Goal: Task Accomplishment & Management: Use online tool/utility

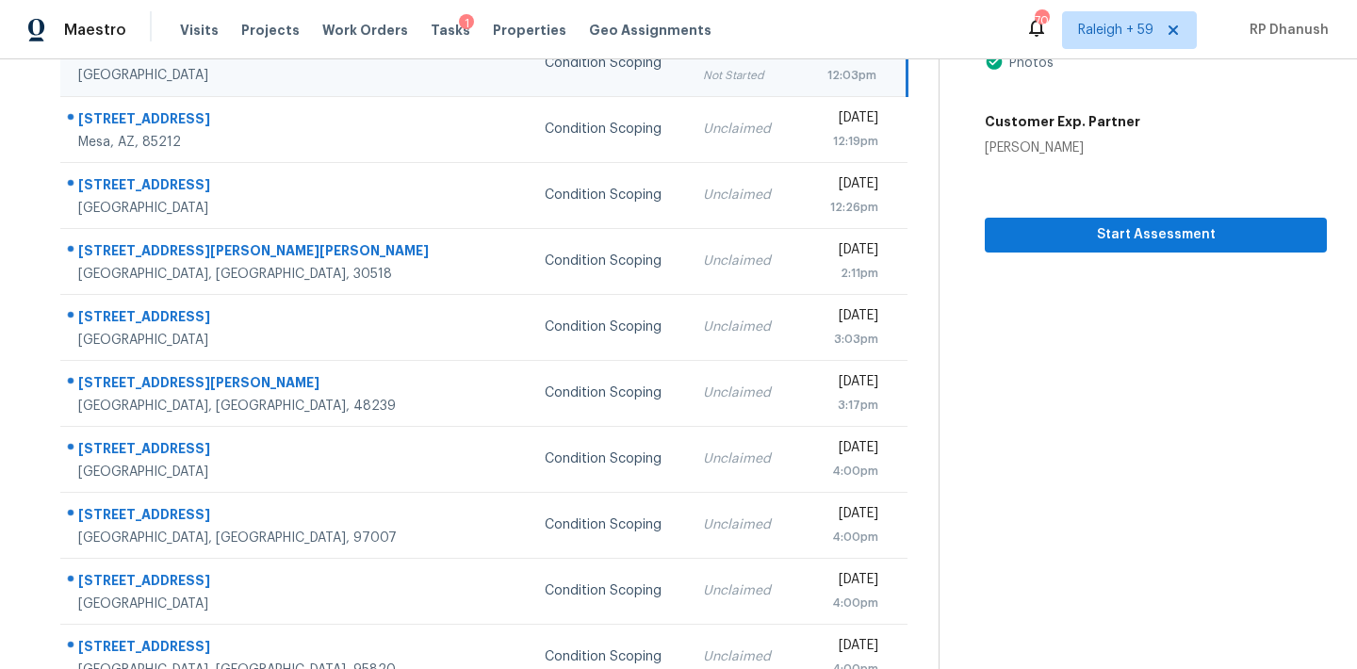
scroll to position [312, 0]
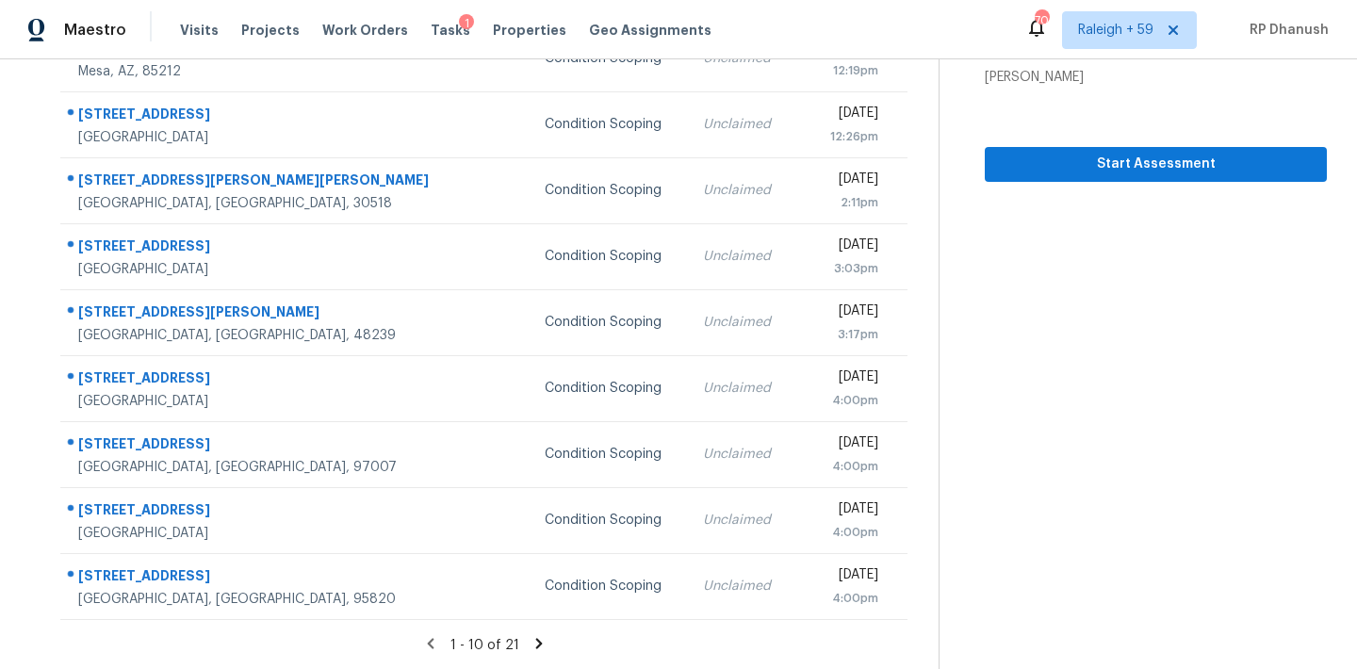
click at [536, 637] on icon at bounding box center [539, 643] width 17 height 17
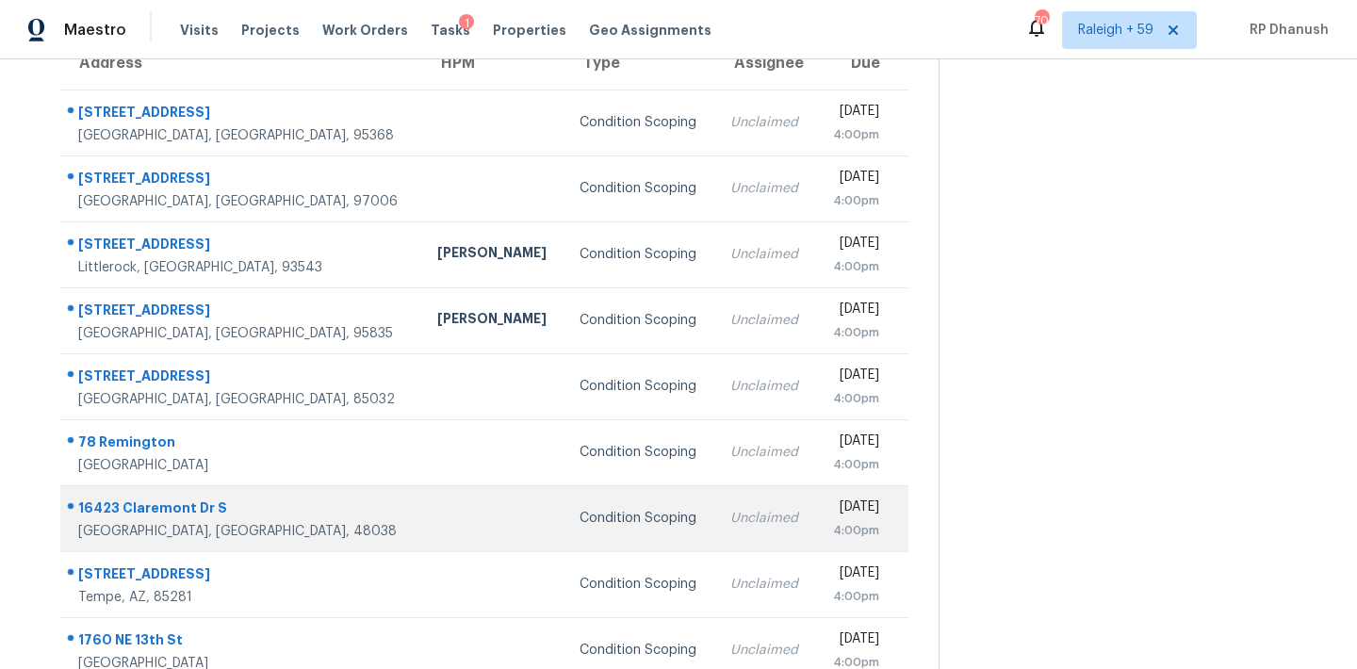
scroll to position [0, 0]
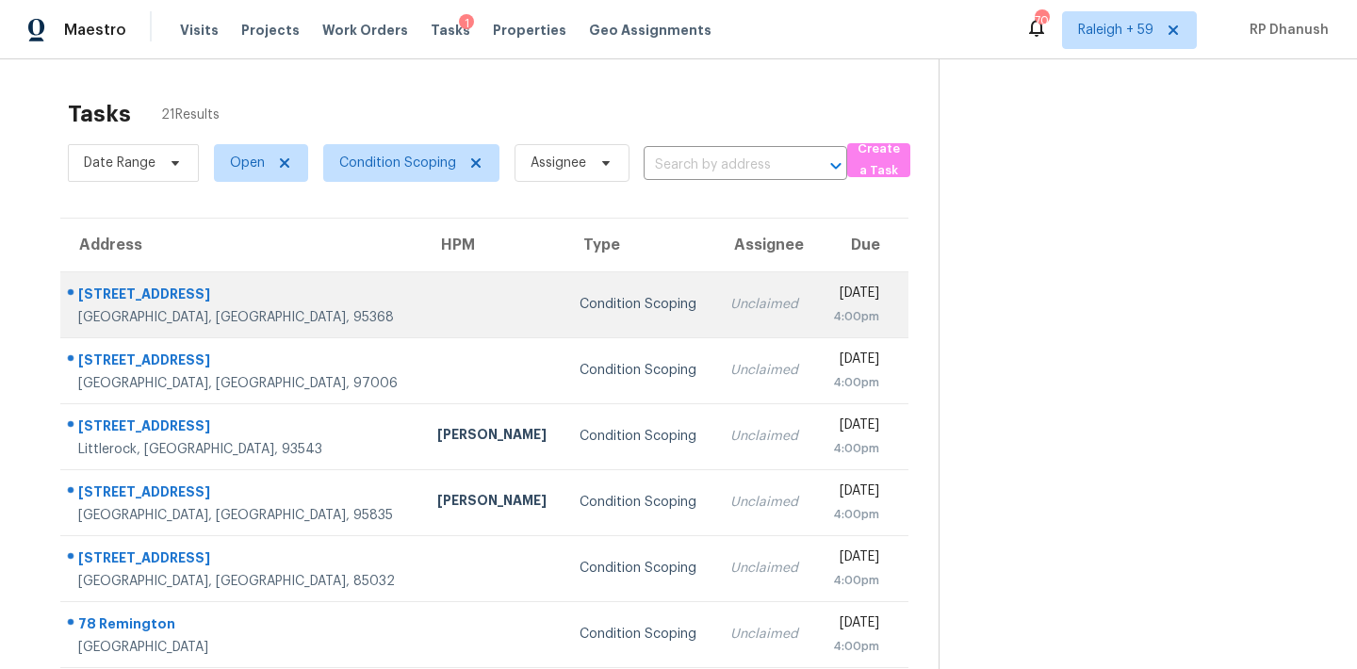
click at [566, 292] on td "Condition Scoping" at bounding box center [640, 304] width 151 height 66
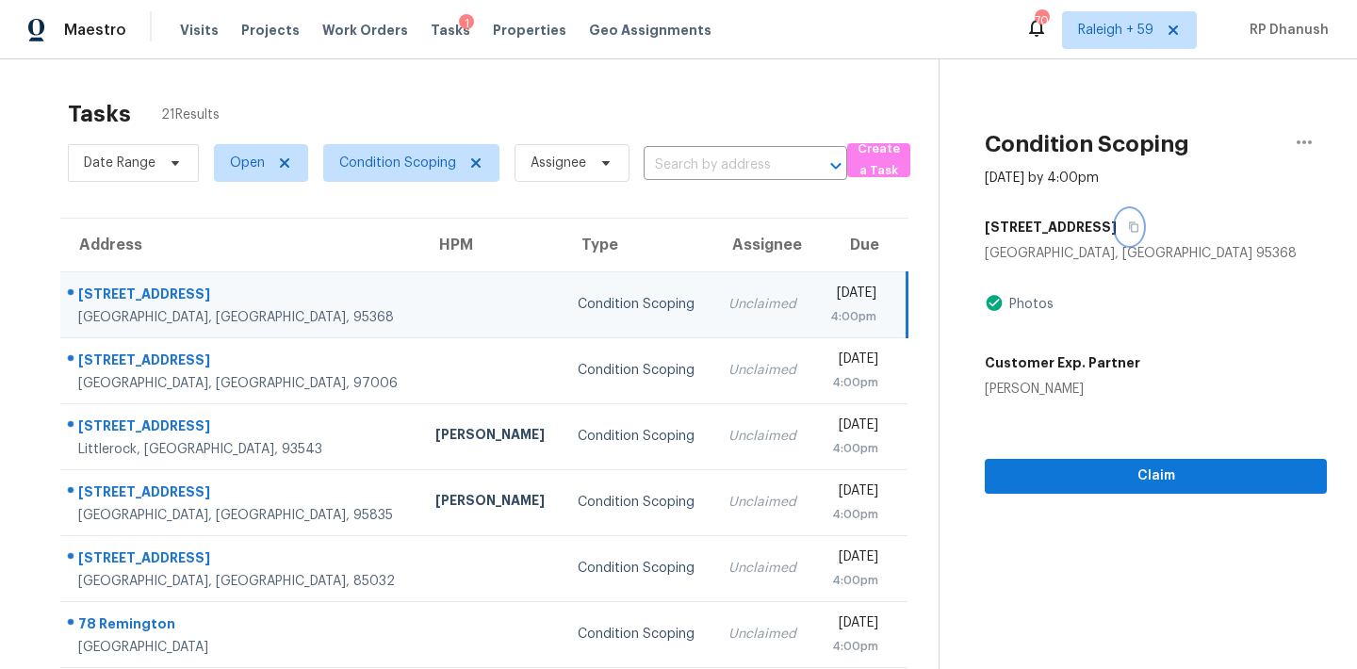
click at [1117, 230] on button "button" at bounding box center [1129, 227] width 25 height 34
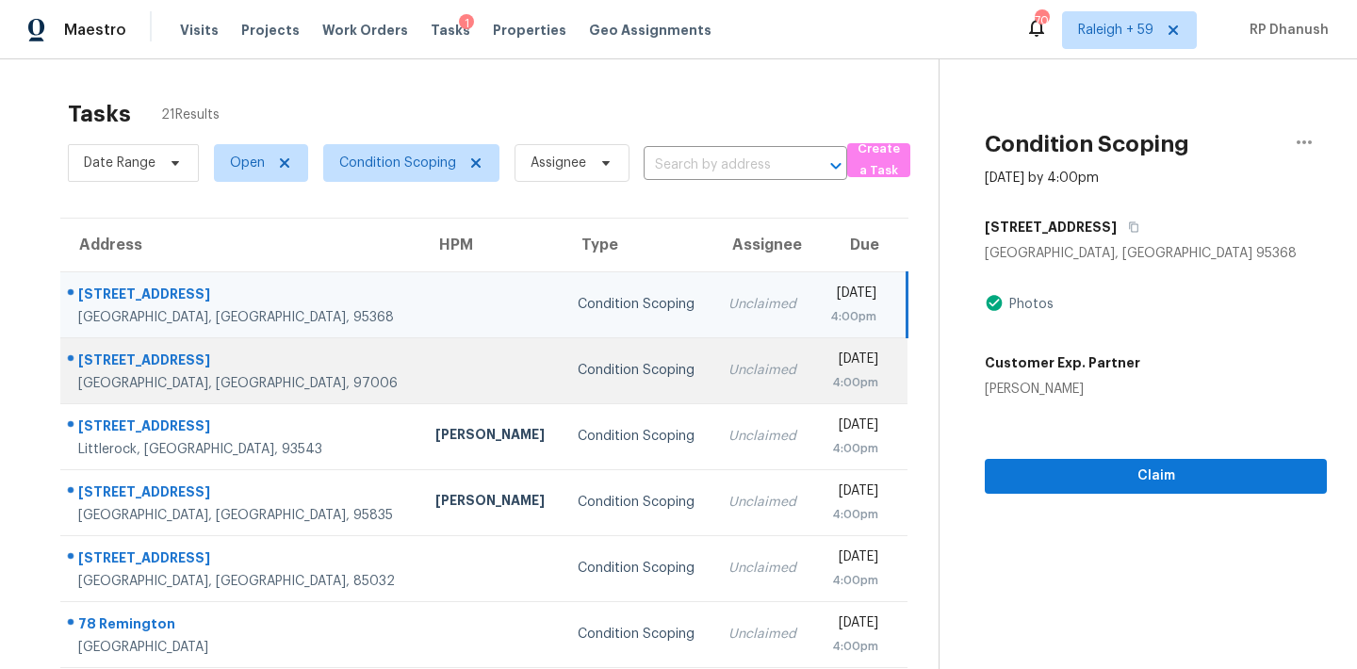
click at [563, 385] on td "Condition Scoping" at bounding box center [638, 370] width 150 height 66
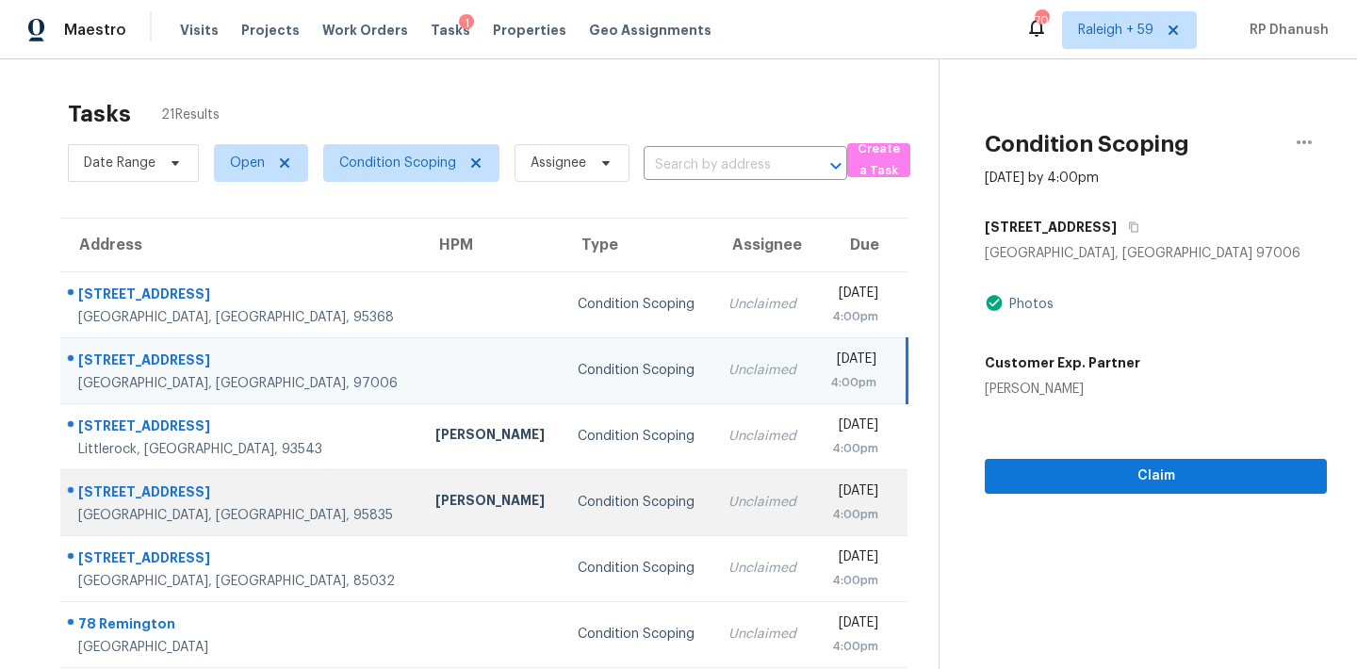
click at [713, 479] on td "Unclaimed" at bounding box center [763, 502] width 100 height 66
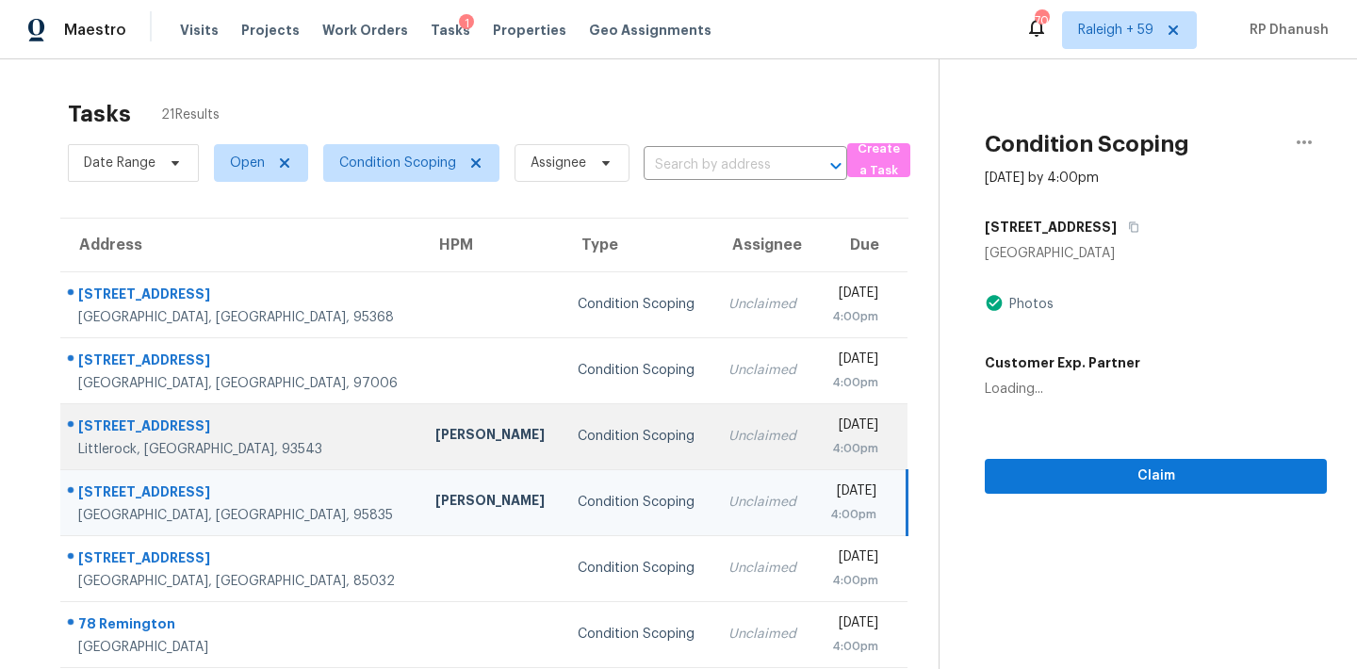
click at [713, 446] on td "Unclaimed" at bounding box center [763, 436] width 100 height 66
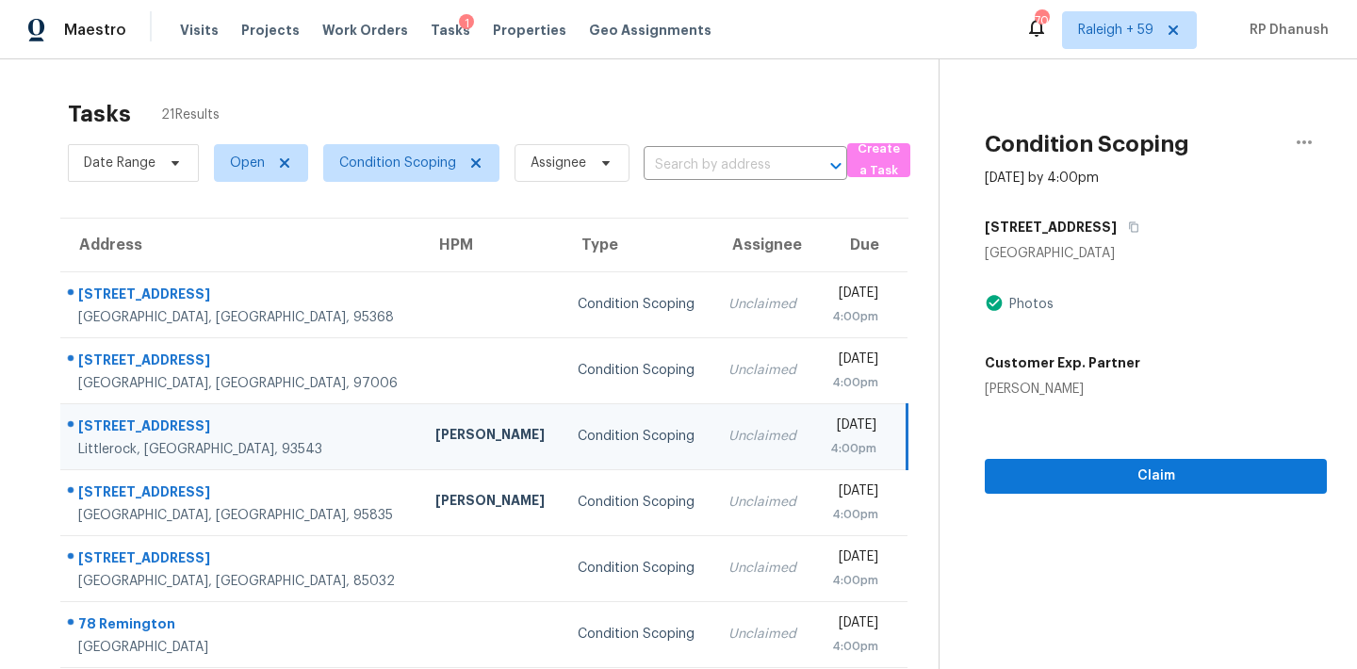
click at [713, 446] on td "Unclaimed" at bounding box center [763, 436] width 100 height 66
click at [1117, 228] on button "button" at bounding box center [1129, 227] width 25 height 34
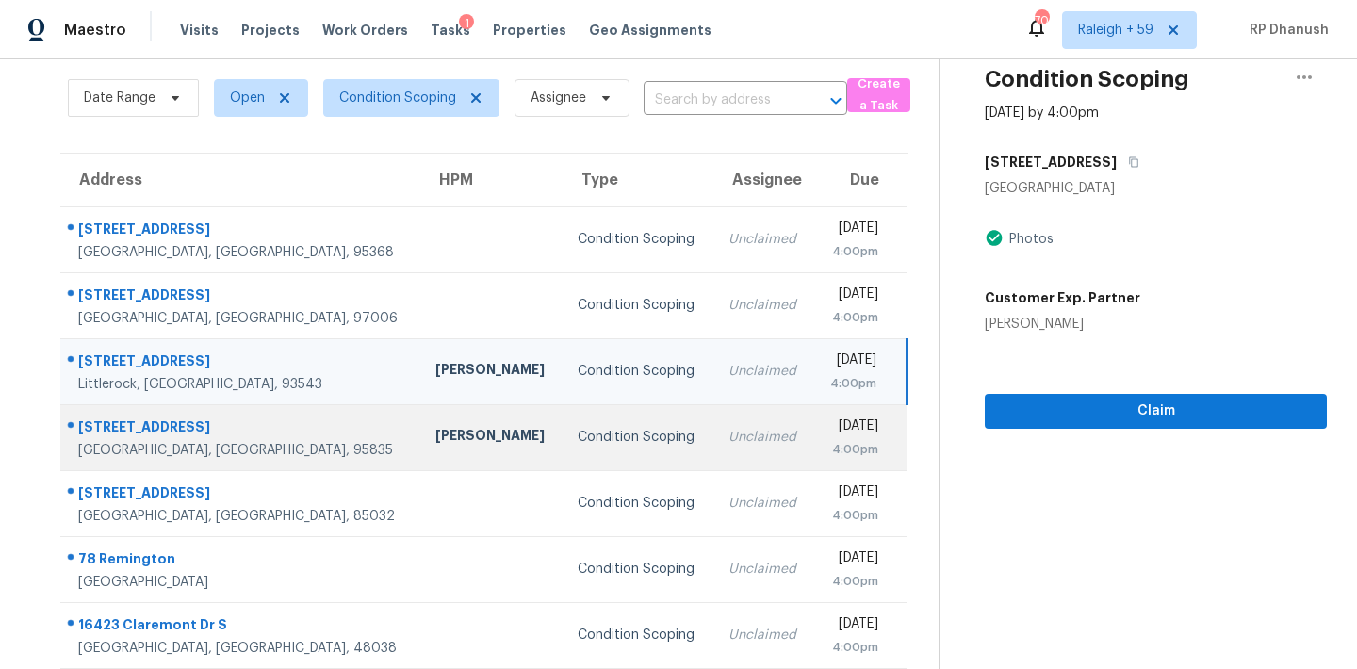
click at [420, 449] on td "Toni Little" at bounding box center [491, 437] width 142 height 66
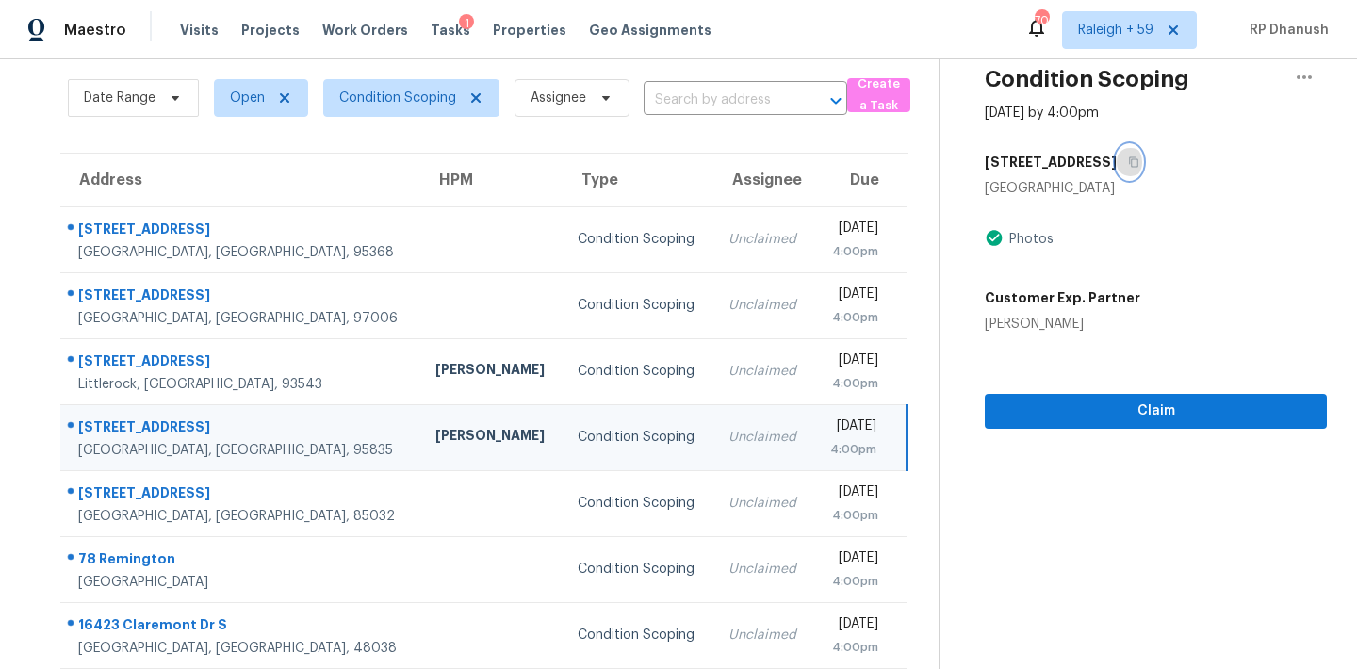
click at [1117, 156] on button "button" at bounding box center [1129, 162] width 25 height 34
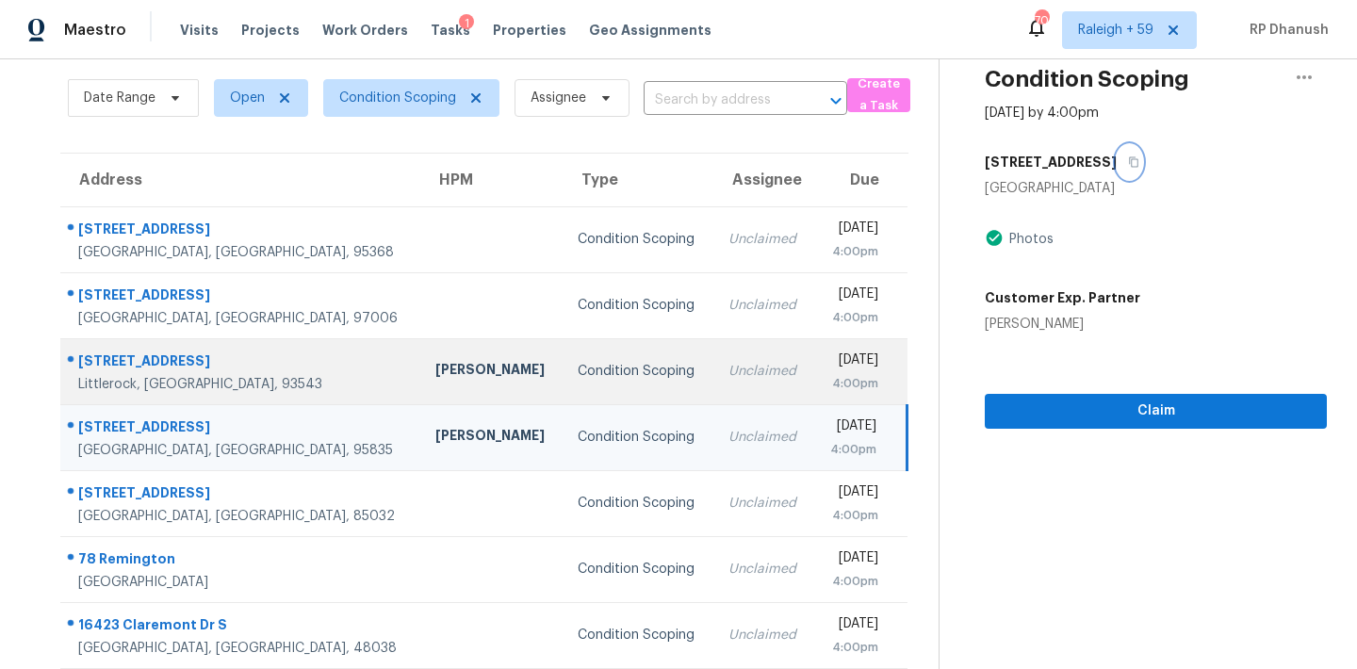
scroll to position [213, 0]
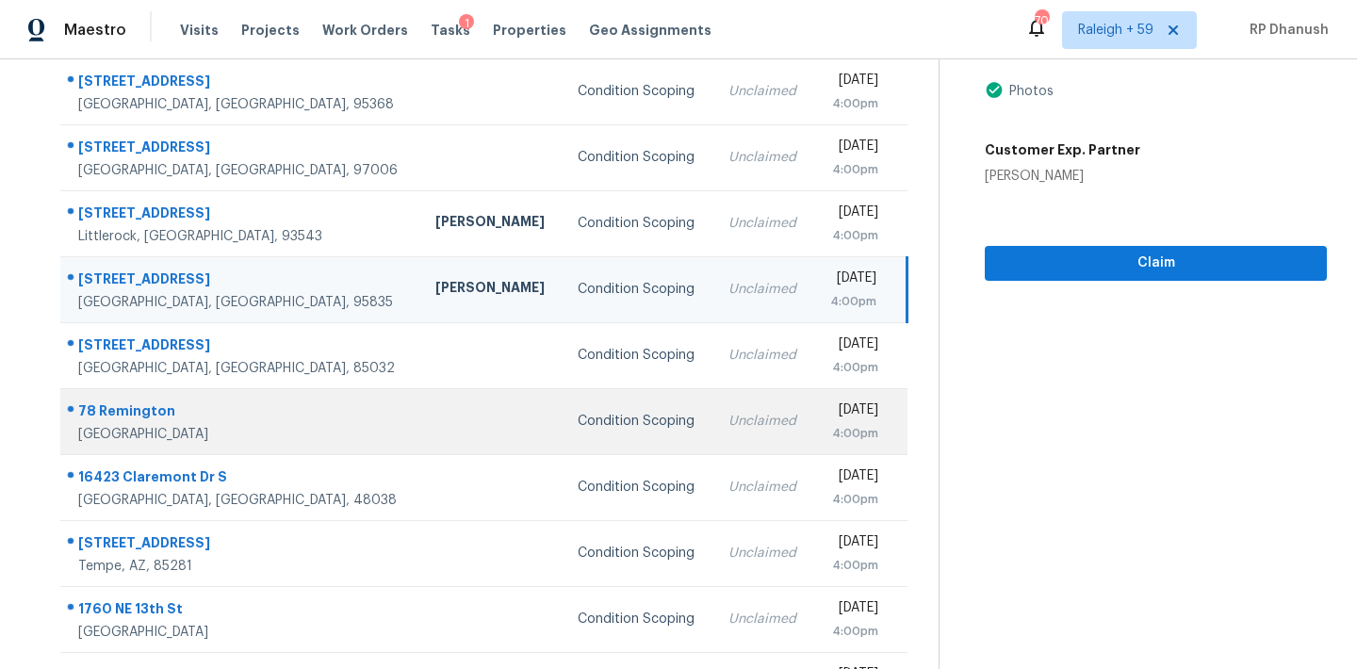
click at [420, 401] on td at bounding box center [491, 421] width 142 height 66
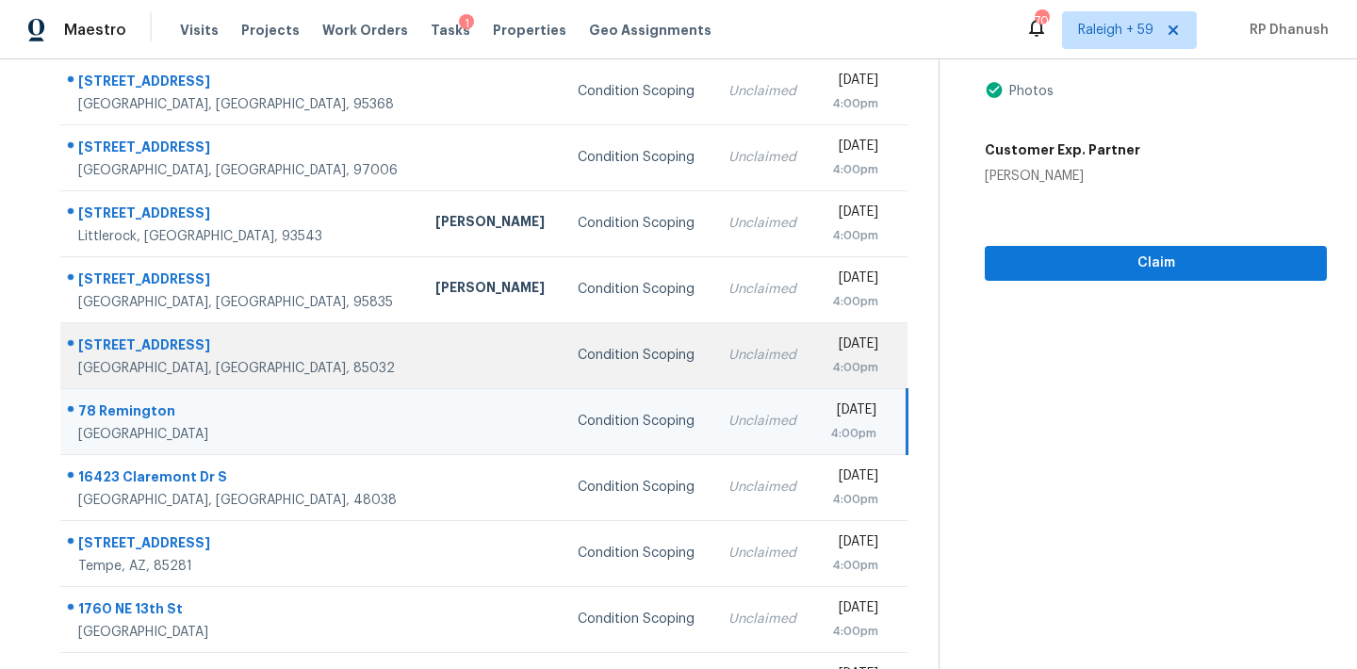
click at [579, 341] on td "Condition Scoping" at bounding box center [638, 355] width 150 height 66
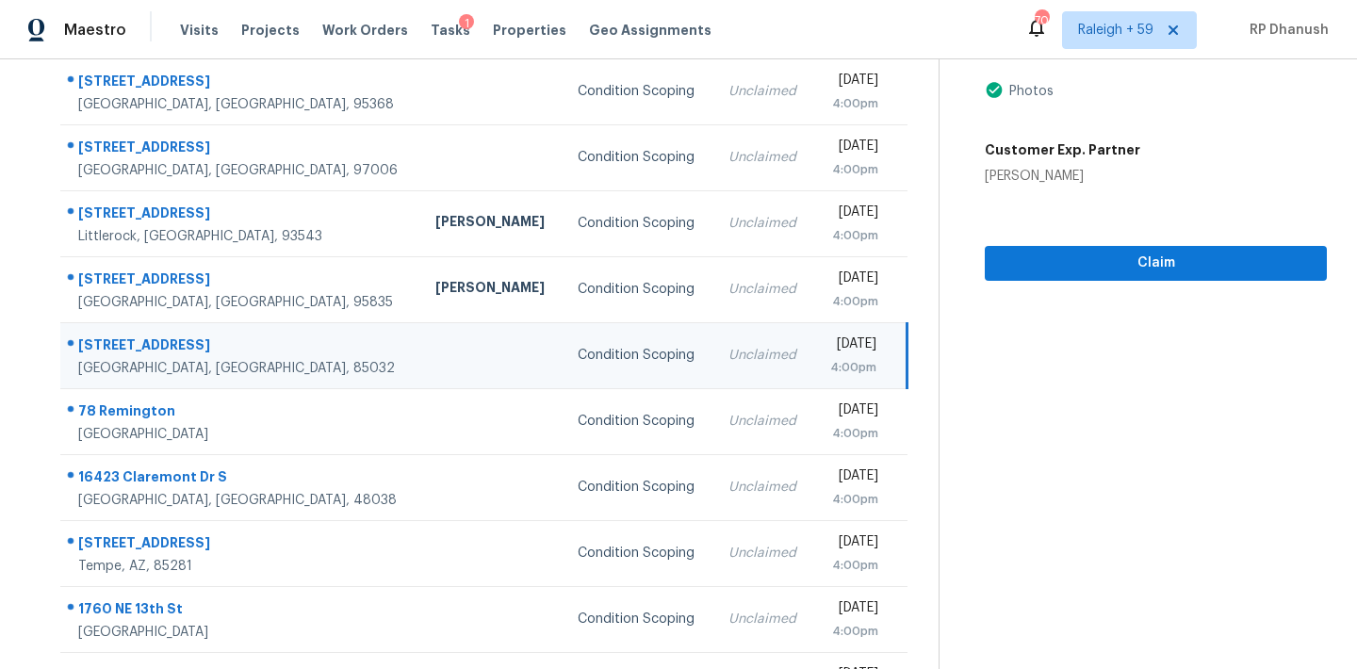
scroll to position [61, 0]
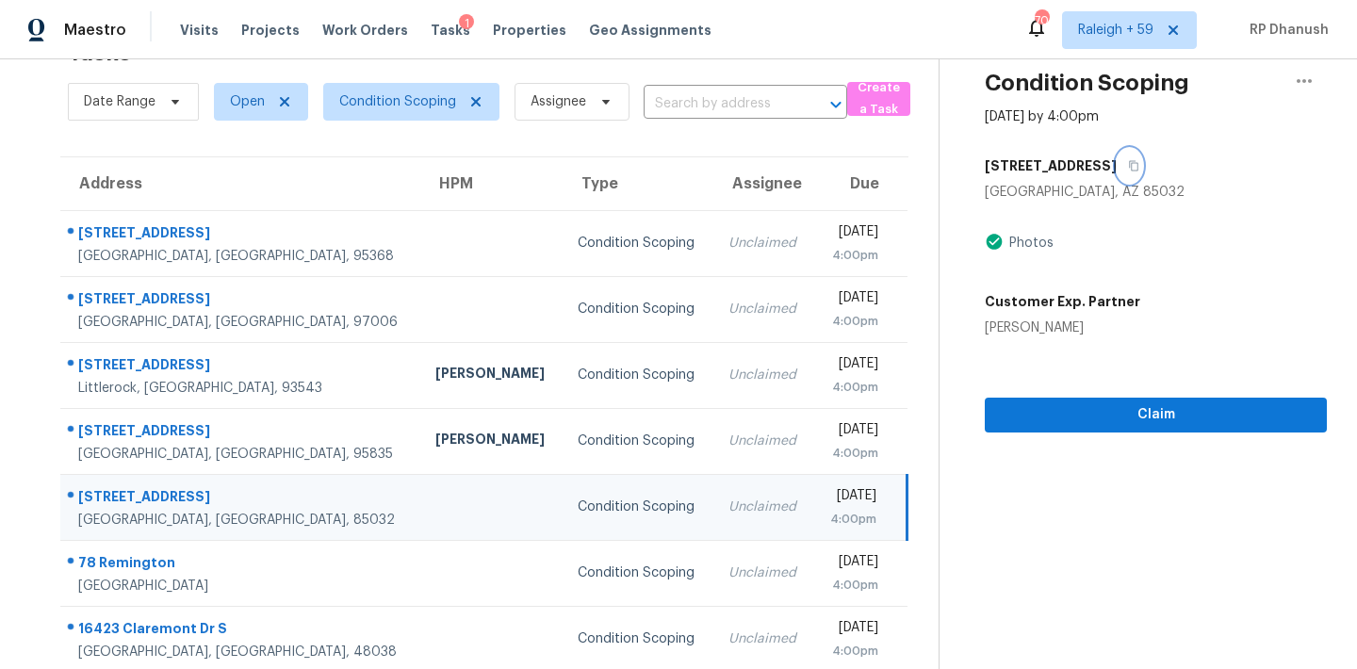
click at [1117, 149] on button "button" at bounding box center [1129, 166] width 25 height 34
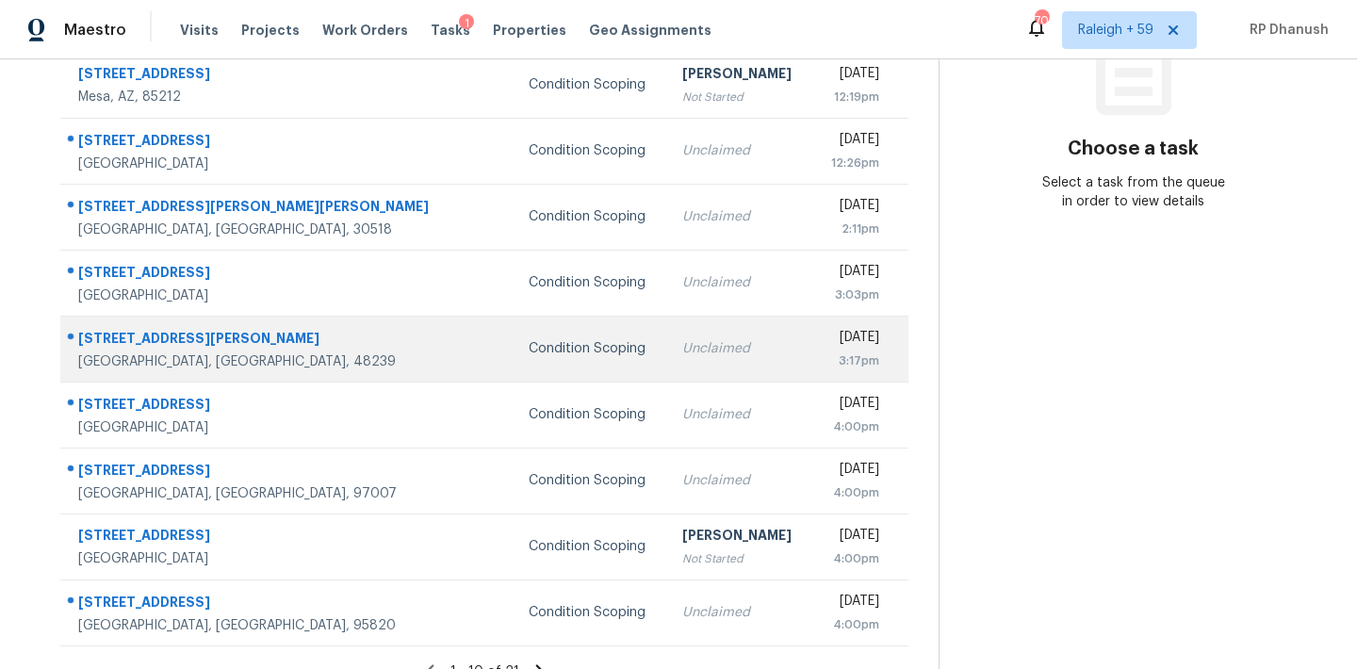
scroll to position [312, 0]
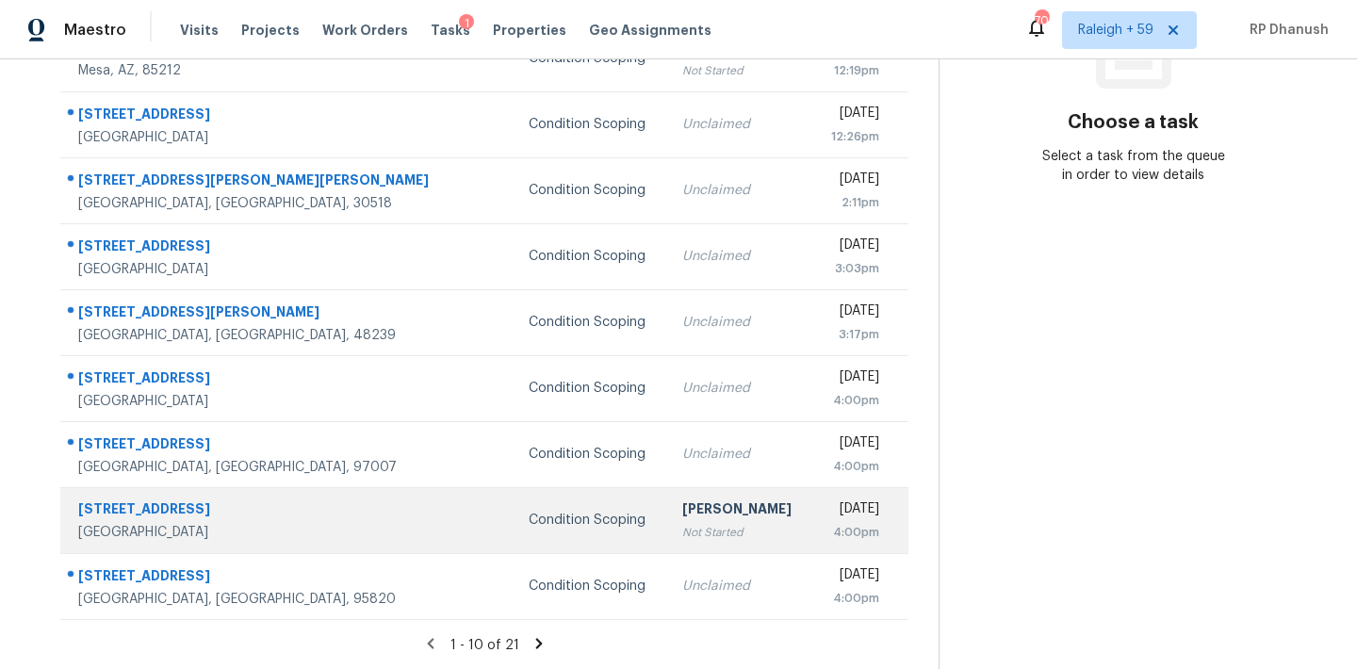
click at [529, 517] on div "Condition Scoping" at bounding box center [590, 520] width 123 height 19
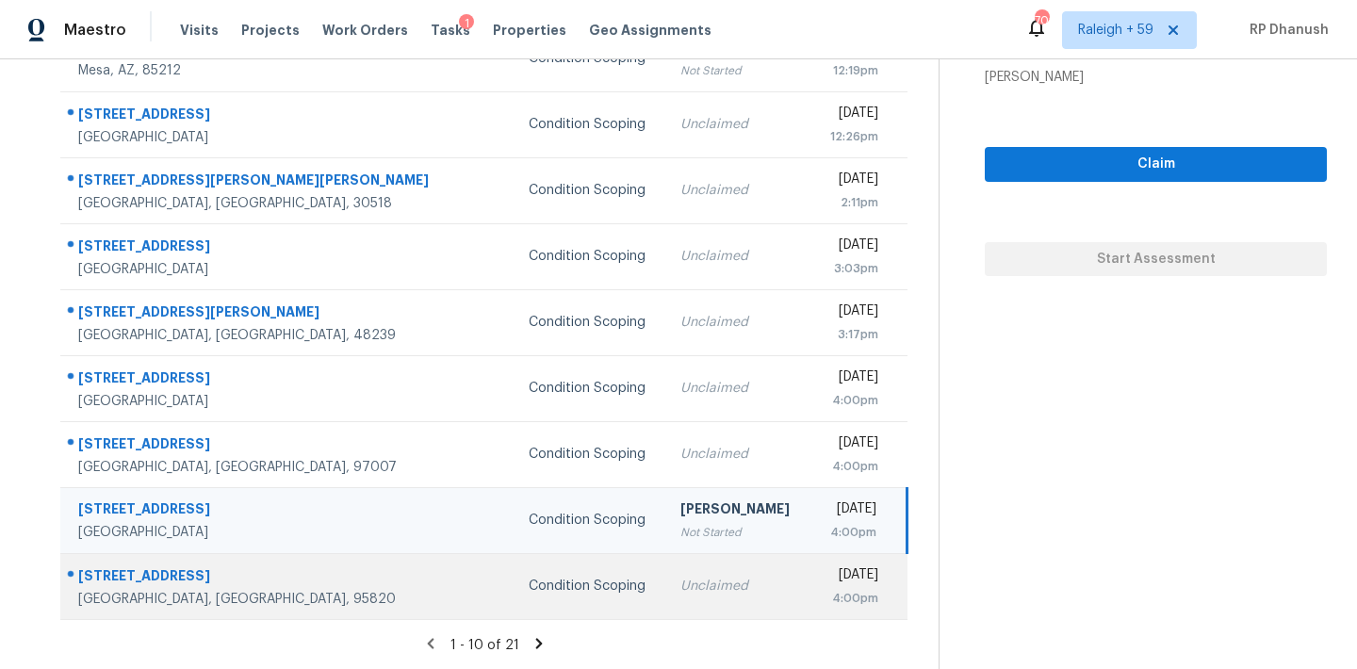
click at [665, 569] on td "Unclaimed" at bounding box center [737, 586] width 145 height 66
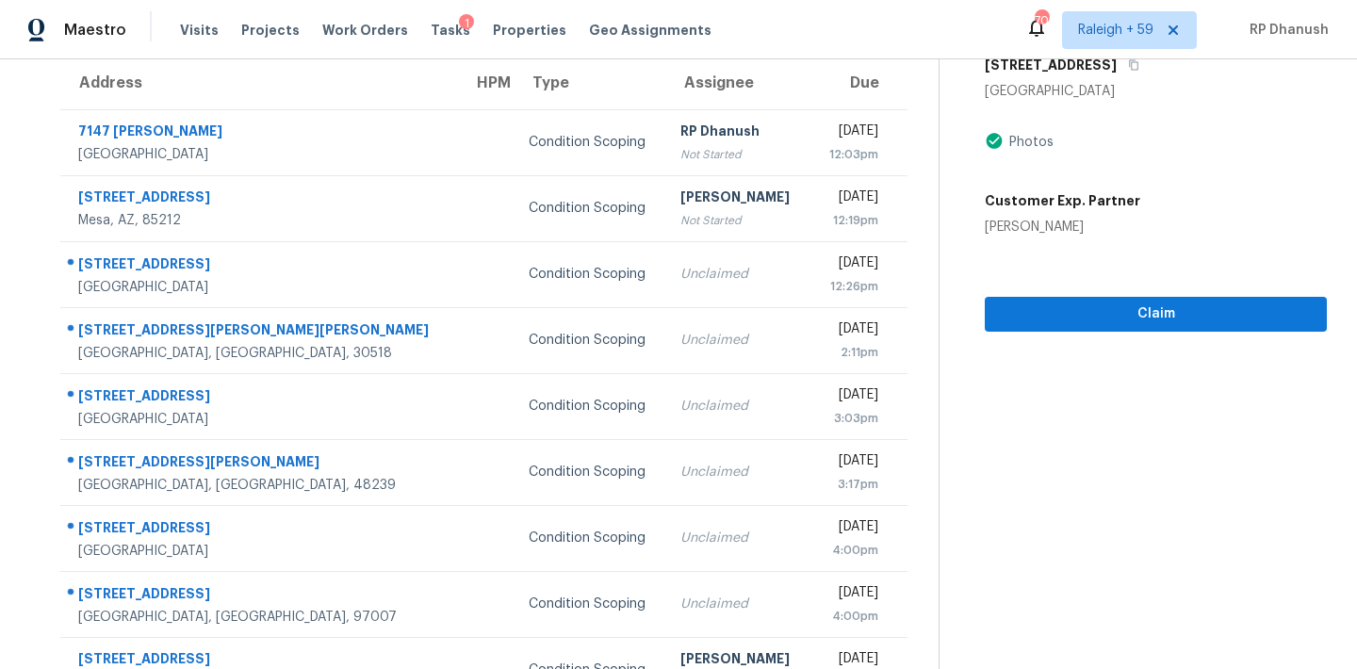
scroll to position [113, 0]
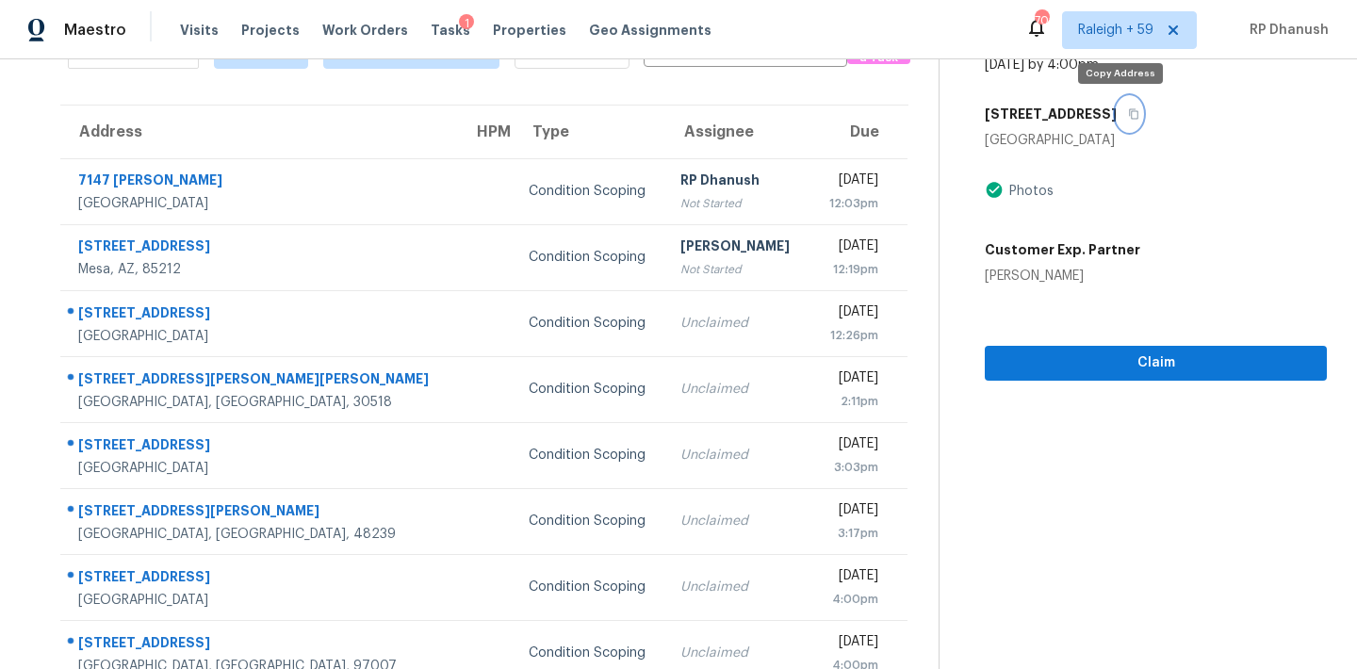
click at [1117, 98] on button "button" at bounding box center [1129, 114] width 25 height 34
click at [1128, 108] on icon "button" at bounding box center [1133, 113] width 11 height 11
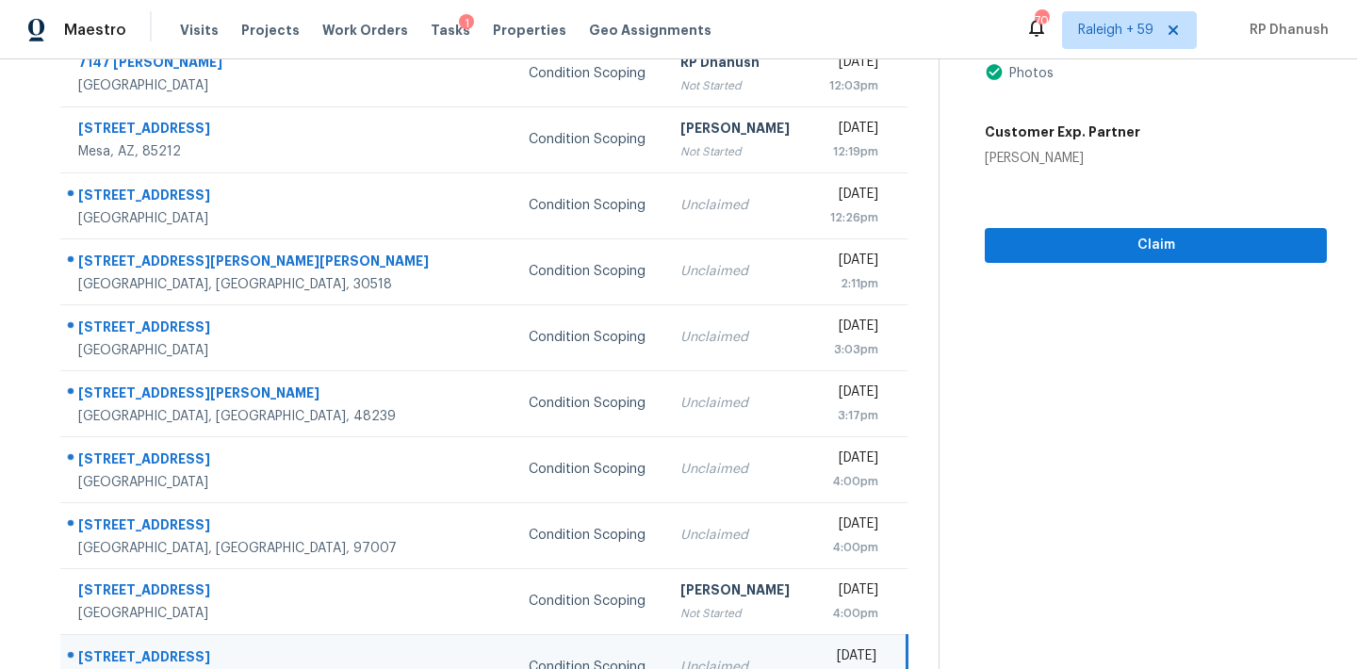
scroll to position [312, 0]
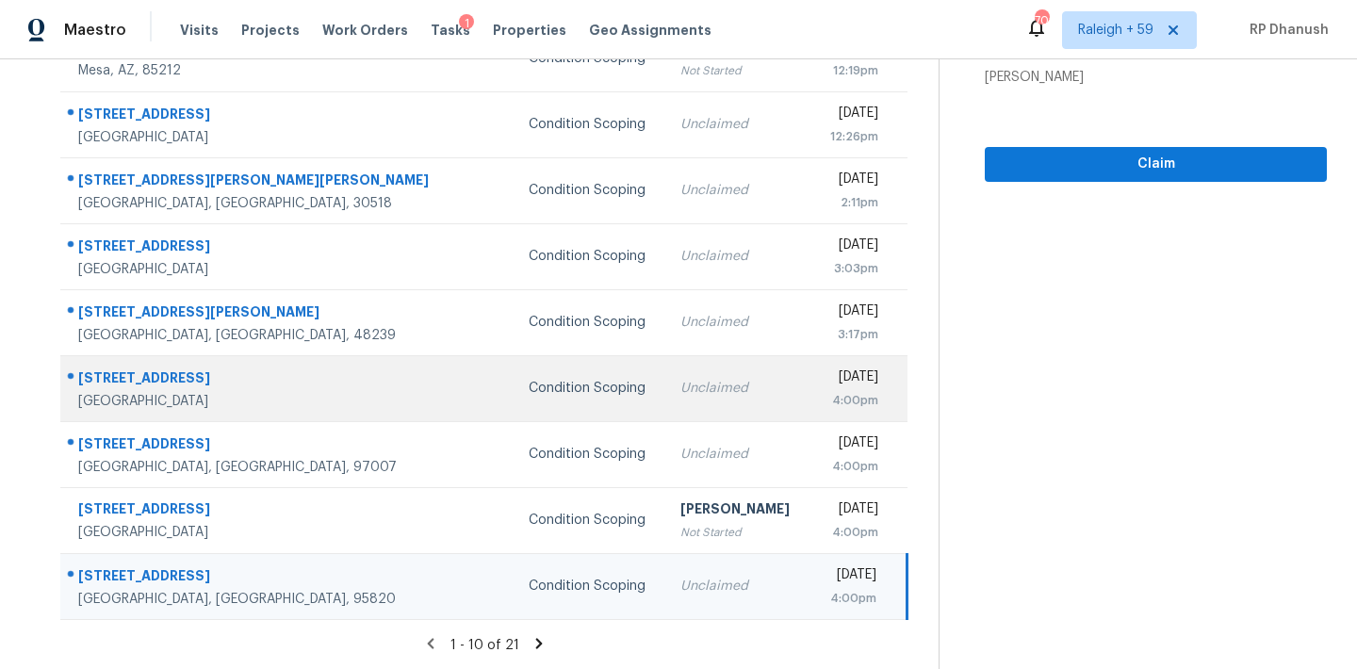
click at [514, 375] on td "Condition Scoping" at bounding box center [590, 388] width 153 height 66
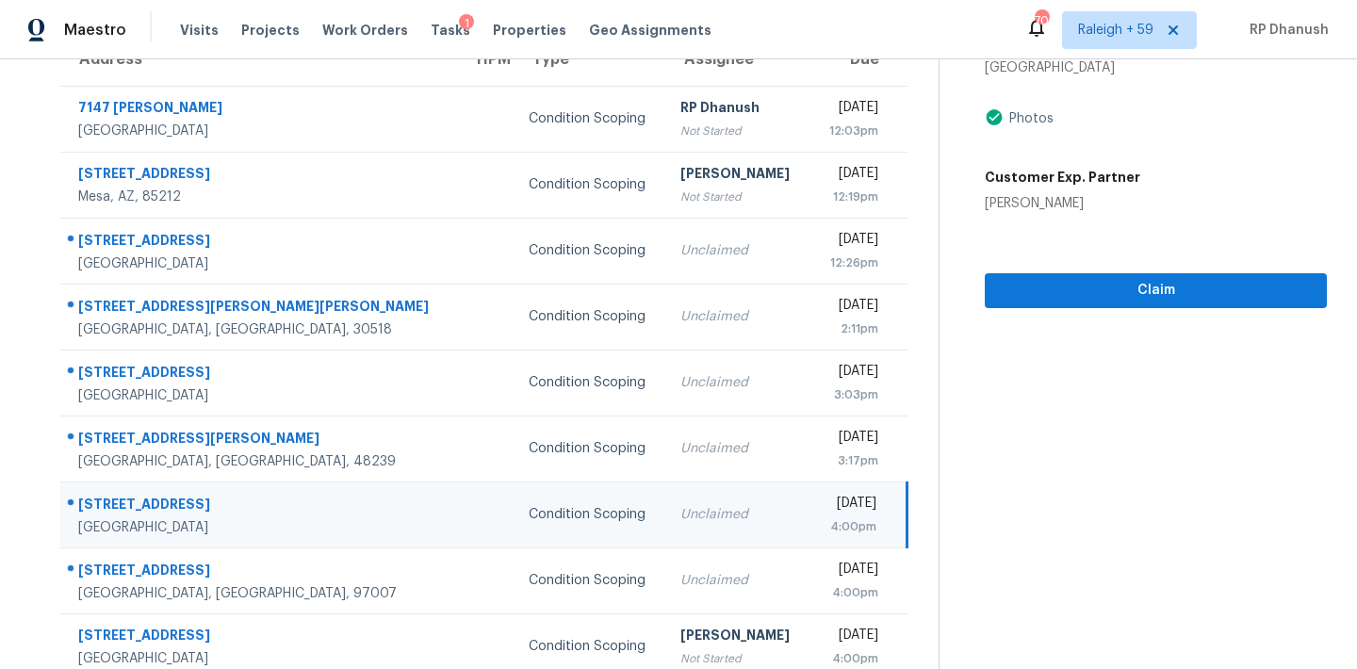
scroll to position [161, 0]
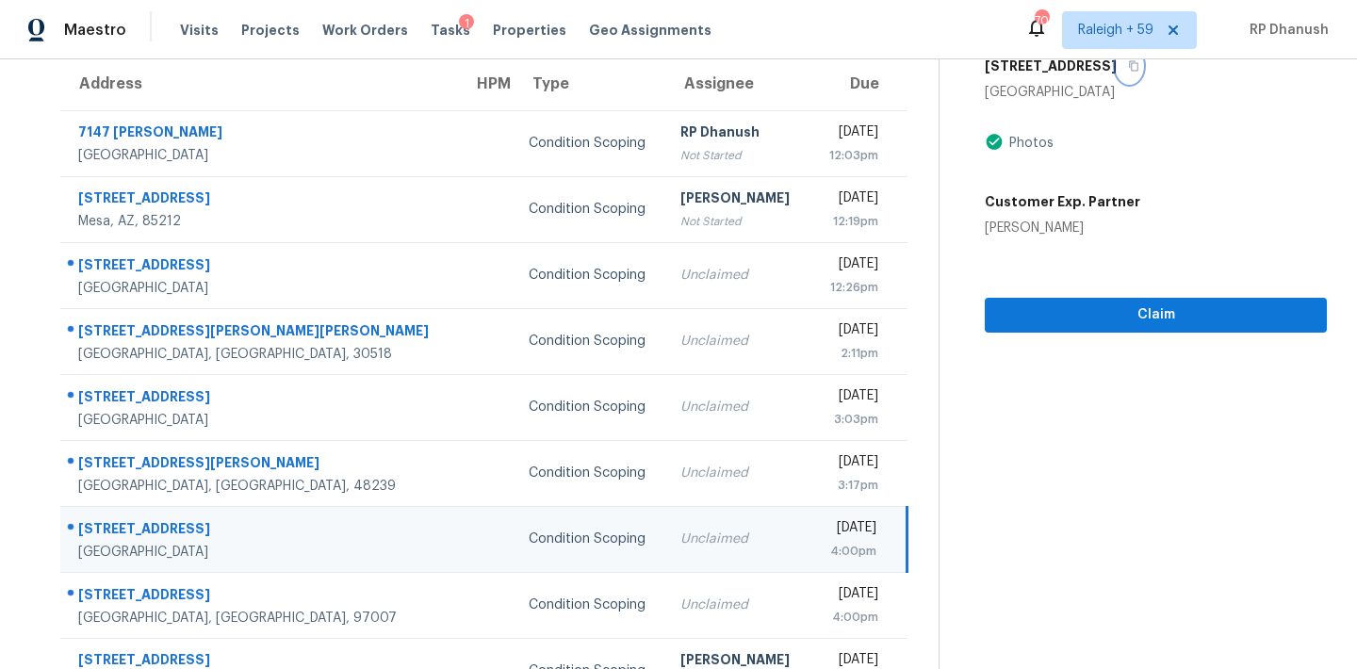
click at [1117, 71] on button "button" at bounding box center [1129, 66] width 25 height 34
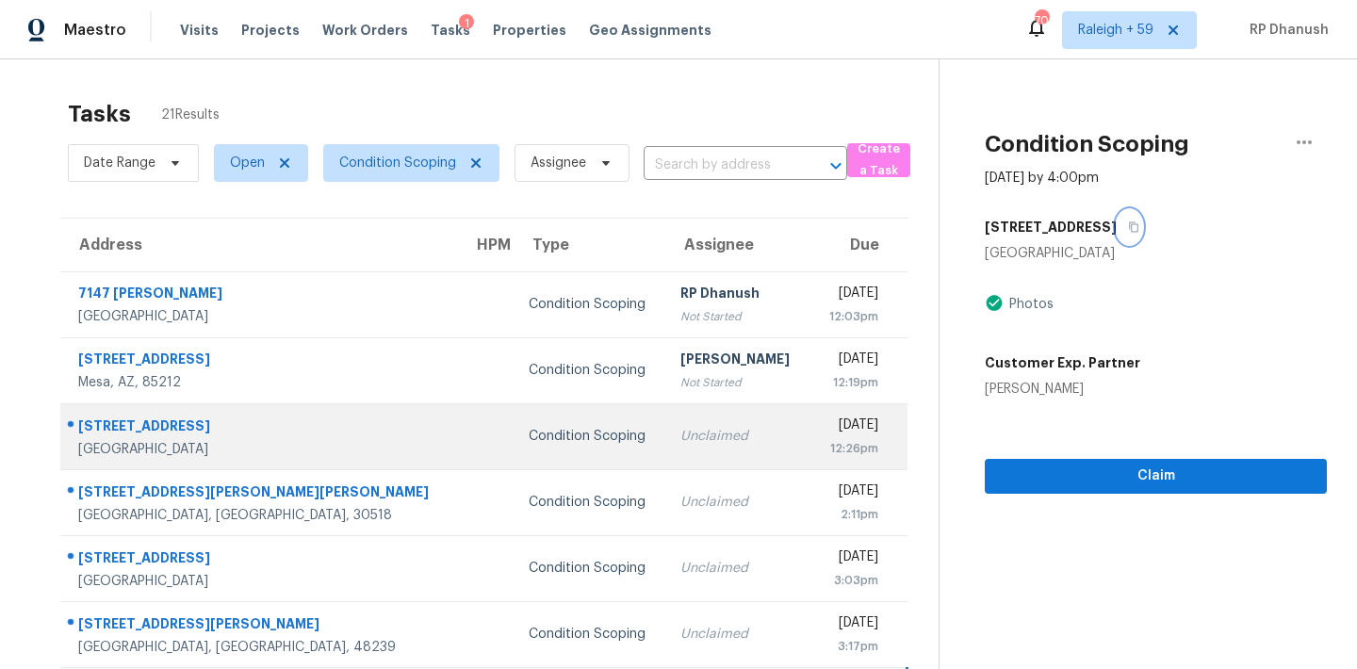
scroll to position [312, 0]
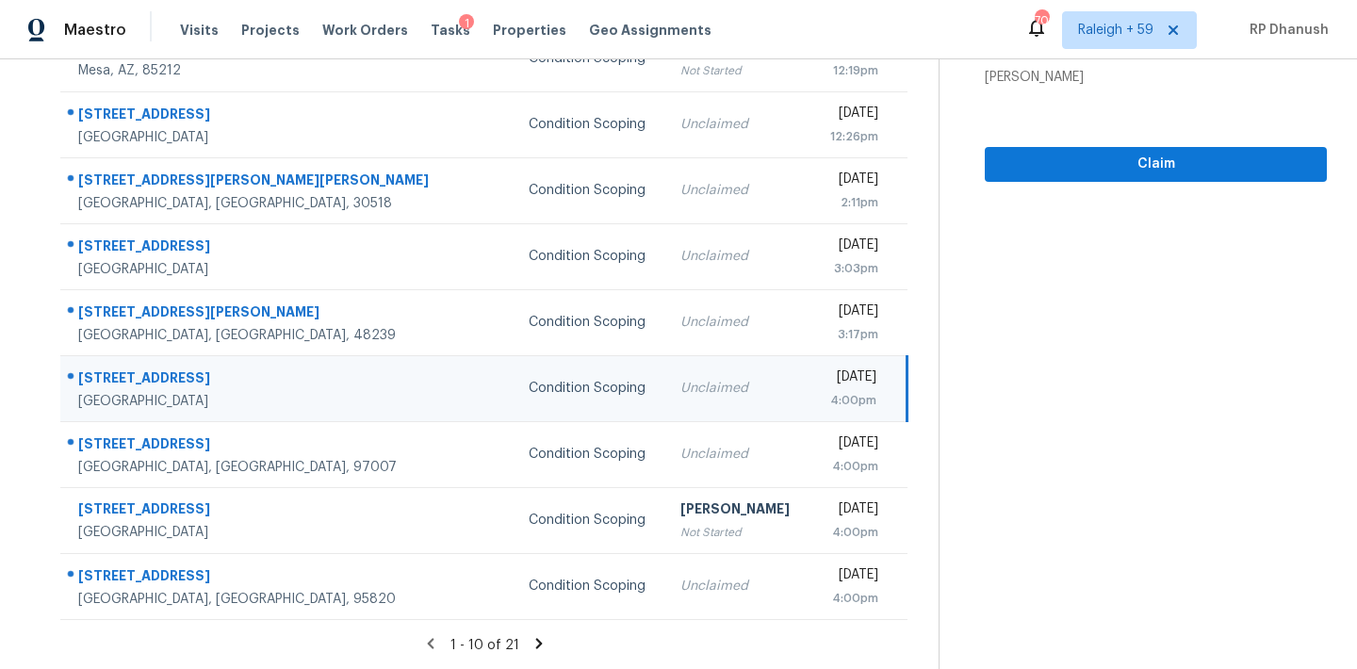
click at [538, 641] on icon at bounding box center [538, 643] width 7 height 10
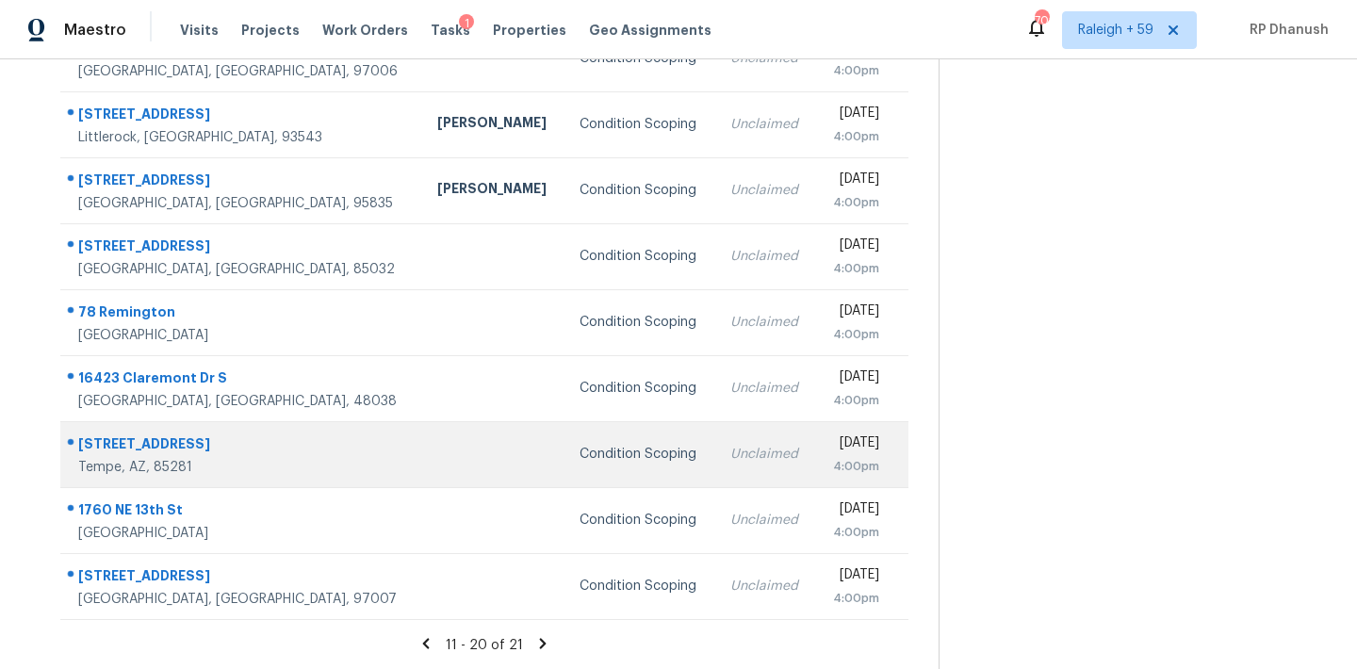
click at [422, 460] on td at bounding box center [493, 454] width 143 height 66
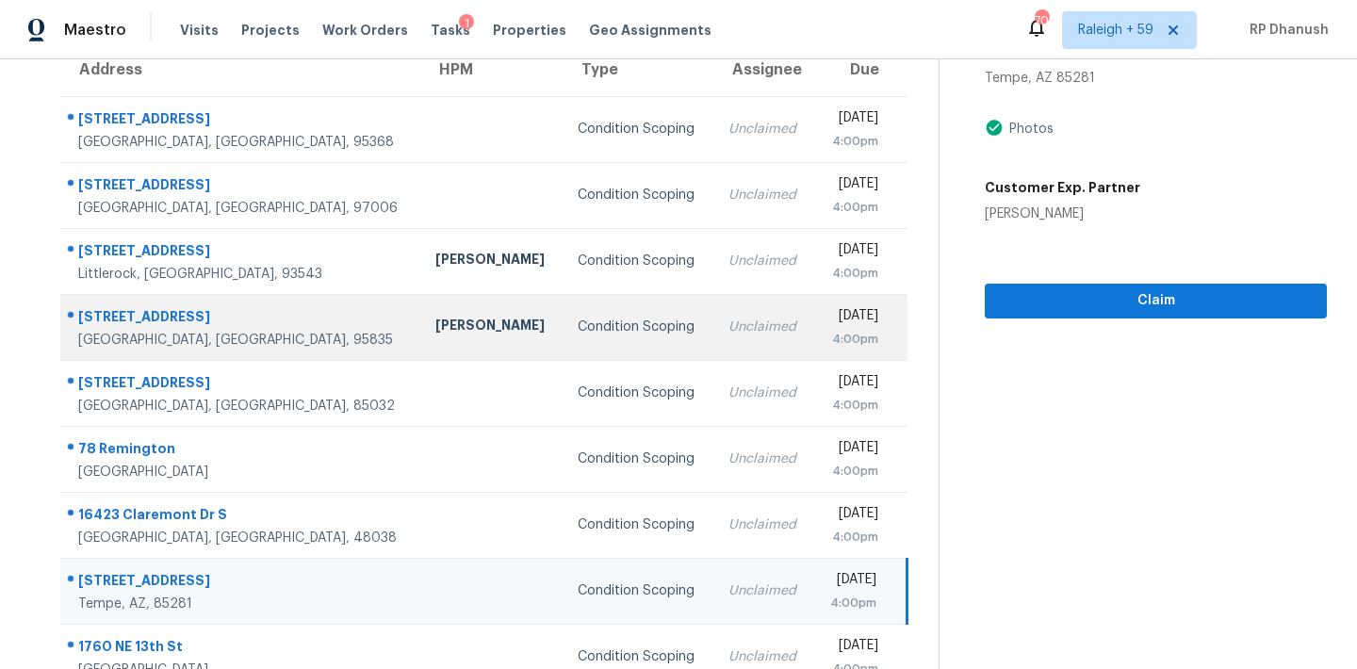
scroll to position [91, 0]
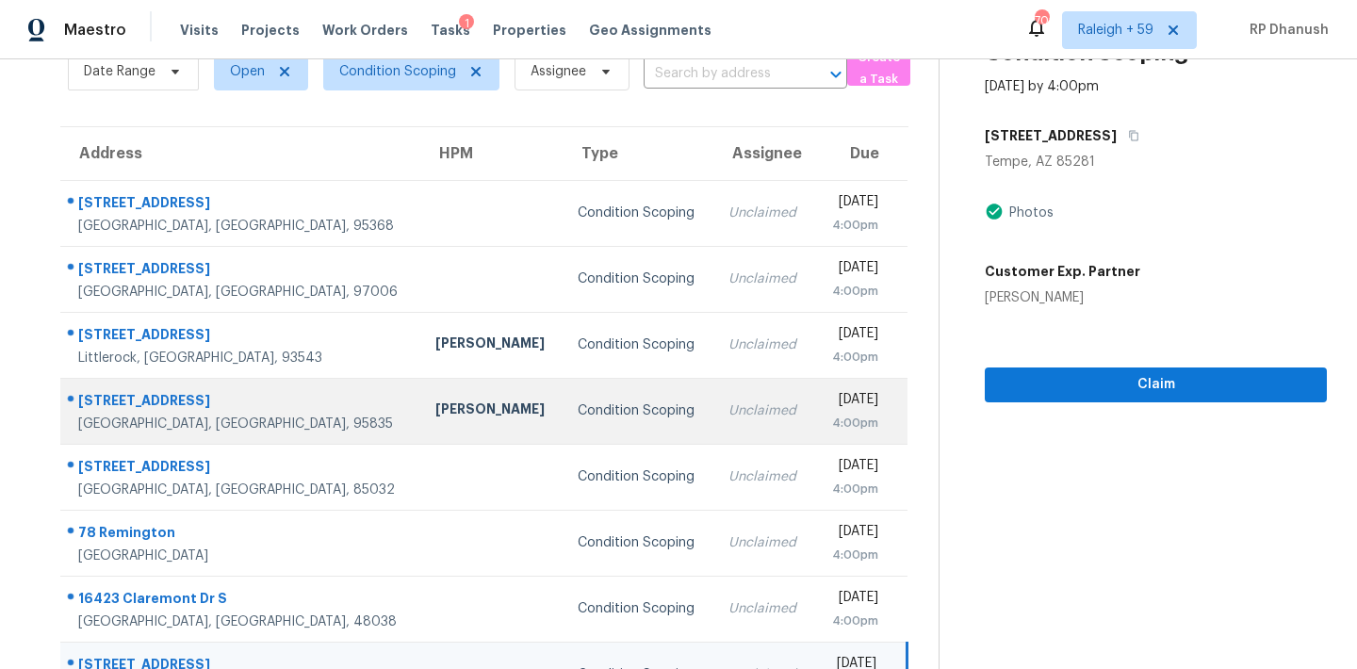
click at [563, 424] on td "Condition Scoping" at bounding box center [638, 411] width 150 height 66
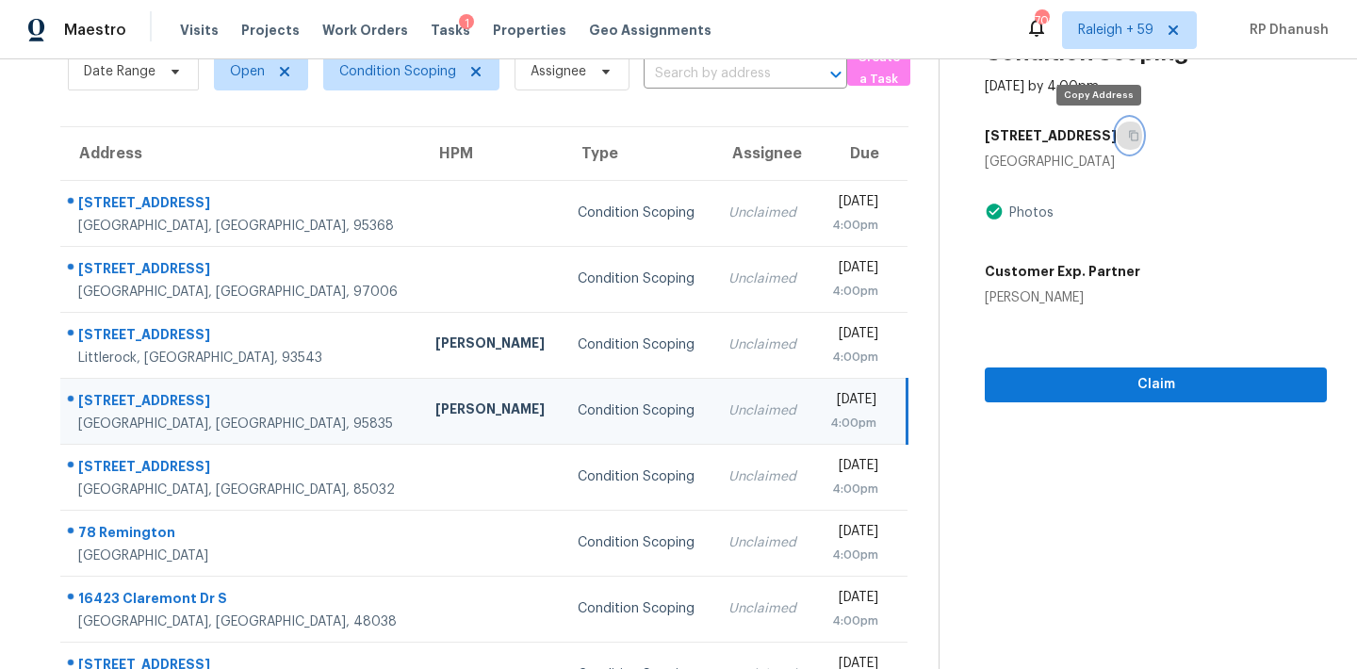
click at [1117, 123] on button "button" at bounding box center [1129, 136] width 25 height 34
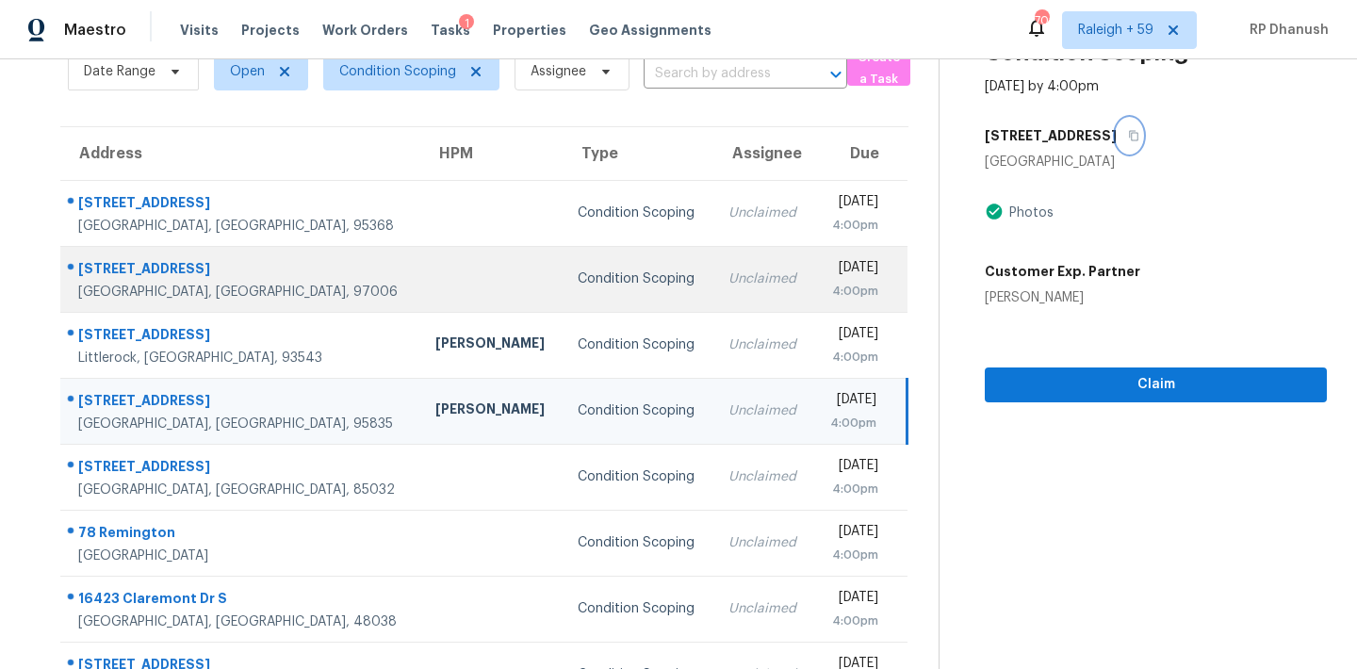
scroll to position [312, 0]
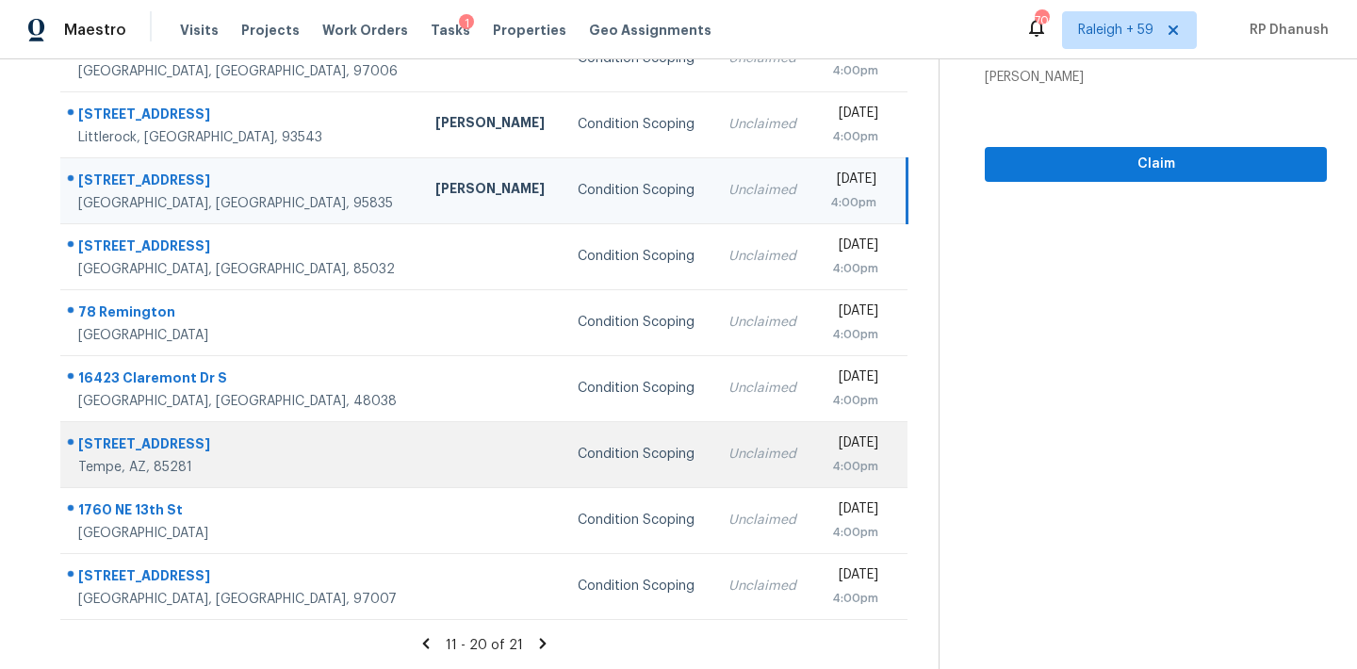
click at [565, 468] on td "Condition Scoping" at bounding box center [638, 454] width 150 height 66
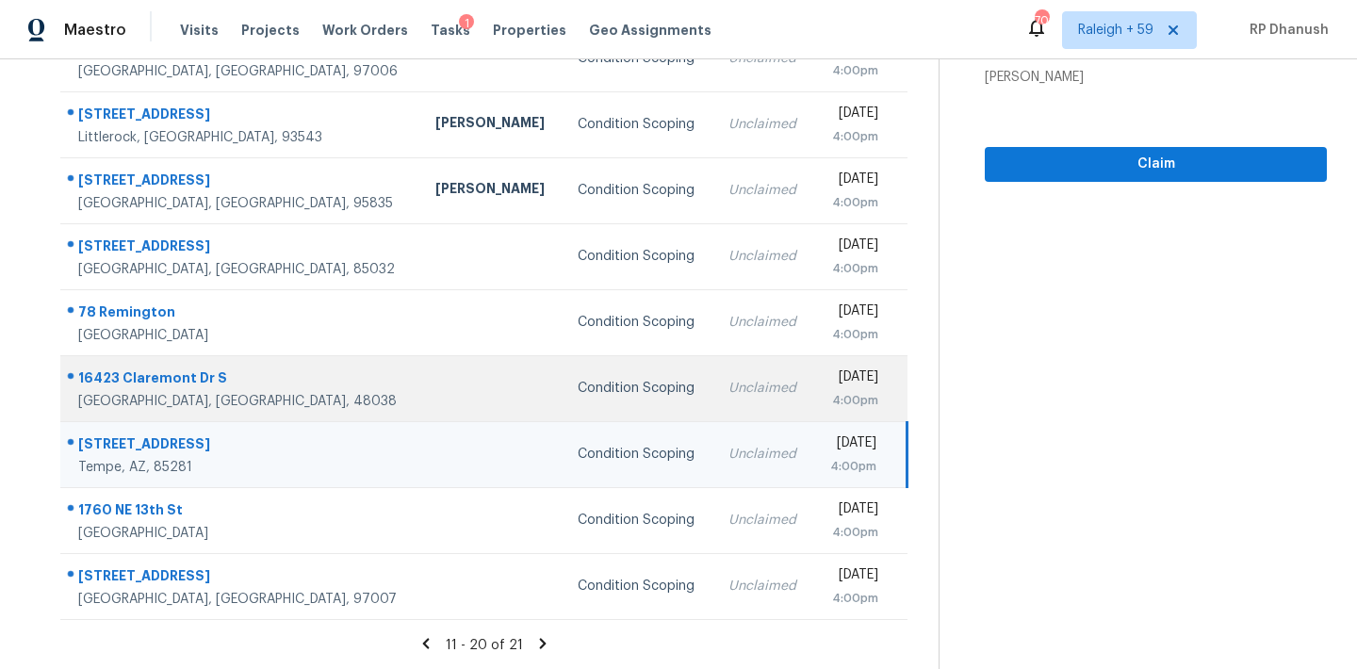
click at [563, 407] on td "Condition Scoping" at bounding box center [638, 388] width 150 height 66
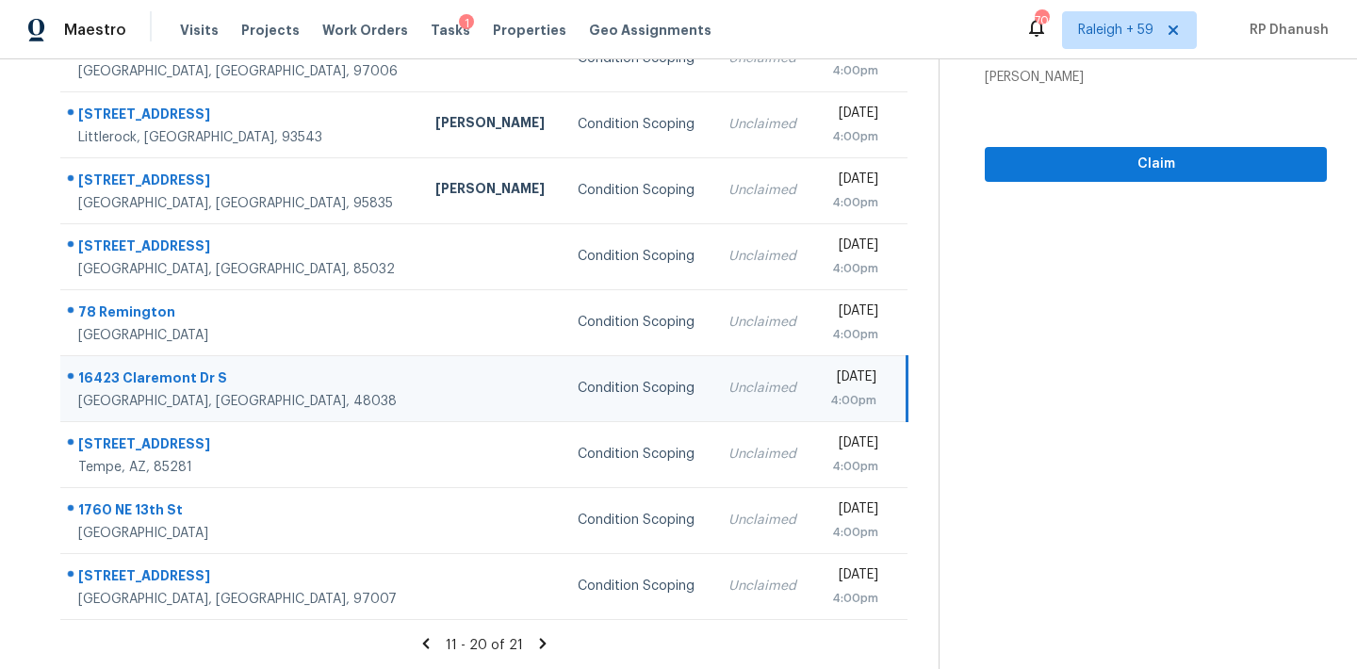
click at [563, 407] on td "Condition Scoping" at bounding box center [638, 388] width 150 height 66
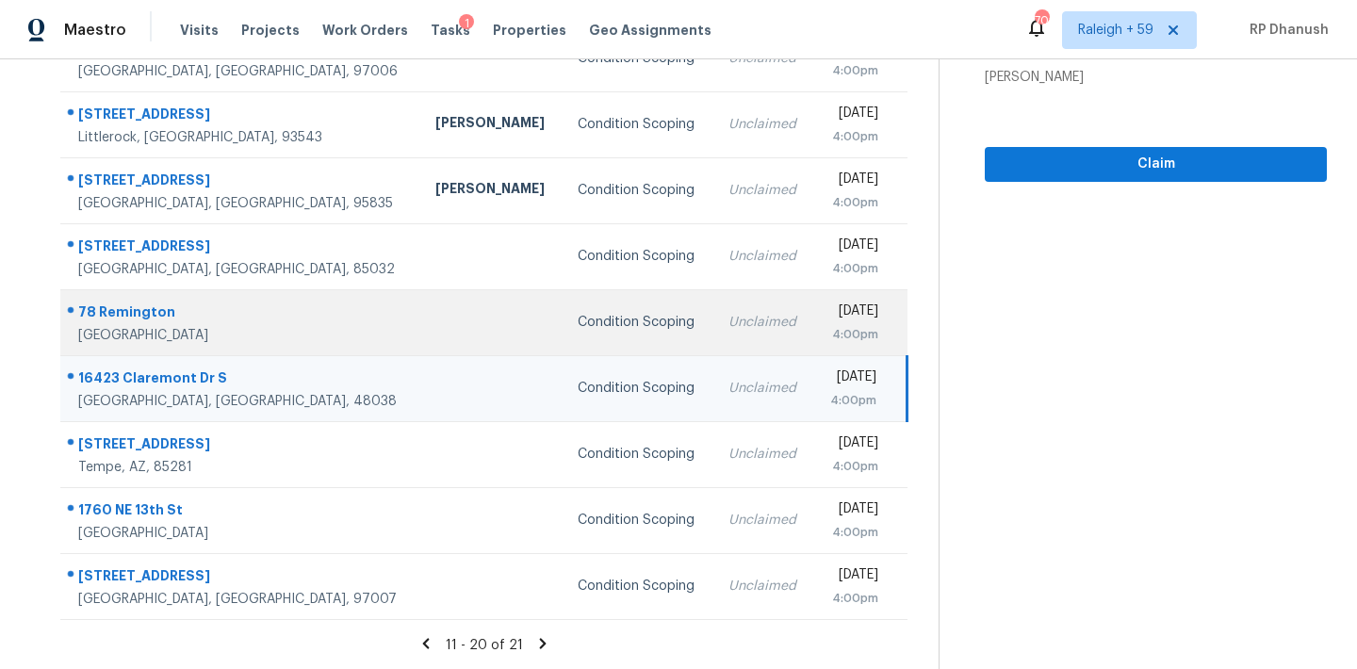
click at [578, 319] on div "Condition Scoping" at bounding box center [638, 322] width 120 height 19
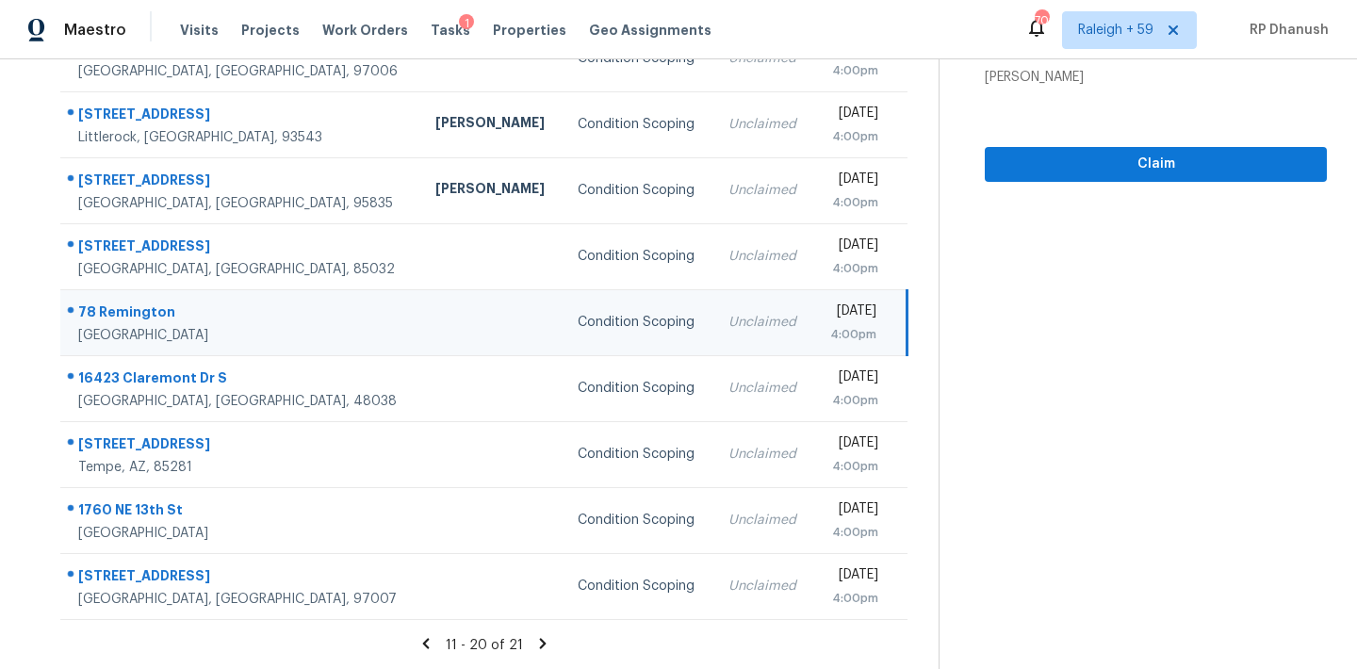
click at [578, 319] on div "Condition Scoping" at bounding box center [638, 322] width 120 height 19
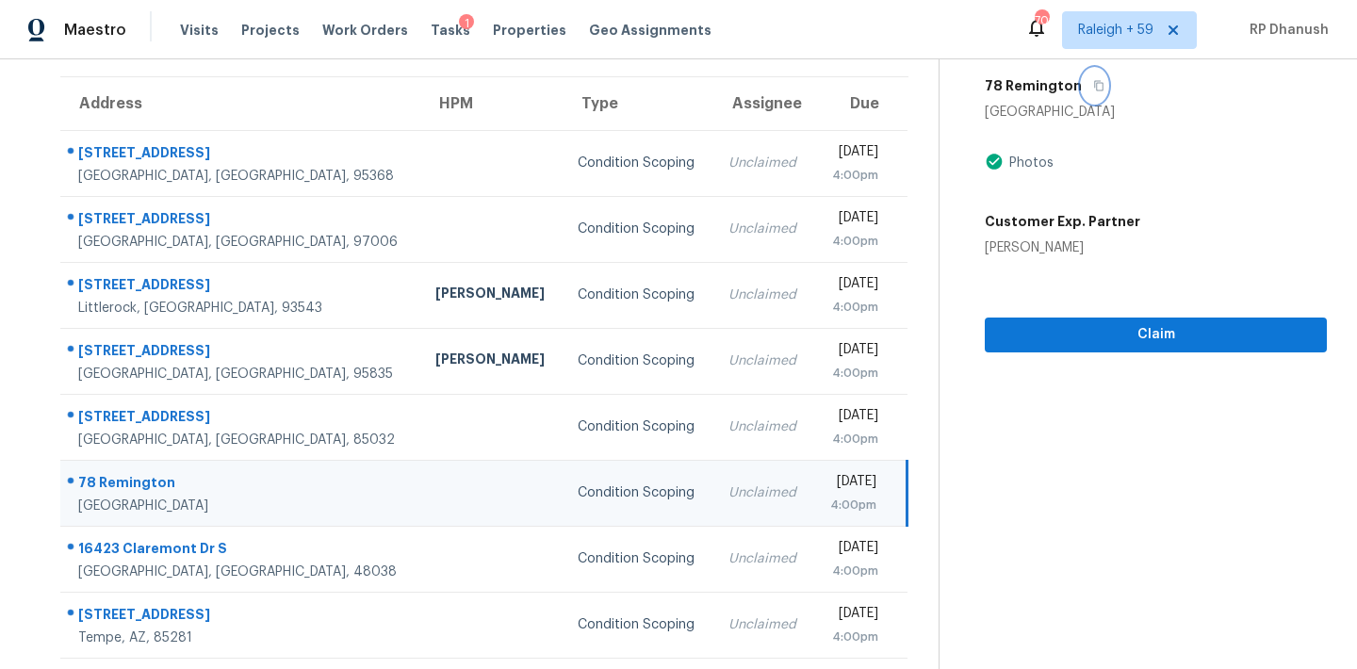
click at [1083, 73] on button "button" at bounding box center [1094, 86] width 25 height 34
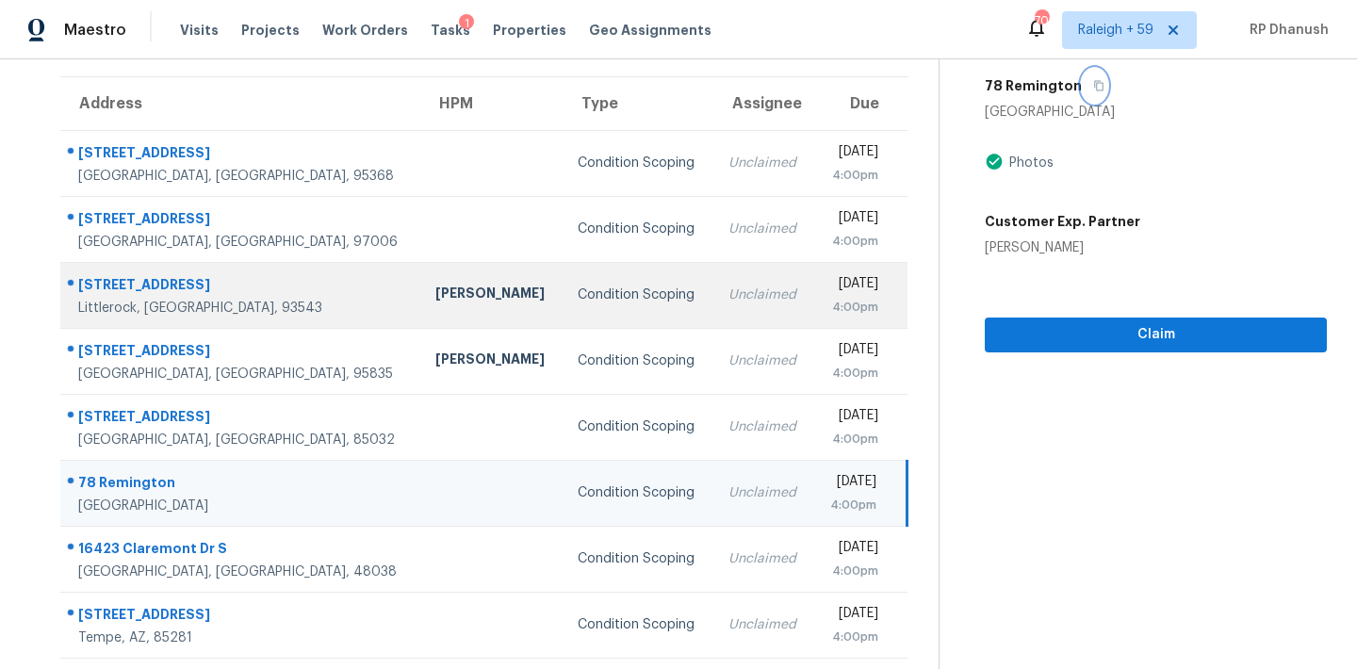
scroll to position [312, 0]
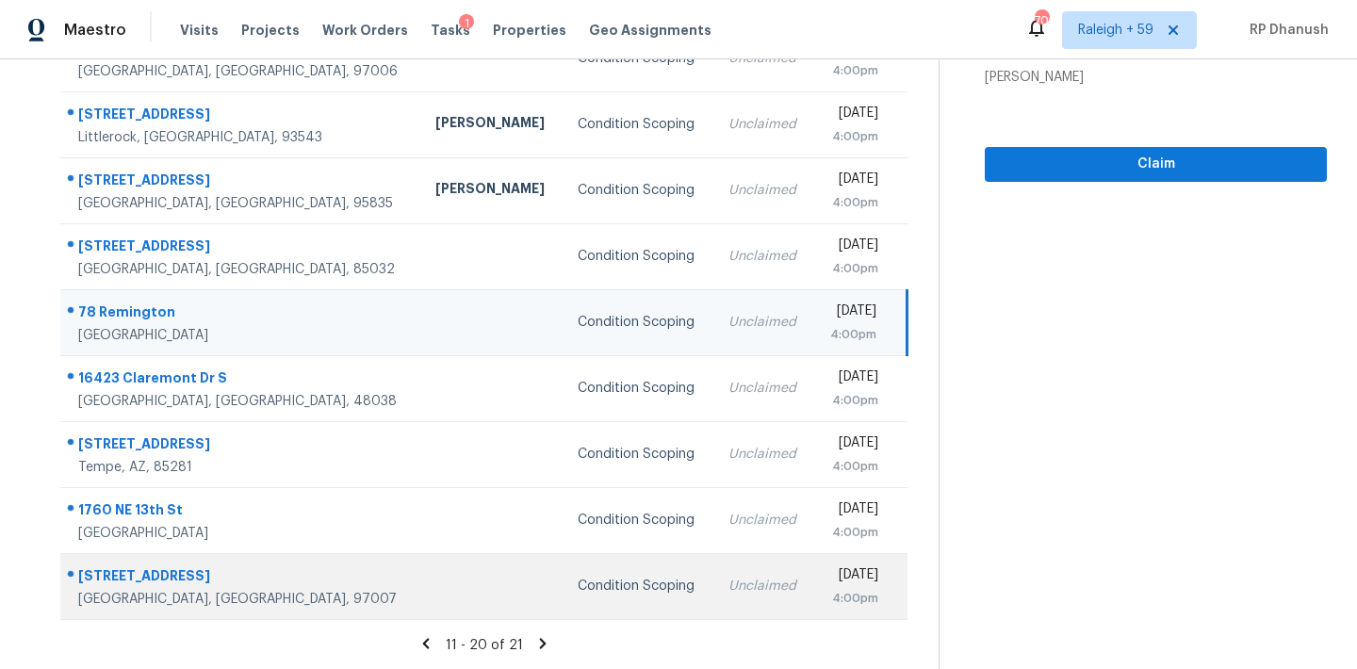
click at [220, 603] on div "Beaverton, OR, 97007" at bounding box center [241, 599] width 327 height 19
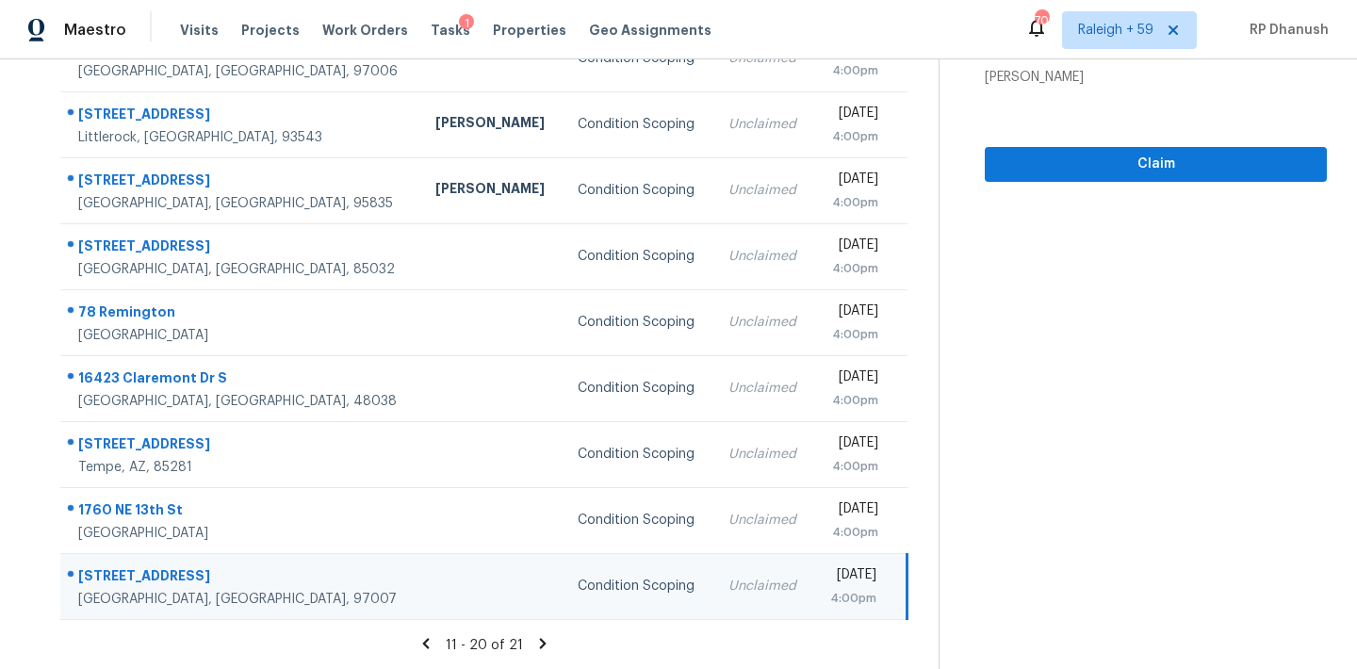
click at [828, 579] on div "Mon, Sep 29th 2025" at bounding box center [852, 577] width 48 height 24
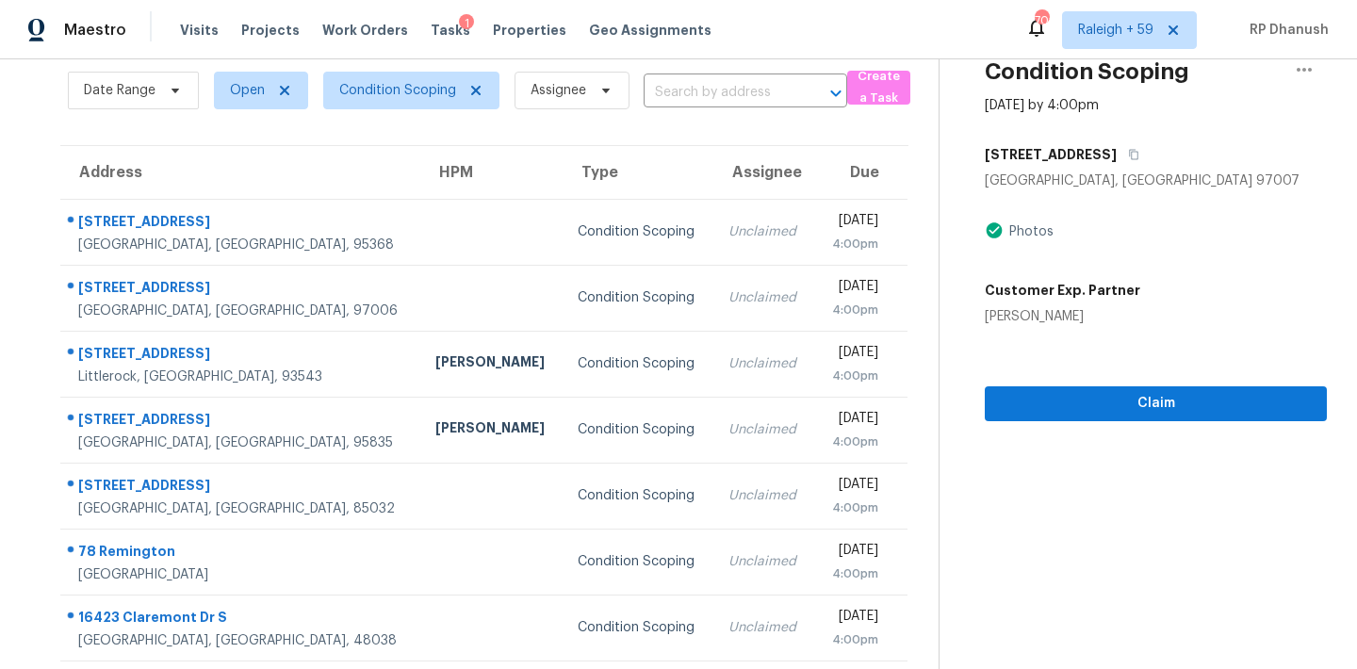
click at [1146, 172] on div "Beaverton, OR 97007" at bounding box center [1156, 181] width 342 height 19
click at [1142, 147] on button "button" at bounding box center [1129, 155] width 25 height 34
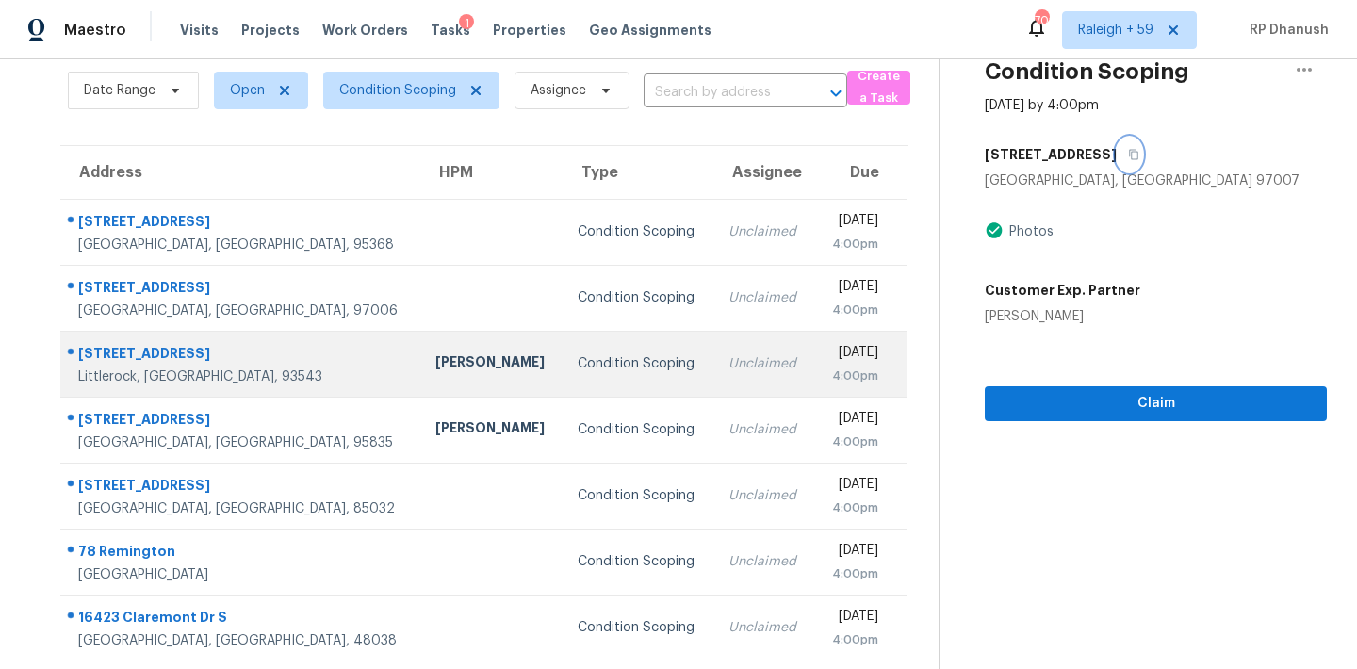
scroll to position [0, 0]
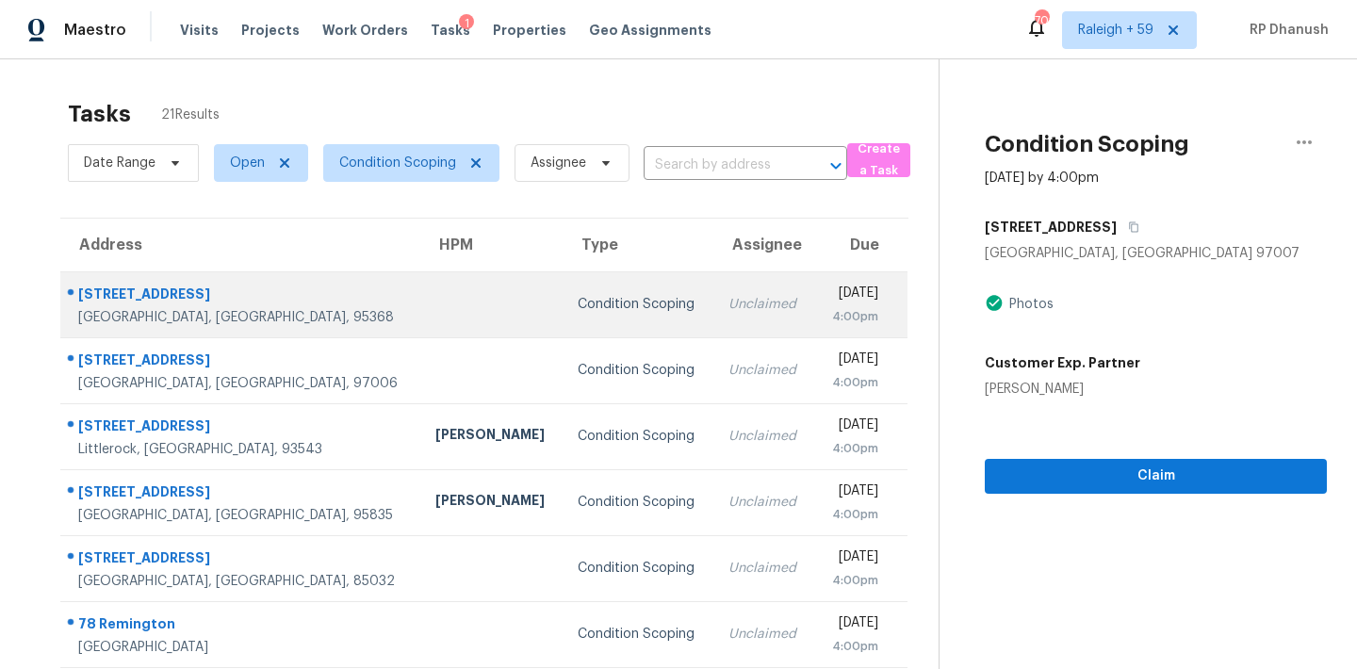
click at [420, 319] on td at bounding box center [491, 304] width 142 height 66
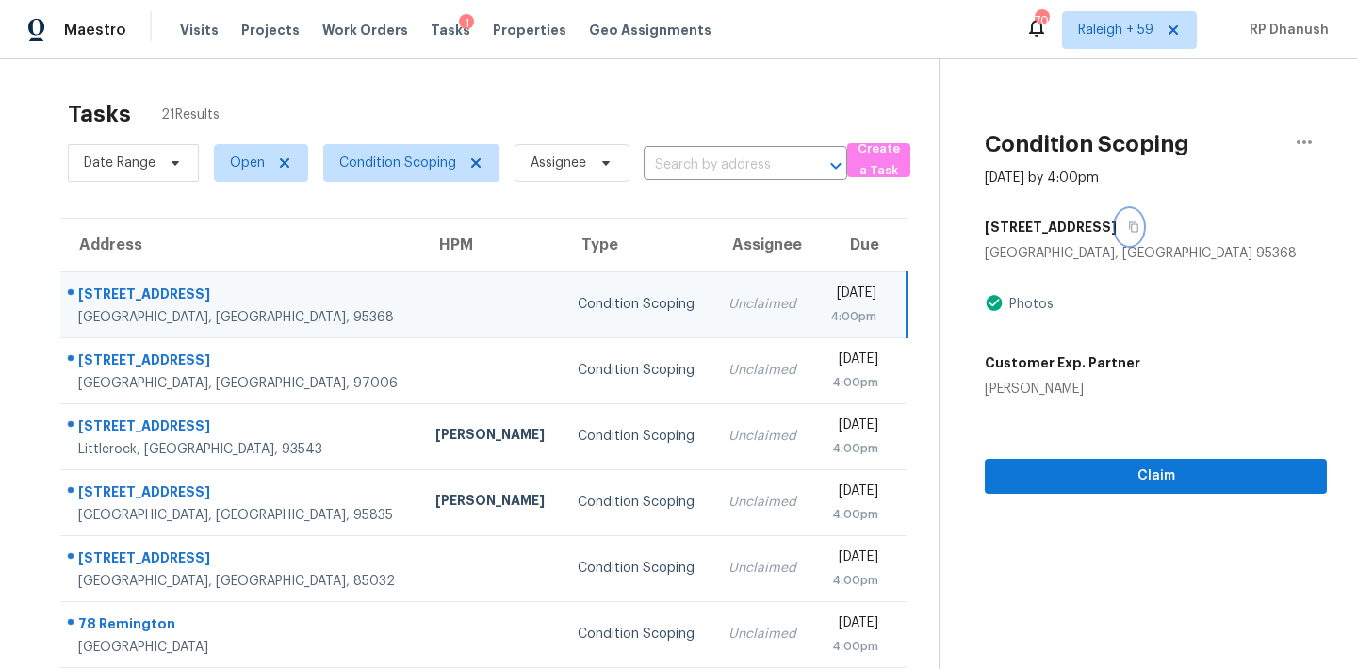
click at [1128, 226] on icon "button" at bounding box center [1133, 226] width 11 height 11
click at [728, 303] on div "Unclaimed" at bounding box center [763, 304] width 70 height 19
click at [1051, 475] on span "Claim" at bounding box center [1156, 477] width 312 height 24
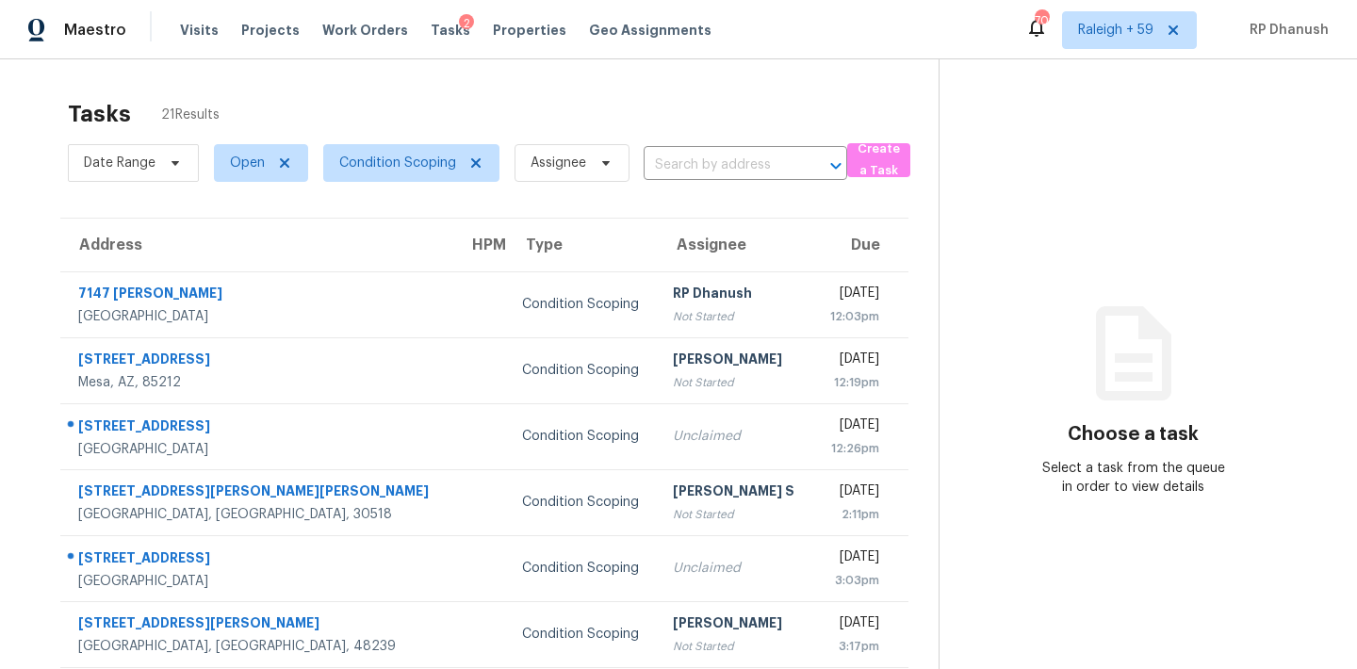
click at [1151, 282] on section "Choose a task Select a task from the queue in order to view details" at bounding box center [1133, 520] width 388 height 923
click at [1178, 251] on section "Choose a task Select a task from the queue in order to view details" at bounding box center [1133, 520] width 388 height 923
click at [526, 58] on div "Maestro Visits Projects Work Orders Tasks 2 Properties Geo Assignments 702 Rale…" at bounding box center [678, 29] width 1357 height 59
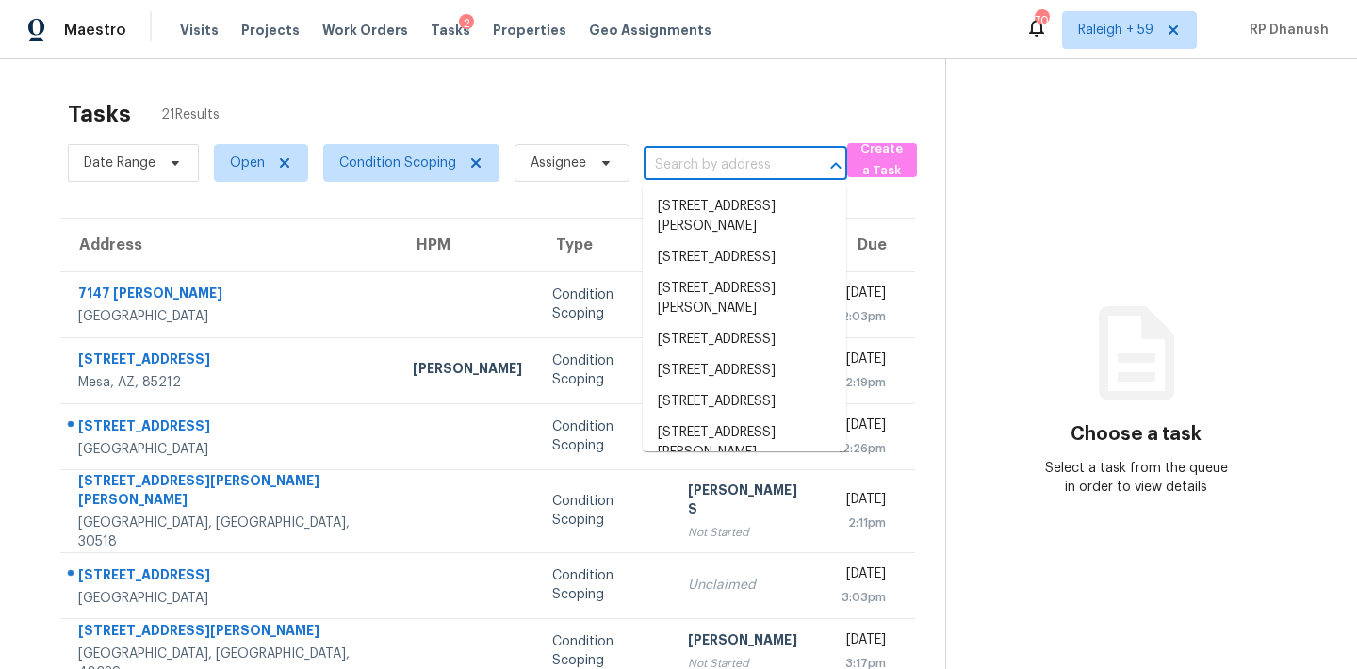
click at [721, 155] on input "text" at bounding box center [719, 165] width 151 height 29
paste input "[STREET_ADDRESS]"
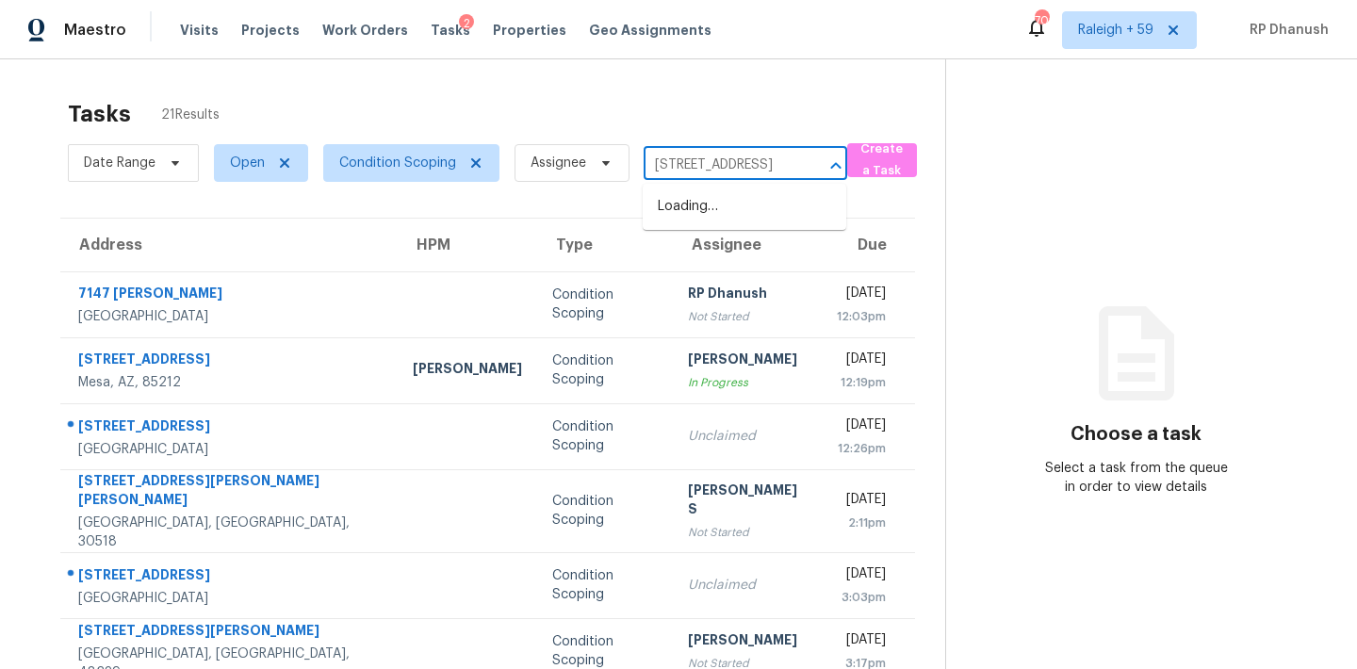
scroll to position [0, 139]
type input "[STREET_ADDRESS]"
click at [726, 205] on li "[STREET_ADDRESS]" at bounding box center [745, 206] width 204 height 31
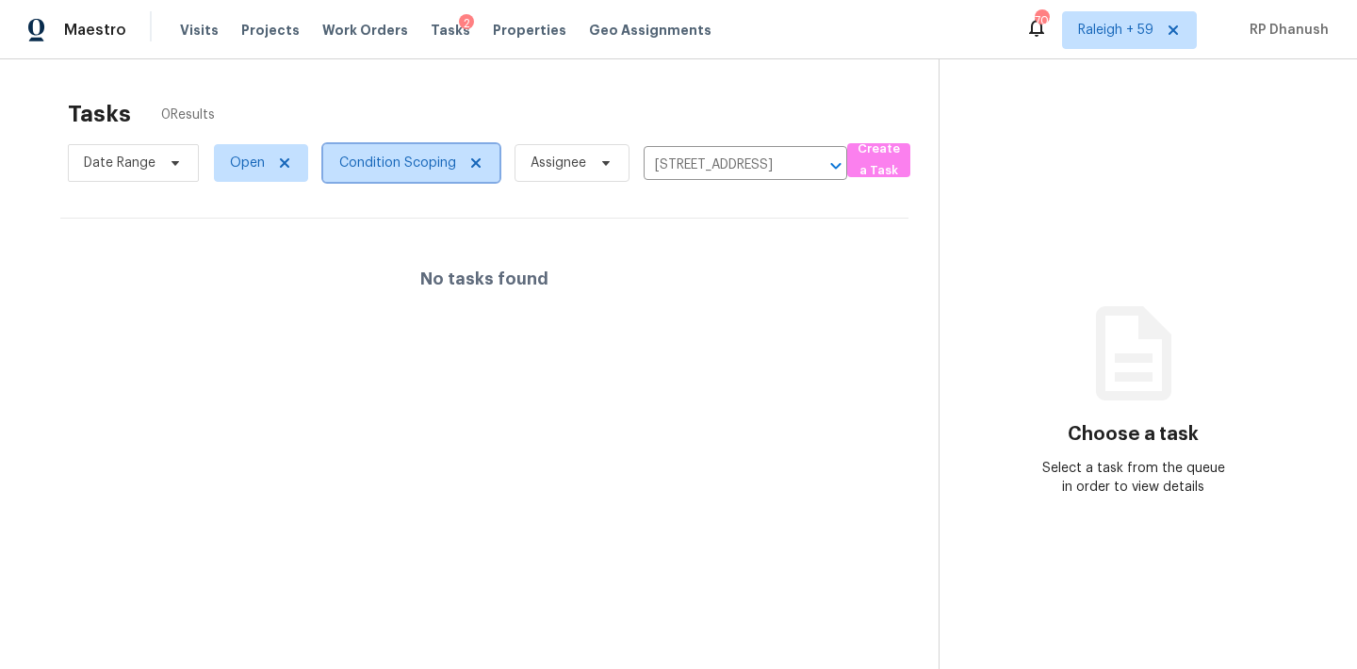
click at [372, 171] on span "Condition Scoping" at bounding box center [397, 163] width 117 height 19
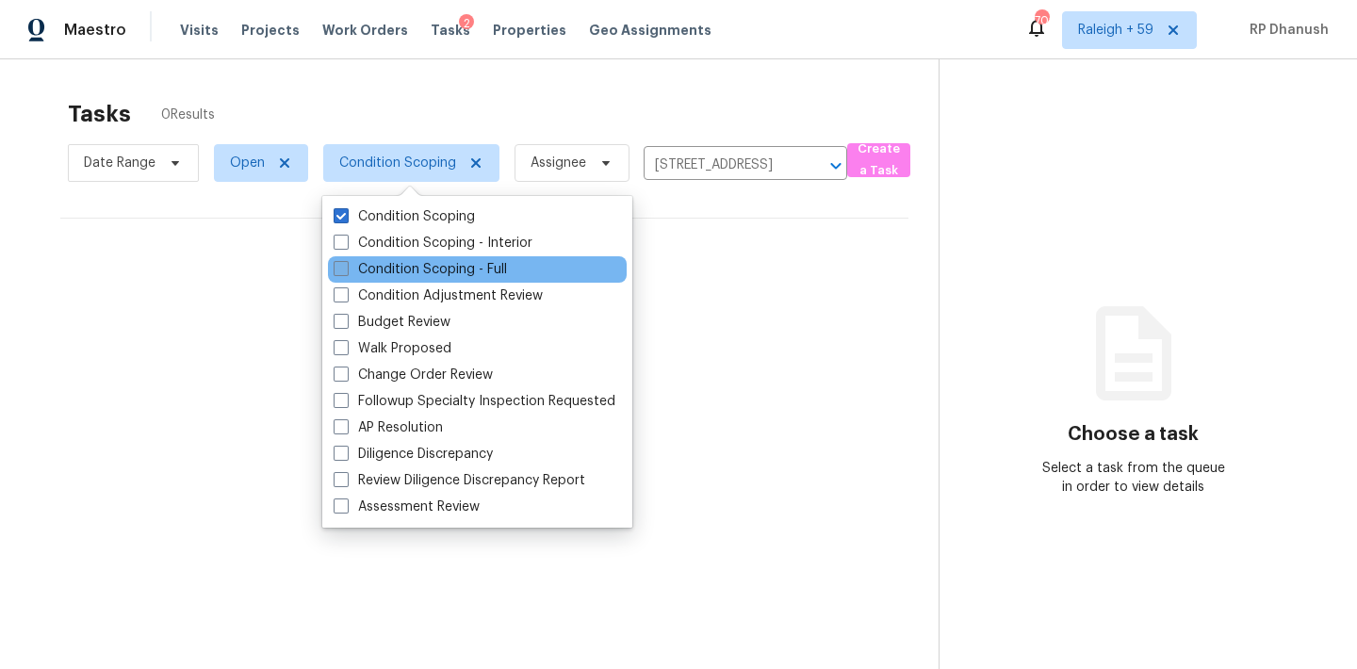
click at [472, 269] on label "Condition Scoping - Full" at bounding box center [420, 269] width 173 height 19
click at [346, 269] on input "Condition Scoping - Full" at bounding box center [340, 266] width 12 height 12
checkbox input "true"
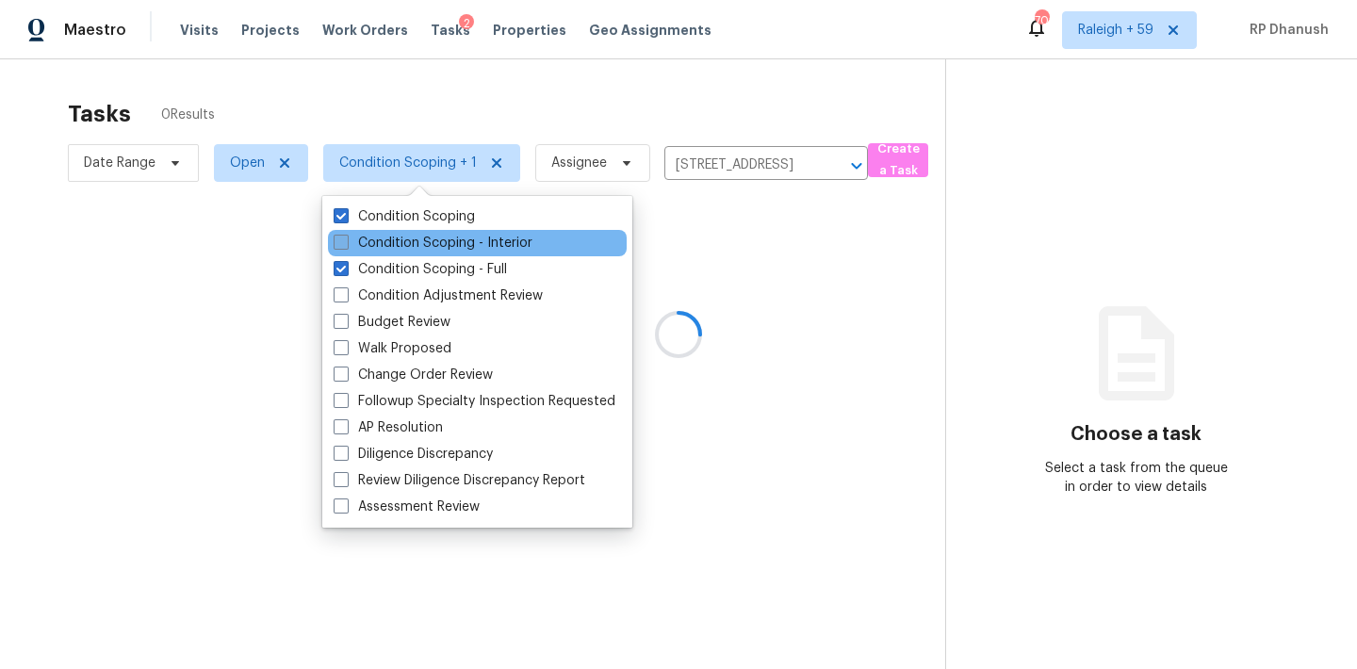
click at [472, 240] on label "Condition Scoping - Interior" at bounding box center [433, 243] width 199 height 19
click at [346, 240] on input "Condition Scoping - Interior" at bounding box center [340, 240] width 12 height 12
checkbox input "true"
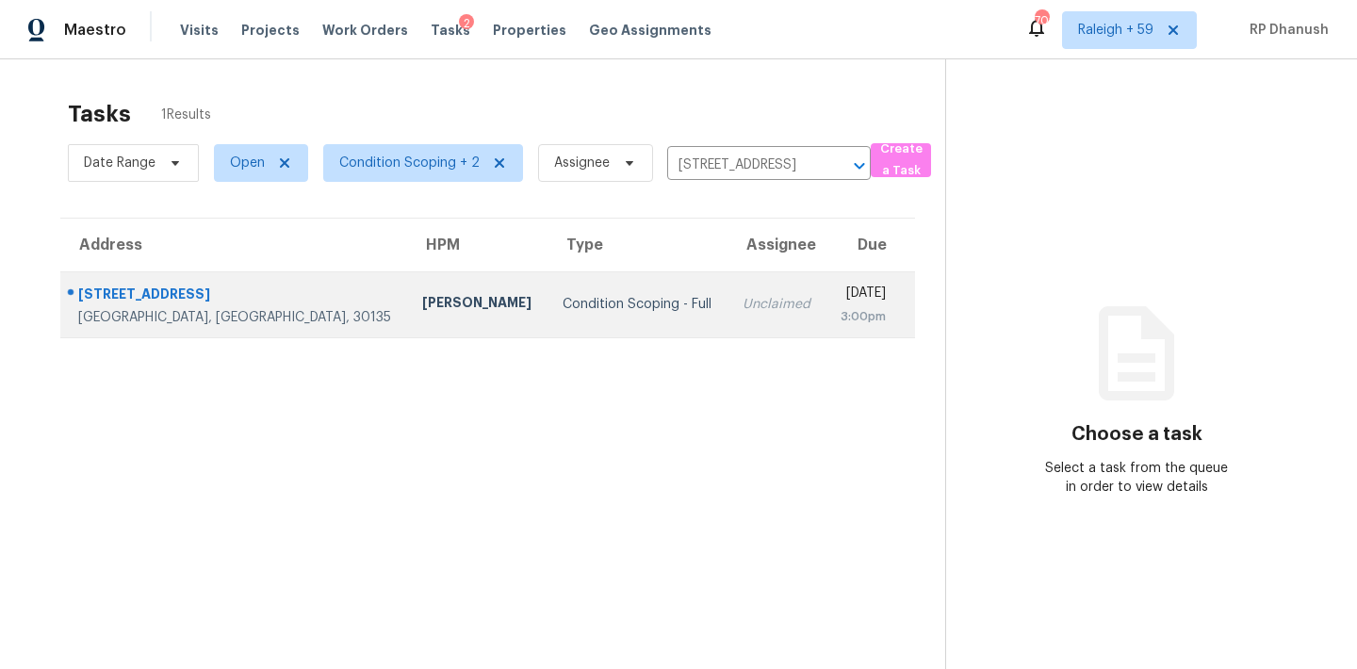
click at [871, 293] on div "Mon, Sep 29th 2025" at bounding box center [863, 296] width 45 height 24
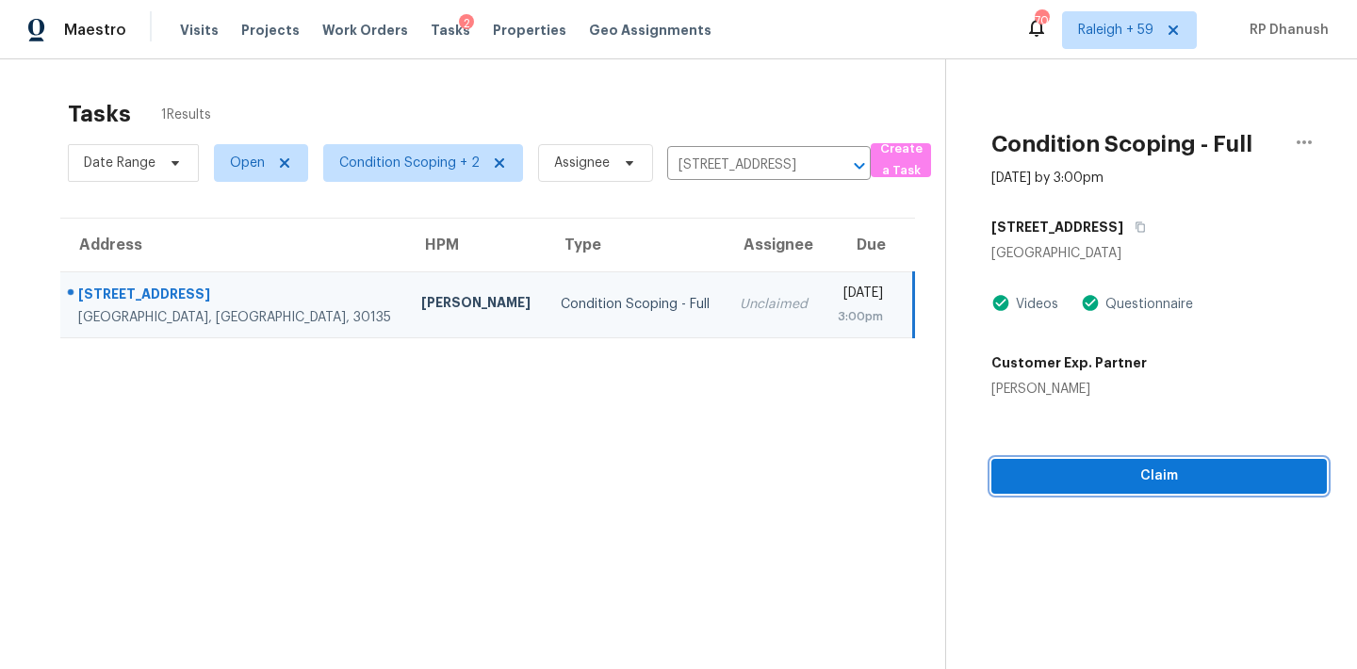
click at [1100, 483] on span "Claim" at bounding box center [1159, 477] width 305 height 24
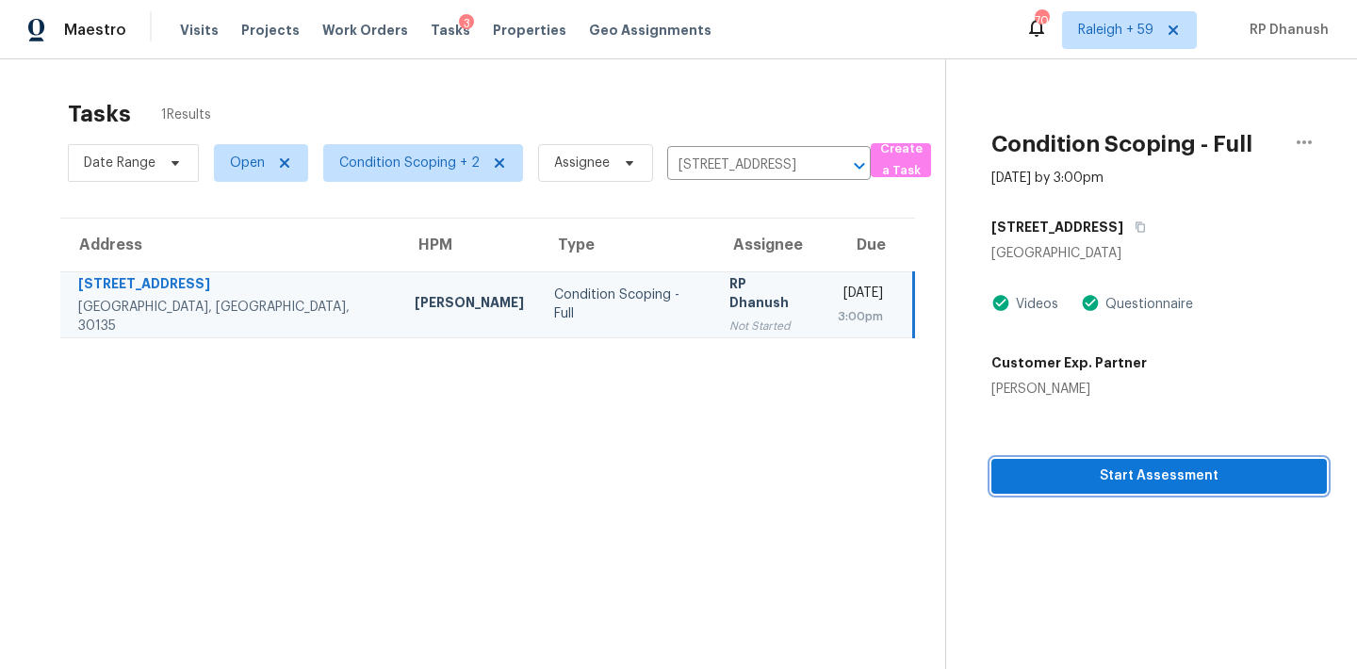
click at [1147, 491] on button "Start Assessment" at bounding box center [1159, 476] width 336 height 35
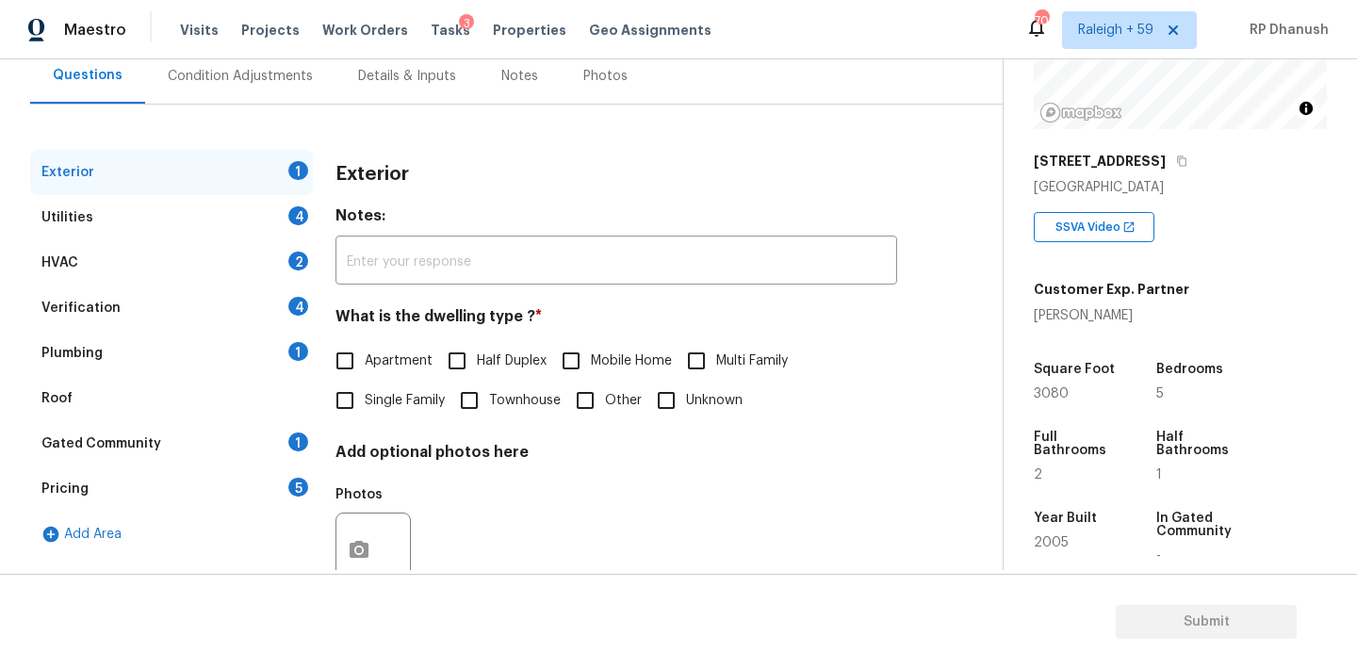
scroll to position [238, 0]
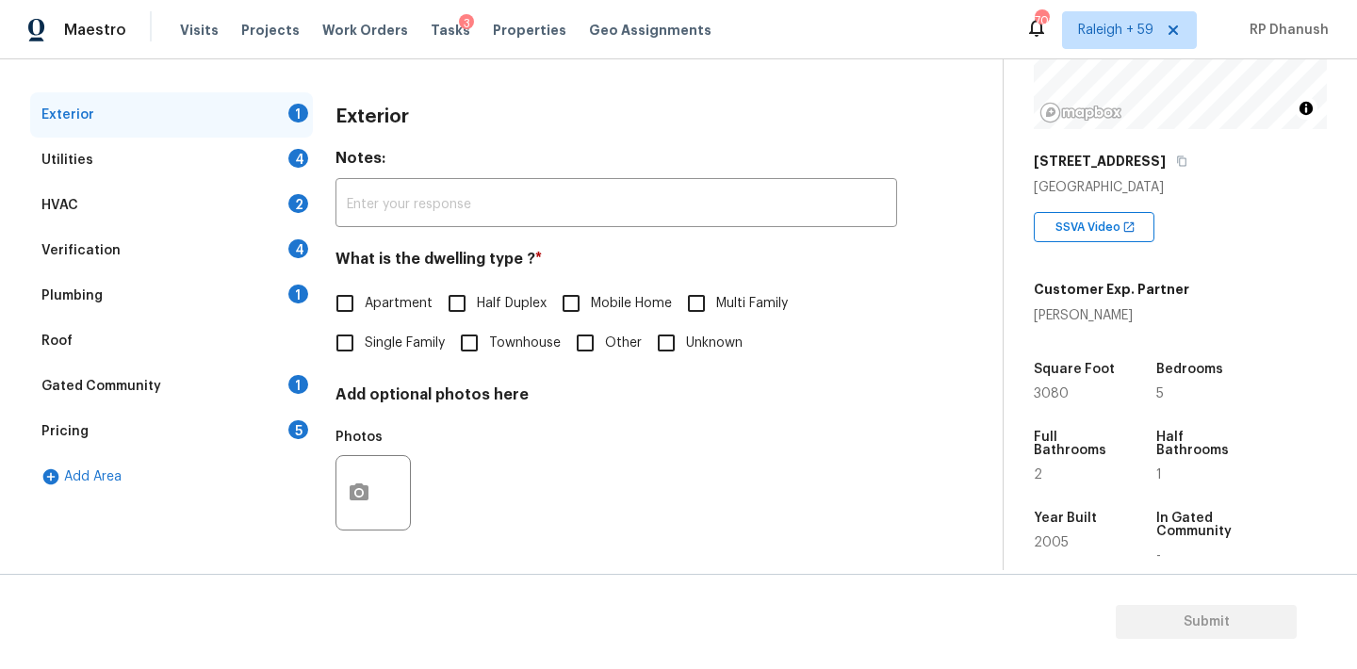
click at [377, 329] on label "Single Family" at bounding box center [385, 343] width 120 height 40
click at [365, 329] on input "Single Family" at bounding box center [345, 343] width 40 height 40
checkbox input "true"
click at [292, 387] on div "1" at bounding box center [298, 384] width 20 height 19
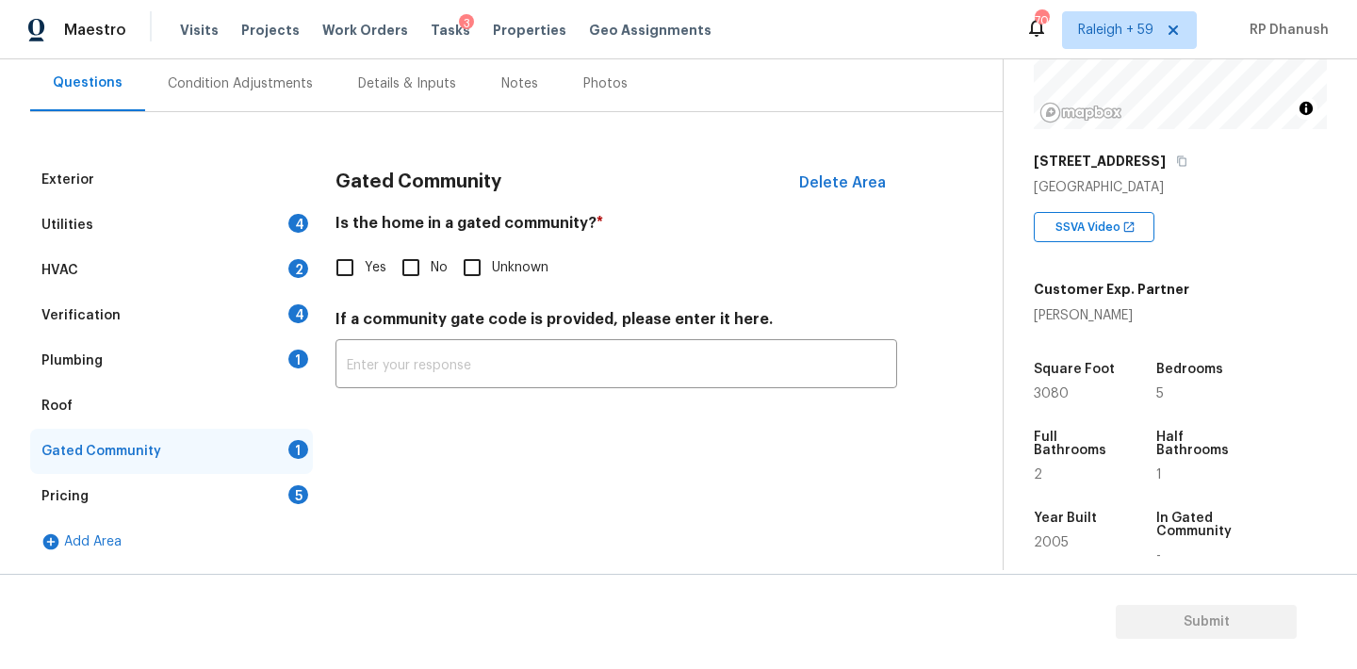
scroll to position [173, 0]
click at [432, 263] on span "No" at bounding box center [439, 268] width 17 height 20
click at [431, 263] on input "No" at bounding box center [411, 268] width 40 height 40
checkbox input "true"
click at [287, 377] on div "Plumbing 1" at bounding box center [171, 360] width 283 height 45
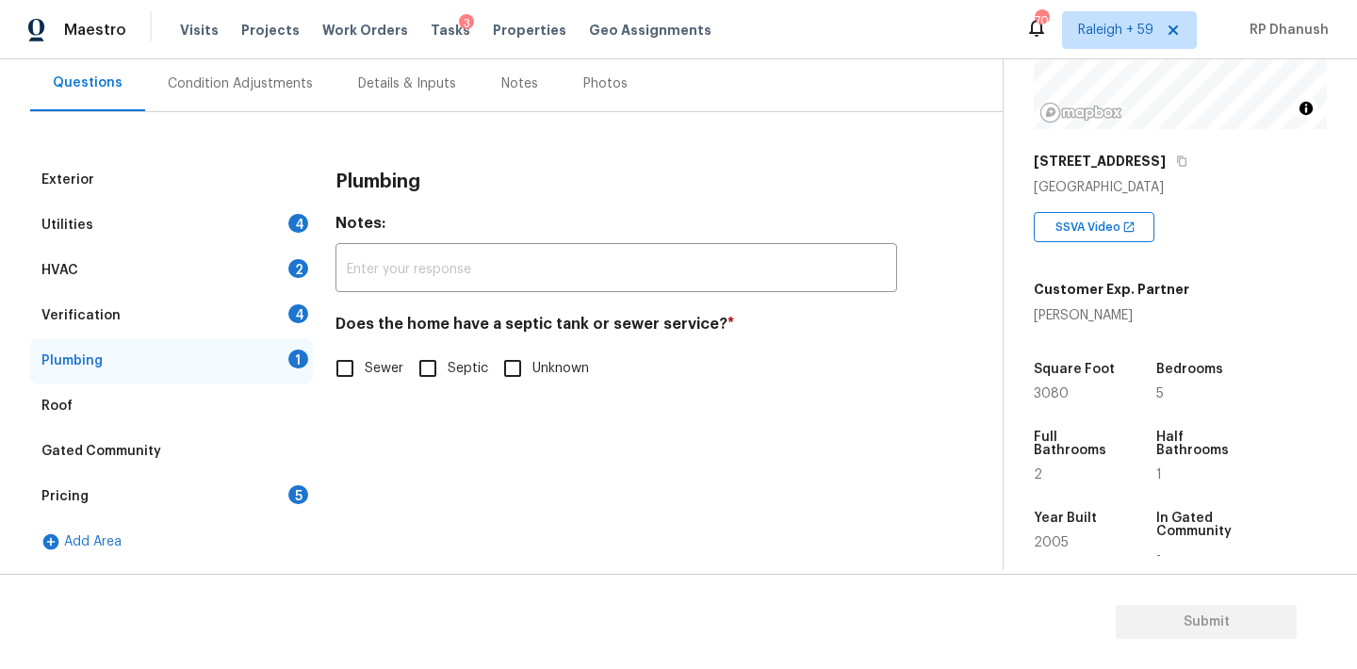
click at [373, 373] on span "Sewer" at bounding box center [384, 369] width 39 height 20
click at [365, 373] on input "Sewer" at bounding box center [345, 369] width 40 height 40
checkbox input "true"
click at [270, 498] on div "Pricing 5" at bounding box center [171, 496] width 283 height 45
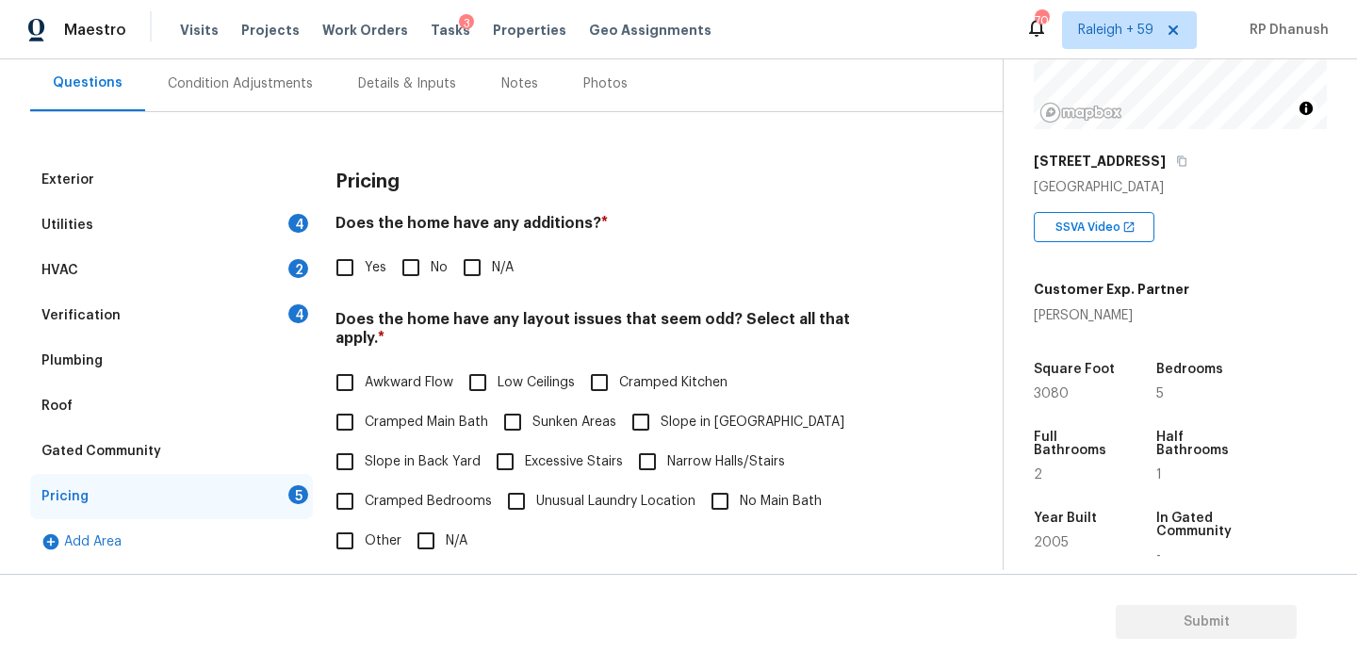
click at [423, 264] on input "No" at bounding box center [411, 268] width 40 height 40
checkbox input "true"
click at [367, 452] on span "Slope in Back Yard" at bounding box center [423, 462] width 116 height 20
click at [365, 442] on input "Slope in Back Yard" at bounding box center [345, 462] width 40 height 40
checkbox input "true"
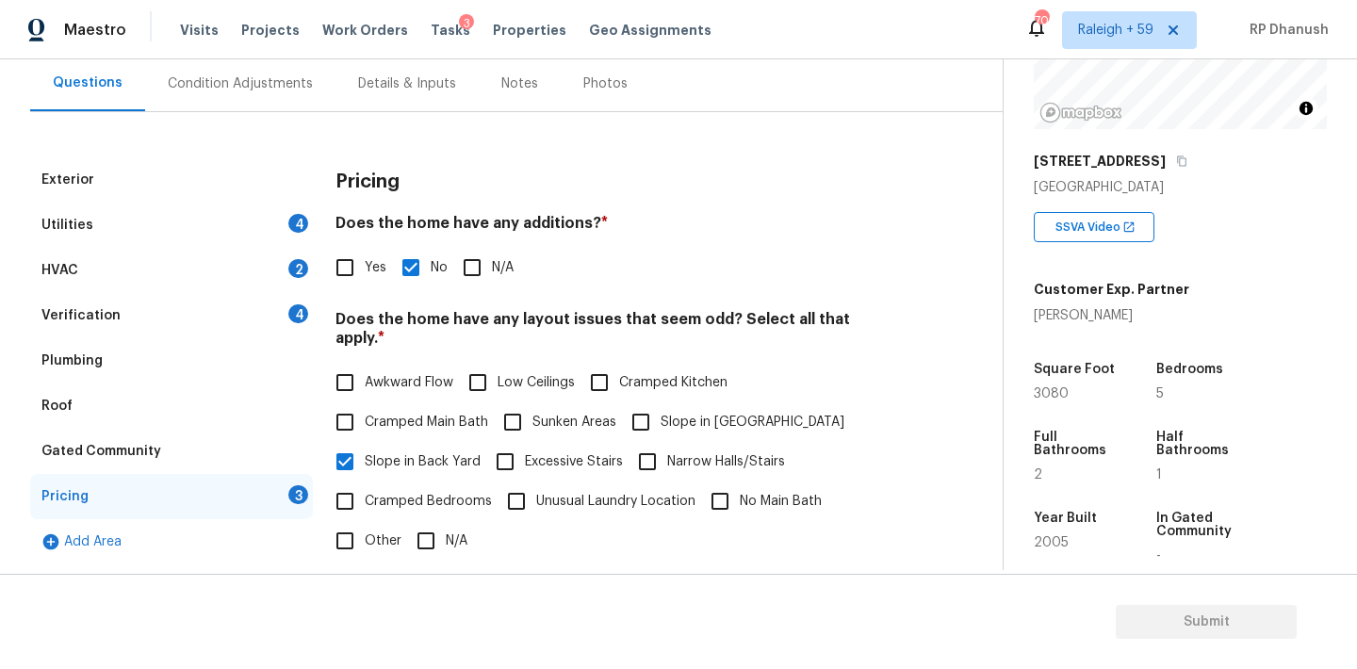
click at [651, 402] on input "Slope in [GEOGRAPHIC_DATA]" at bounding box center [641, 422] width 40 height 40
checkbox input "true"
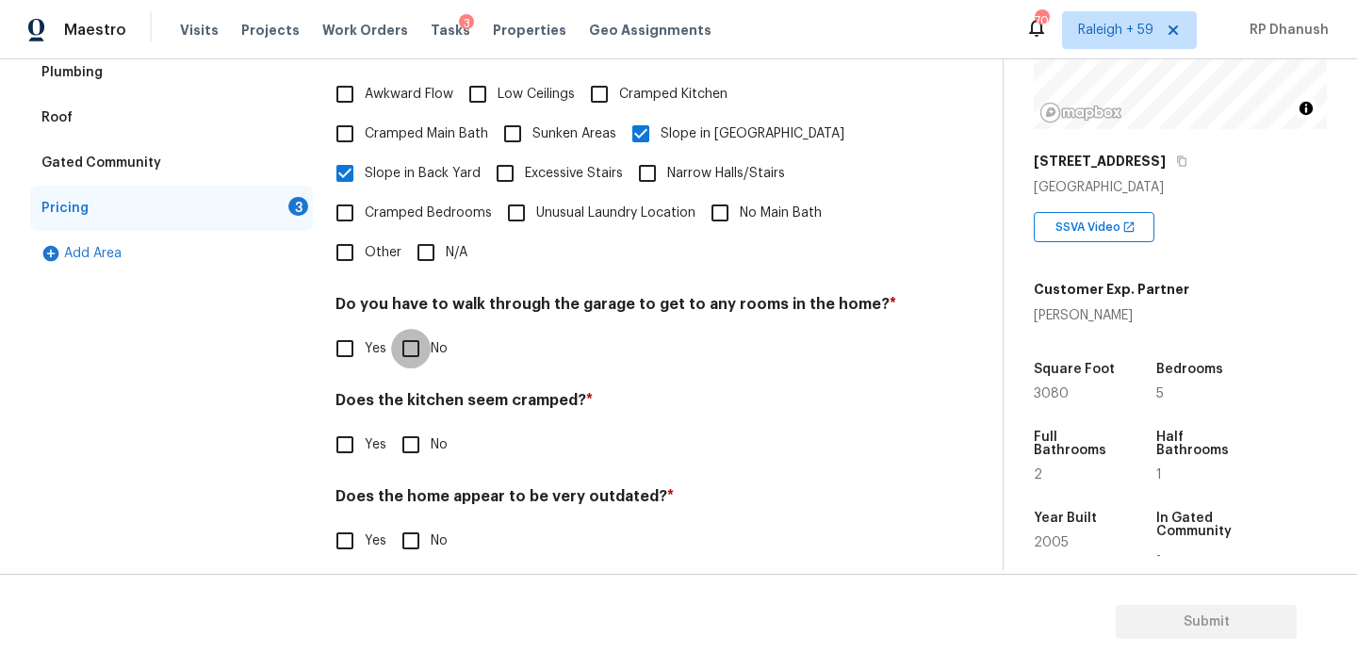
click at [415, 329] on input "No" at bounding box center [411, 349] width 40 height 40
checkbox input "true"
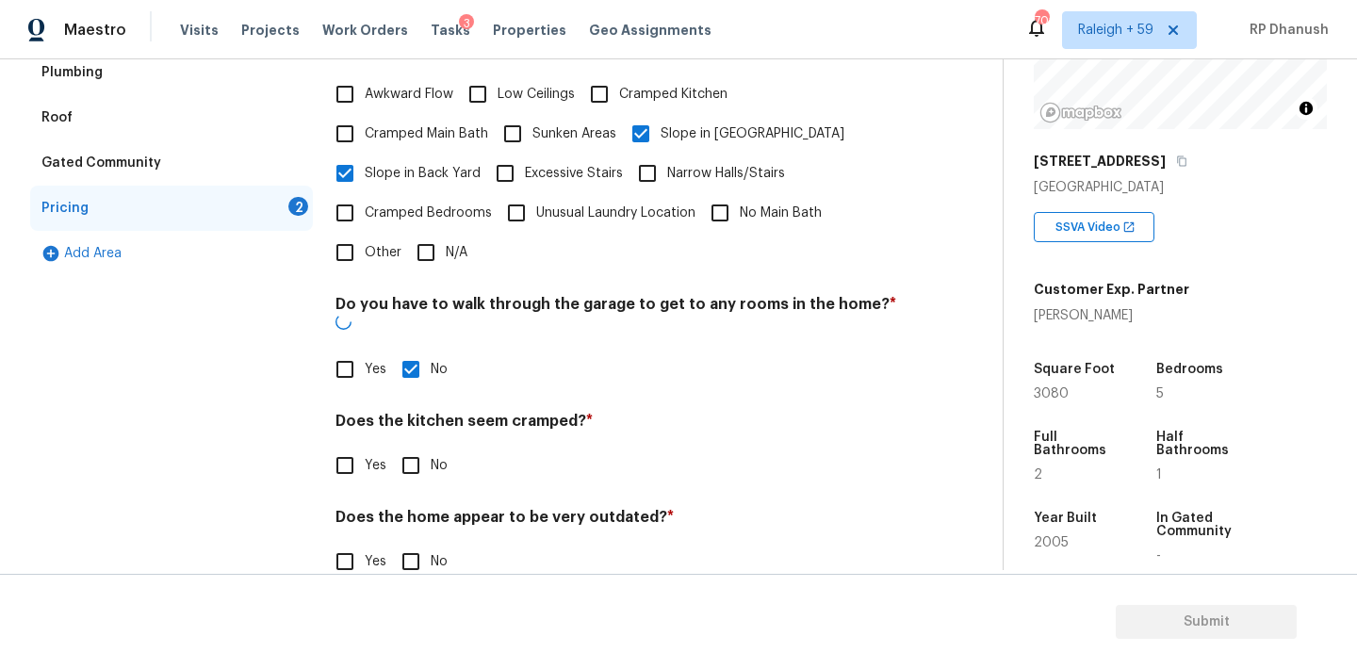
click at [415, 446] on input "No" at bounding box center [411, 466] width 40 height 40
checkbox input "true"
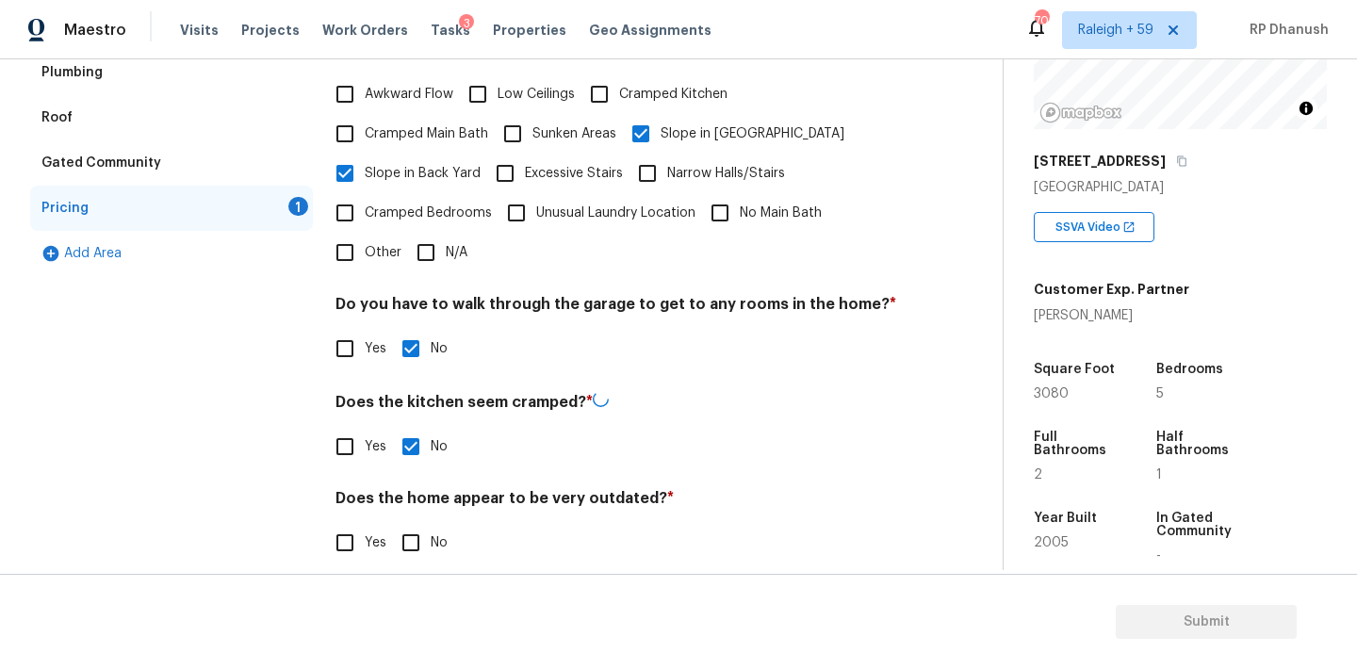
click at [415, 533] on input "No" at bounding box center [411, 543] width 40 height 40
checkbox input "true"
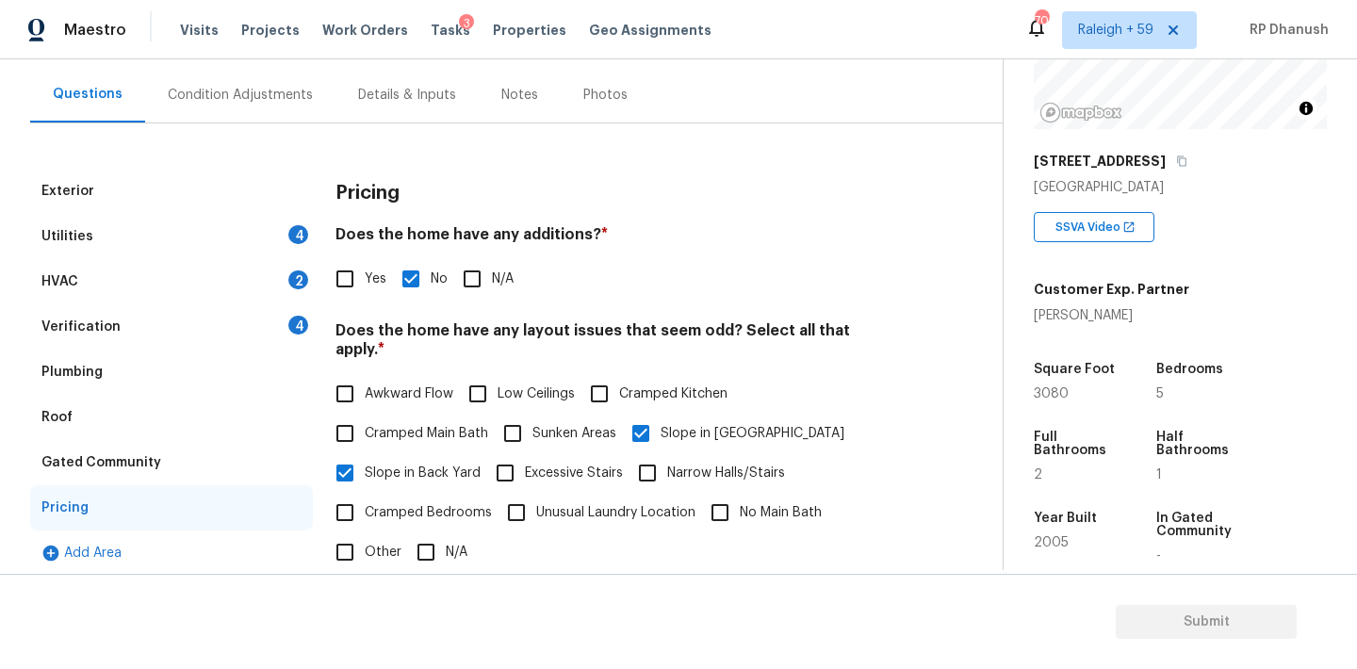
scroll to position [42, 0]
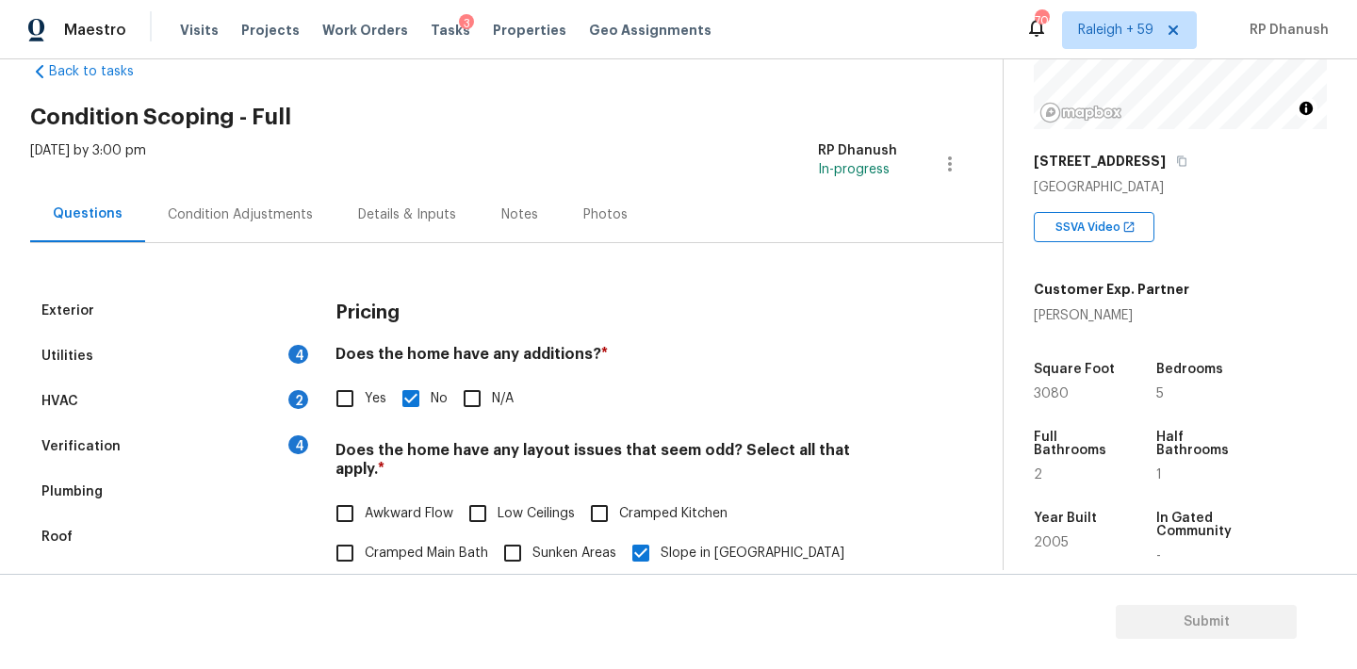
click at [274, 432] on div "Verification 4" at bounding box center [171, 446] width 283 height 45
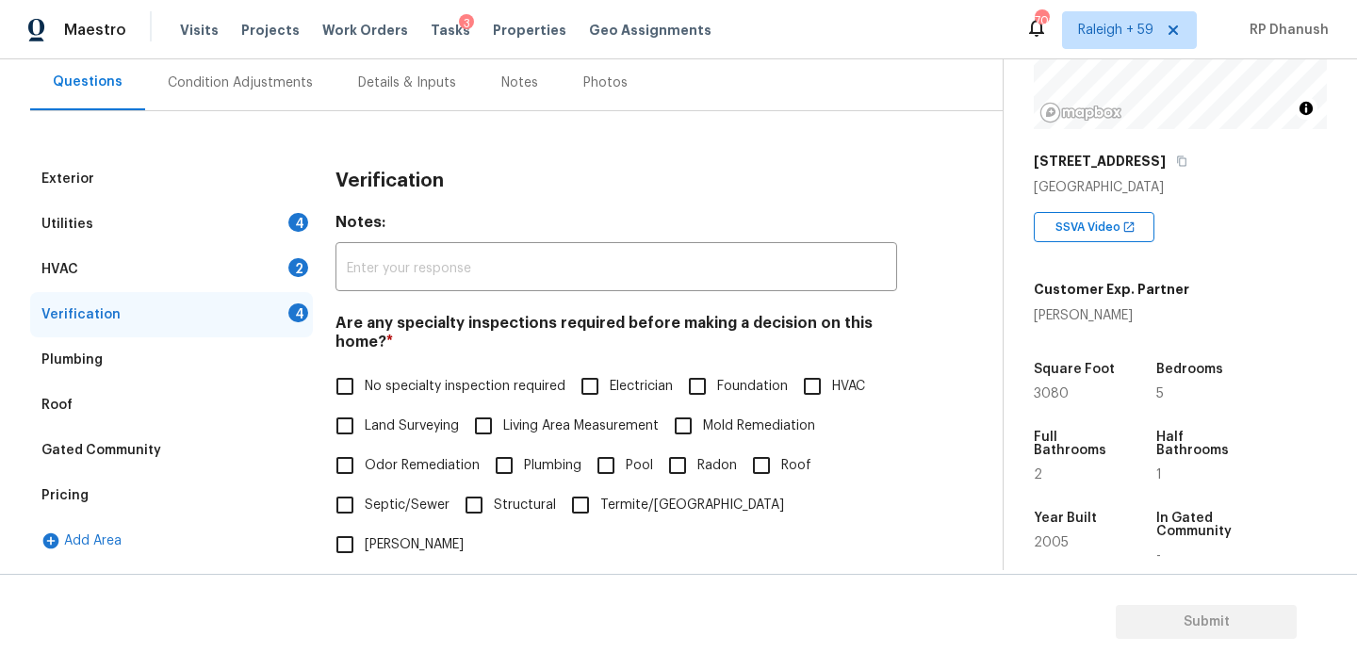
scroll to position [301, 0]
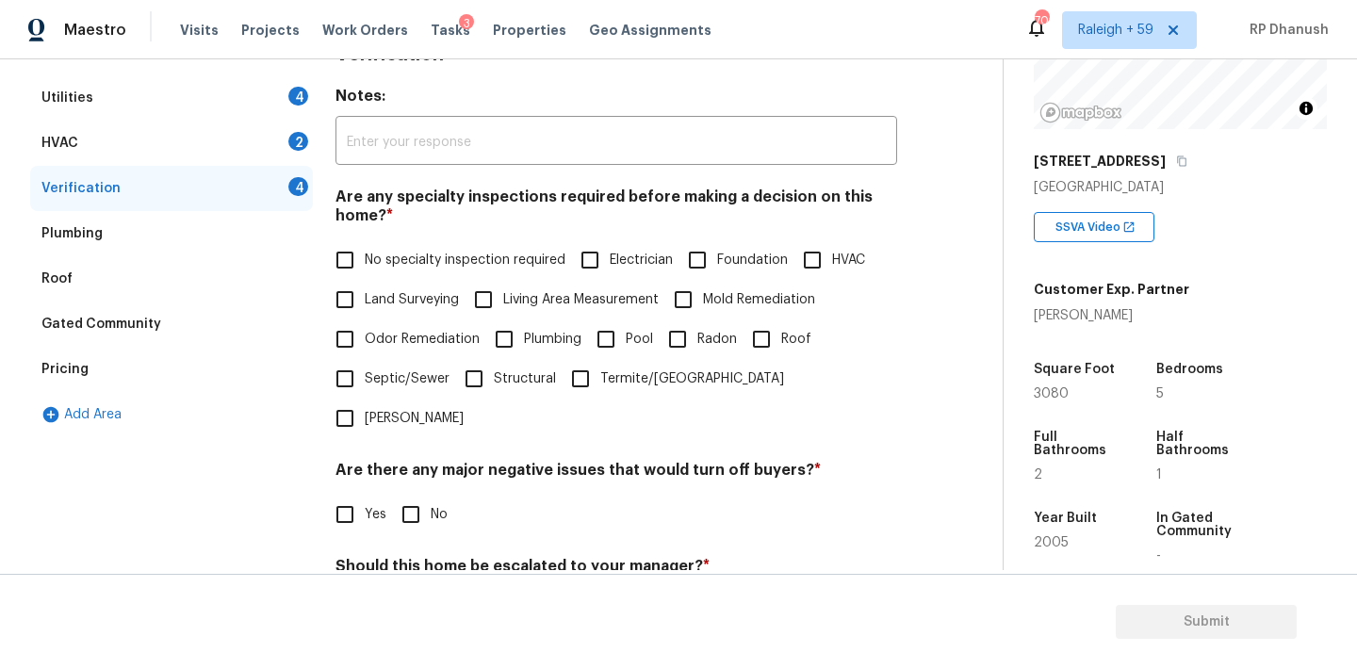
click at [360, 265] on input "No specialty inspection required" at bounding box center [345, 260] width 40 height 40
checkbox input "true"
click at [433, 495] on div "Verification Notes: ​ Are any specialty inspections required before making a de…" at bounding box center [617, 399] width 562 height 738
click at [416, 557] on div "Should this home be escalated to your manager? * Yes No" at bounding box center [617, 594] width 562 height 74
click at [414, 495] on input "No" at bounding box center [411, 515] width 40 height 40
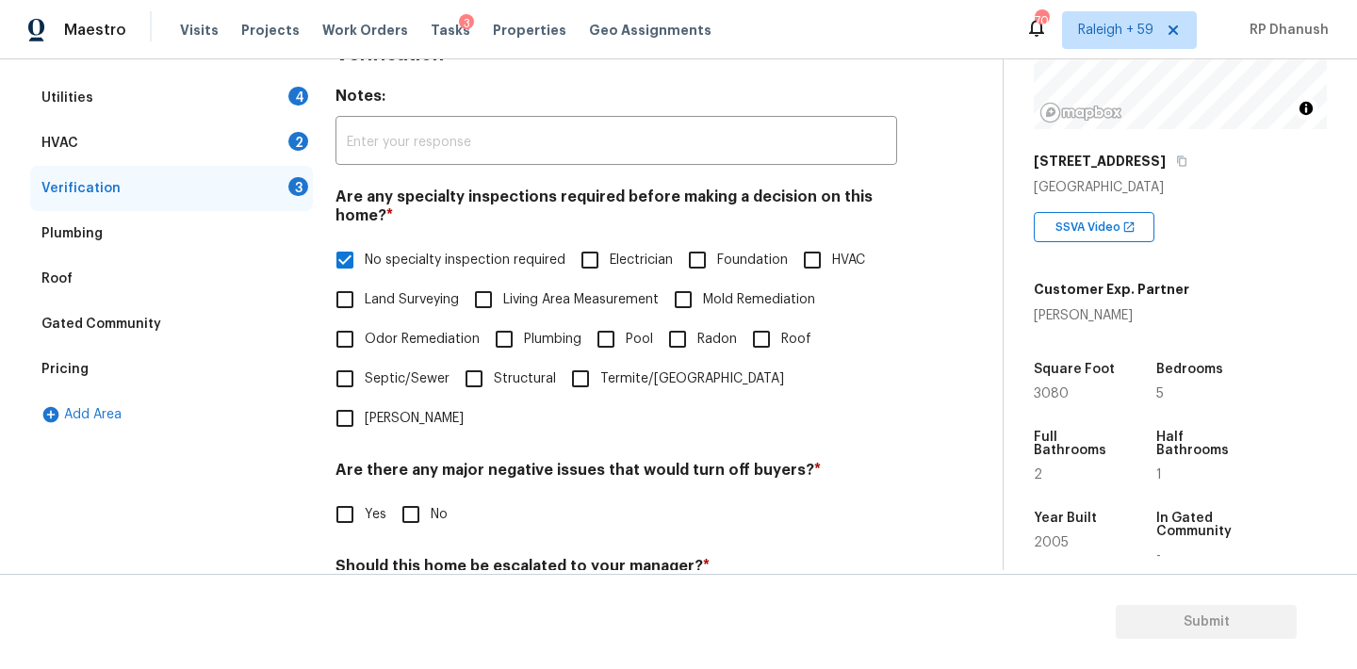
checkbox input "true"
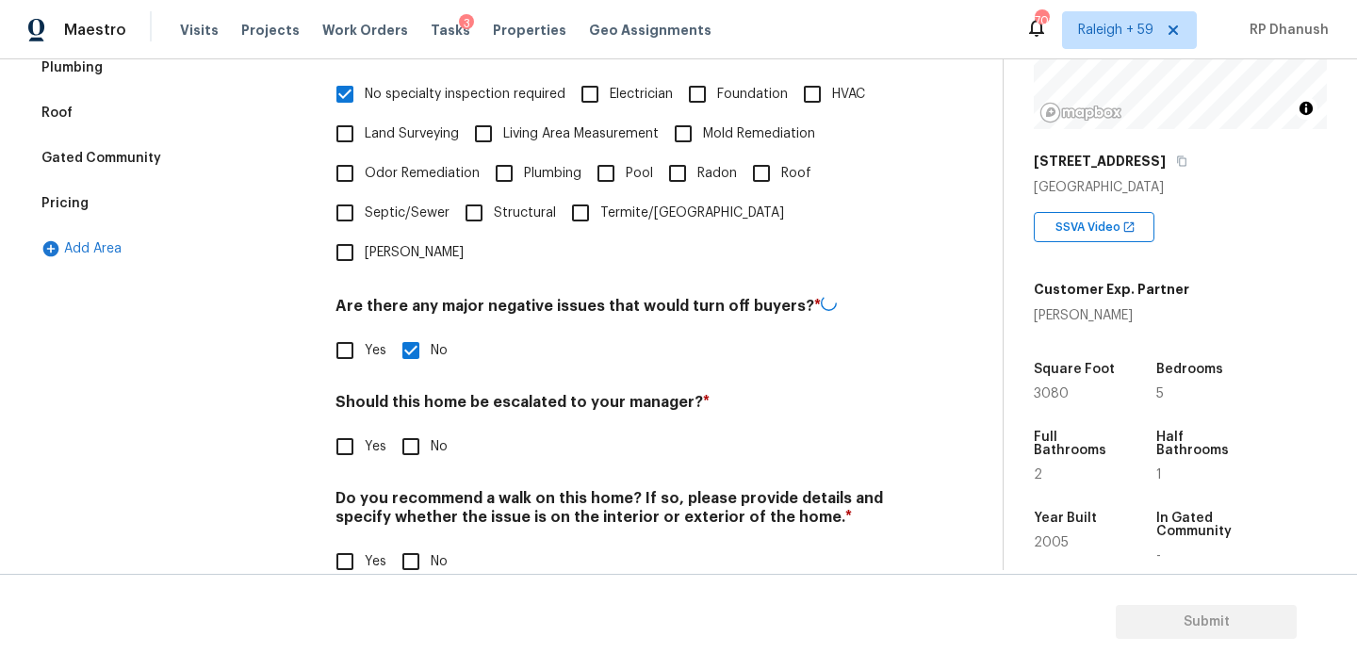
scroll to position [465, 0]
click at [411, 427] on input "No" at bounding box center [411, 447] width 40 height 40
checkbox input "true"
click at [411, 544] on input "No" at bounding box center [411, 564] width 40 height 40
checkbox input "true"
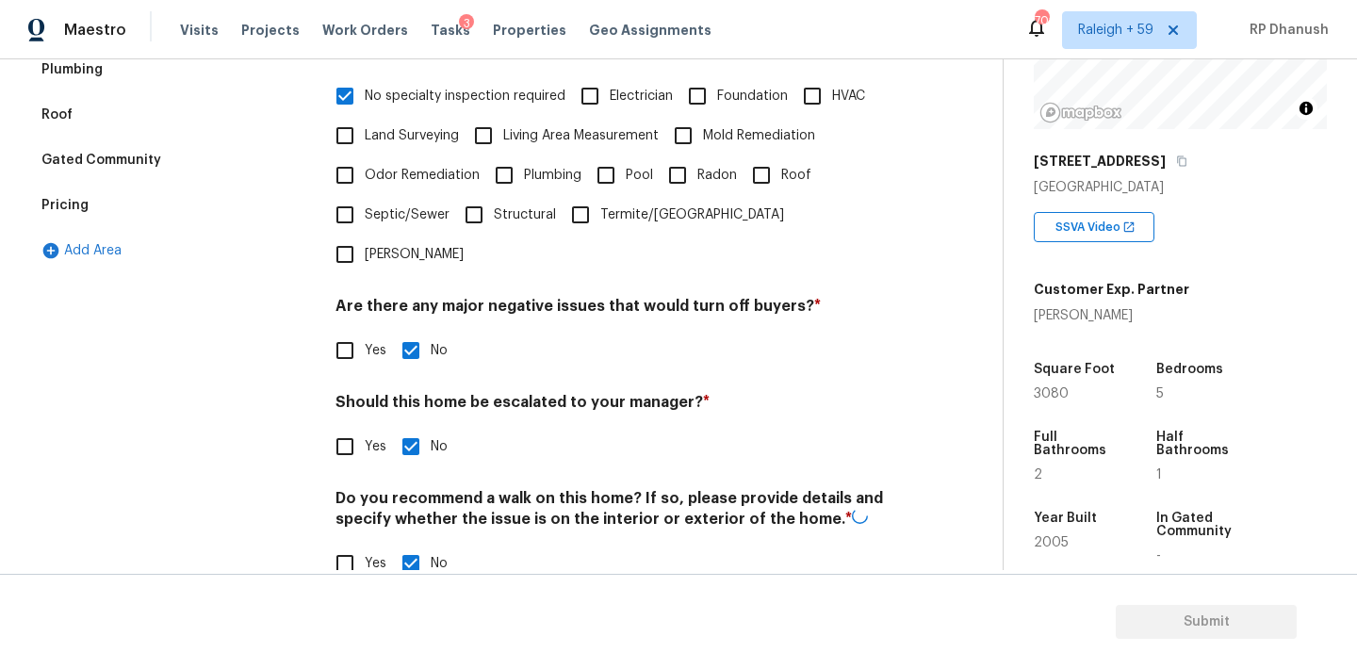
scroll to position [0, 0]
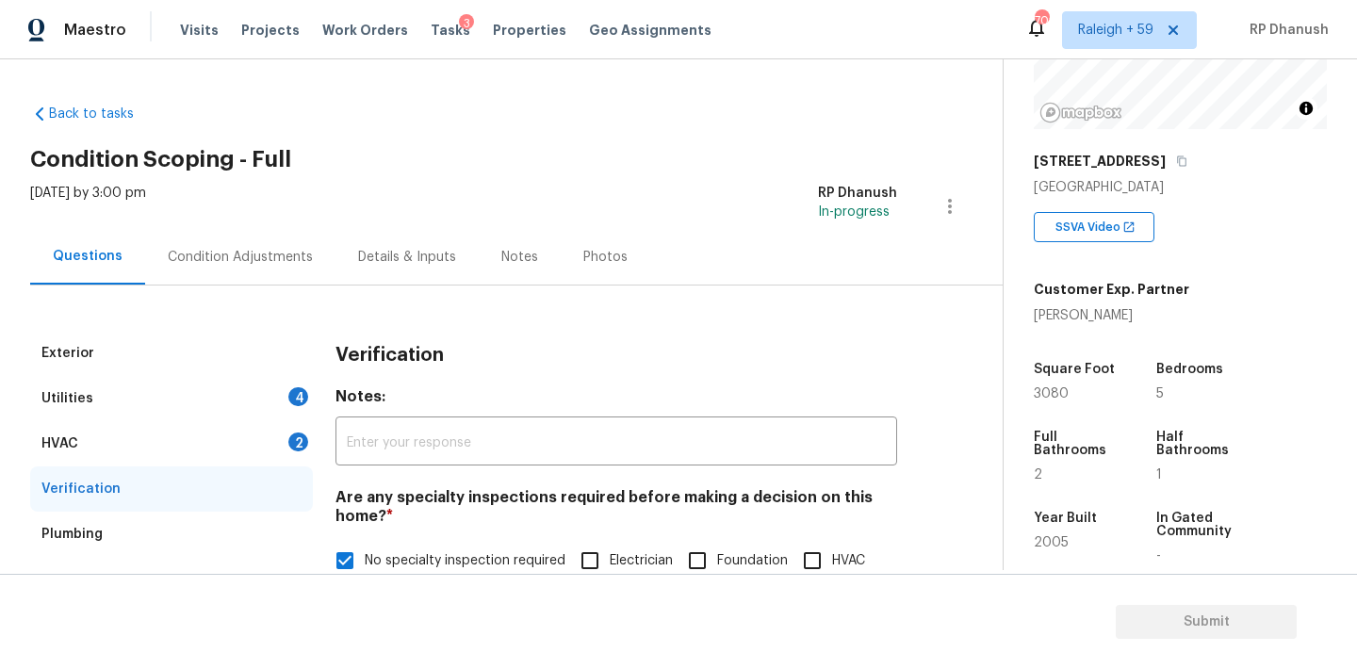
click at [273, 428] on div "HVAC 2" at bounding box center [171, 443] width 283 height 45
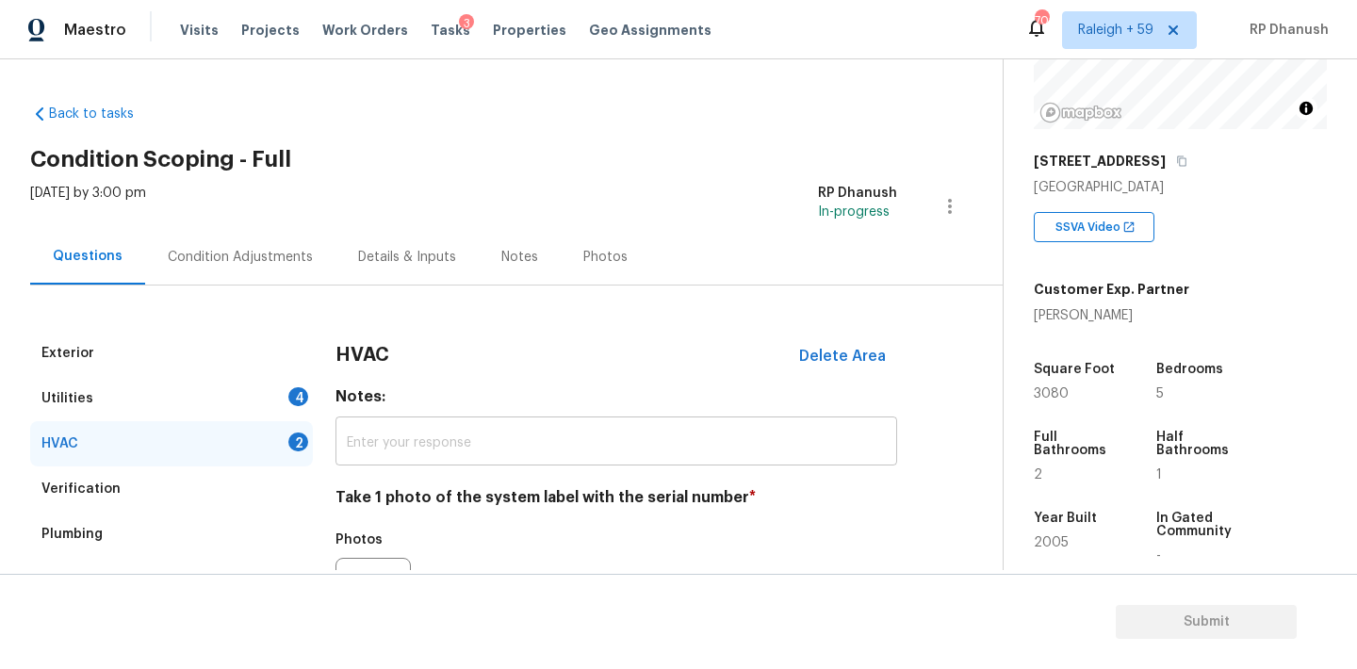
scroll to position [177, 0]
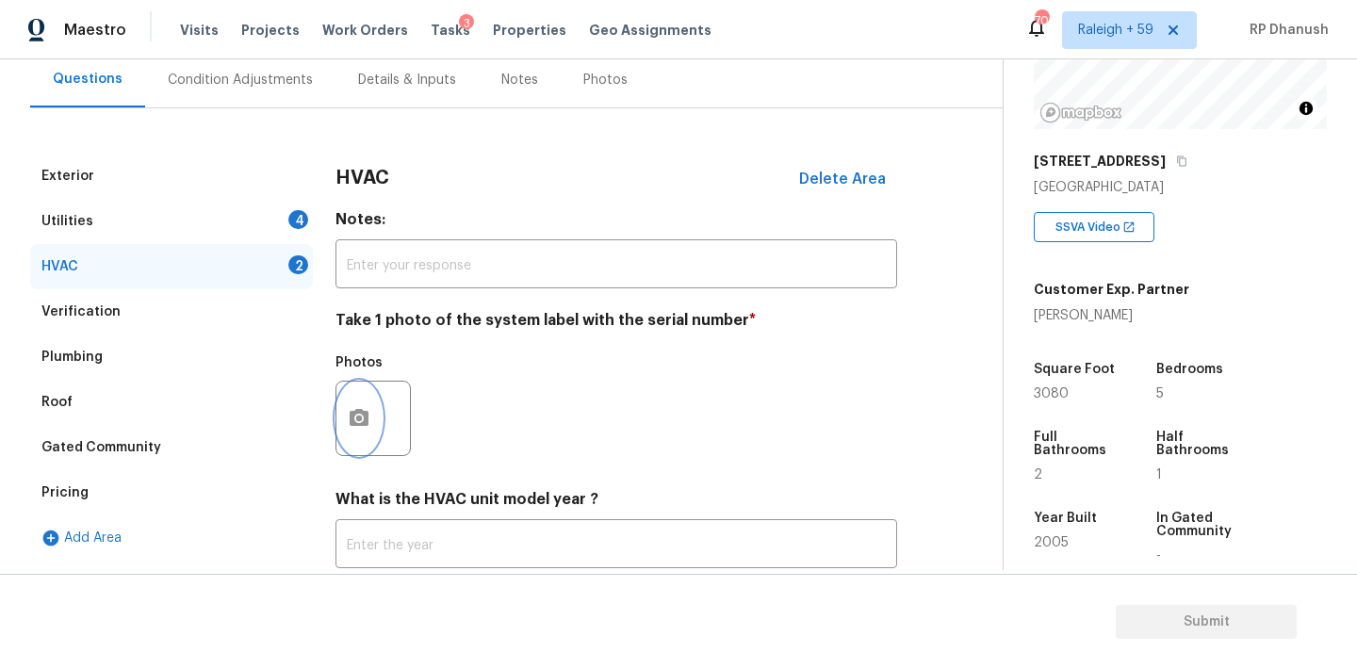
click at [372, 397] on button "button" at bounding box center [358, 419] width 45 height 74
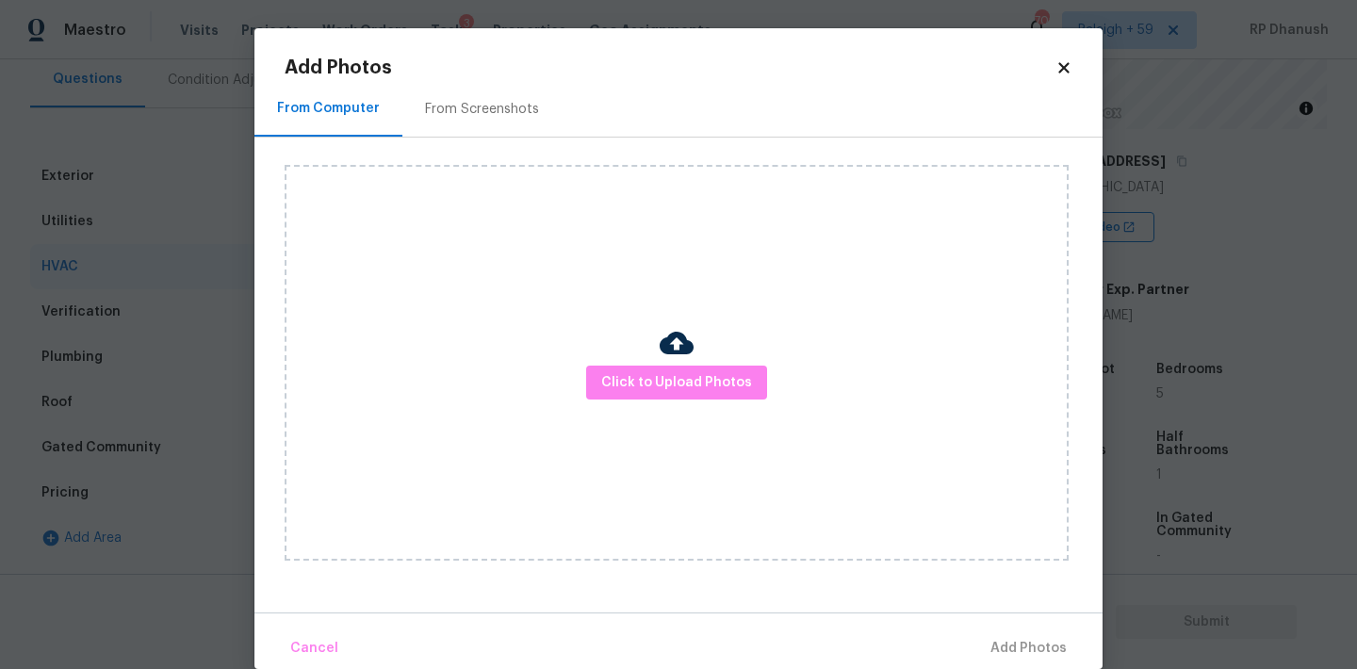
click at [522, 93] on div "From Screenshots" at bounding box center [481, 109] width 159 height 56
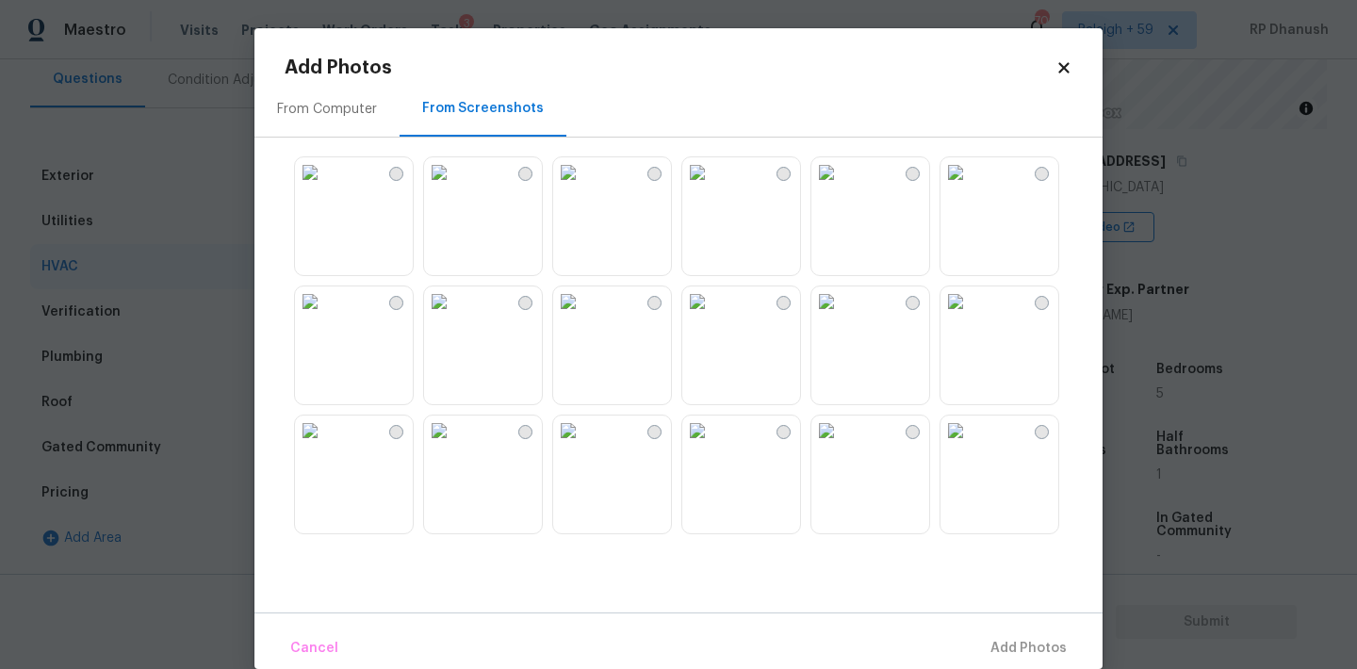
click at [971, 188] on img at bounding box center [956, 172] width 30 height 30
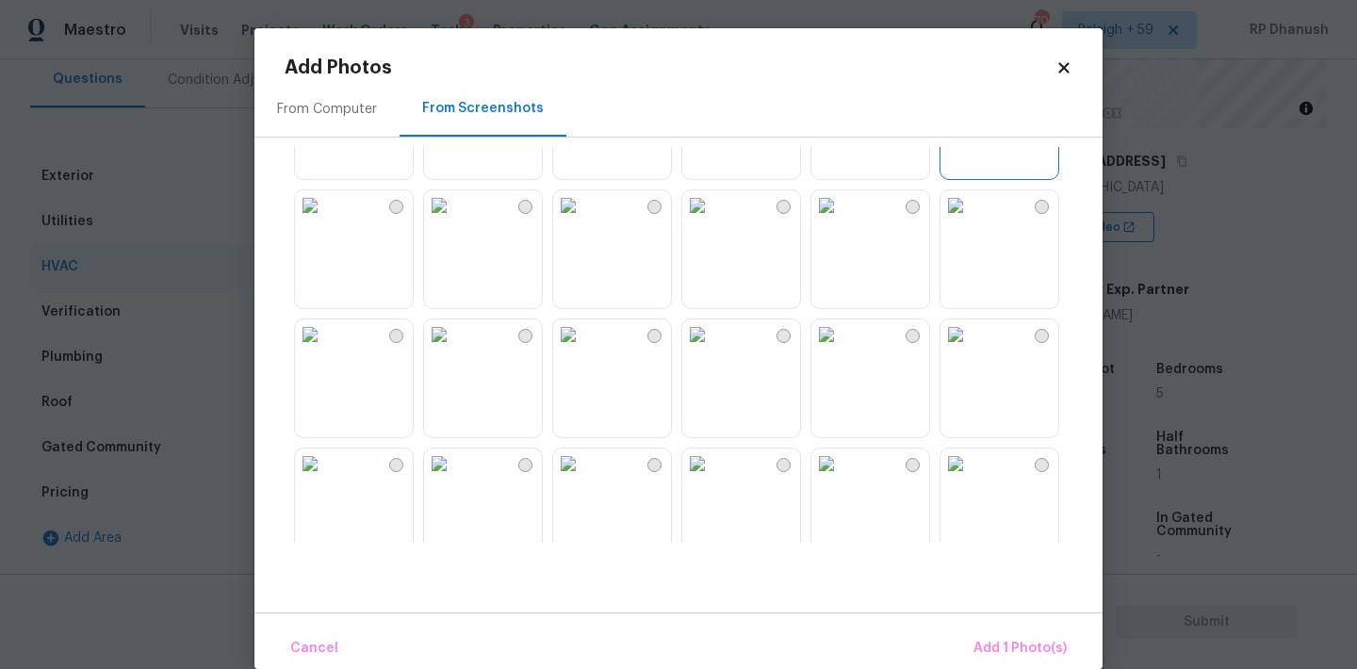
scroll to position [131, 0]
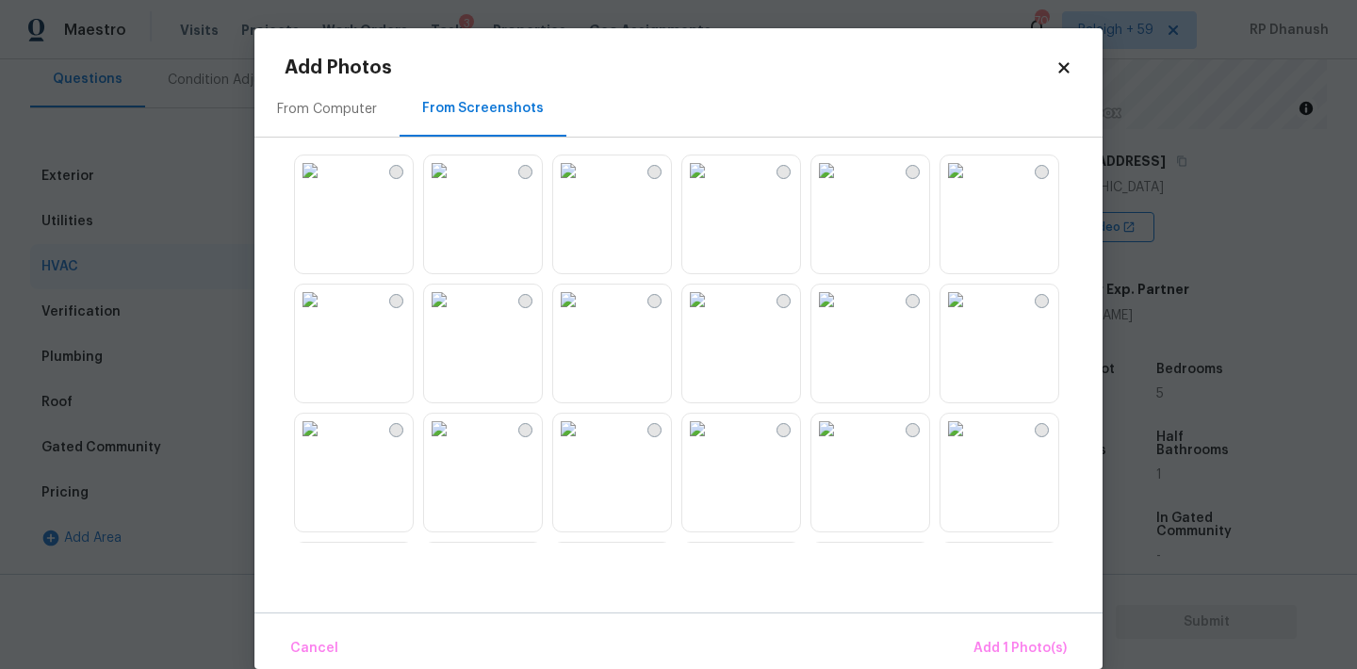
click at [712, 444] on img at bounding box center [697, 429] width 30 height 30
click at [971, 186] on img at bounding box center [956, 171] width 30 height 30
click at [971, 188] on img at bounding box center [956, 172] width 30 height 30
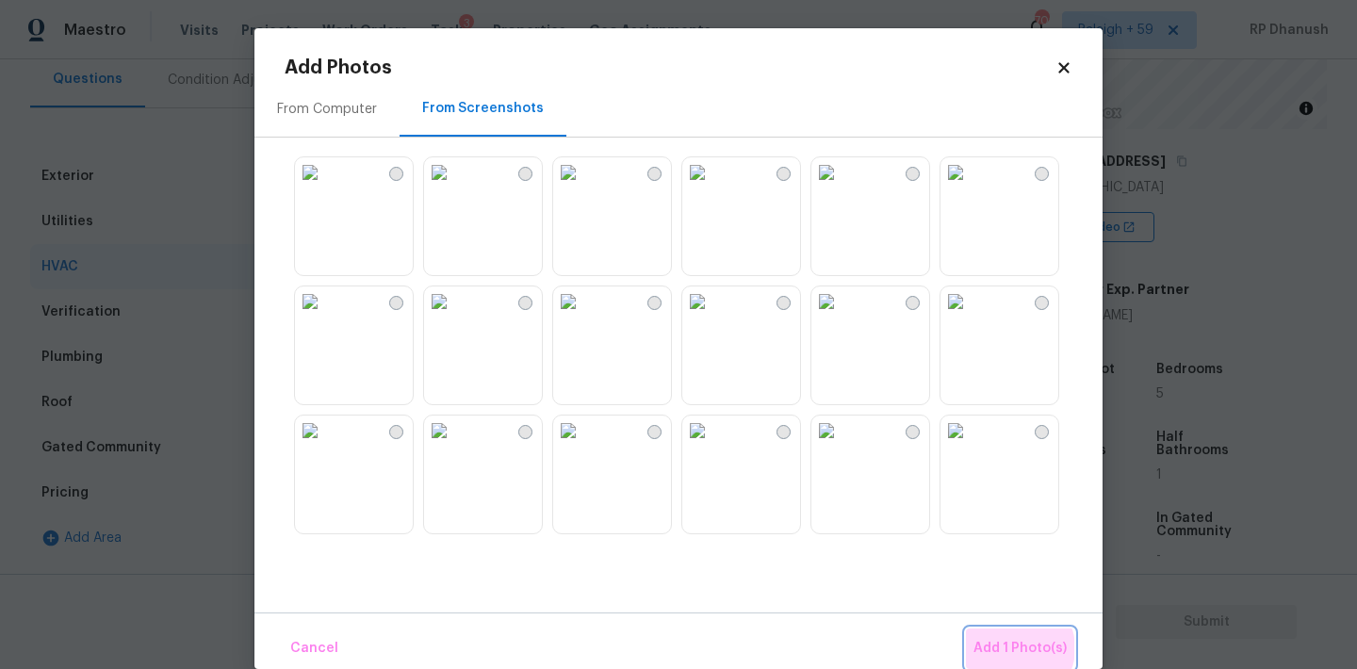
click at [1016, 648] on span "Add 1 Photo(s)" at bounding box center [1020, 649] width 93 height 24
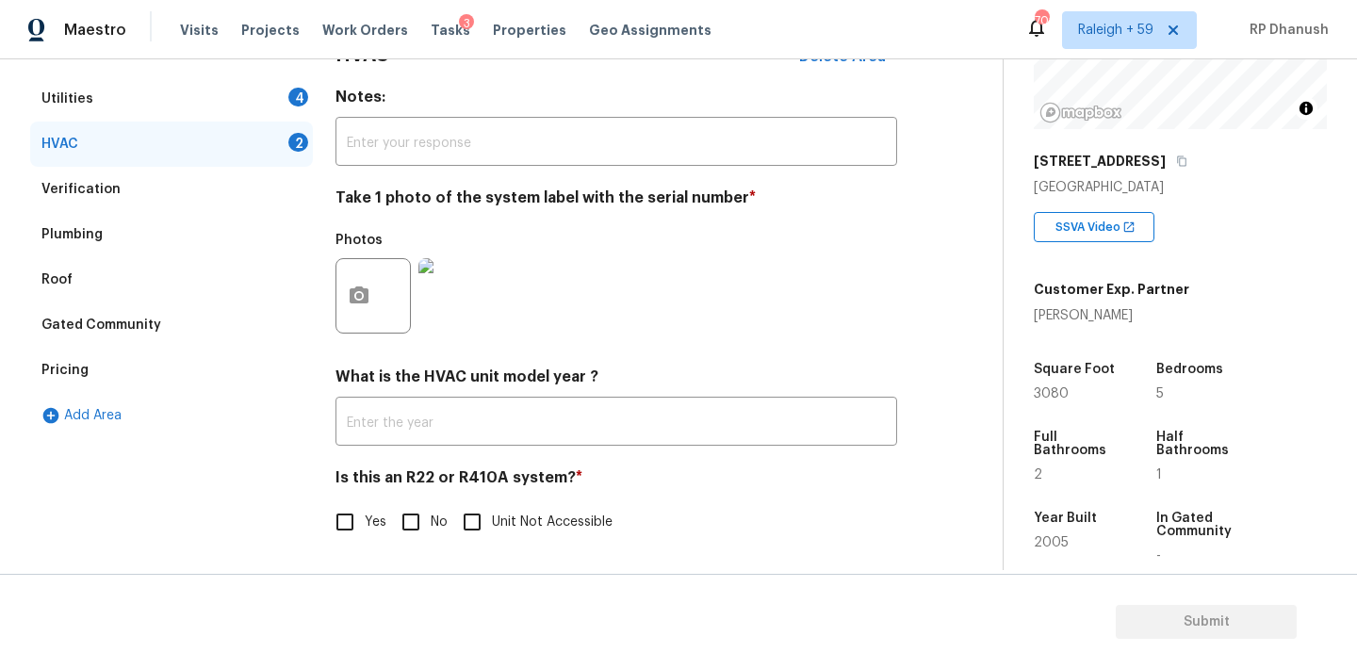
click at [421, 506] on input "No" at bounding box center [411, 522] width 40 height 40
checkbox input "true"
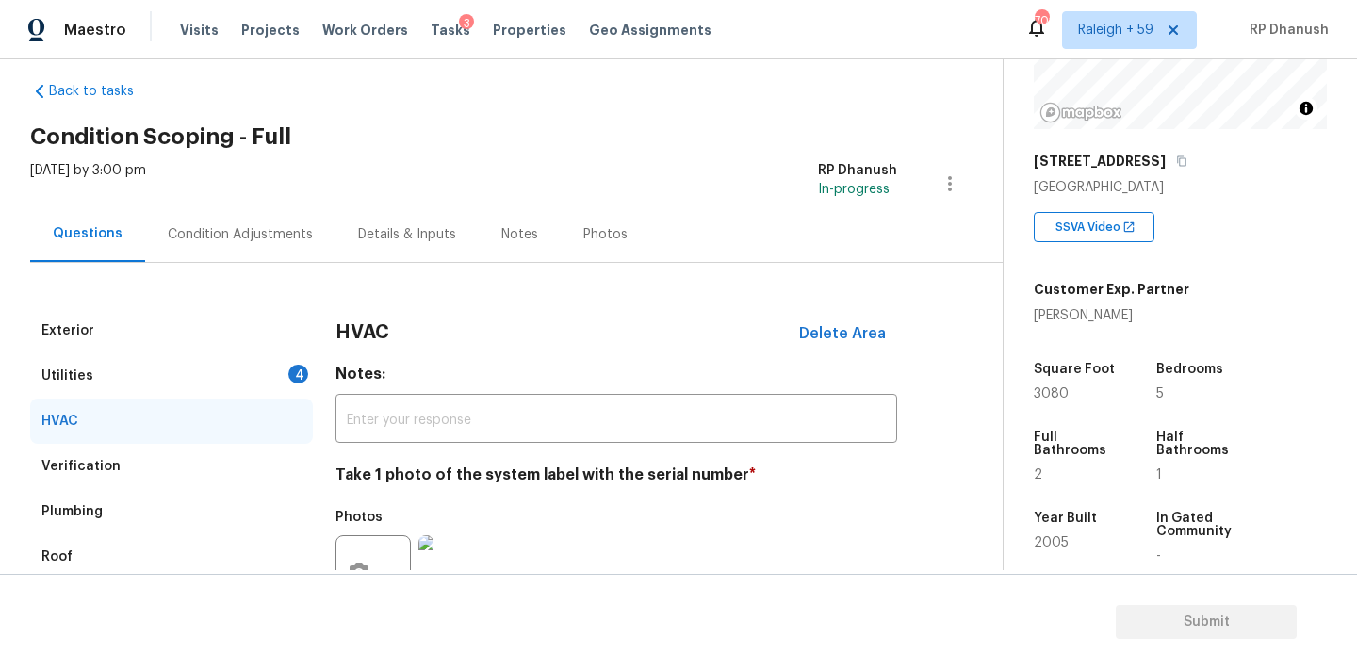
click at [271, 371] on div "Utilities 4" at bounding box center [171, 375] width 283 height 45
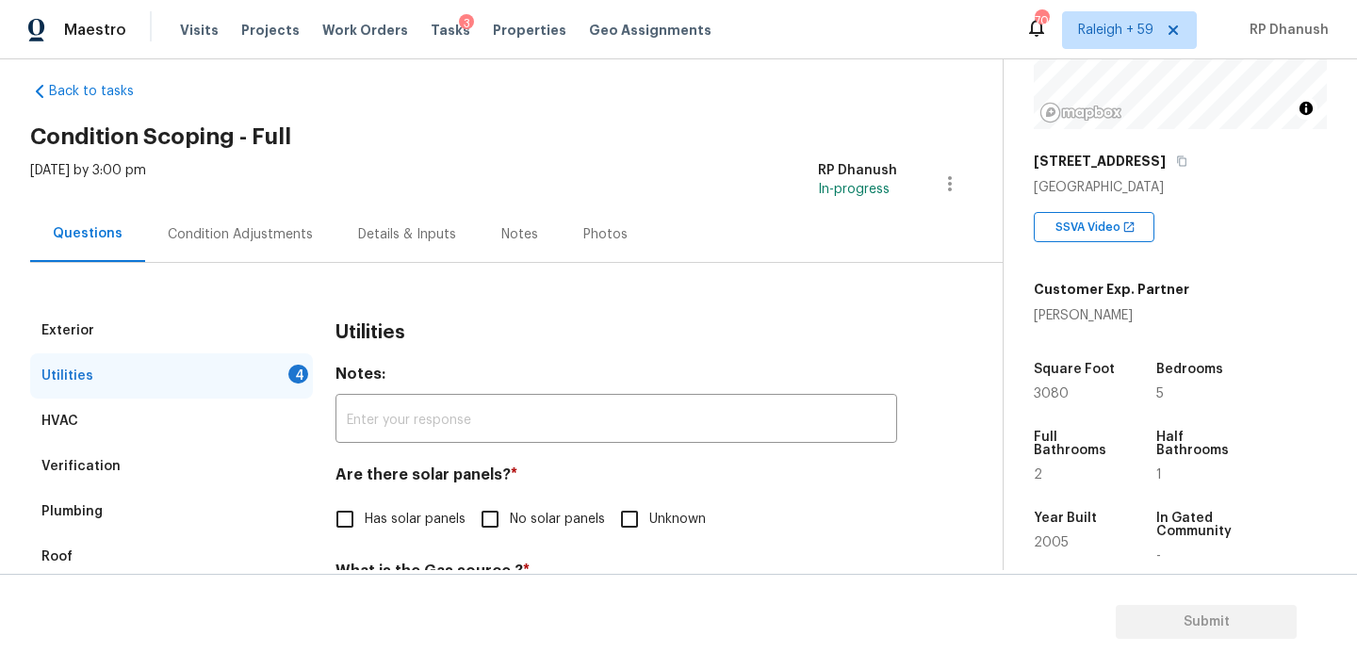
scroll to position [188, 0]
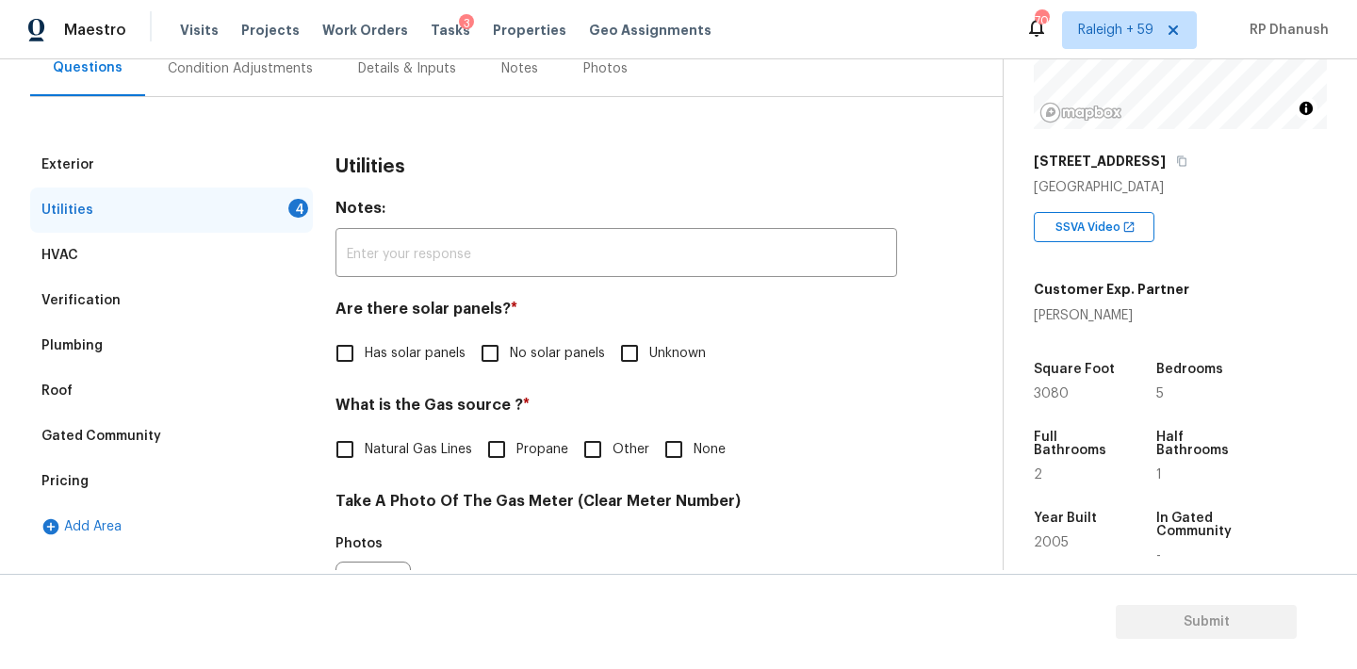
click at [467, 343] on div "Has solar panels No solar panels Unknown" at bounding box center [617, 354] width 562 height 40
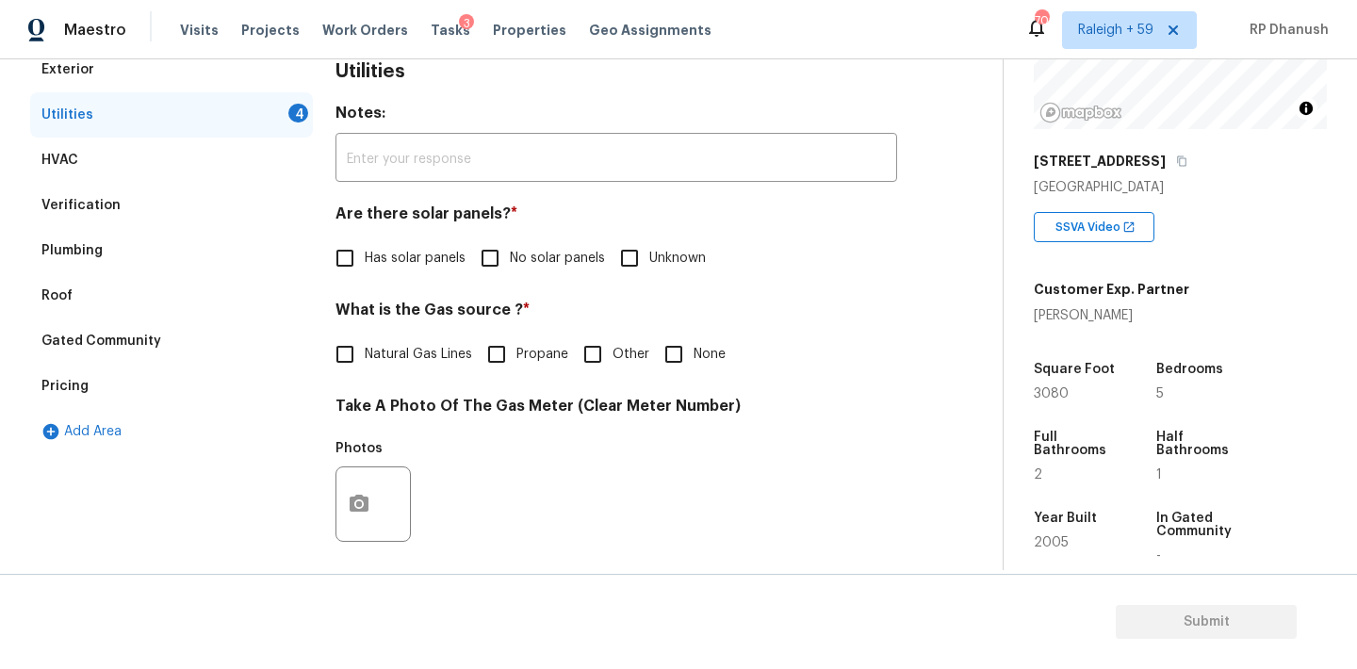
click at [478, 257] on input "No solar panels" at bounding box center [490, 258] width 40 height 40
checkbox input "true"
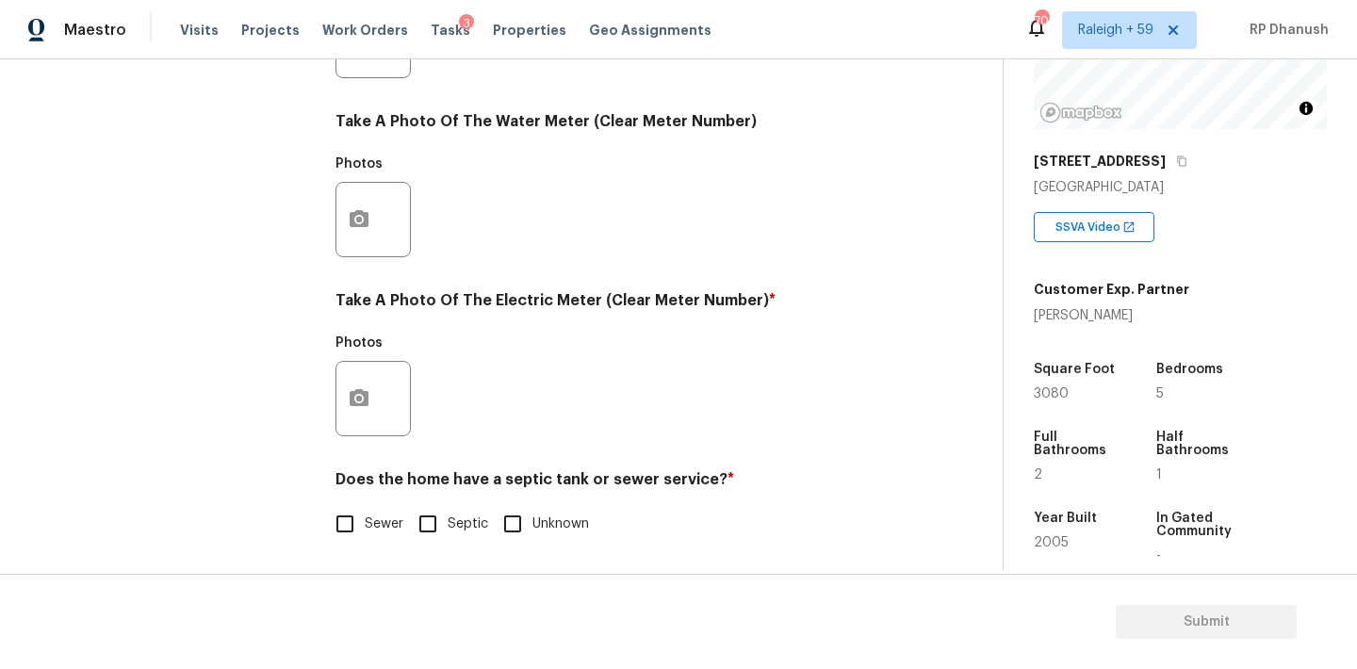
scroll to position [749, 0]
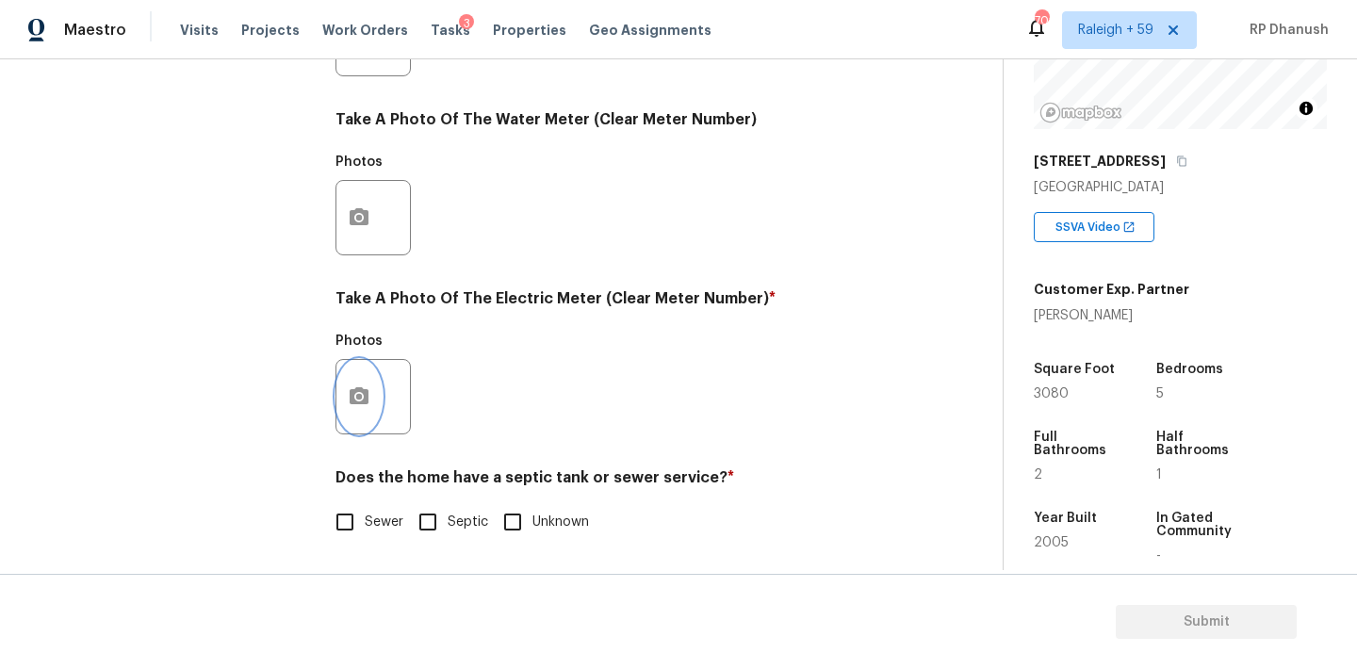
click at [365, 425] on button "button" at bounding box center [358, 397] width 45 height 74
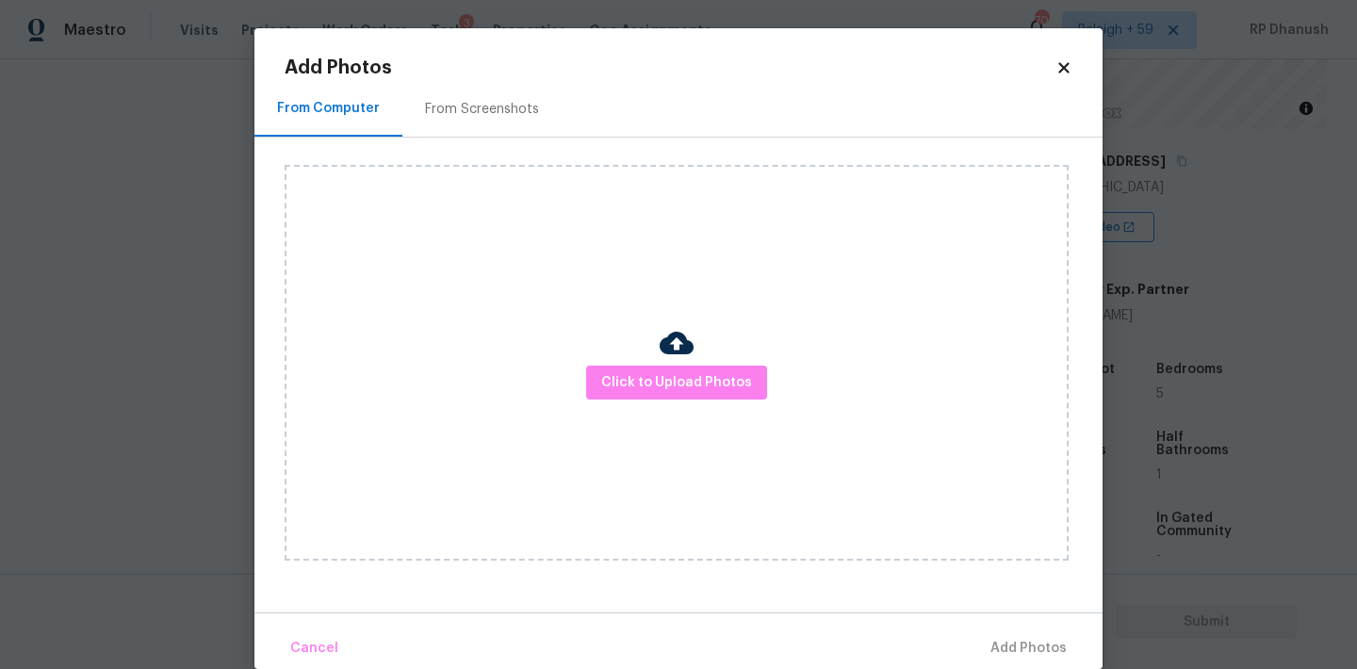
click at [547, 73] on h2 "Add Photos" at bounding box center [670, 67] width 771 height 19
click at [531, 85] on div "From Screenshots" at bounding box center [481, 109] width 159 height 56
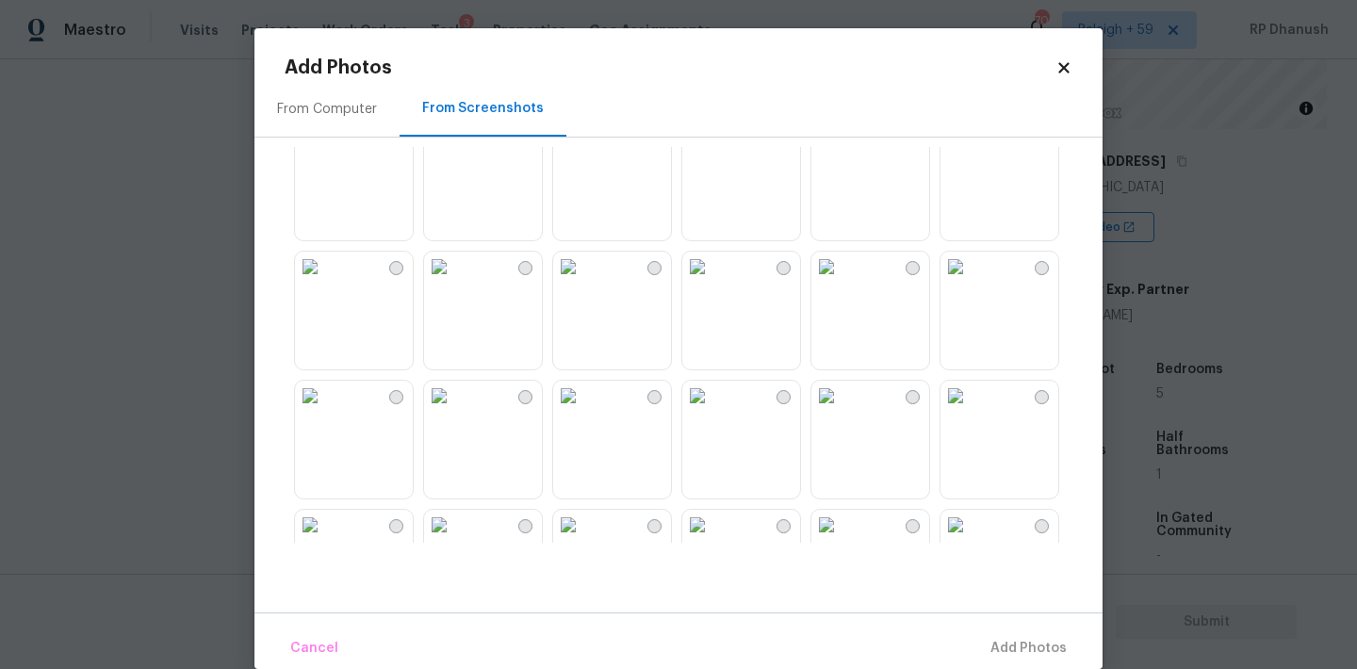
scroll to position [165, 0]
click at [712, 410] on img at bounding box center [697, 395] width 30 height 30
click at [990, 630] on button "Add 1 Photo(s)" at bounding box center [1020, 649] width 108 height 41
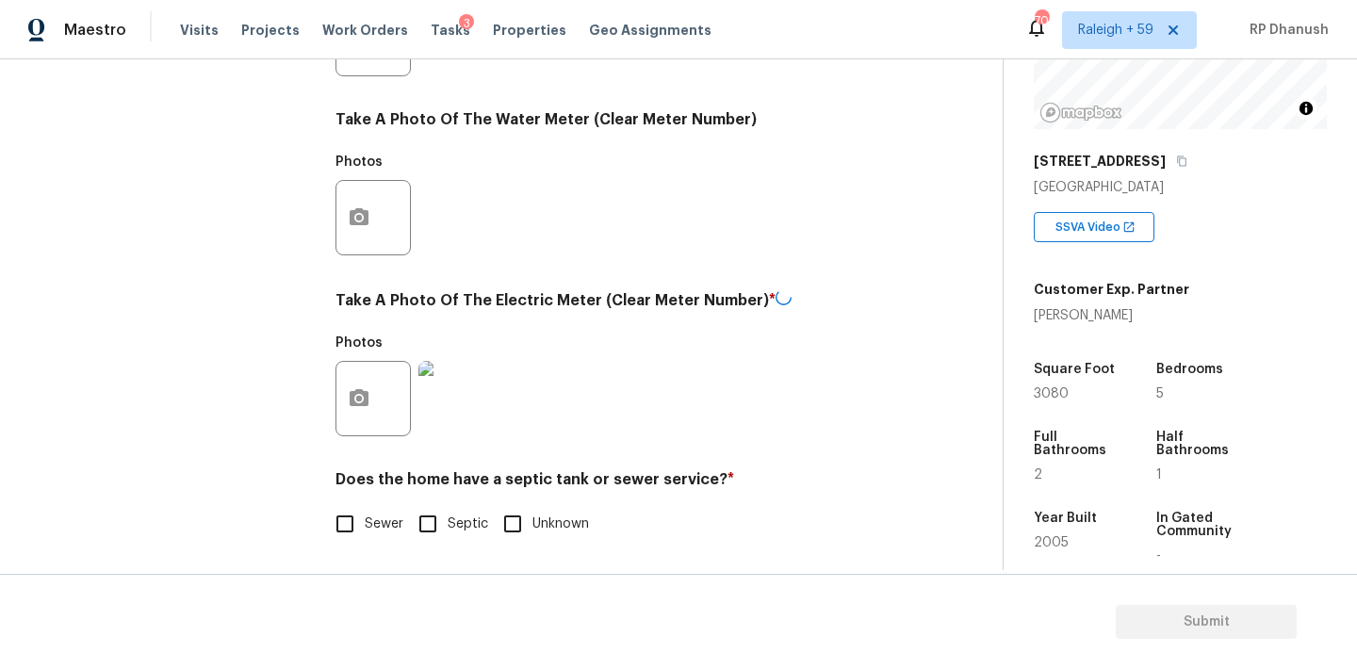
click at [368, 538] on label "Sewer" at bounding box center [364, 524] width 78 height 40
click at [365, 538] on input "Sewer" at bounding box center [345, 524] width 40 height 40
checkbox input "true"
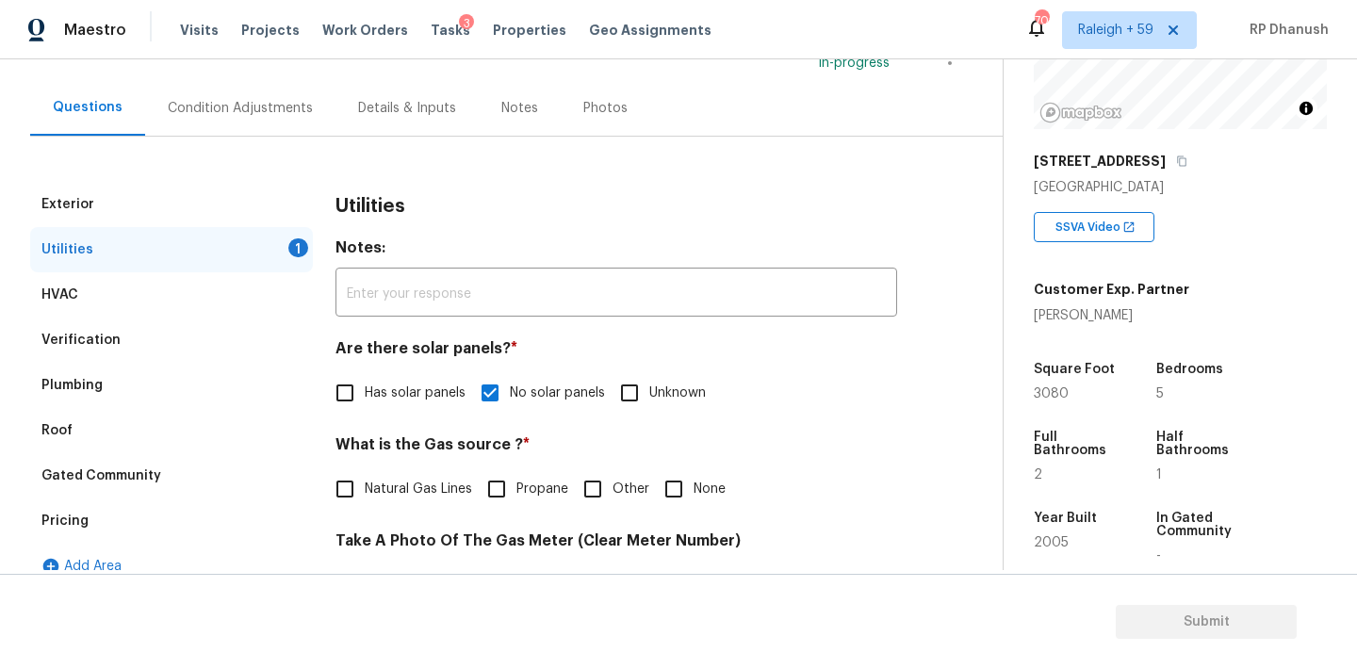
scroll to position [0, 0]
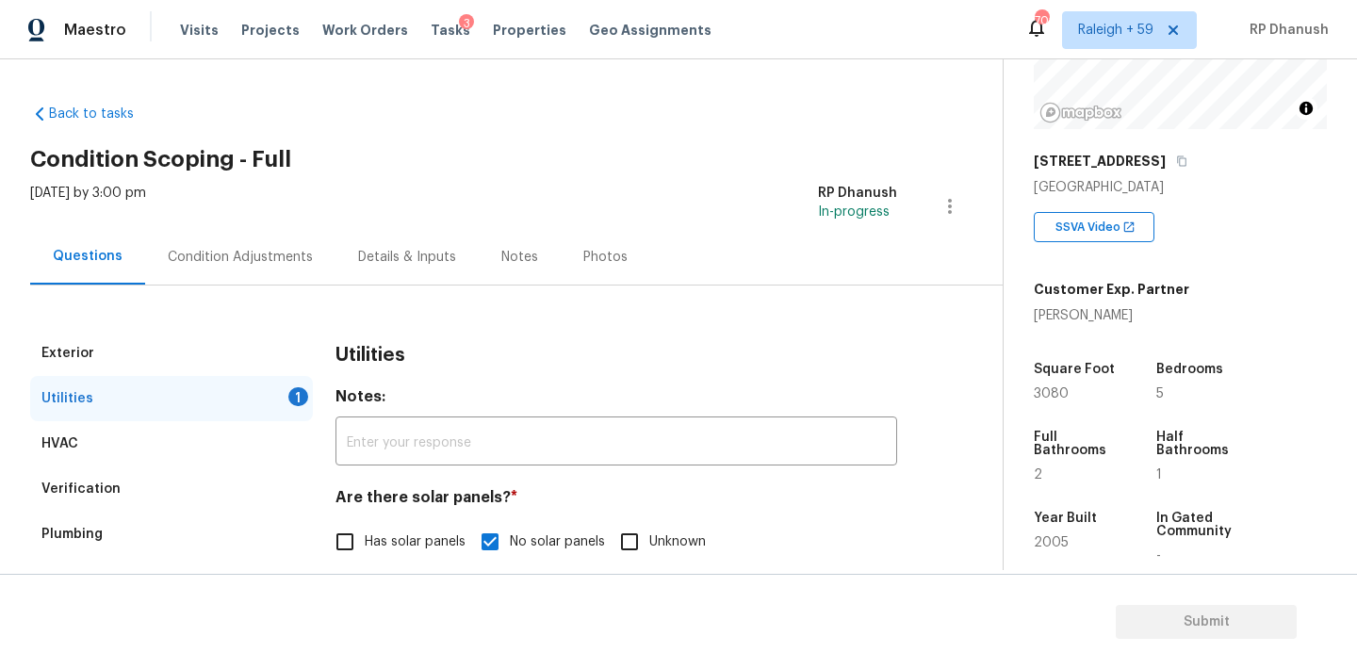
drag, startPoint x: 260, startPoint y: 397, endPoint x: 325, endPoint y: 404, distance: 65.5
click at [260, 397] on div "Utilities 1" at bounding box center [171, 398] width 283 height 45
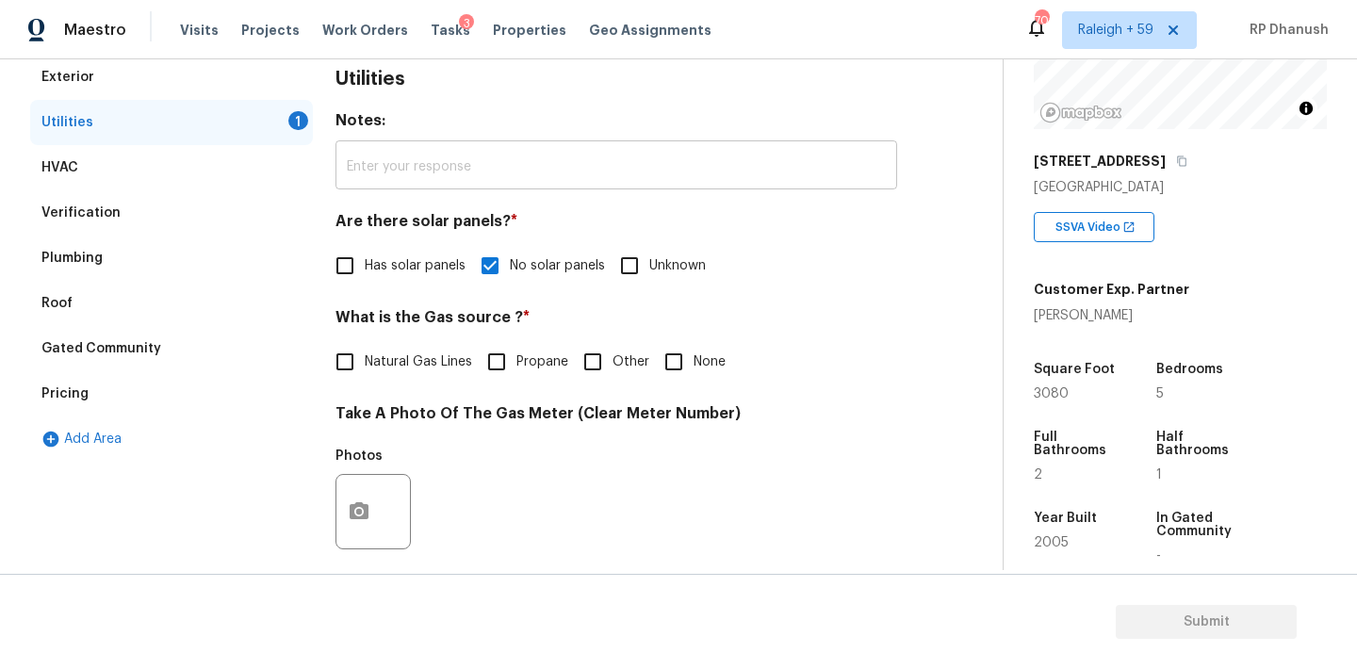
scroll to position [460, 0]
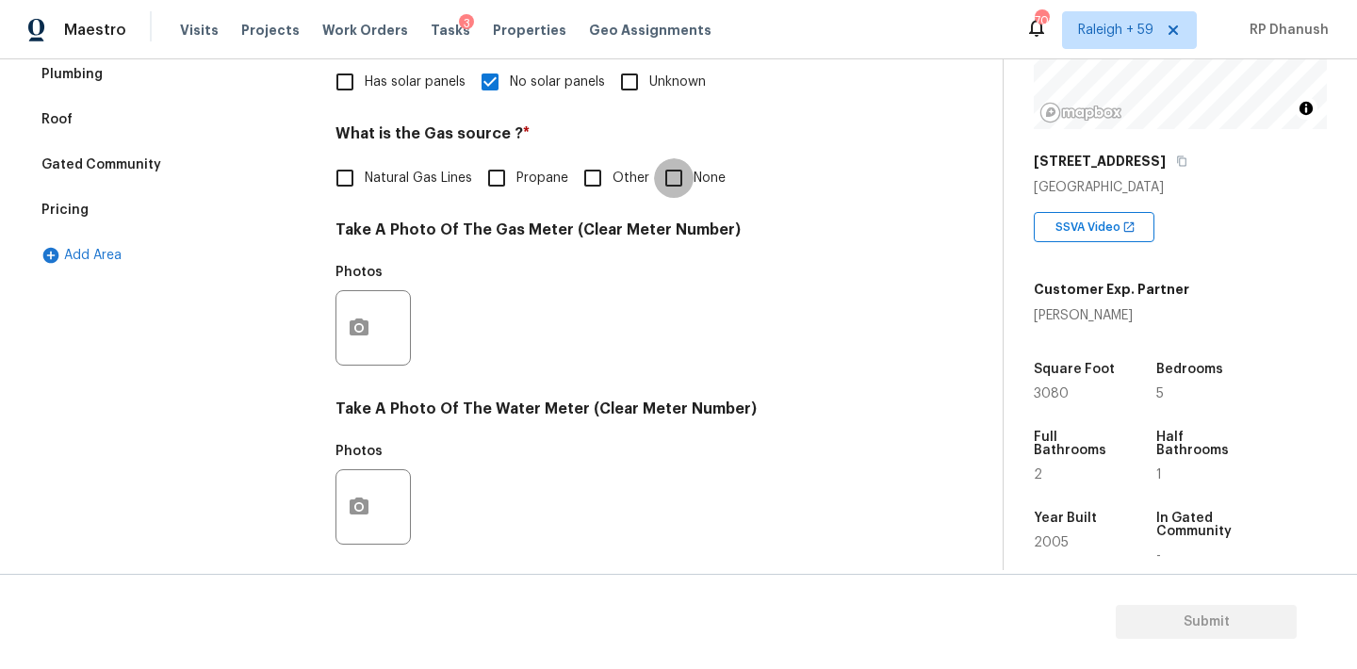
click at [670, 162] on input "None" at bounding box center [674, 178] width 40 height 40
checkbox input "true"
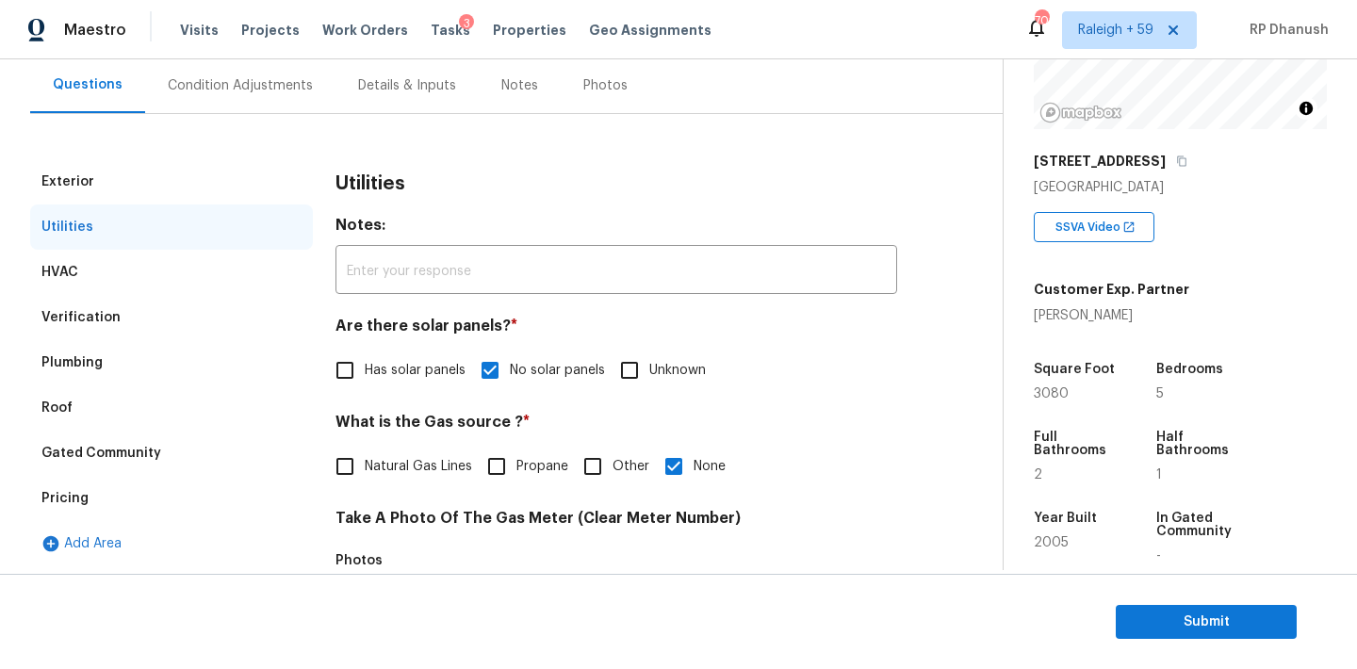
scroll to position [110, 0]
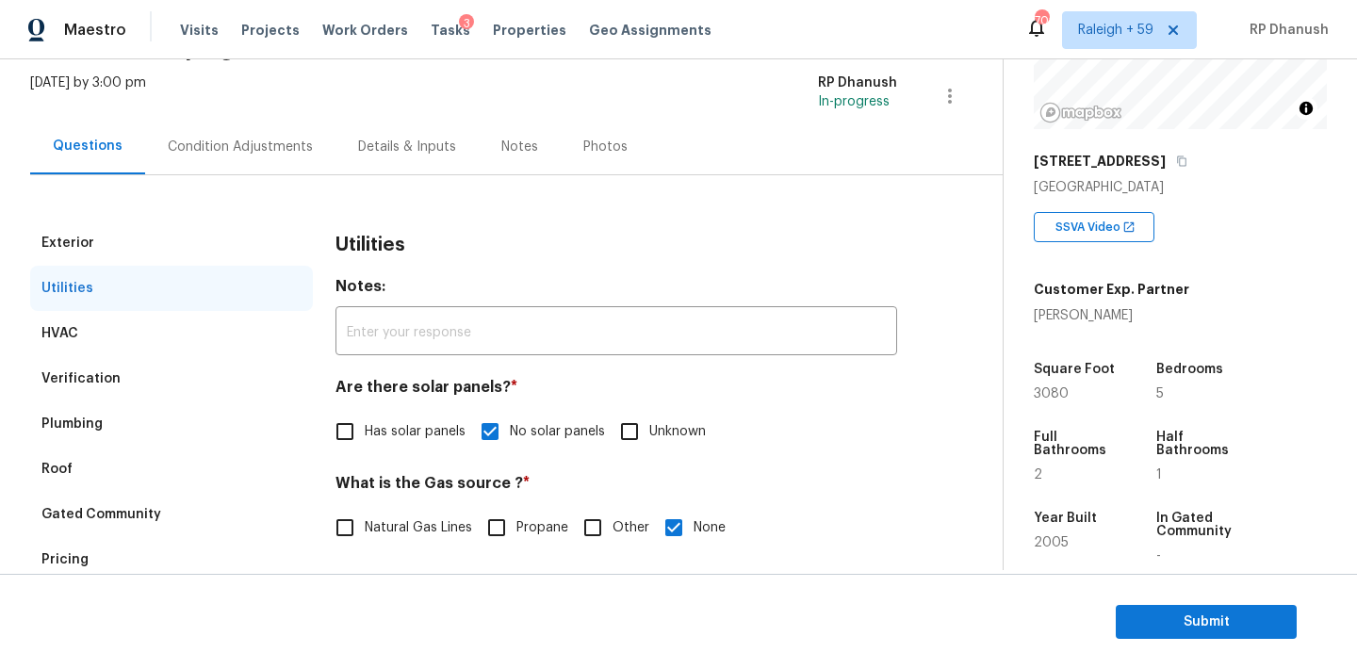
click at [146, 106] on div "[DATE] by 3:00 pm" at bounding box center [88, 96] width 116 height 45
click at [211, 139] on div "Condition Adjustments" at bounding box center [240, 147] width 145 height 19
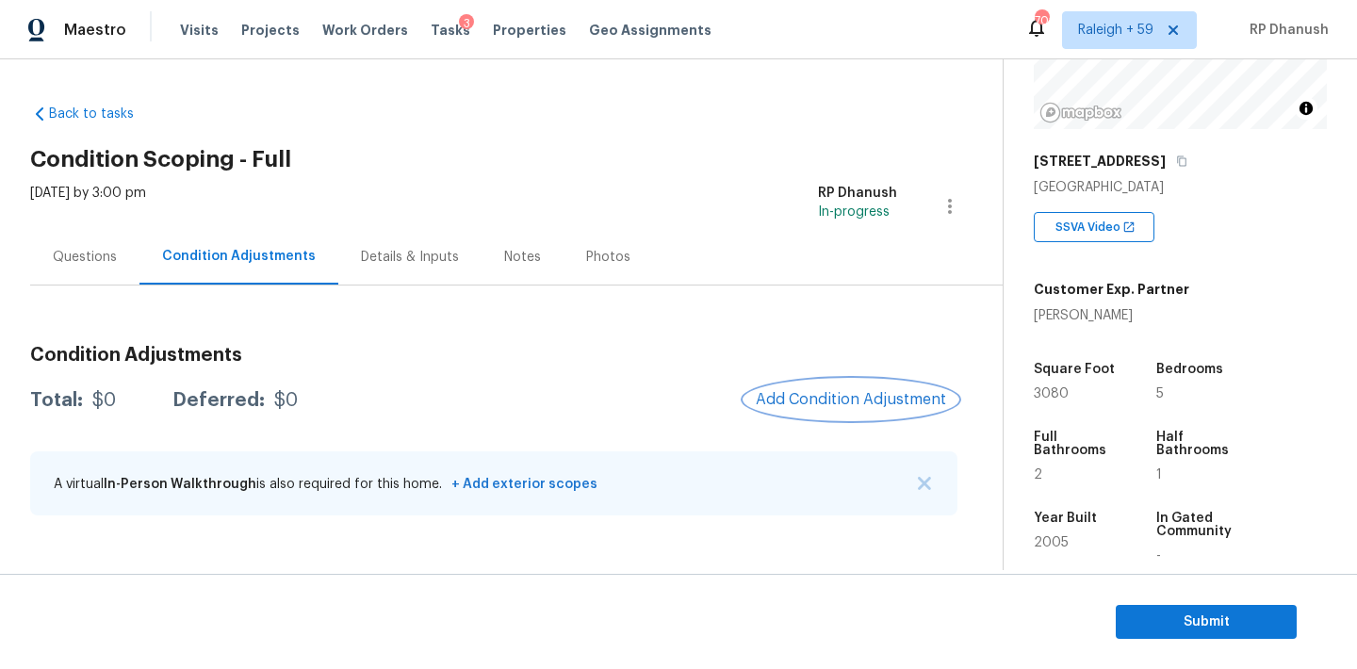
click at [925, 394] on span "Add Condition Adjustment" at bounding box center [851, 399] width 190 height 17
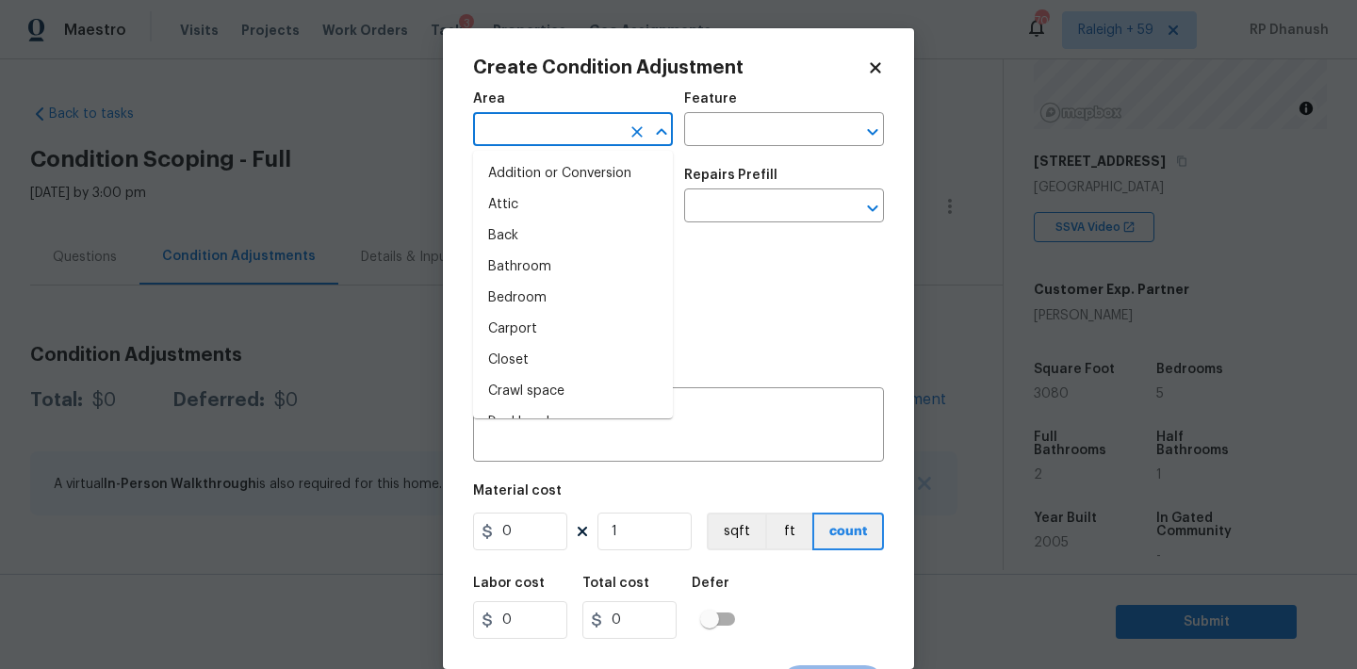
click at [556, 130] on input "text" at bounding box center [546, 131] width 147 height 29
type input "E"
type input "X"
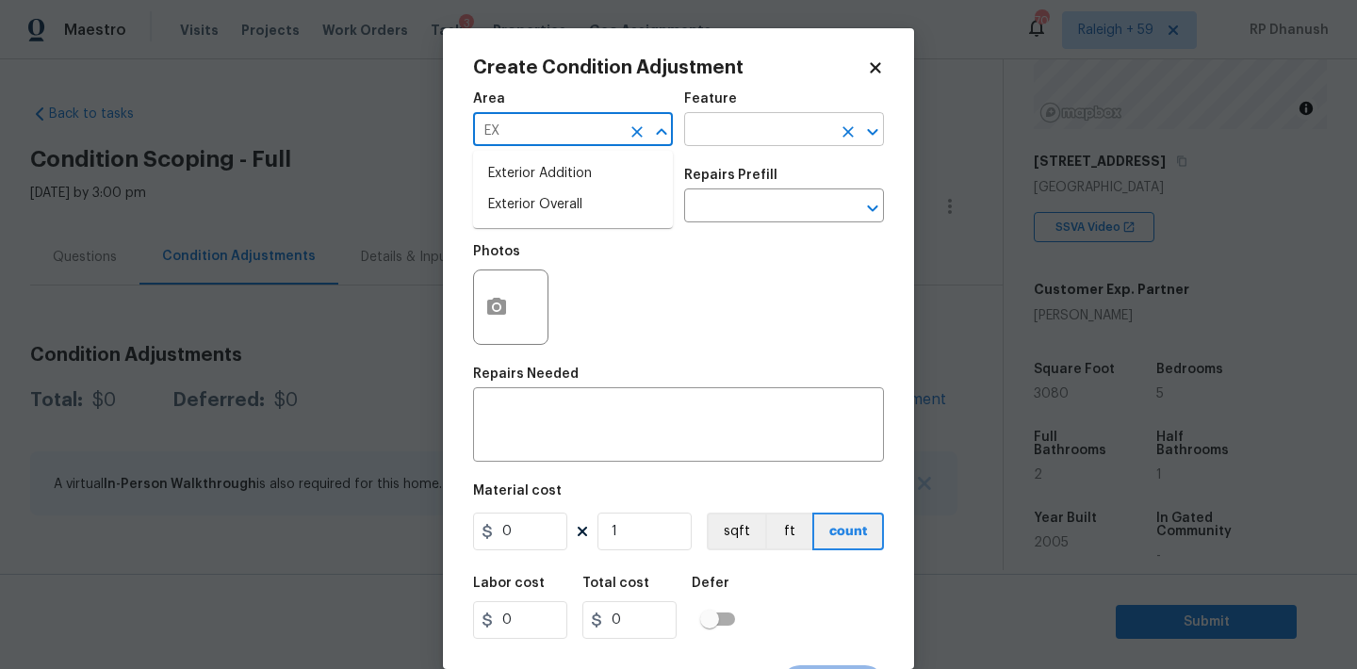
drag, startPoint x: 512, startPoint y: 205, endPoint x: 822, endPoint y: 125, distance: 320.2
click at [513, 205] on li "Exterior Overall" at bounding box center [573, 204] width 200 height 31
click at [839, 123] on icon "Clear" at bounding box center [848, 132] width 19 height 19
type input "Exterior Overall"
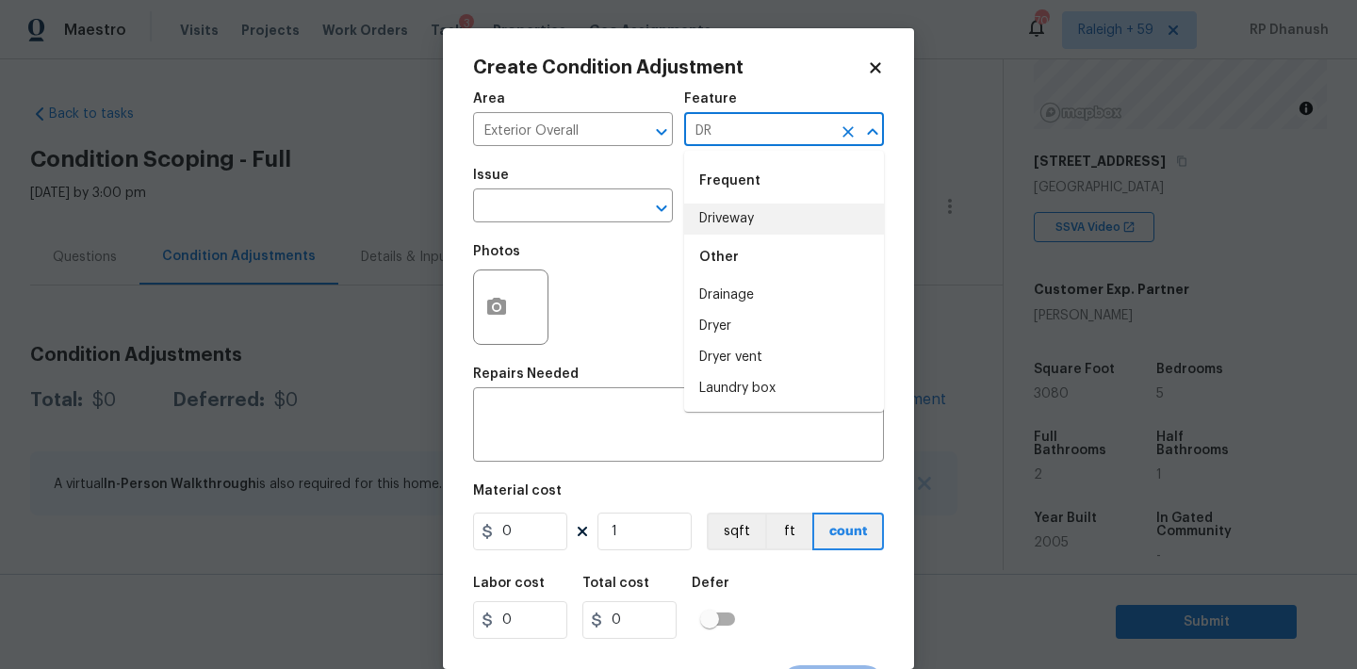
click at [719, 228] on li "Driveway" at bounding box center [784, 219] width 200 height 31
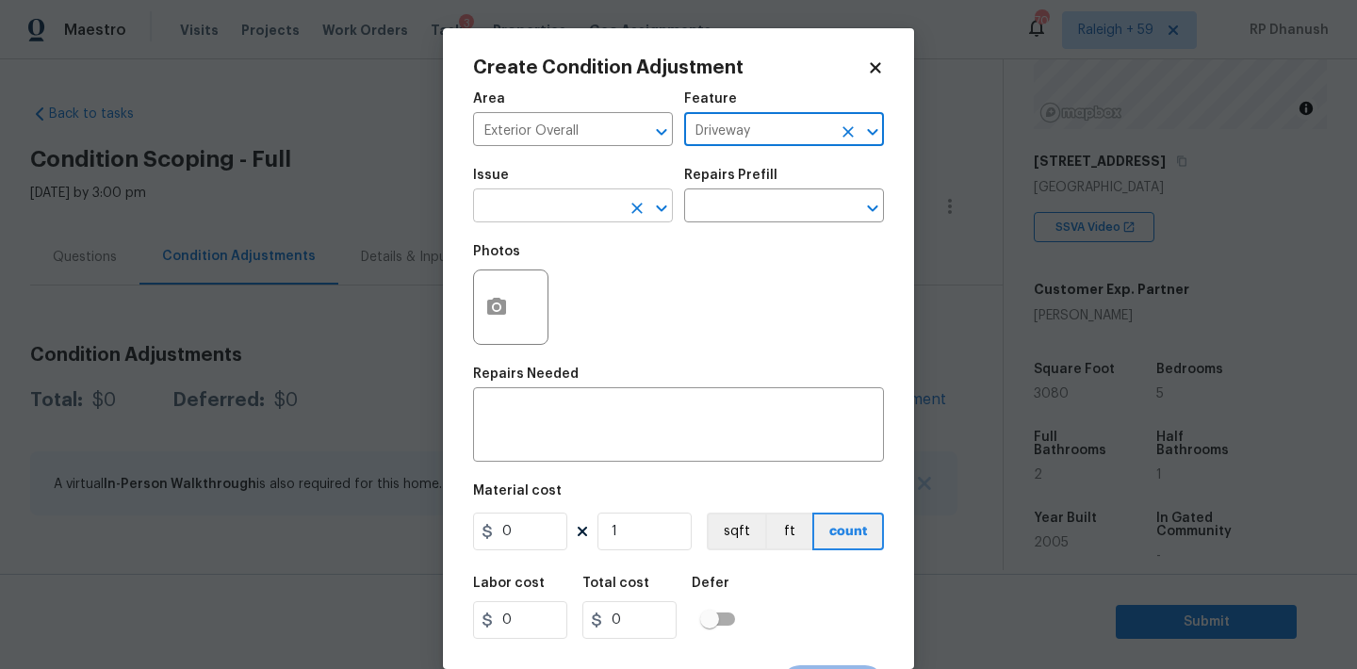
type input "Driveway"
click at [562, 207] on input "text" at bounding box center [546, 207] width 147 height 29
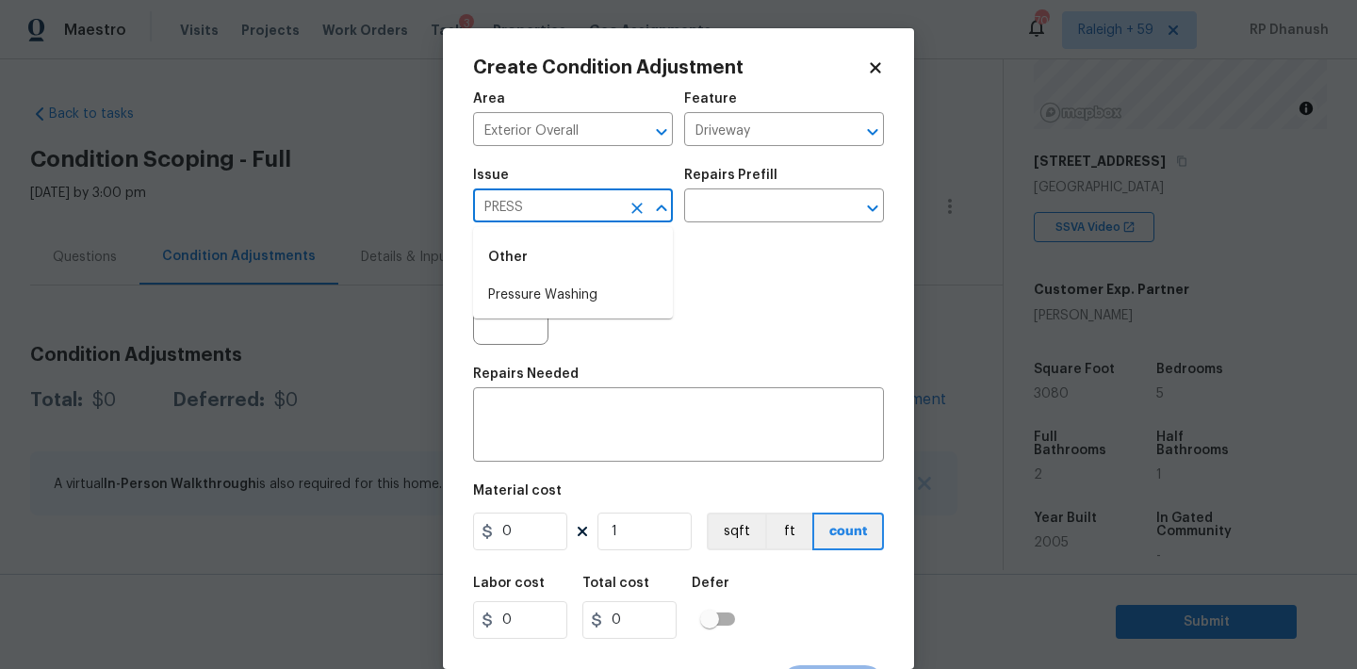
click at [520, 304] on li "Pressure Washing" at bounding box center [573, 295] width 200 height 31
type input "Pressure Washing"
click at [700, 229] on div "Issue Pressure Washing ​ Repairs Prefill ​" at bounding box center [678, 195] width 411 height 76
click at [718, 214] on input "text" at bounding box center [757, 207] width 147 height 29
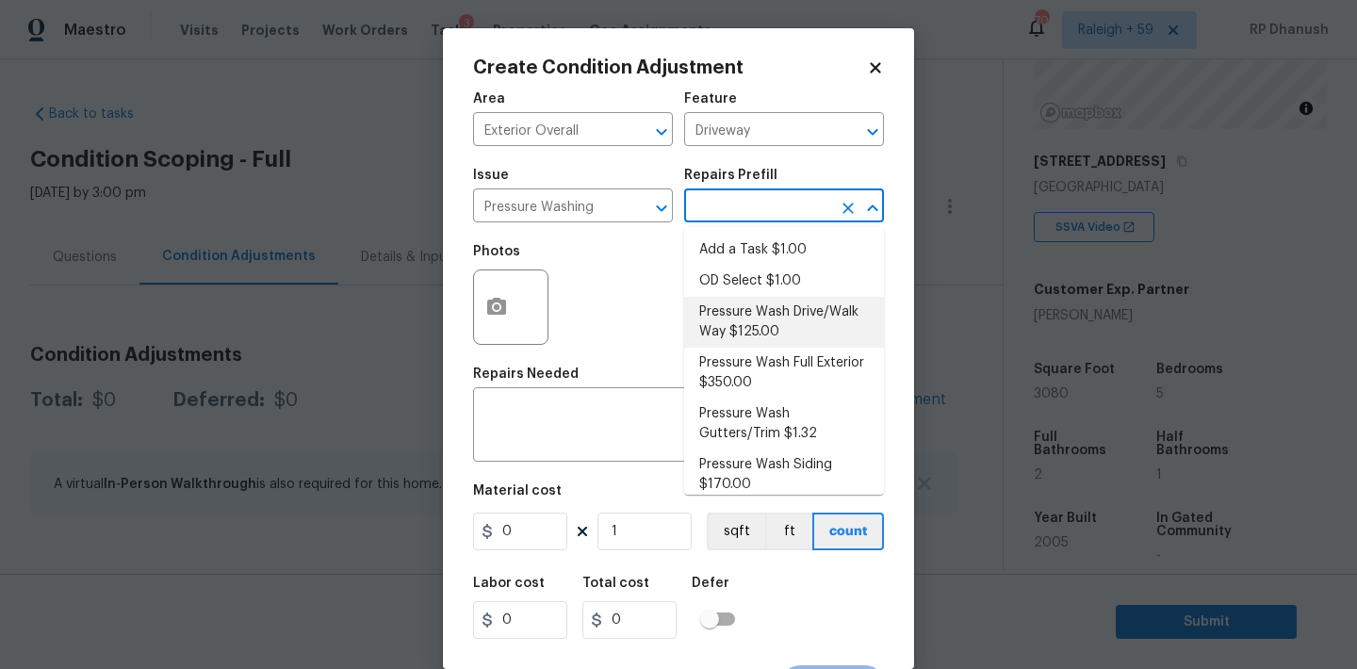
scroll to position [13, 0]
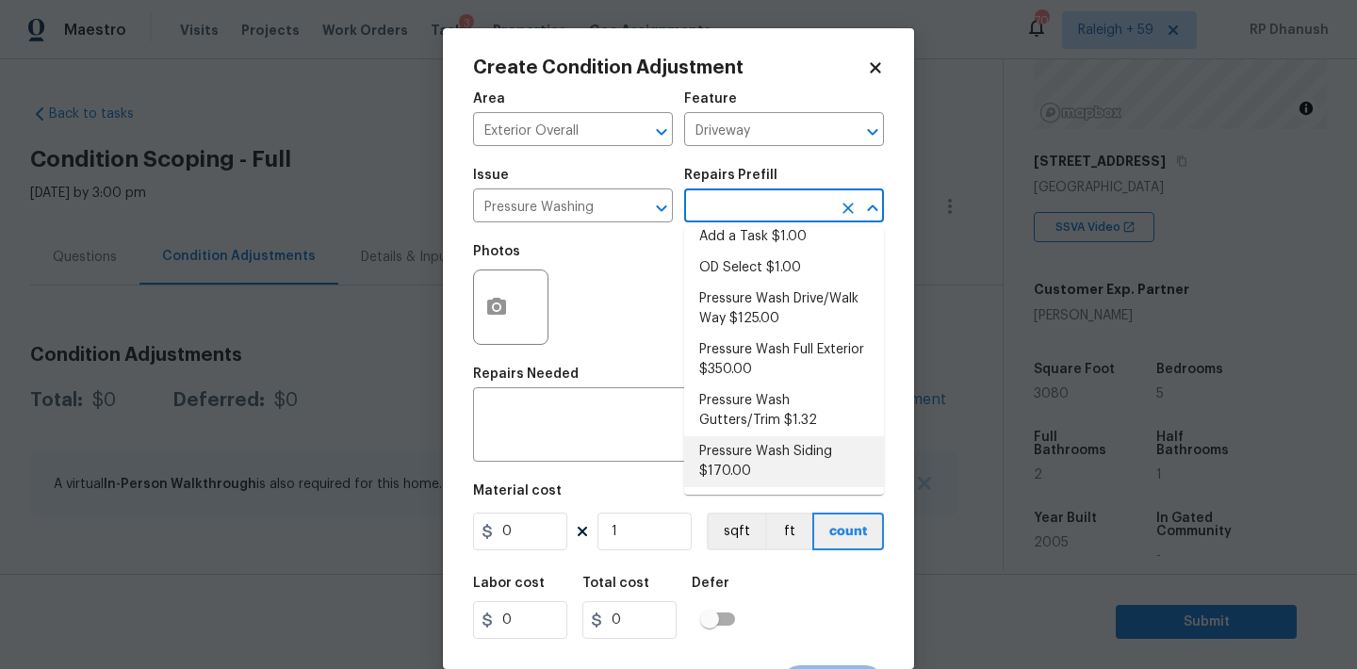
click at [730, 454] on li "Pressure Wash Siding $170.00" at bounding box center [784, 461] width 200 height 51
type input "Siding"
type textarea "Protect areas as needed for pressure washing. Pressure wash the siding on the h…"
type input "170"
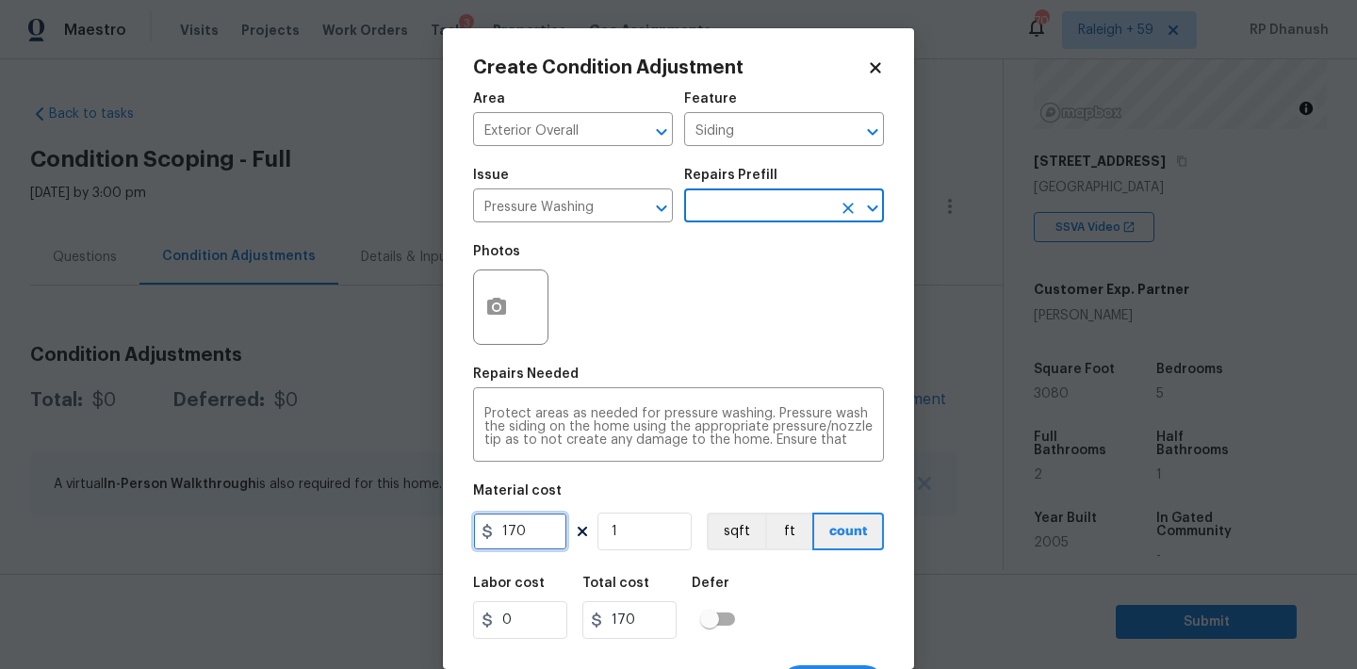
click at [543, 548] on input "170" at bounding box center [520, 532] width 94 height 38
type input "200"
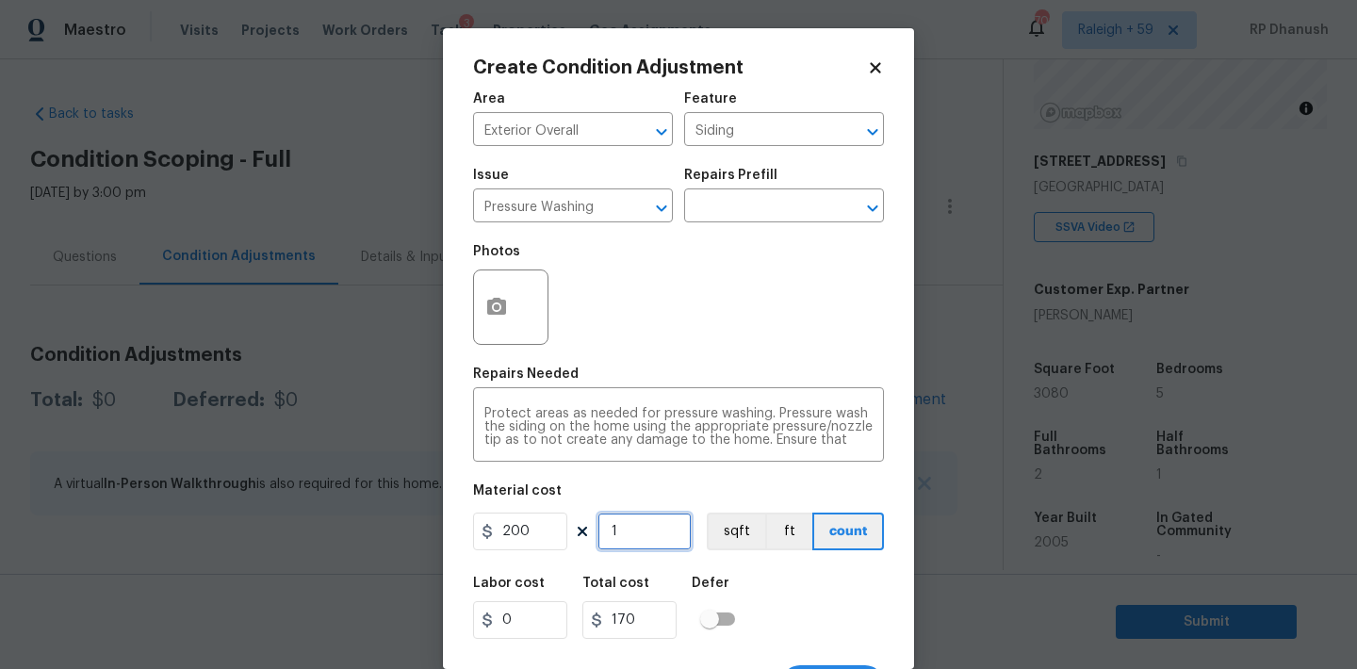
type input "200"
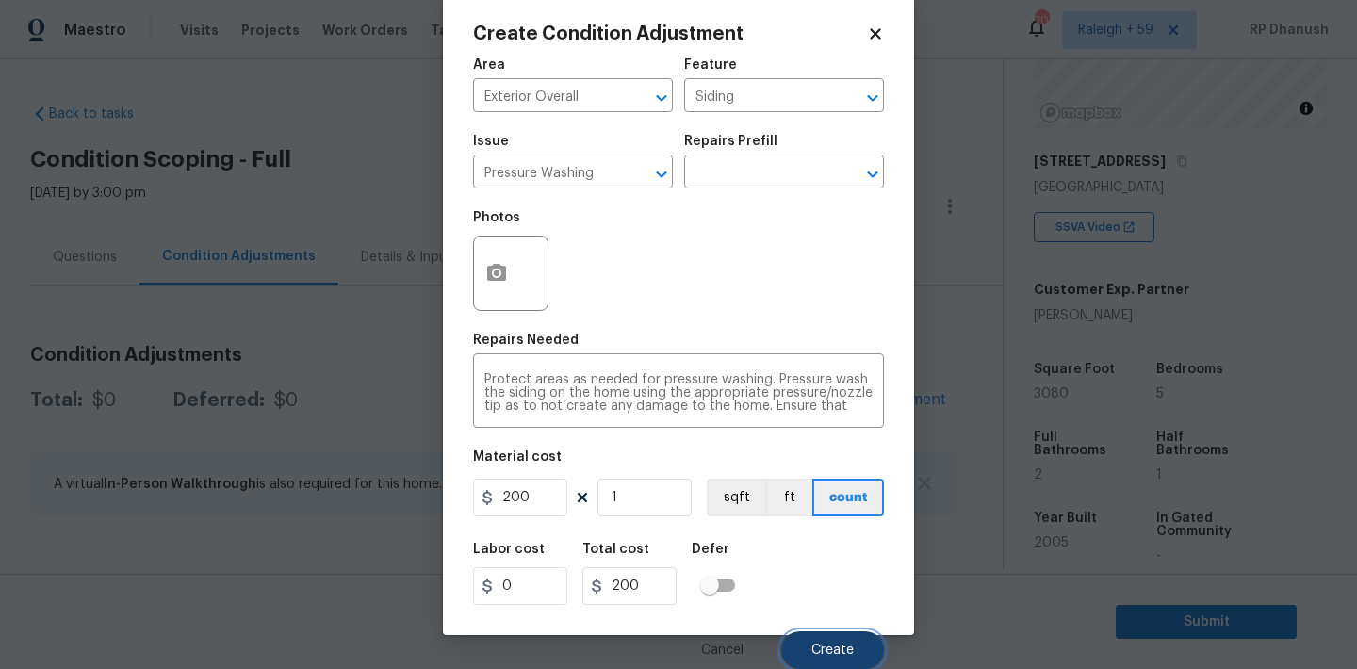
click at [838, 661] on button "Create" at bounding box center [832, 650] width 103 height 38
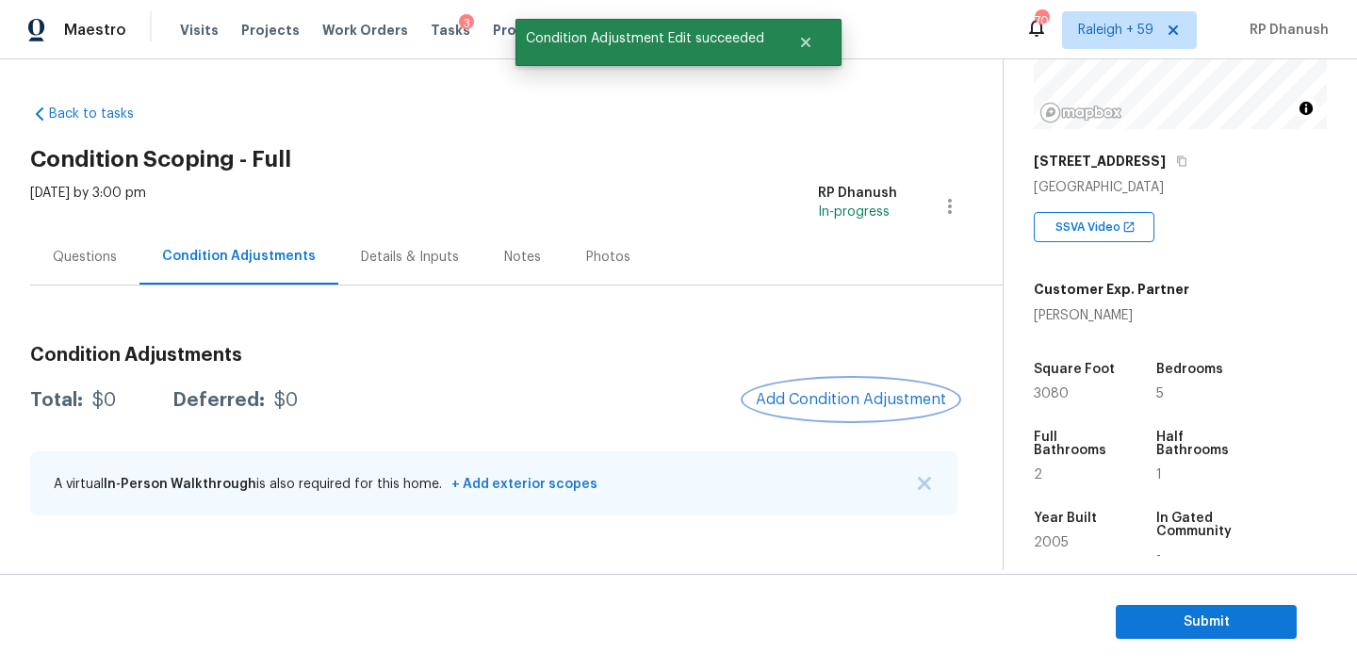
scroll to position [0, 0]
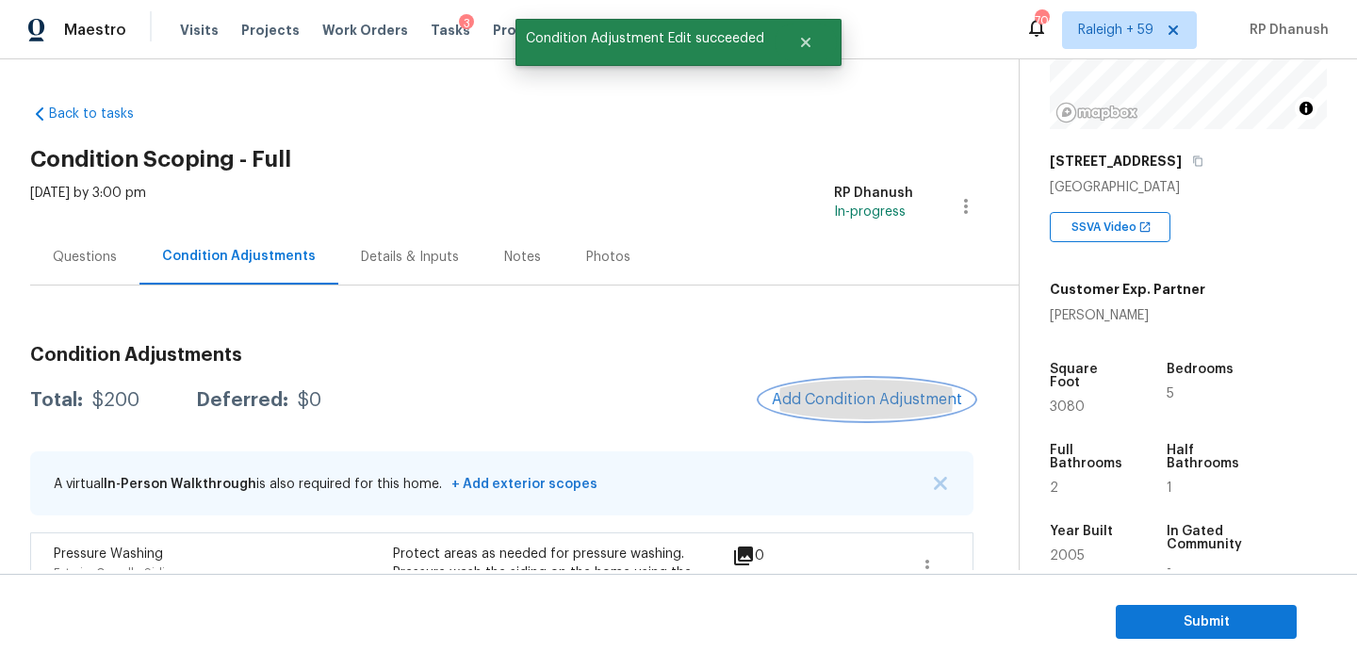
click at [827, 392] on span "Add Condition Adjustment" at bounding box center [867, 399] width 190 height 17
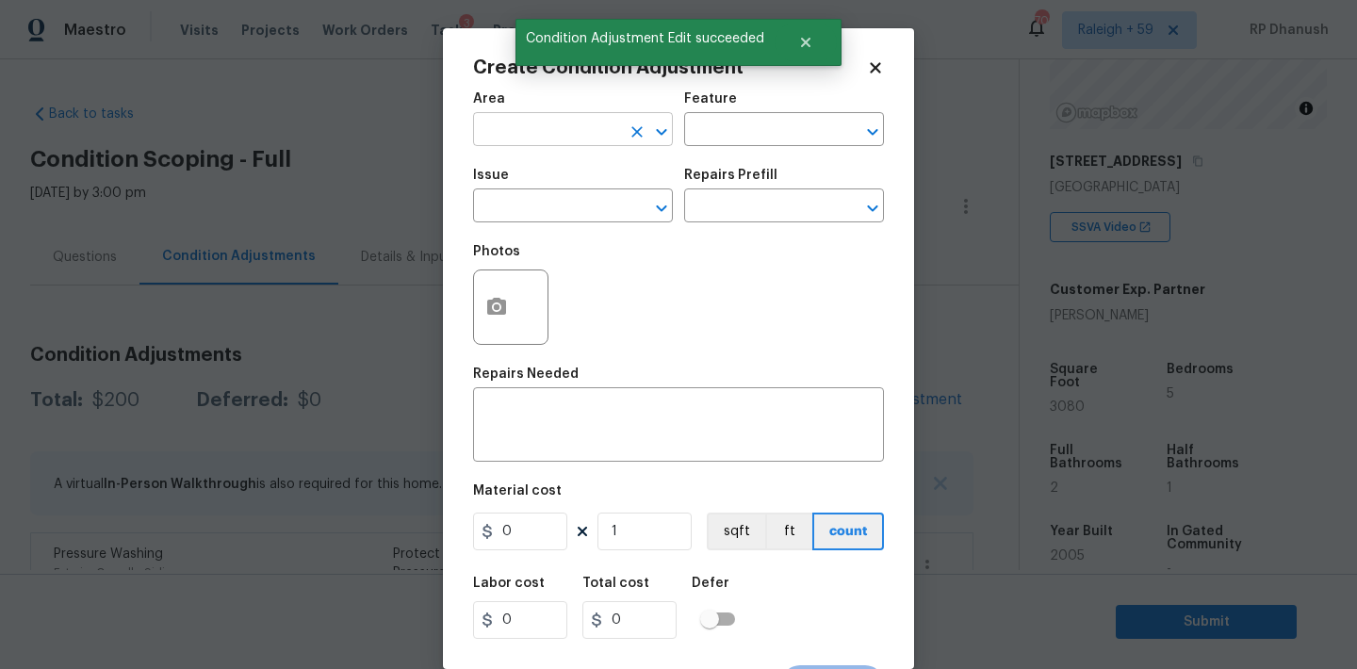
click at [514, 145] on input "text" at bounding box center [546, 131] width 147 height 29
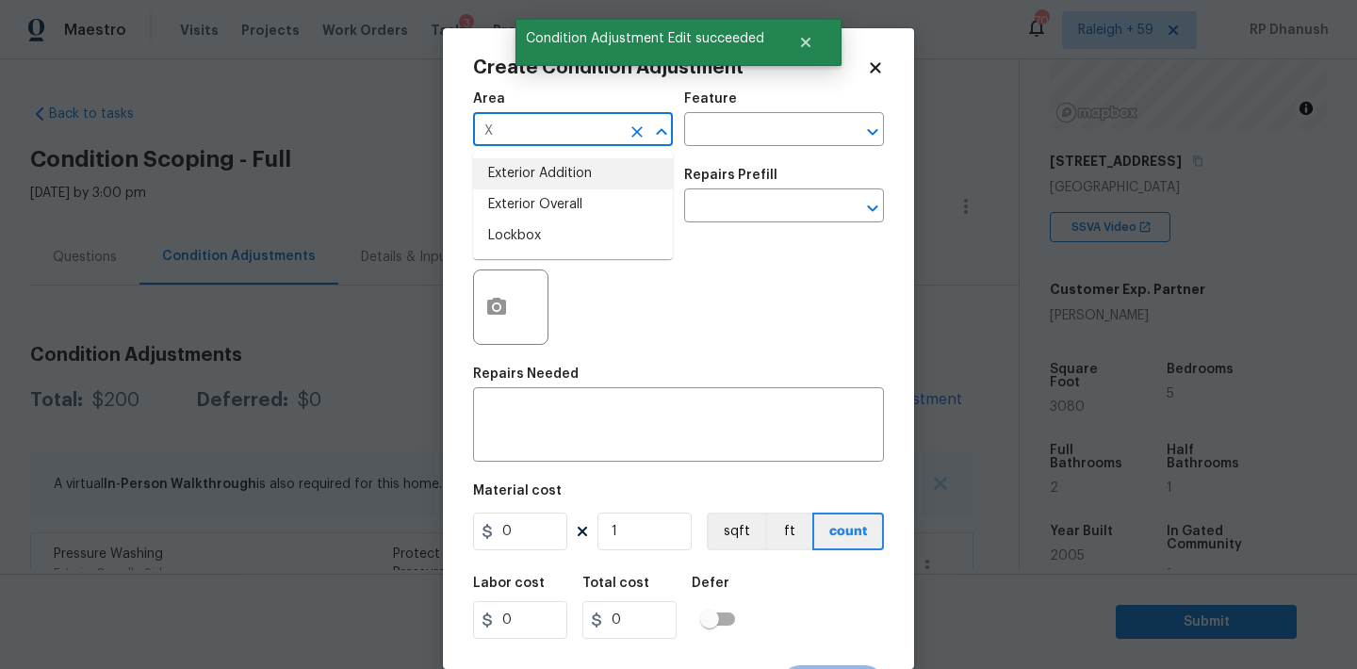
click at [510, 186] on li "Exterior Addition" at bounding box center [573, 173] width 200 height 31
type input "Exterior Addition"
click at [650, 123] on icon "Open" at bounding box center [661, 132] width 23 height 23
click at [643, 129] on icon "Clear" at bounding box center [637, 132] width 19 height 19
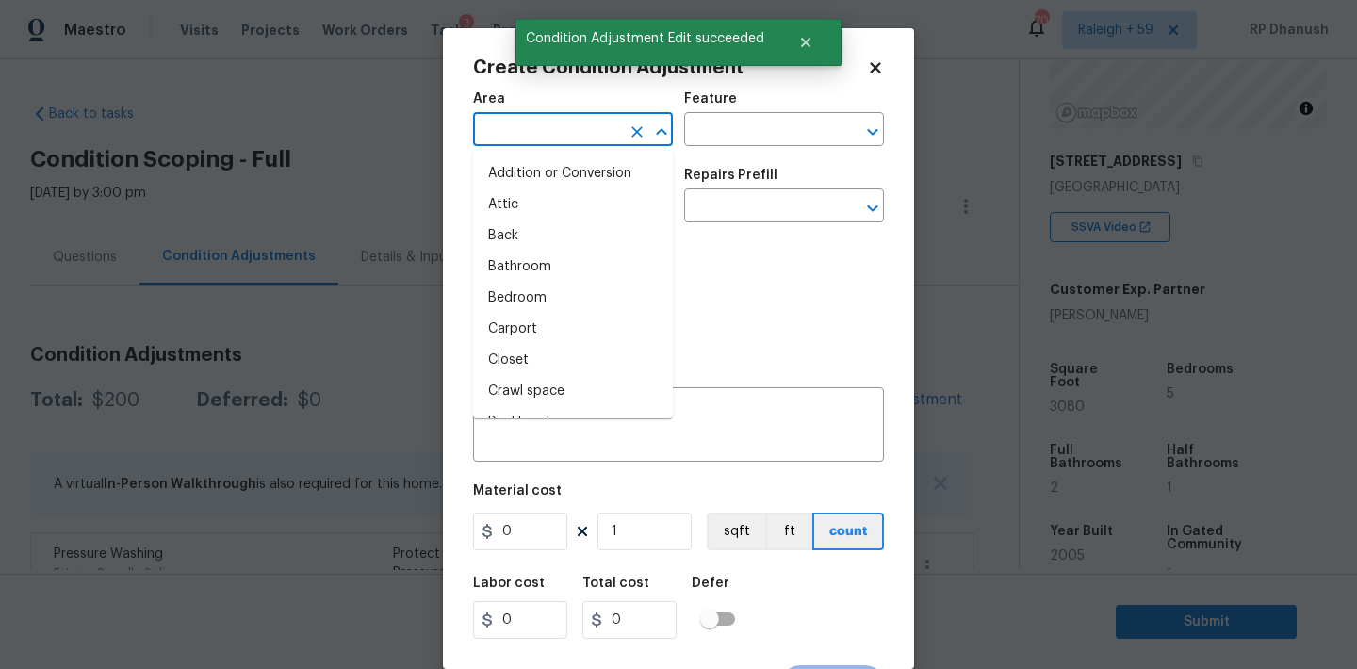
click at [598, 128] on input "text" at bounding box center [546, 131] width 147 height 29
click at [548, 183] on li "Exterior Addition" at bounding box center [573, 173] width 200 height 31
type input "Exterior Addition"
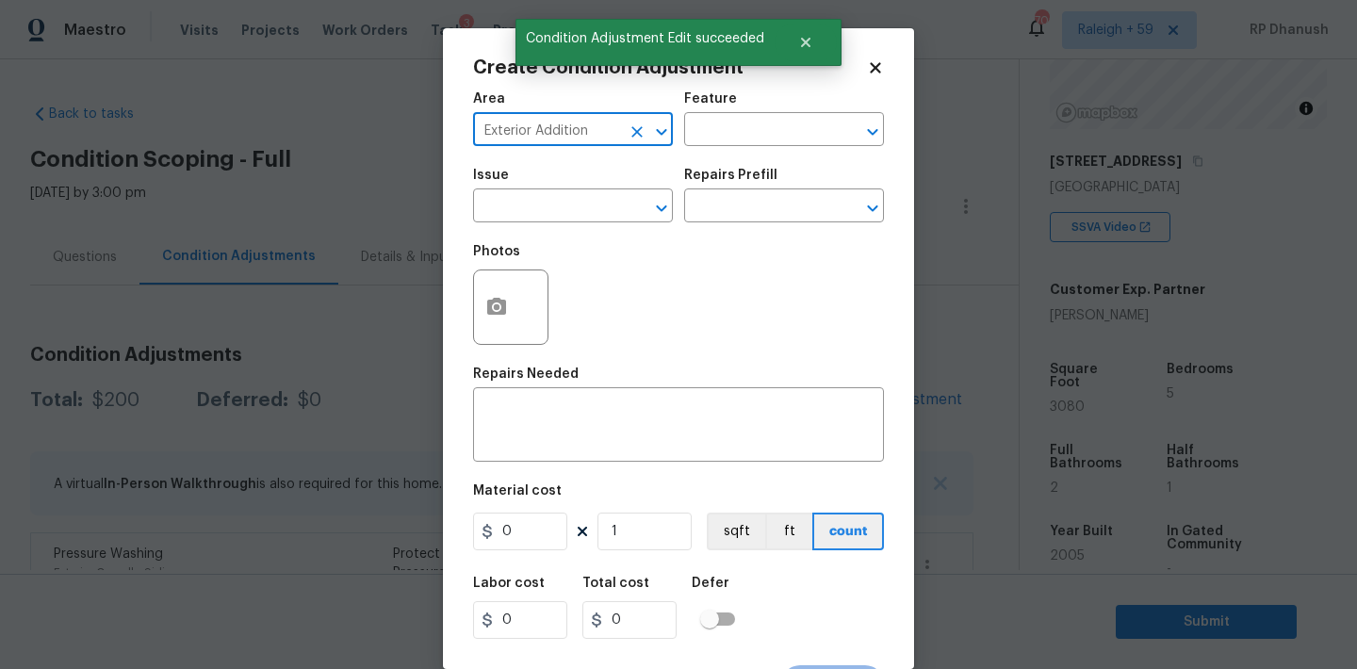
click at [641, 130] on icon "Clear" at bounding box center [637, 132] width 19 height 19
click at [599, 130] on input "text" at bounding box center [546, 131] width 147 height 29
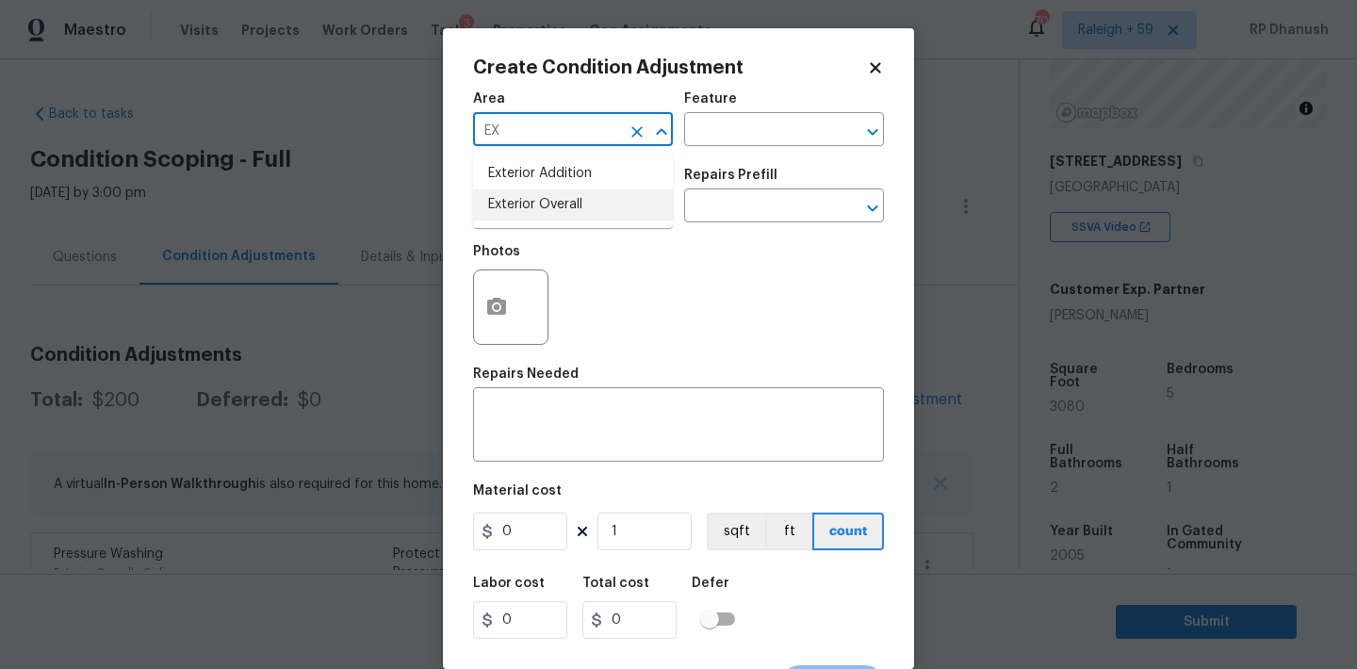
click at [532, 211] on li "Exterior Overall" at bounding box center [573, 204] width 200 height 31
type input "Exterior Overall"
click at [822, 121] on input "text" at bounding box center [757, 131] width 147 height 29
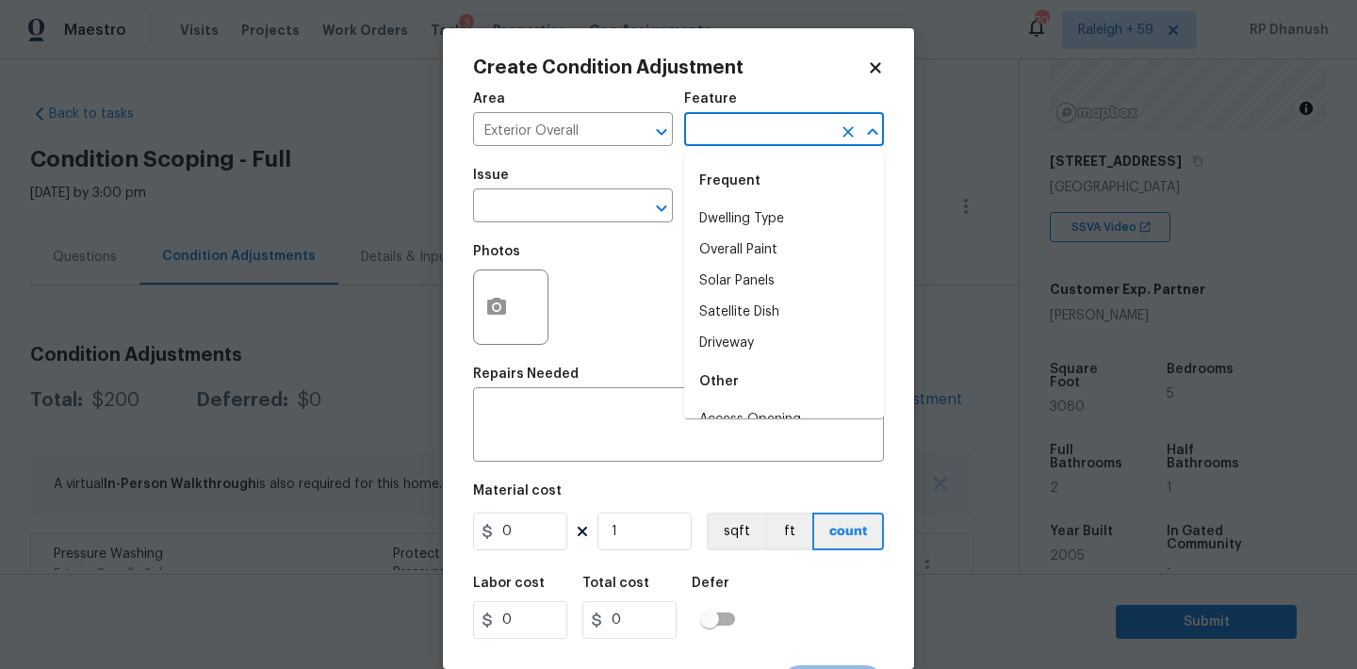
click at [779, 132] on input "text" at bounding box center [757, 131] width 147 height 29
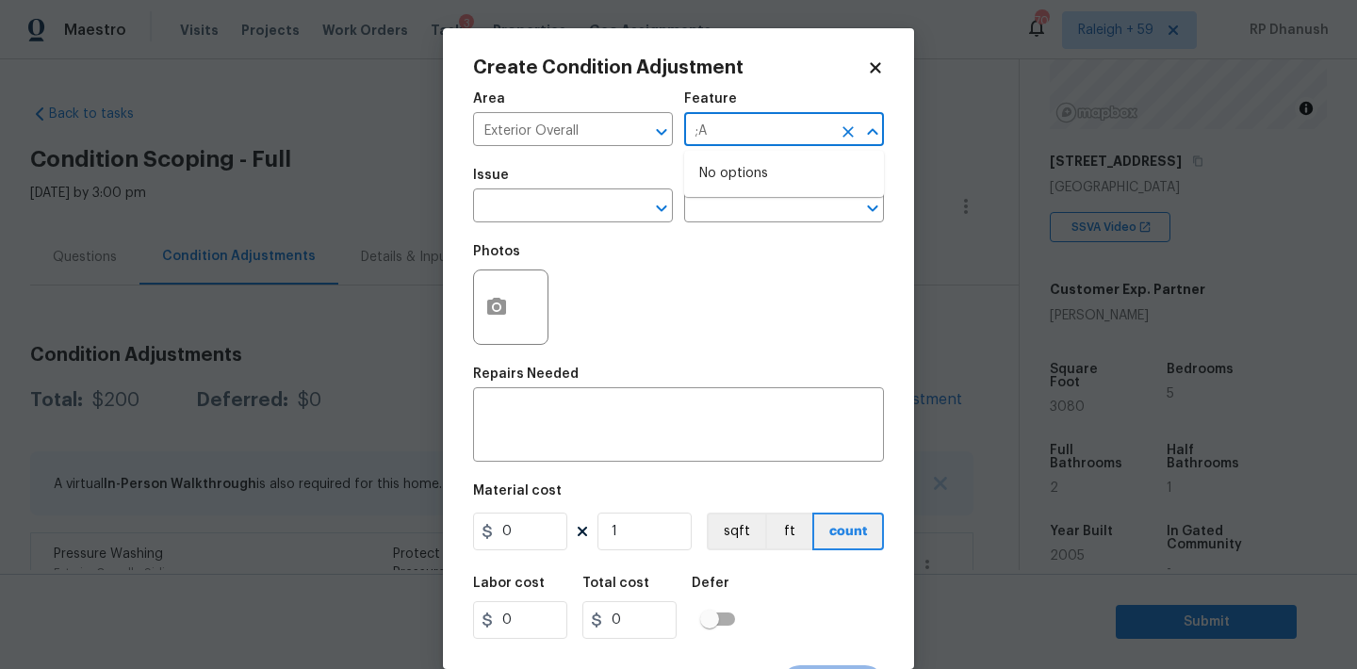
type input ";AN"
click at [713, 265] on li "Landscaping Packages" at bounding box center [784, 250] width 200 height 31
type input "Landscaping Packages"
click at [596, 200] on input "text" at bounding box center [546, 207] width 147 height 29
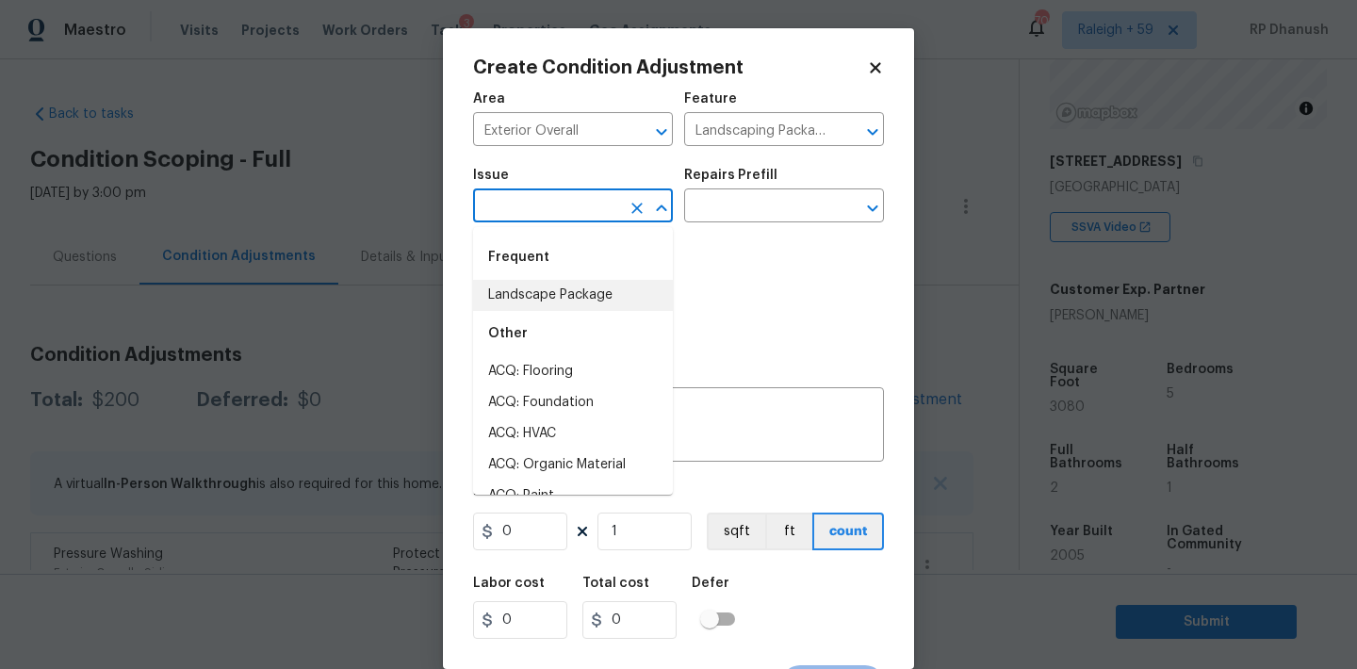
click at [552, 281] on li "Landscape Package" at bounding box center [573, 295] width 200 height 31
type input "Landscape Package"
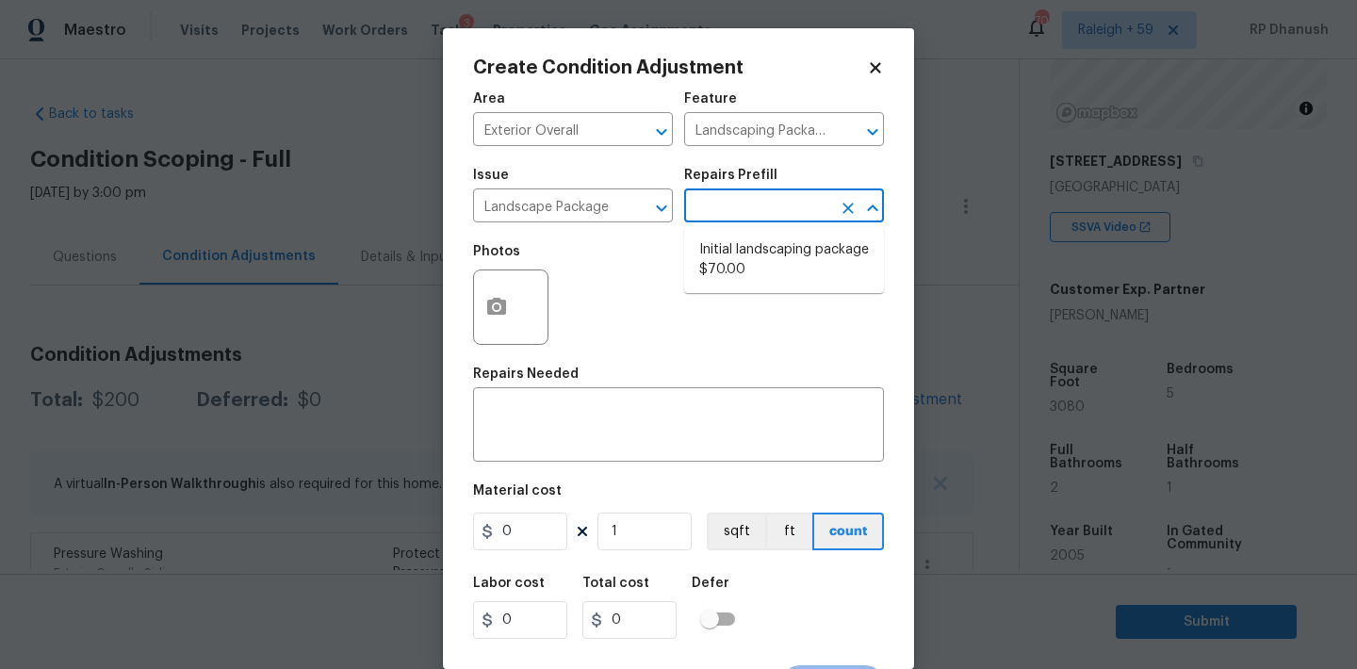
click at [734, 219] on input "text" at bounding box center [757, 207] width 147 height 29
click at [730, 268] on li "Initial landscaping package $70.00" at bounding box center [784, 260] width 200 height 51
type input "Home Readiness Packages"
type textarea "Mowing of grass up to 6" in height. Mow, edge along driveways & sidewalks, trim…"
type input "70"
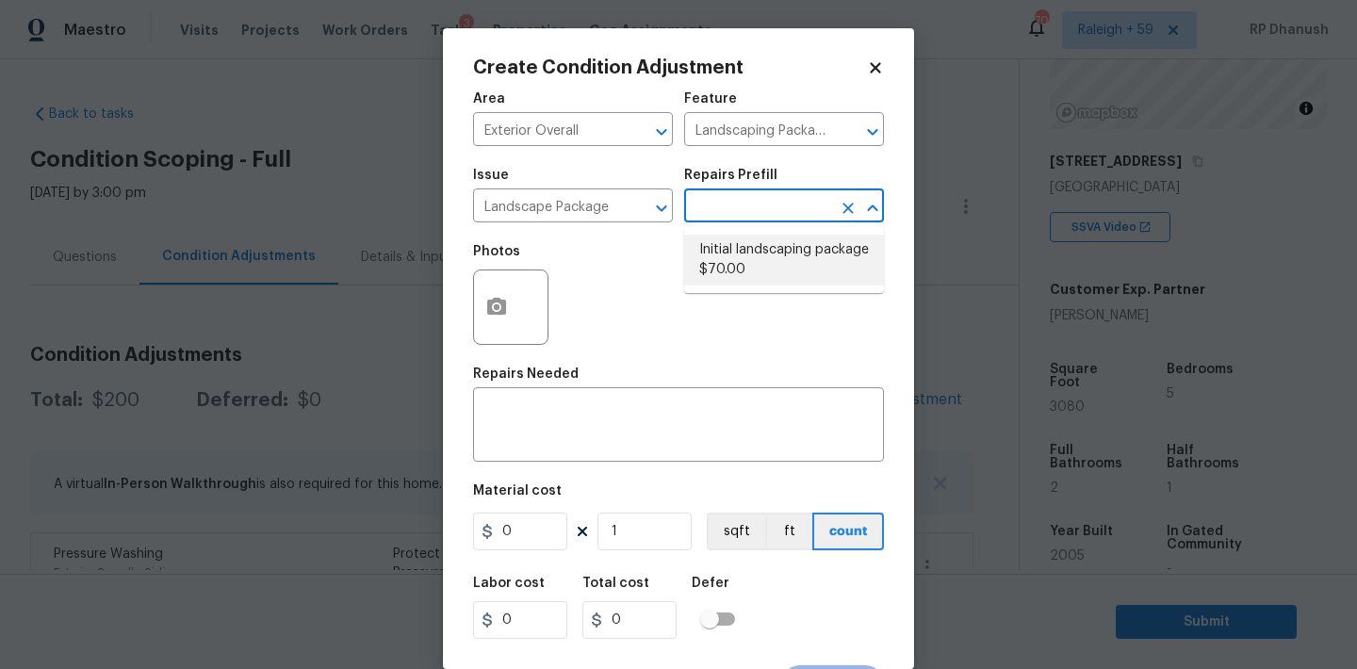
type input "70"
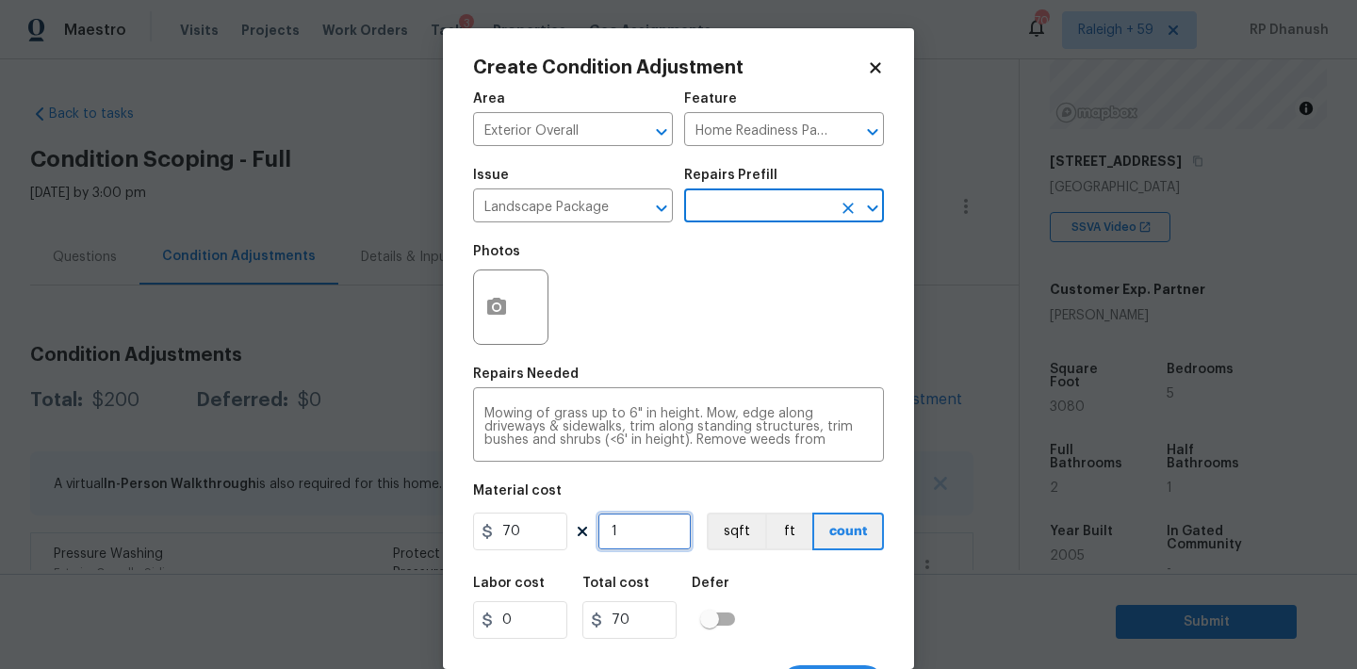
click at [617, 550] on input "1" at bounding box center [644, 532] width 94 height 38
type input "0"
type input "4"
type input "280"
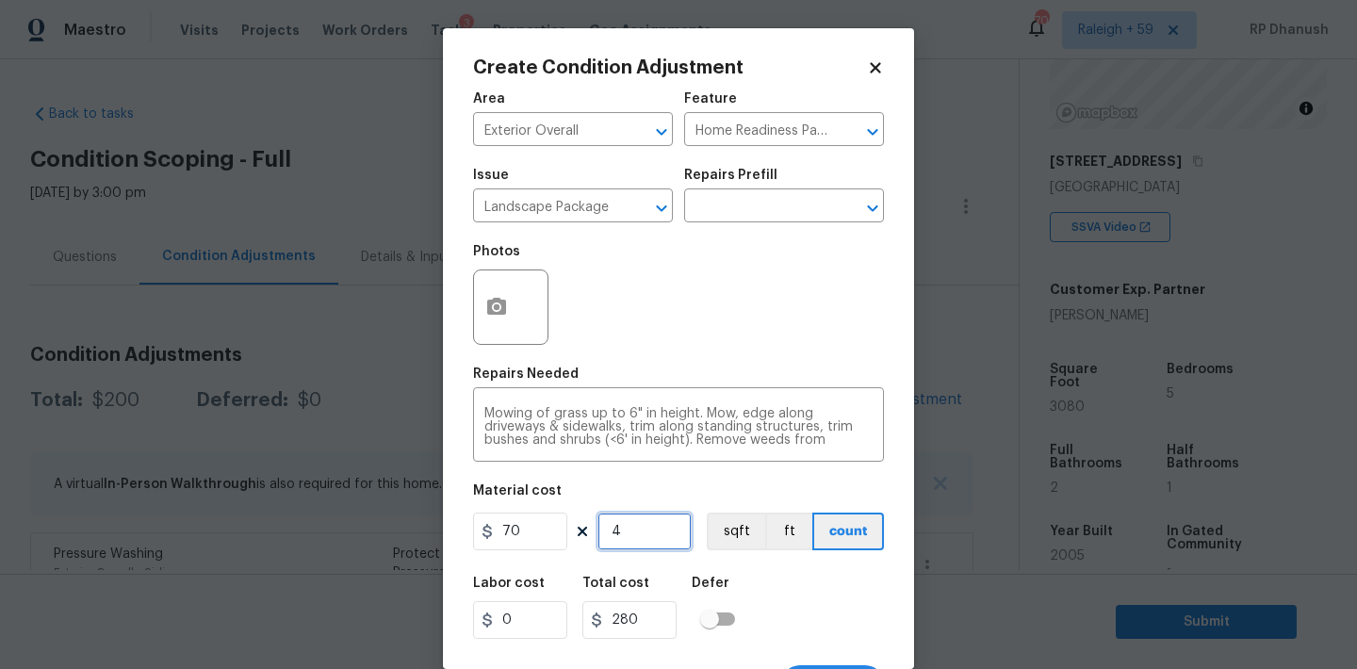
type input "4"
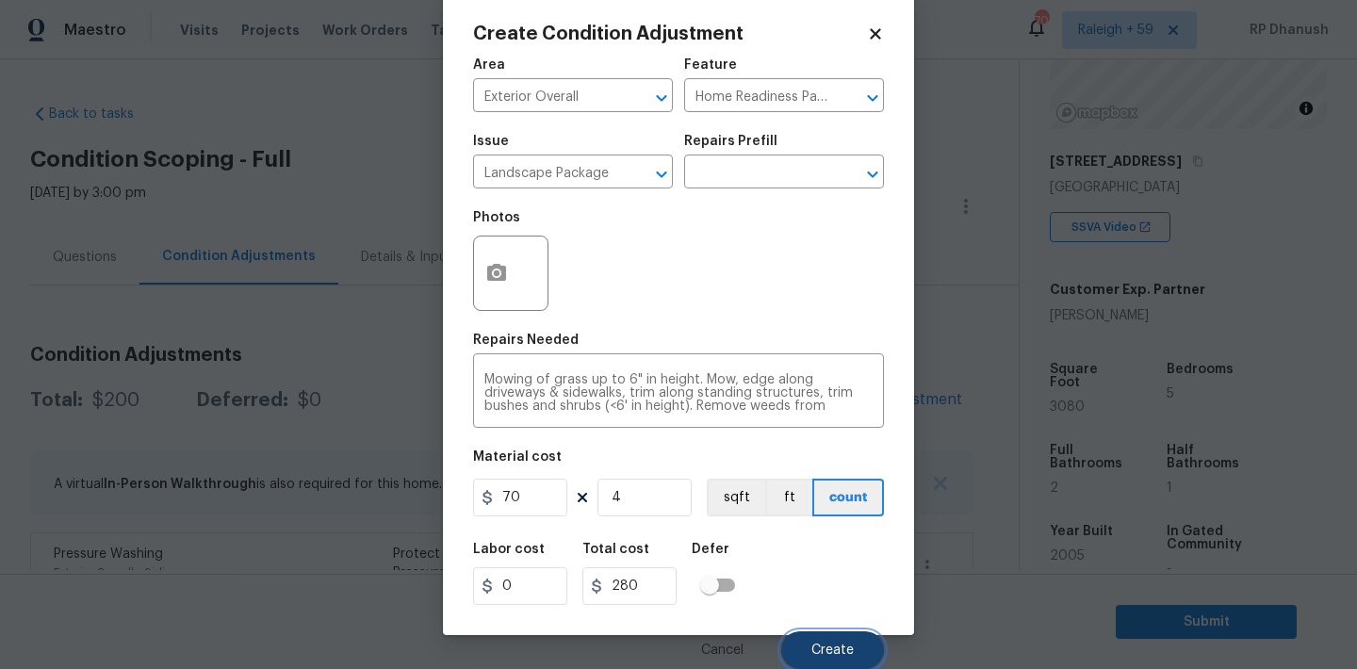
click at [848, 657] on button "Create" at bounding box center [832, 650] width 103 height 38
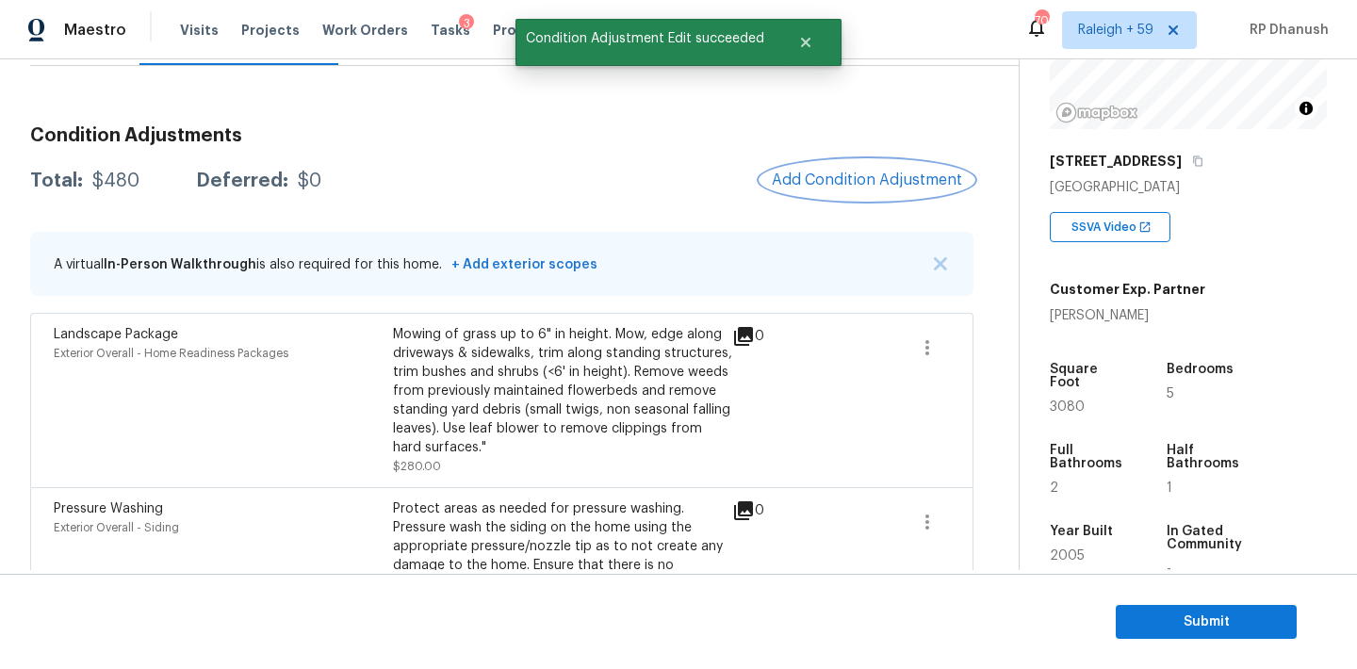
scroll to position [303, 0]
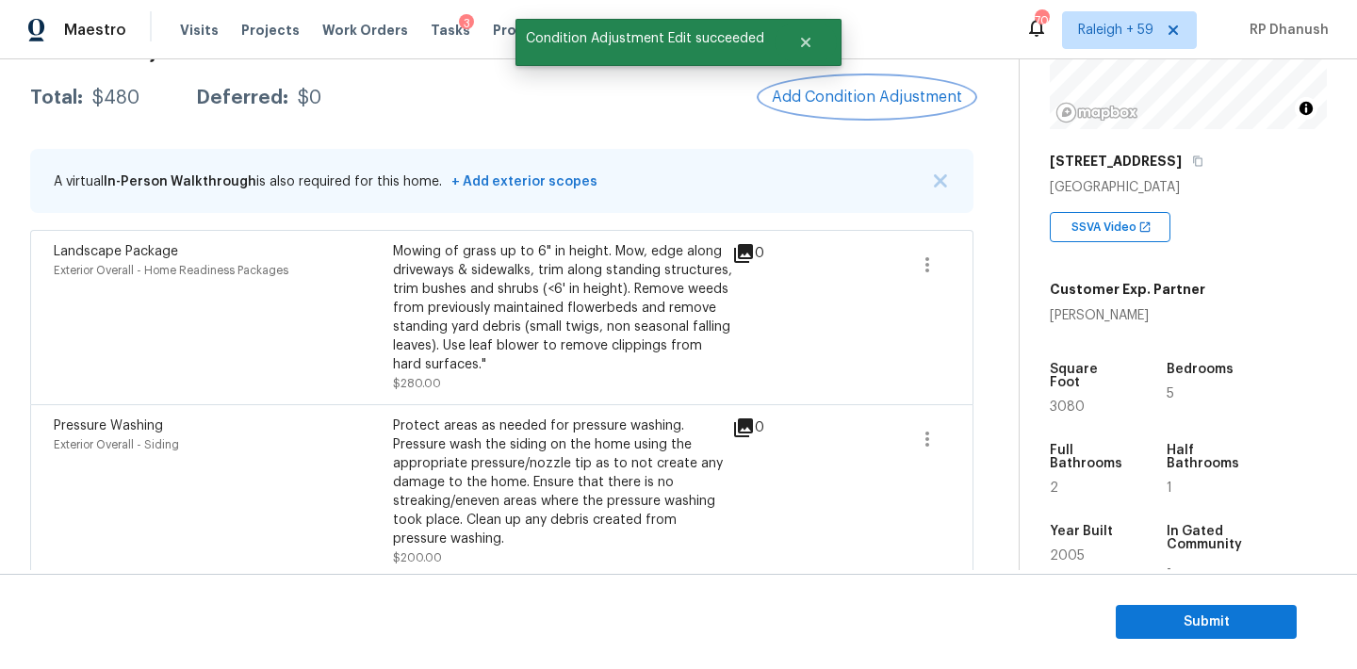
click at [856, 97] on span "Add Condition Adjustment" at bounding box center [867, 97] width 190 height 17
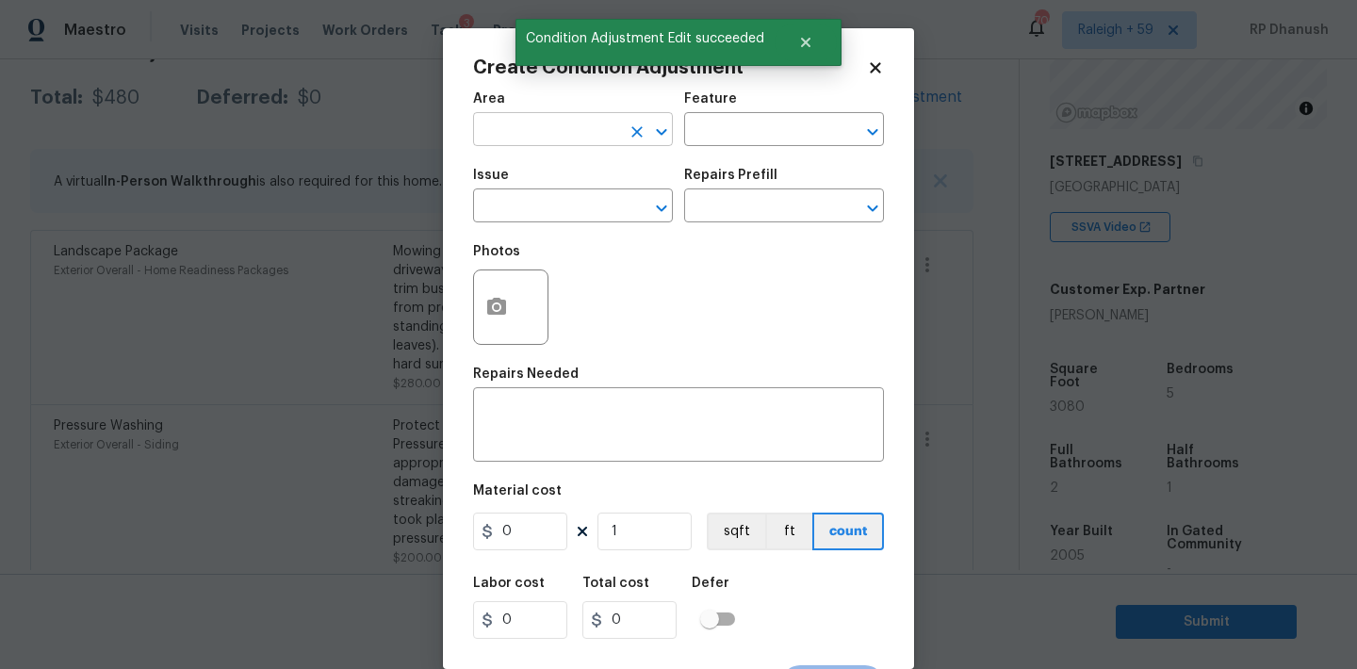
click at [522, 137] on input "text" at bounding box center [546, 131] width 147 height 29
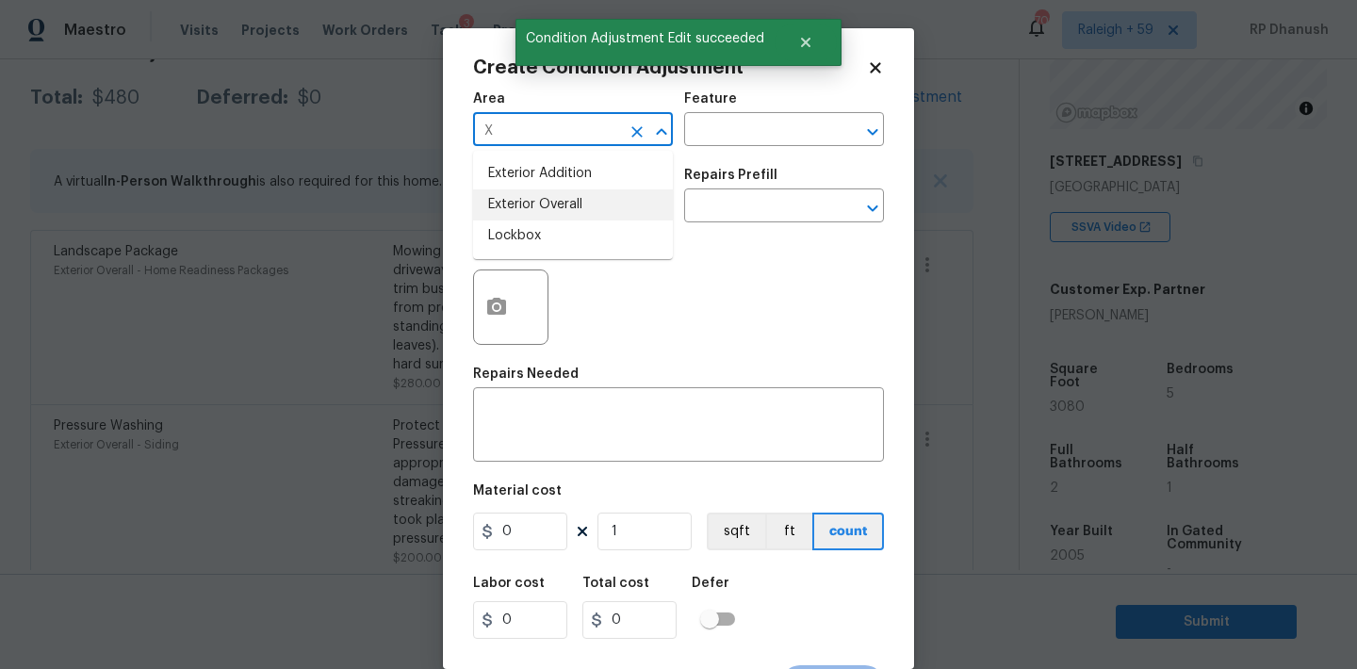
click at [500, 193] on li "Exterior Overall" at bounding box center [573, 204] width 200 height 31
type input "Exterior Overall"
click at [757, 118] on input "text" at bounding box center [757, 131] width 147 height 29
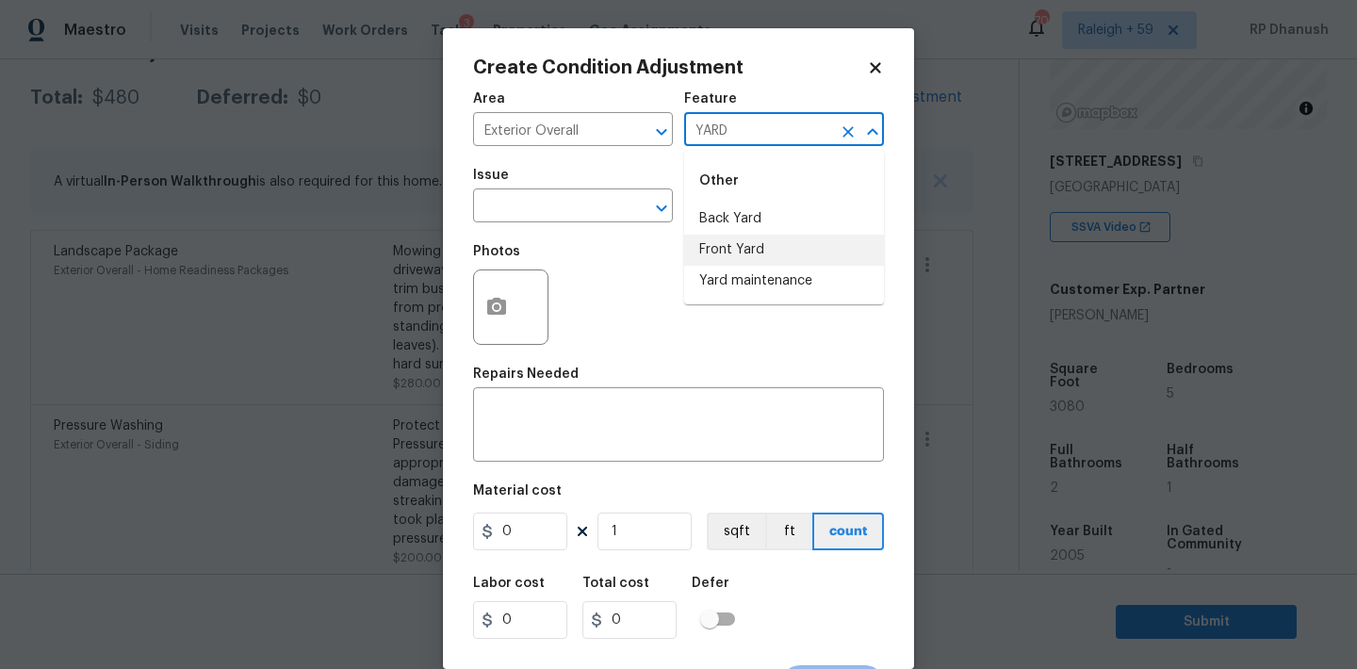
click at [723, 261] on li "Front Yard" at bounding box center [784, 250] width 200 height 31
type input "Front Yard"
click at [840, 137] on icon "Clear" at bounding box center [848, 132] width 19 height 19
click at [772, 139] on input "text" at bounding box center [757, 131] width 147 height 29
drag, startPoint x: 752, startPoint y: 277, endPoint x: 627, endPoint y: 232, distance: 133.3
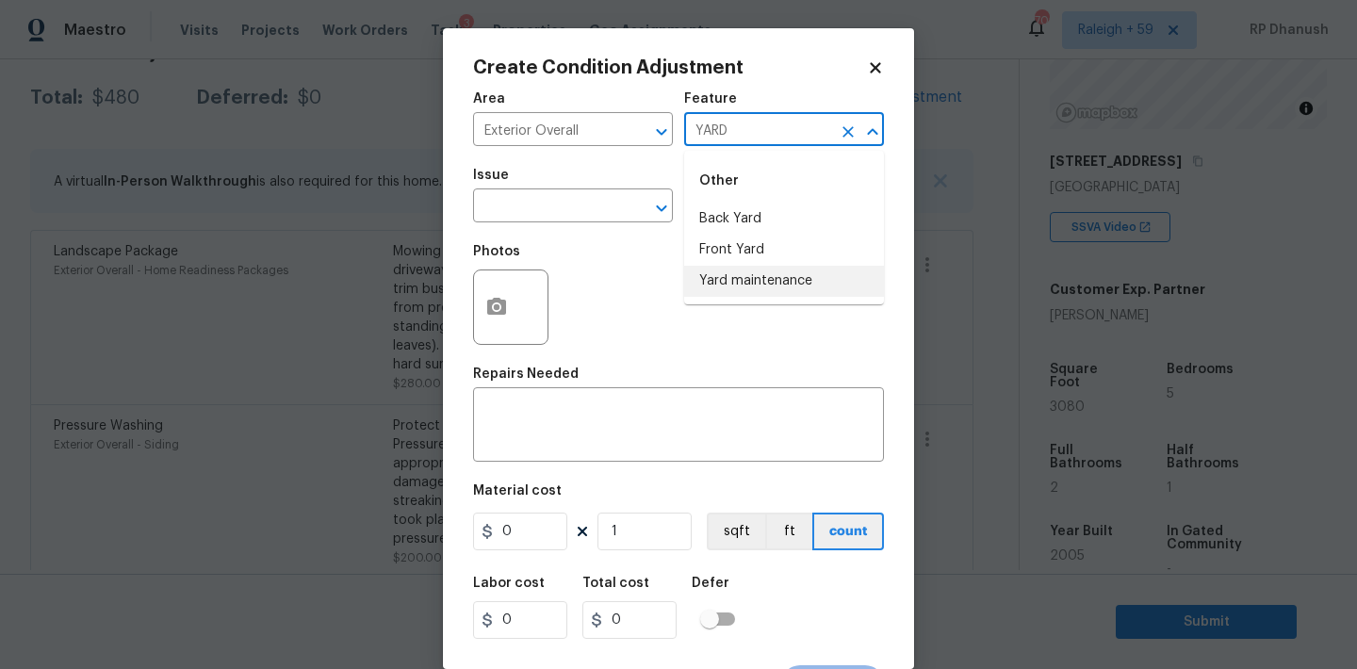
click at [749, 277] on li "Yard maintenance" at bounding box center [784, 281] width 200 height 31
type input "Yard maintenance"
click at [571, 213] on input "text" at bounding box center [546, 207] width 147 height 29
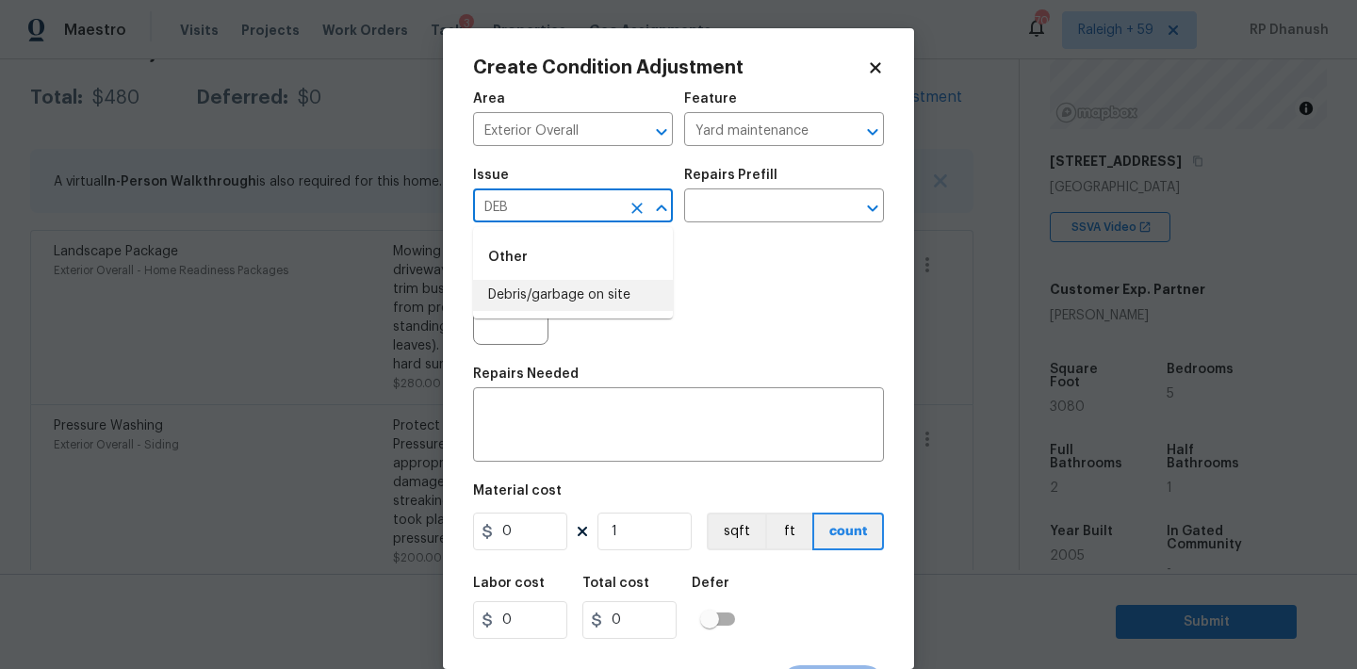
click at [555, 310] on li "Debris/garbage on site" at bounding box center [573, 295] width 200 height 31
type input "Debris/garbage on site"
click at [763, 201] on input "text" at bounding box center [757, 207] width 147 height 29
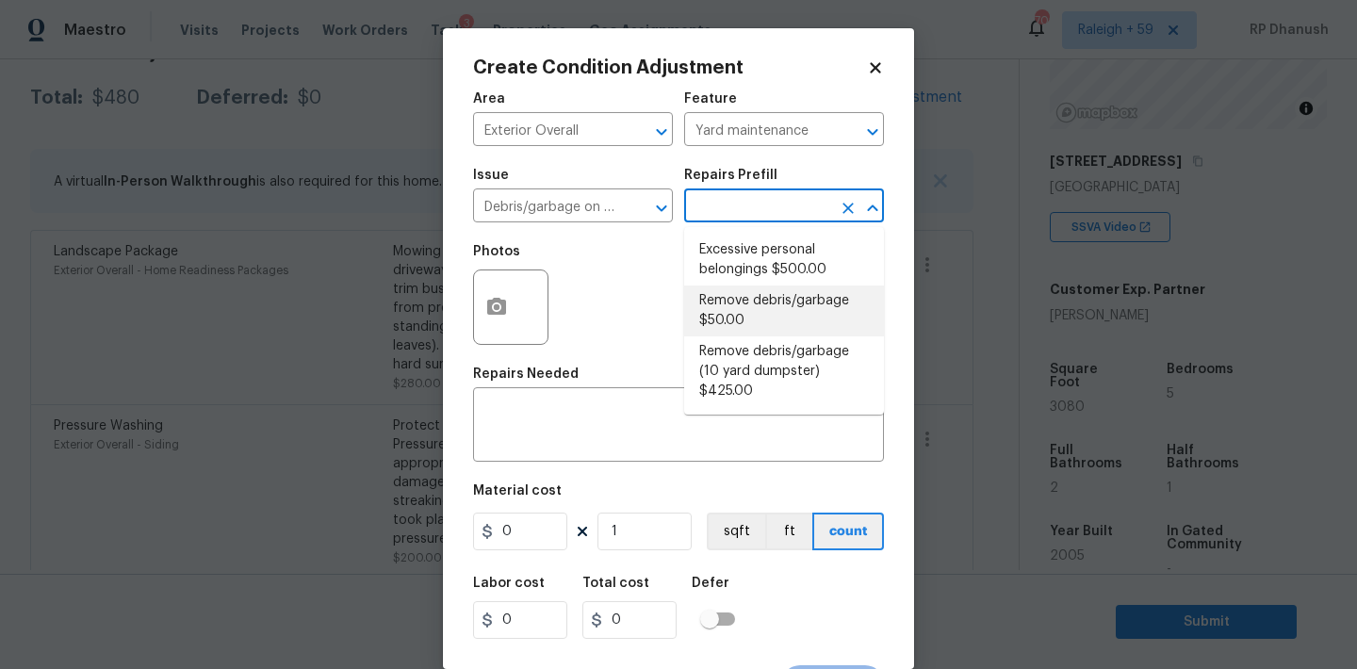
drag, startPoint x: 757, startPoint y: 309, endPoint x: 632, endPoint y: 561, distance: 280.7
click at [757, 309] on li "Remove debris/garbage $50.00" at bounding box center [784, 311] width 200 height 51
type textarea "Remove, haul off, and properly dispose of any debris left by seller to offsite …"
type input "50"
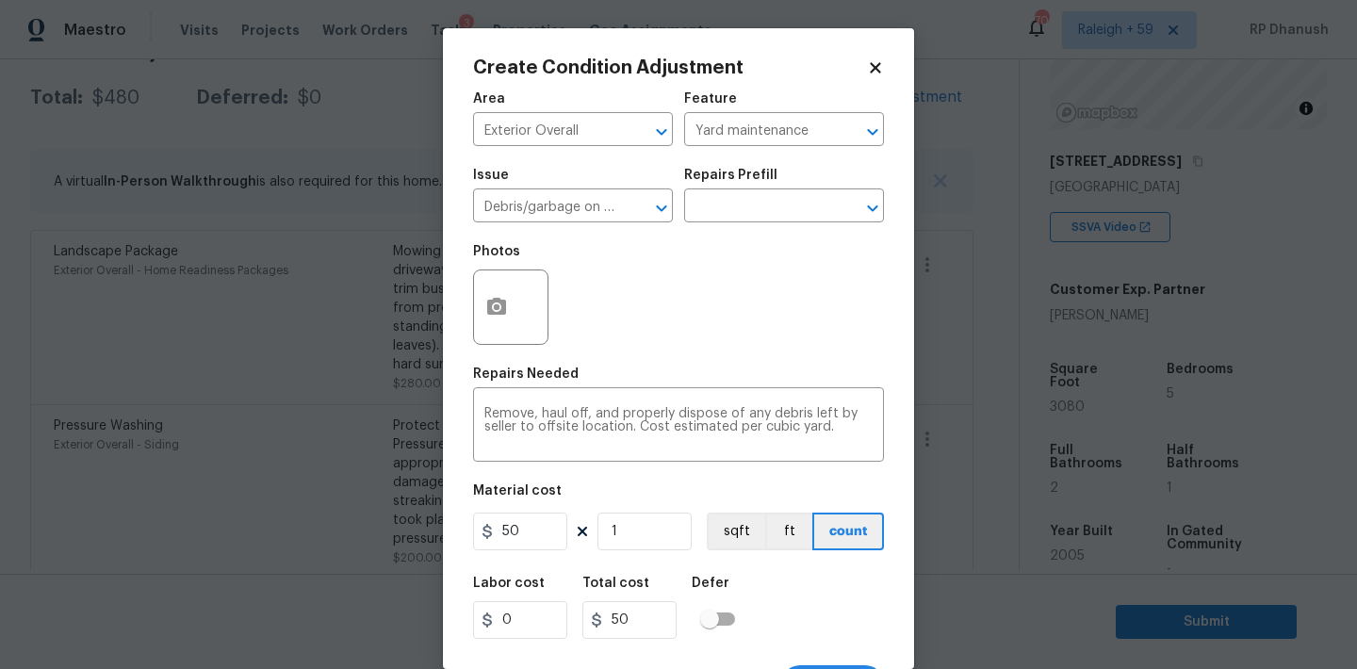
click at [660, 509] on div "Material cost" at bounding box center [678, 496] width 411 height 25
click at [647, 547] on input "1" at bounding box center [644, 532] width 94 height 38
type input "0"
type input "1"
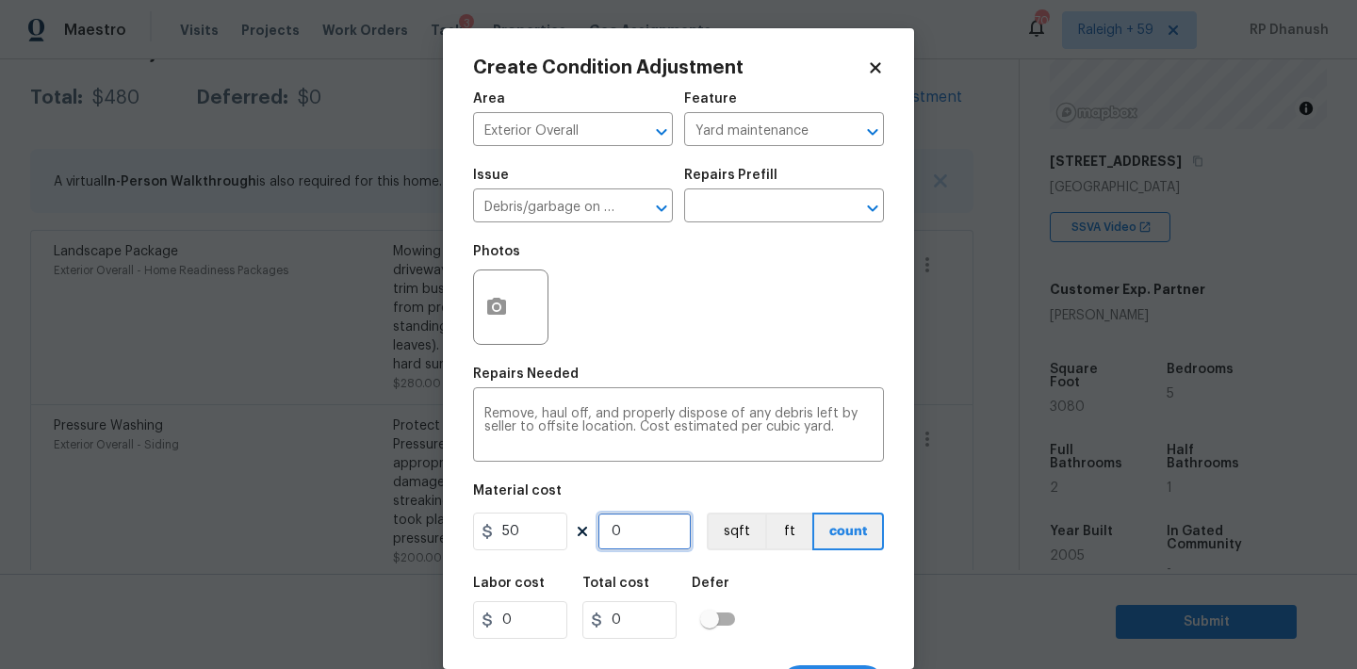
type input "50"
type input "12"
type input "600"
type input "1"
type input "50"
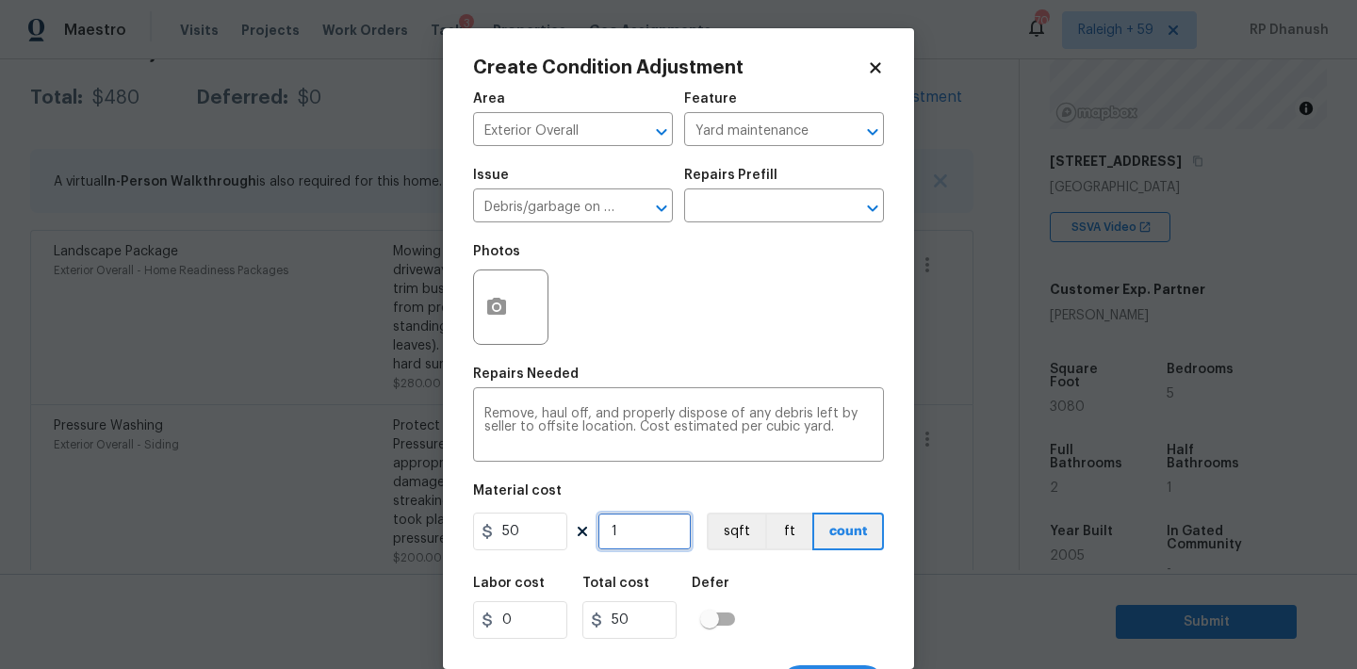
type input "0"
type input "2"
type input "100"
type input "0"
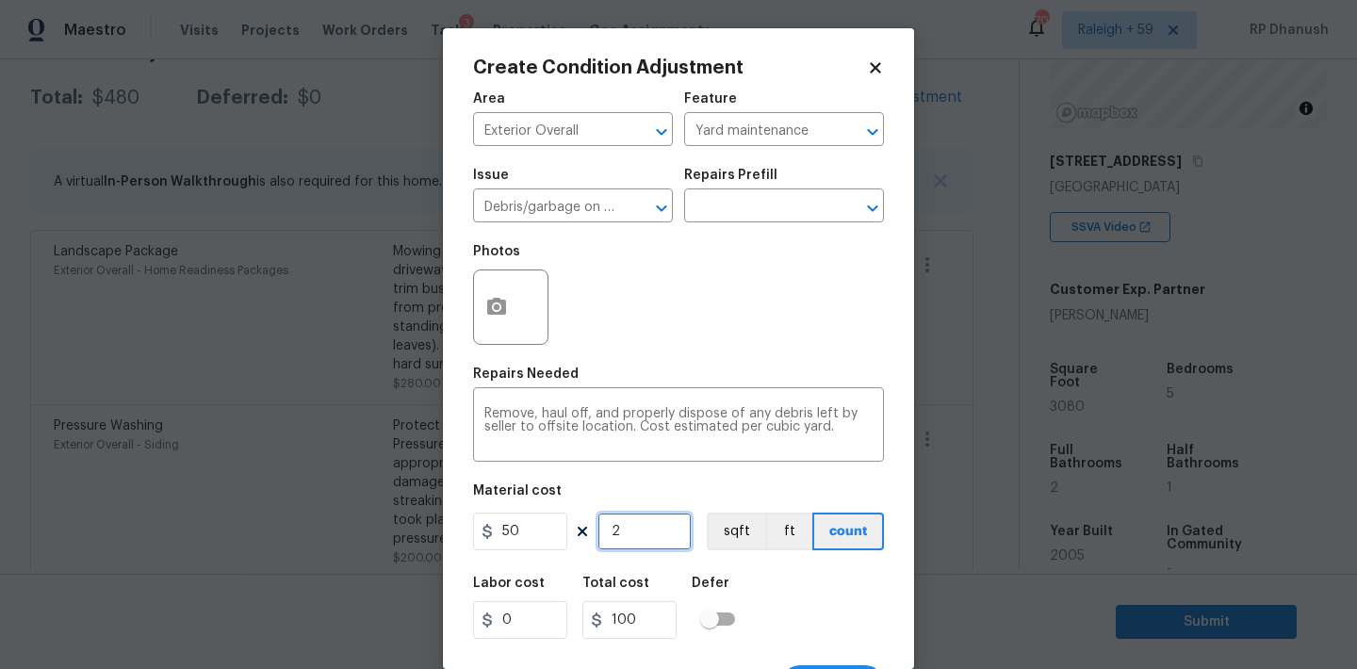
type input "0"
type input "4"
type input "200"
type input "4"
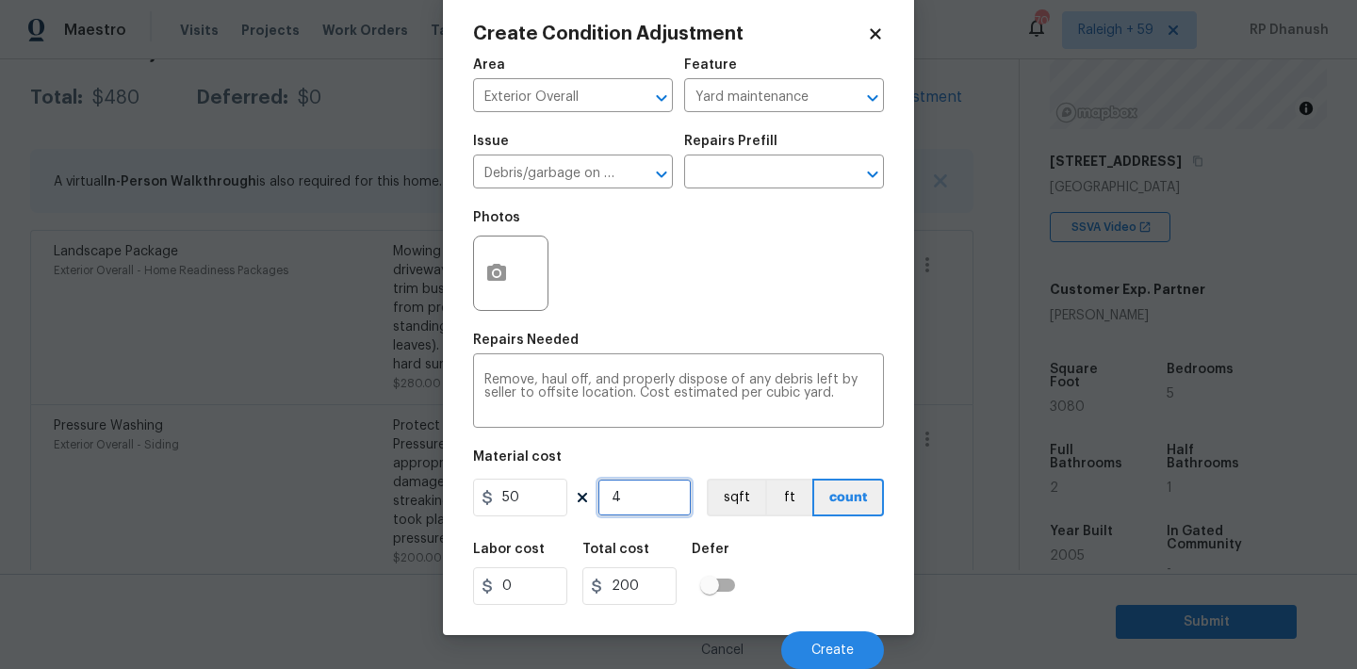
click at [646, 488] on input "4" at bounding box center [644, 498] width 94 height 38
type input "0"
type input "5"
type input "250"
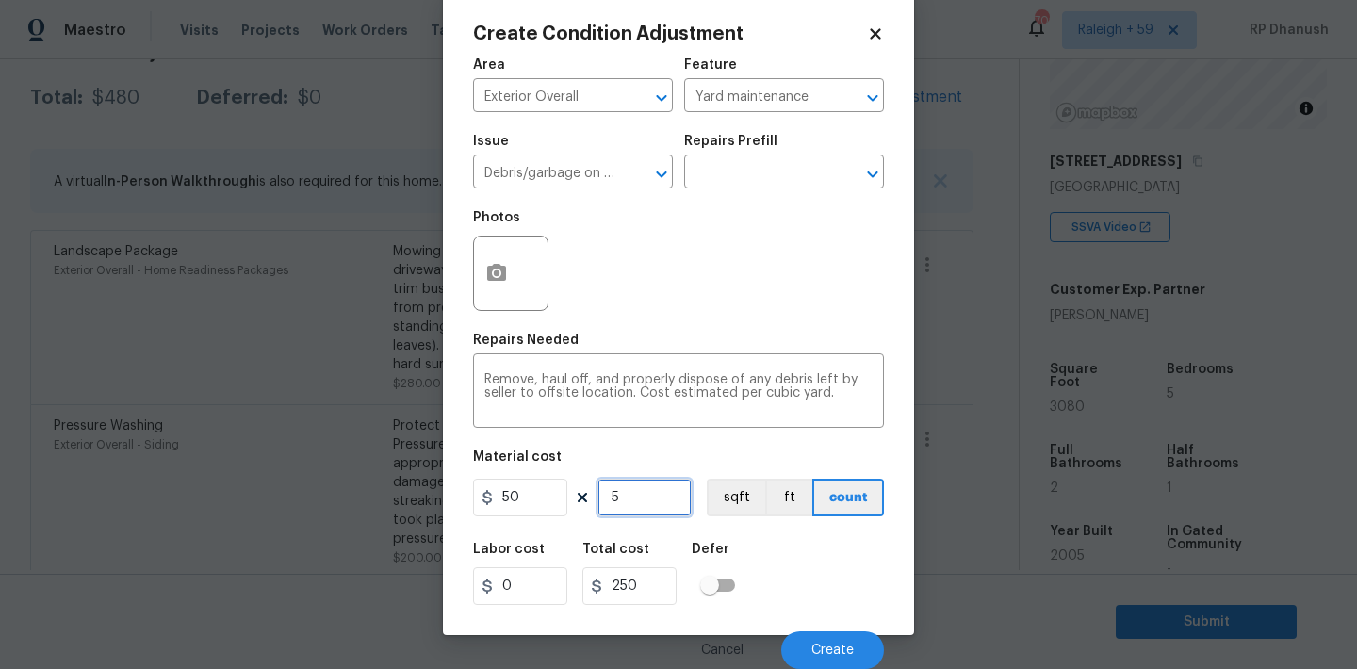
type input "5"
click at [489, 251] on button "button" at bounding box center [496, 274] width 45 height 74
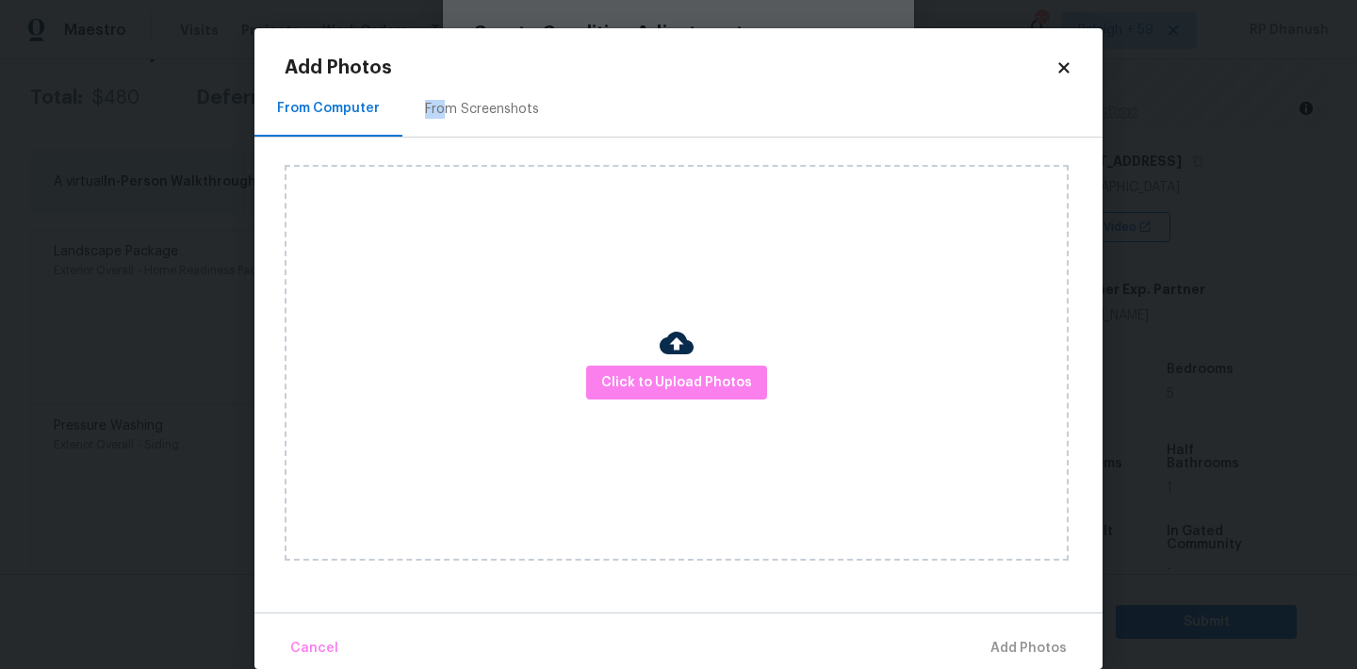
click at [438, 100] on div "From Screenshots" at bounding box center [482, 109] width 114 height 19
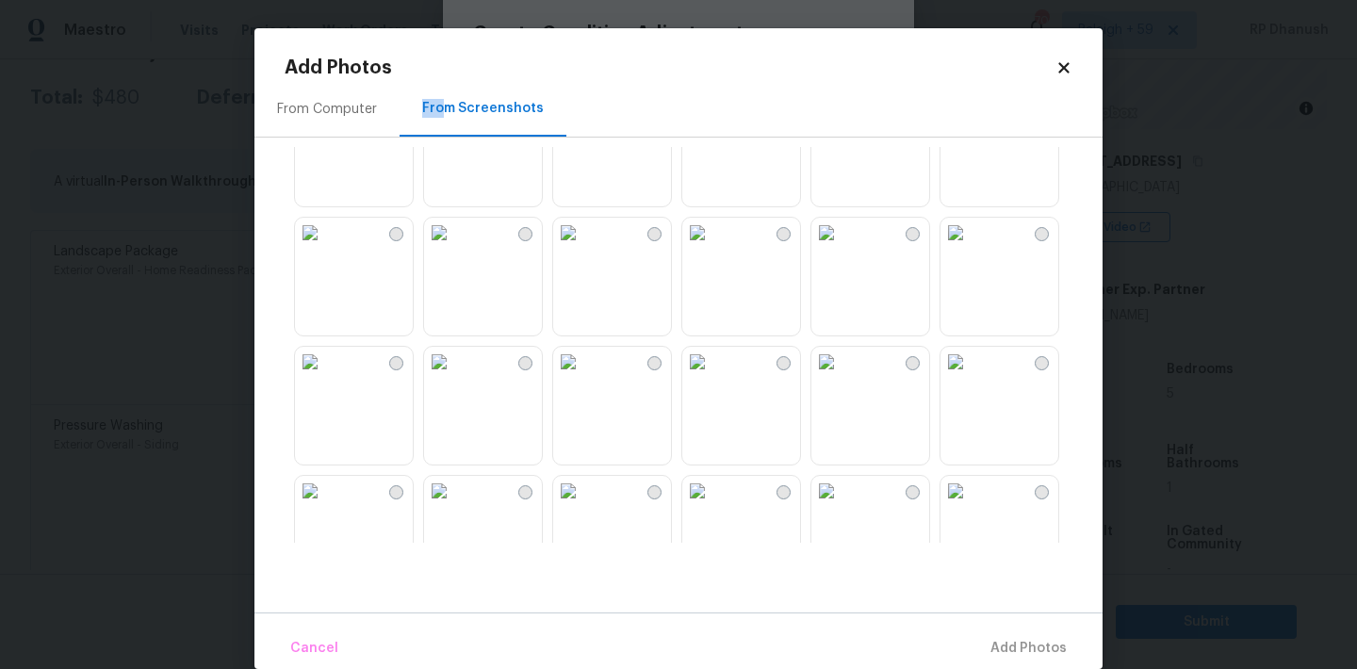
scroll to position [864, 0]
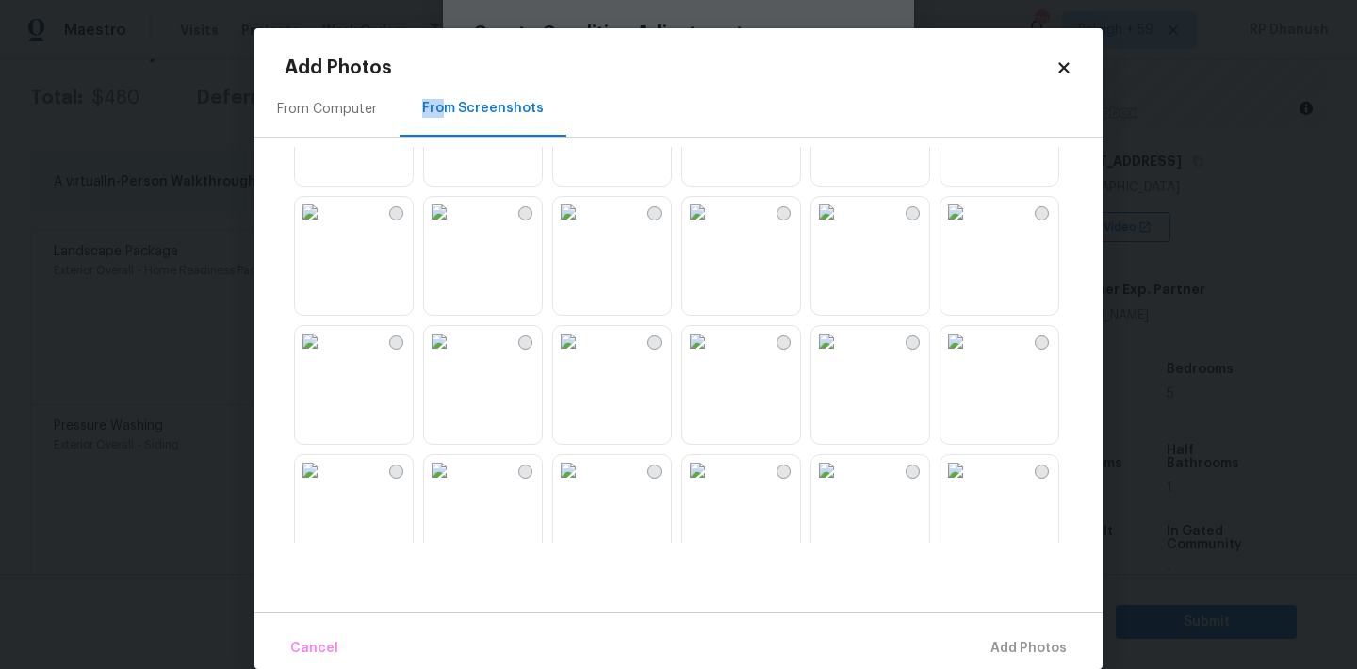
click at [325, 227] on img at bounding box center [310, 212] width 30 height 30
click at [1022, 642] on span "Add 1 Photo(s)" at bounding box center [1020, 649] width 93 height 24
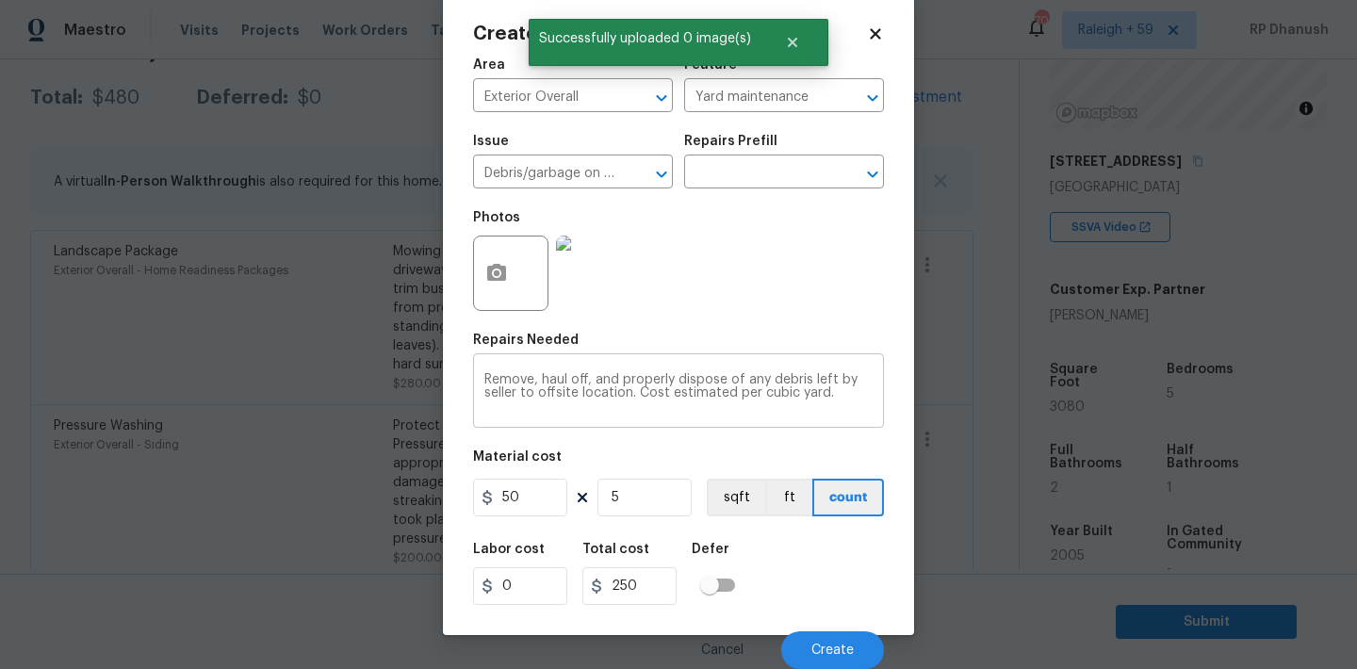
click at [862, 388] on textarea "Remove, haul off, and properly dispose of any debris left by seller to offsite …" at bounding box center [678, 393] width 388 height 40
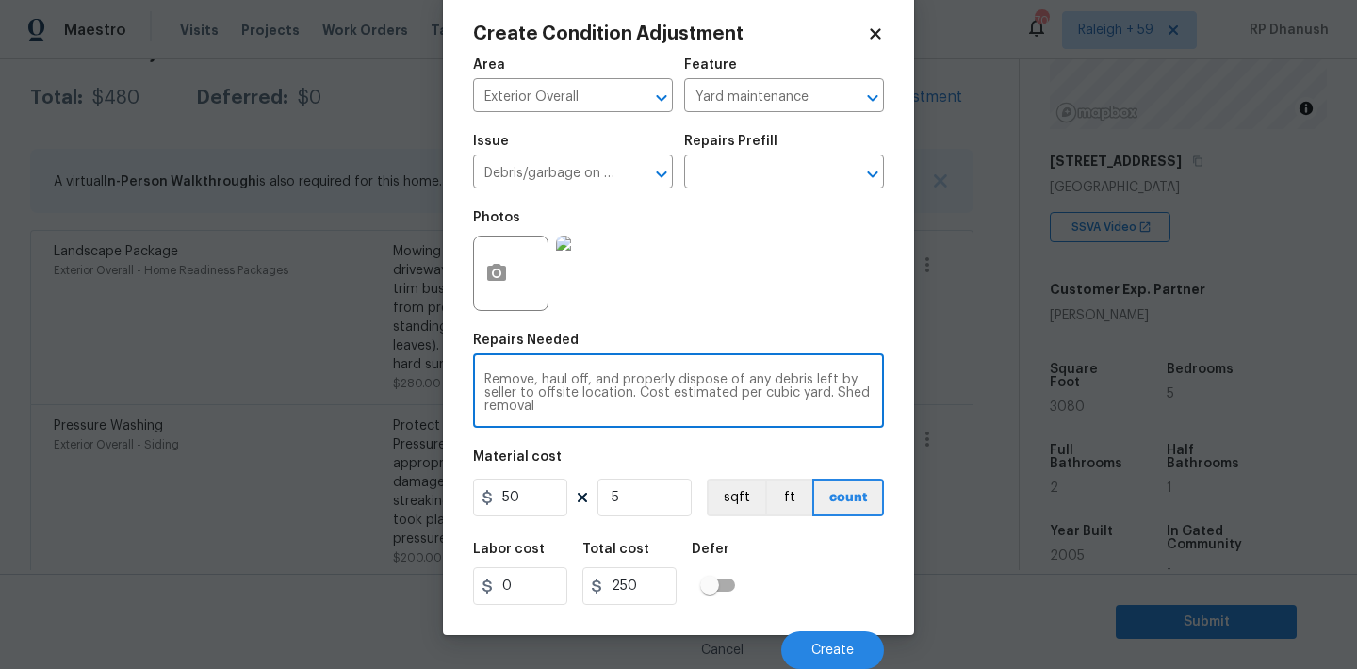
type textarea "Remove, haul off, and properly dispose of any debris left by seller to offsite …"
click at [631, 491] on input "5" at bounding box center [644, 498] width 94 height 38
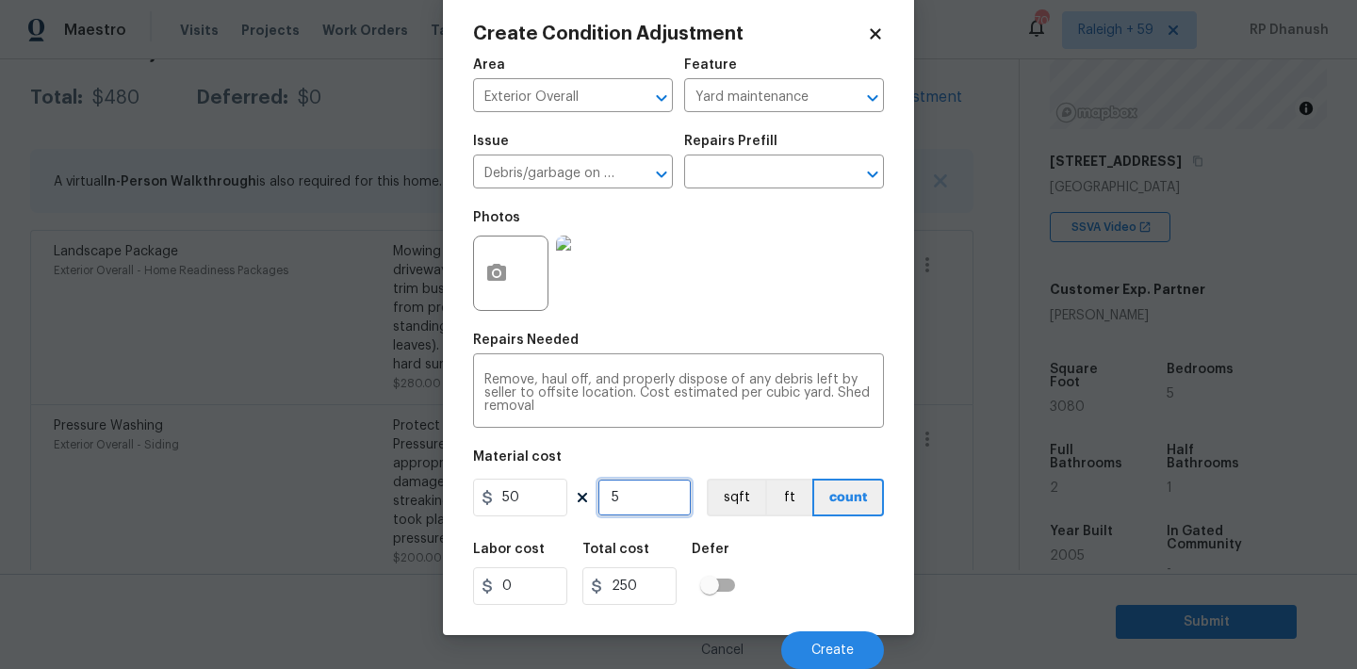
type input "0"
type input "1"
type input "50"
type input "0"
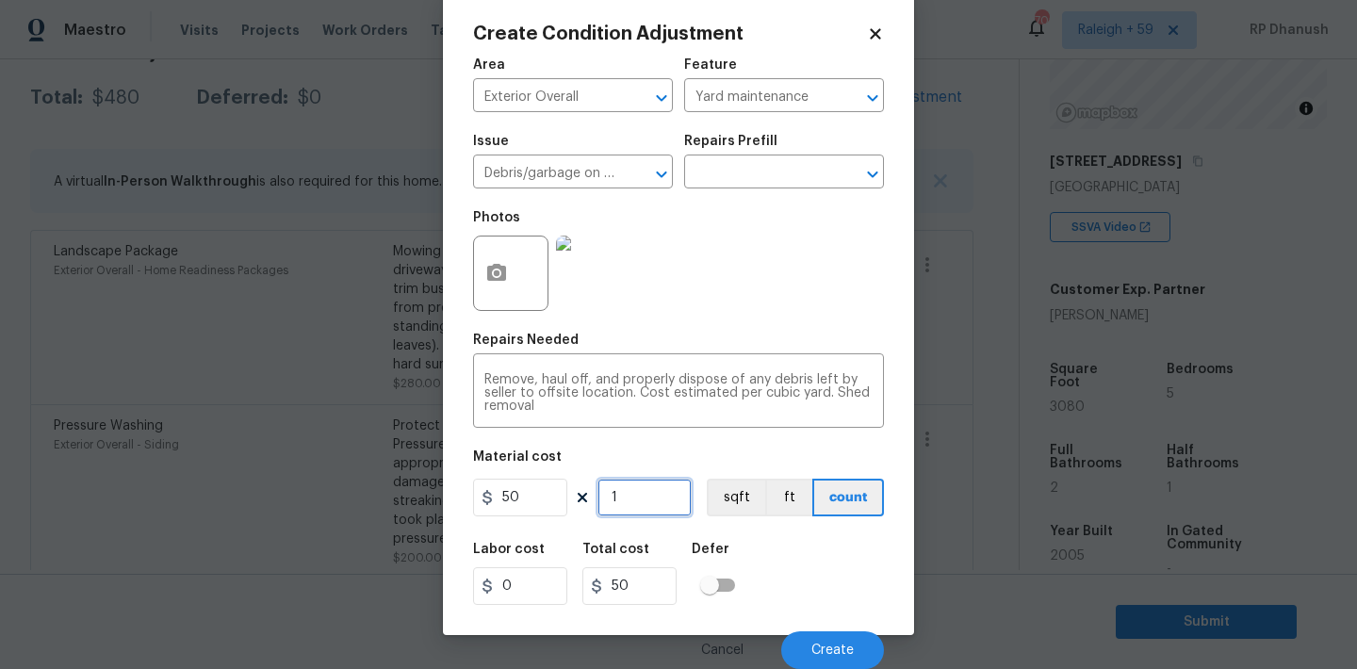
type input "0"
type input "2"
type input "100"
type input "22"
type input "1100"
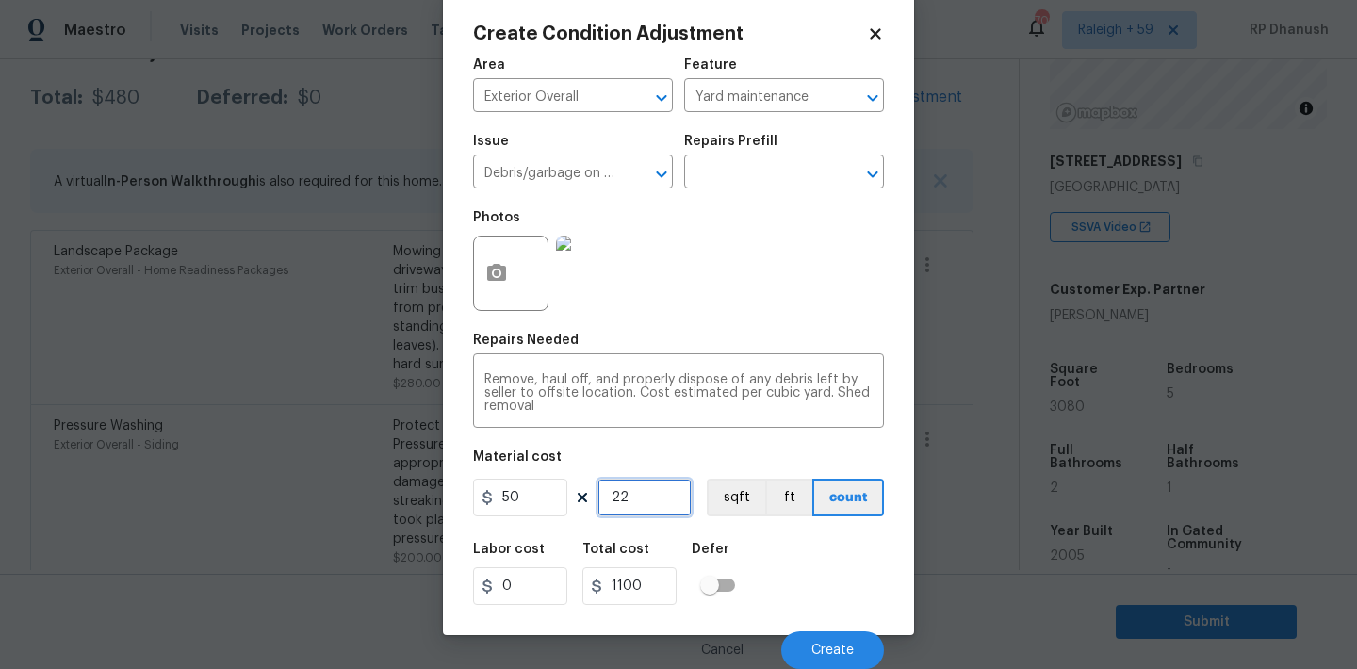
type input "22"
click at [844, 647] on span "Create" at bounding box center [832, 651] width 42 height 14
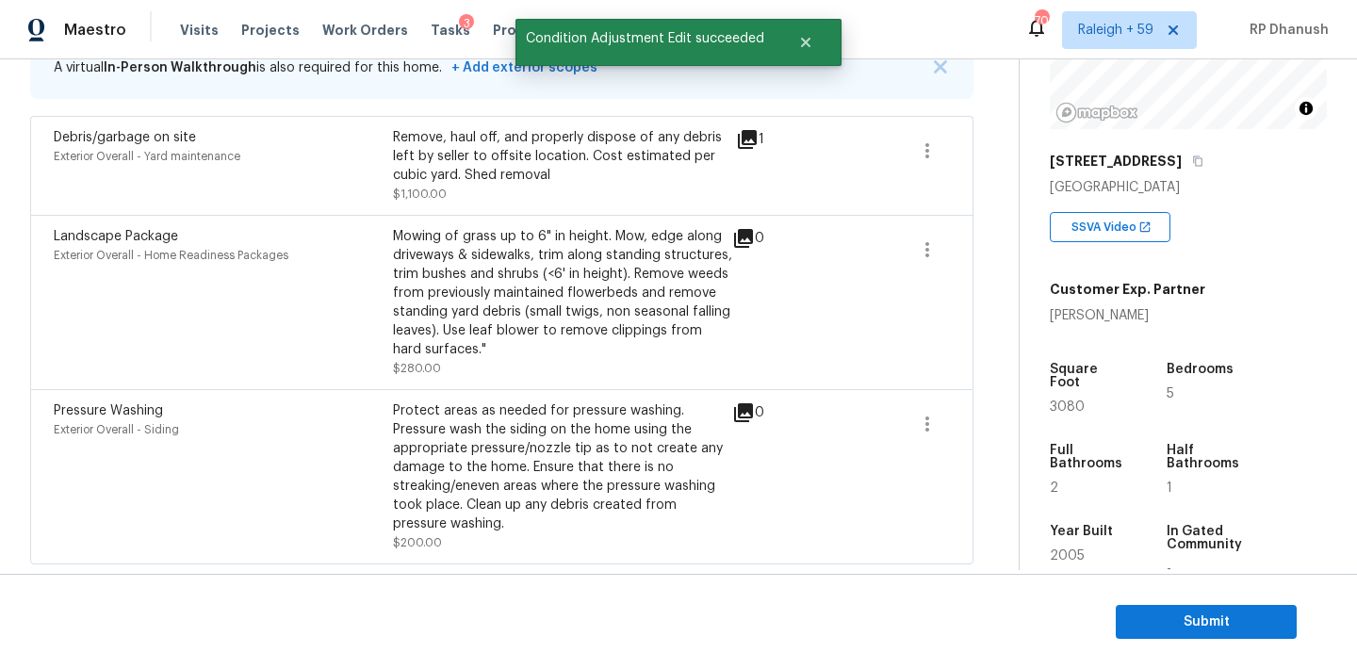
scroll to position [246, 0]
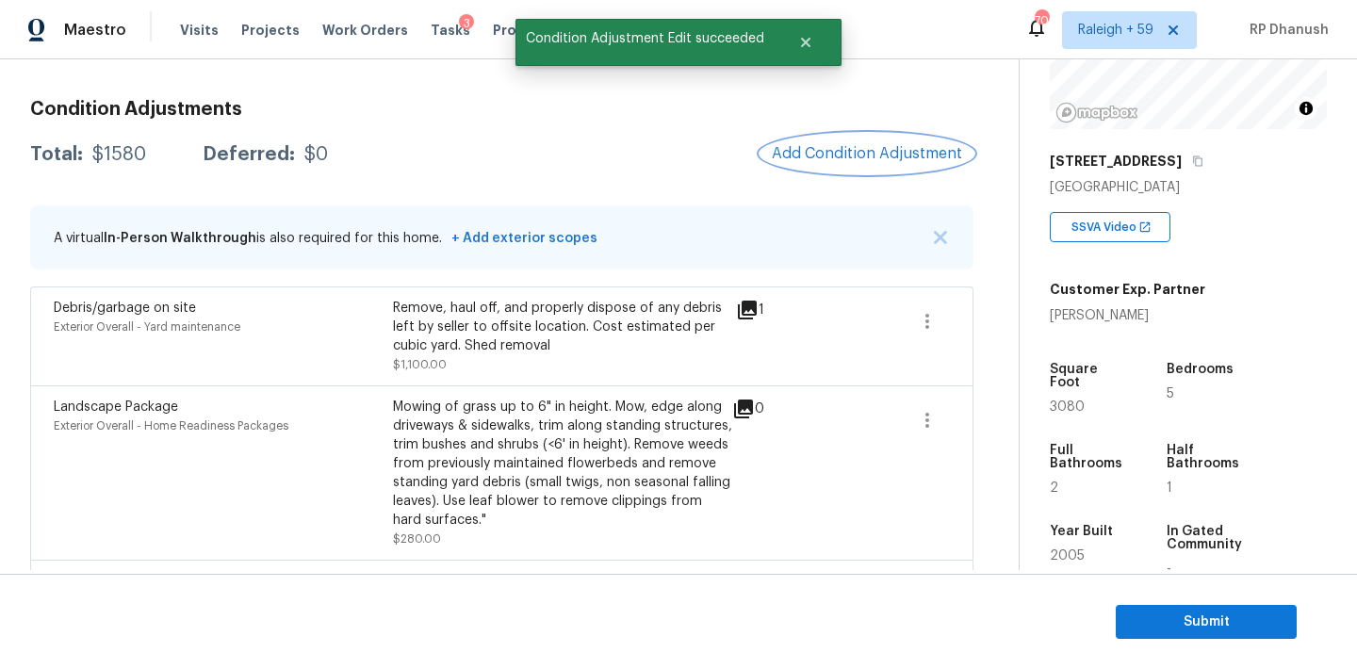
click at [861, 165] on button "Add Condition Adjustment" at bounding box center [867, 154] width 213 height 40
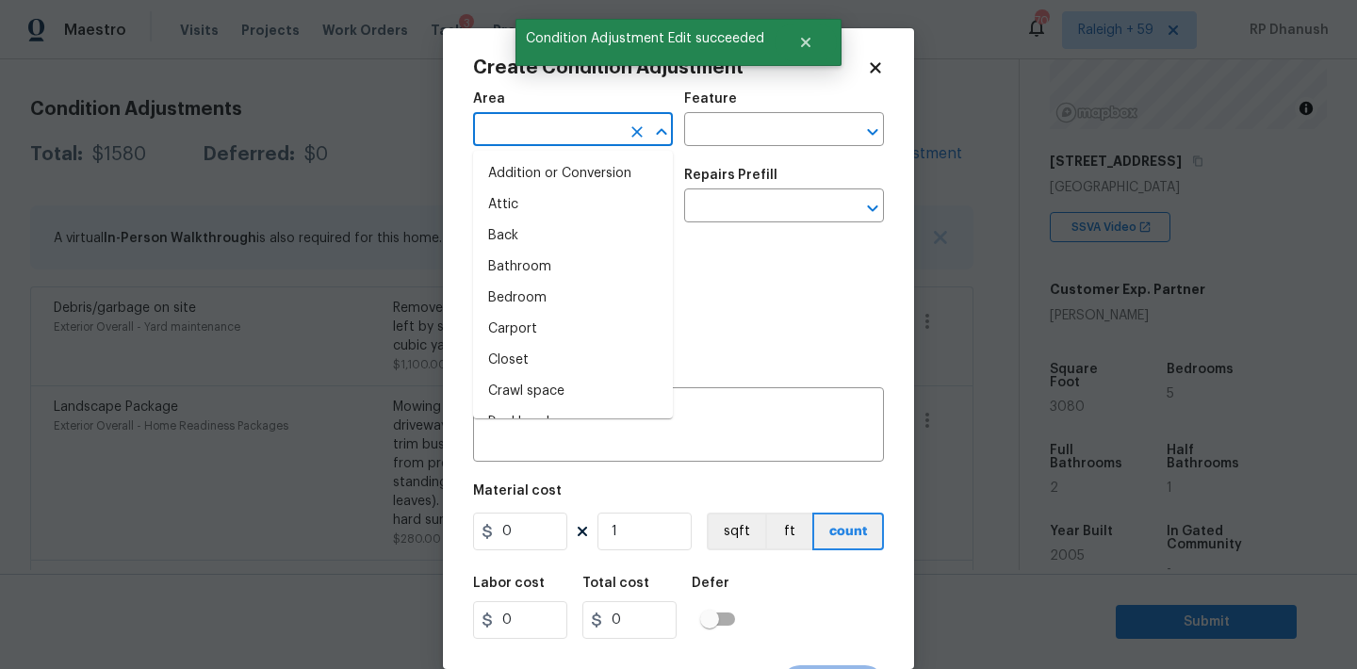
click at [593, 137] on input "text" at bounding box center [546, 131] width 147 height 29
click at [529, 188] on li "Exterior Addition" at bounding box center [573, 173] width 200 height 31
type input "Exterior Addition"
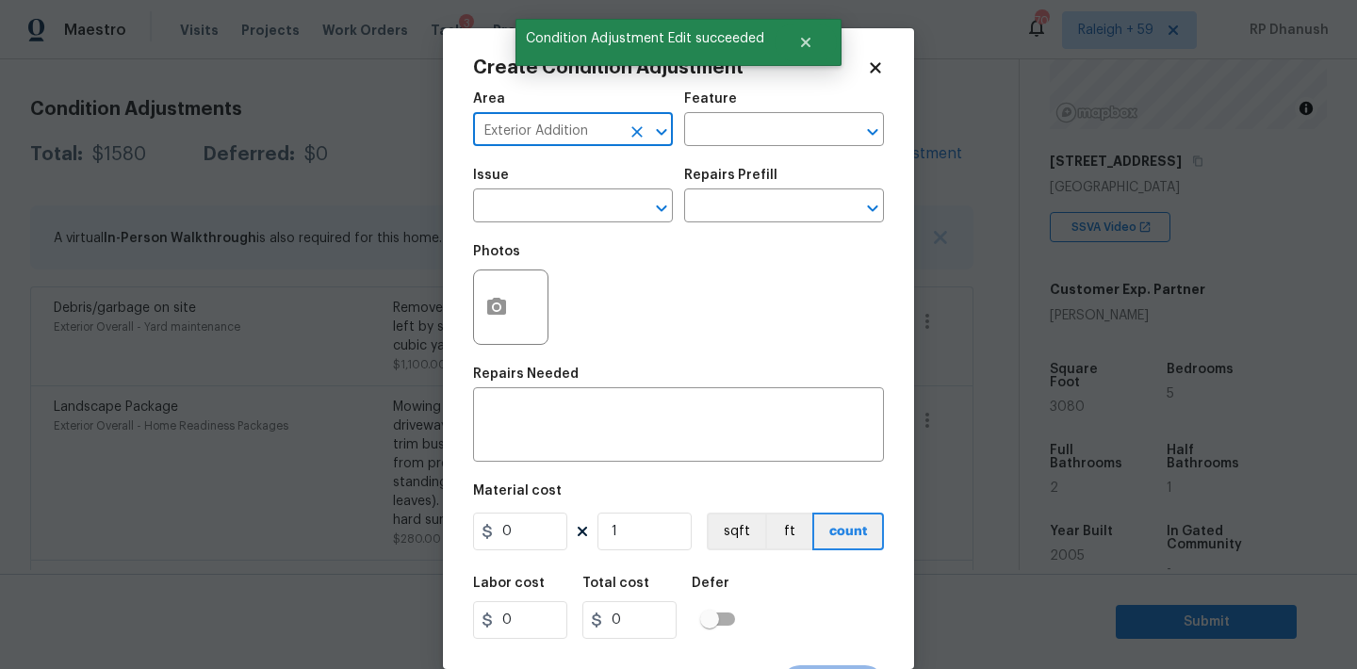
click at [638, 125] on icon "Clear" at bounding box center [637, 132] width 19 height 19
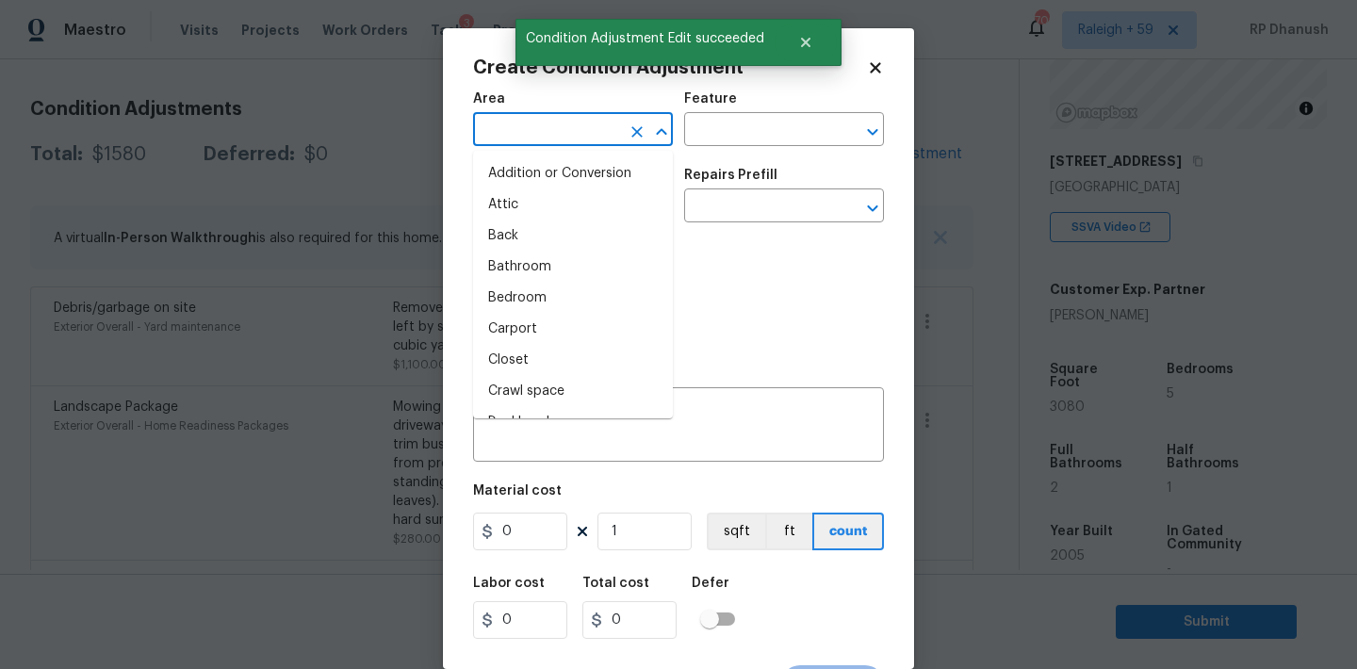
click at [606, 125] on input "text" at bounding box center [546, 131] width 147 height 29
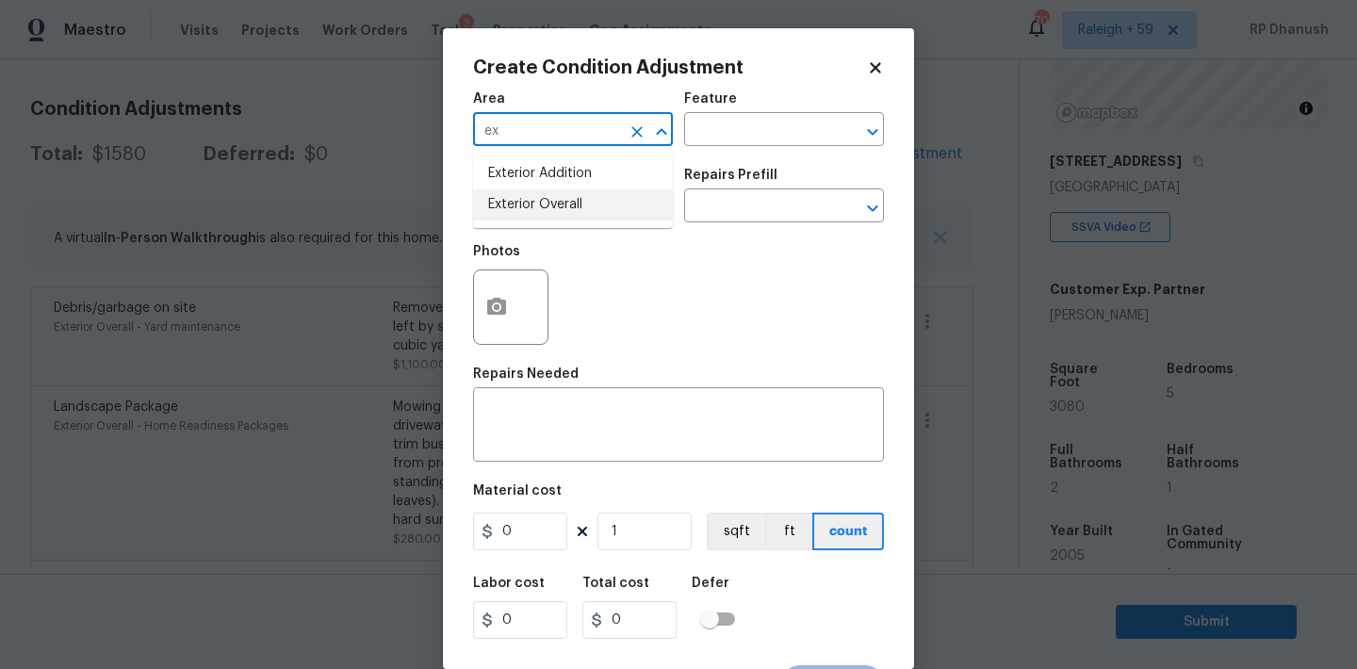
click at [513, 213] on li "Exterior Overall" at bounding box center [573, 204] width 200 height 31
type input "Exterior Overall"
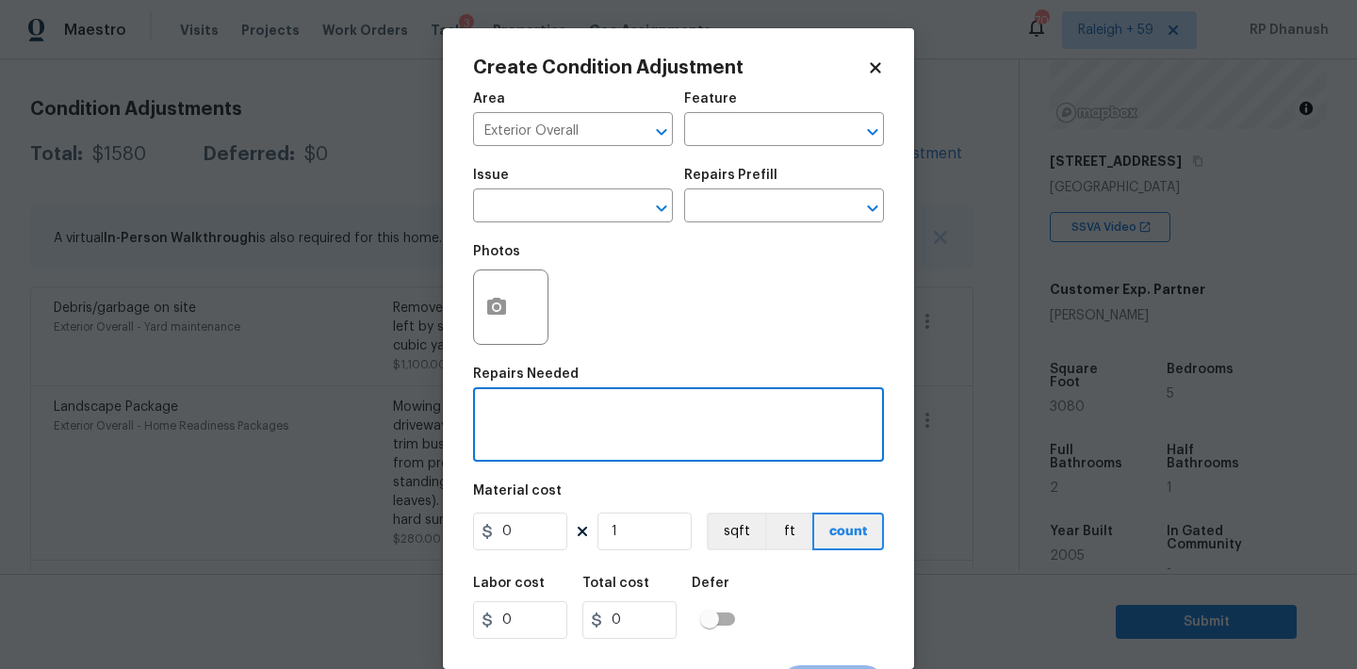
click at [513, 446] on textarea at bounding box center [678, 427] width 388 height 40
type textarea "Minor siding repairs, Fencing repairs and overall exterior repairs."
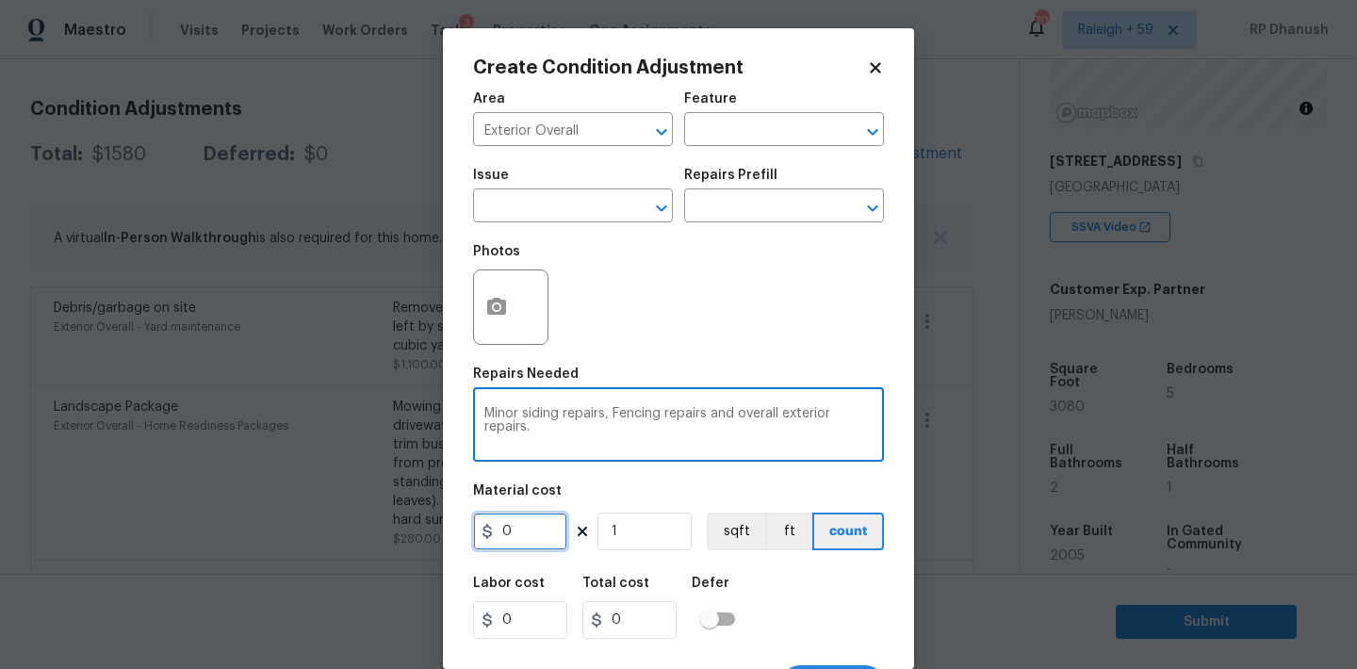
click at [508, 545] on input "0" at bounding box center [520, 532] width 94 height 38
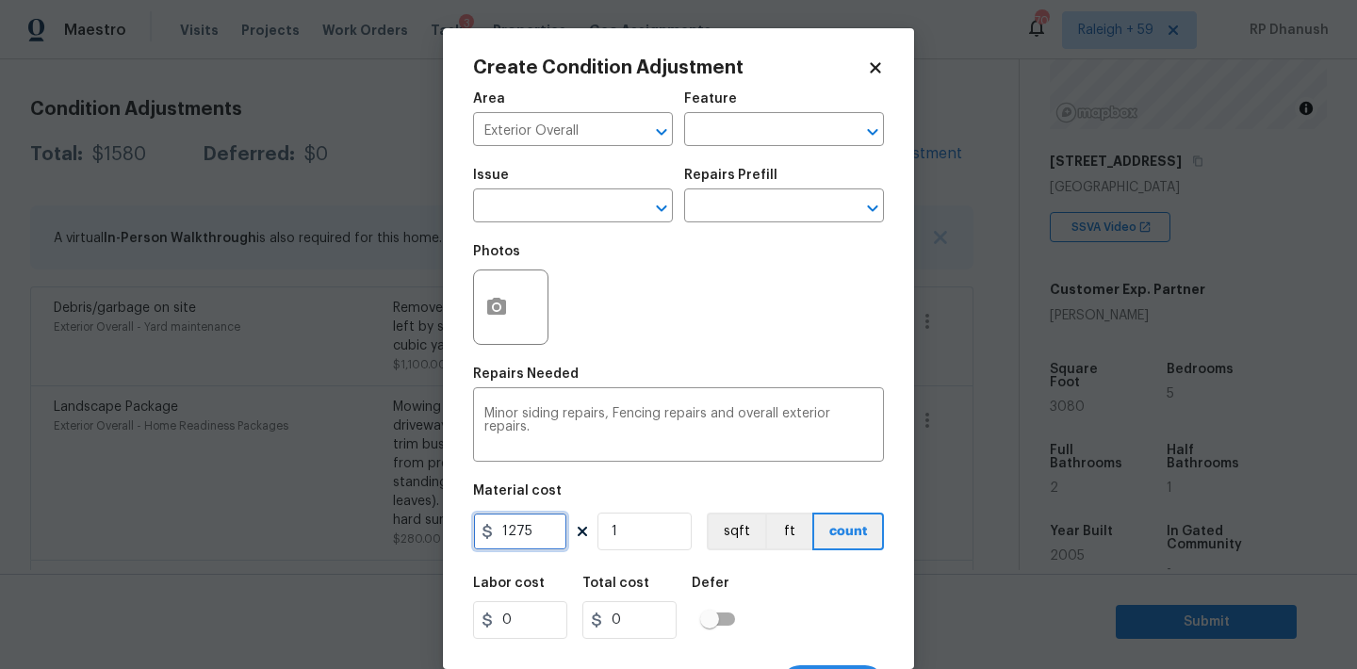
type input "1275"
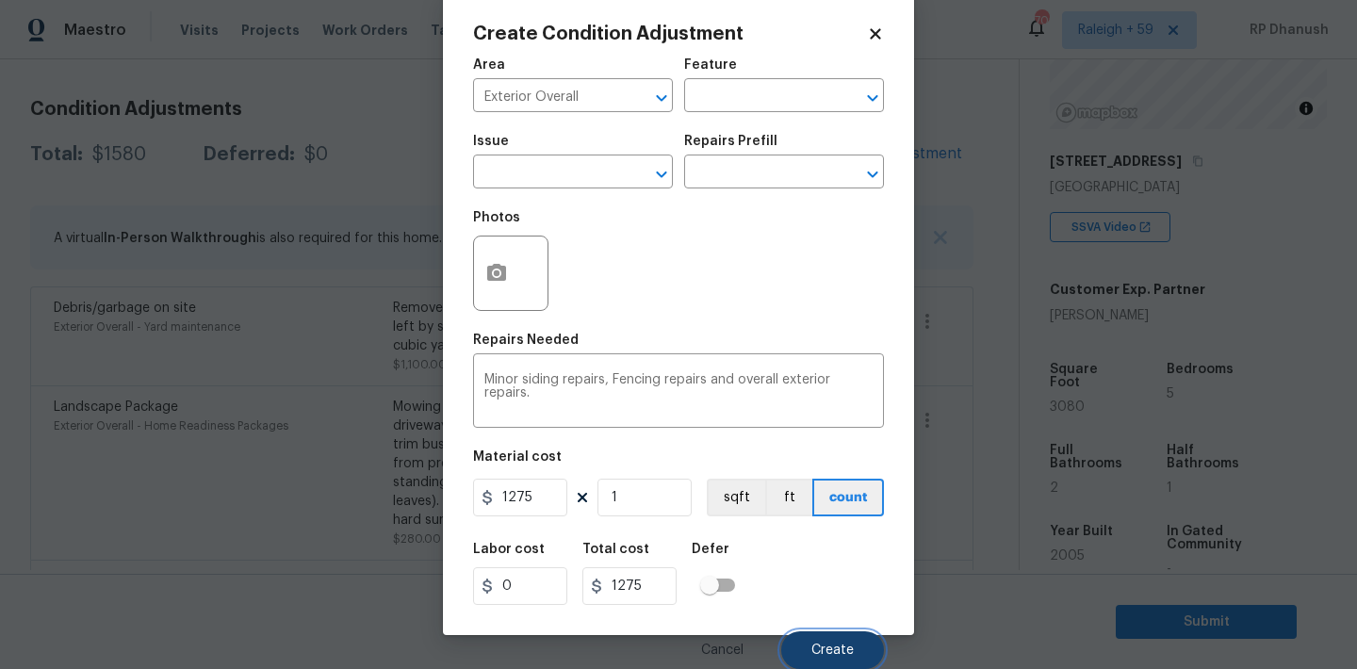
click at [809, 655] on button "Create" at bounding box center [832, 650] width 103 height 38
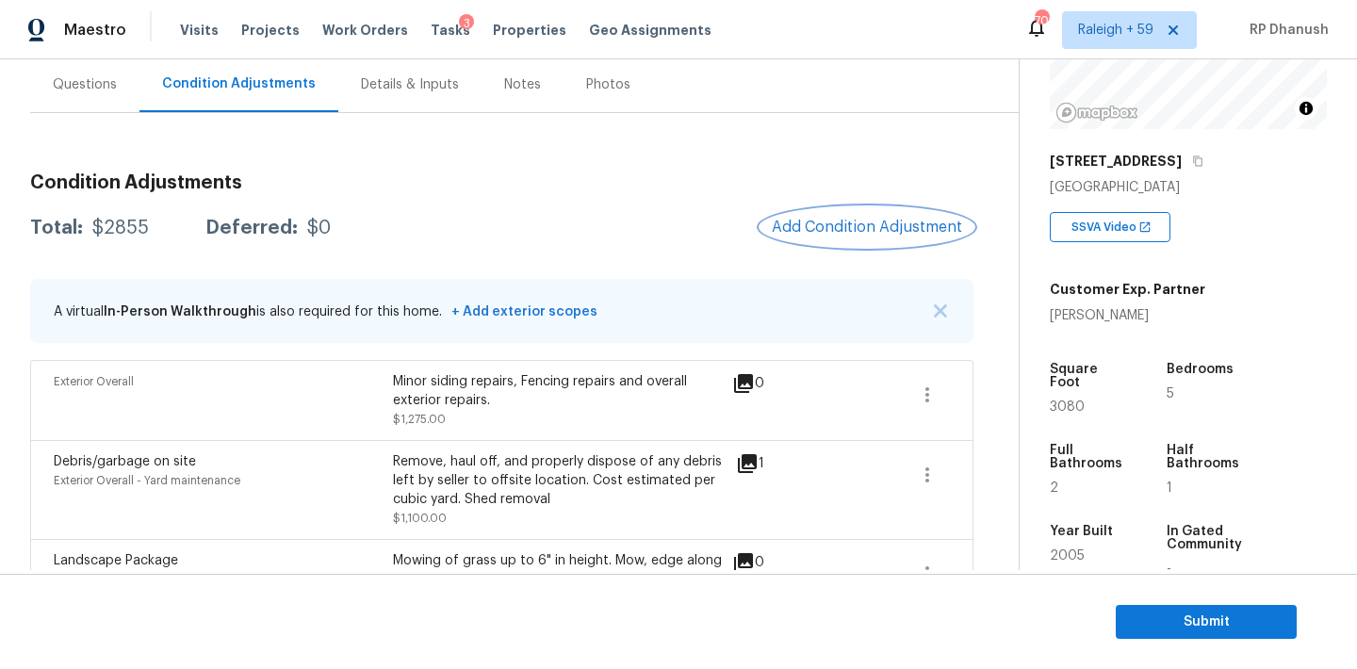
scroll to position [154, 0]
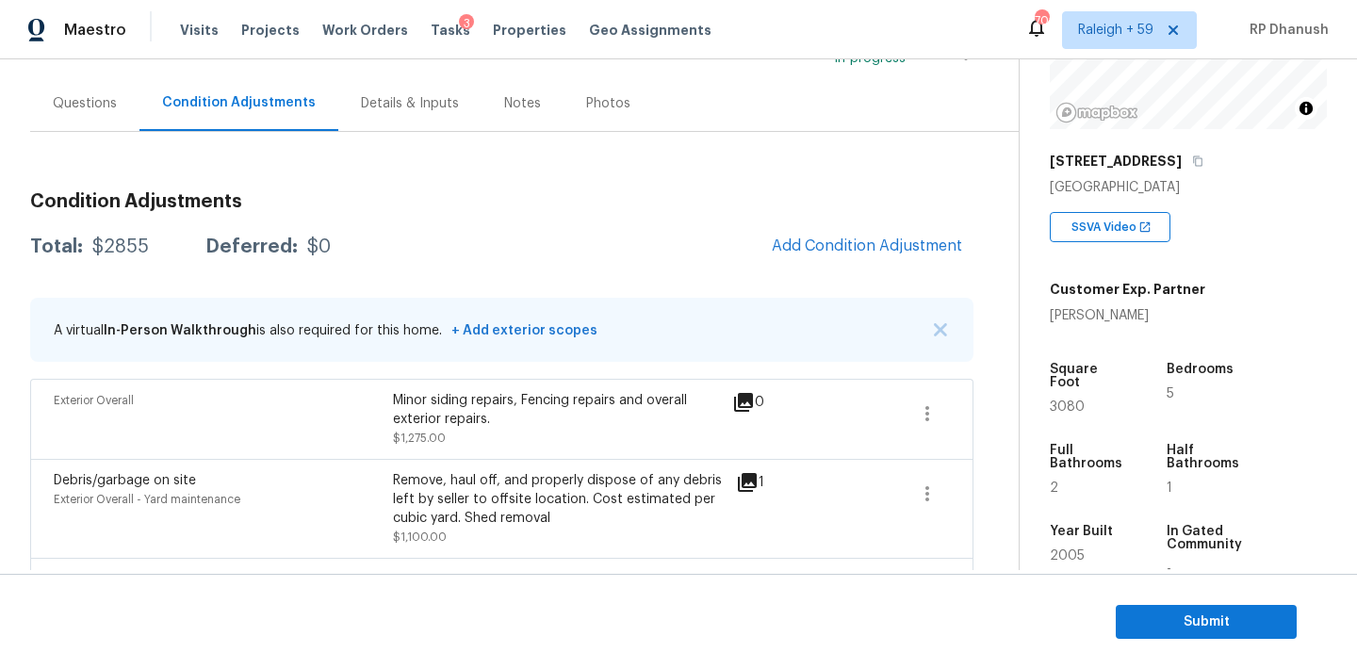
click at [104, 111] on div "Questions" at bounding box center [85, 103] width 64 height 19
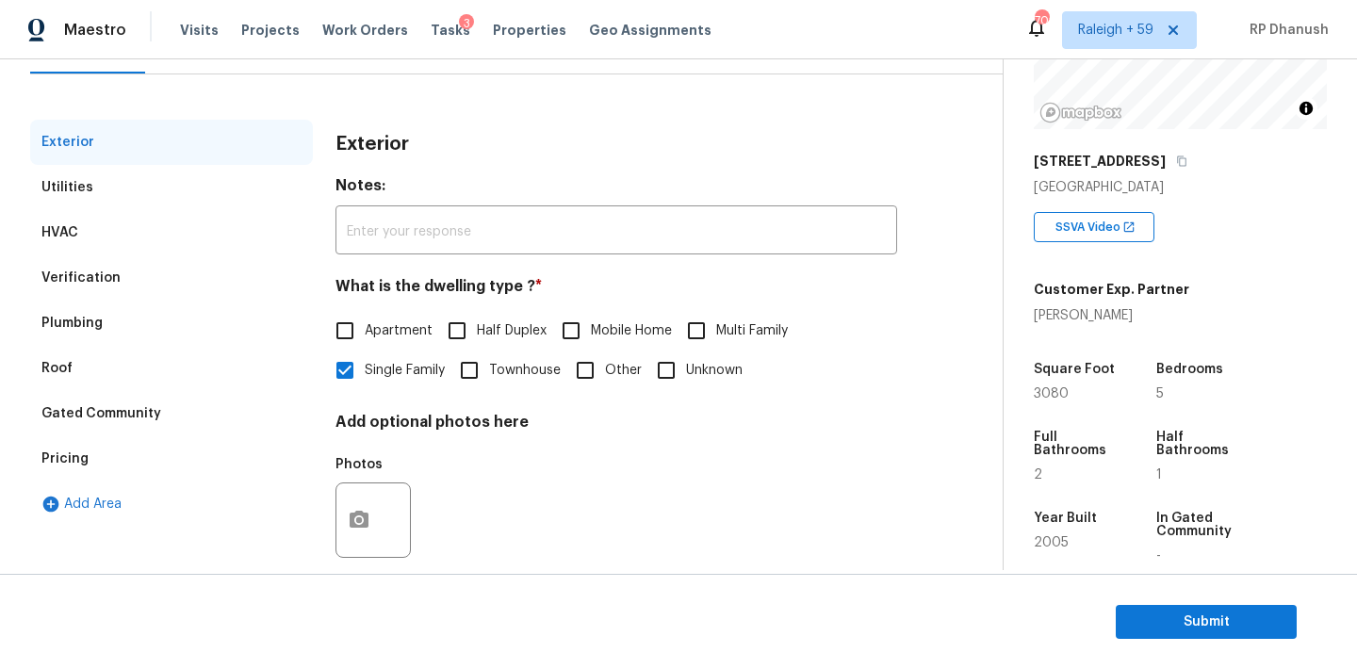
click at [88, 459] on div "Pricing" at bounding box center [171, 458] width 283 height 45
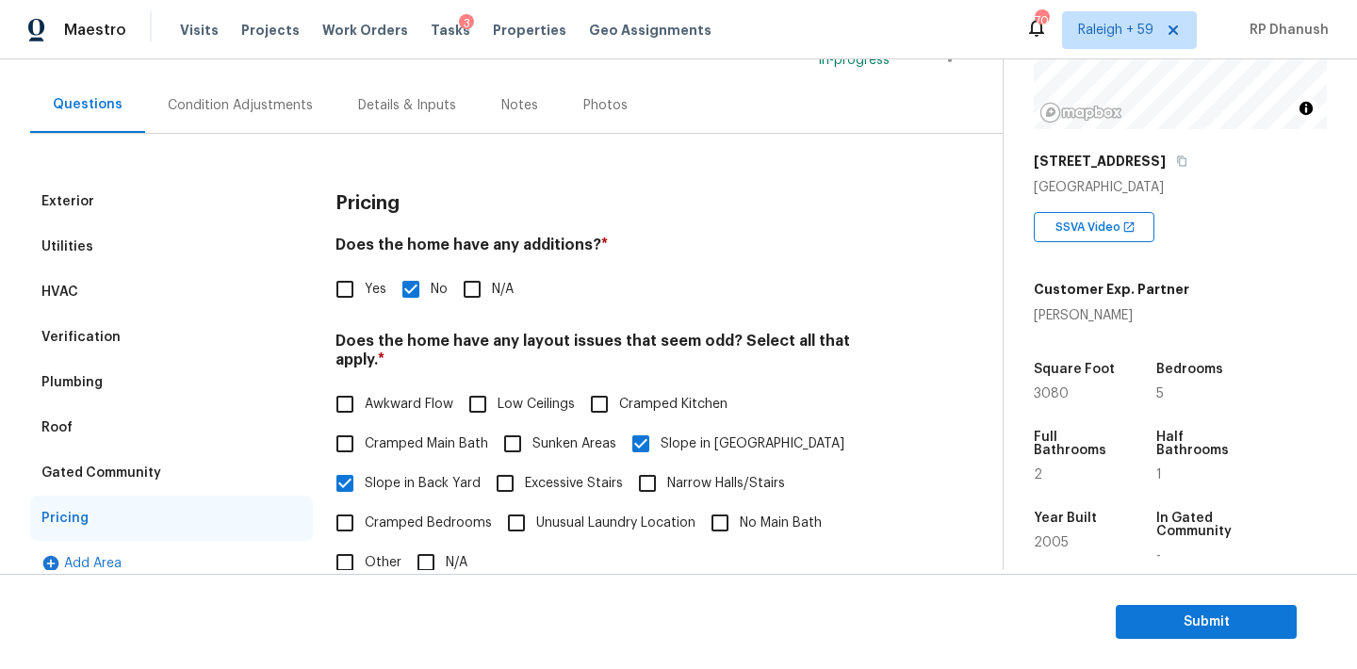
scroll to position [39, 0]
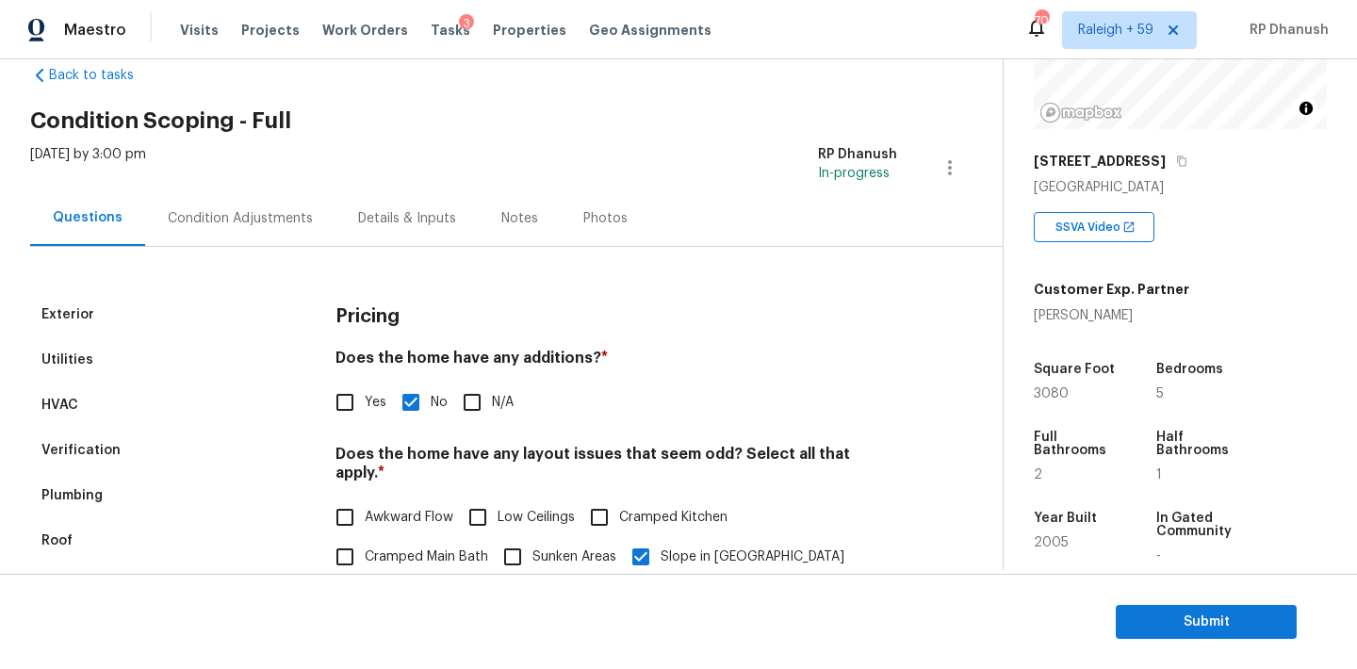
click at [216, 209] on div "Condition Adjustments" at bounding box center [240, 218] width 145 height 19
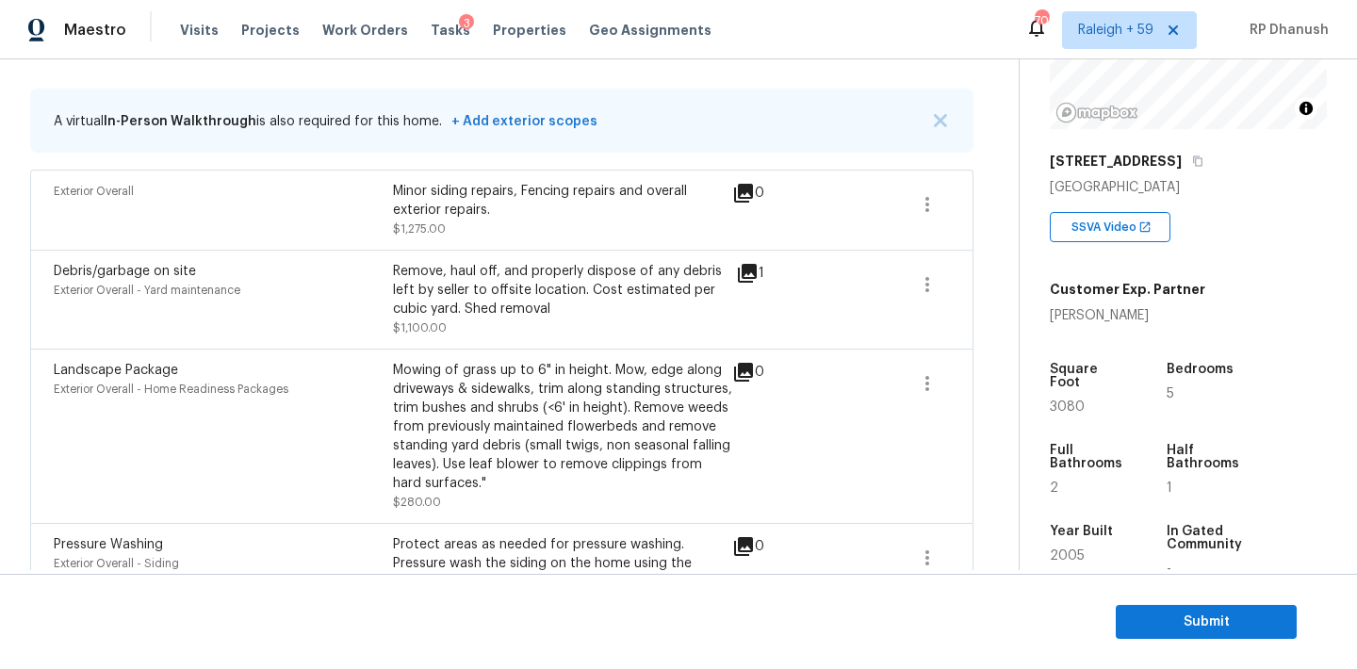
scroll to position [241, 0]
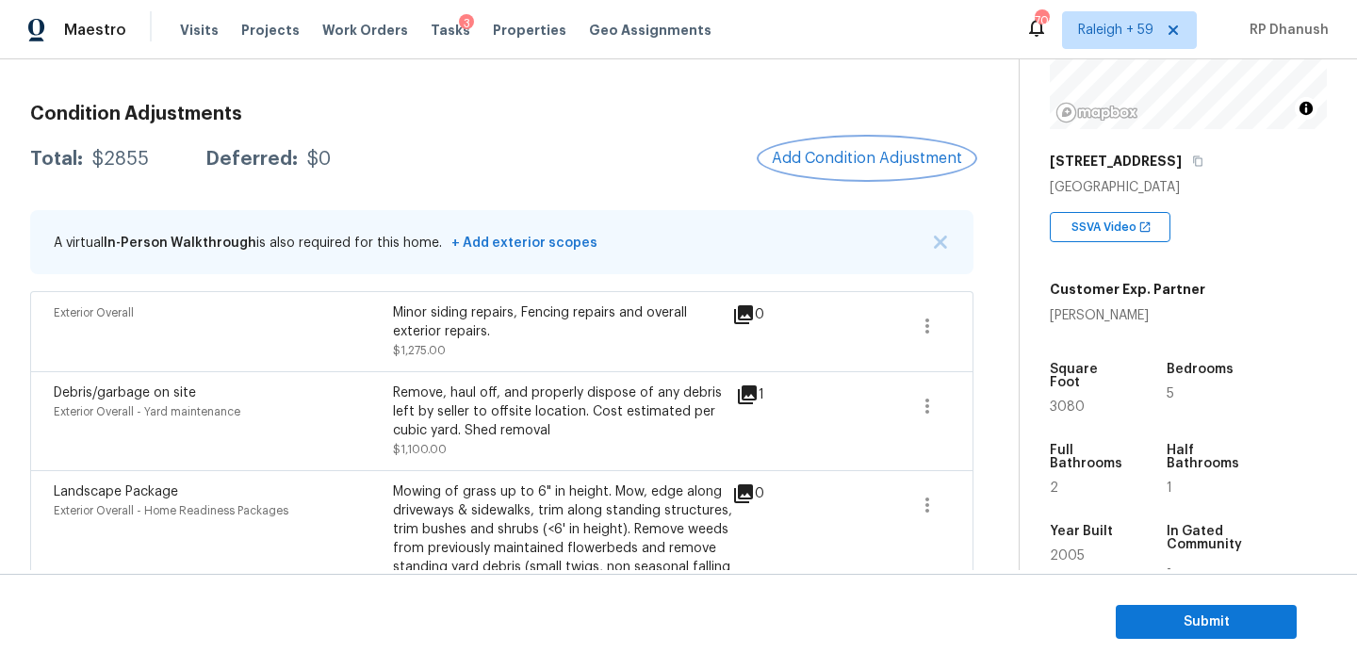
click at [871, 161] on span "Add Condition Adjustment" at bounding box center [867, 158] width 190 height 17
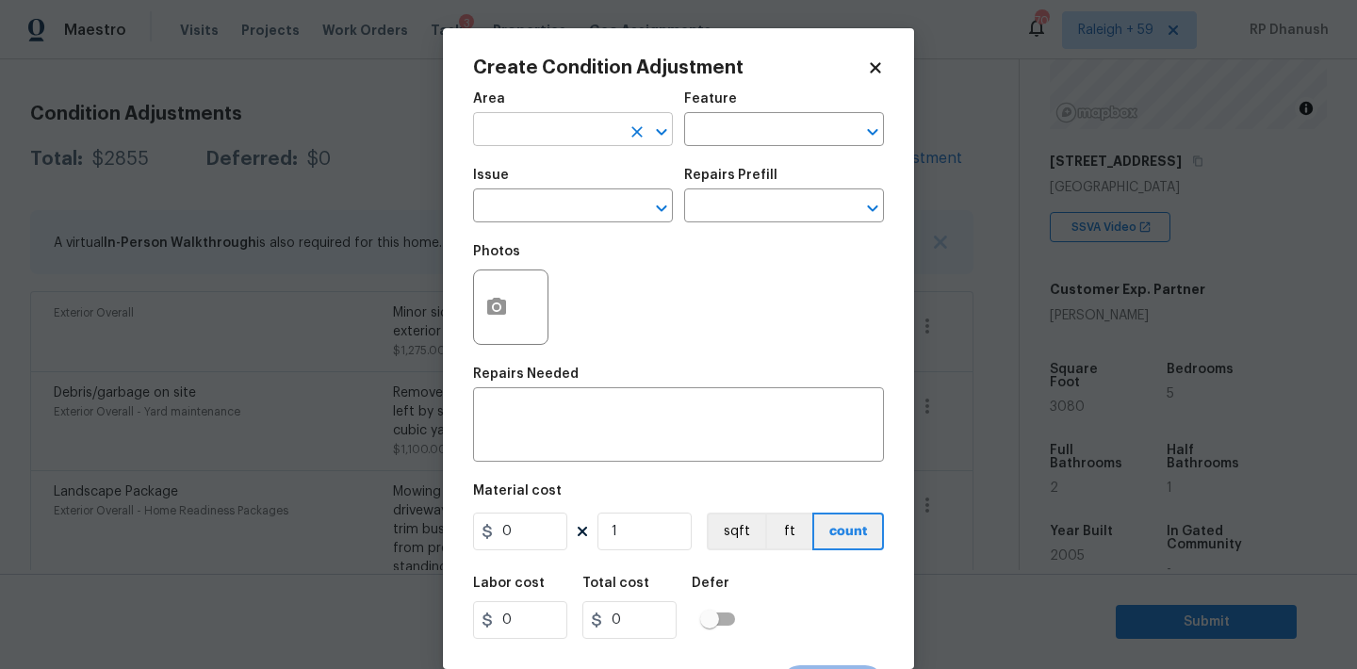
click at [497, 136] on input "text" at bounding box center [546, 131] width 147 height 29
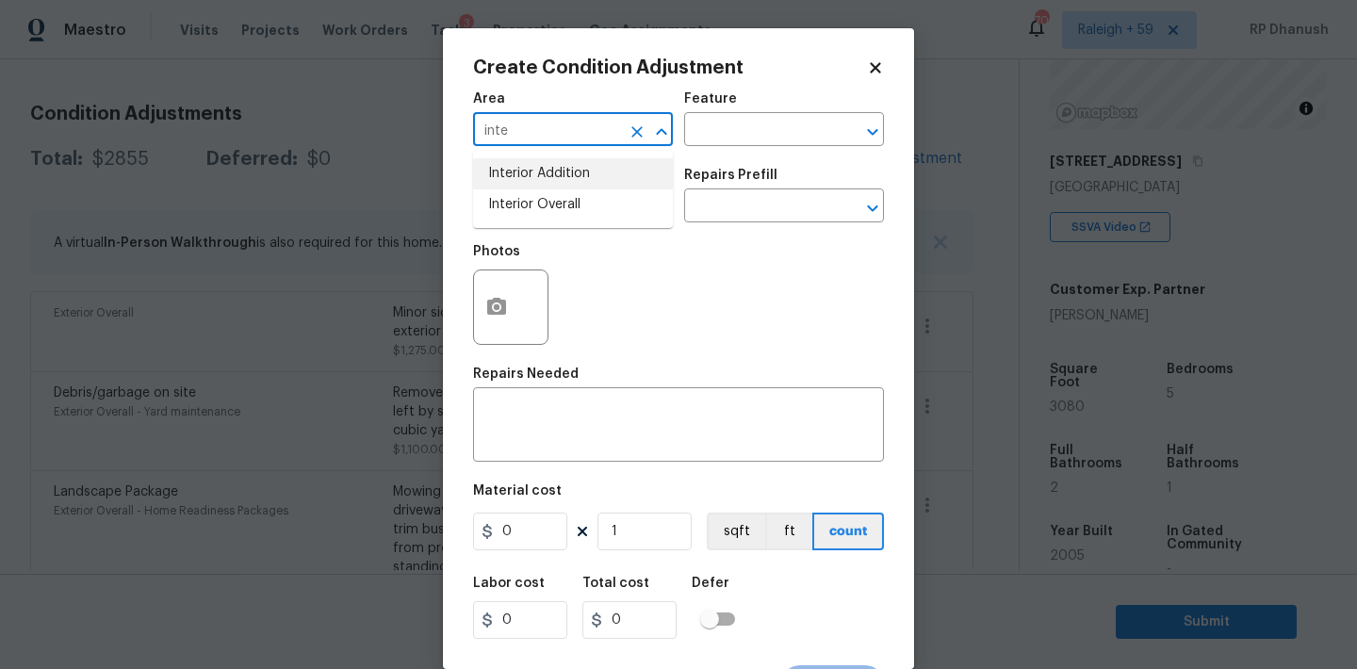
click at [514, 209] on li "Interior Overall" at bounding box center [573, 204] width 200 height 31
type input "Interior Overall"
click at [719, 141] on input "text" at bounding box center [757, 131] width 147 height 29
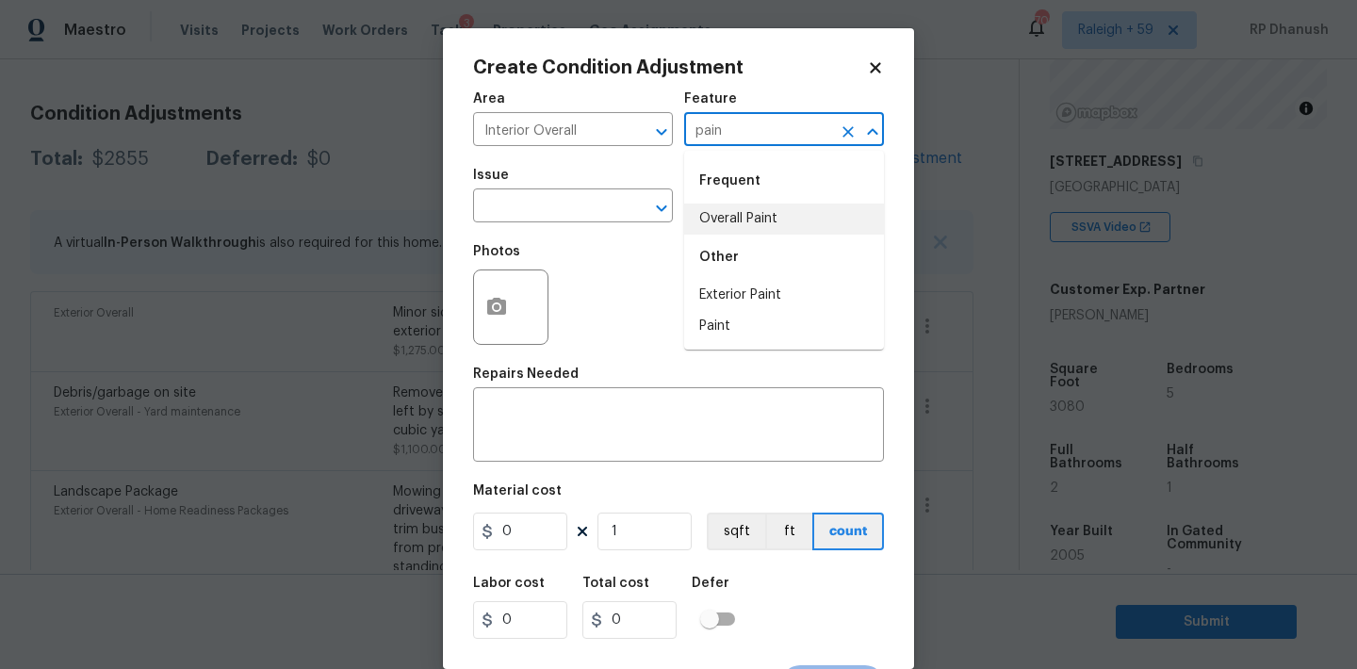
click at [713, 235] on div "Other" at bounding box center [784, 257] width 200 height 45
type input "pain"
click at [581, 216] on input "text" at bounding box center [546, 207] width 147 height 29
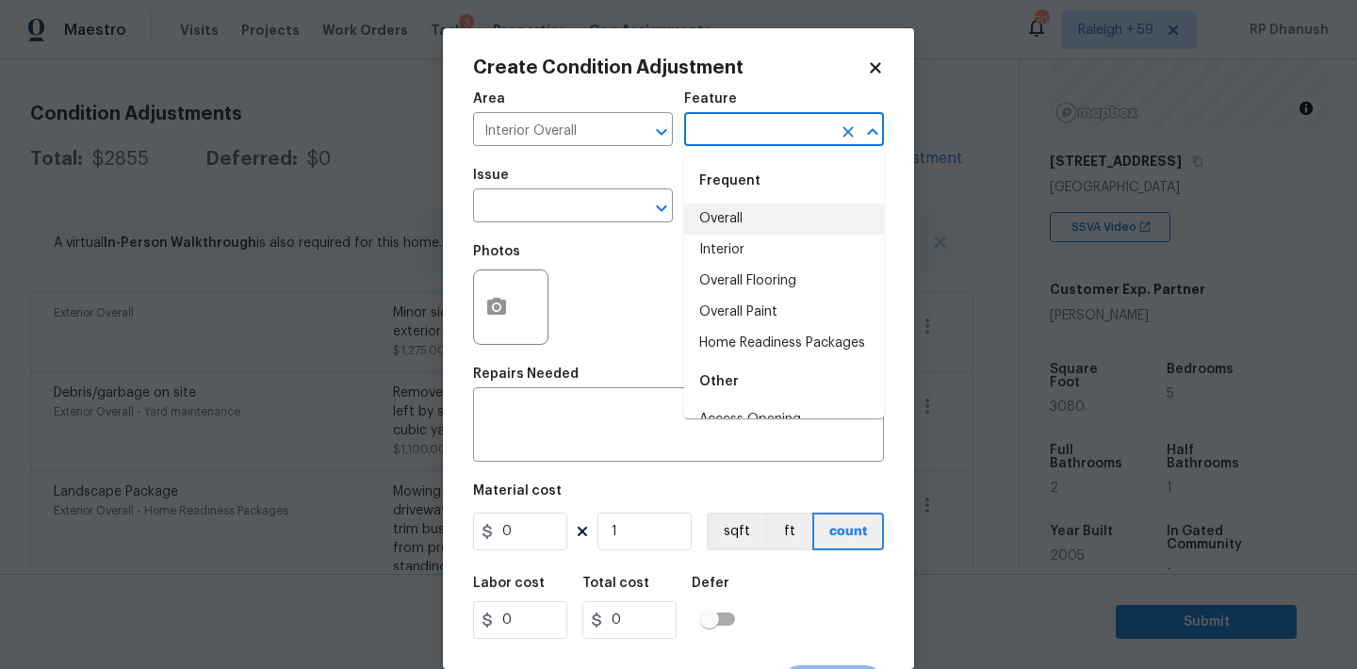
click at [798, 146] on input "text" at bounding box center [757, 131] width 147 height 29
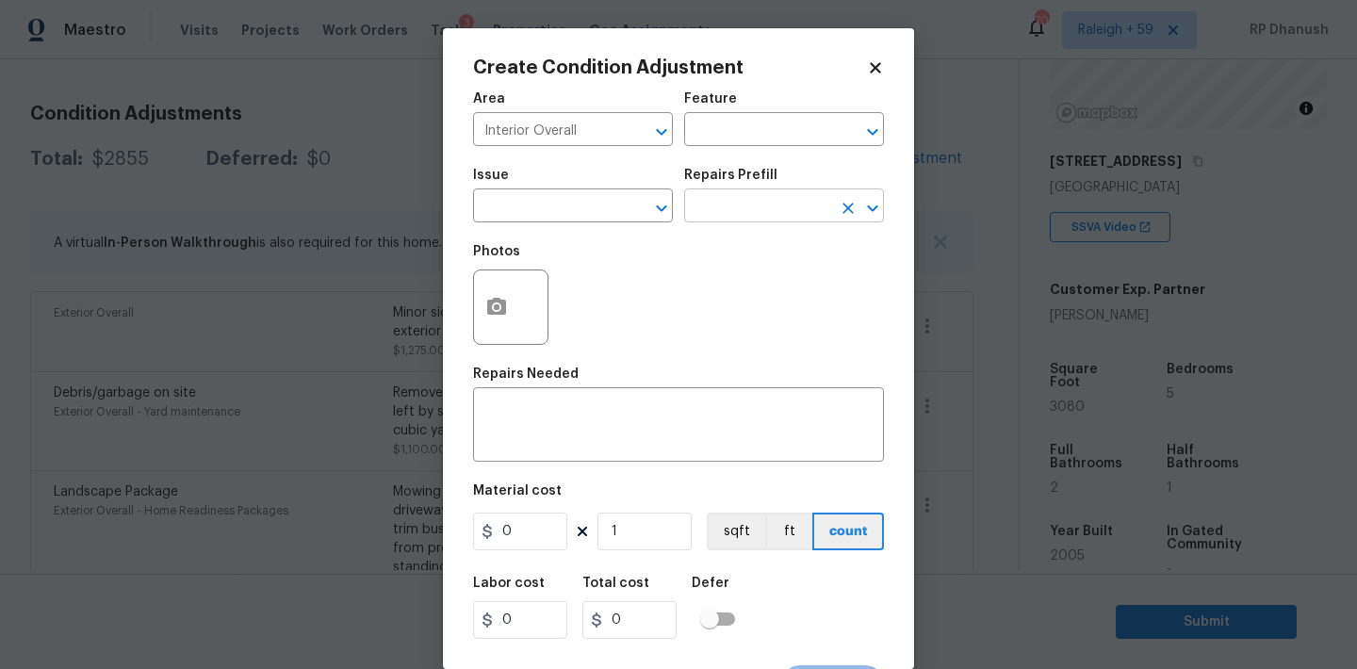
scroll to position [35, 0]
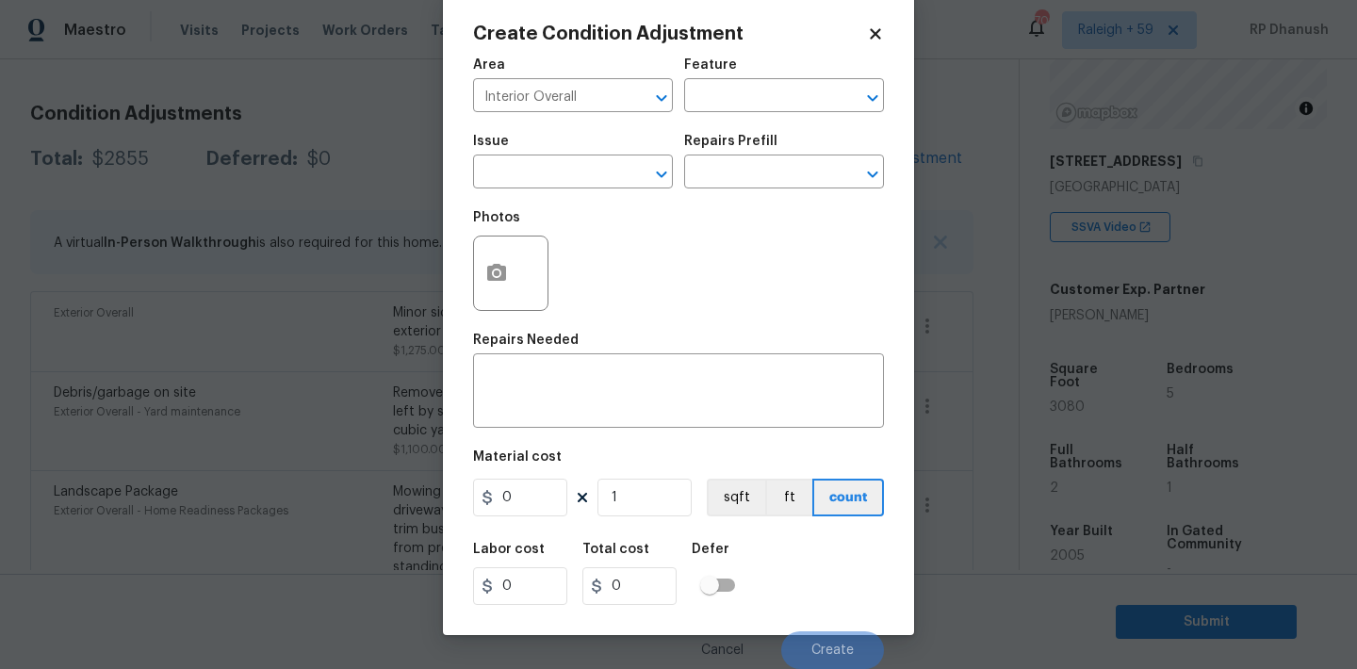
click at [421, 244] on body "Maestro Visits Projects Work Orders Tasks 3 Properties Geo Assignments 702 Rale…" at bounding box center [678, 334] width 1357 height 669
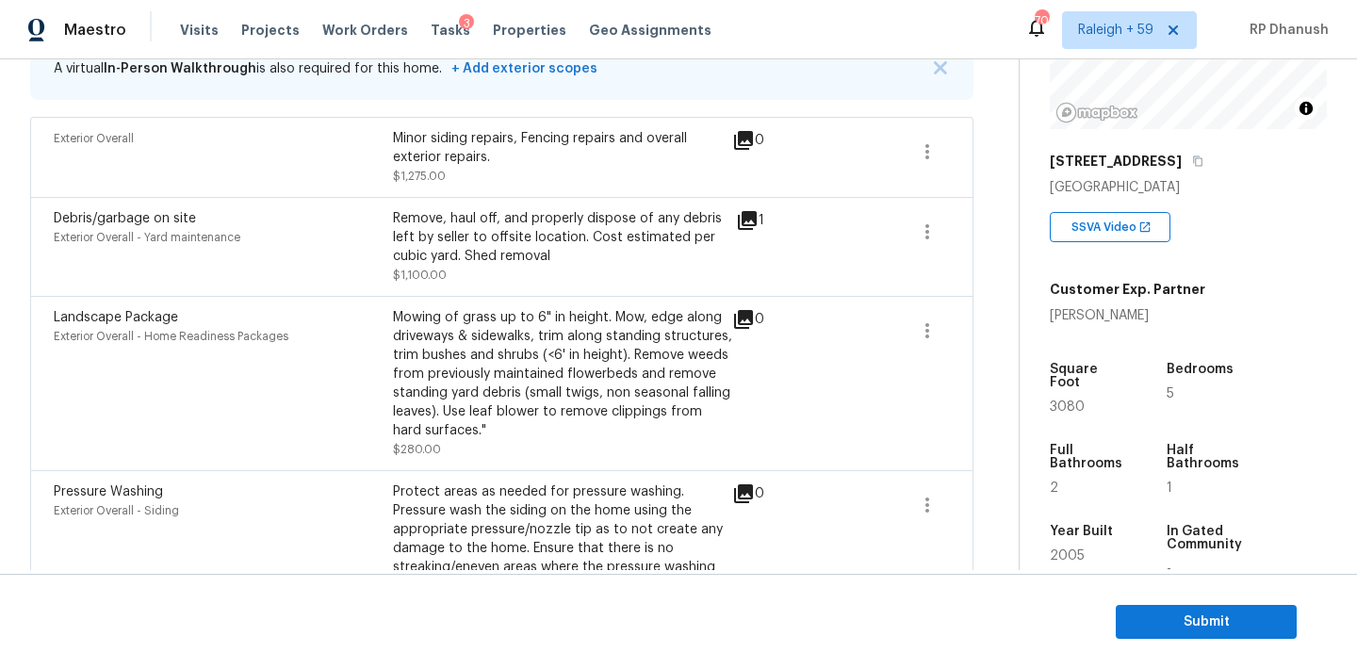
scroll to position [499, 0]
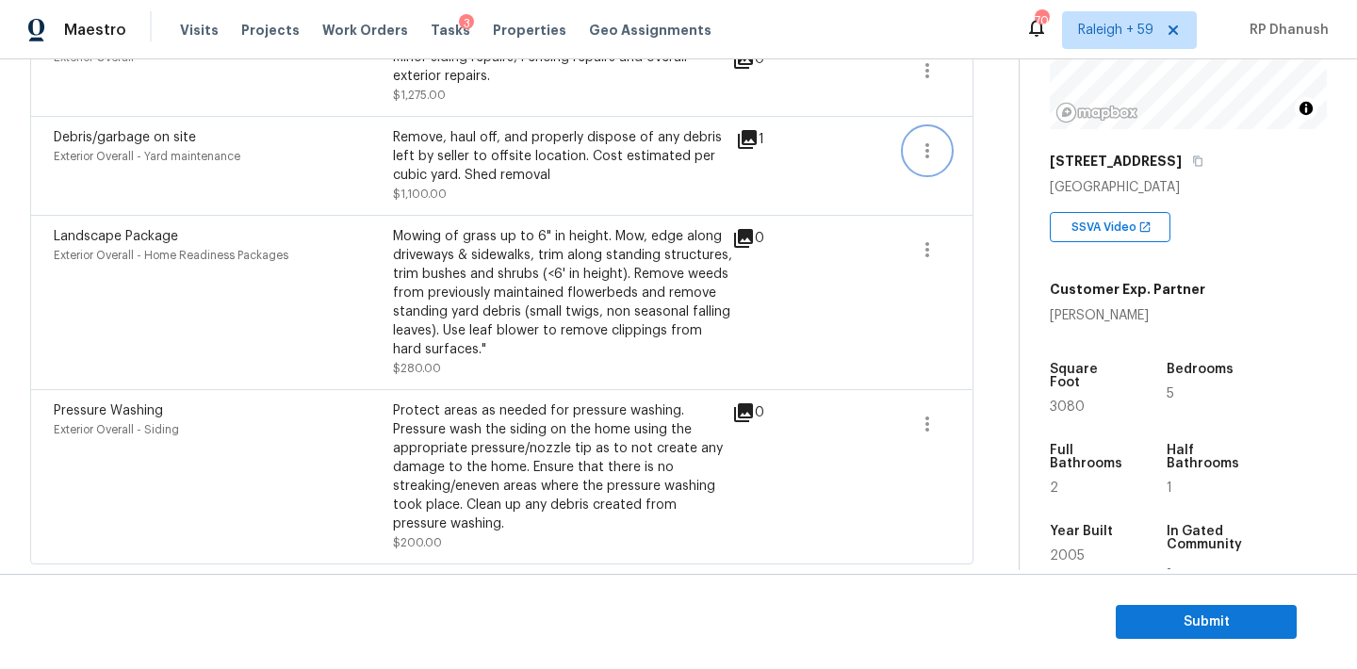
click at [943, 141] on button "button" at bounding box center [927, 150] width 45 height 45
click at [980, 152] on div "Edit" at bounding box center [1034, 146] width 147 height 19
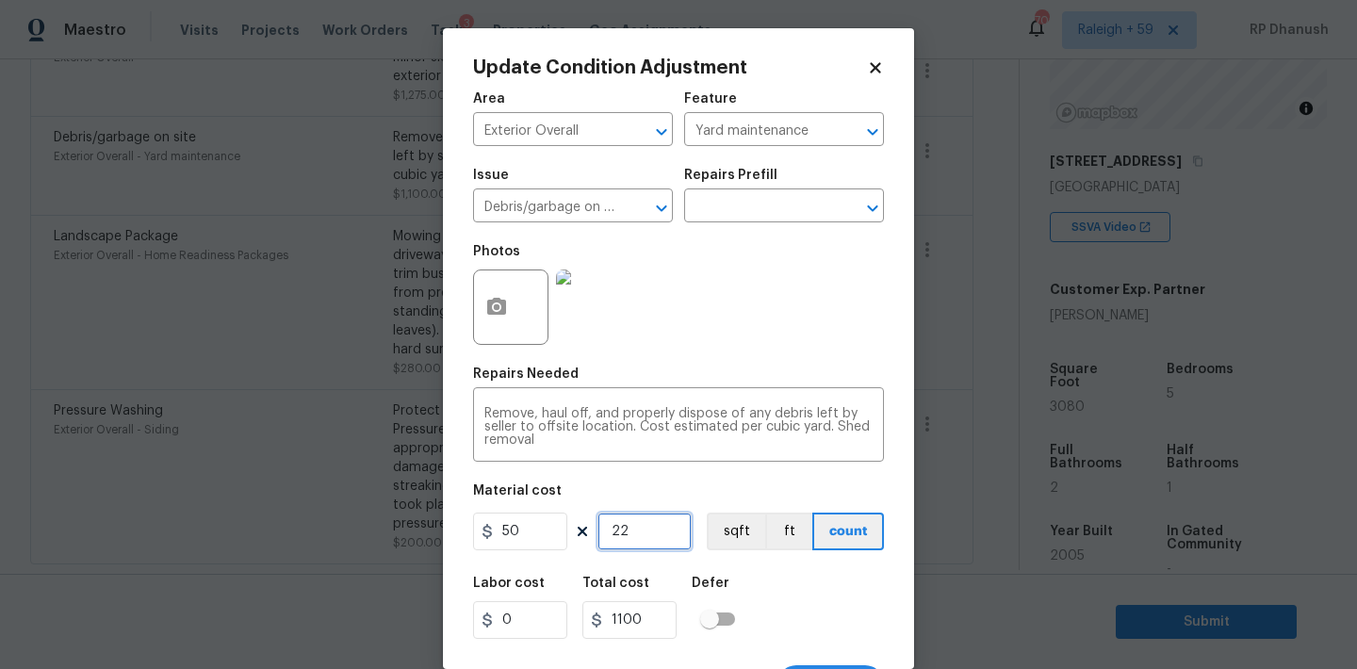
click at [665, 534] on input "22" at bounding box center [644, 532] width 94 height 38
type input "2"
type input "100"
type input "0"
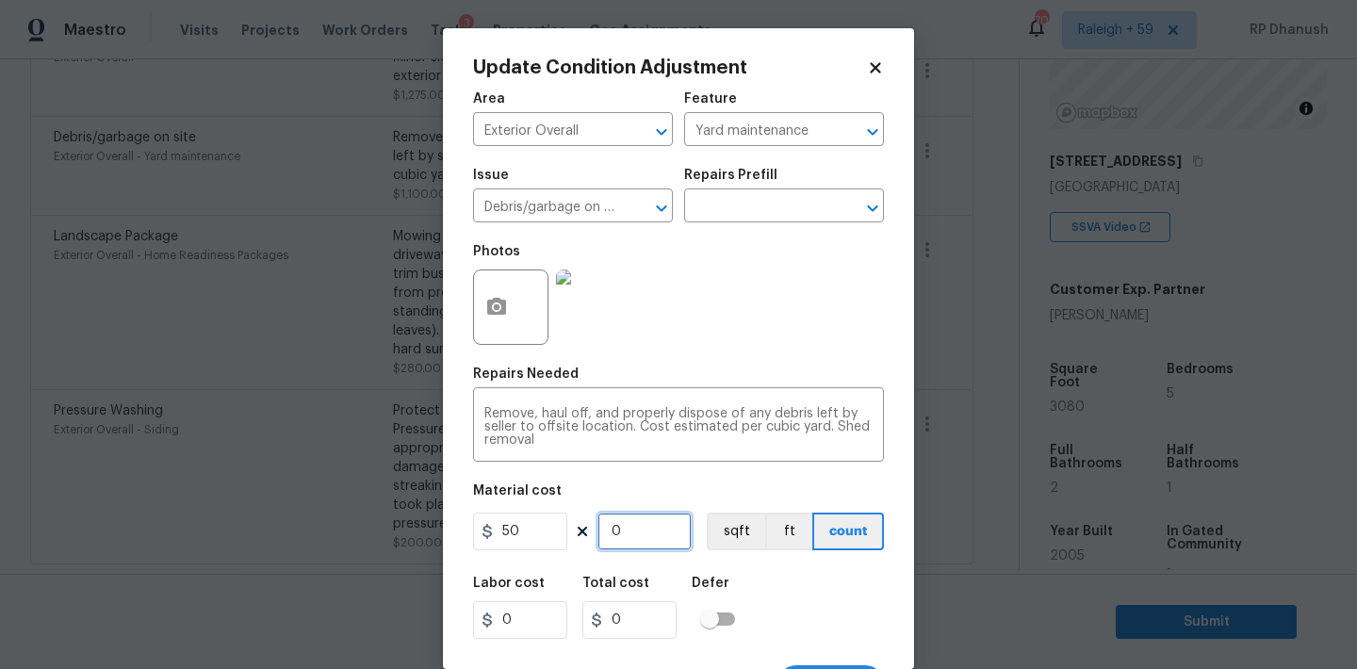
type input "2"
type input "100"
type input "24"
type input "1200"
type input "24"
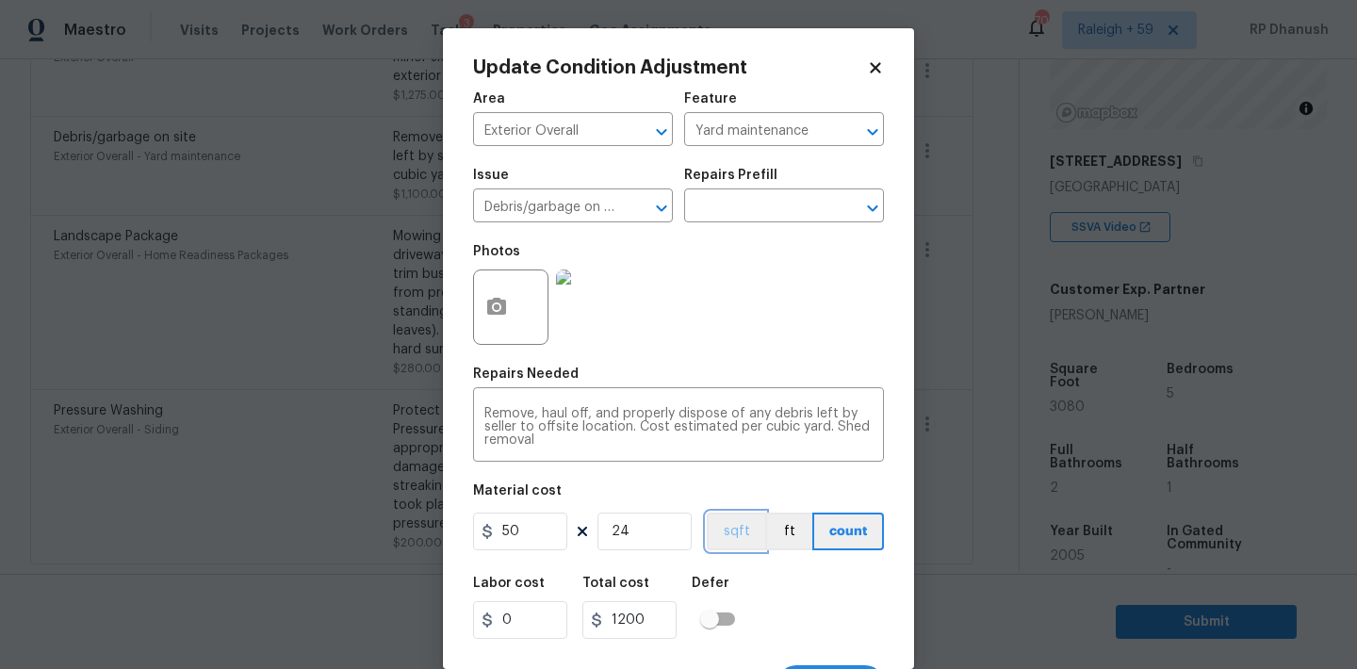
scroll to position [35, 0]
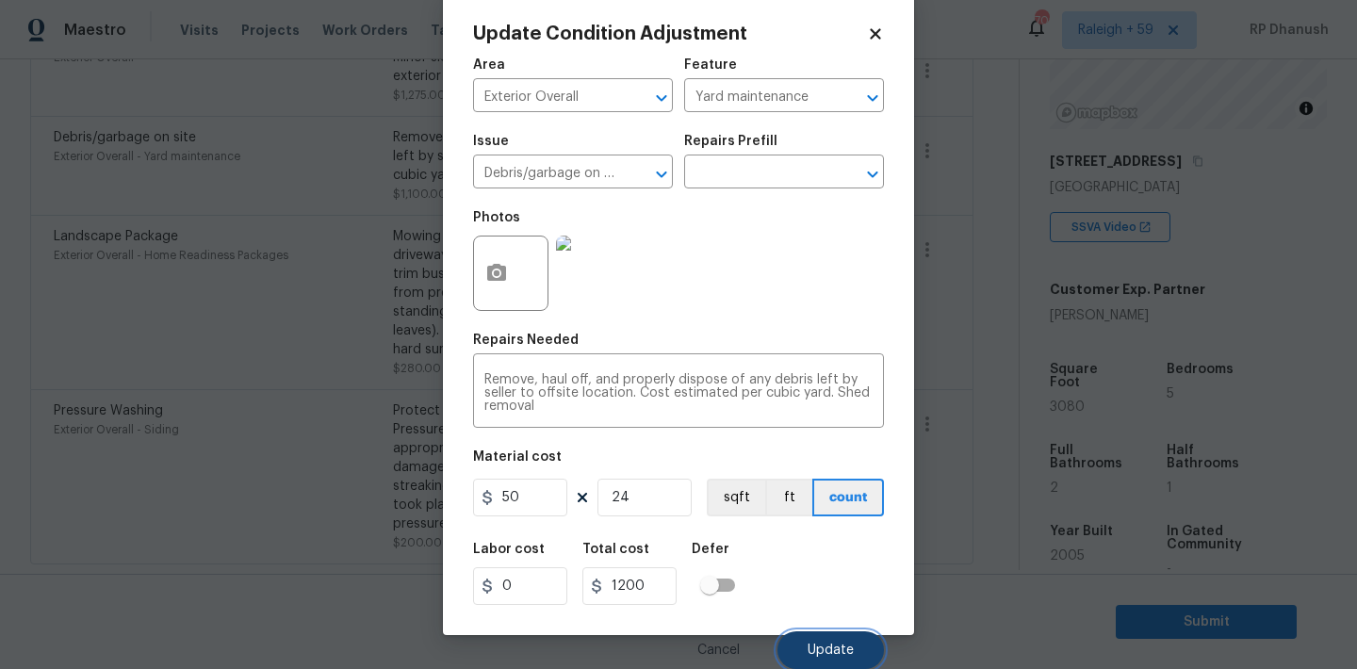
click at [841, 657] on span "Update" at bounding box center [831, 651] width 46 height 14
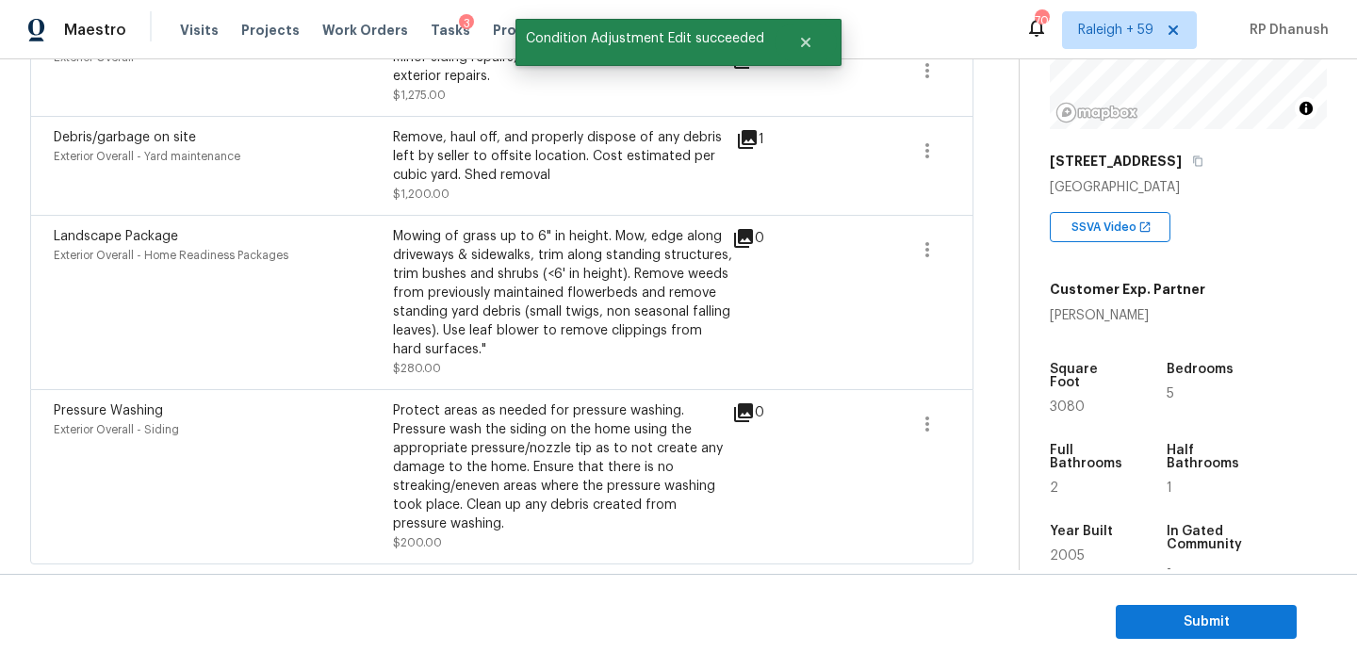
scroll to position [0, 0]
click at [922, 238] on icon "button" at bounding box center [927, 249] width 23 height 23
click at [985, 240] on div "Edit" at bounding box center [1034, 245] width 147 height 19
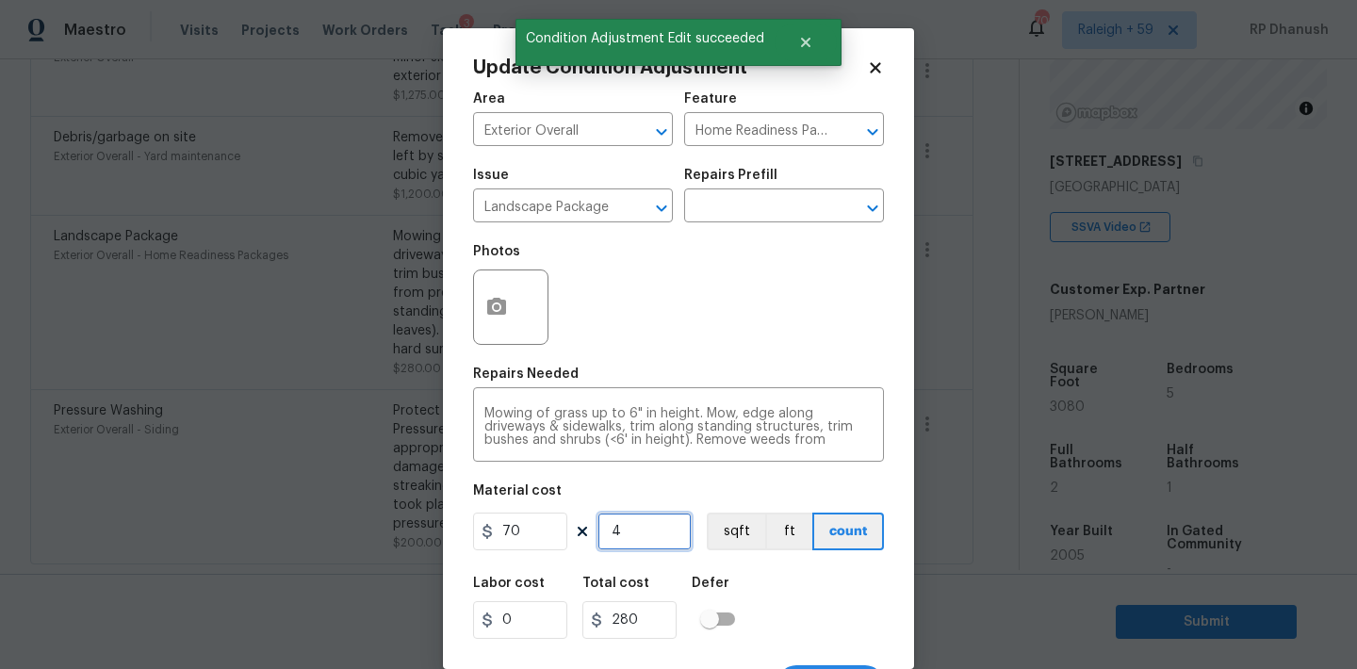
click at [656, 530] on input "4" at bounding box center [644, 532] width 94 height 38
type input "0"
type input "1"
type input "70"
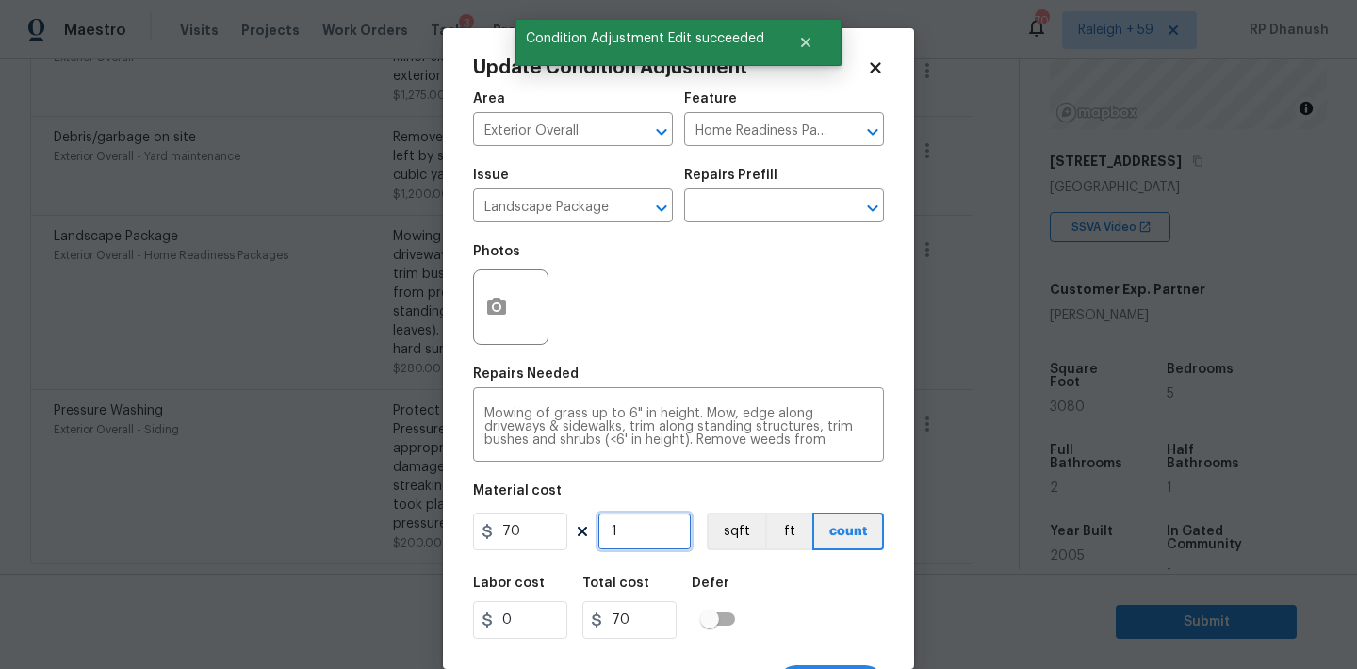
type input "10"
type input "700"
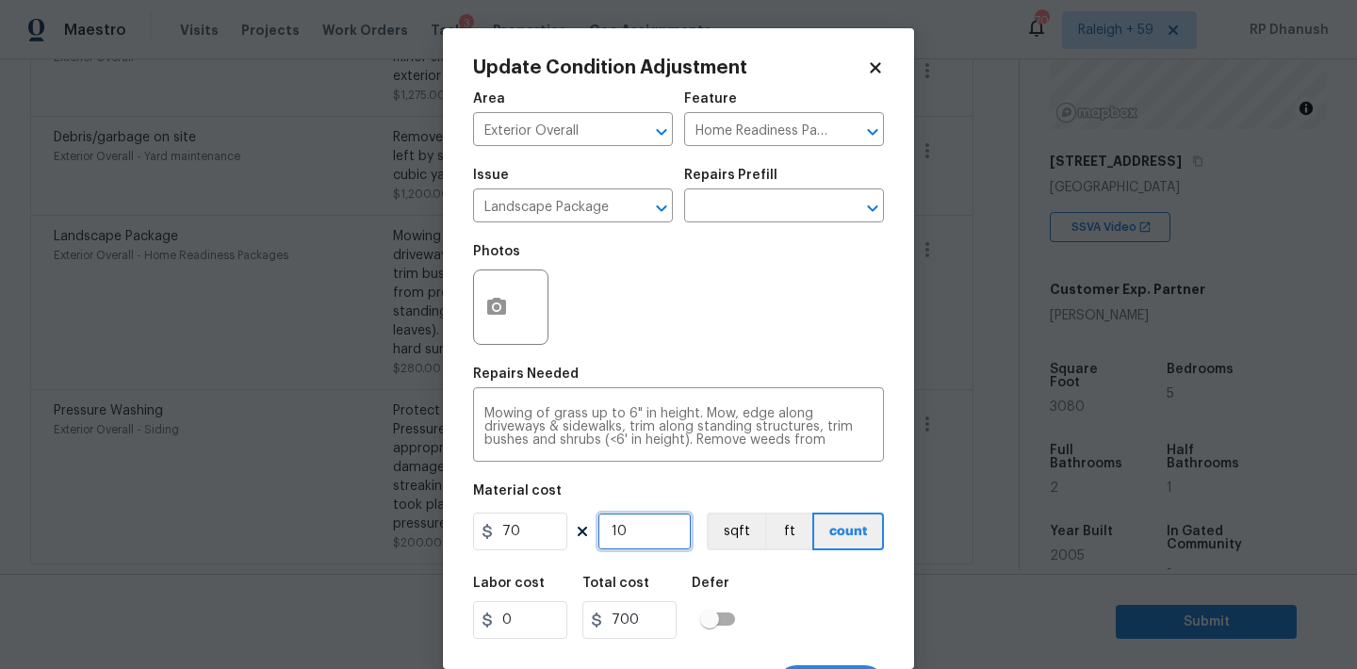
type input "1"
type input "70"
type input "0"
type input "8"
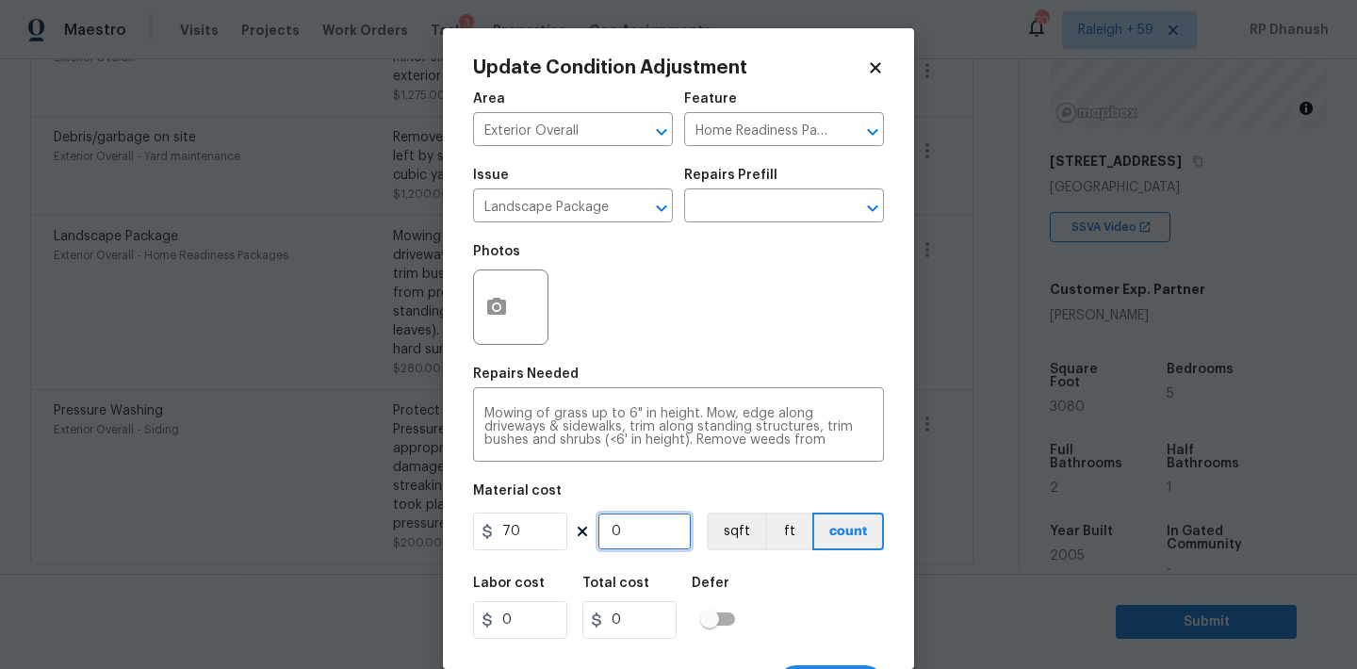
type input "560"
type input "8"
click at [507, 320] on button "button" at bounding box center [496, 307] width 45 height 74
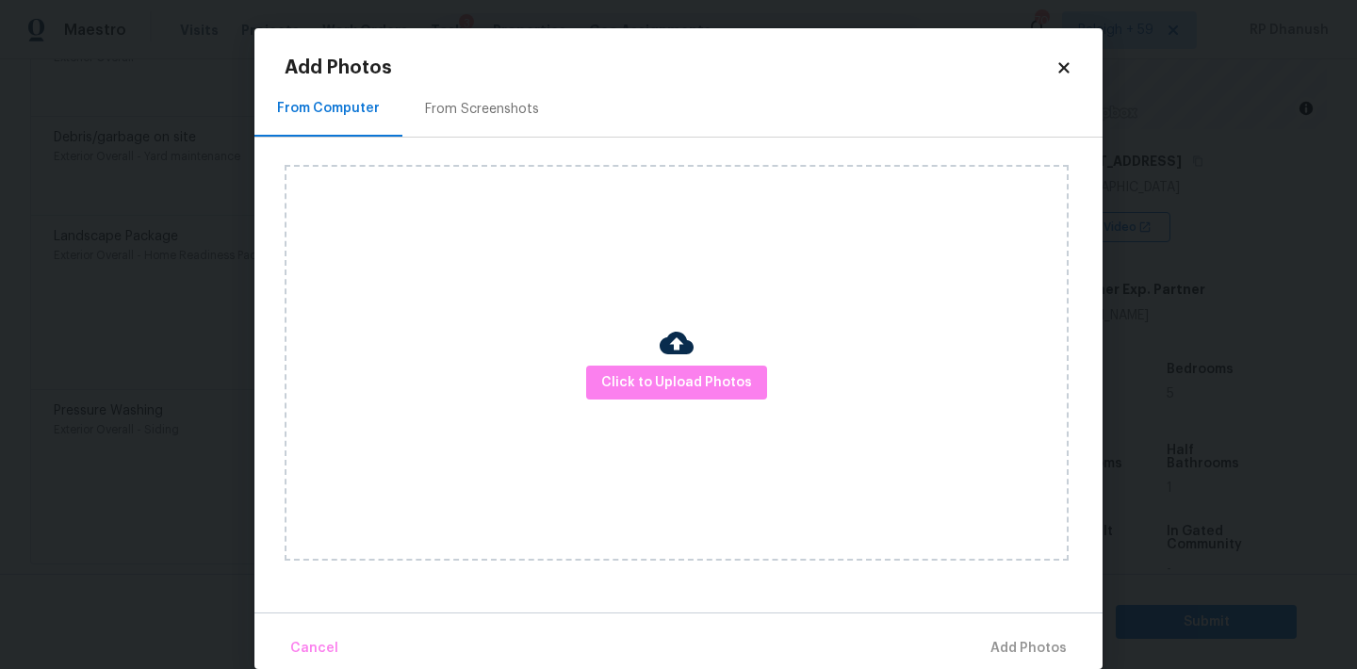
click at [475, 102] on div "From Screenshots" at bounding box center [482, 109] width 114 height 19
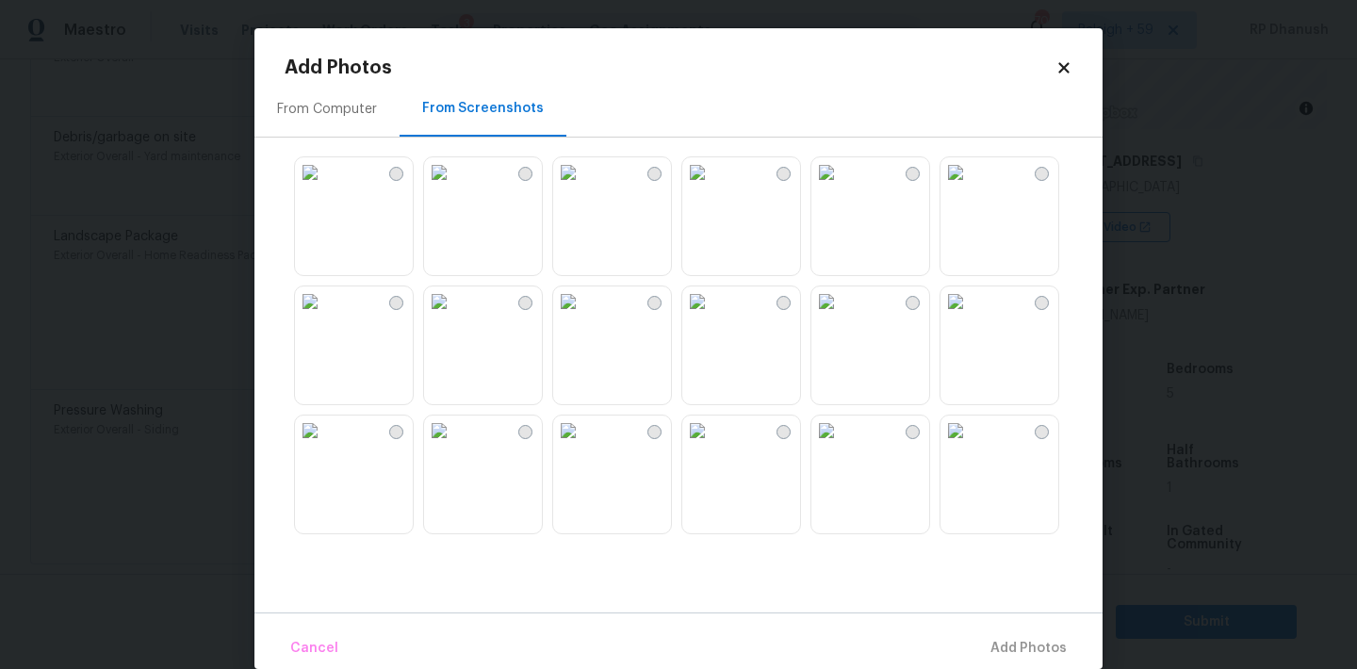
click at [325, 188] on img at bounding box center [310, 172] width 30 height 30
click at [971, 188] on img at bounding box center [956, 172] width 30 height 30
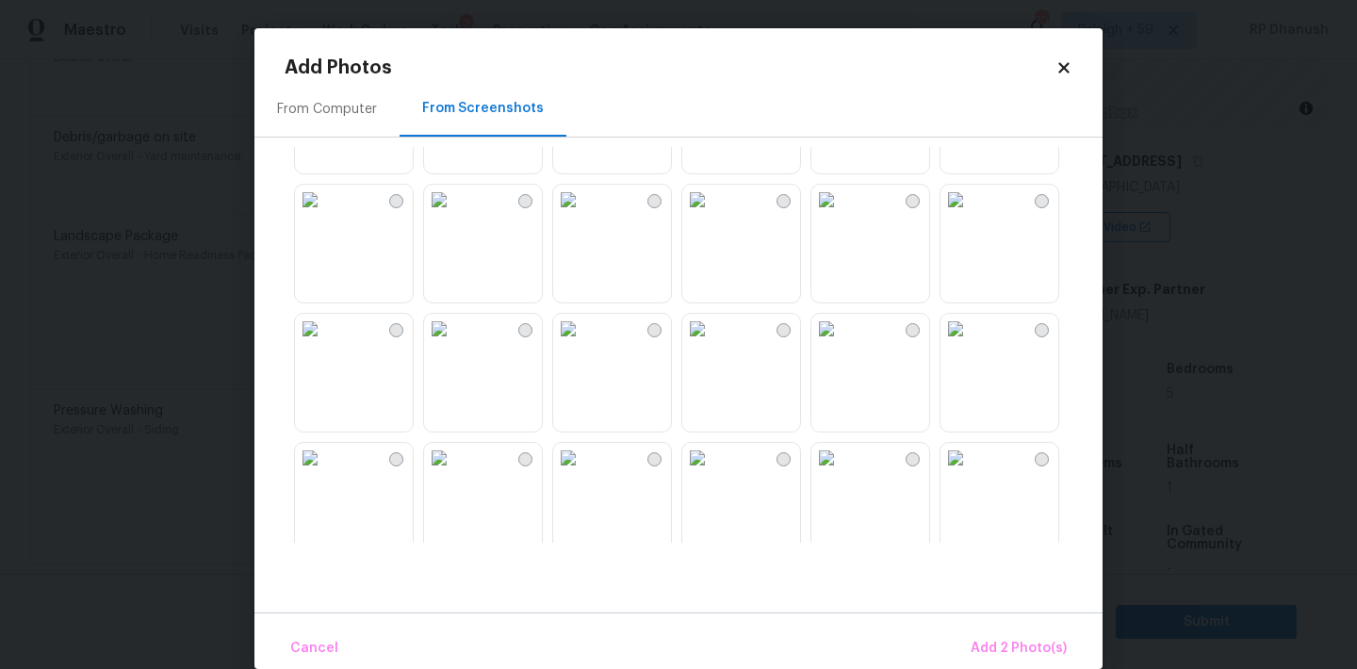
scroll to position [1167, 0]
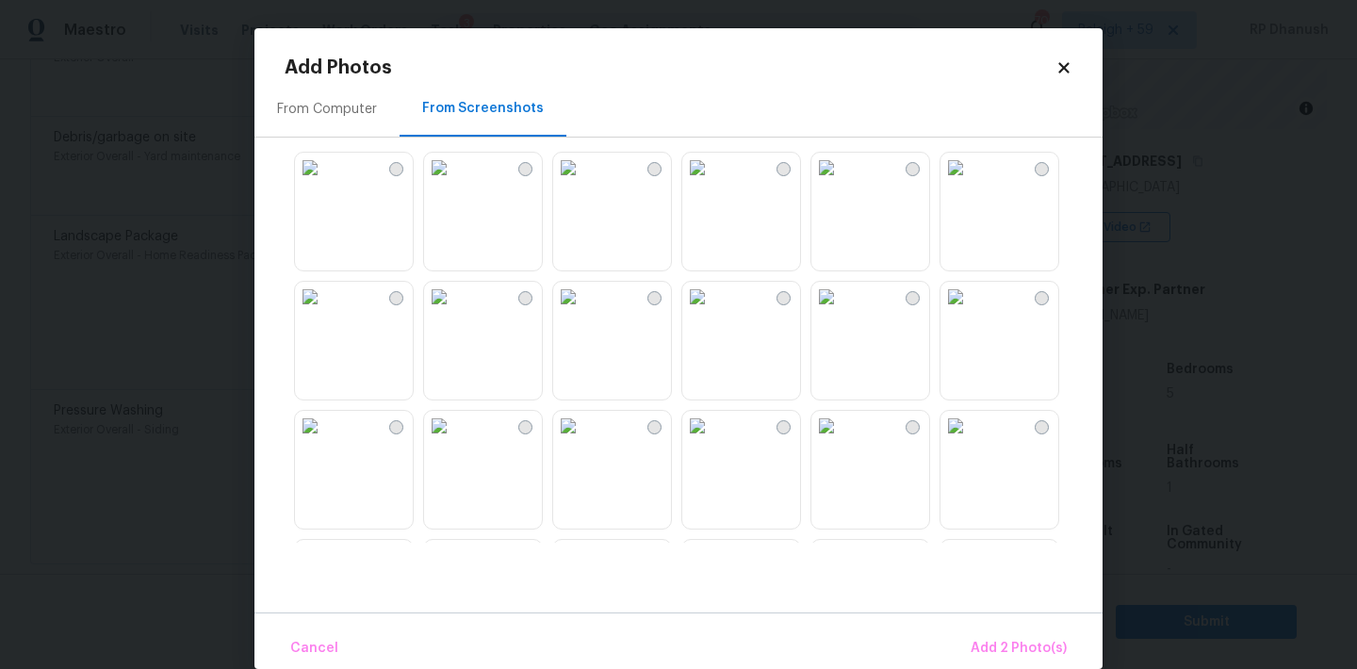
click at [712, 311] on img at bounding box center [697, 297] width 30 height 30
click at [842, 183] on img at bounding box center [826, 168] width 30 height 30
click at [1005, 637] on span "Add 4 Photo(s)" at bounding box center [1018, 649] width 97 height 24
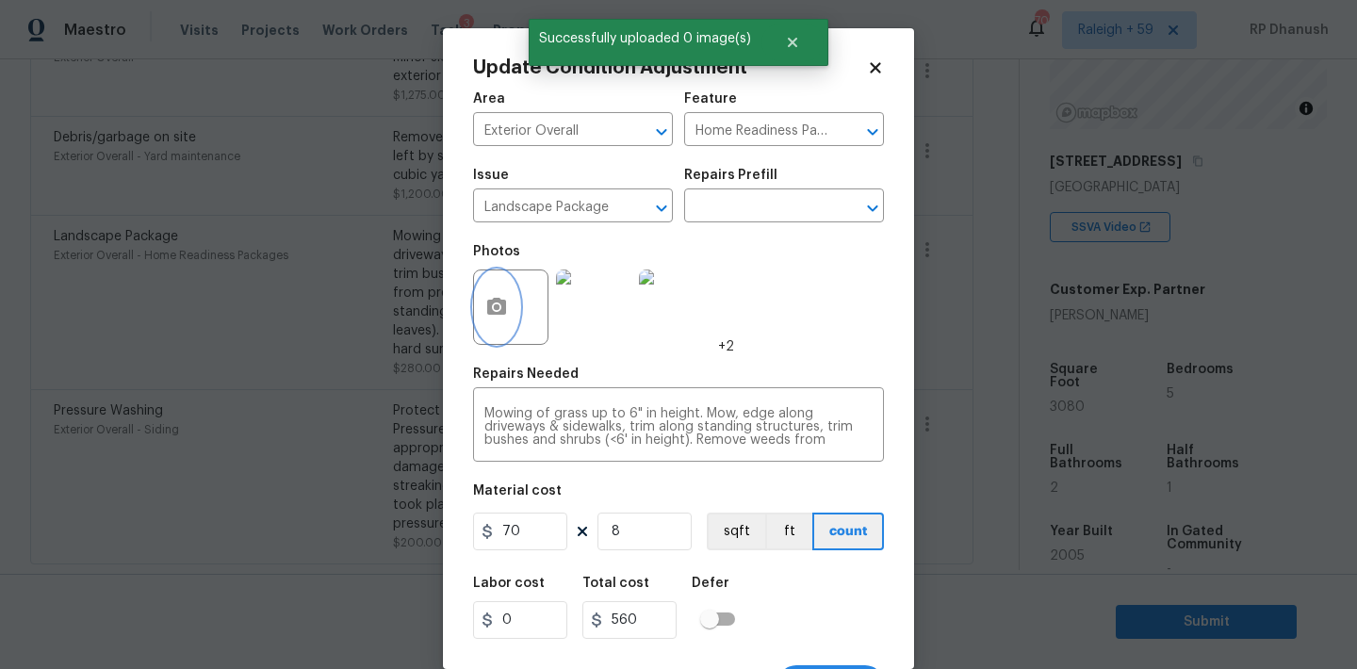
scroll to position [35, 0]
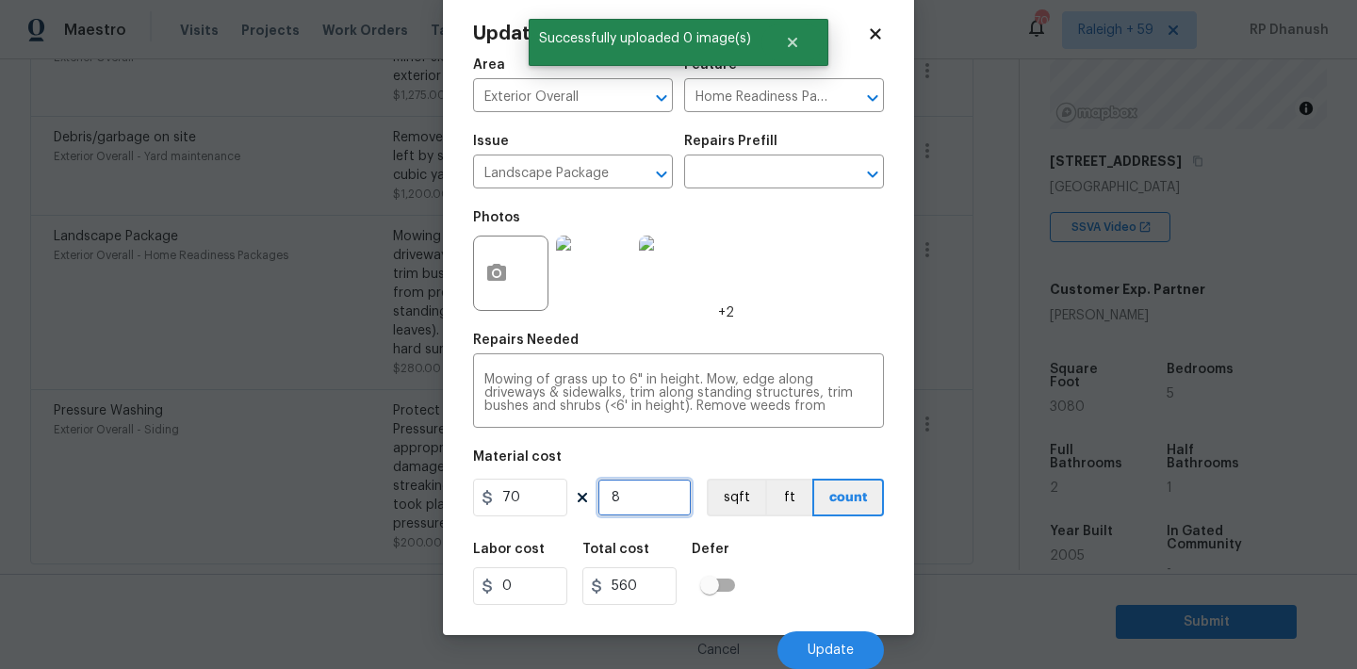
click at [630, 500] on input "8" at bounding box center [644, 498] width 94 height 38
type input "0"
type input "9"
type input "630"
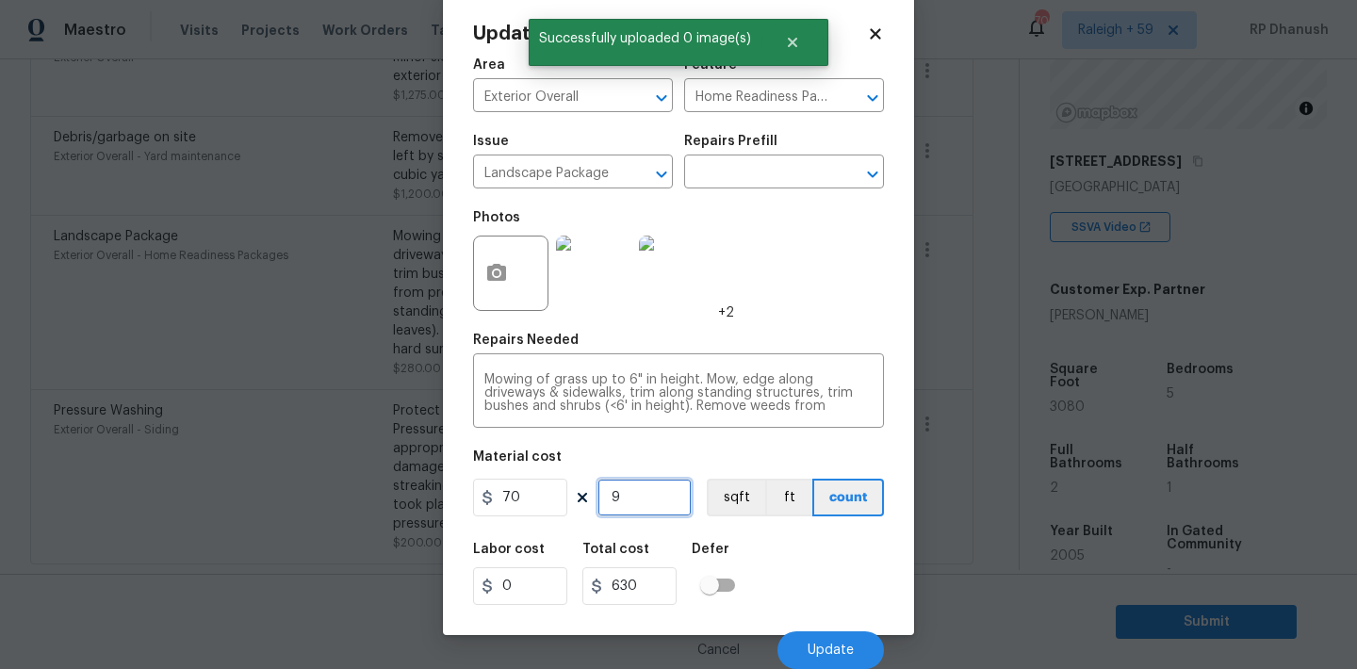
type input "9"
click at [860, 649] on button "Update" at bounding box center [831, 650] width 106 height 38
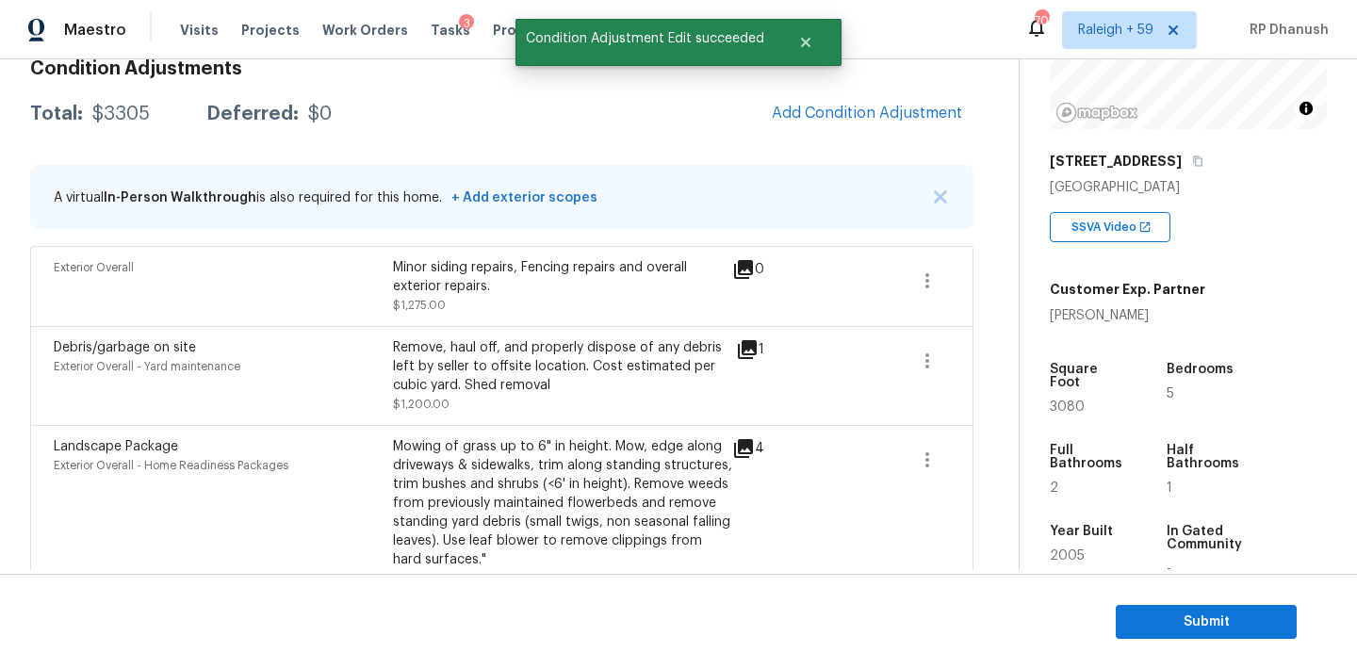
scroll to position [236, 0]
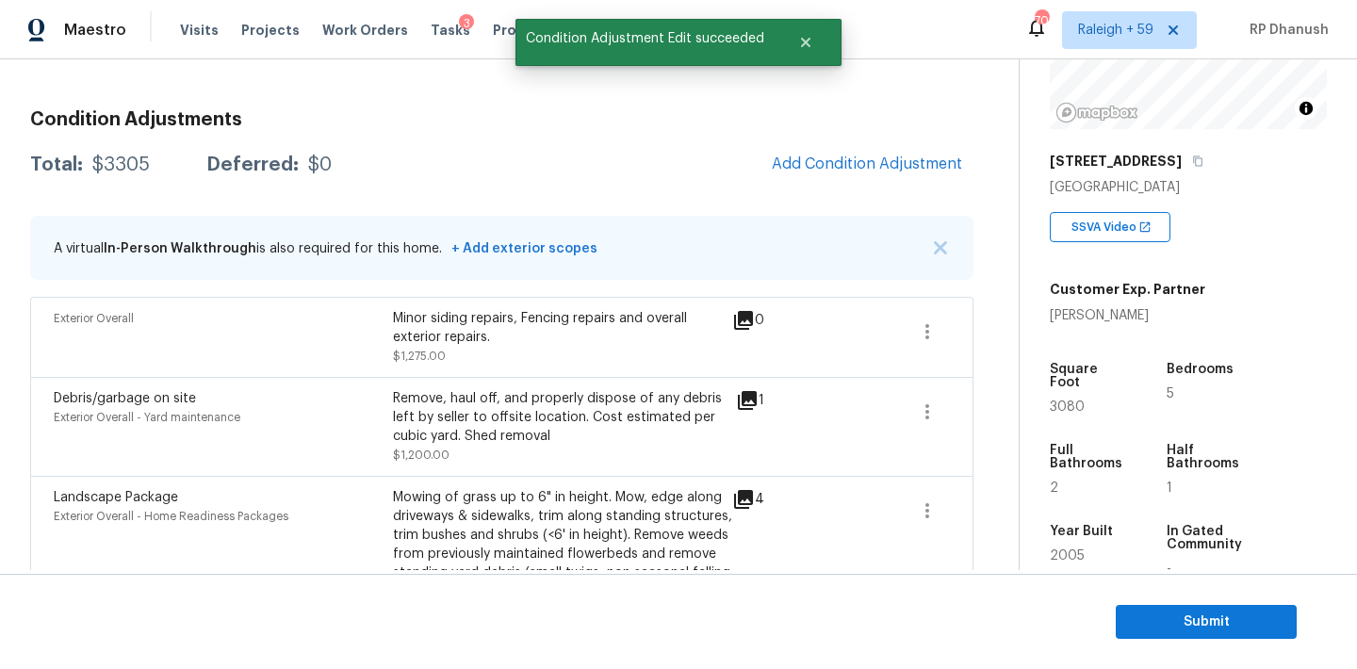
click at [865, 141] on div "Condition Adjustments Total: $3305 Deferred: $0 Add Condition Adjustment A virt…" at bounding box center [501, 460] width 943 height 730
click at [849, 164] on span "Add Condition Adjustment" at bounding box center [867, 164] width 190 height 17
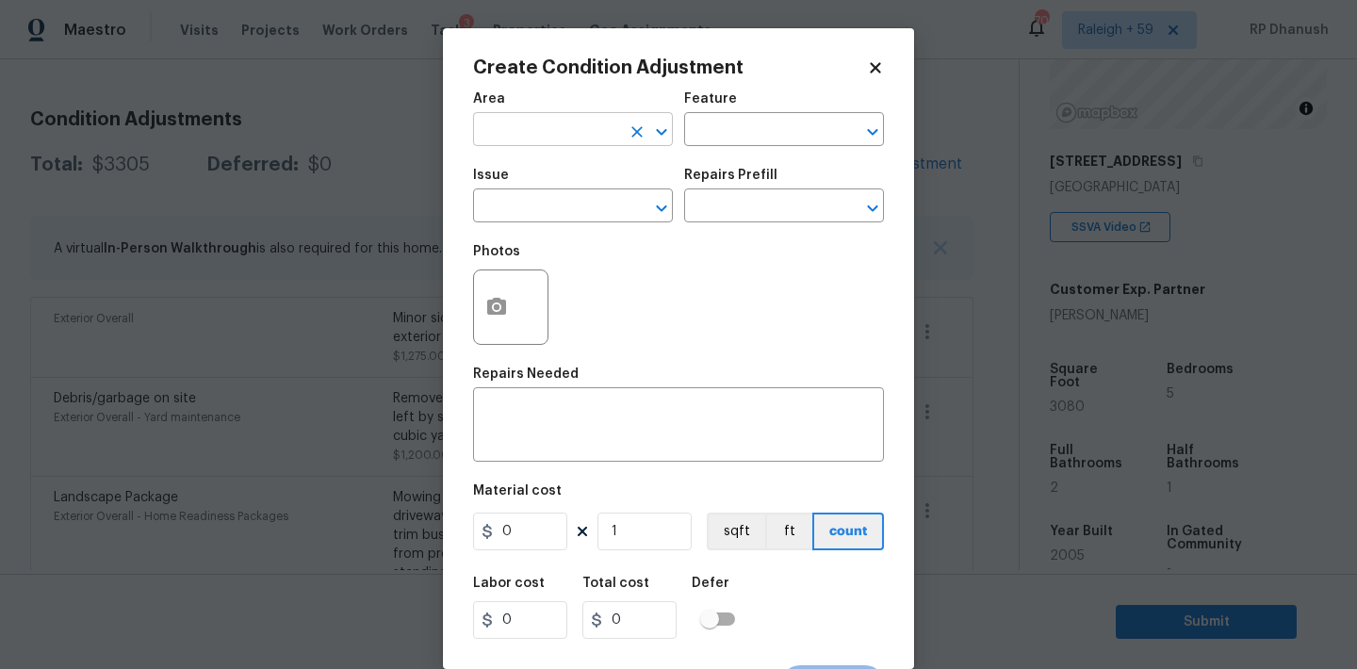
click at [491, 136] on input "text" at bounding box center [546, 131] width 147 height 29
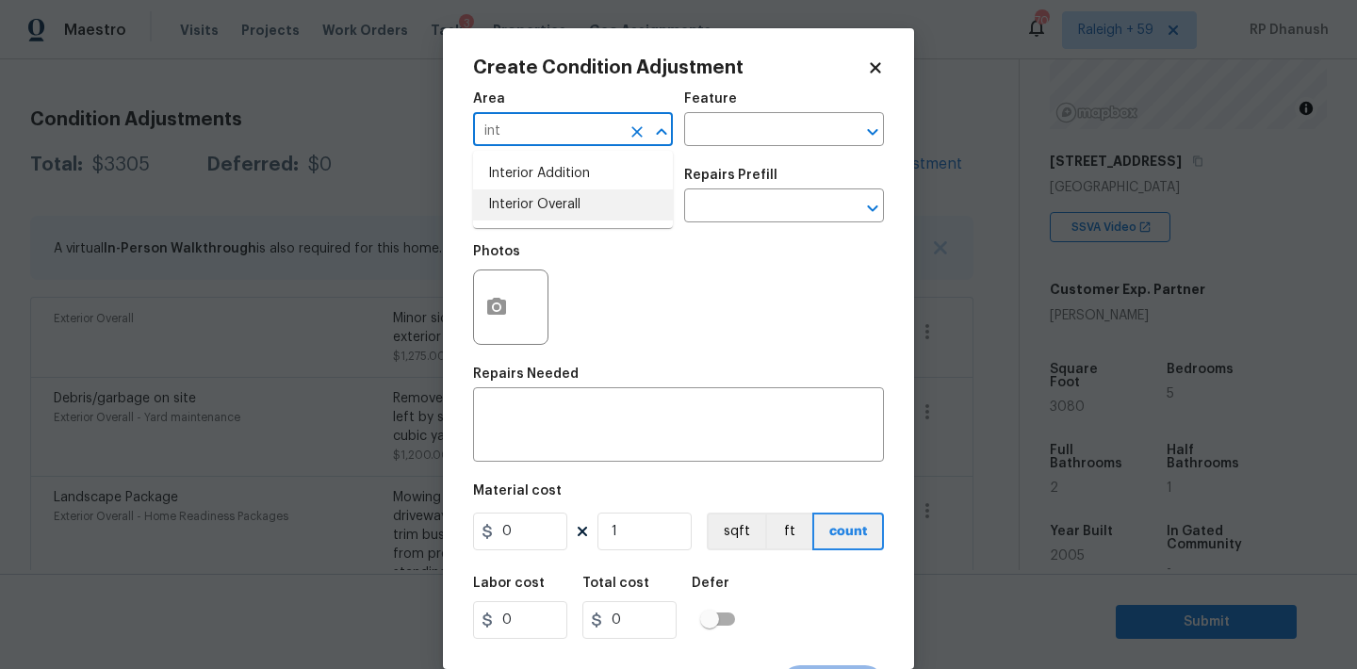
click at [530, 205] on li "Interior Overall" at bounding box center [573, 204] width 200 height 31
type input "Interior Overall"
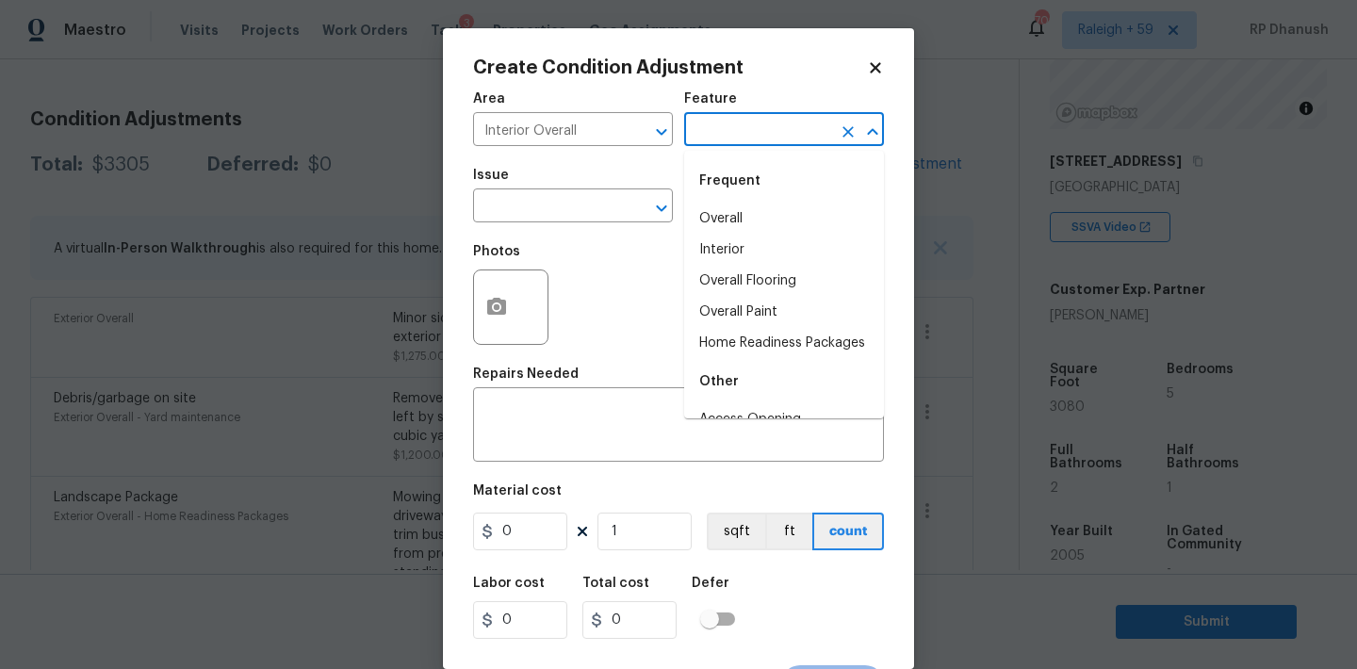
click at [751, 125] on input "text" at bounding box center [757, 131] width 147 height 29
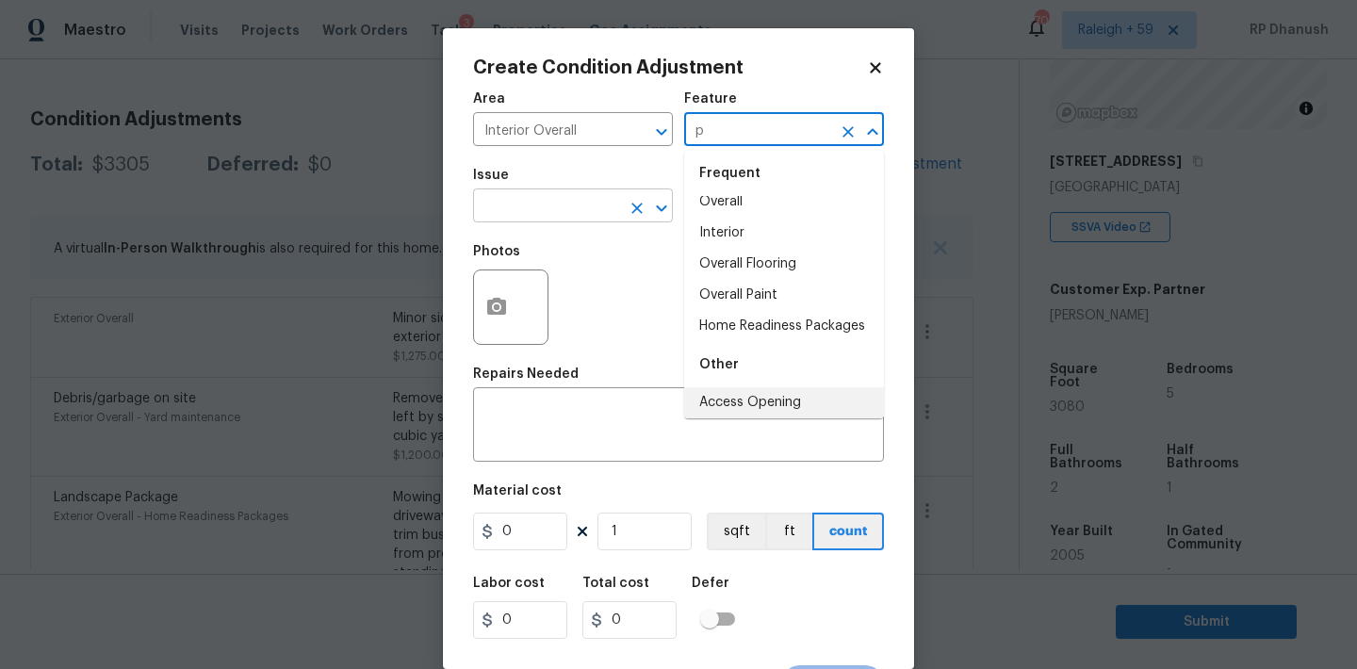
scroll to position [0, 0]
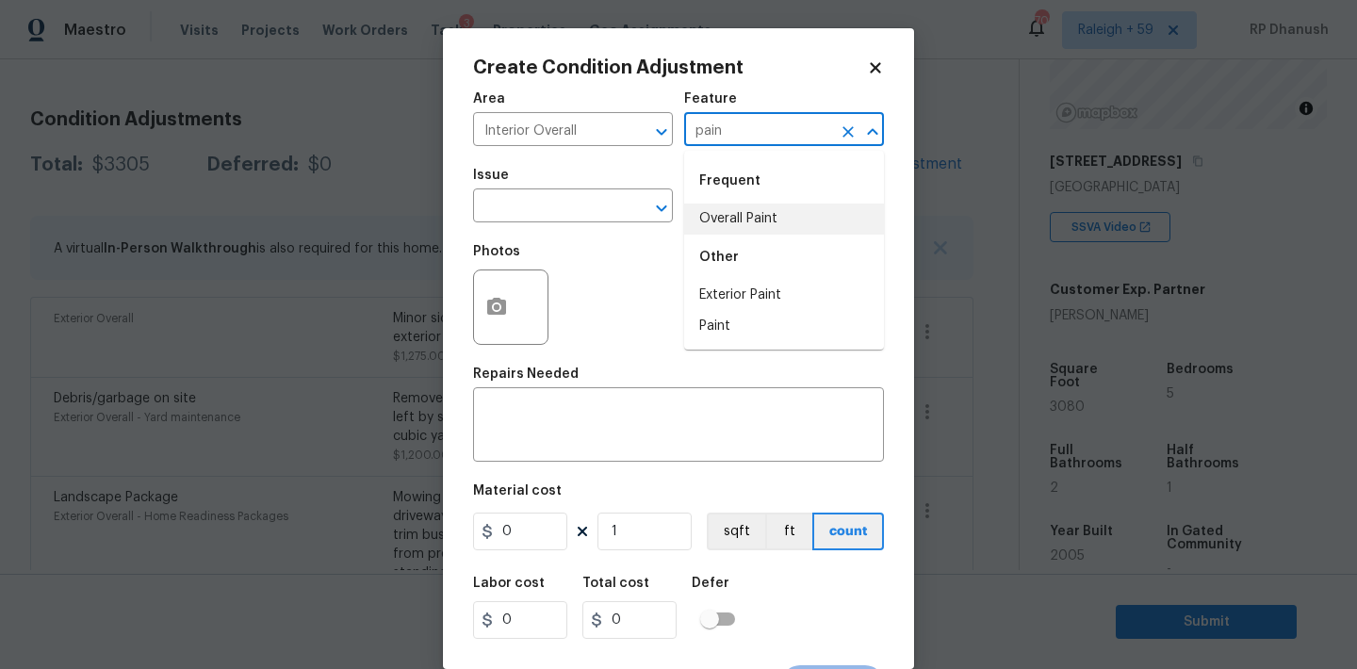
click at [721, 205] on li "Overall Paint" at bounding box center [784, 219] width 200 height 31
type input "Overall Paint"
click at [574, 221] on input "text" at bounding box center [546, 207] width 147 height 29
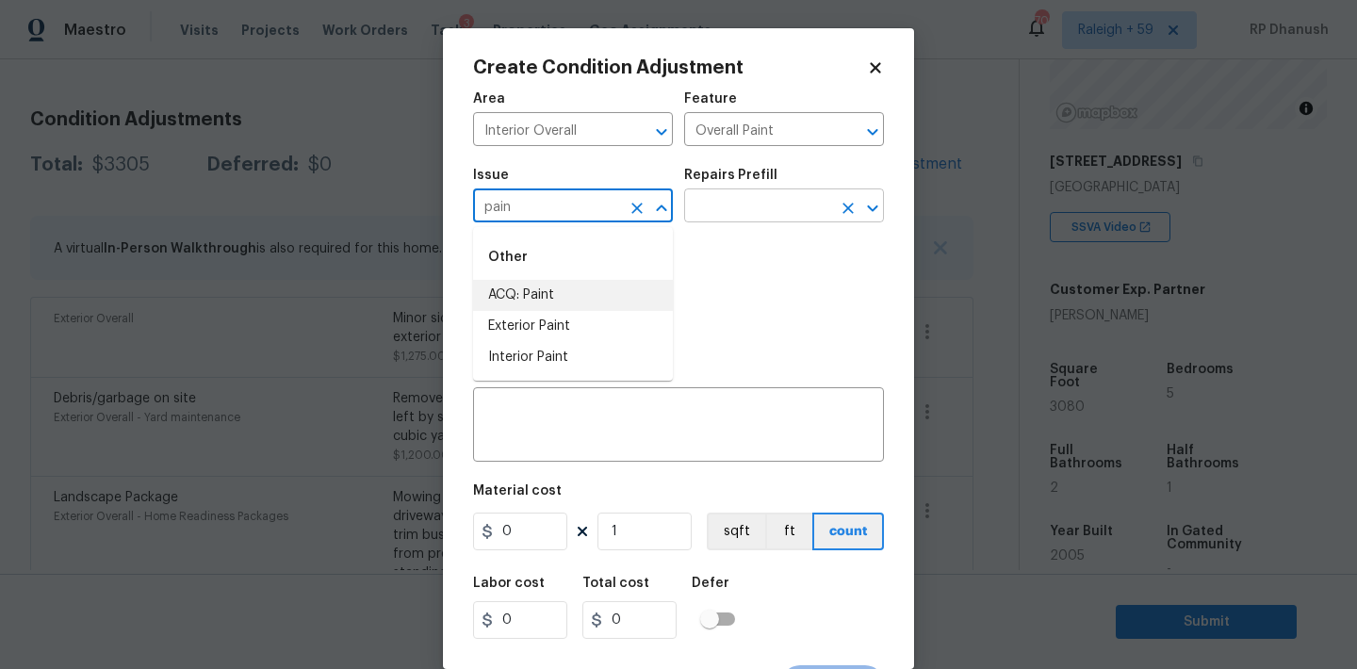
drag, startPoint x: 543, startPoint y: 308, endPoint x: 819, endPoint y: 202, distance: 296.0
click at [547, 304] on li "ACQ: Paint" at bounding box center [573, 295] width 200 height 31
type input "ACQ: Paint"
click at [819, 202] on input "text" at bounding box center [757, 207] width 147 height 29
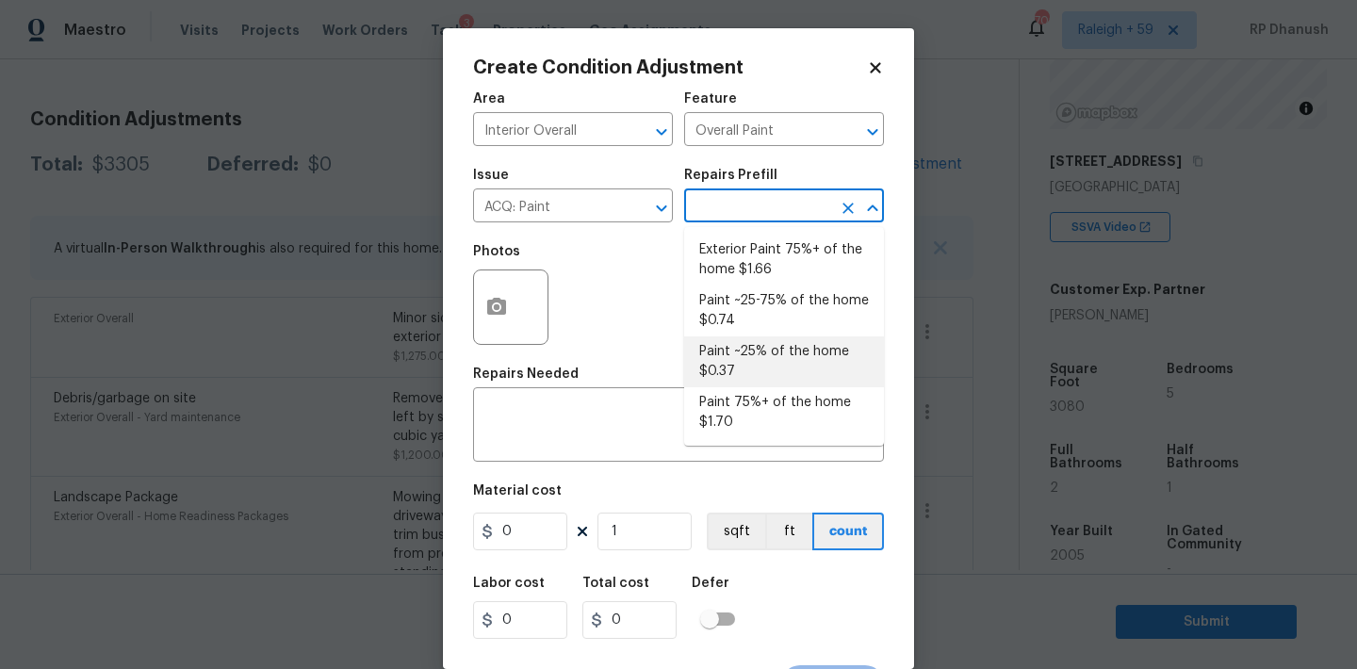
click at [757, 344] on li "Paint ~25% of the home $0.37" at bounding box center [784, 361] width 200 height 51
type input "Acquisition"
type textarea "Acquisition Scope: ~25% of the home needs interior paint"
type input "0.37"
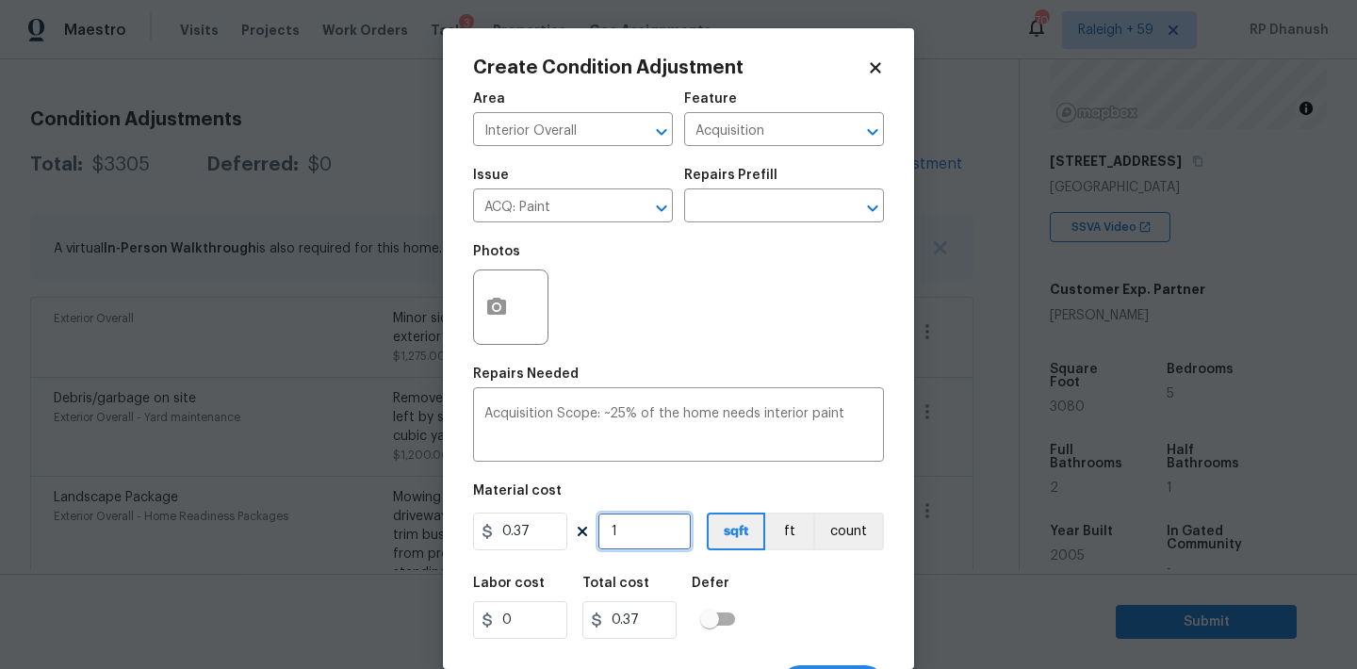
click at [654, 533] on input "1" at bounding box center [644, 532] width 94 height 38
type input "0"
type input "3"
type input "1.11"
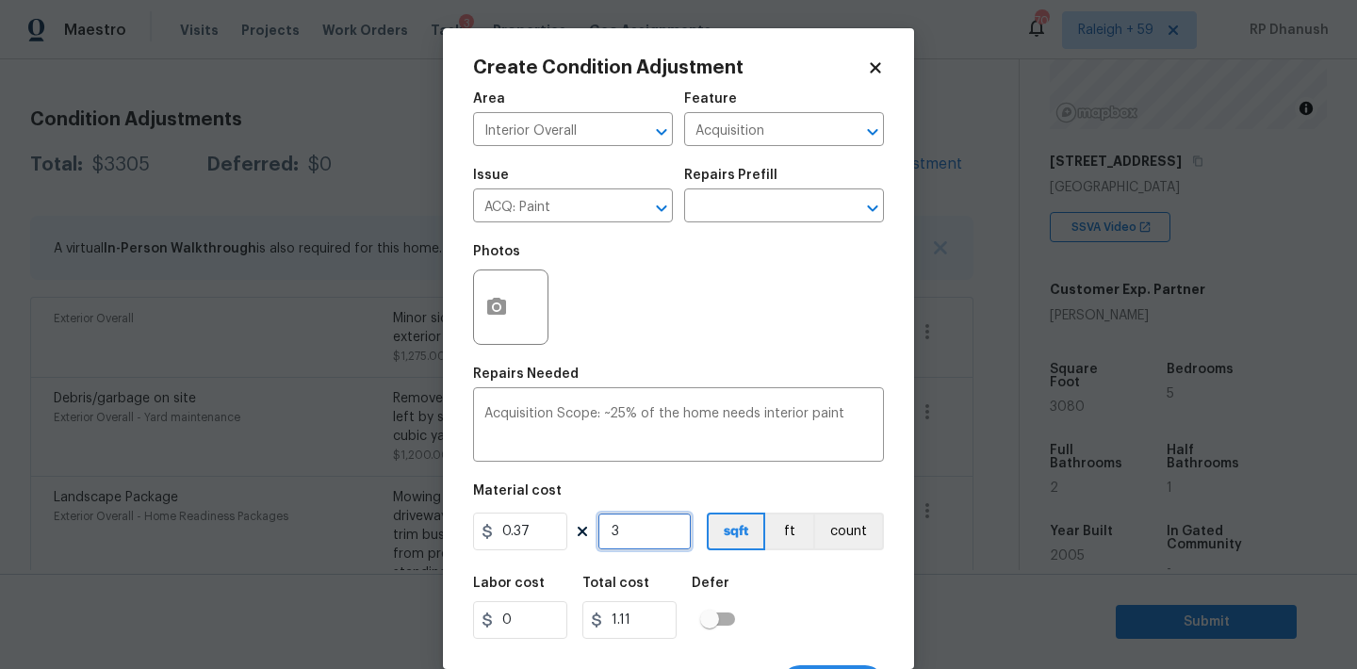
type input "30"
type input "11.1"
type input "308"
type input "113.96"
type input "3080"
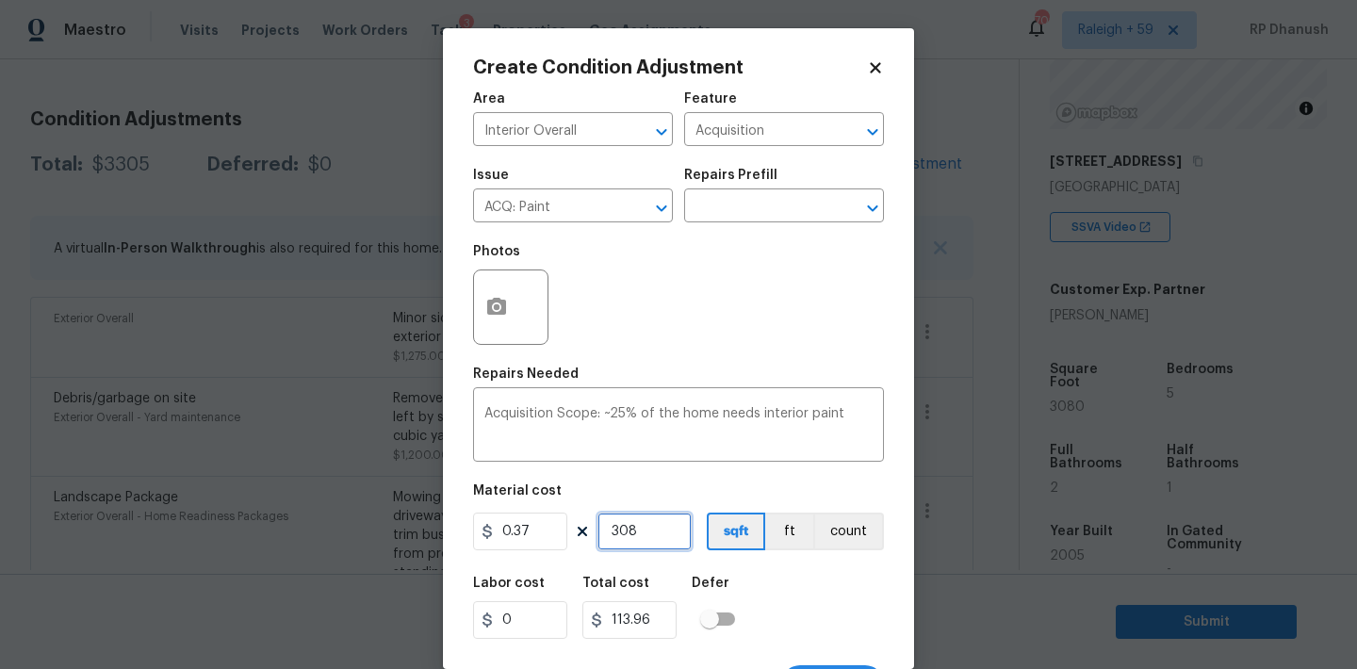
type input "1139.6"
type input "3080"
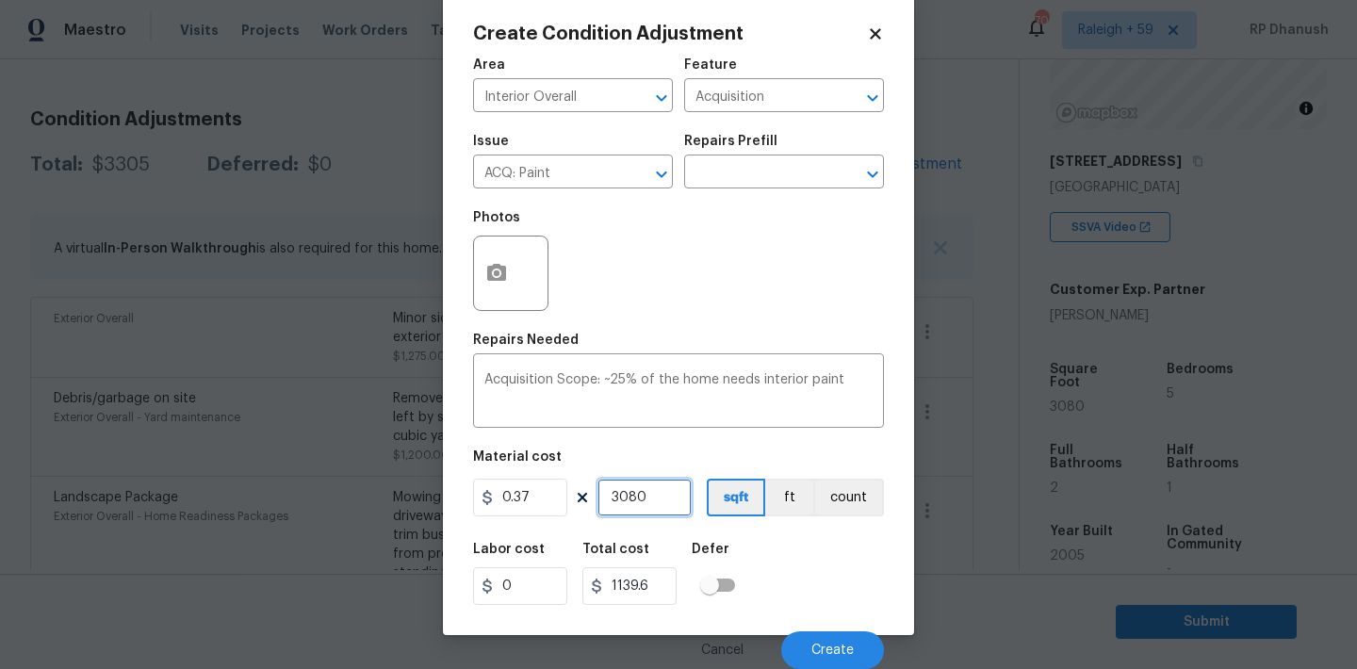
click at [639, 501] on input "3080" at bounding box center [644, 498] width 94 height 38
click at [504, 287] on button "button" at bounding box center [496, 274] width 45 height 74
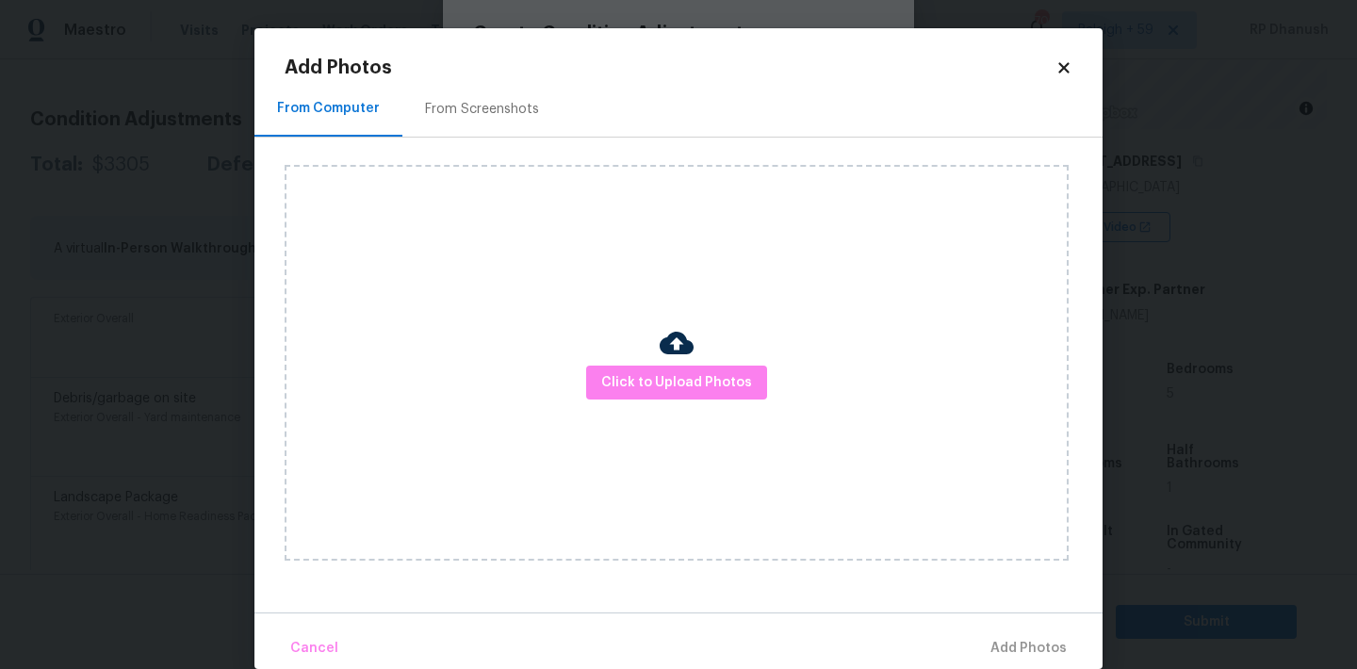
click at [485, 104] on div "From Screenshots" at bounding box center [482, 109] width 114 height 19
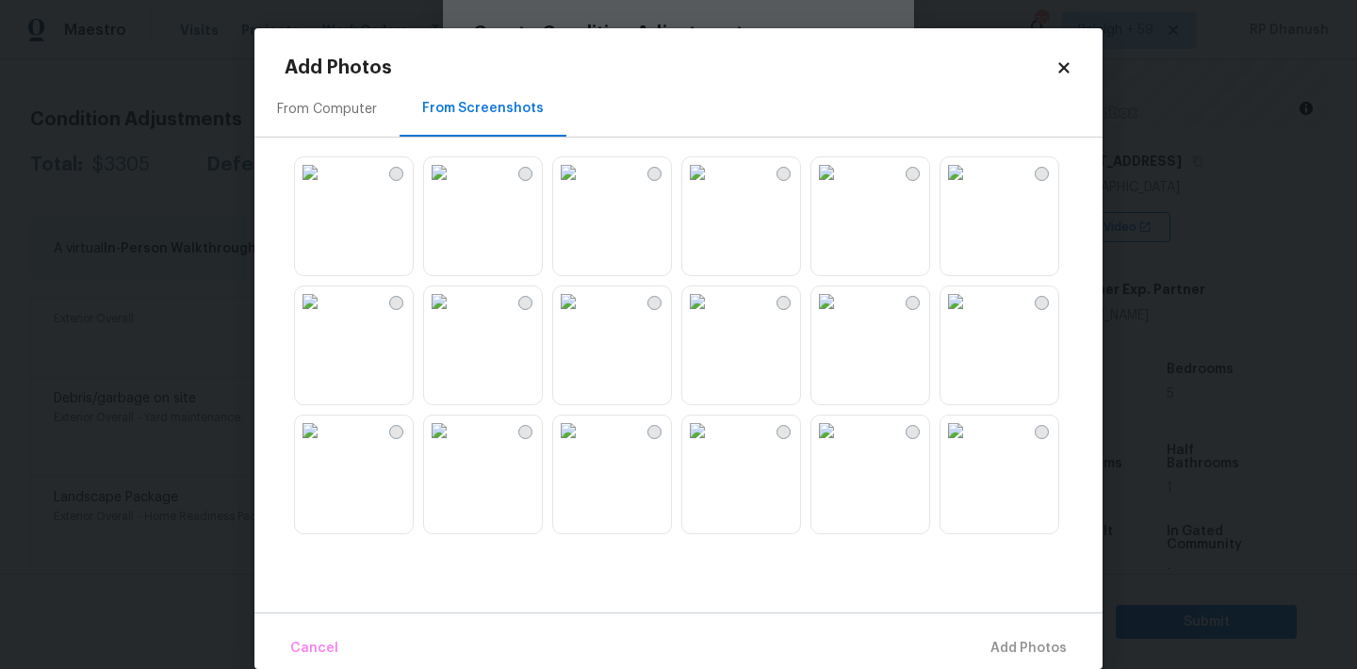
click at [1056, 61] on icon at bounding box center [1064, 67] width 17 height 17
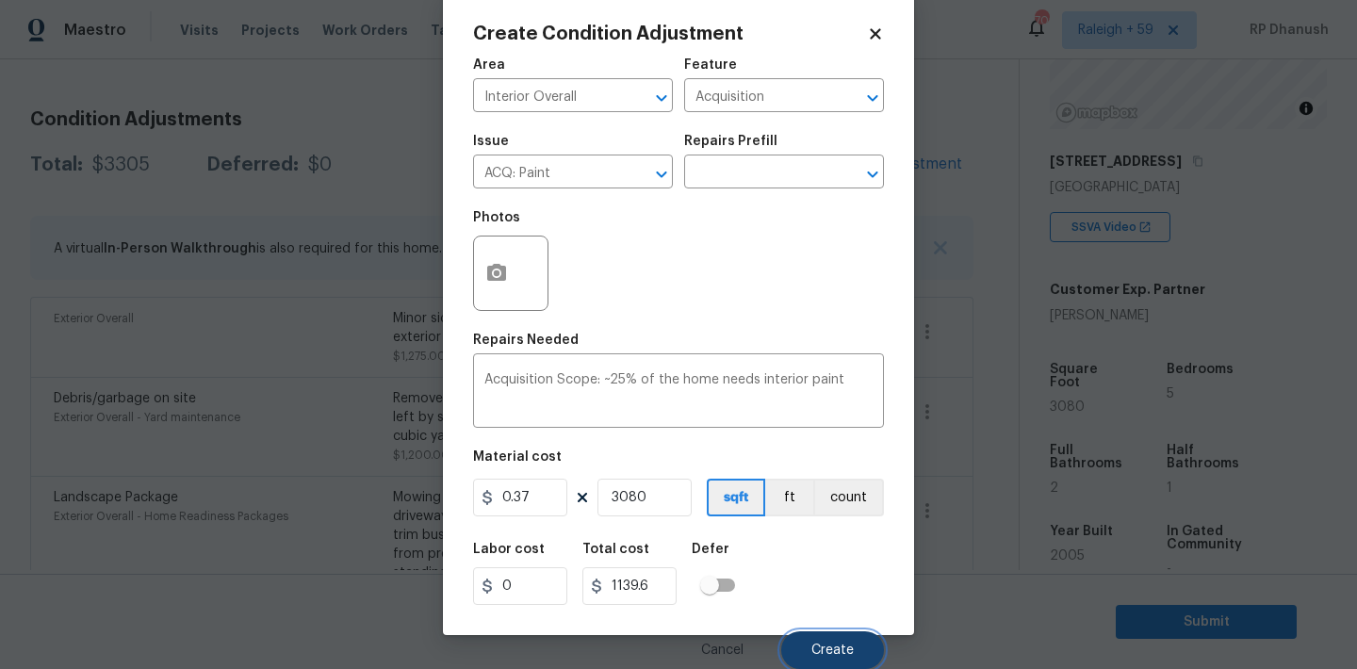
click at [843, 645] on span "Create" at bounding box center [832, 651] width 42 height 14
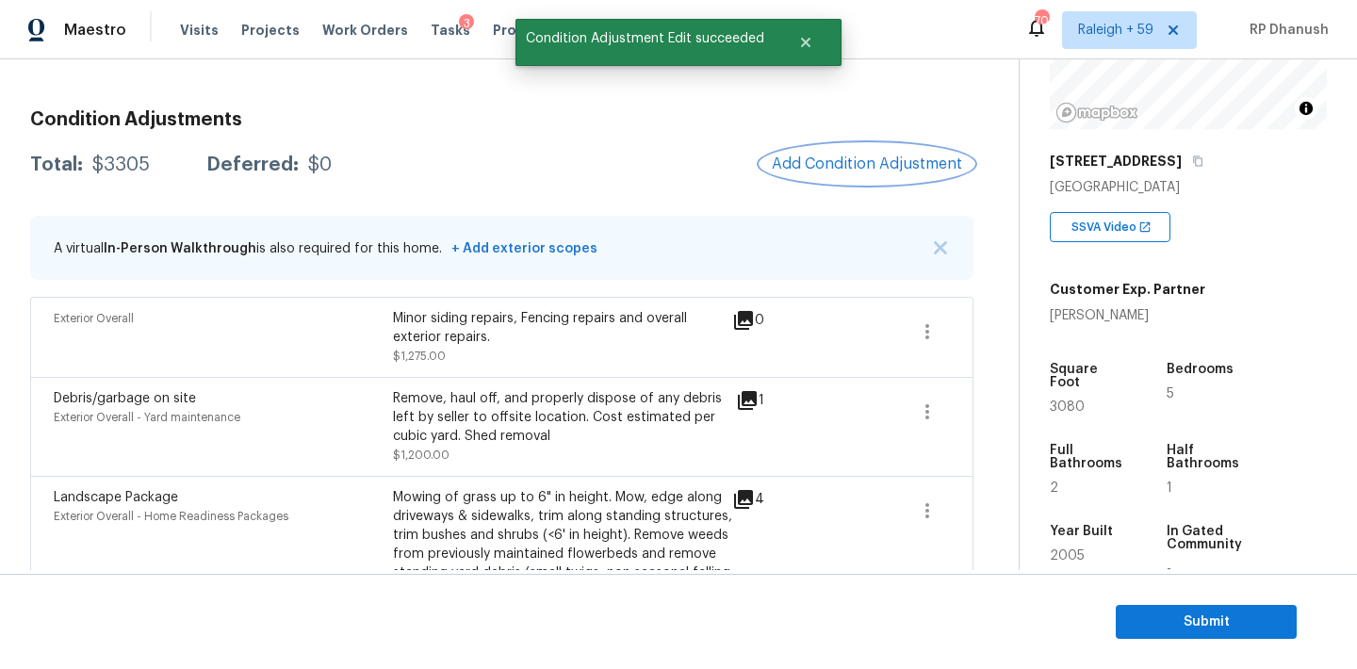
scroll to position [0, 0]
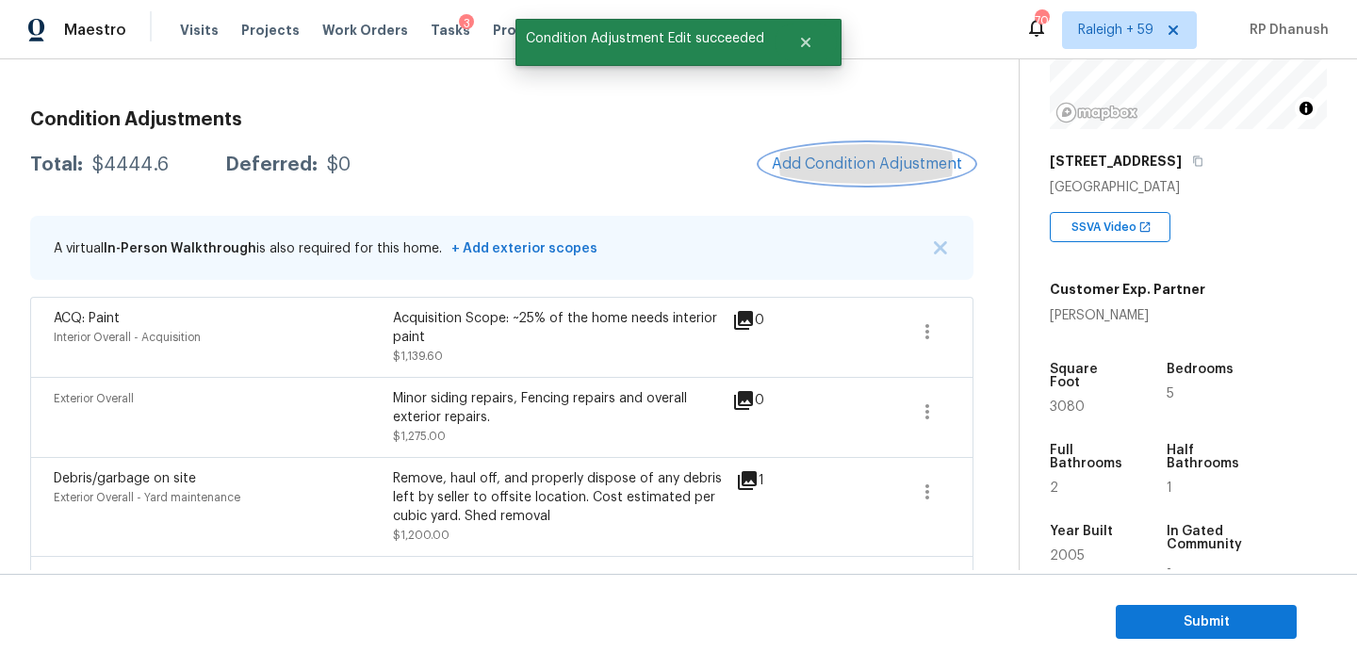
click at [867, 148] on button "Add Condition Adjustment" at bounding box center [867, 164] width 213 height 40
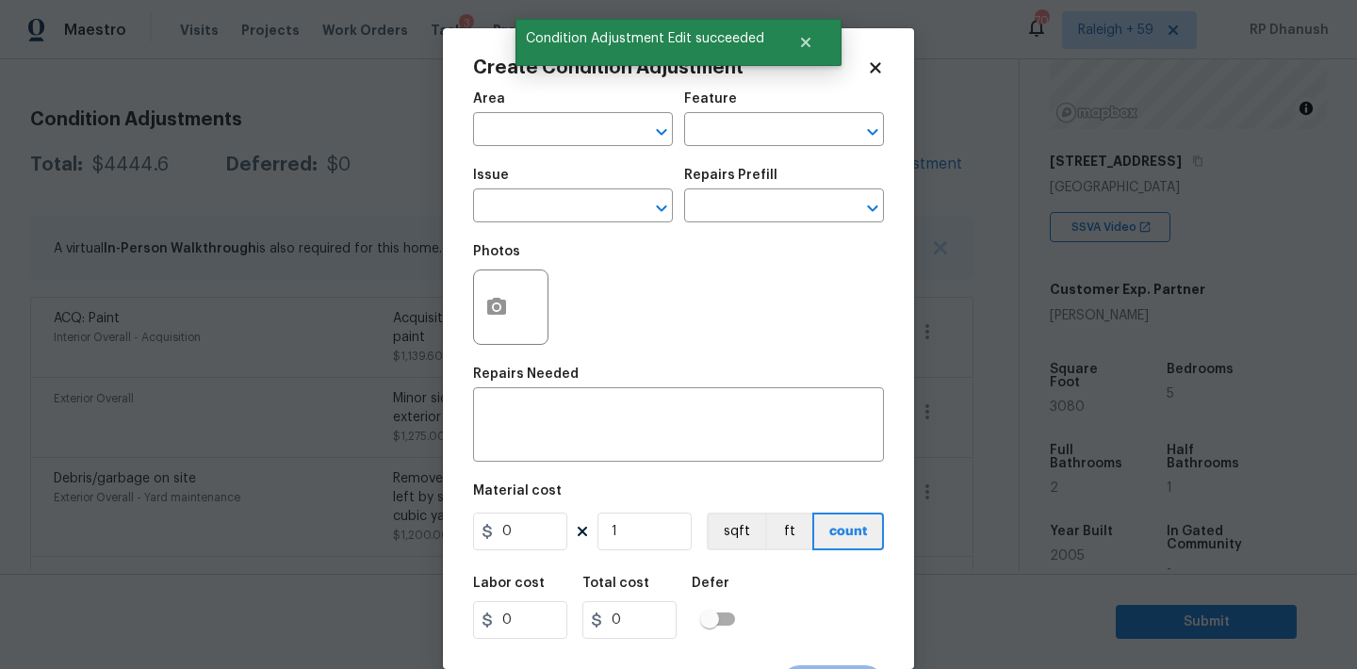
click at [561, 159] on span "Issue ​" at bounding box center [573, 195] width 200 height 76
click at [561, 148] on span "Area ​" at bounding box center [573, 119] width 200 height 76
click at [565, 126] on input "text" at bounding box center [546, 131] width 147 height 29
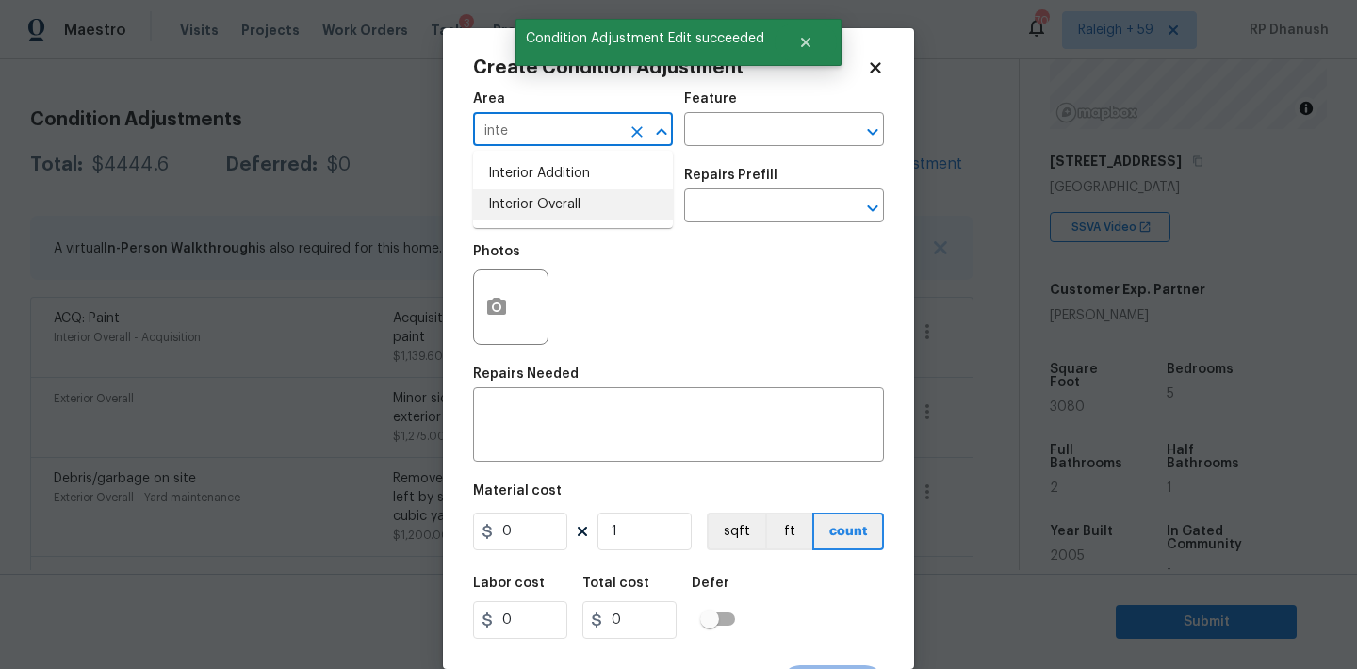
click at [555, 212] on li "Interior Overall" at bounding box center [573, 204] width 200 height 31
type input "Interior Overall"
click at [744, 141] on input "text" at bounding box center [757, 131] width 147 height 29
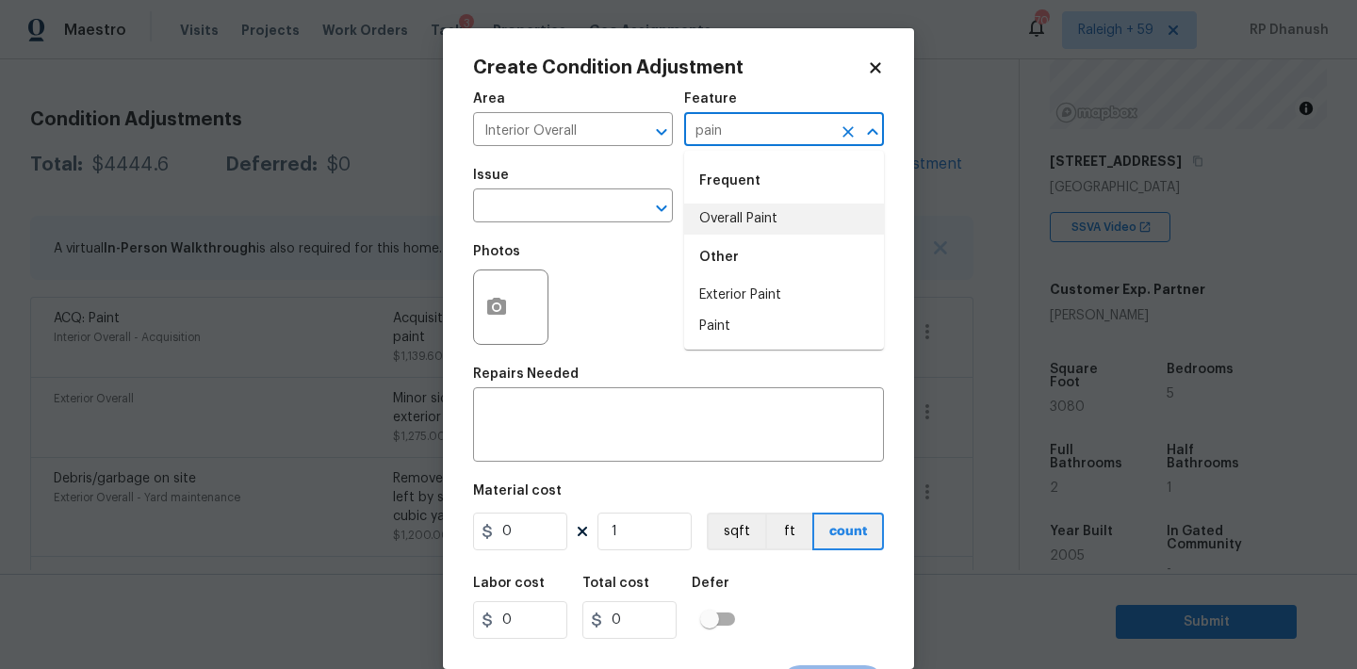
click at [697, 219] on li "Overall Paint" at bounding box center [784, 219] width 200 height 31
type input "Overall Paint"
click at [577, 219] on input "text" at bounding box center [546, 207] width 147 height 29
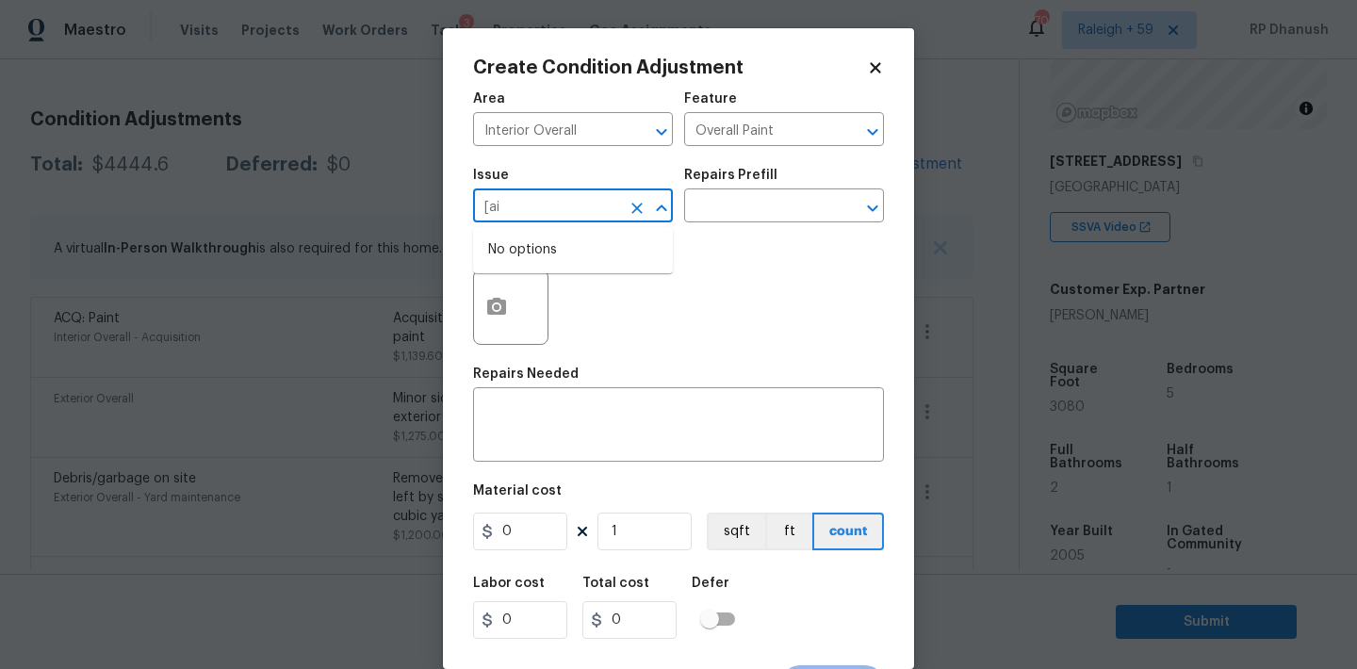
type input "[ain"
click at [504, 354] on li "Interior Paint" at bounding box center [573, 357] width 200 height 31
type input "Interior Paint"
click at [790, 264] on div "Photos" at bounding box center [678, 295] width 411 height 123
click at [801, 215] on input "text" at bounding box center [757, 207] width 147 height 29
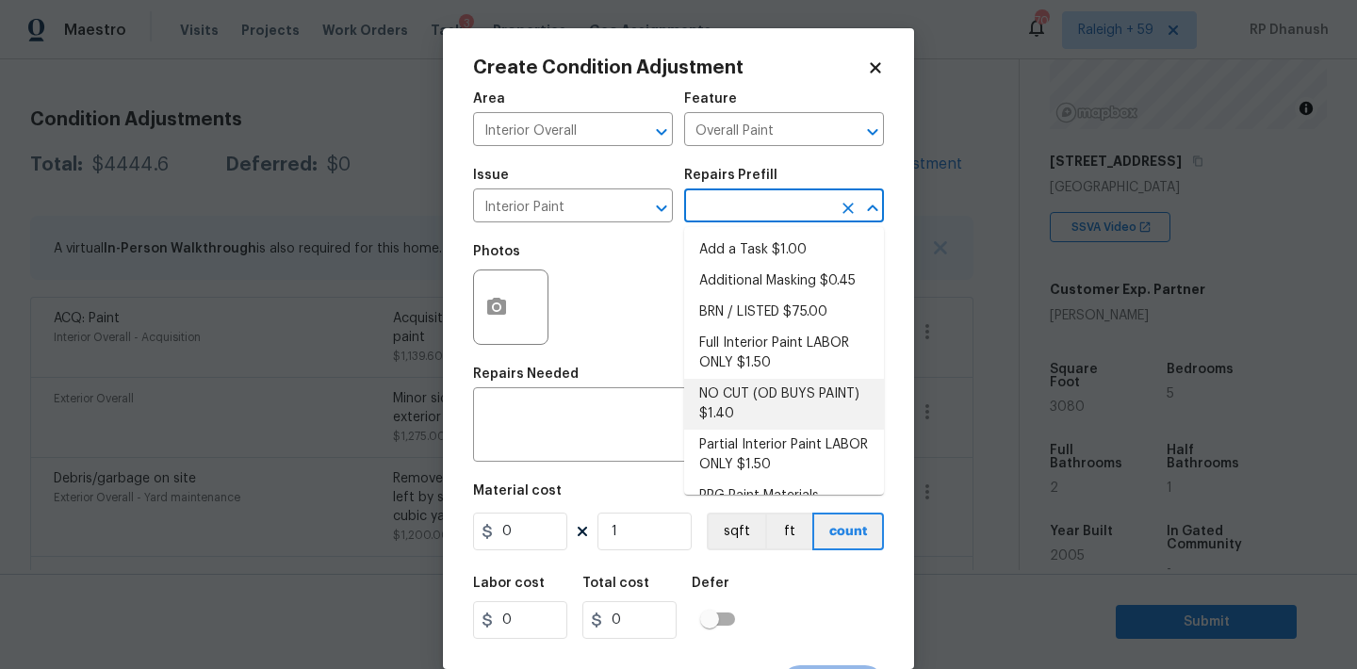
scroll to position [75, 0]
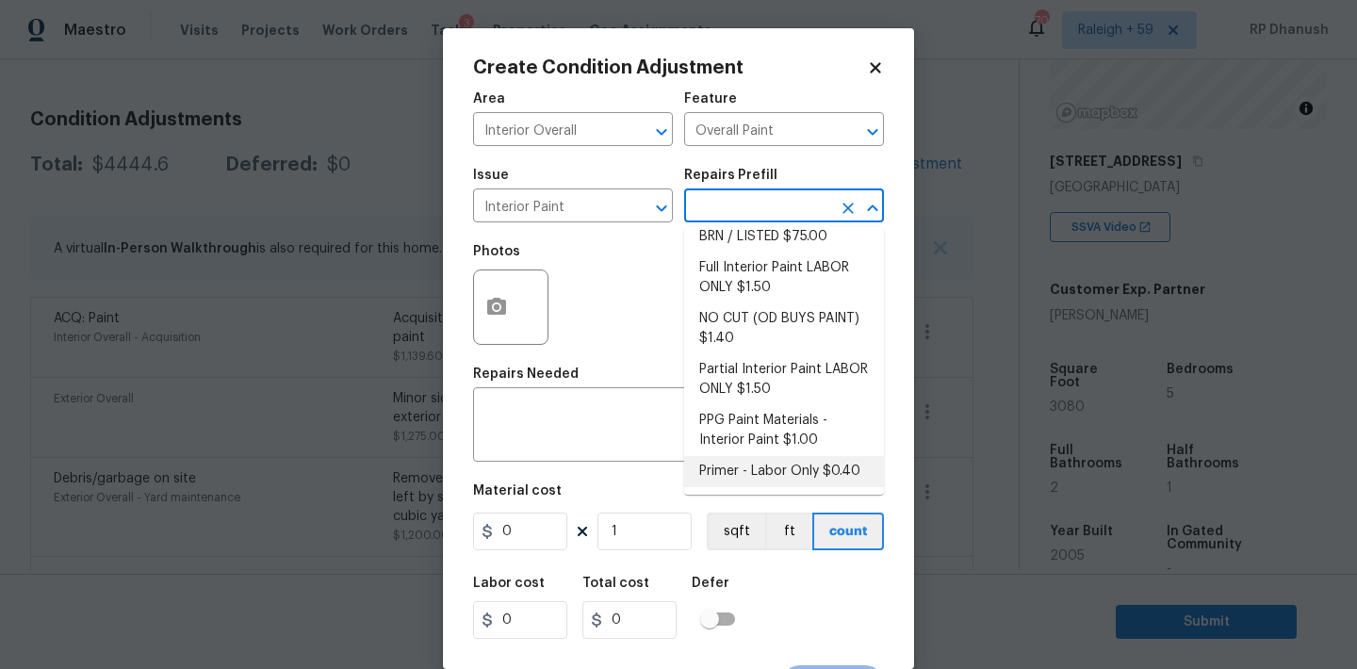
click at [732, 473] on li "Primer - Labor Only $0.40" at bounding box center [784, 471] width 200 height 31
type textarea "Interior primer - PRIMER PROVIDED BY OPENDOOR - All nails, screws, drywall anch…"
type input "0.4"
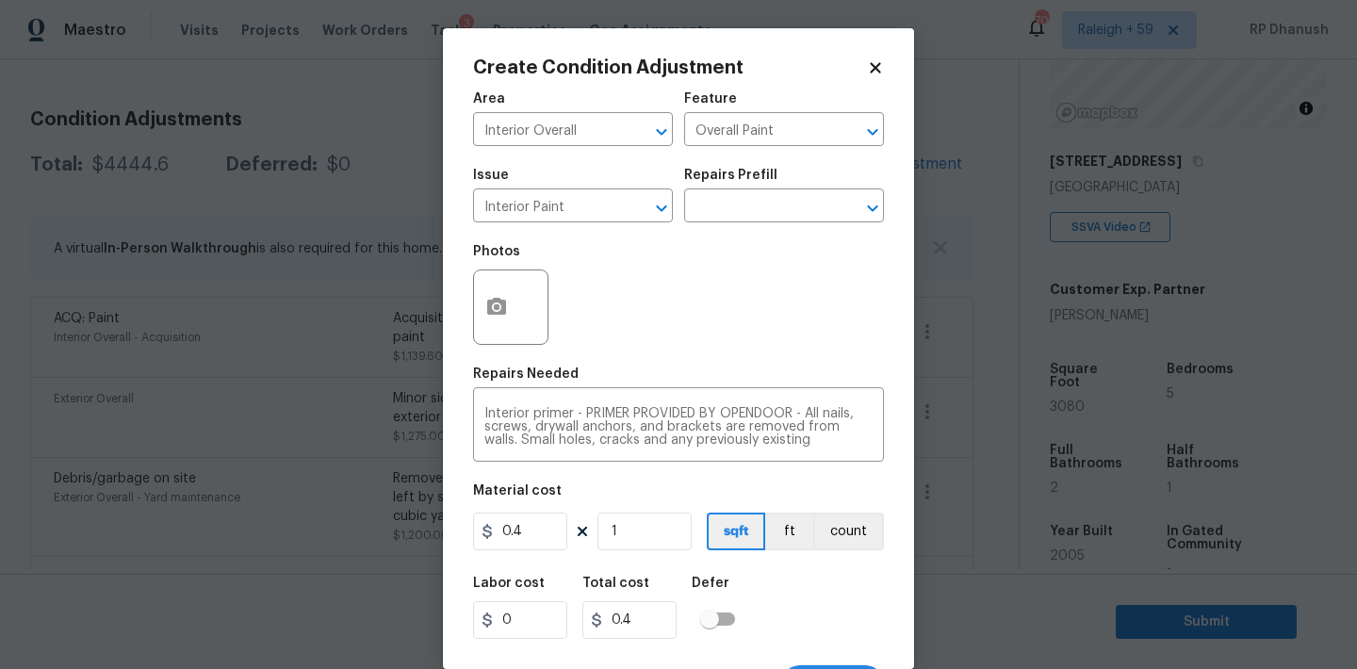
click at [655, 557] on div "Area Interior Overall ​ Feature Overall Paint ​ Issue Interior Paint ​ Repairs …" at bounding box center [678, 392] width 411 height 622
click at [654, 530] on input "1" at bounding box center [644, 532] width 94 height 38
type input "0"
type input "5"
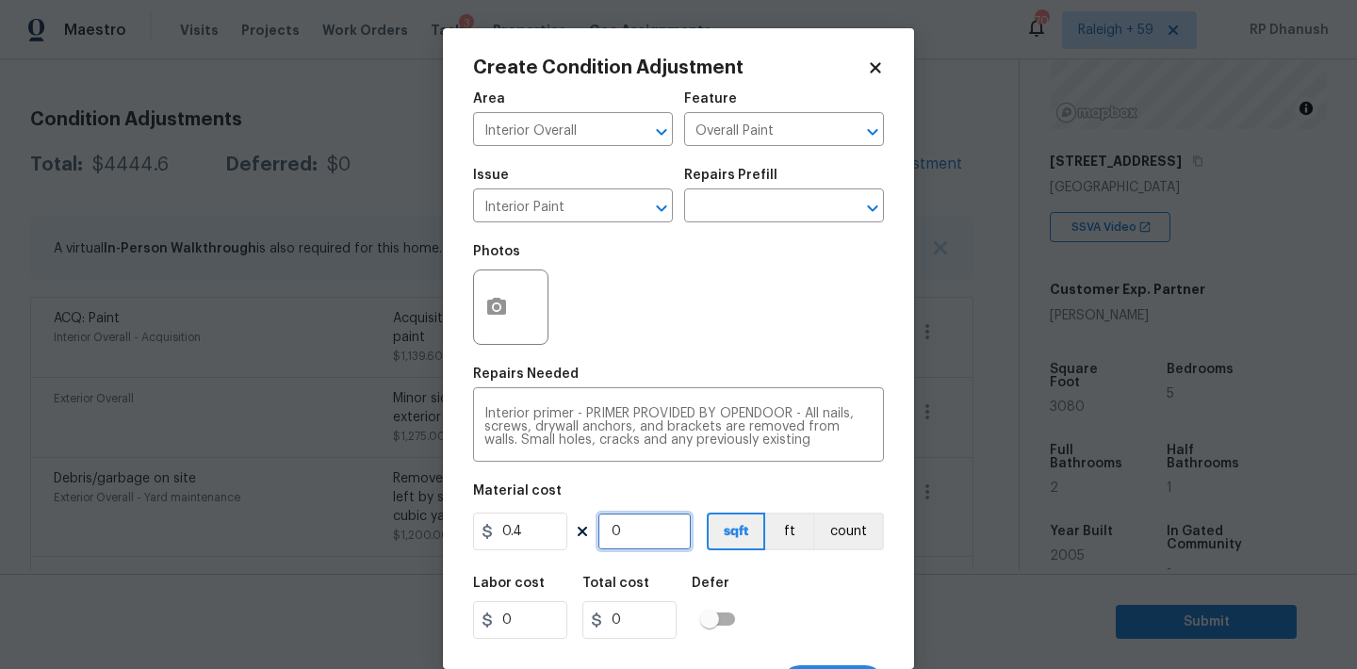
type input "2"
type input "50"
type input "20"
type input "500"
type input "200"
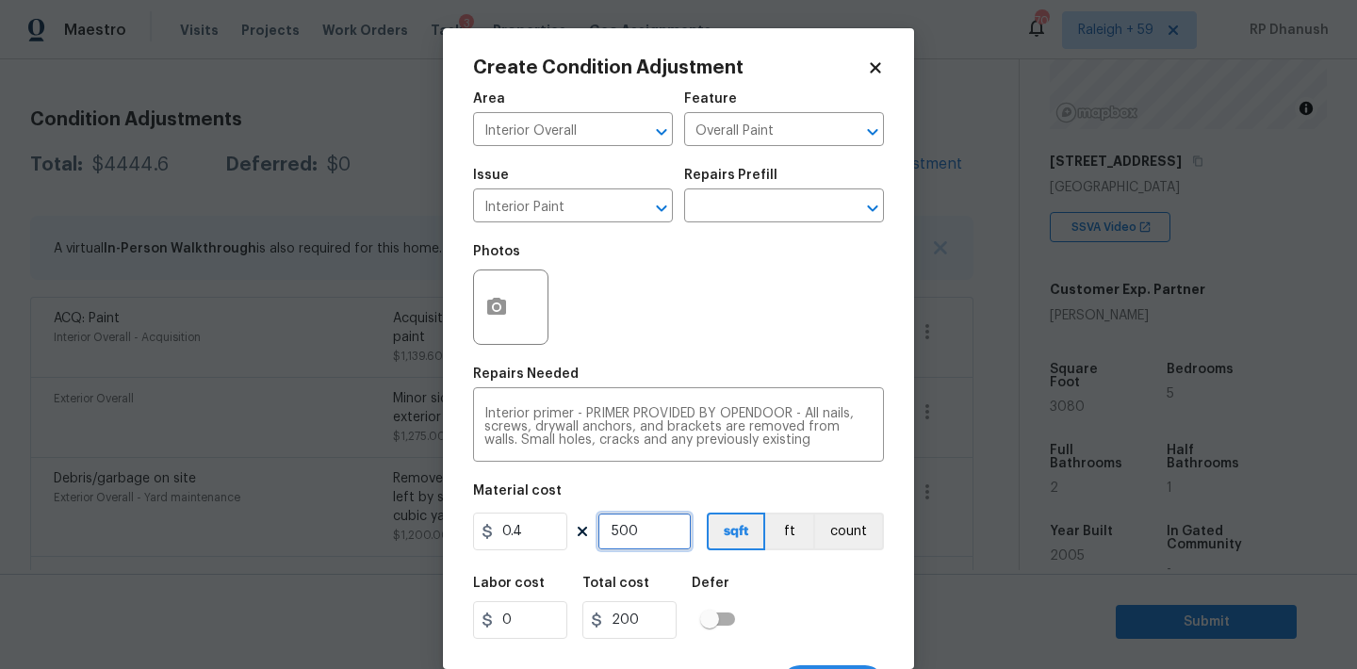
type input "500"
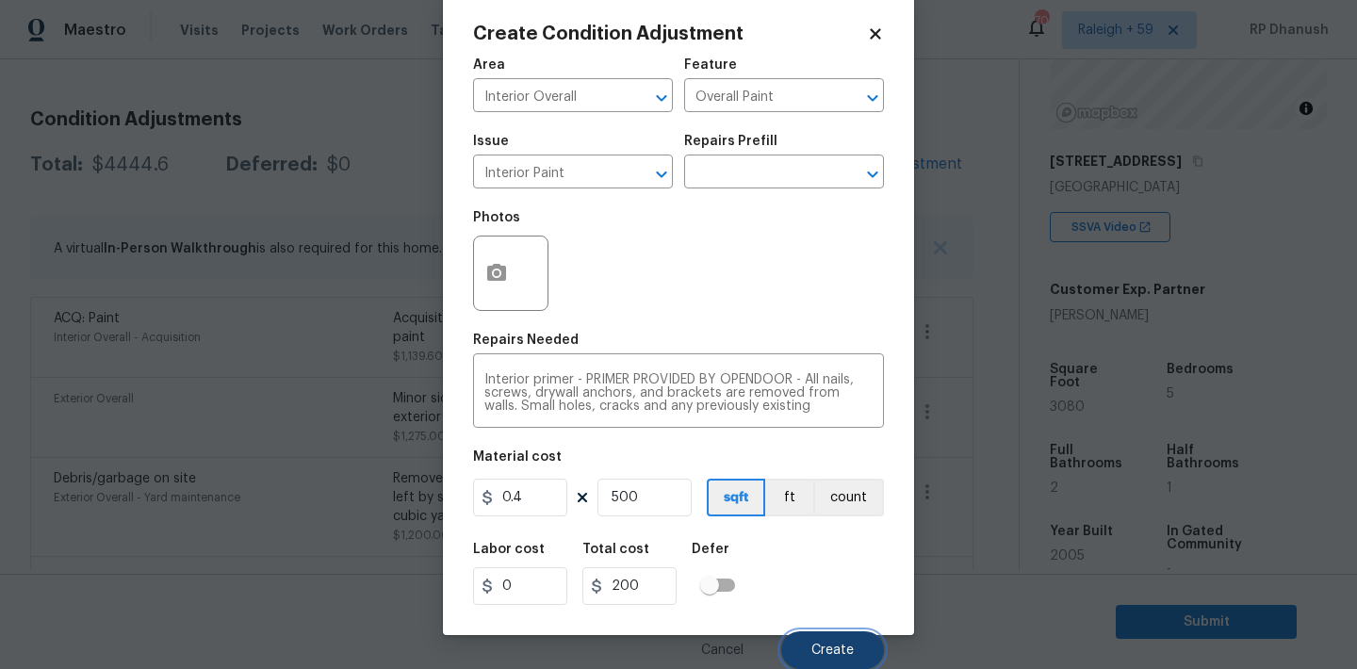
click at [859, 658] on button "Create" at bounding box center [832, 650] width 103 height 38
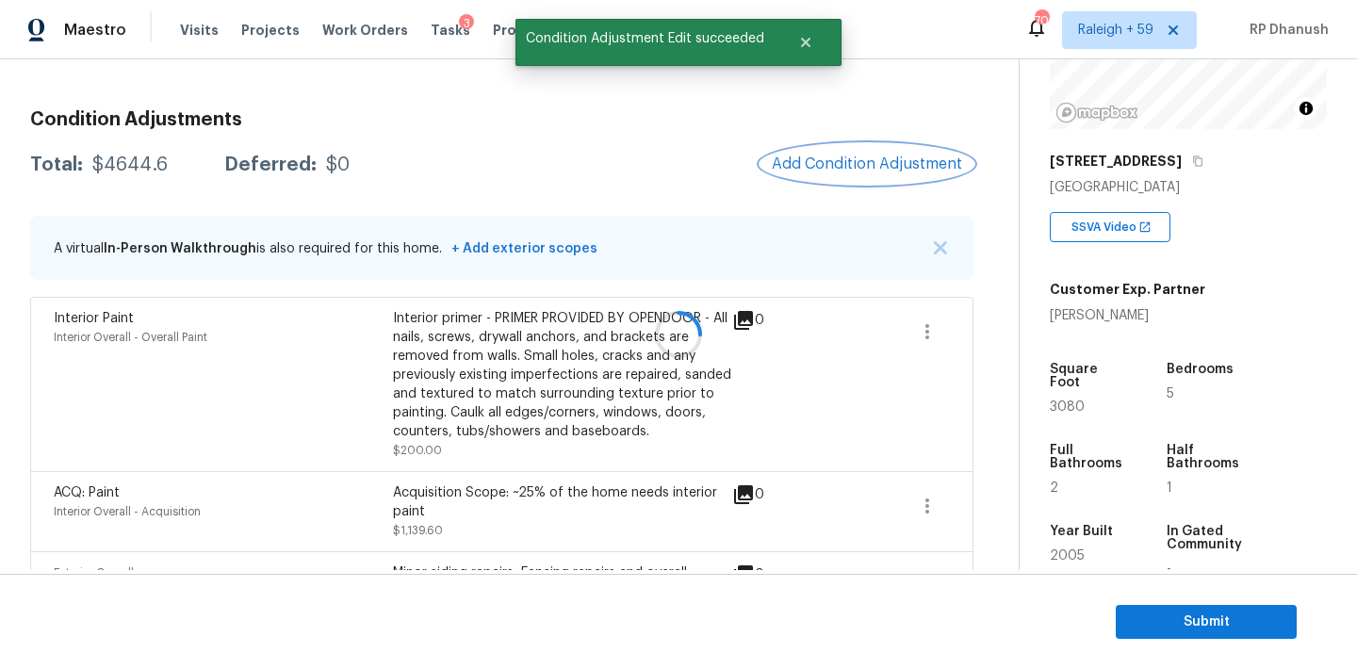
scroll to position [0, 0]
click at [868, 131] on div "Condition Adjustments Total: $4644.6 Deferred: $0 Add Condition Adjustment A vi…" at bounding box center [501, 587] width 943 height 985
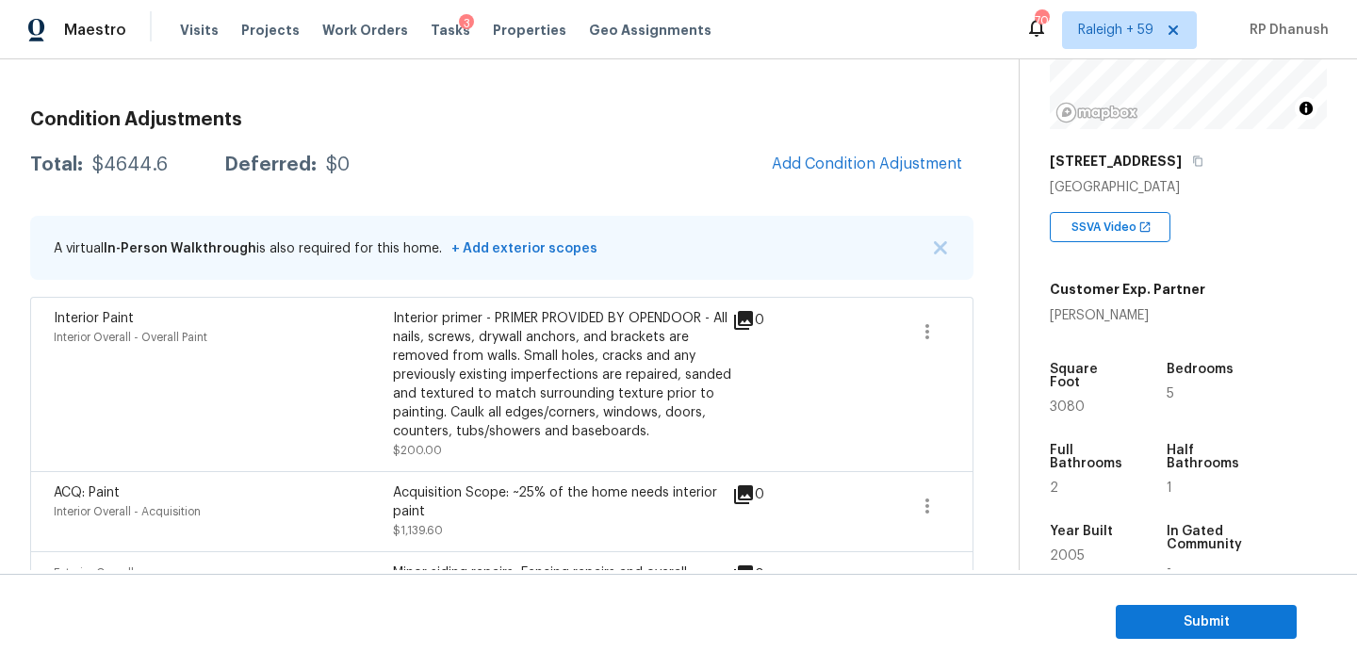
click at [862, 141] on div "Condition Adjustments Total: $4644.6 Deferred: $0 Add Condition Adjustment A vi…" at bounding box center [501, 587] width 943 height 985
click at [859, 146] on button "Add Condition Adjustment" at bounding box center [867, 164] width 213 height 40
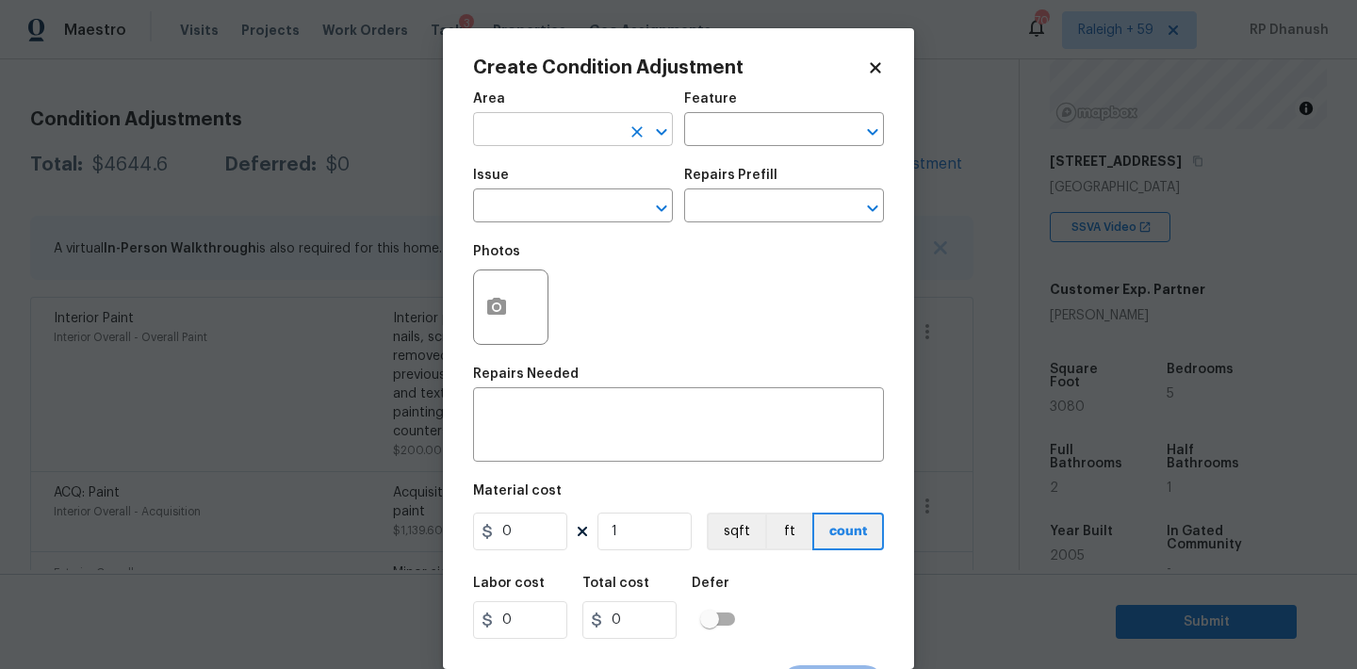
click at [584, 139] on input "text" at bounding box center [546, 131] width 147 height 29
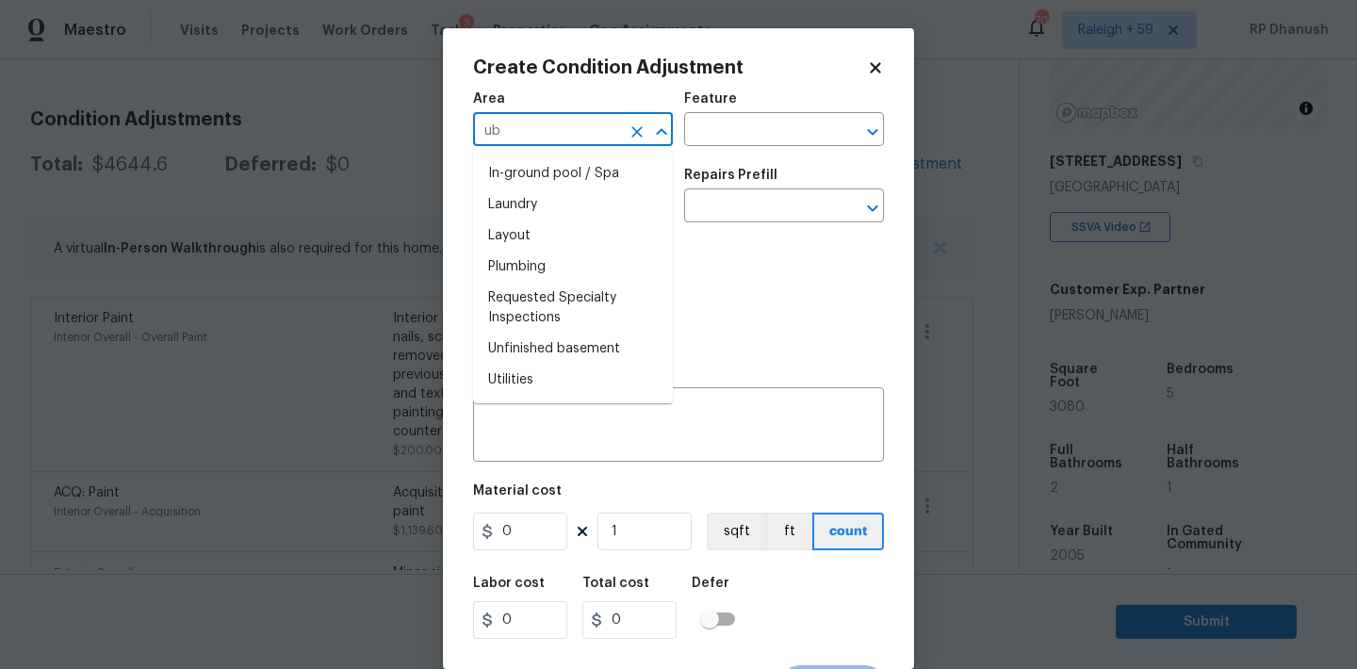
type input "ubt"
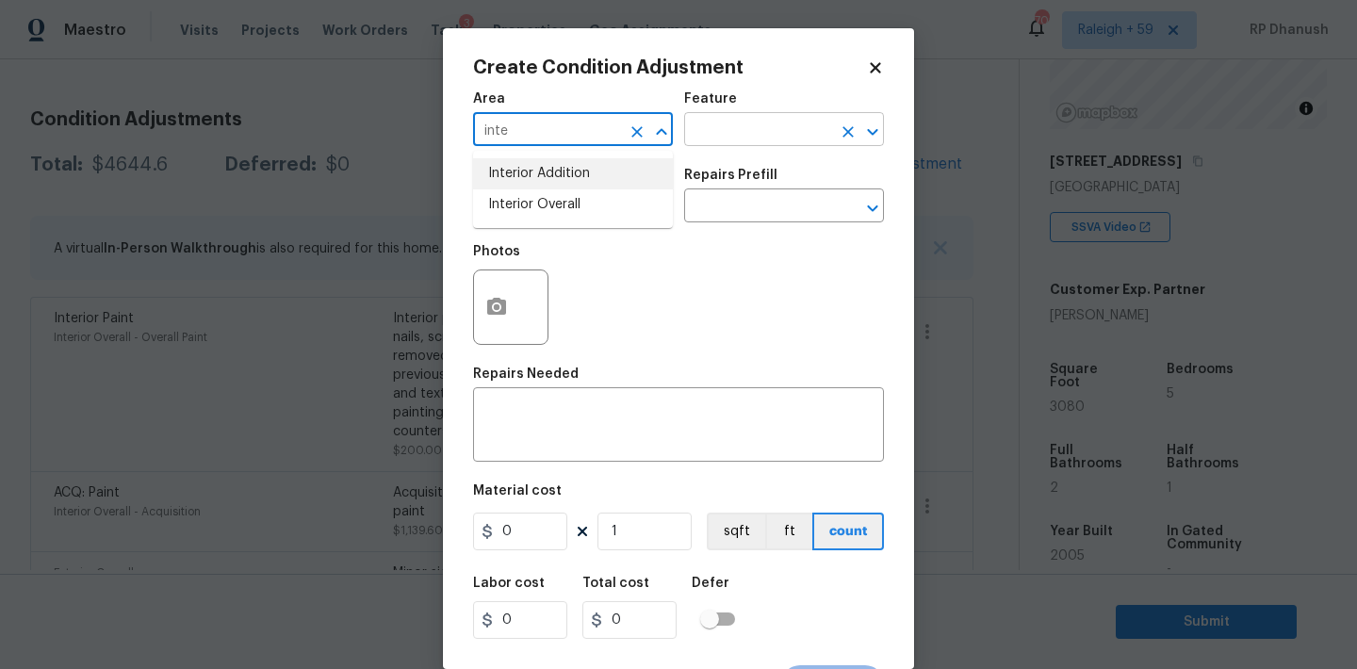
drag, startPoint x: 579, startPoint y: 188, endPoint x: 740, endPoint y: 136, distance: 169.6
click at [579, 188] on li "Interior Addition" at bounding box center [573, 173] width 200 height 31
type input "Interior Addition"
click at [635, 127] on icon "Clear" at bounding box center [637, 132] width 19 height 19
click at [571, 131] on input "text" at bounding box center [546, 131] width 147 height 29
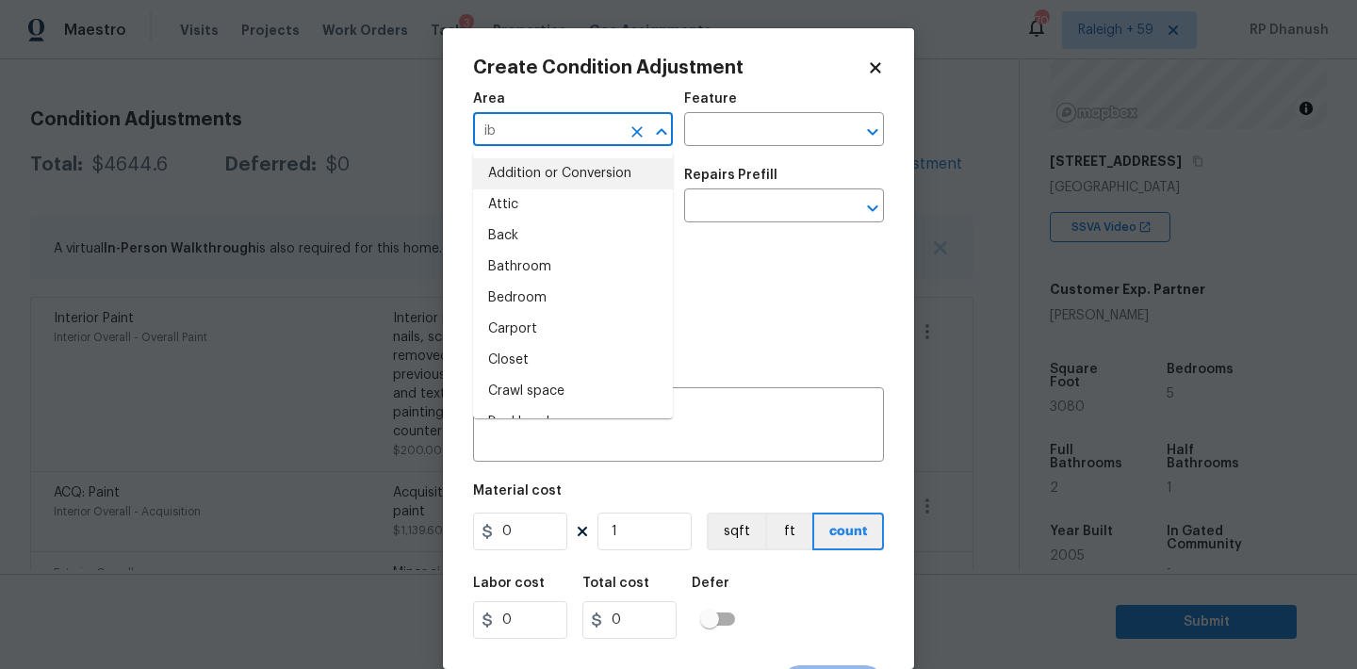
type input "ibt"
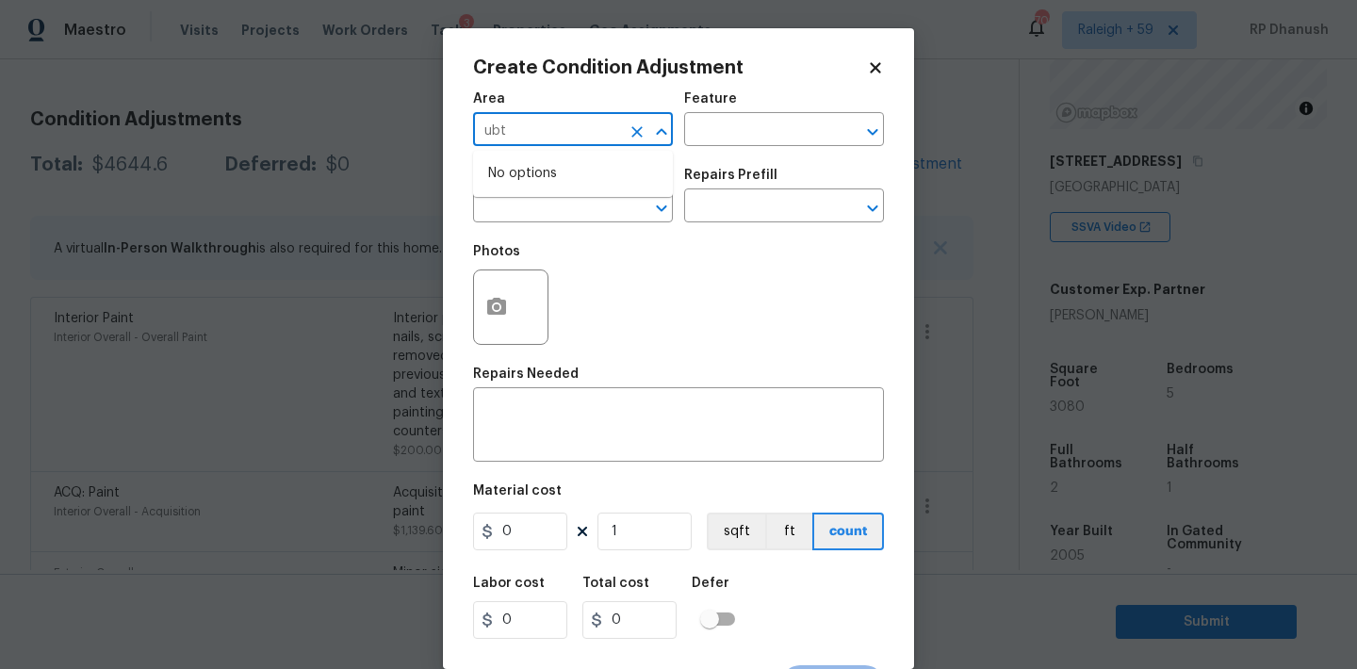
type input "ubte"
click at [574, 215] on li "Interior Overall" at bounding box center [573, 204] width 200 height 31
type input "Interior Overall"
click at [713, 112] on div "Feature" at bounding box center [784, 104] width 200 height 25
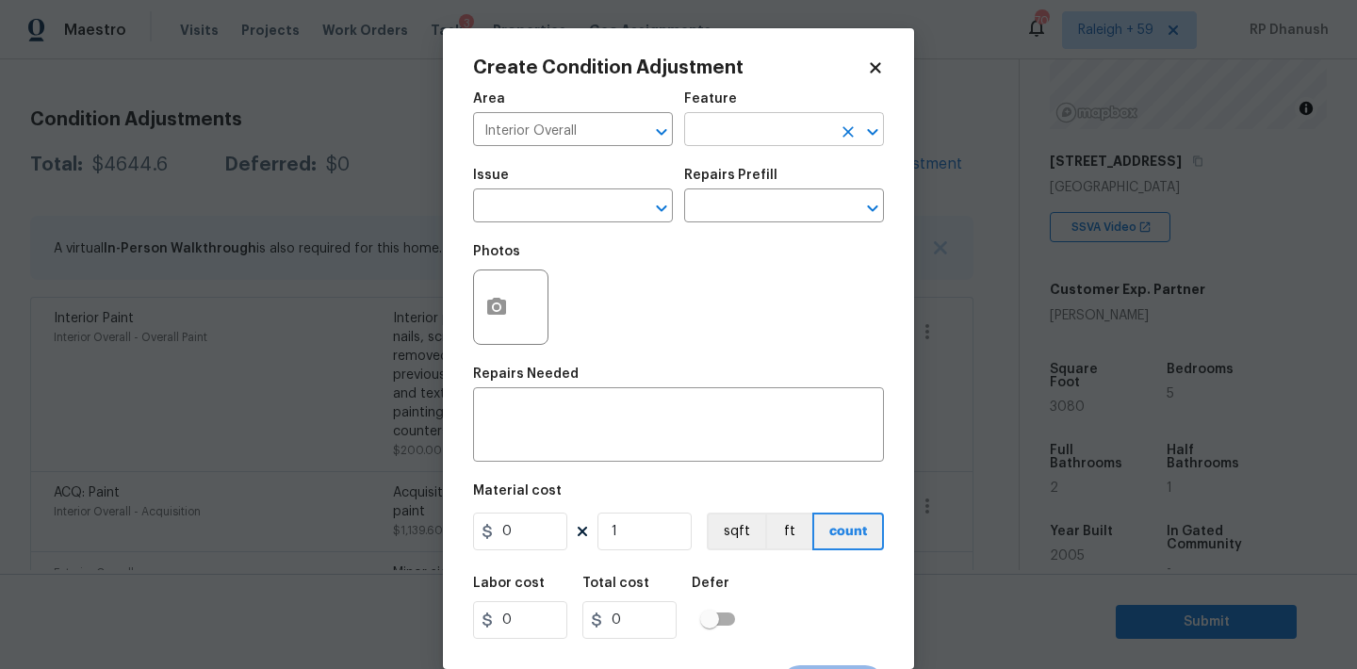
click at [713, 119] on input "text" at bounding box center [757, 131] width 147 height 29
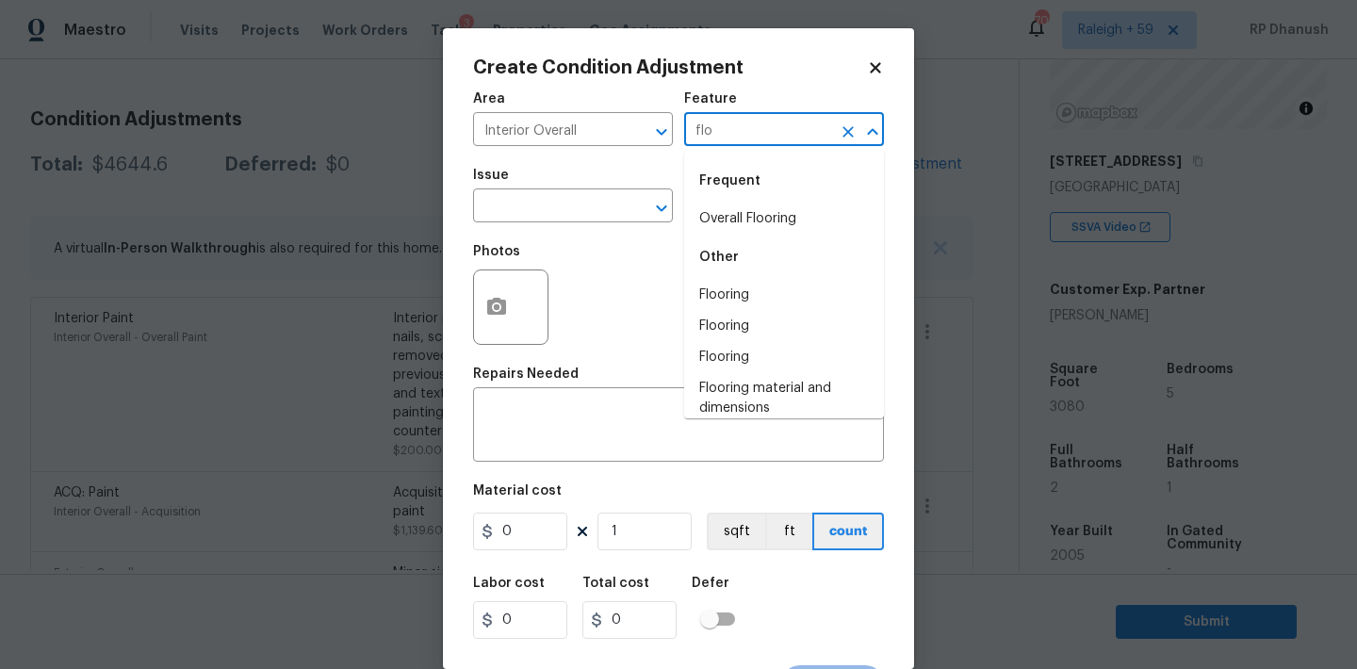
drag, startPoint x: 648, startPoint y: 194, endPoint x: 701, endPoint y: 232, distance: 64.9
click at [682, 232] on div "Issue ​ Repairs Prefill ​" at bounding box center [678, 195] width 411 height 76
click at [708, 232] on li "Overall Flooring" at bounding box center [784, 219] width 200 height 31
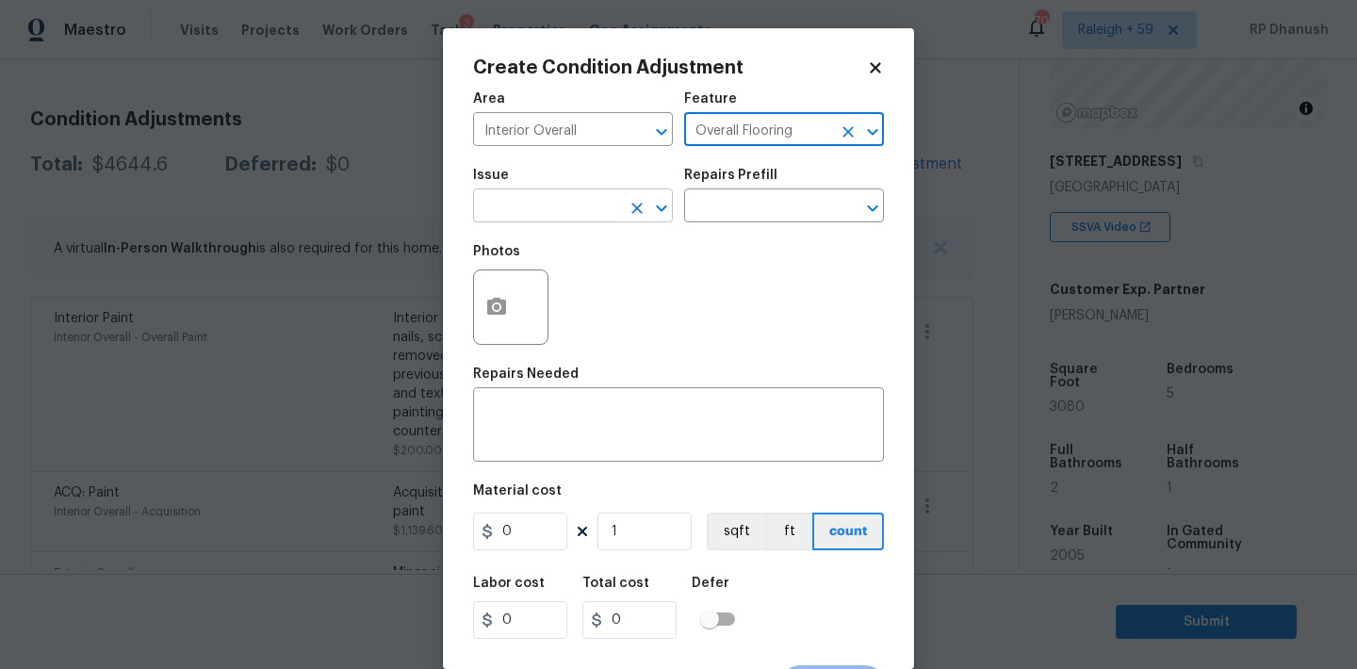
type input "Overall Flooring"
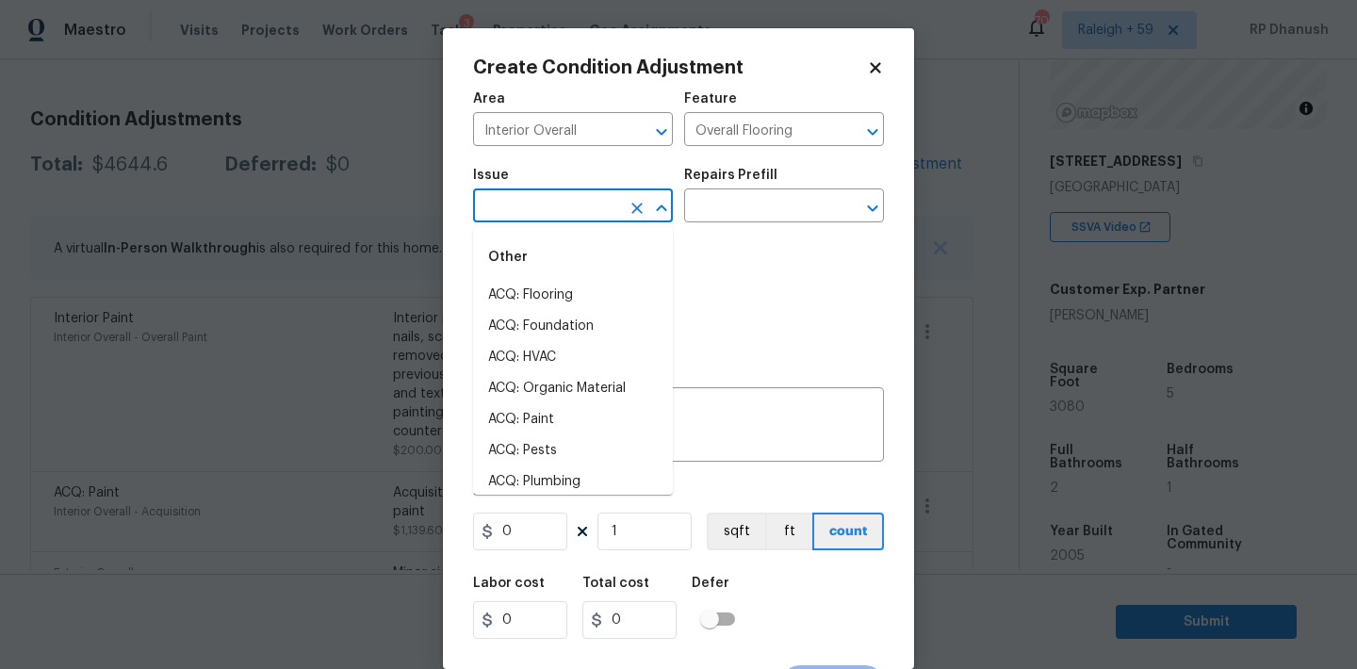
click at [571, 205] on input "text" at bounding box center [546, 207] width 147 height 29
click at [552, 284] on li "ACQ: Flooring" at bounding box center [573, 295] width 200 height 31
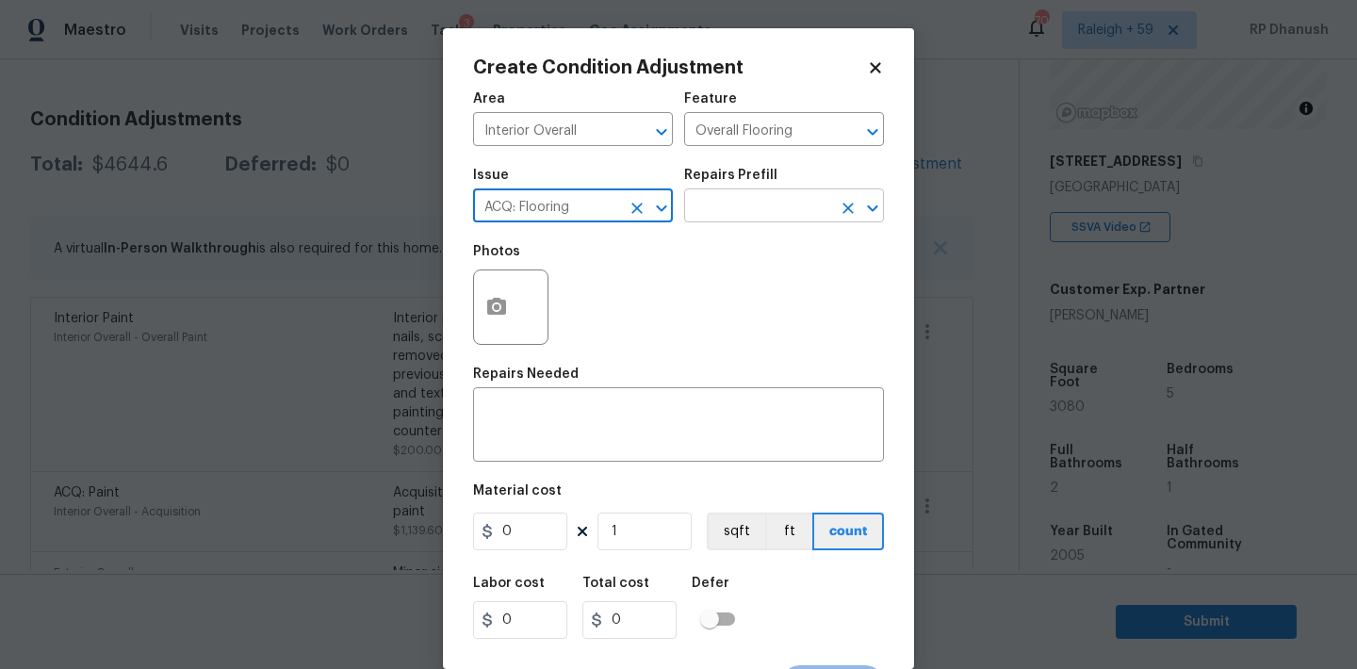
type input "ACQ: Flooring"
click at [818, 211] on input "text" at bounding box center [757, 207] width 147 height 29
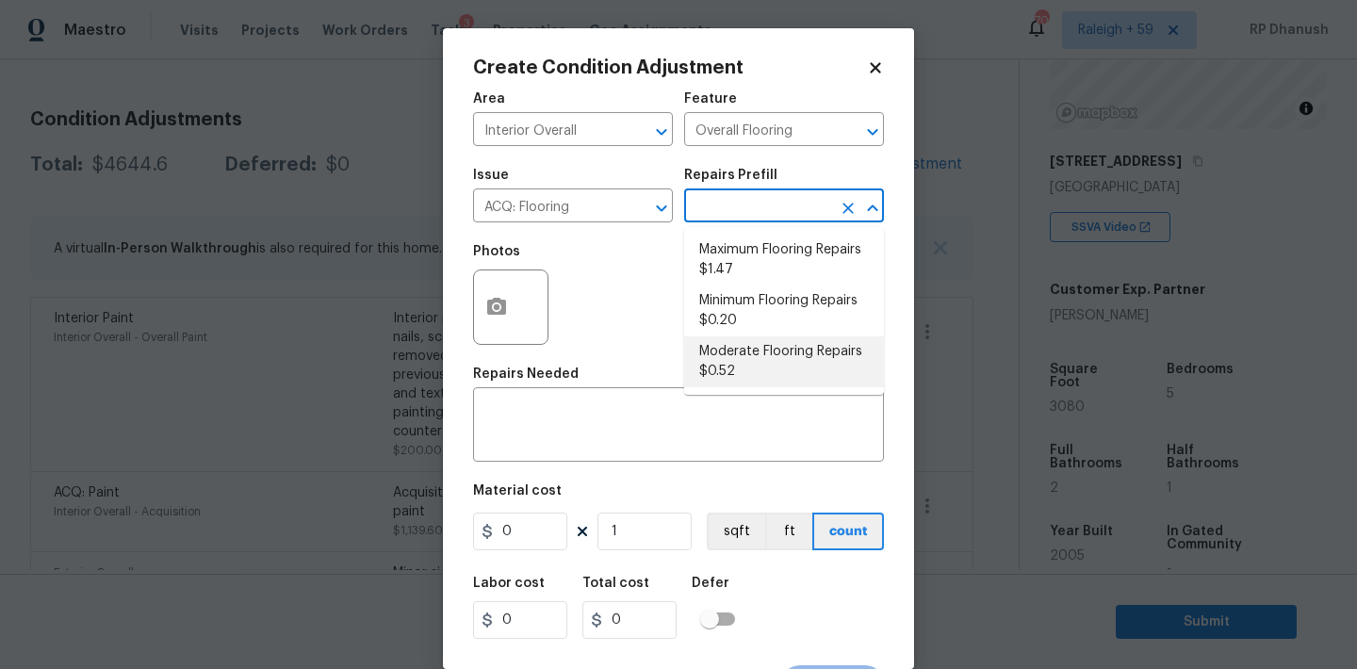
click at [746, 373] on li "Moderate Flooring Repairs $0.52" at bounding box center [784, 361] width 200 height 51
type input "Acquisition"
type textarea "Acquisition Scope: Moderate flooring repairs"
type input "0.52"
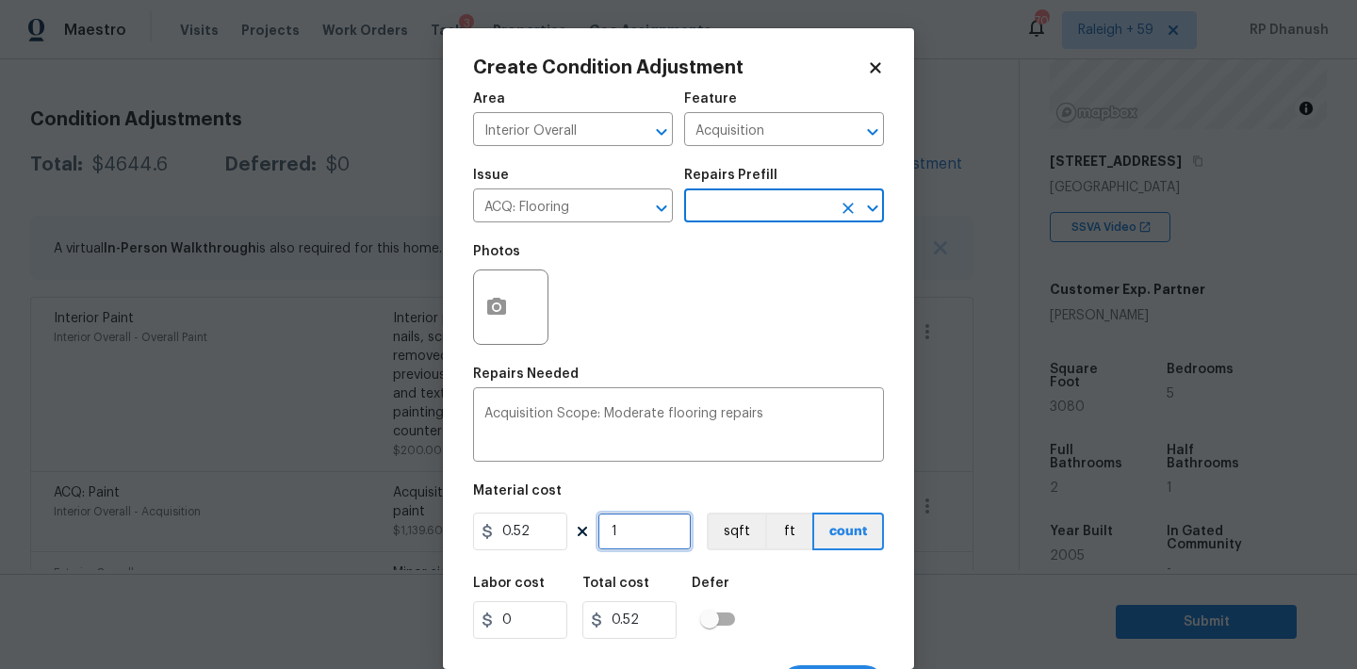
click at [663, 524] on input "1" at bounding box center [644, 532] width 94 height 38
type input "0"
paste input "308"
type input "3080"
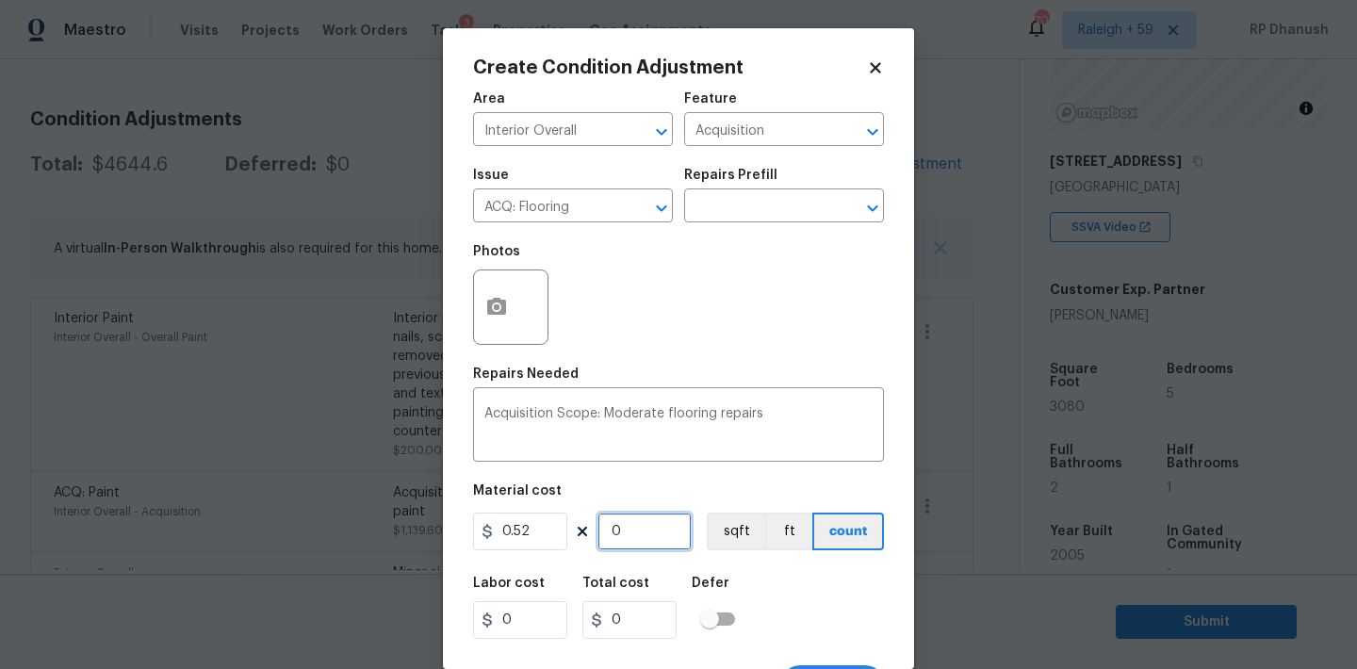
type input "1601.6"
type input "3080"
click at [505, 311] on icon "button" at bounding box center [496, 306] width 19 height 17
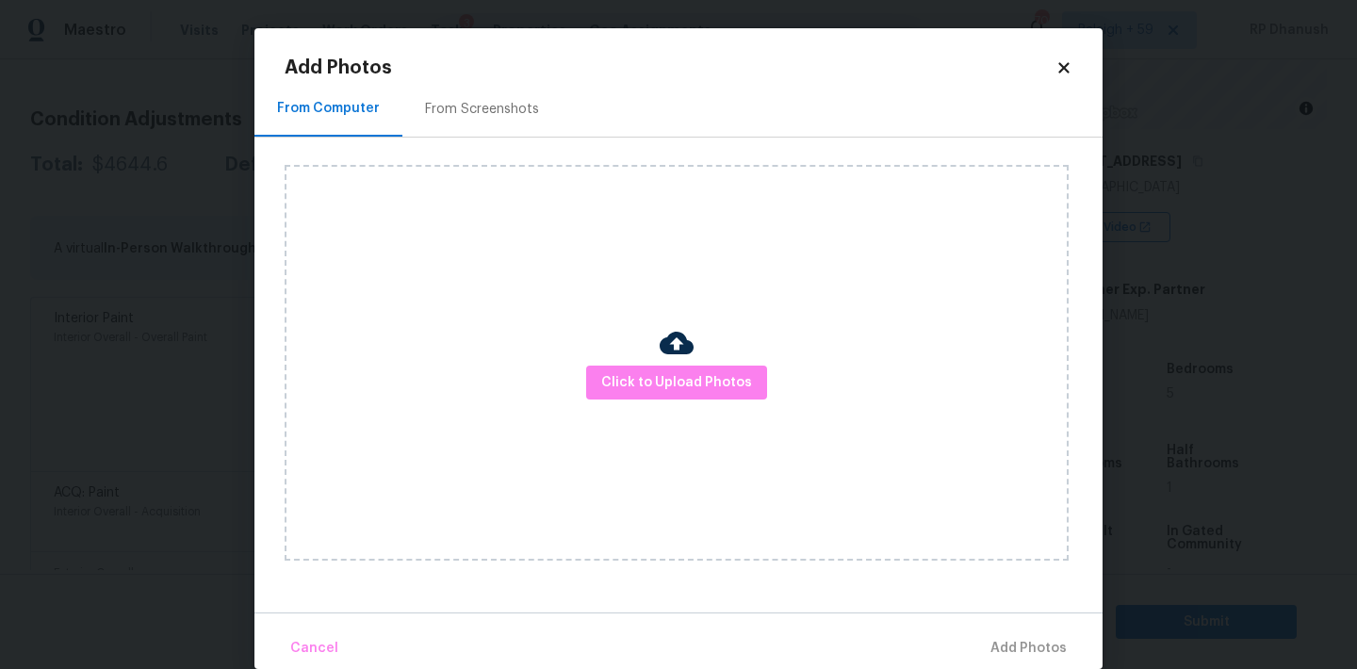
click at [506, 163] on div "Click to Upload Photos" at bounding box center [694, 363] width 818 height 450
click at [498, 81] on div "From Screenshots" at bounding box center [481, 109] width 159 height 56
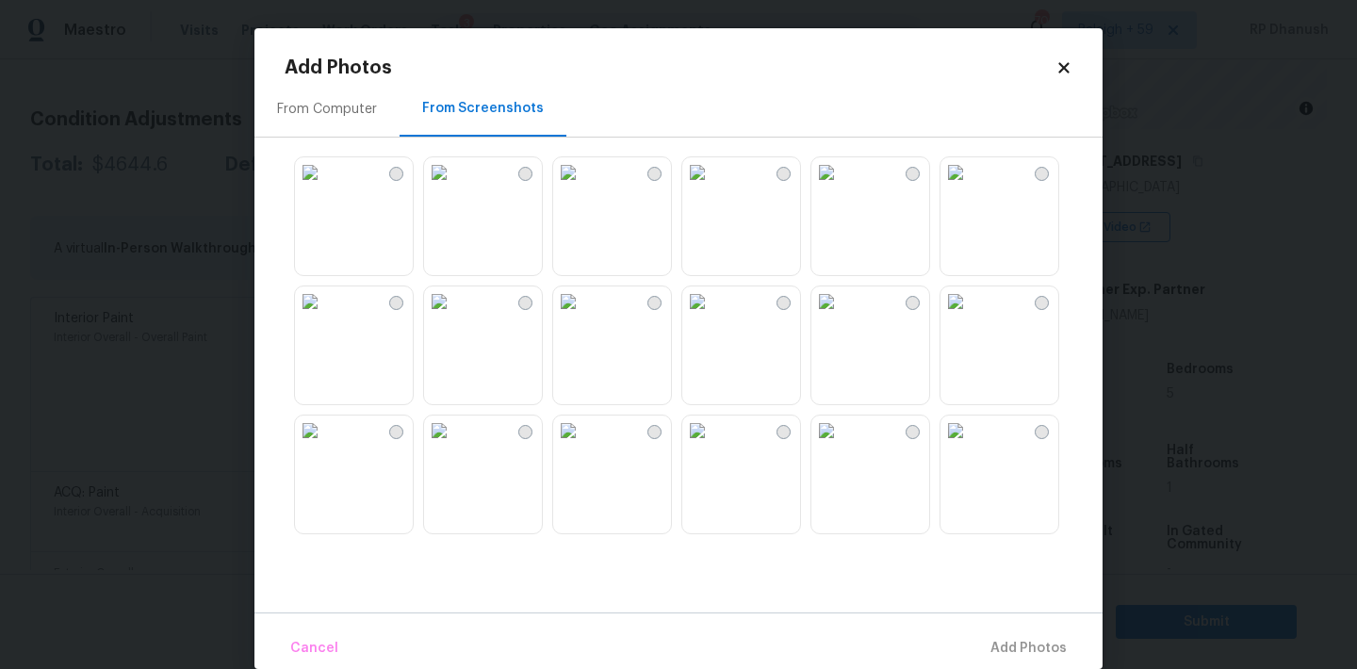
click at [493, 119] on div "From Screenshots" at bounding box center [483, 109] width 167 height 56
click at [712, 188] on img at bounding box center [697, 172] width 30 height 30
click at [583, 317] on img at bounding box center [568, 301] width 30 height 30
click at [834, 188] on img at bounding box center [826, 172] width 30 height 30
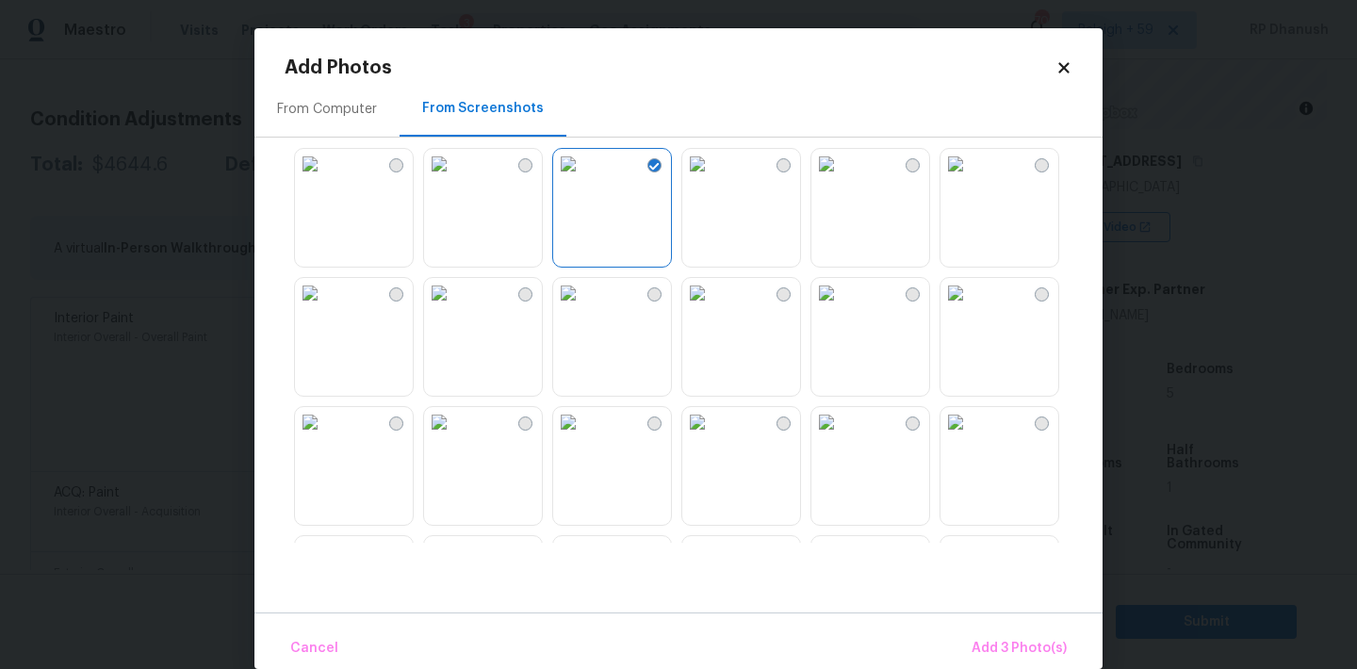
click at [583, 308] on img at bounding box center [568, 293] width 30 height 30
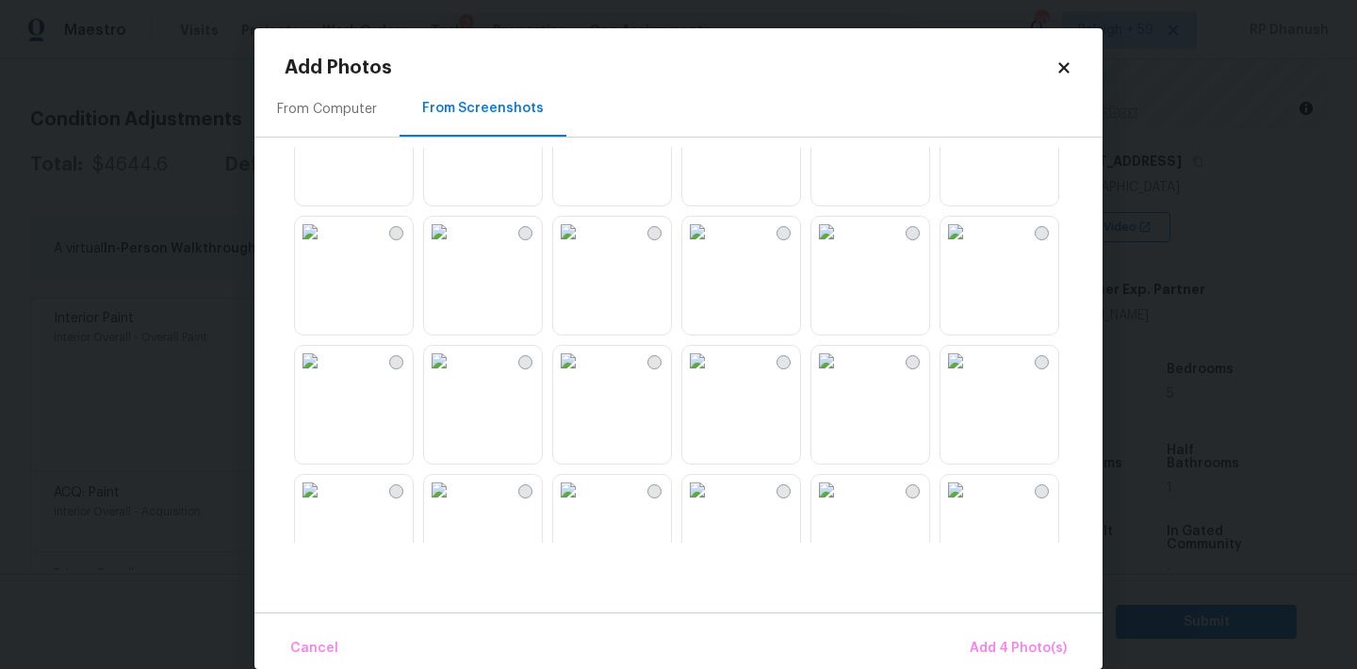
click at [971, 376] on img at bounding box center [956, 361] width 30 height 30
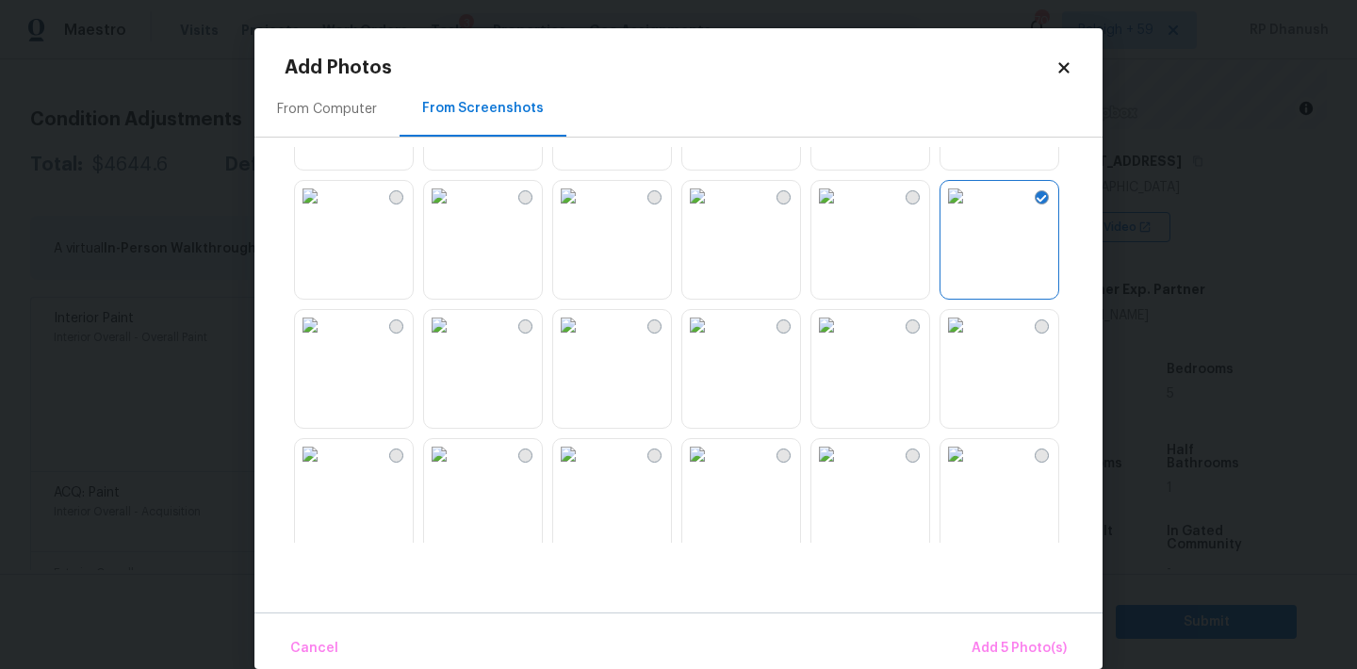
scroll to position [676, 0]
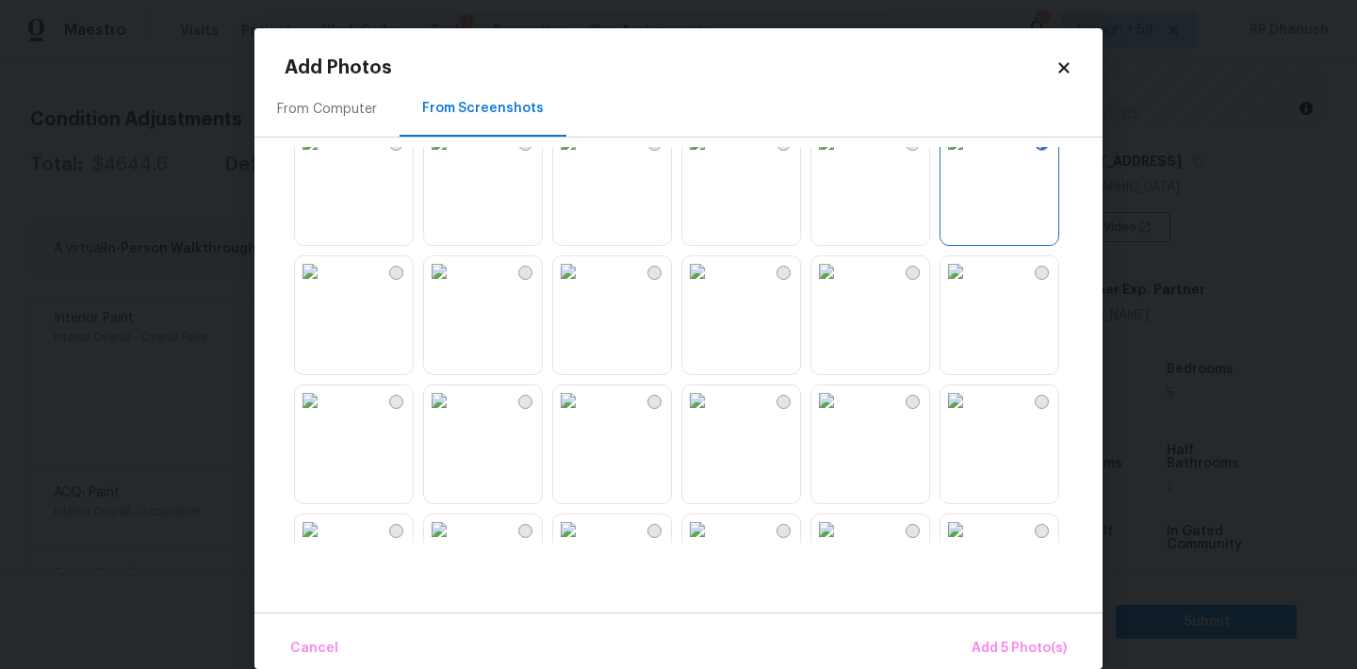
click at [583, 286] on img at bounding box center [568, 271] width 30 height 30
click at [712, 416] on img at bounding box center [697, 400] width 30 height 30
click at [842, 416] on img at bounding box center [826, 400] width 30 height 30
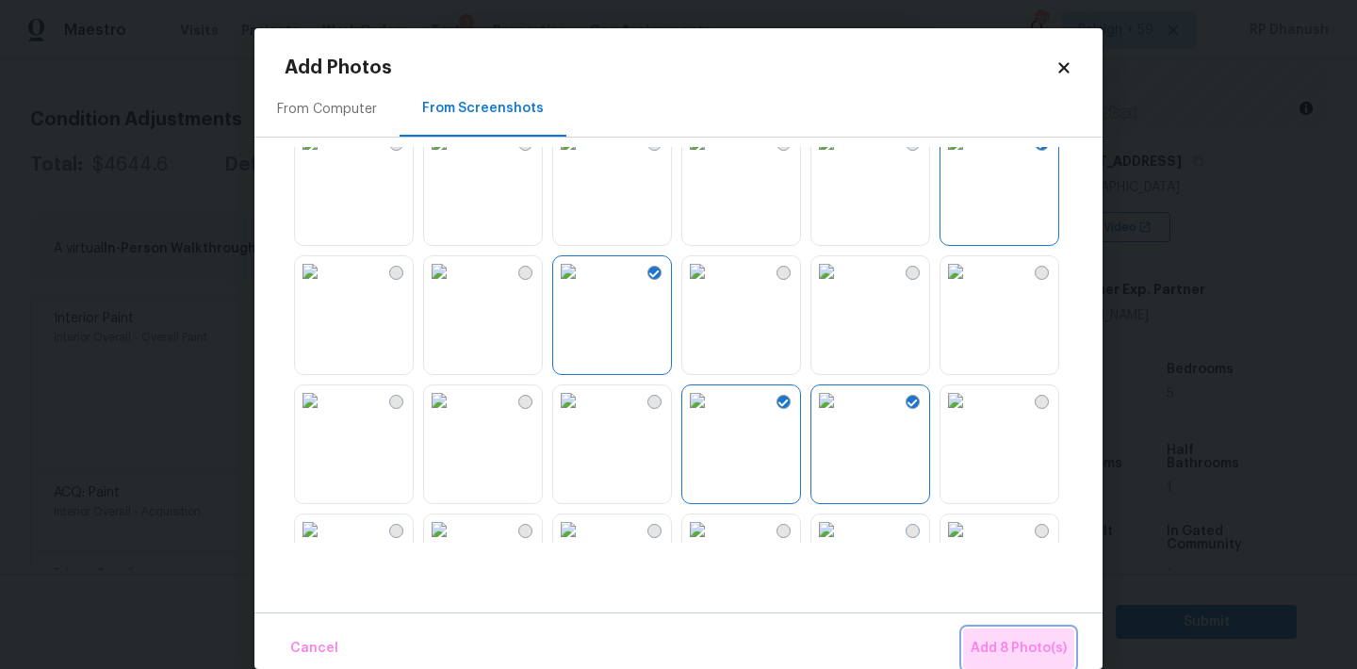
click at [1026, 642] on span "Add 8 Photo(s)" at bounding box center [1019, 649] width 96 height 24
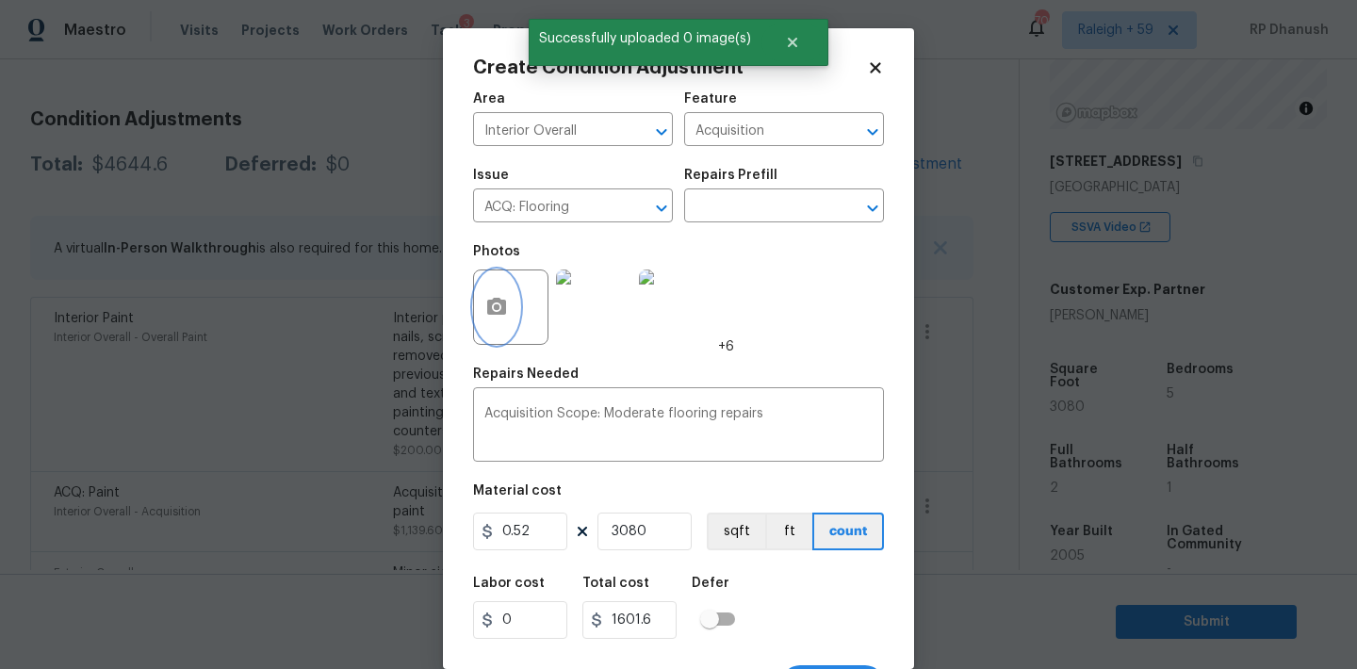
scroll to position [35, 0]
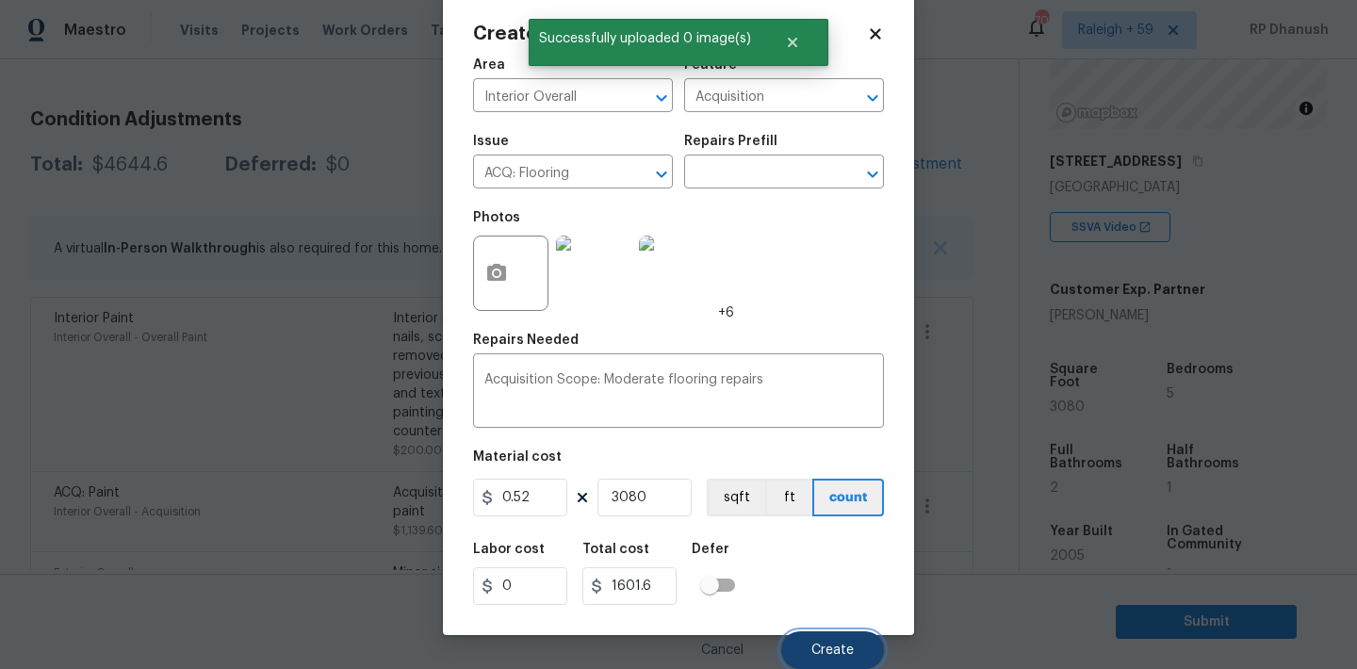
click at [800, 643] on button "Create" at bounding box center [832, 650] width 103 height 38
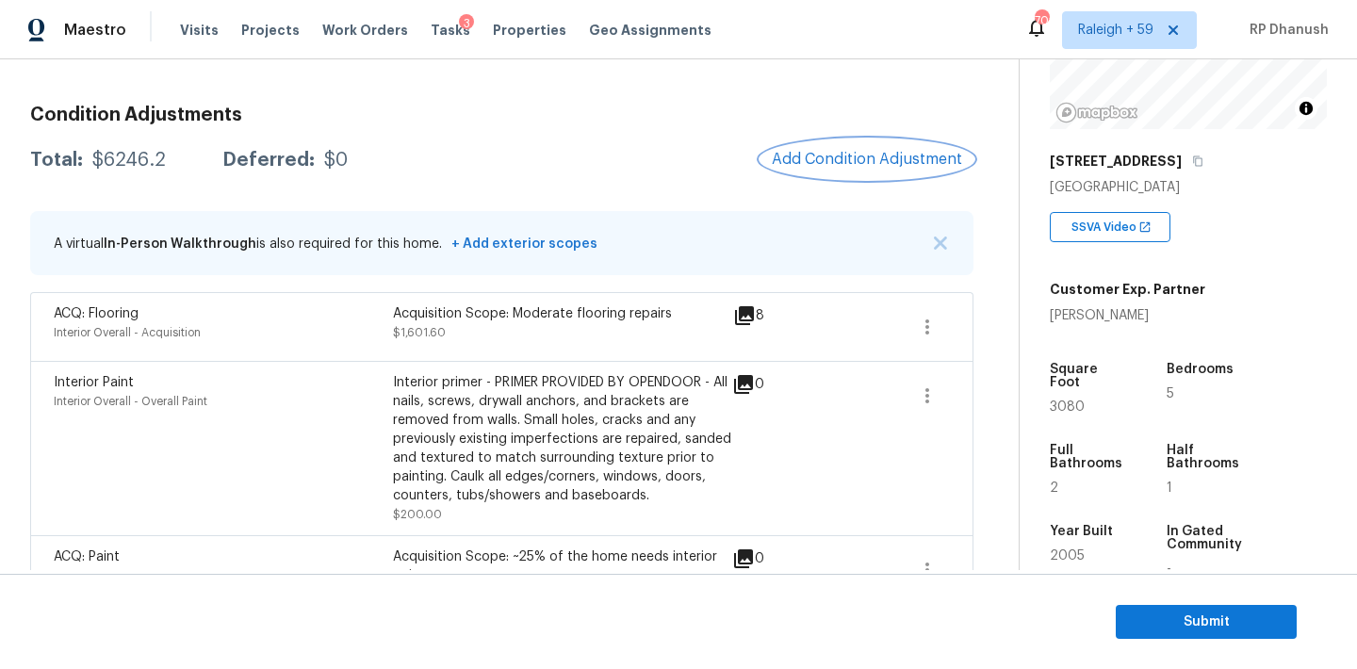
scroll to position [238, 0]
click at [824, 158] on span "Add Condition Adjustment" at bounding box center [867, 161] width 190 height 17
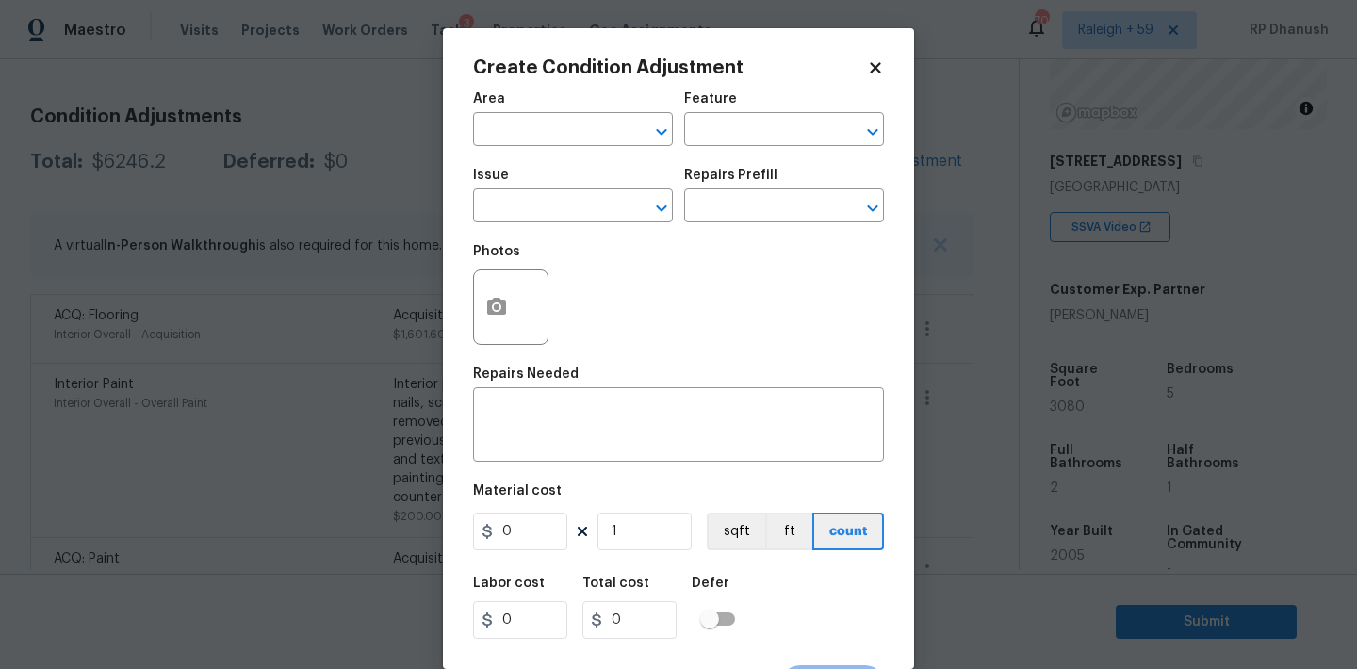
click at [550, 149] on span "Area ​" at bounding box center [573, 119] width 200 height 76
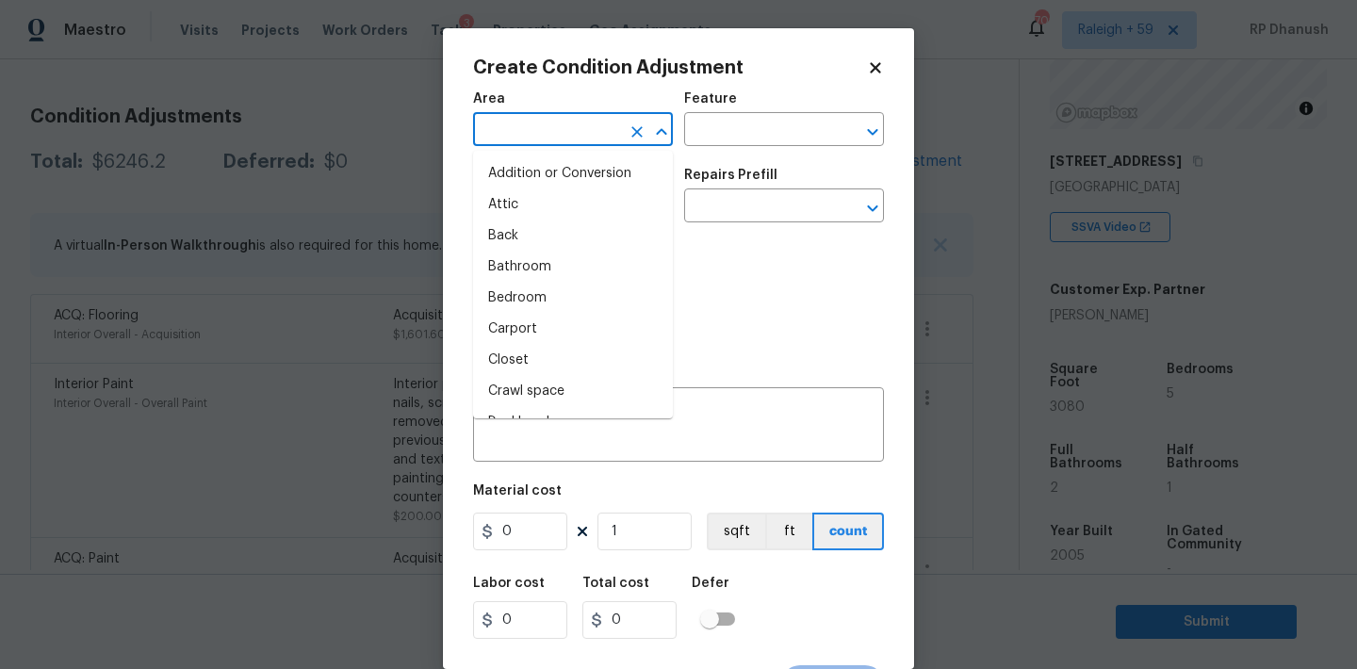
click at [547, 132] on input "text" at bounding box center [546, 131] width 147 height 29
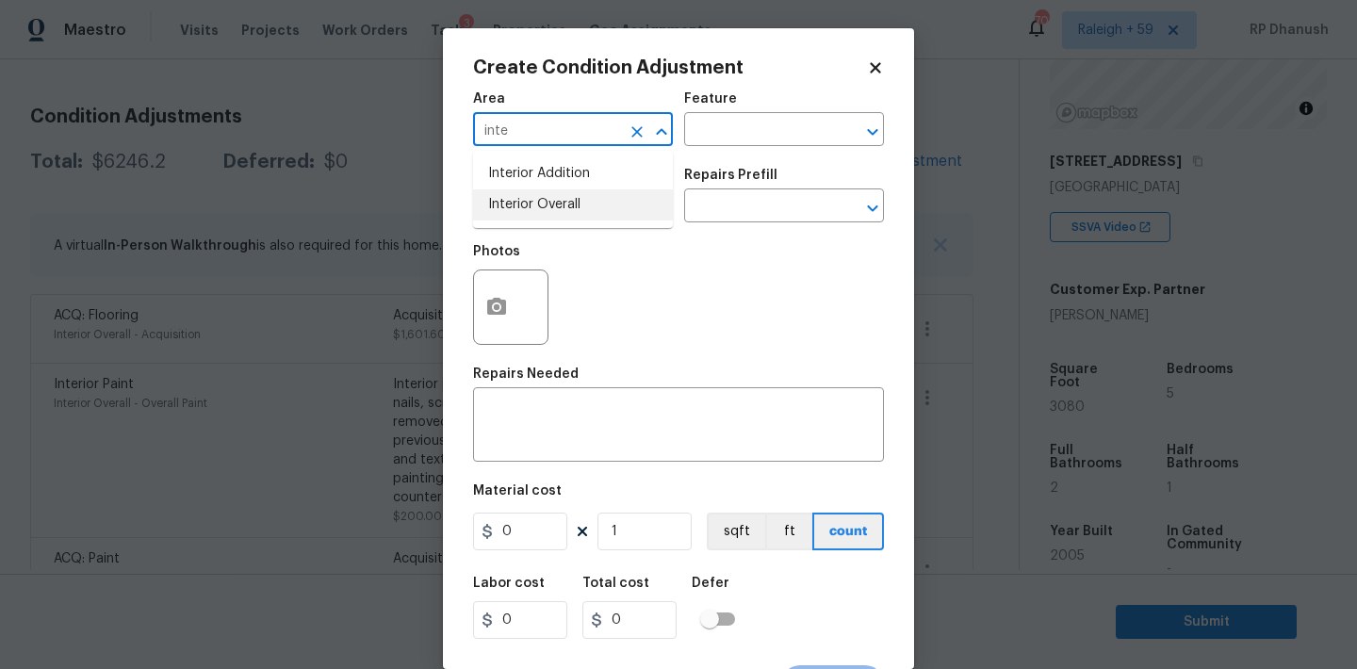
click at [535, 199] on li "Interior Overall" at bounding box center [573, 204] width 200 height 31
type input "Interior Overall"
click at [722, 152] on div "Area Interior Overall ​ Feature ​" at bounding box center [678, 119] width 411 height 76
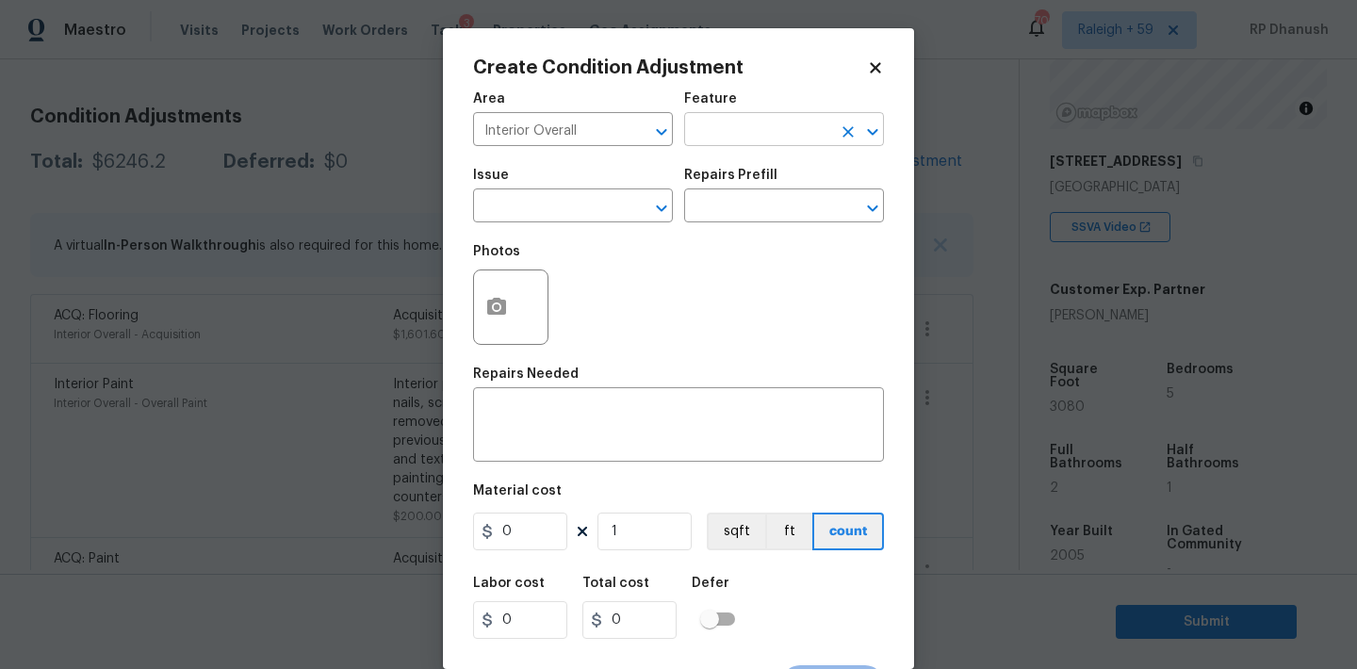
click at [734, 138] on input "text" at bounding box center [757, 131] width 147 height 29
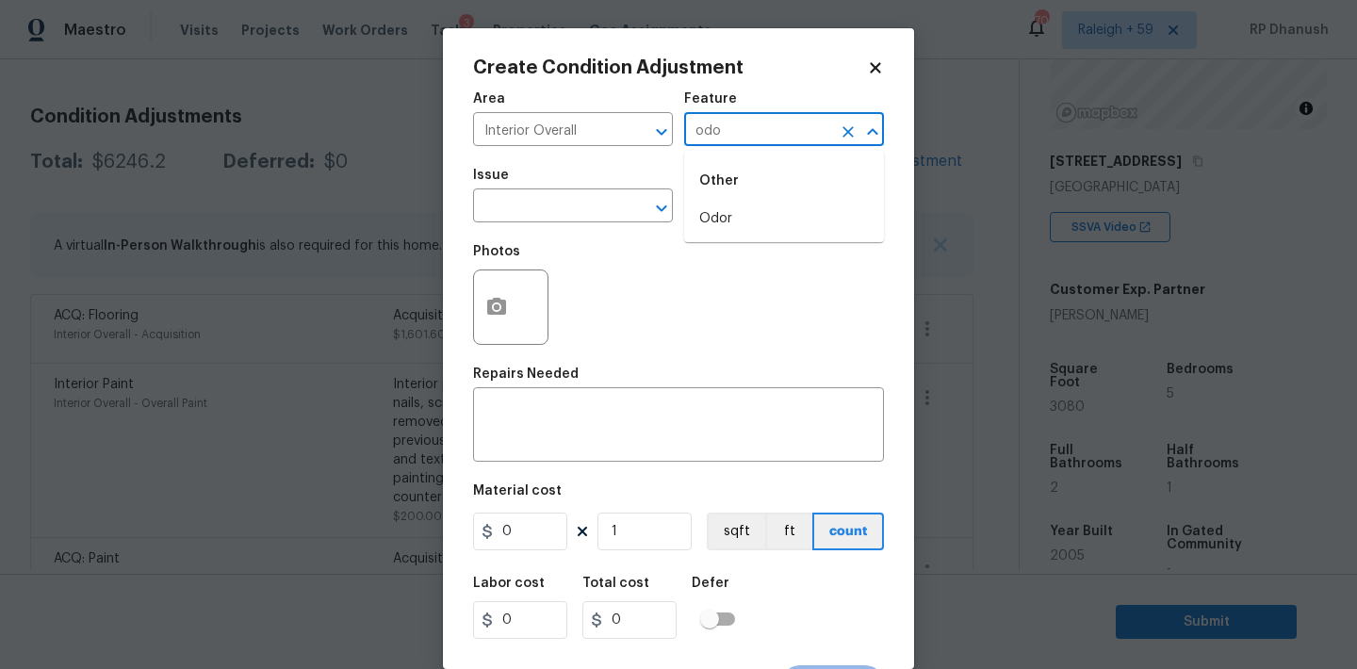
click at [726, 204] on li "Odor" at bounding box center [784, 219] width 200 height 31
type input "Odor"
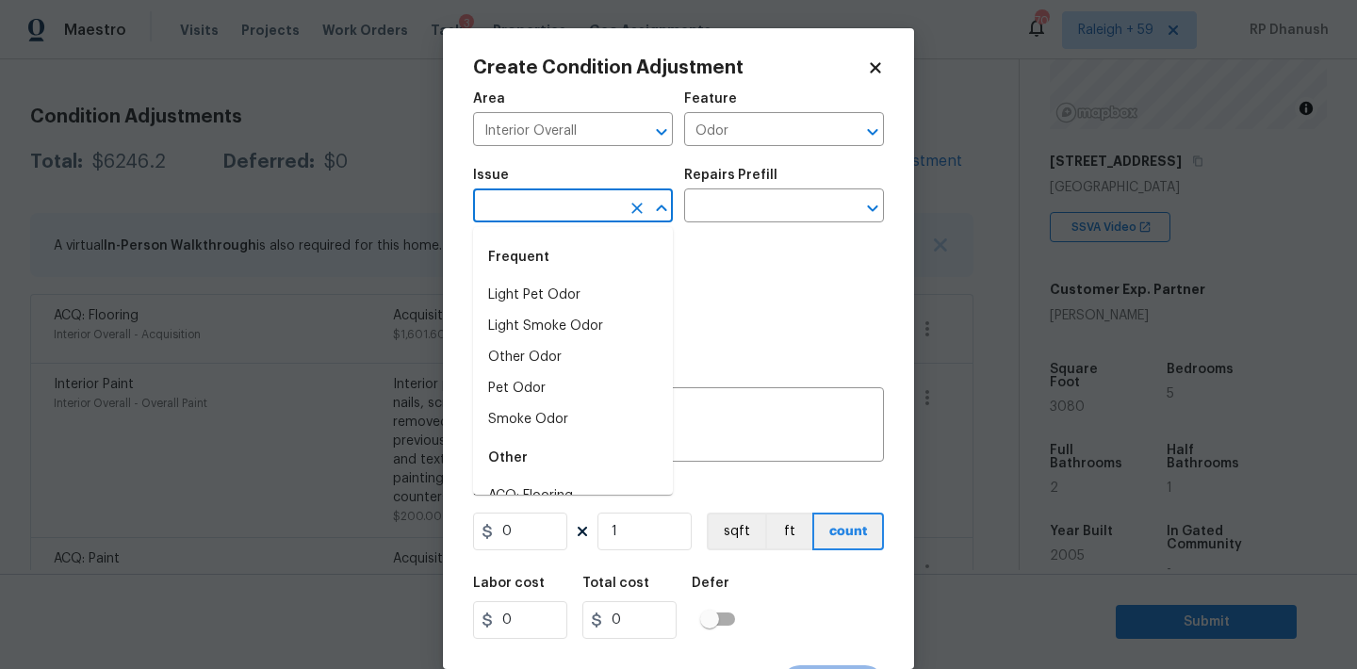
click at [584, 200] on input "text" at bounding box center [546, 207] width 147 height 29
click at [565, 290] on li "Light Pet Odor" at bounding box center [573, 295] width 200 height 31
type input "Light Pet Odor"
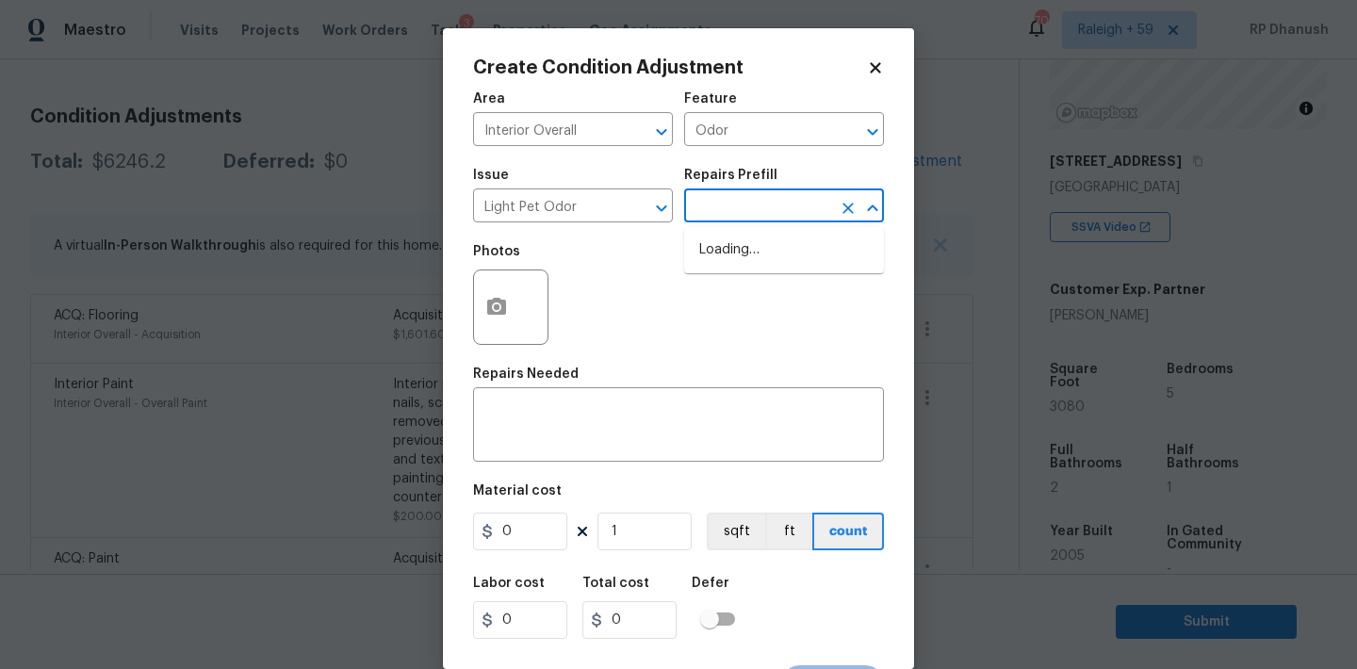
click at [743, 219] on input "text" at bounding box center [757, 207] width 147 height 29
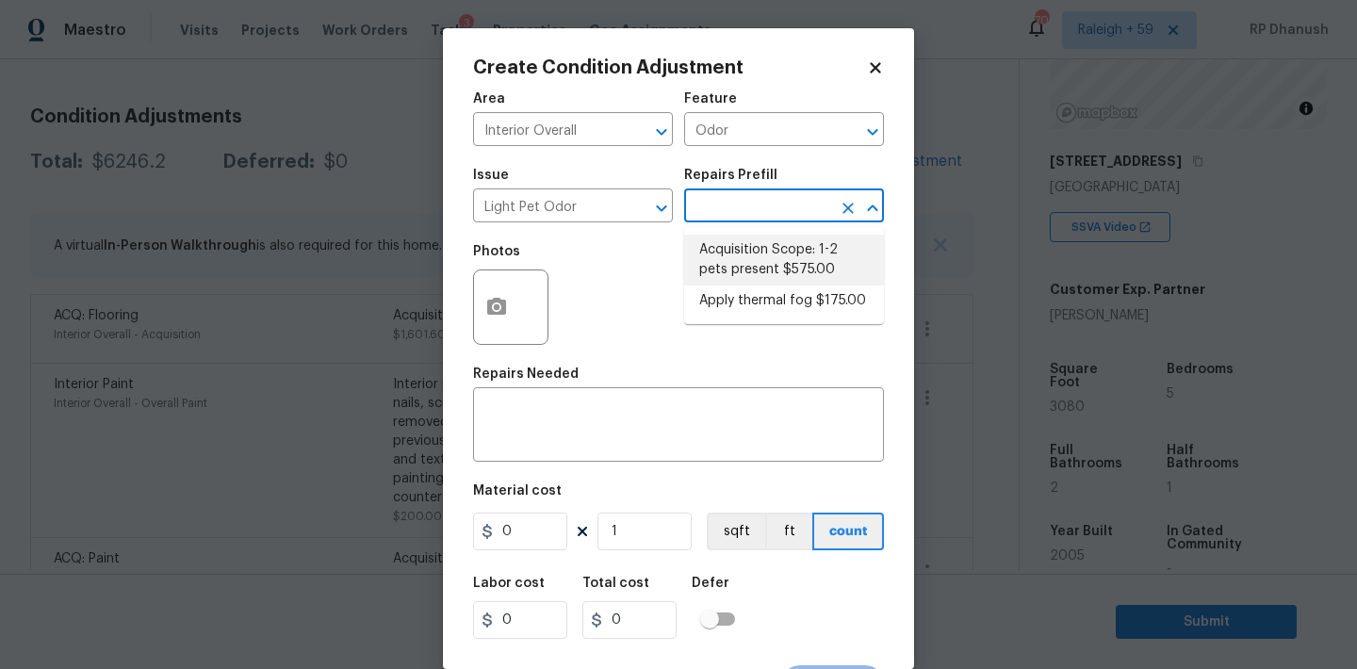
click at [764, 278] on li "Acquisition Scope: 1-2 pets present $575.00" at bounding box center [784, 260] width 200 height 51
type textarea "Acquisition Scope: 1-2 pets present"
type input "575"
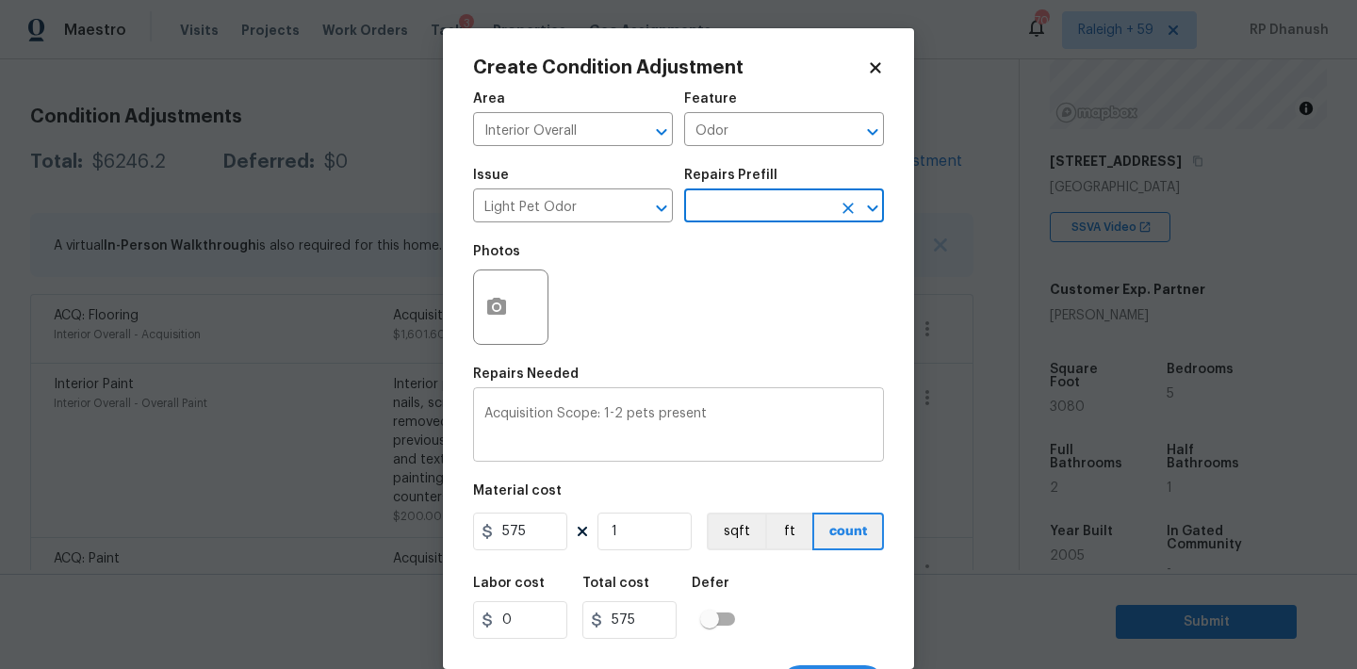
scroll to position [35, 0]
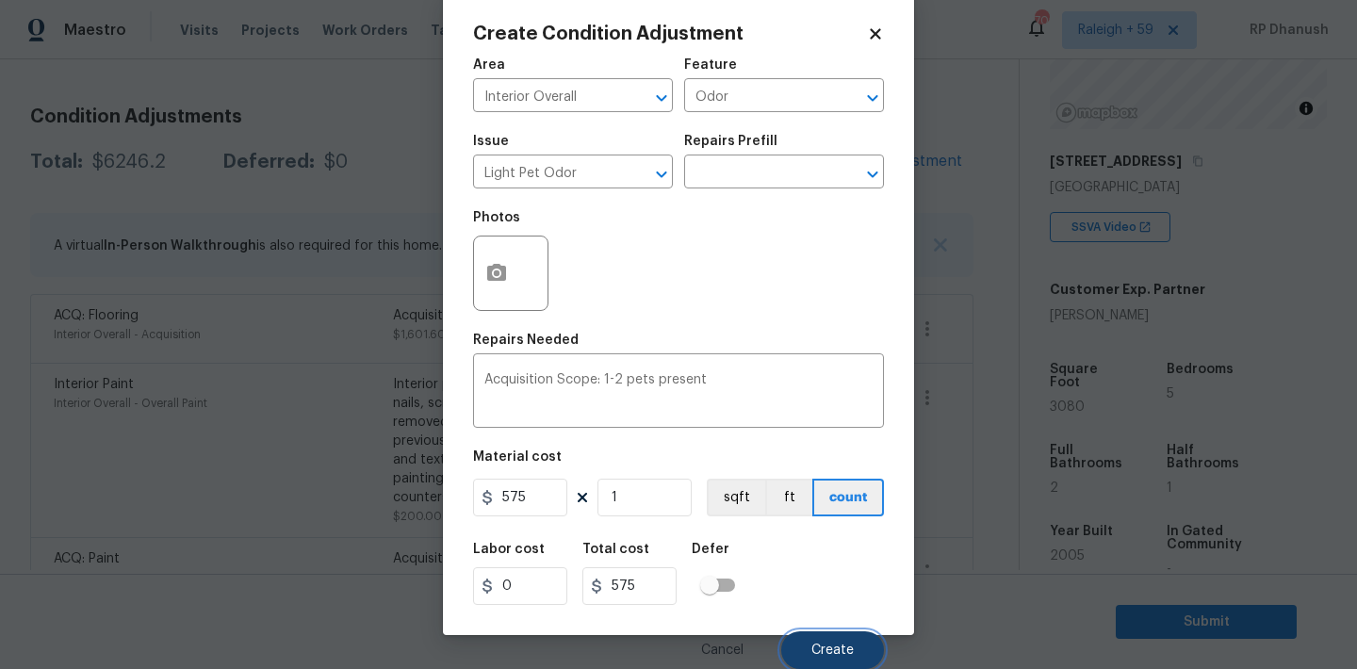
click at [827, 634] on button "Create" at bounding box center [832, 650] width 103 height 38
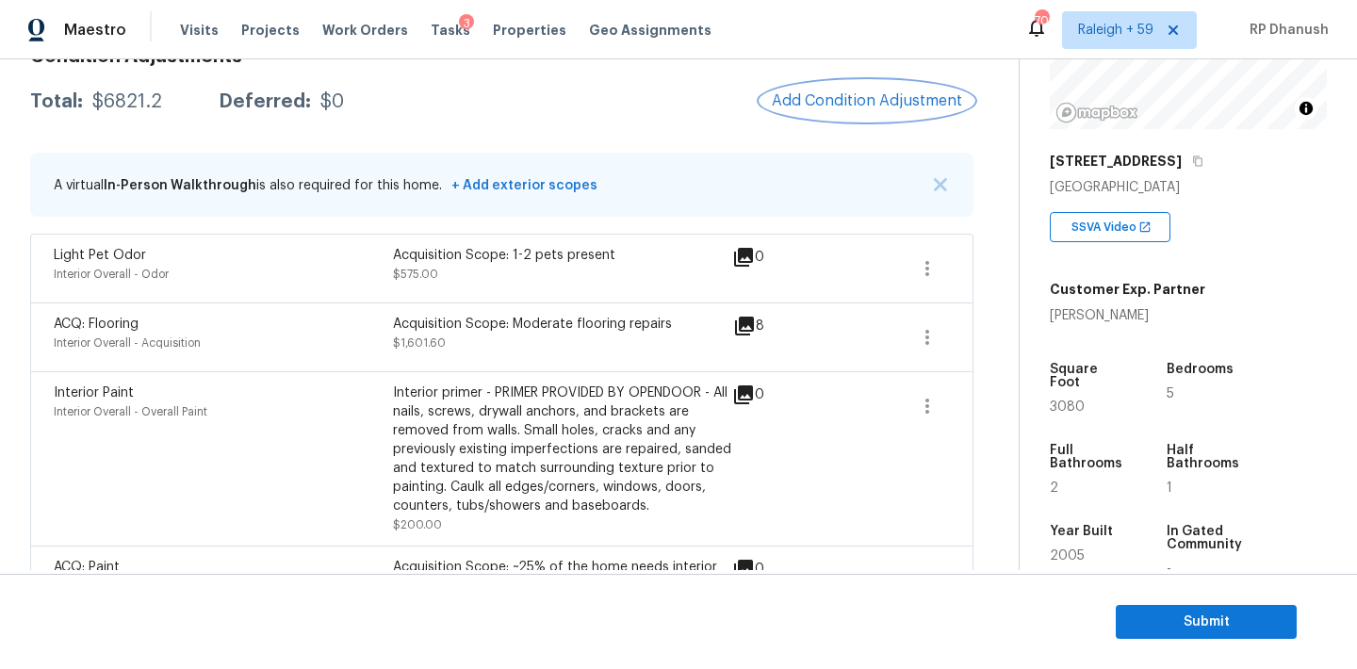
scroll to position [185, 0]
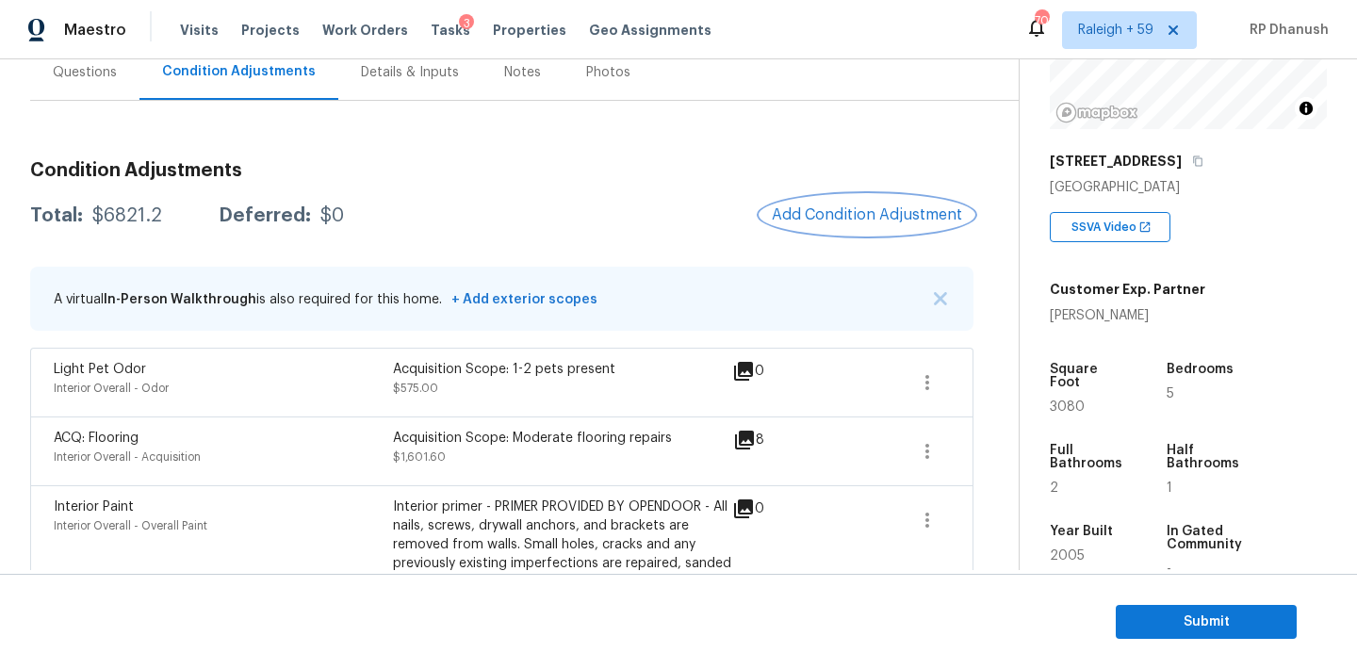
click at [876, 211] on span "Add Condition Adjustment" at bounding box center [867, 214] width 190 height 17
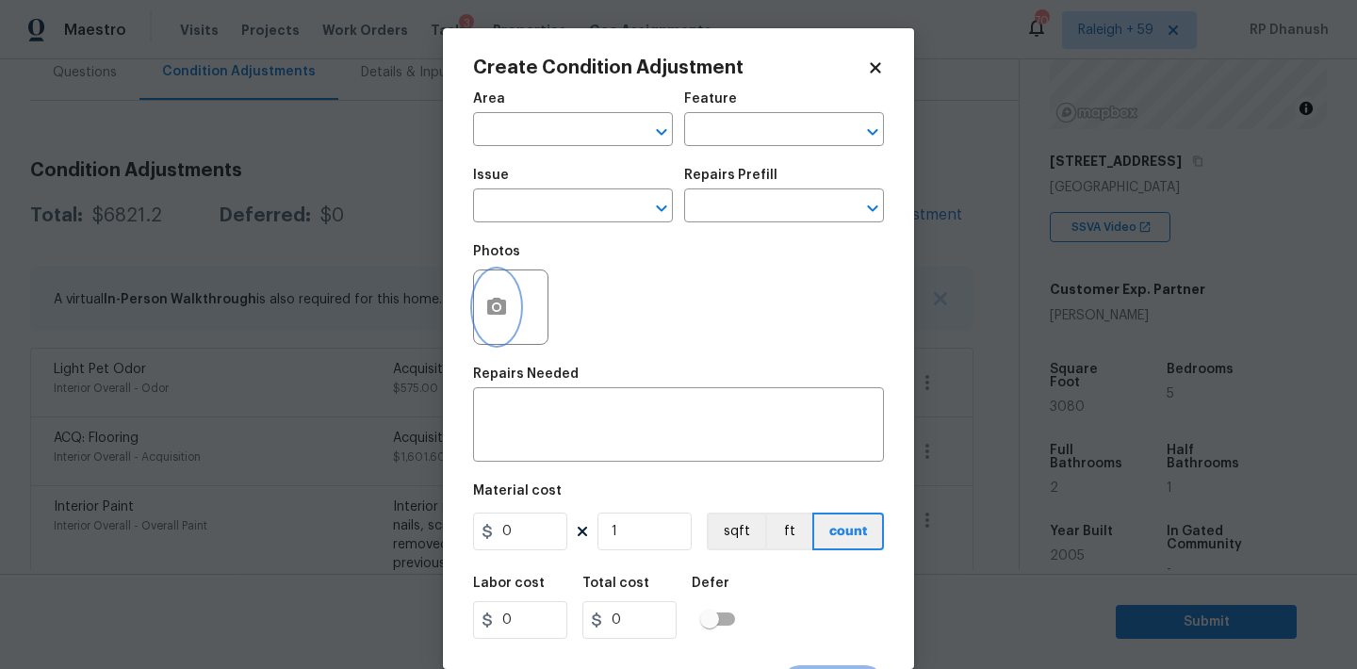
click at [496, 315] on icon "button" at bounding box center [496, 306] width 19 height 17
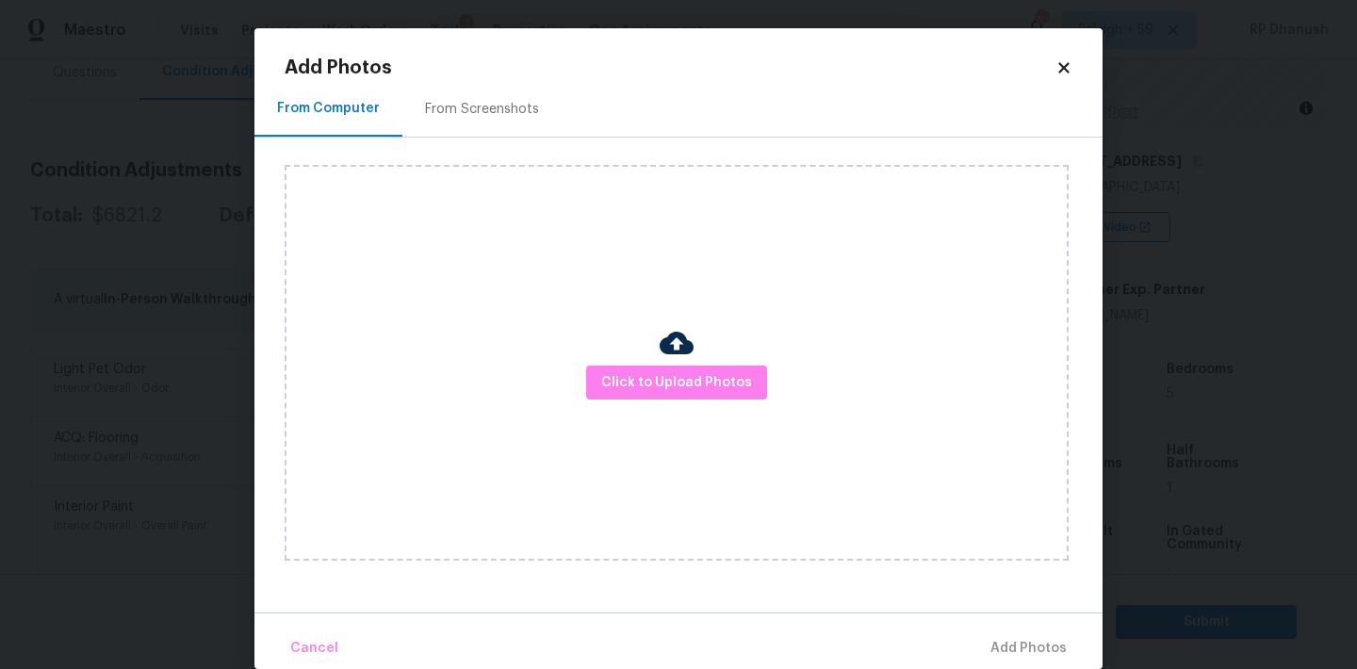
click at [735, 408] on div "Click to Upload Photos" at bounding box center [677, 363] width 784 height 396
click at [731, 380] on span "Click to Upload Photos" at bounding box center [676, 383] width 151 height 24
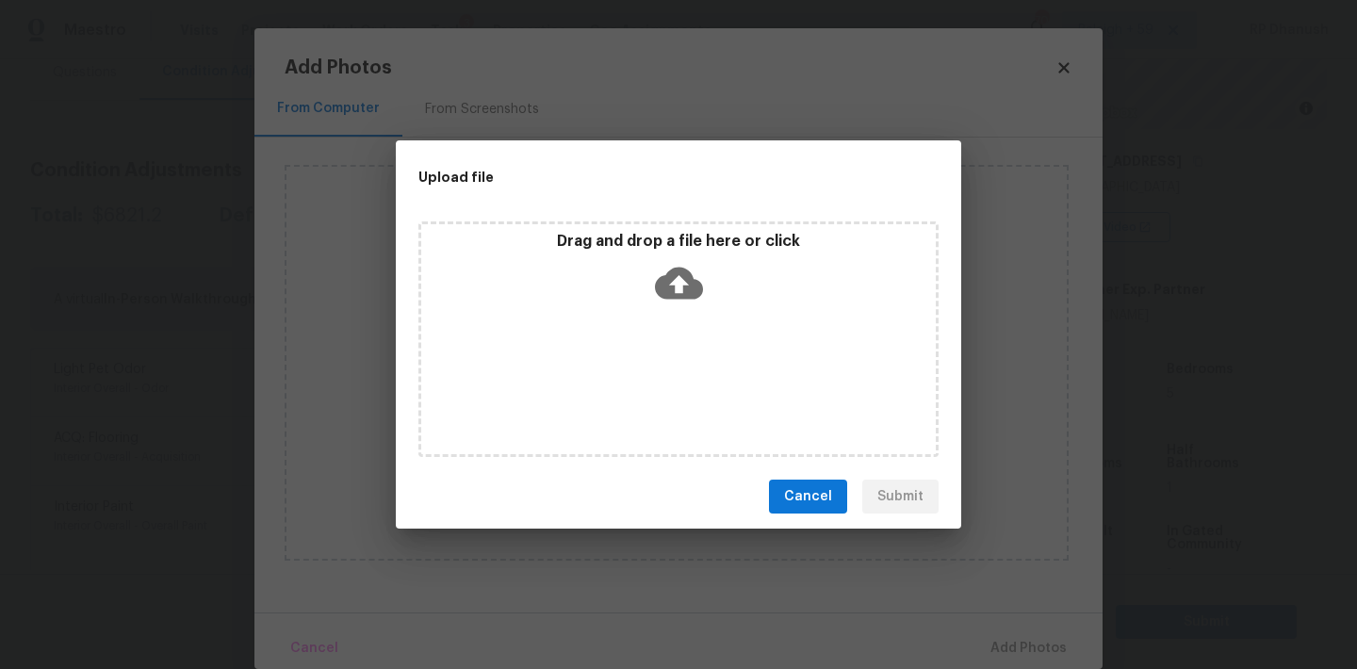
click at [694, 291] on icon at bounding box center [679, 284] width 48 height 32
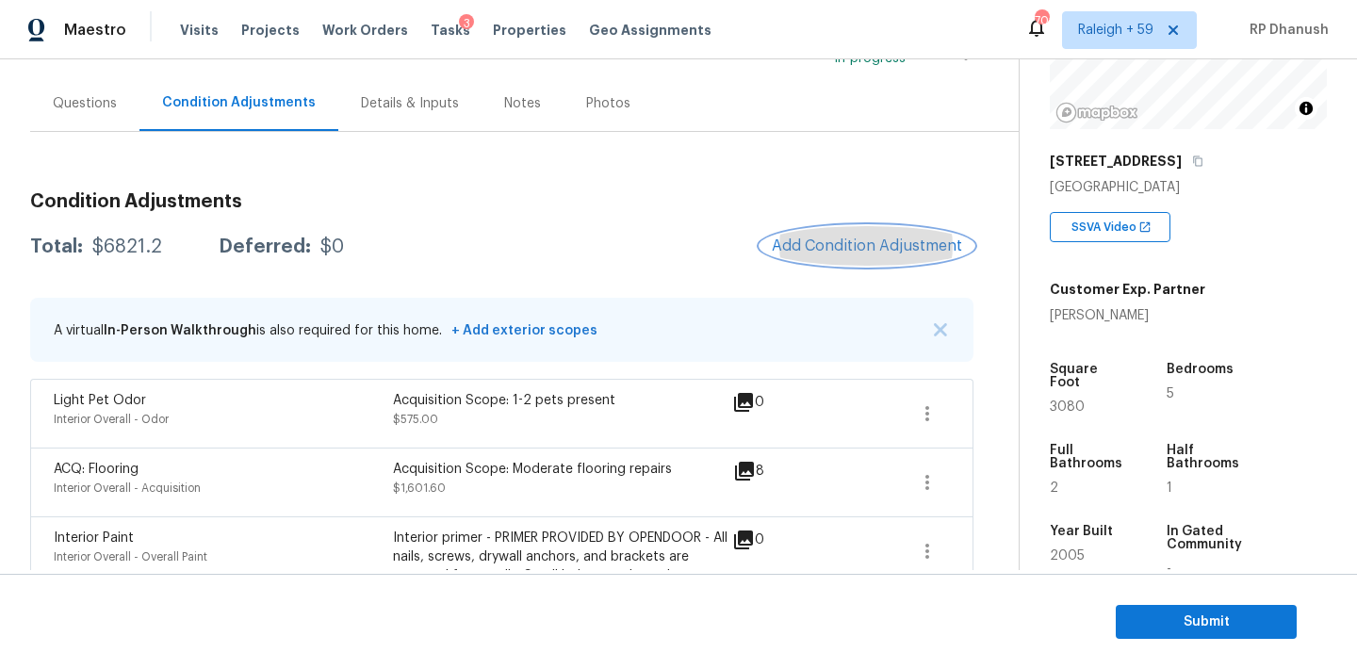
scroll to position [98, 0]
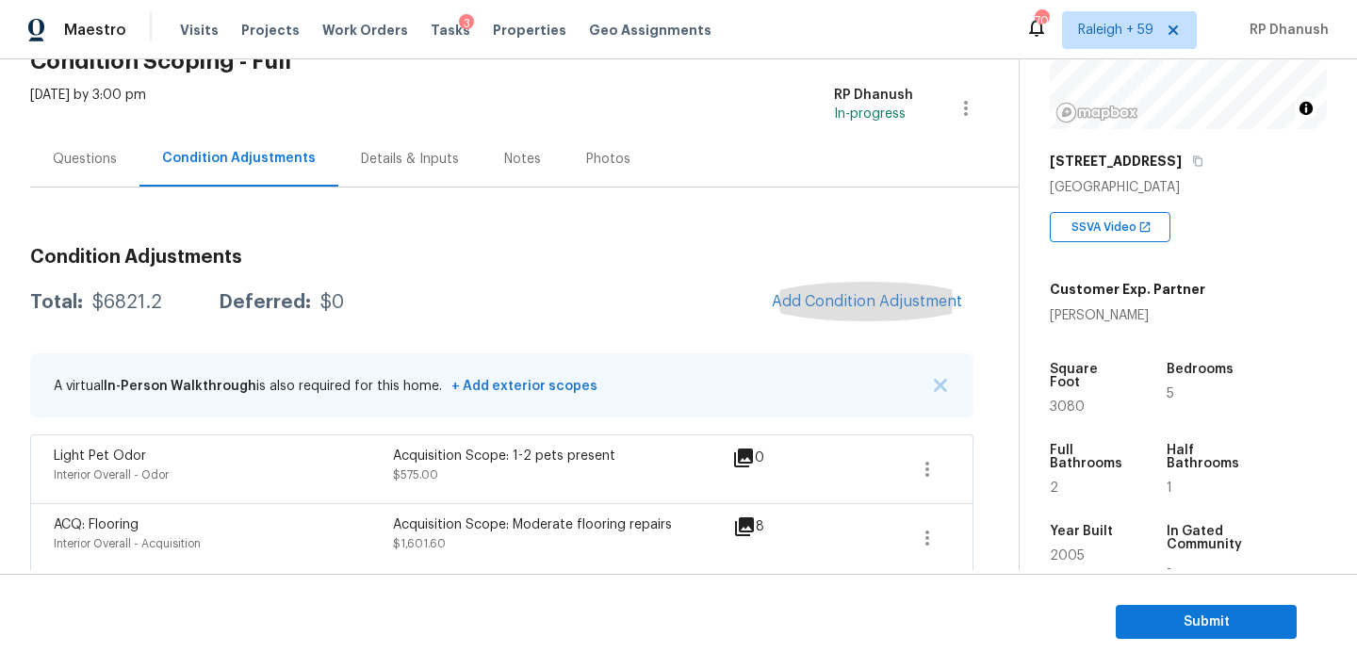
click at [80, 171] on div "Questions" at bounding box center [84, 159] width 109 height 56
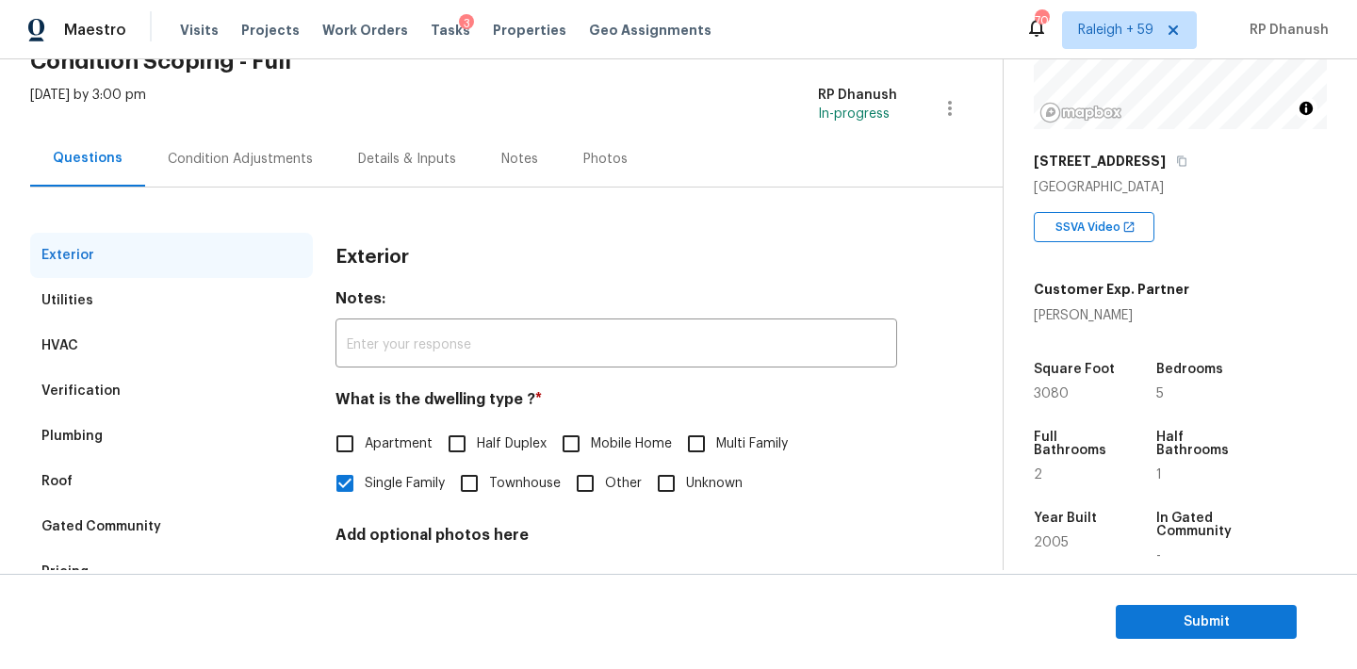
scroll to position [238, 0]
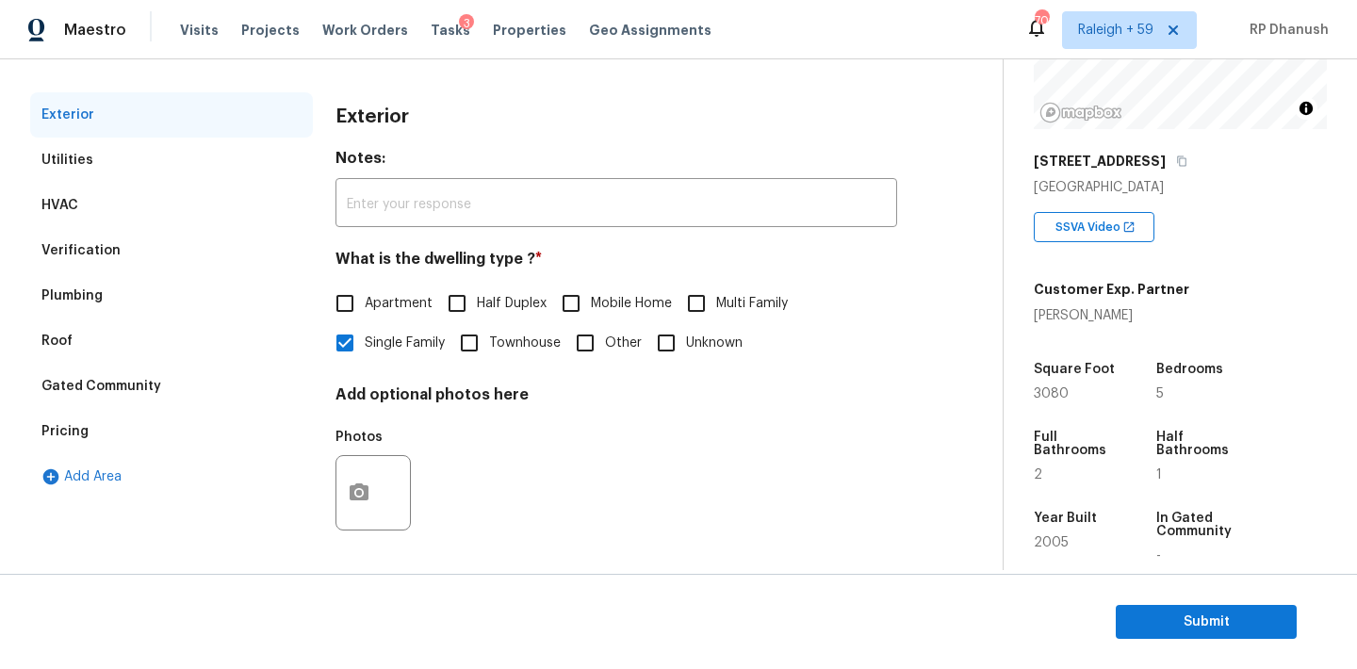
click at [85, 420] on div "Pricing" at bounding box center [171, 431] width 283 height 45
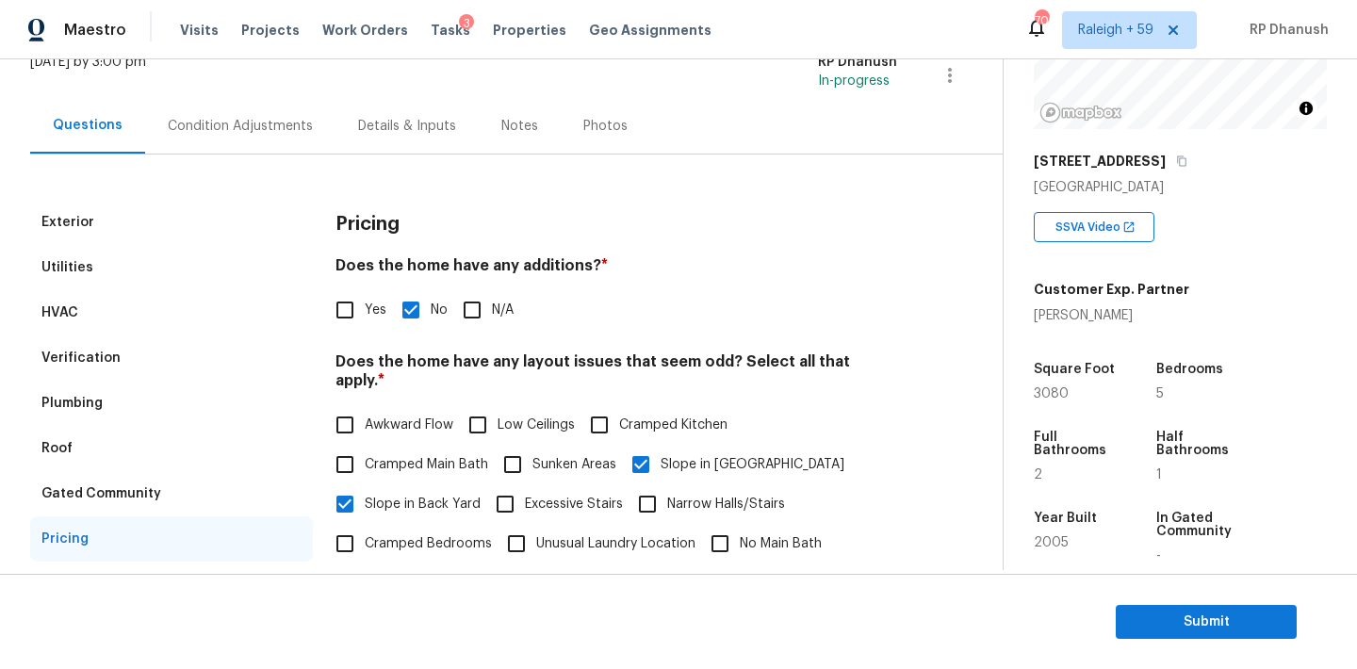
click at [172, 489] on div "Gated Community" at bounding box center [171, 493] width 283 height 45
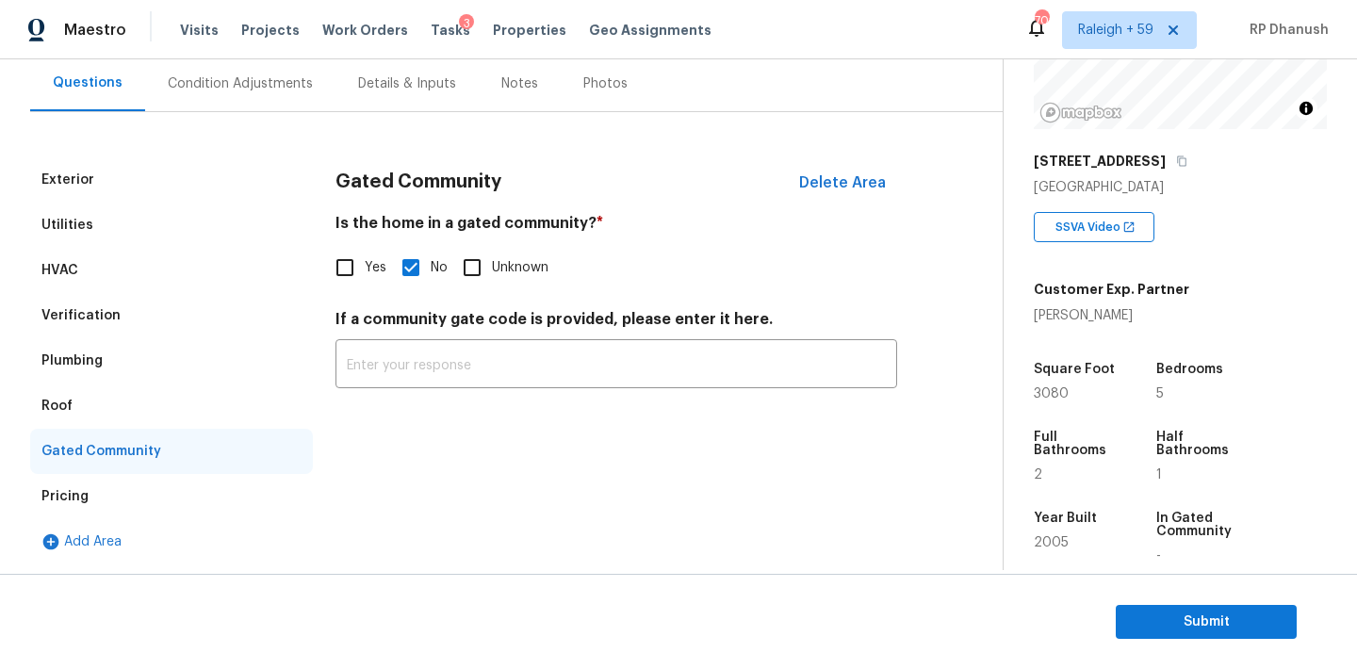
scroll to position [0, 0]
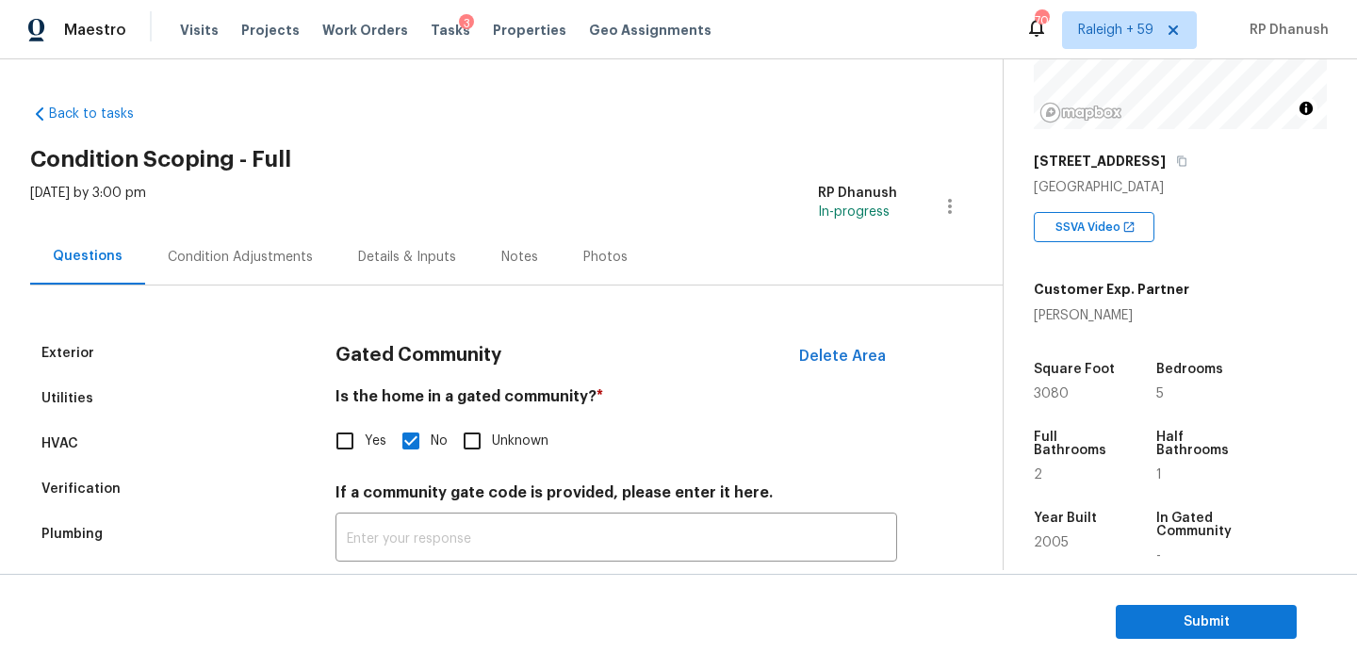
click at [75, 482] on div "Verification" at bounding box center [80, 489] width 79 height 19
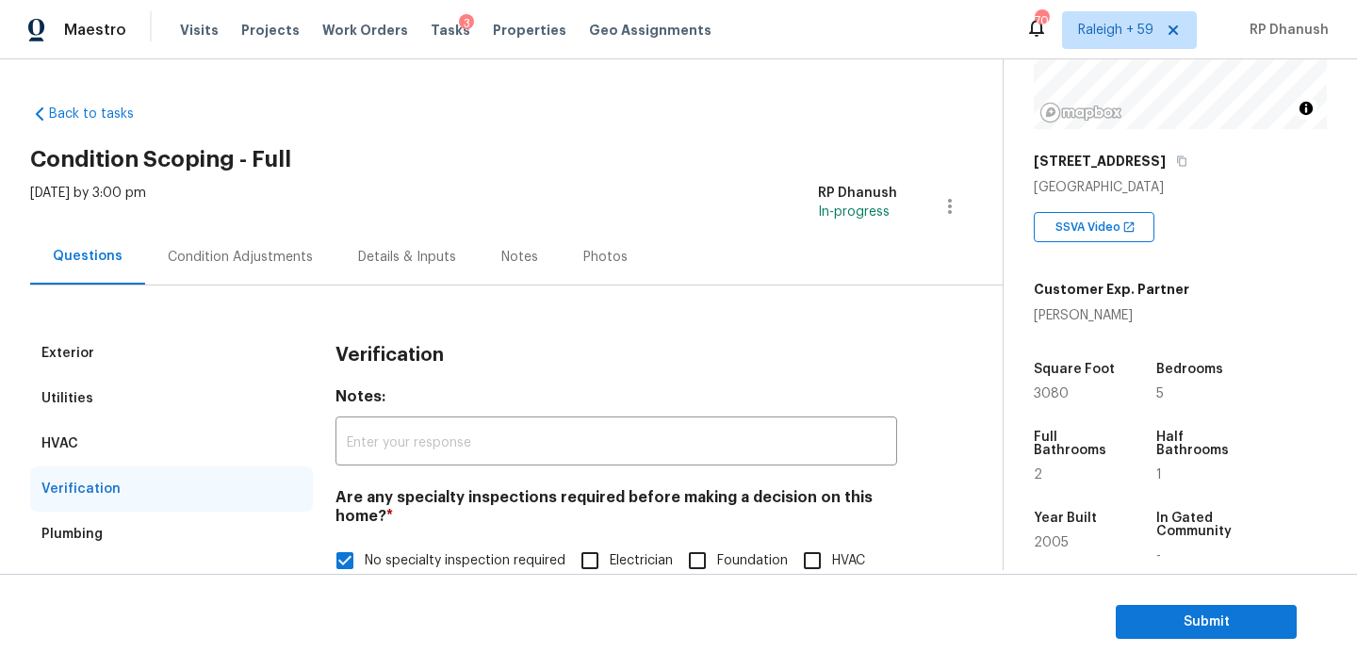
click at [200, 254] on div "Condition Adjustments" at bounding box center [240, 257] width 145 height 19
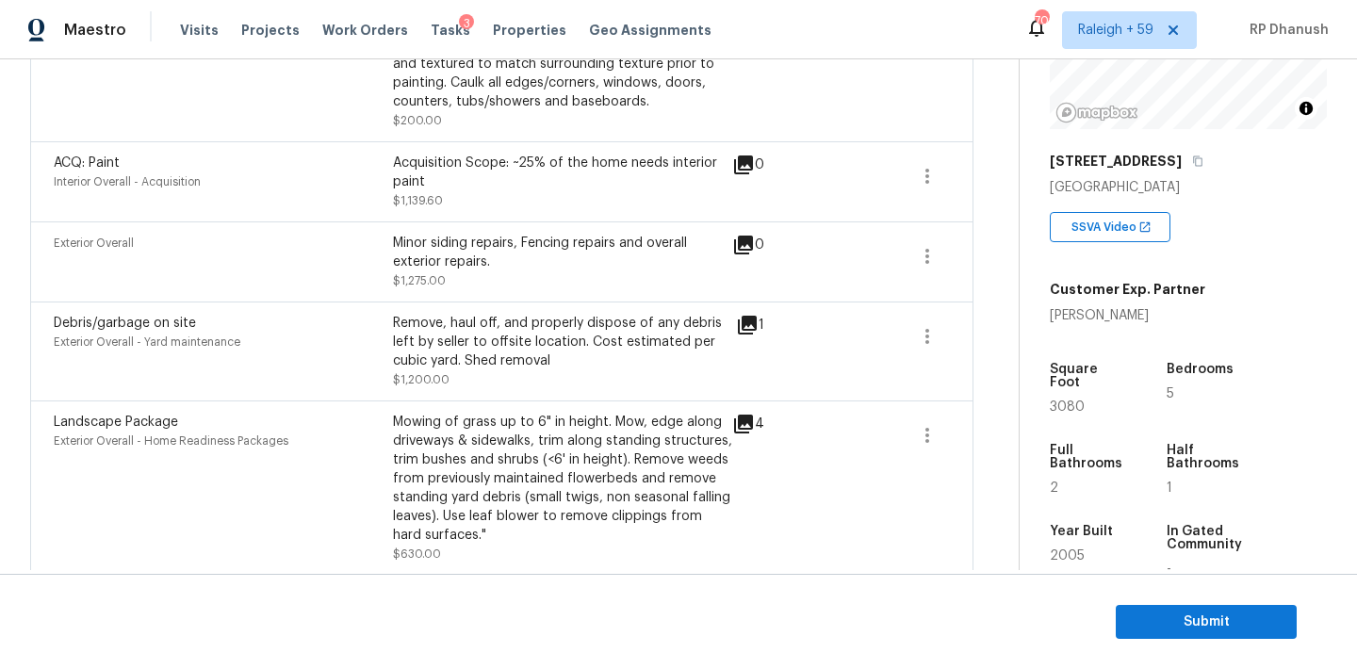
scroll to position [708, 0]
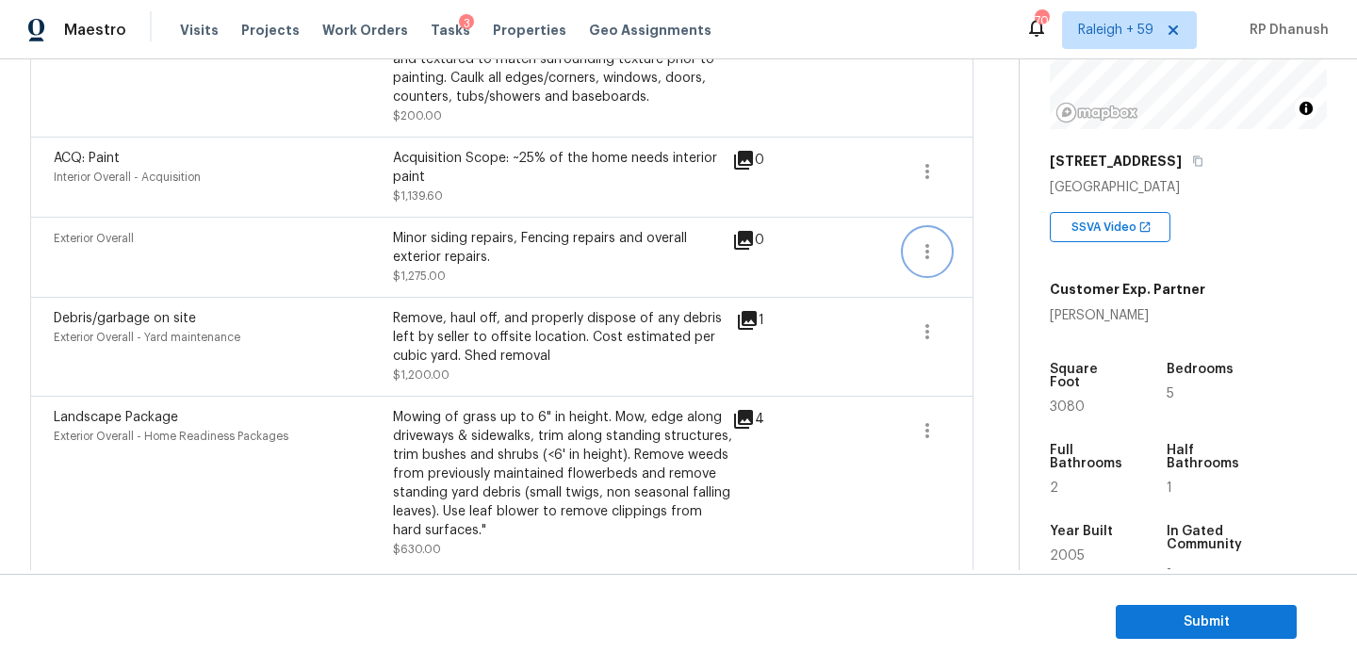
click at [925, 241] on icon "button" at bounding box center [927, 251] width 23 height 23
click at [974, 241] on div "Edit" at bounding box center [1034, 248] width 147 height 19
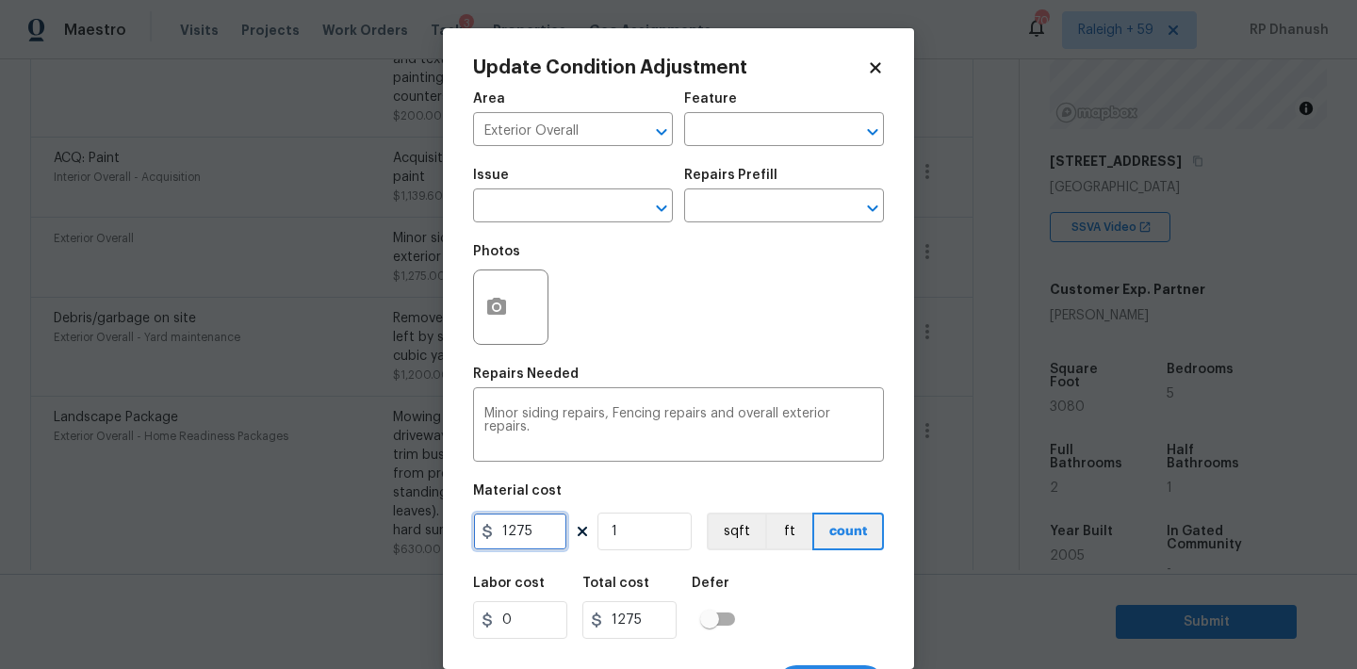
click at [557, 544] on input "1275" at bounding box center [520, 532] width 94 height 38
type input "11575"
click at [557, 544] on input "11575" at bounding box center [520, 532] width 94 height 38
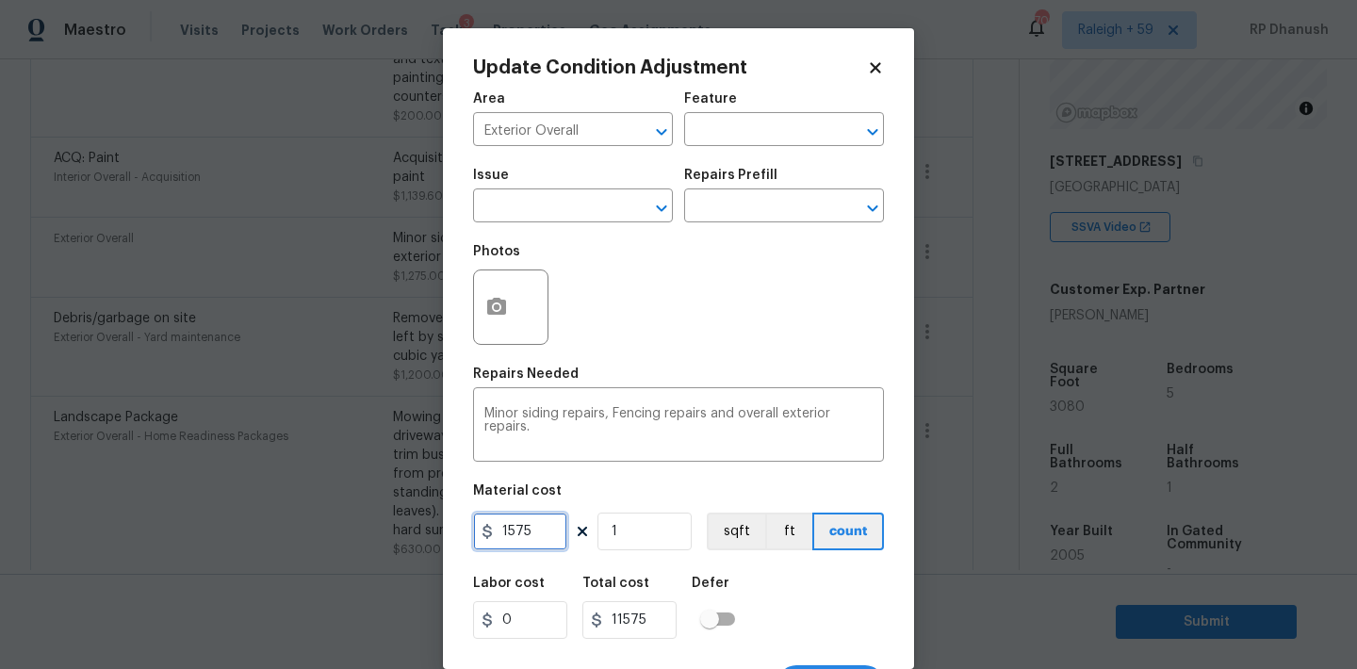
type input "1575"
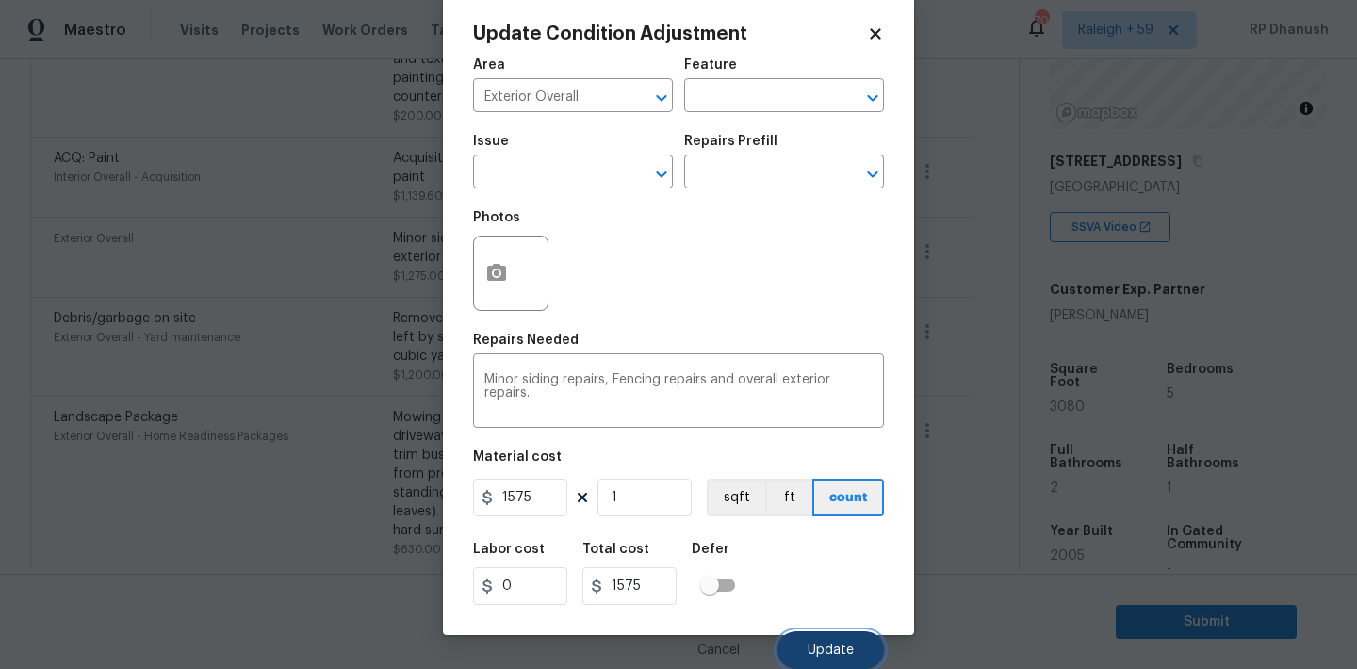
click at [848, 638] on button "Update" at bounding box center [831, 650] width 106 height 38
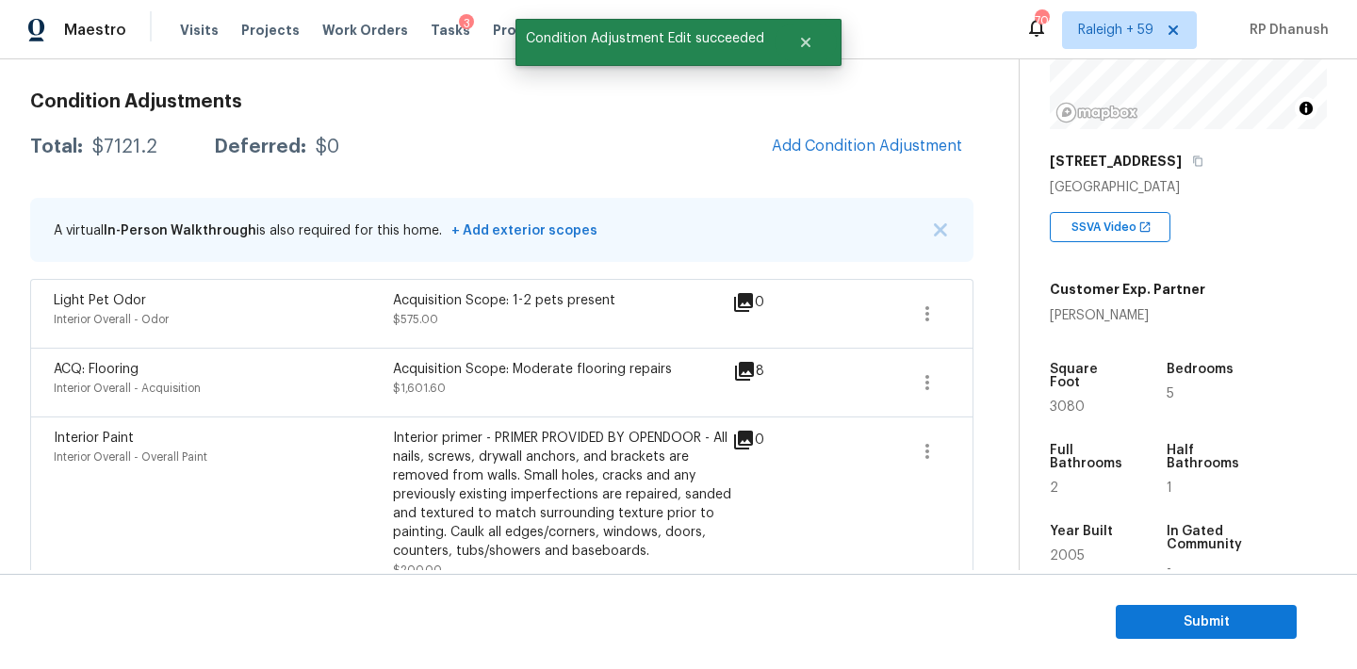
scroll to position [0, 0]
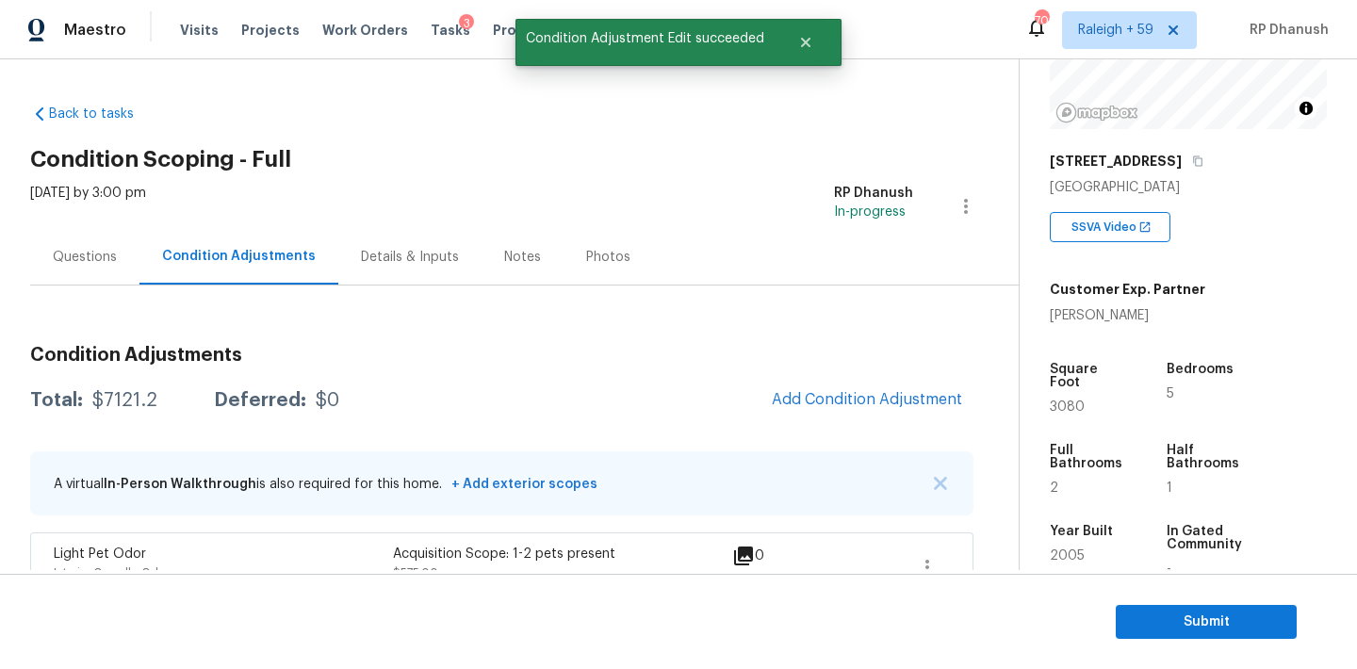
click at [112, 386] on div "Total: $7121.2 Deferred: $0 Add Condition Adjustment" at bounding box center [501, 400] width 943 height 41
copy div "$7121.2"
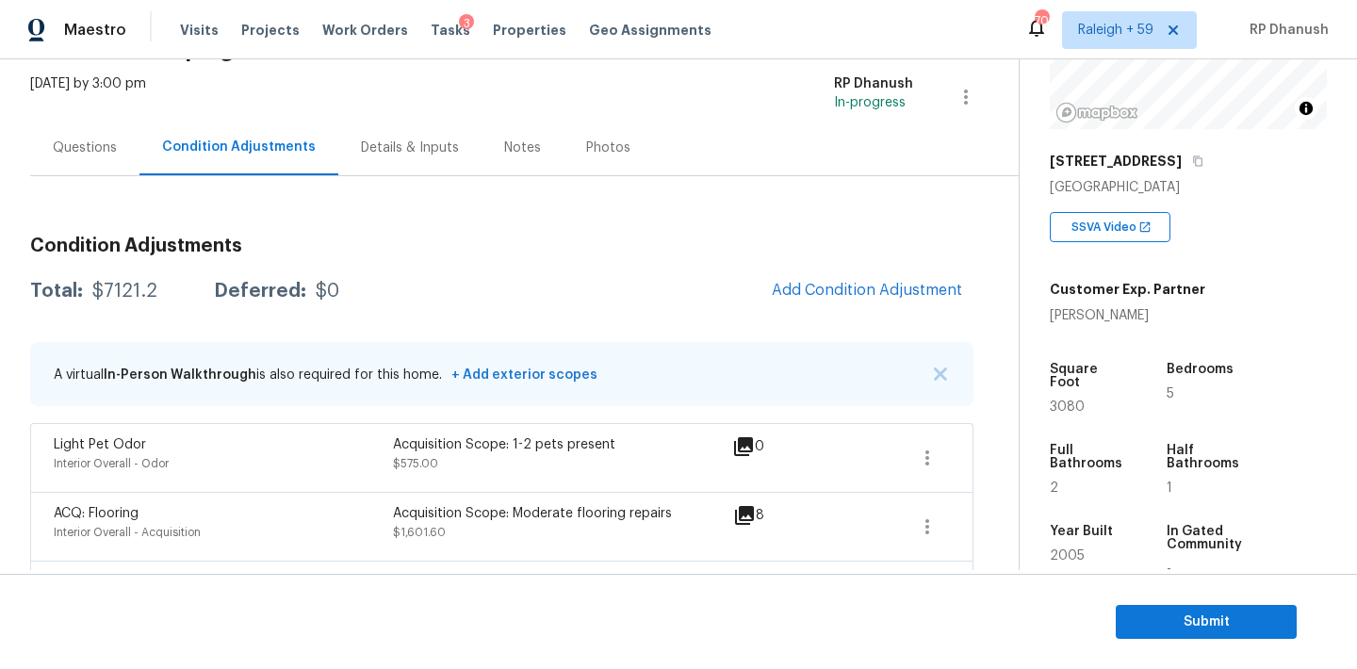
click at [90, 172] on div "Questions" at bounding box center [84, 148] width 109 height 56
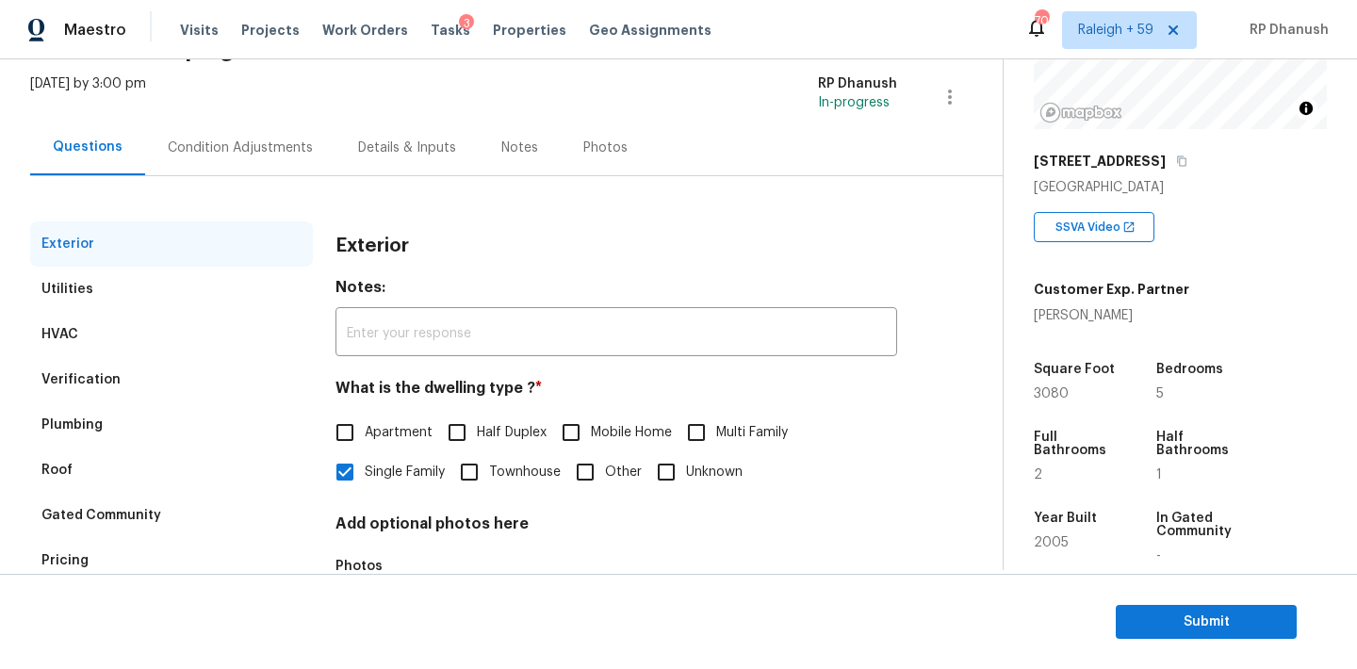
scroll to position [238, 0]
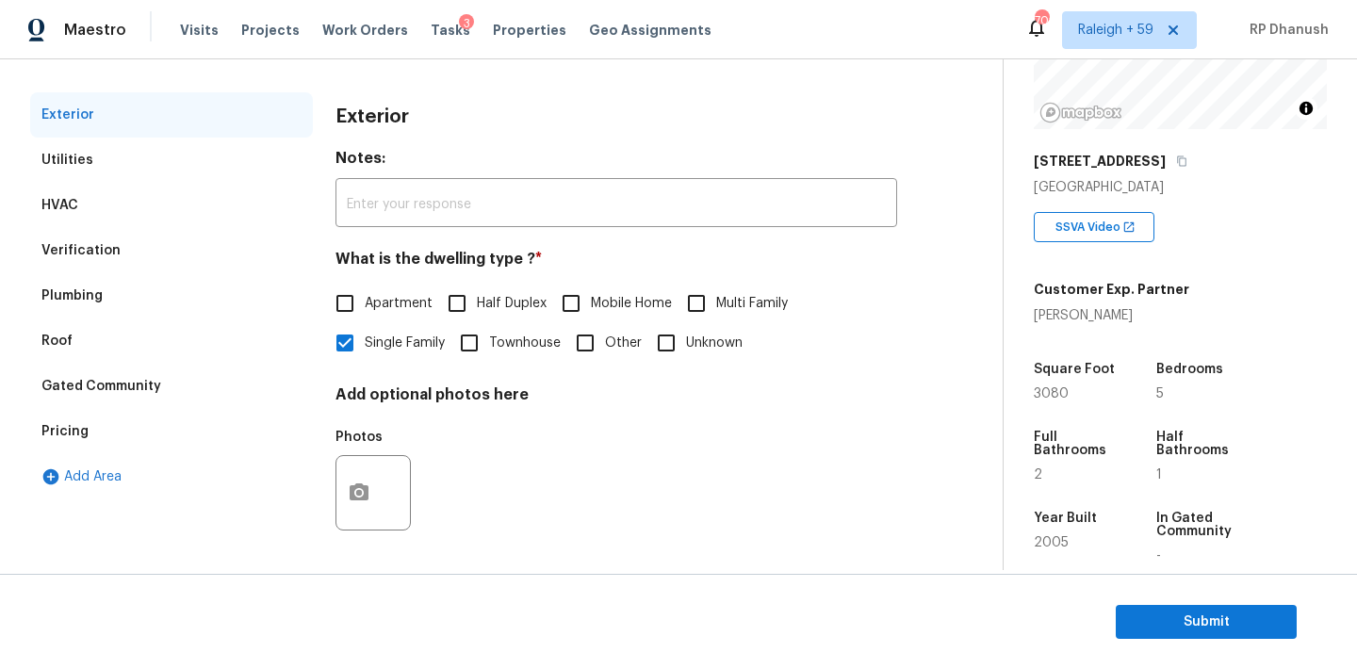
drag, startPoint x: 108, startPoint y: 447, endPoint x: 119, endPoint y: 435, distance: 15.3
click at [108, 435] on div "Pricing" at bounding box center [171, 431] width 283 height 45
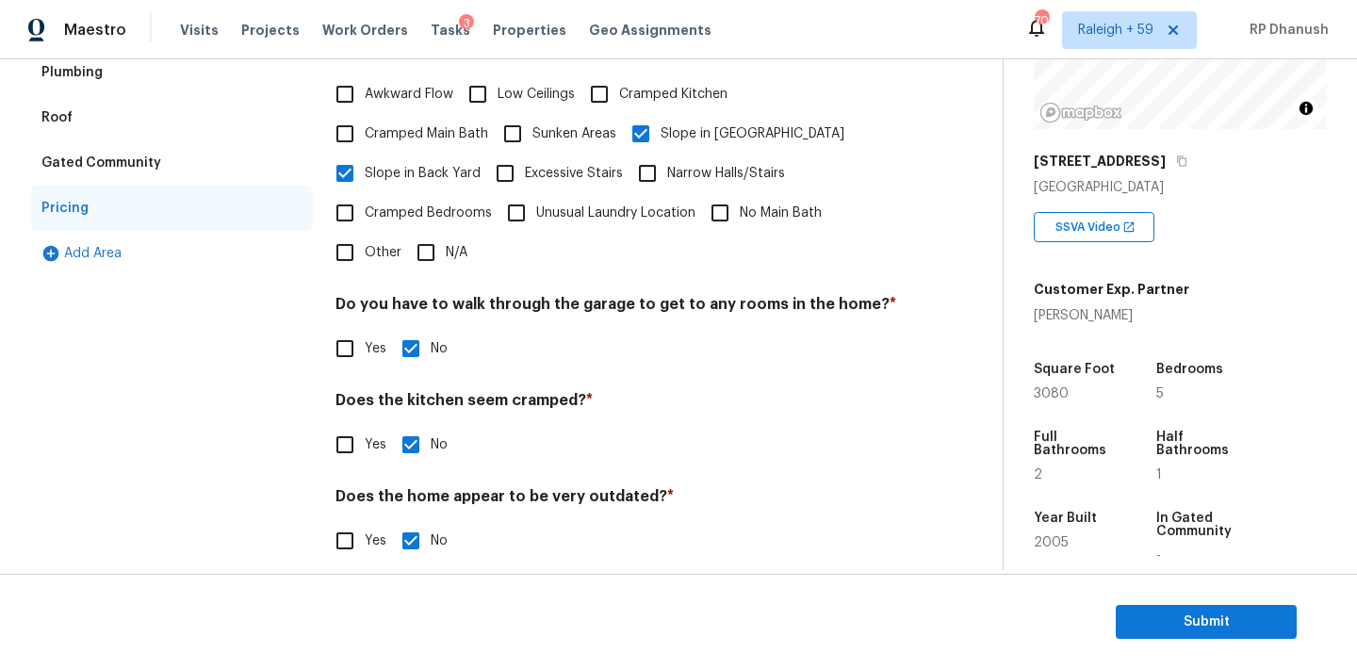
scroll to position [235, 0]
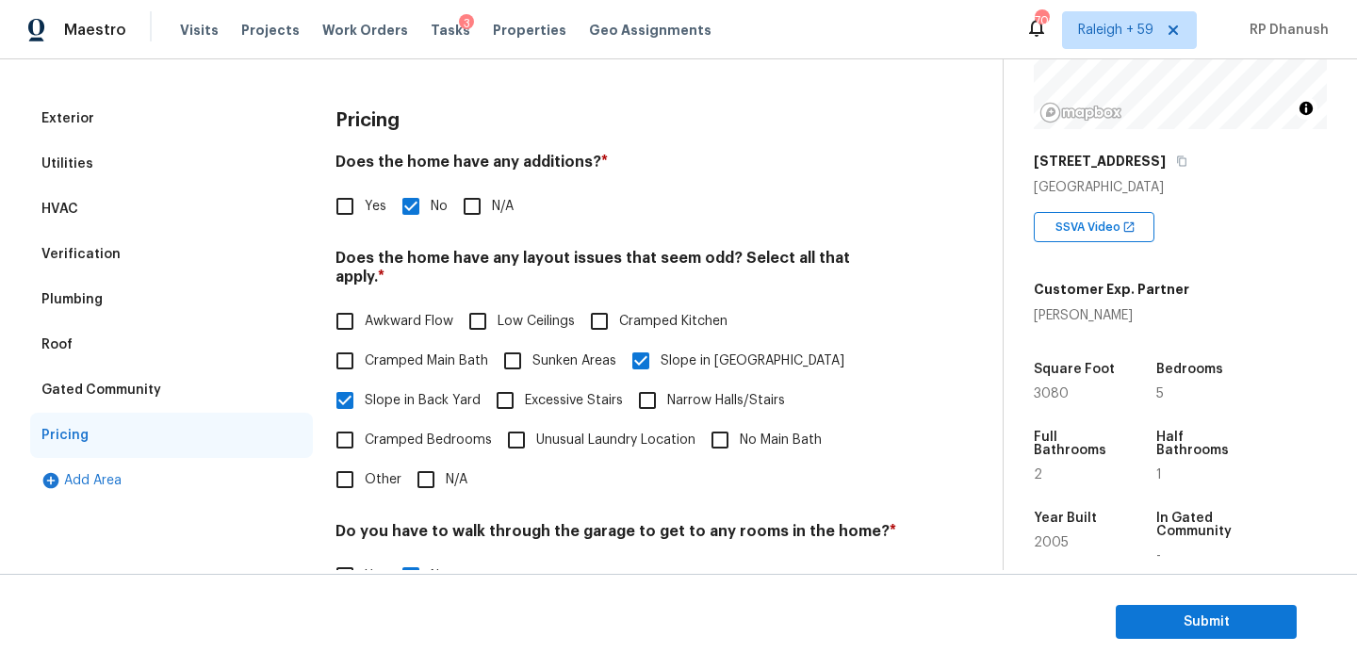
click at [107, 259] on div "Verification" at bounding box center [80, 254] width 79 height 19
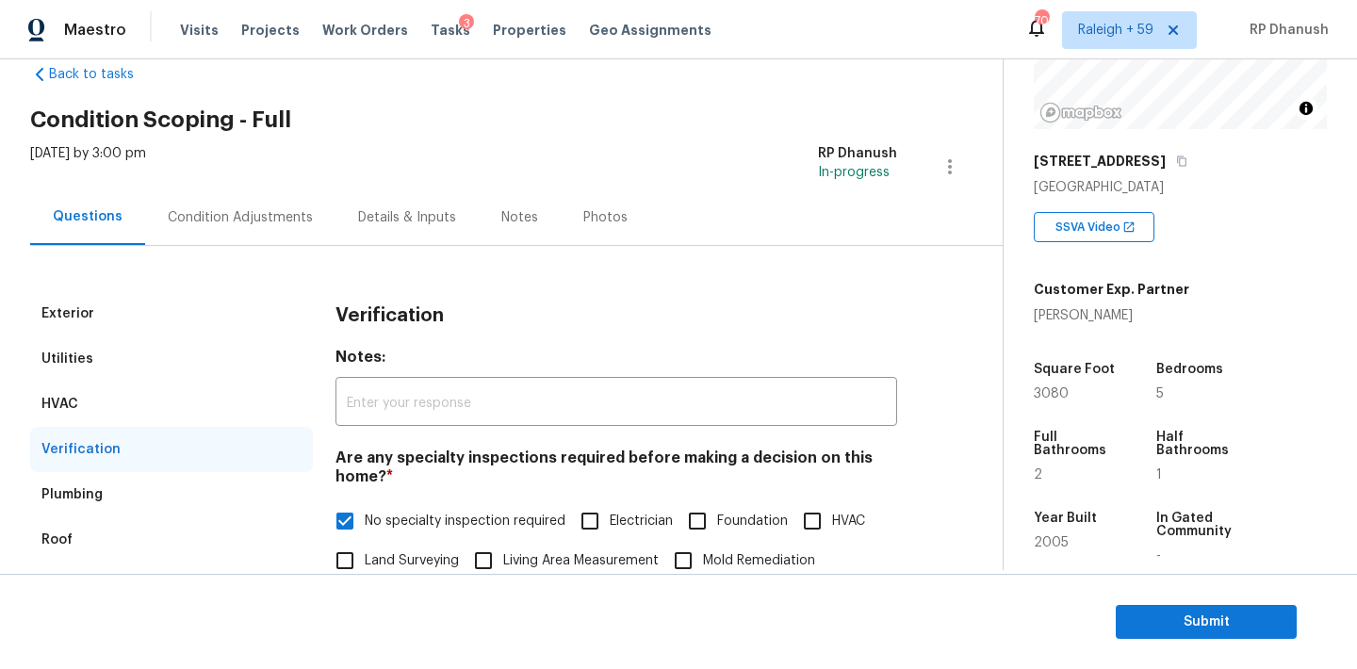
scroll to position [0, 0]
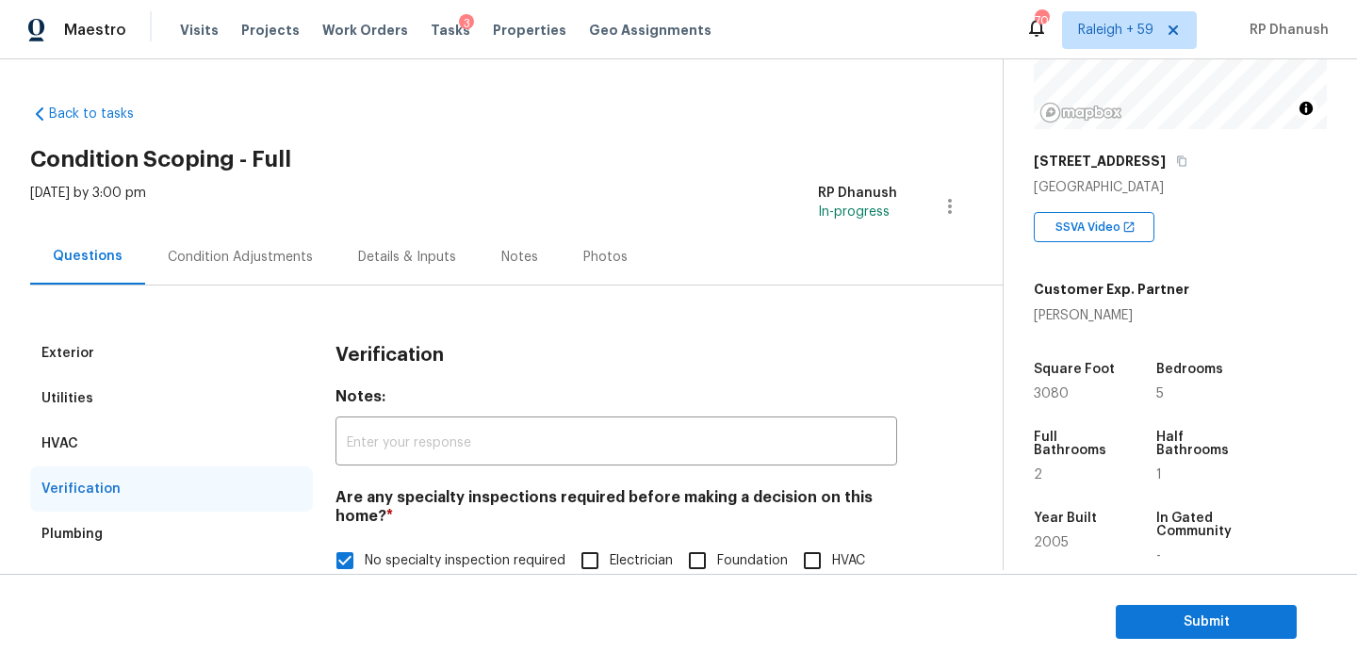
click at [270, 240] on div "Condition Adjustments" at bounding box center [240, 257] width 190 height 56
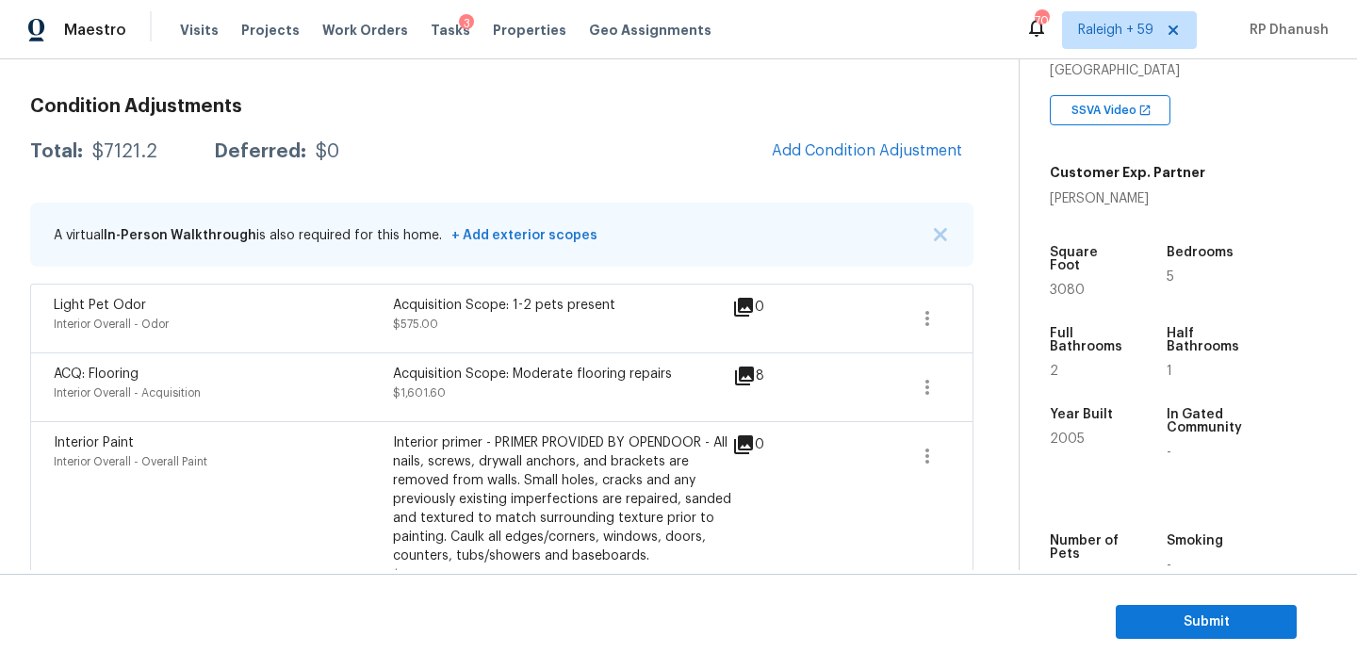
scroll to position [317, 0]
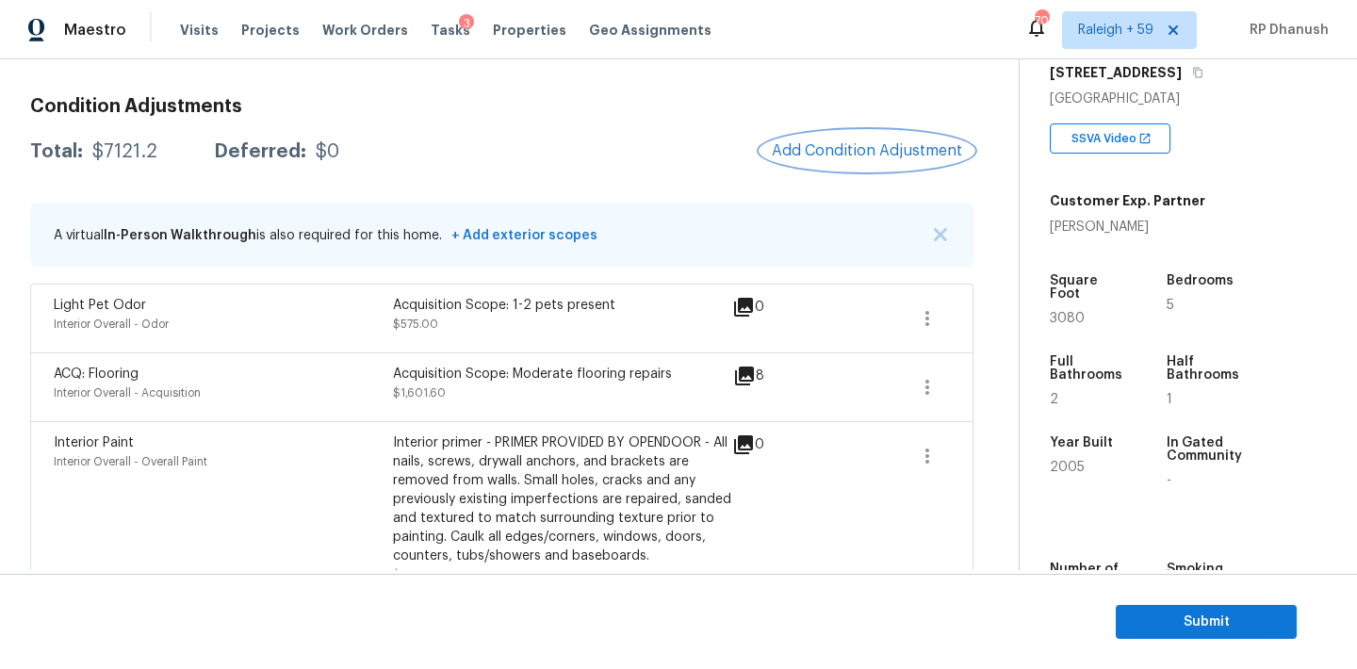
click at [889, 150] on span "Add Condition Adjustment" at bounding box center [867, 150] width 190 height 17
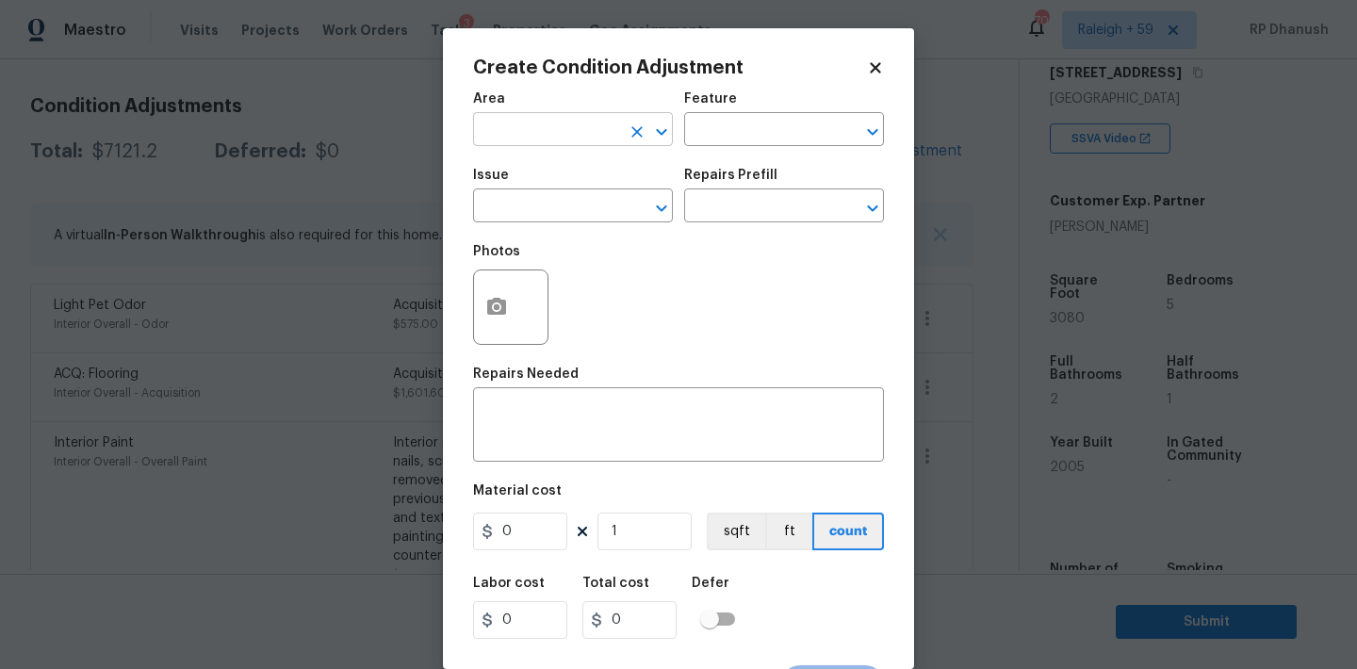
click at [501, 119] on input "text" at bounding box center [546, 131] width 147 height 29
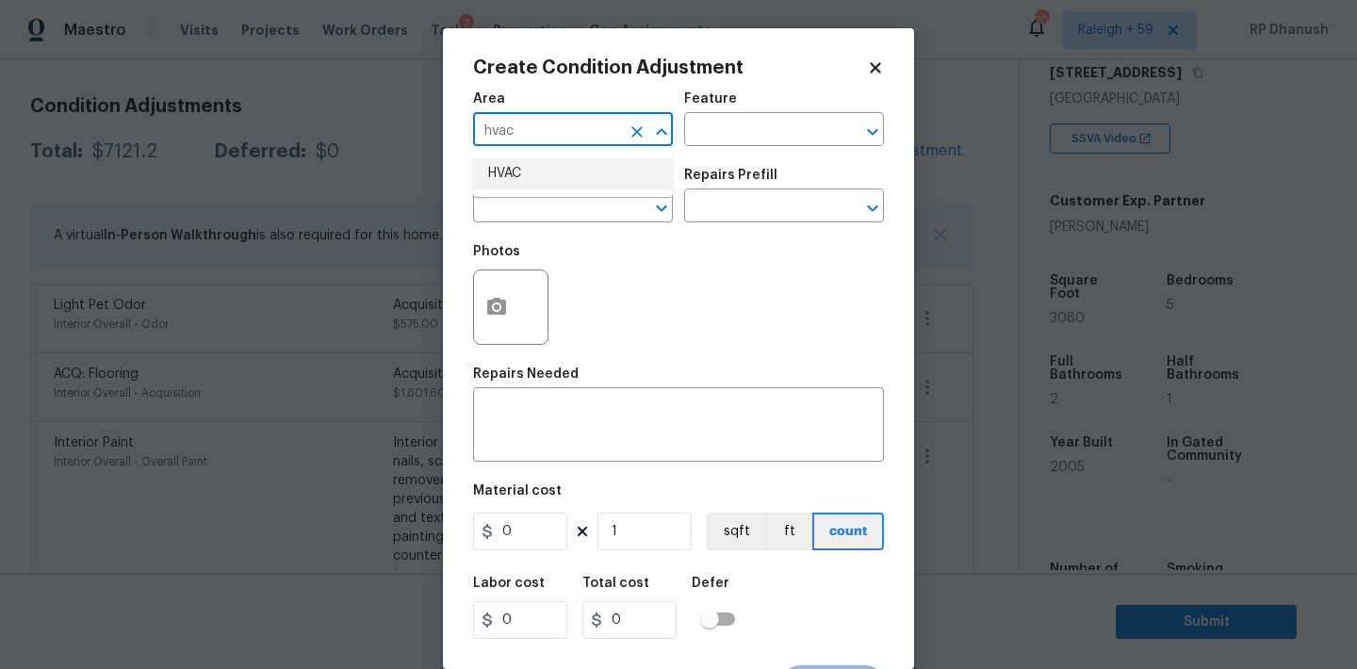
click at [504, 187] on li "HVAC" at bounding box center [573, 173] width 200 height 31
click at [811, 119] on input "text" at bounding box center [757, 131] width 147 height 29
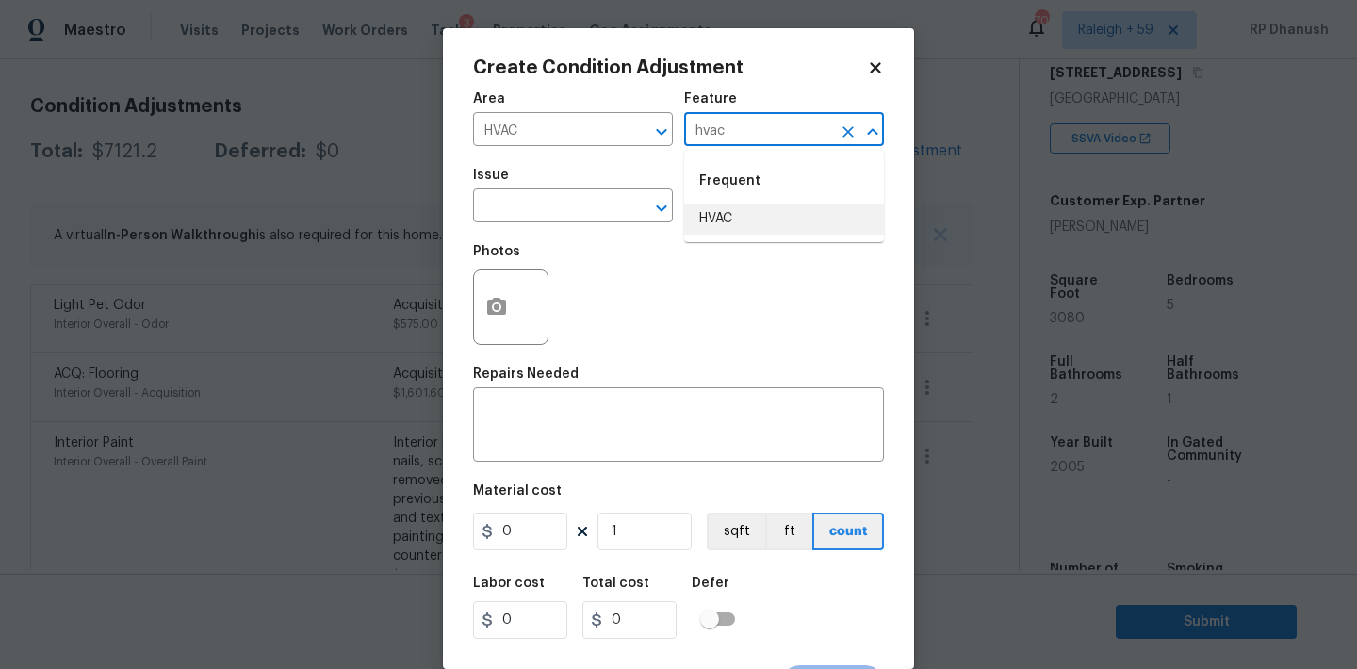
click at [782, 213] on li "HVAC" at bounding box center [784, 219] width 200 height 31
click at [480, 205] on input "text" at bounding box center [546, 207] width 147 height 29
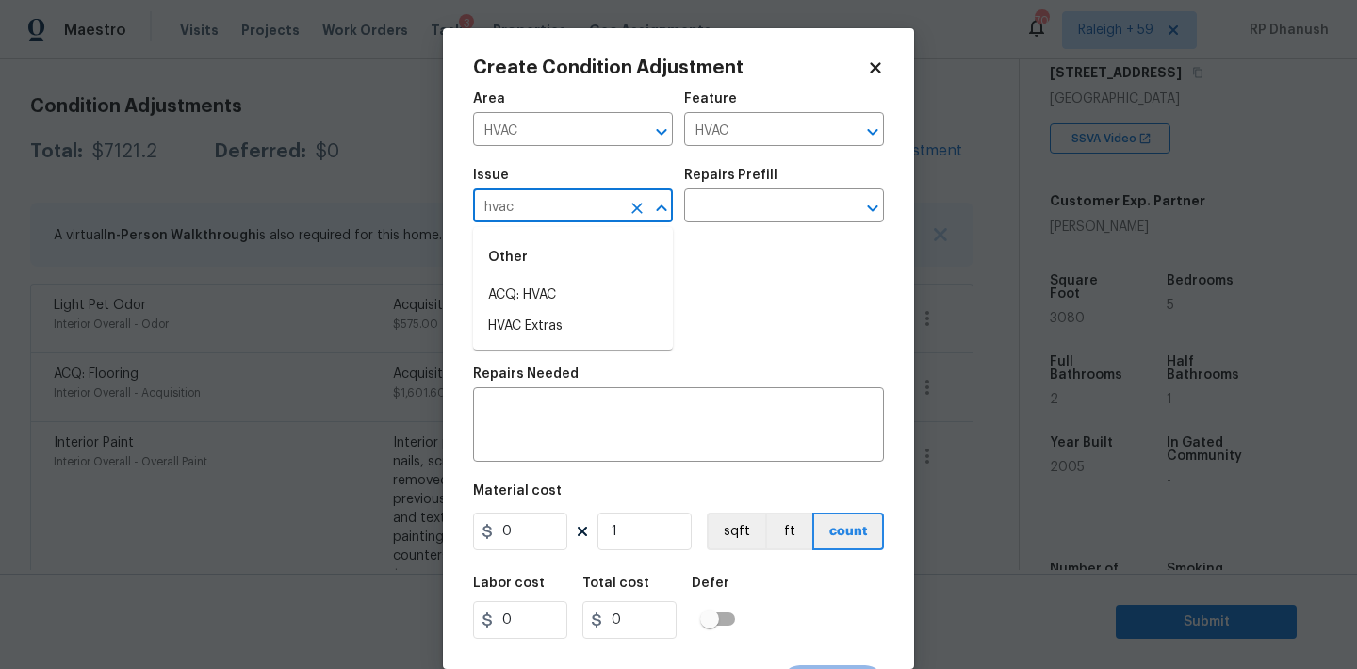
click at [565, 290] on li "ACQ: HVAC" at bounding box center [573, 295] width 200 height 31
click at [740, 209] on input "text" at bounding box center [757, 207] width 147 height 29
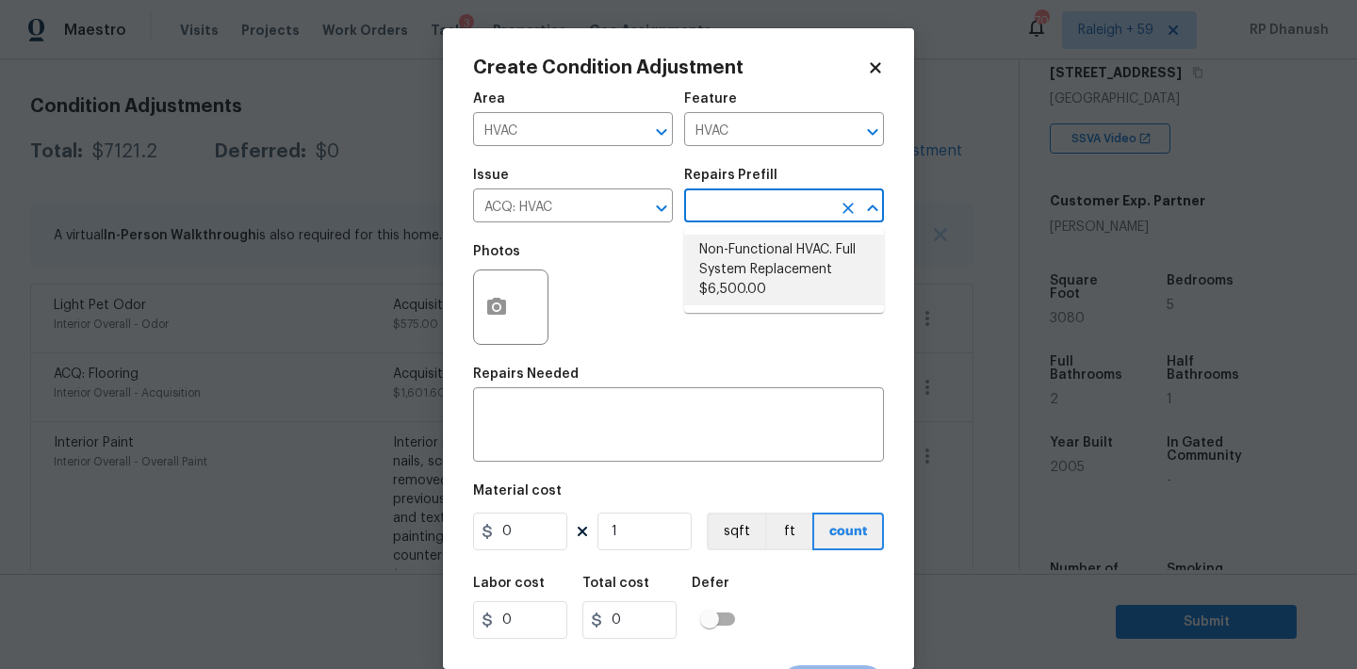
click at [800, 255] on li "Non-Functional HVAC. Full System Replacement $6,500.00" at bounding box center [784, 270] width 200 height 71
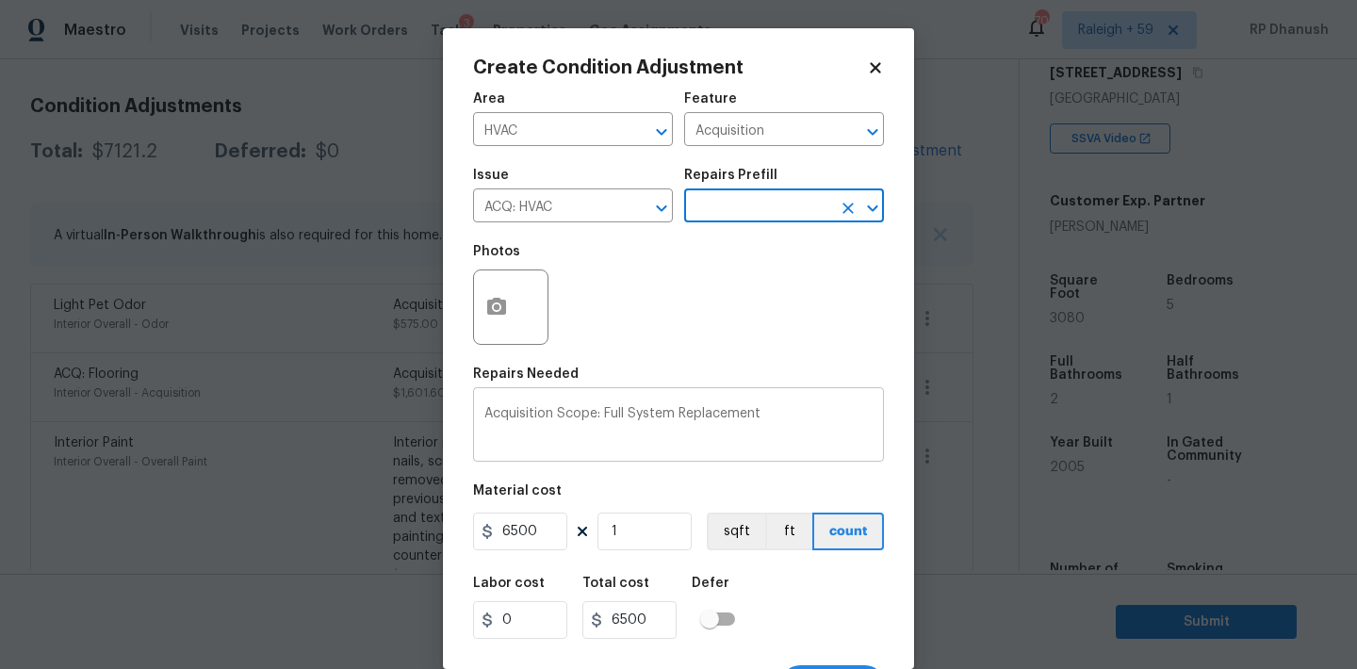
click at [608, 415] on textarea "Acquisition Scope: Full System Replacement" at bounding box center [678, 427] width 388 height 40
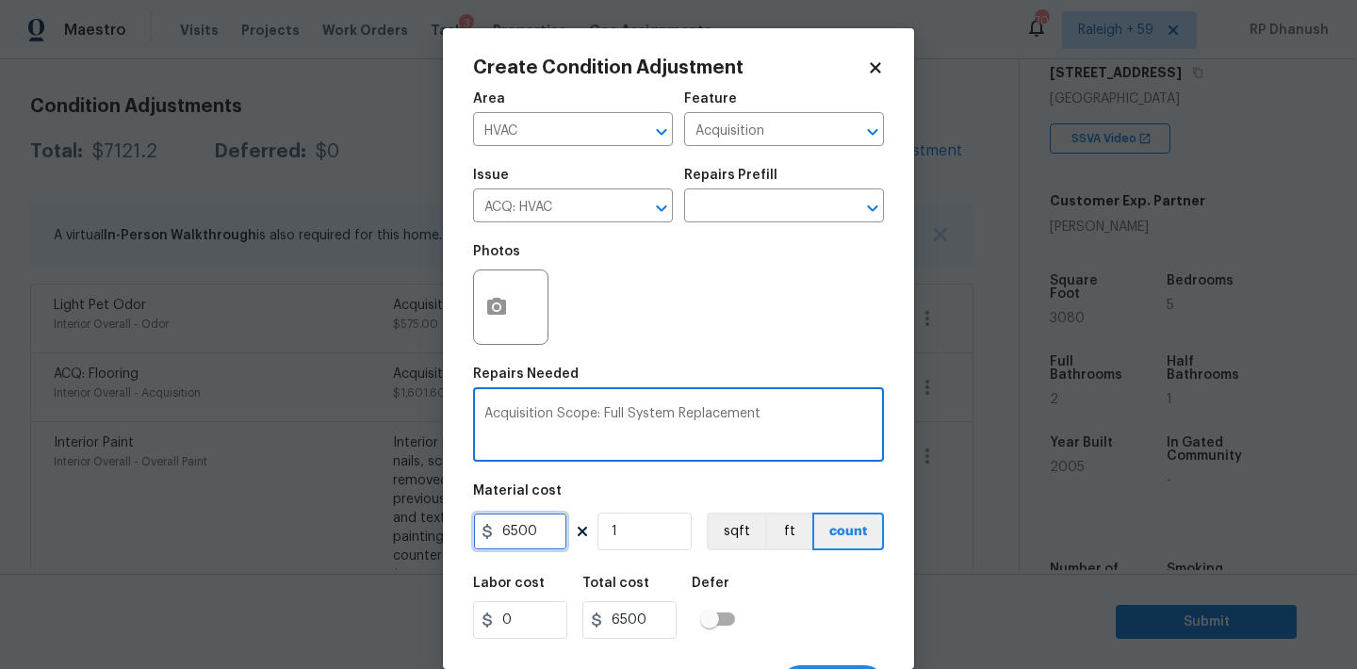
click at [524, 544] on input "6500" at bounding box center [520, 532] width 94 height 38
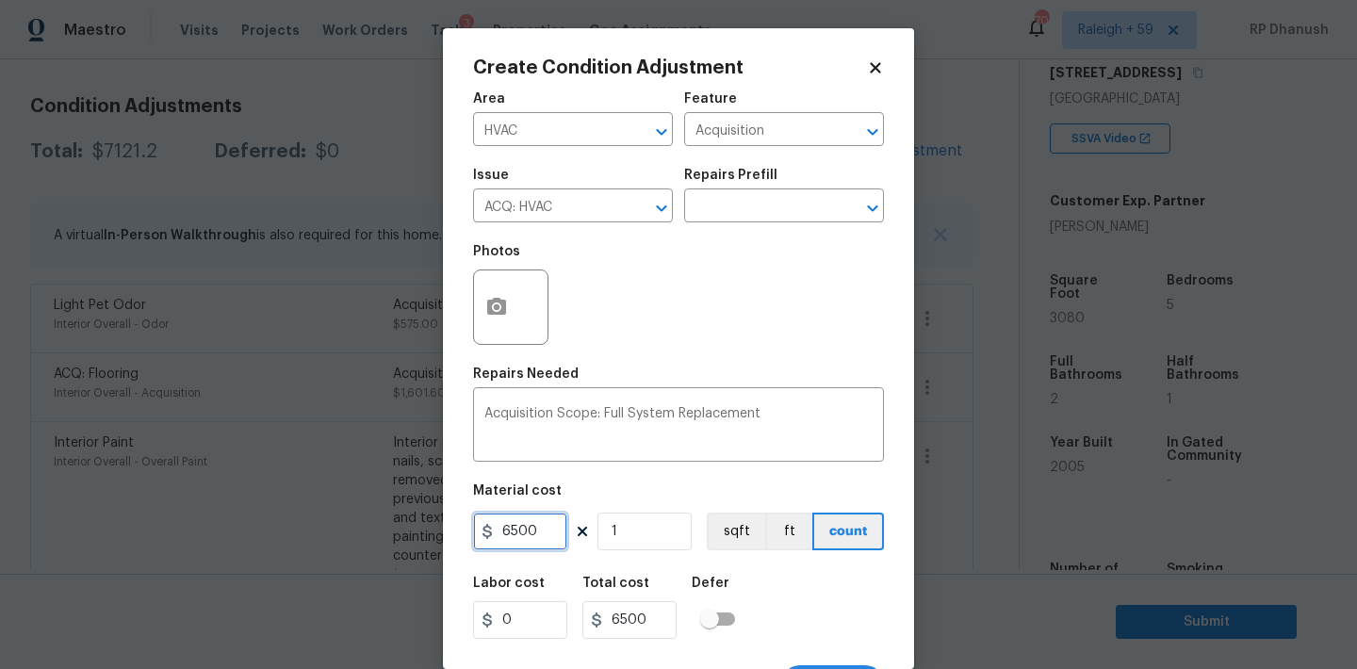
click at [524, 544] on input "6500" at bounding box center [520, 532] width 94 height 38
click at [525, 544] on input "0" at bounding box center [520, 532] width 94 height 38
click at [647, 531] on input "1" at bounding box center [644, 532] width 94 height 38
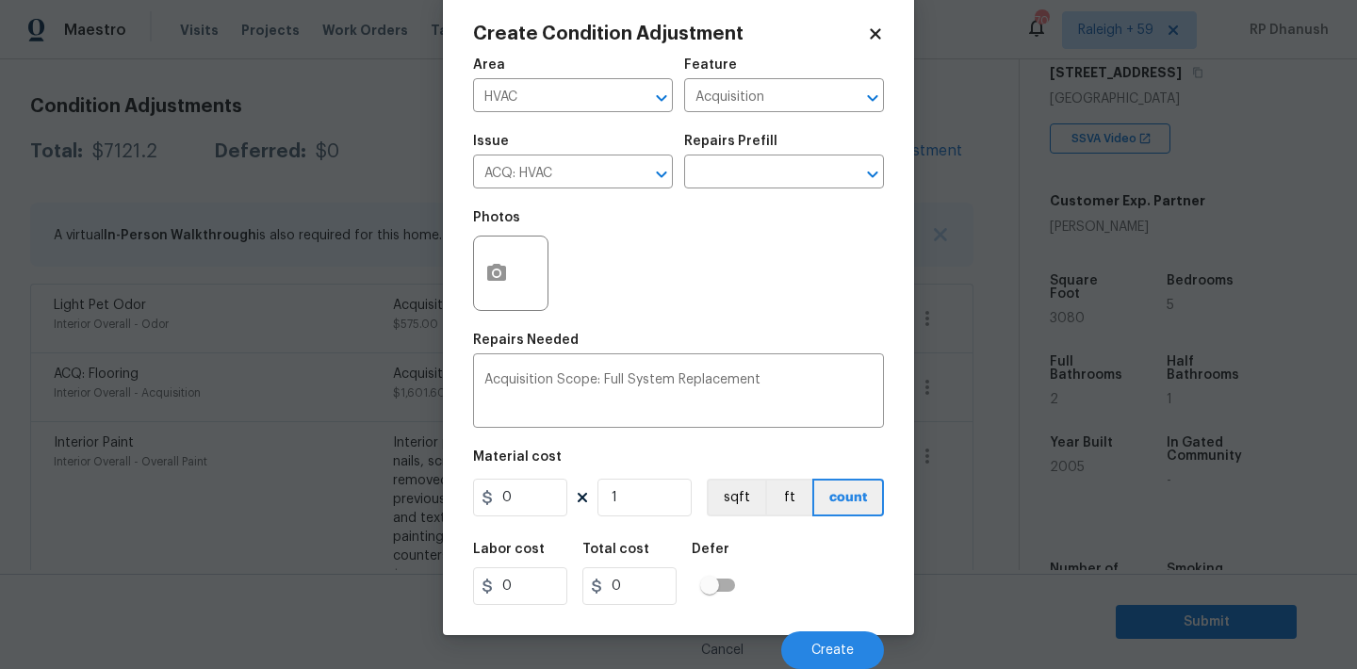
click at [859, 624] on div "Cancel Create" at bounding box center [678, 642] width 411 height 53
click at [859, 659] on button "Create" at bounding box center [832, 650] width 103 height 38
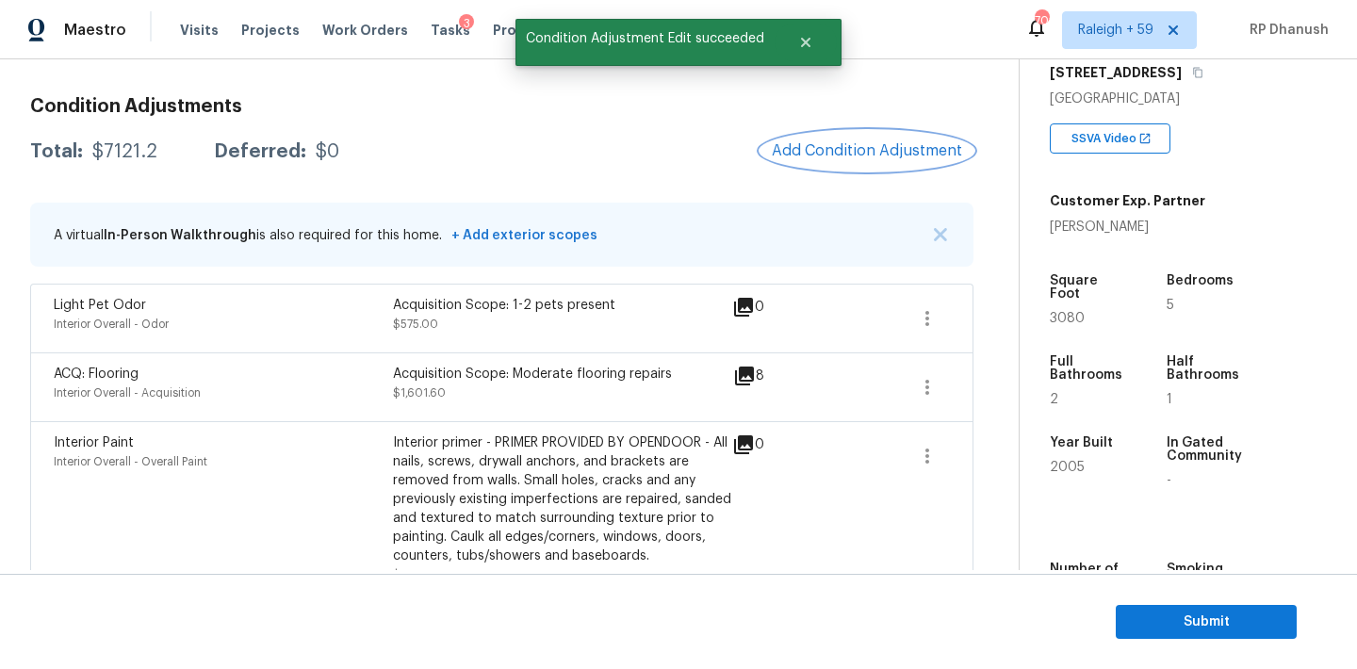
scroll to position [0, 0]
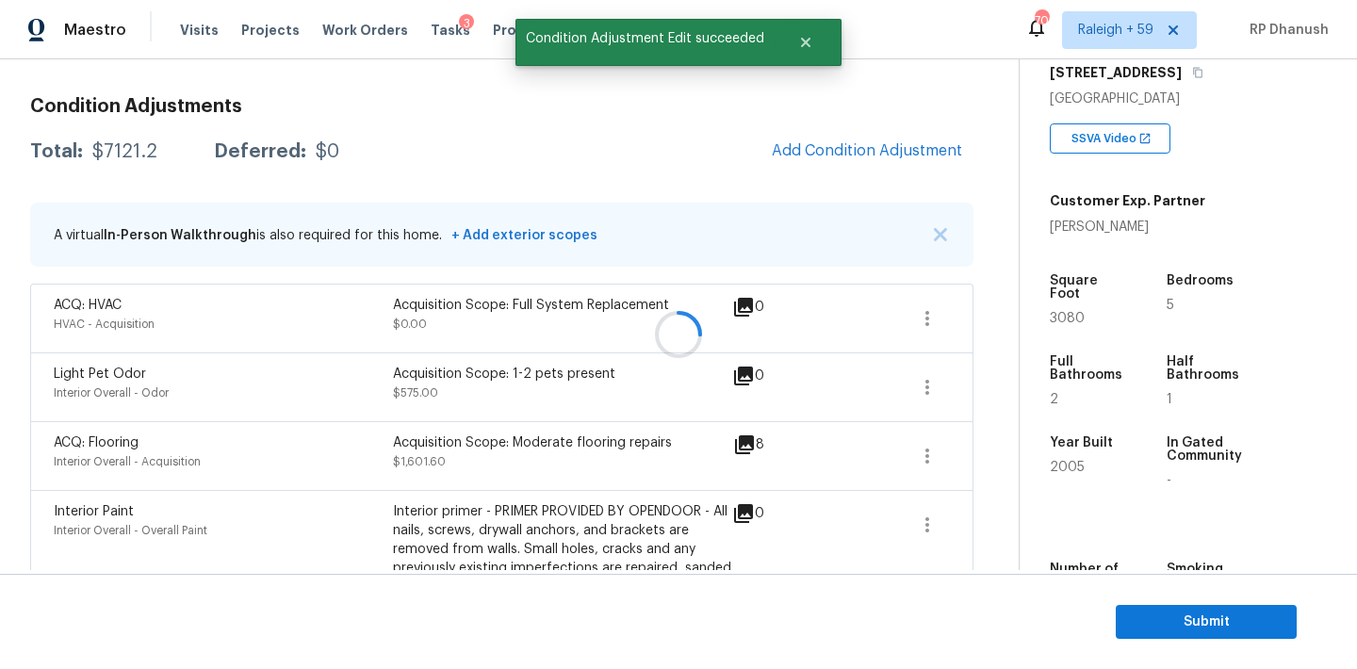
click at [131, 151] on div at bounding box center [678, 334] width 1357 height 669
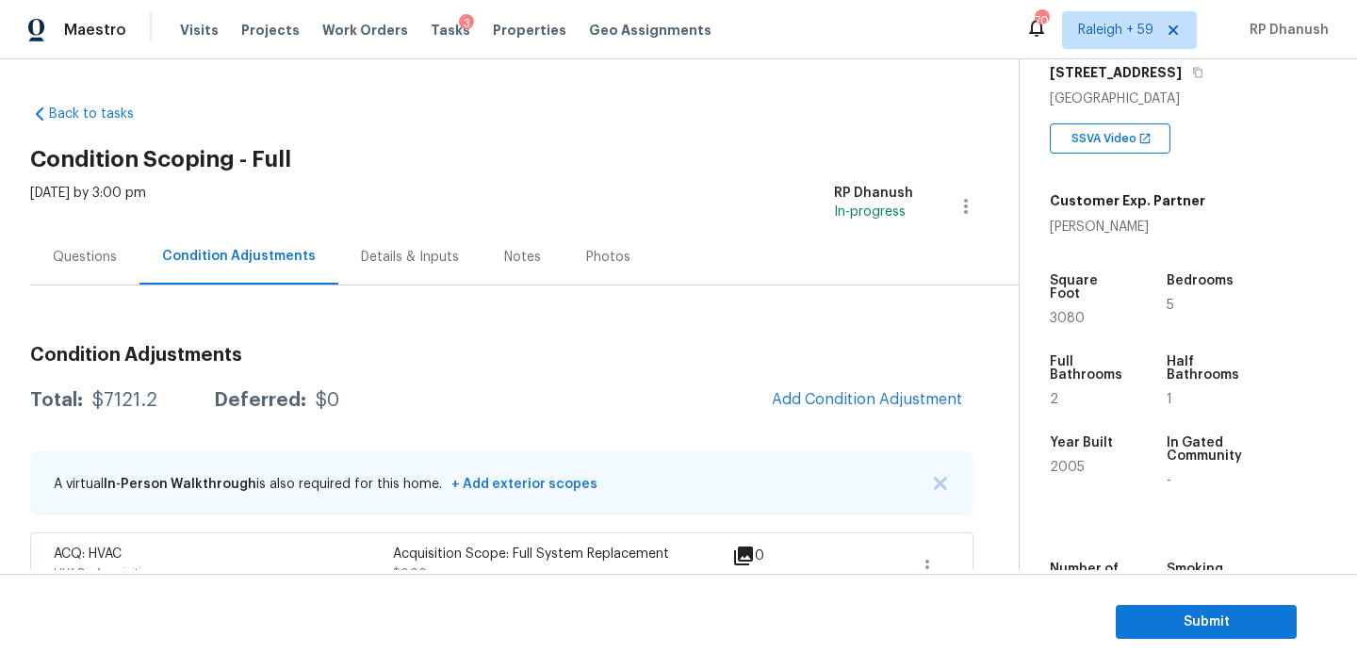
click at [75, 256] on div "Questions" at bounding box center [85, 257] width 64 height 19
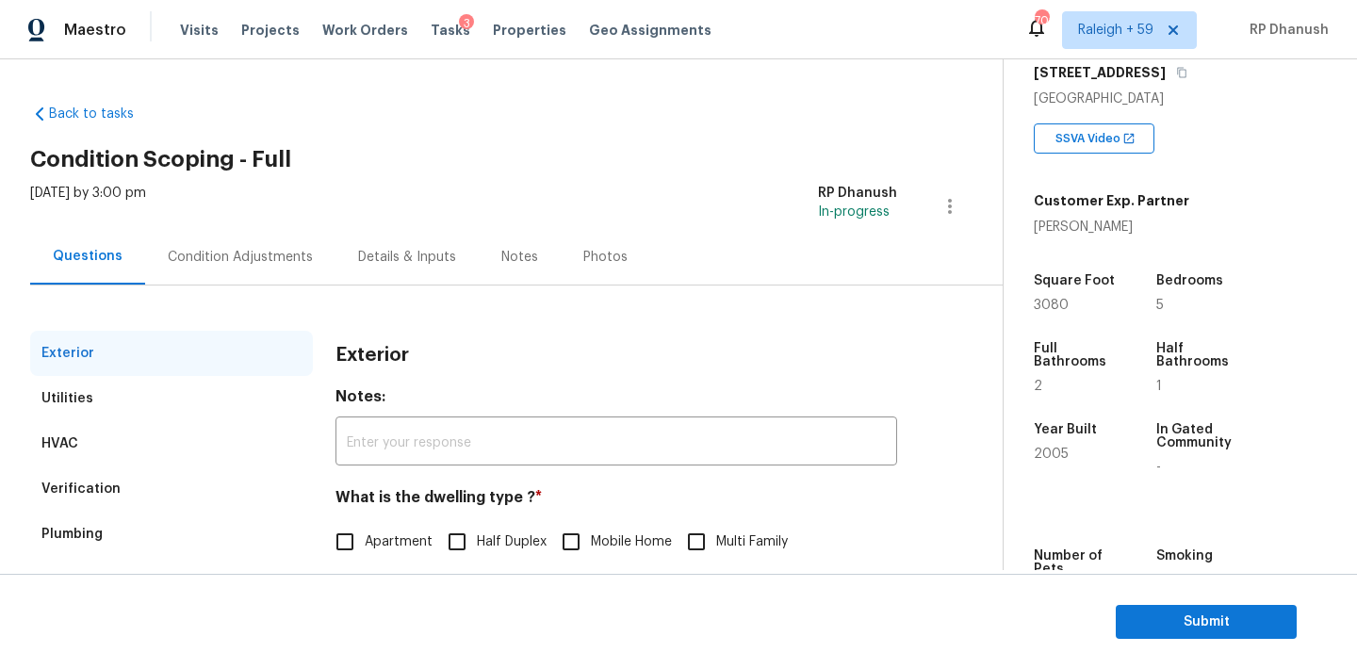
click at [253, 249] on div "Condition Adjustments" at bounding box center [240, 257] width 145 height 19
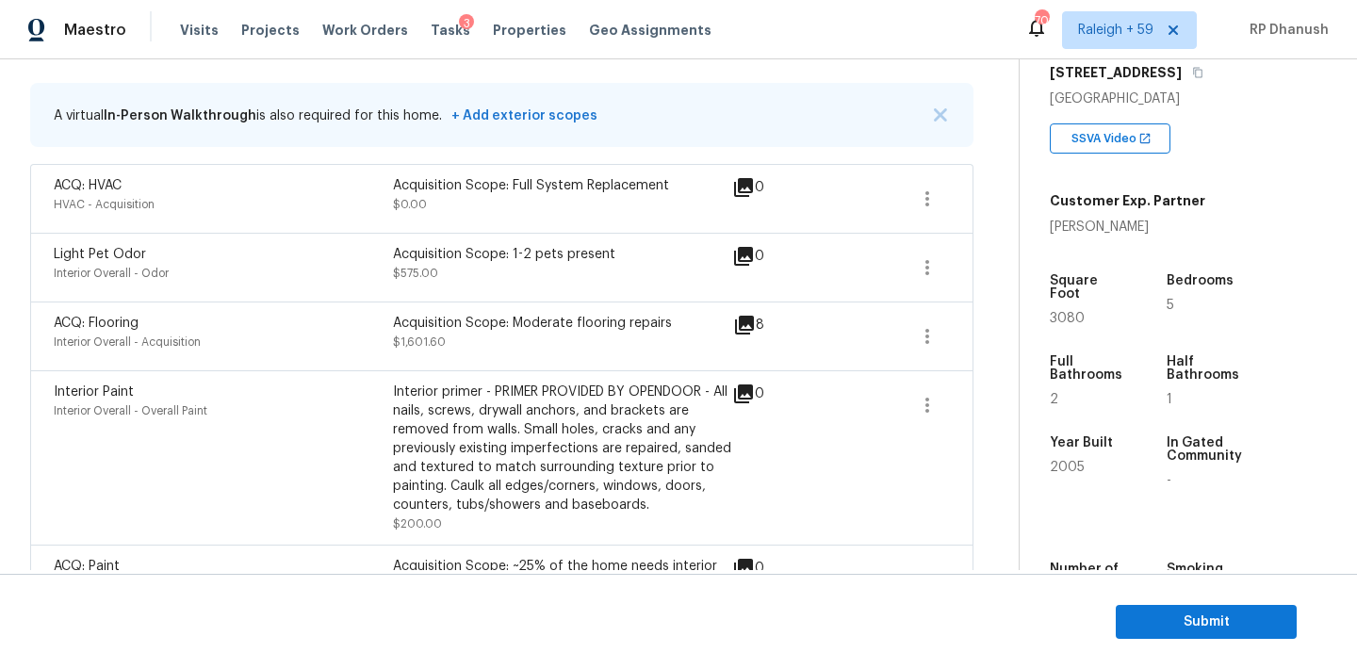
scroll to position [133, 0]
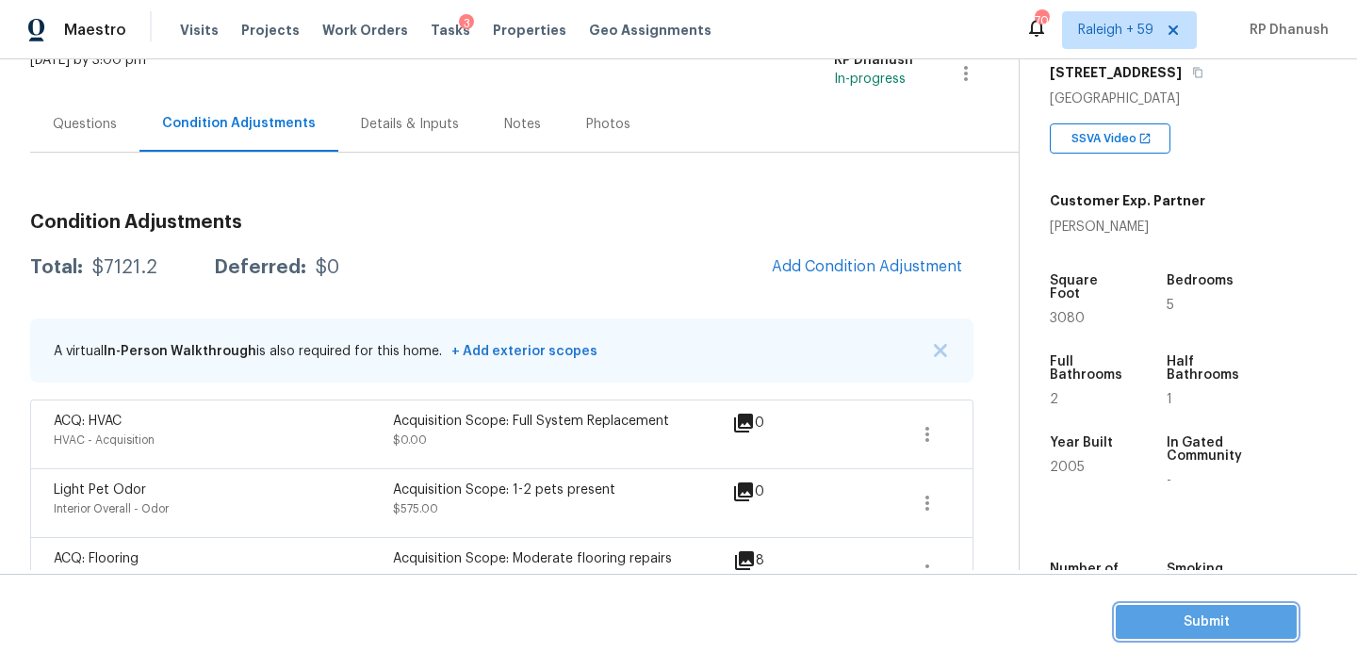
click at [1154, 621] on span "Submit" at bounding box center [1206, 623] width 151 height 24
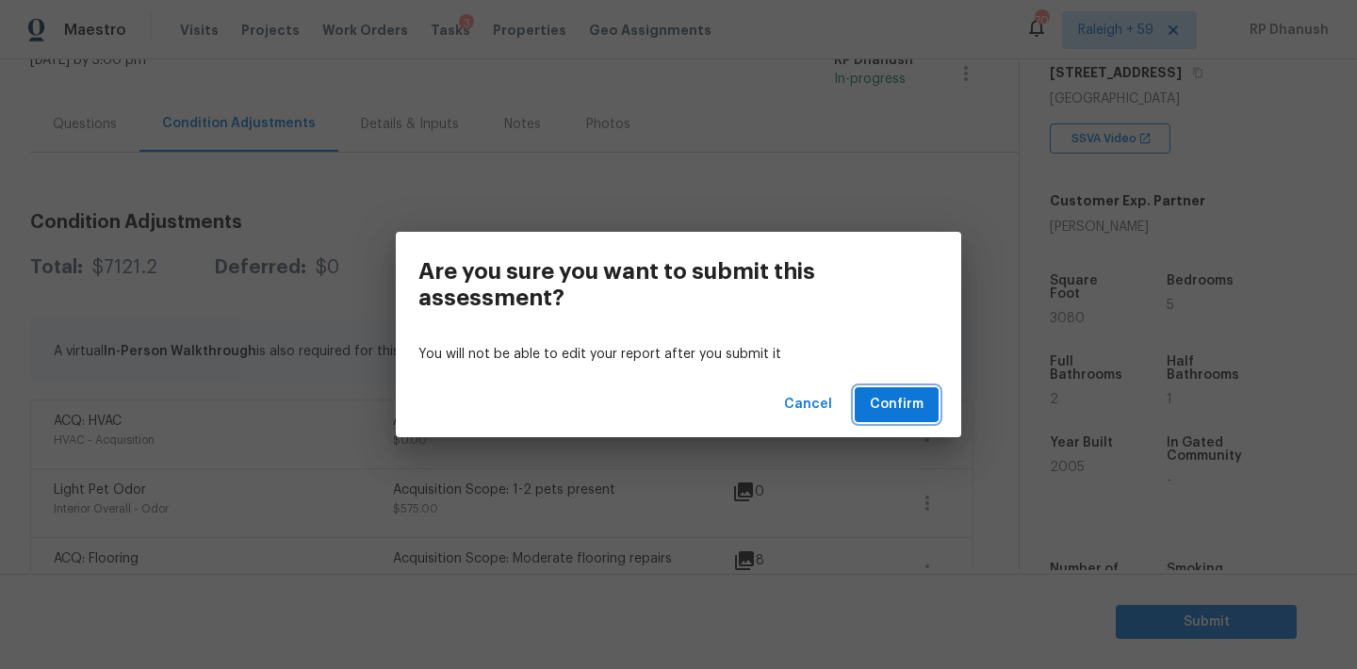
click at [908, 399] on span "Confirm" at bounding box center [897, 405] width 54 height 24
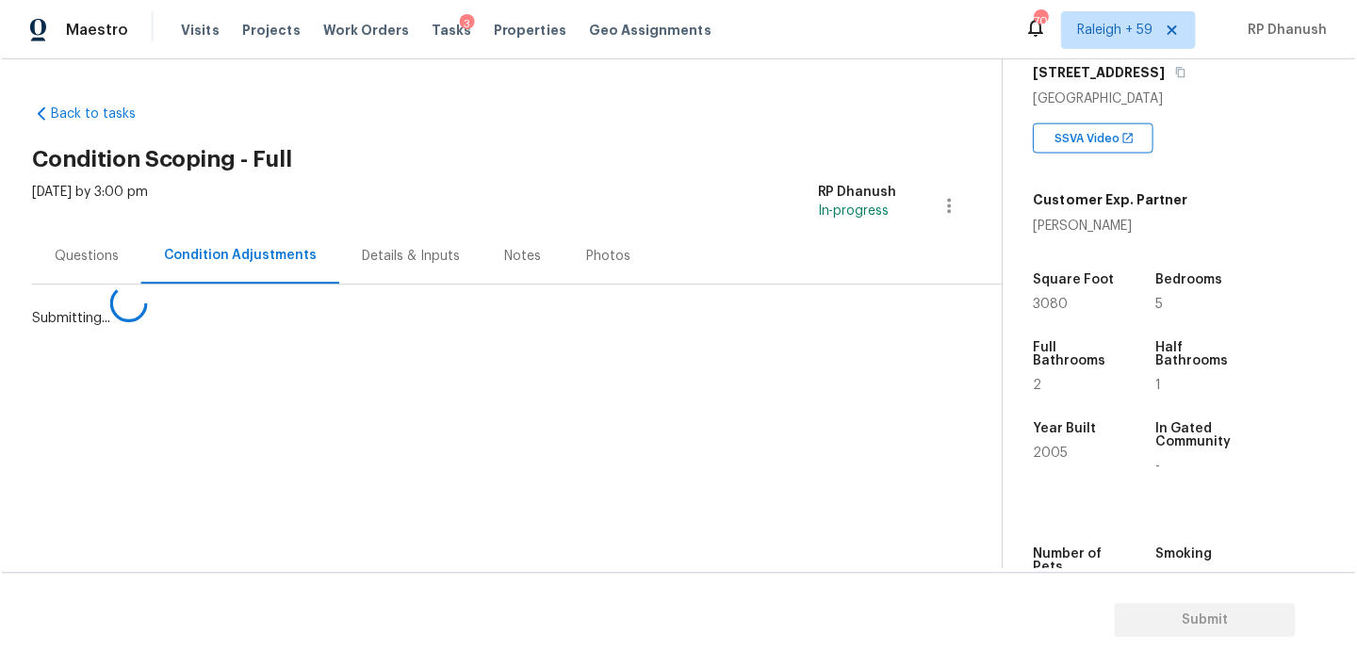
scroll to position [0, 0]
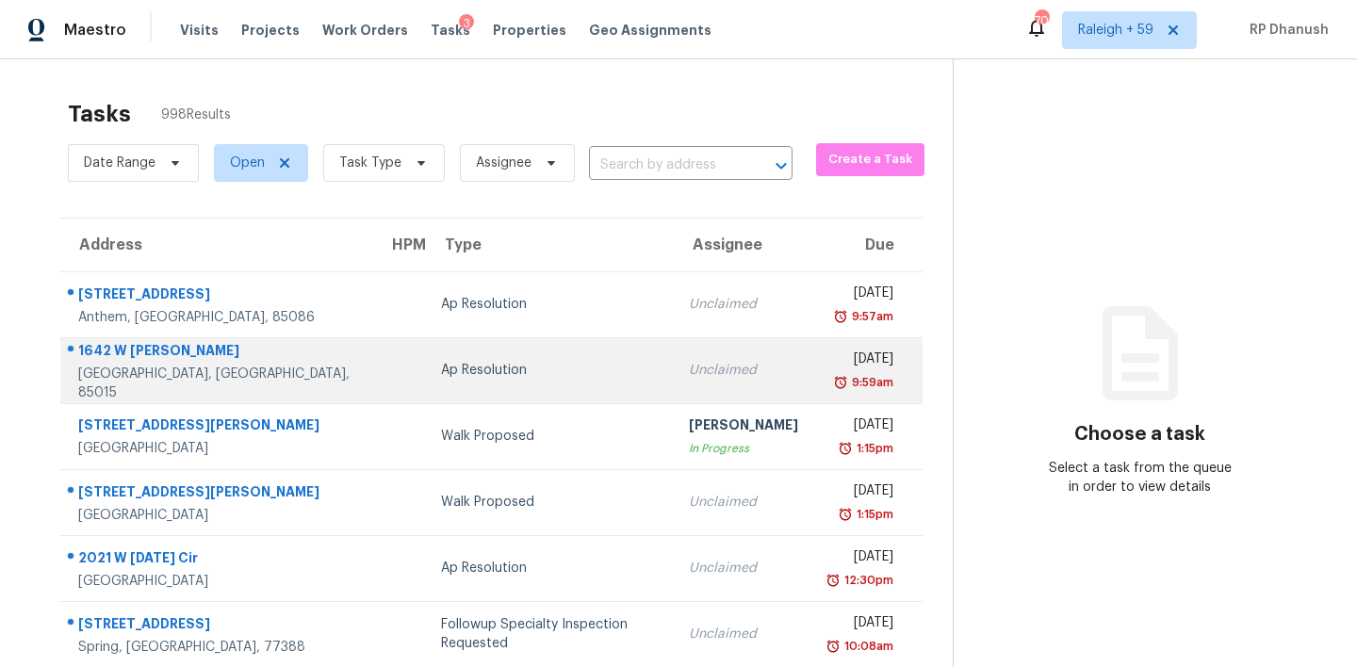
scroll to position [2, 0]
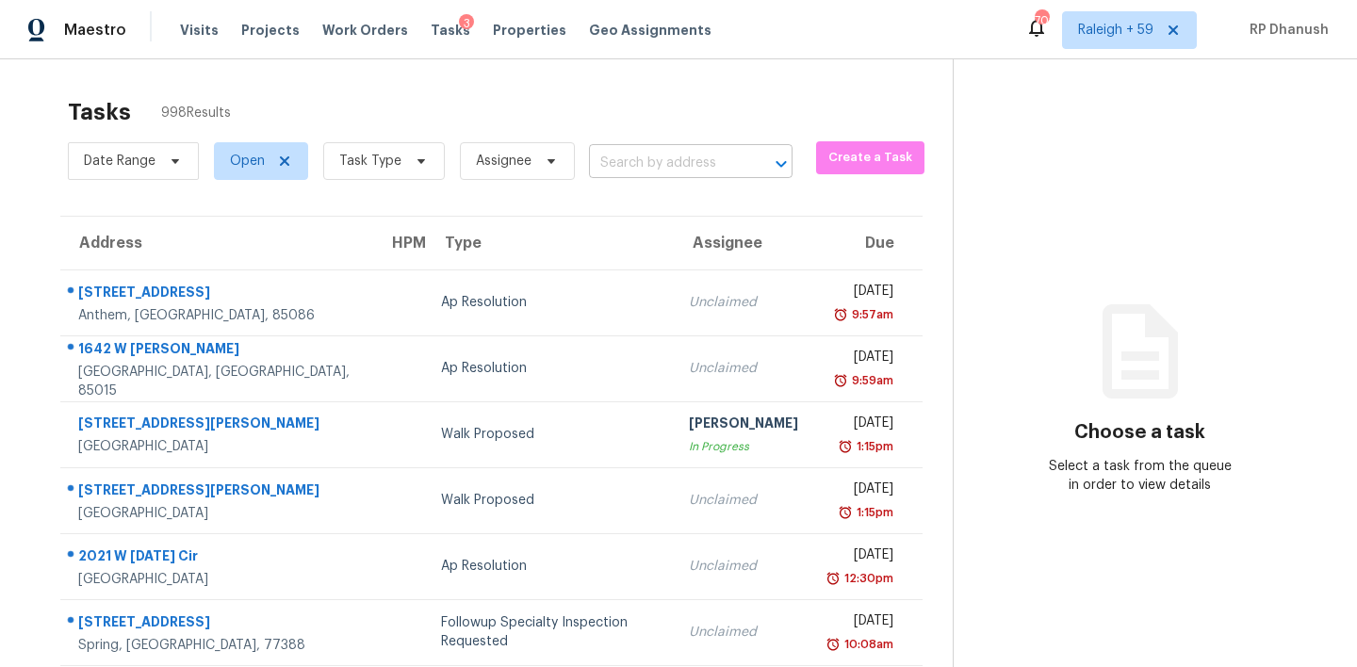
click at [643, 154] on input "text" at bounding box center [664, 163] width 151 height 29
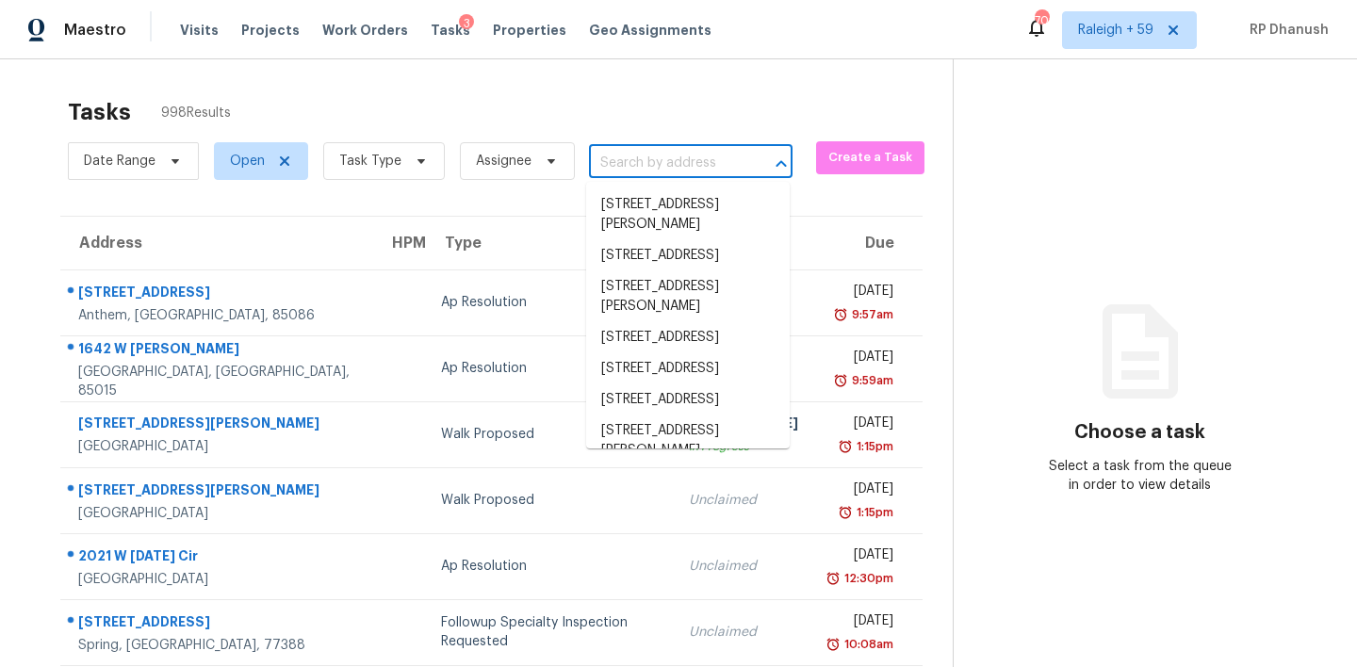
paste input "aria2c -x16 -s16 -k16M "https://opendoor-admin-client-upload-production.s3.amaz…"
click at [726, 164] on input "text" at bounding box center [664, 163] width 151 height 29
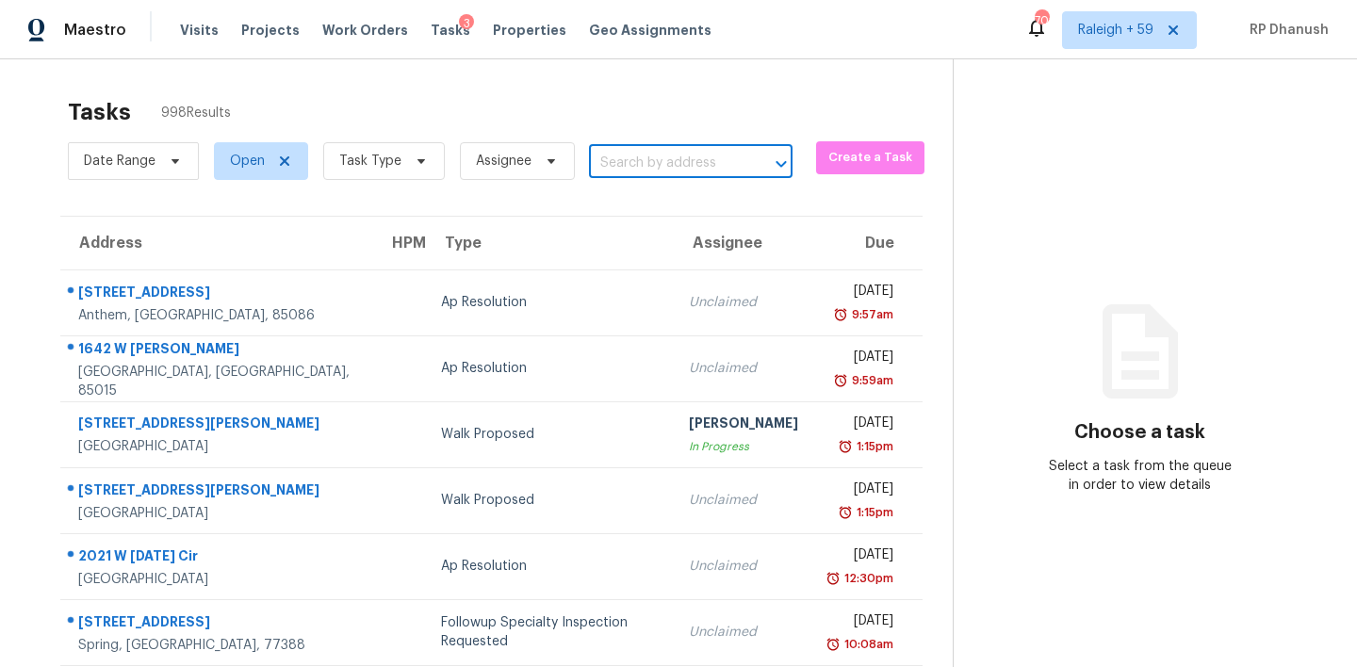
paste input "4909 Baker Ridge Pl, Acworth, GA 30101"
click at [643, 205] on li "4909 Baker Ridge Pl, Acworth, GA 30101" at bounding box center [688, 214] width 204 height 51
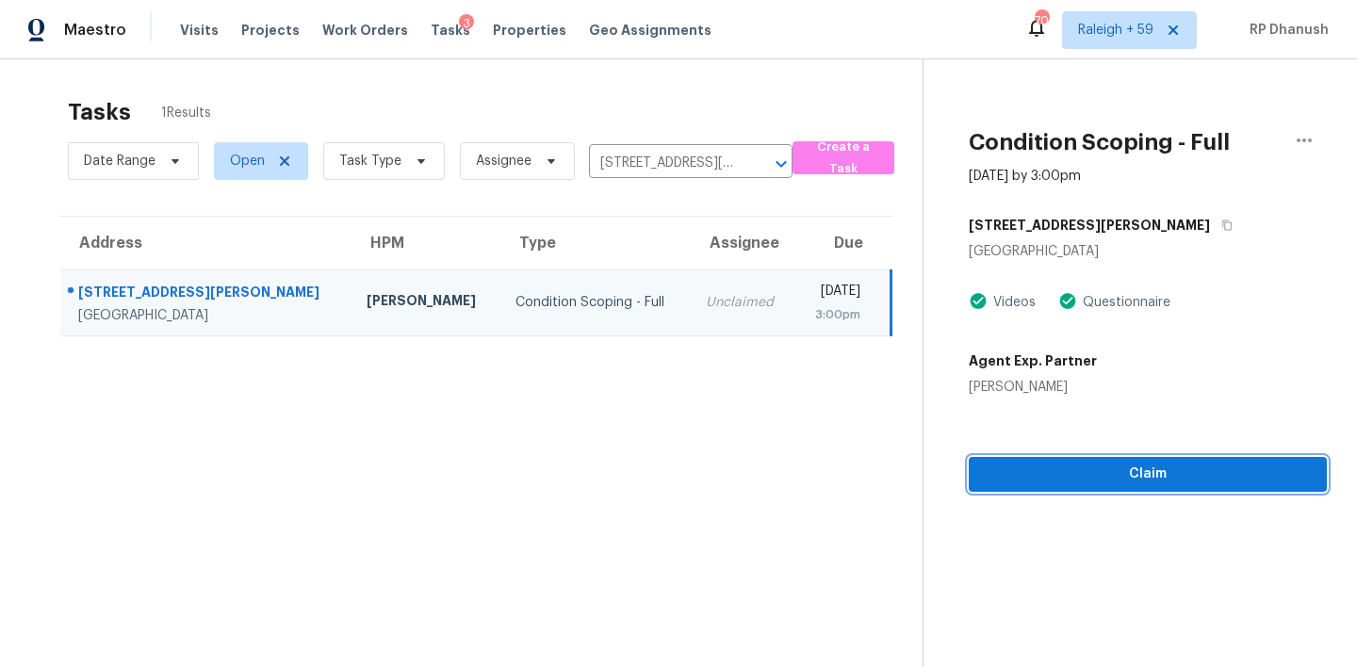
click at [1061, 471] on span "Claim" at bounding box center [1148, 475] width 328 height 24
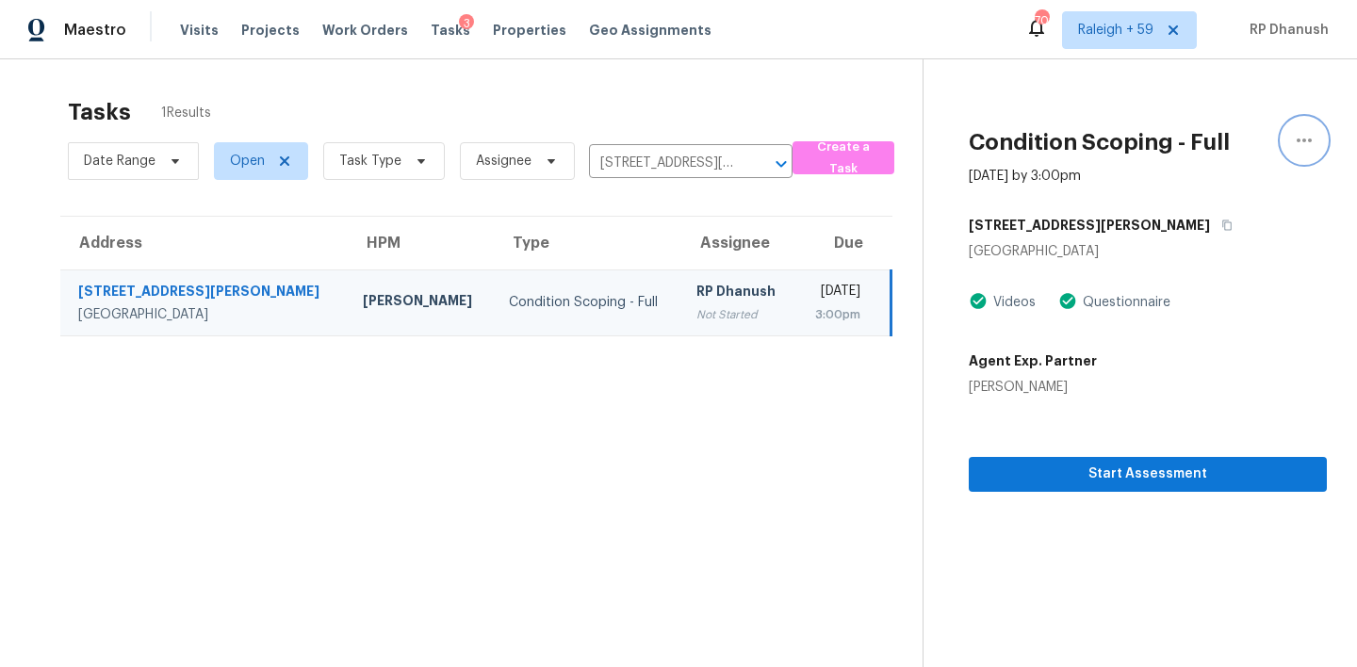
click at [1320, 153] on button "button" at bounding box center [1304, 140] width 45 height 45
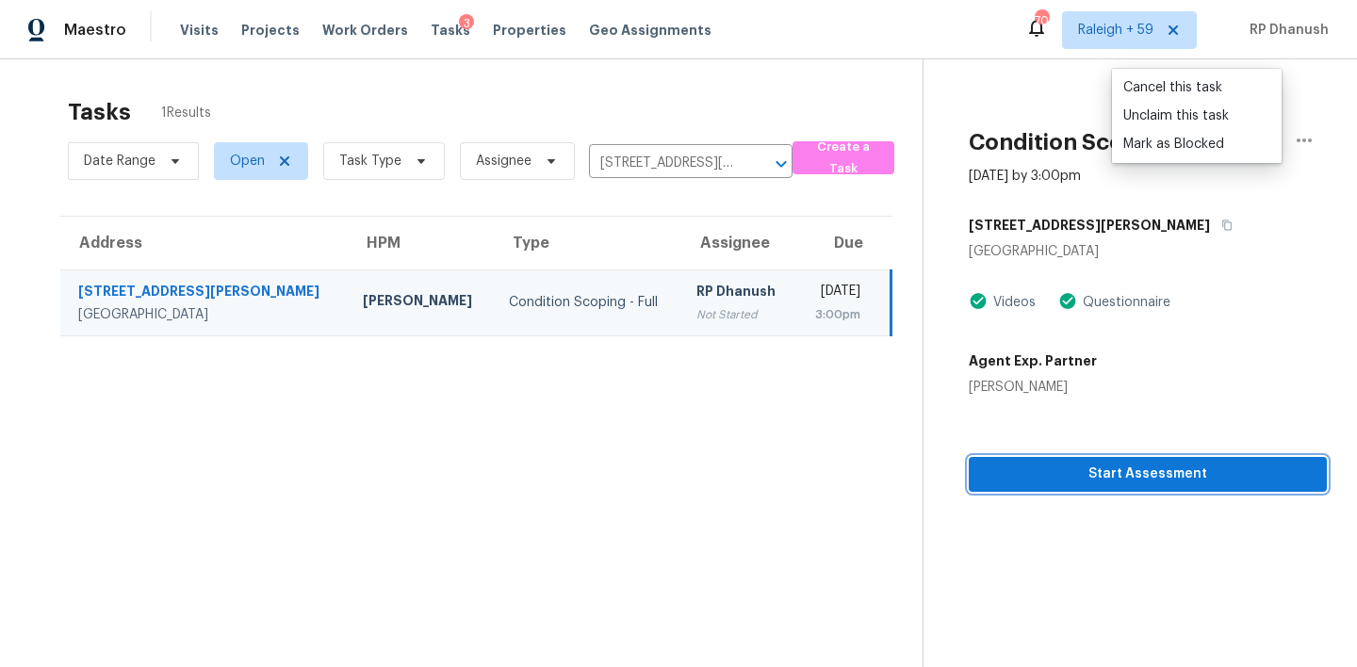
click at [1180, 486] on button "Start Assessment" at bounding box center [1148, 474] width 358 height 35
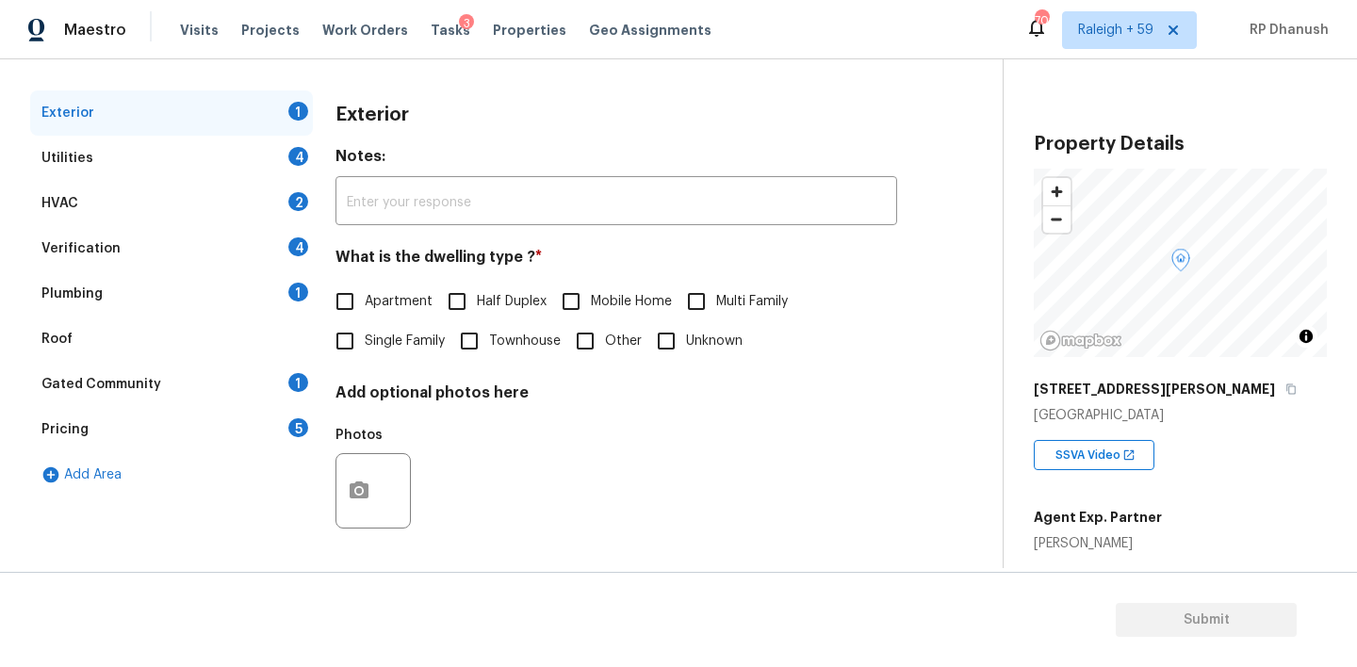
scroll to position [240, 0]
click at [343, 331] on input "Single Family" at bounding box center [345, 341] width 40 height 40
click at [288, 374] on div "Gated Community 1" at bounding box center [171, 384] width 283 height 45
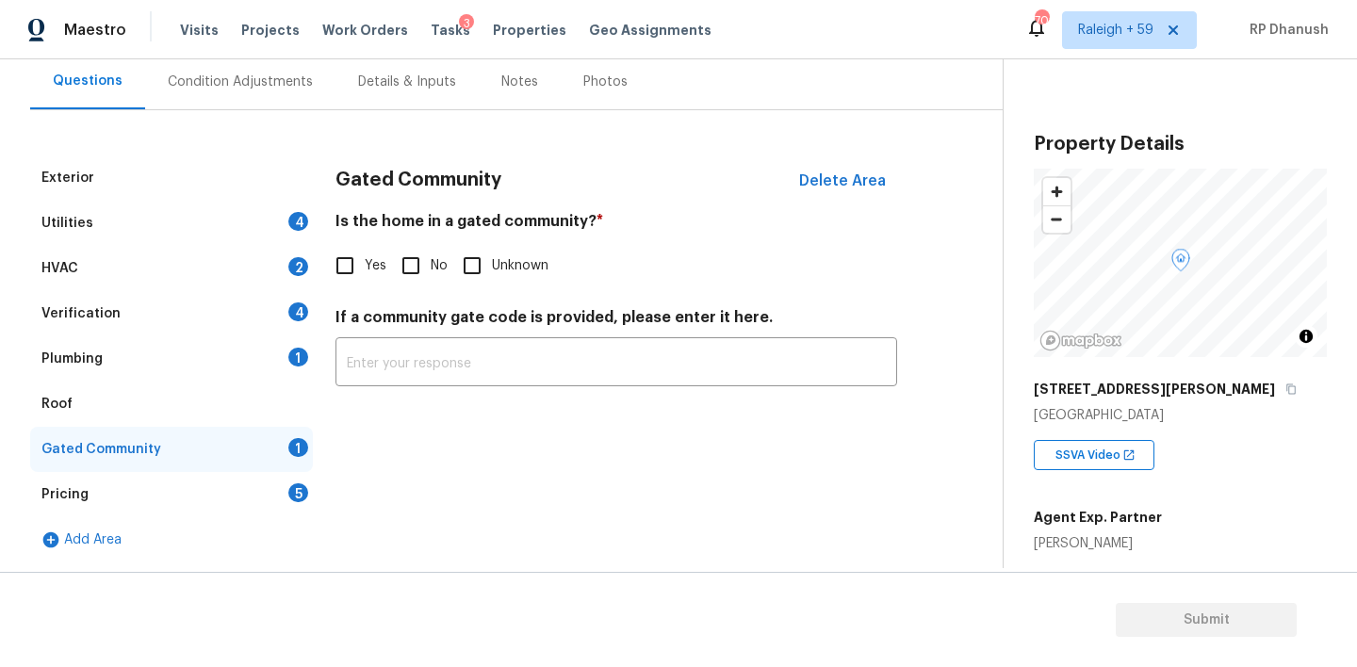
scroll to position [175, 0]
click at [404, 260] on input "No" at bounding box center [411, 266] width 40 height 40
click at [277, 492] on div "Pricing 5" at bounding box center [171, 494] width 283 height 45
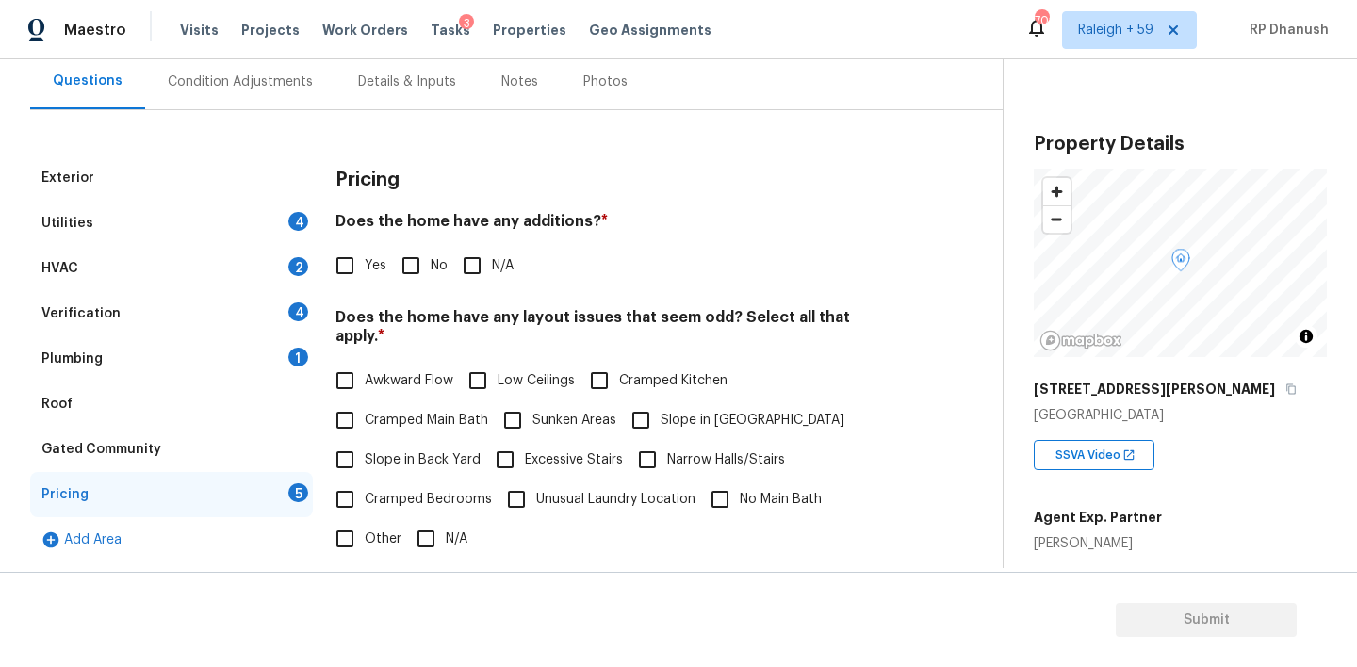
click at [403, 277] on input "No" at bounding box center [411, 266] width 40 height 40
click at [360, 442] on input "Slope in Back Yard" at bounding box center [345, 462] width 40 height 40
click at [598, 428] on div "Awkward Flow Low Ceilings Cramped Kitchen Cramped Main Bath Sunken Areas Slope …" at bounding box center [617, 462] width 562 height 198
click at [638, 414] on input "Slope in [GEOGRAPHIC_DATA]" at bounding box center [641, 421] width 40 height 40
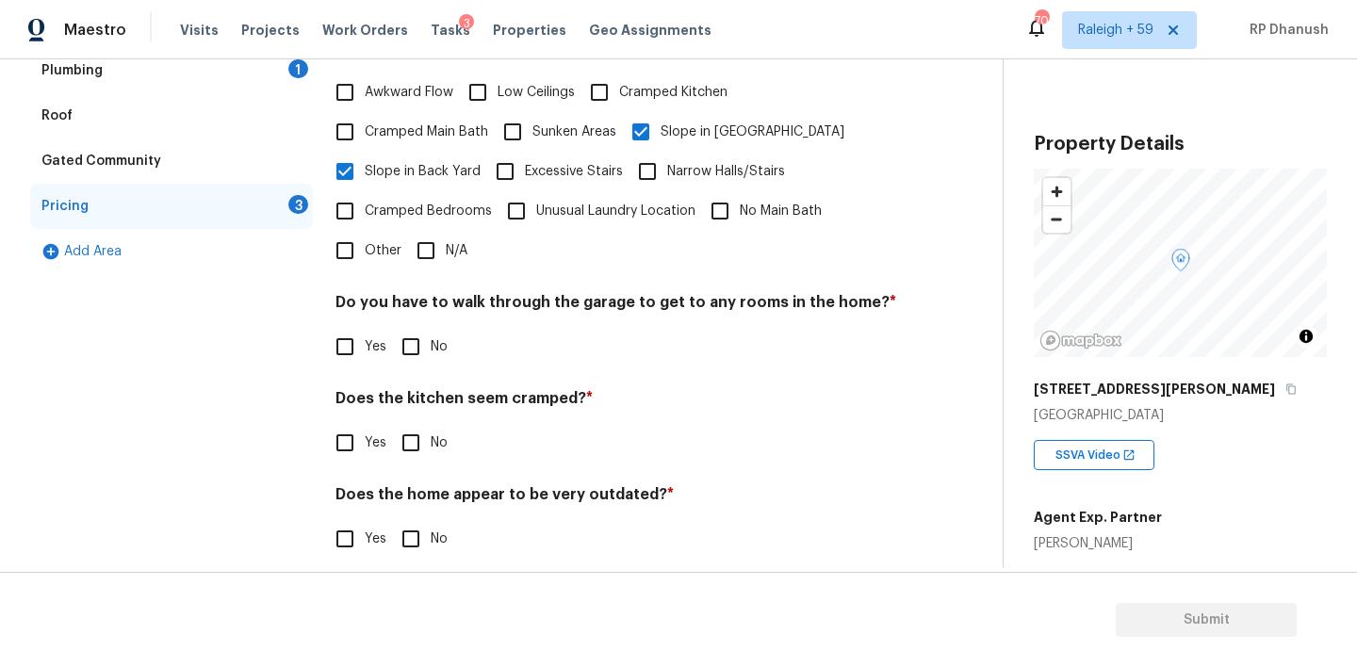
click at [418, 330] on input "No" at bounding box center [411, 347] width 40 height 40
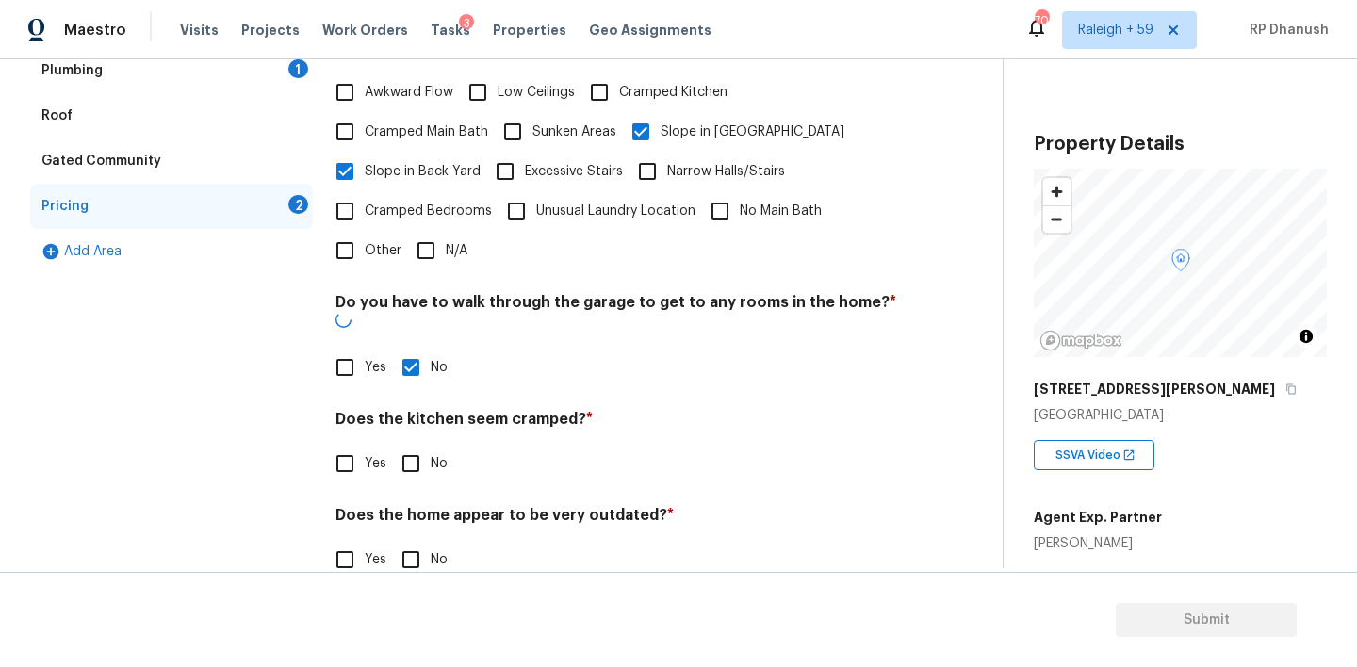
click at [414, 444] on input "No" at bounding box center [411, 464] width 40 height 40
click at [404, 542] on input "No" at bounding box center [411, 562] width 40 height 40
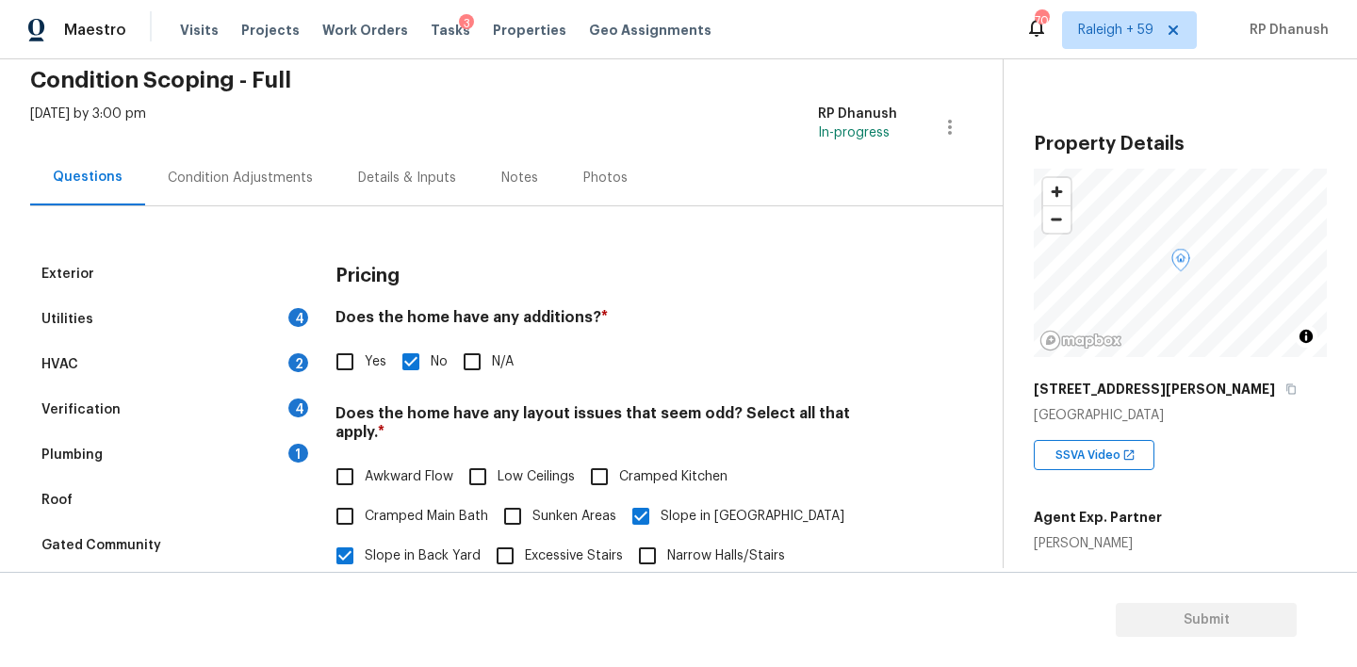
scroll to position [0, 0]
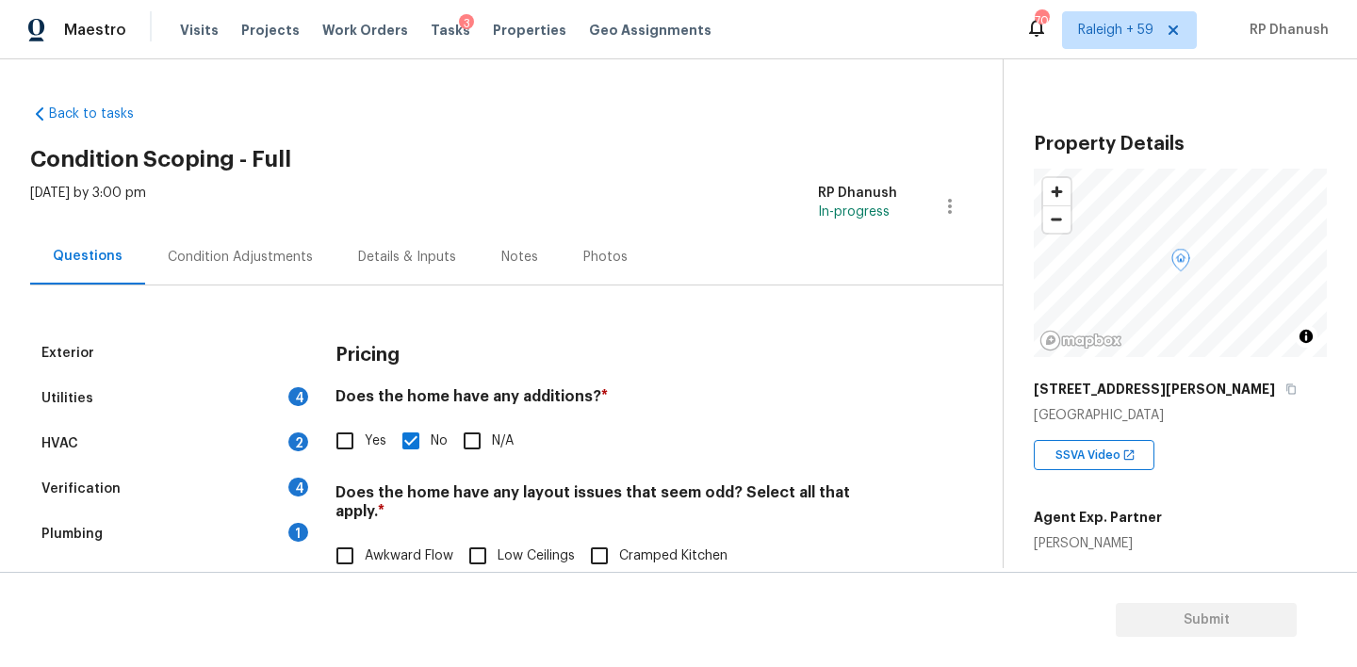
click at [250, 409] on div "Utilities 4" at bounding box center [171, 398] width 283 height 45
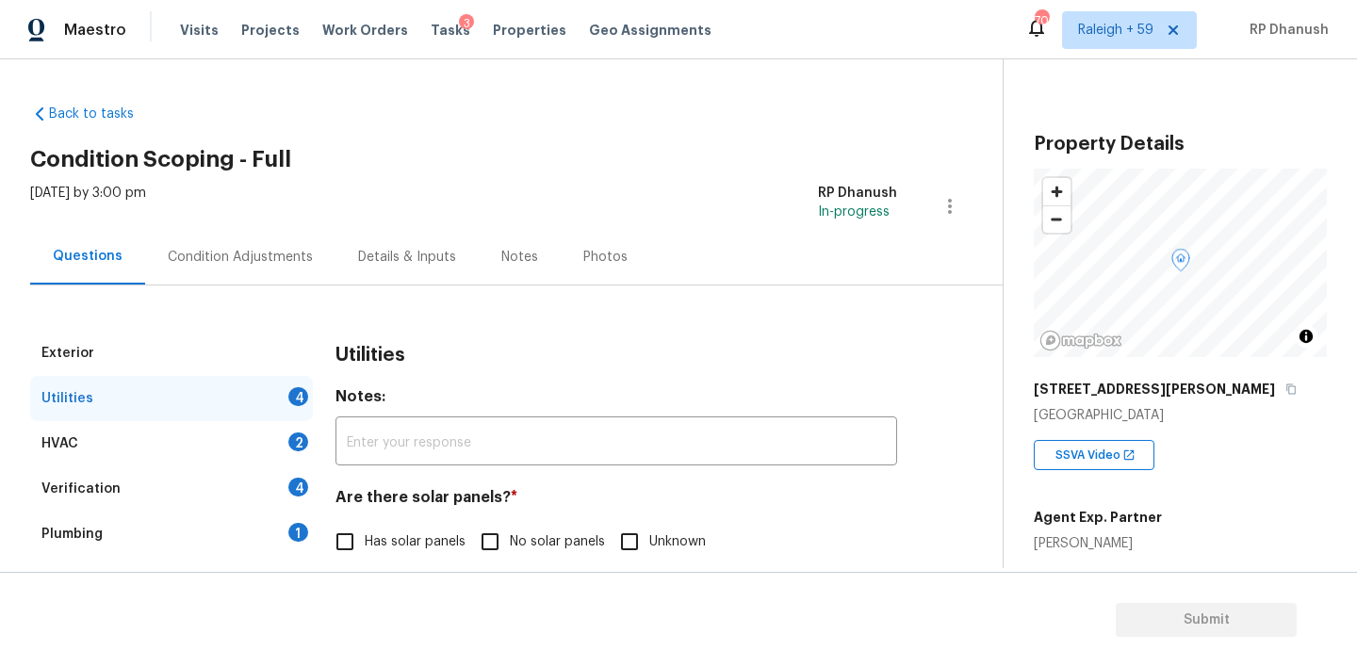
click at [351, 529] on input "Has solar panels" at bounding box center [345, 542] width 40 height 40
click at [482, 542] on input "No solar panels" at bounding box center [490, 542] width 40 height 40
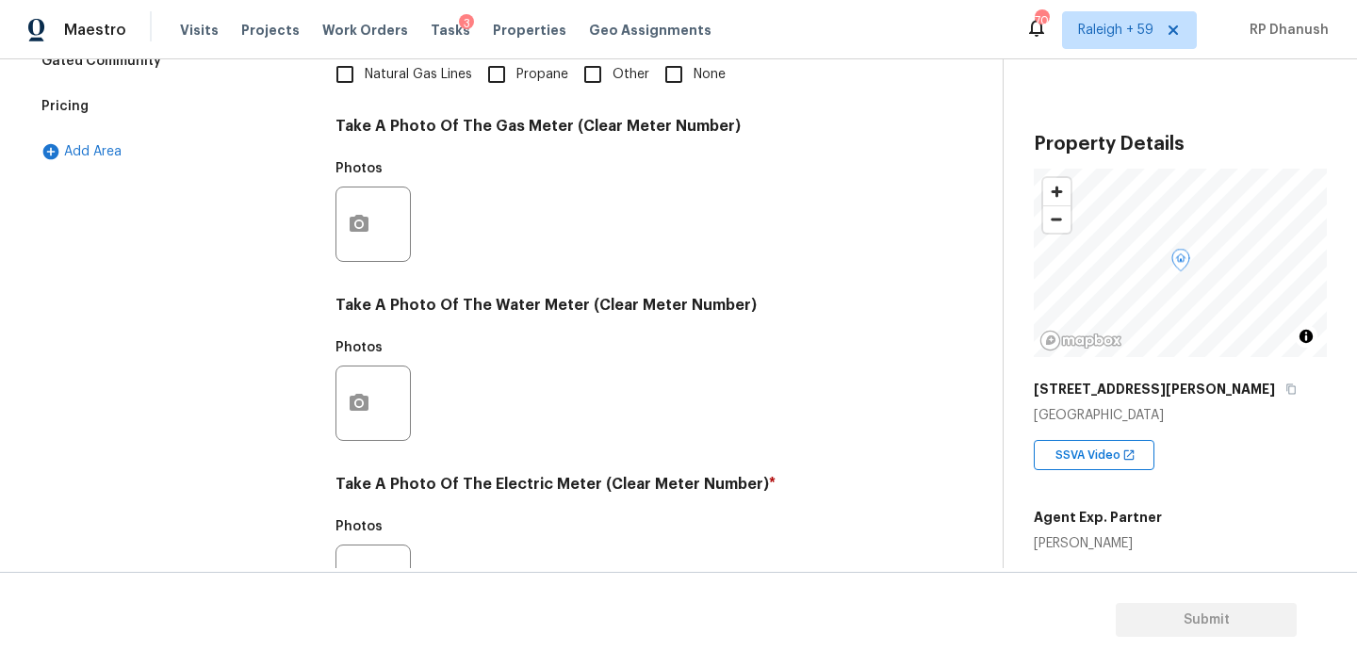
scroll to position [751, 0]
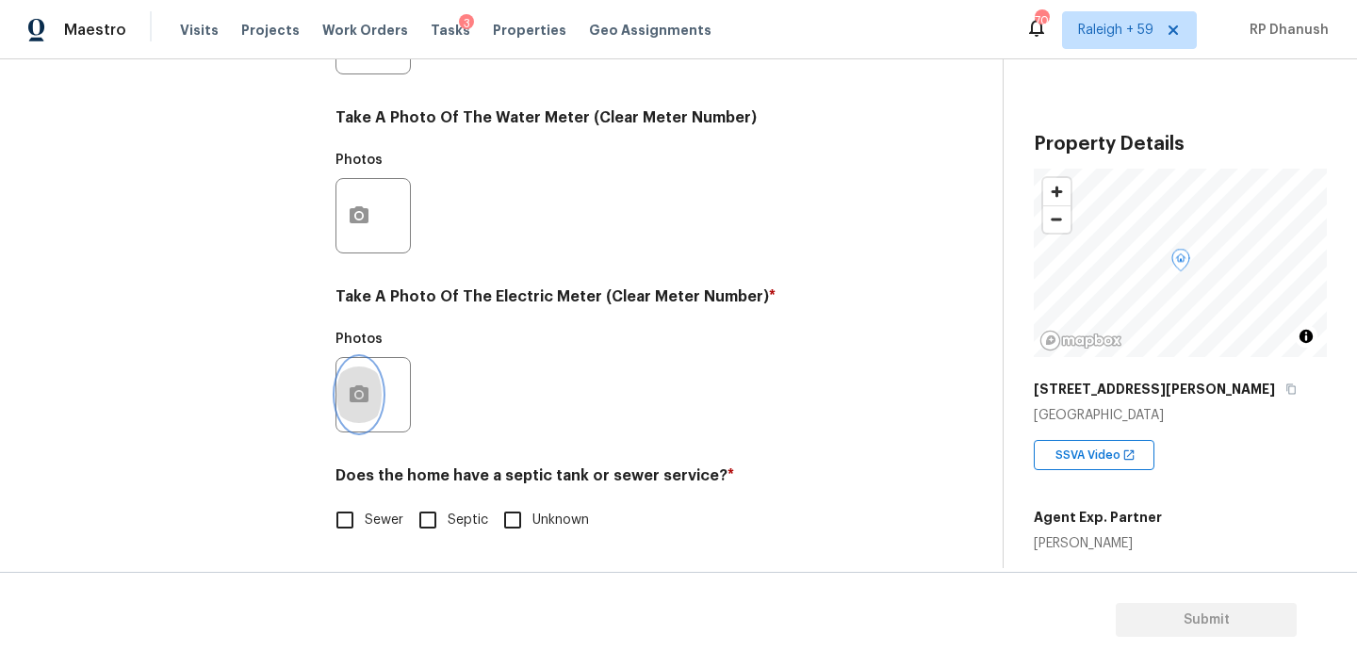
click at [369, 398] on icon "button" at bounding box center [359, 395] width 23 height 23
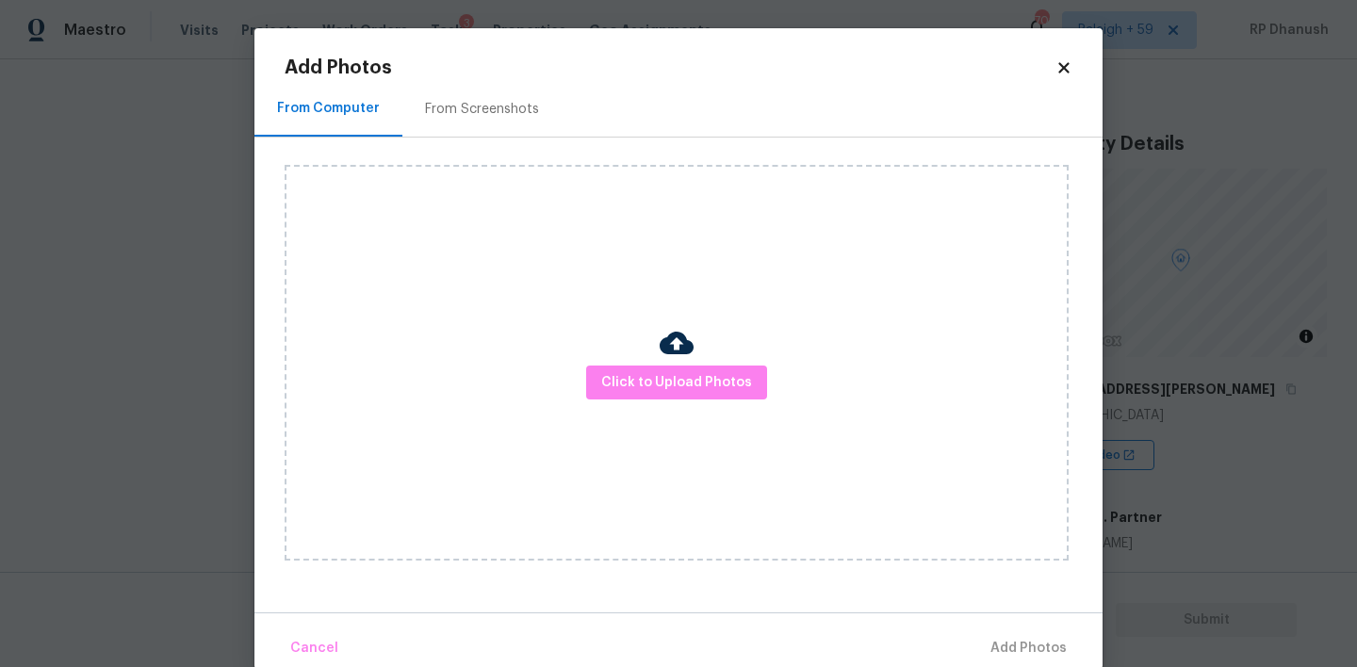
click at [499, 121] on div "From Screenshots" at bounding box center [481, 109] width 159 height 56
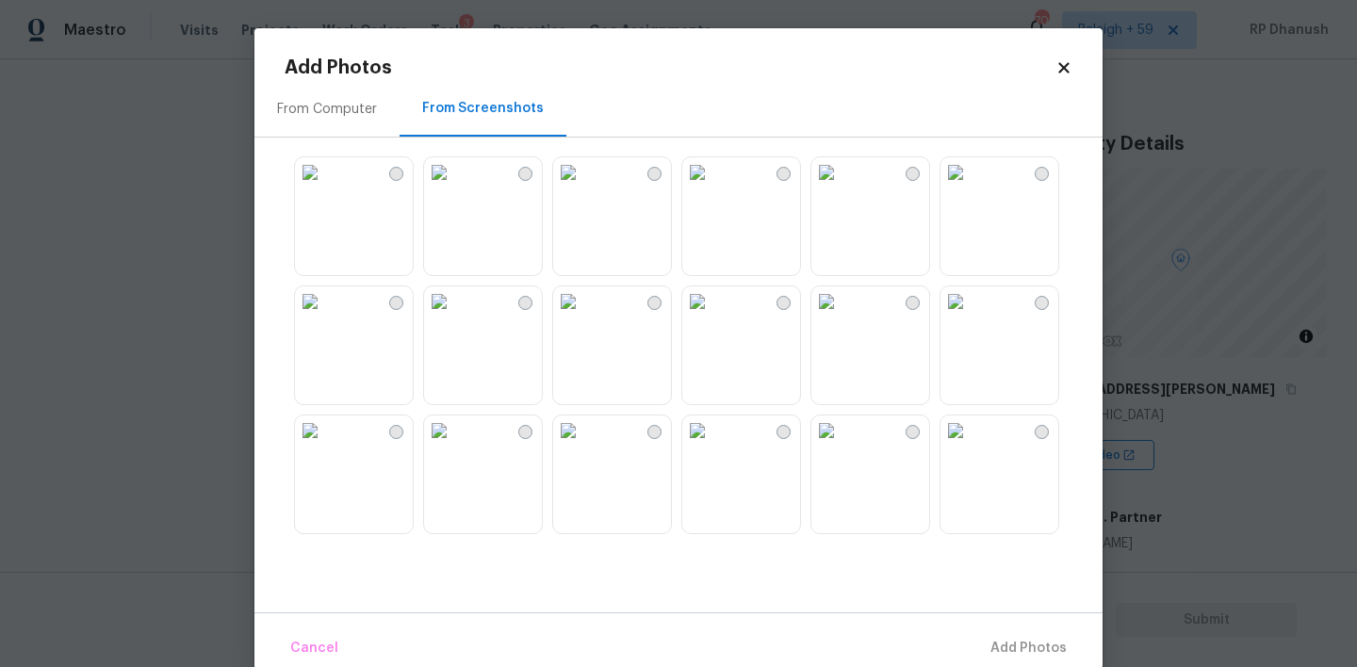
click at [712, 317] on img at bounding box center [697, 301] width 30 height 30
click at [992, 640] on span "Add 1 Photo(s)" at bounding box center [1020, 649] width 93 height 24
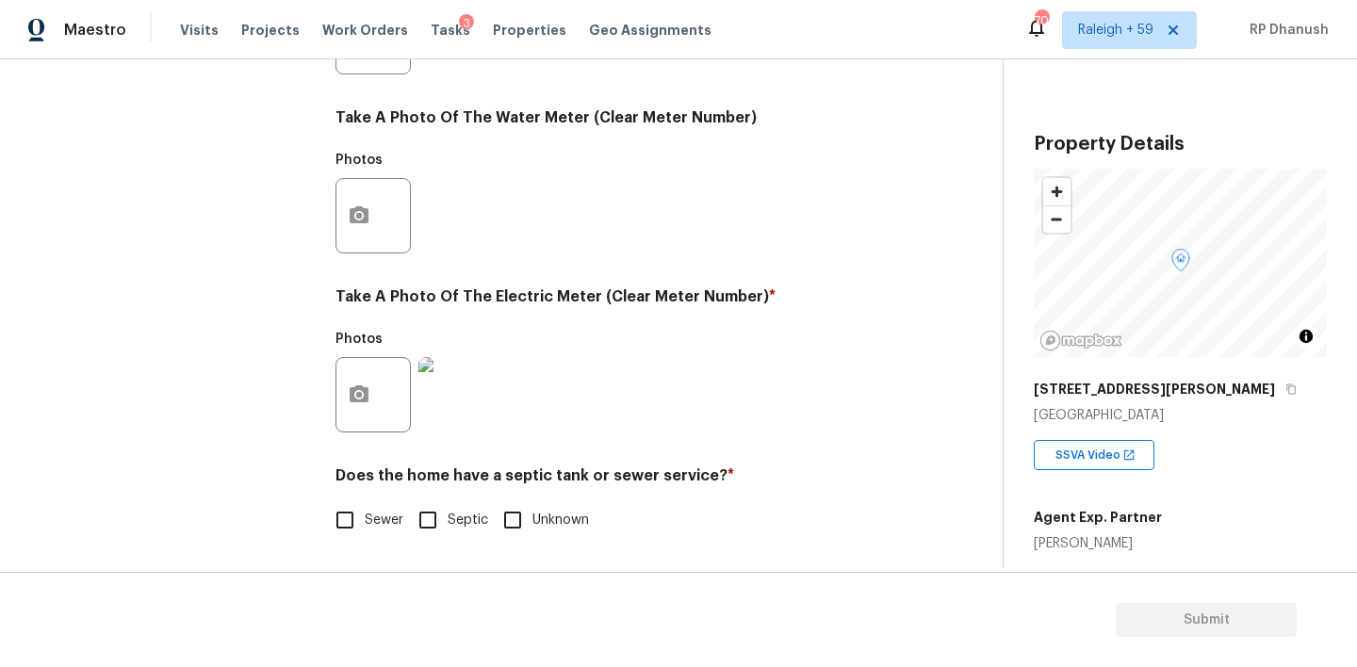
click at [373, 521] on span "Sewer" at bounding box center [384, 521] width 39 height 20
click at [365, 521] on input "Sewer" at bounding box center [345, 520] width 40 height 40
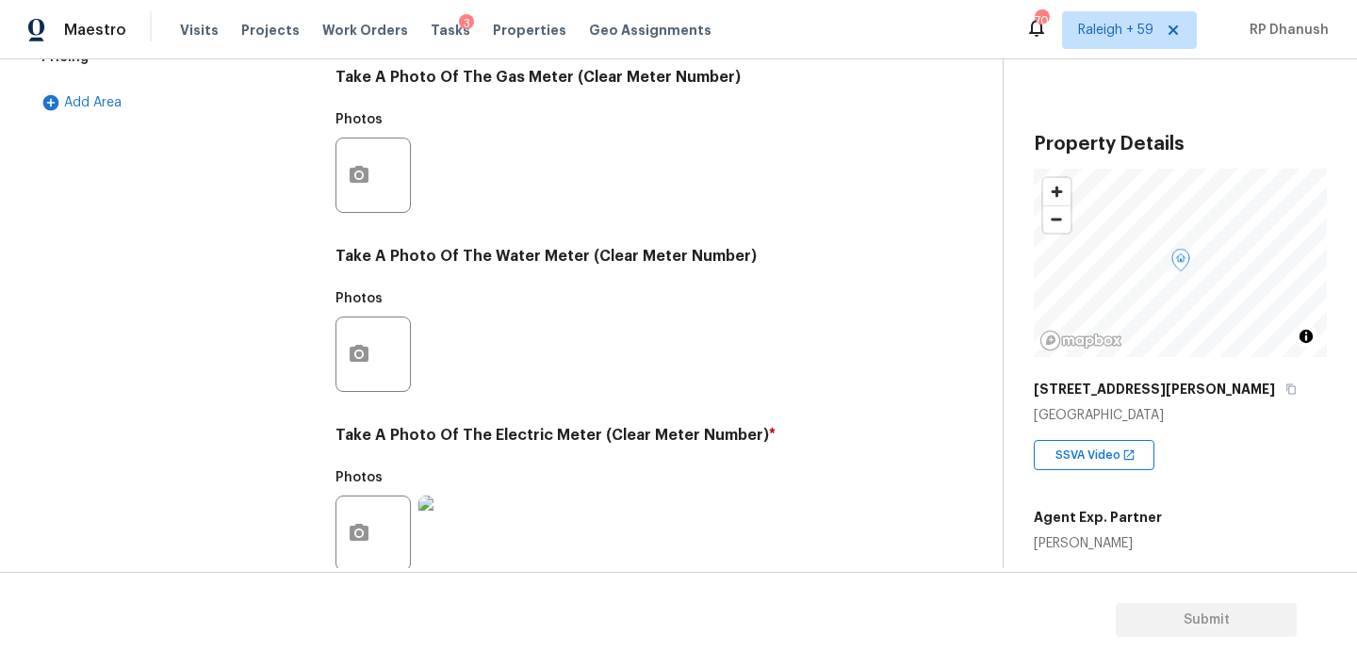
scroll to position [581, 0]
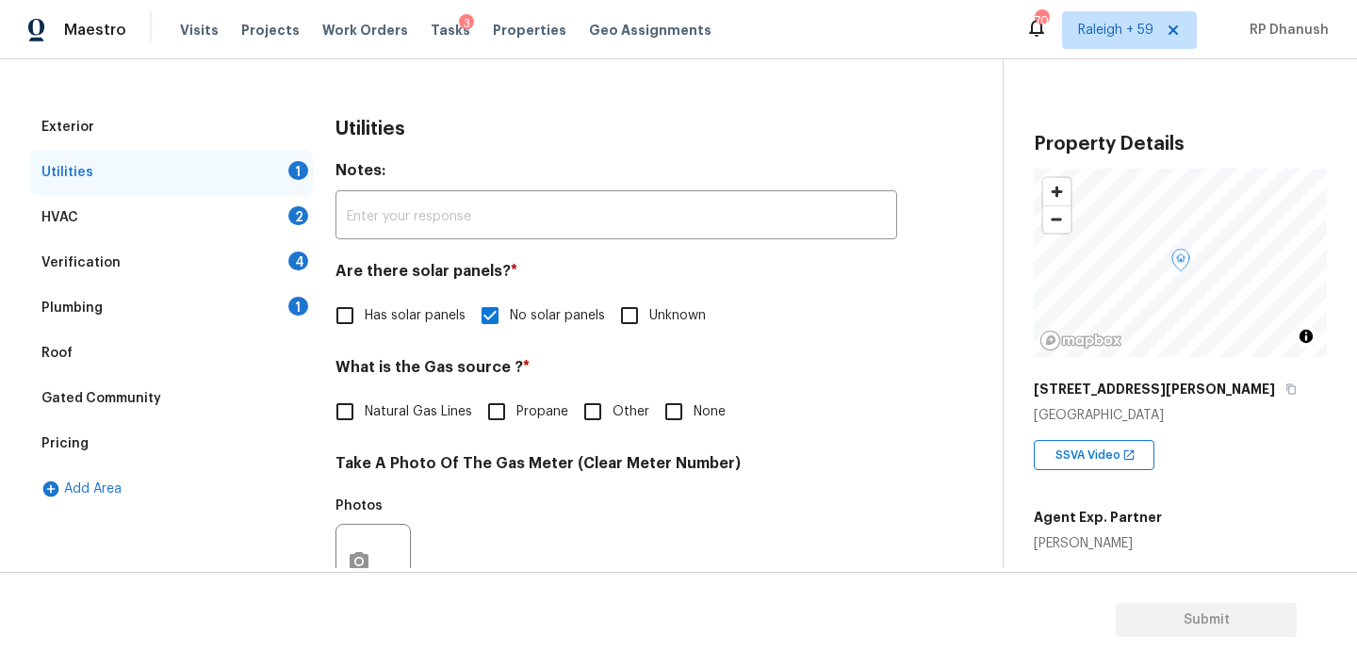
click at [275, 288] on div "Plumbing 1" at bounding box center [171, 308] width 283 height 45
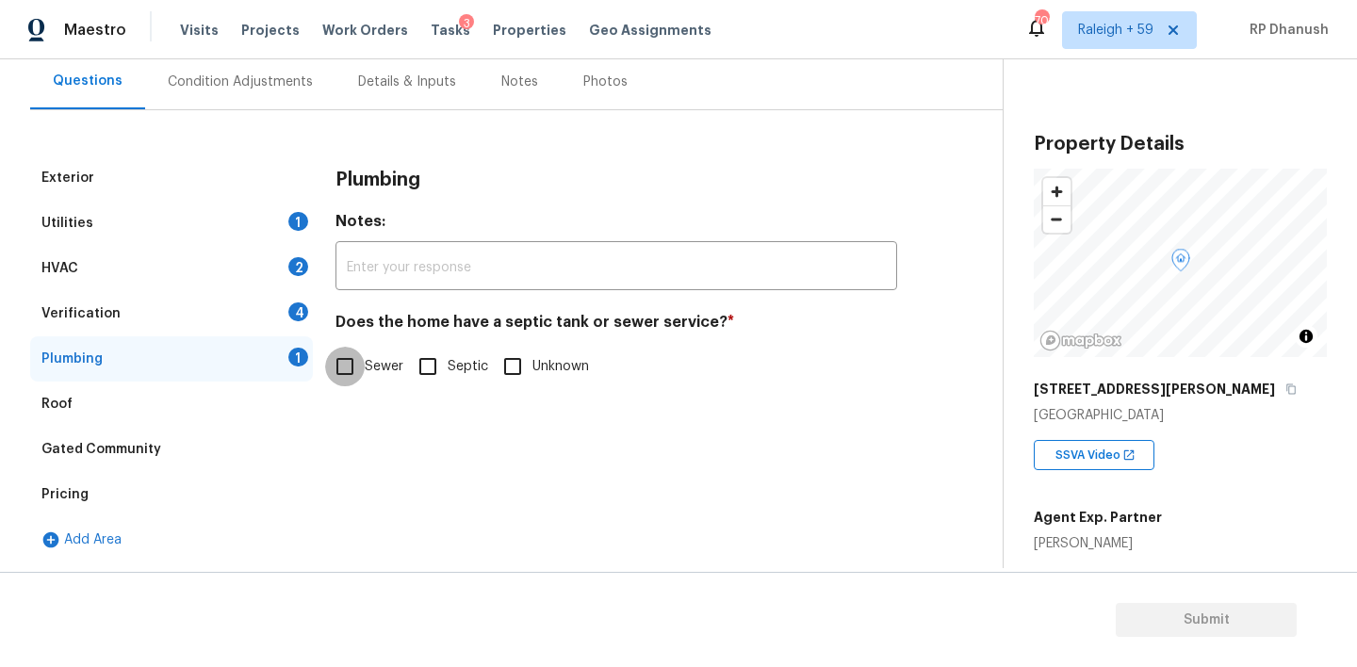
click at [354, 385] on input "Sewer" at bounding box center [345, 367] width 40 height 40
click at [271, 309] on div "Verification 4" at bounding box center [171, 313] width 283 height 45
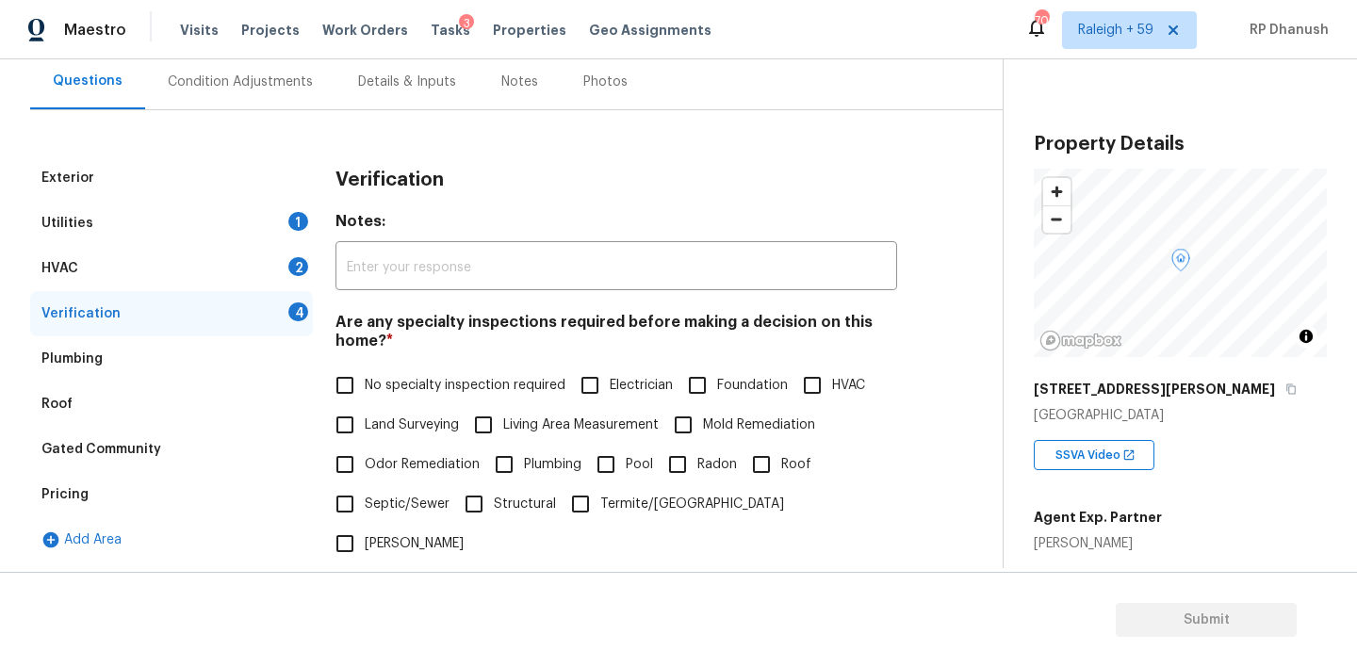
click at [336, 388] on input "No specialty inspection required" at bounding box center [345, 386] width 40 height 40
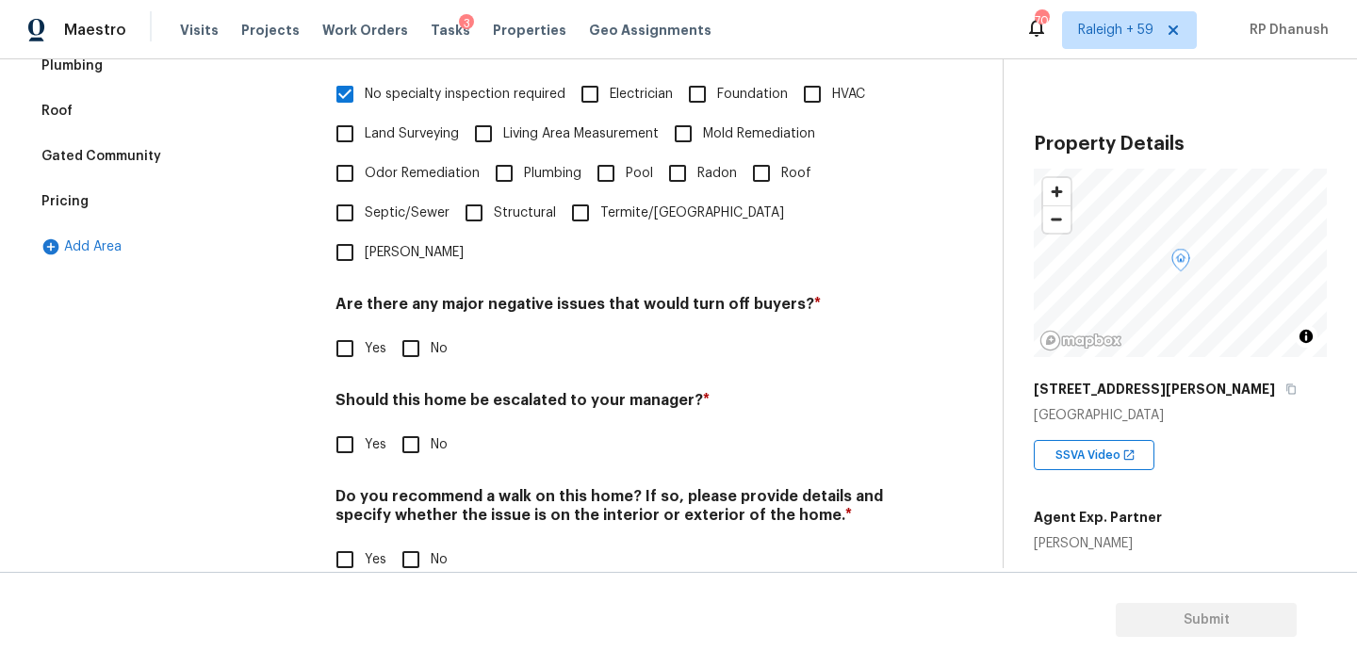
scroll to position [467, 0]
click at [423, 329] on input "No" at bounding box center [411, 349] width 40 height 40
click at [416, 427] on input "No" at bounding box center [411, 447] width 40 height 40
click at [404, 542] on input "No" at bounding box center [411, 562] width 40 height 40
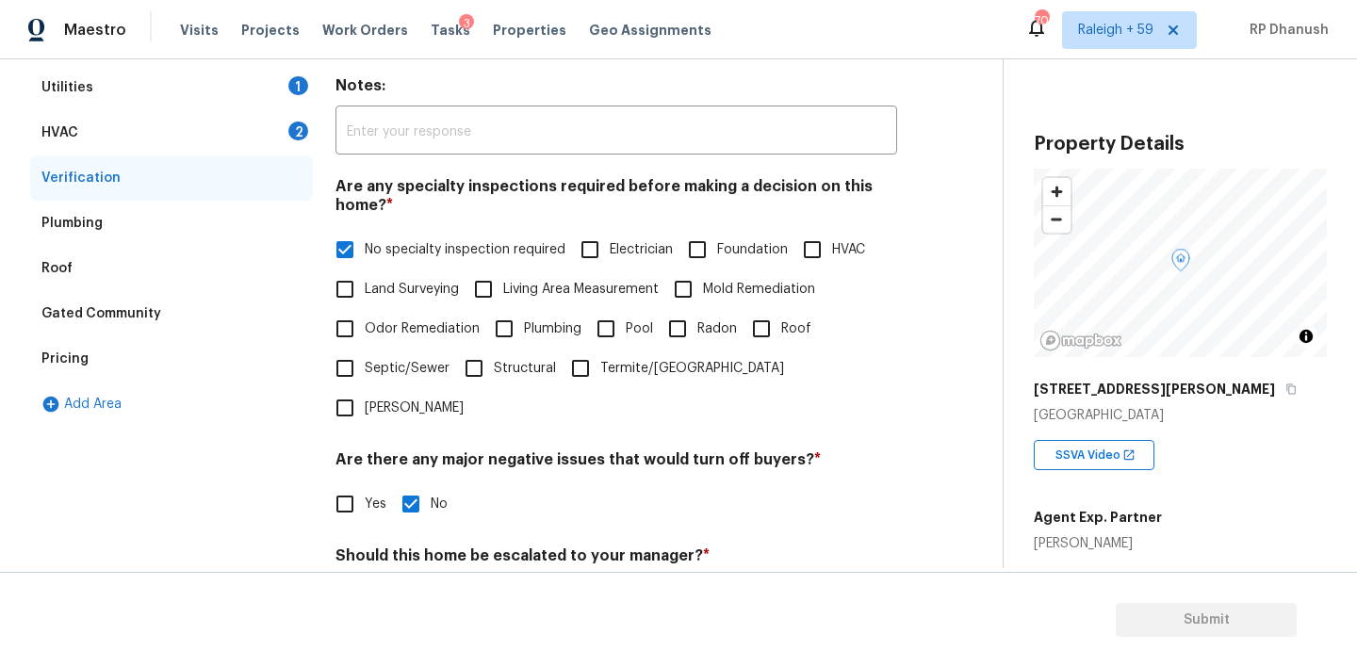
scroll to position [221, 0]
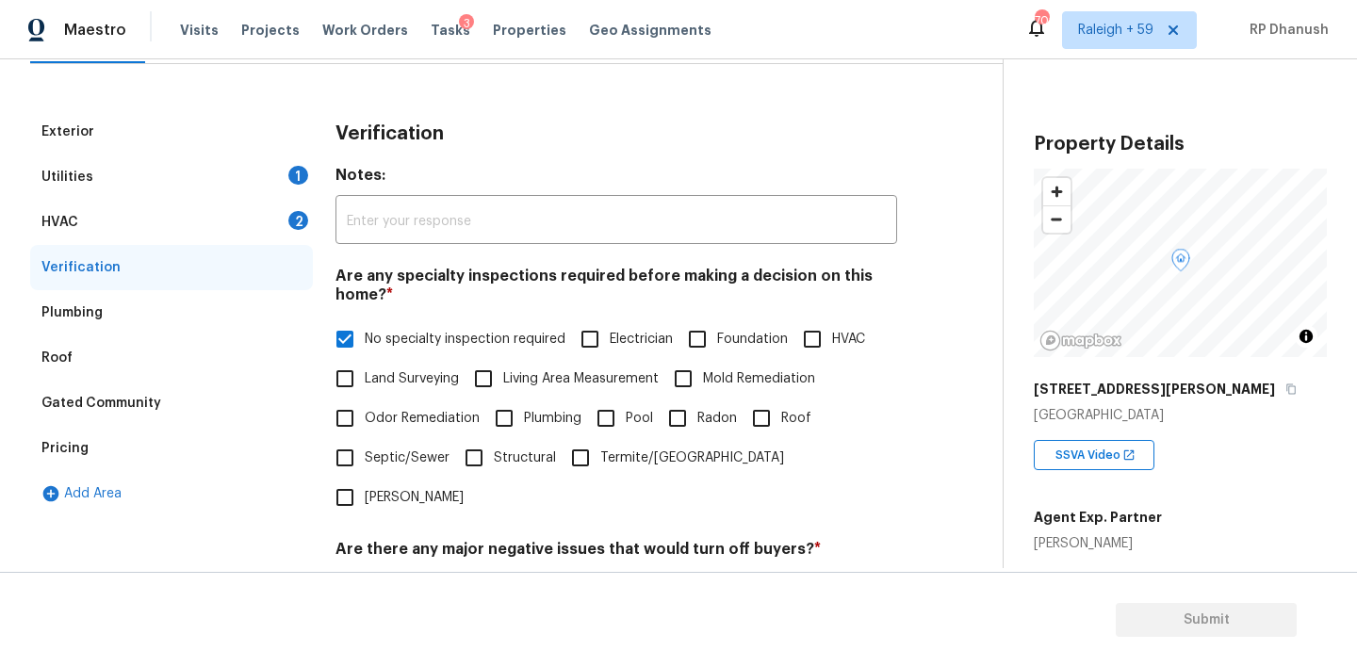
click at [276, 232] on div "HVAC 2" at bounding box center [171, 222] width 283 height 45
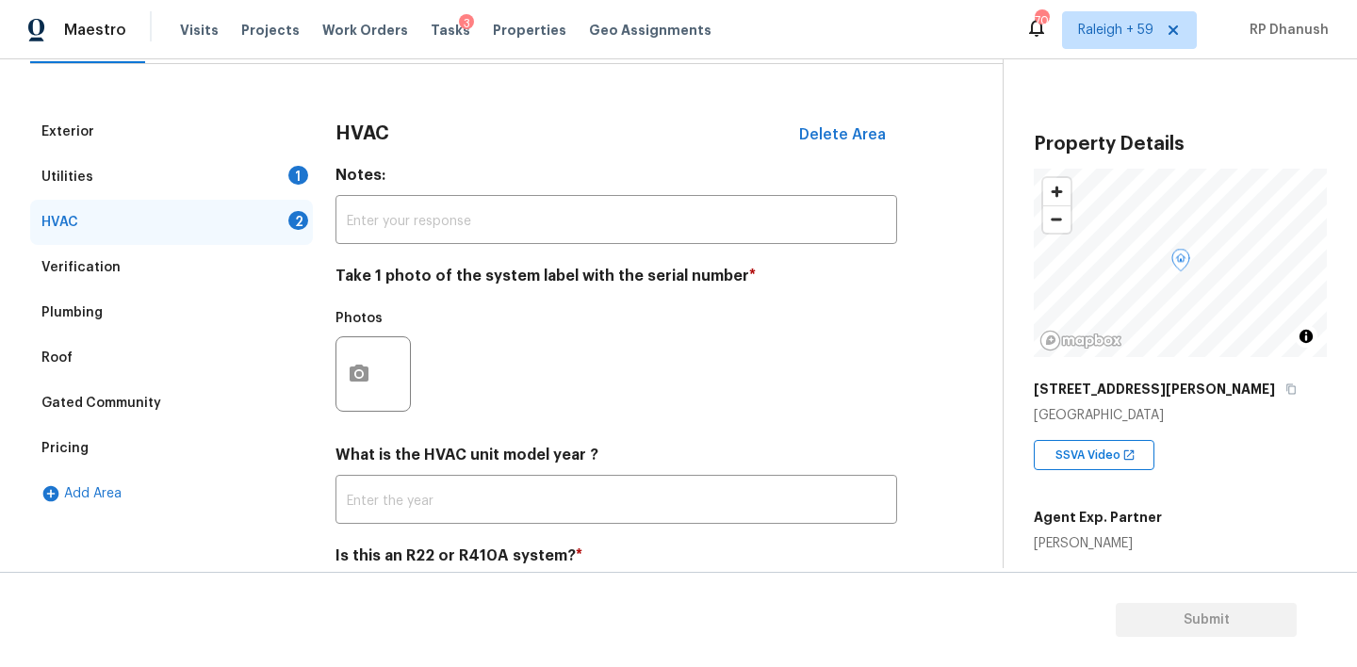
click at [379, 390] on div at bounding box center [373, 373] width 75 height 75
click at [361, 365] on icon "button" at bounding box center [359, 373] width 19 height 17
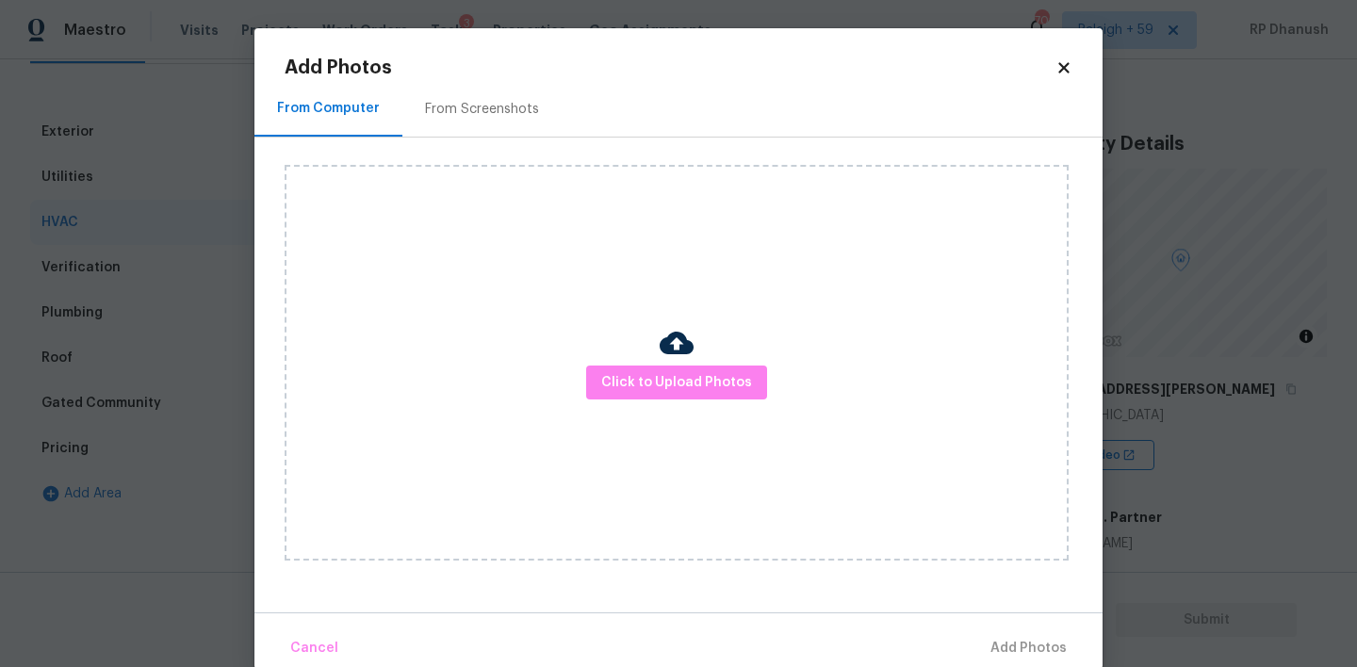
click at [498, 103] on div "From Screenshots" at bounding box center [482, 109] width 114 height 19
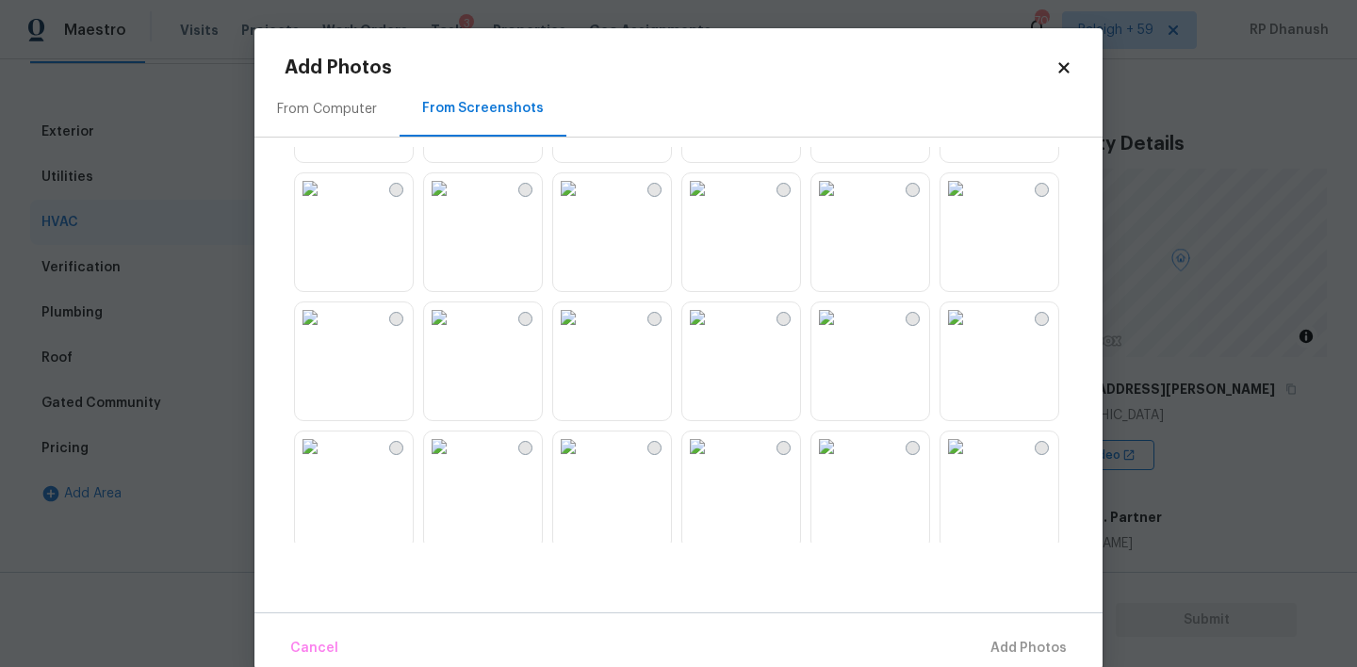
scroll to position [1184, 0]
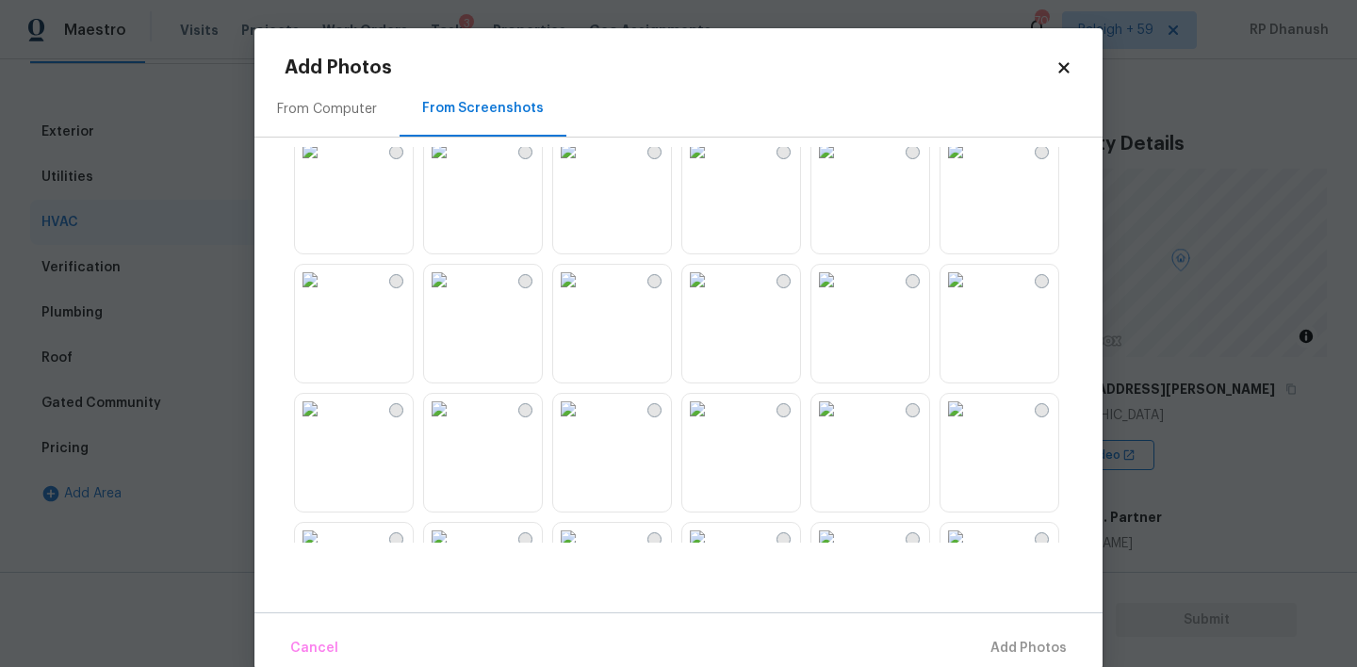
click at [325, 424] on img at bounding box center [310, 409] width 30 height 30
click at [984, 656] on span "Add 1 Photo(s)" at bounding box center [1020, 649] width 93 height 24
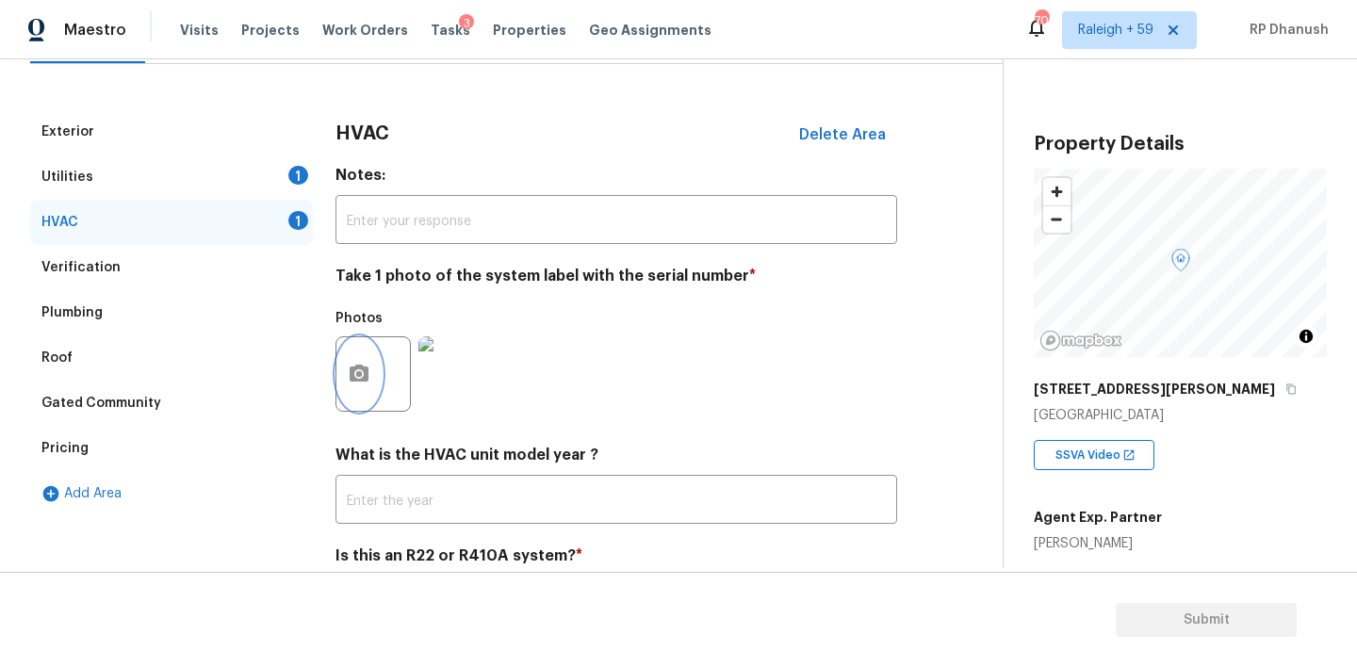
scroll to position [303, 0]
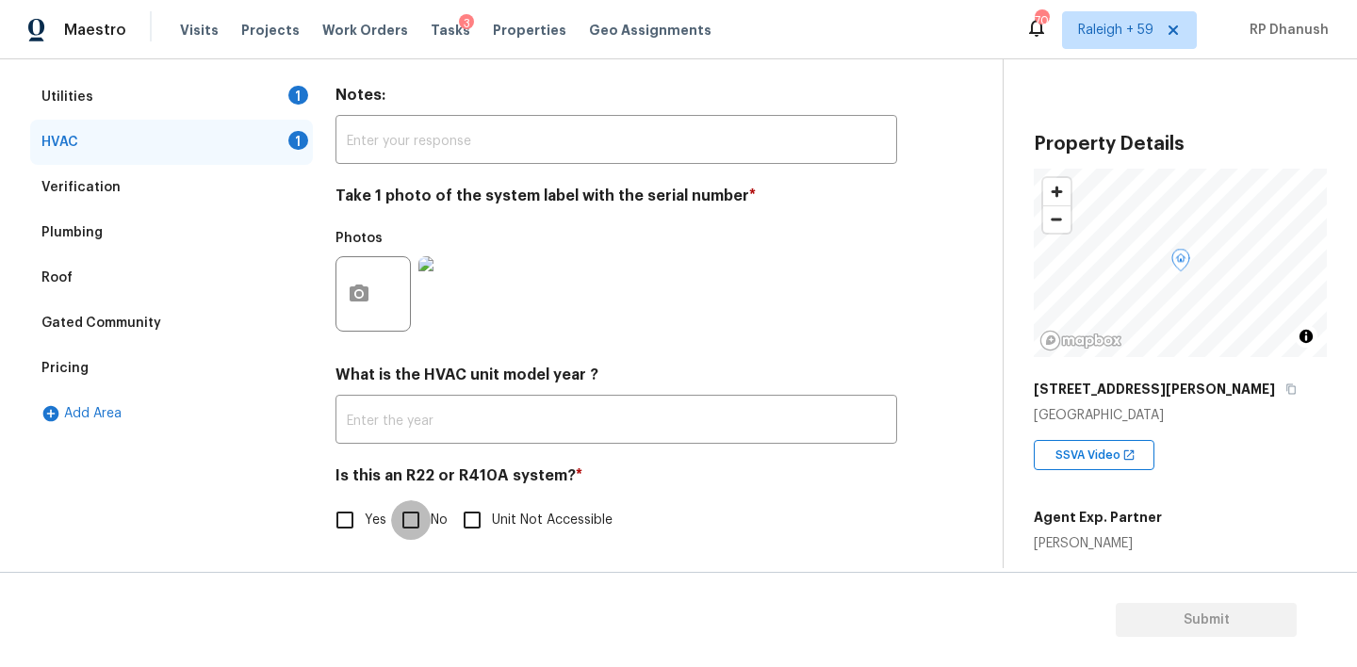
click at [394, 511] on input "No" at bounding box center [411, 520] width 40 height 40
click at [188, 103] on div "Utilities 1" at bounding box center [171, 96] width 283 height 45
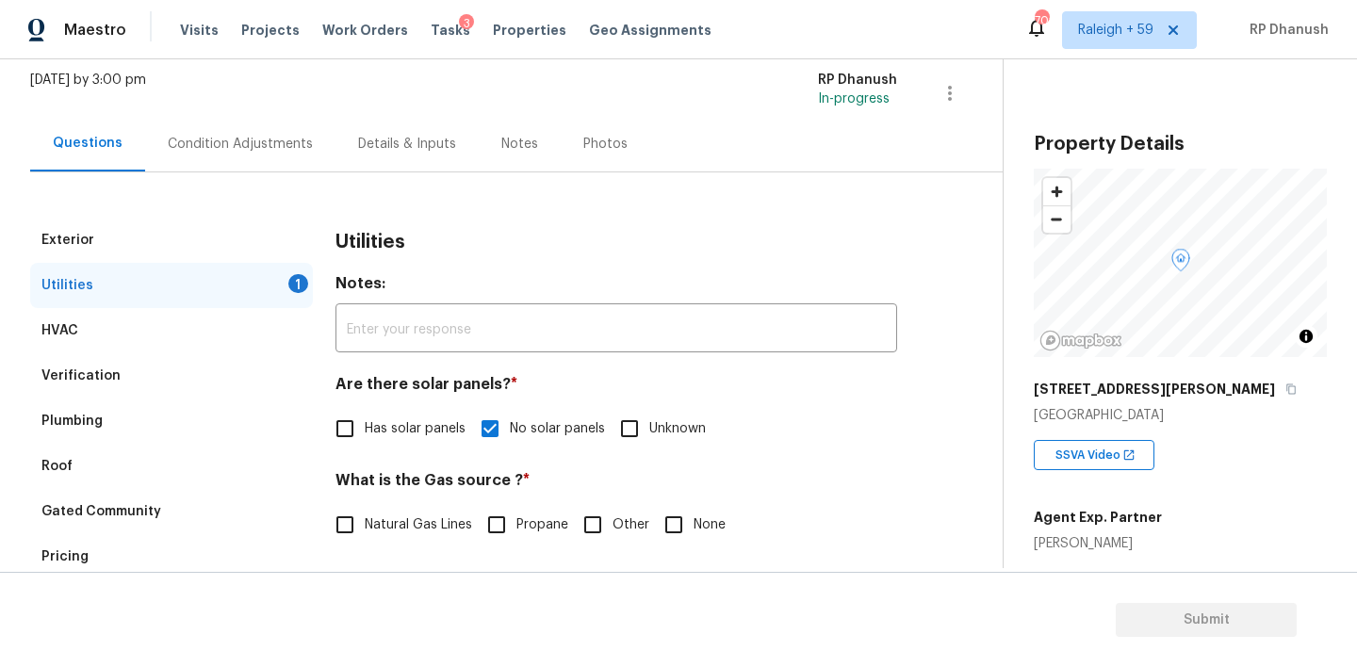
scroll to position [0, 0]
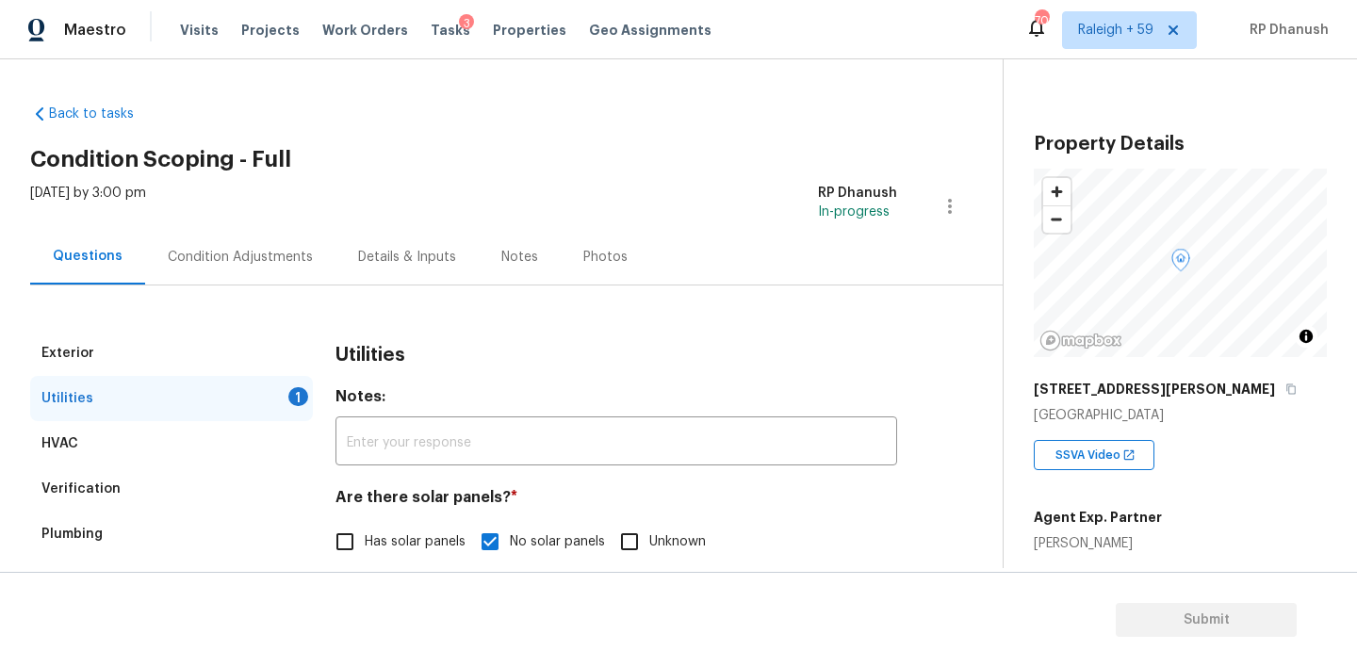
click at [235, 242] on div "Condition Adjustments" at bounding box center [240, 257] width 190 height 56
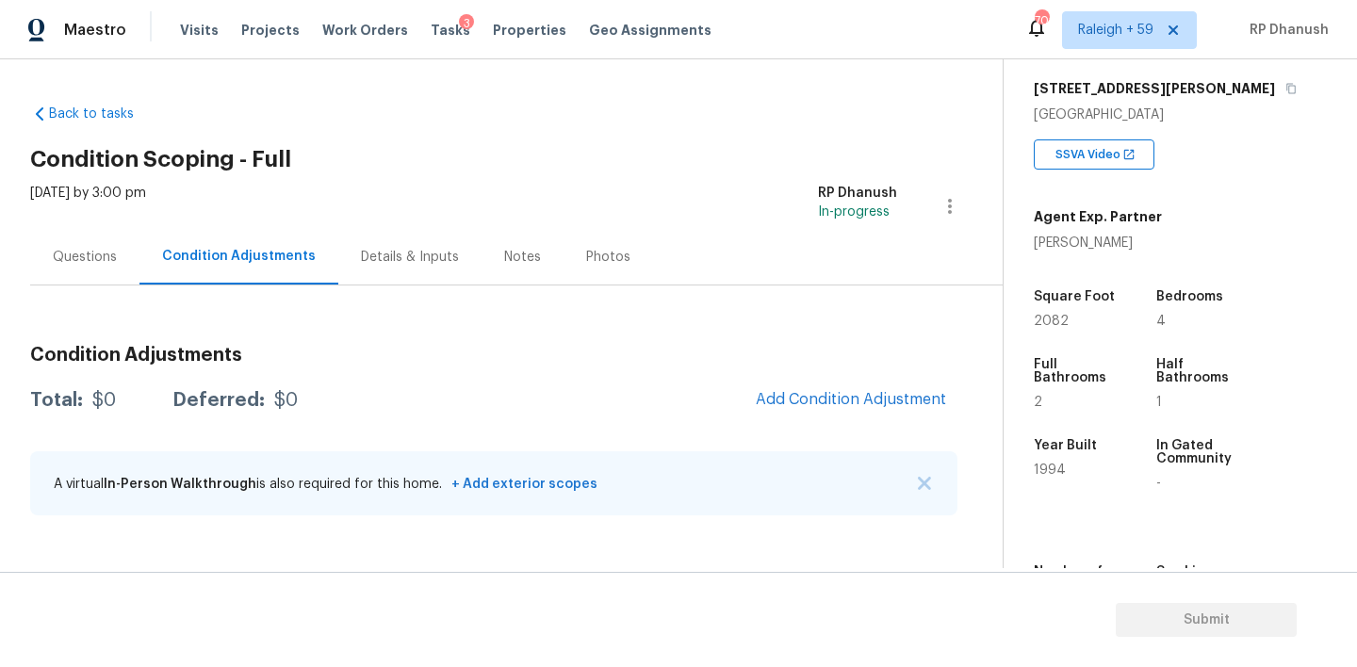
scroll to position [303, 0]
click at [794, 385] on button "Add Condition Adjustment" at bounding box center [851, 400] width 213 height 40
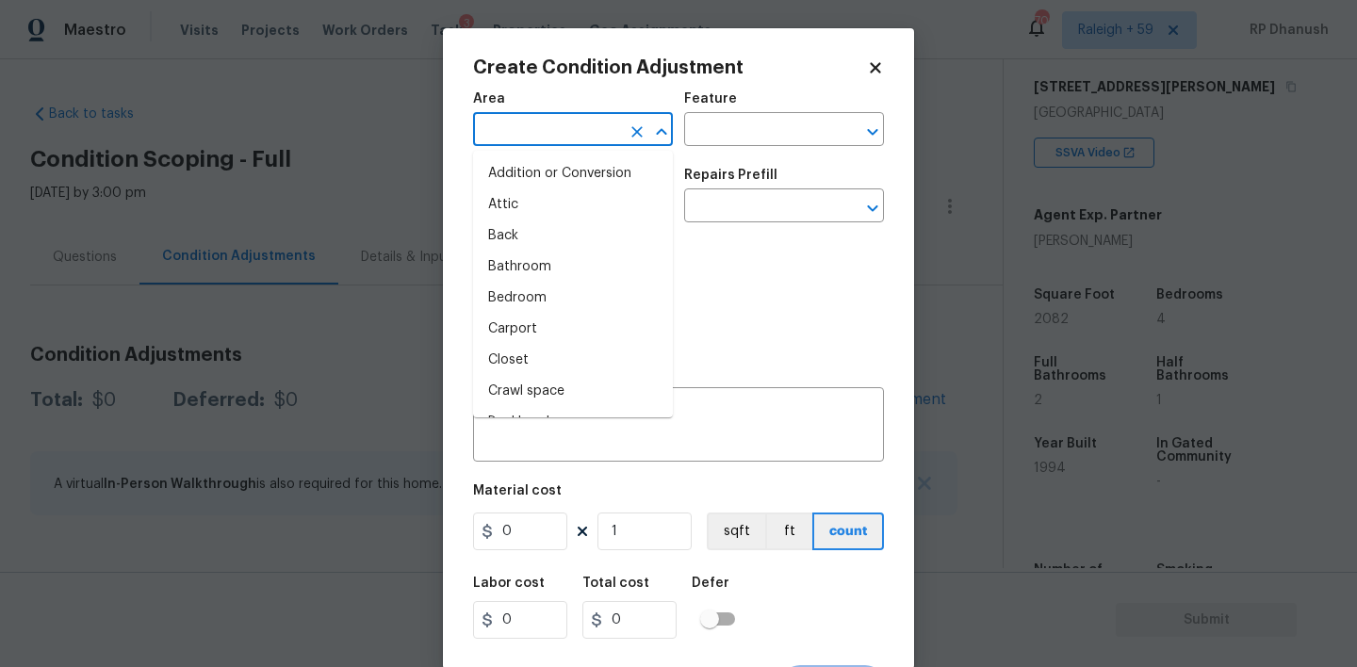
click at [548, 144] on input "text" at bounding box center [546, 131] width 147 height 29
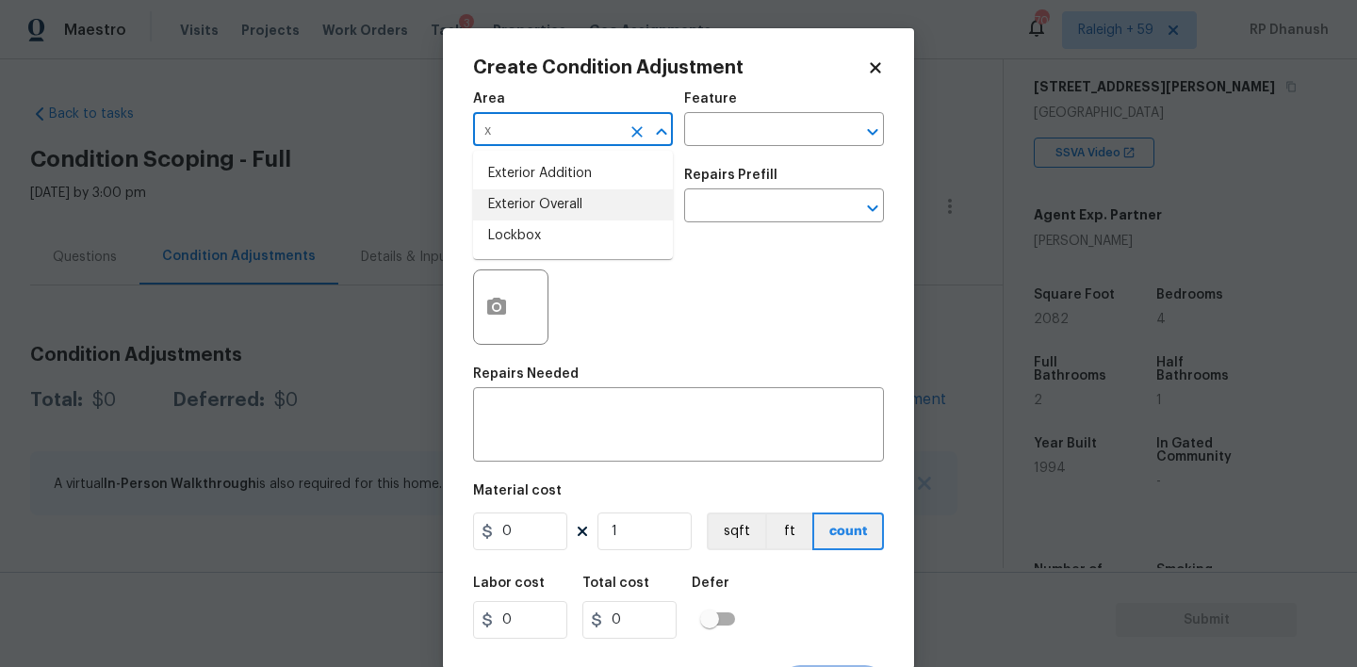
click at [539, 211] on li "Exterior Overall" at bounding box center [573, 204] width 200 height 31
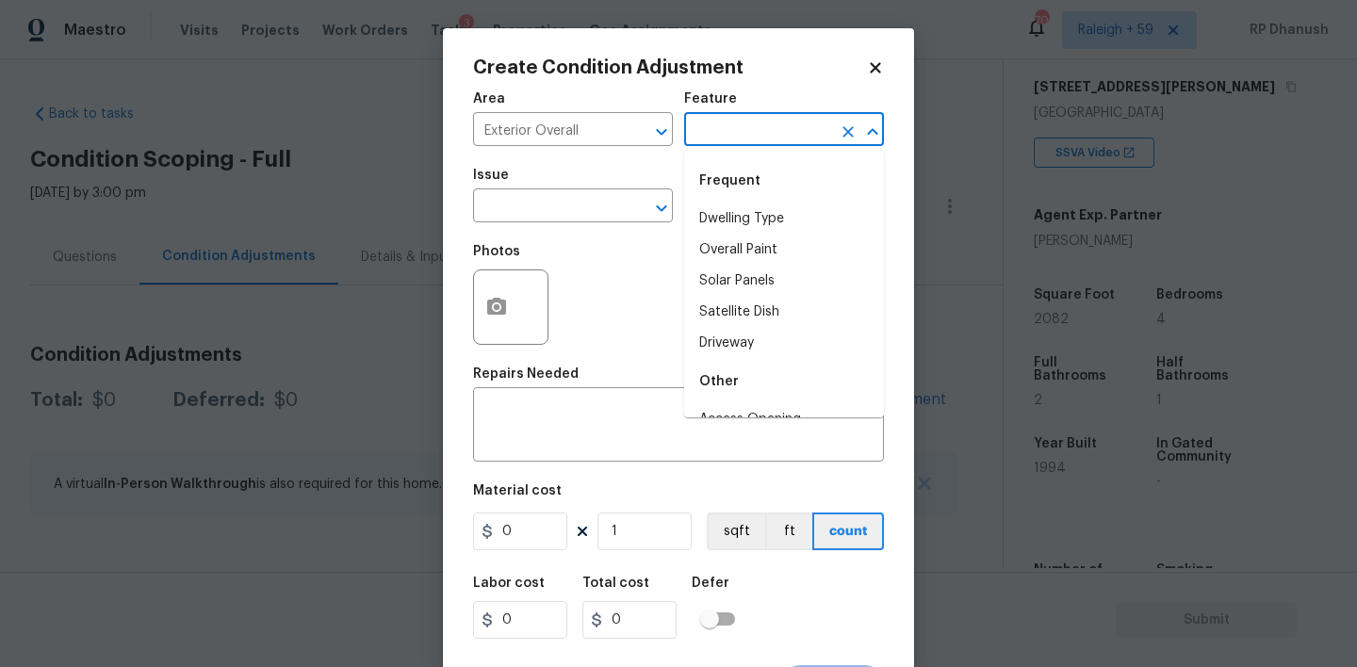
click at [754, 144] on input "text" at bounding box center [757, 131] width 147 height 29
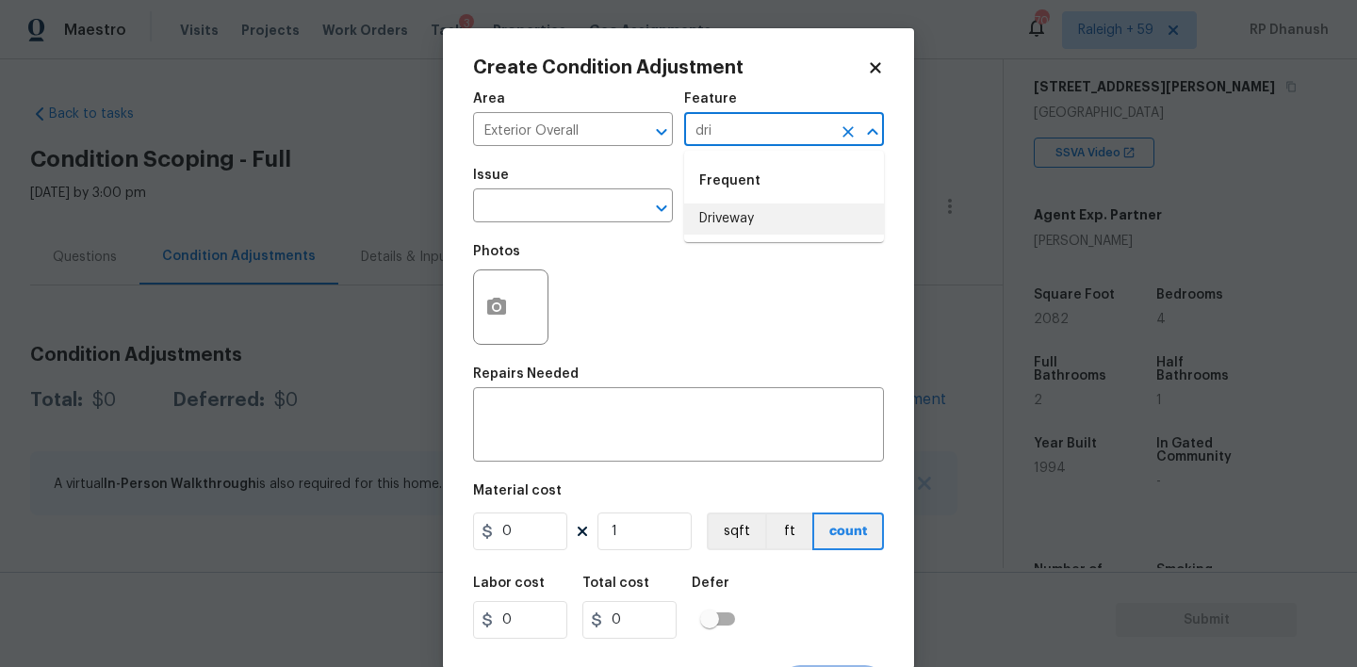
click at [737, 229] on li "Driveway" at bounding box center [784, 219] width 200 height 31
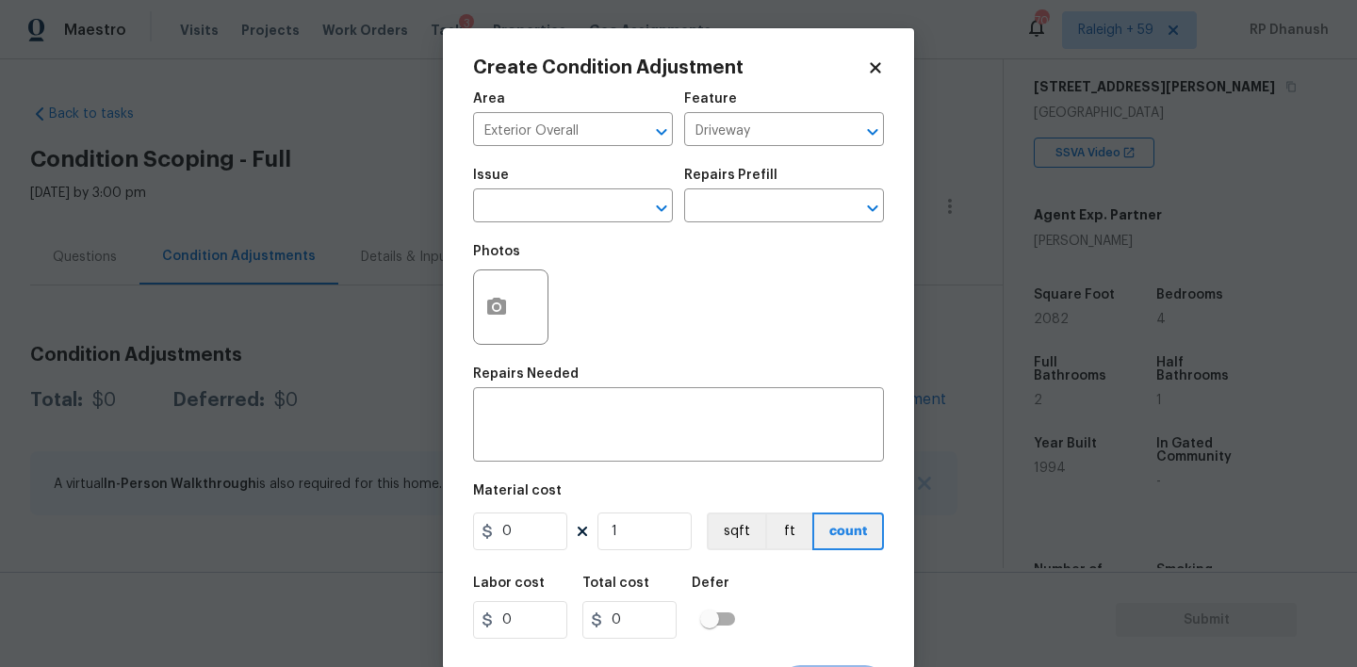
click at [719, 224] on div "Issue ​ Repairs Prefill ​" at bounding box center [678, 195] width 411 height 76
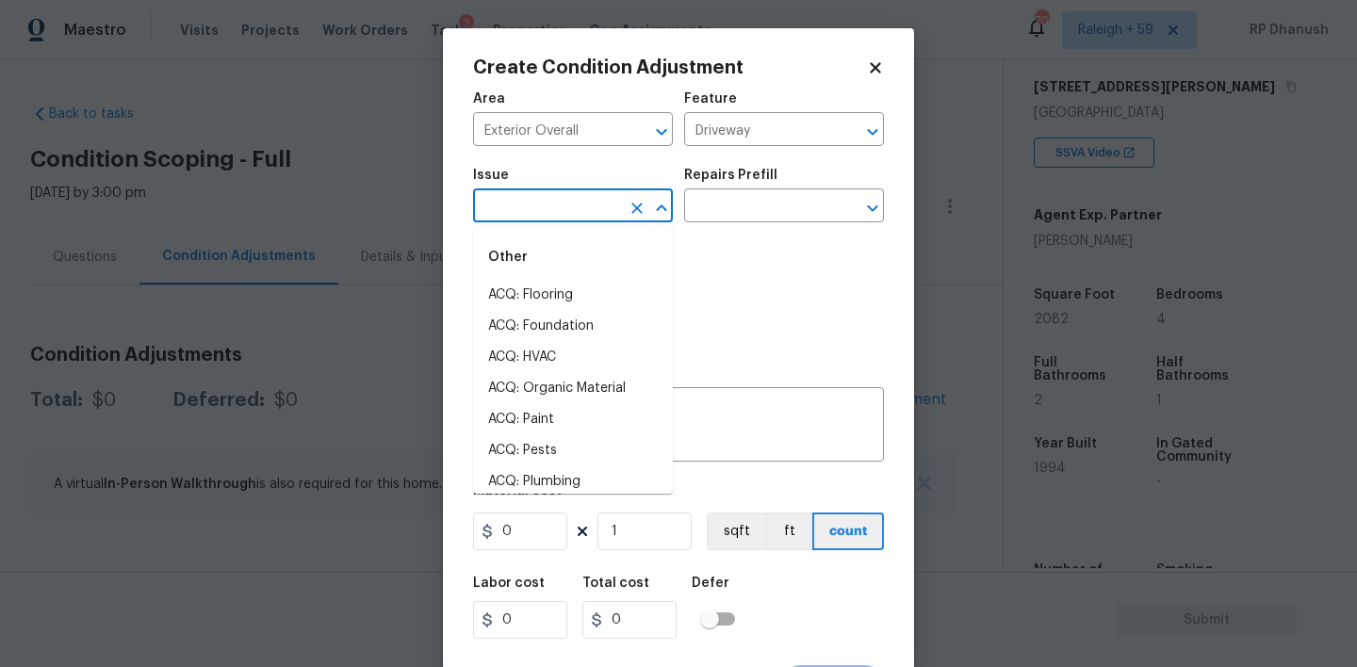
click at [594, 207] on input "text" at bounding box center [546, 207] width 147 height 29
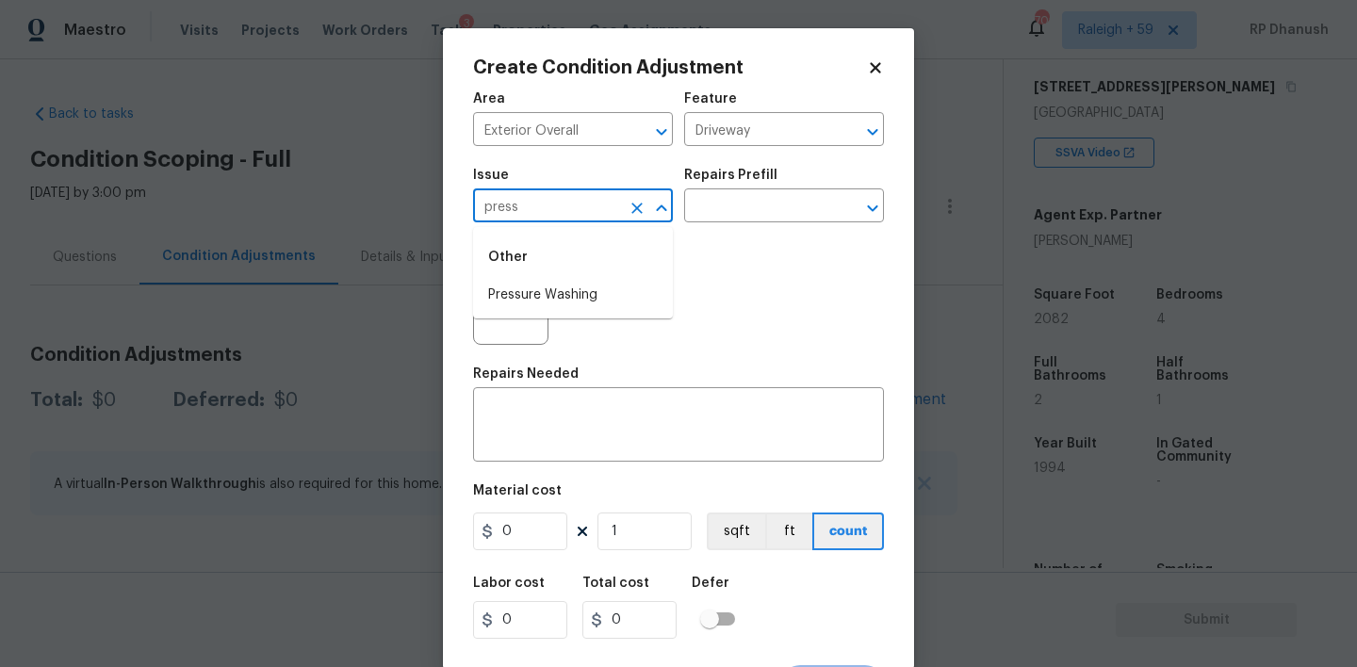
click at [549, 300] on li "Pressure Washing" at bounding box center [573, 295] width 200 height 31
click at [760, 240] on div "Photos" at bounding box center [678, 295] width 411 height 123
click at [766, 224] on div "Issue Pressure Washing ​ Repairs Prefill ​" at bounding box center [678, 195] width 411 height 76
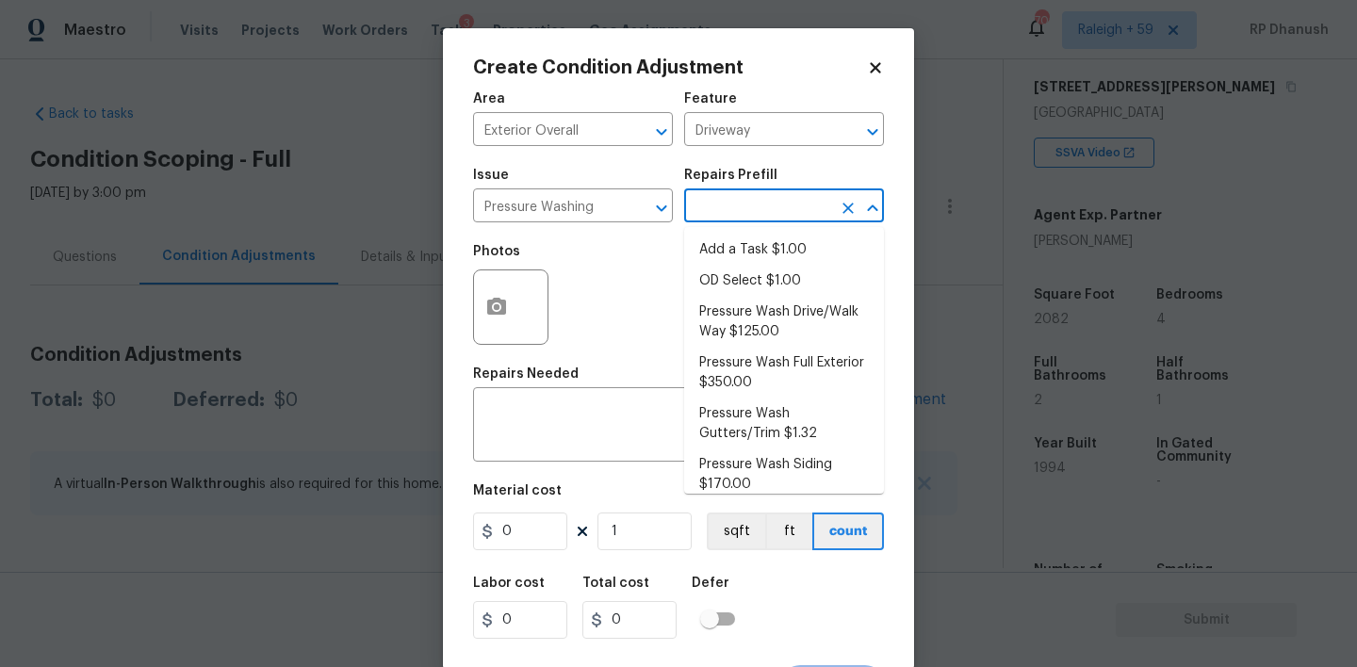
click at [769, 213] on input "text" at bounding box center [757, 207] width 147 height 29
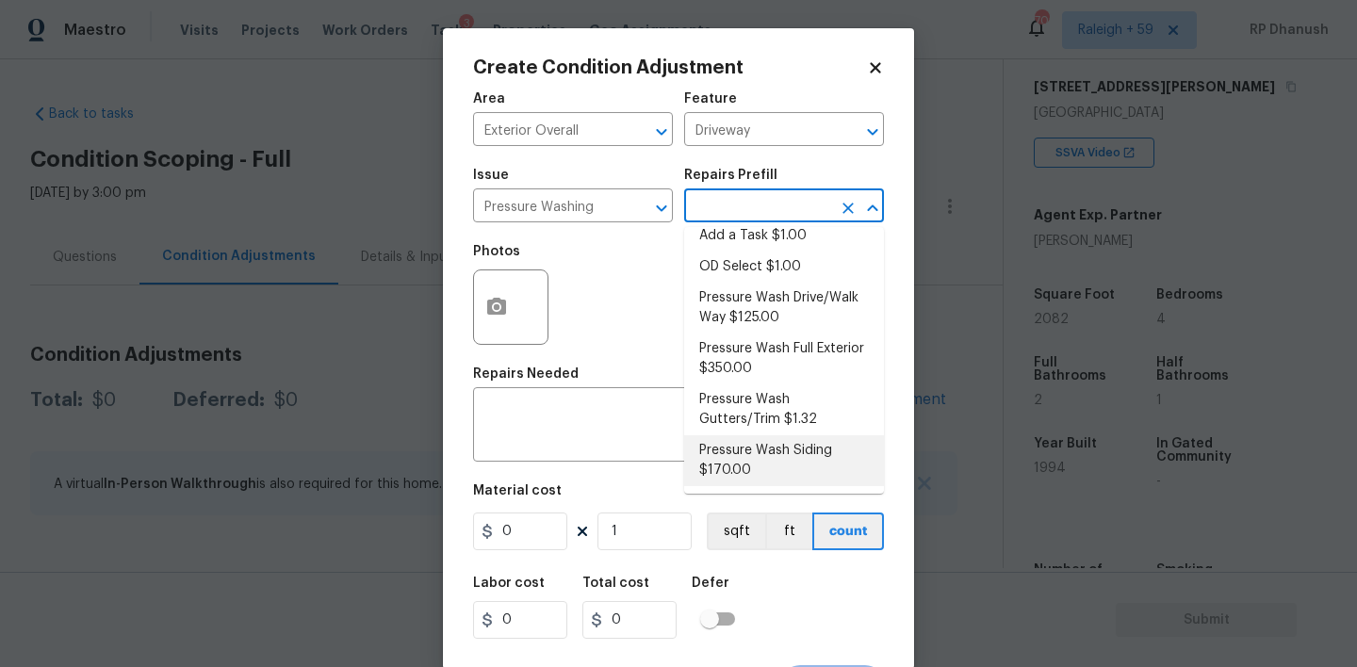
click at [765, 441] on li "Pressure Wash Siding $170.00" at bounding box center [784, 460] width 200 height 51
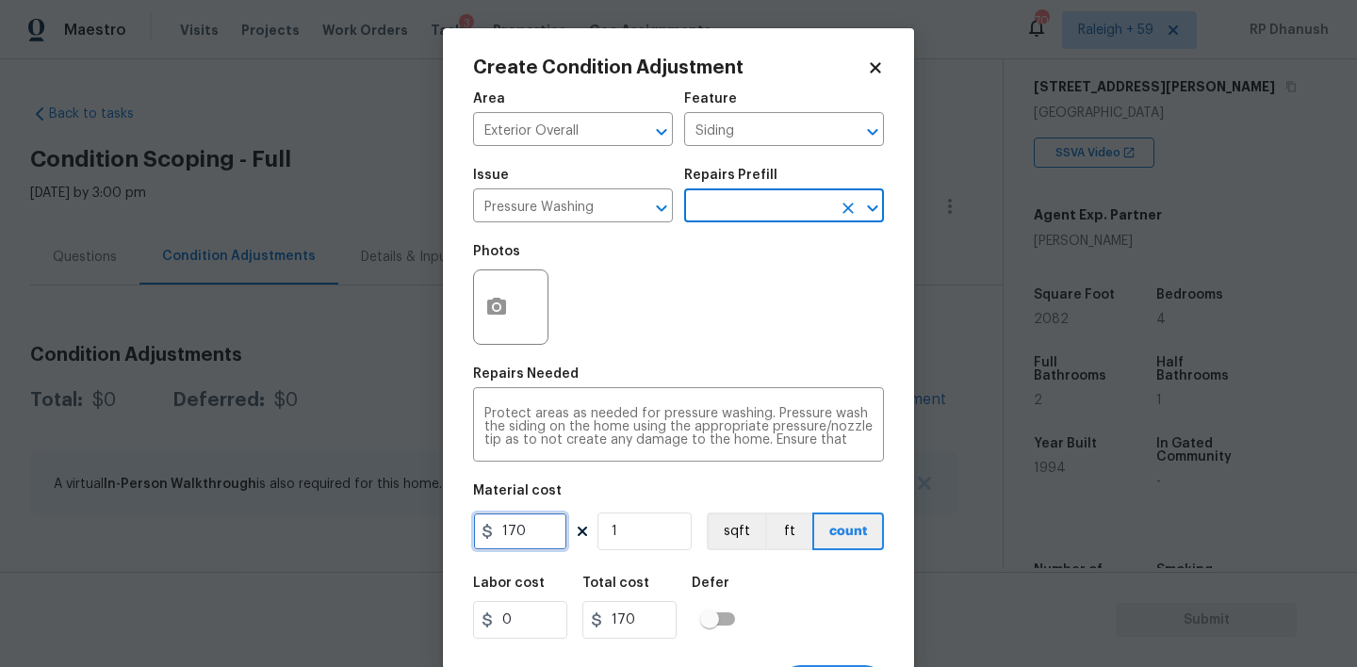
click at [533, 523] on input "170" at bounding box center [520, 532] width 94 height 38
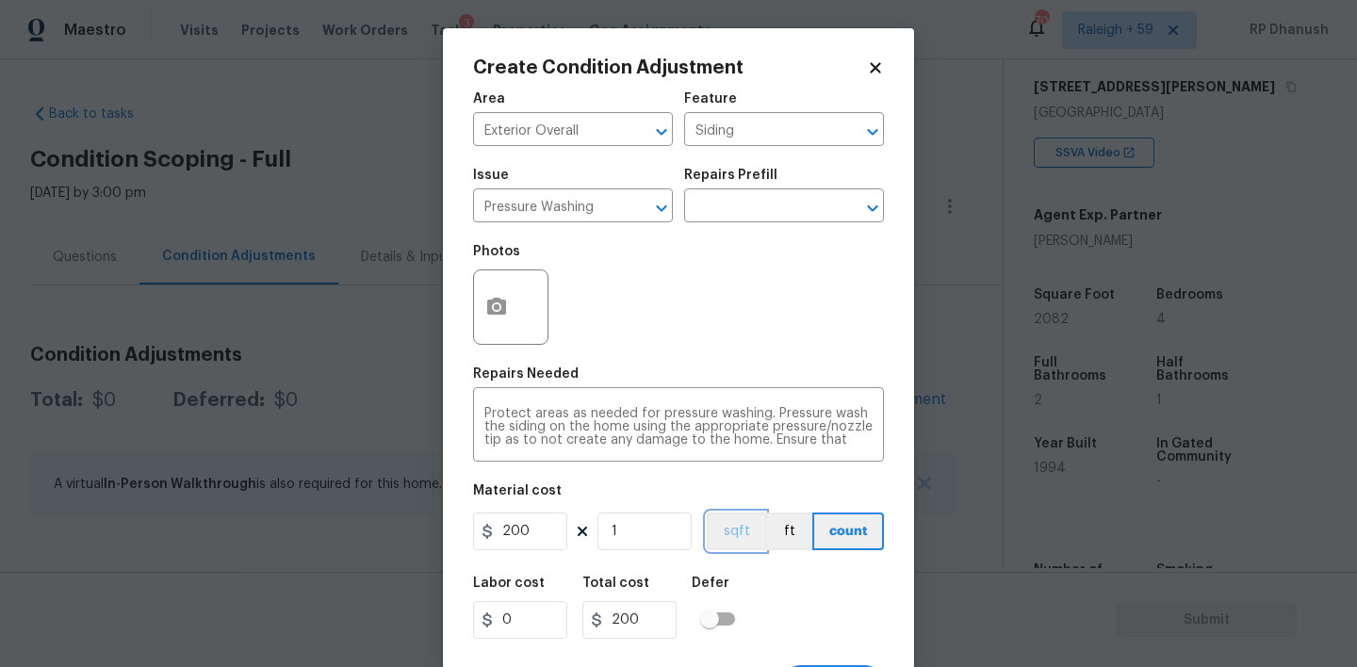
scroll to position [37, 0]
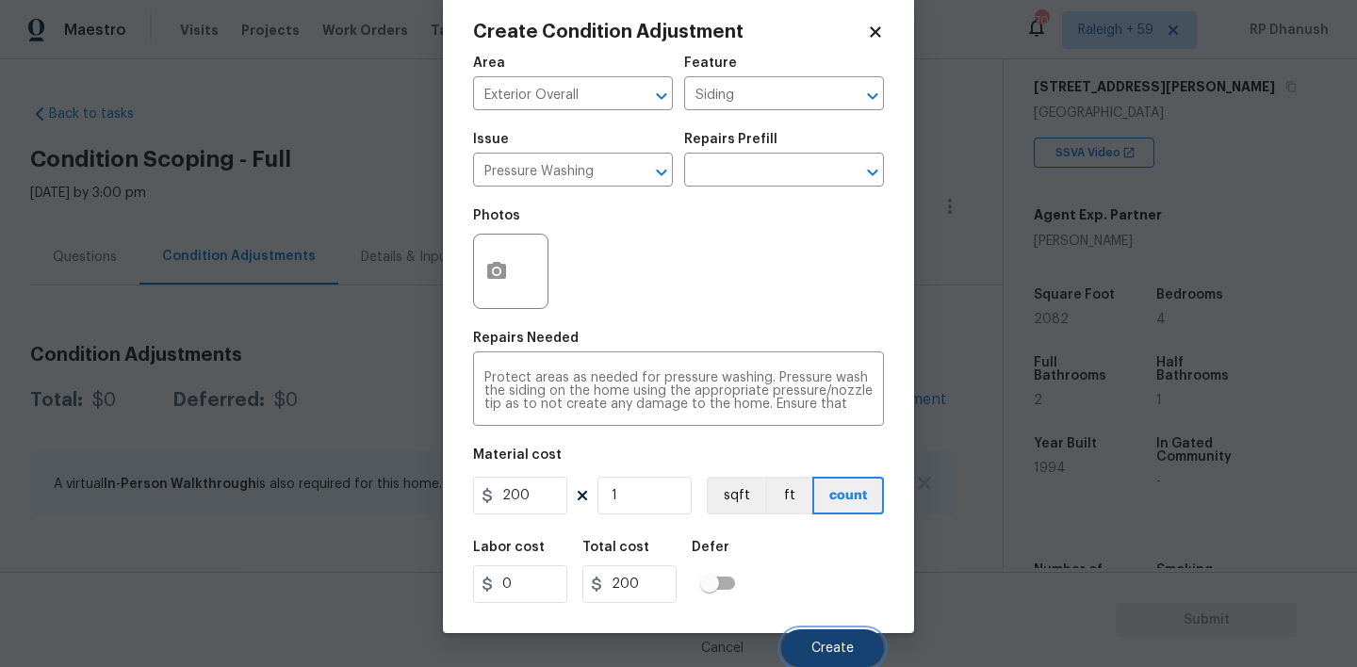
click at [836, 644] on span "Create" at bounding box center [832, 649] width 42 height 14
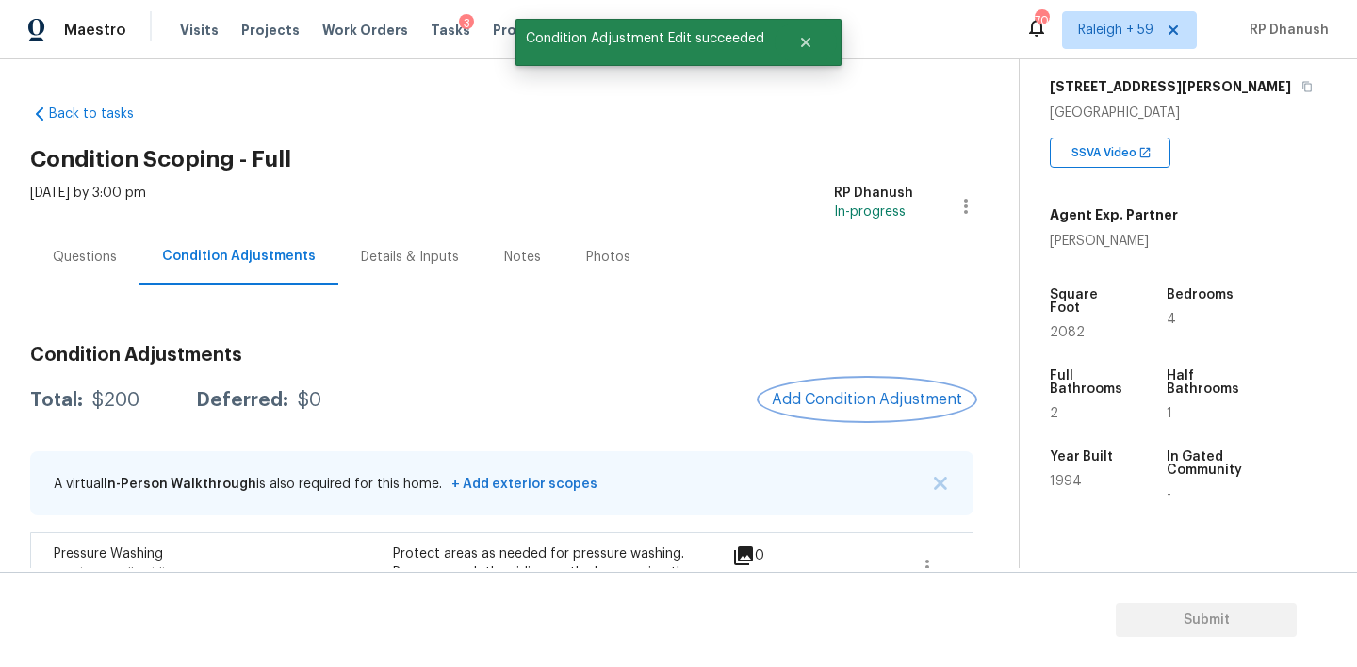
scroll to position [145, 0]
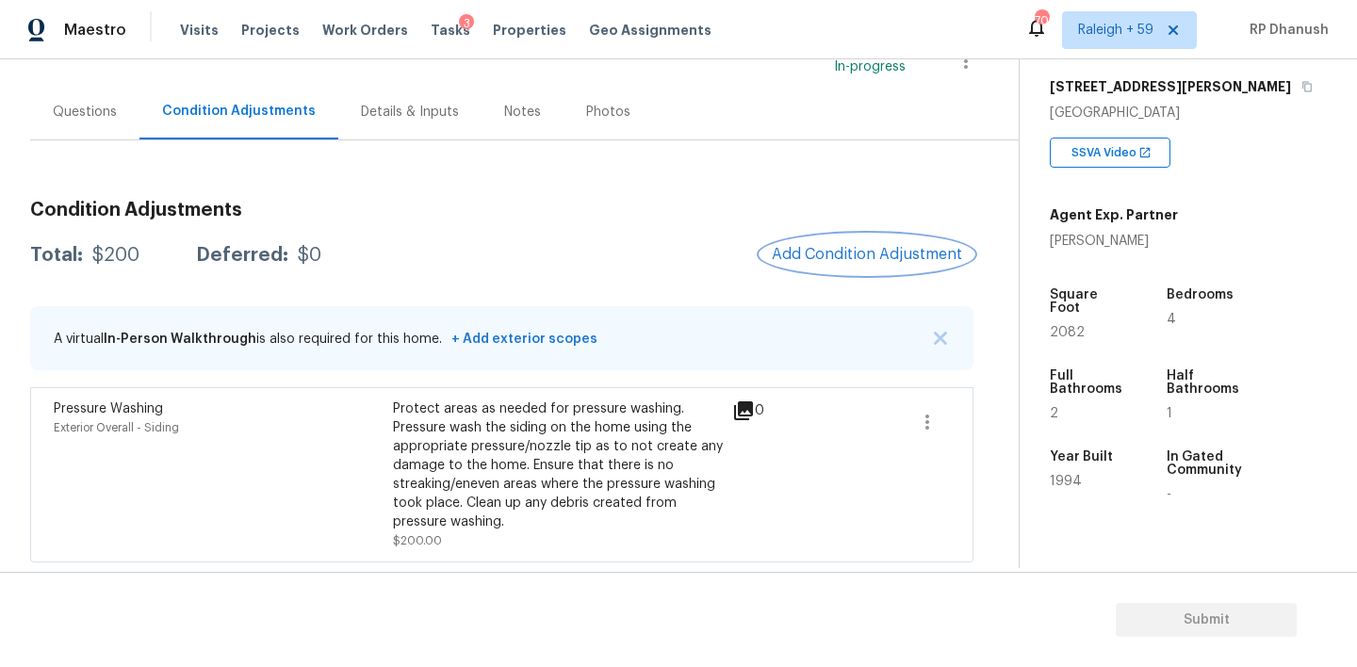
click at [848, 251] on span "Add Condition Adjustment" at bounding box center [867, 254] width 190 height 17
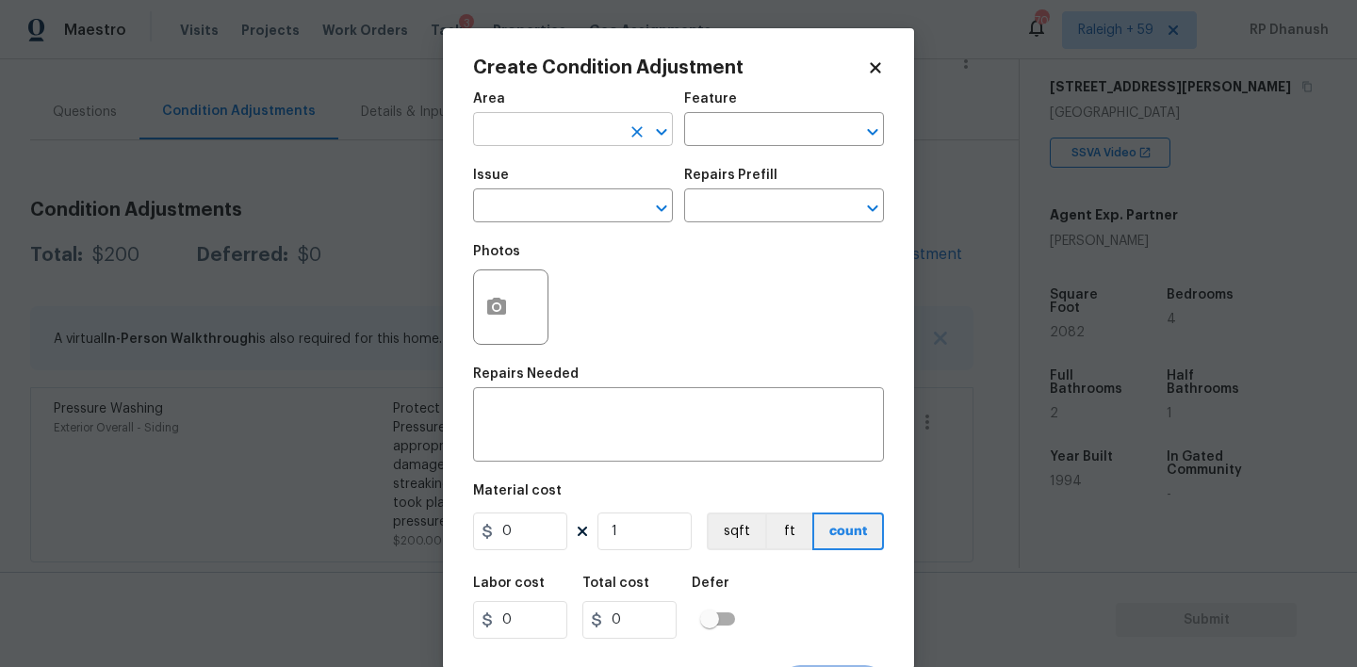
click at [580, 136] on input "text" at bounding box center [546, 131] width 147 height 29
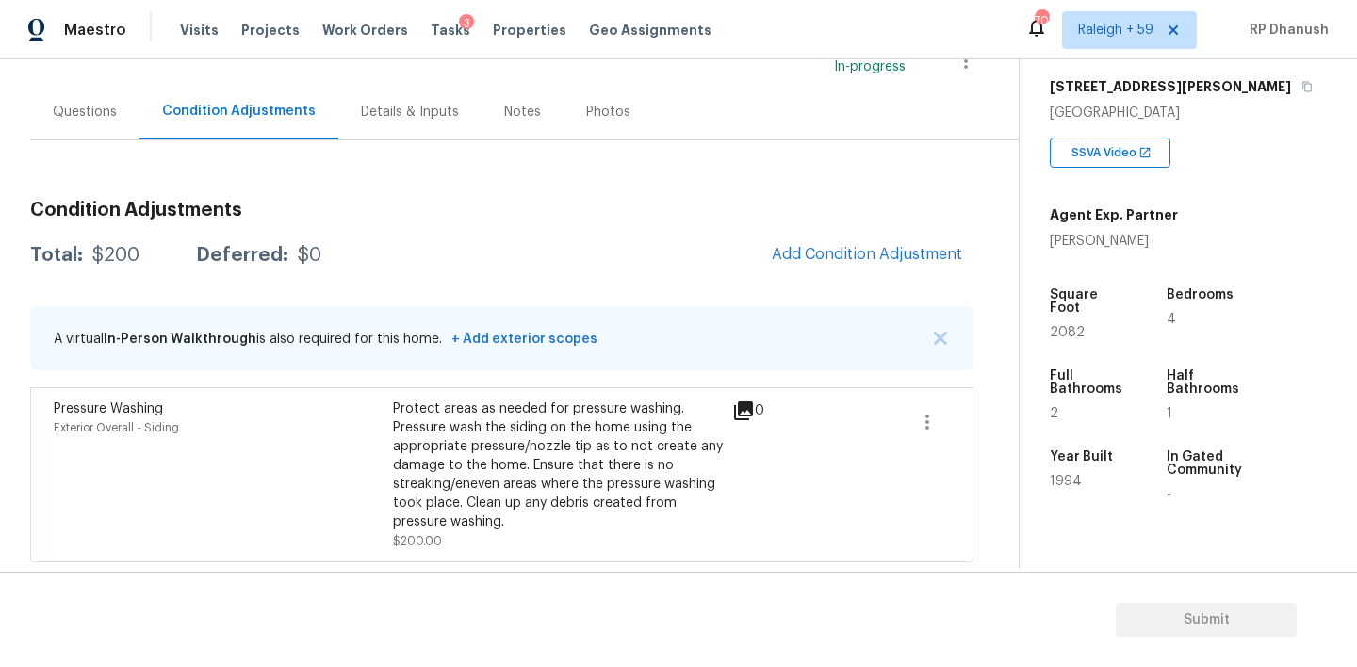
click at [397, 82] on body "Maestro Visits Projects Work Orders Tasks 3 Properties Geo Assignments 702 Rale…" at bounding box center [678, 333] width 1357 height 667
click at [434, 22] on div "Tasks 3" at bounding box center [451, 31] width 40 height 20
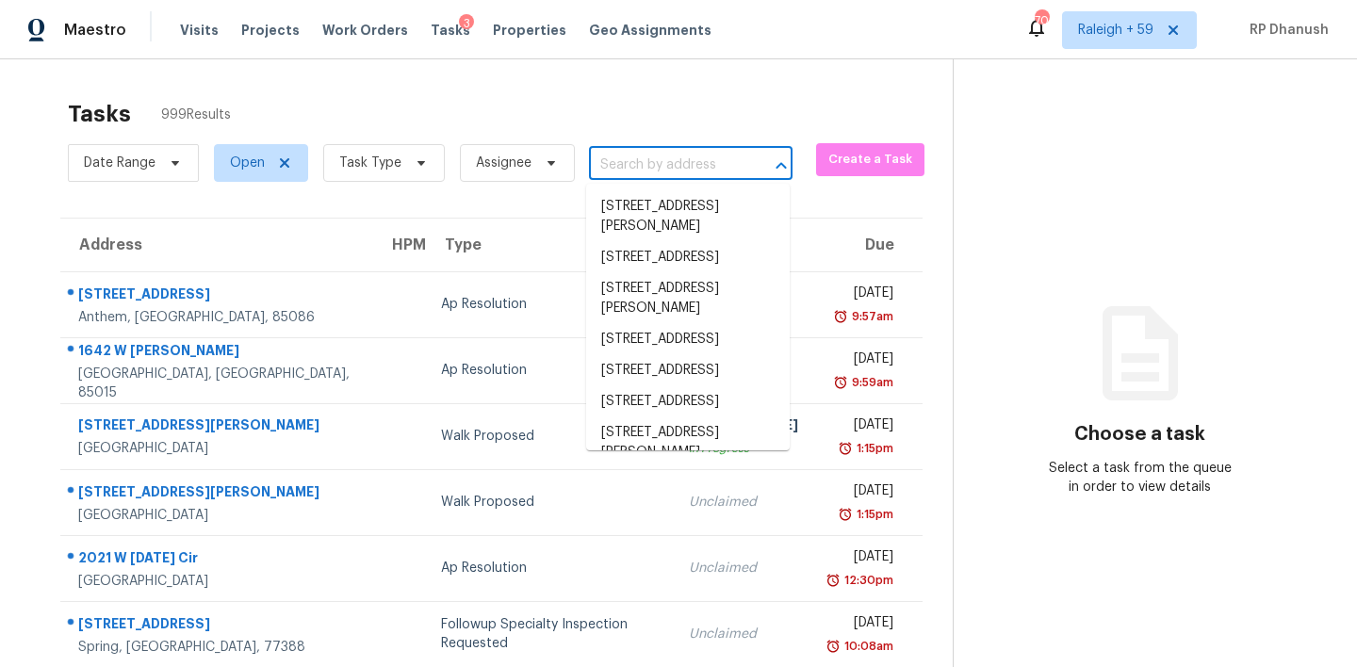
click at [676, 175] on input "text" at bounding box center [664, 165] width 151 height 29
paste input "190 Venture Path, Hiram, GA, 30141"
type input "190 Venture Path, Hiram, GA, 30141"
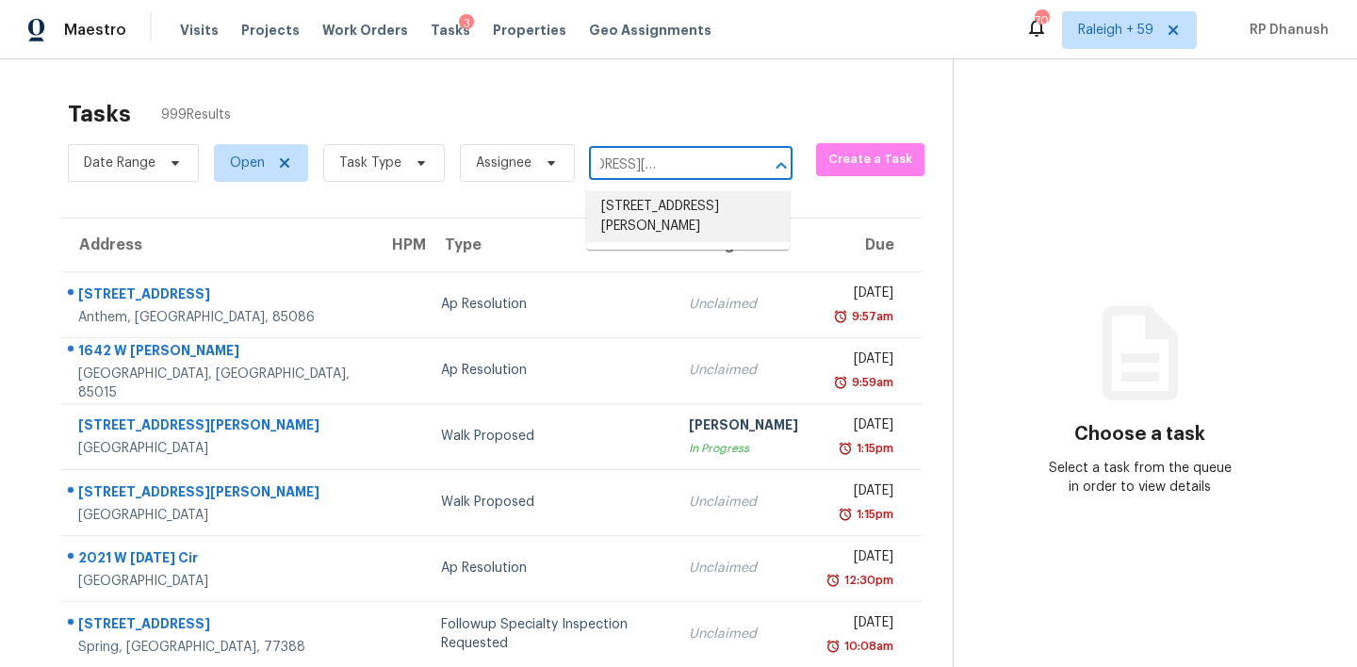
click at [703, 209] on li "190 Venture Path, Hiram, GA 30141" at bounding box center [688, 216] width 204 height 51
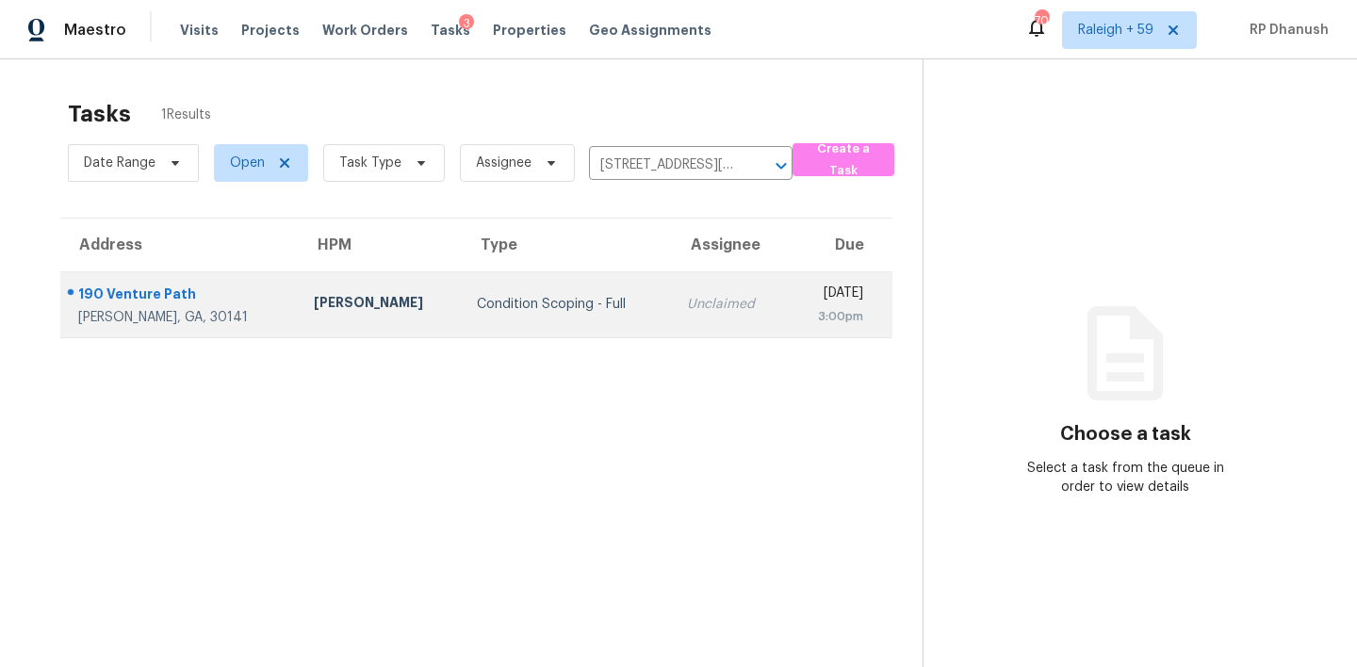
click at [788, 288] on td "Mon, Sep 29th 2025 3:00pm" at bounding box center [841, 304] width 106 height 66
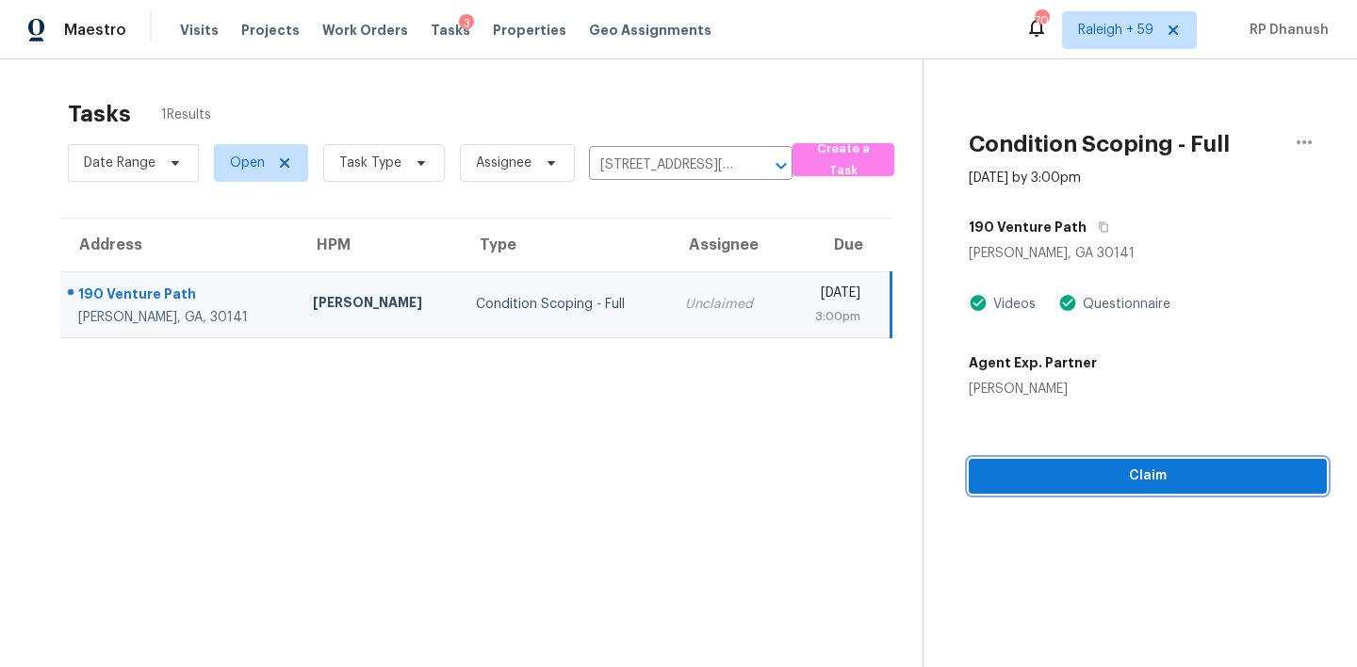
click at [1089, 475] on span "Claim" at bounding box center [1148, 477] width 328 height 24
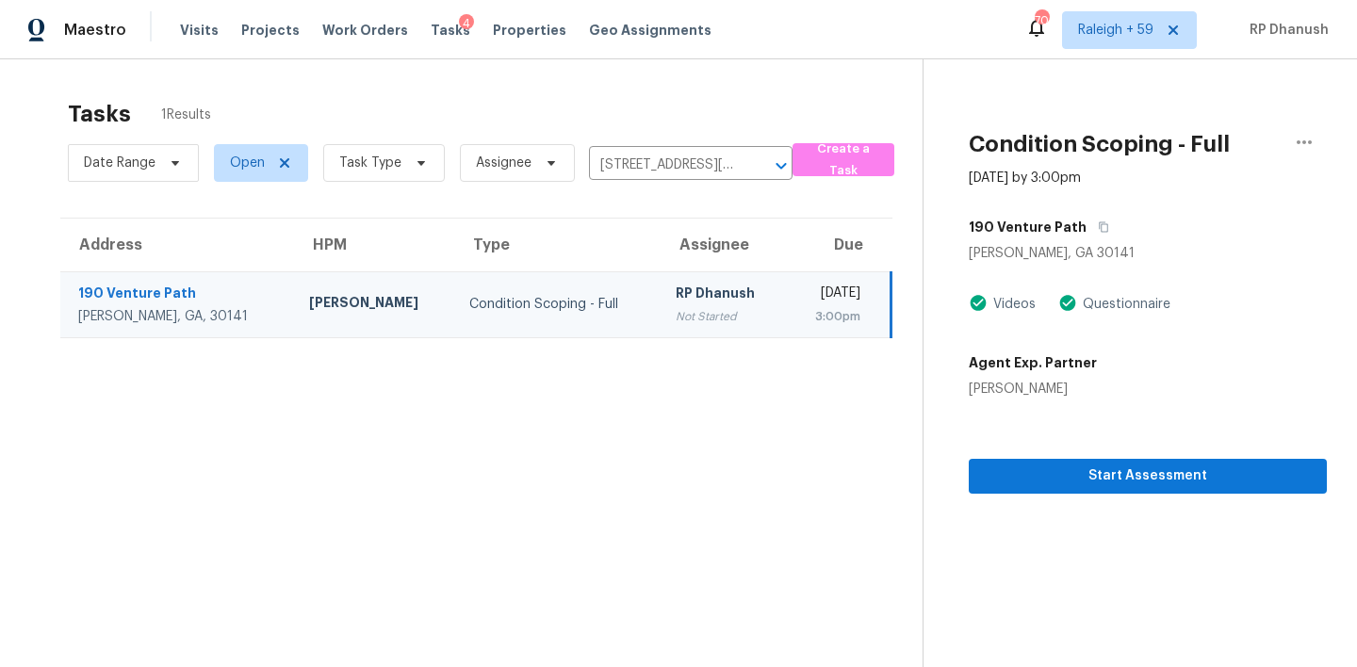
scroll to position [49, 0]
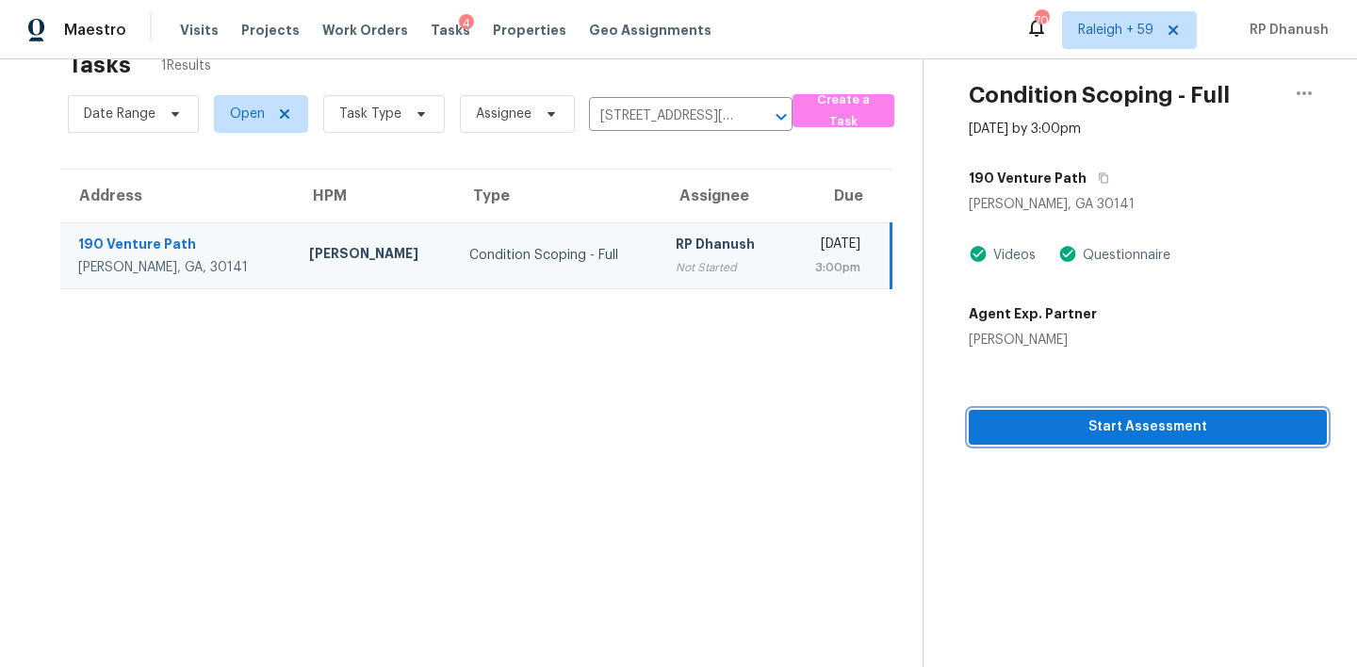
click at [1126, 431] on span "Start Assessment" at bounding box center [1148, 428] width 328 height 24
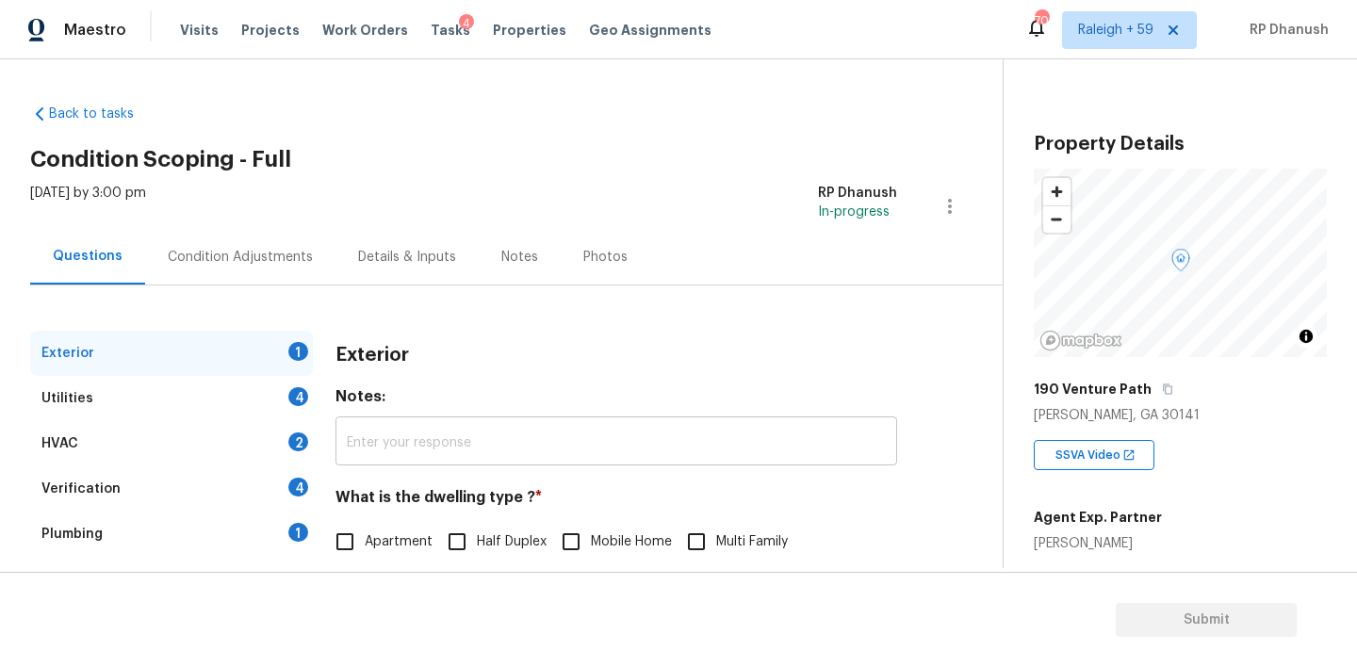
scroll to position [208, 0]
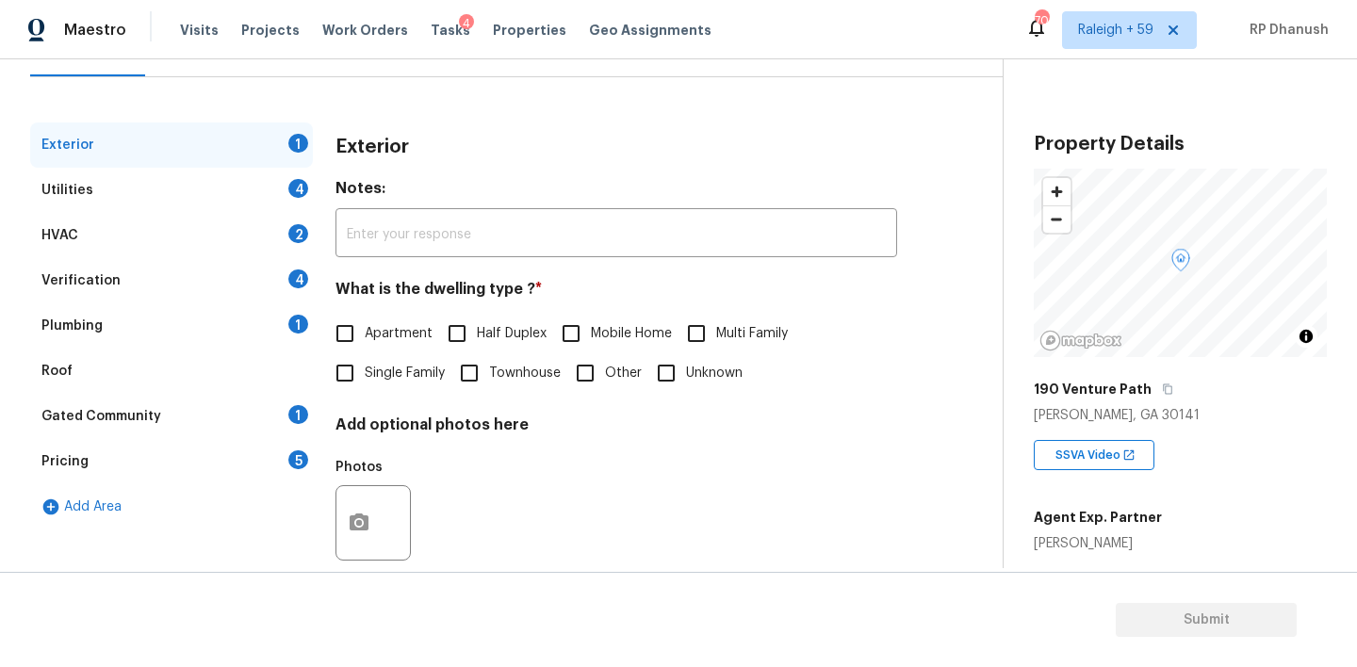
click at [475, 378] on input "Townhouse" at bounding box center [470, 373] width 40 height 40
checkbox input "true"
click at [277, 216] on div "HVAC 2" at bounding box center [171, 235] width 283 height 45
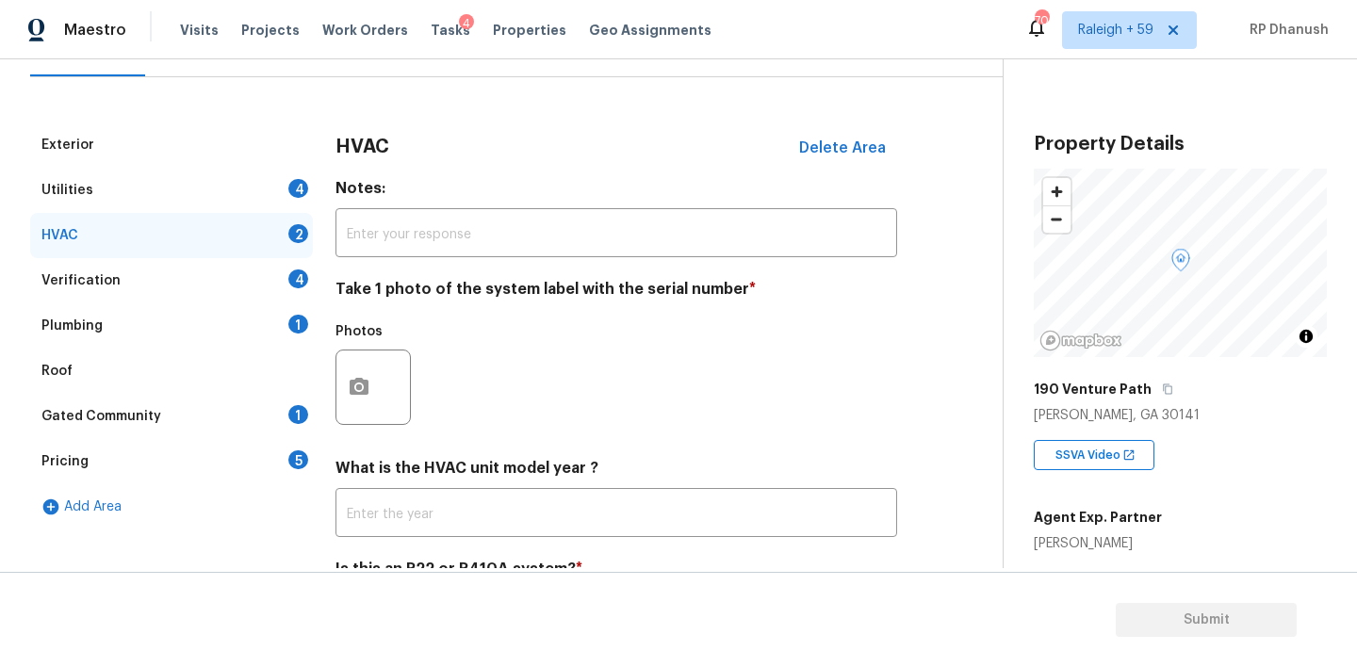
click at [311, 190] on div "Utilities 4" at bounding box center [171, 190] width 283 height 45
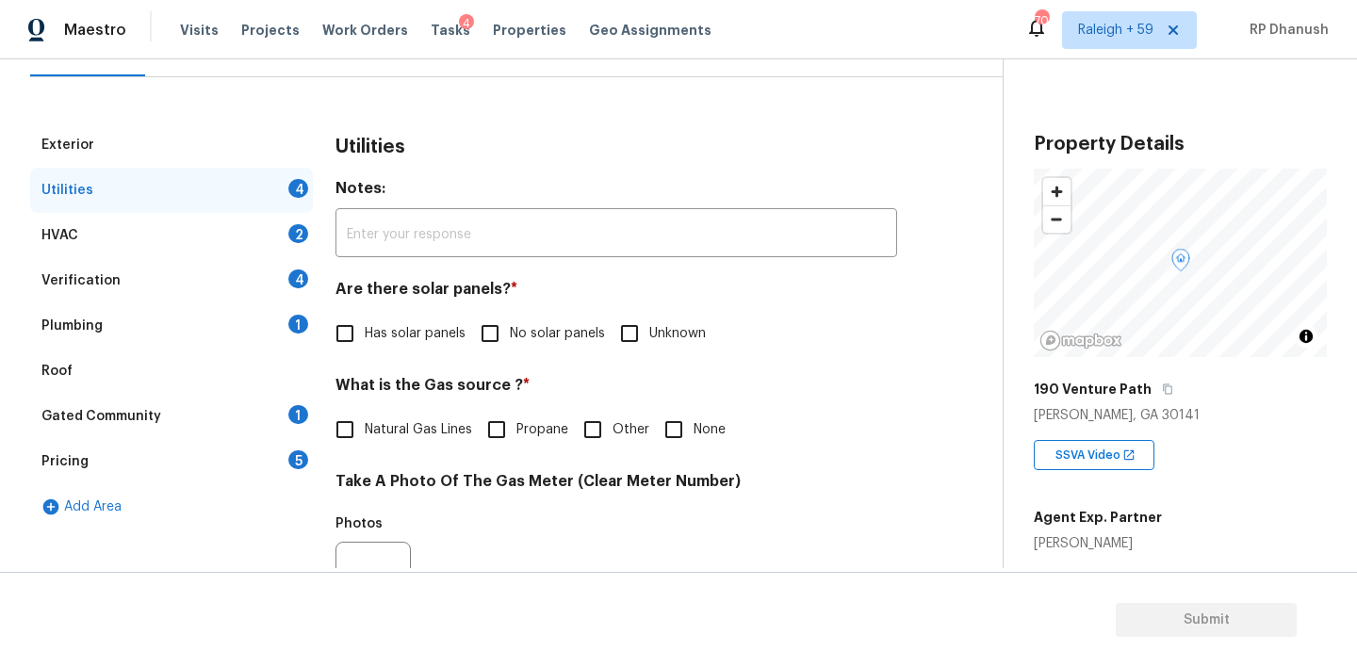
click at [472, 319] on input "No solar panels" at bounding box center [490, 334] width 40 height 40
checkbox input "true"
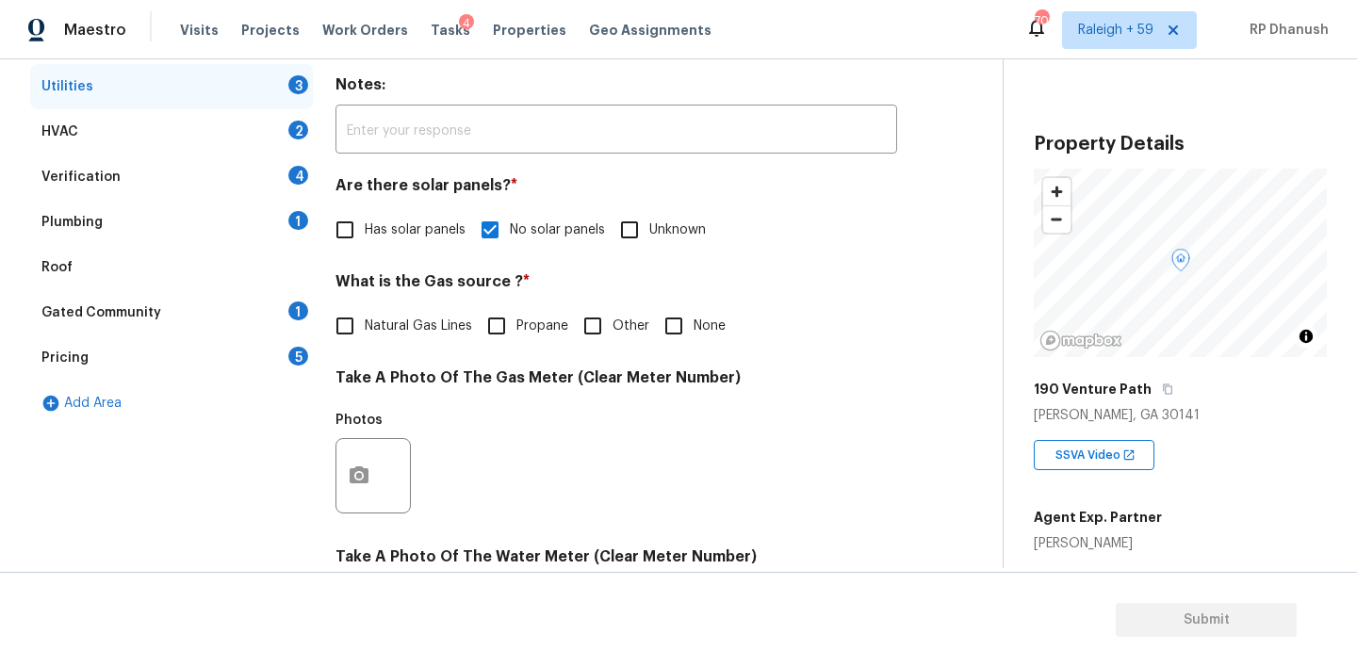
scroll to position [356, 0]
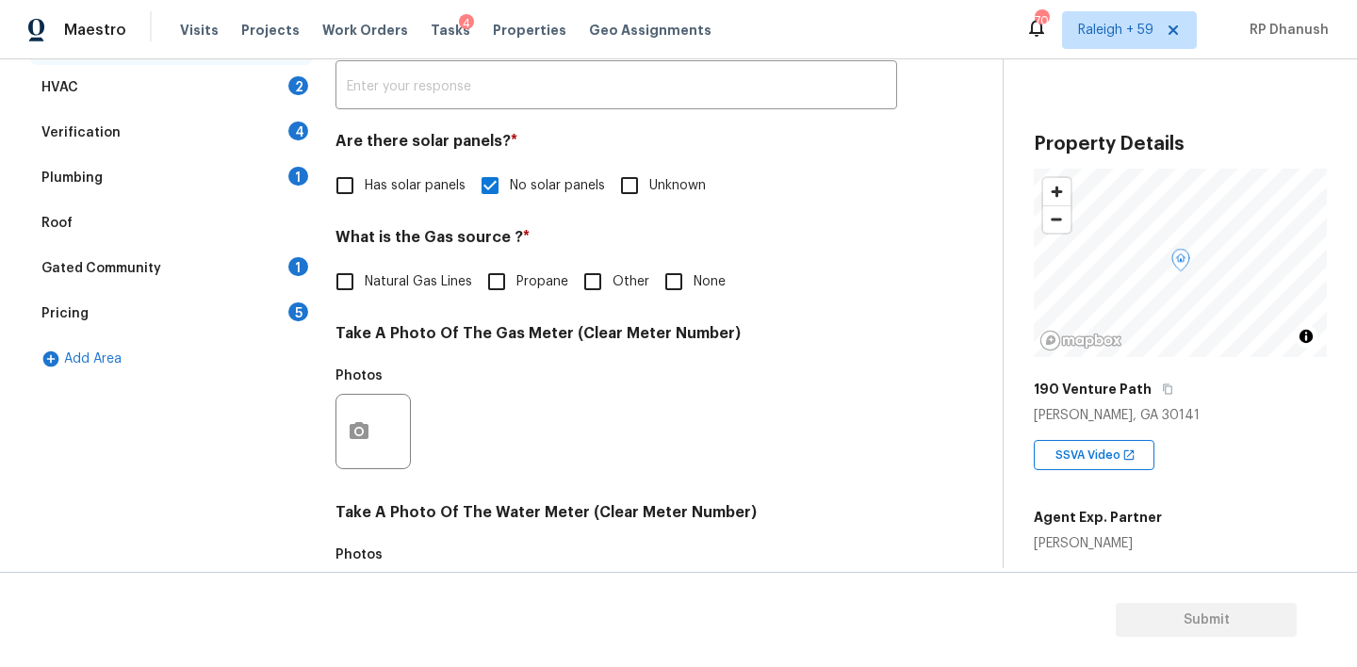
click at [659, 277] on input "None" at bounding box center [674, 282] width 40 height 40
checkbox input "true"
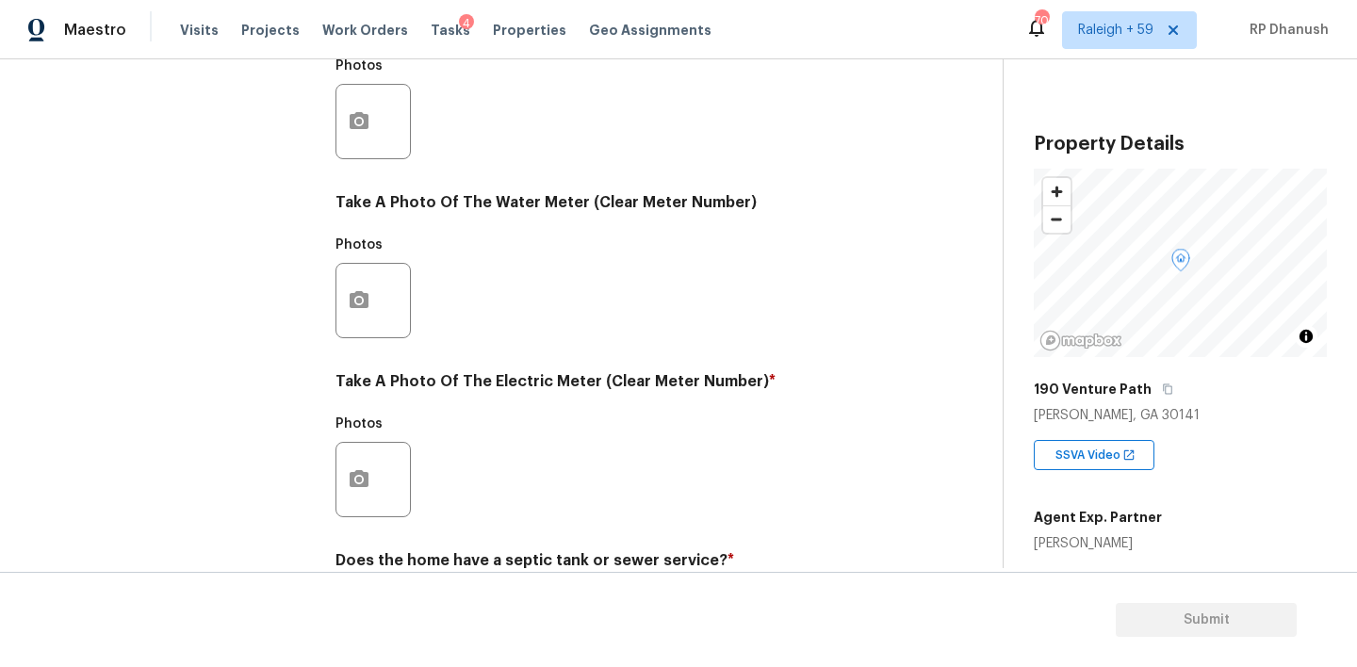
scroll to position [751, 0]
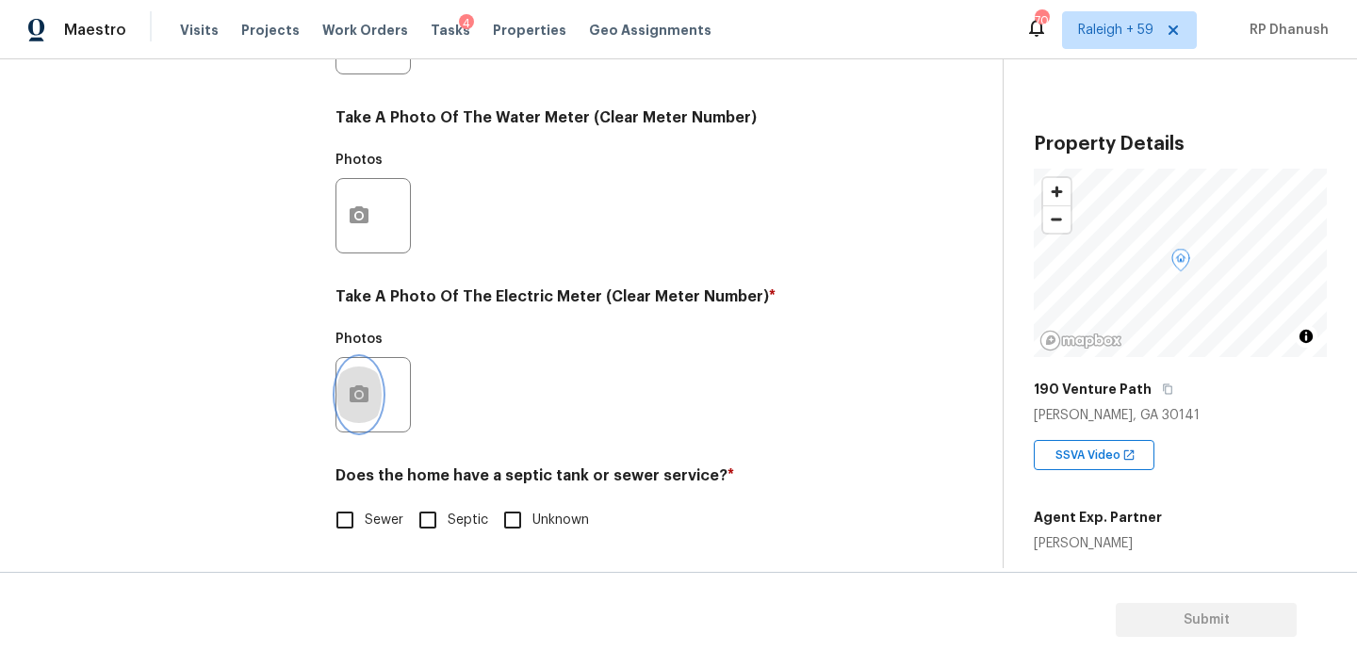
click at [364, 363] on button "button" at bounding box center [358, 395] width 45 height 74
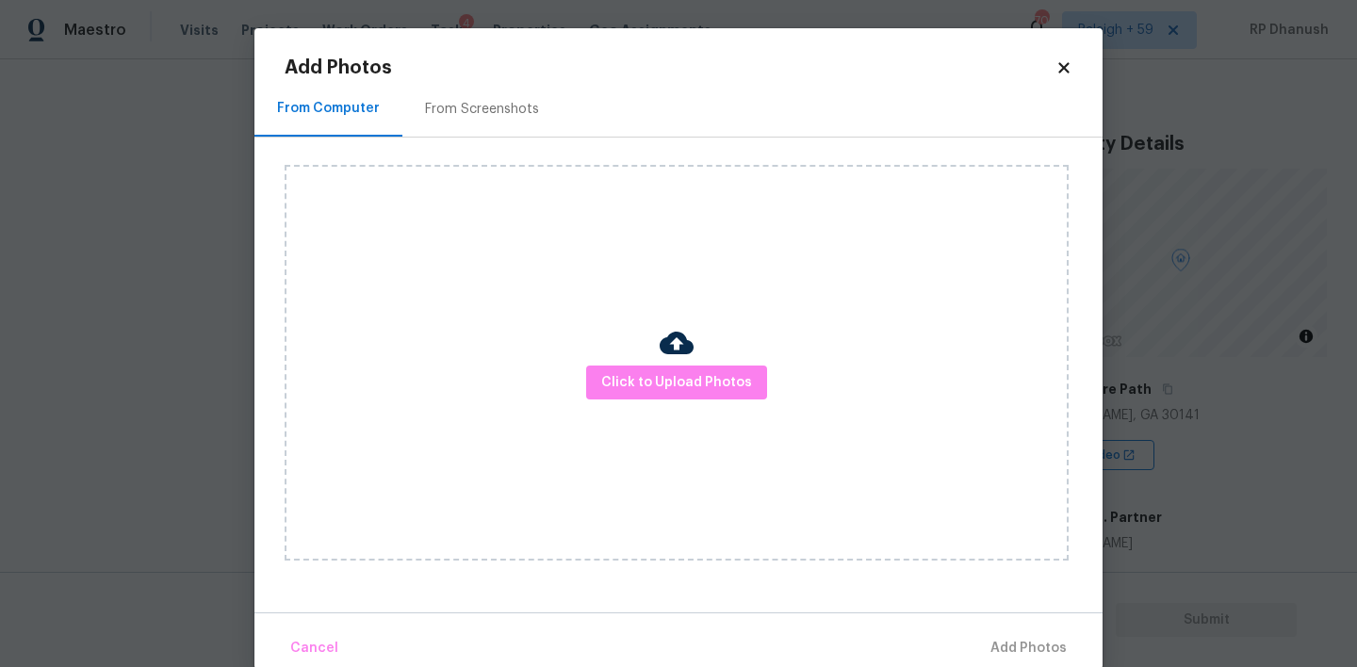
click at [485, 116] on div "From Screenshots" at bounding box center [482, 109] width 114 height 19
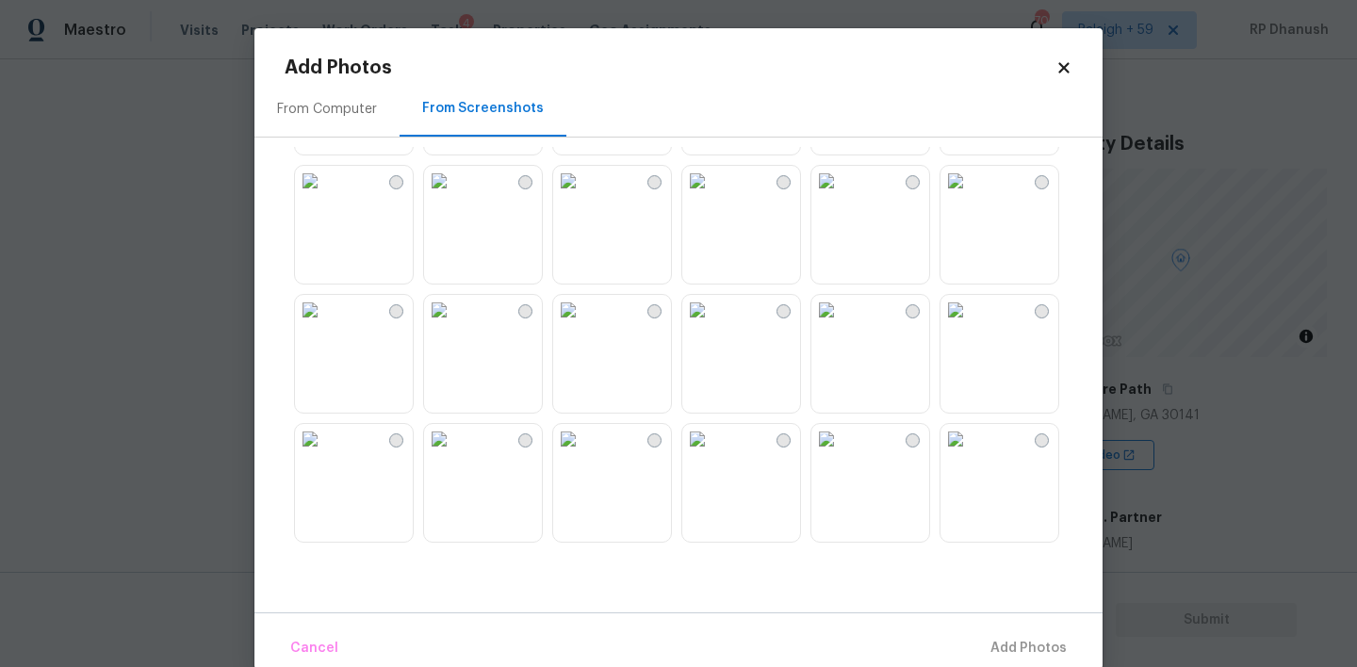
scroll to position [735, 0]
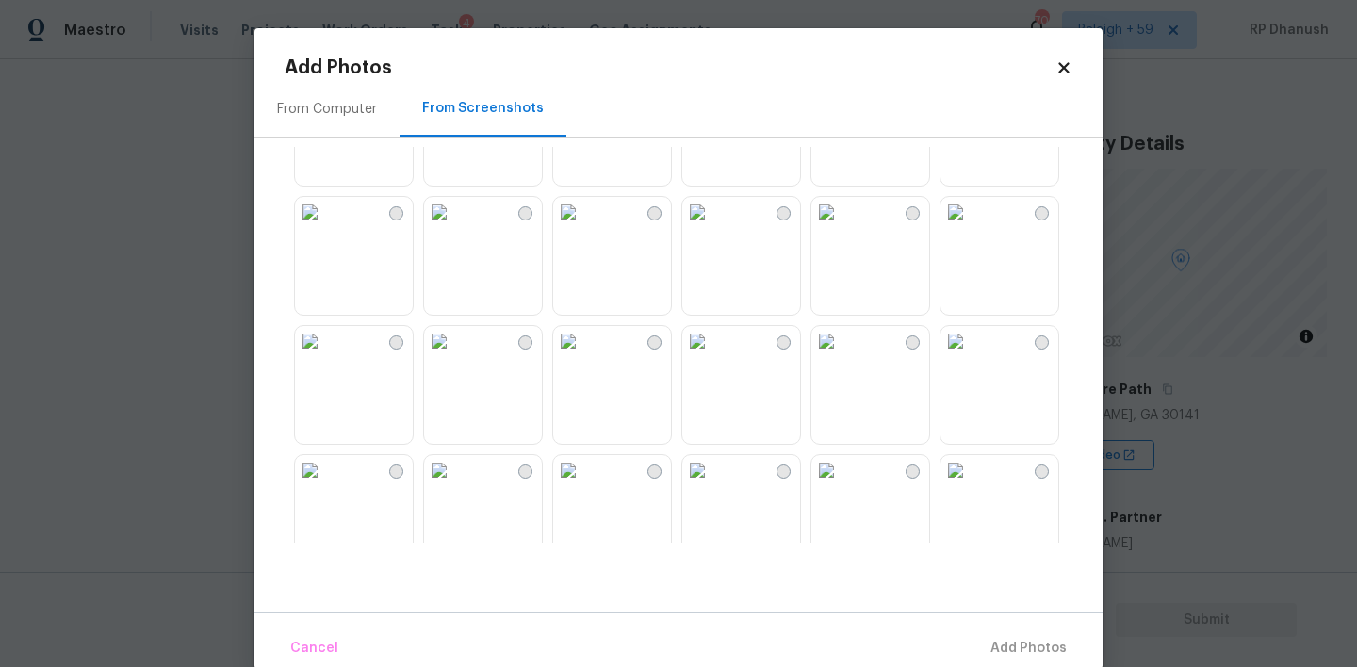
click at [842, 356] on img at bounding box center [826, 341] width 30 height 30
click at [992, 635] on button "Add 1 Photo(s)" at bounding box center [1020, 649] width 108 height 41
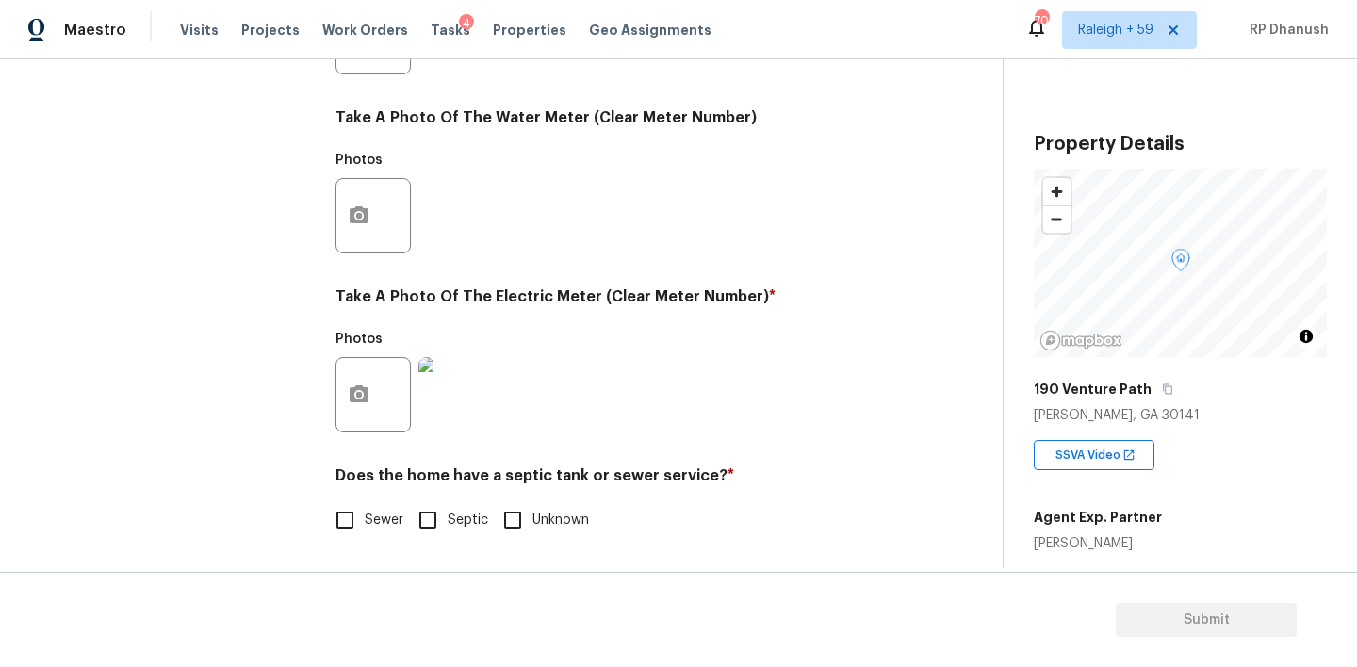
click at [367, 516] on span "Sewer" at bounding box center [384, 521] width 39 height 20
click at [365, 516] on input "Sewer" at bounding box center [345, 520] width 40 height 40
checkbox input "true"
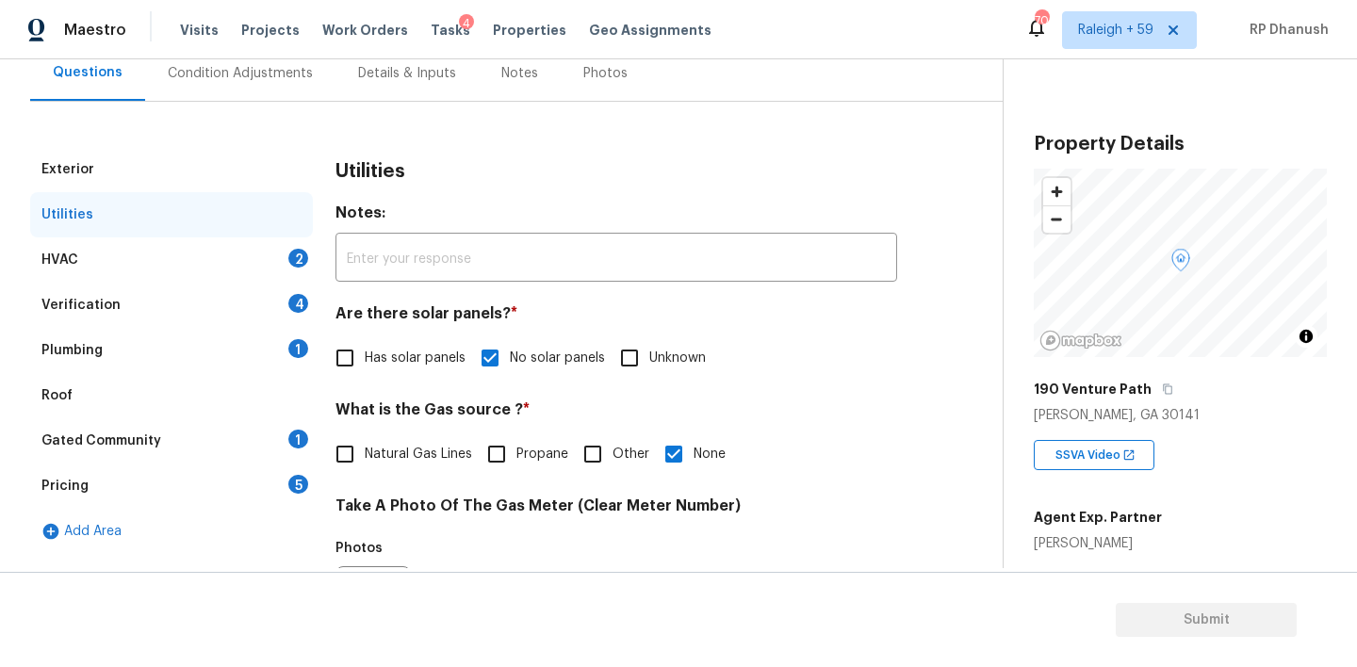
scroll to position [290, 0]
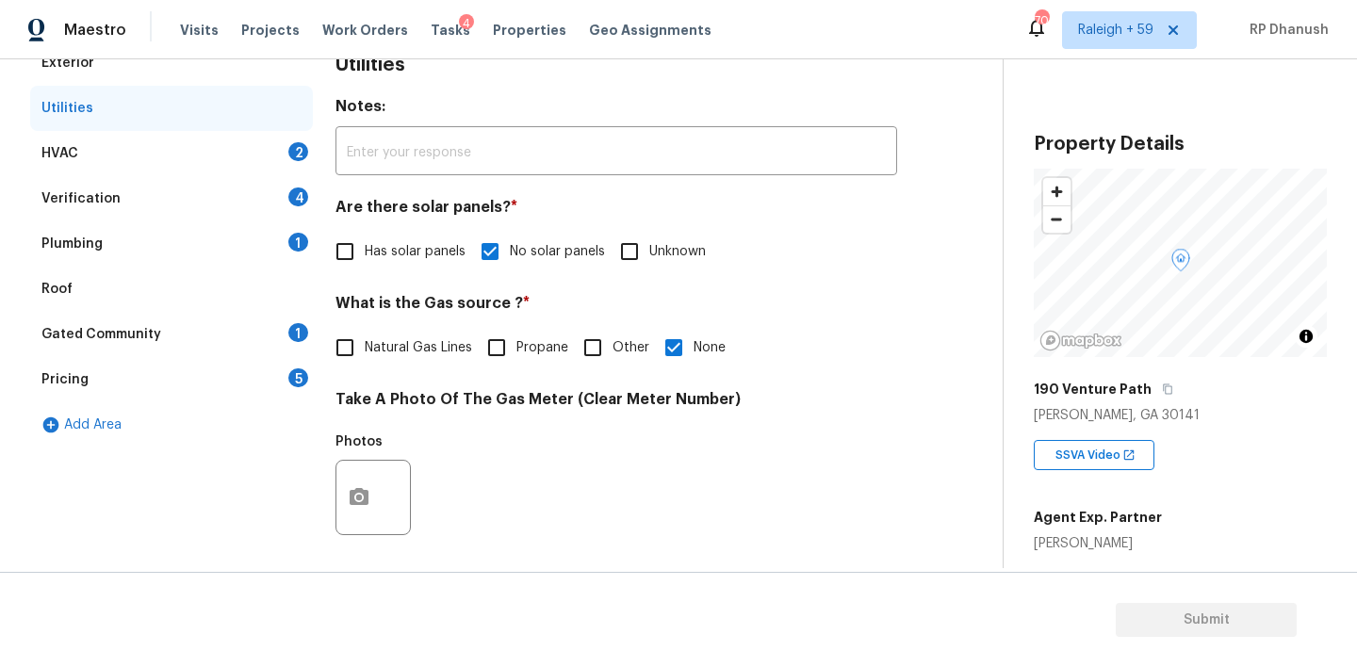
drag, startPoint x: 233, startPoint y: 153, endPoint x: 284, endPoint y: 152, distance: 50.9
click at [233, 153] on div "HVAC 2" at bounding box center [171, 153] width 283 height 45
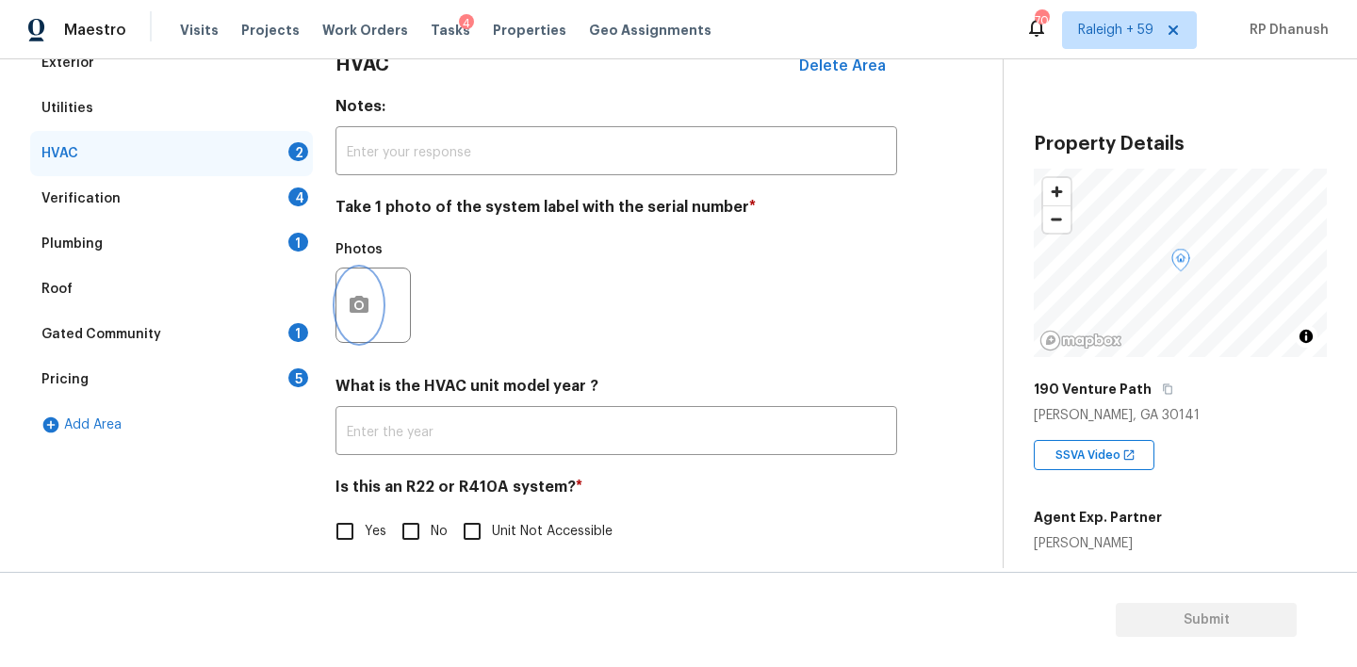
click at [368, 282] on button "button" at bounding box center [358, 306] width 45 height 74
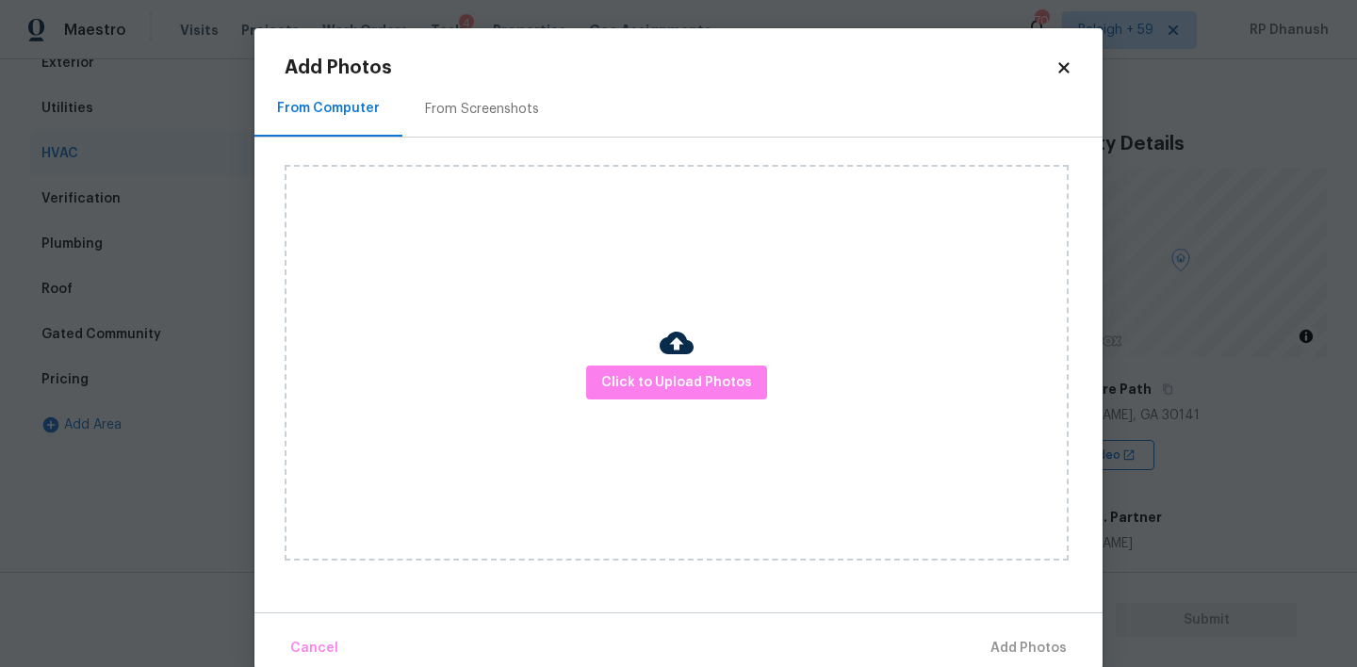
click at [471, 111] on div "From Screenshots" at bounding box center [482, 109] width 114 height 19
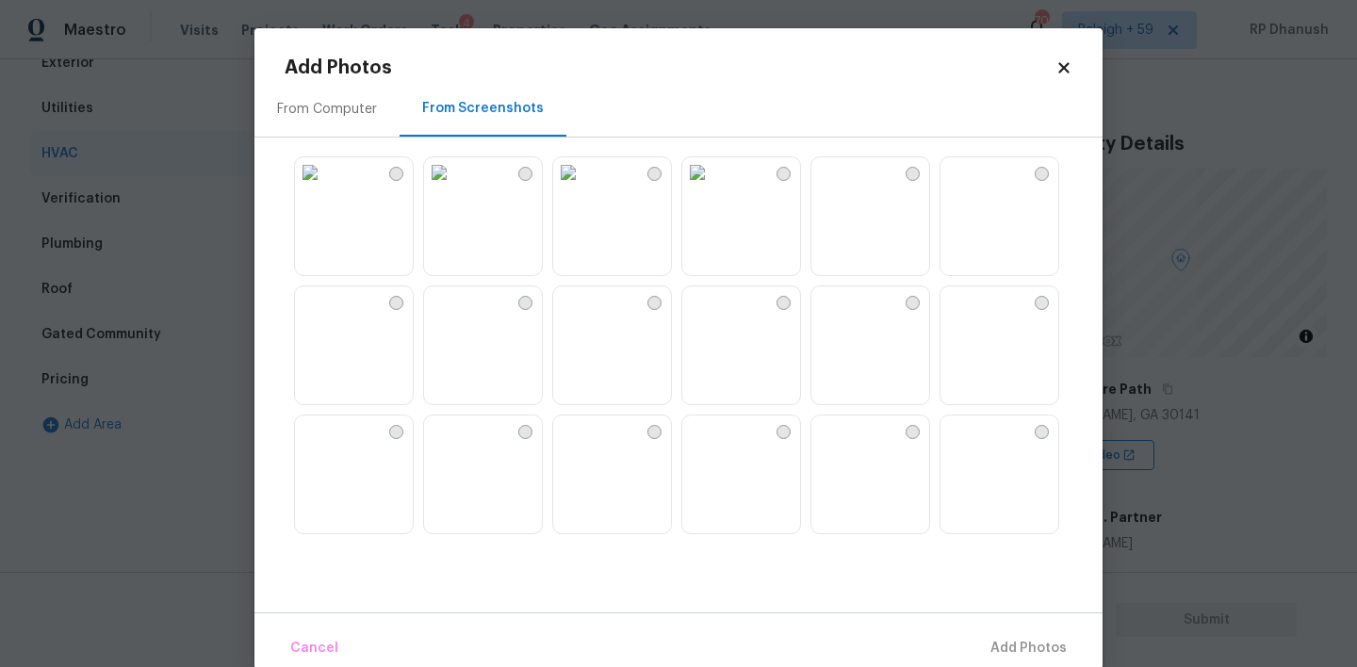
scroll to position [95, 0]
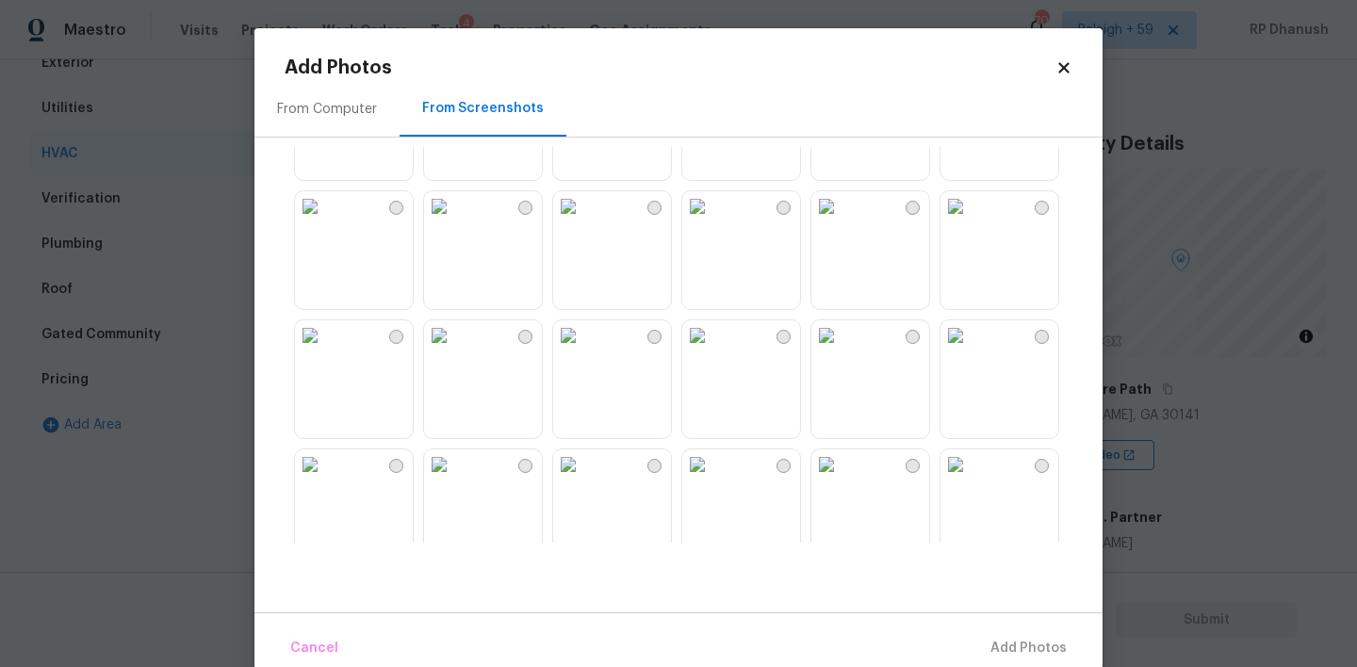
click at [583, 221] on img at bounding box center [568, 206] width 30 height 30
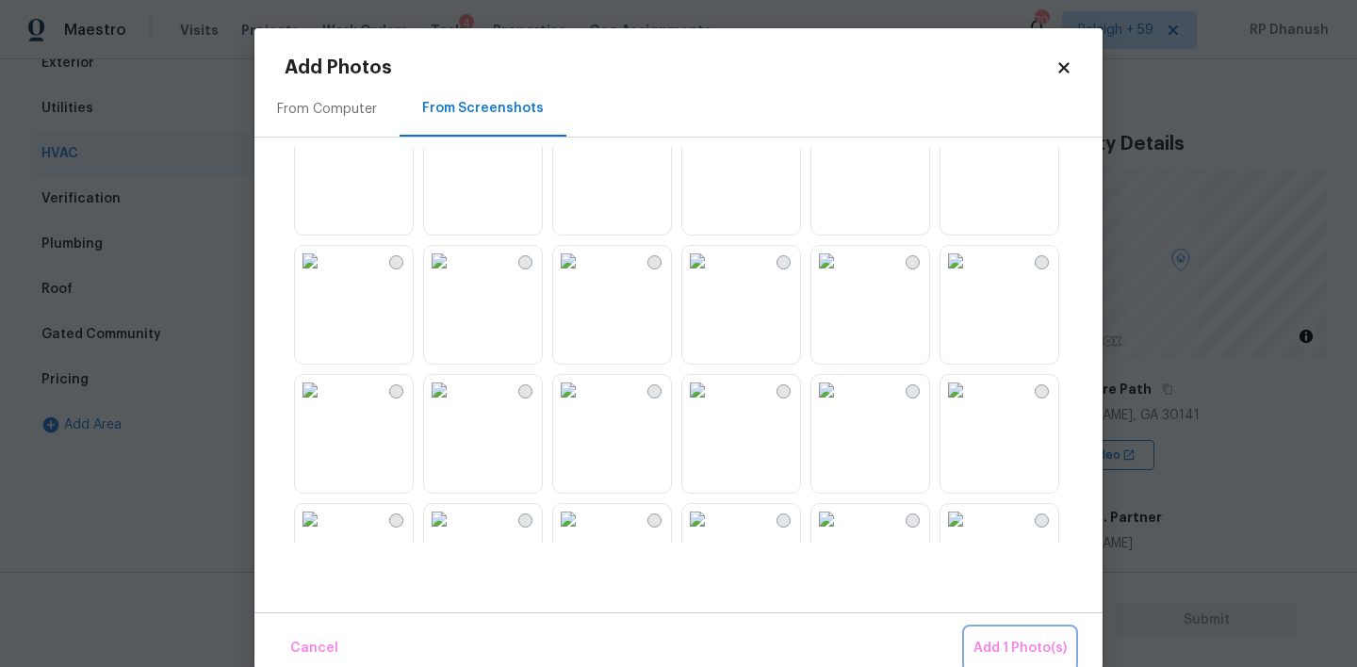
click at [978, 633] on button "Add 1 Photo(s)" at bounding box center [1020, 649] width 108 height 41
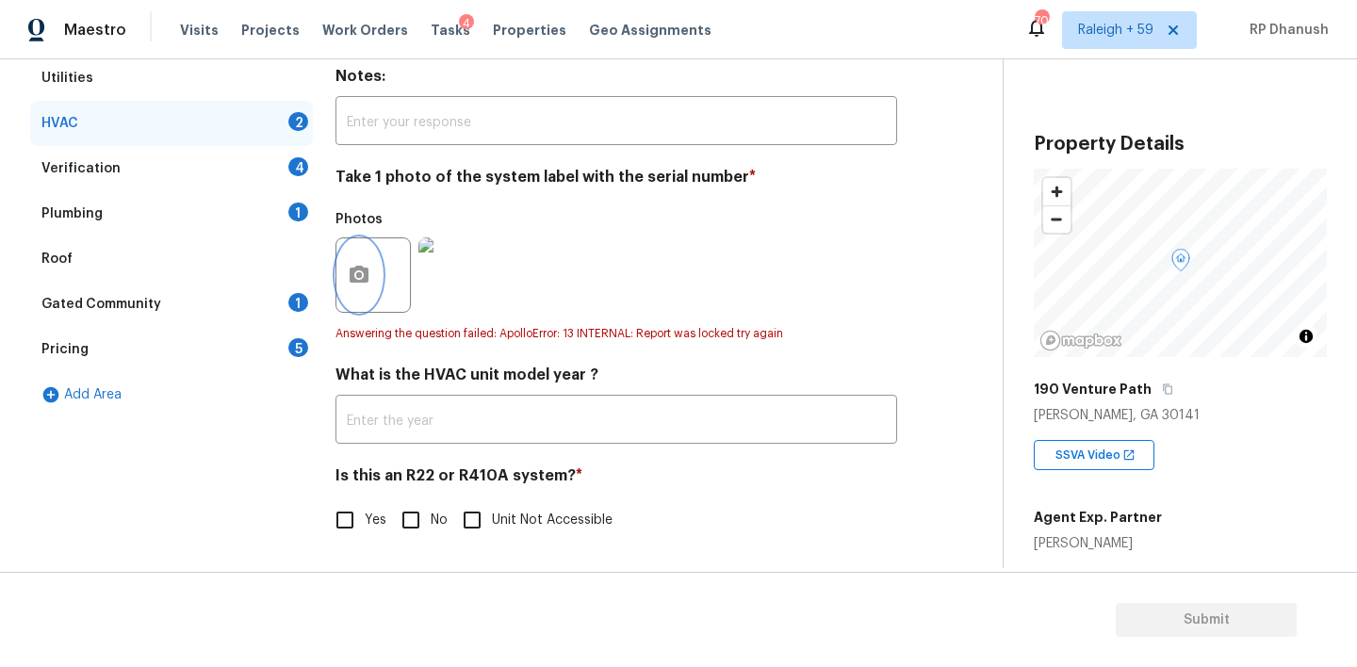
scroll to position [303, 0]
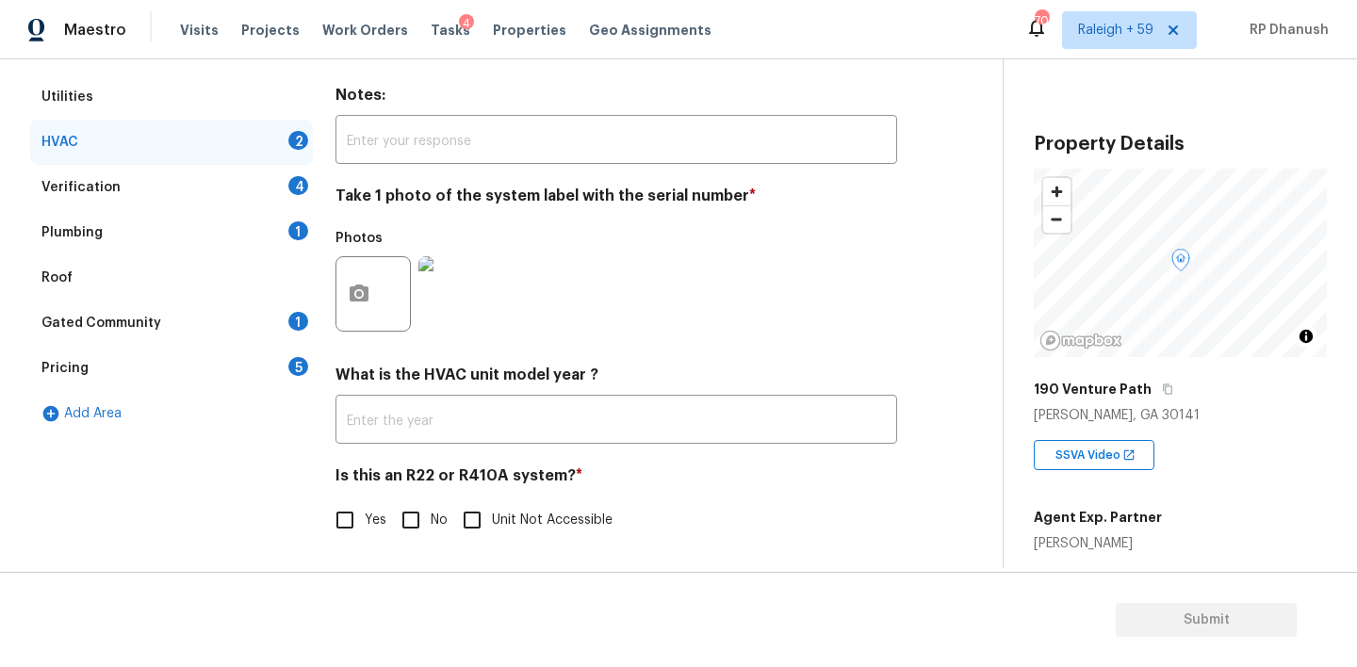
click at [417, 512] on input "No" at bounding box center [411, 520] width 40 height 40
checkbox input "true"
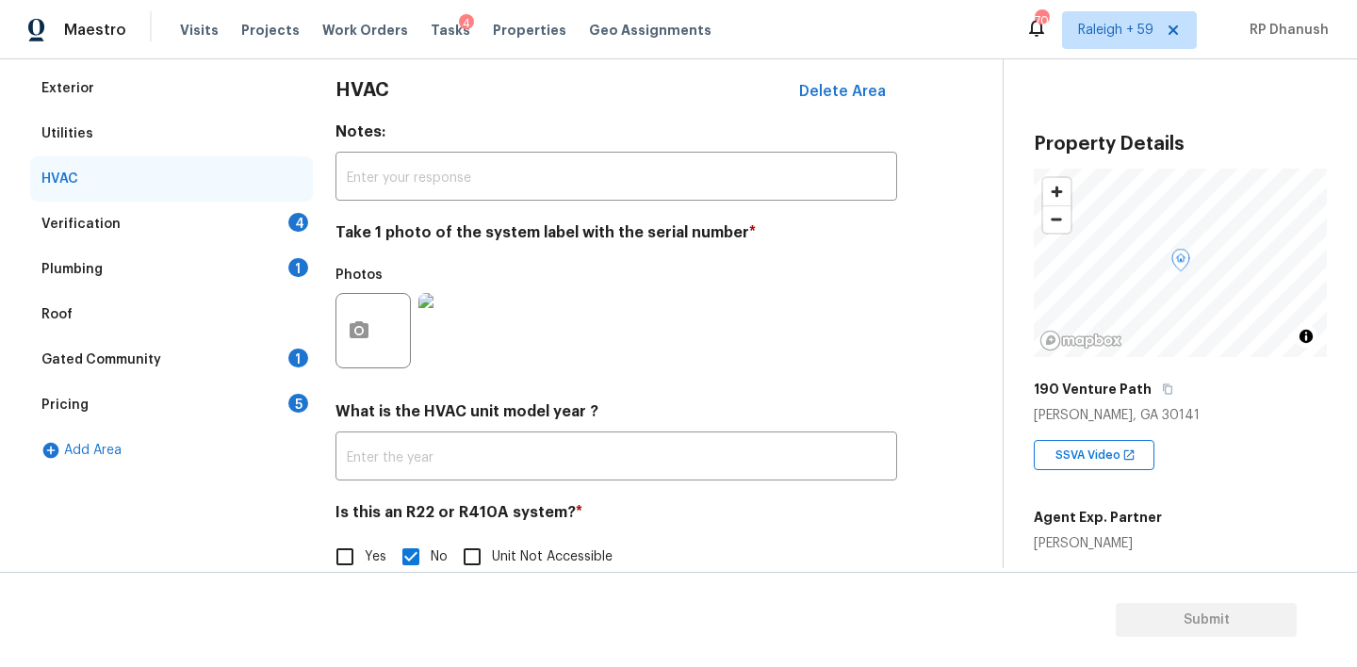
scroll to position [275, 0]
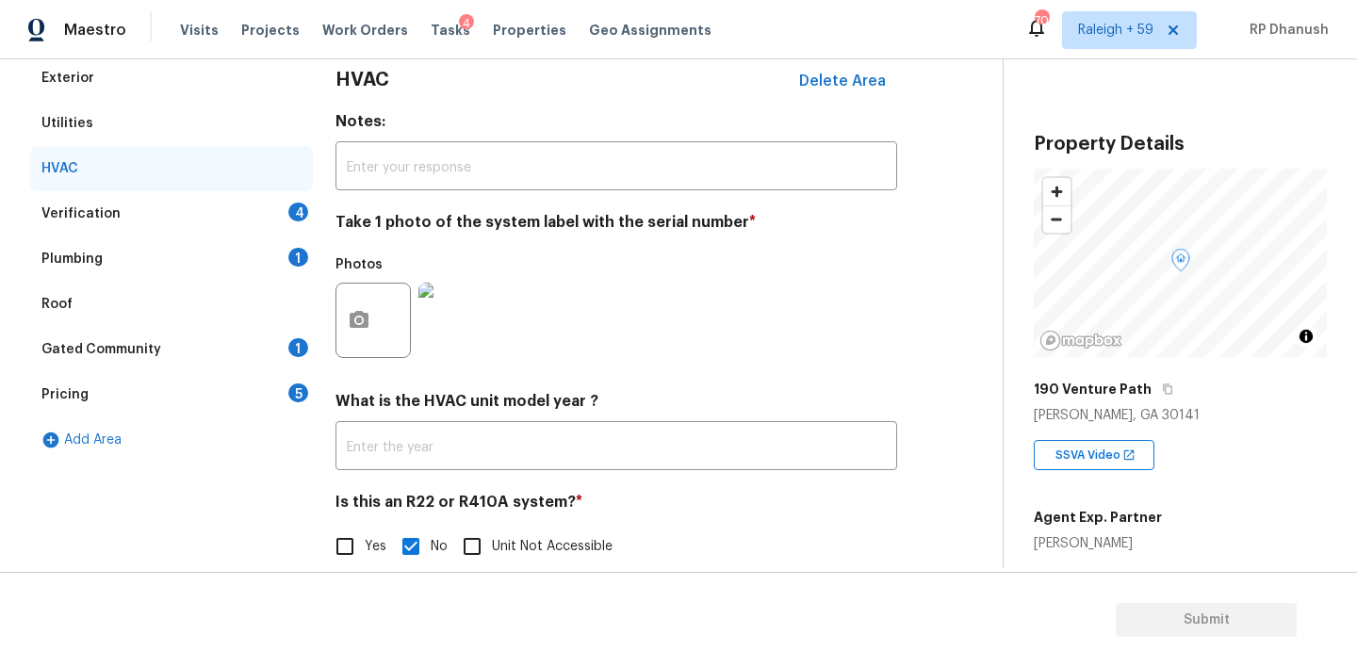
click at [289, 215] on div "4" at bounding box center [298, 212] width 20 height 19
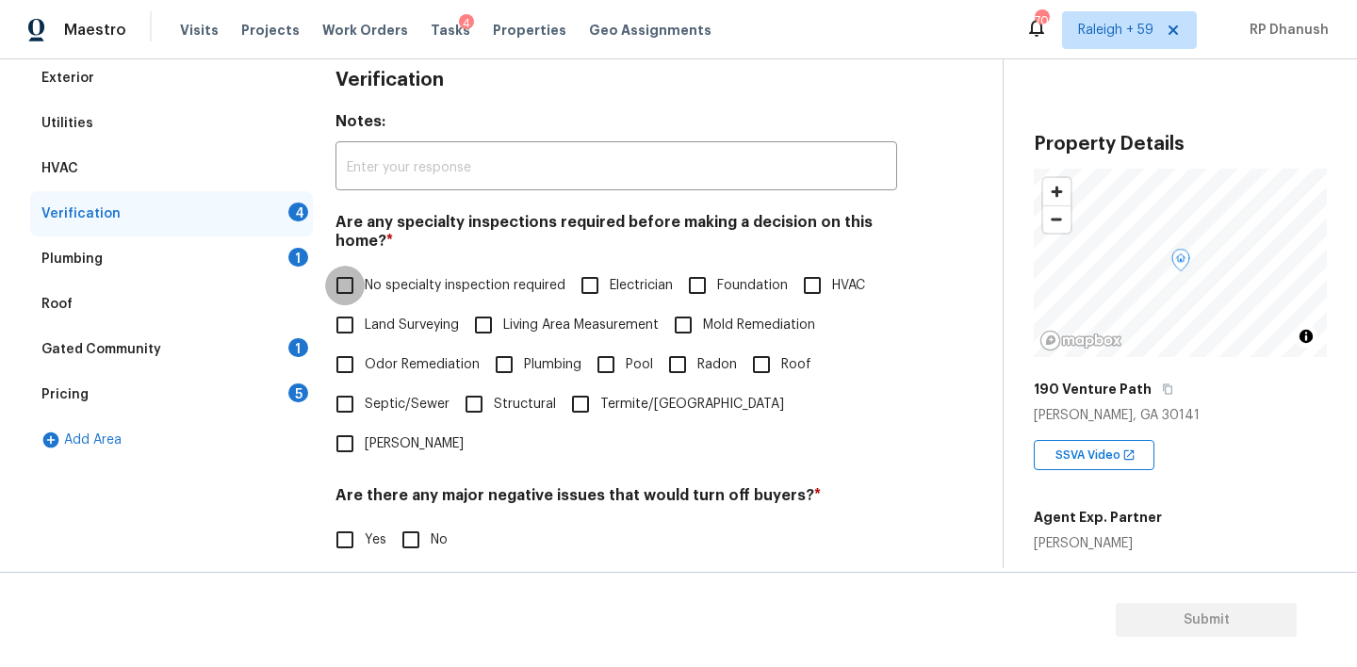
click at [352, 281] on input "No specialty inspection required" at bounding box center [345, 286] width 40 height 40
checkbox input "true"
click at [434, 520] on label "No" at bounding box center [419, 540] width 57 height 40
click at [431, 520] on input "No" at bounding box center [411, 540] width 40 height 40
checkbox input "true"
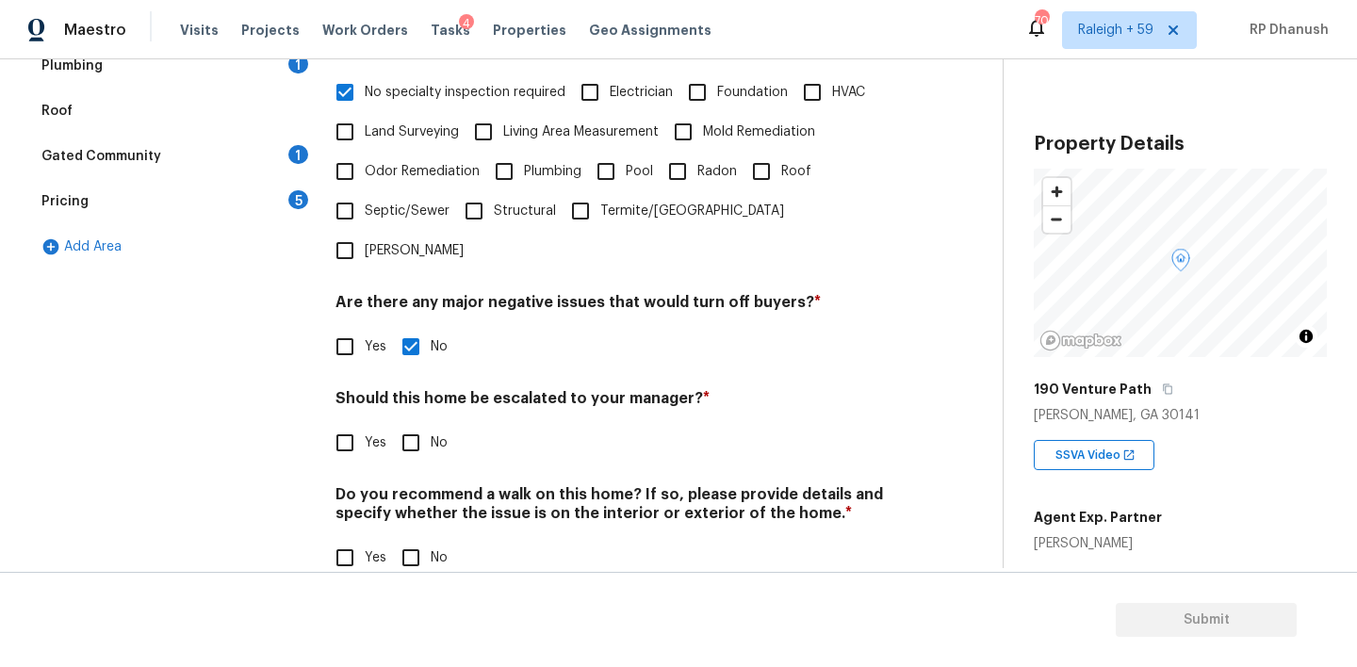
scroll to position [467, 0]
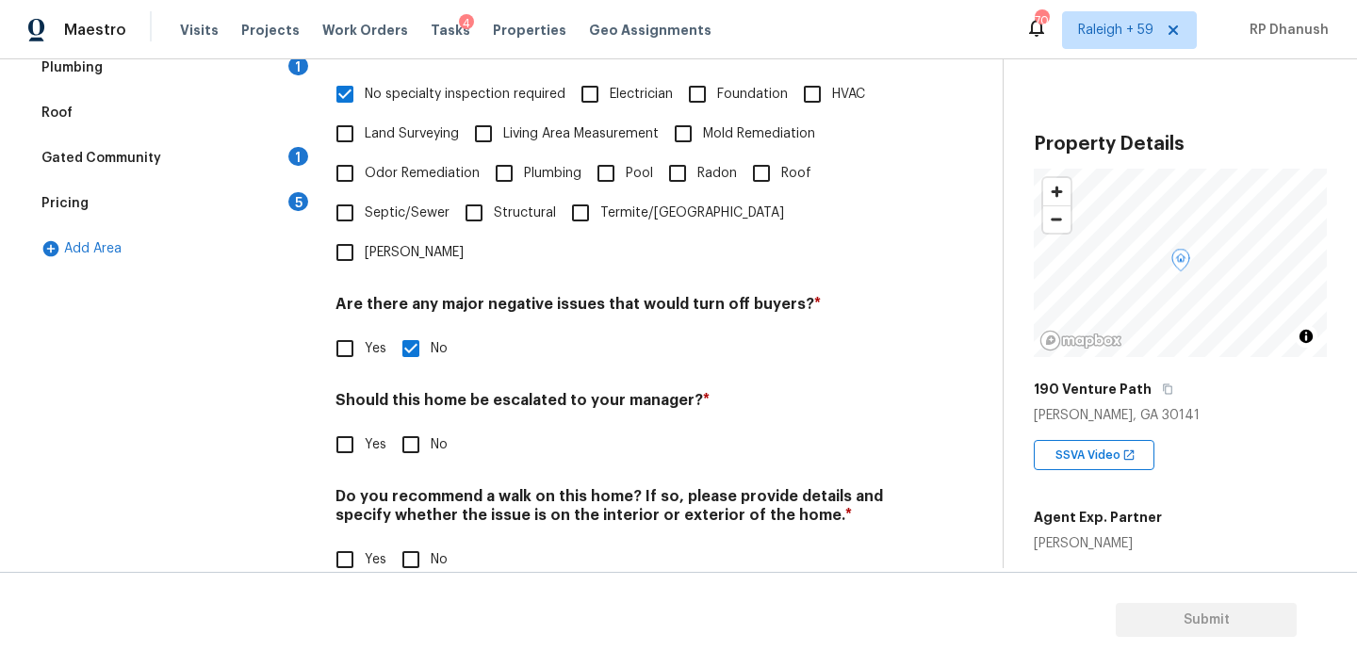
click at [413, 433] on div "Verification Notes: ​ Are any specialty inspections required before making a de…" at bounding box center [617, 233] width 562 height 738
click at [413, 540] on input "No" at bounding box center [411, 560] width 40 height 40
checkbox input "true"
click at [413, 425] on input "No" at bounding box center [411, 445] width 40 height 40
checkbox input "true"
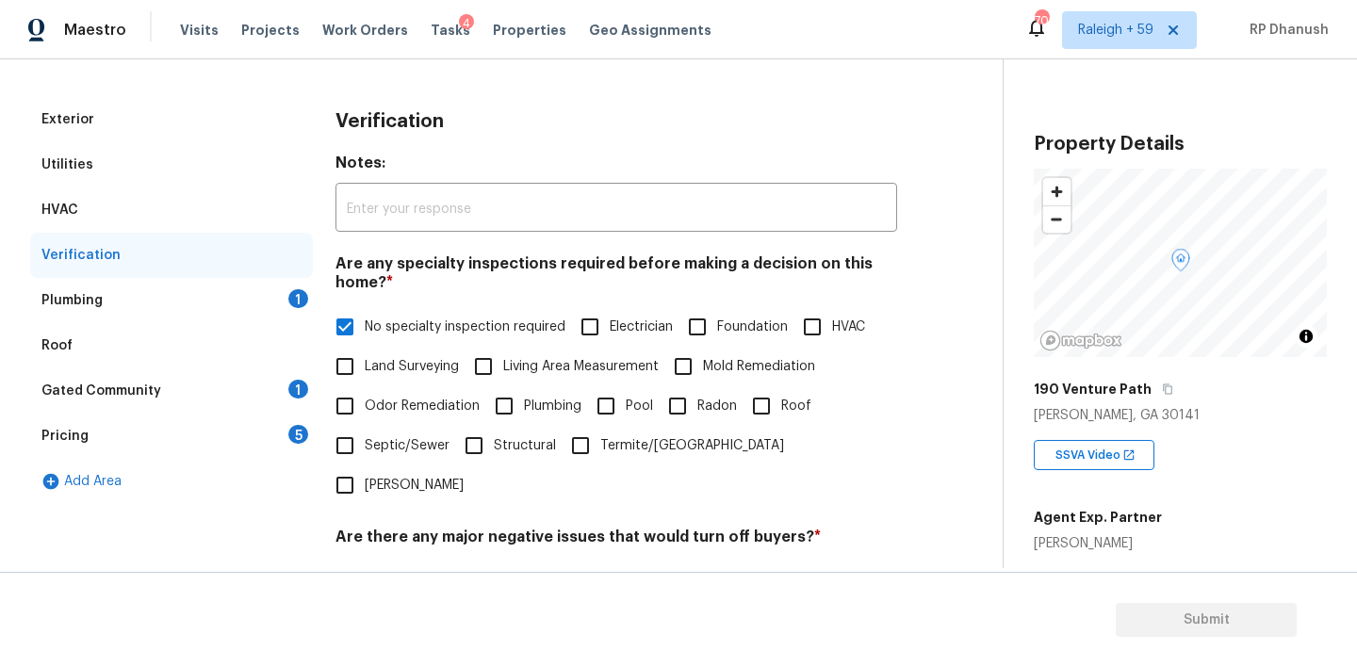
scroll to position [144, 0]
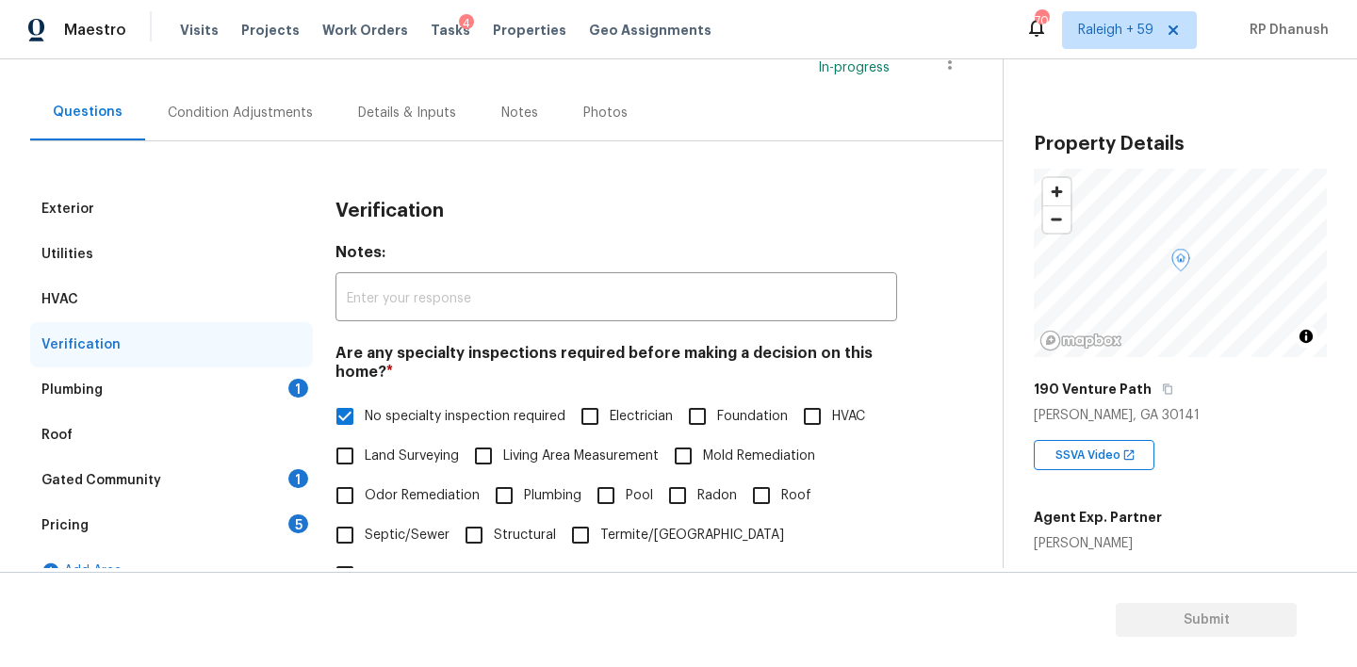
click at [296, 382] on div "1" at bounding box center [298, 388] width 20 height 19
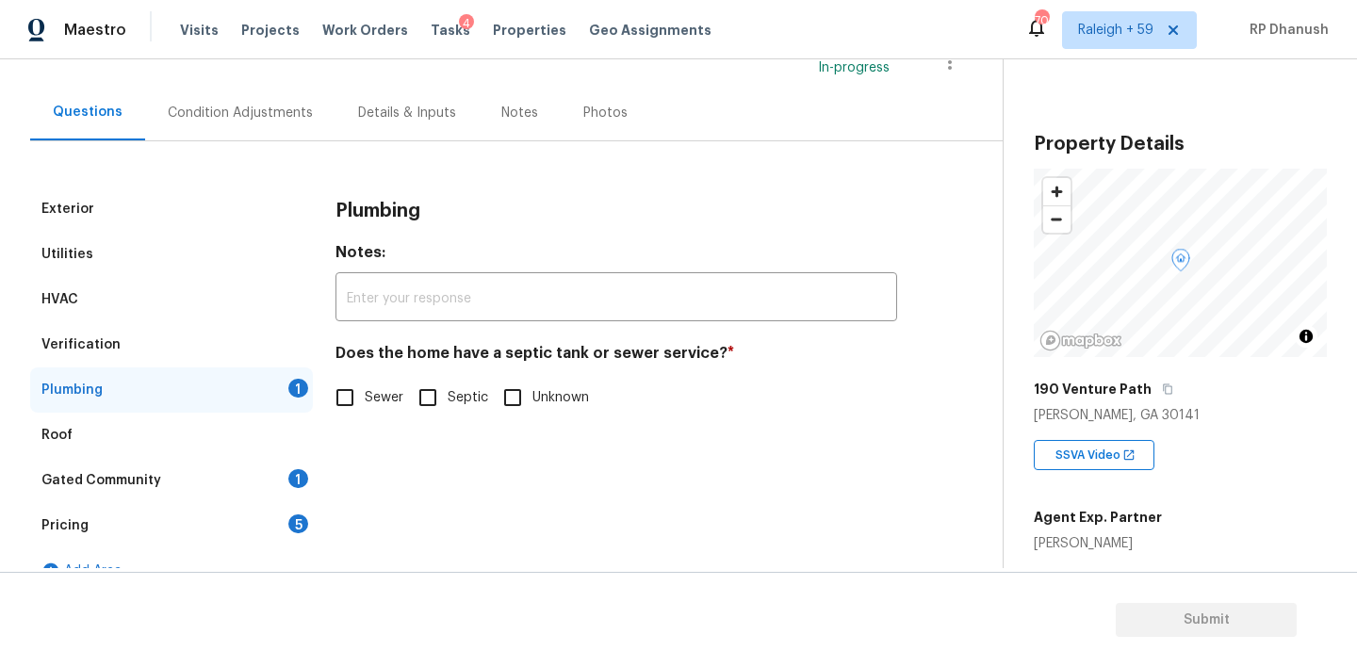
click at [331, 405] on input "Sewer" at bounding box center [345, 398] width 40 height 40
checkbox input "true"
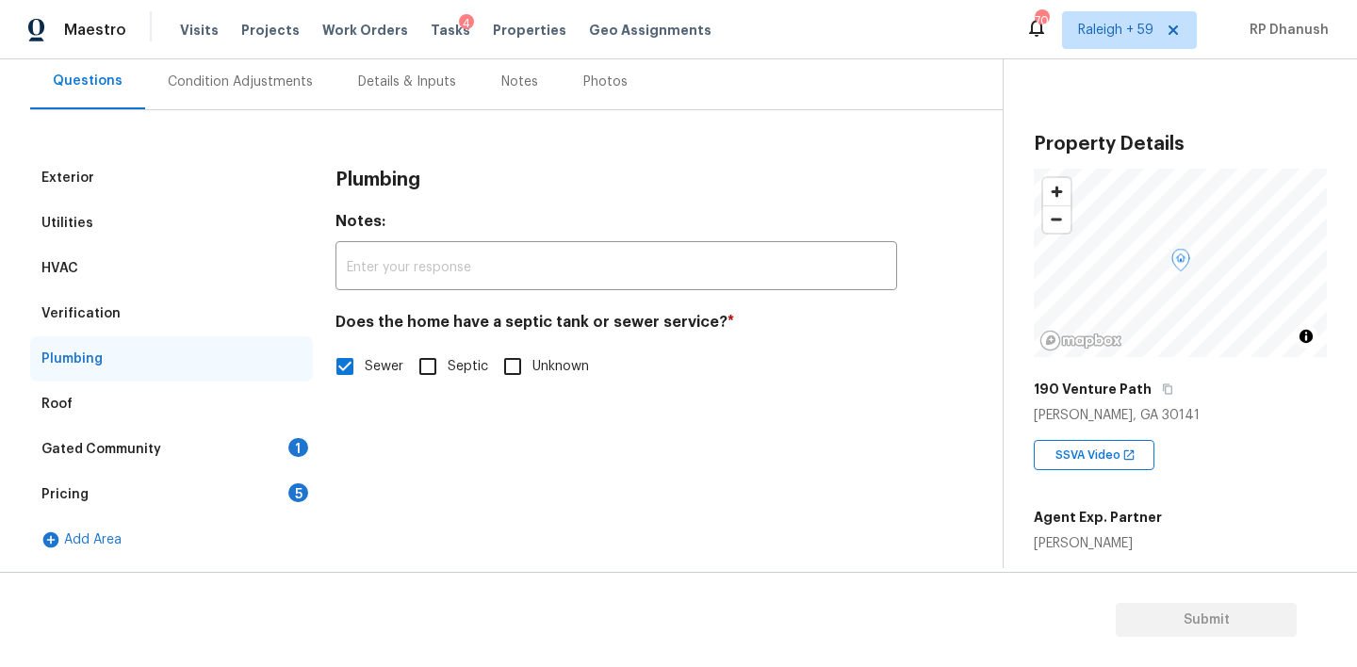
click at [286, 437] on div "Gated Community 1" at bounding box center [171, 449] width 283 height 45
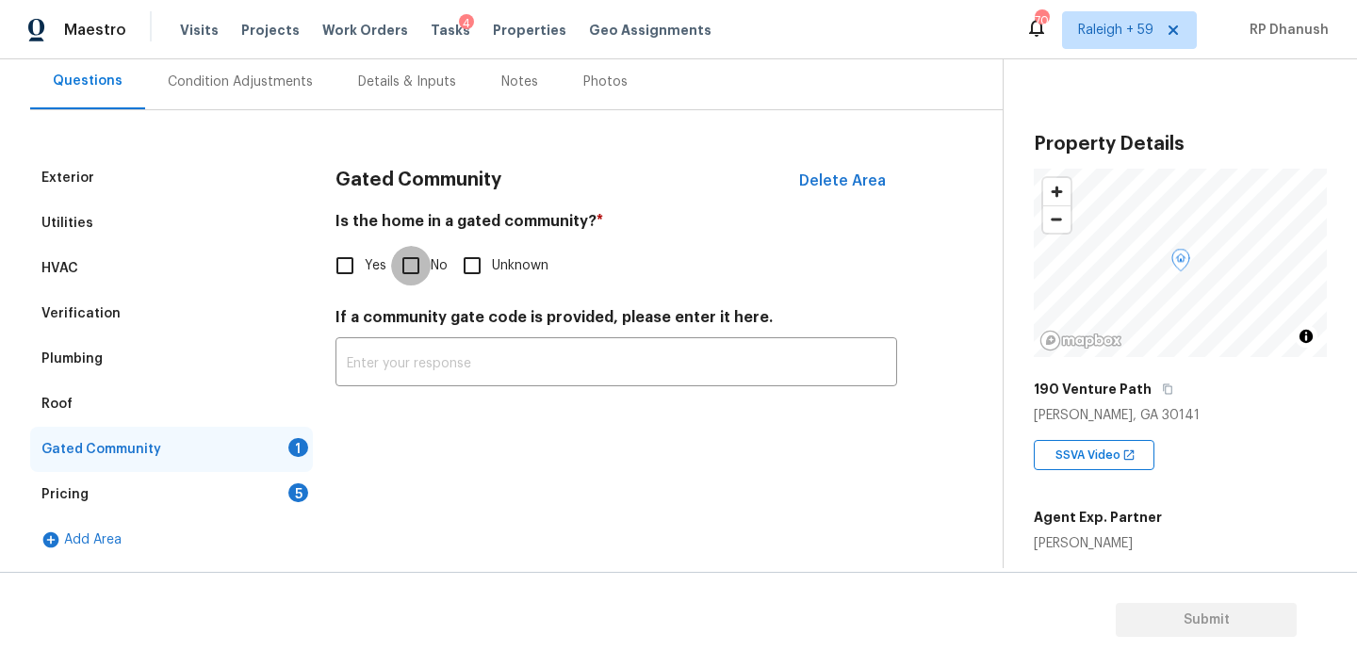
click at [396, 247] on input "No" at bounding box center [411, 266] width 40 height 40
checkbox input "true"
click at [288, 484] on div "Pricing 5" at bounding box center [171, 494] width 283 height 45
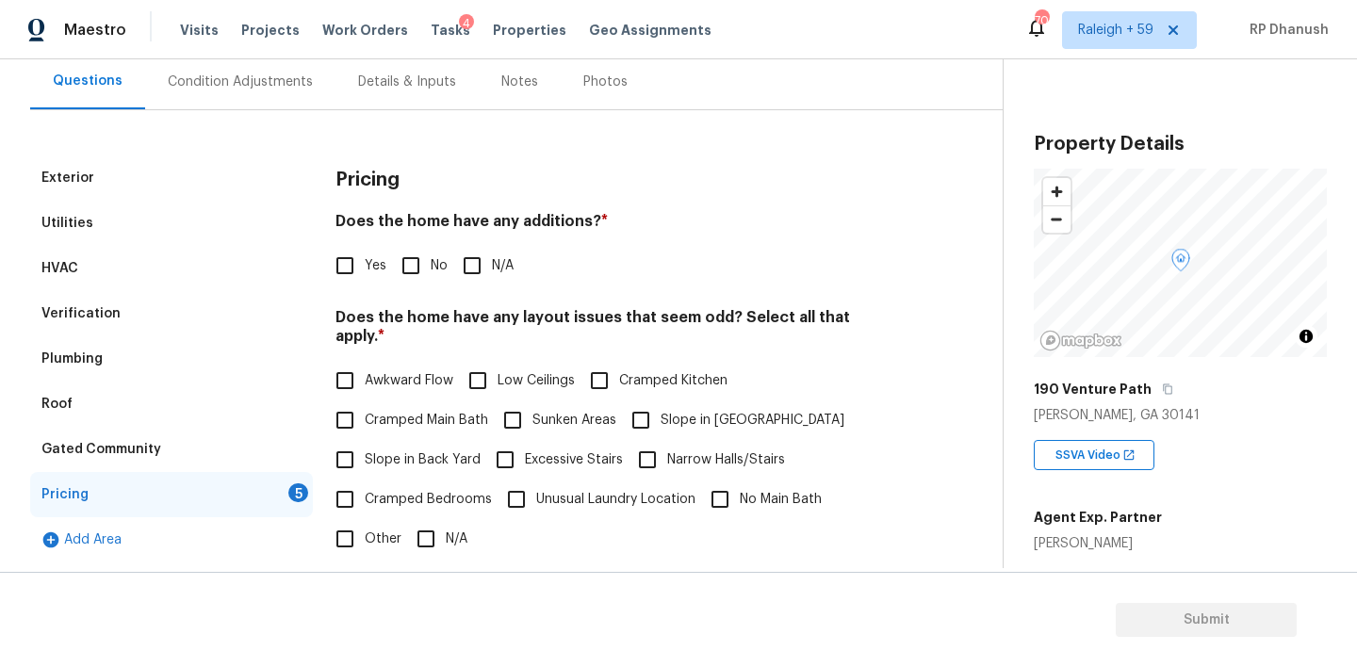
click at [424, 247] on input "No" at bounding box center [411, 266] width 40 height 40
checkbox input "true"
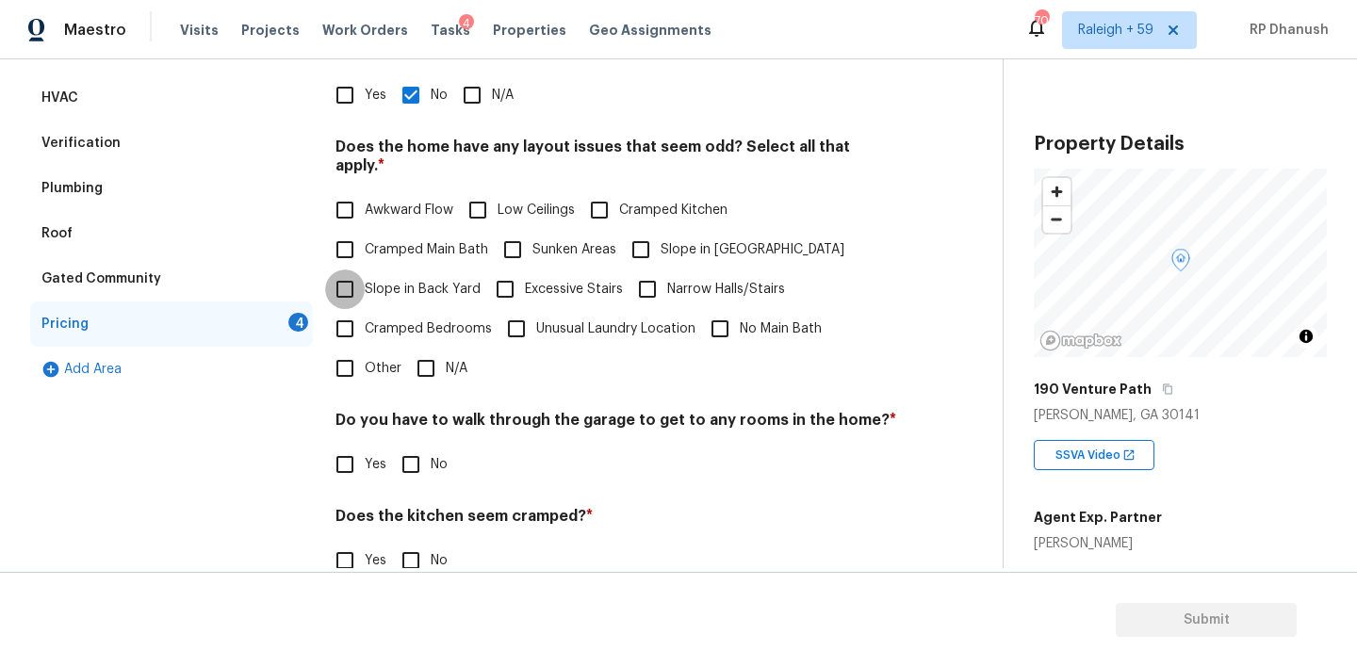
click at [352, 278] on input "Slope in Back Yard" at bounding box center [345, 290] width 40 height 40
checkbox input "true"
click at [663, 230] on label "Slope in [GEOGRAPHIC_DATA]" at bounding box center [732, 250] width 223 height 40
click at [661, 230] on input "Slope in [GEOGRAPHIC_DATA]" at bounding box center [641, 250] width 40 height 40
checkbox input "true"
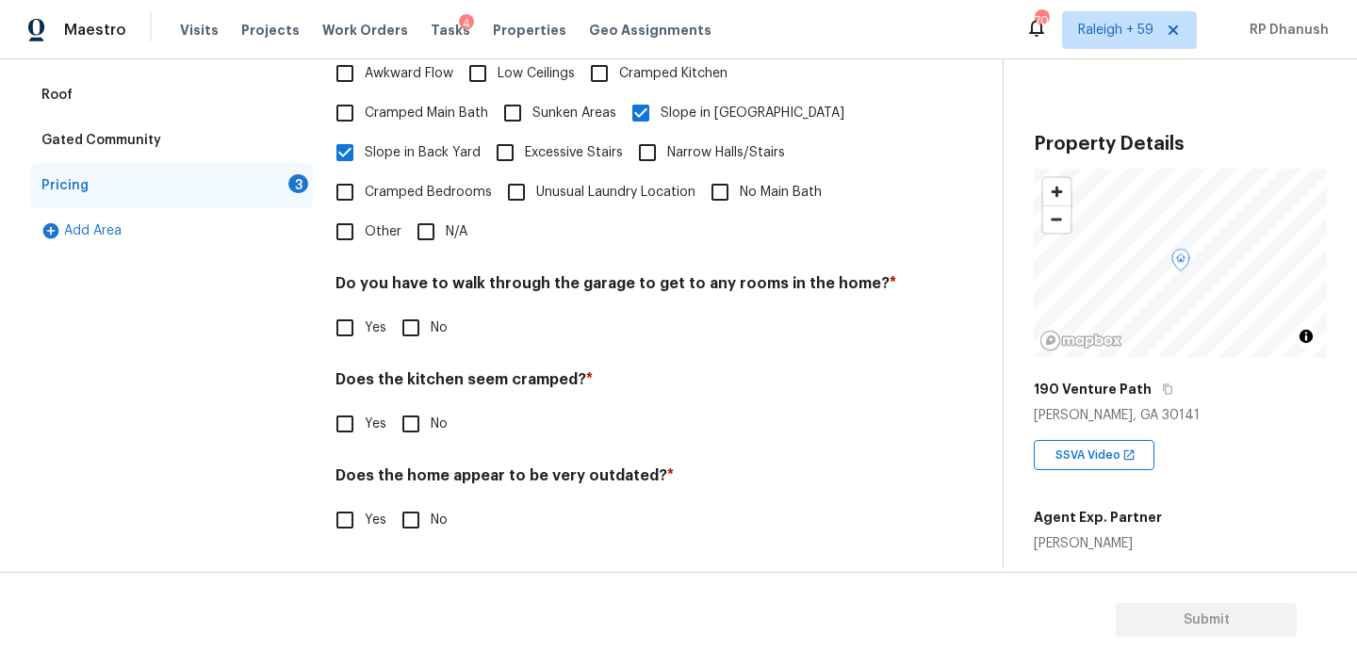
scroll to position [464, 0]
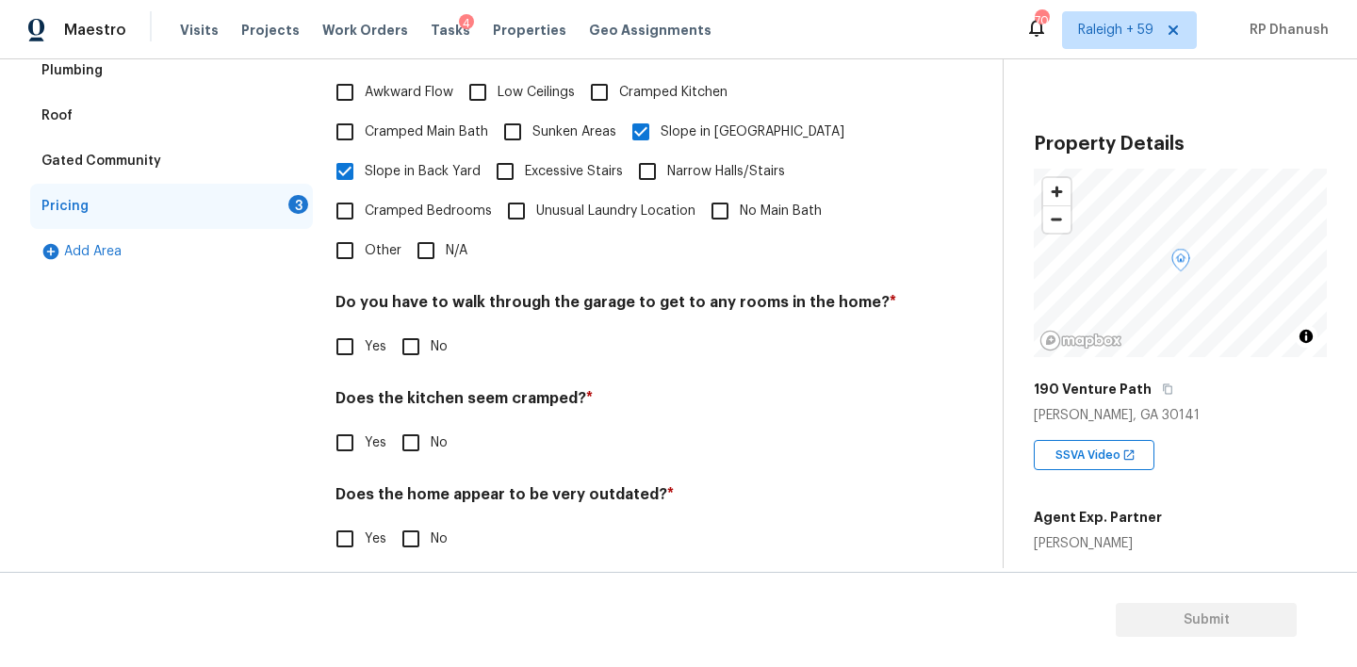
click at [411, 330] on input "No" at bounding box center [411, 347] width 40 height 40
checkbox input "true"
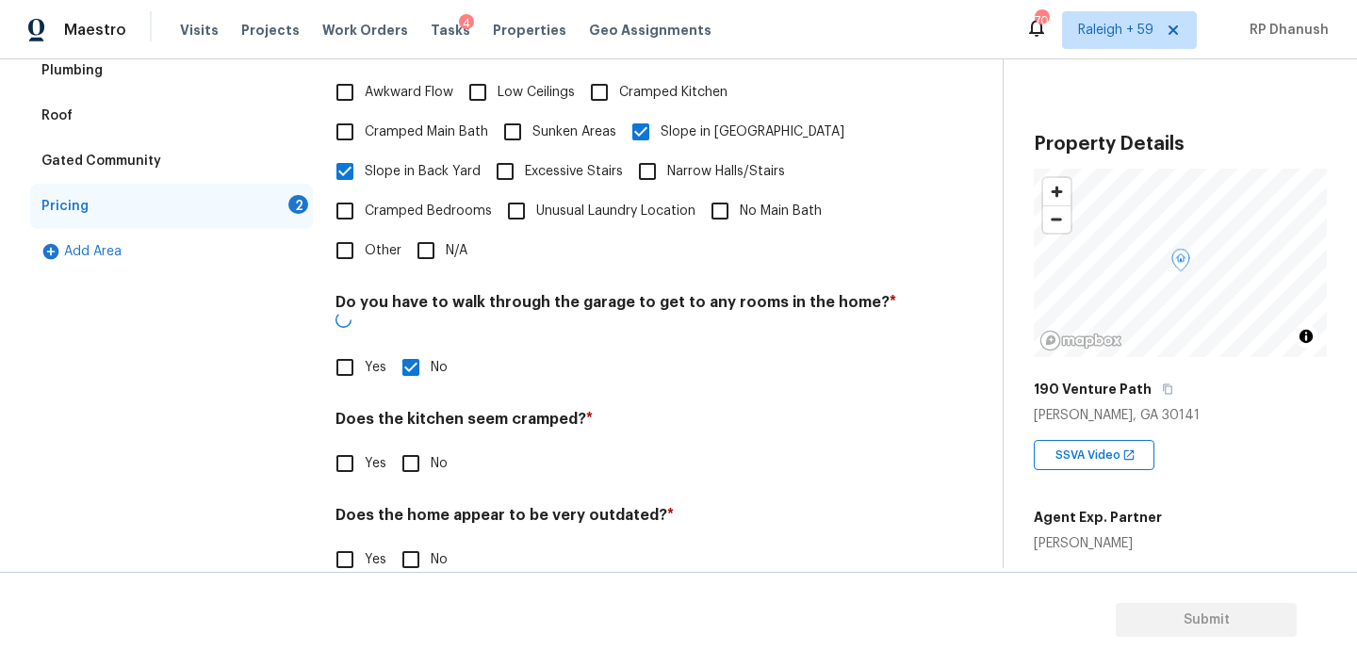
click at [411, 410] on div "Does the kitchen seem cramped? * Yes No" at bounding box center [617, 447] width 562 height 74
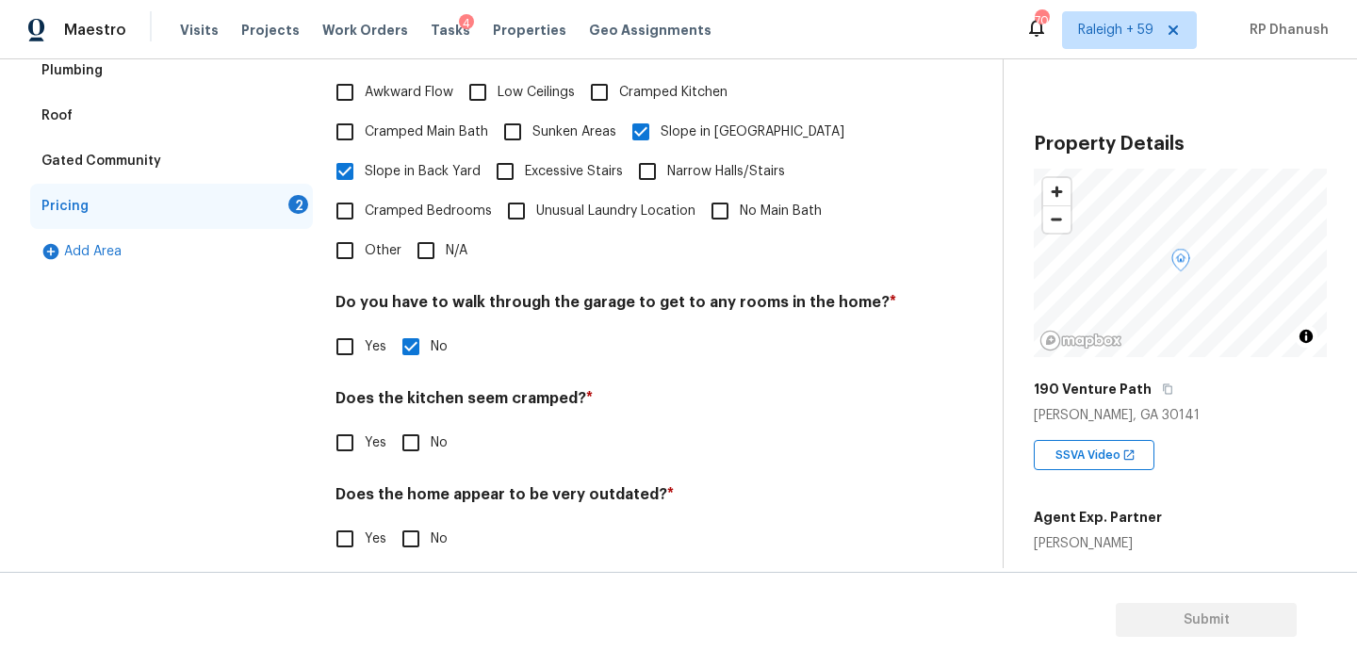
drag, startPoint x: 411, startPoint y: 517, endPoint x: 411, endPoint y: 494, distance: 23.6
click at [411, 519] on input "No" at bounding box center [411, 539] width 40 height 40
checkbox input "true"
click at [411, 425] on input "No" at bounding box center [411, 443] width 40 height 40
checkbox input "true"
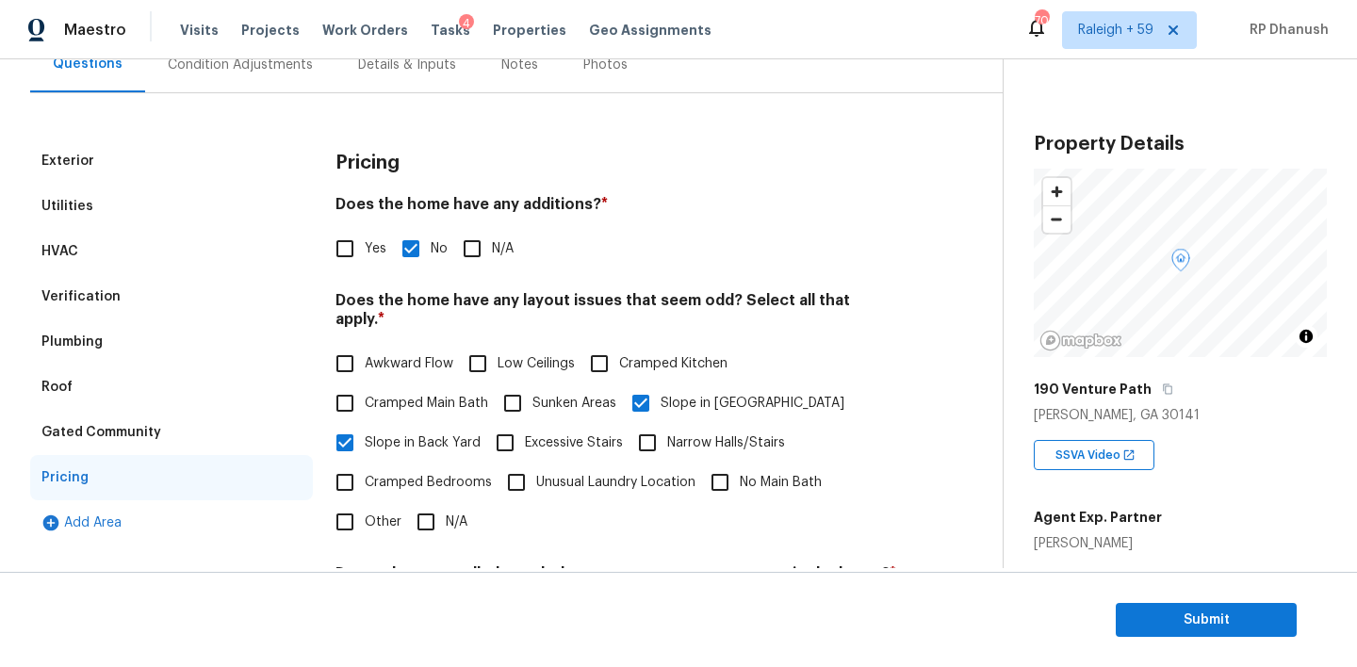
scroll to position [116, 0]
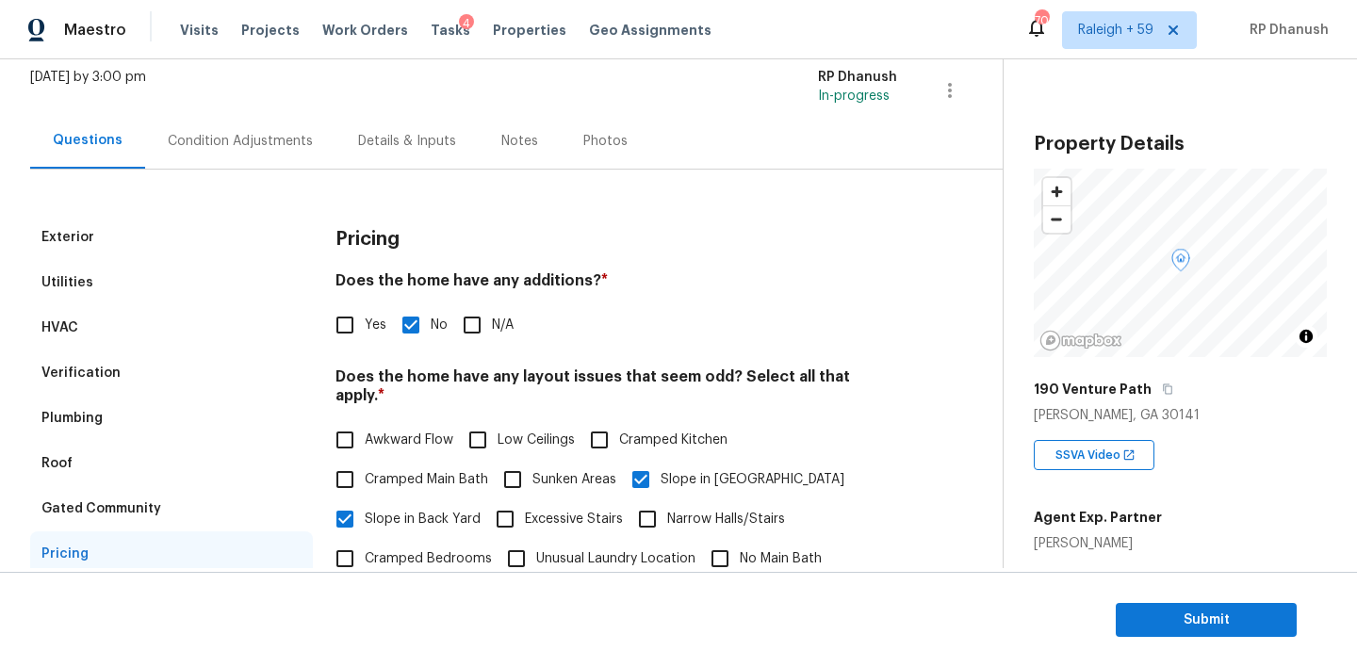
click at [261, 152] on div "Condition Adjustments" at bounding box center [240, 141] width 190 height 56
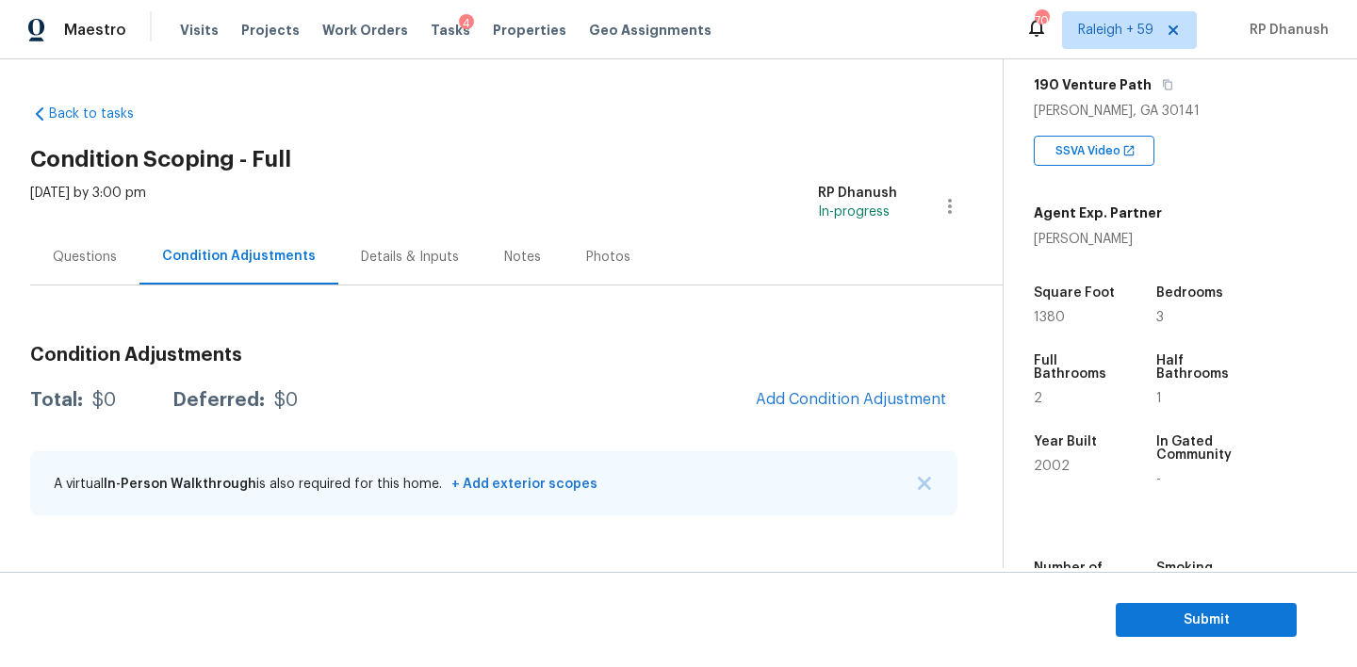
scroll to position [309, 0]
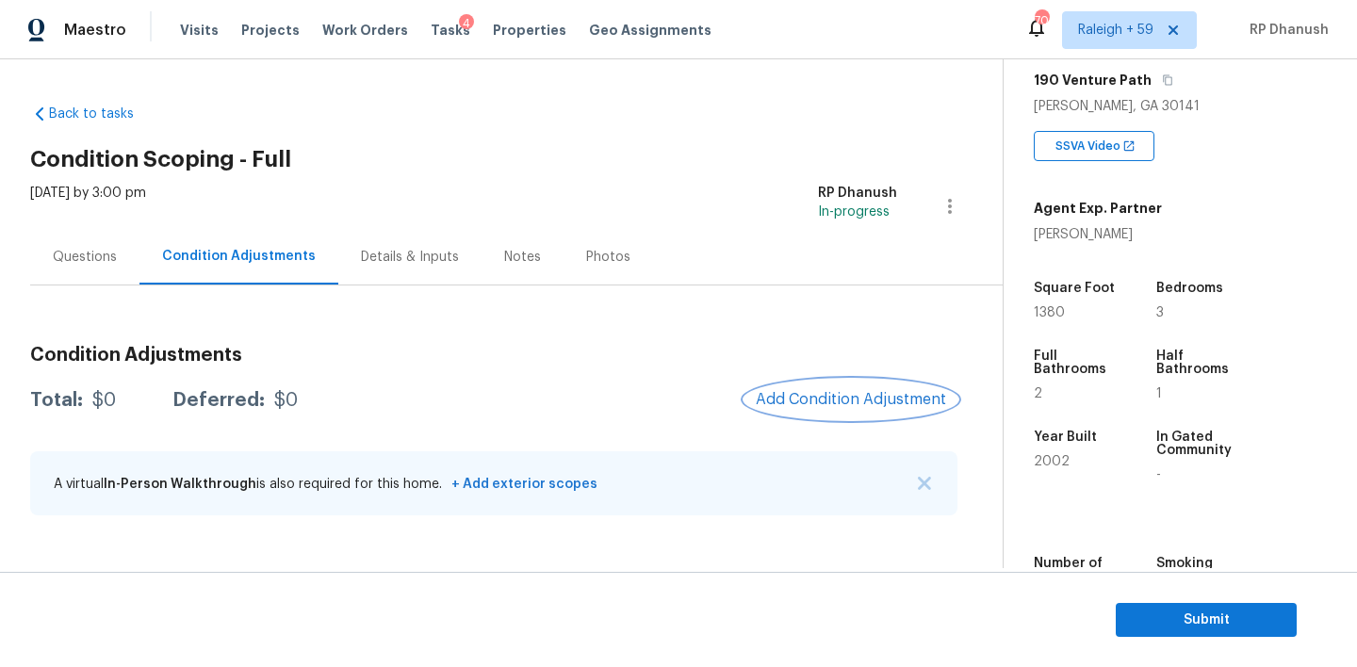
click at [930, 393] on span "Add Condition Adjustment" at bounding box center [851, 399] width 190 height 17
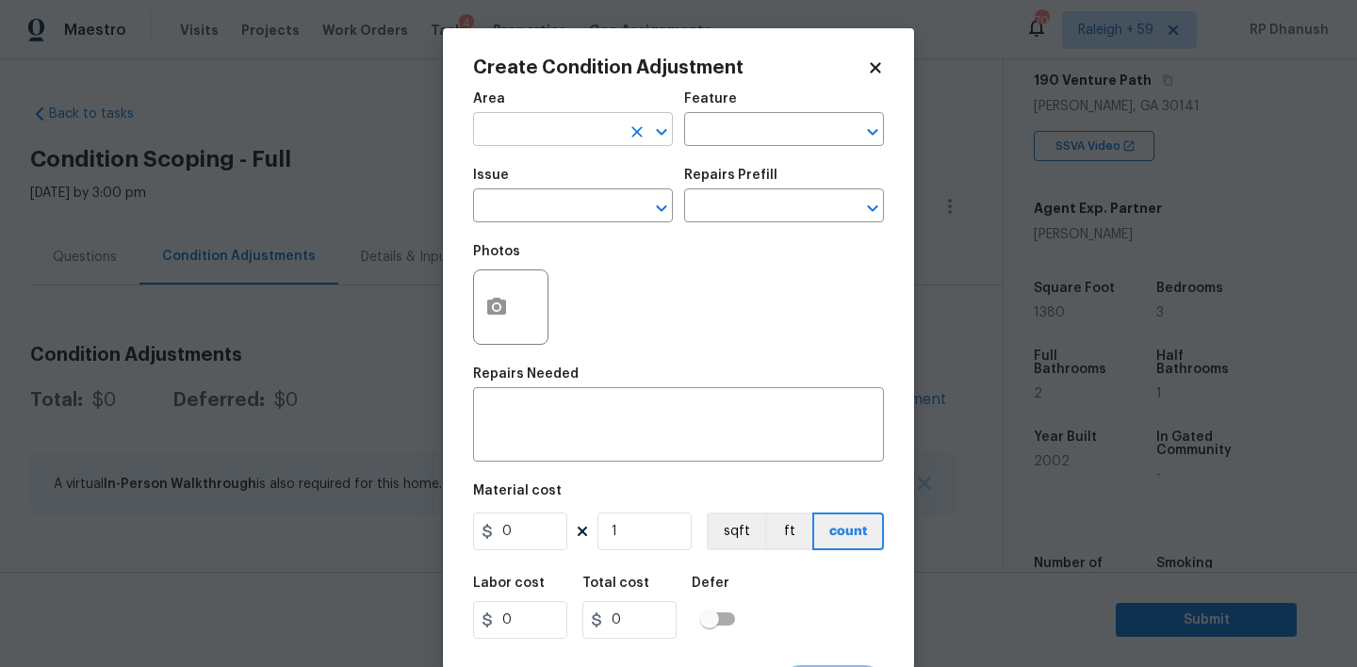
click at [591, 123] on input "text" at bounding box center [546, 131] width 147 height 29
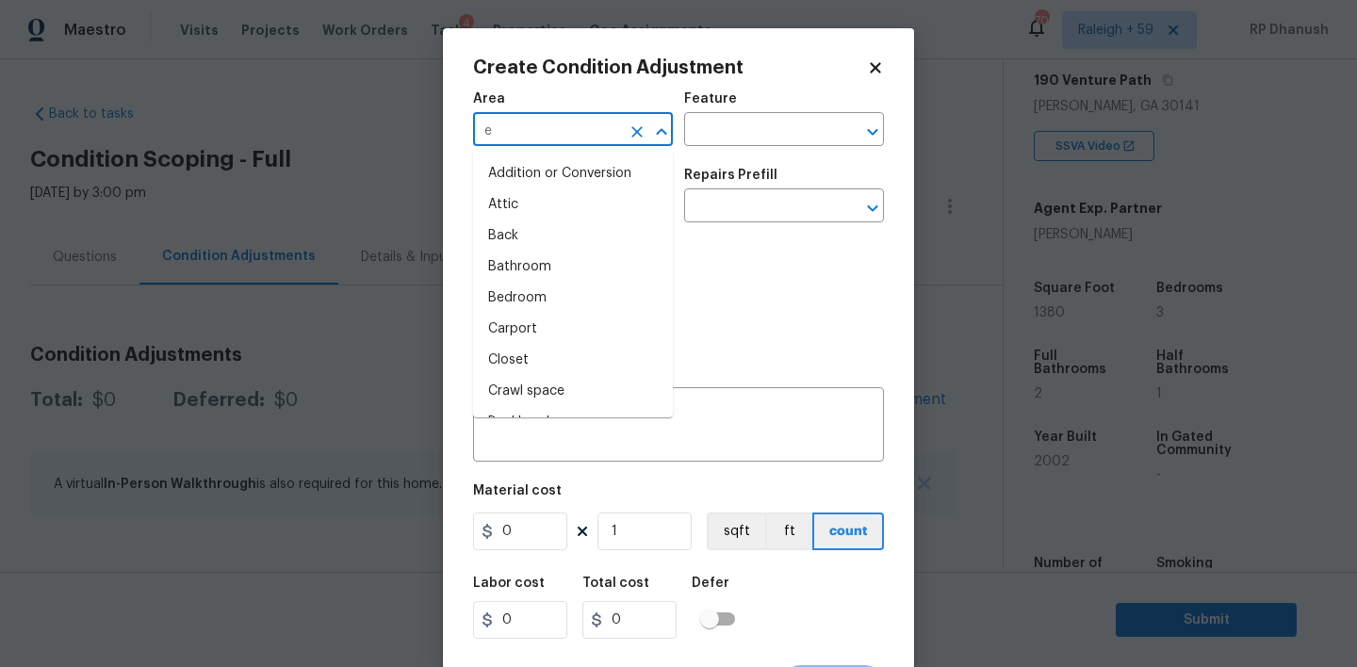
type input "ex"
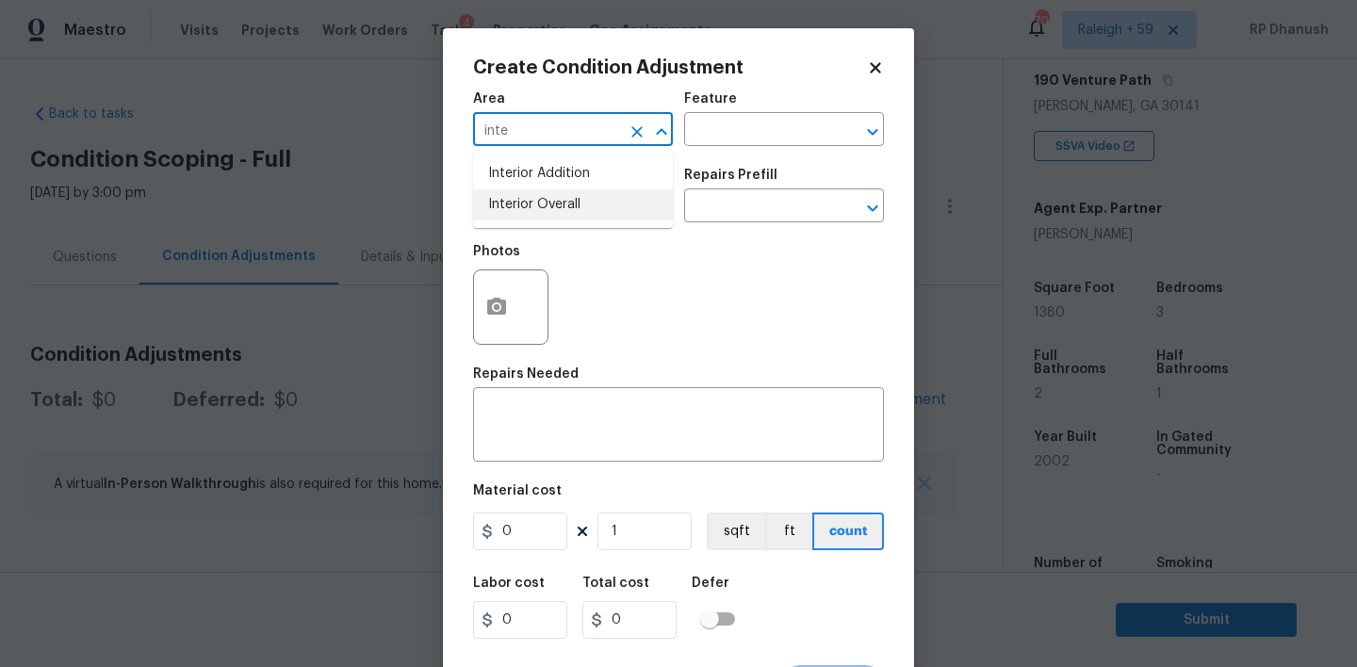
click at [559, 194] on li "Interior Overall" at bounding box center [573, 204] width 200 height 31
type input "Interior Overall"
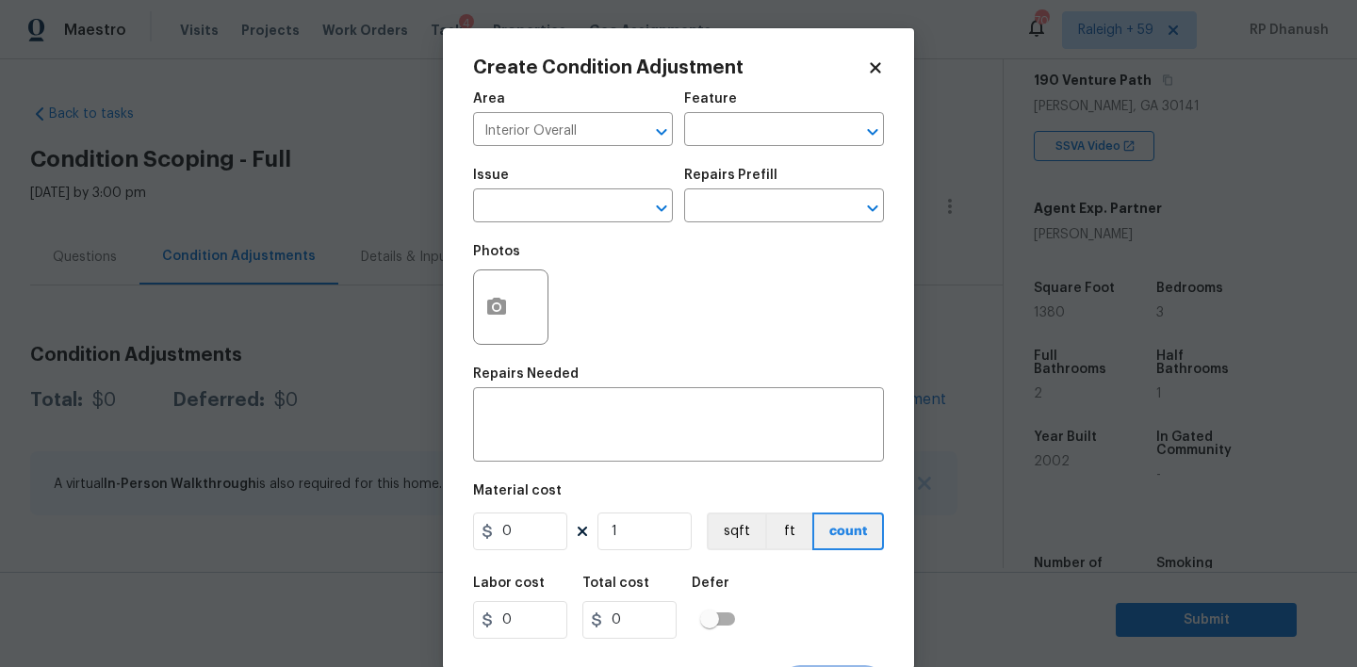
click at [741, 155] on div "Area Interior Overall ​ Feature ​" at bounding box center [678, 119] width 411 height 76
click at [741, 138] on input "text" at bounding box center [757, 131] width 147 height 29
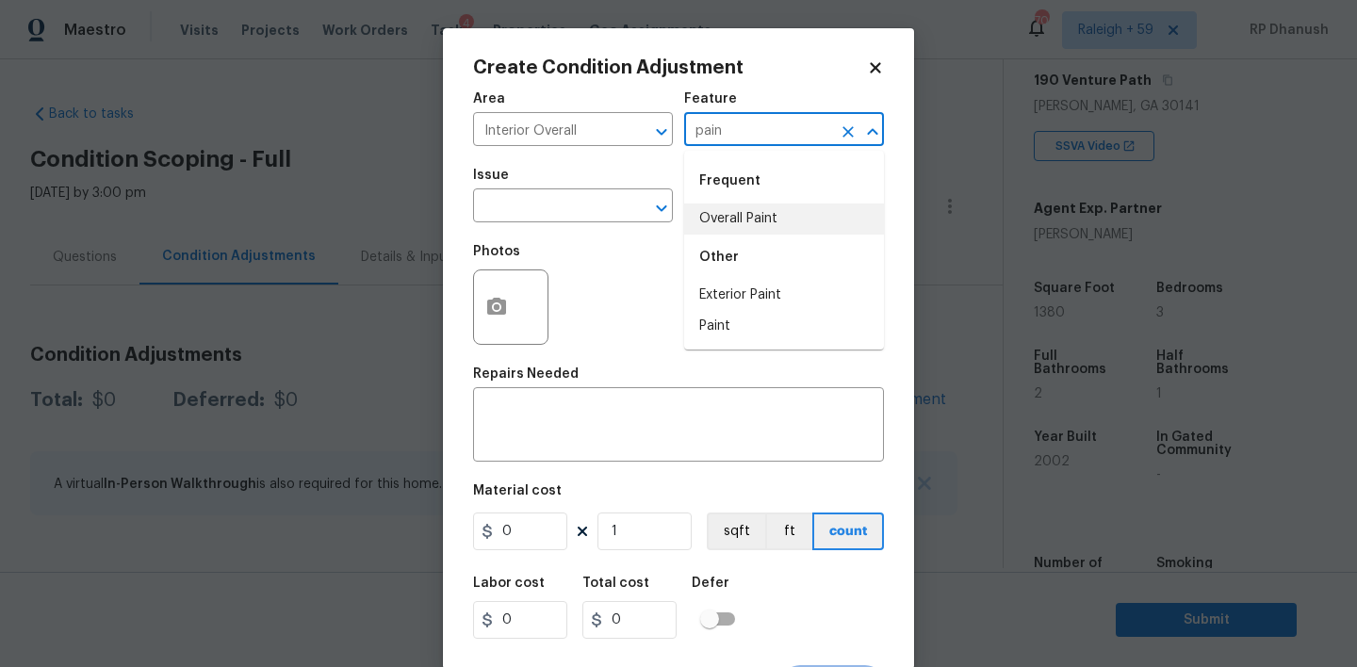
click at [724, 219] on li "Overall Paint" at bounding box center [784, 219] width 200 height 31
type input "Overall Paint"
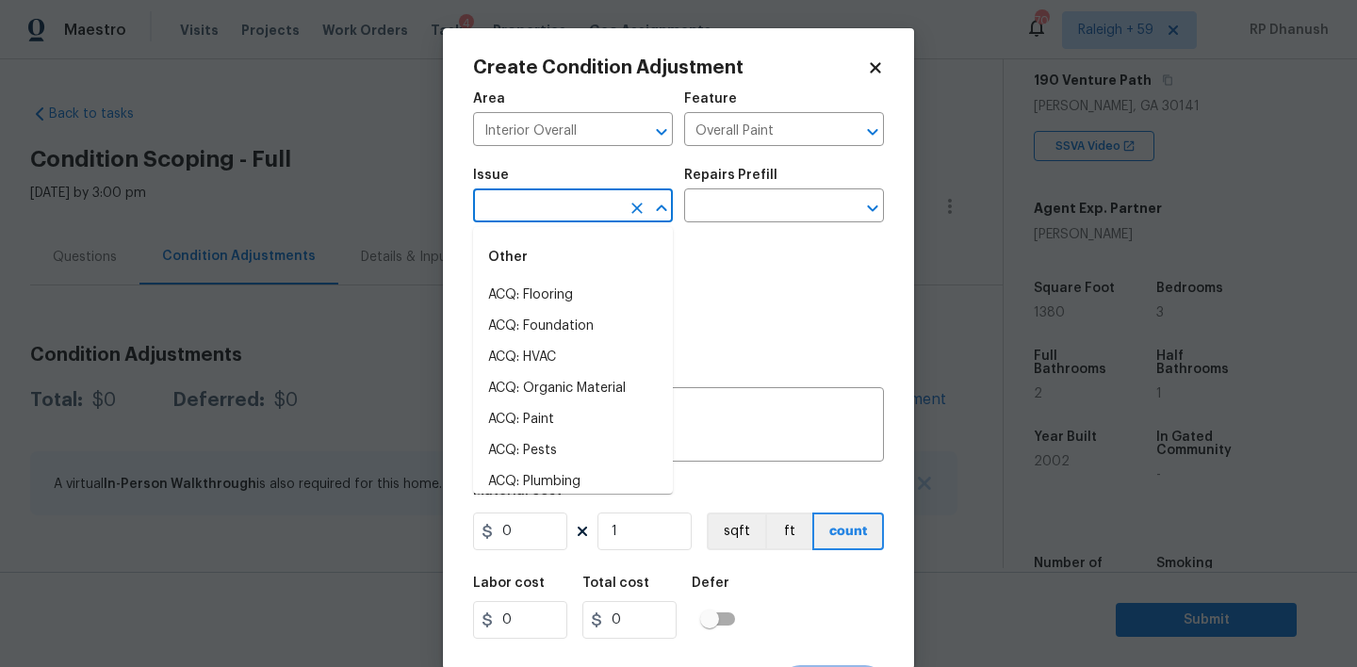
click at [510, 205] on input "text" at bounding box center [546, 207] width 147 height 29
click at [516, 271] on div "Other" at bounding box center [573, 257] width 200 height 45
click at [516, 284] on li "ACQ: Paint" at bounding box center [573, 295] width 200 height 31
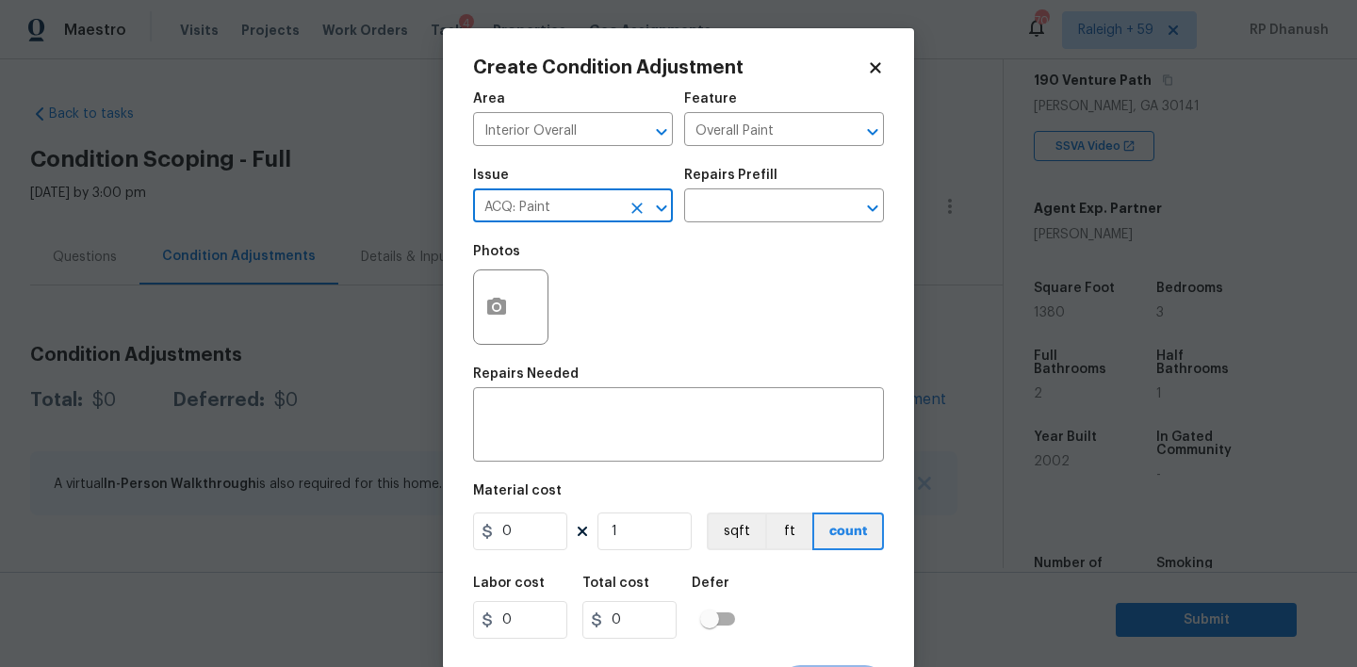
type input "ACQ: Paint"
click at [712, 229] on div "Issue ACQ: Paint ​ Repairs Prefill ​" at bounding box center [678, 195] width 411 height 76
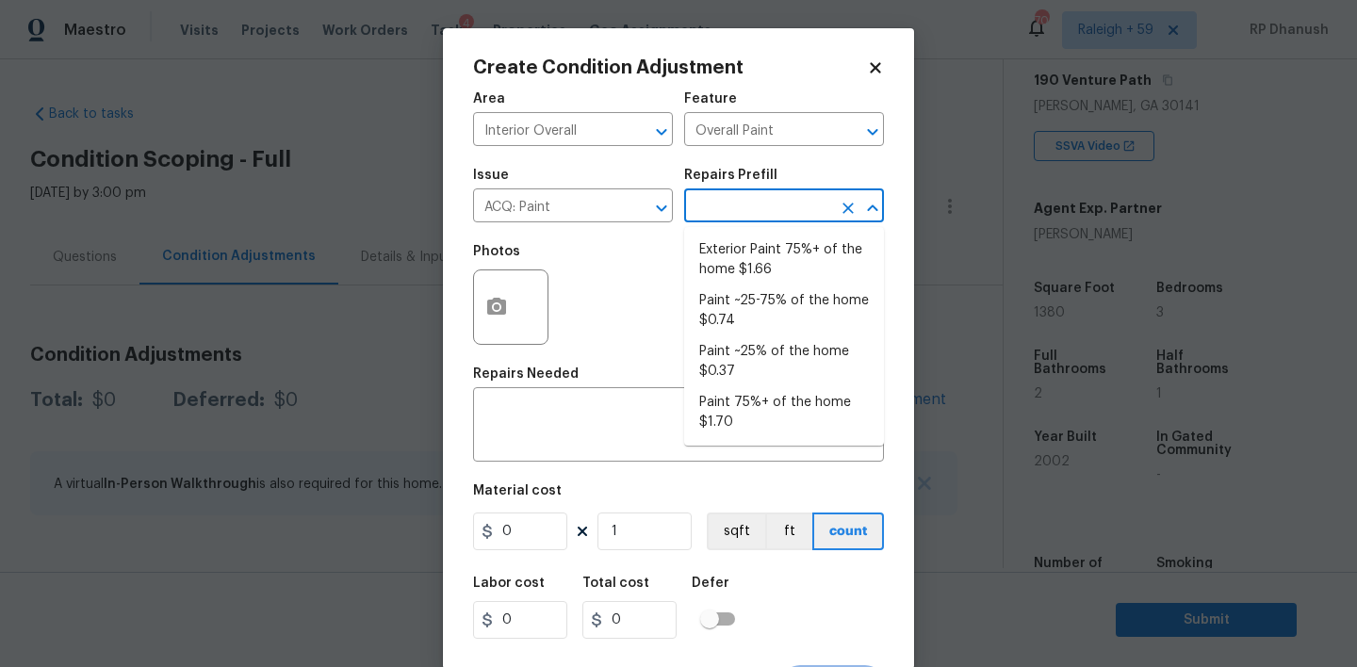
click at [753, 200] on input "text" at bounding box center [757, 207] width 147 height 29
click at [759, 297] on li "Paint ~25-75% of the home $0.74" at bounding box center [784, 311] width 200 height 51
type input "Acquisition"
type textarea "Acquisition Scope: ~25 - 75% of the home needs interior paint"
type input "0.74"
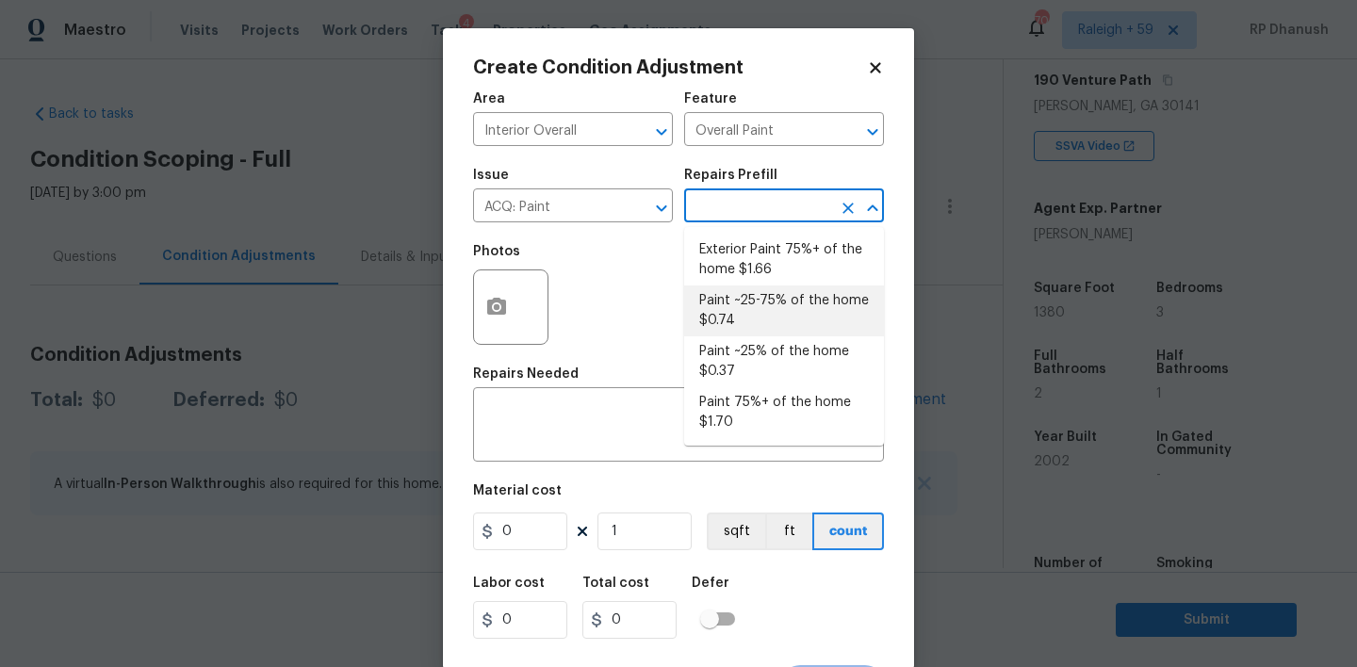
type input "0.74"
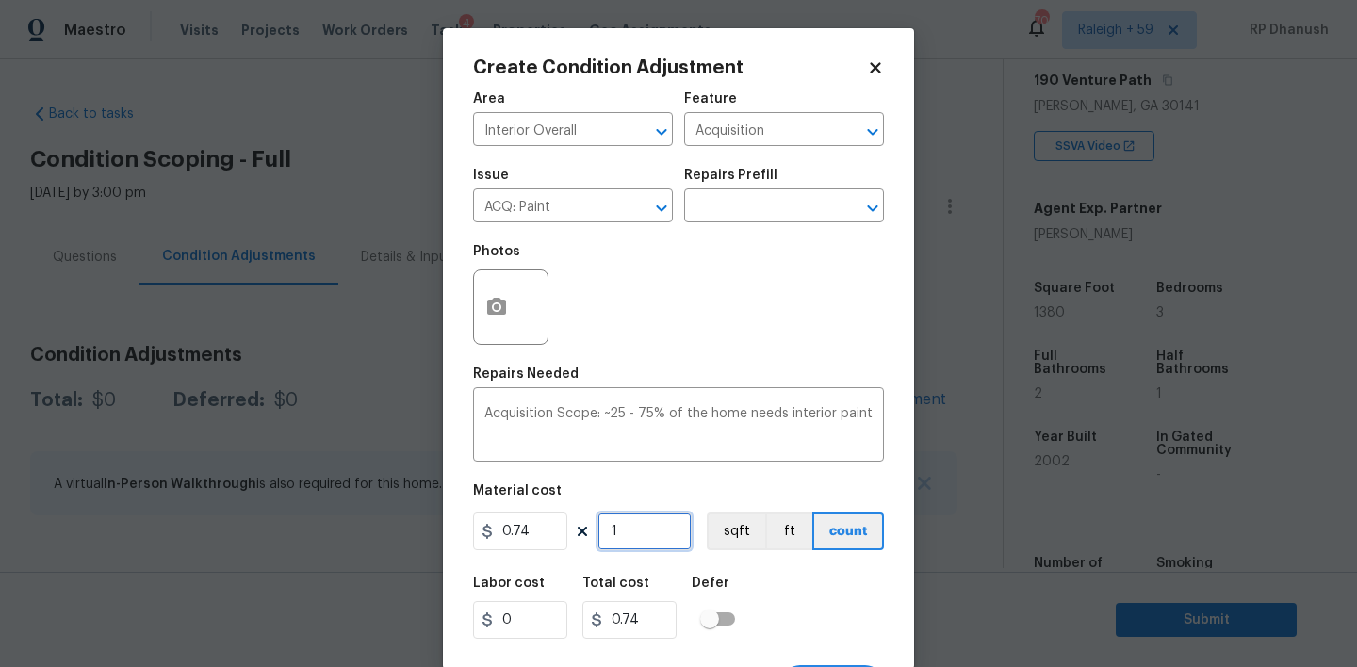
click at [645, 518] on input "1" at bounding box center [644, 532] width 94 height 38
type input "0"
type input "1"
type input "0.74"
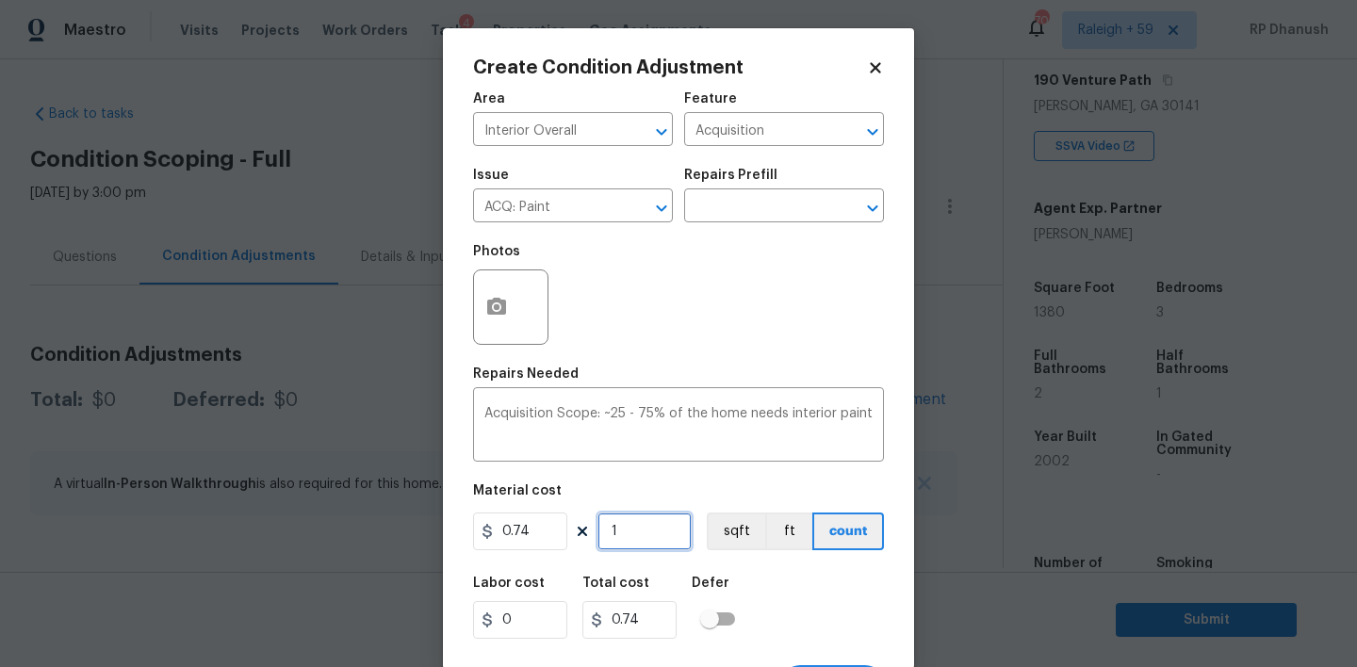
type input "13"
type input "9.62"
type input "138"
type input "102.12"
type input "1380"
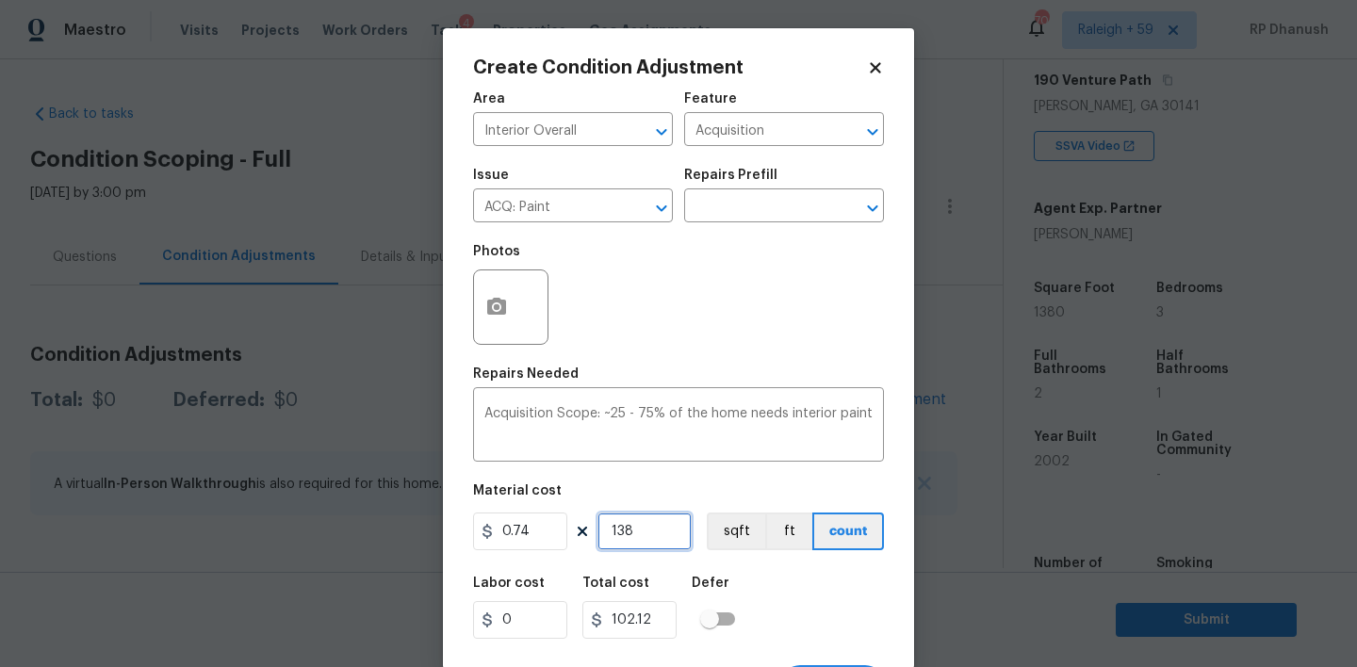
type input "1021.2"
type input "1380"
click at [645, 518] on input "1380" at bounding box center [644, 532] width 94 height 38
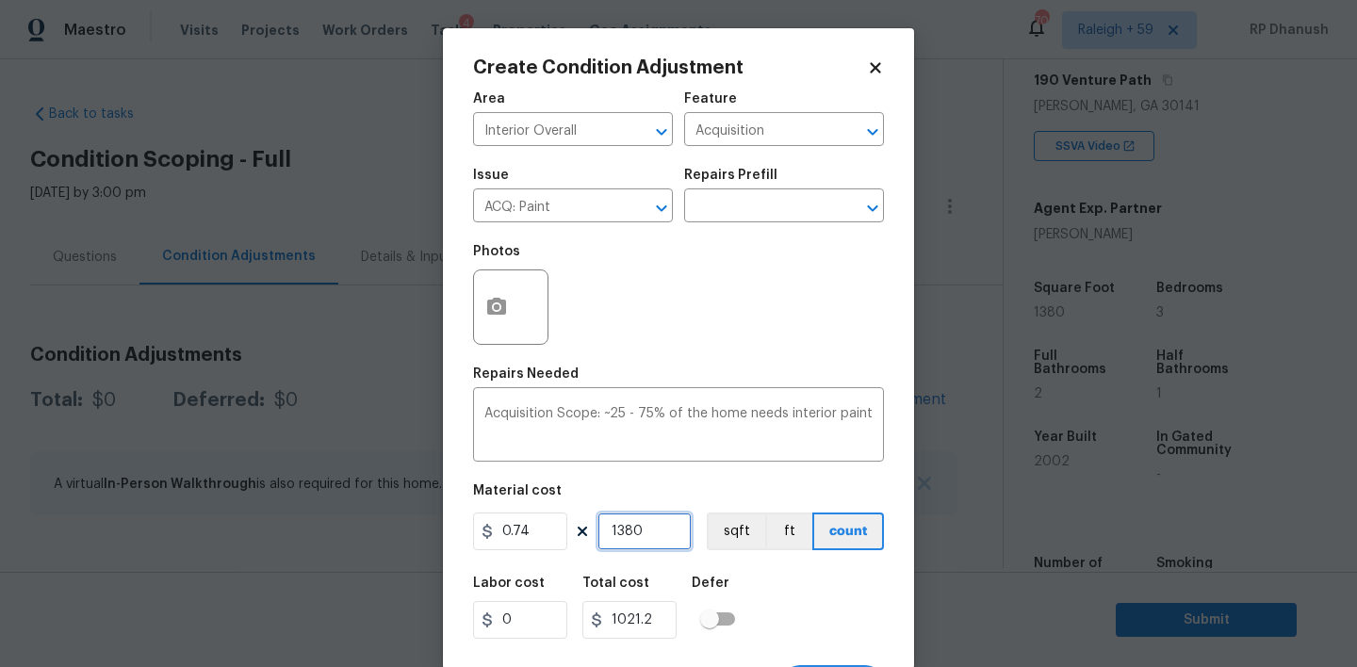
click at [645, 518] on input "1380" at bounding box center [644, 532] width 94 height 38
click at [511, 325] on button "button" at bounding box center [496, 307] width 45 height 74
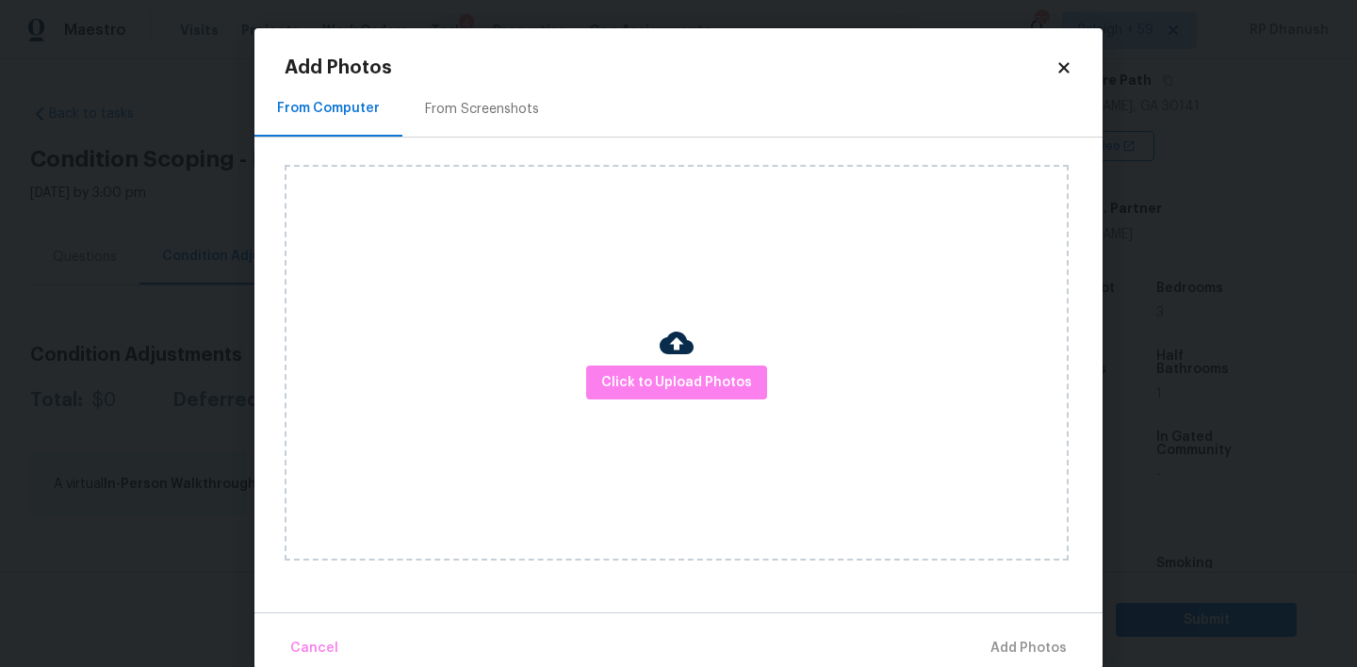
click at [498, 125] on div "From Screenshots" at bounding box center [481, 109] width 159 height 56
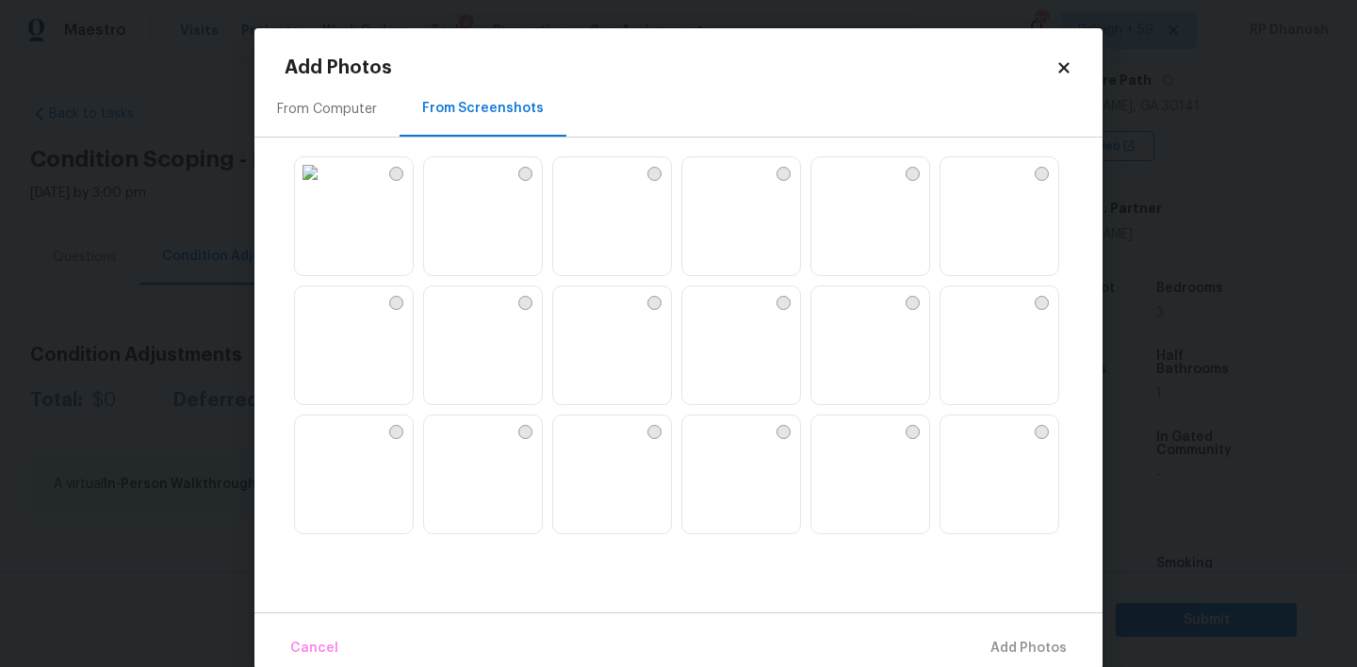
click at [583, 188] on img at bounding box center [568, 172] width 30 height 30
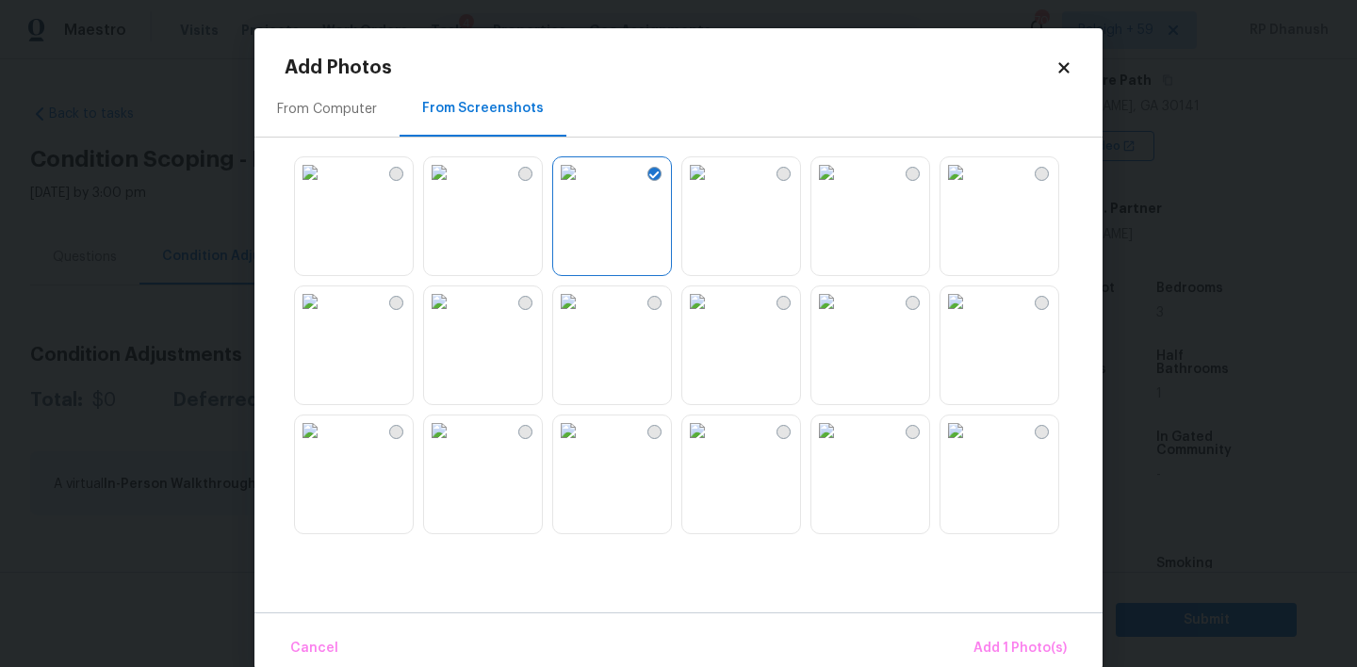
click at [712, 317] on img at bounding box center [697, 301] width 30 height 30
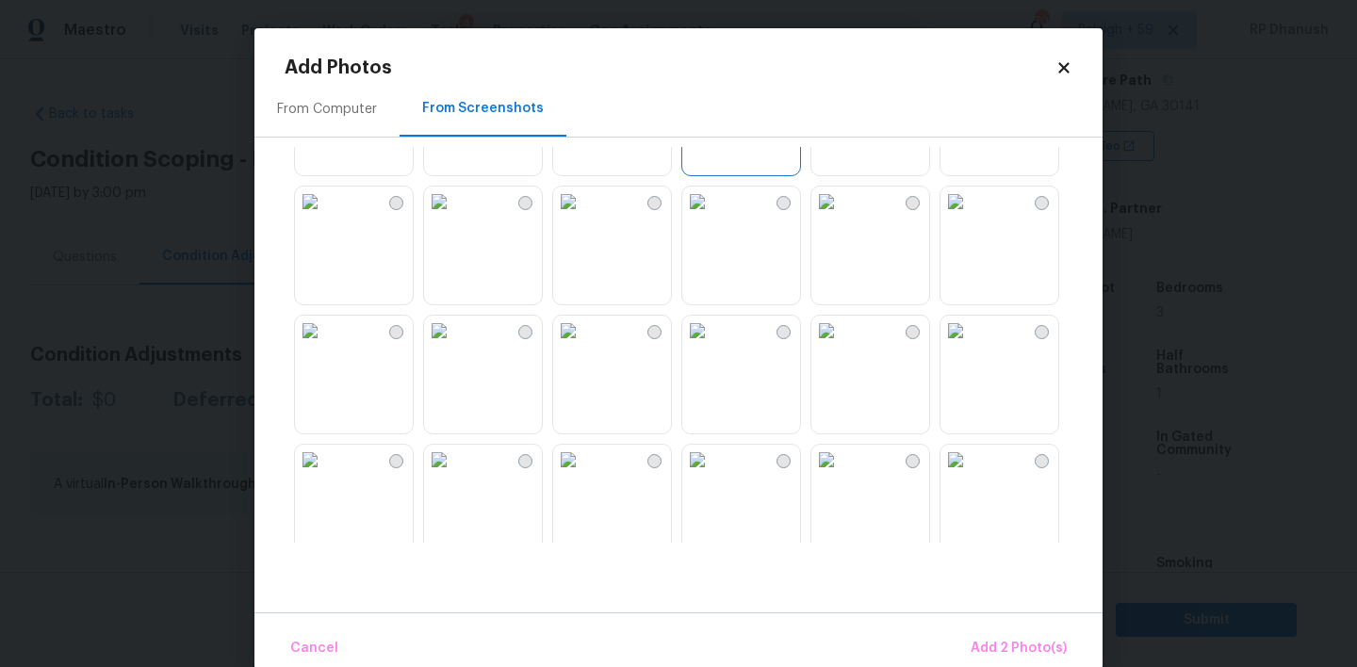
scroll to position [318, 0]
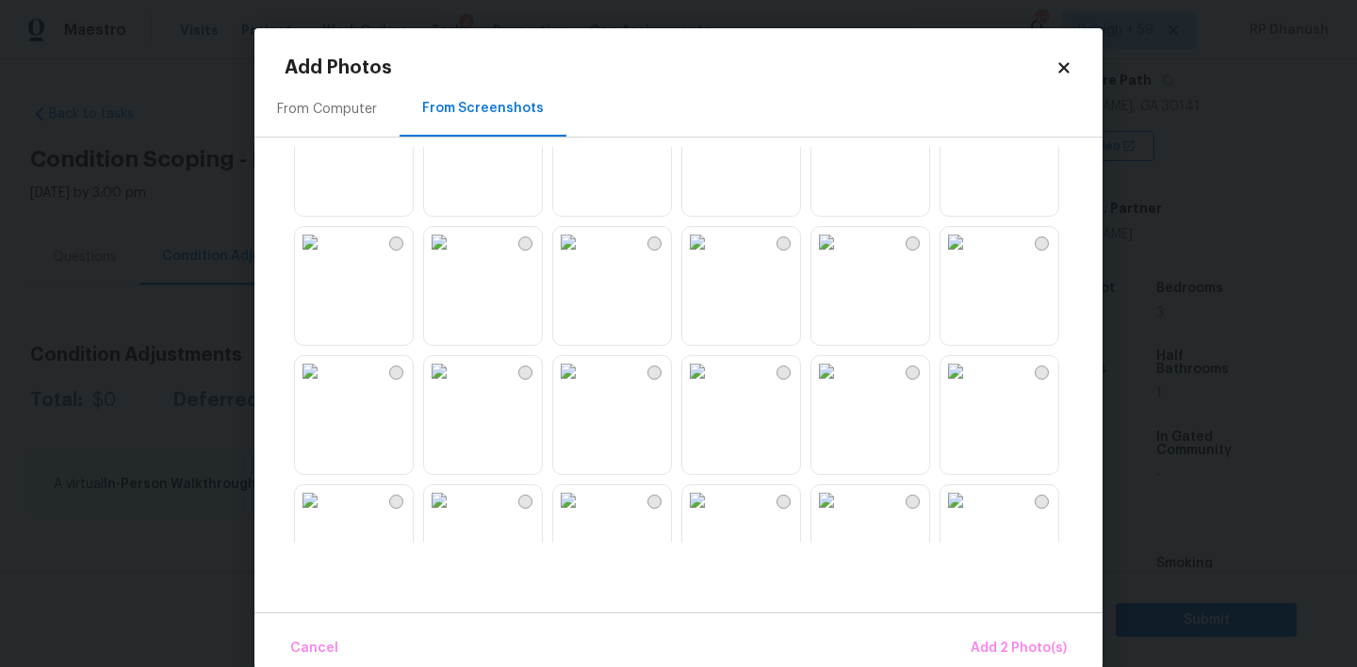
click at [712, 386] on img at bounding box center [697, 371] width 30 height 30
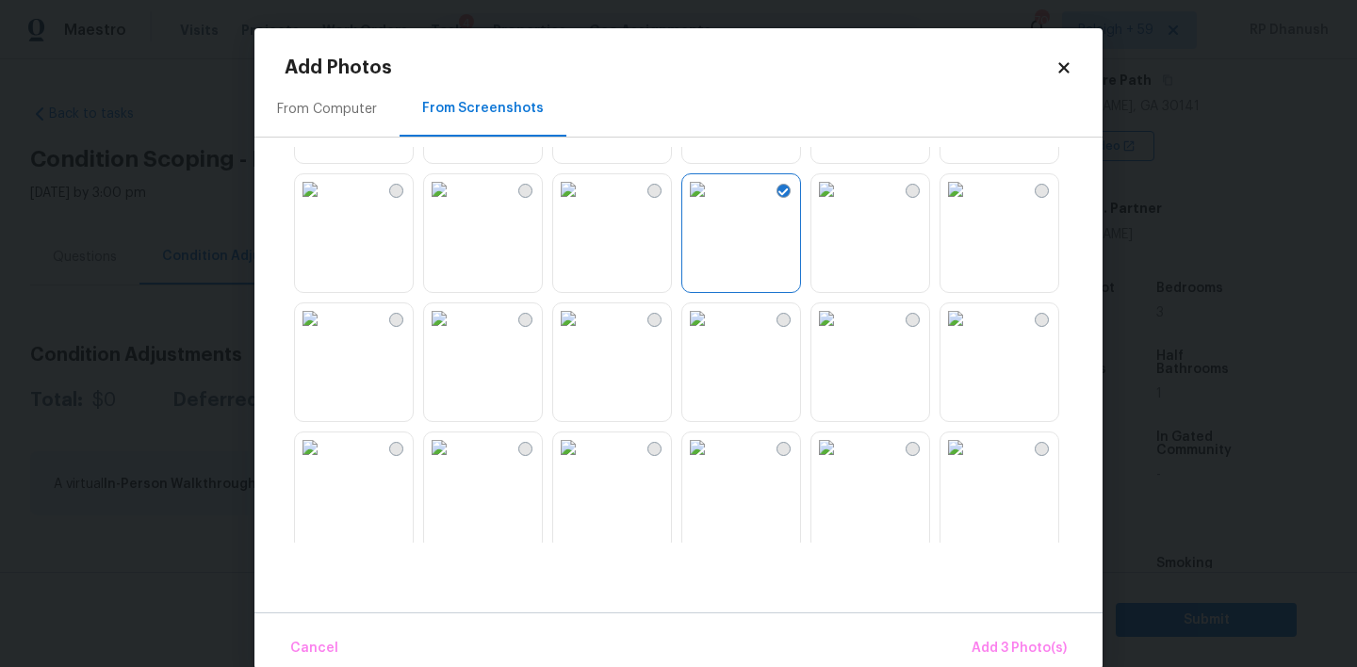
click at [842, 205] on img at bounding box center [826, 189] width 30 height 30
click at [964, 334] on img at bounding box center [956, 318] width 30 height 30
click at [971, 463] on img at bounding box center [956, 448] width 30 height 30
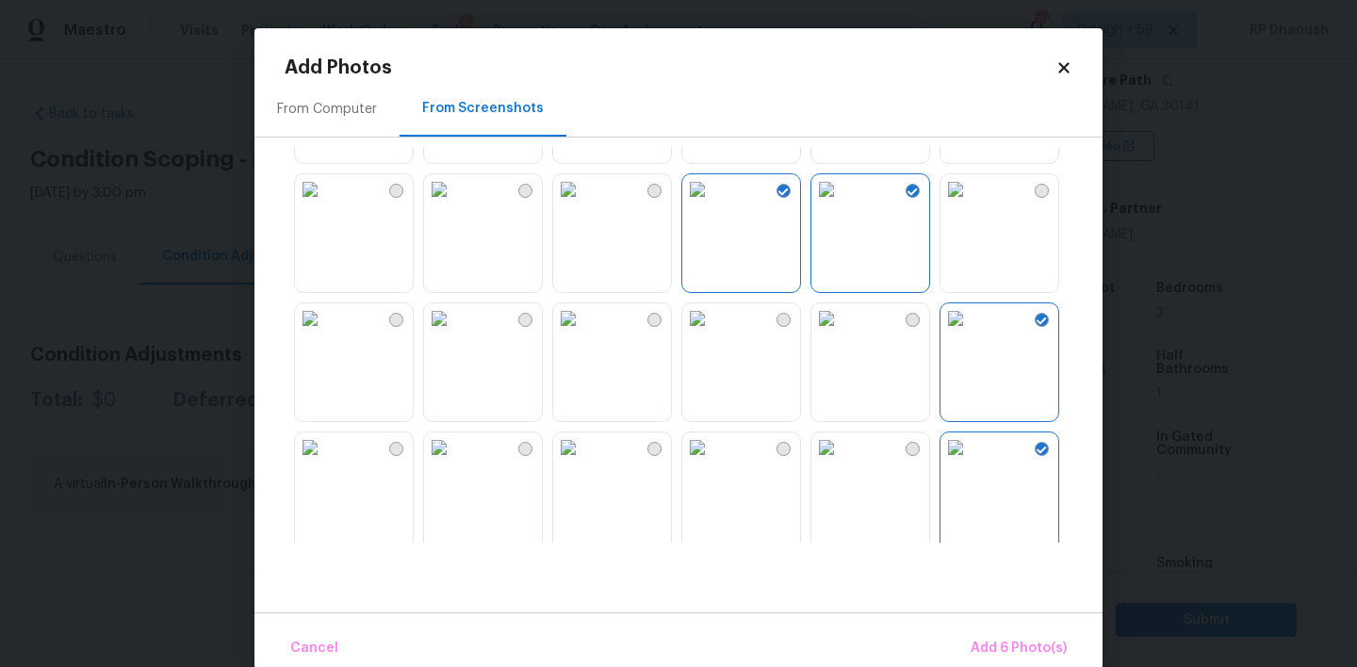
click at [971, 463] on img at bounding box center [956, 448] width 30 height 30
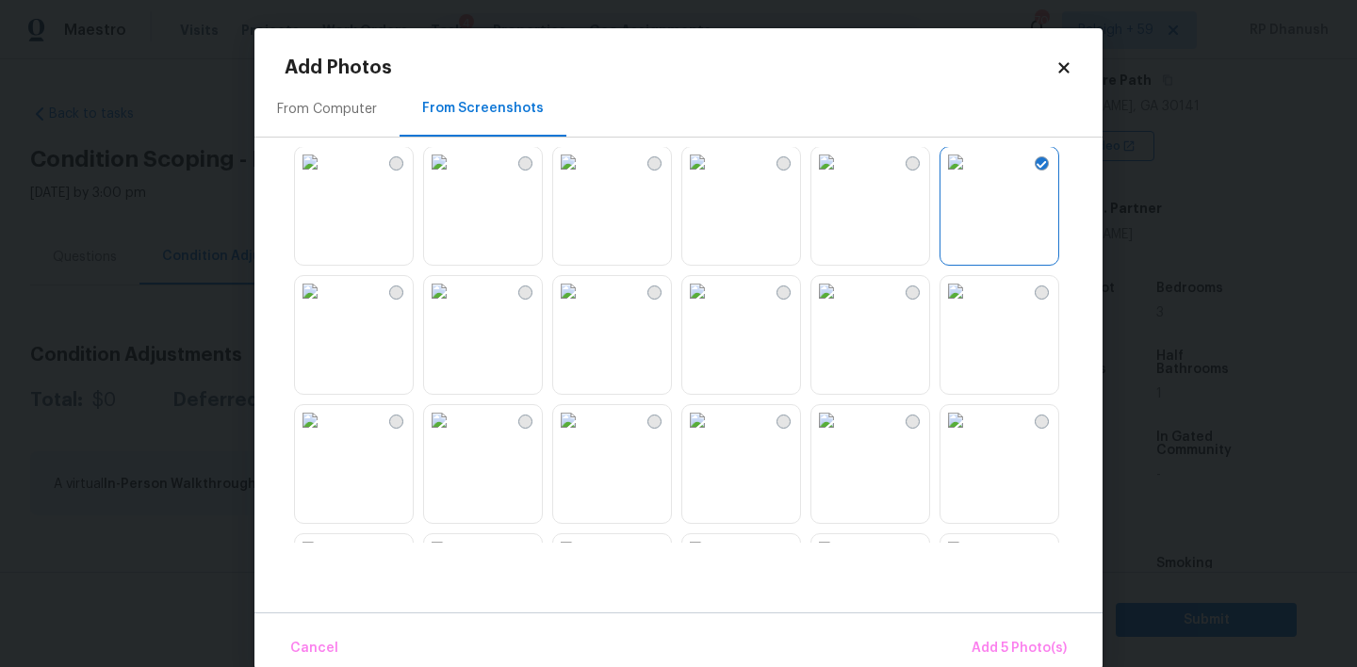
scroll to position [782, 0]
click at [454, 309] on img at bounding box center [439, 294] width 30 height 30
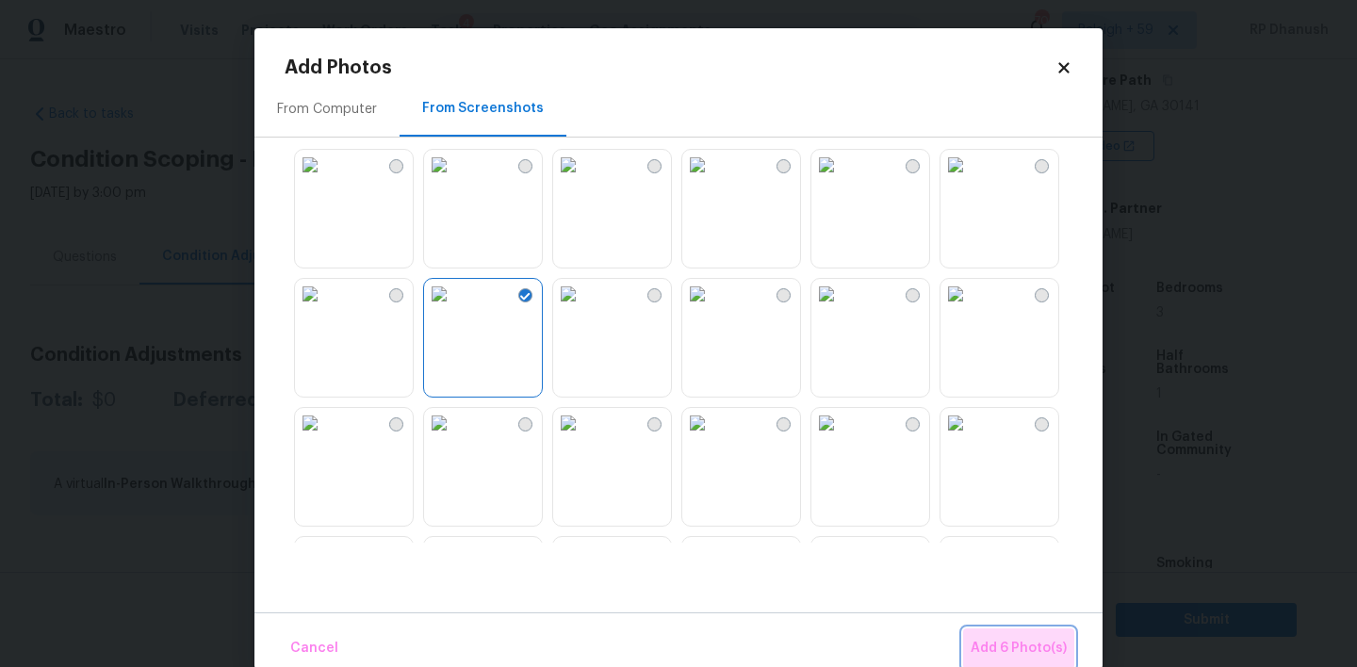
click at [1036, 647] on span "Add 6 Photo(s)" at bounding box center [1019, 649] width 96 height 24
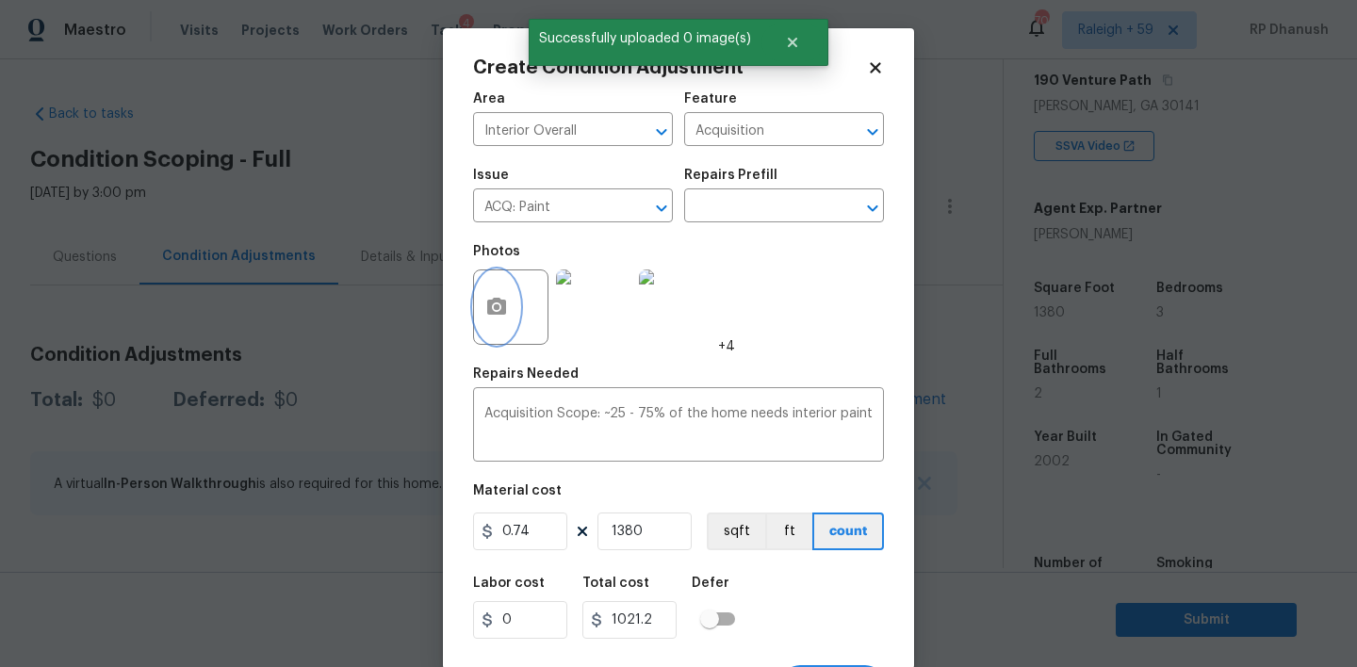
scroll to position [37, 0]
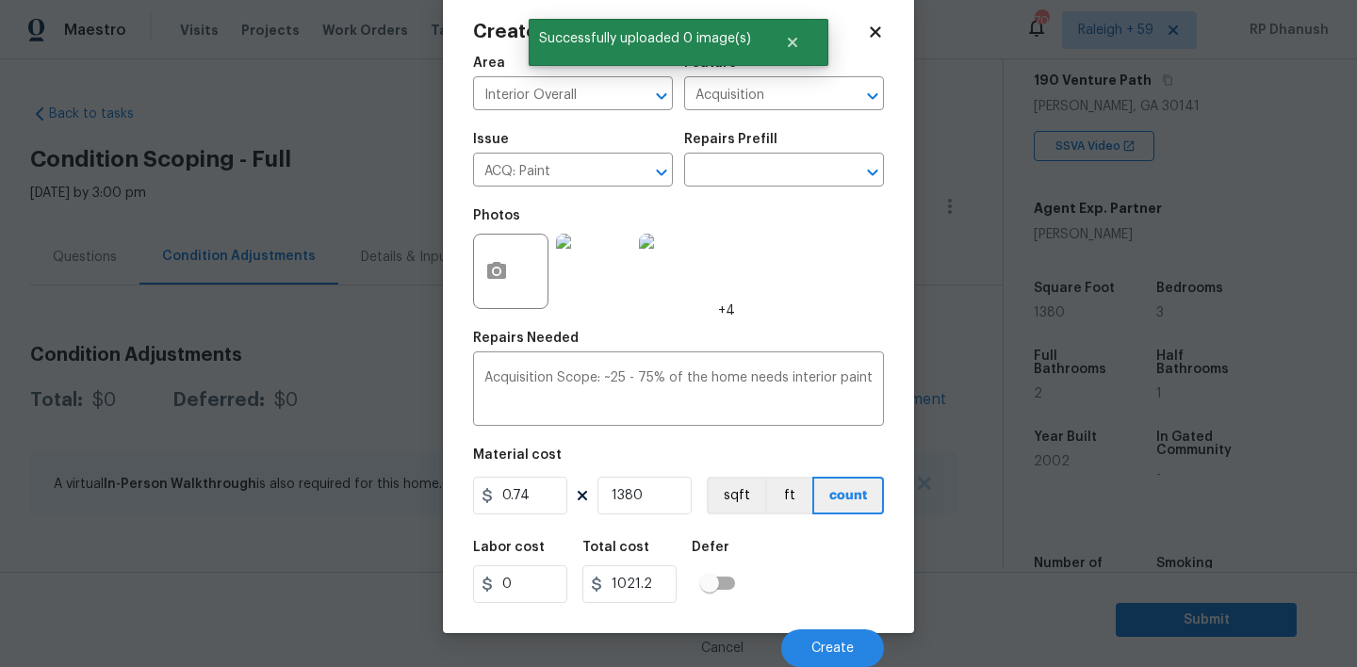
click at [784, 636] on div "Cancel Create" at bounding box center [678, 640] width 411 height 53
click at [815, 635] on button "Create" at bounding box center [832, 649] width 103 height 38
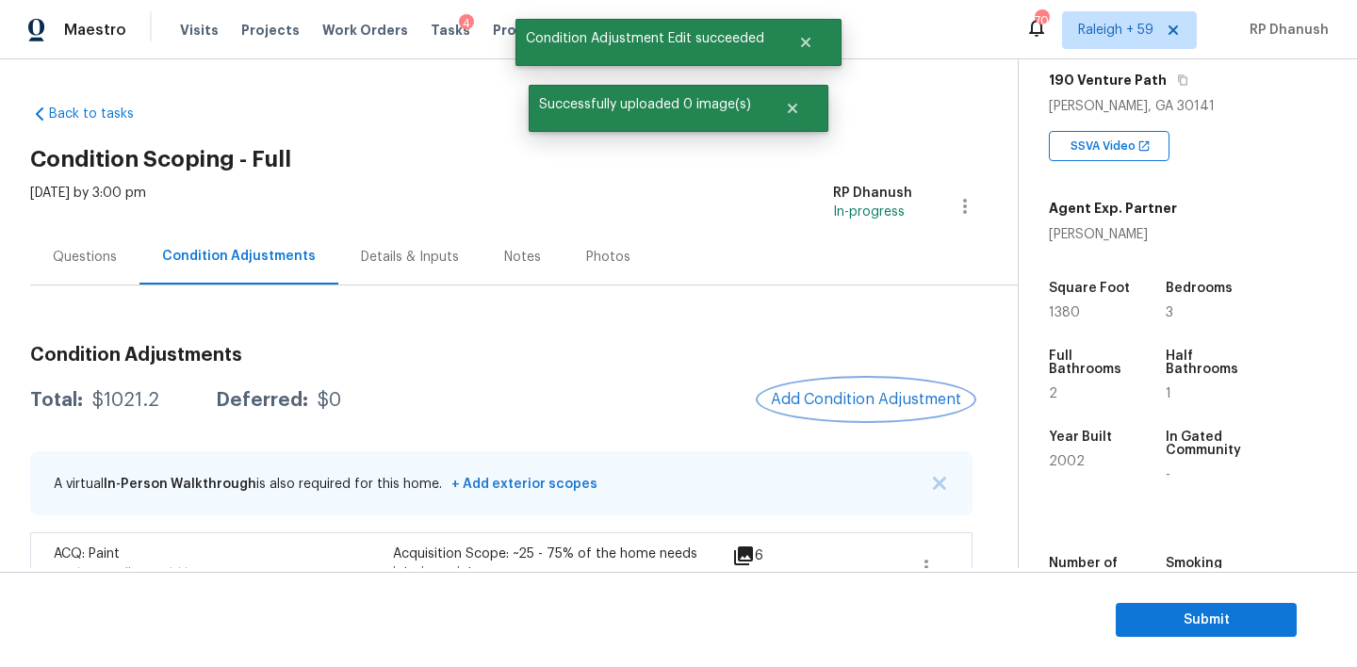
scroll to position [0, 0]
click at [919, 405] on span "Add Condition Adjustment" at bounding box center [866, 399] width 190 height 17
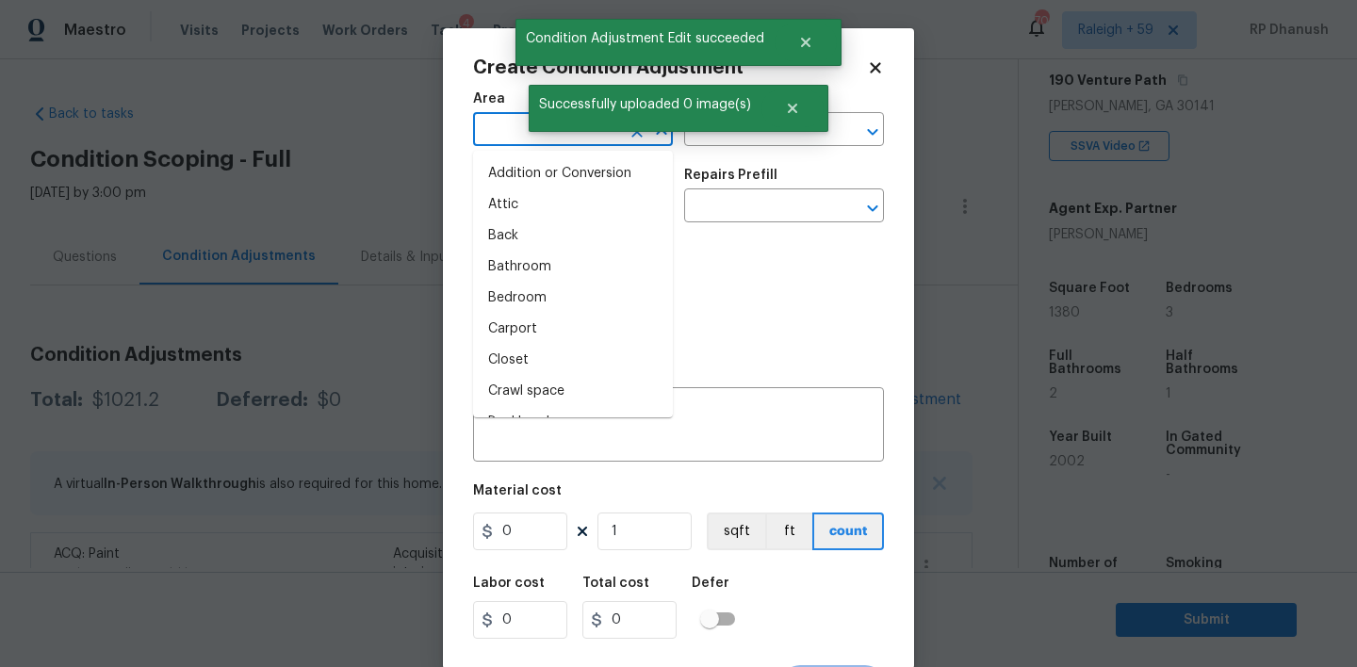
click at [503, 122] on input "text" at bounding box center [546, 131] width 147 height 29
type input "int"
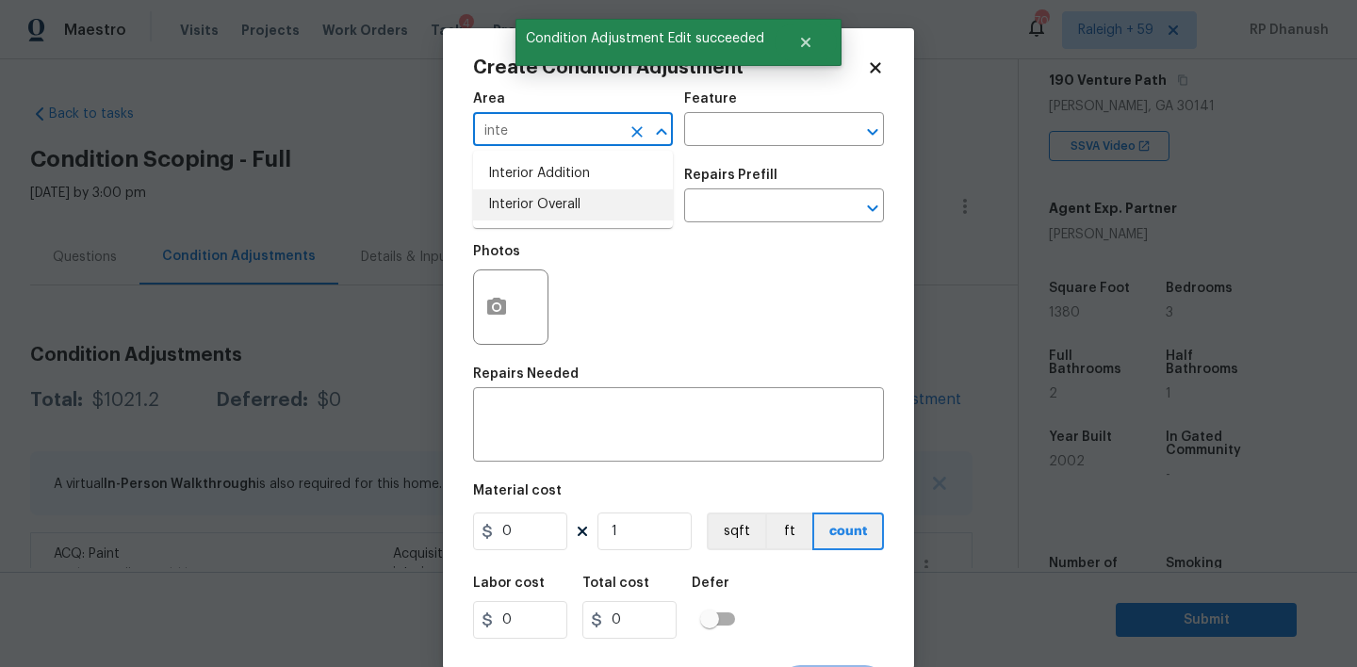
click at [515, 201] on li "Interior Overall" at bounding box center [573, 204] width 200 height 31
type input "Interior Overall"
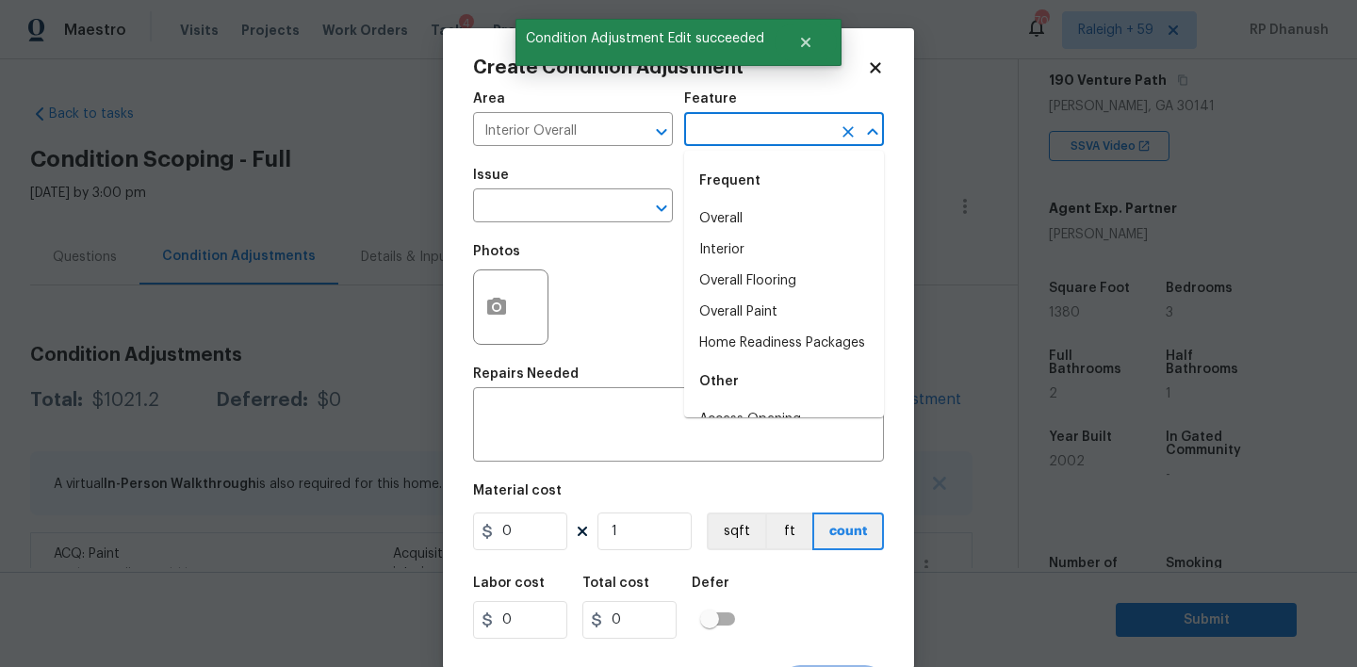
click at [719, 135] on input "text" at bounding box center [757, 131] width 147 height 29
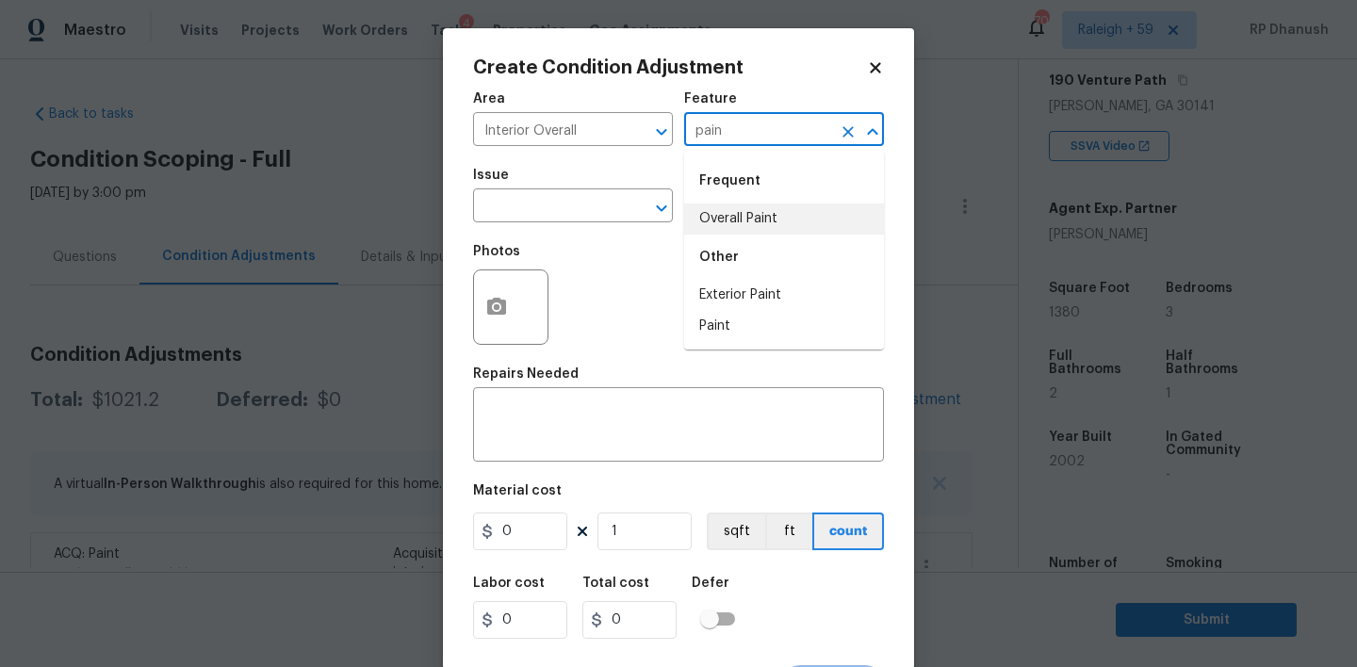
click at [731, 210] on li "Overall Paint" at bounding box center [784, 219] width 200 height 31
type input "Overall Paint"
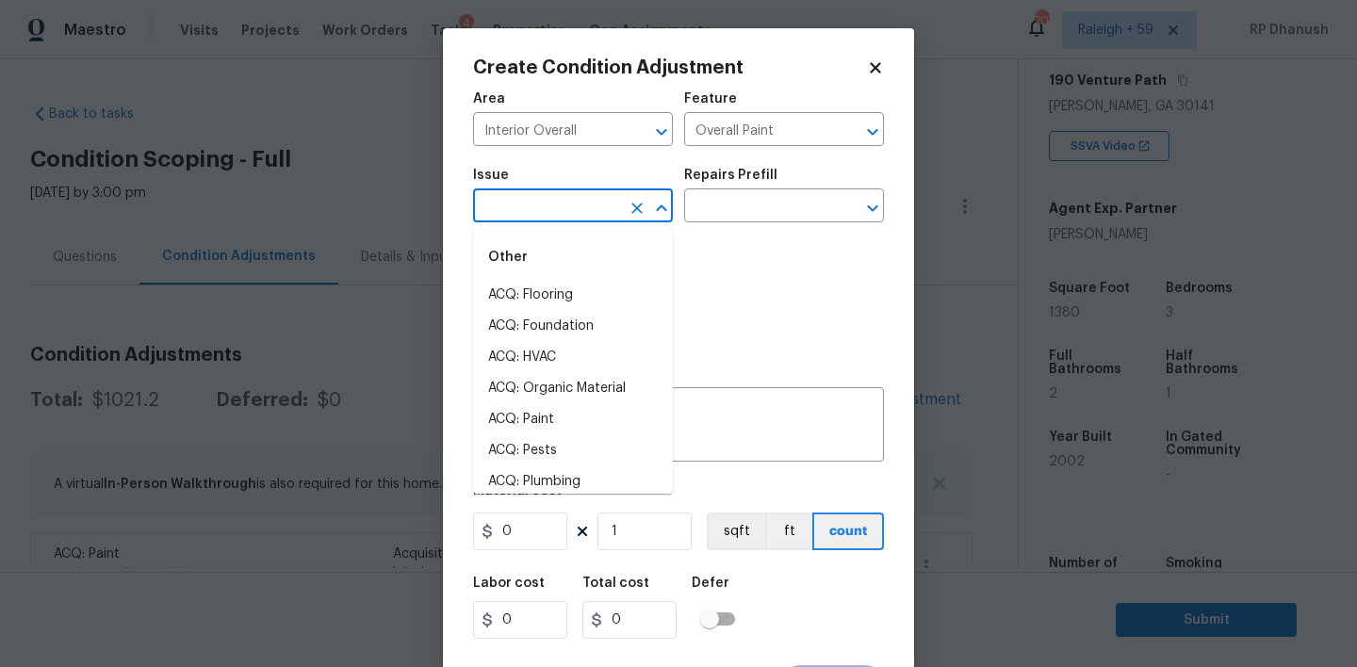
click at [565, 210] on input "text" at bounding box center [546, 207] width 147 height 29
click at [548, 305] on li "ACQ: Paint" at bounding box center [573, 295] width 200 height 31
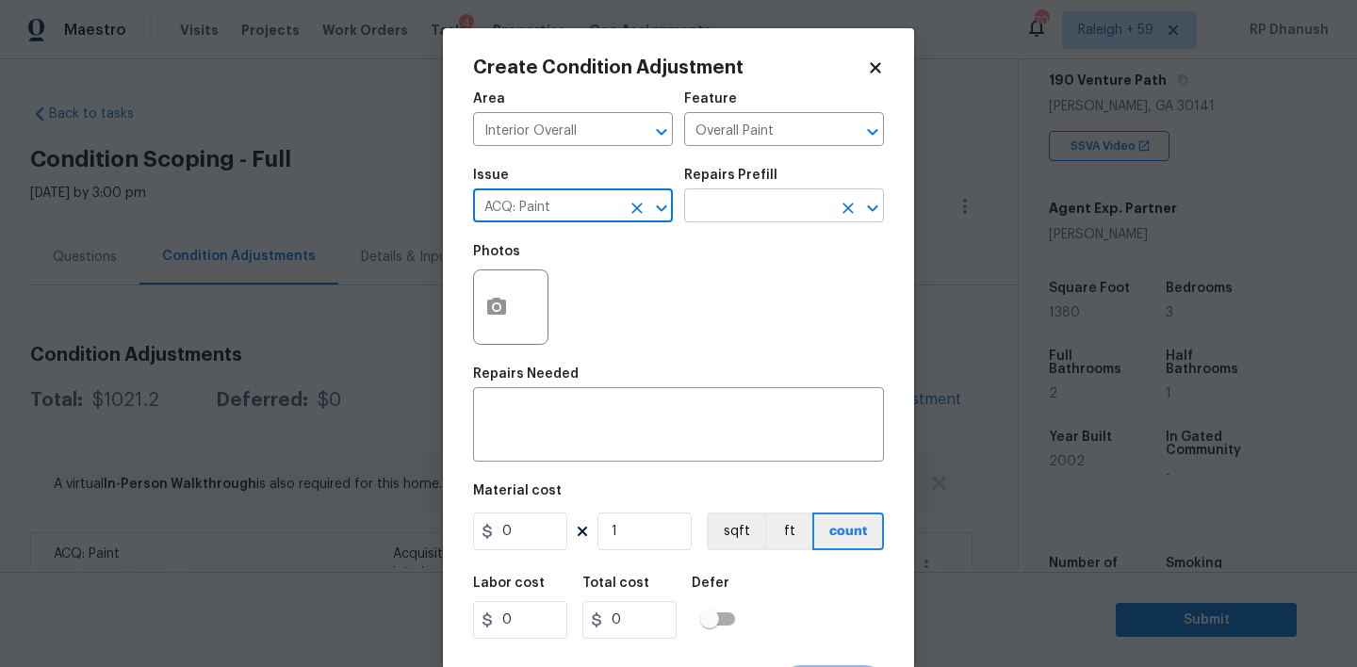
type input "ACQ: Paint"
click at [799, 205] on input "text" at bounding box center [757, 207] width 147 height 29
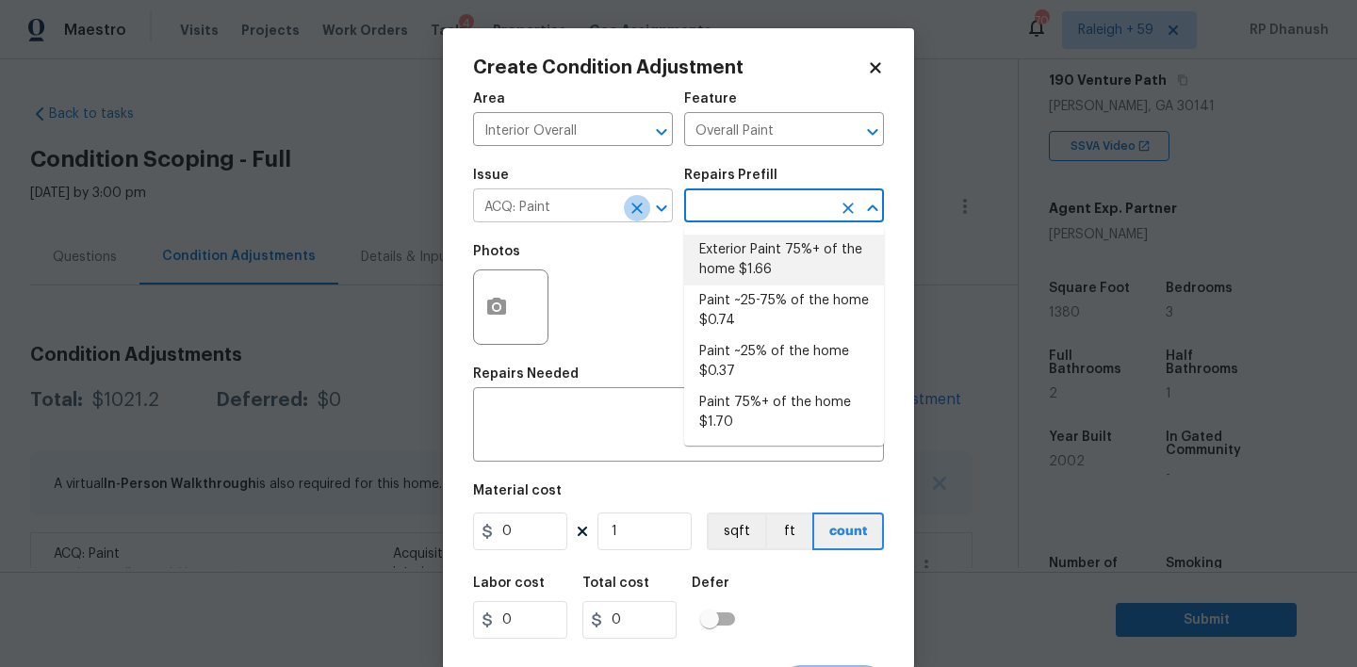
click at [632, 200] on icon "Clear" at bounding box center [637, 208] width 19 height 19
click at [565, 200] on input "text" at bounding box center [546, 207] width 147 height 29
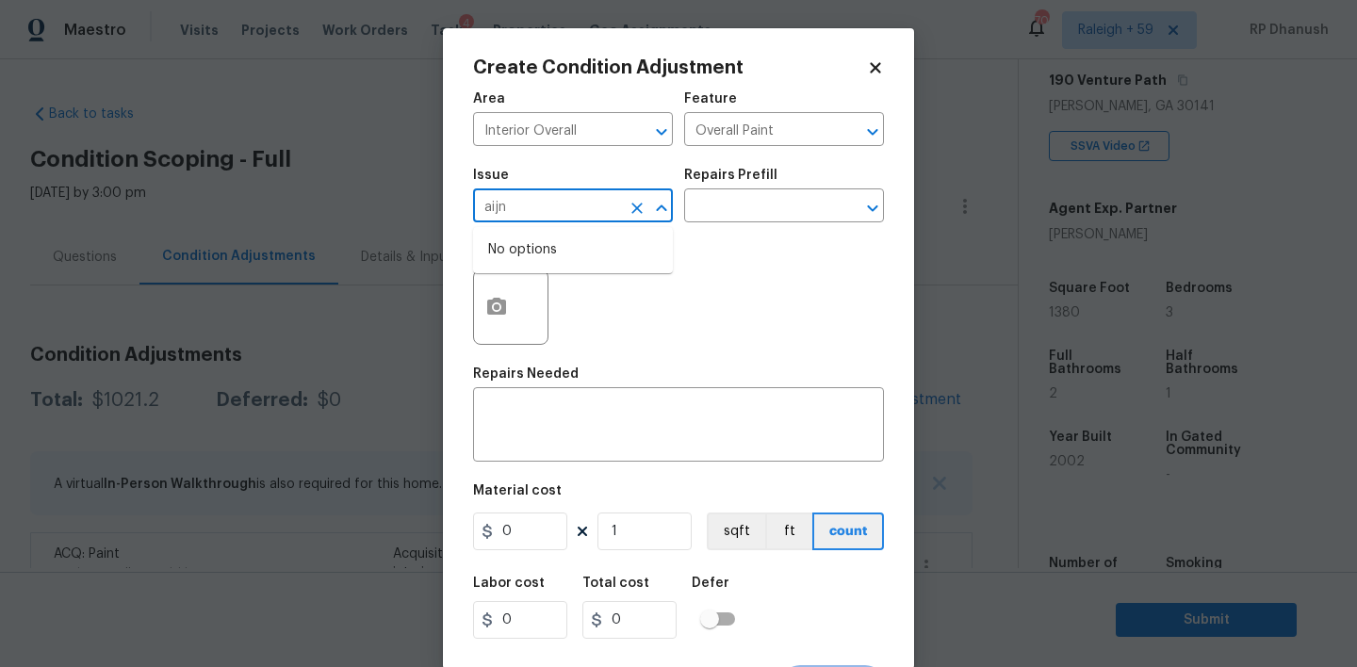
type input "aij"
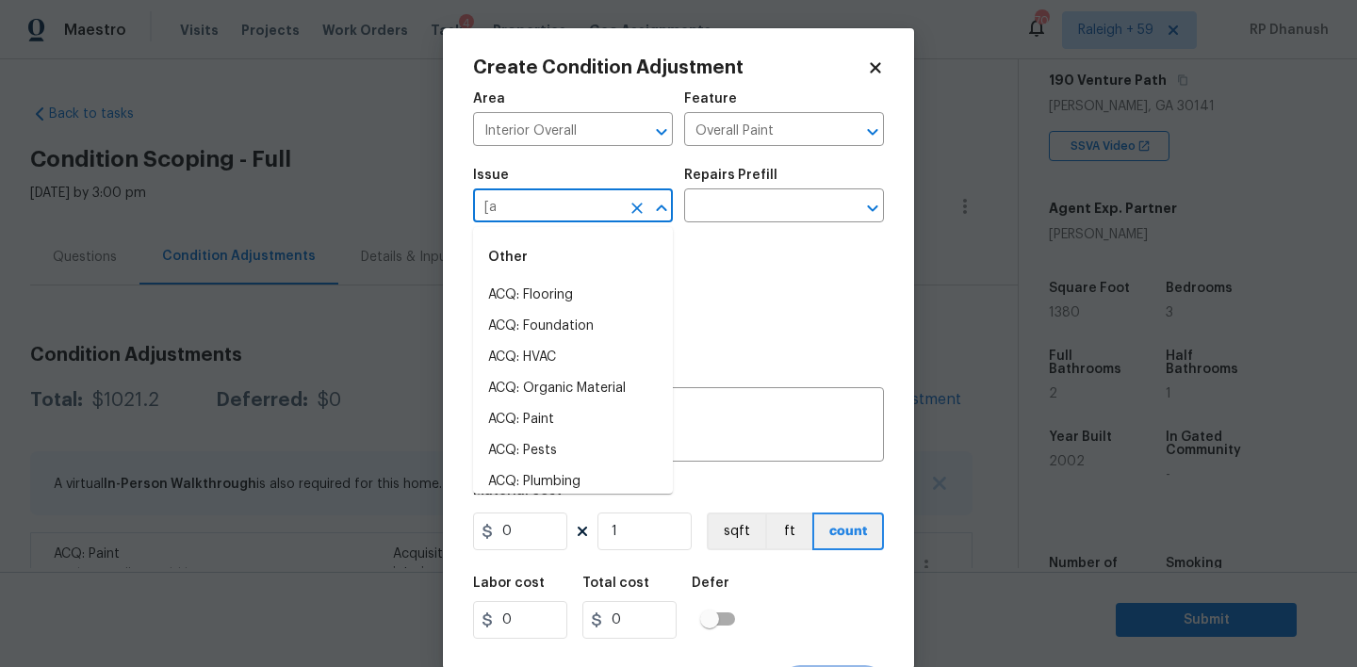
type input "[ao"
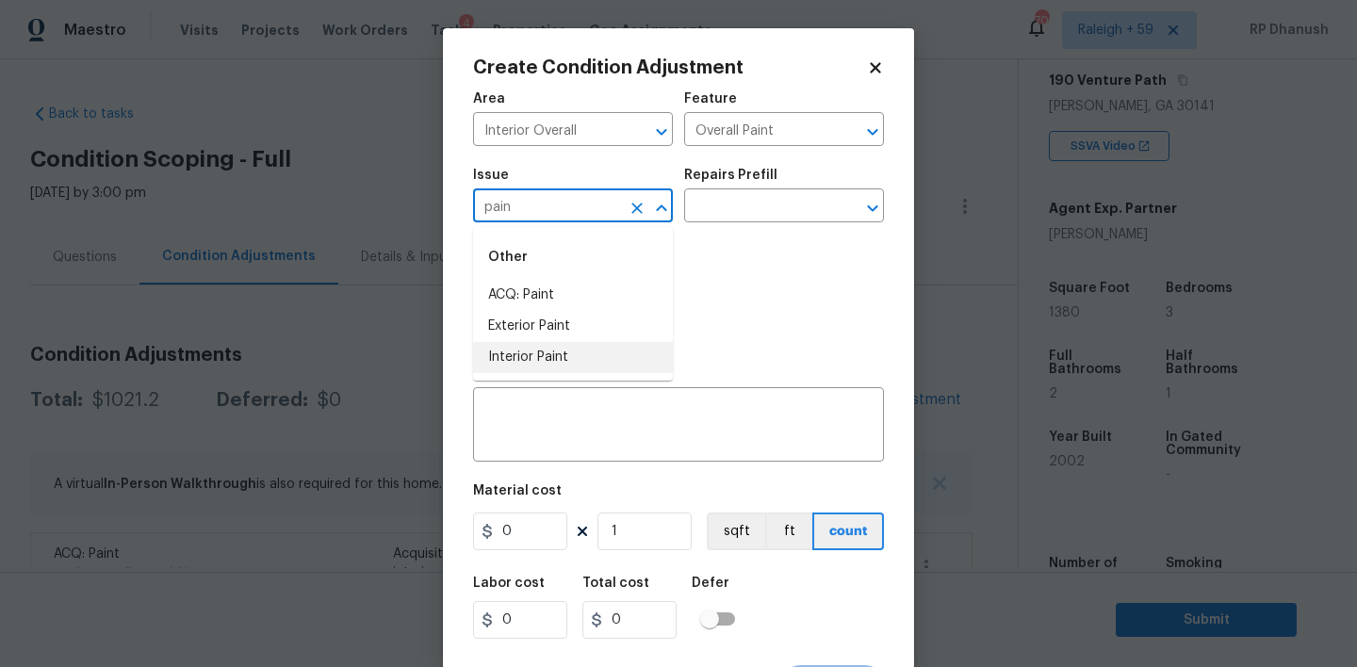
click at [562, 357] on li "Interior Paint" at bounding box center [573, 357] width 200 height 31
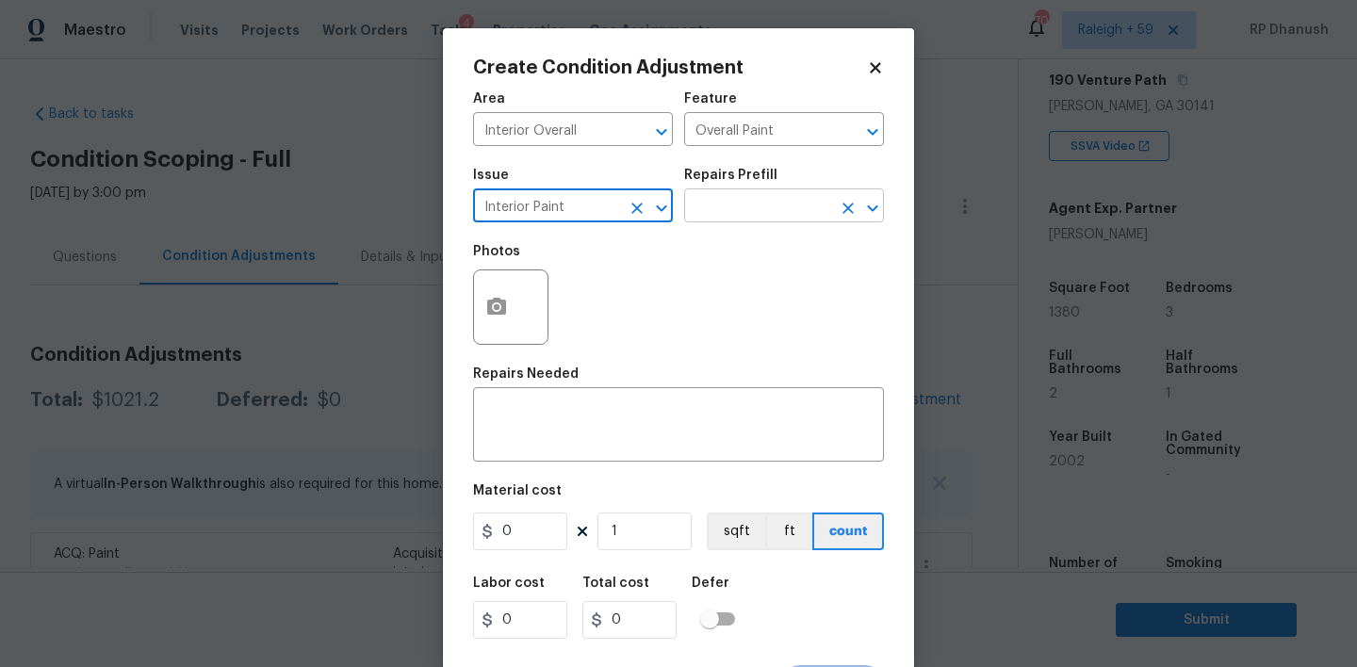
type input "Interior Paint"
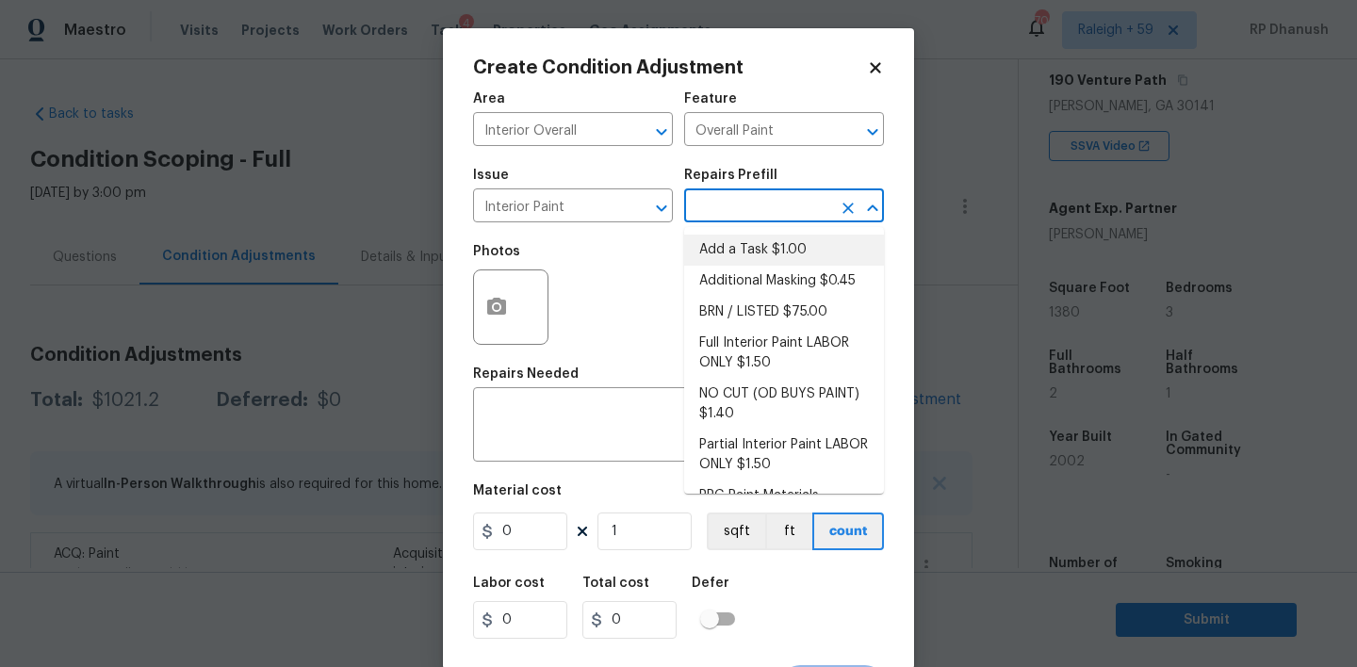
click at [761, 205] on input "text" at bounding box center [757, 207] width 147 height 29
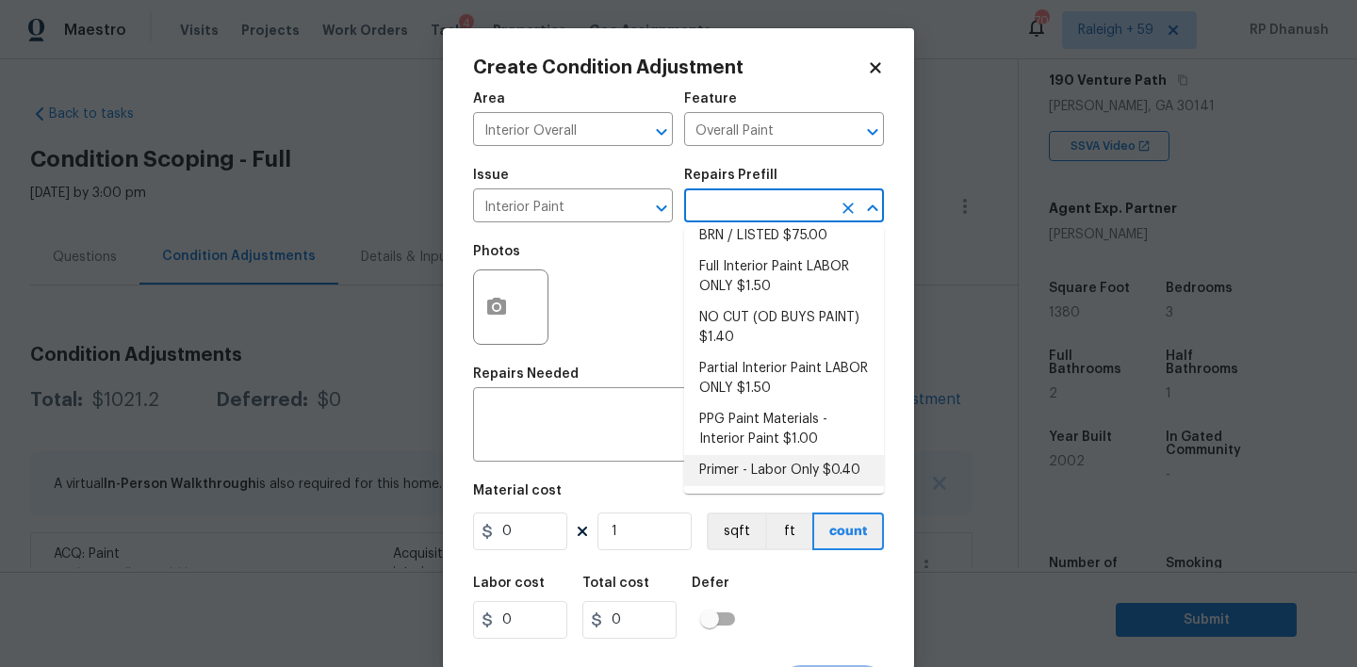
click at [740, 459] on li "Primer - Labor Only $0.40" at bounding box center [784, 470] width 200 height 31
type textarea "Interior primer - PRIMER PROVIDED BY OPENDOOR - All nails, screws, drywall anch…"
type input "0.4"
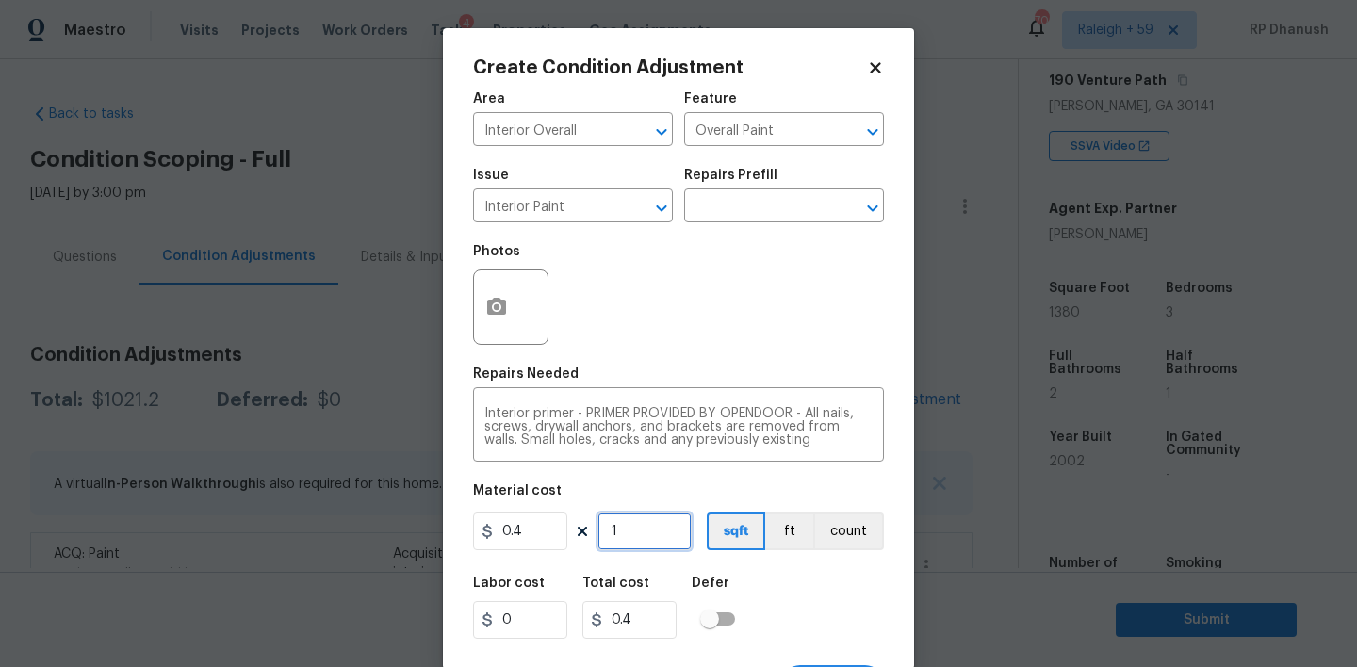
click at [652, 535] on input "1" at bounding box center [644, 532] width 94 height 38
type input "0"
type input "5"
type input "2"
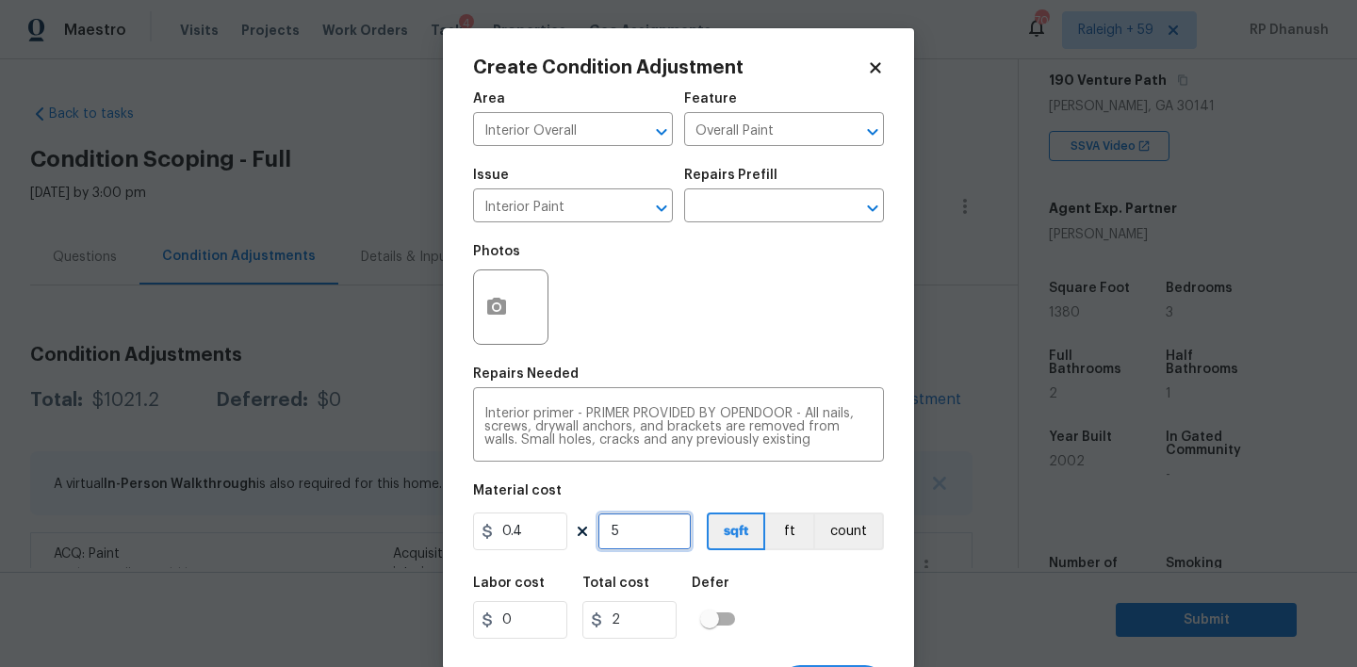
type input "50"
type input "20"
type input "500"
type input "200"
type input "500"
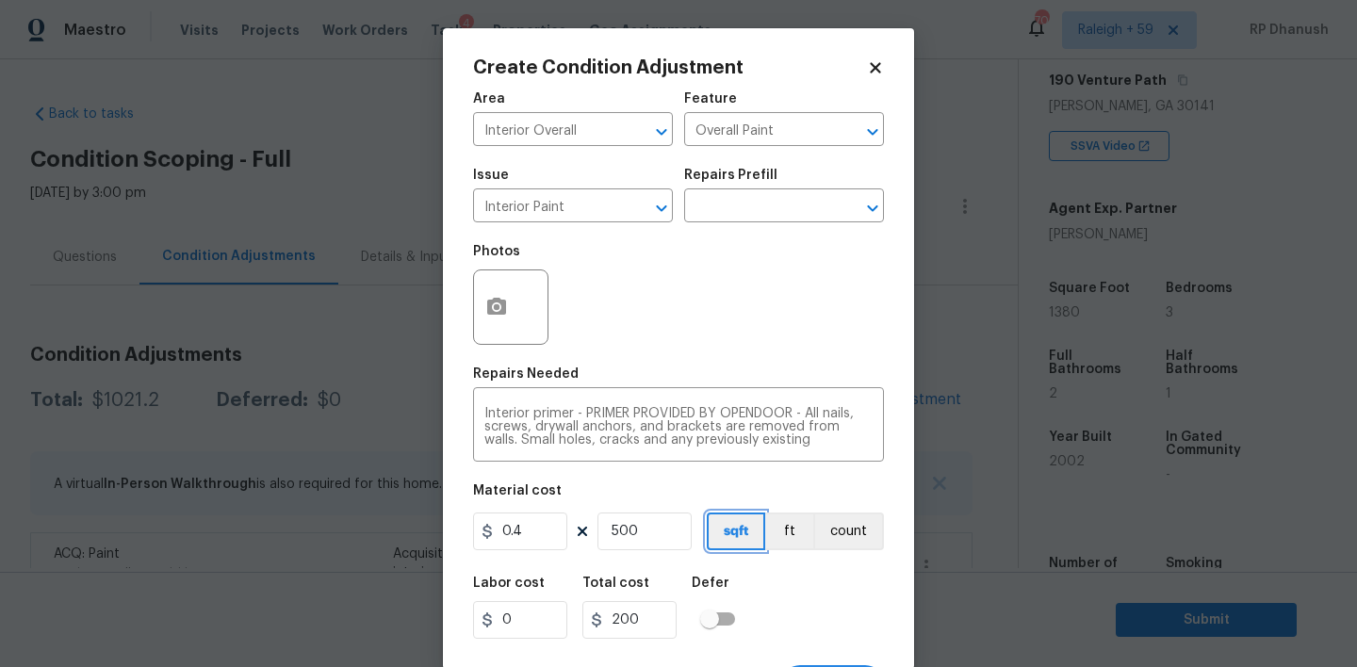
scroll to position [37, 0]
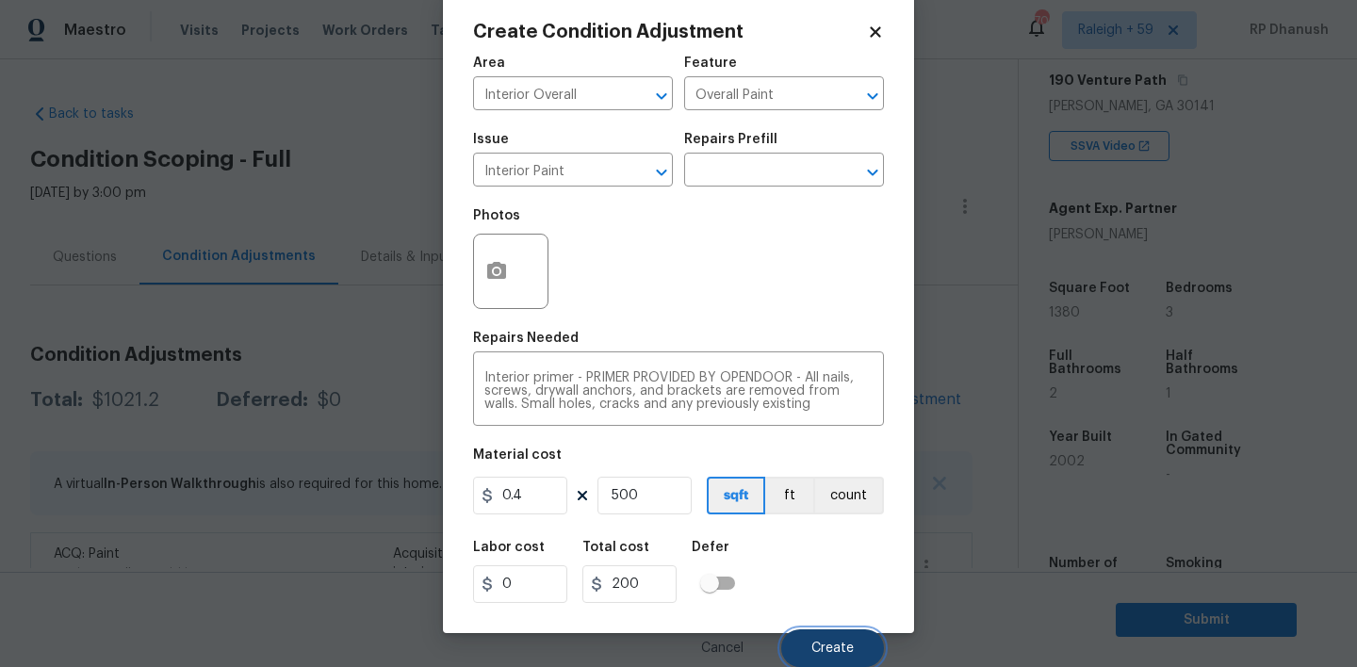
click at [834, 651] on span "Create" at bounding box center [832, 649] width 42 height 14
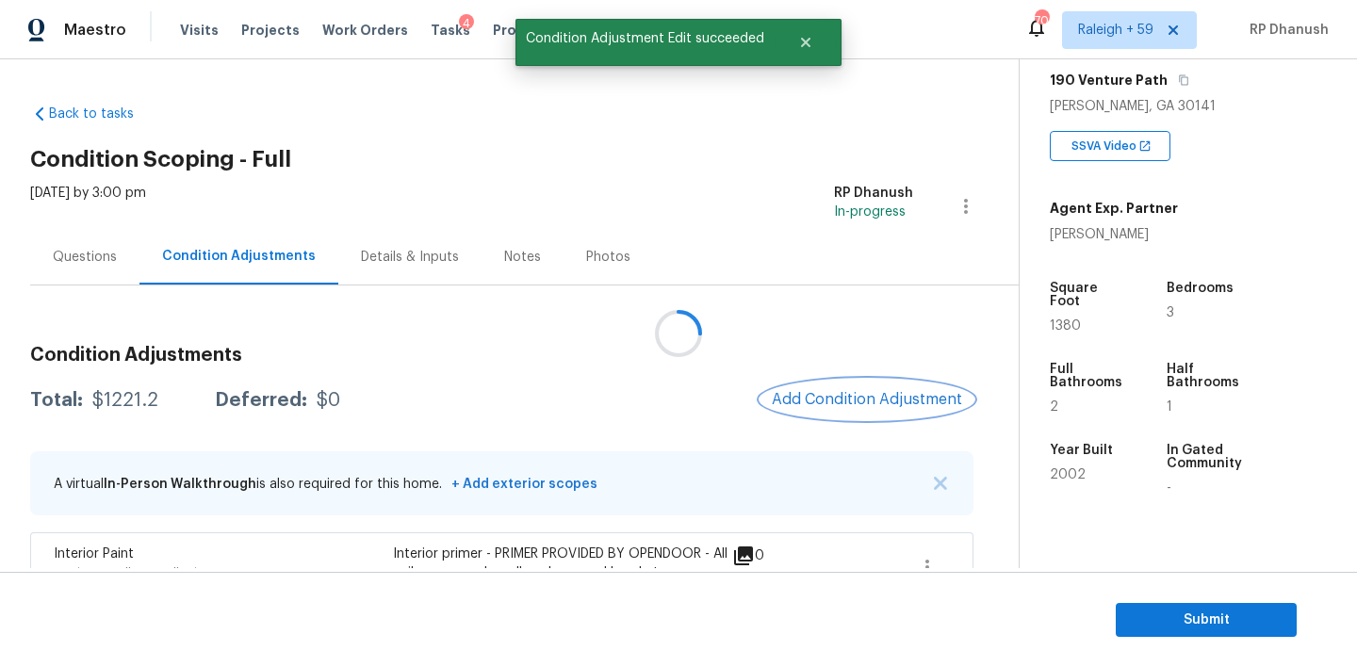
scroll to position [0, 0]
click at [888, 415] on button "Add Condition Adjustment" at bounding box center [867, 400] width 213 height 40
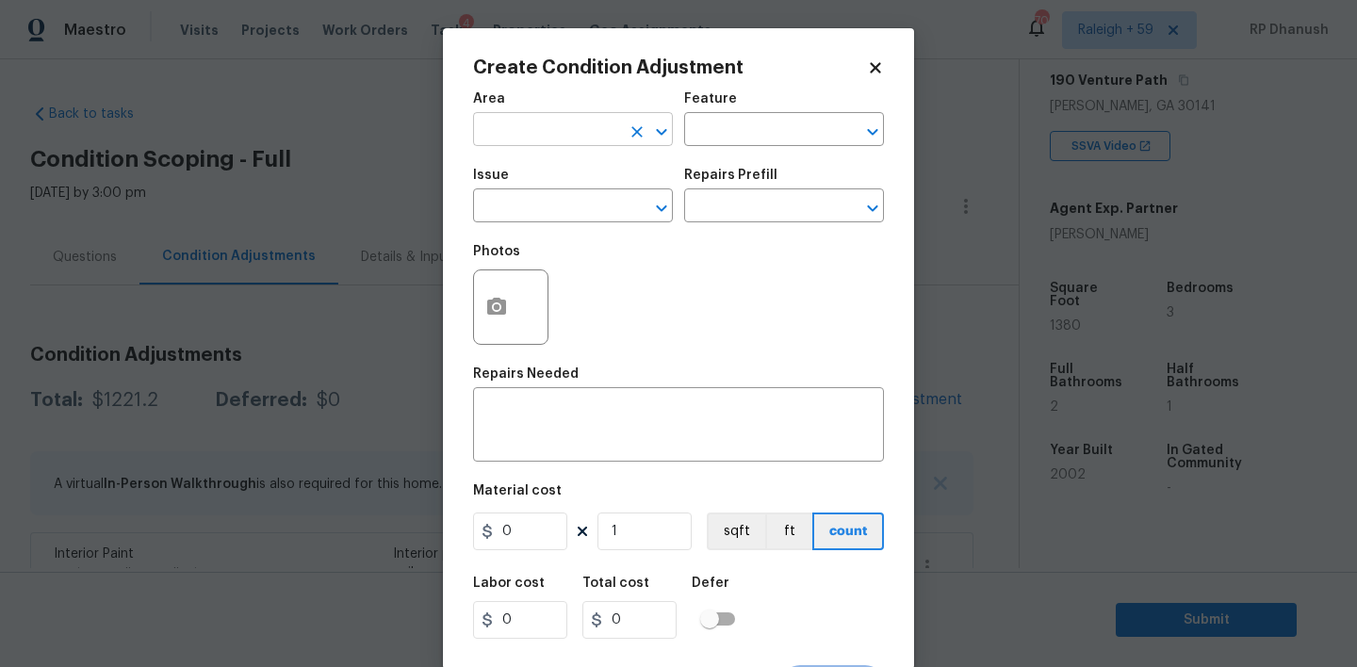
click at [617, 119] on input "text" at bounding box center [546, 131] width 147 height 29
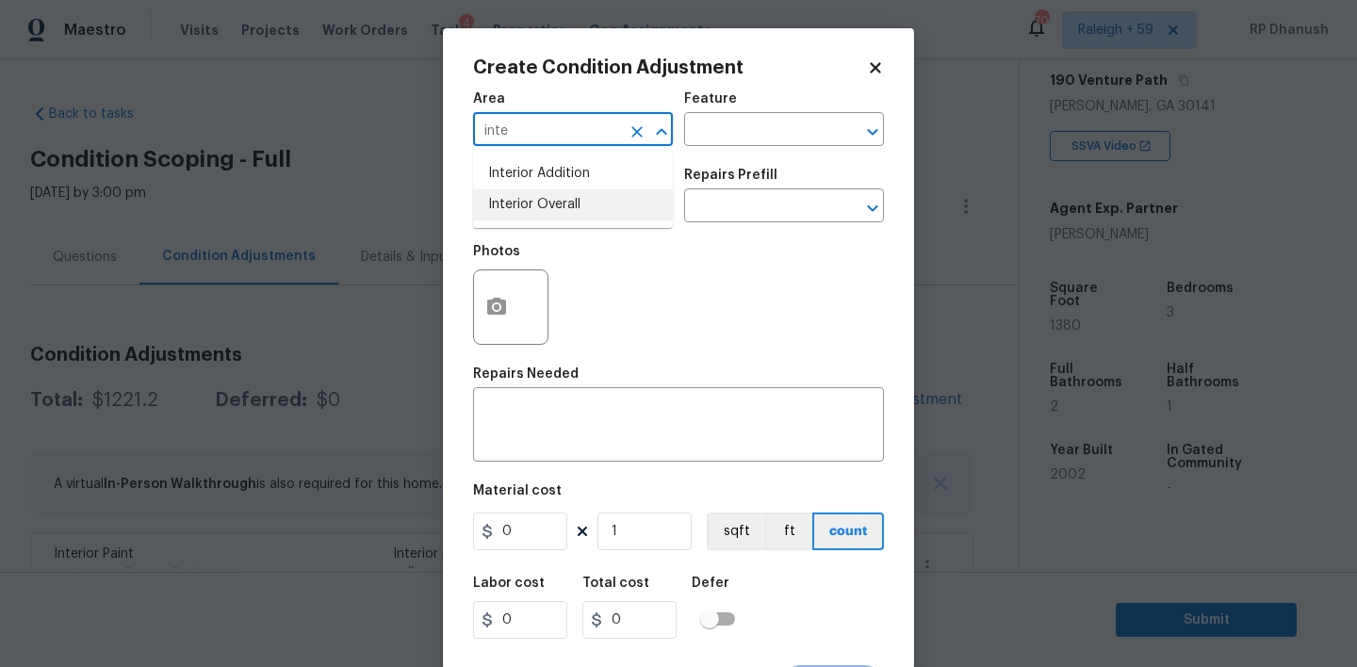
click at [580, 218] on li "Interior Overall" at bounding box center [573, 204] width 200 height 31
type input "Interior Overall"
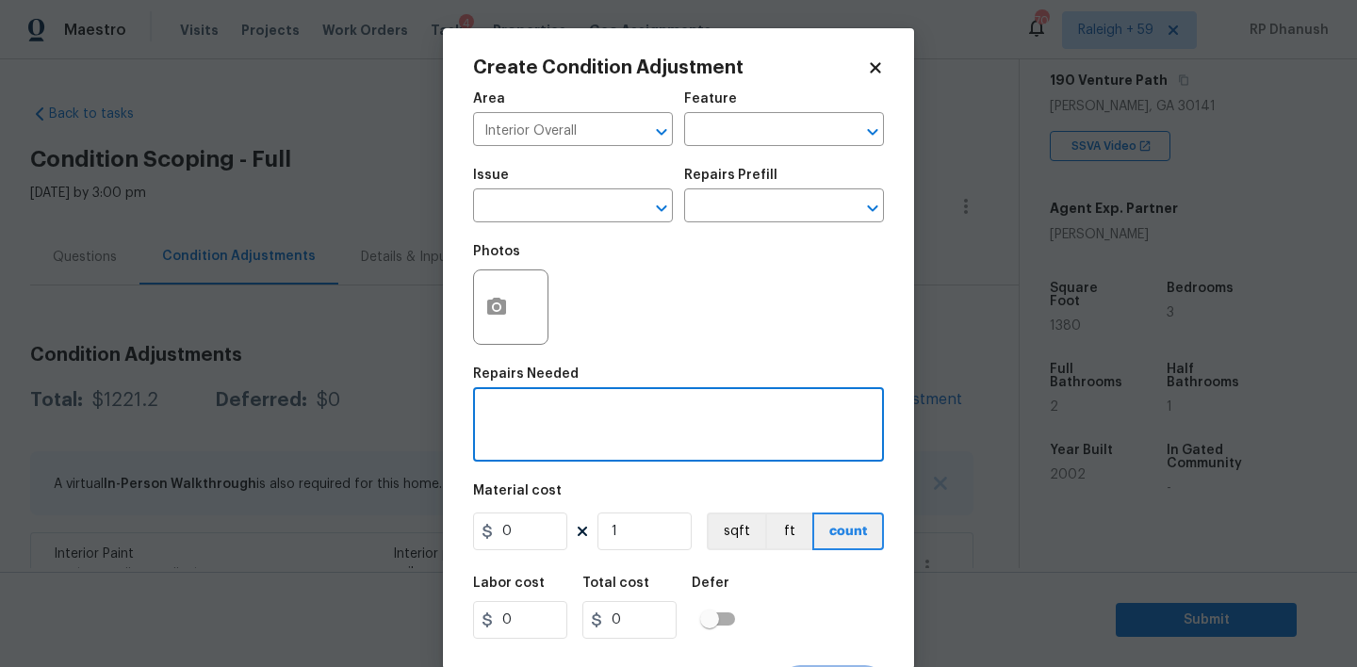
click at [580, 432] on textarea at bounding box center [678, 427] width 388 height 40
type textarea "Missing interior door."
click at [557, 528] on input "0" at bounding box center [520, 532] width 94 height 38
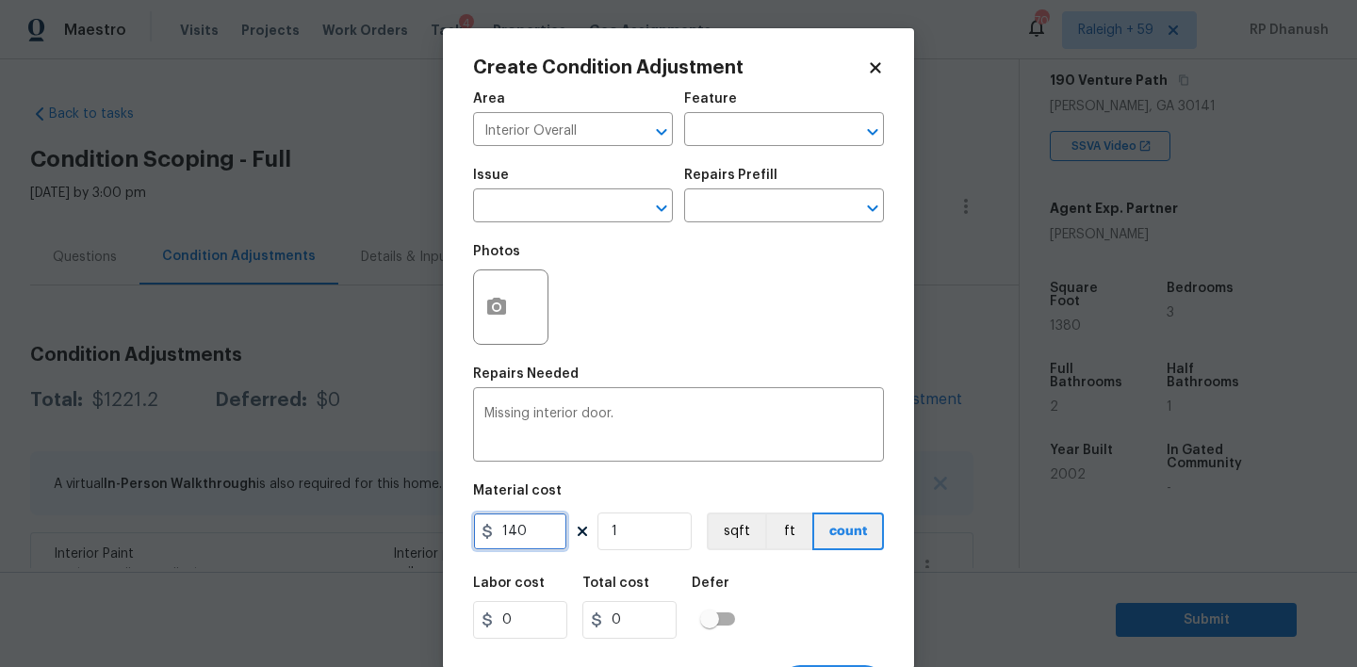
type input "140"
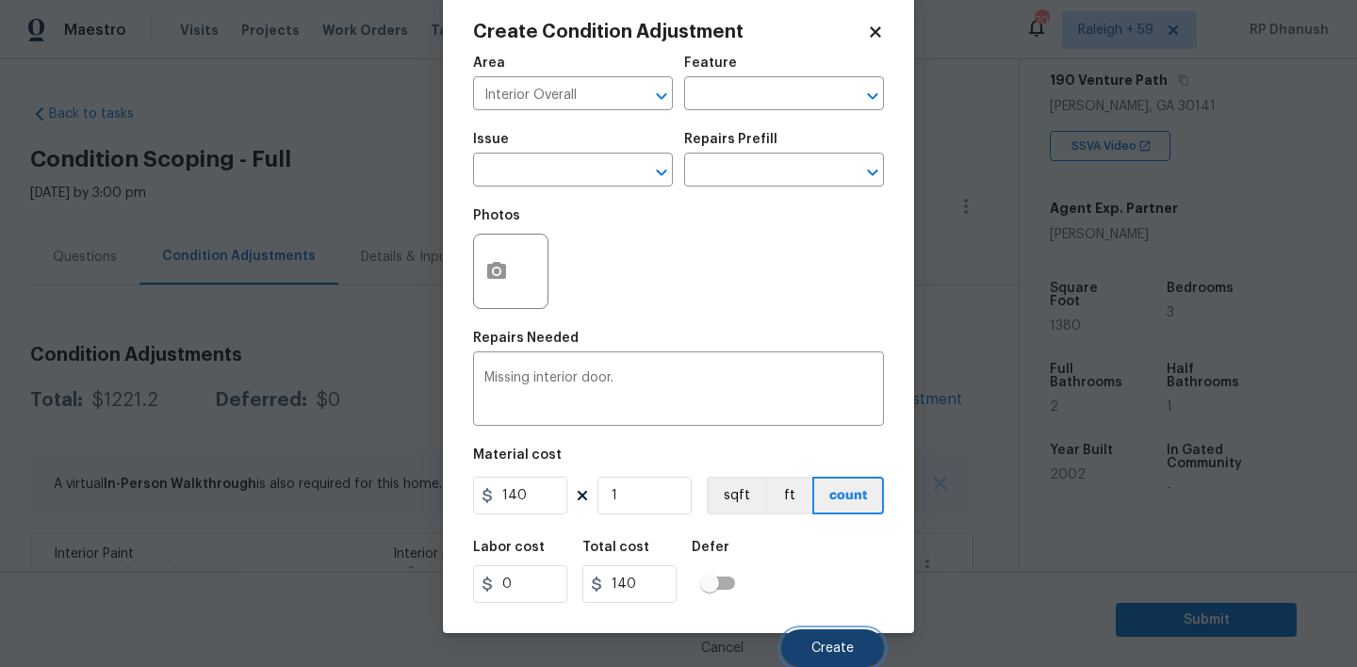
click at [810, 661] on button "Create" at bounding box center [832, 649] width 103 height 38
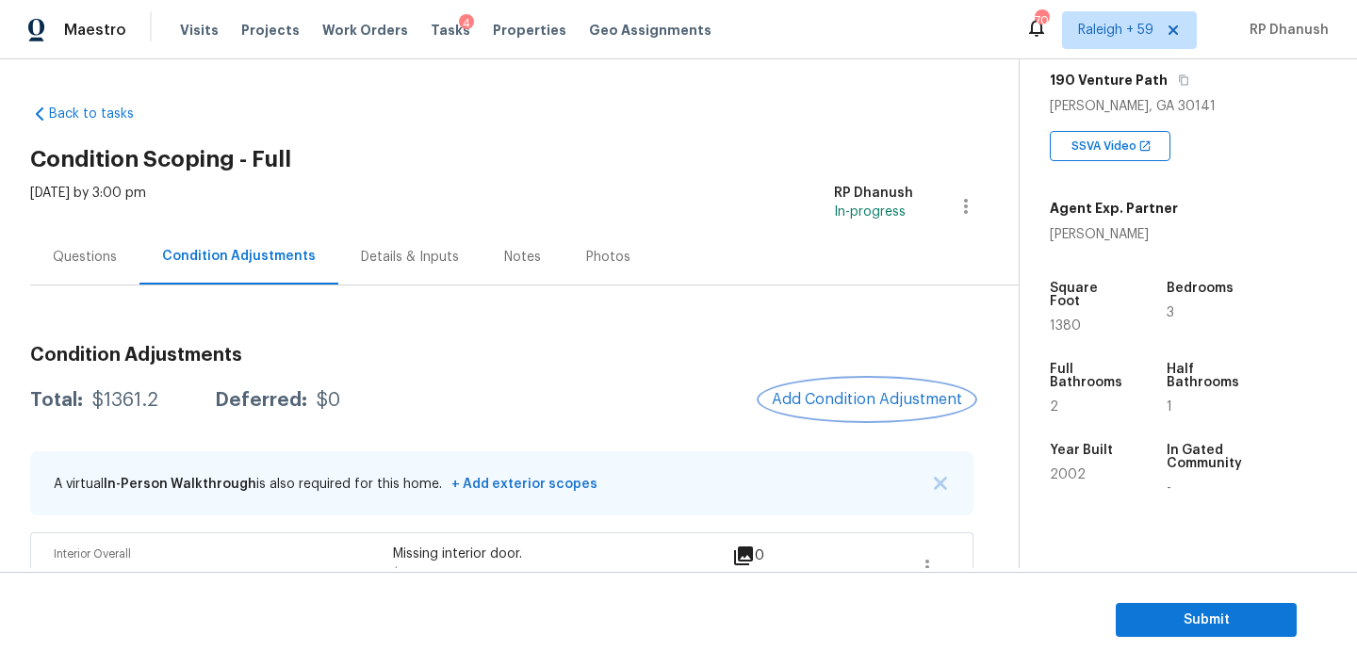
scroll to position [295, 0]
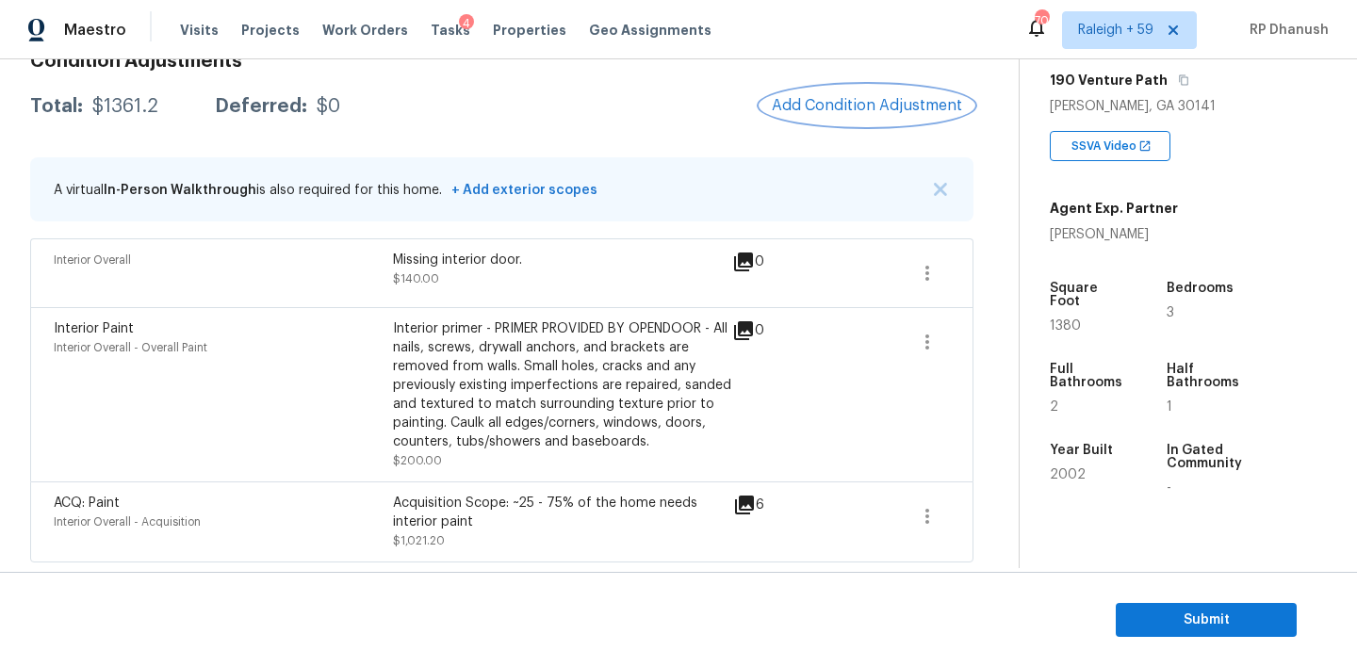
click at [866, 122] on button "Add Condition Adjustment" at bounding box center [867, 106] width 213 height 40
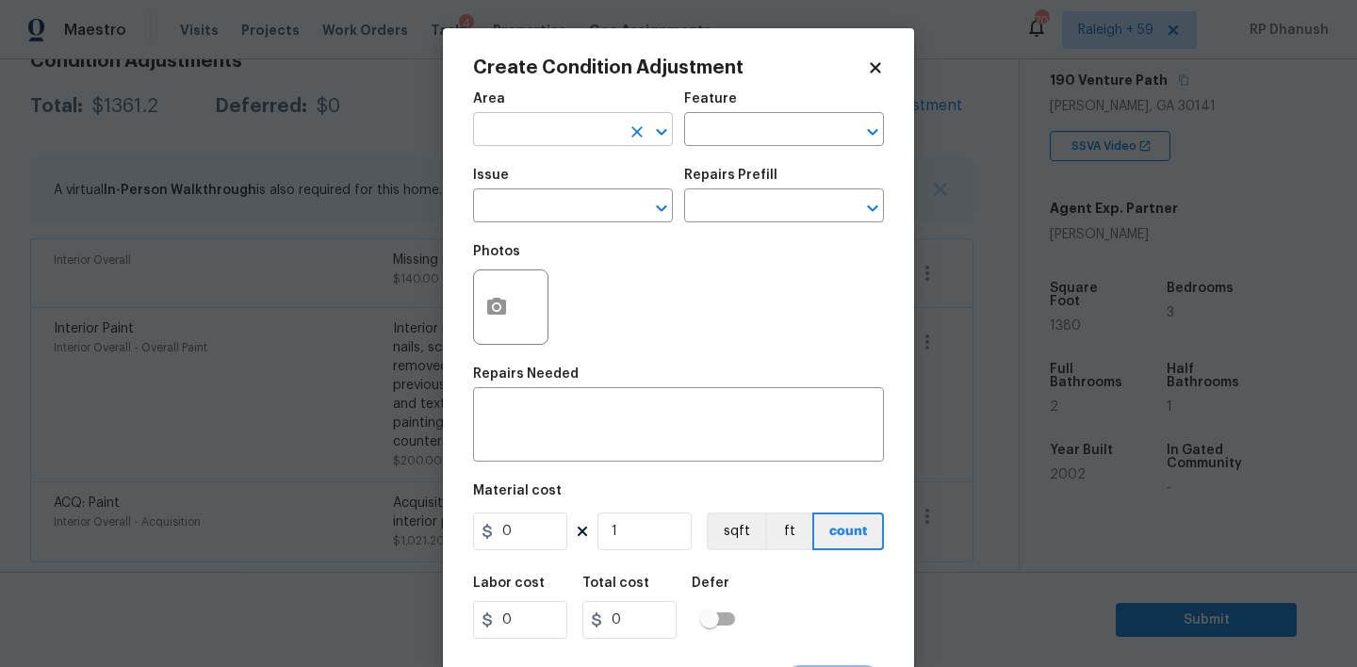
click at [557, 139] on input "text" at bounding box center [546, 131] width 147 height 29
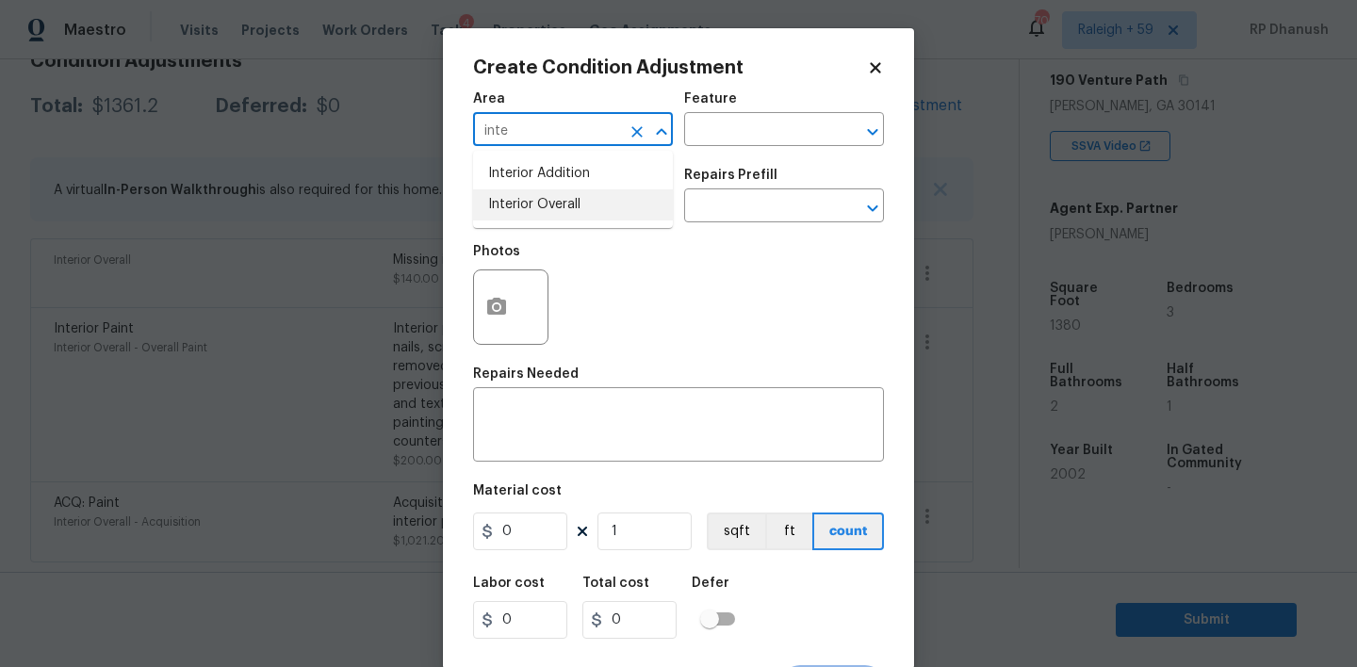
click at [543, 207] on li "Interior Overall" at bounding box center [573, 204] width 200 height 31
type input "Interior Overall"
click at [745, 136] on input "text" at bounding box center [757, 131] width 147 height 29
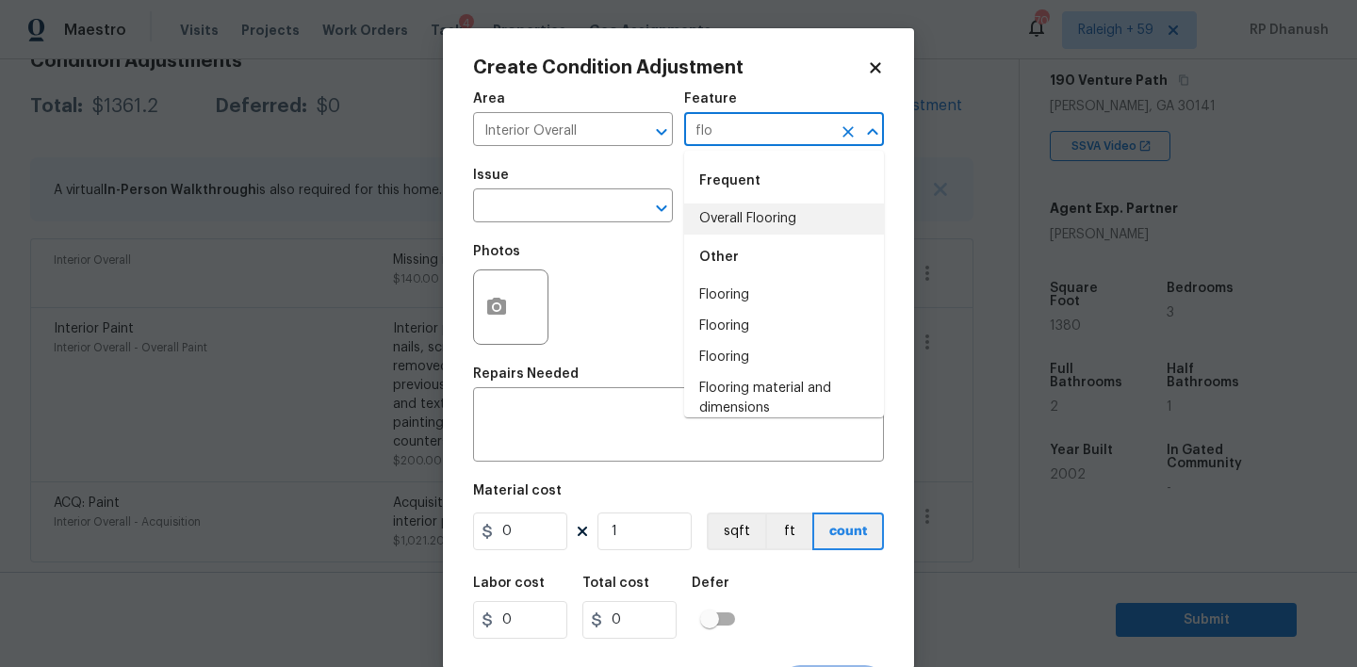
click at [752, 215] on li "Overall Flooring" at bounding box center [784, 219] width 200 height 31
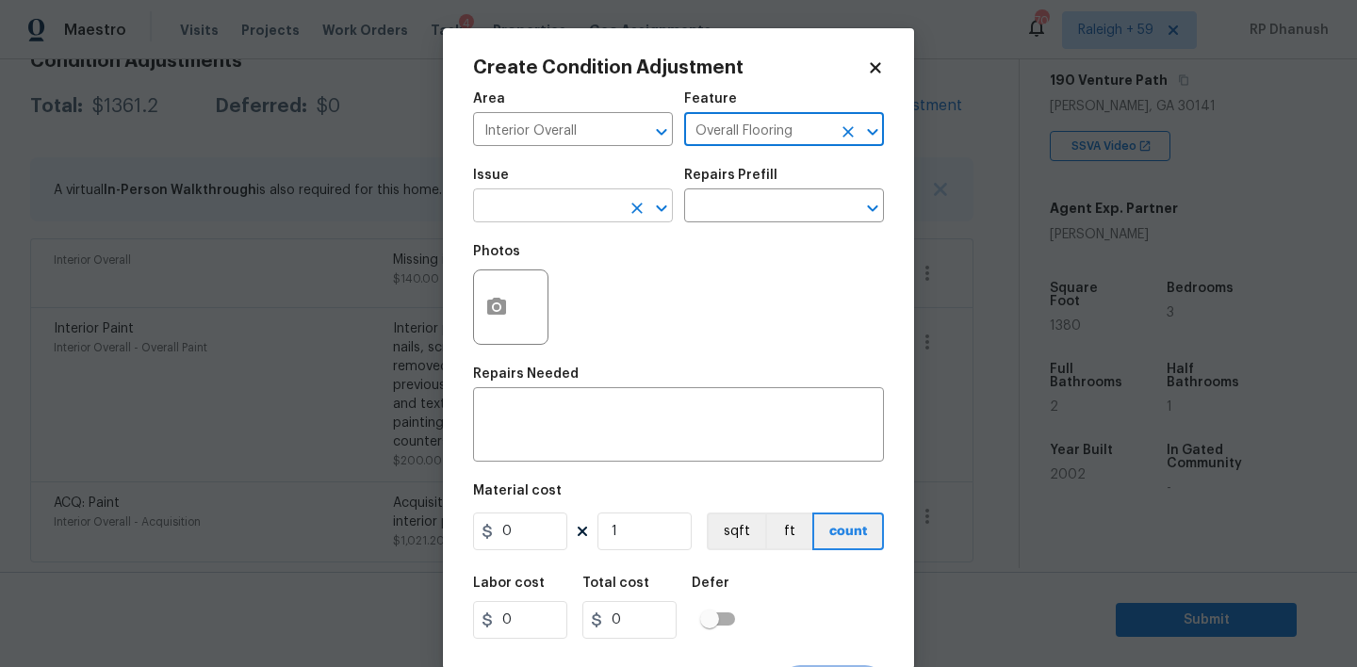
type input "Overall Flooring"
click at [509, 206] on input "text" at bounding box center [546, 207] width 147 height 29
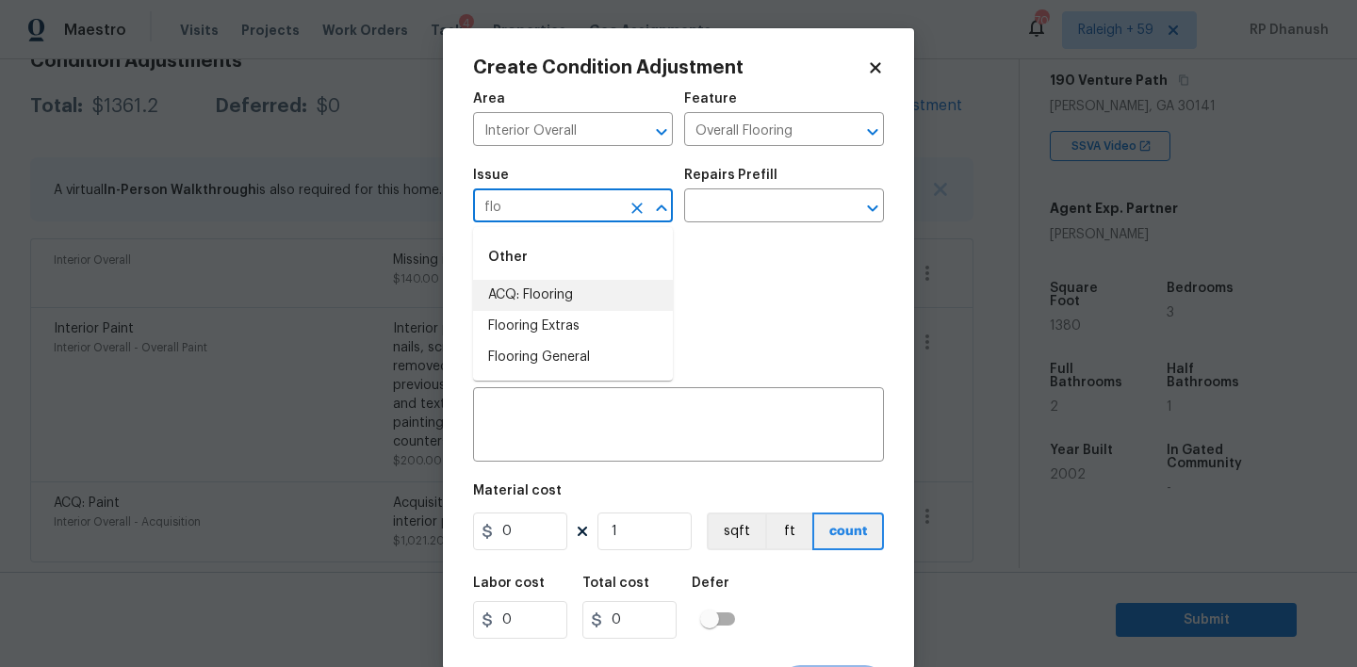
click at [499, 296] on li "ACQ: Flooring" at bounding box center [573, 295] width 200 height 31
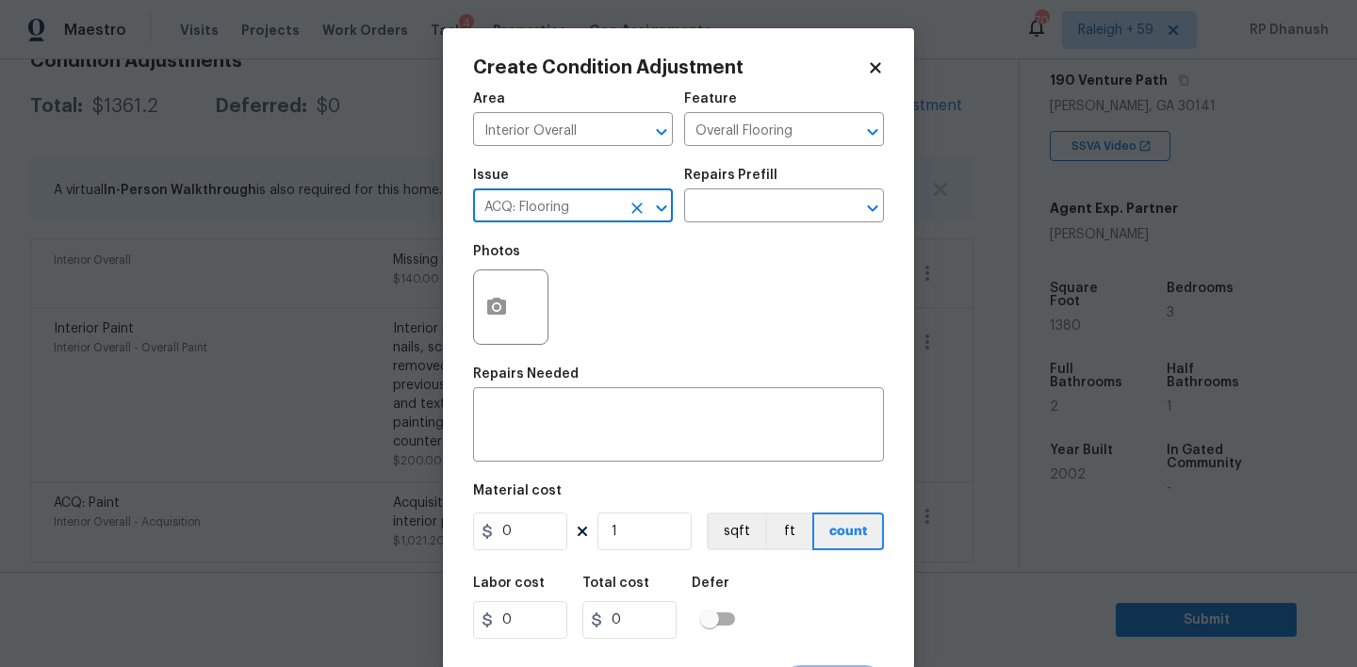
type input "ACQ: Flooring"
click at [815, 162] on div "Issue ACQ: Flooring ​ Repairs Prefill ​" at bounding box center [678, 195] width 411 height 76
click at [814, 168] on div "Issue ACQ: Flooring ​ Repairs Prefill ​" at bounding box center [678, 195] width 411 height 76
click at [788, 205] on input "text" at bounding box center [757, 207] width 147 height 29
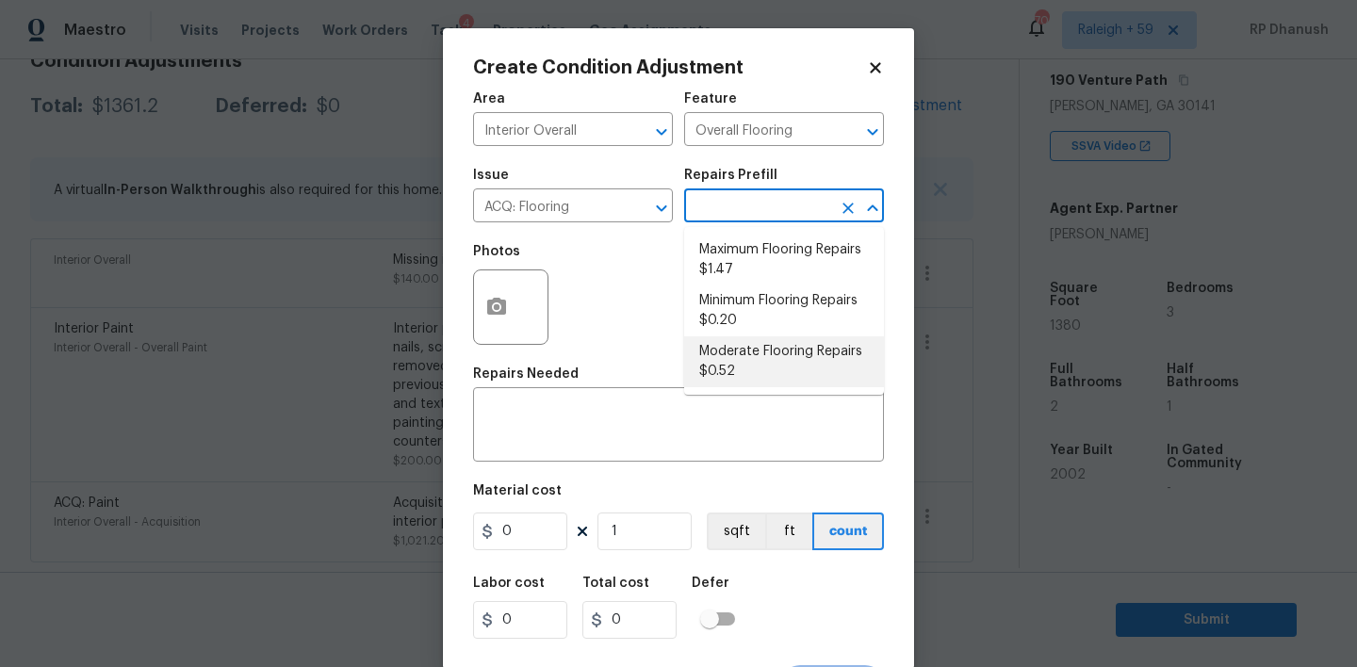
click at [759, 356] on li "Moderate Flooring Repairs $0.52" at bounding box center [784, 361] width 200 height 51
type input "Acquisition"
type textarea "Acquisition Scope: Moderate flooring repairs"
type input "0.52"
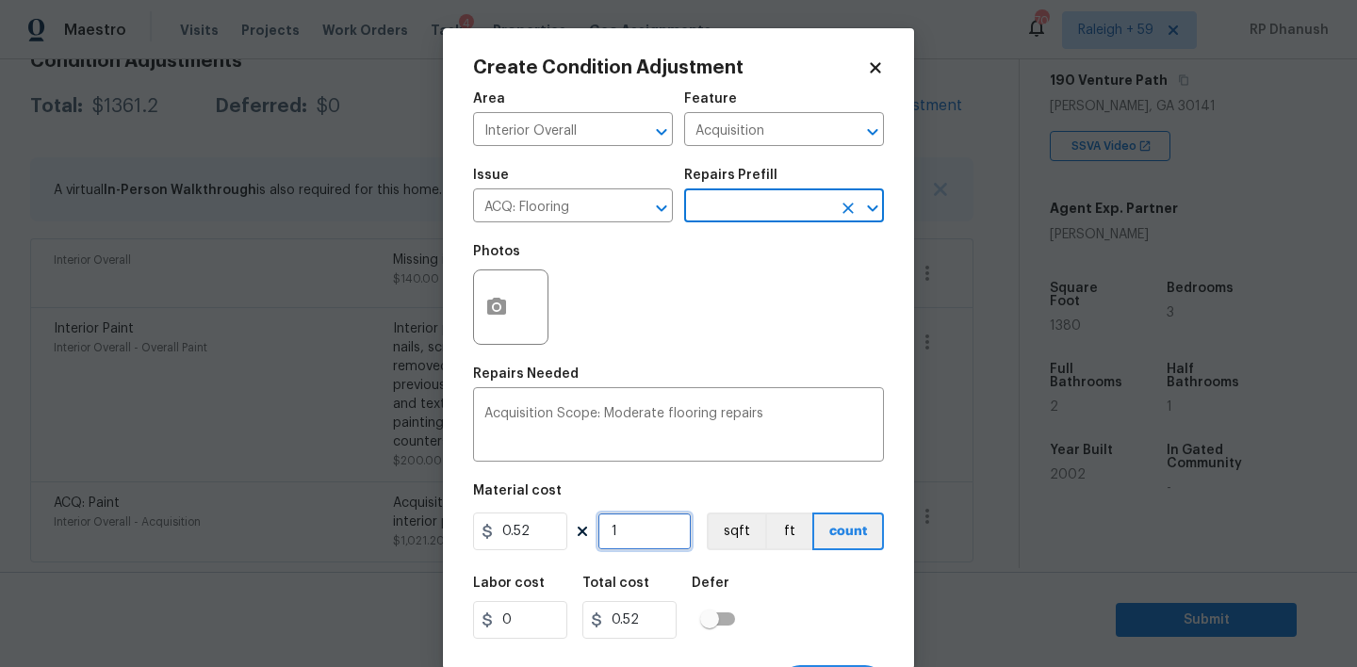
click at [626, 547] on input "1" at bounding box center [644, 532] width 94 height 38
type input "0"
type input "1"
type input "0.52"
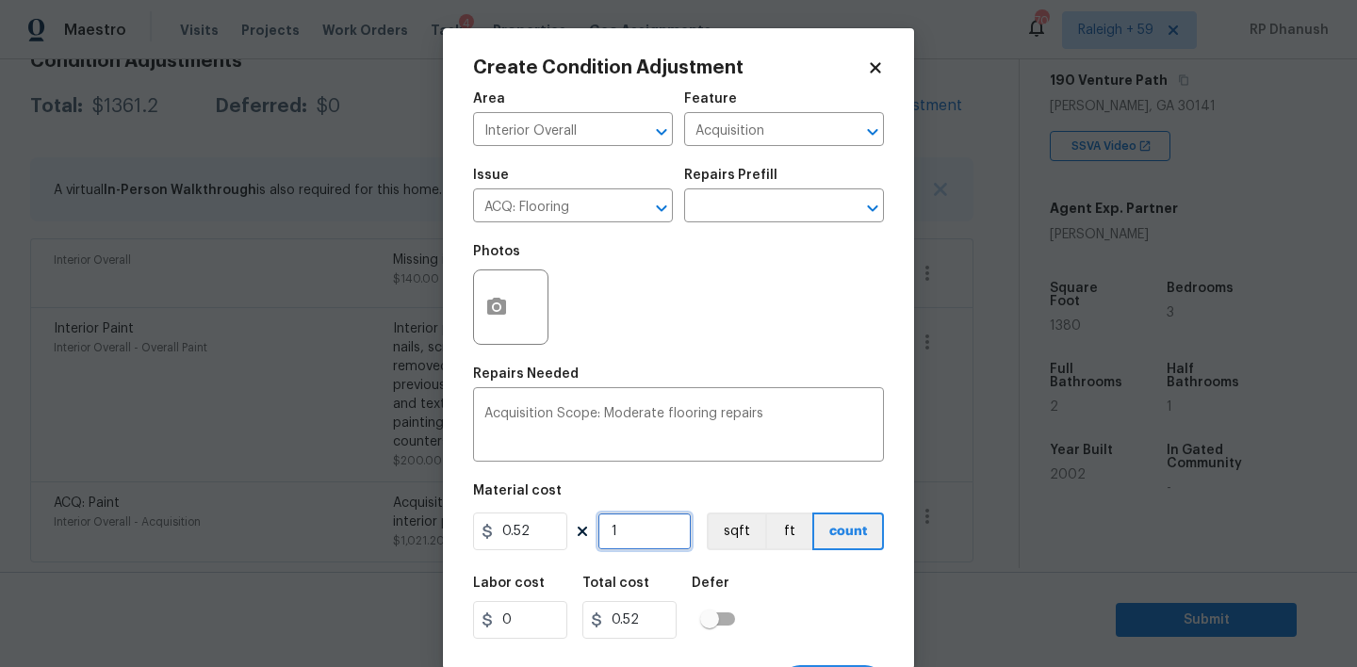
type input "13"
type input "6.76"
type input "138"
type input "71.76"
type input "1380"
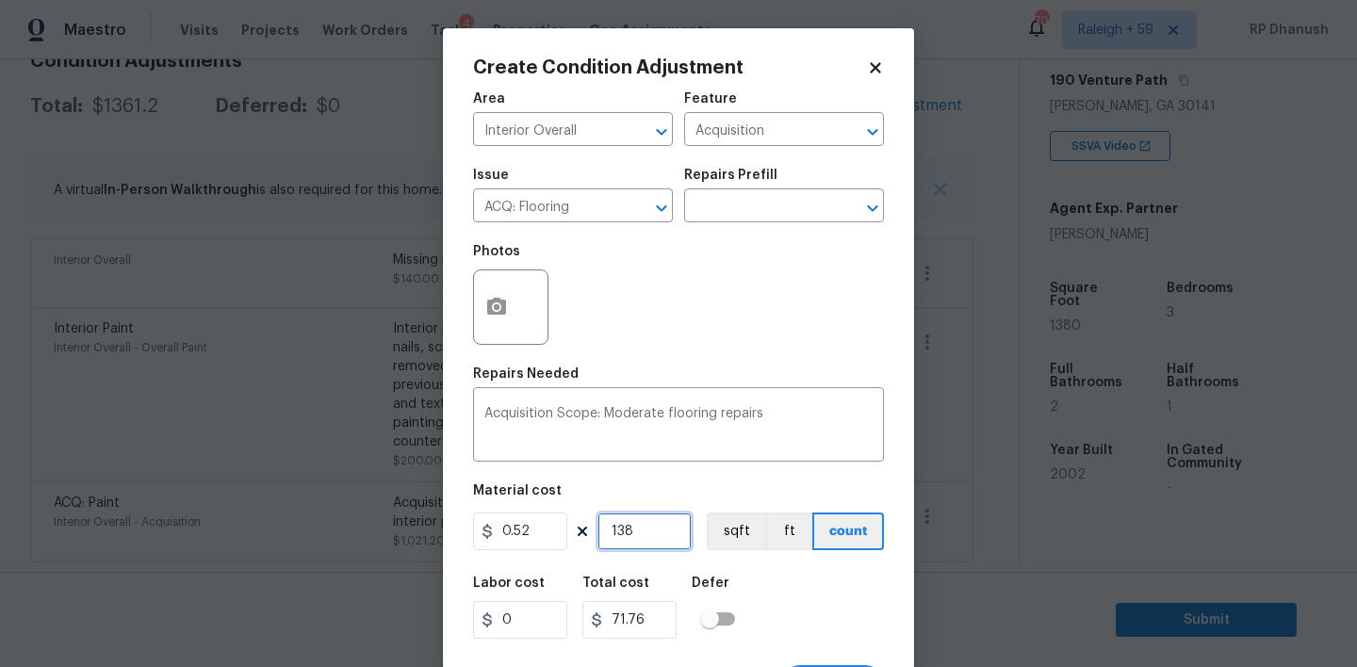
type input "717.6"
type input "1380"
click at [636, 531] on input "1380" at bounding box center [644, 532] width 94 height 38
click at [513, 332] on button "button" at bounding box center [496, 307] width 45 height 74
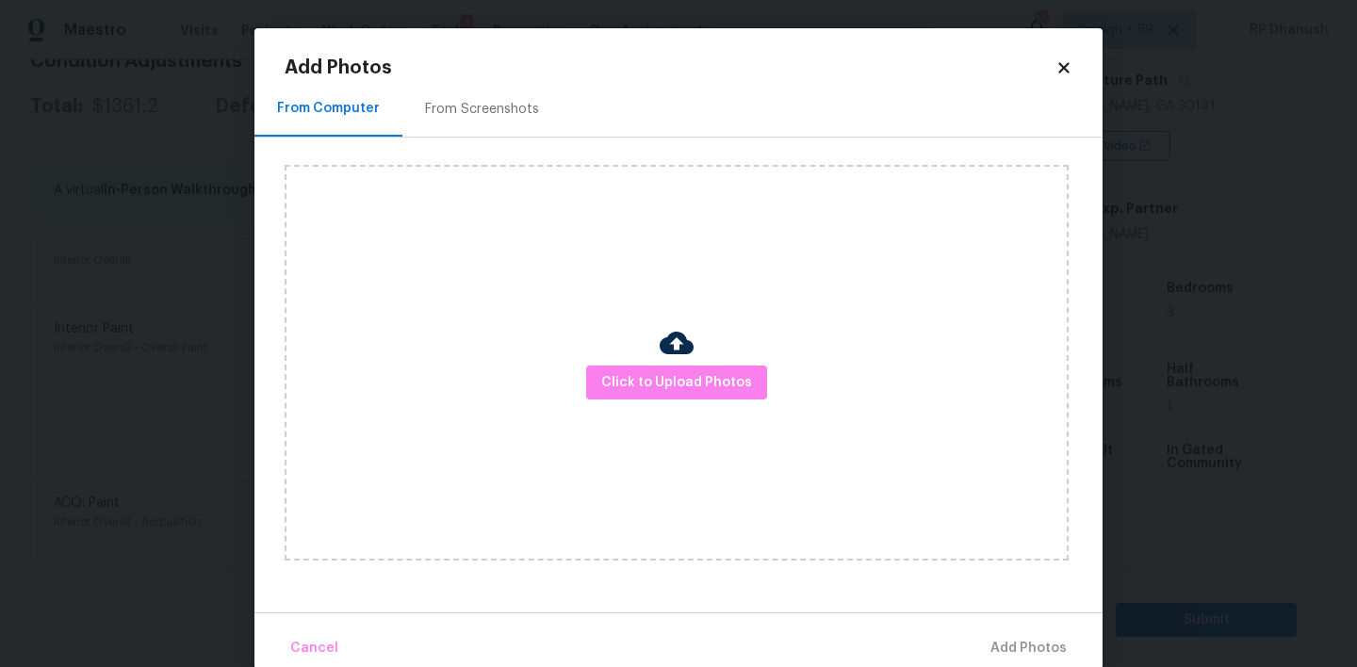
click at [483, 108] on div "From Screenshots" at bounding box center [482, 109] width 114 height 19
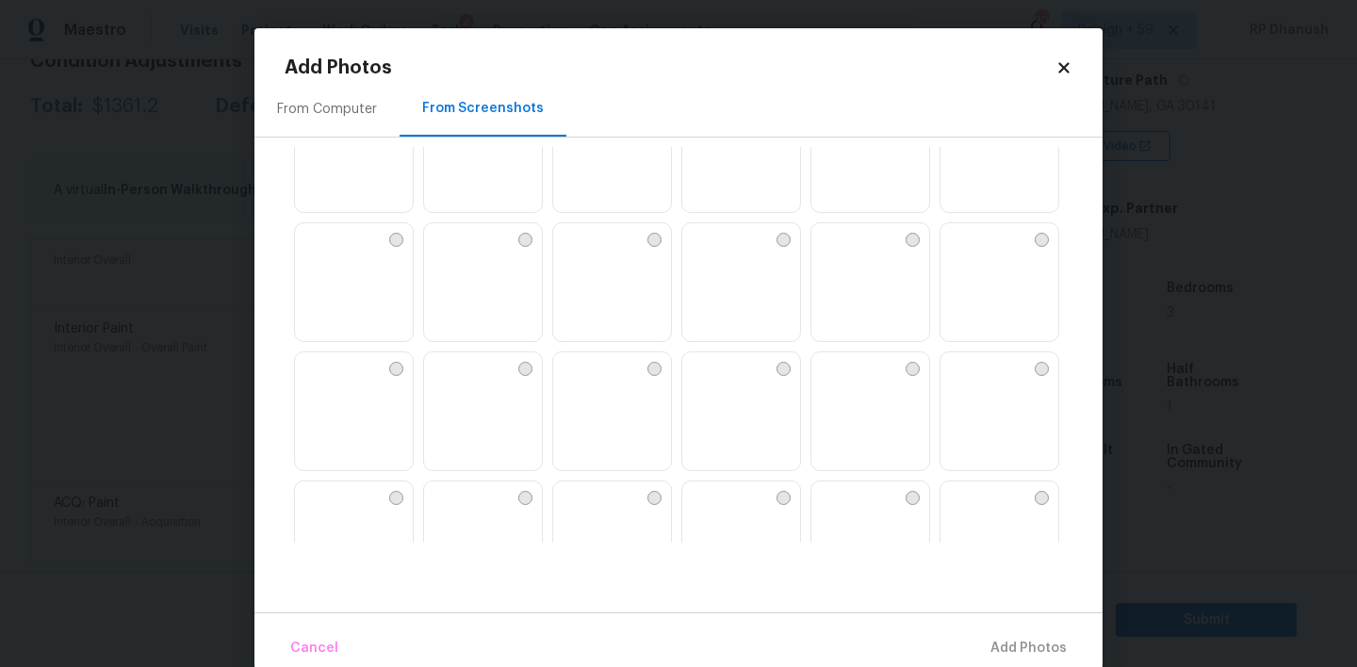
scroll to position [724, 0]
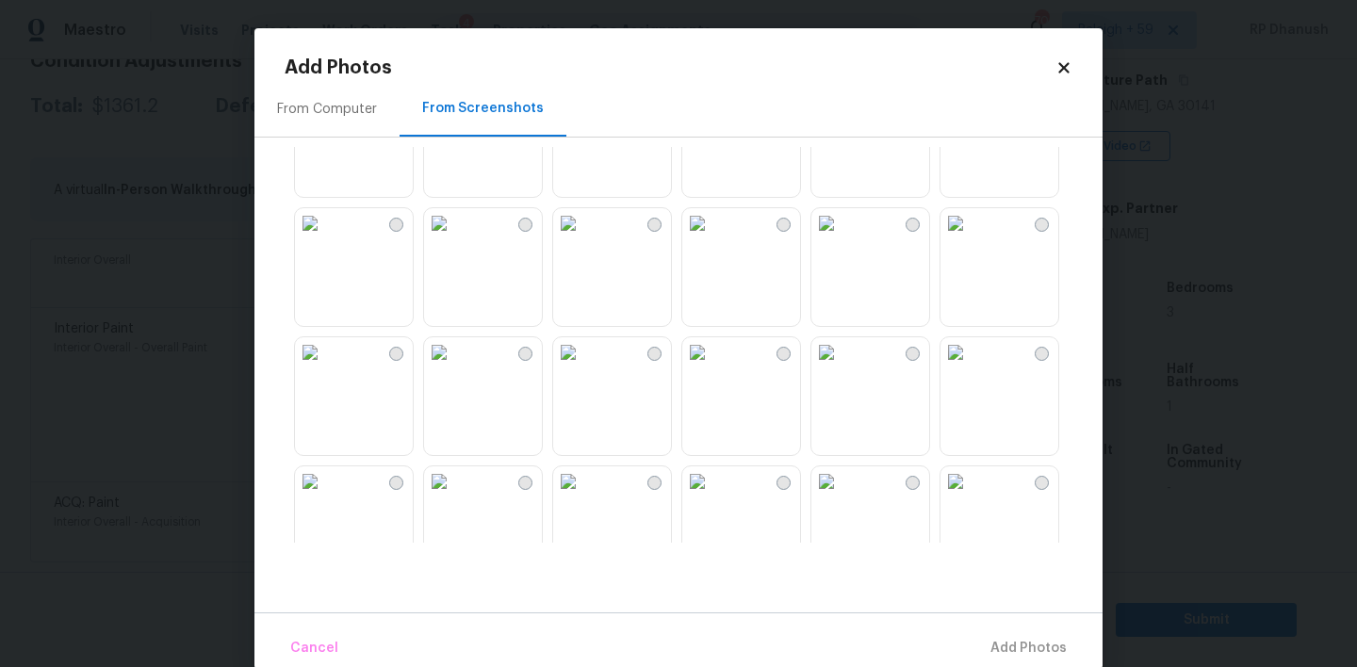
click at [583, 238] on img at bounding box center [568, 223] width 30 height 30
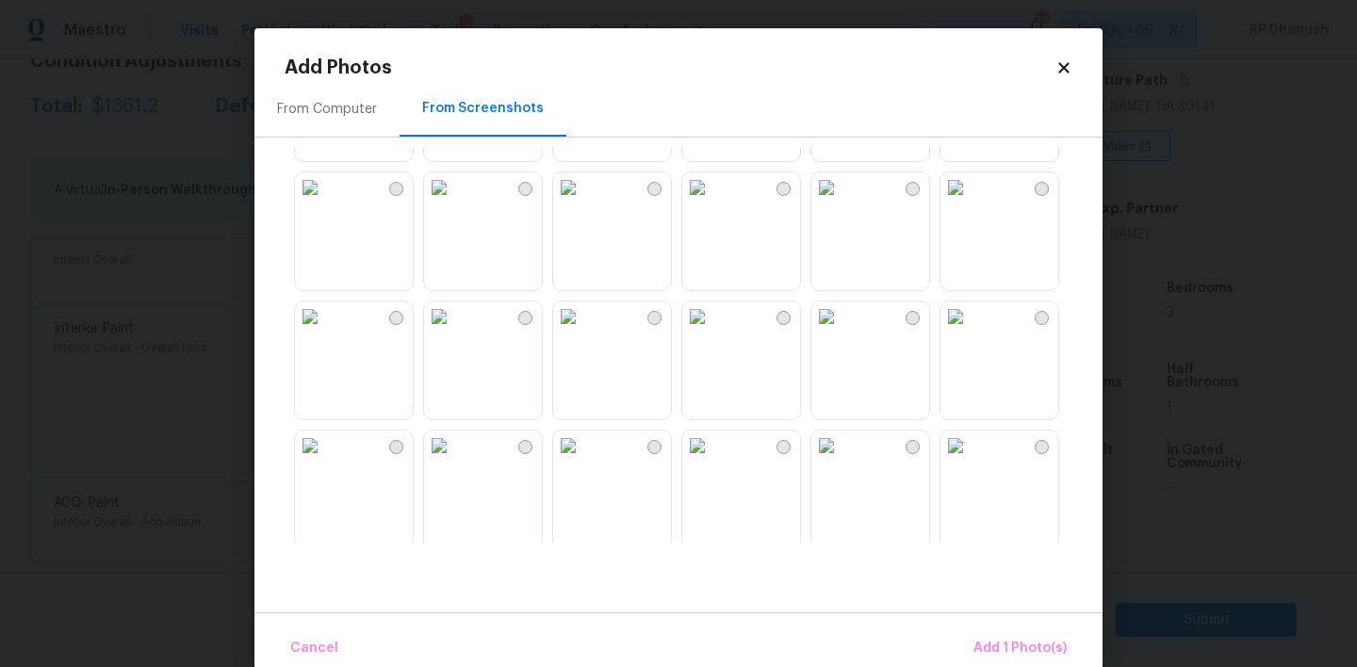
scroll to position [1065, 0]
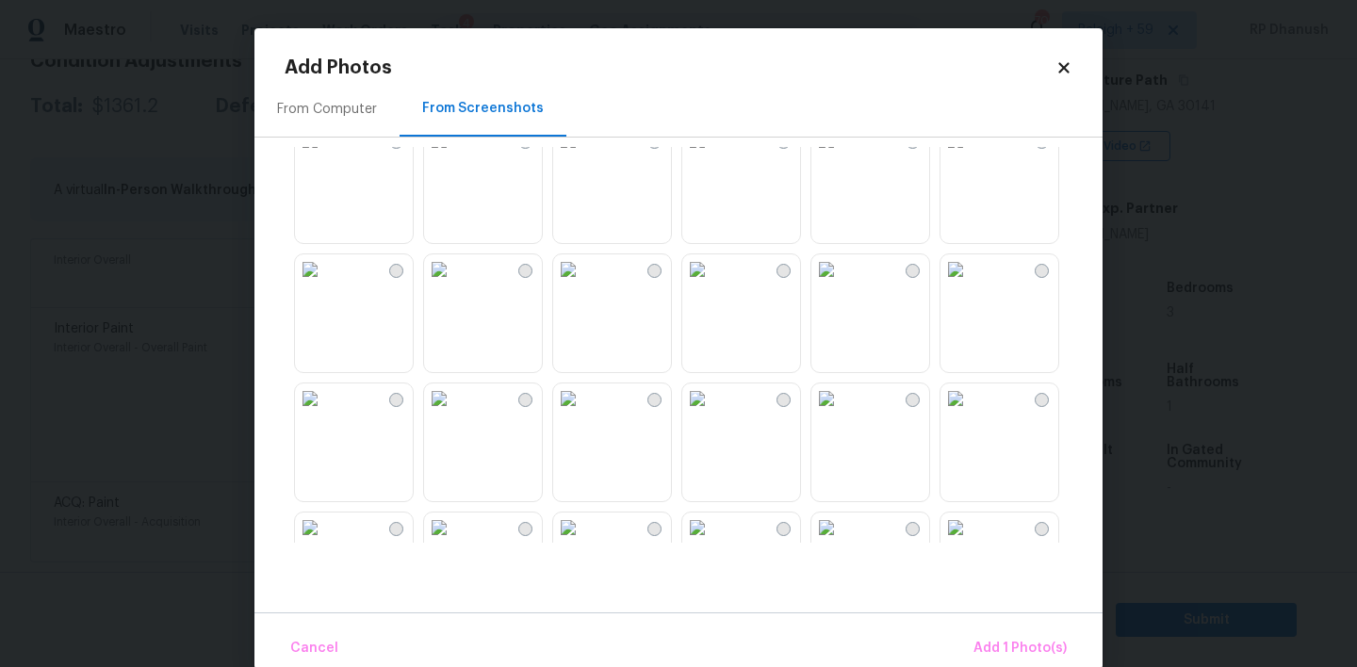
click at [454, 285] on img at bounding box center [439, 269] width 30 height 30
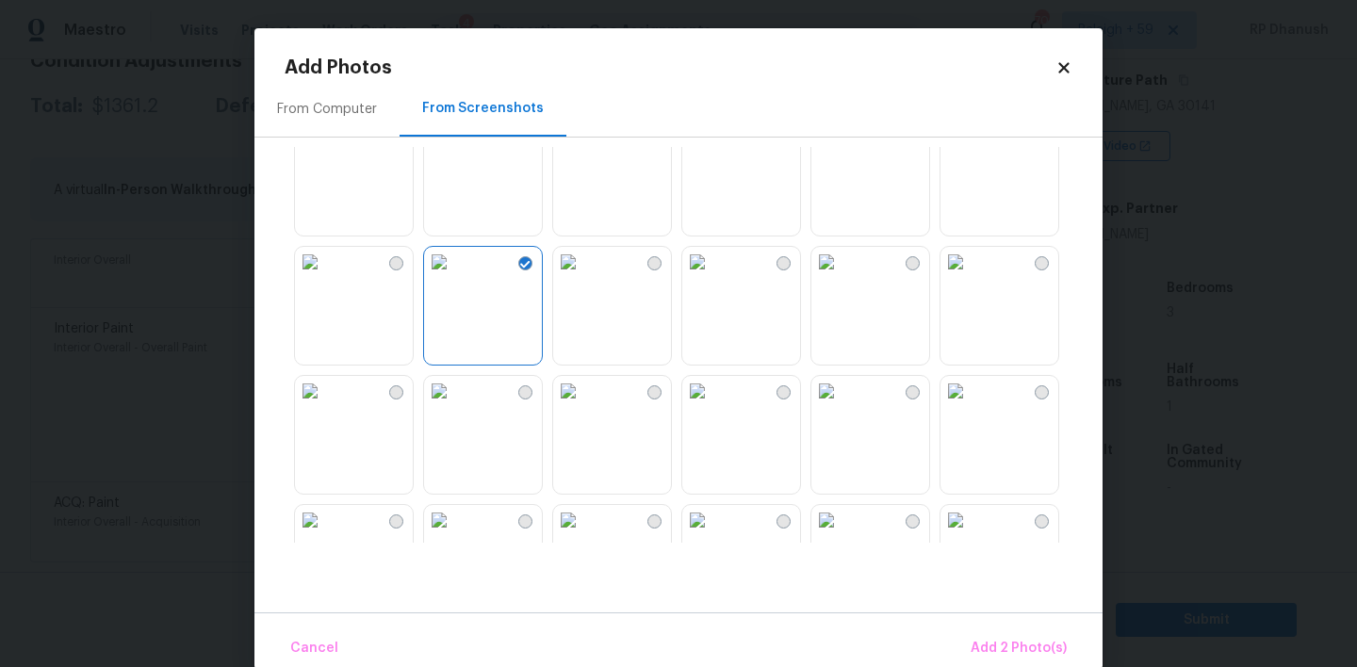
click at [583, 277] on img at bounding box center [568, 262] width 30 height 30
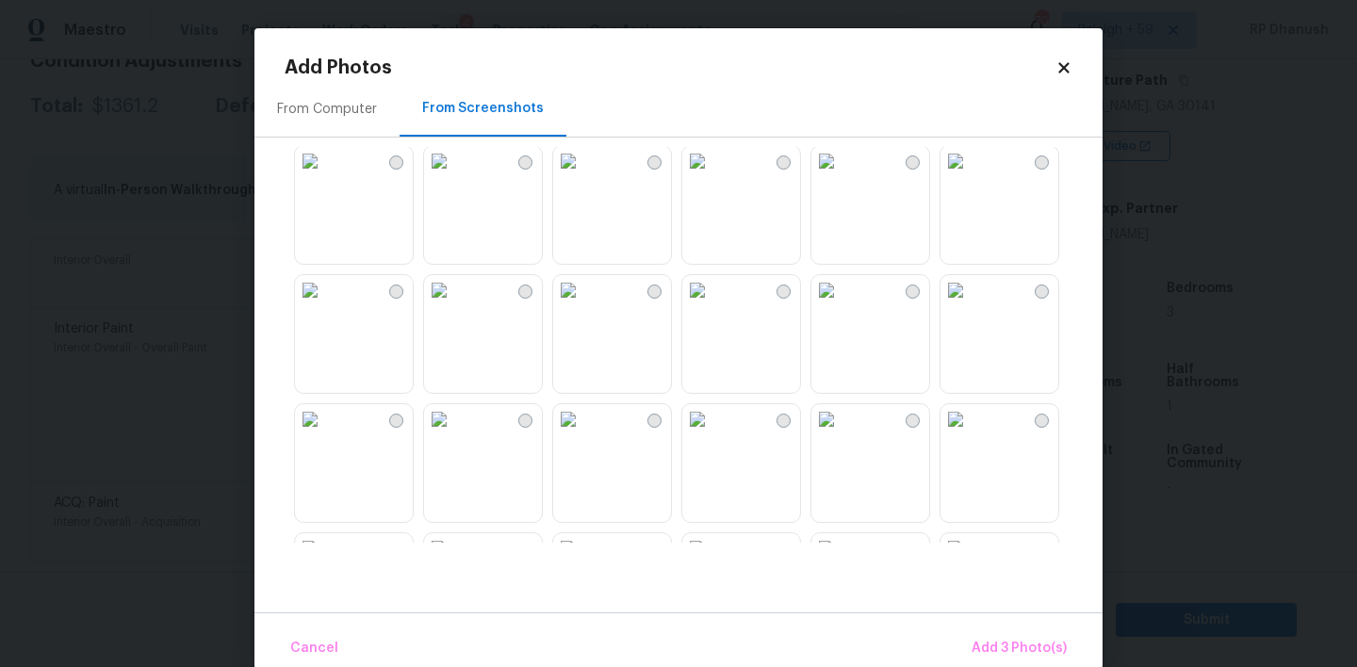
scroll to position [1310, 0]
click at [325, 298] on img at bounding box center [310, 283] width 30 height 30
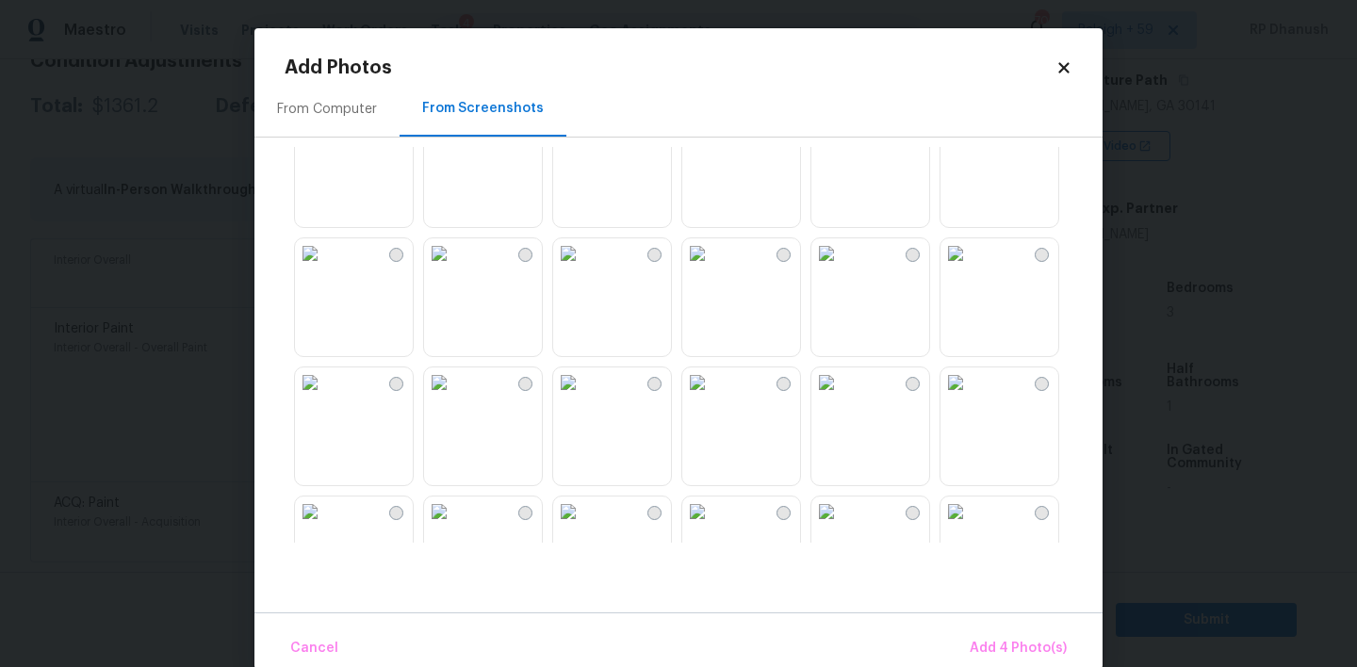
click at [971, 269] on img at bounding box center [956, 253] width 30 height 30
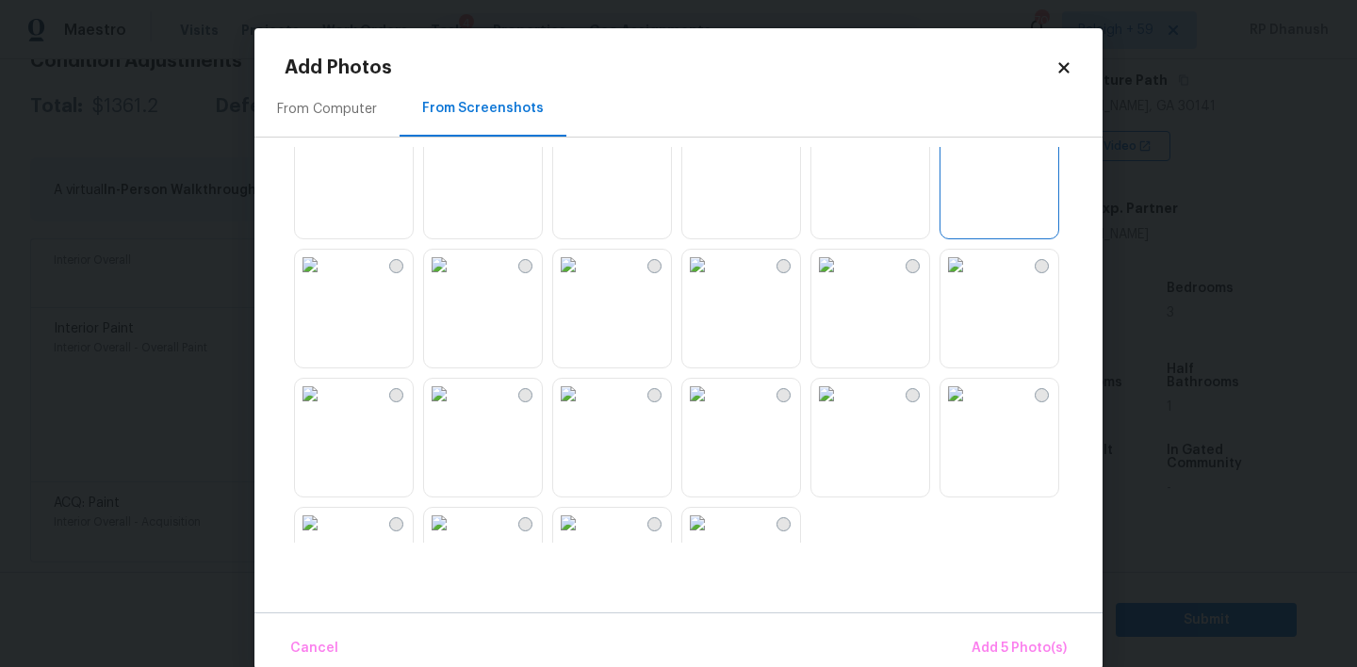
scroll to position [1800, 0]
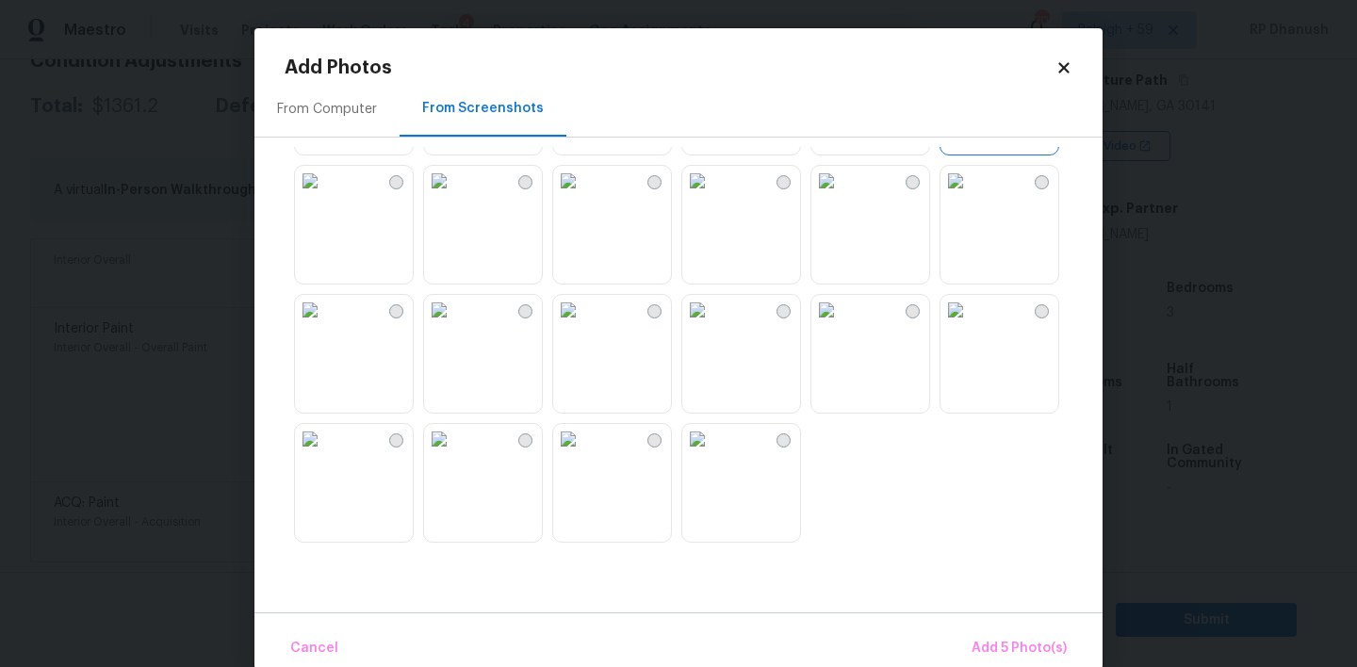
click at [325, 325] on img at bounding box center [310, 310] width 30 height 30
click at [1049, 642] on span "Add 6 Photo(s)" at bounding box center [1019, 649] width 96 height 24
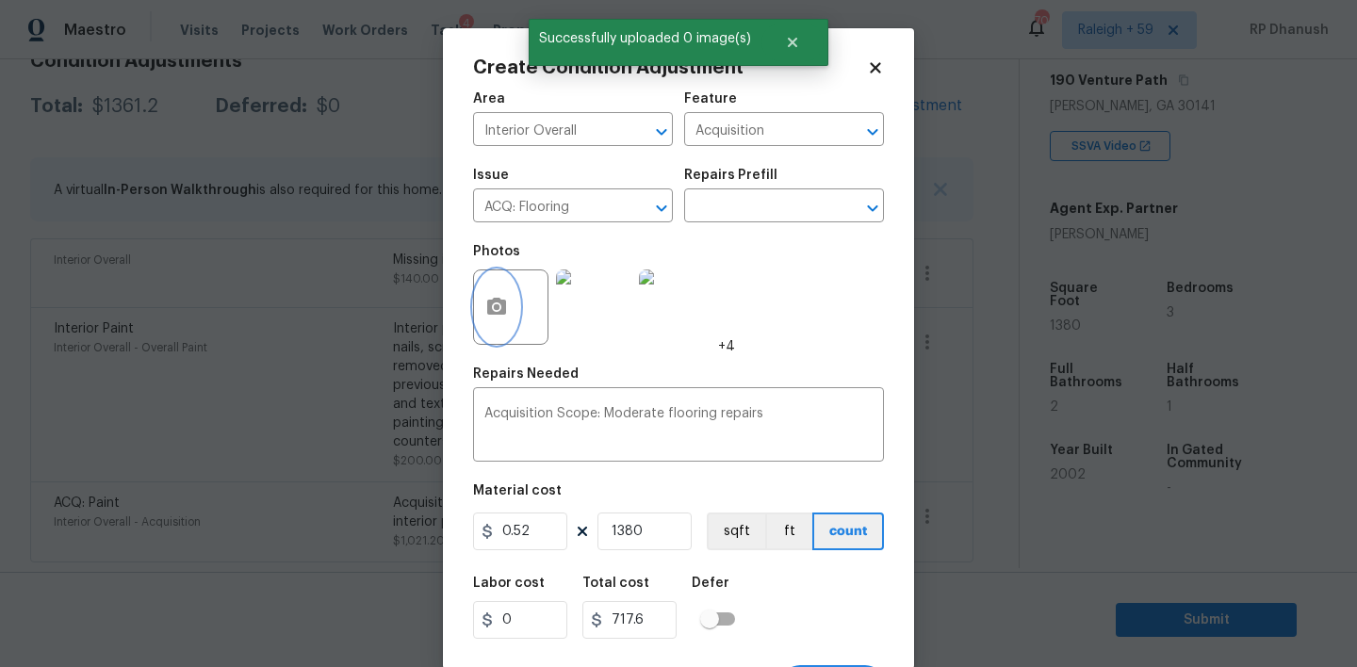
scroll to position [37, 0]
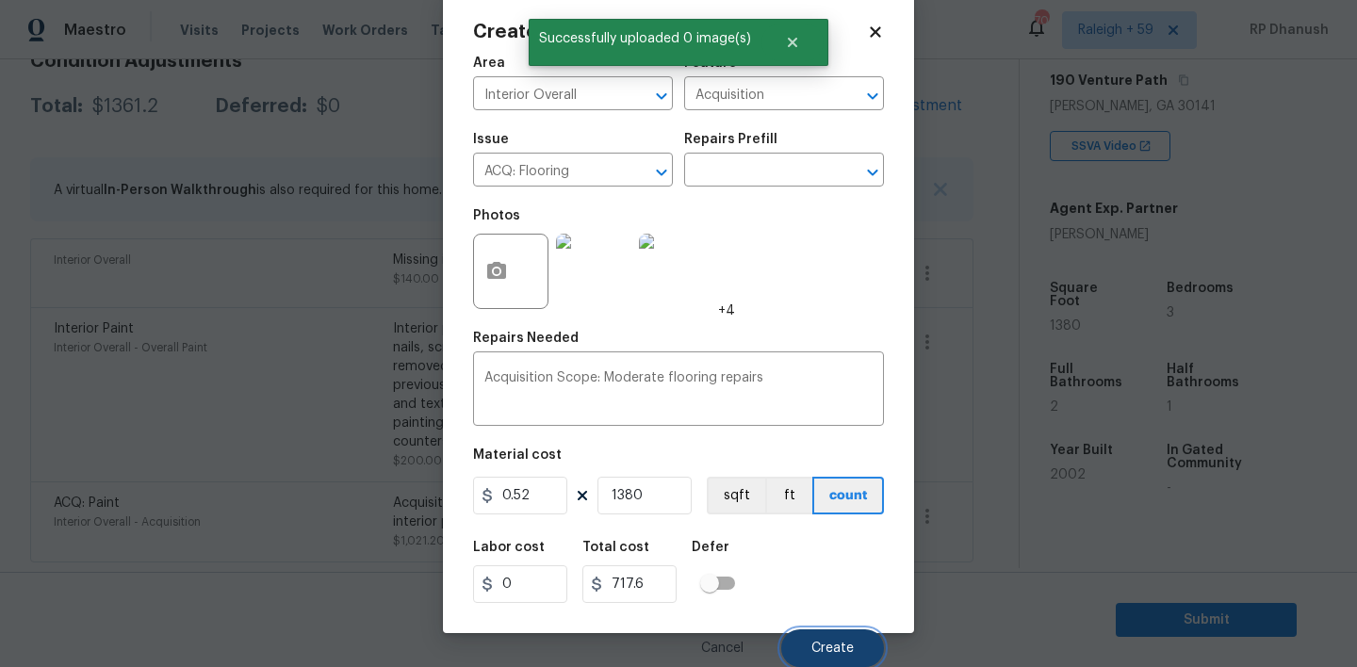
click at [829, 635] on button "Create" at bounding box center [832, 649] width 103 height 38
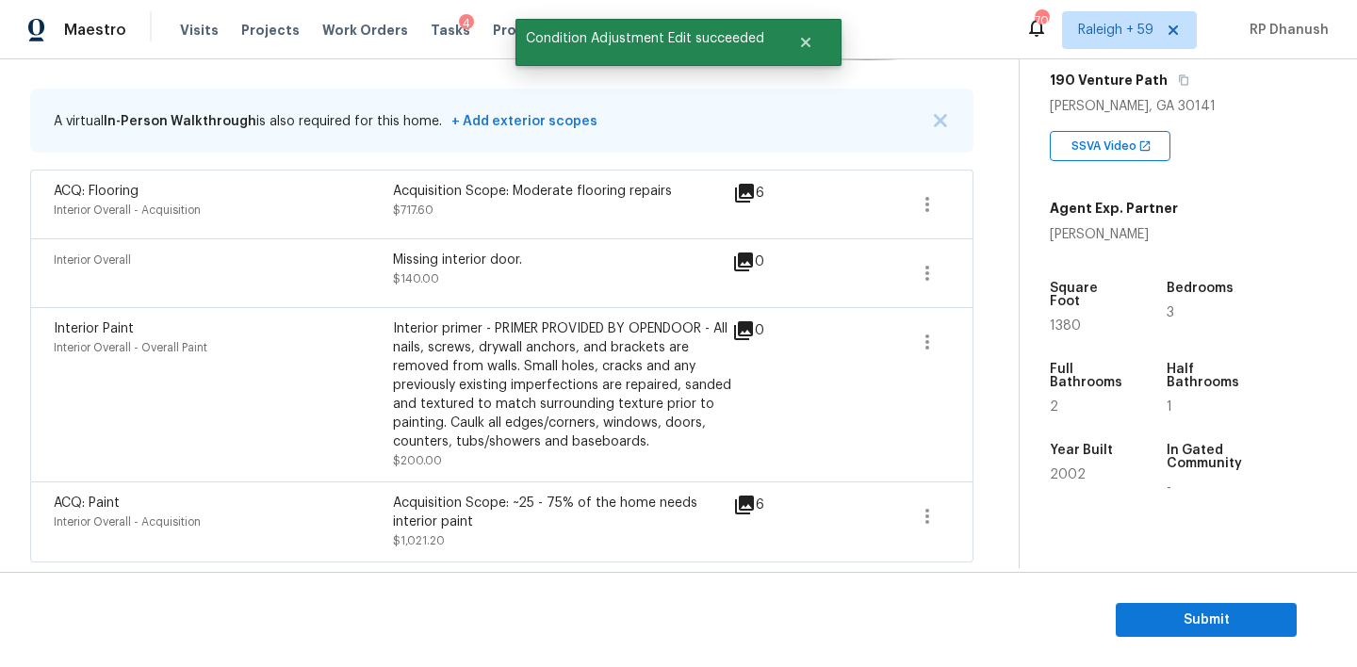
scroll to position [265, 0]
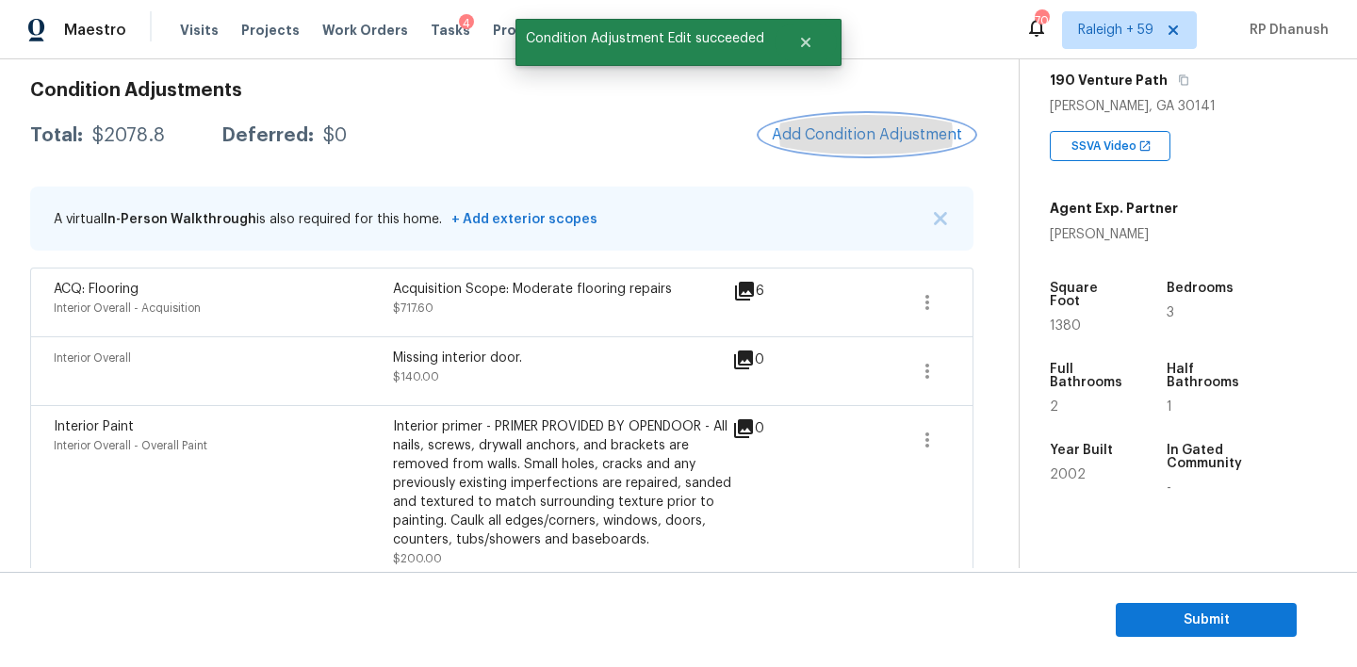
click at [832, 150] on button "Add Condition Adjustment" at bounding box center [867, 135] width 213 height 40
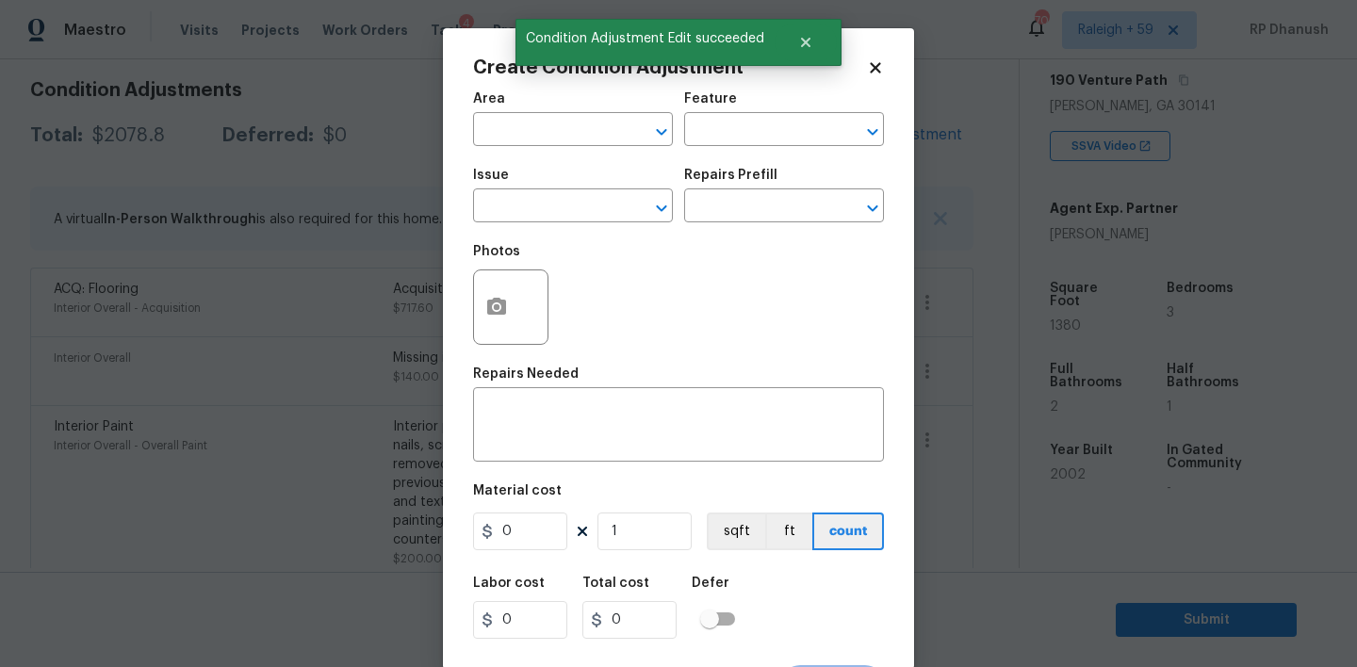
click at [526, 147] on span "Area ​" at bounding box center [573, 119] width 200 height 76
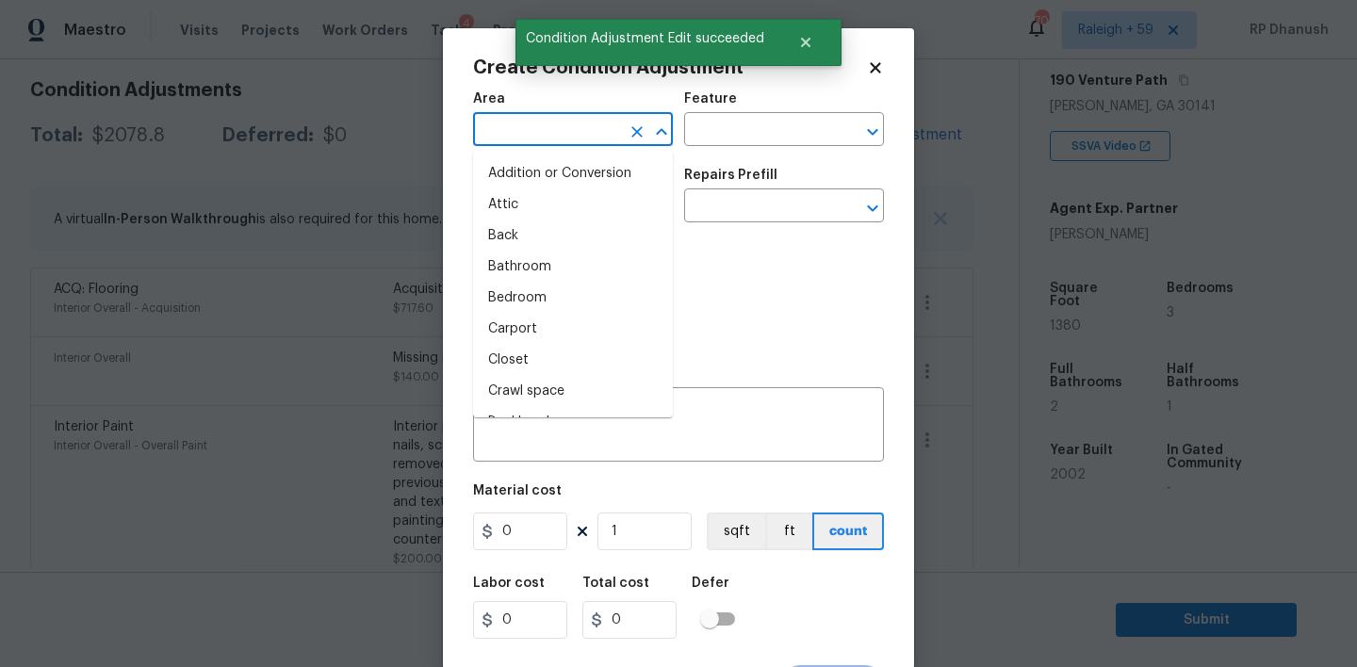
click at [535, 128] on input "text" at bounding box center [546, 131] width 147 height 29
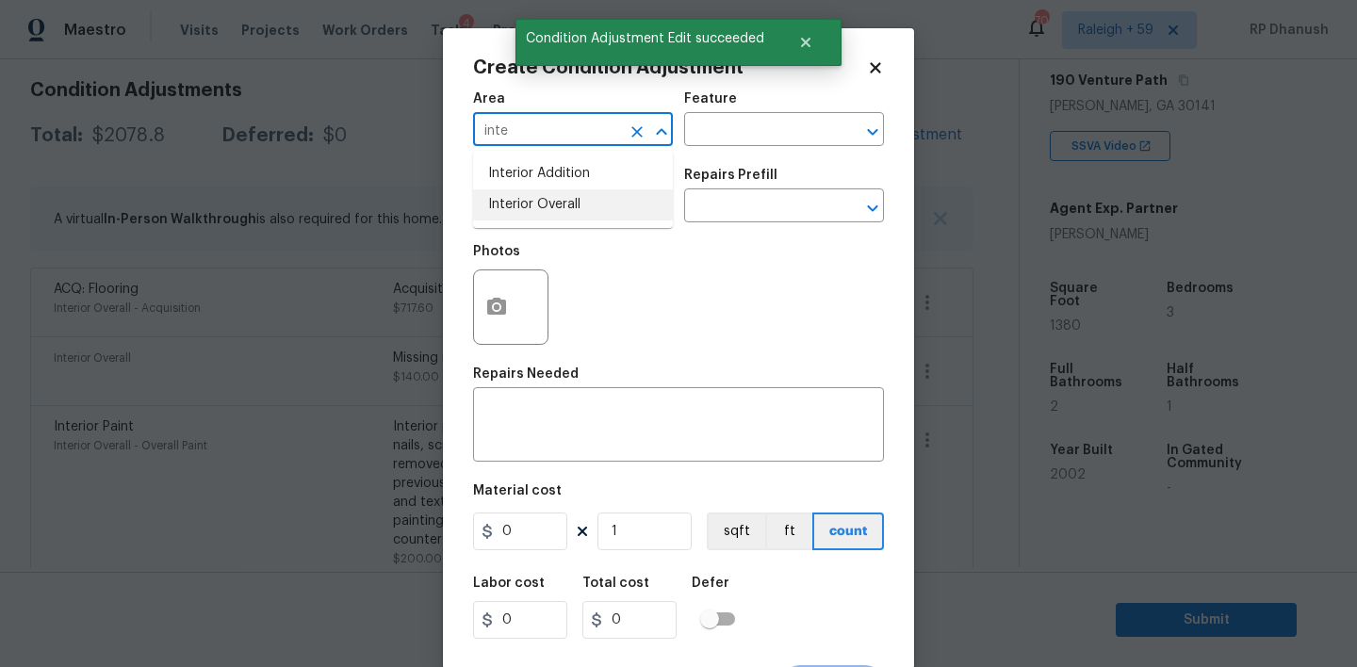
click at [529, 209] on li "Interior Overall" at bounding box center [573, 204] width 200 height 31
type input "Interior Overall"
click at [529, 410] on textarea at bounding box center [678, 427] width 388 height 40
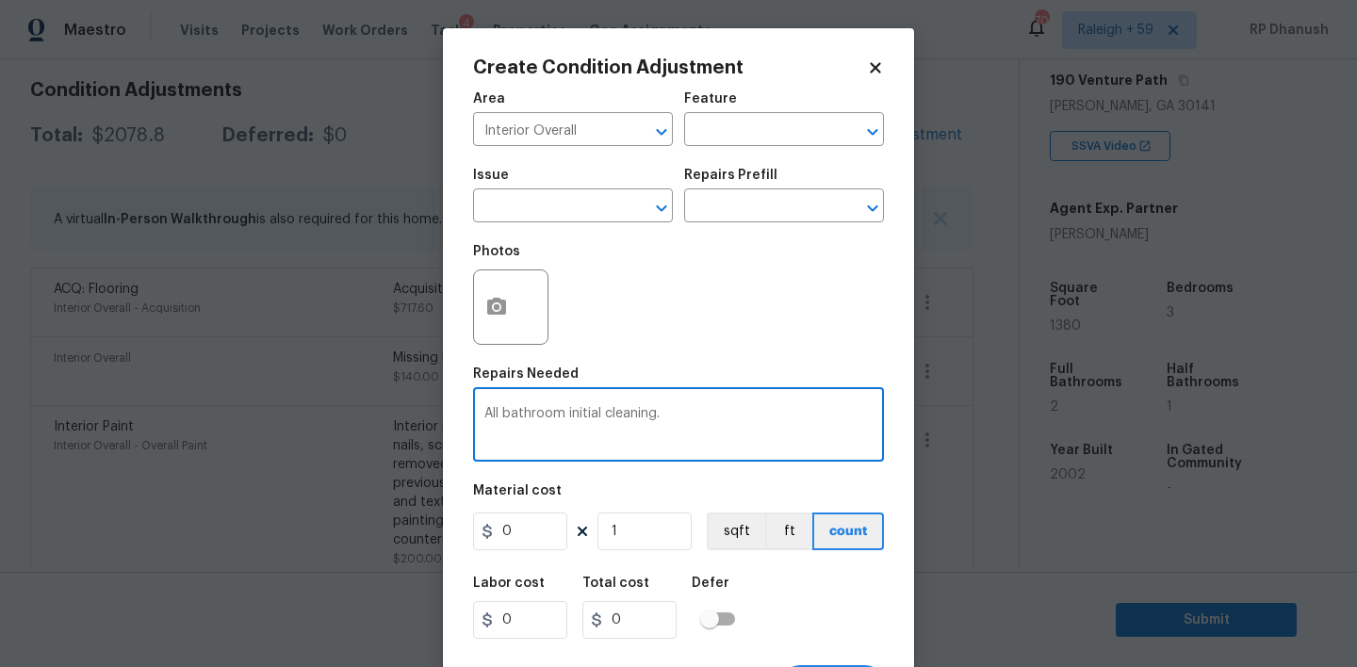
type textarea "All bathroom initial cleaning."
click at [513, 551] on figure "Material cost 0 1 sqft ft count" at bounding box center [678, 519] width 411 height 70
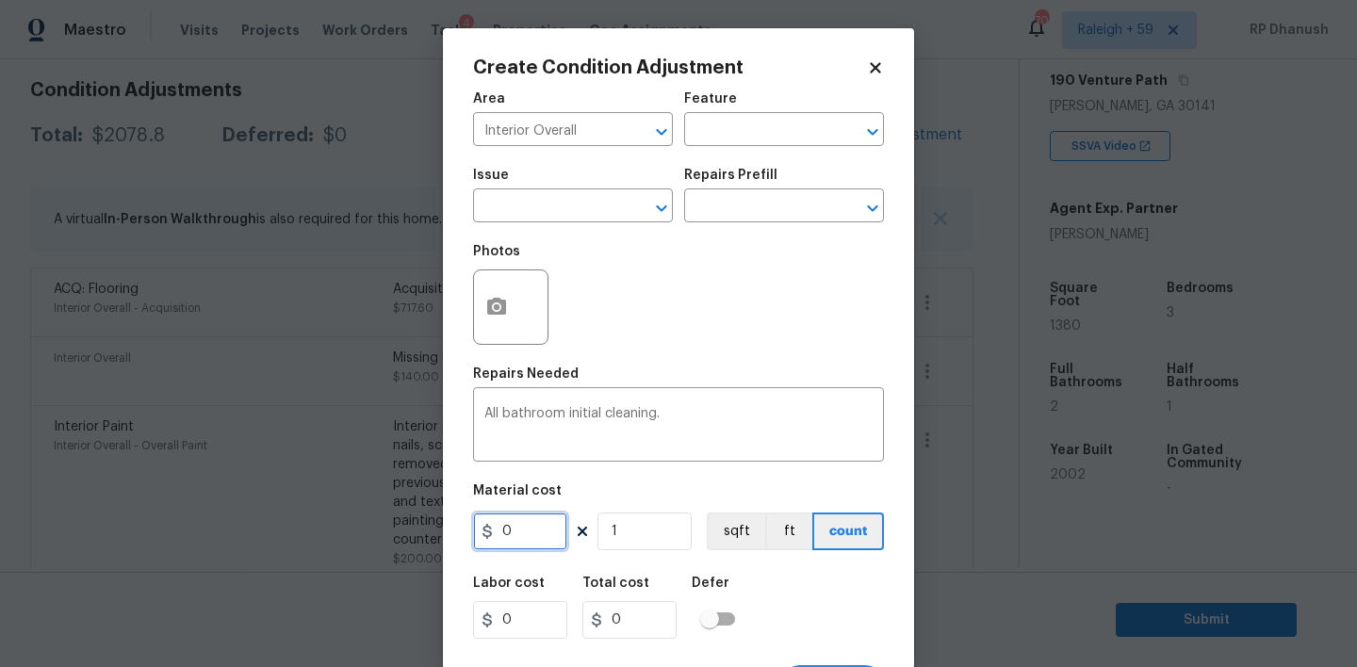
click at [530, 541] on input "0" at bounding box center [520, 532] width 94 height 38
type input "300"
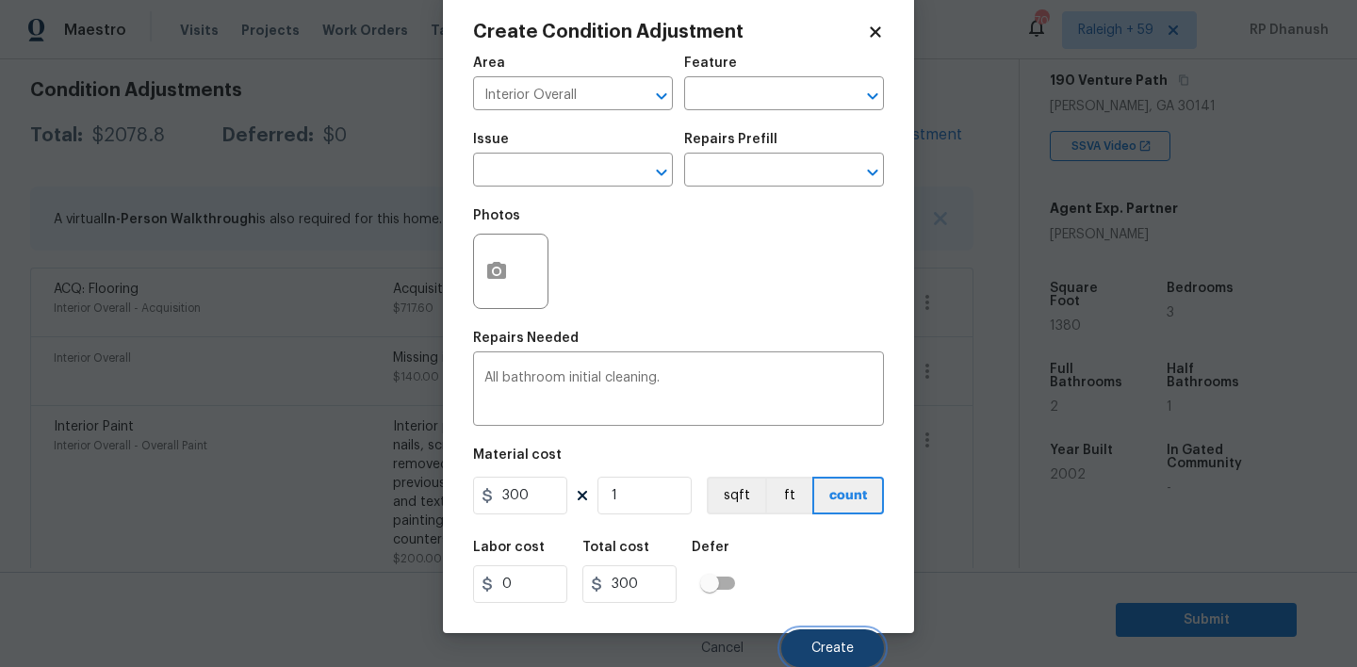
click at [843, 635] on button "Create" at bounding box center [832, 649] width 103 height 38
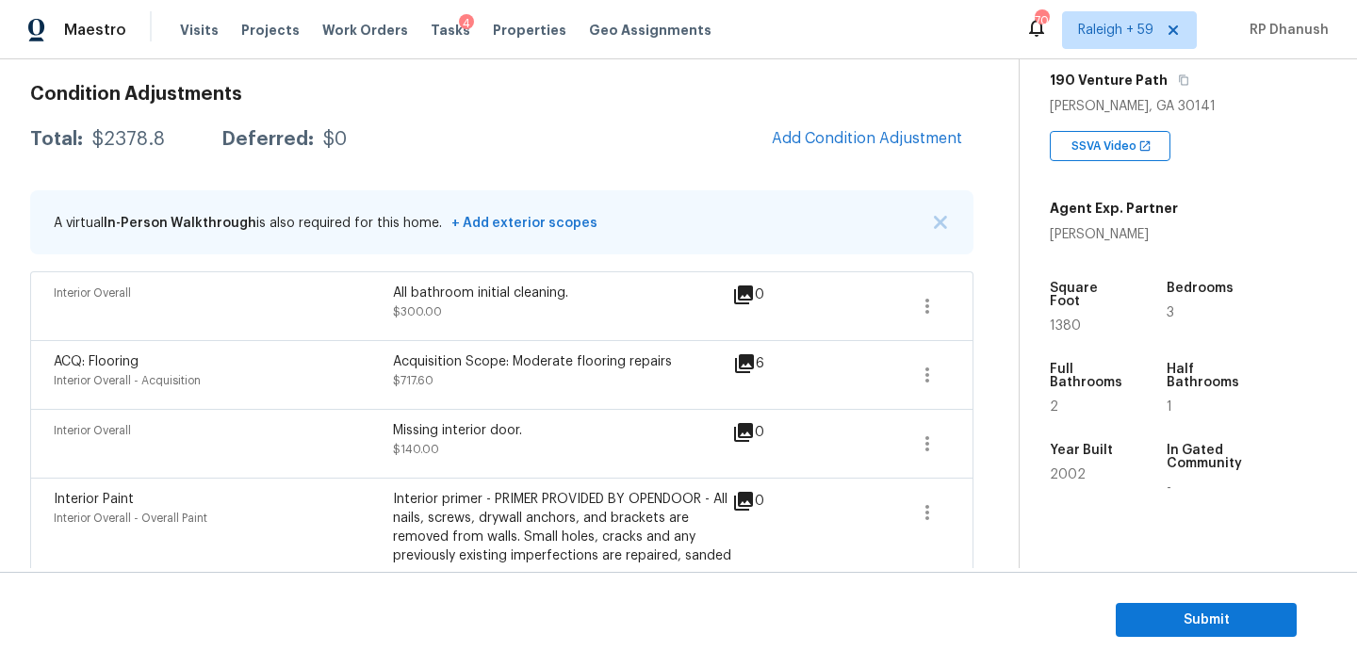
scroll to position [217, 0]
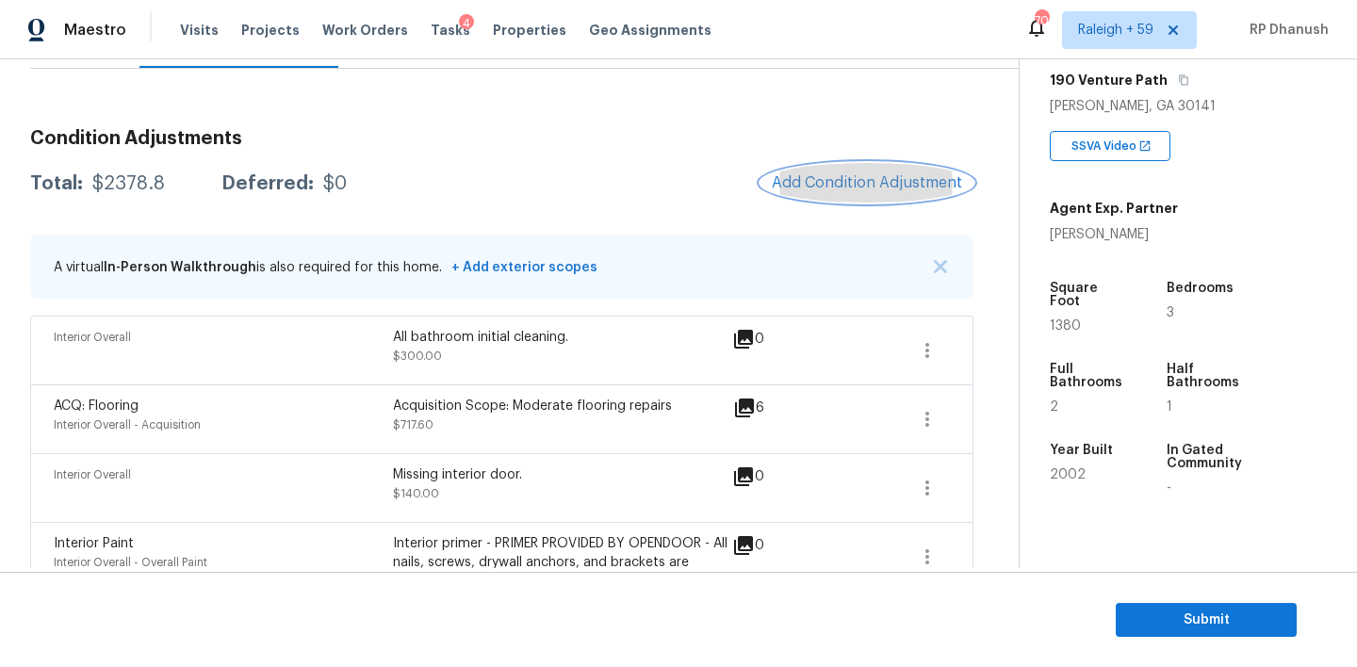
click at [843, 185] on span "Add Condition Adjustment" at bounding box center [867, 182] width 190 height 17
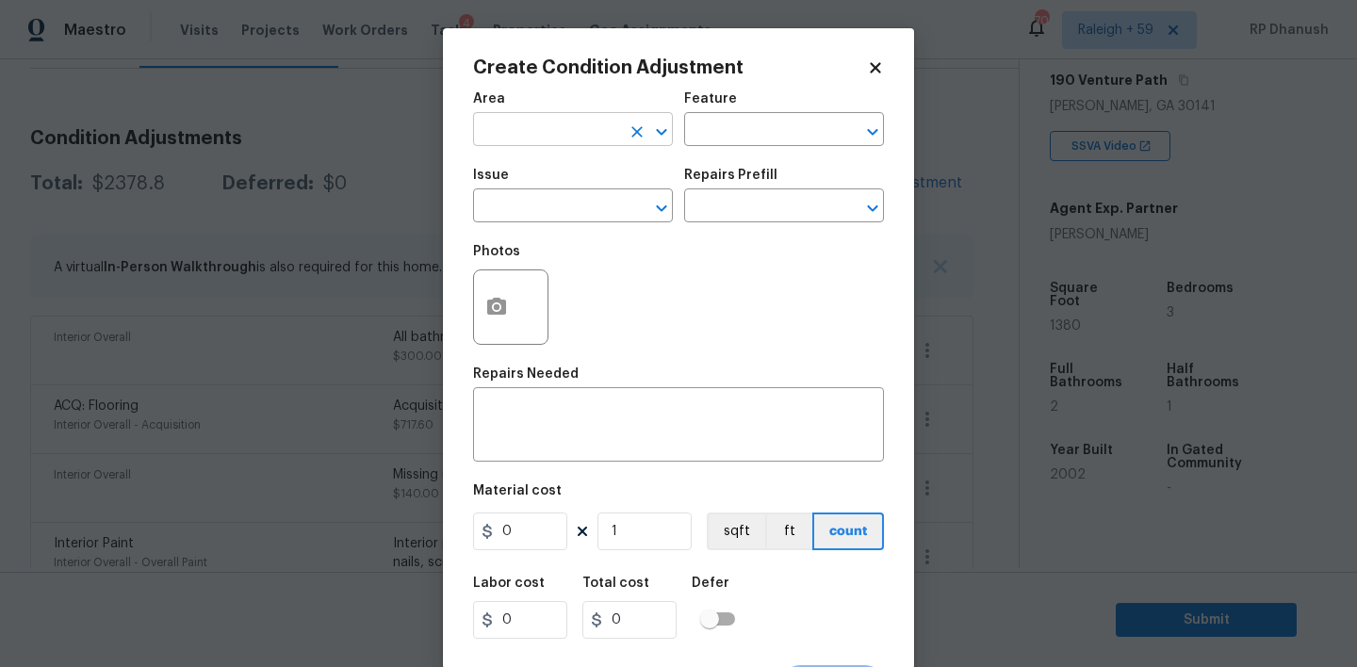
click at [484, 121] on input "text" at bounding box center [546, 131] width 147 height 29
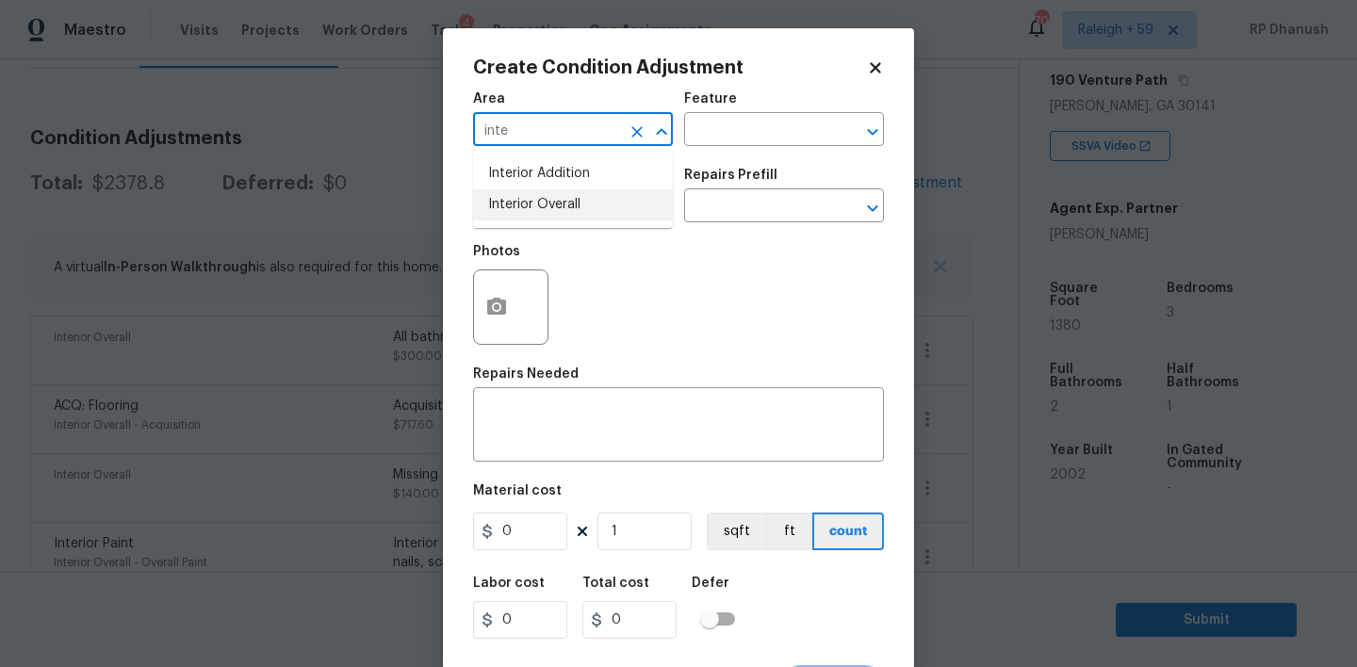
click at [531, 200] on li "Interior Overall" at bounding box center [573, 204] width 200 height 31
type input "Interior Overall"
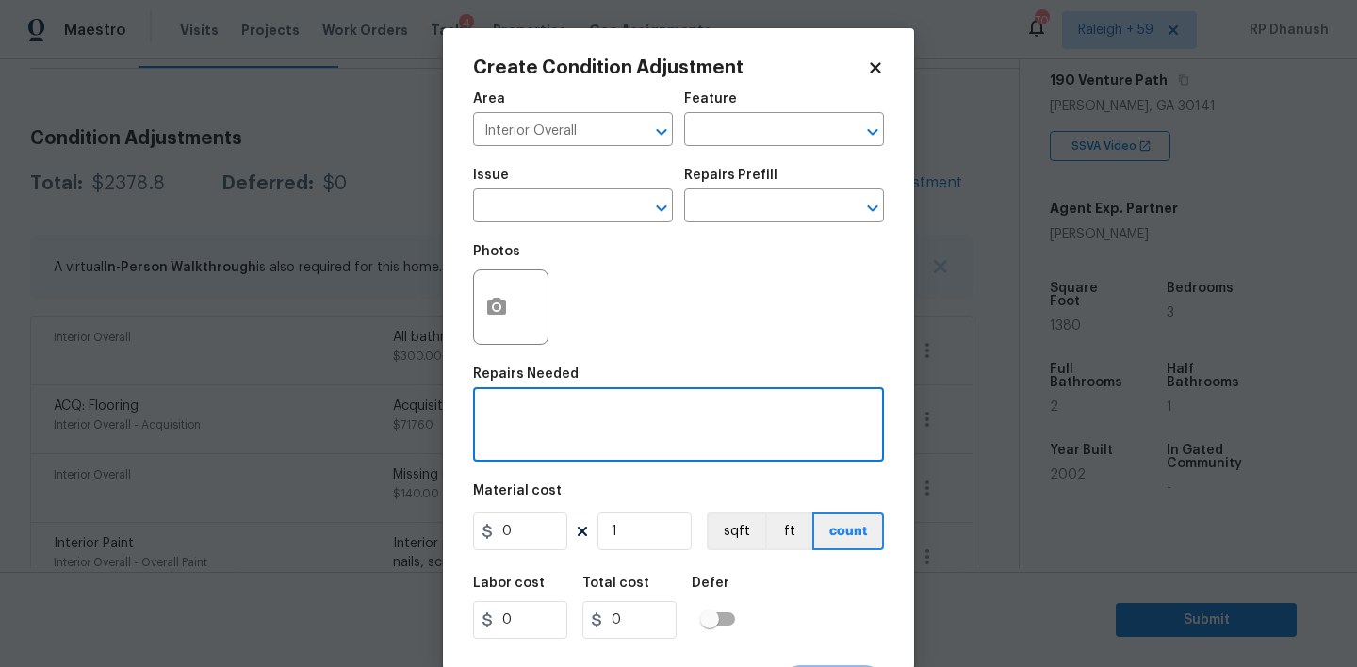
click at [530, 408] on textarea at bounding box center [678, 427] width 388 height 40
type textarea "Bathtub deep cleaning."
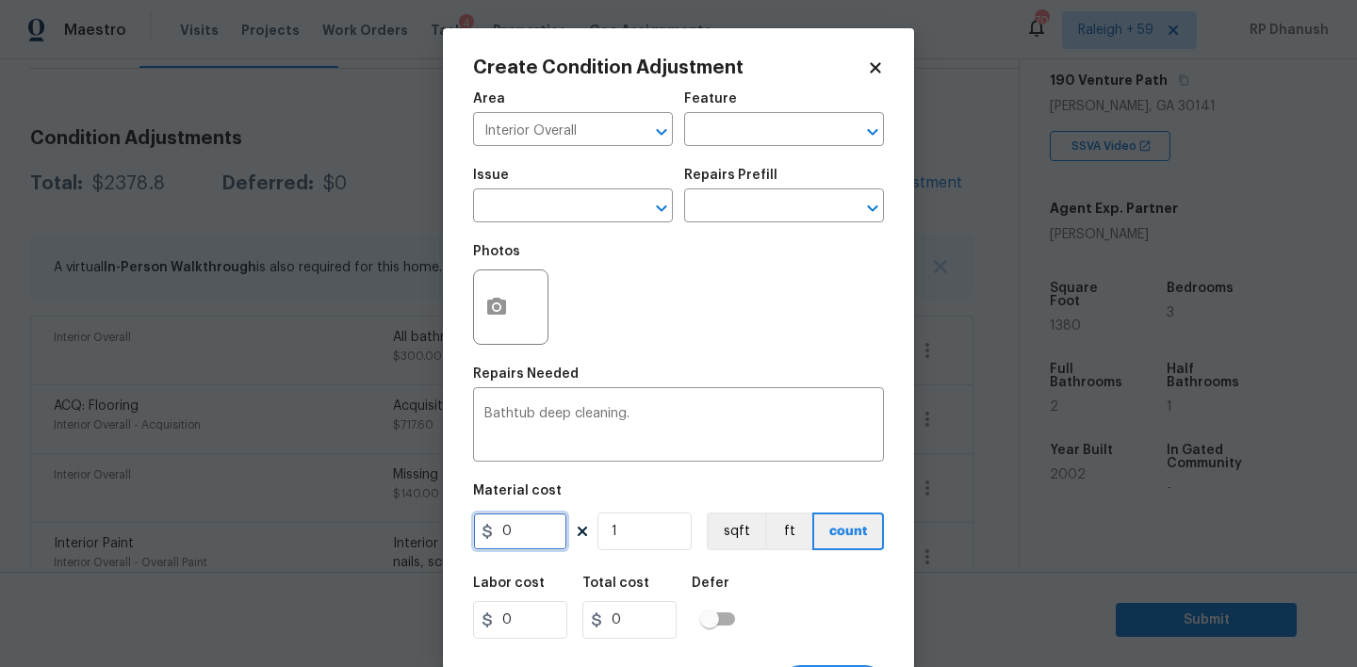
click at [520, 520] on input "0" at bounding box center [520, 532] width 94 height 38
type input "1"
type input "0"
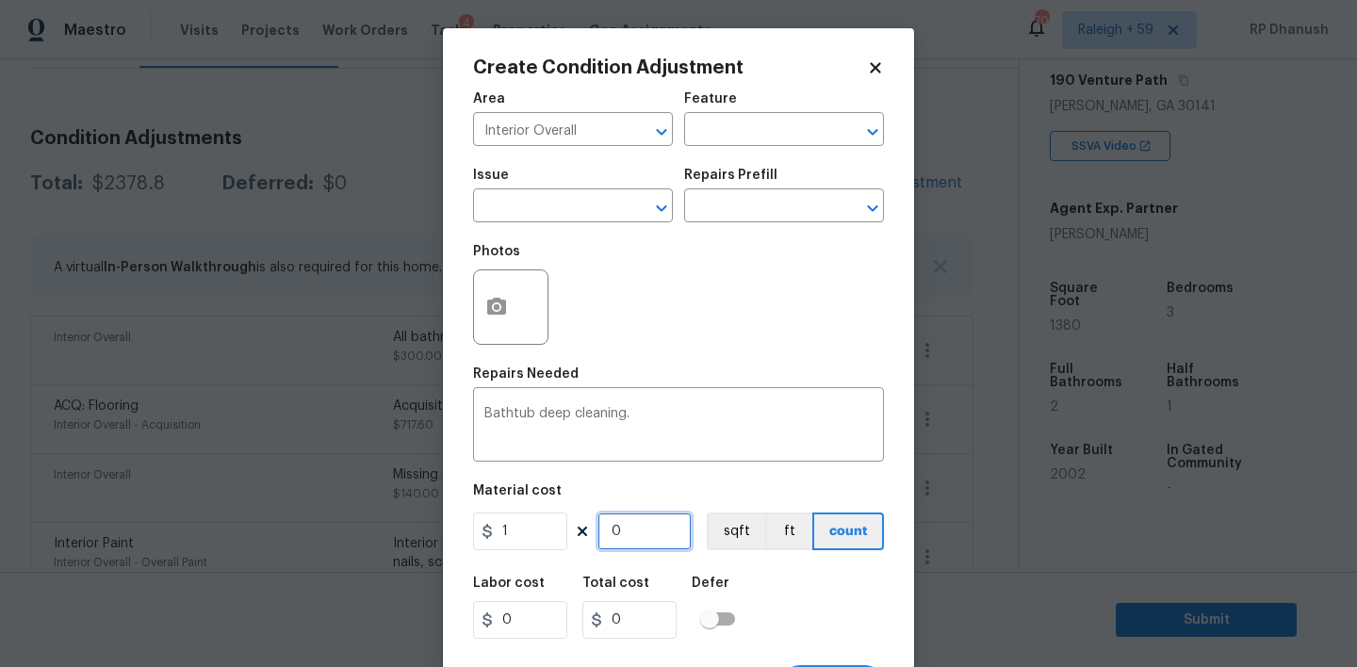
type input "2"
type input "20"
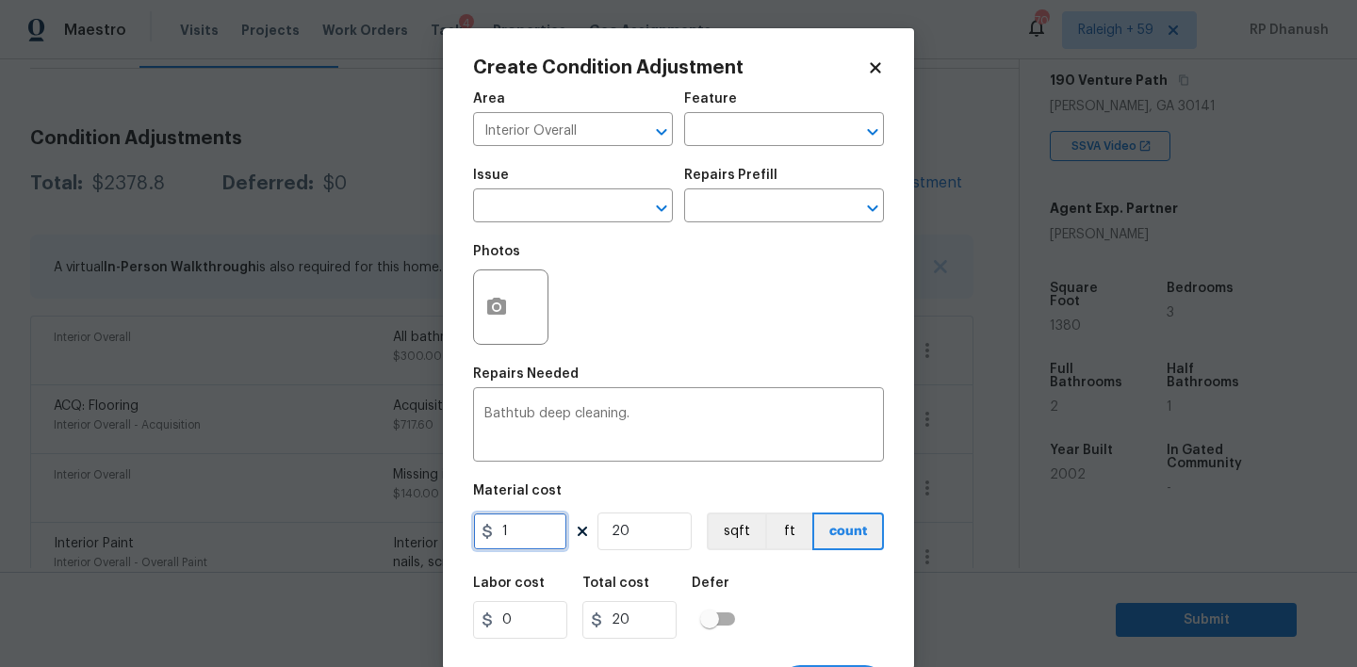
click at [520, 520] on input "1" at bounding box center [520, 532] width 94 height 38
type input "120"
type input "2400"
type input "1"
type input "120"
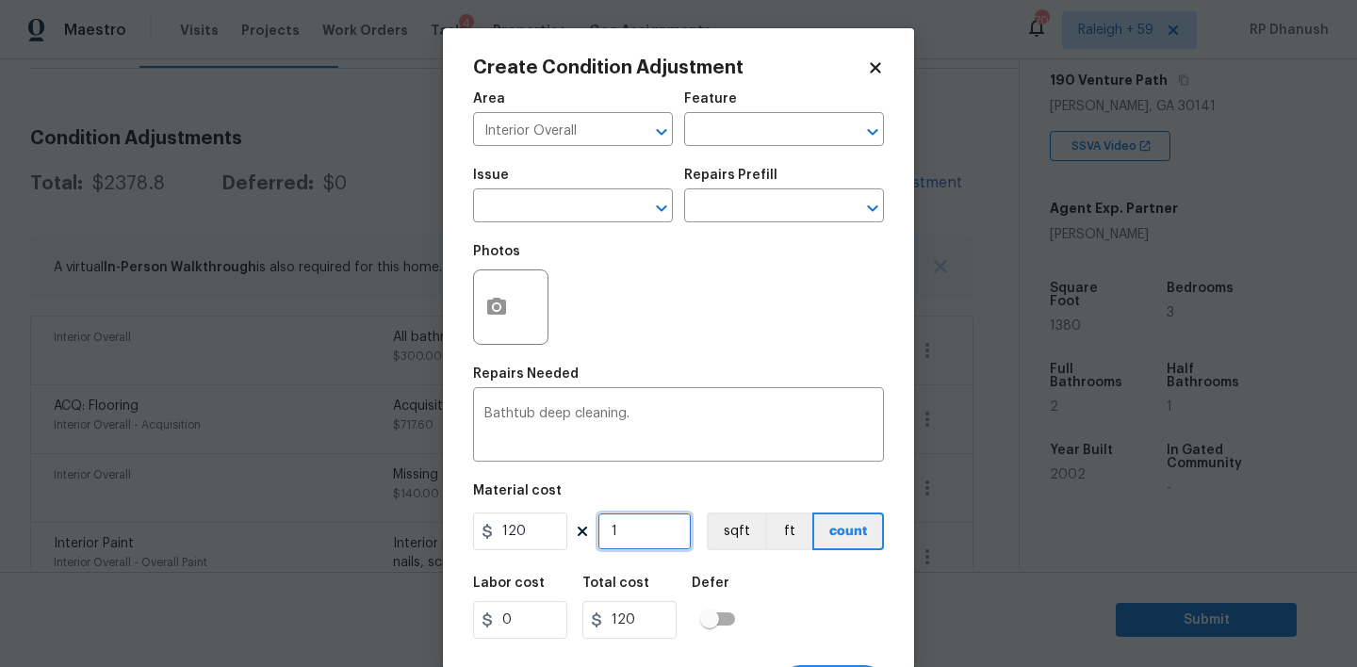
type input "1"
click at [494, 328] on button "button" at bounding box center [496, 307] width 45 height 74
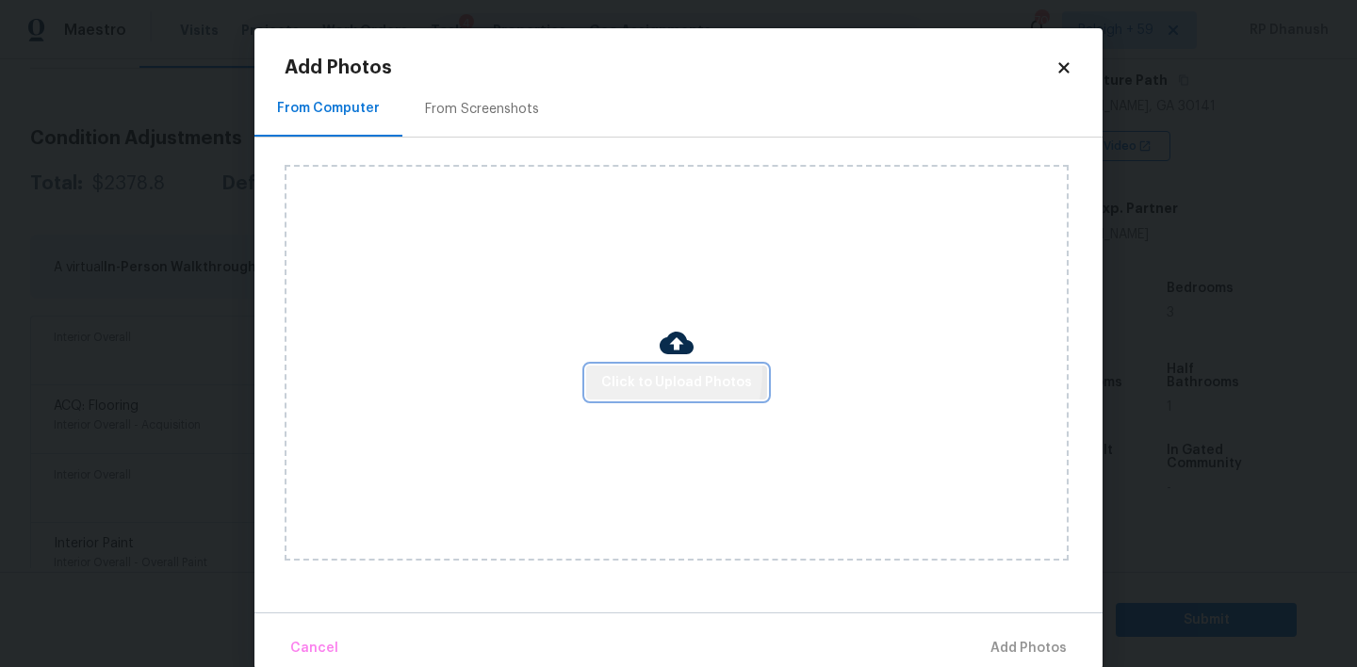
click at [638, 373] on span "Click to Upload Photos" at bounding box center [676, 383] width 151 height 24
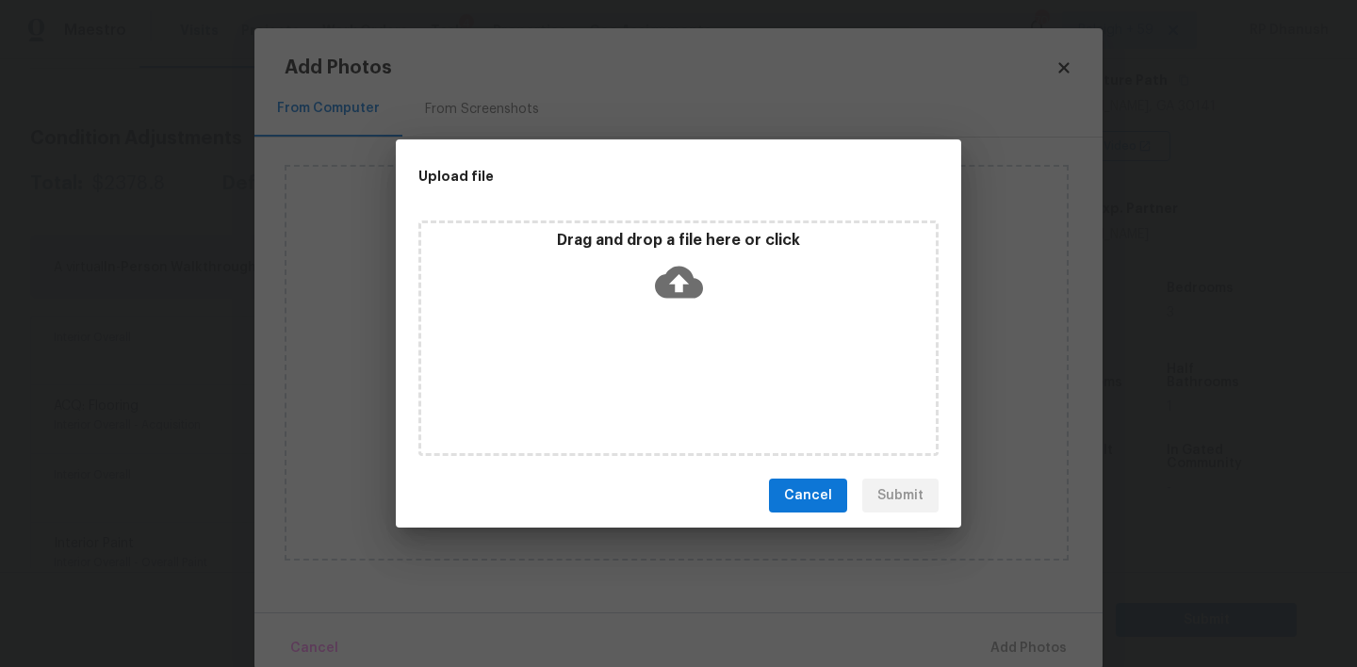
click at [638, 288] on div "Drag and drop a file here or click" at bounding box center [678, 271] width 515 height 81
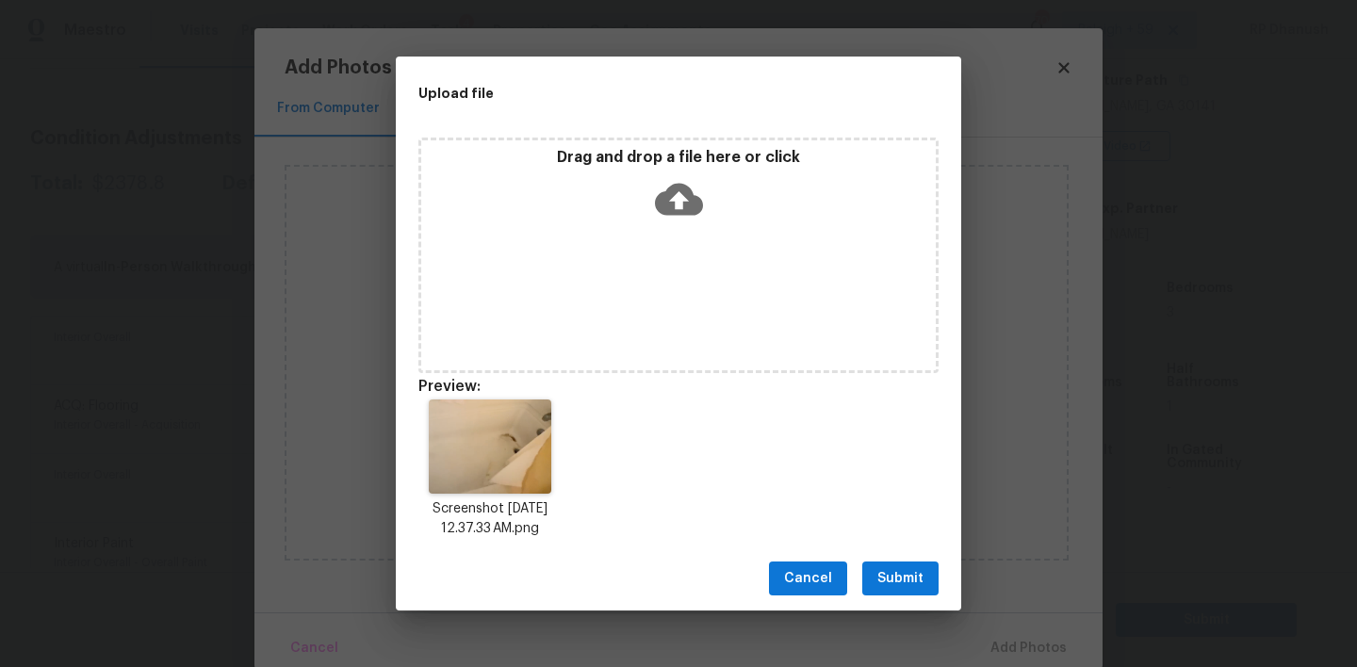
click at [918, 584] on span "Submit" at bounding box center [900, 579] width 46 height 24
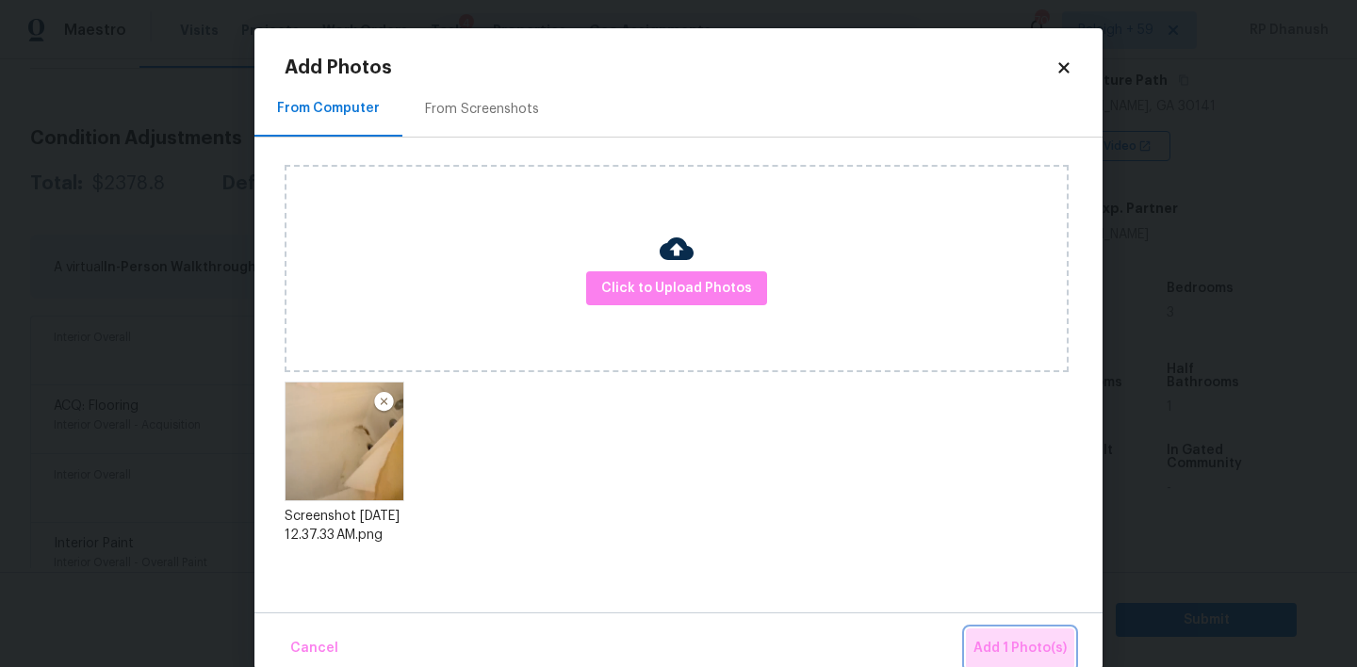
click at [1052, 631] on button "Add 1 Photo(s)" at bounding box center [1020, 649] width 108 height 41
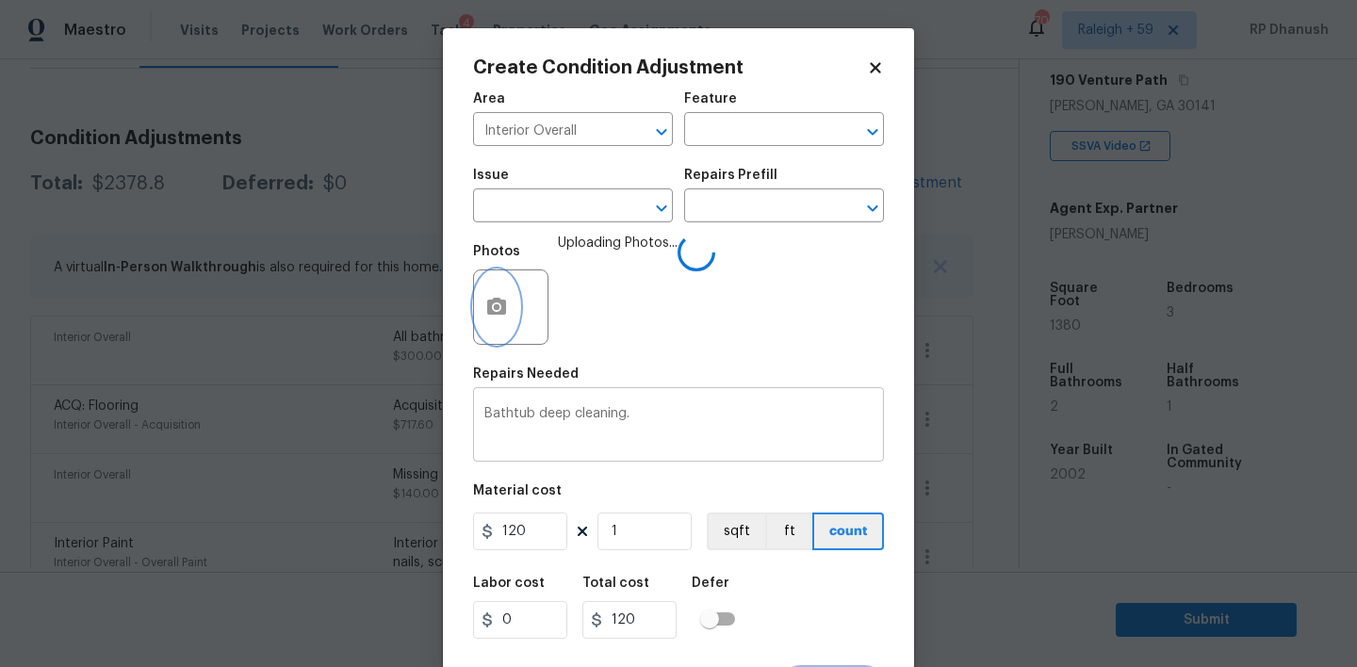
scroll to position [37, 0]
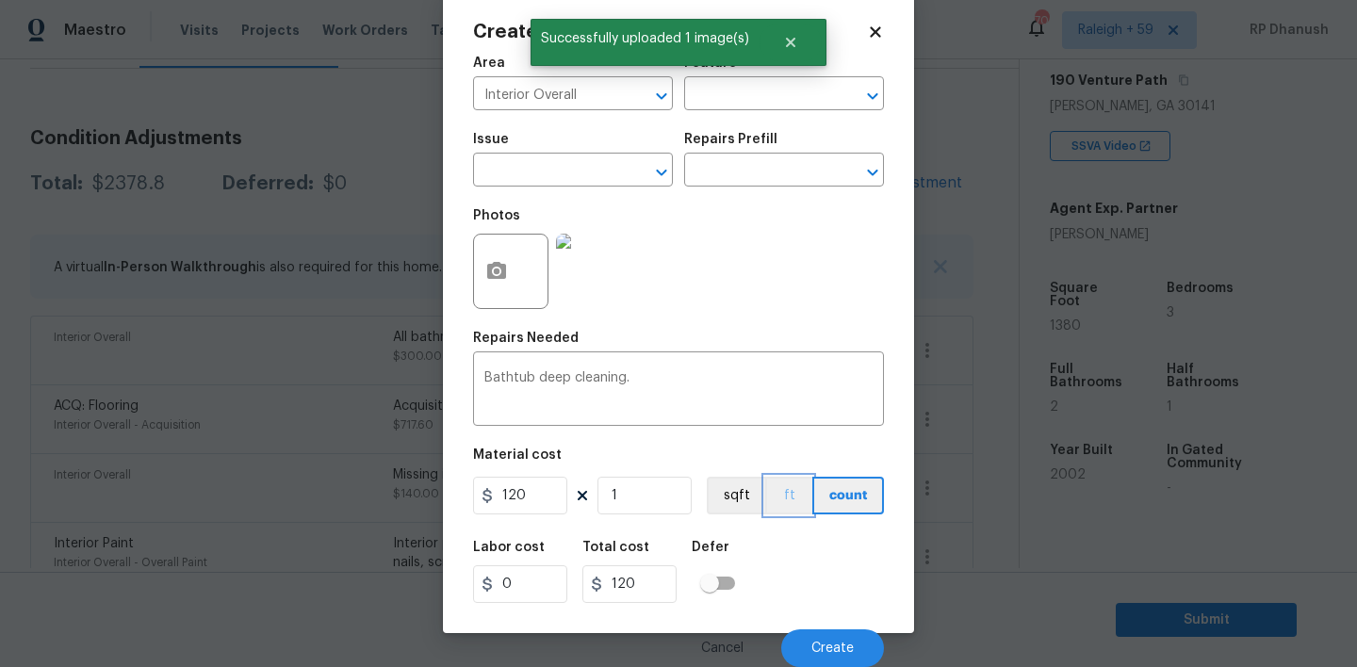
click at [806, 502] on button "ft" at bounding box center [788, 496] width 47 height 38
click at [838, 647] on span "Create" at bounding box center [832, 649] width 42 height 14
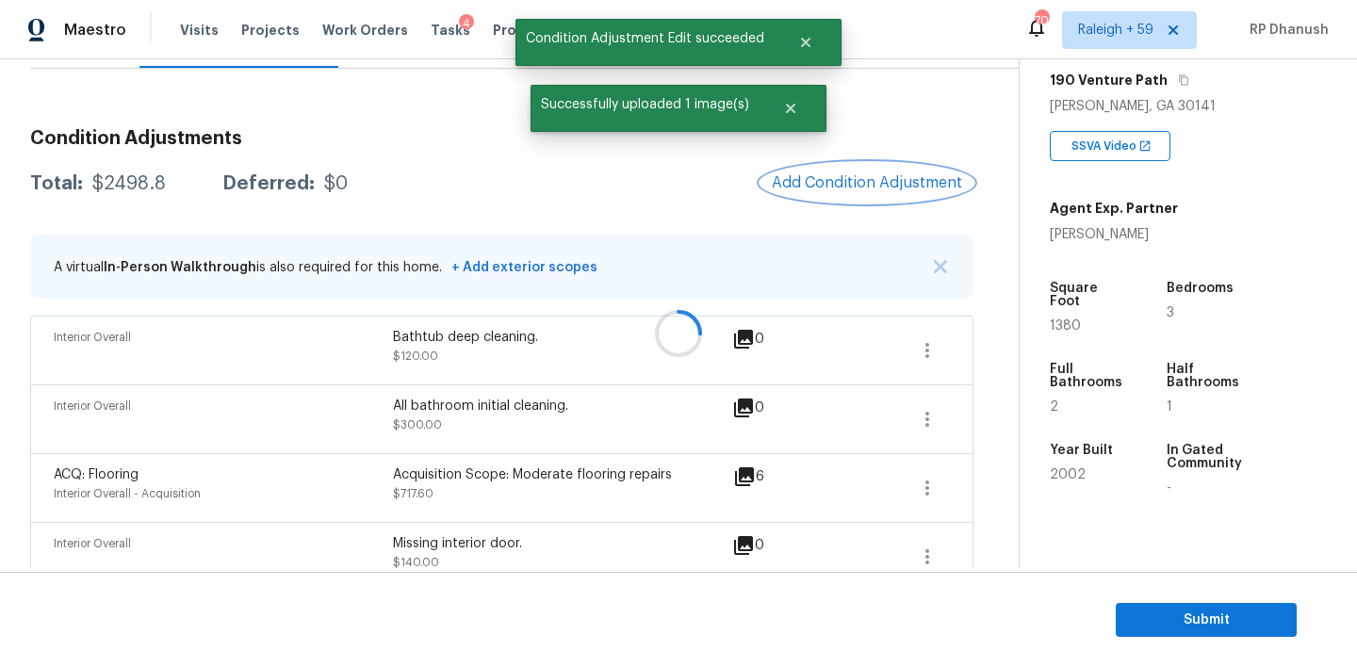
scroll to position [0, 0]
click at [841, 170] on button "Add Condition Adjustment" at bounding box center [867, 183] width 213 height 40
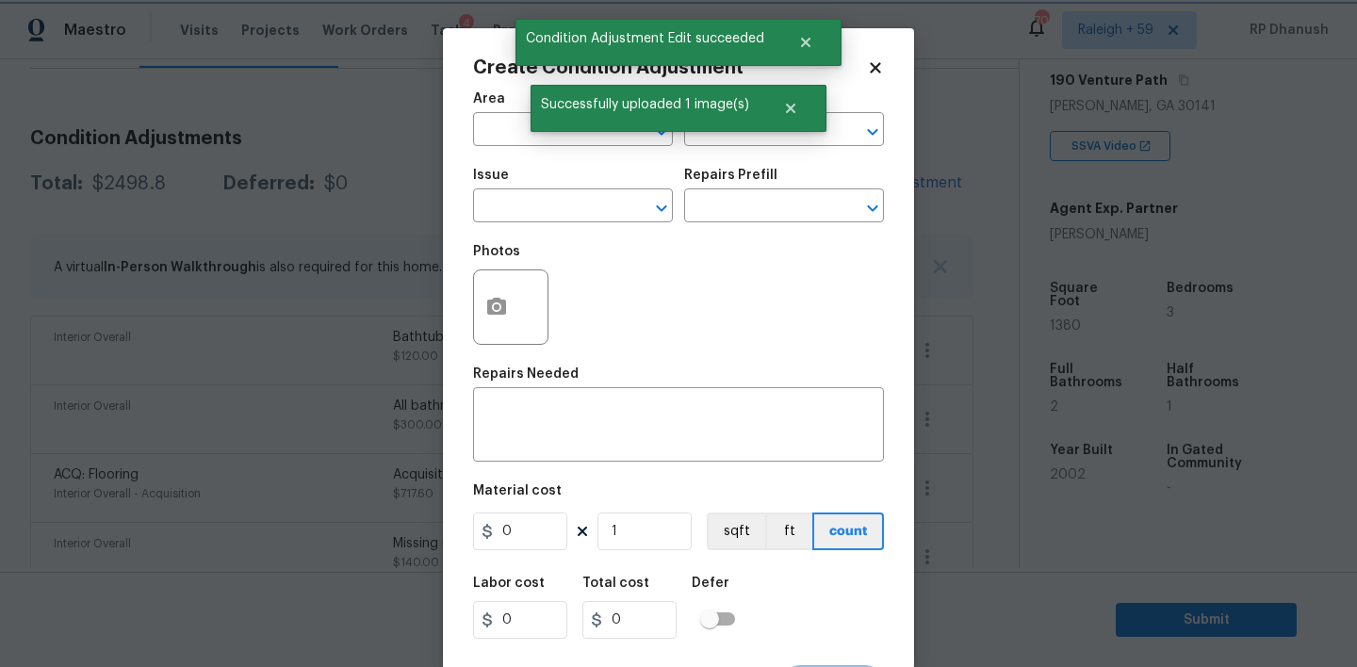
click at [535, 125] on div "Successfully uploaded 1 image(s)" at bounding box center [679, 108] width 296 height 47
click at [503, 136] on input "text" at bounding box center [546, 131] width 147 height 29
click at [506, 210] on li "Interior Overall" at bounding box center [573, 204] width 200 height 31
type input "Interior Overall"
click at [512, 394] on div "x ​" at bounding box center [678, 427] width 411 height 70
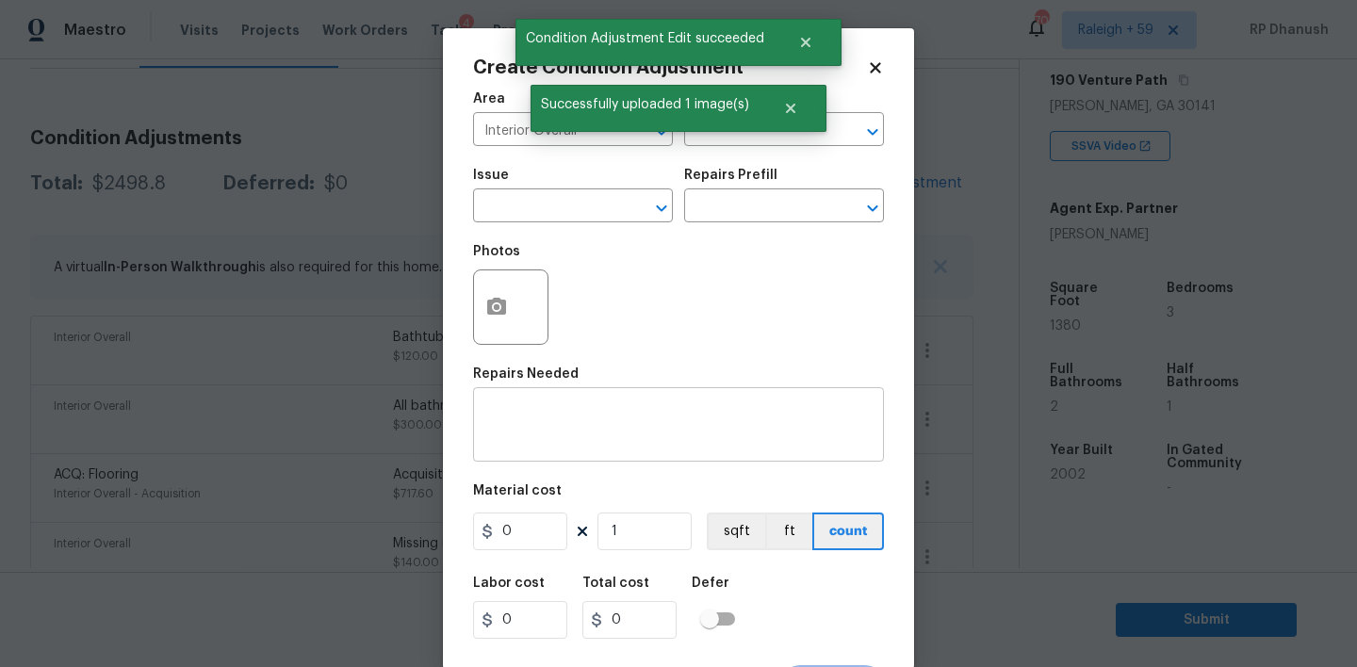
click at [512, 394] on div "x ​" at bounding box center [678, 427] width 411 height 70
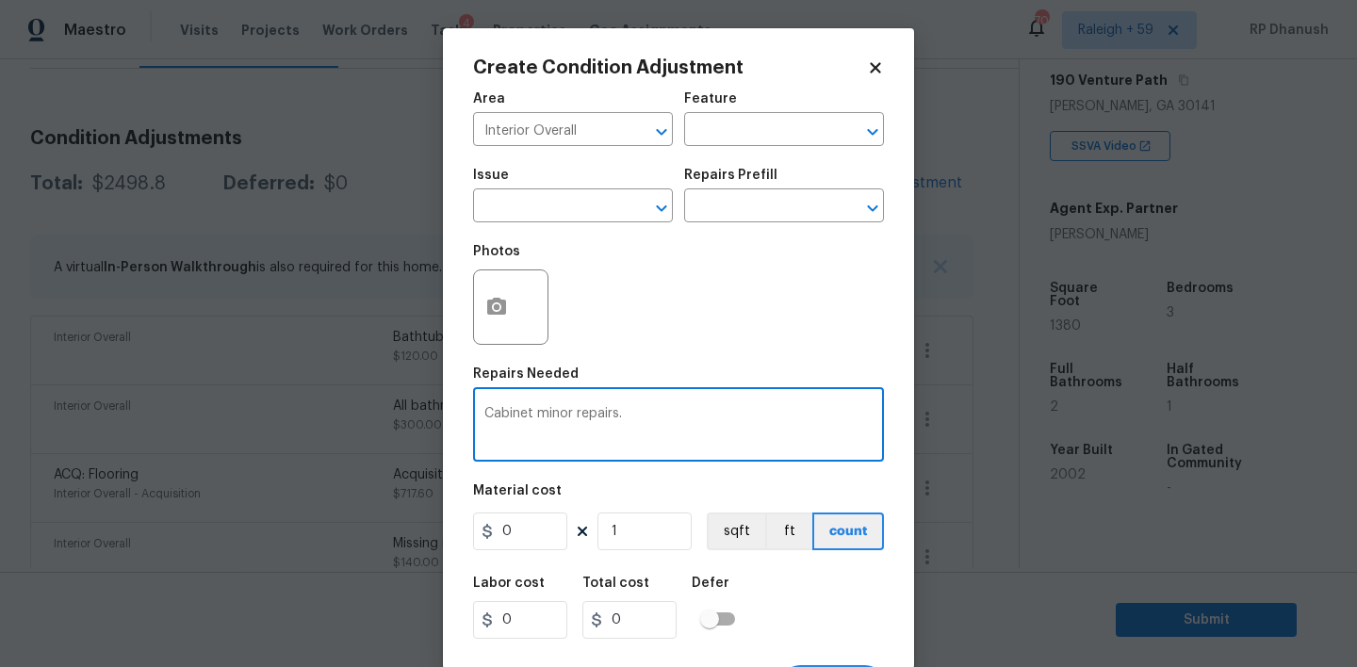
type textarea "Cabinet minor repairs."
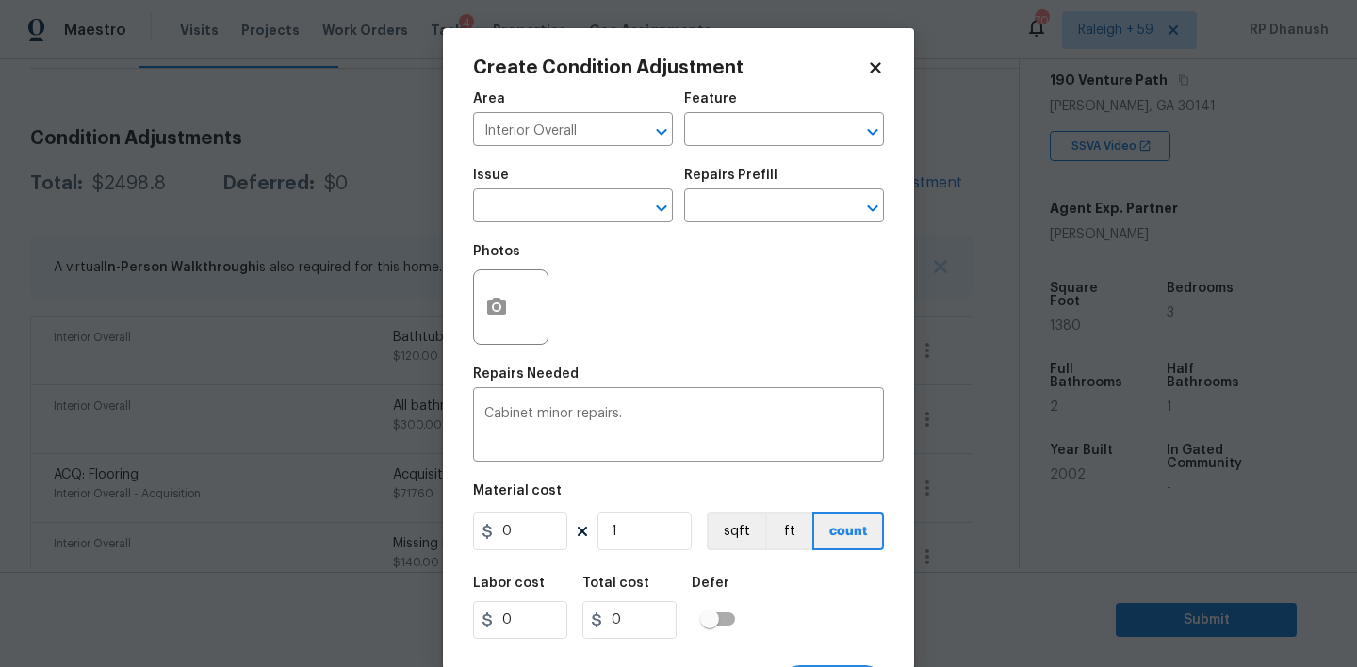
click at [543, 511] on figure "Material cost 0 1 sqft ft count" at bounding box center [678, 519] width 411 height 70
click at [544, 529] on input "0" at bounding box center [520, 532] width 94 height 38
type input "1400"
click at [505, 287] on button "button" at bounding box center [496, 307] width 45 height 74
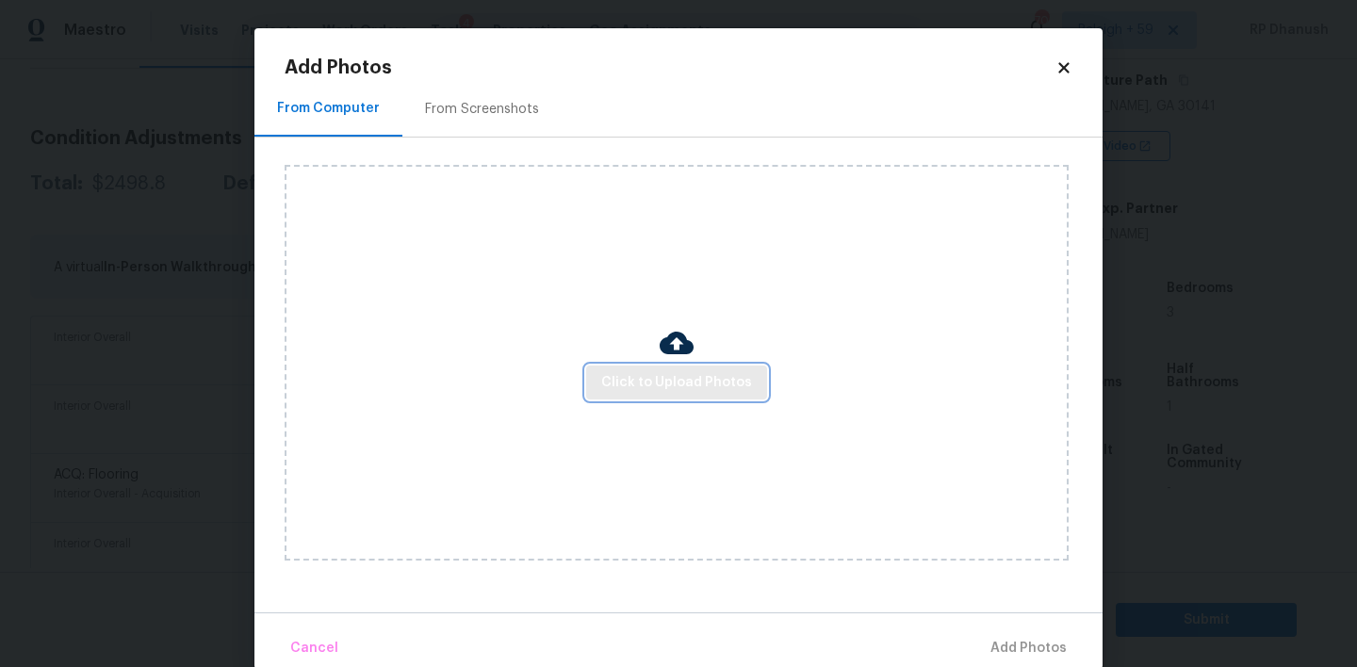
click at [640, 391] on span "Click to Upload Photos" at bounding box center [676, 383] width 151 height 24
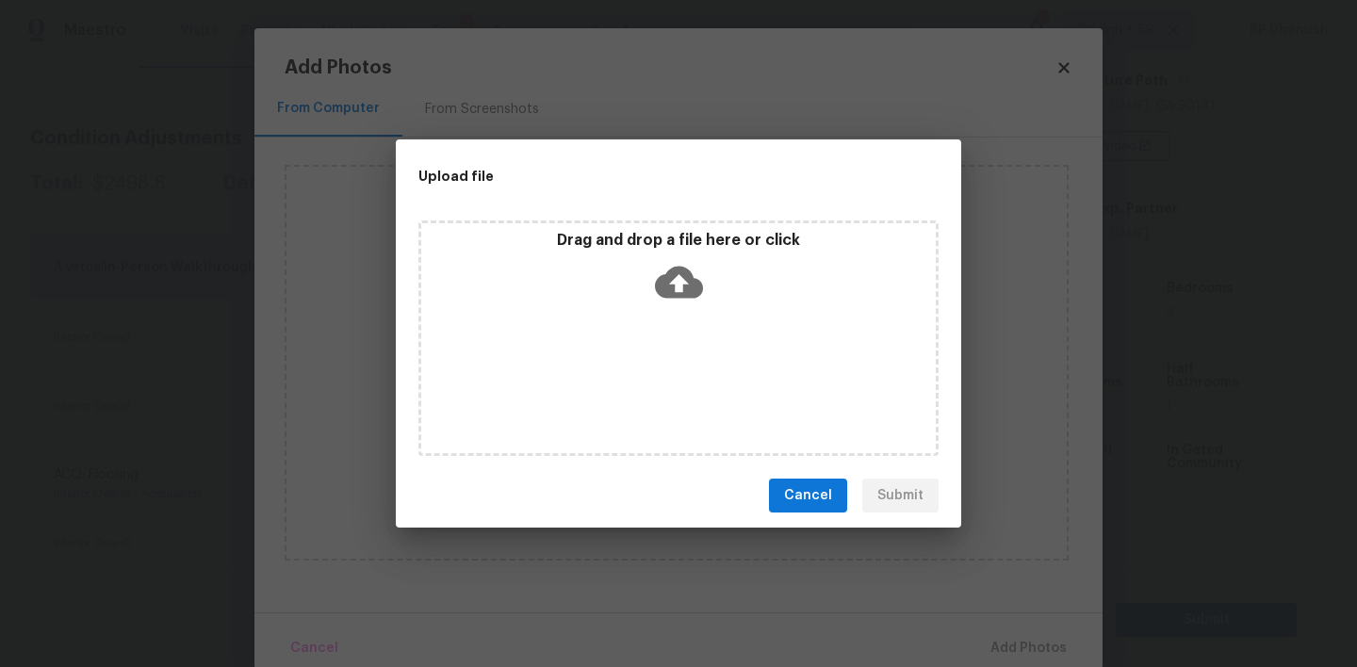
click at [668, 281] on icon at bounding box center [679, 283] width 48 height 32
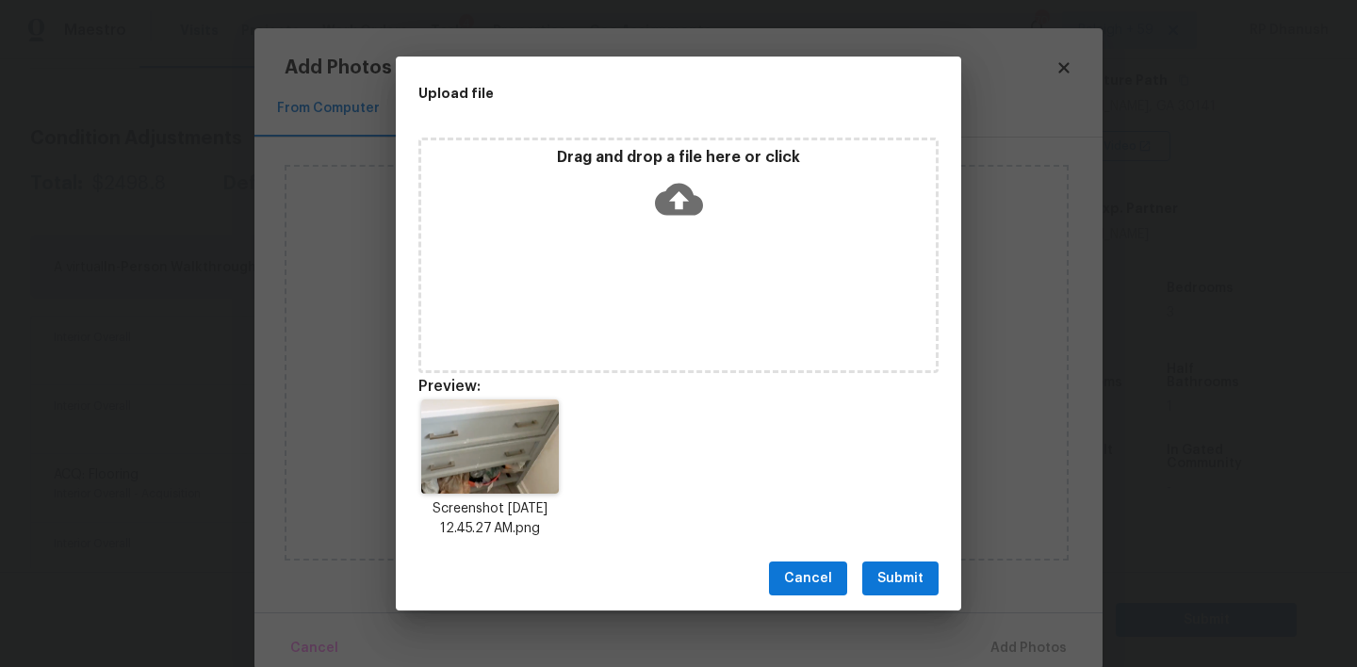
click at [916, 571] on span "Submit" at bounding box center [900, 579] width 46 height 24
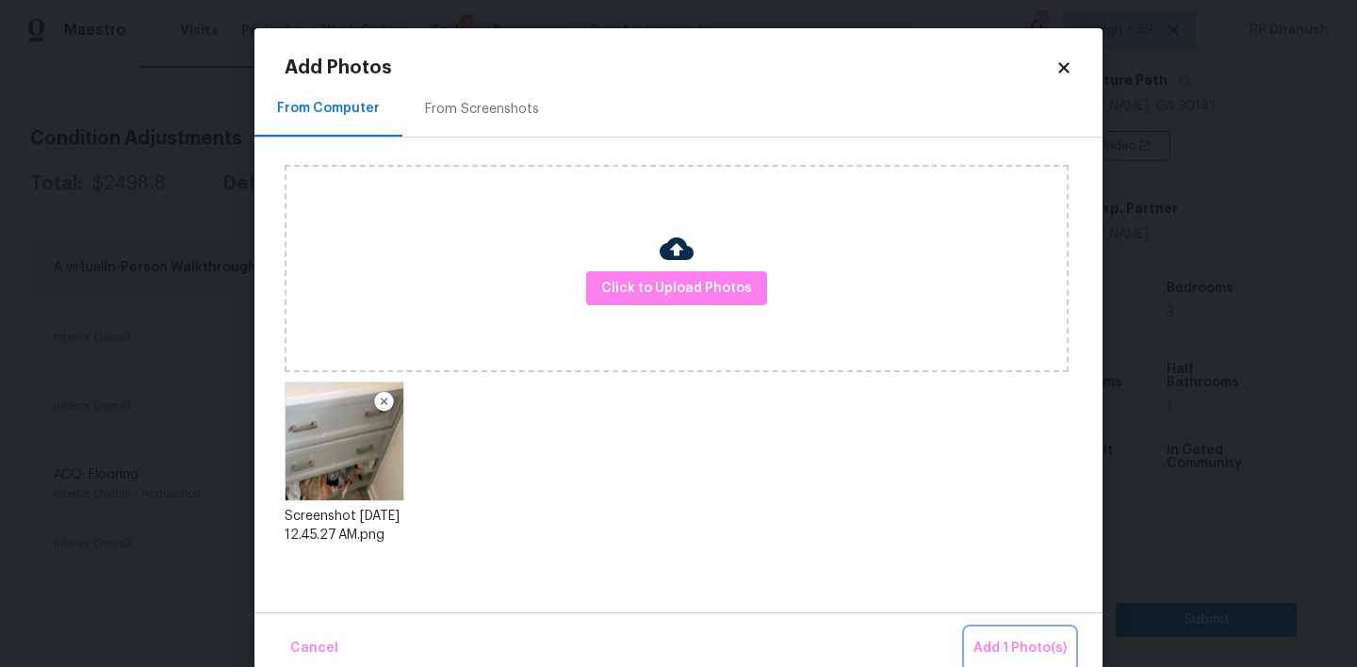
click at [996, 631] on button "Add 1 Photo(s)" at bounding box center [1020, 649] width 108 height 41
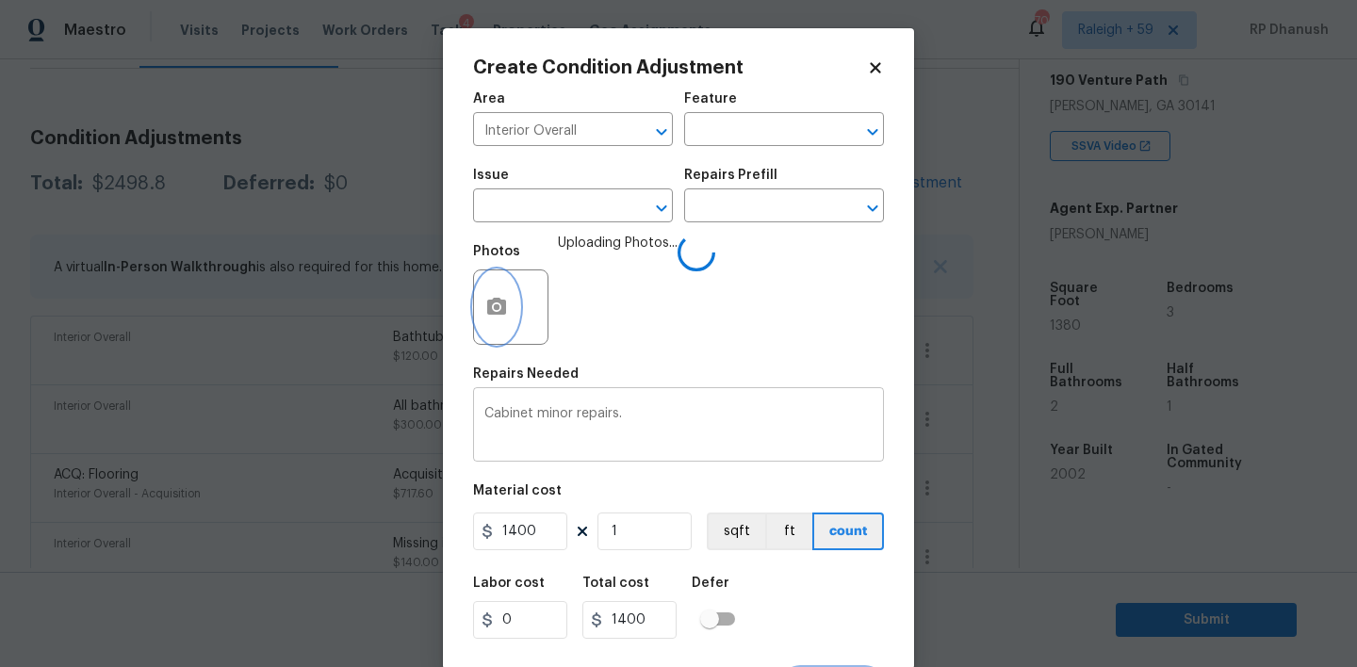
scroll to position [37, 0]
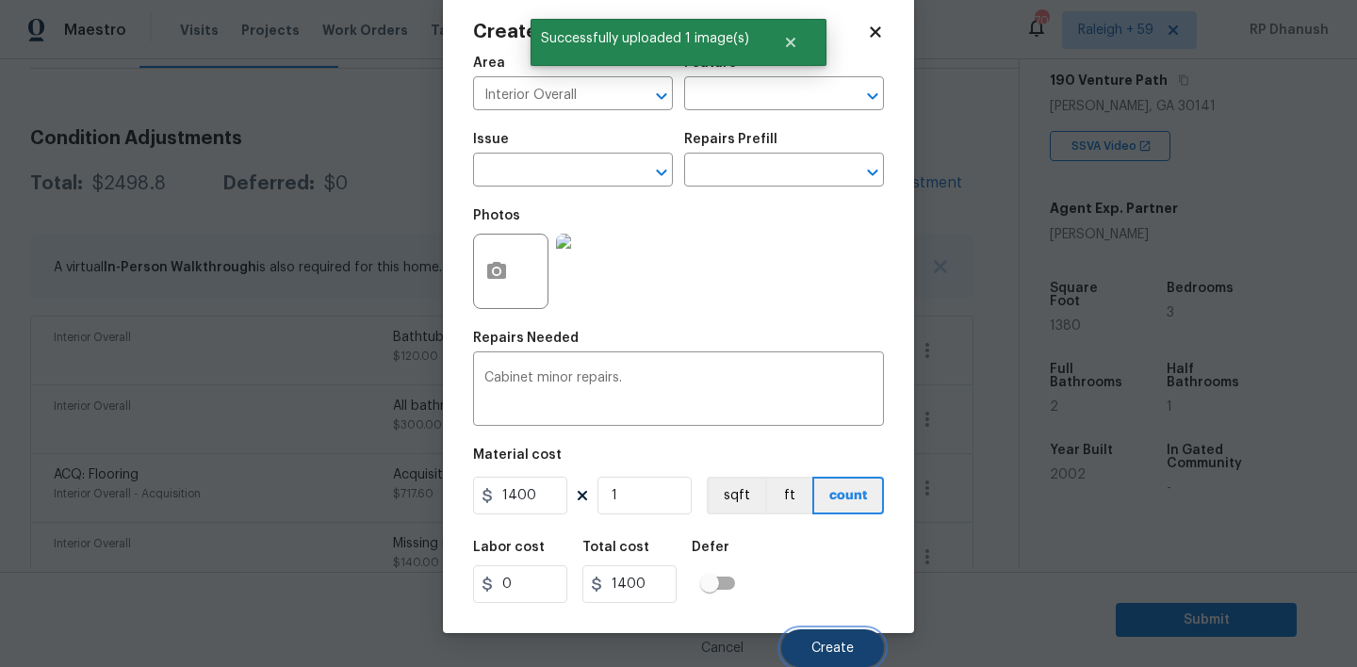
click at [856, 630] on button "Create" at bounding box center [832, 649] width 103 height 38
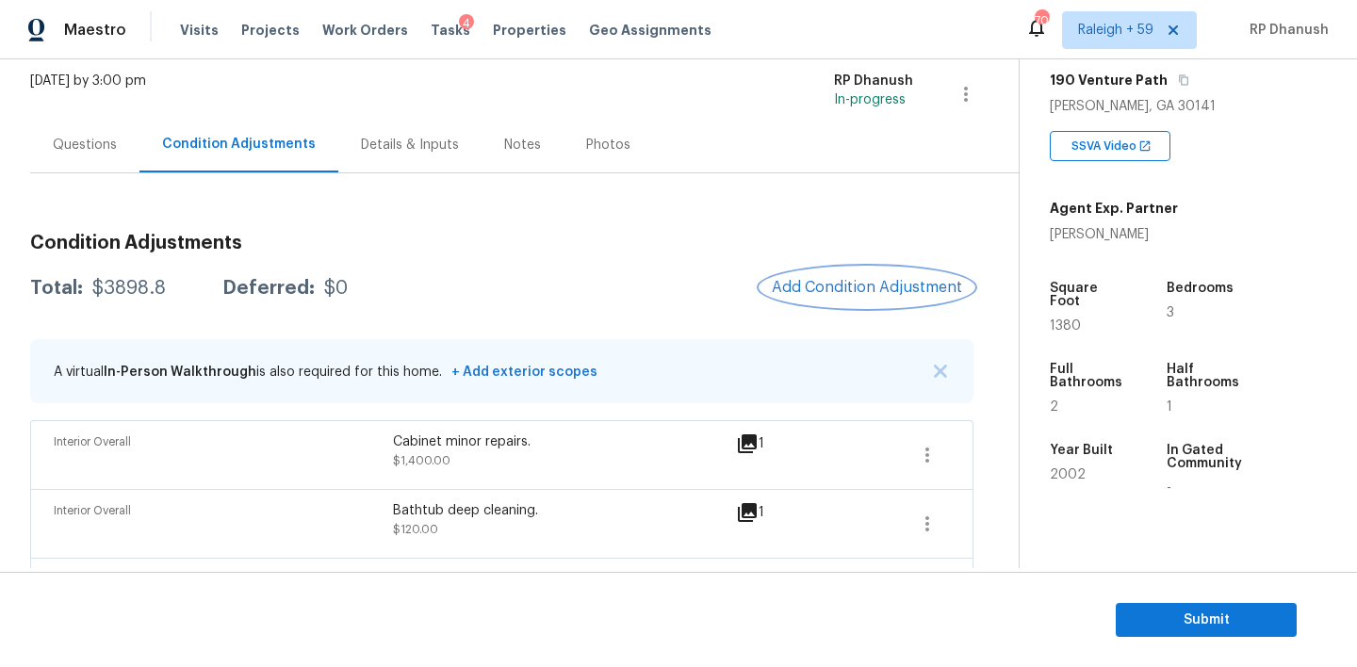
scroll to position [0, 0]
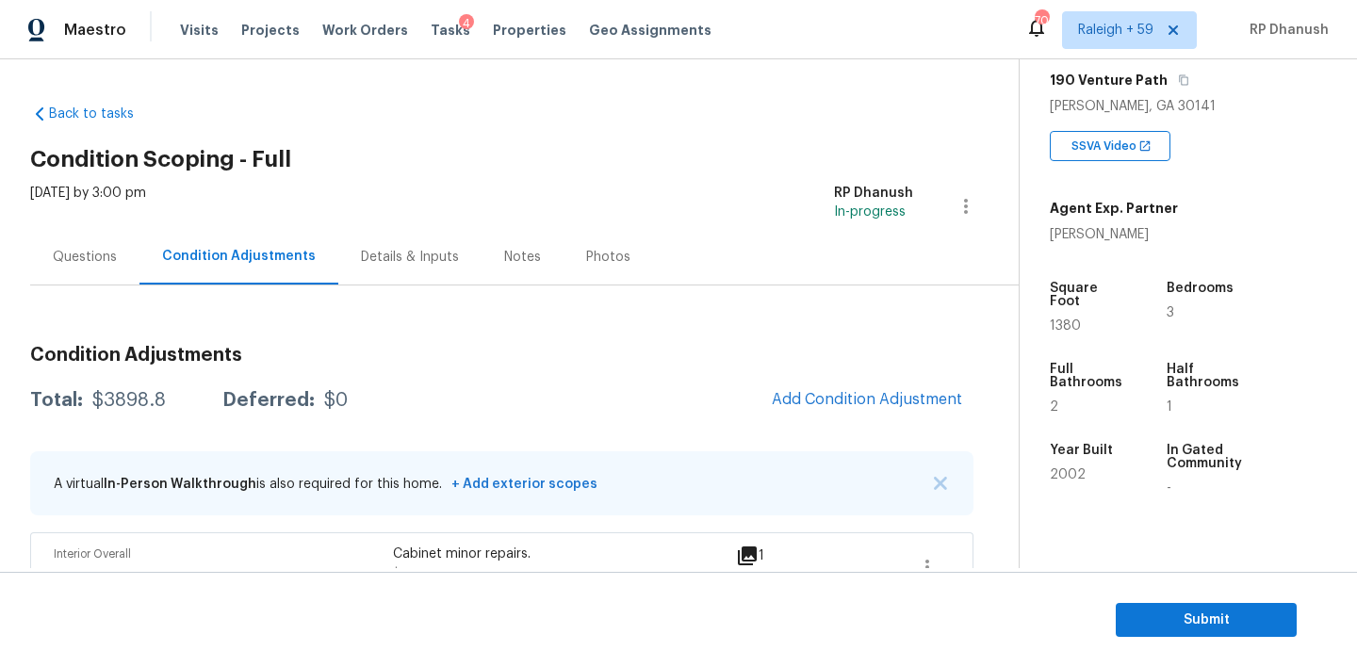
click at [116, 256] on div "Questions" at bounding box center [84, 257] width 109 height 56
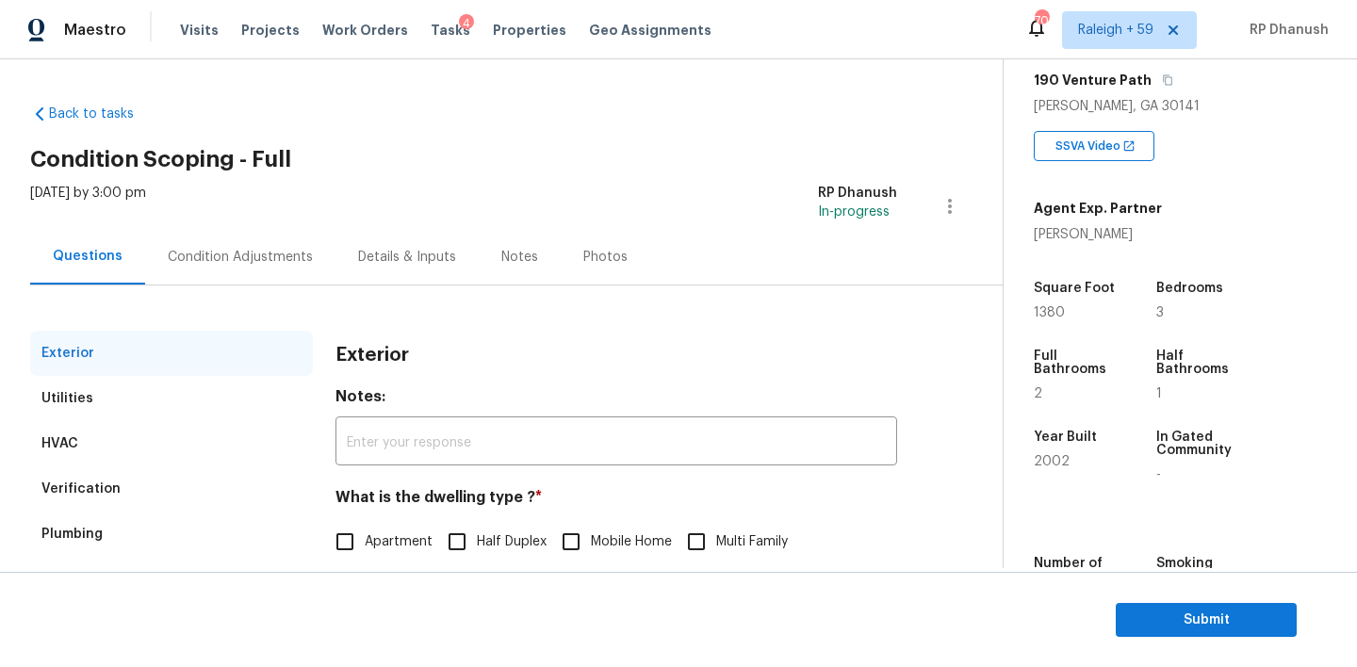
scroll to position [240, 0]
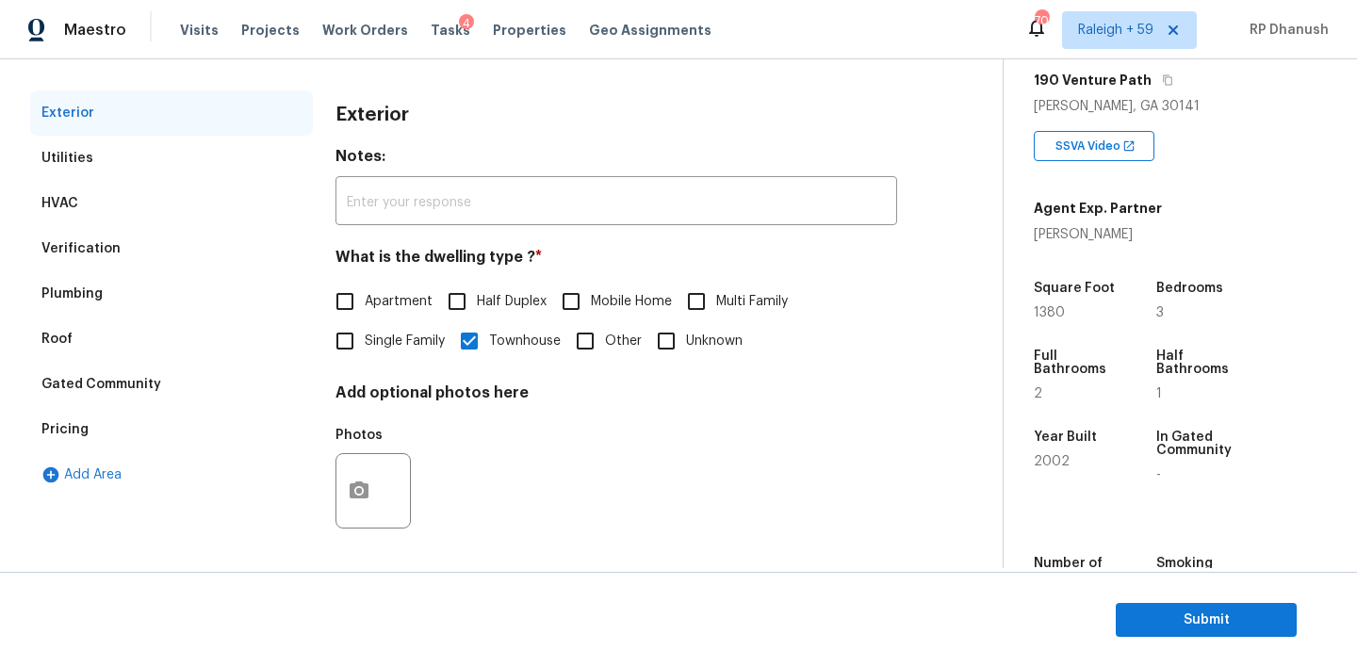
click at [77, 417] on div "Pricing" at bounding box center [171, 429] width 283 height 45
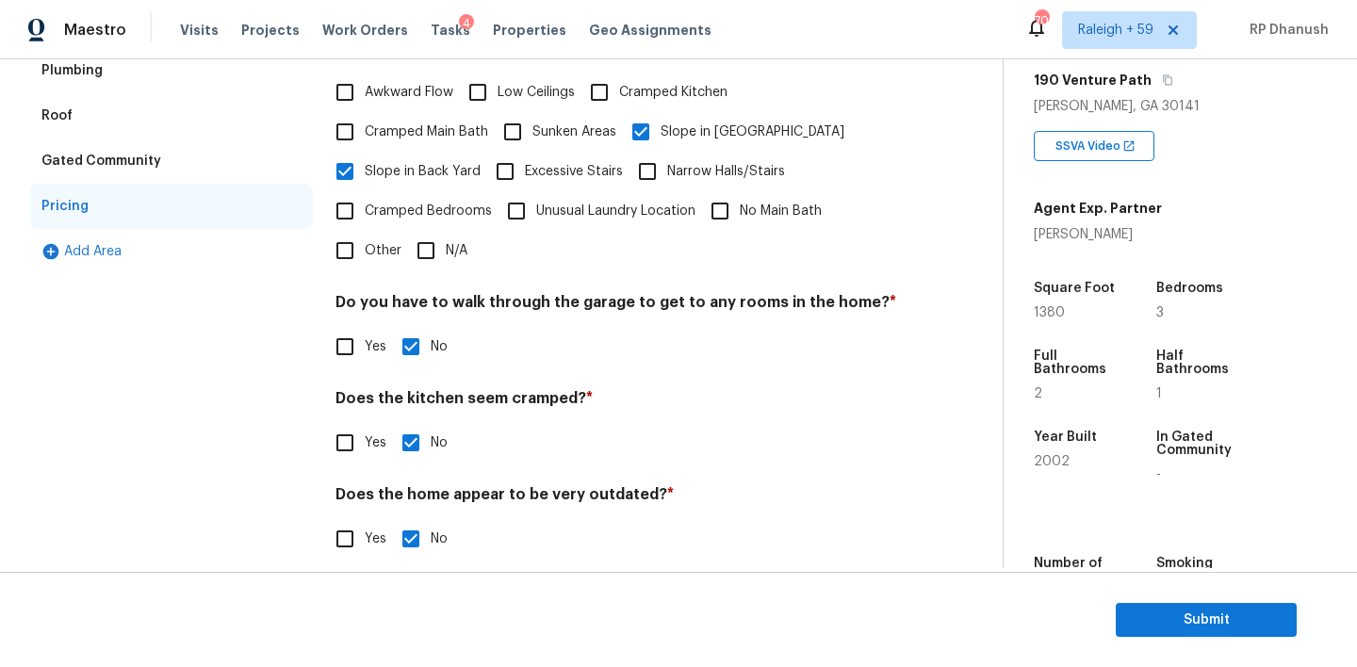
scroll to position [0, 0]
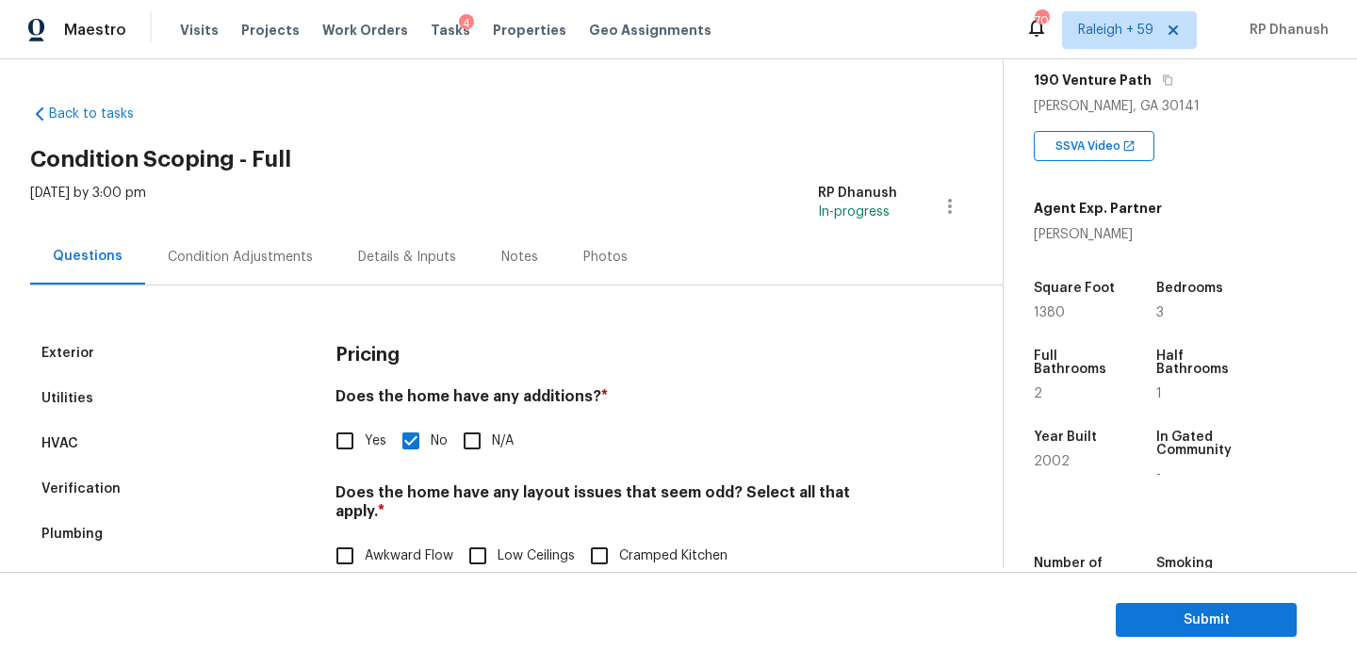
click at [86, 487] on div "Verification" at bounding box center [80, 489] width 79 height 19
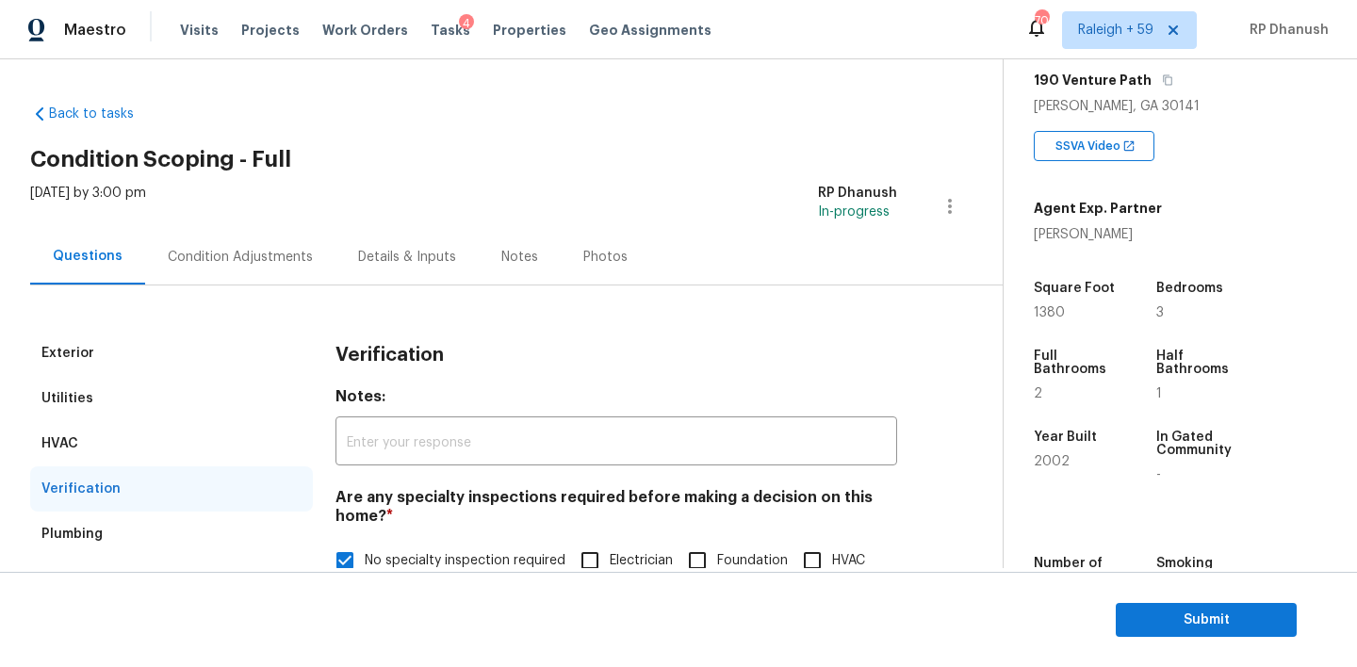
click at [262, 246] on div "Condition Adjustments" at bounding box center [240, 257] width 190 height 56
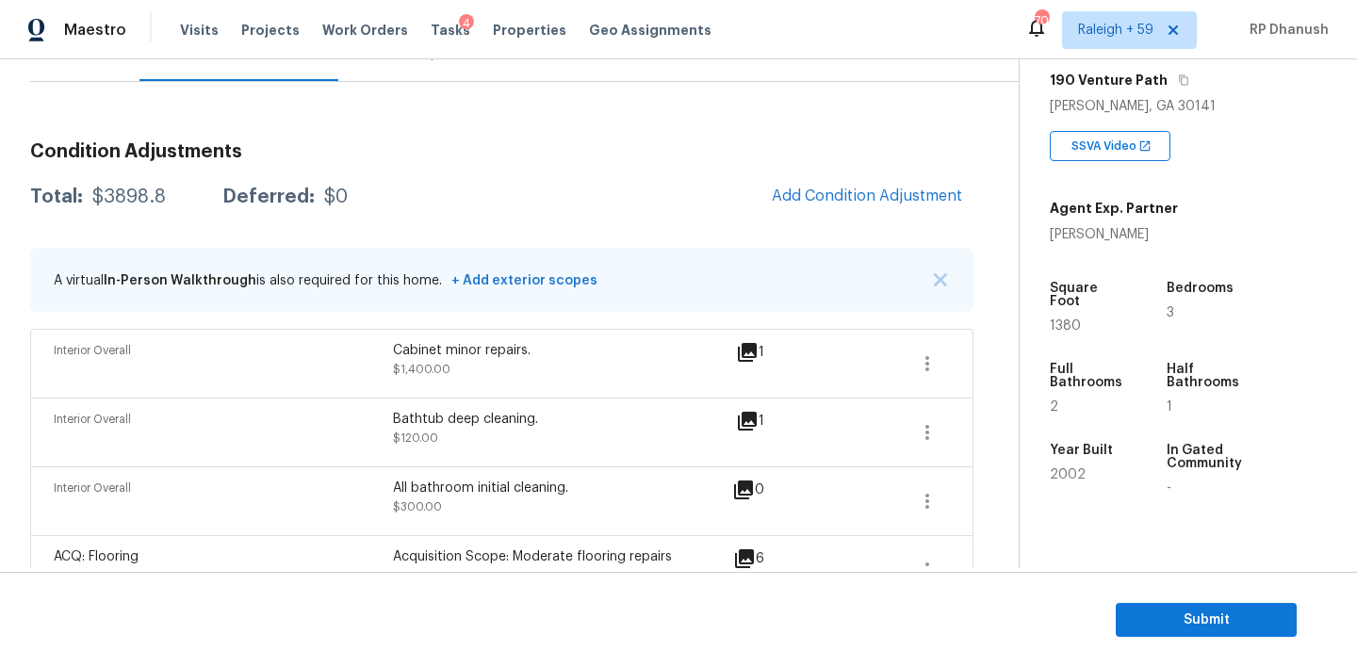
scroll to position [64, 0]
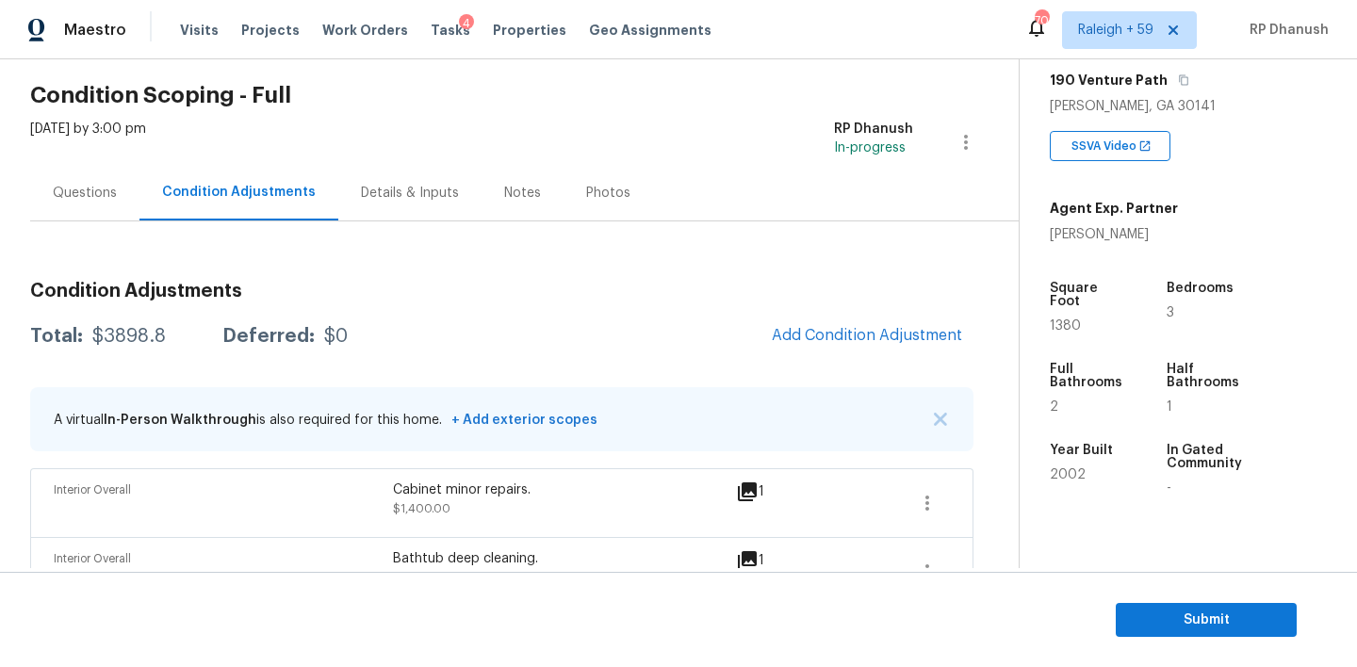
click at [137, 332] on div "$3898.8" at bounding box center [129, 336] width 74 height 19
copy div "$3898.8"
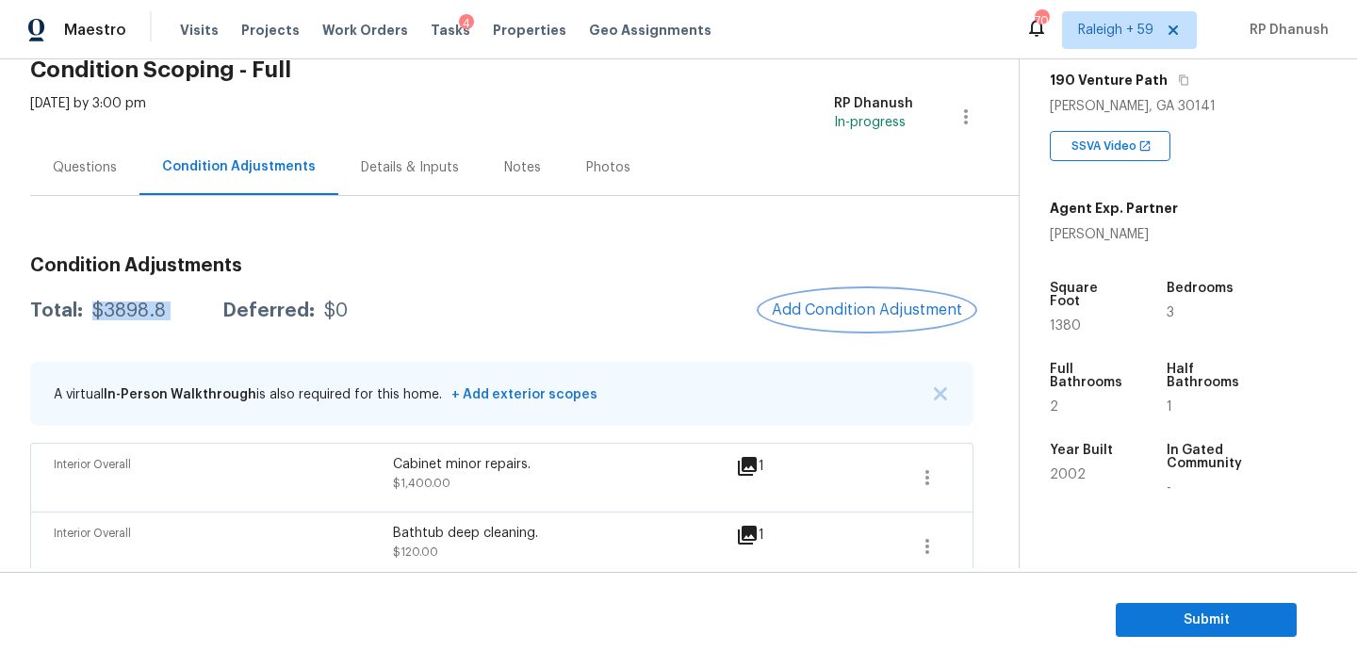
click at [845, 303] on span "Add Condition Adjustment" at bounding box center [867, 310] width 190 height 17
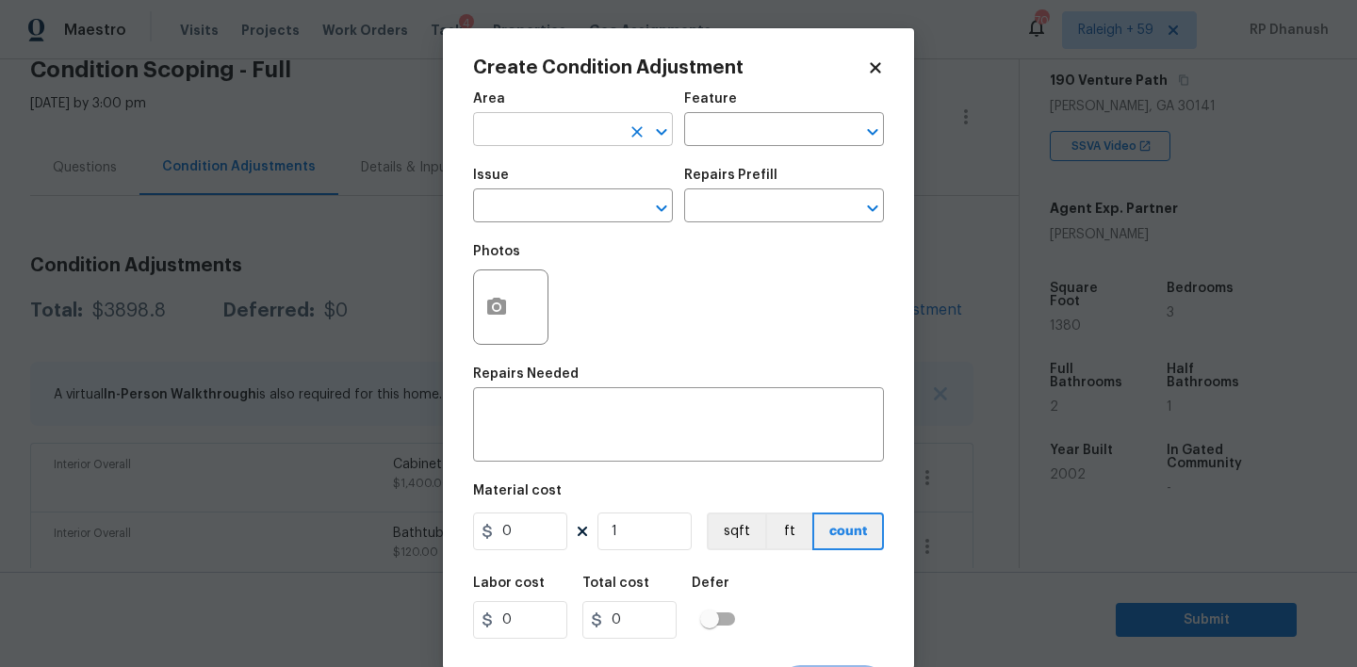
click at [564, 136] on input "text" at bounding box center [546, 131] width 147 height 29
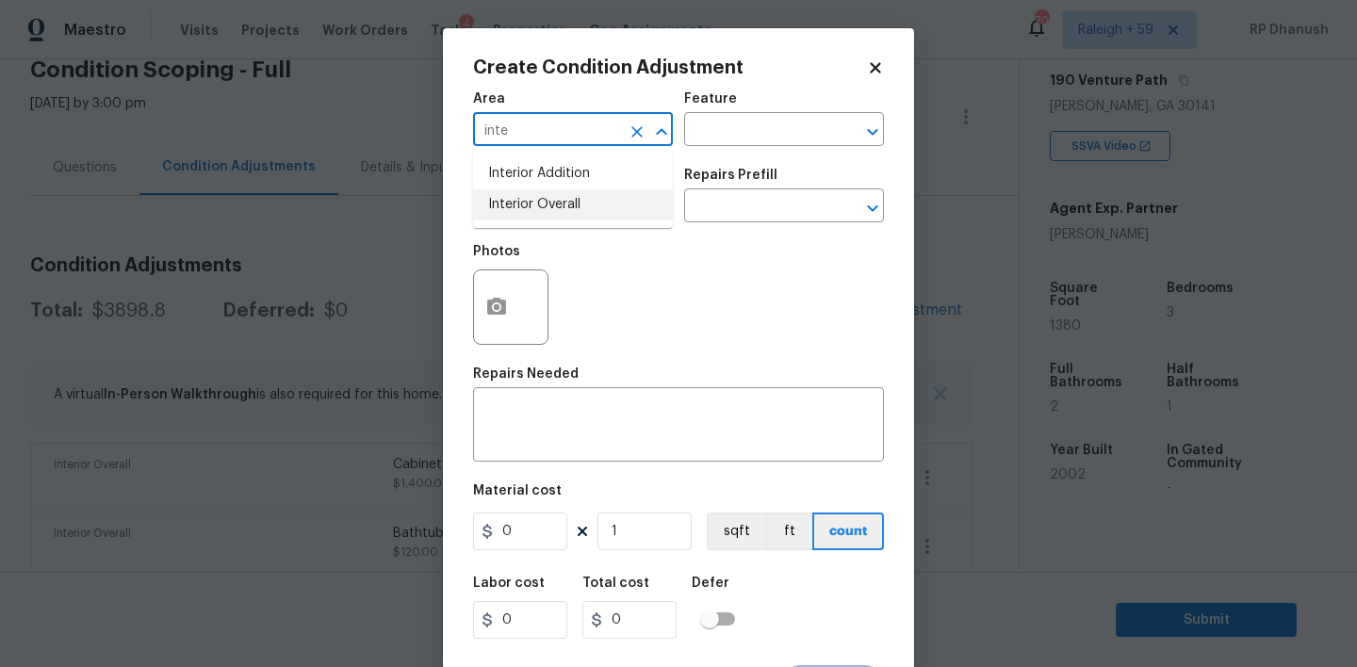
click at [568, 209] on li "Interior Overall" at bounding box center [573, 204] width 200 height 31
type input "Interior Overall"
click at [767, 135] on input "text" at bounding box center [757, 131] width 147 height 29
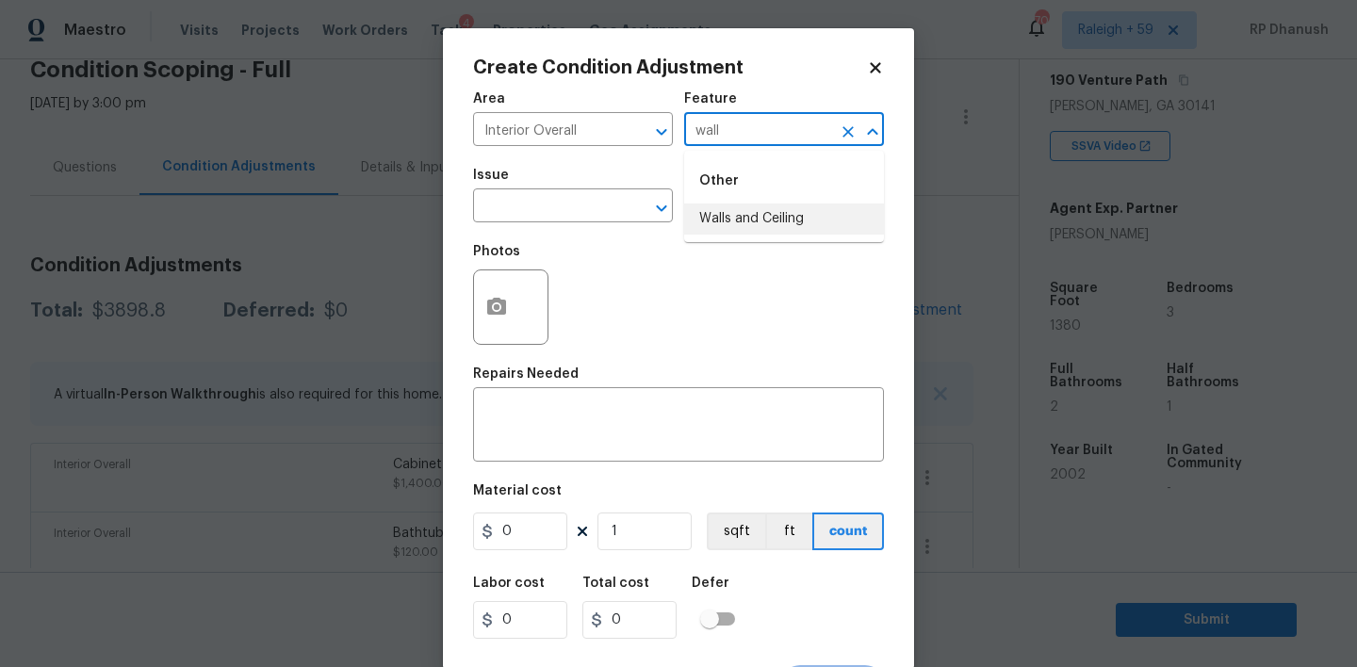
click at [738, 222] on li "Walls and Ceiling" at bounding box center [784, 219] width 200 height 31
type input "Walls and Ceiling"
click at [516, 207] on input "text" at bounding box center [546, 207] width 147 height 29
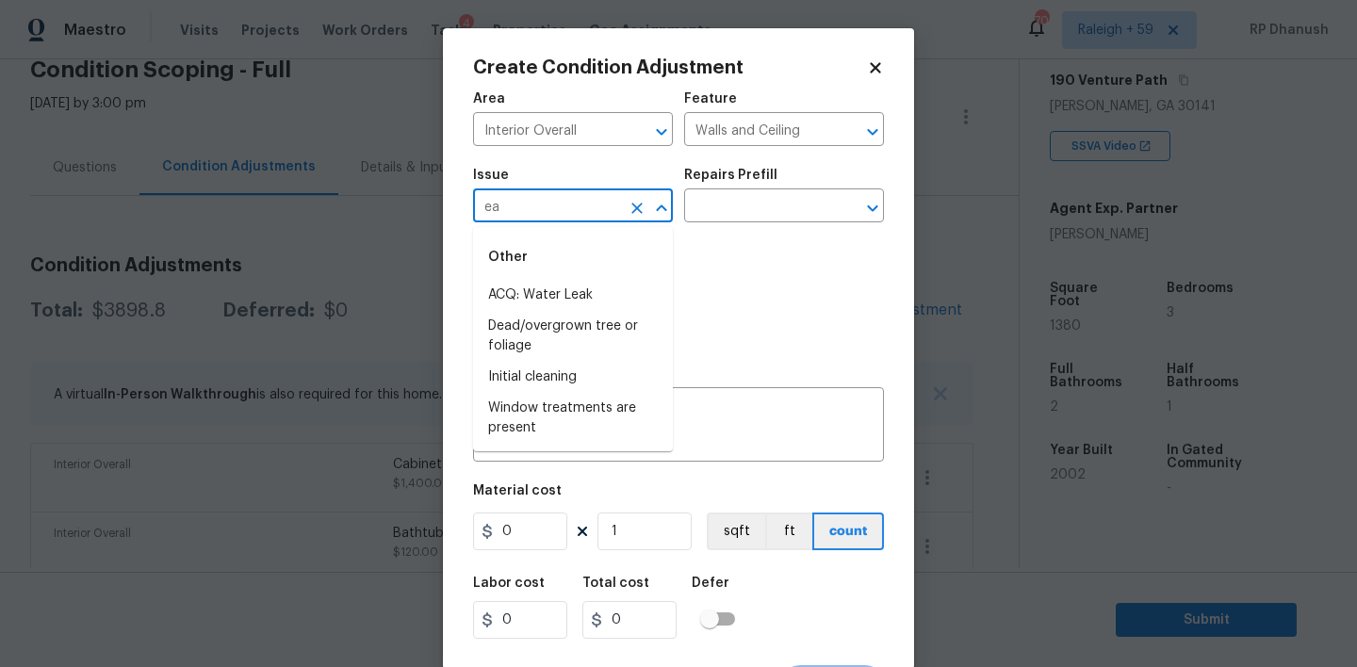
type input "e"
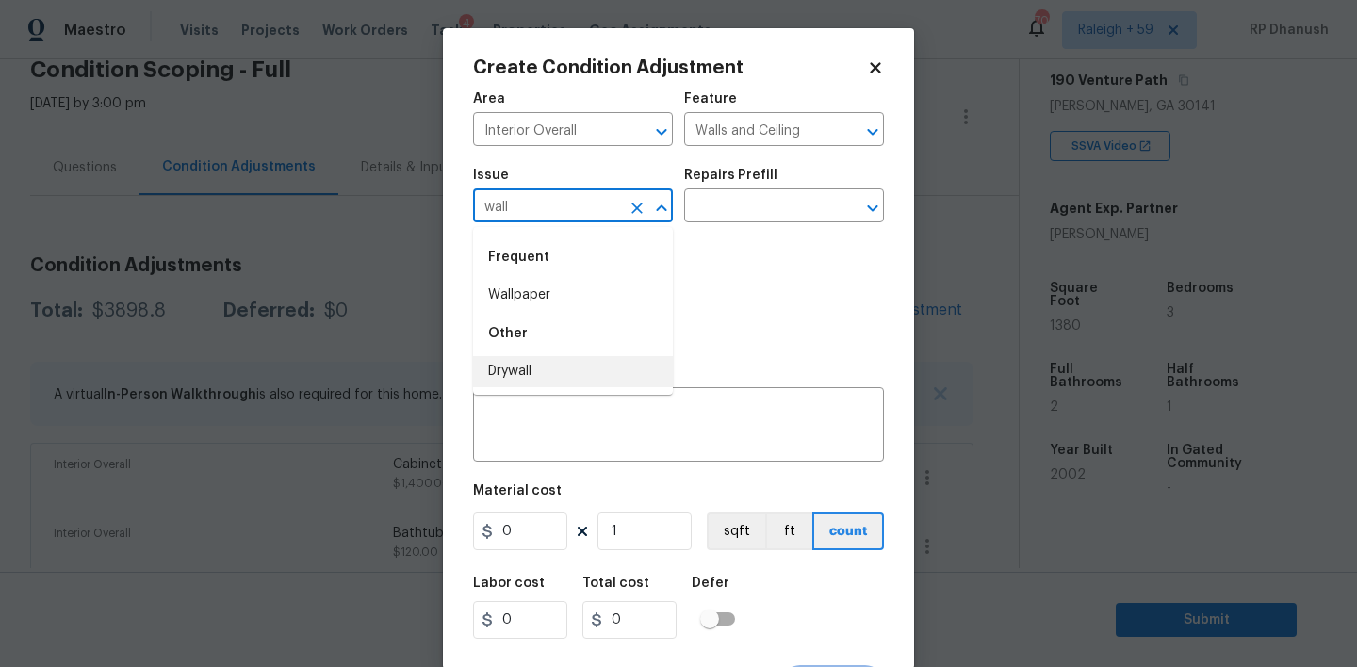
click at [532, 378] on li "Drywall" at bounding box center [573, 371] width 200 height 31
type input "Drywall"
click at [764, 216] on input "text" at bounding box center [757, 207] width 147 height 29
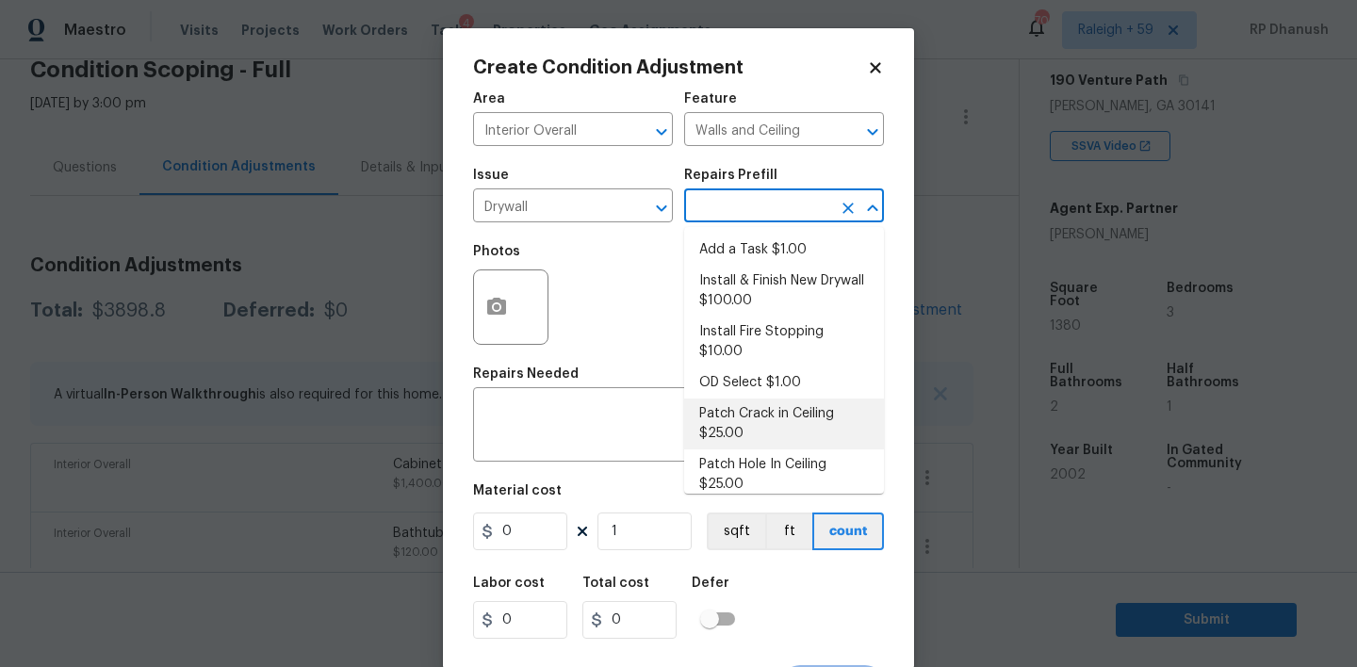
scroll to position [147, 0]
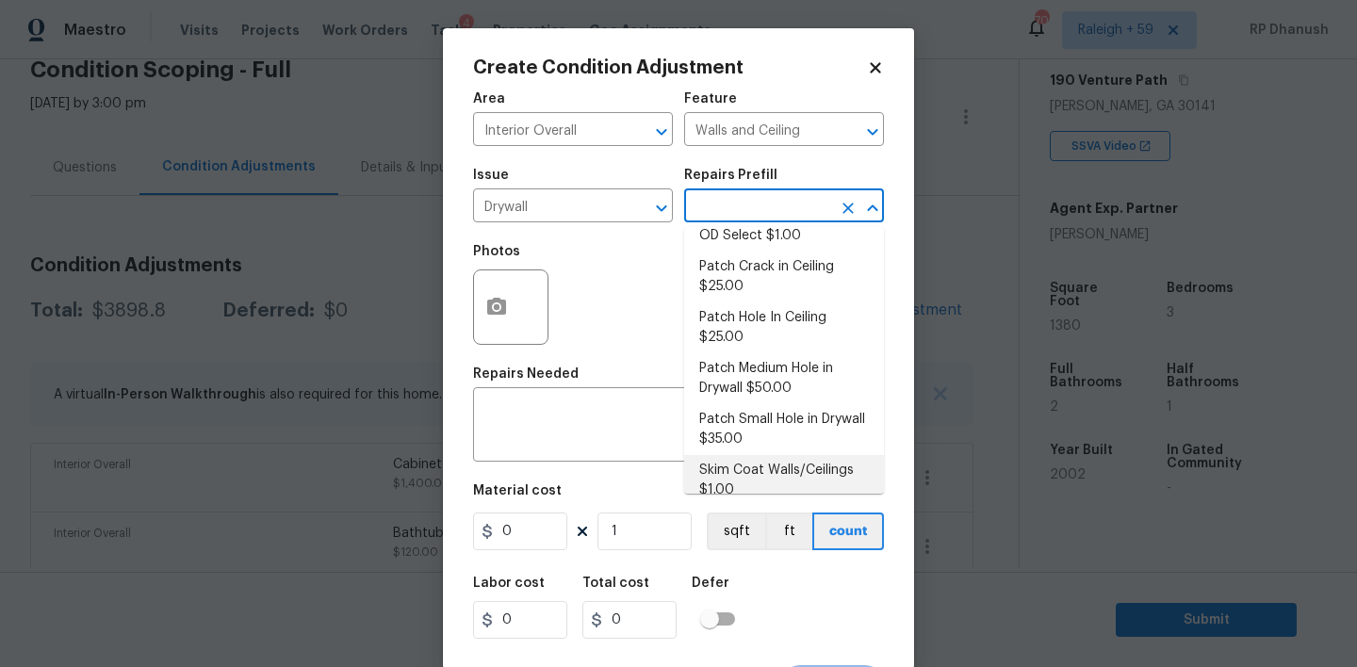
click at [746, 465] on li "Skim Coat Walls/Ceilings $1.00" at bounding box center [784, 480] width 200 height 51
type textarea "Prep/scrape all loose material from the damaged area; prime if needed. Skim coa…"
type input "1"
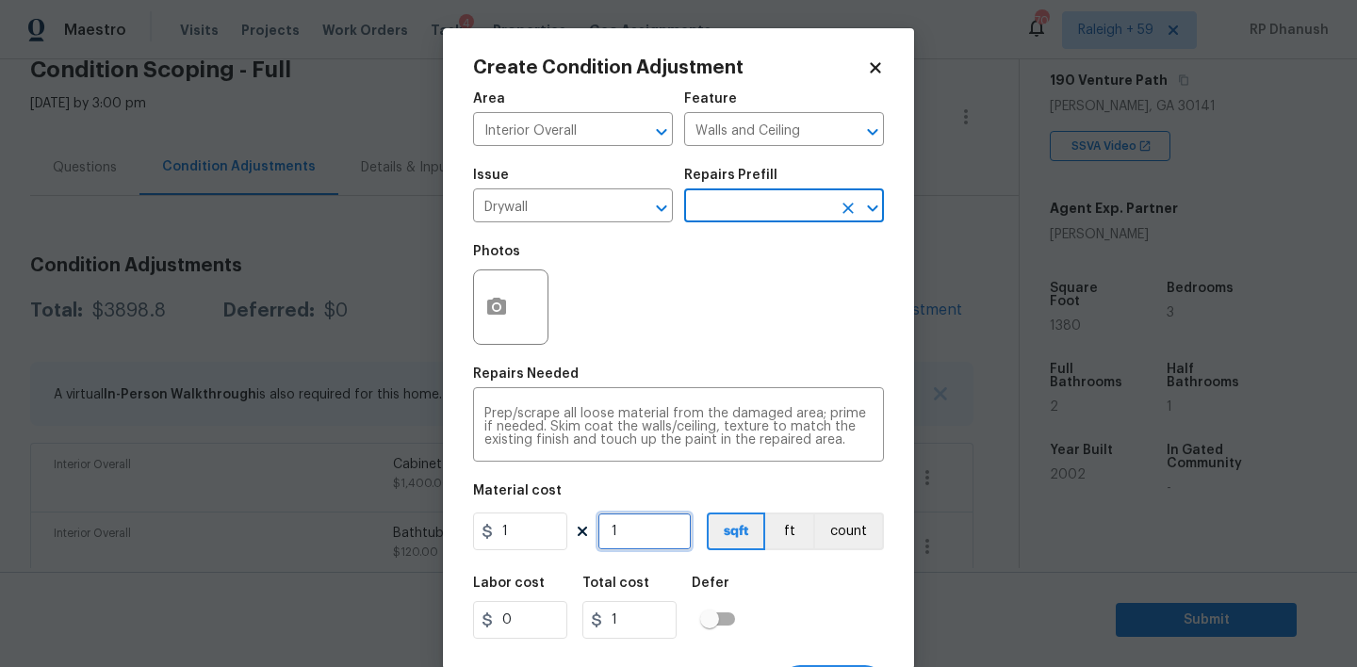
click at [632, 525] on input "1" at bounding box center [644, 532] width 94 height 38
type input "0"
type input "2"
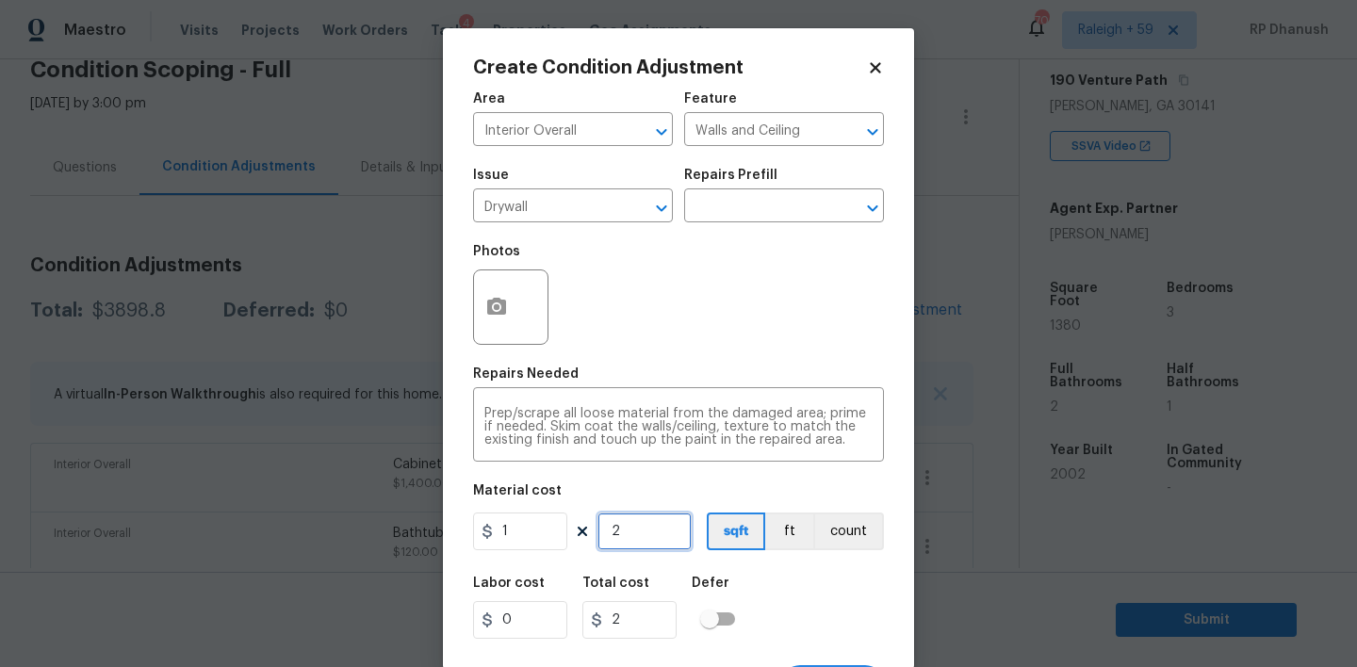
type input "20"
type input "200"
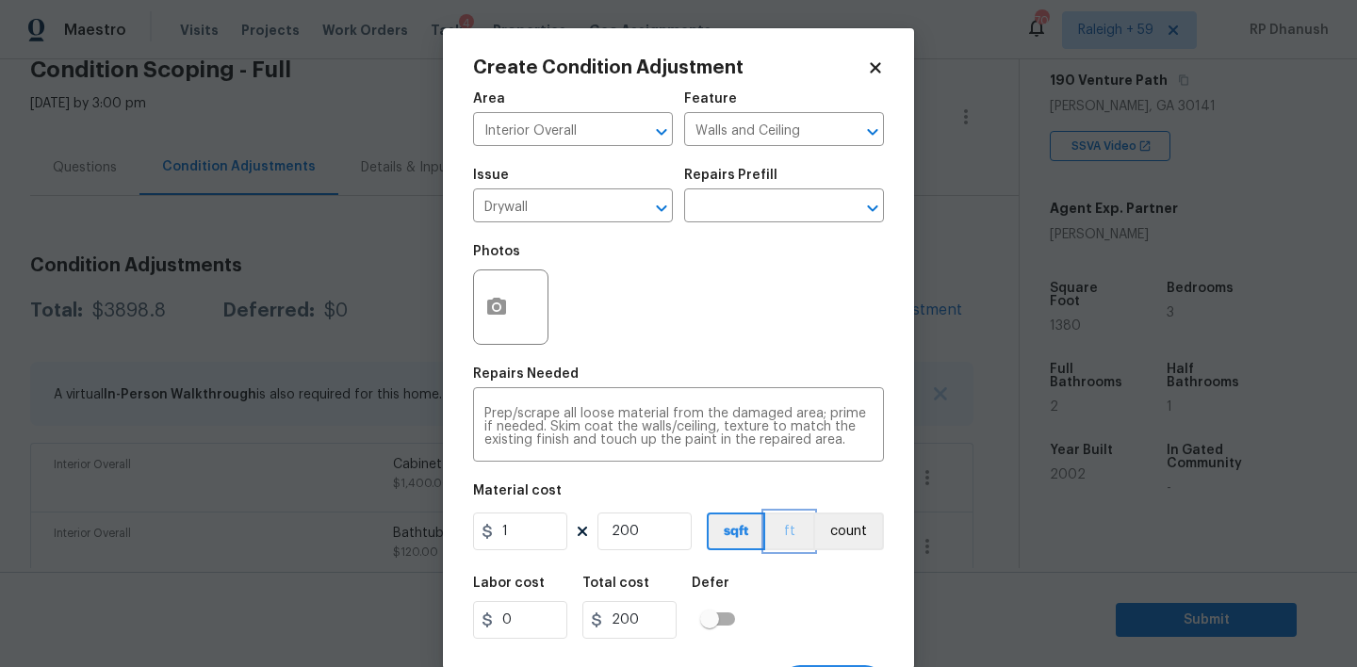
scroll to position [37, 0]
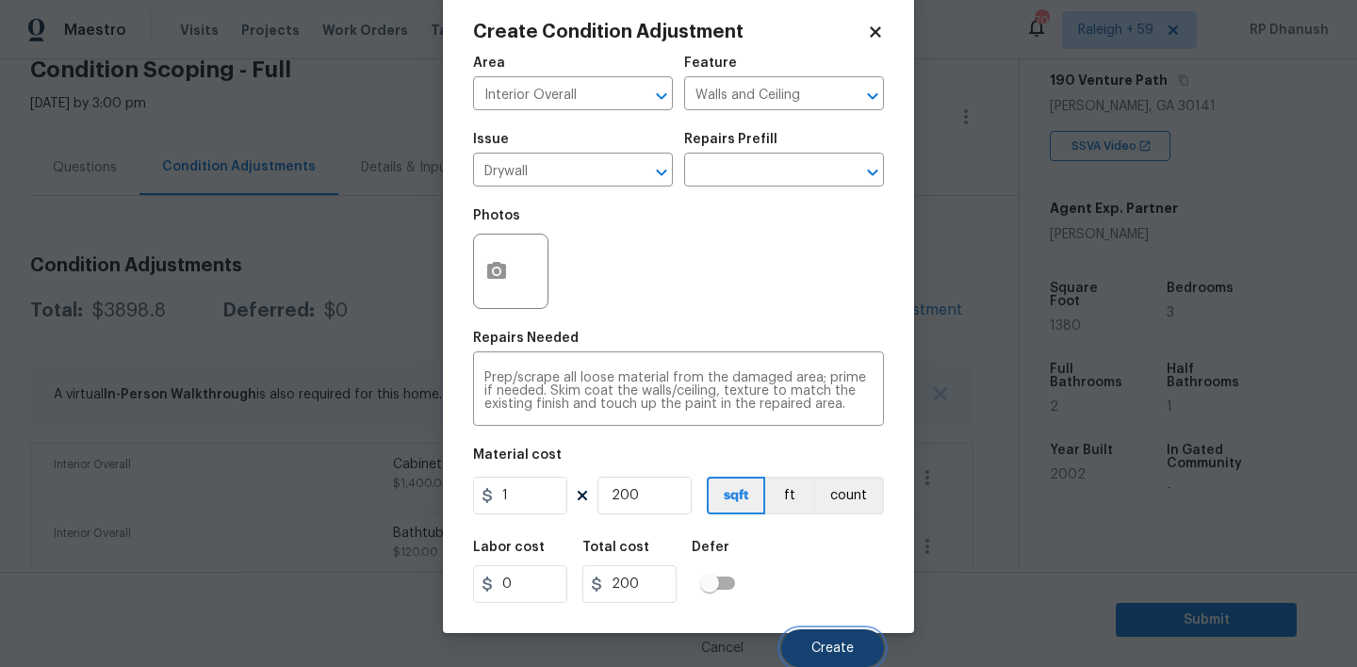
click at [814, 649] on span "Create" at bounding box center [832, 649] width 42 height 14
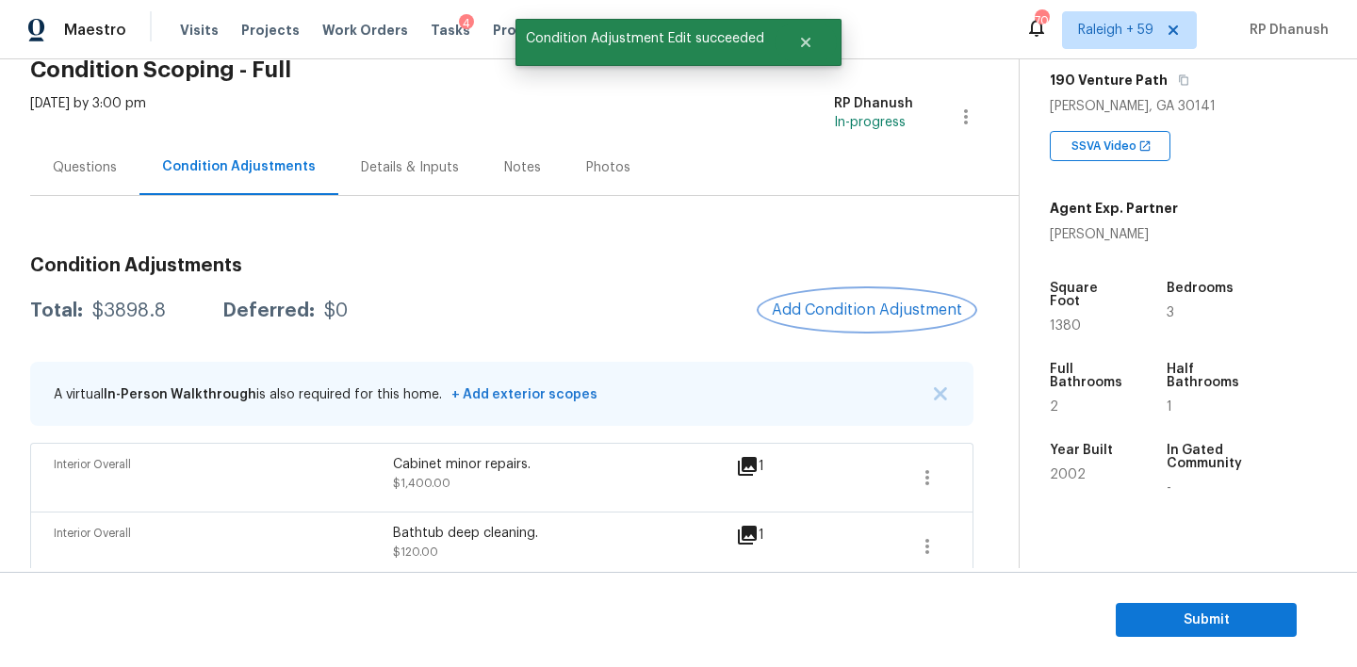
scroll to position [0, 0]
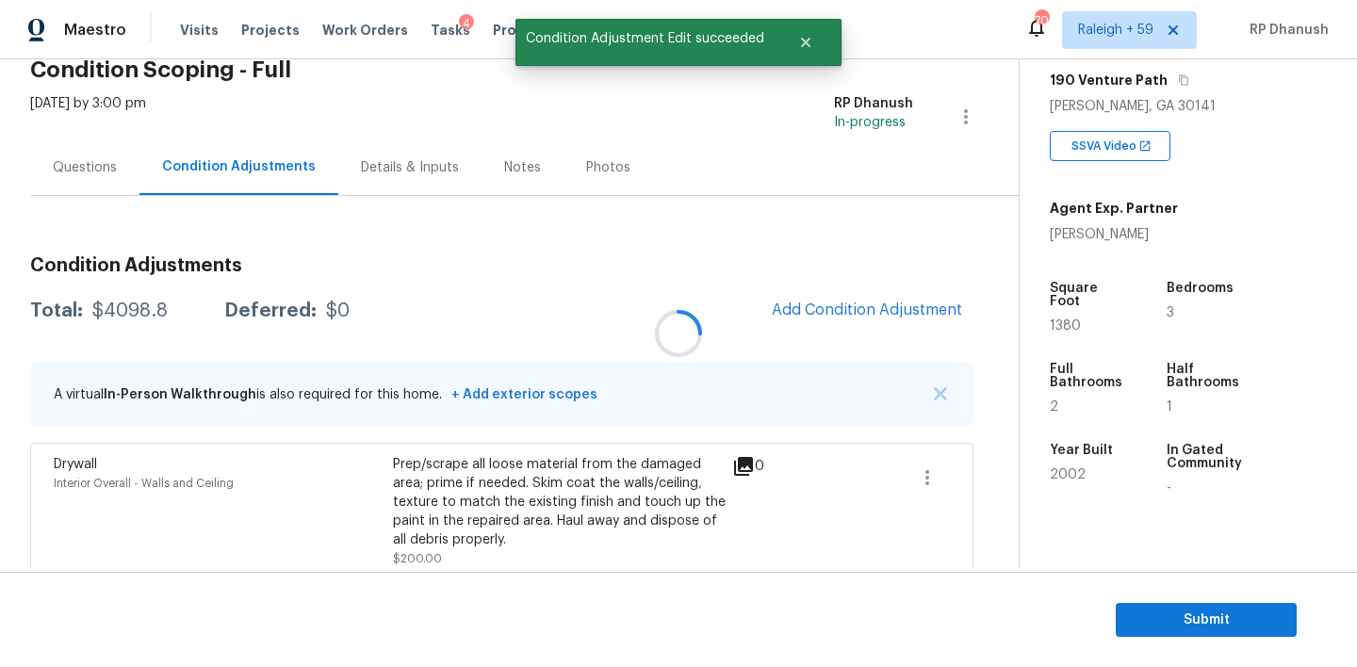
click at [123, 316] on div "$4098.8" at bounding box center [129, 311] width 75 height 19
copy div "$4098.8"
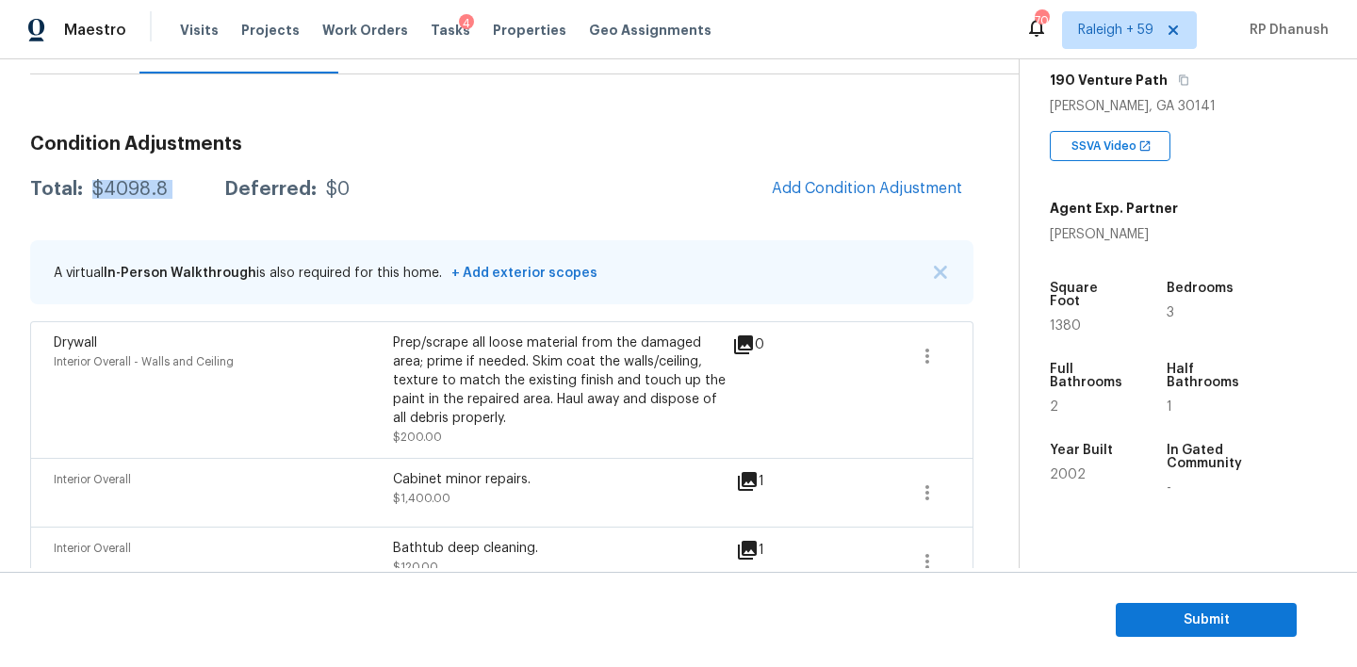
scroll to position [143, 0]
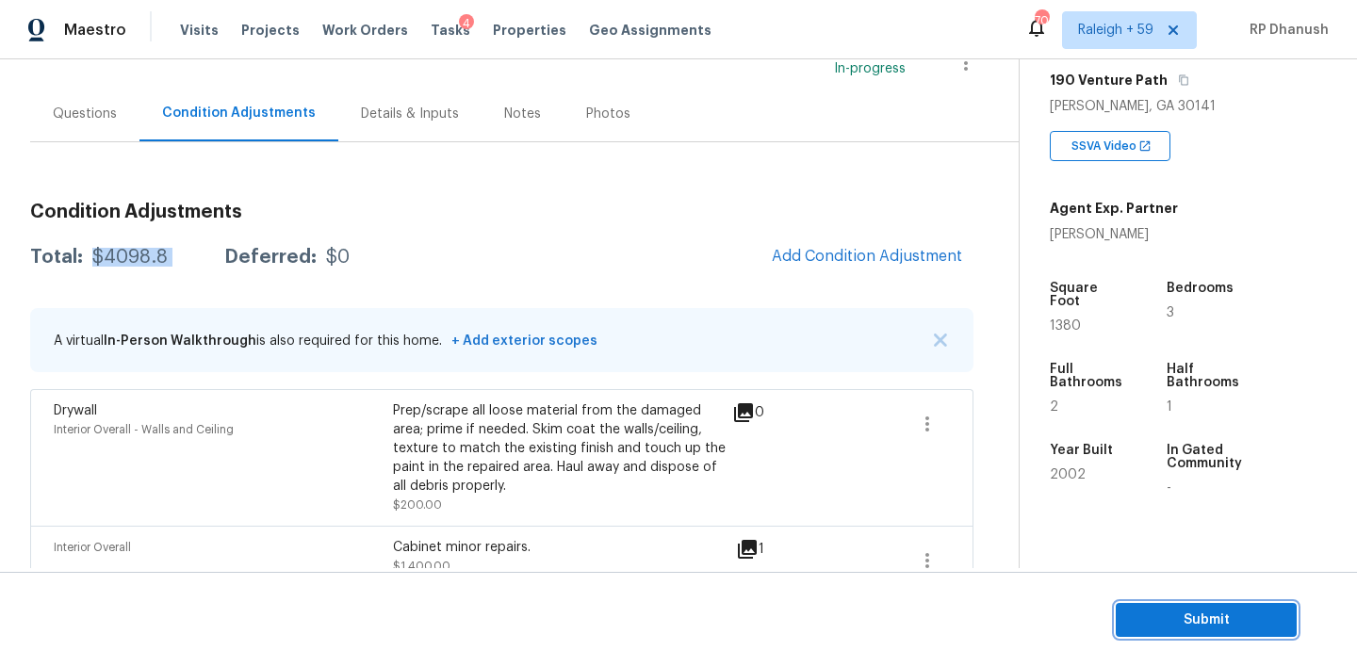
click at [1157, 612] on span "Submit" at bounding box center [1206, 621] width 151 height 24
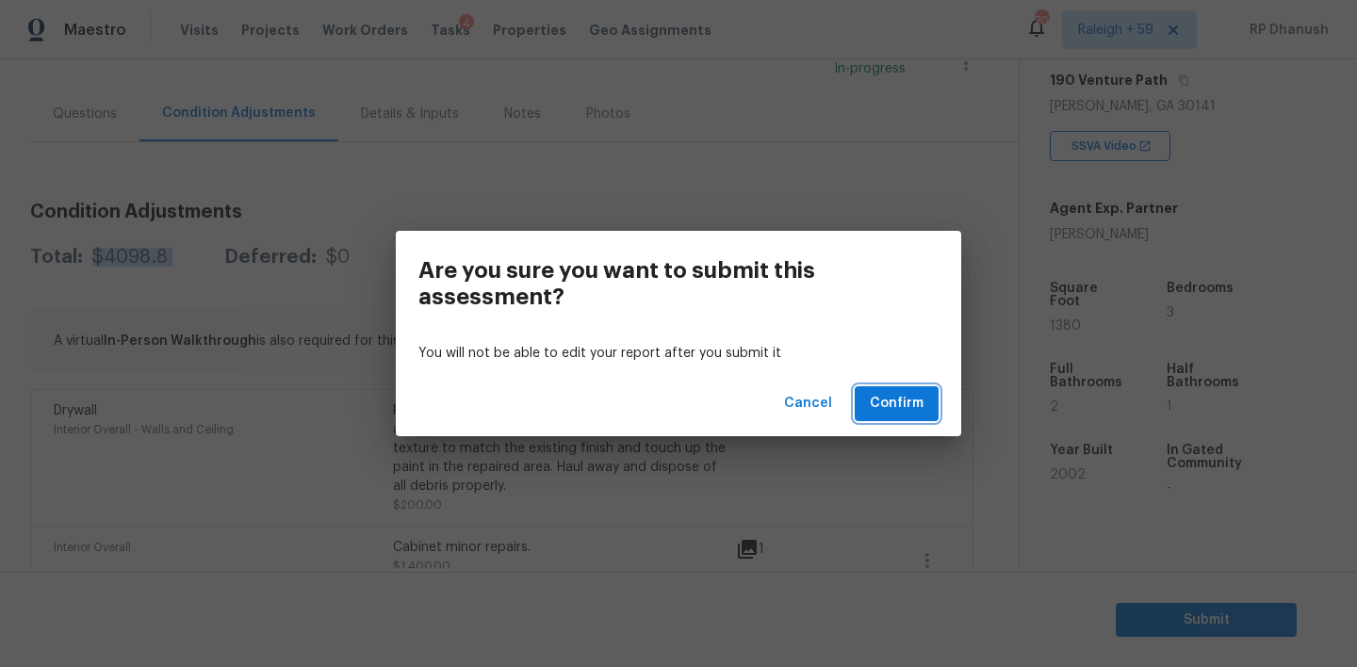
click at [905, 405] on span "Confirm" at bounding box center [897, 404] width 54 height 24
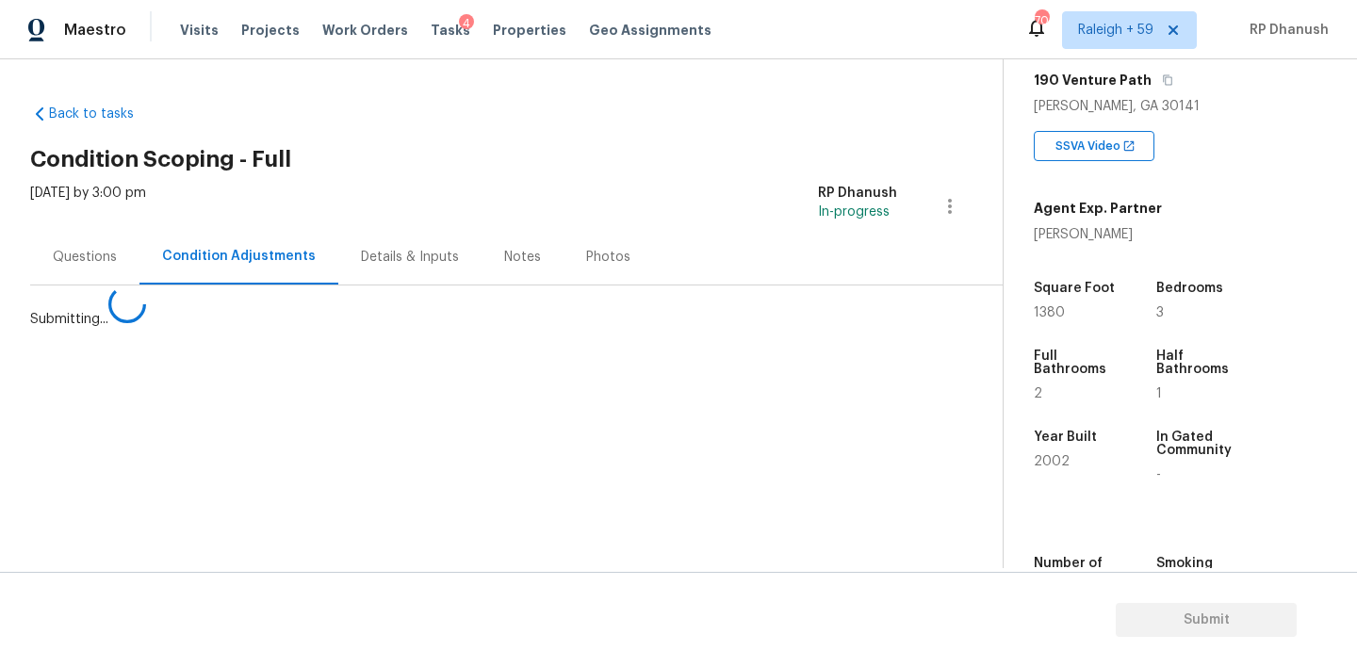
scroll to position [0, 0]
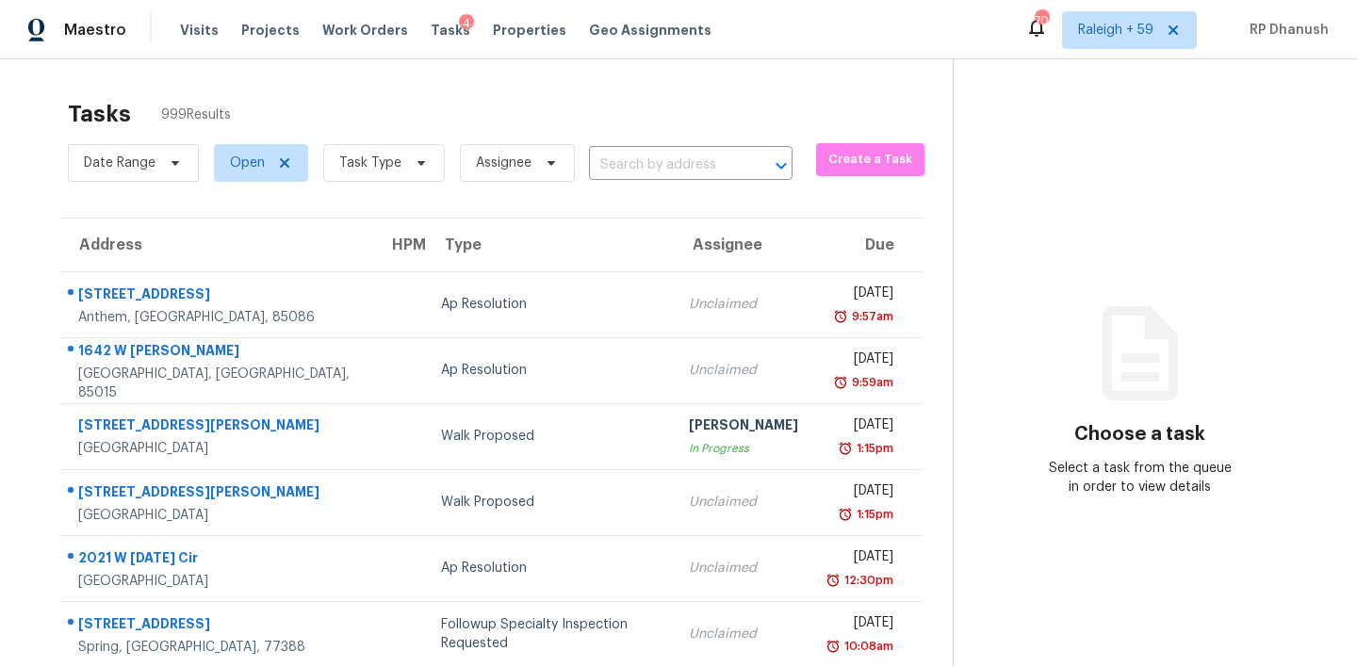
click at [409, 9] on div "Maestro Visits Projects Work Orders Tasks 4 Properties Geo Assignments 701 Rale…" at bounding box center [678, 29] width 1357 height 59
click at [646, 186] on div "Date Range Open Task Type Assignee ​" at bounding box center [430, 163] width 725 height 49
click at [651, 157] on input "text" at bounding box center [664, 165] width 151 height 29
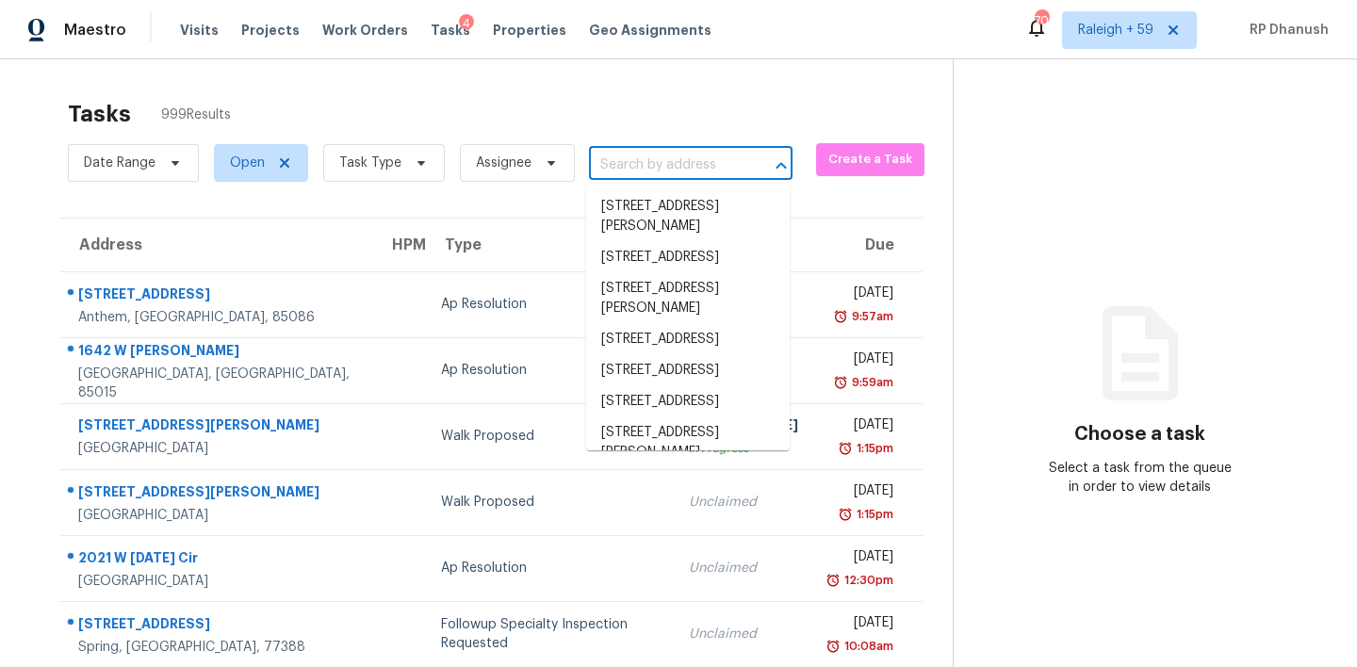
paste input "1275 Maple Valley Ct, Union City, GA 30291"
type input "1275 Maple Valley Ct, Union City, GA 30291"
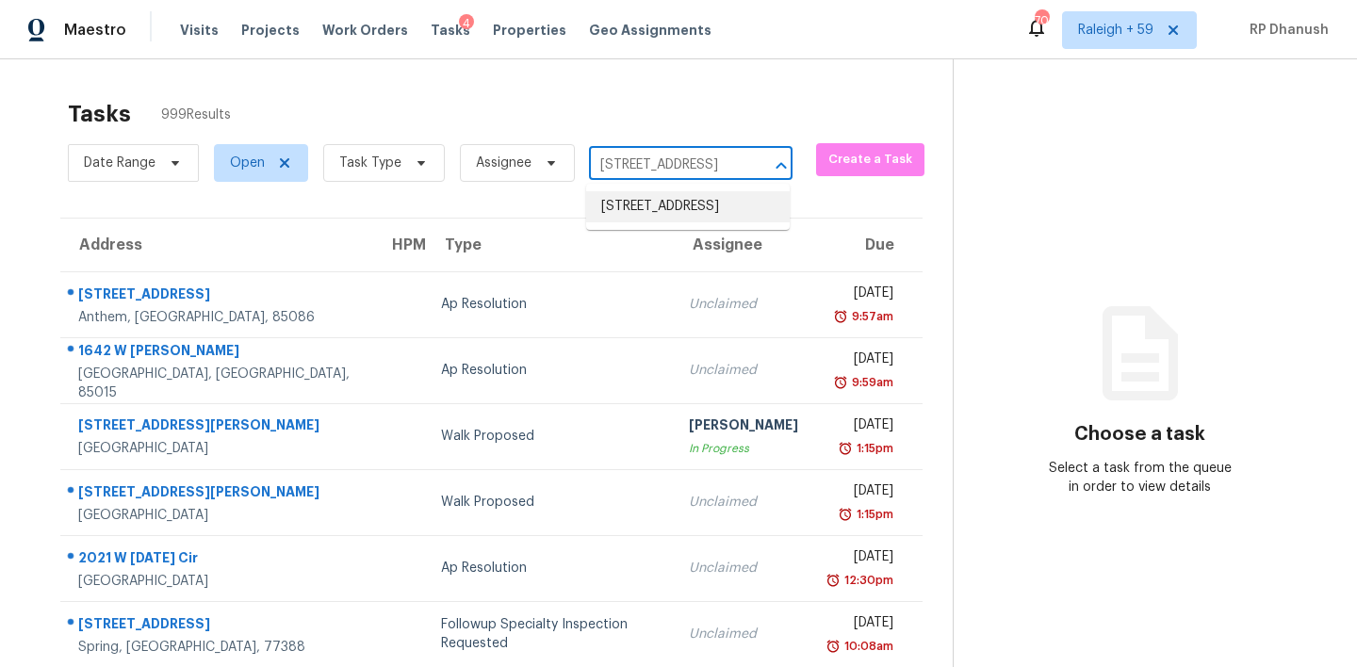
click at [690, 211] on li "1275 Maple Valley Ct, Union City, GA 30291" at bounding box center [688, 206] width 204 height 31
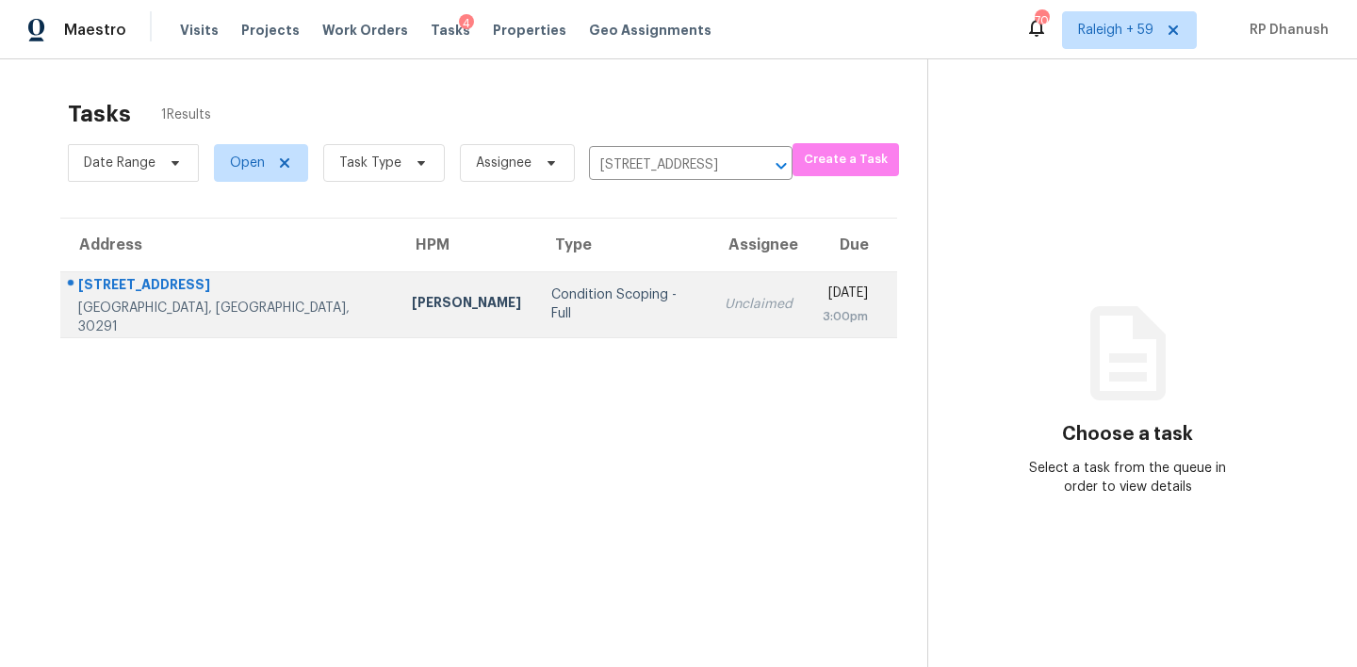
click at [823, 288] on div "[DATE]" at bounding box center [845, 296] width 45 height 24
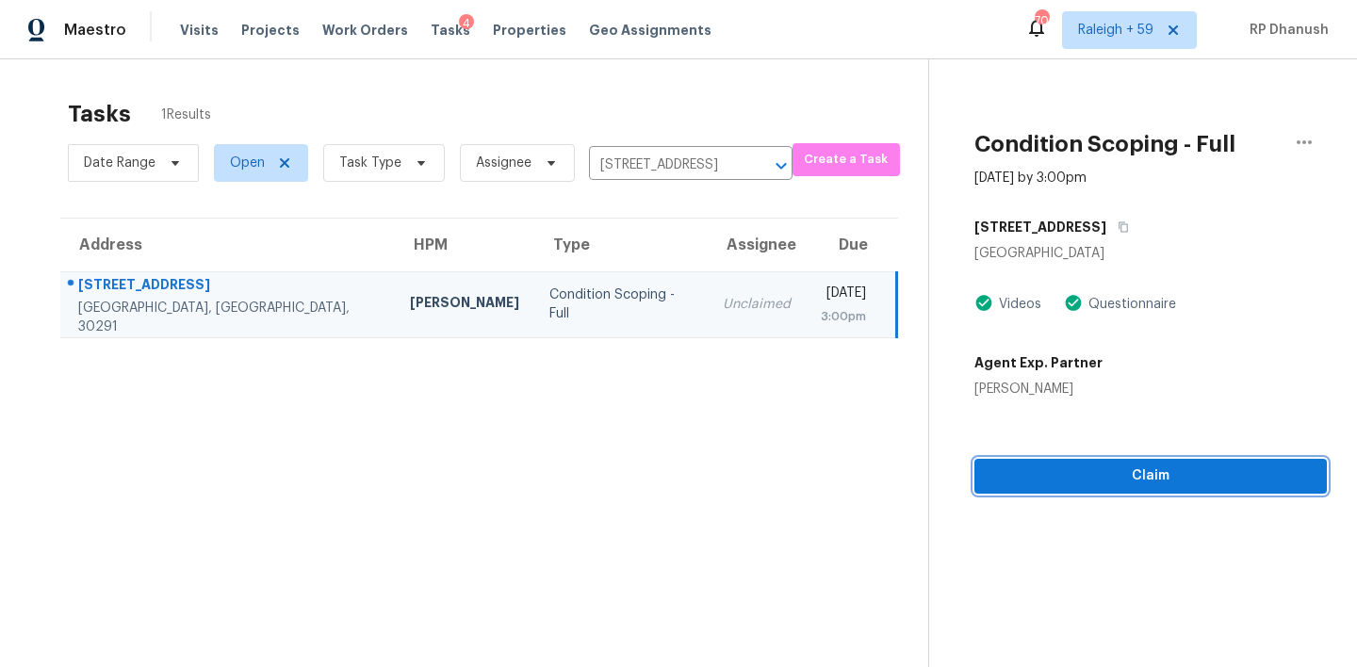
click at [1015, 477] on span "Claim" at bounding box center [1151, 477] width 322 height 24
click at [1064, 459] on button "Start Assessment" at bounding box center [1152, 476] width 350 height 35
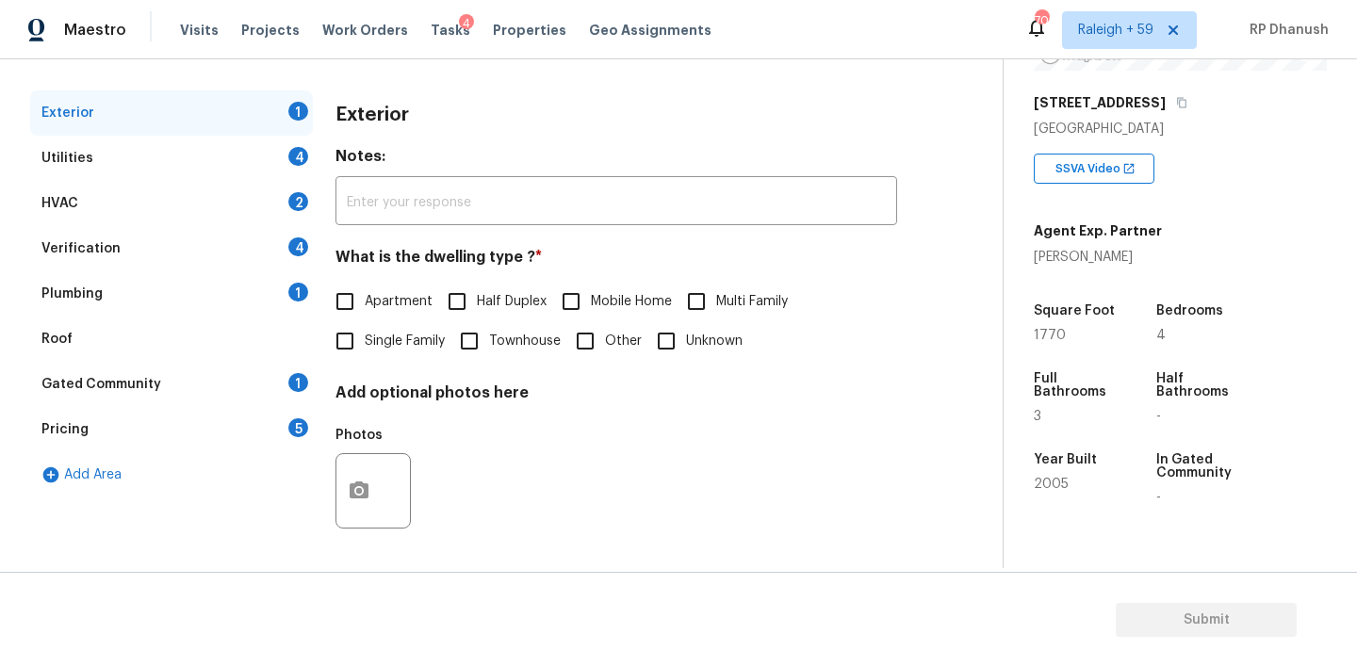
scroll to position [303, 0]
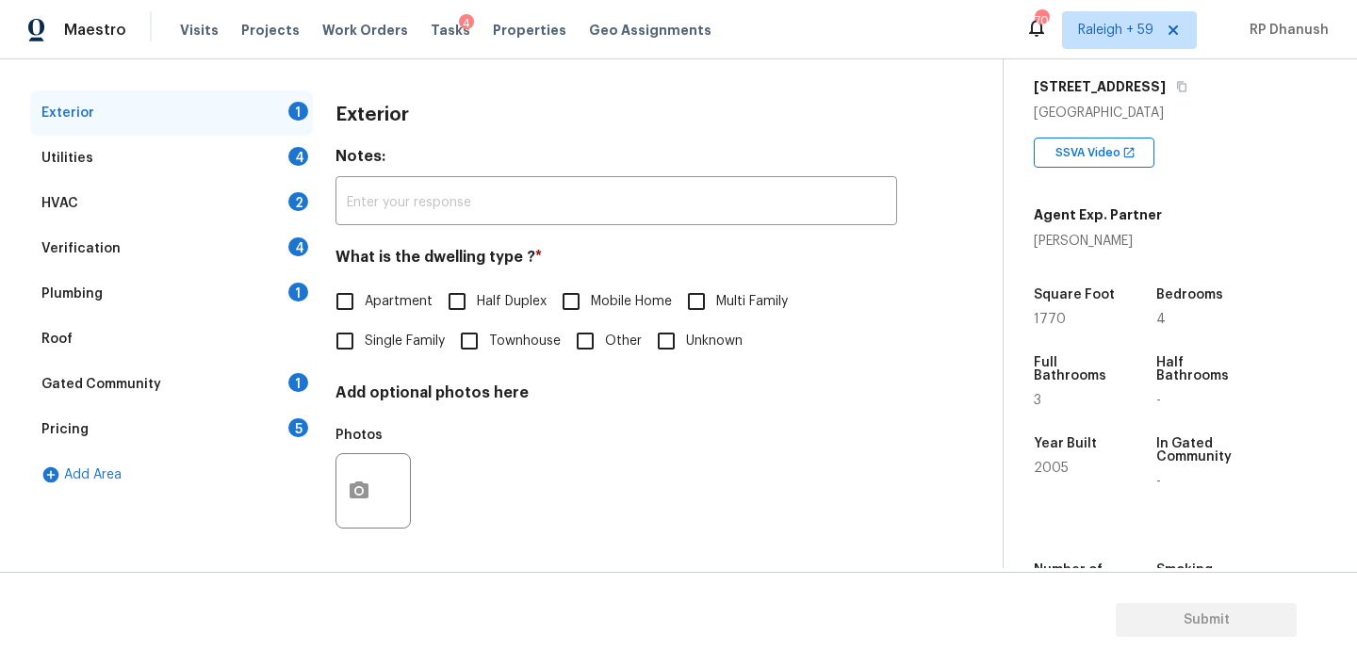
click at [273, 394] on div "Gated Community 1" at bounding box center [171, 384] width 283 height 45
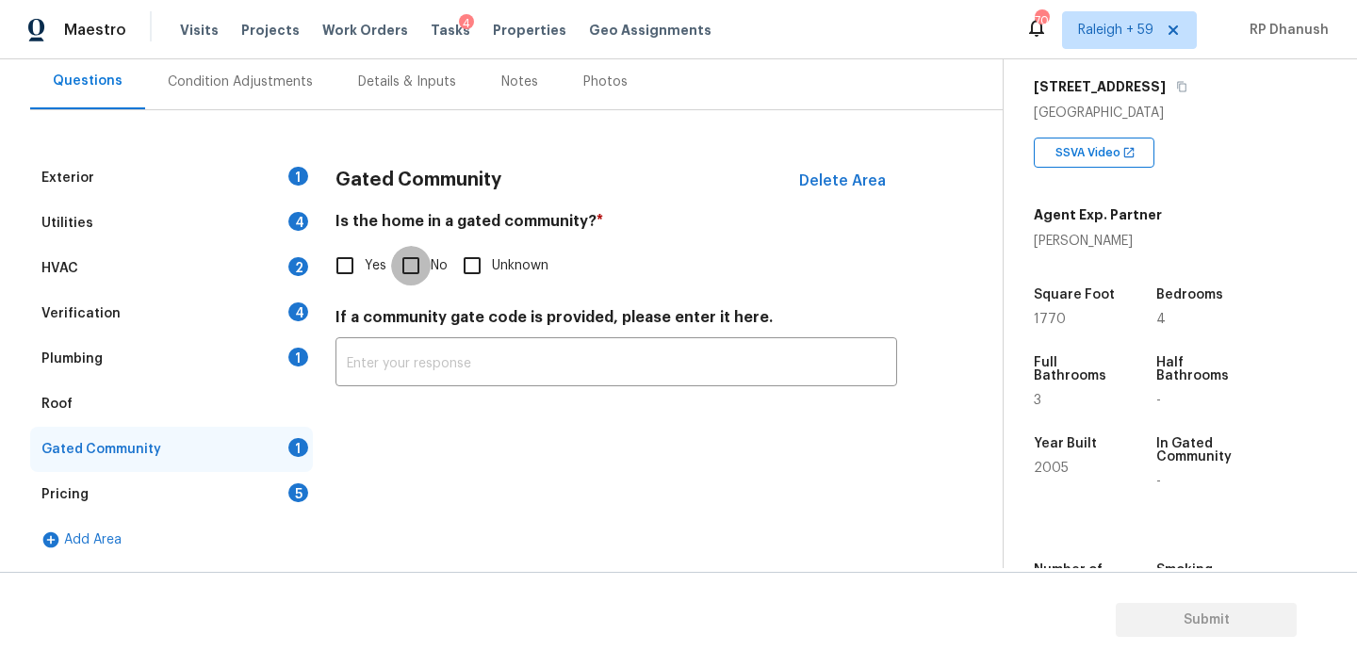
click at [407, 250] on input "No" at bounding box center [411, 266] width 40 height 40
checkbox input "true"
click at [292, 478] on div "Pricing 5" at bounding box center [171, 494] width 283 height 45
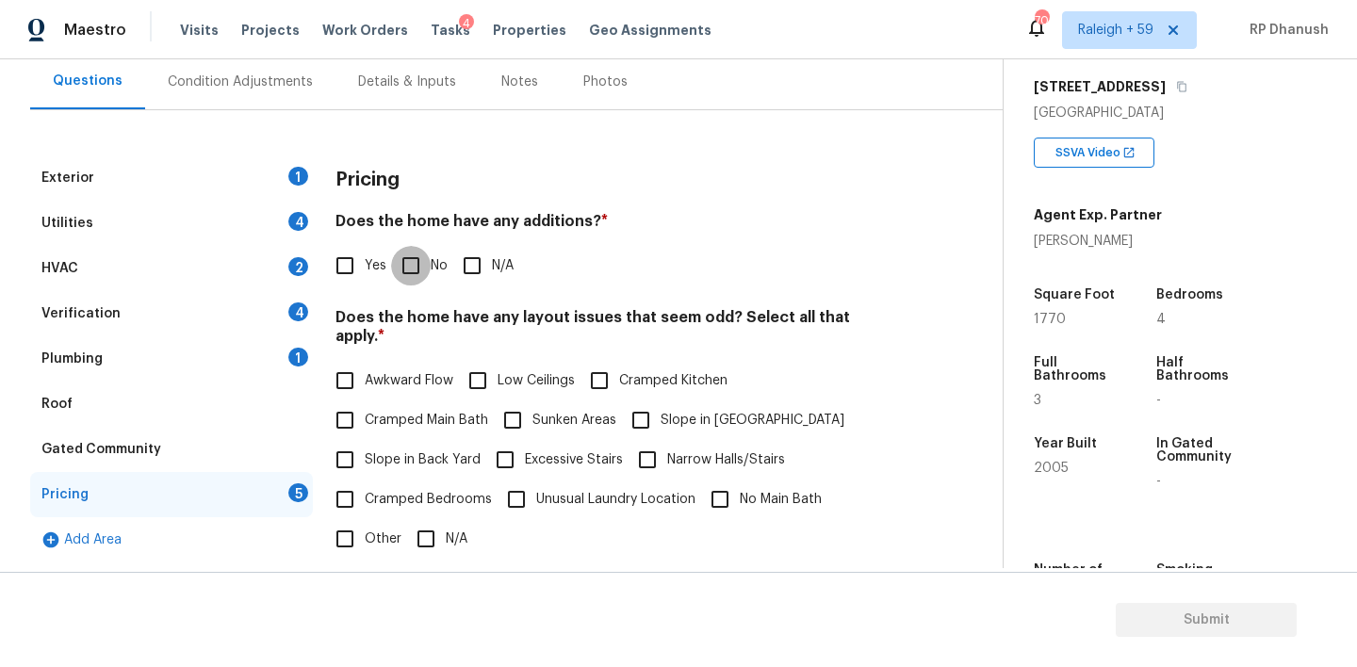
click at [417, 270] on input "No" at bounding box center [411, 266] width 40 height 40
checkbox input "true"
click at [342, 444] on input "Slope in Back Yard" at bounding box center [345, 462] width 40 height 40
checkbox input "true"
click at [704, 411] on span "Slope in [GEOGRAPHIC_DATA]" at bounding box center [753, 421] width 184 height 20
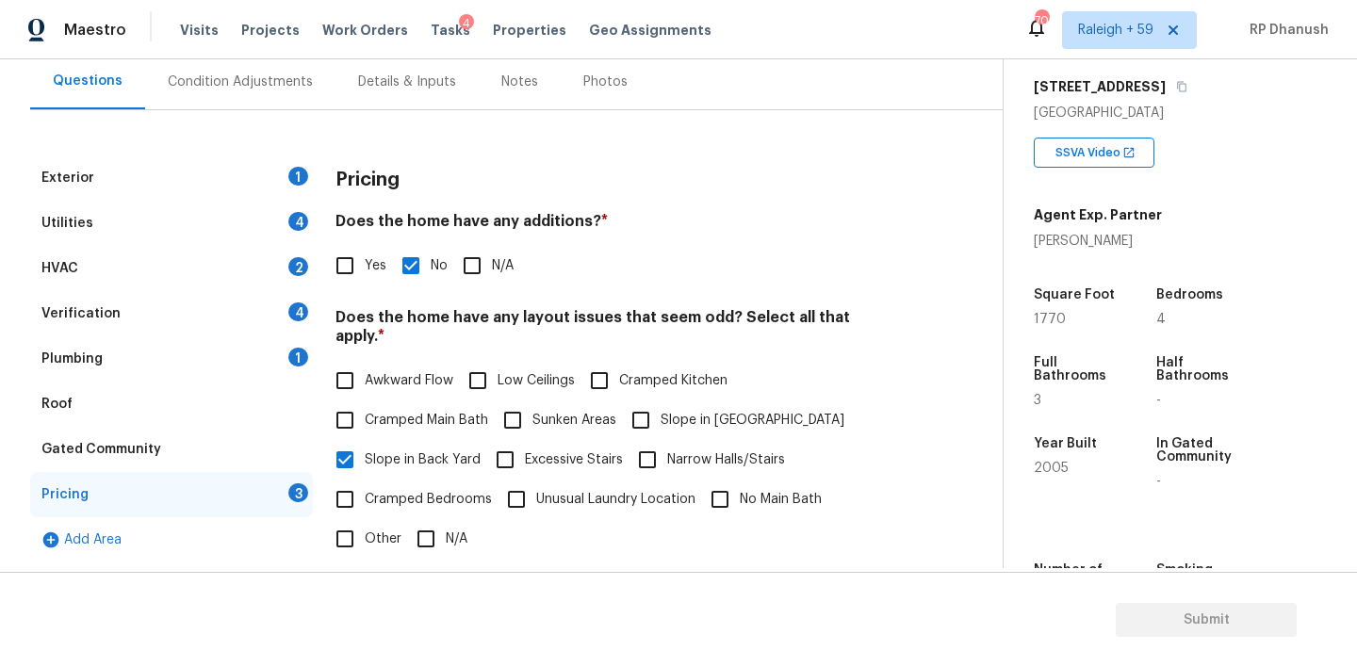
click at [661, 401] on input "Slope in [GEOGRAPHIC_DATA]" at bounding box center [641, 421] width 40 height 40
checkbox input "true"
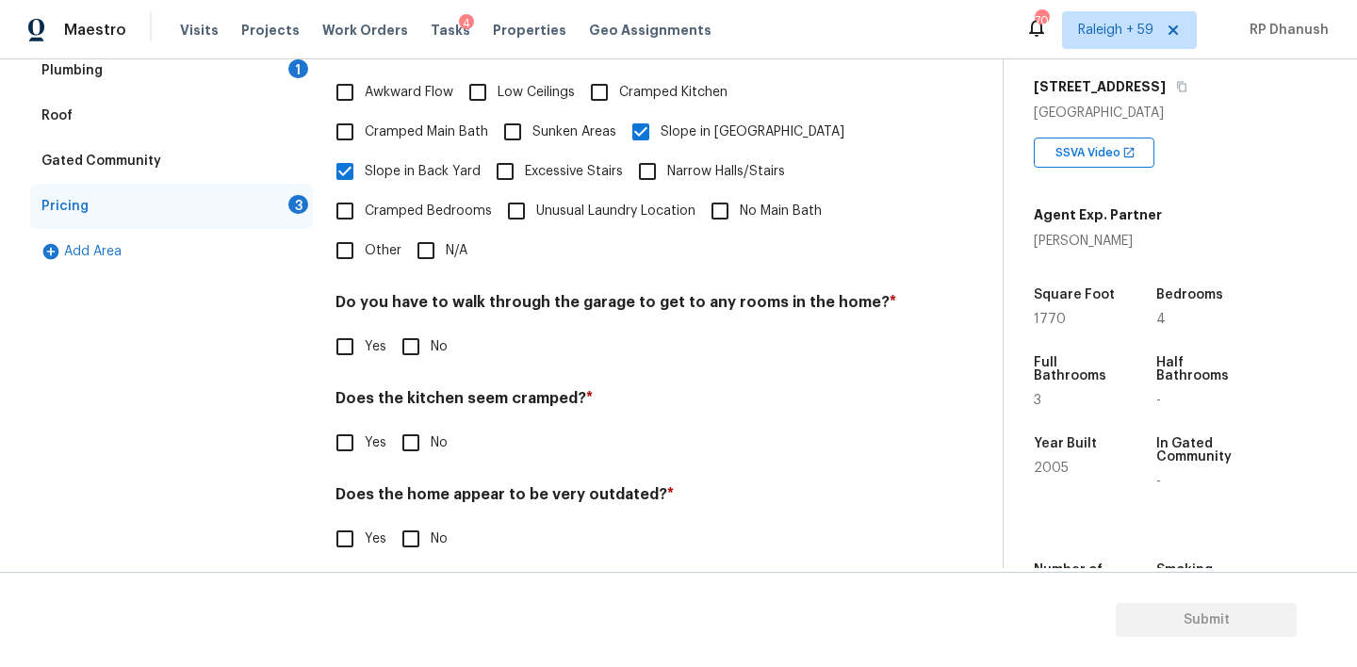
click at [406, 333] on input "No" at bounding box center [411, 347] width 40 height 40
checkbox input "true"
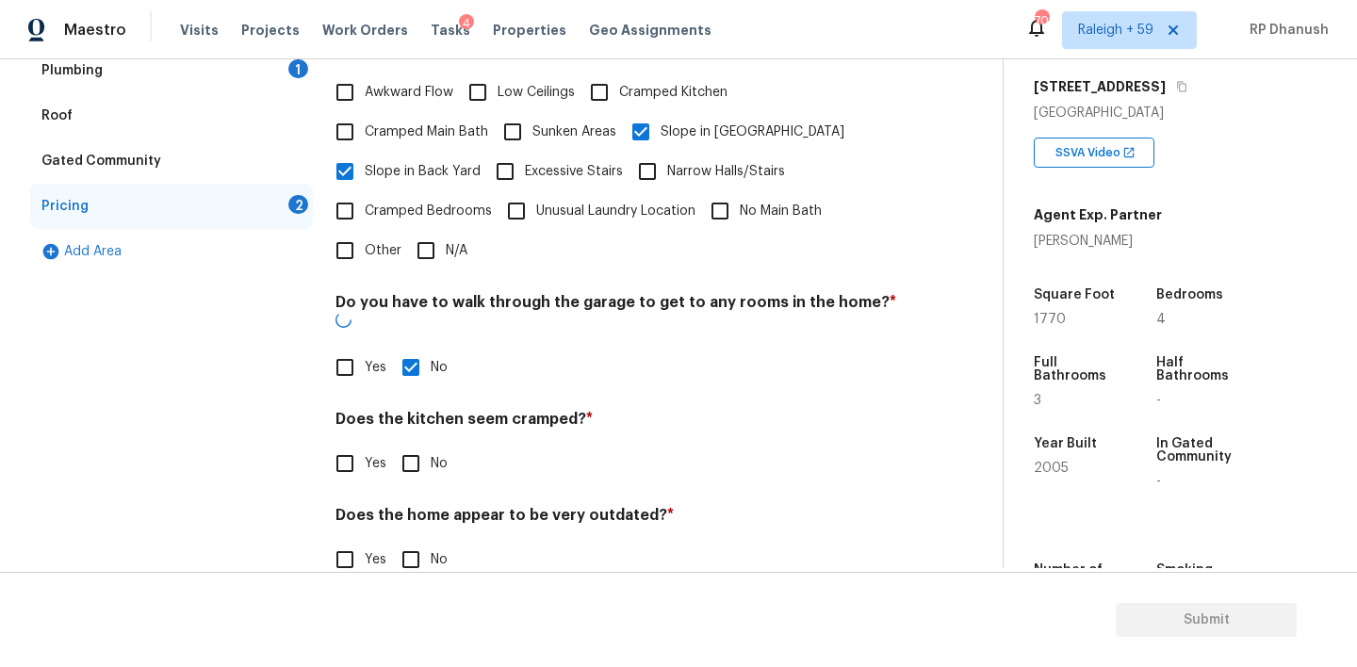
click at [406, 444] on input "No" at bounding box center [411, 464] width 40 height 40
checkbox input "true"
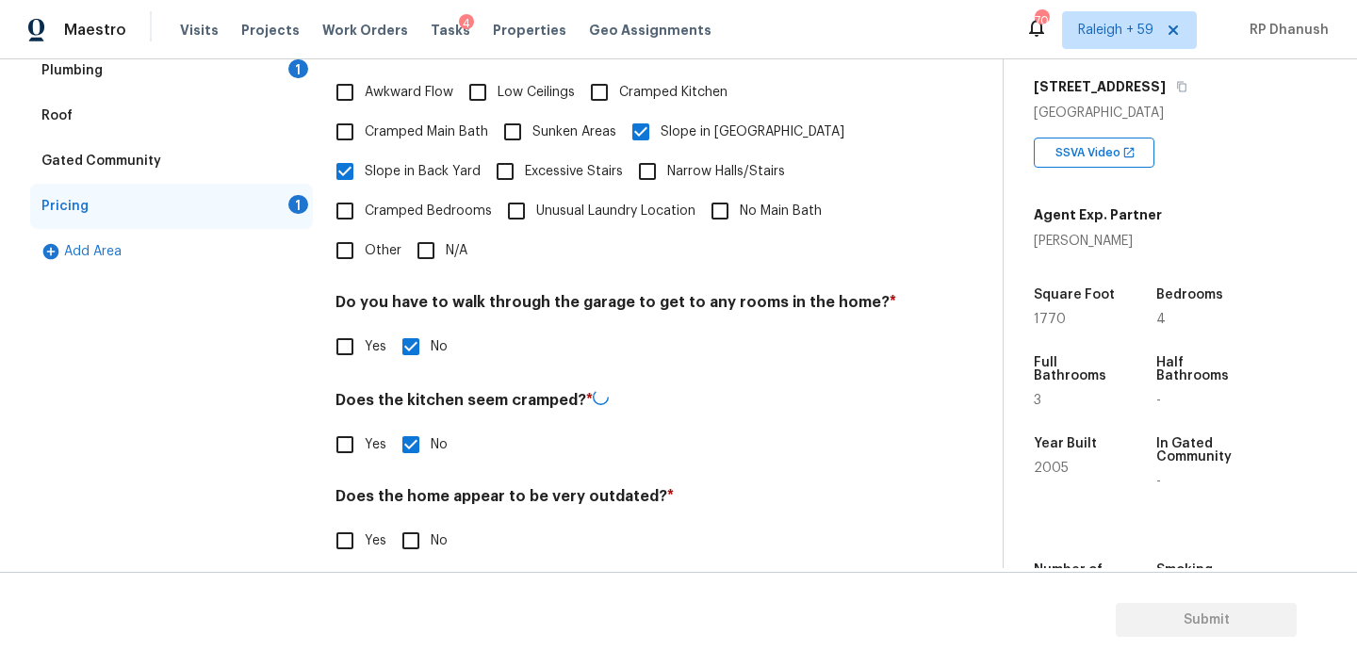
click at [406, 539] on input "No" at bounding box center [411, 541] width 40 height 40
checkbox input "true"
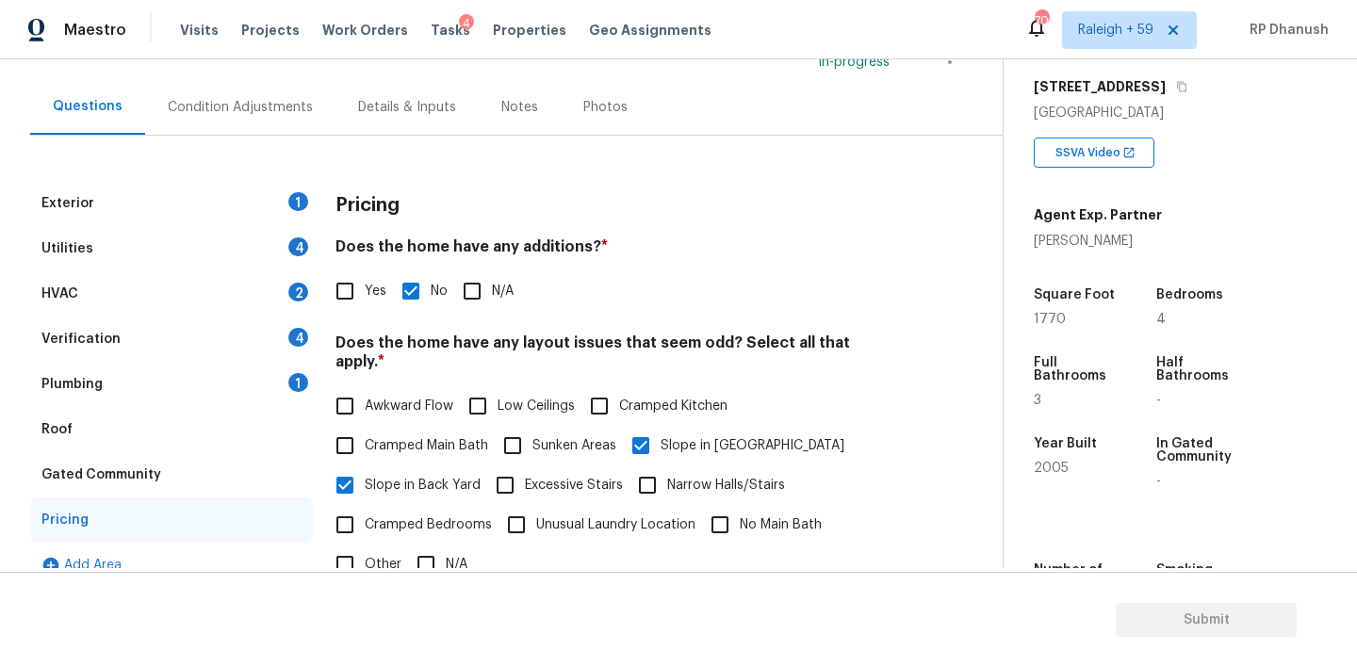
scroll to position [139, 0]
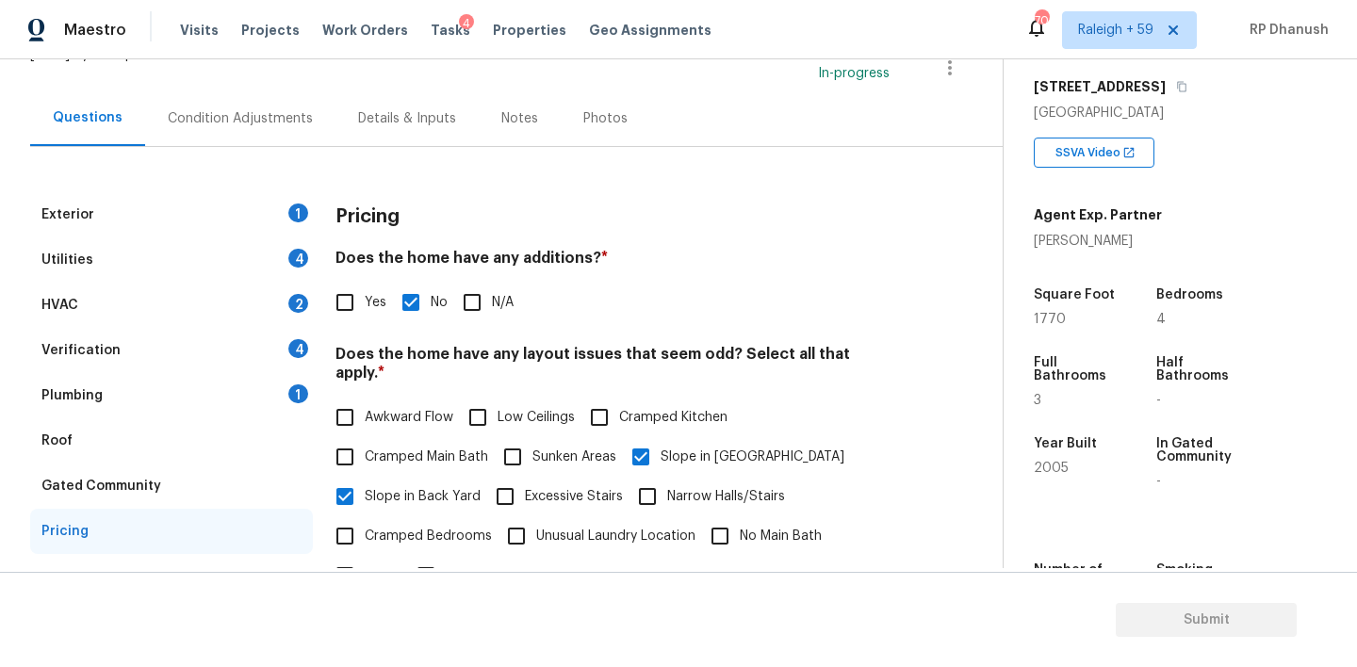
click at [260, 398] on div "Plumbing 1" at bounding box center [171, 395] width 283 height 45
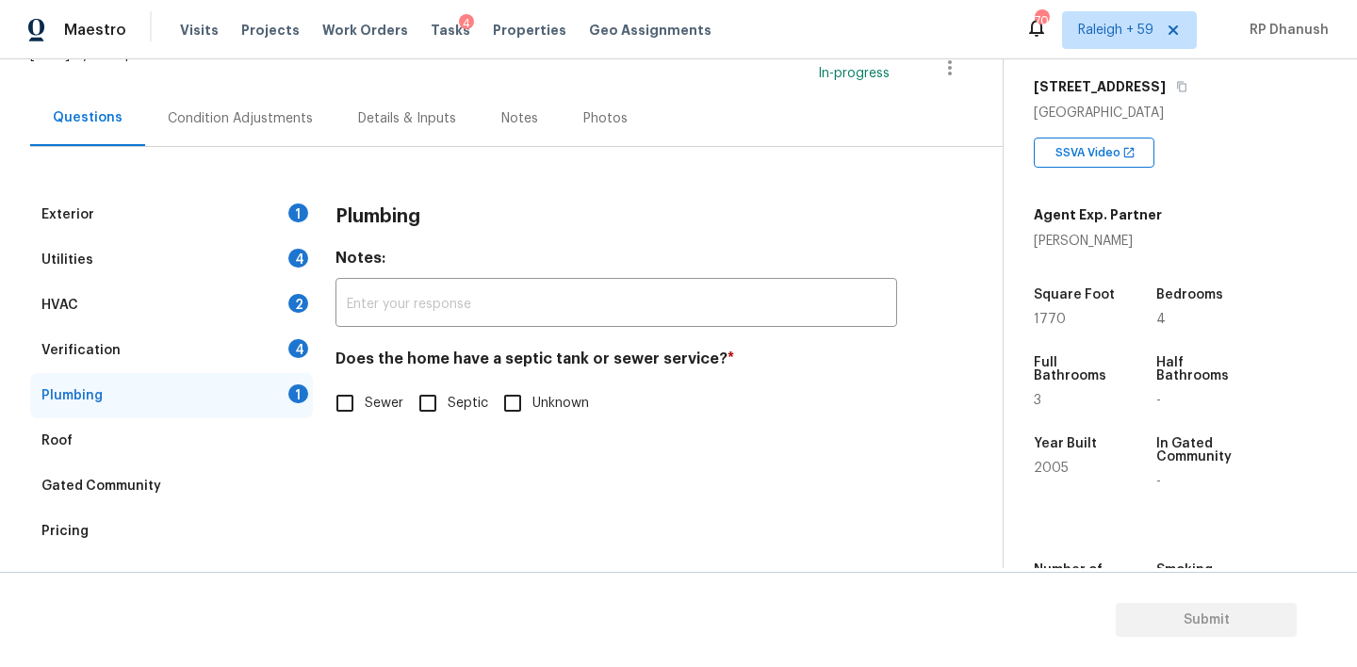
click at [356, 397] on input "Sewer" at bounding box center [345, 404] width 40 height 40
checkbox input "true"
click at [303, 333] on div "Verification 4" at bounding box center [171, 350] width 283 height 45
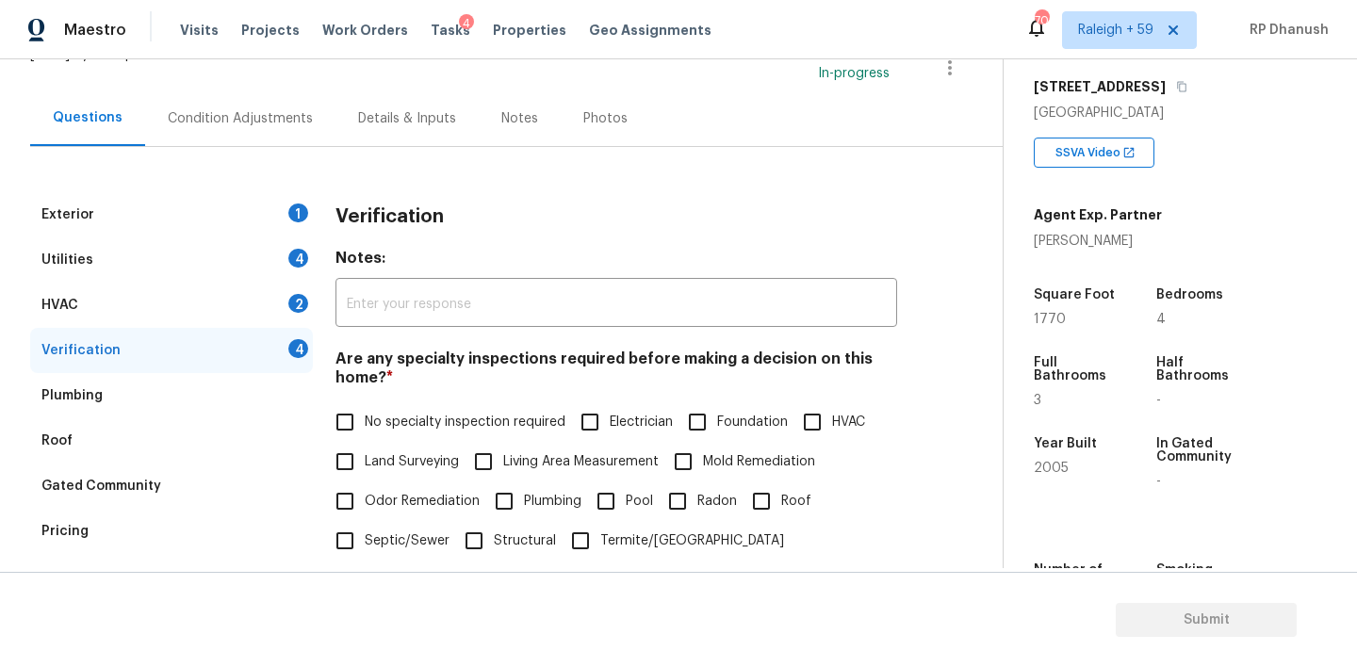
click at [408, 421] on span "No specialty inspection required" at bounding box center [465, 423] width 201 height 20
click at [365, 421] on input "No specialty inspection required" at bounding box center [345, 422] width 40 height 40
checkbox input "true"
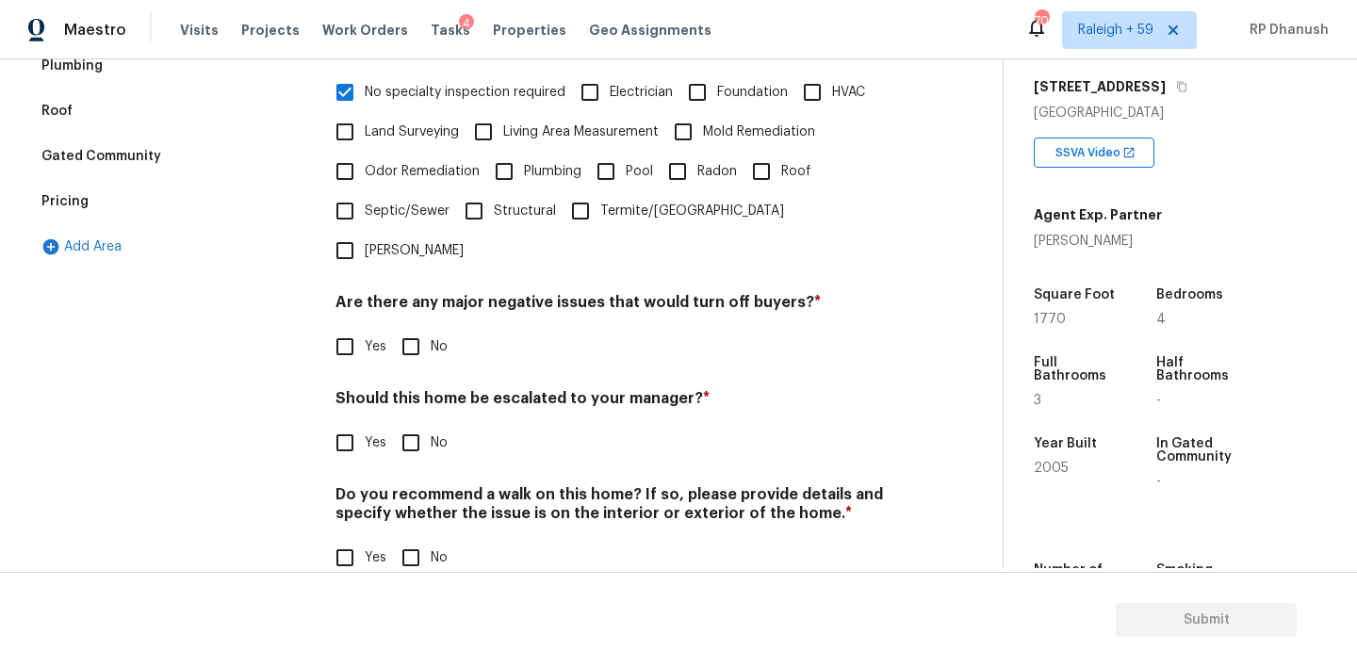
scroll to position [467, 0]
click at [416, 425] on input "No" at bounding box center [411, 445] width 40 height 40
checkbox input "true"
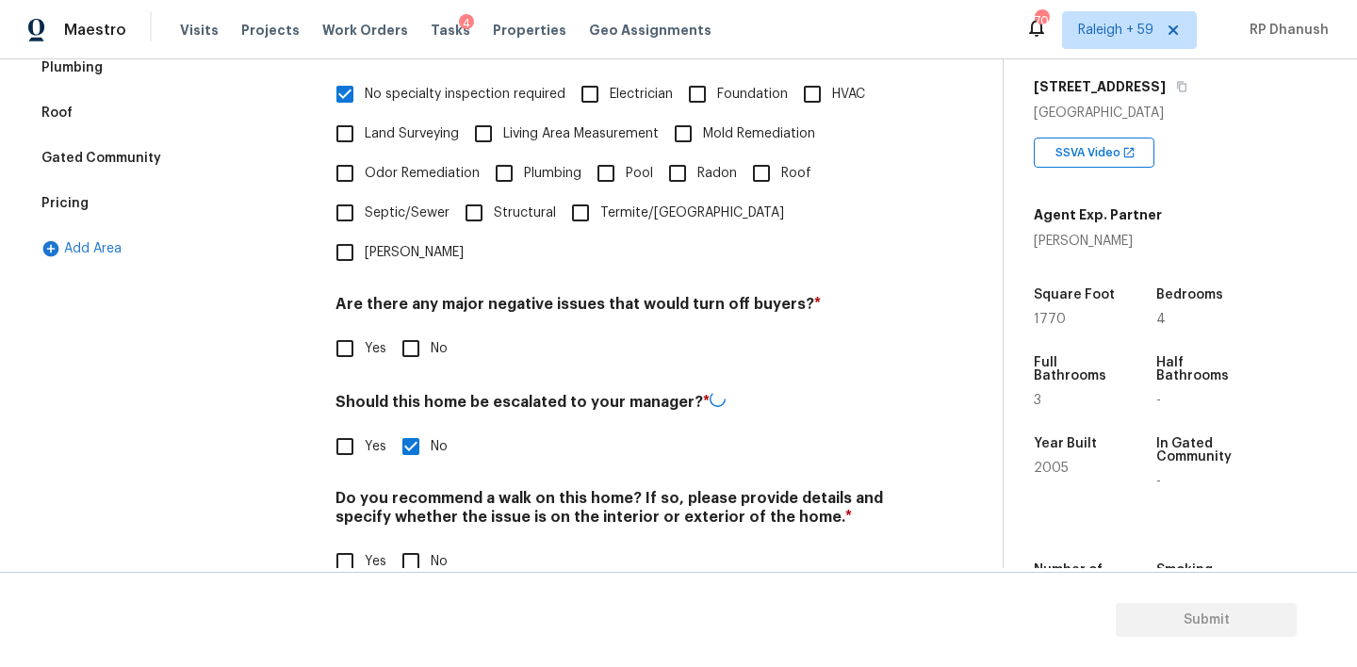
click at [416, 329] on input "No" at bounding box center [411, 349] width 40 height 40
checkbox input "true"
click at [416, 544] on input "No" at bounding box center [411, 564] width 40 height 40
checkbox input "true"
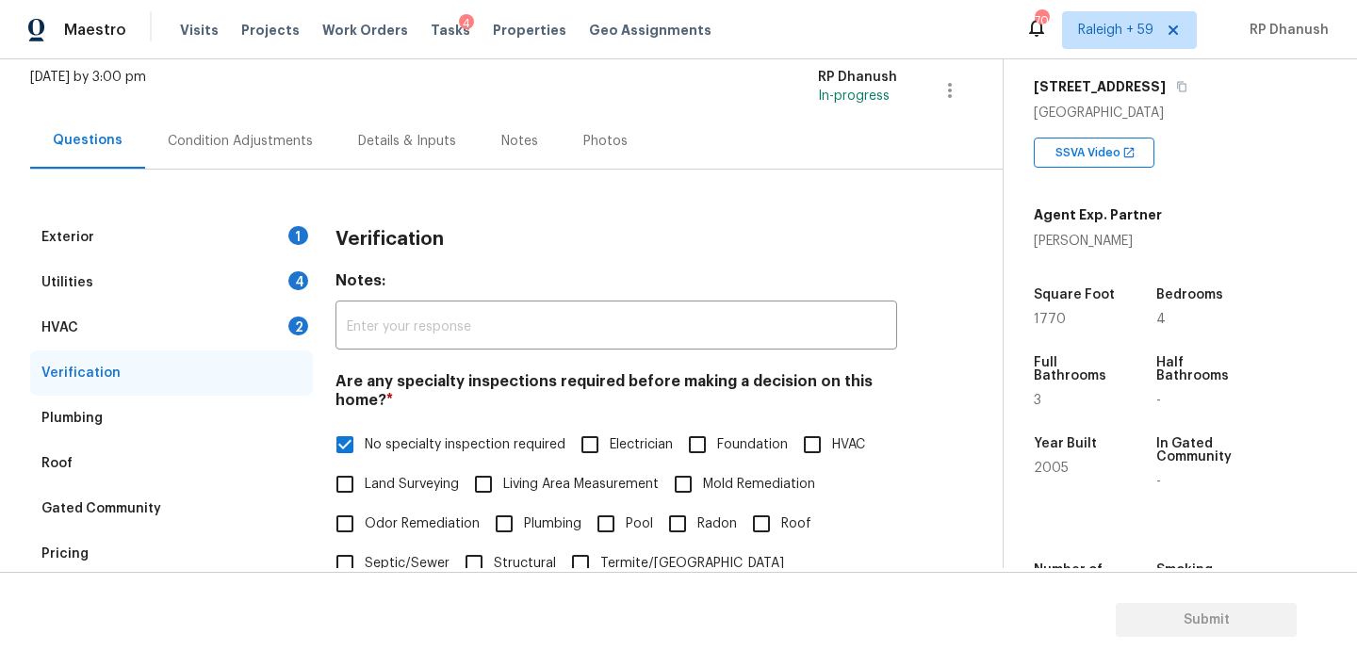
scroll to position [0, 0]
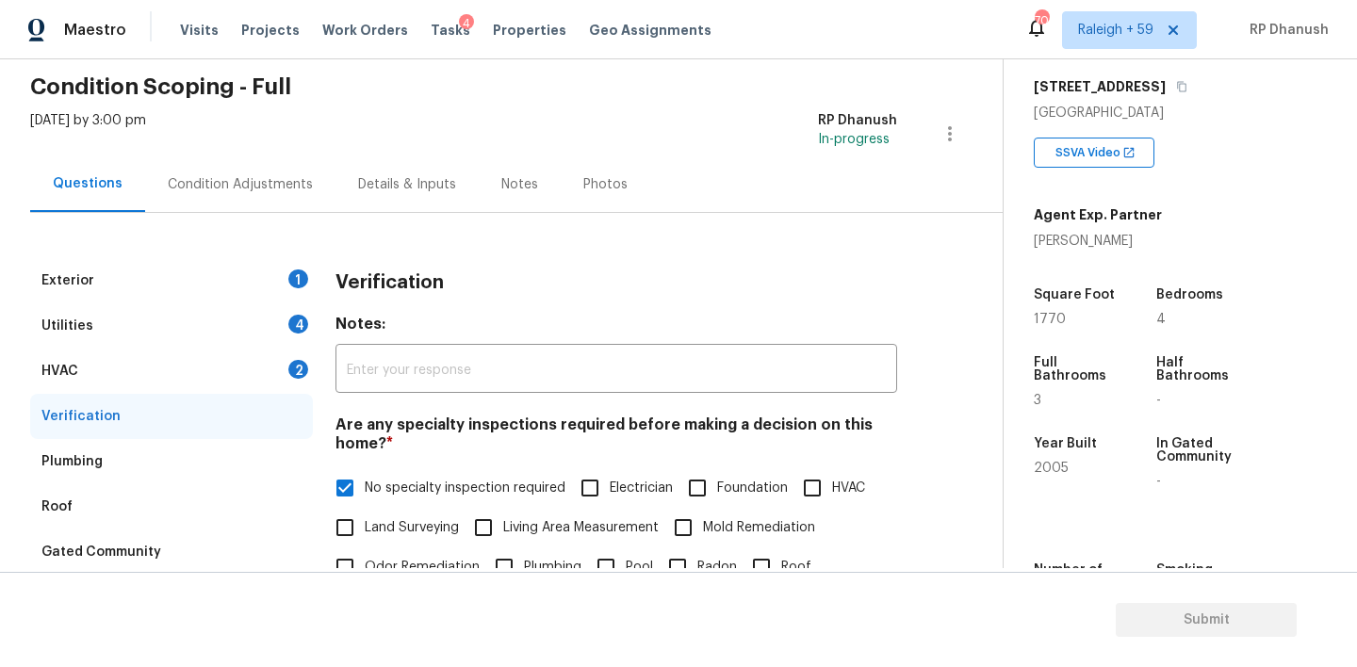
click at [256, 375] on div "HVAC 2" at bounding box center [171, 371] width 283 height 45
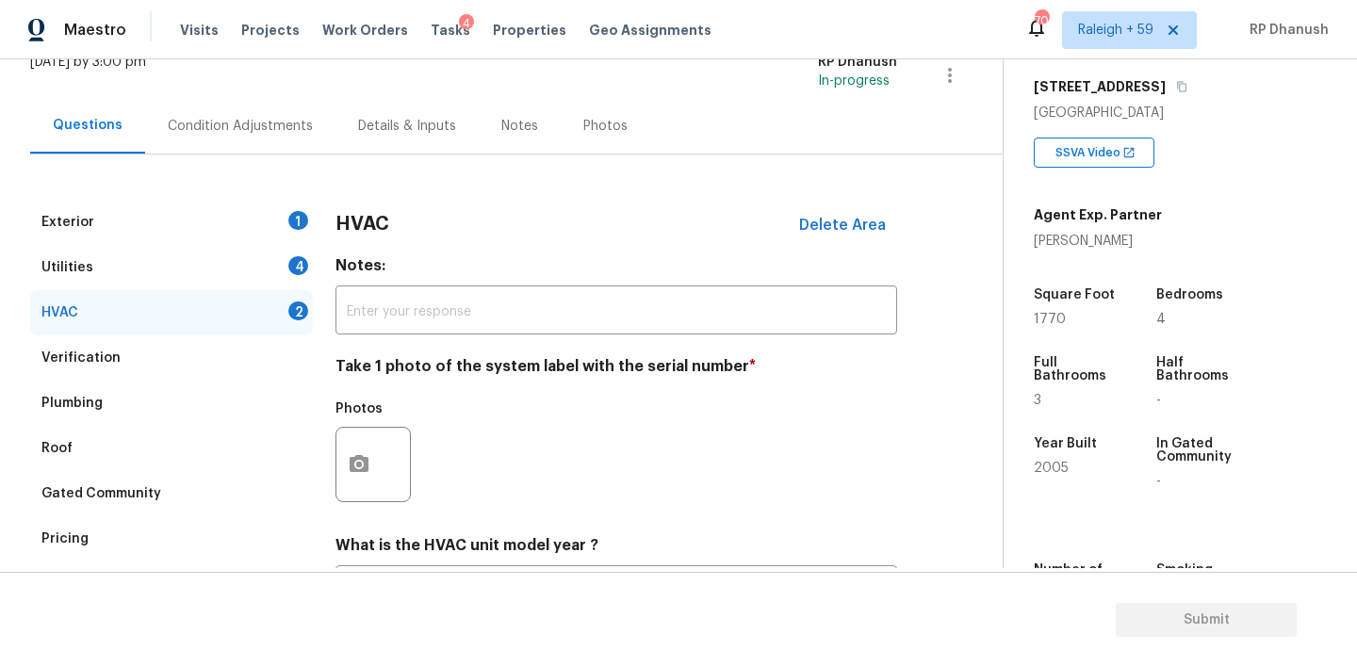
scroll to position [153, 0]
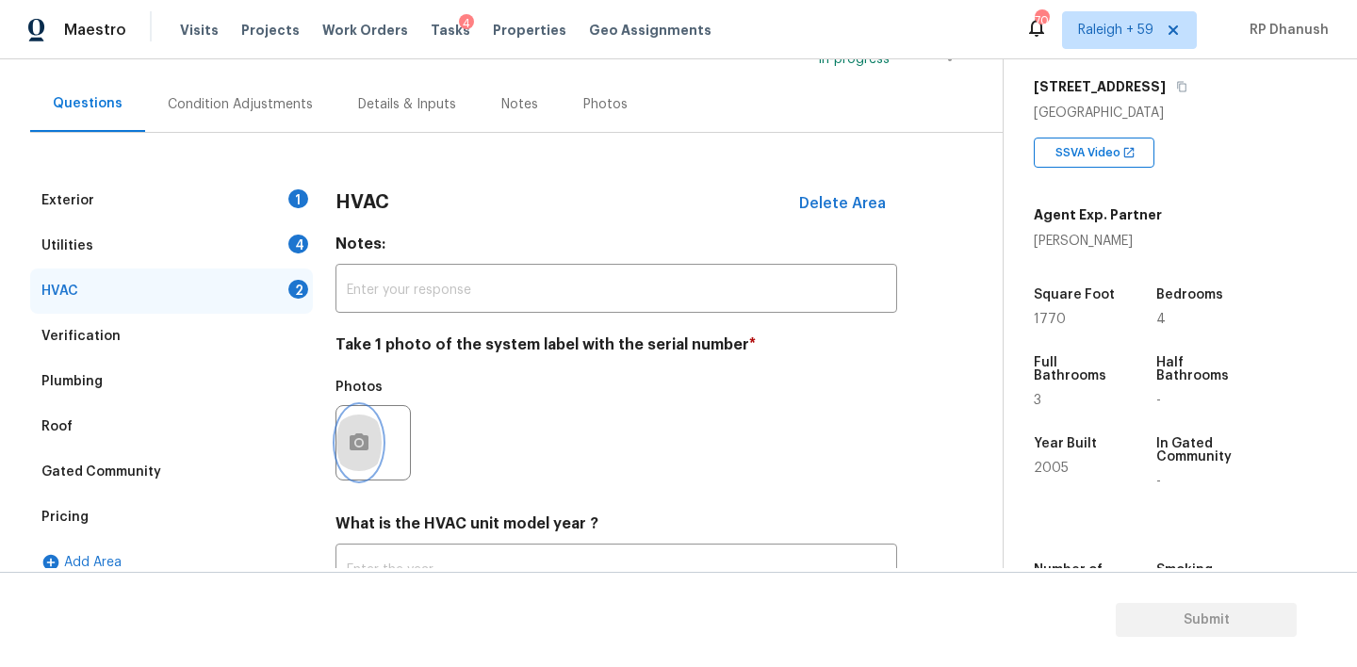
click at [368, 450] on icon "button" at bounding box center [359, 443] width 23 height 23
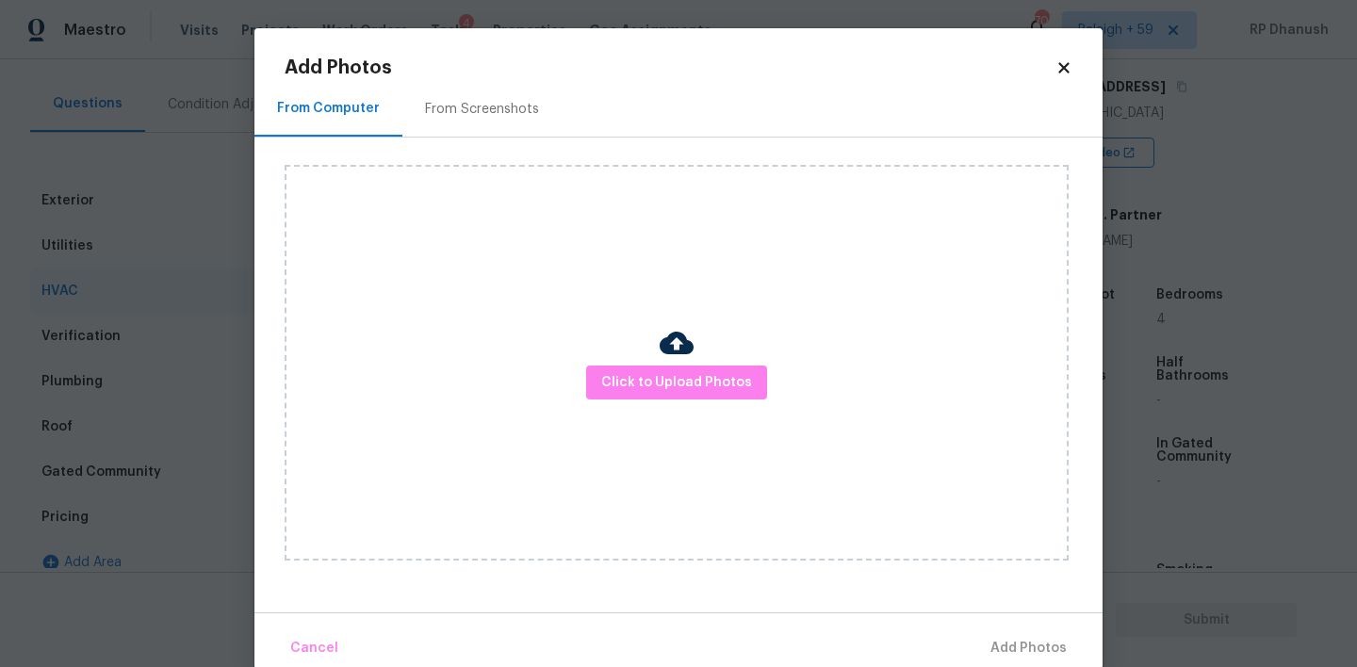
click at [526, 108] on div "From Screenshots" at bounding box center [482, 109] width 114 height 19
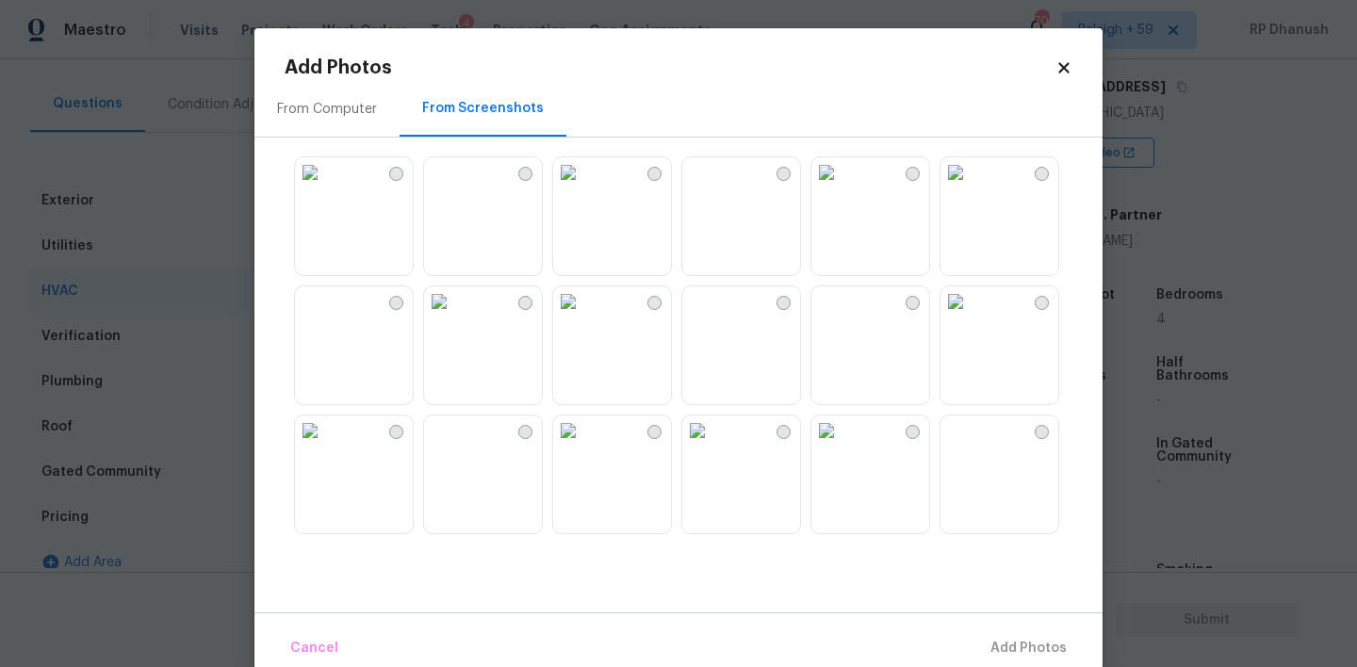
click at [712, 185] on img at bounding box center [697, 172] width 30 height 30
click at [997, 637] on span "Add 1 Photo(s)" at bounding box center [1020, 649] width 93 height 24
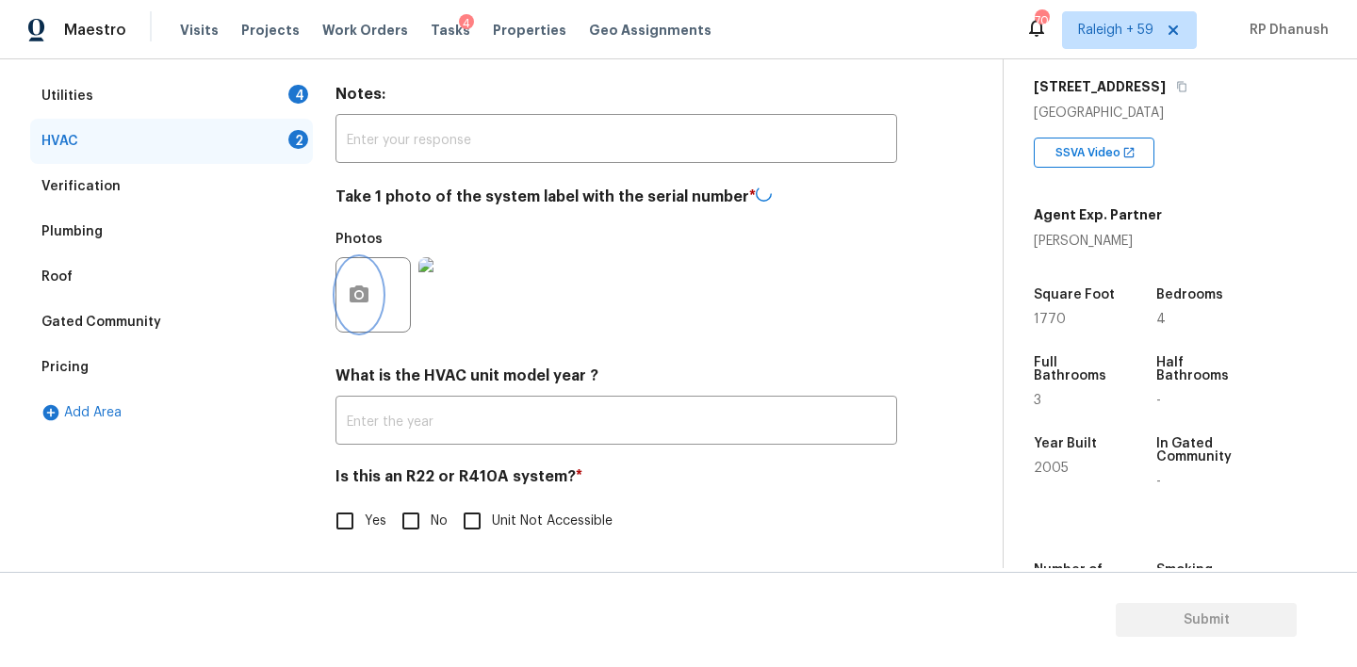
scroll to position [303, 0]
click at [421, 509] on input "No" at bounding box center [411, 520] width 40 height 40
checkbox input "true"
click at [156, 344] on div "Gated Community" at bounding box center [171, 323] width 283 height 45
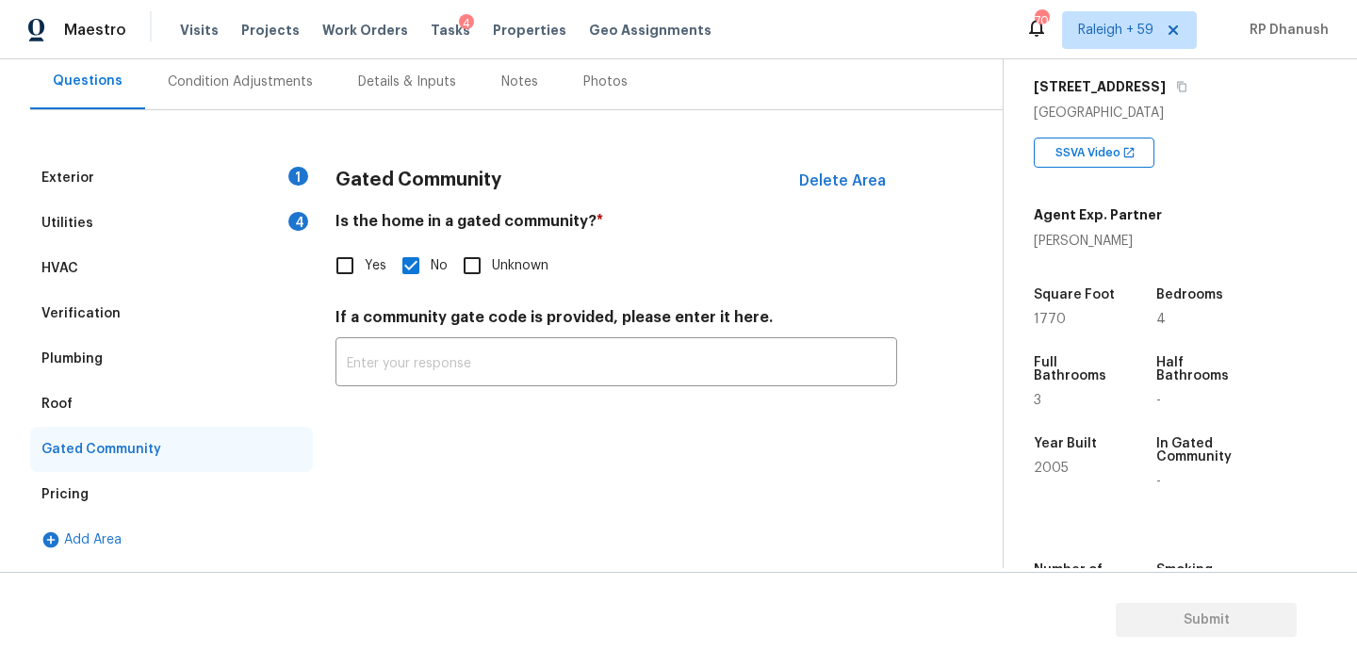
scroll to position [175, 0]
click at [105, 473] on div "Pricing" at bounding box center [171, 494] width 283 height 45
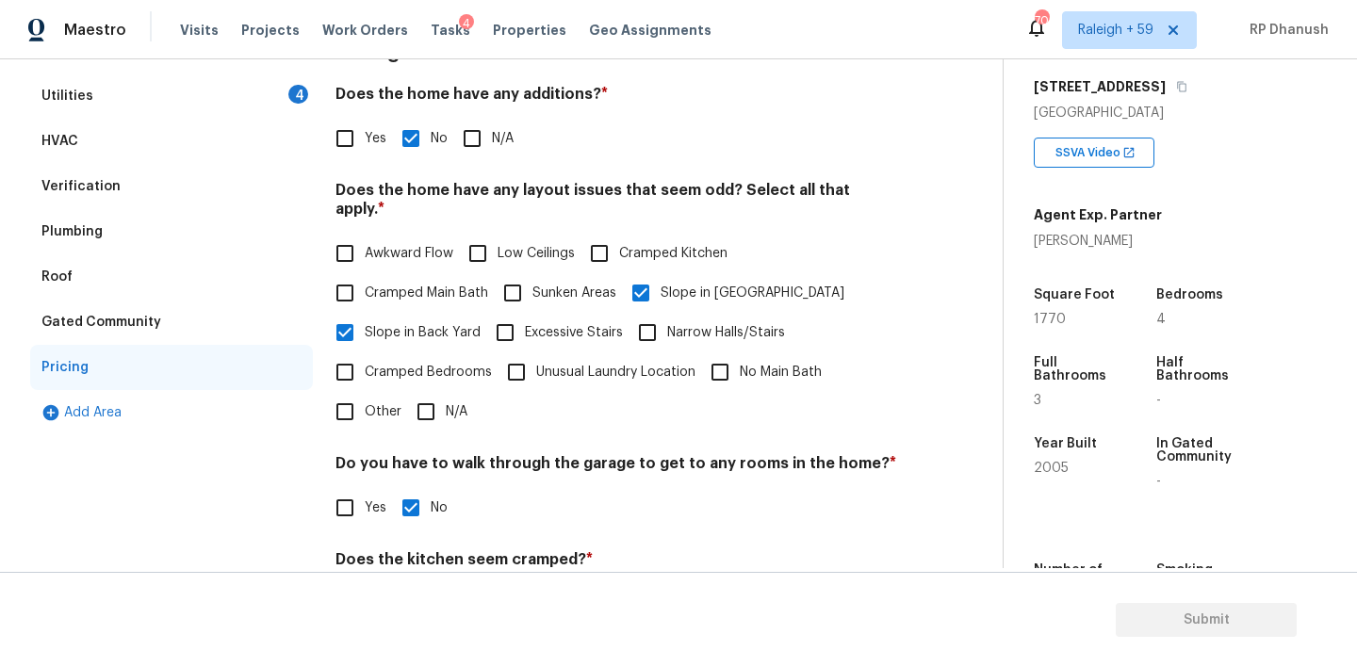
scroll to position [464, 0]
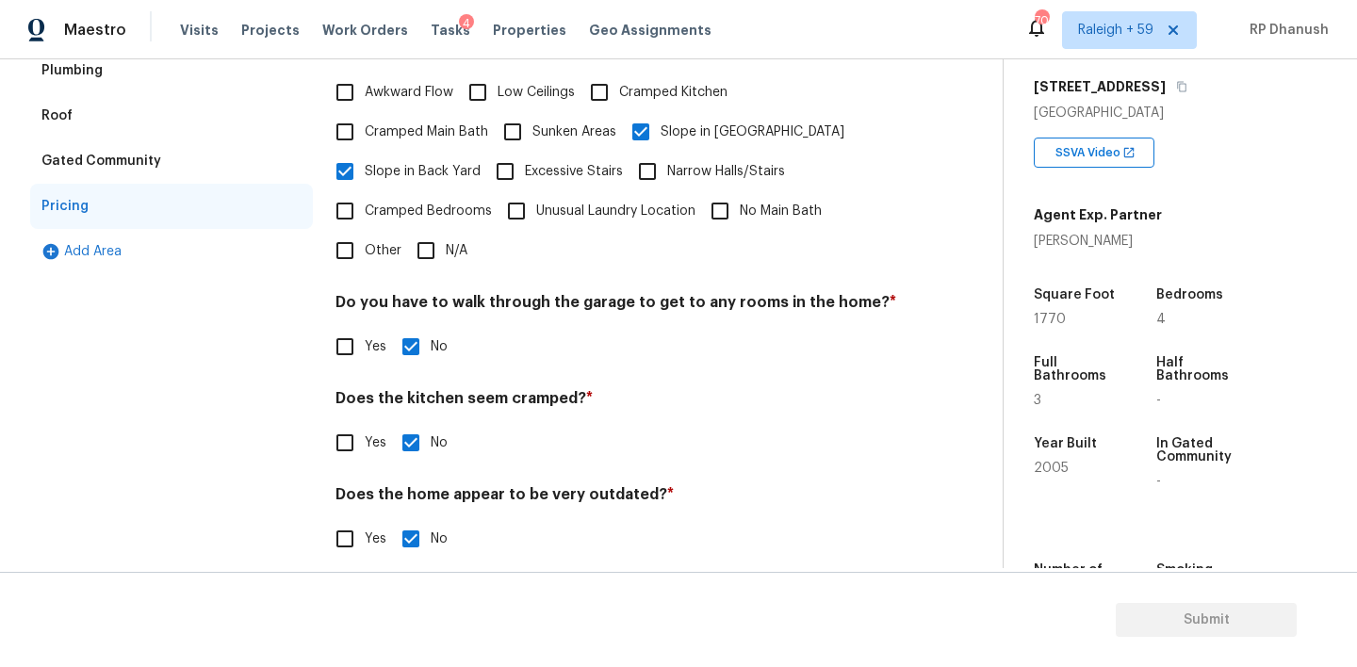
click at [356, 235] on input "Other" at bounding box center [345, 251] width 40 height 40
checkbox input "true"
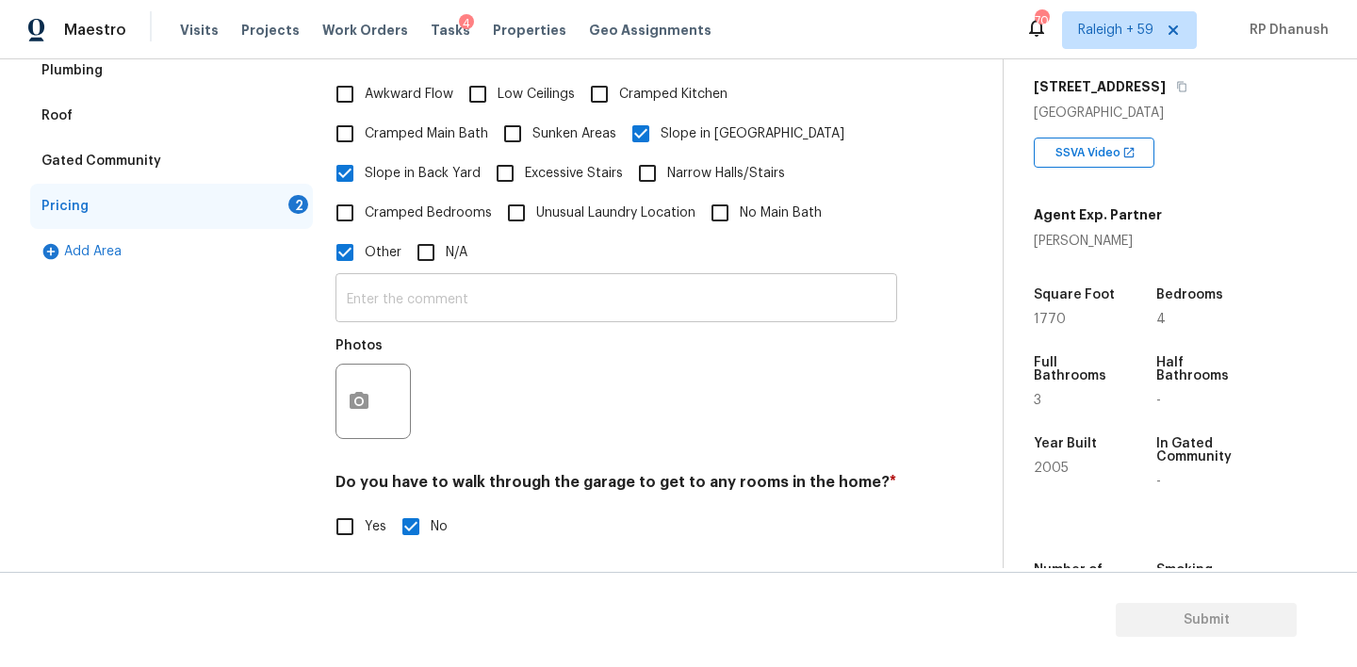
click at [363, 299] on input "text" at bounding box center [617, 300] width 562 height 44
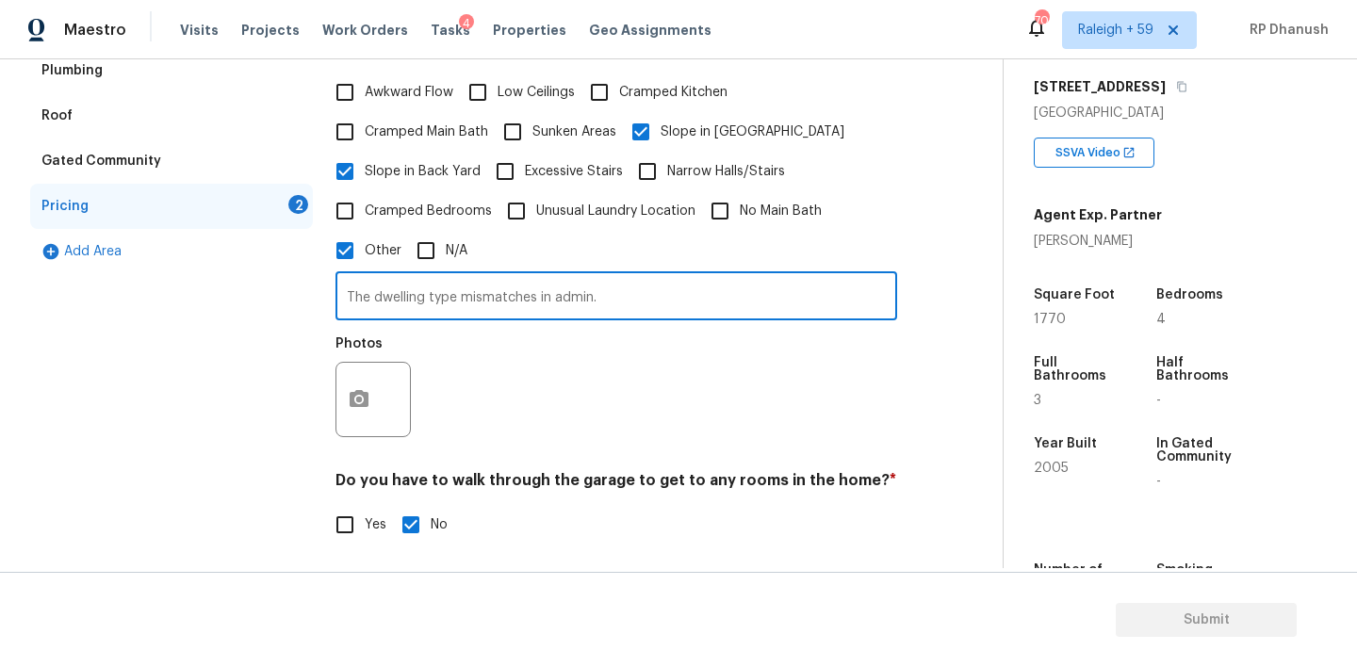
type input "The dwelling type mismatches in admin."
click at [367, 376] on button "button" at bounding box center [358, 400] width 45 height 74
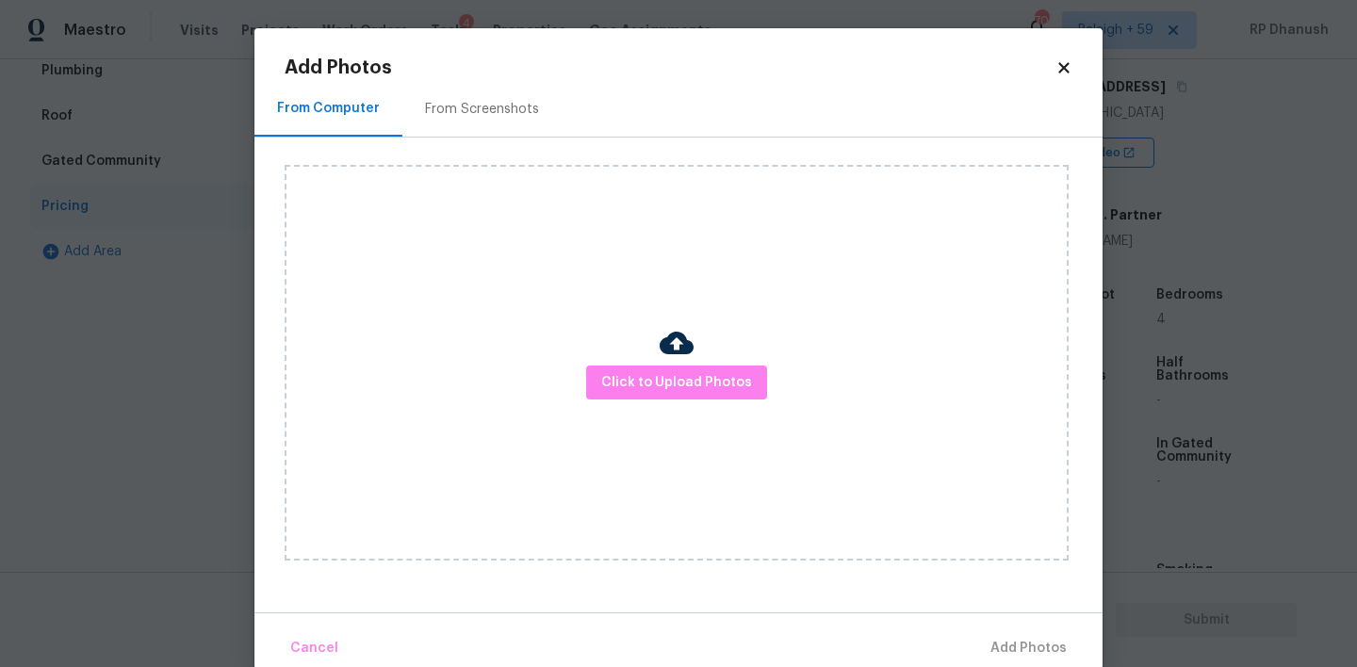
click at [458, 97] on div "From Screenshots" at bounding box center [481, 109] width 159 height 56
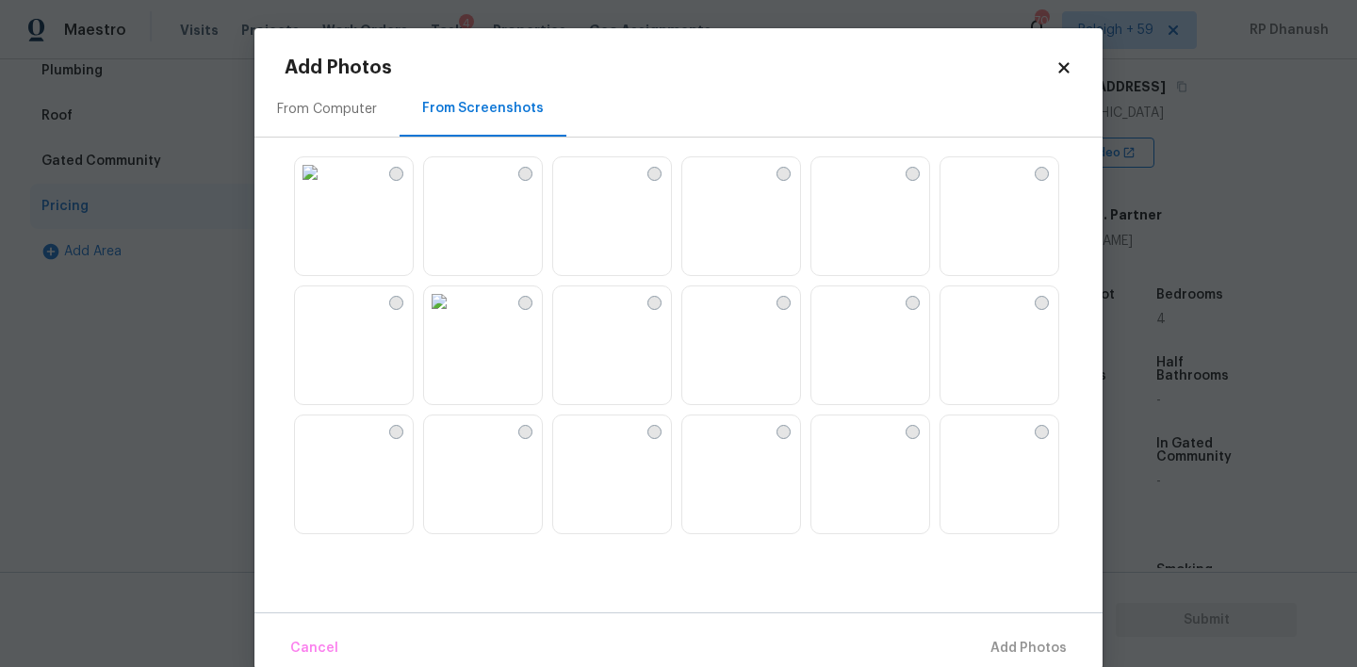
click at [712, 188] on img at bounding box center [697, 172] width 30 height 30
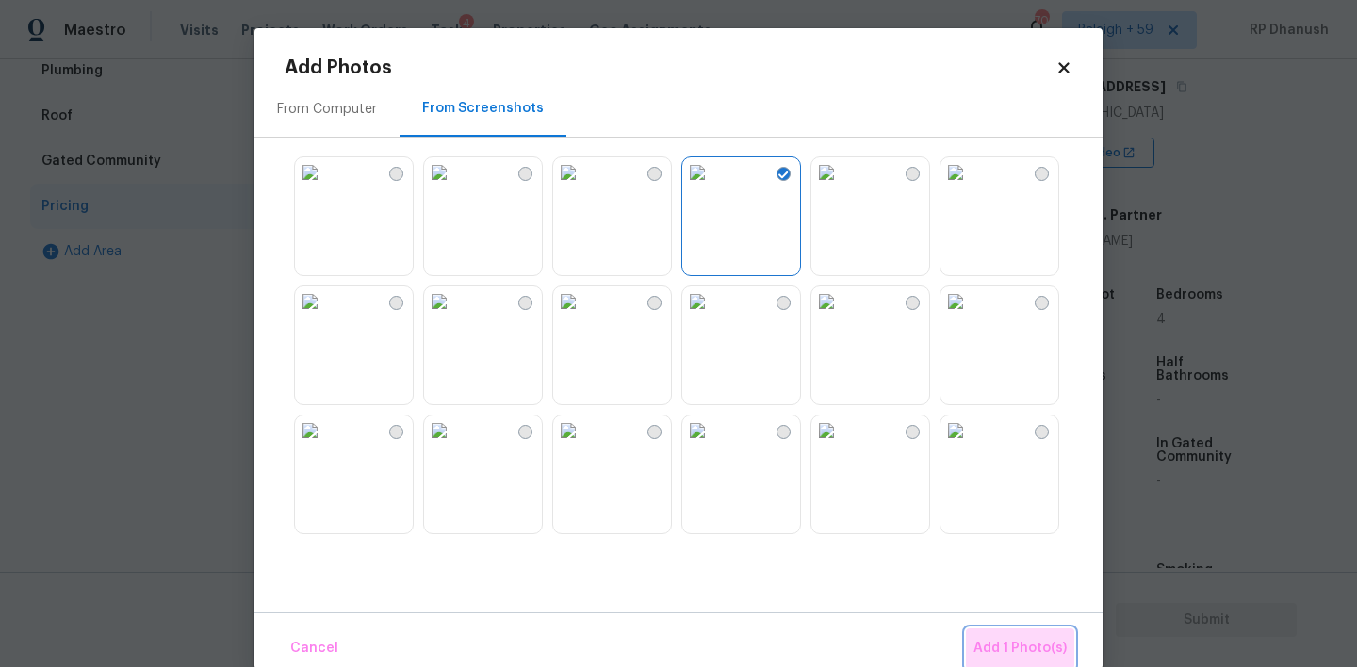
click at [1040, 648] on span "Add 1 Photo(s)" at bounding box center [1020, 649] width 93 height 24
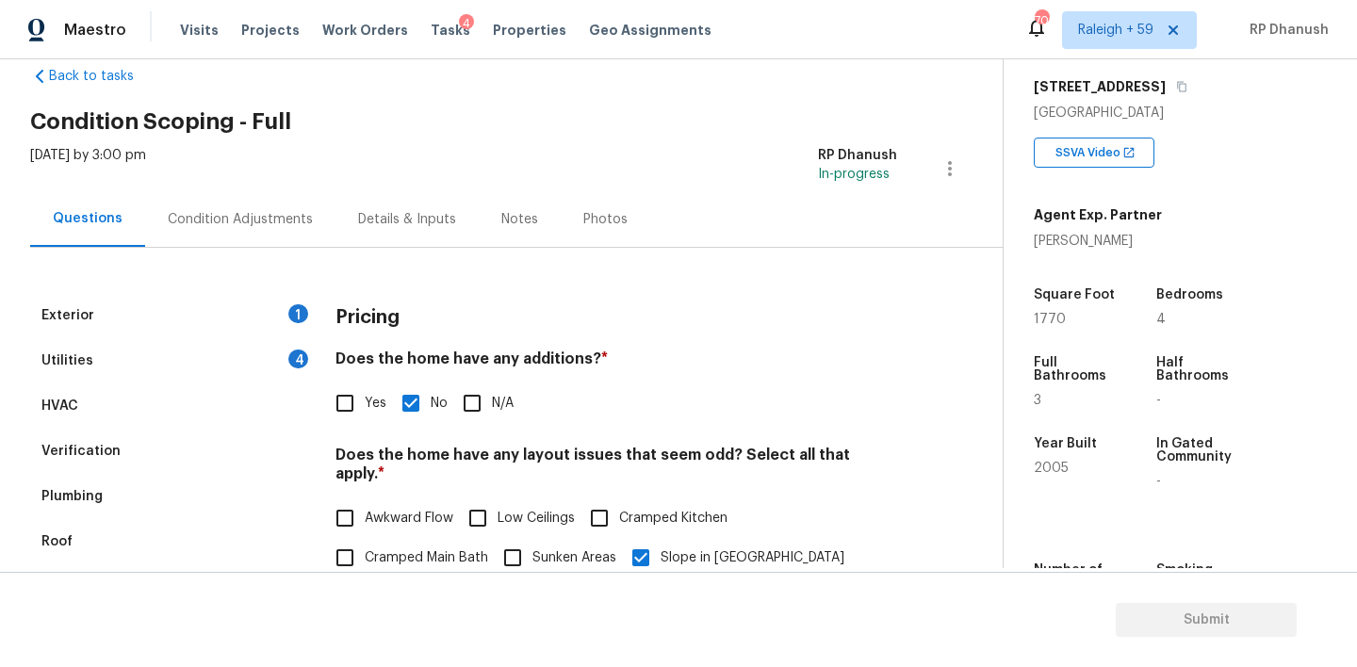
scroll to position [0, 0]
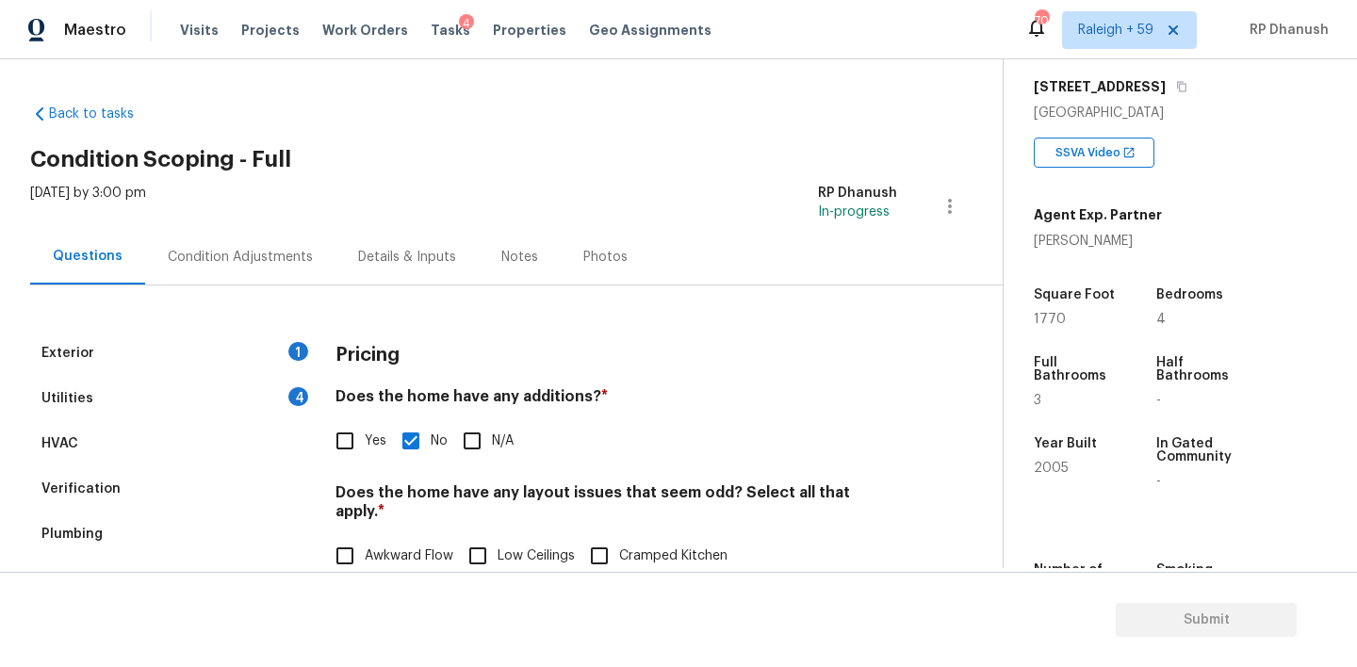
click at [277, 389] on div "Utilities 4" at bounding box center [171, 398] width 283 height 45
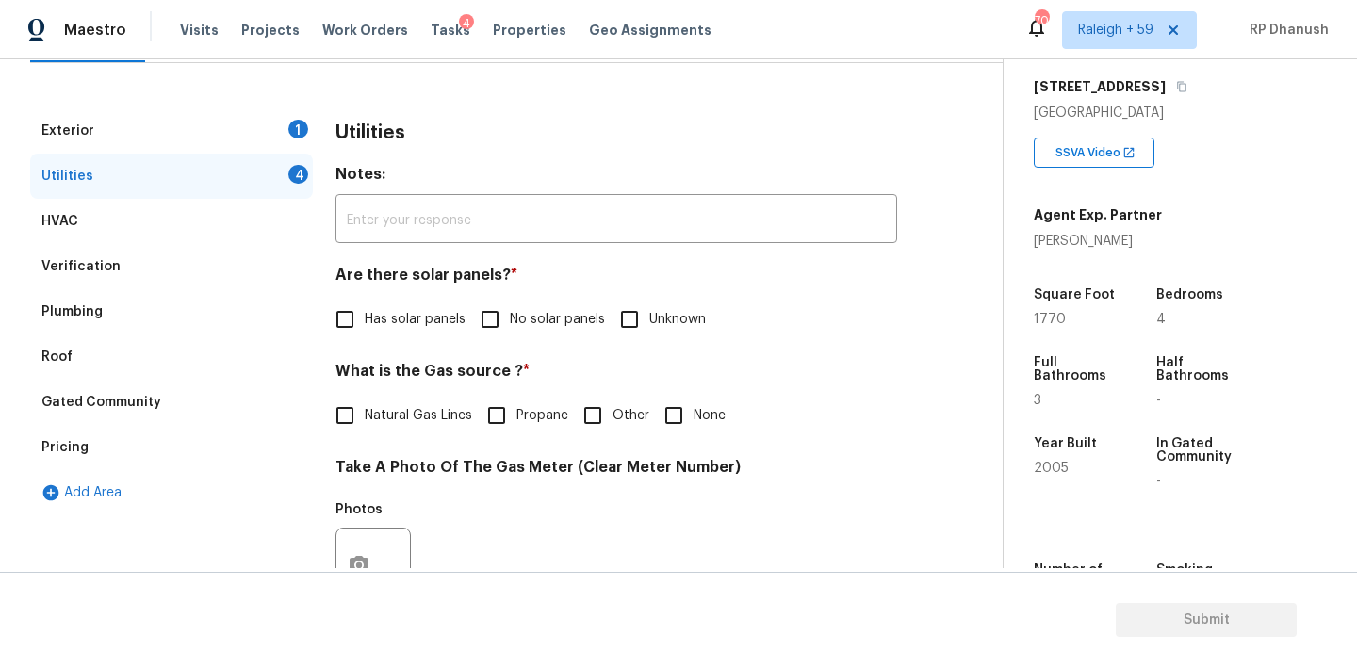
scroll to position [386, 0]
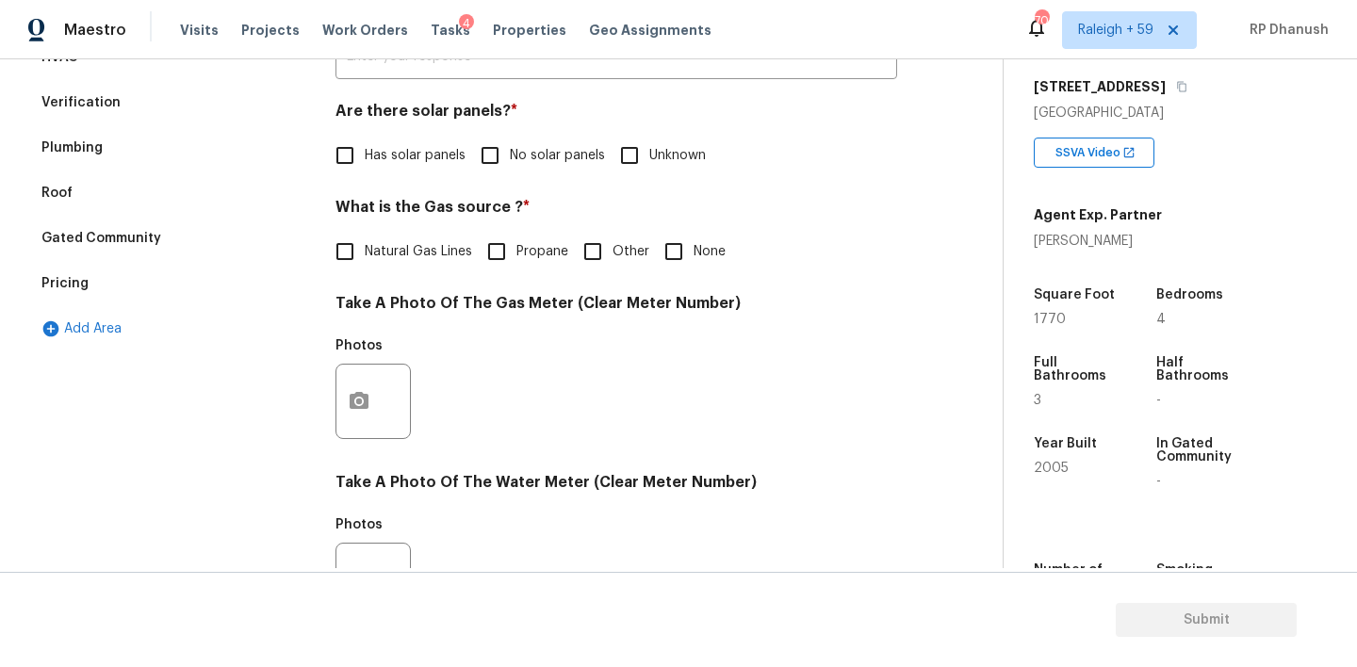
click at [483, 140] on input "No solar panels" at bounding box center [490, 156] width 40 height 40
checkbox input "true"
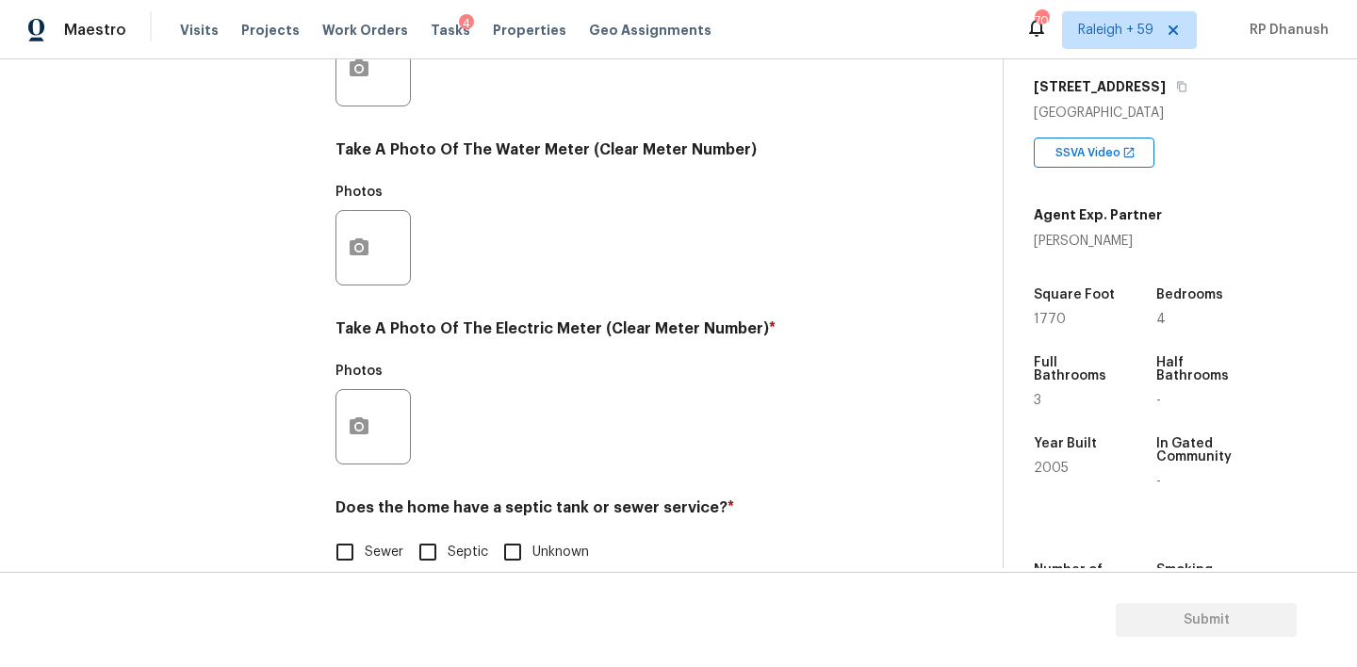
scroll to position [751, 0]
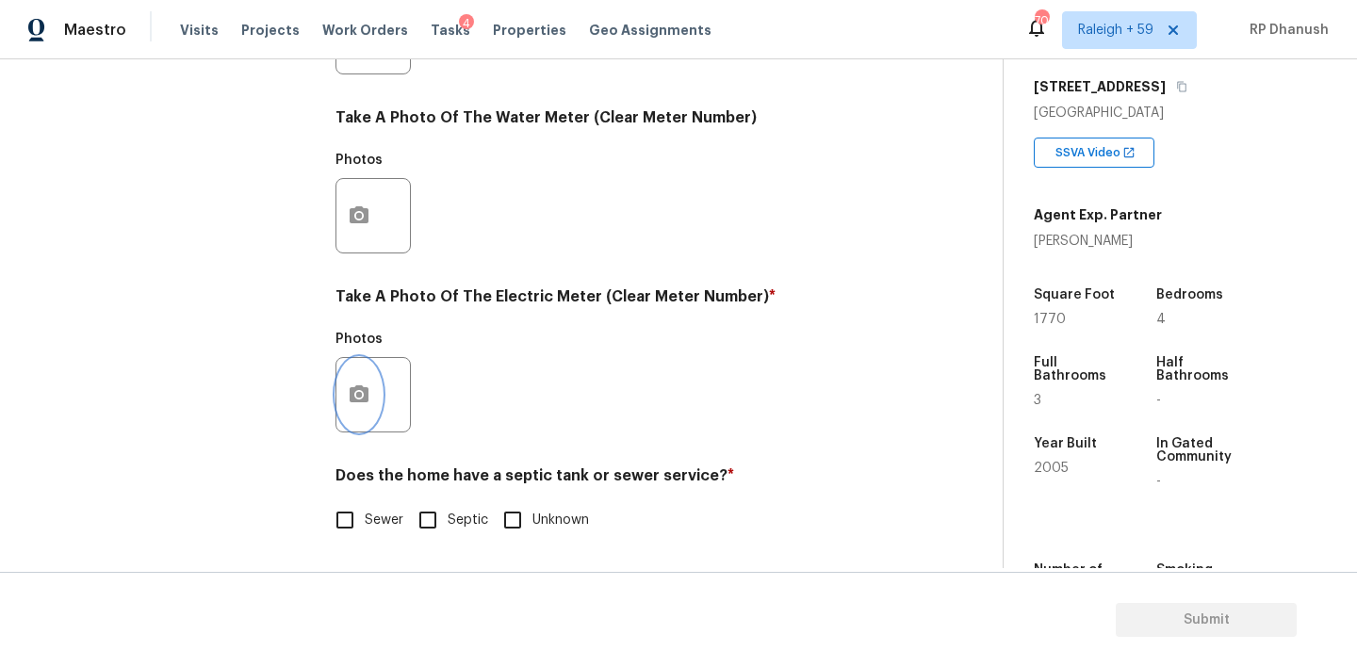
click at [355, 378] on button "button" at bounding box center [358, 395] width 45 height 74
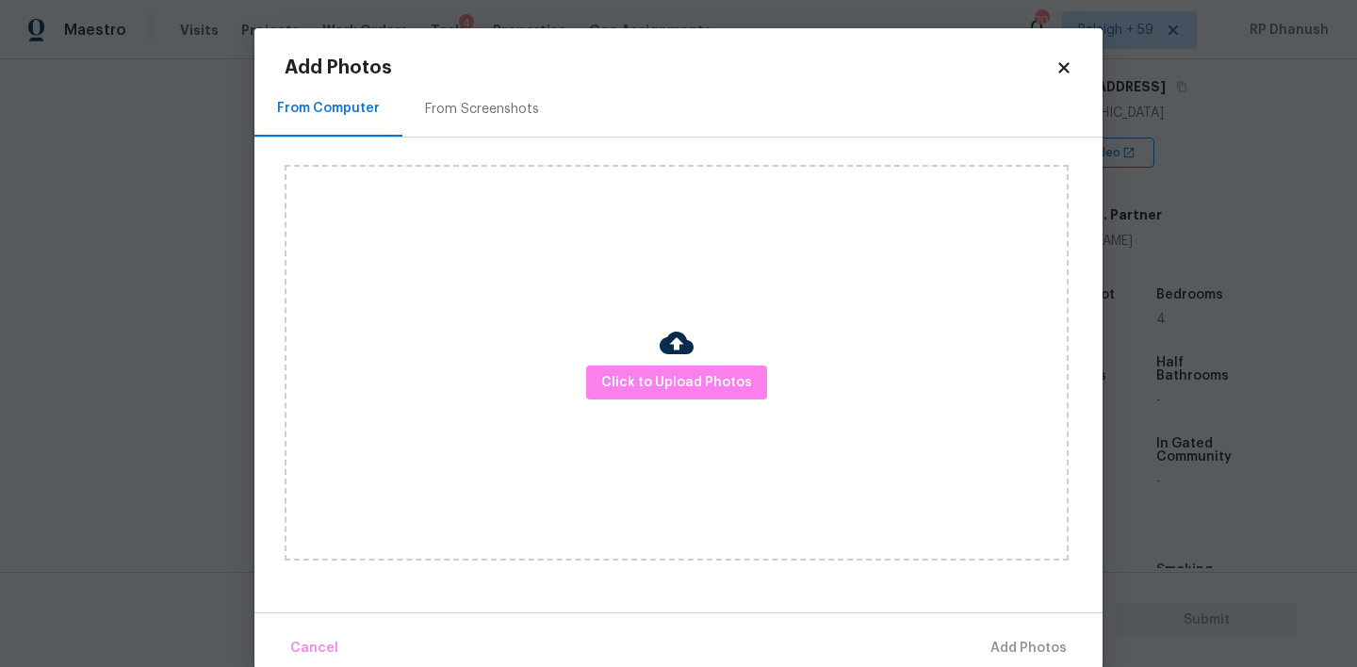
click at [483, 128] on div "From Screenshots" at bounding box center [481, 109] width 159 height 56
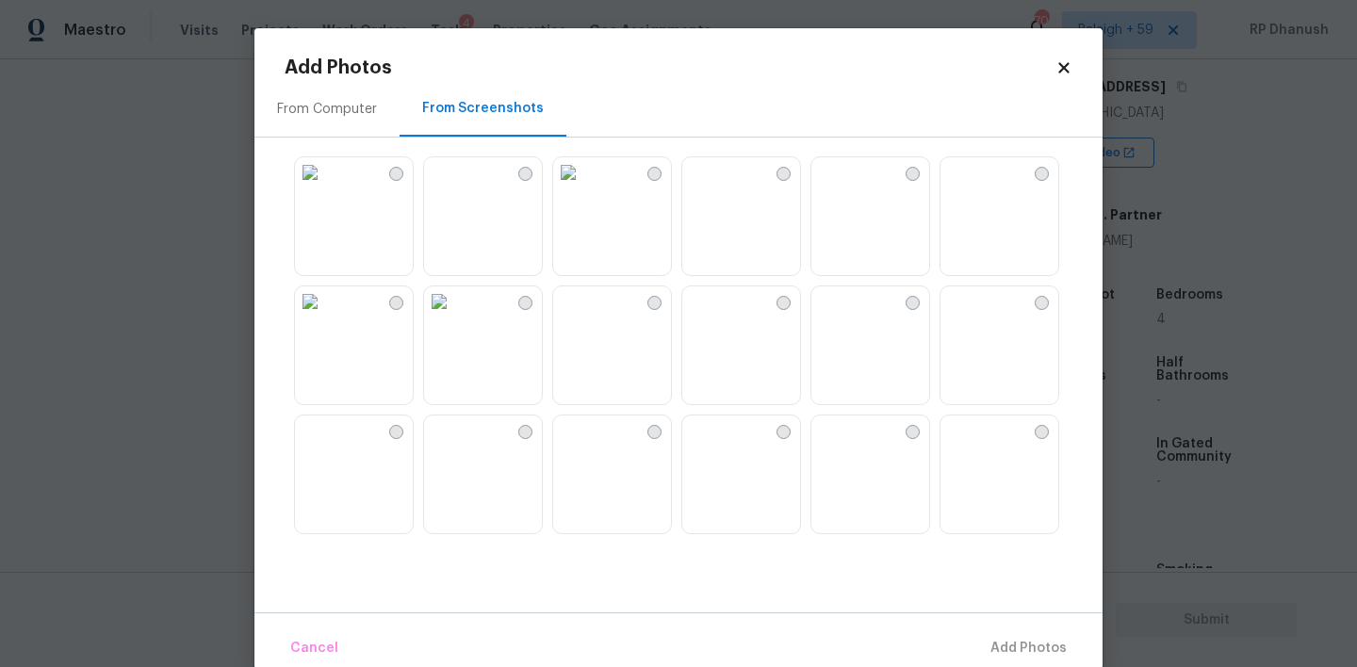
click at [583, 188] on img at bounding box center [568, 172] width 30 height 30
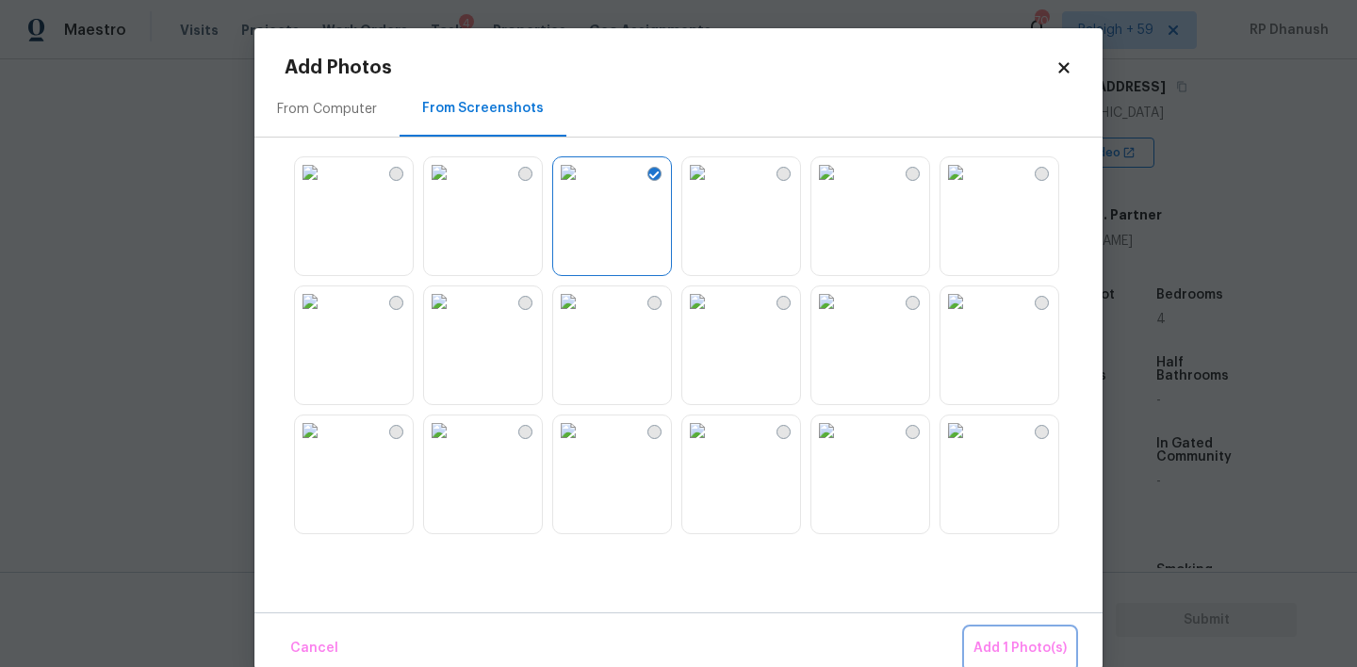
drag, startPoint x: 993, startPoint y: 649, endPoint x: 732, endPoint y: 599, distance: 265.8
click at [993, 649] on span "Add 1 Photo(s)" at bounding box center [1020, 649] width 93 height 24
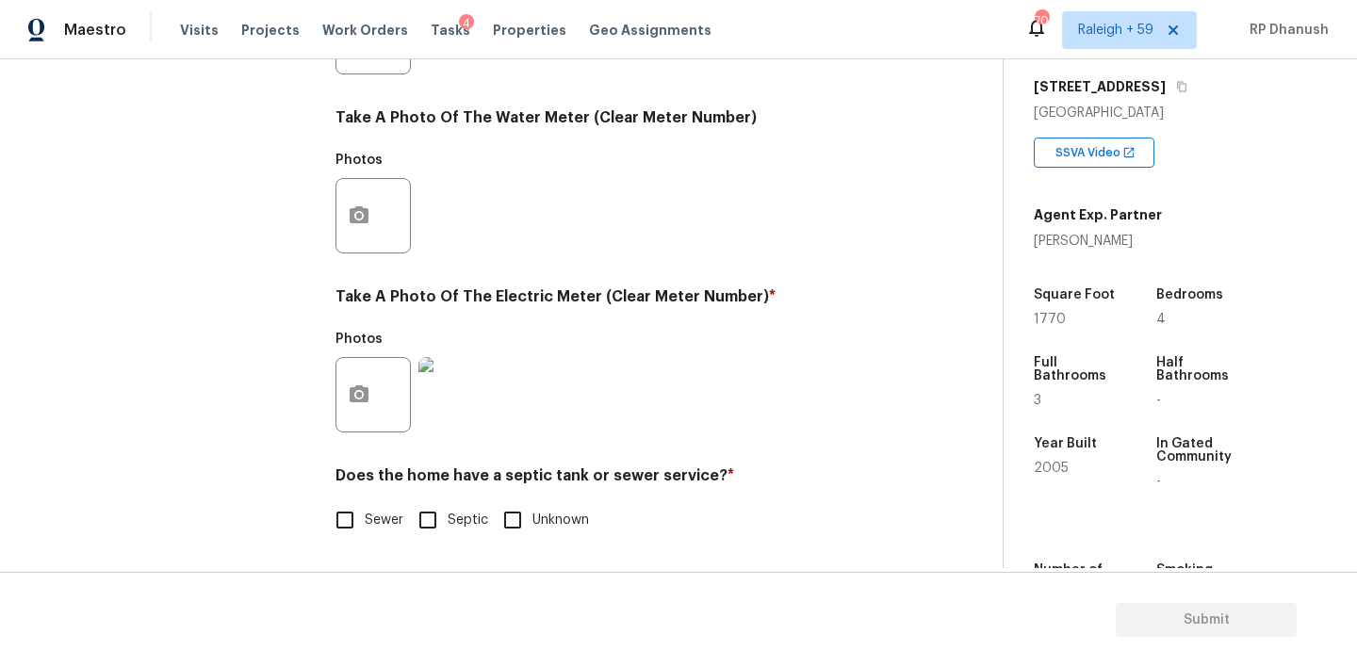
click at [325, 532] on input "Sewer" at bounding box center [345, 520] width 40 height 40
checkbox input "true"
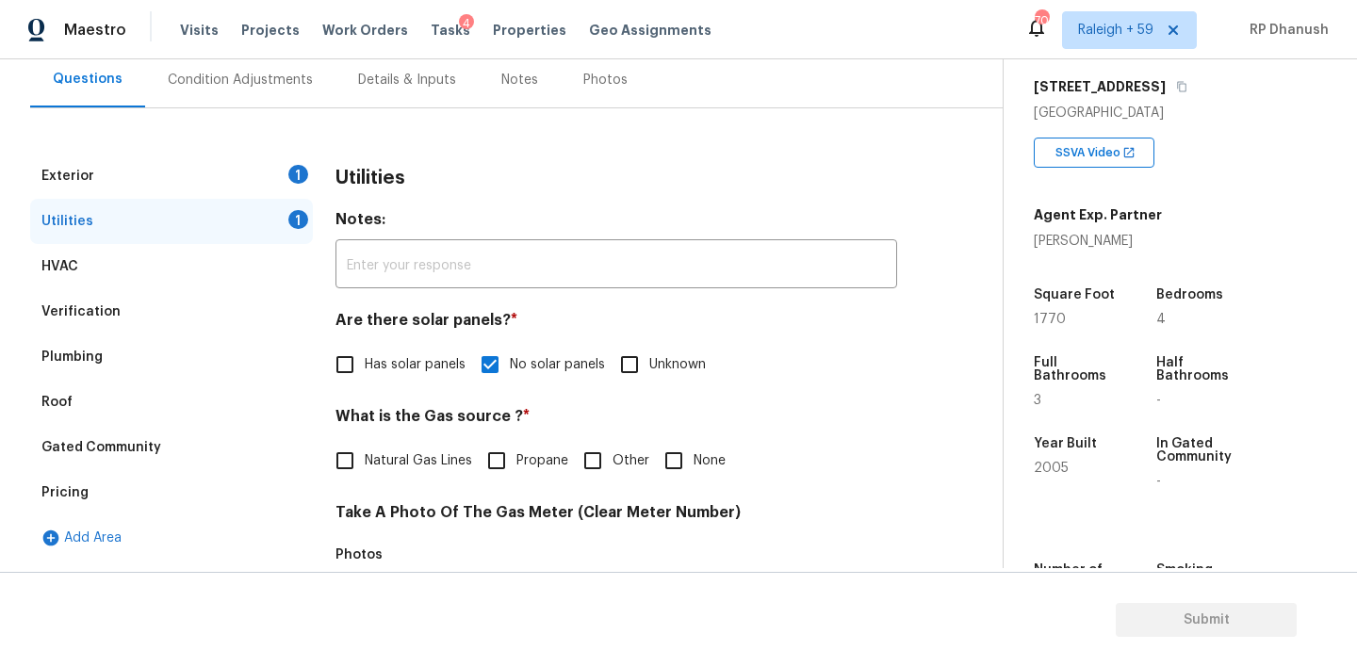
scroll to position [123, 0]
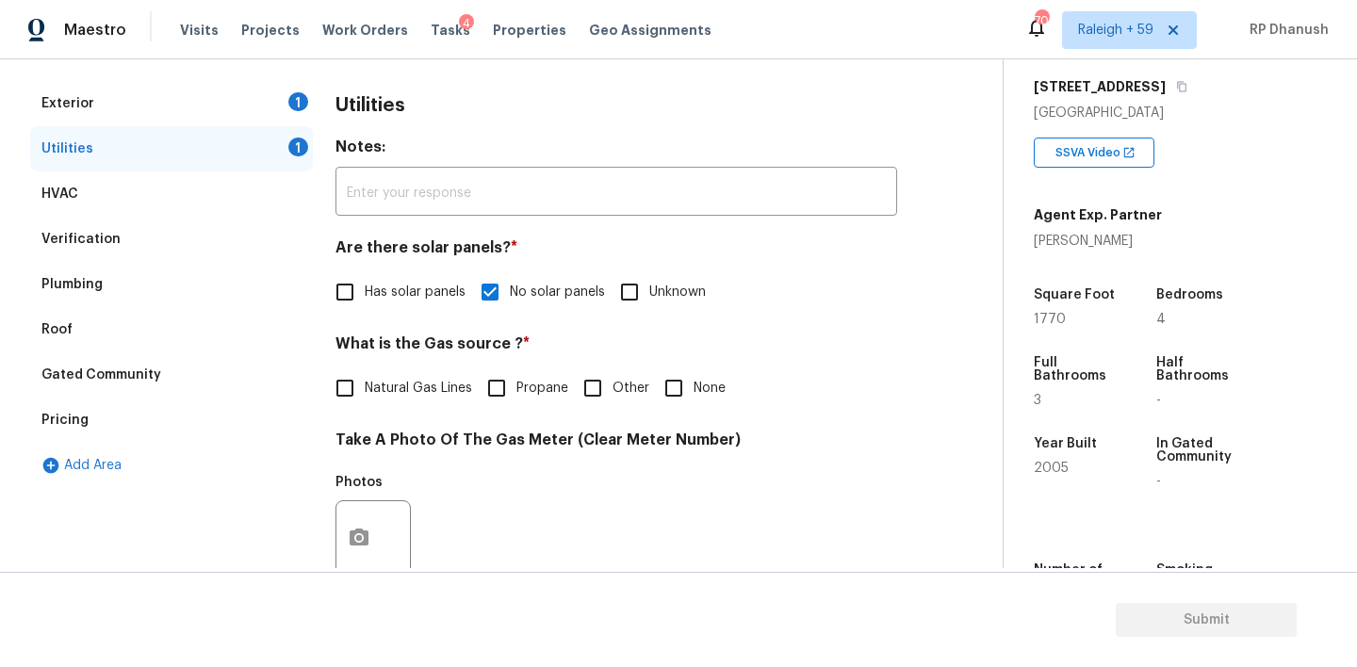
click at [265, 98] on div "Exterior 1" at bounding box center [171, 103] width 283 height 45
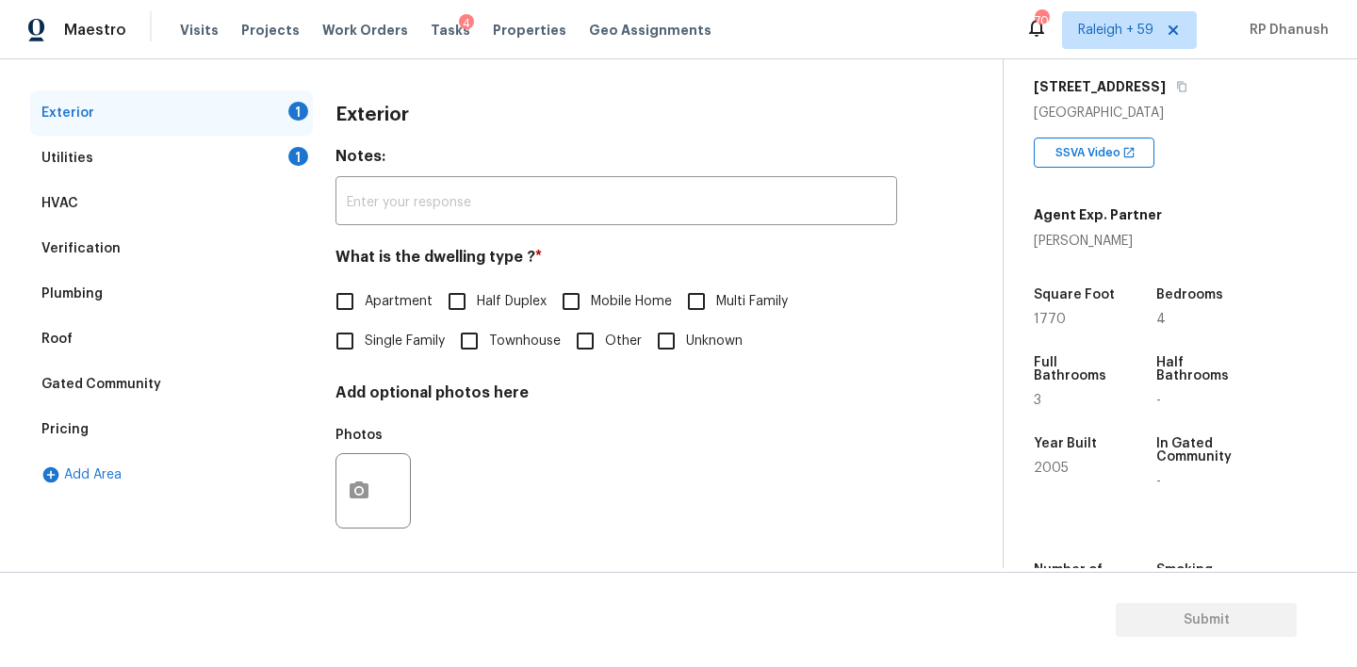
click at [350, 355] on input "Single Family" at bounding box center [345, 341] width 40 height 40
click at [369, 356] on label "Single Family" at bounding box center [385, 341] width 120 height 40
click at [365, 356] on input "Single Family" at bounding box center [345, 341] width 40 height 40
checkbox input "false"
click at [470, 202] on input "text" at bounding box center [617, 203] width 562 height 44
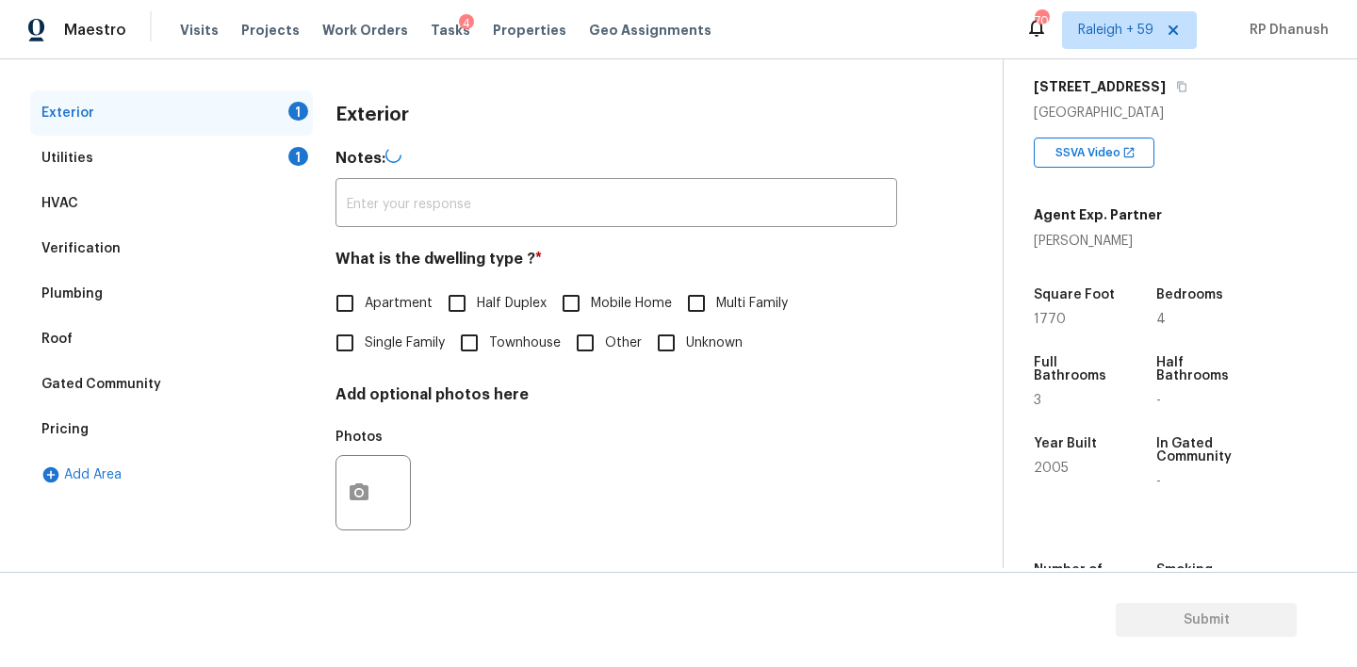
click at [492, 325] on label "Townhouse" at bounding box center [505, 343] width 111 height 40
click at [489, 325] on input "Townhouse" at bounding box center [470, 343] width 40 height 40
checkbox input "true"
click at [261, 164] on div "Utilities 1" at bounding box center [171, 158] width 283 height 45
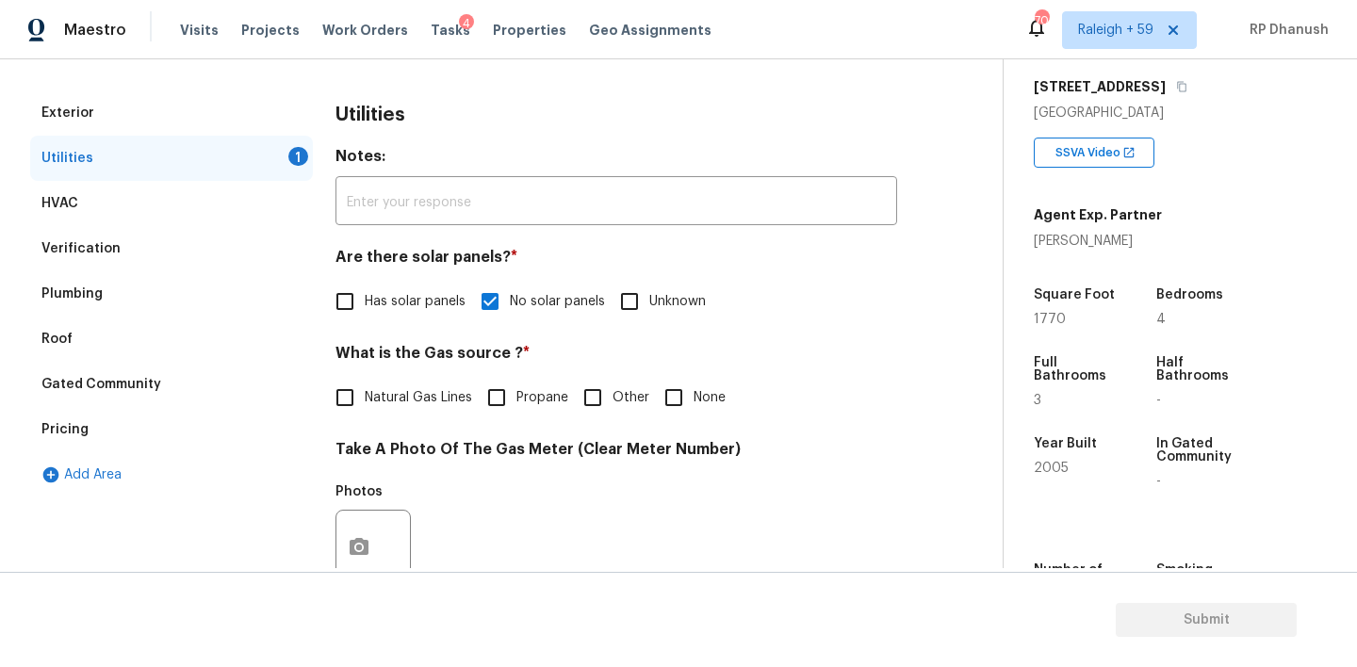
click at [673, 392] on input "None" at bounding box center [674, 398] width 40 height 40
checkbox input "true"
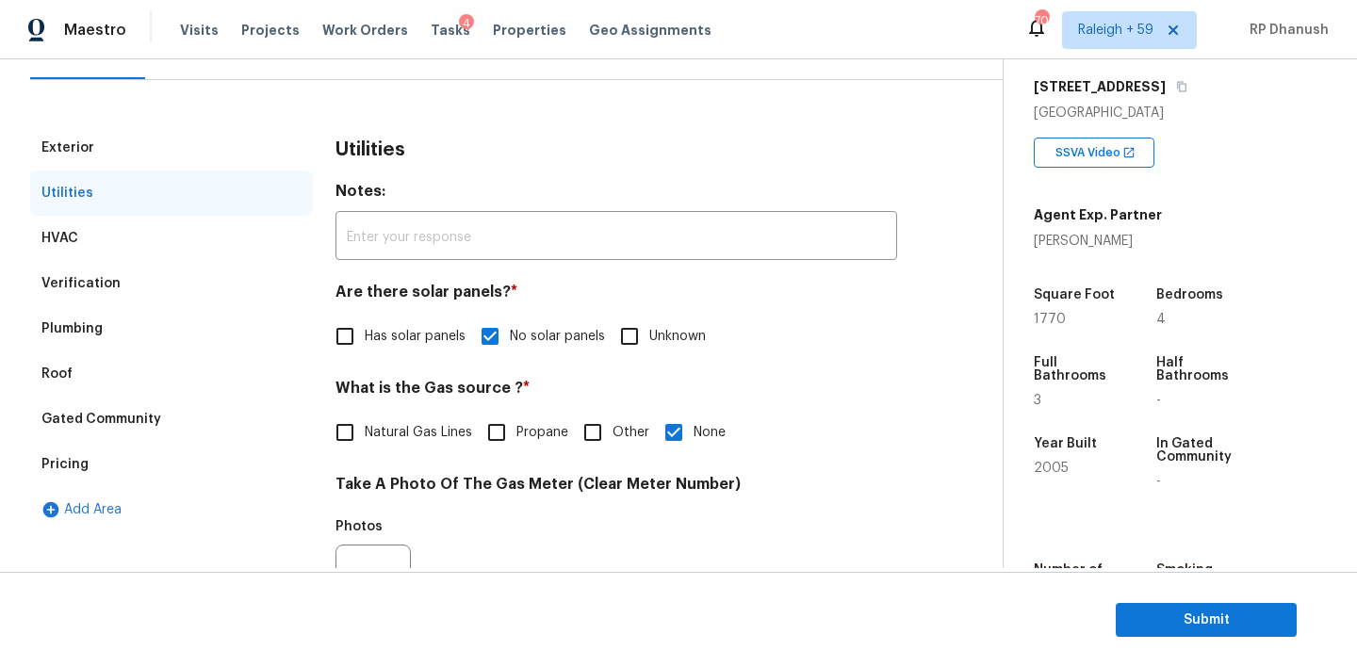
scroll to position [19, 0]
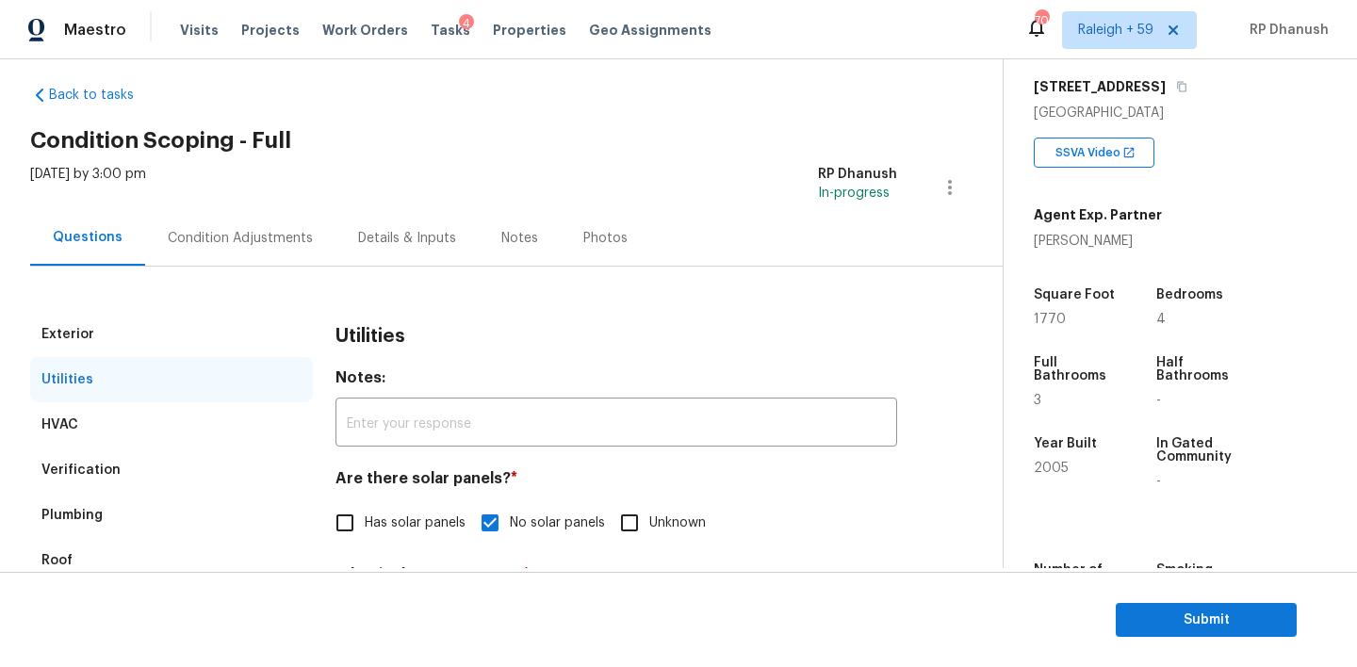
click at [268, 257] on div "Condition Adjustments" at bounding box center [240, 238] width 190 height 56
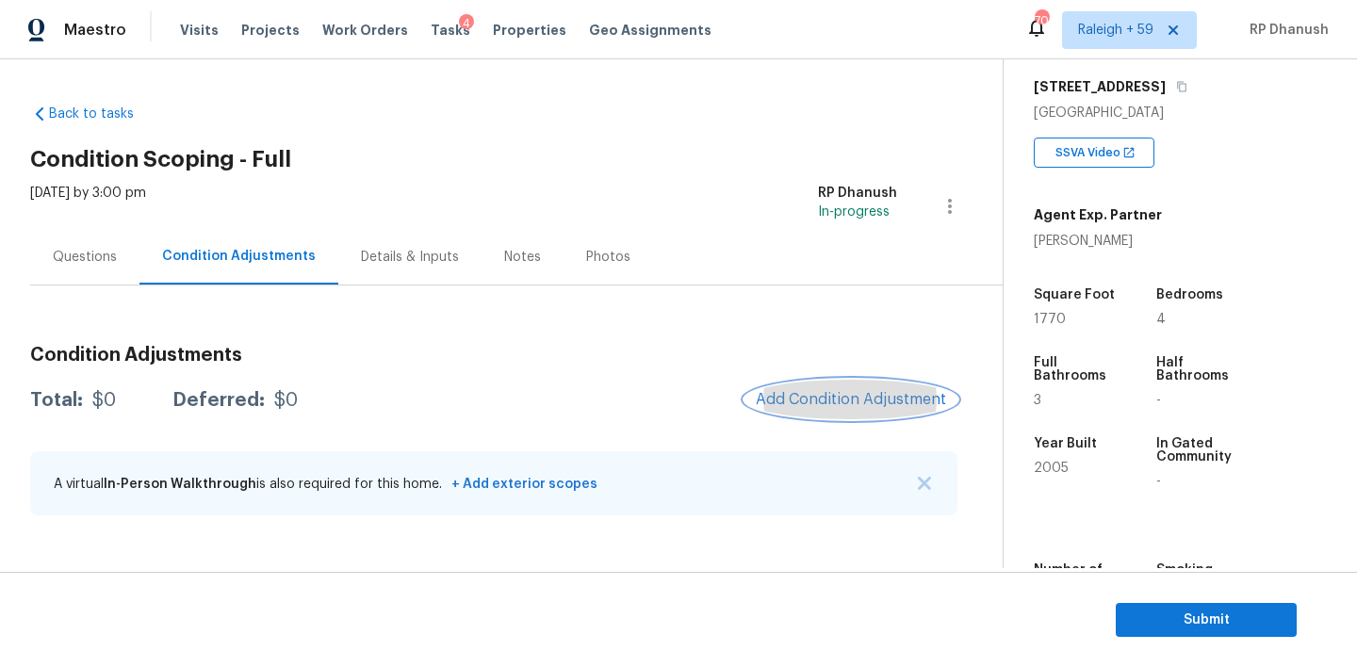
click at [836, 385] on button "Add Condition Adjustment" at bounding box center [851, 400] width 213 height 40
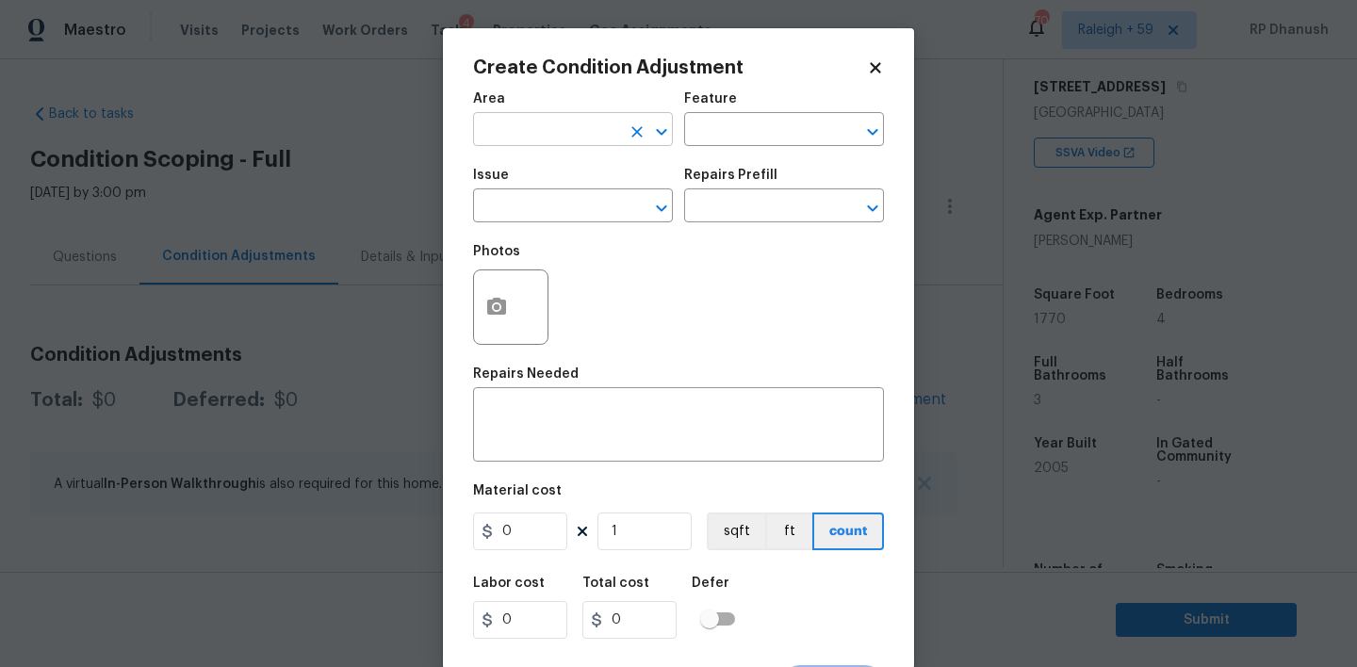
click at [536, 117] on input "text" at bounding box center [546, 131] width 147 height 29
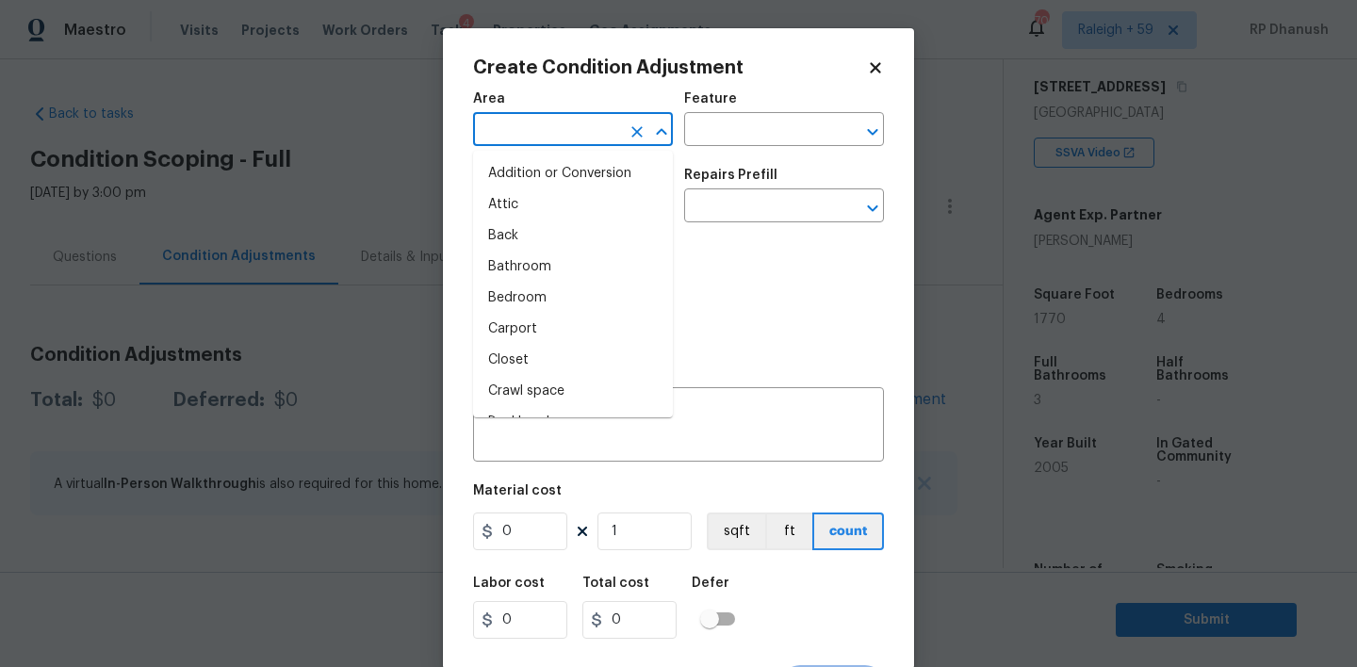
type input "i"
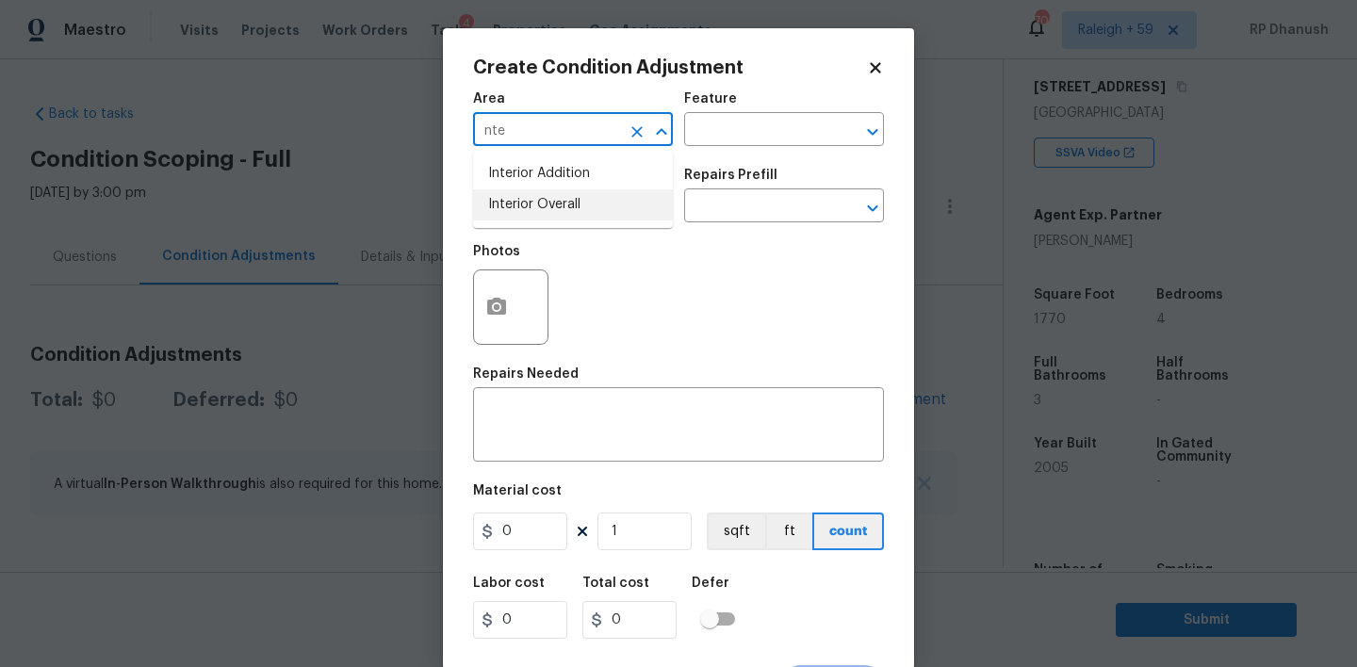
click at [548, 198] on li "Interior Overall" at bounding box center [573, 204] width 200 height 31
type input "Interior Overall"
click at [745, 156] on div "Area Interior Overall ​ Feature ​" at bounding box center [678, 119] width 411 height 76
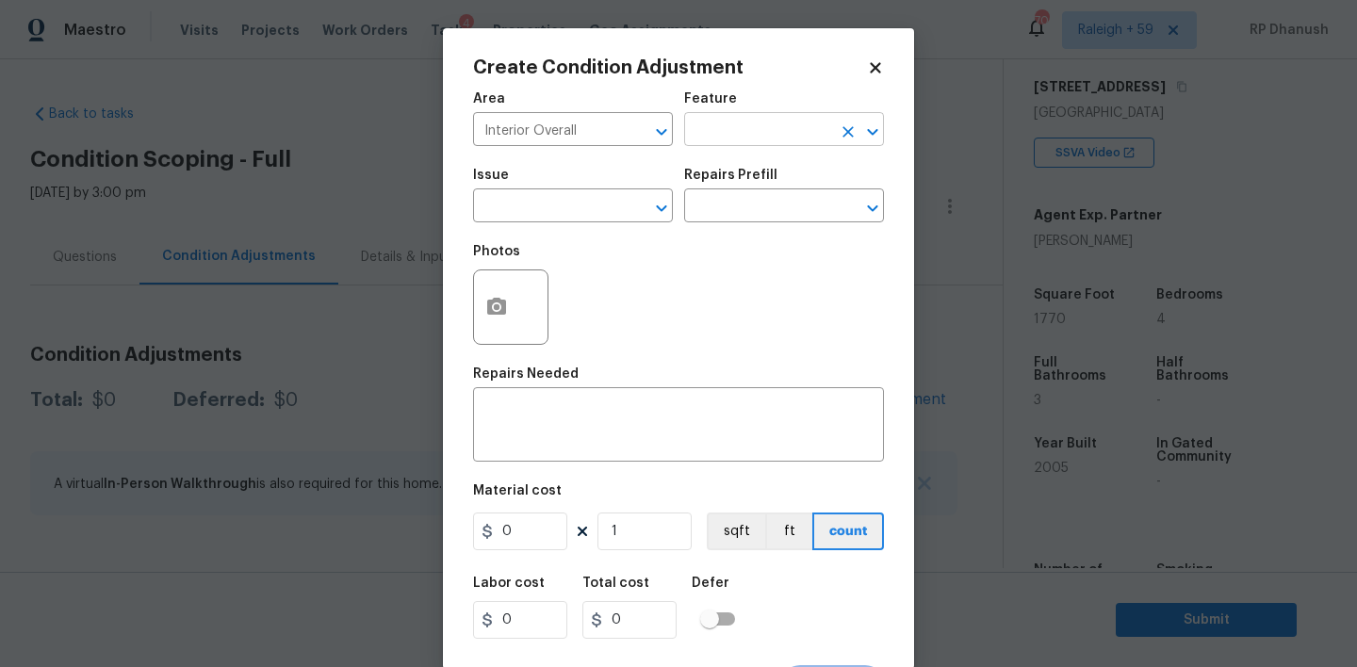
click at [756, 128] on input "text" at bounding box center [757, 131] width 147 height 29
type input "0ain"
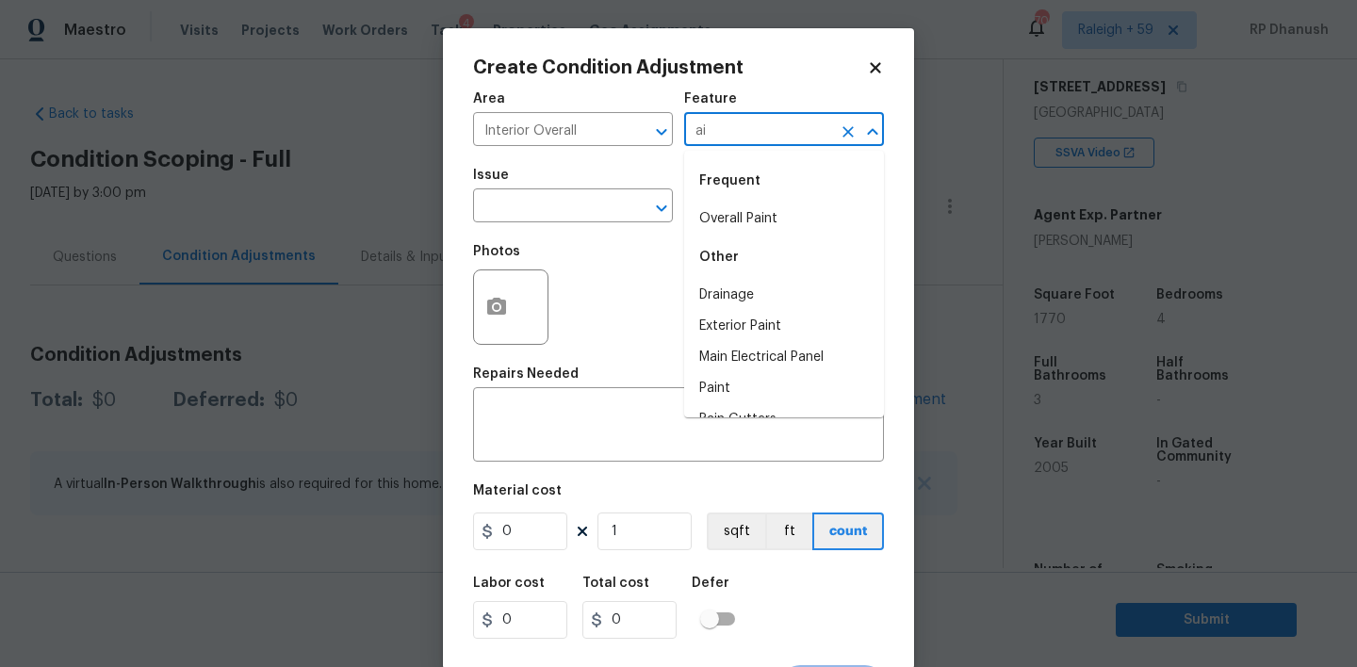
type input "a"
click at [743, 206] on li "Overall Paint" at bounding box center [784, 219] width 200 height 31
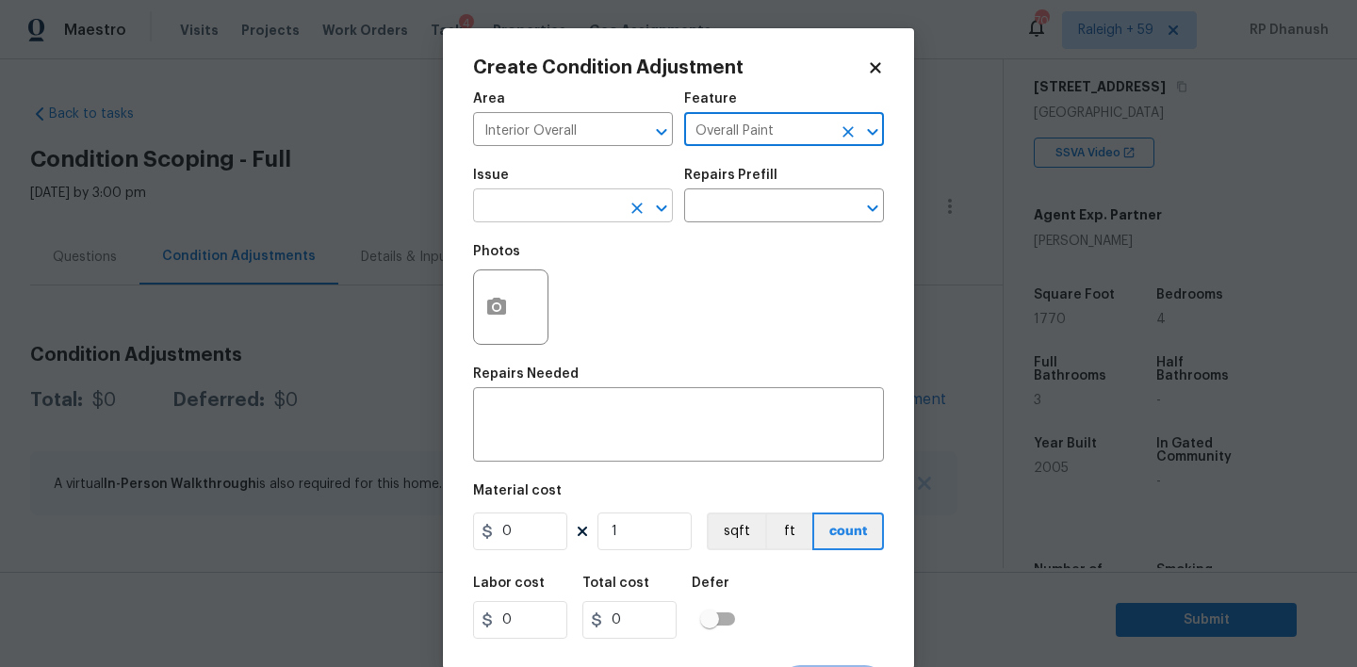
type input "Overall Paint"
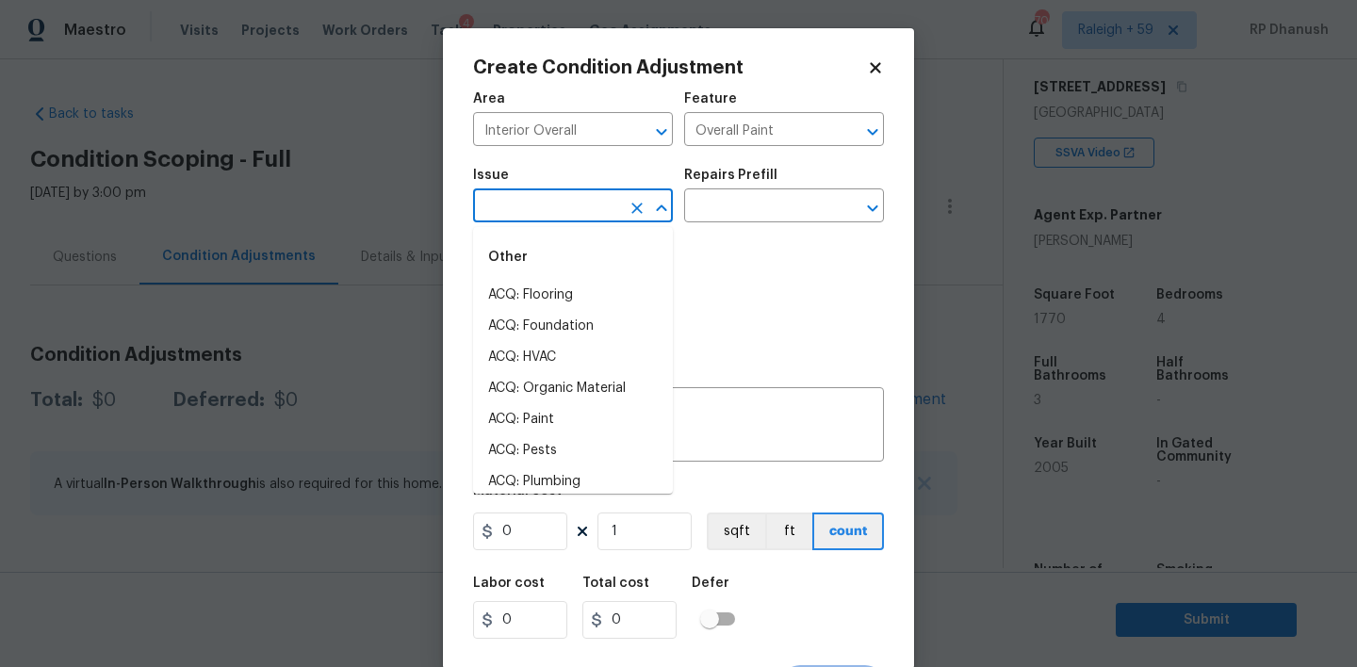
click at [548, 200] on input "text" at bounding box center [546, 207] width 147 height 29
click at [551, 299] on li "ACQ: Paint" at bounding box center [573, 295] width 200 height 31
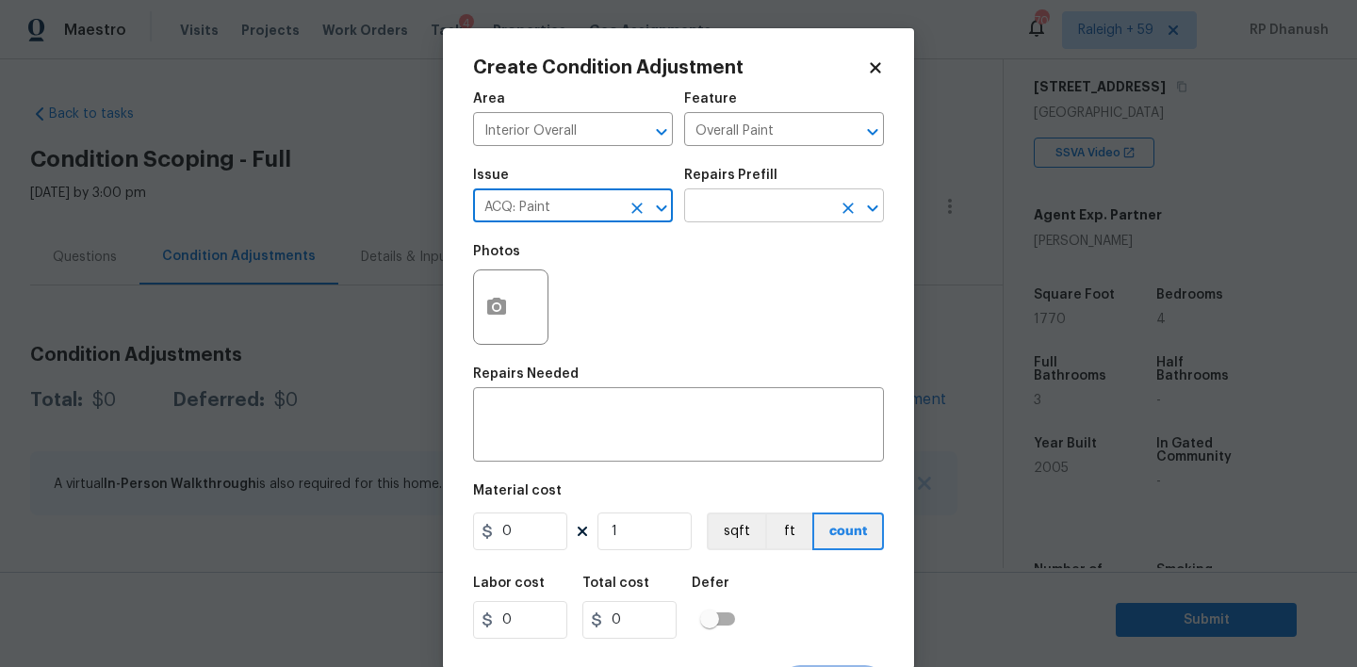
type input "ACQ: Paint"
click at [787, 199] on input "text" at bounding box center [757, 207] width 147 height 29
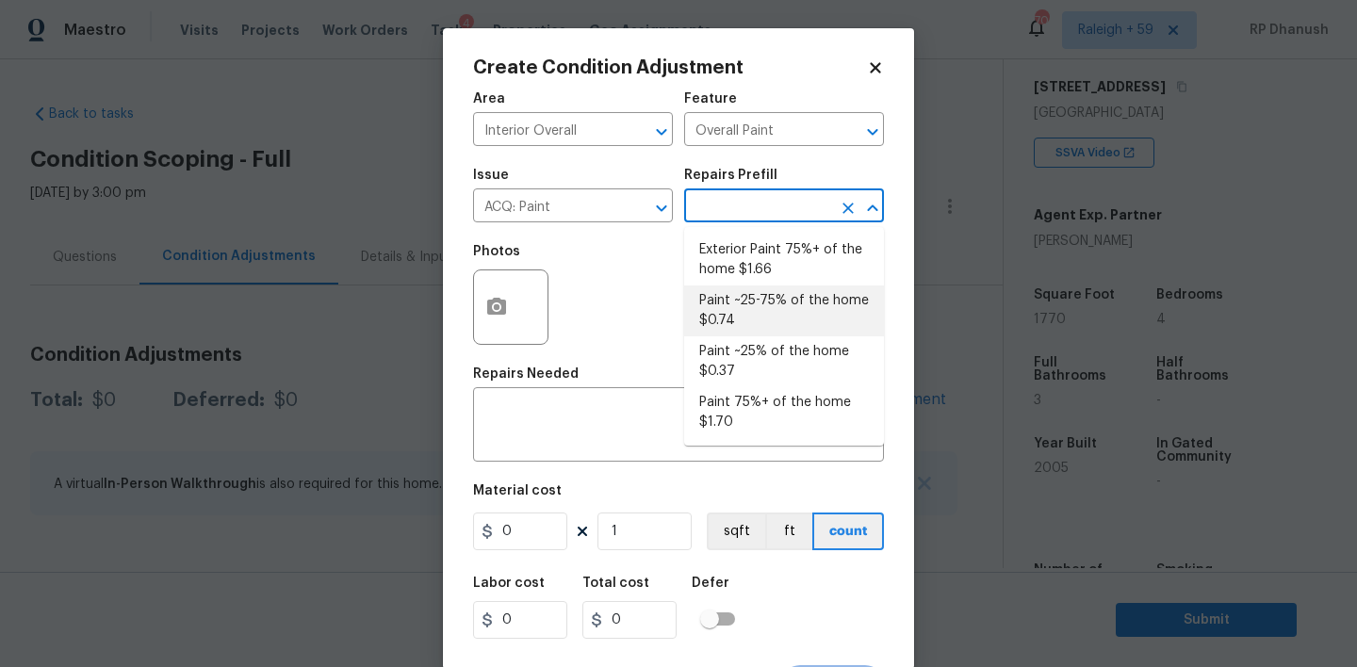
click at [758, 301] on li "Paint ~25-75% of the home $0.74" at bounding box center [784, 311] width 200 height 51
type input "Acquisition"
type textarea "Acquisition Scope: ~25 - 75% of the home needs interior paint"
type input "0.74"
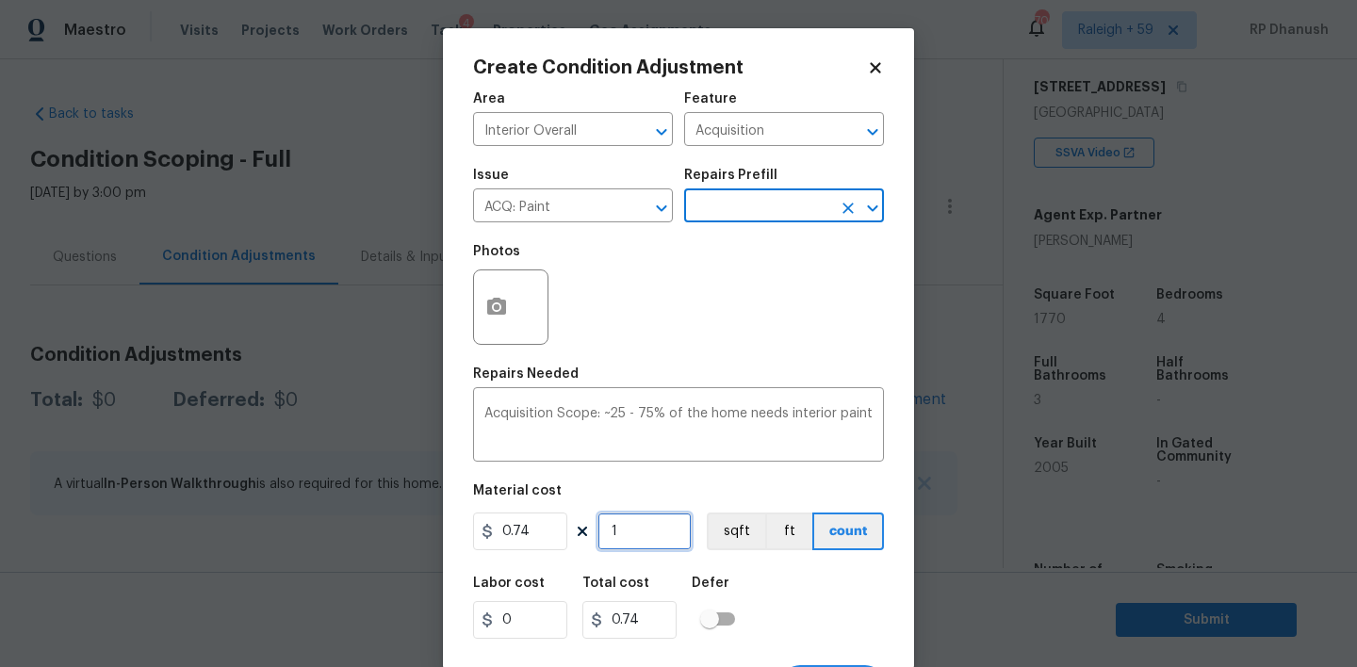
click at [650, 535] on input "1" at bounding box center [644, 532] width 94 height 38
type input "0"
type input "1"
type input "0.74"
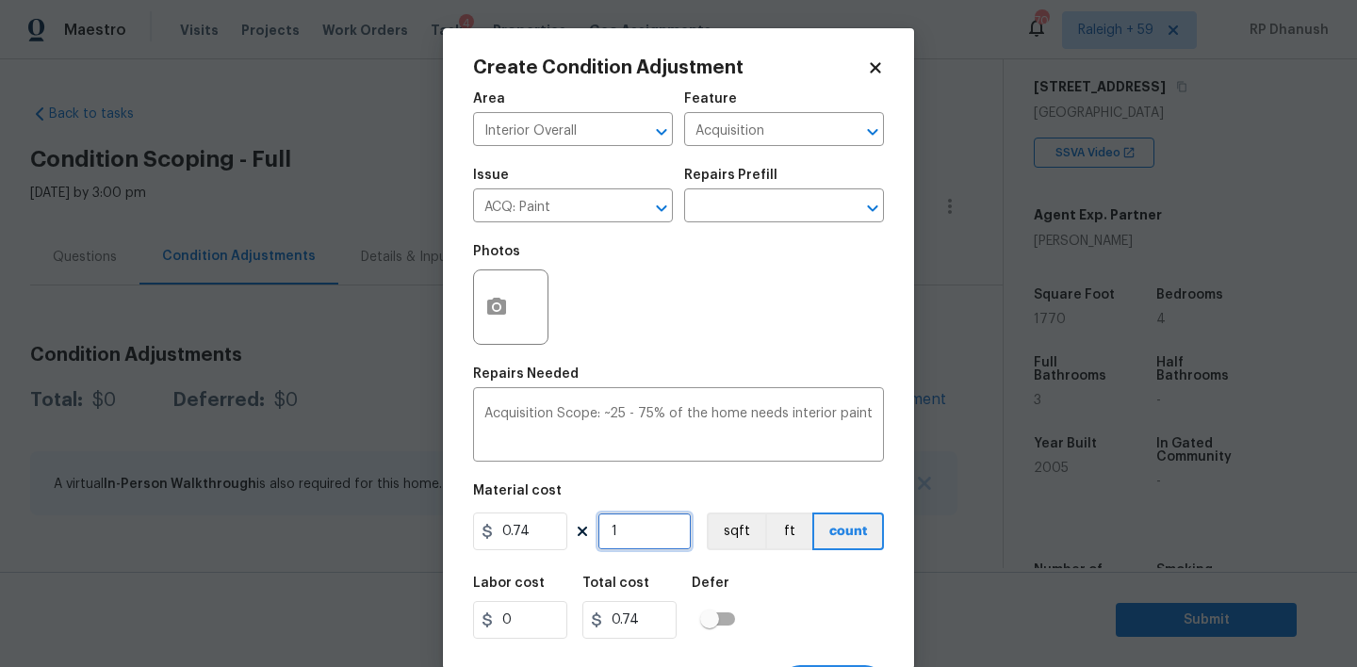
type input "17"
type input "12.58"
type input "177"
type input "130.98"
type input "1770"
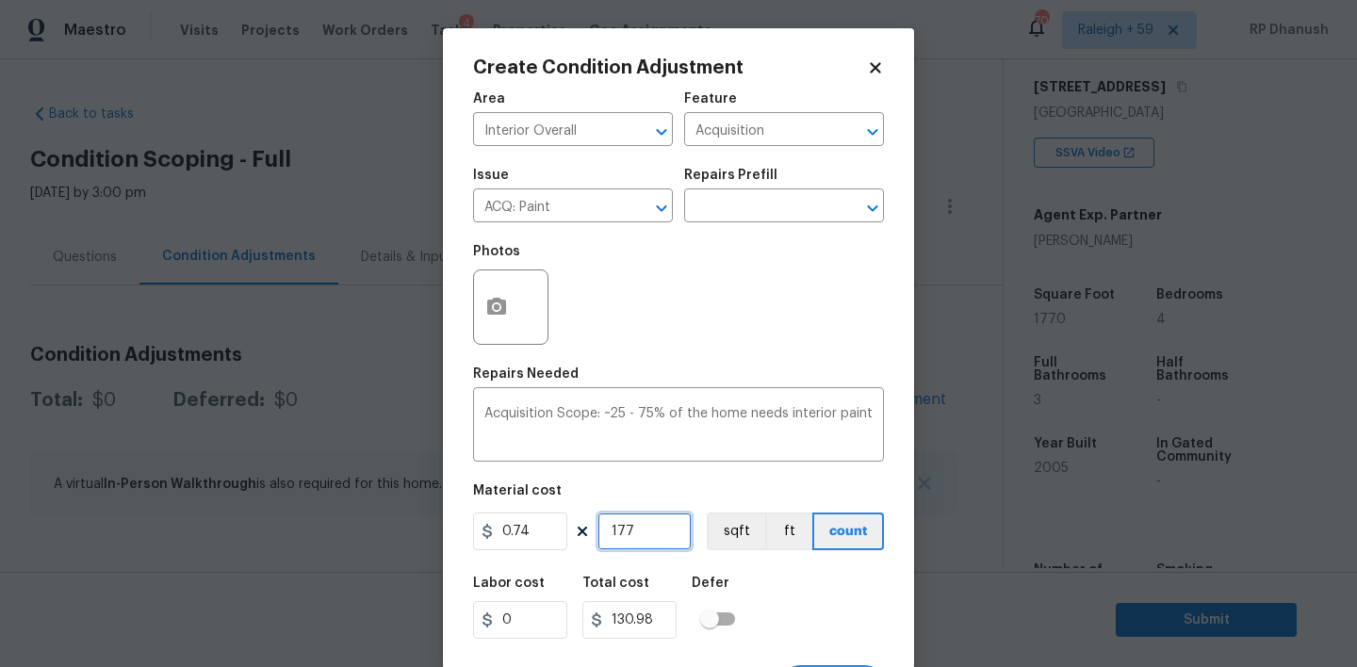
type input "1309.8"
type input "1770"
click at [650, 535] on input "1770" at bounding box center [644, 532] width 94 height 38
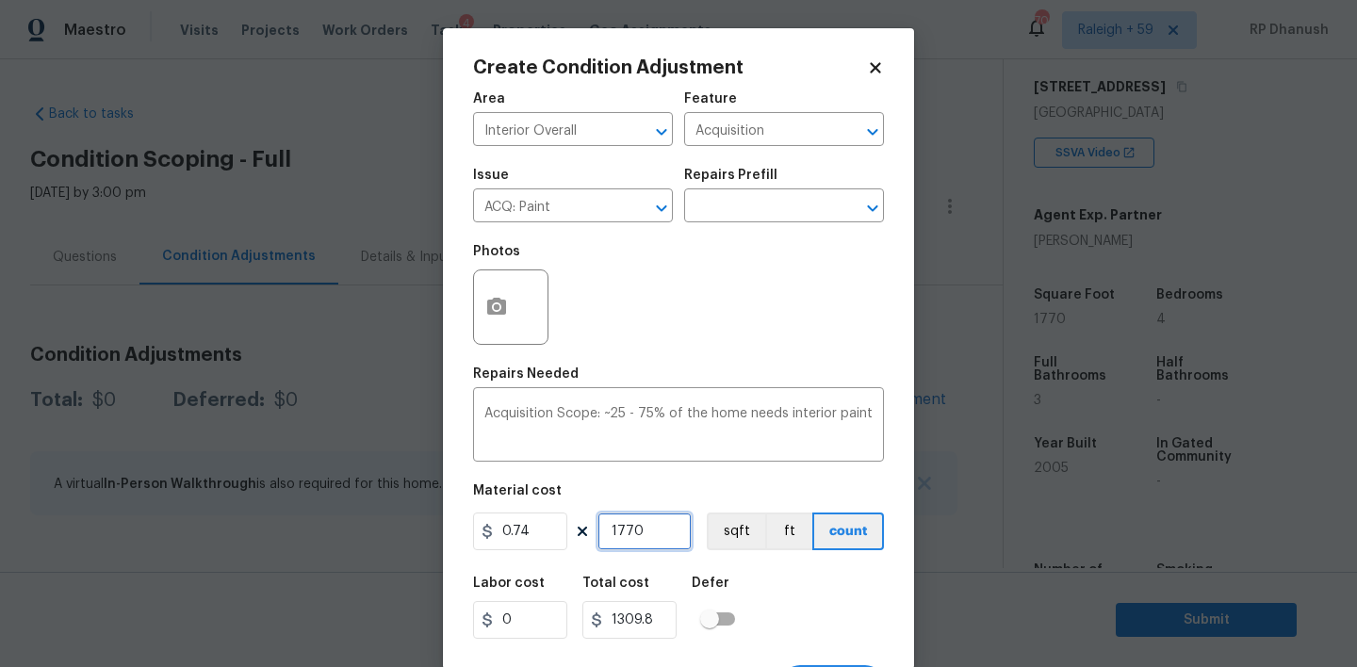
click at [650, 535] on input "1770" at bounding box center [644, 532] width 94 height 38
click at [475, 300] on button "button" at bounding box center [496, 307] width 45 height 74
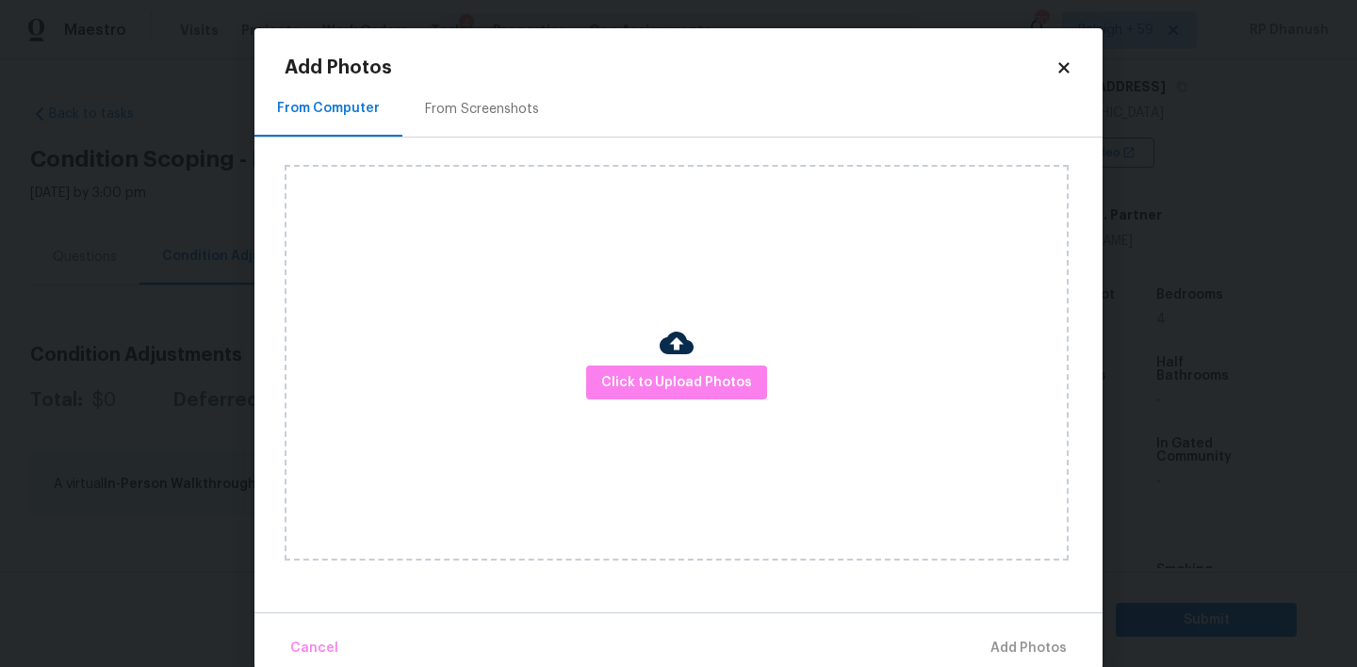
click at [458, 120] on div "From Screenshots" at bounding box center [481, 109] width 159 height 56
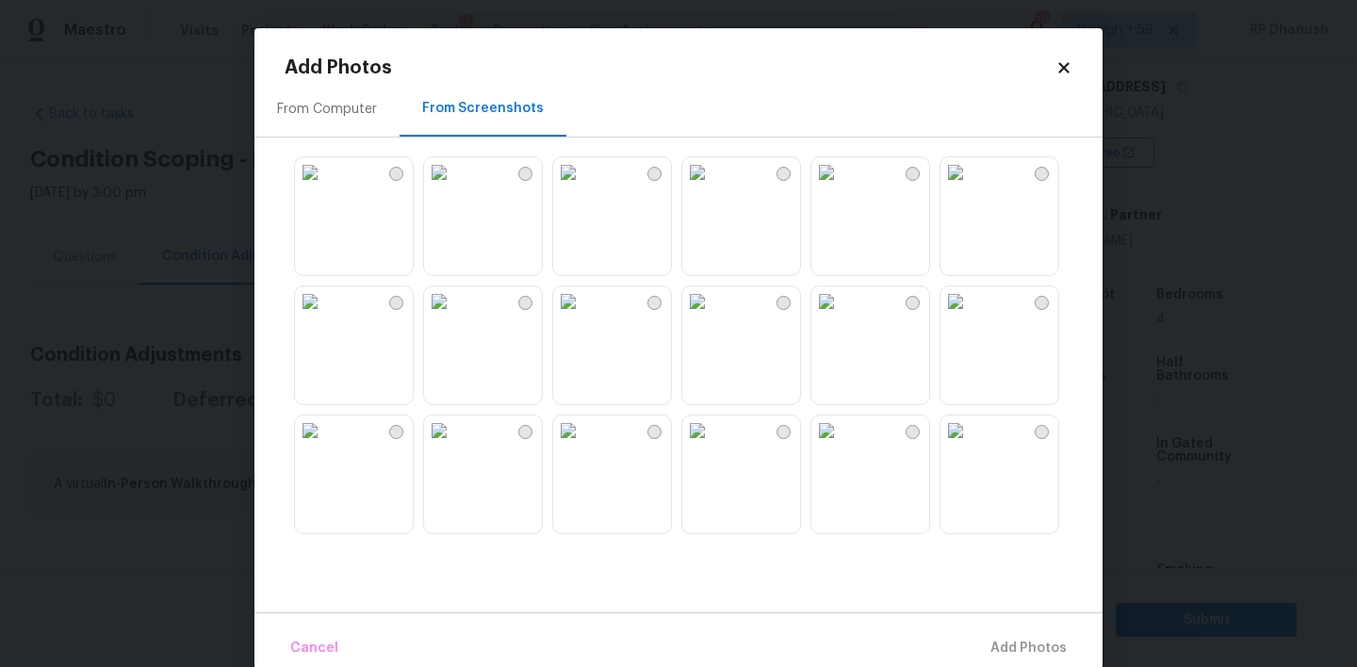
click at [454, 188] on img at bounding box center [439, 172] width 30 height 30
click at [583, 298] on img at bounding box center [568, 301] width 30 height 30
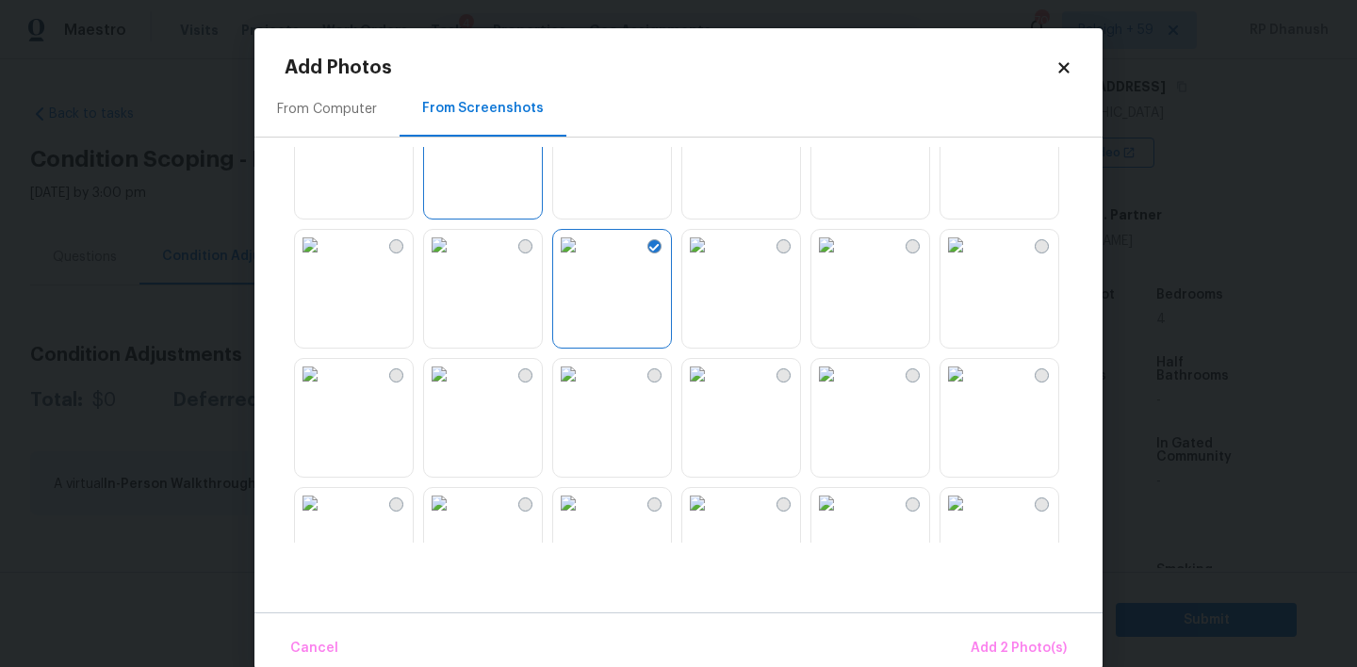
scroll to position [108, 0]
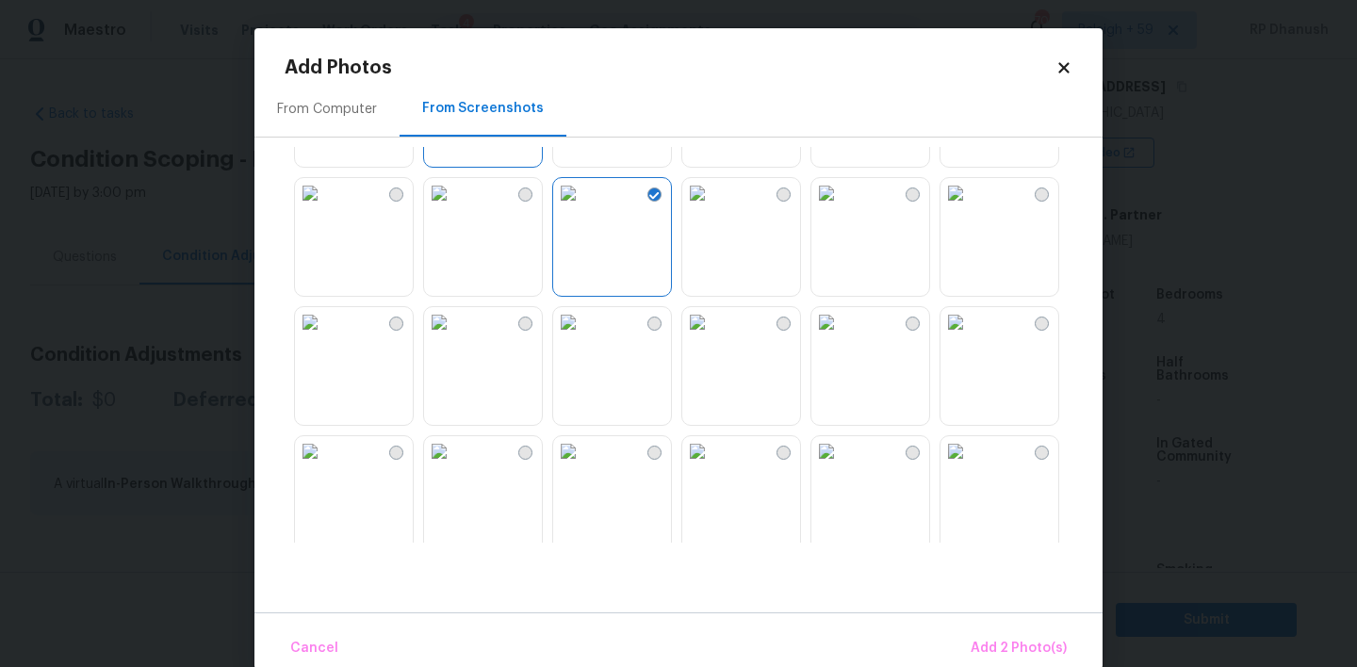
click at [971, 337] on img at bounding box center [956, 322] width 30 height 30
click at [842, 337] on img at bounding box center [826, 322] width 30 height 30
click at [842, 467] on img at bounding box center [826, 451] width 30 height 30
click at [583, 467] on img at bounding box center [568, 451] width 30 height 30
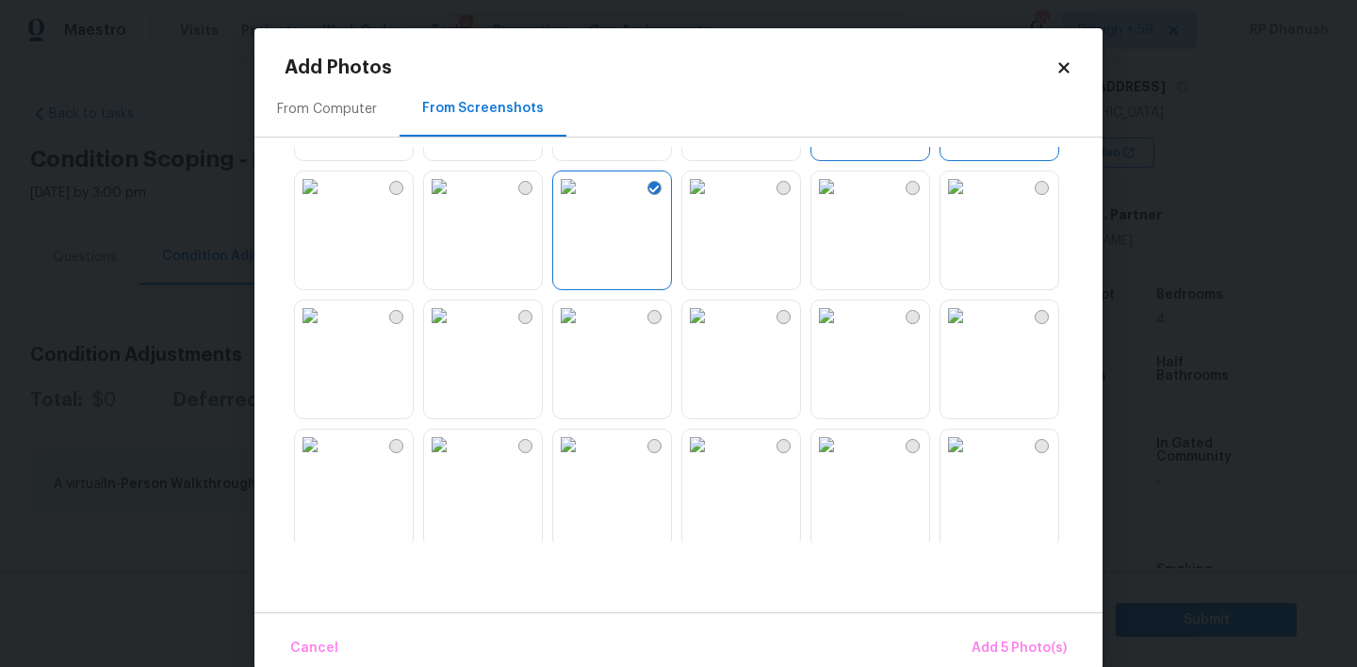
scroll to position [414, 0]
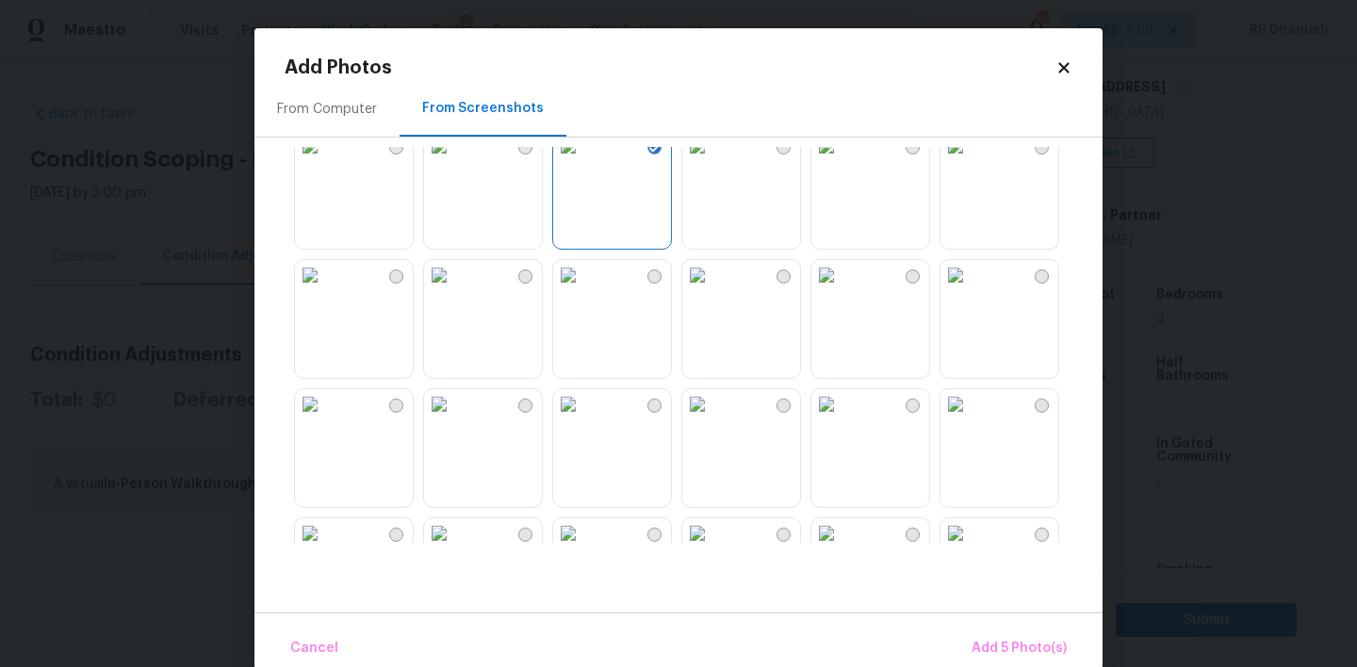
click at [454, 290] on img at bounding box center [439, 275] width 30 height 30
click at [1016, 647] on span "Add 6 Photo(s)" at bounding box center [1019, 649] width 96 height 24
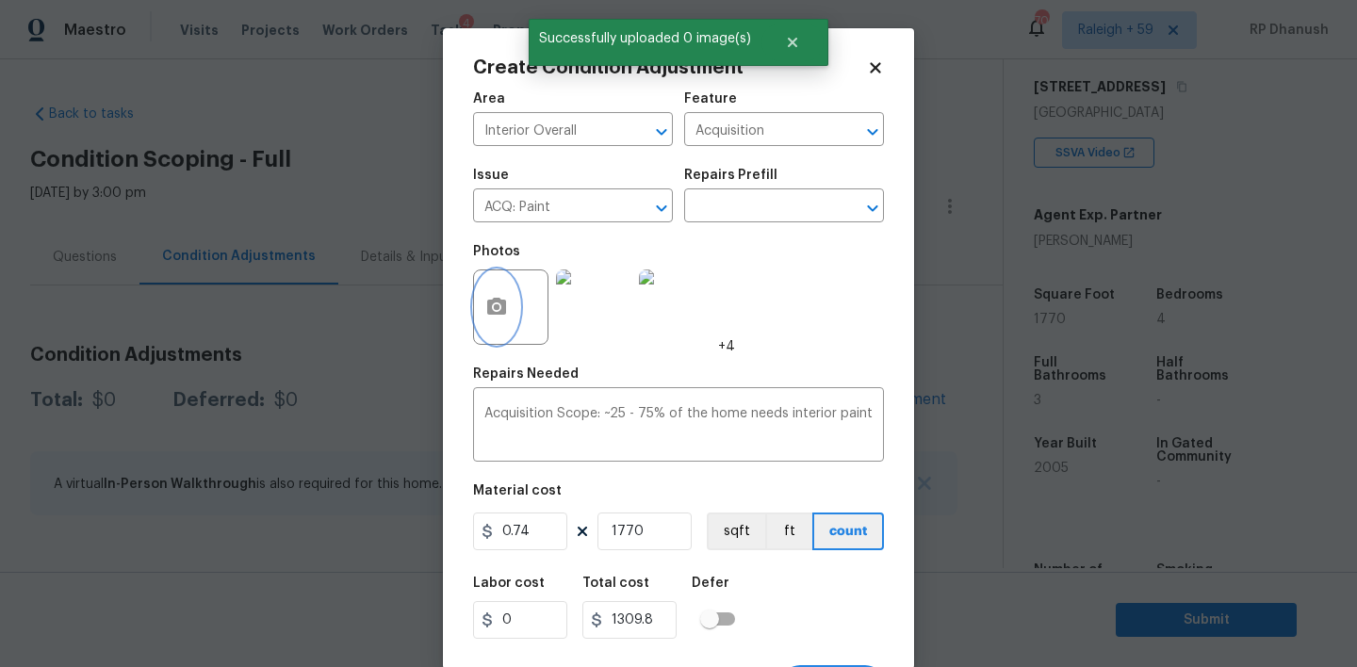
scroll to position [37, 0]
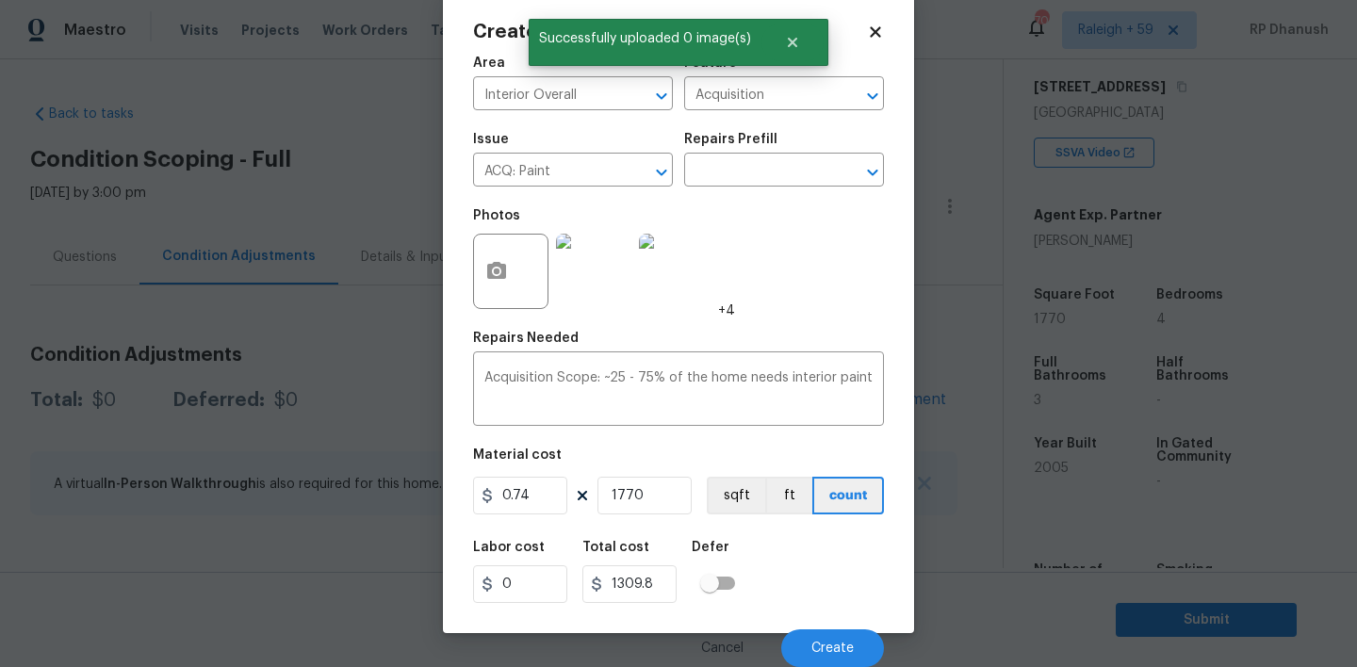
click at [827, 629] on div "Cancel Create" at bounding box center [678, 640] width 411 height 53
click at [828, 636] on button "Create" at bounding box center [832, 649] width 103 height 38
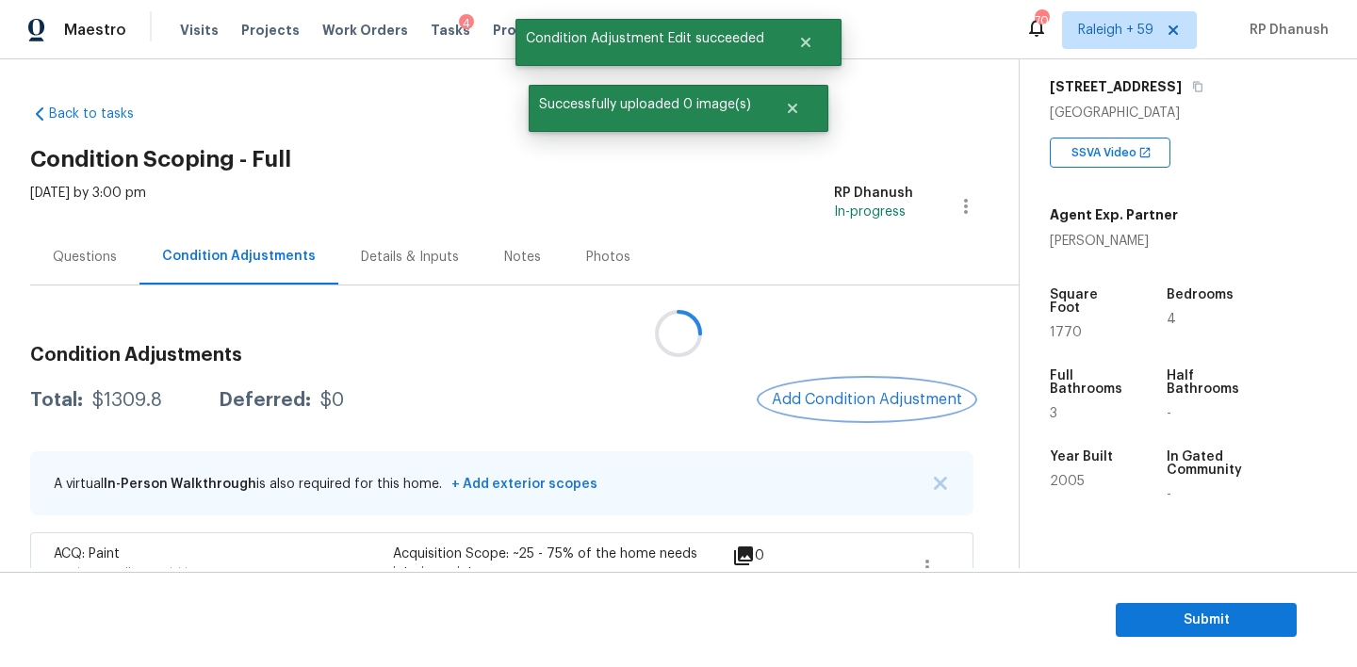
scroll to position [0, 0]
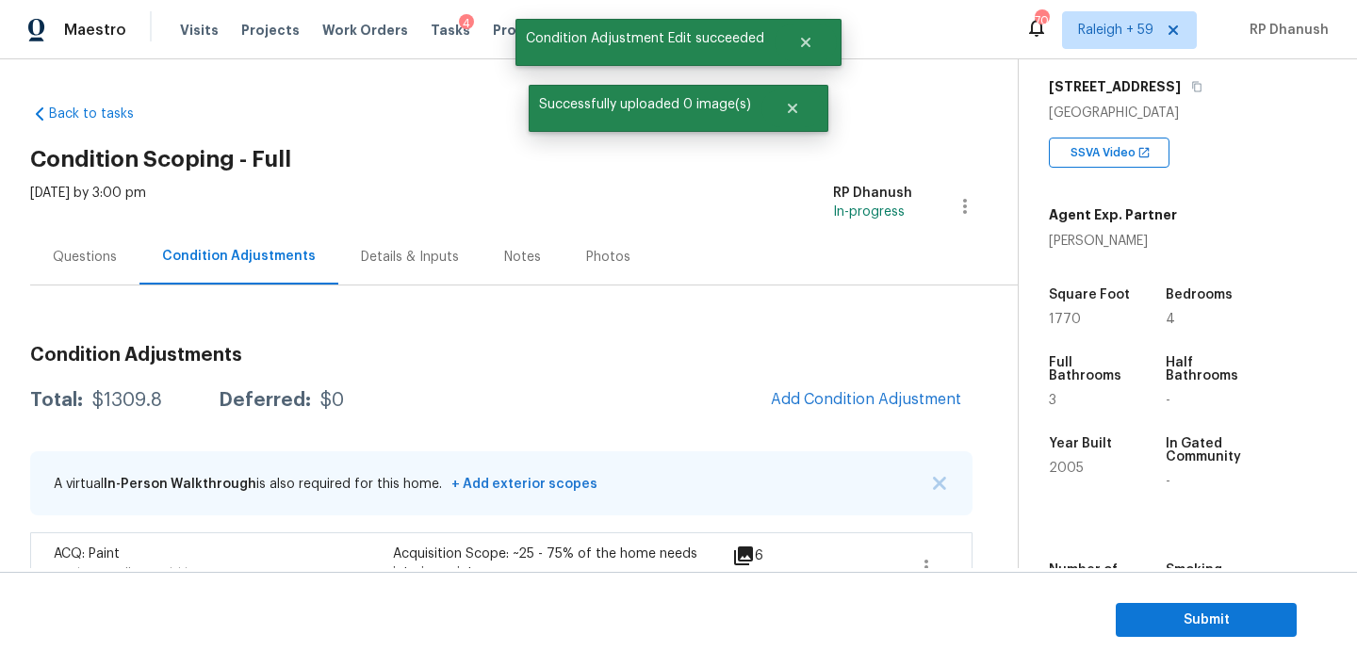
click at [851, 421] on div "Condition Adjustments Total: $1309.8 Deferred: $0 Add Condition Adjustment A vi…" at bounding box center [501, 472] width 942 height 283
click at [898, 403] on span "Add Condition Adjustment" at bounding box center [866, 399] width 190 height 17
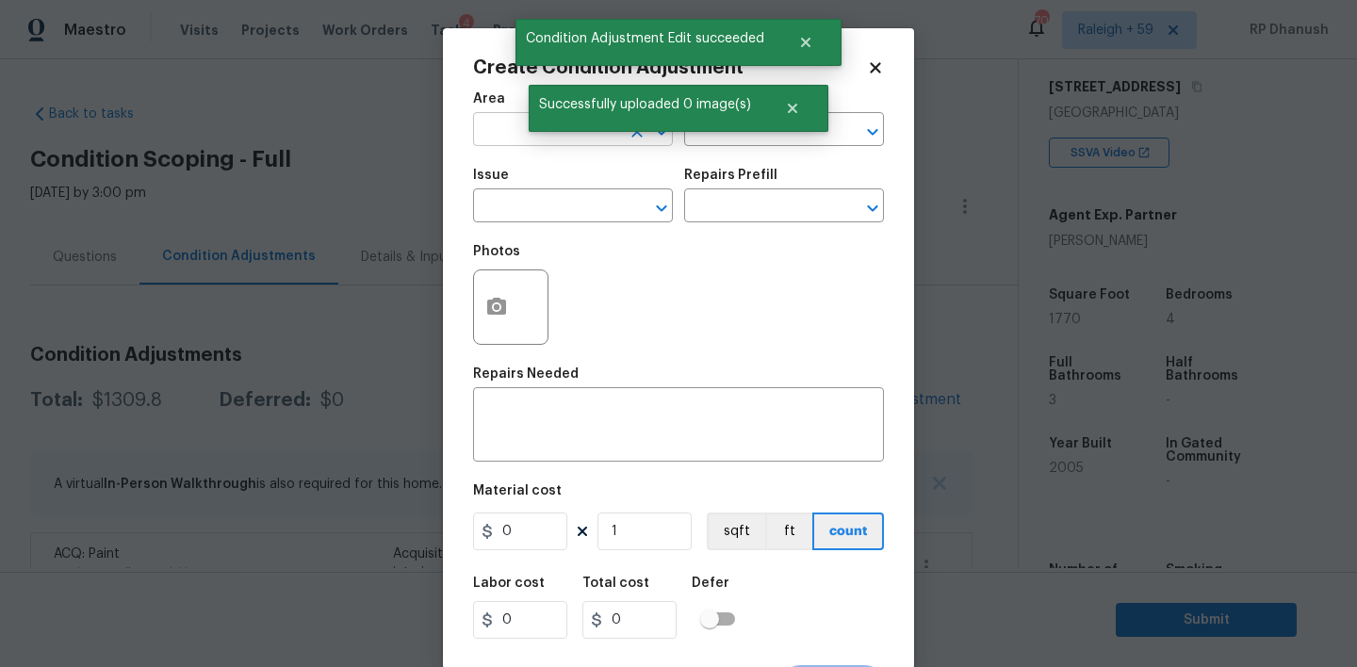
click at [516, 137] on input "text" at bounding box center [546, 131] width 147 height 29
click at [522, 218] on li "Interior Overall" at bounding box center [573, 204] width 200 height 31
type input "Interior Overall"
click at [735, 124] on div "Successfully uploaded 0 image(s)" at bounding box center [679, 108] width 300 height 47
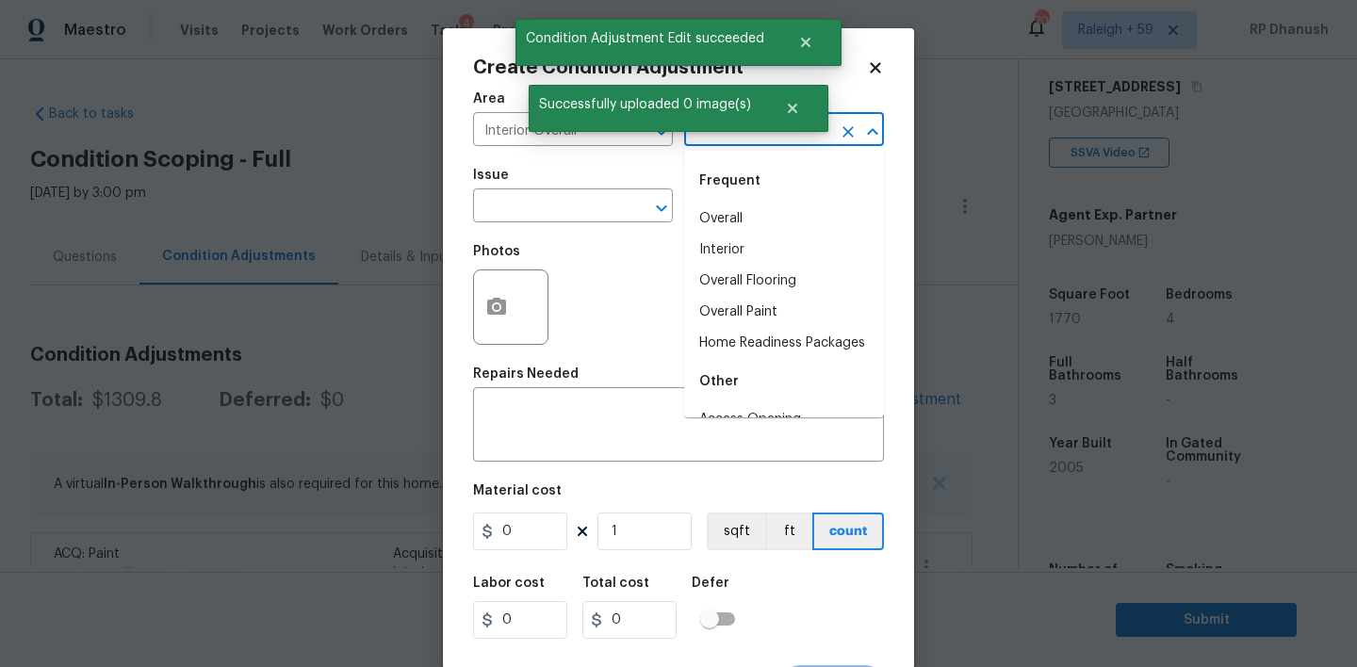
click at [728, 143] on input "text" at bounding box center [757, 131] width 147 height 29
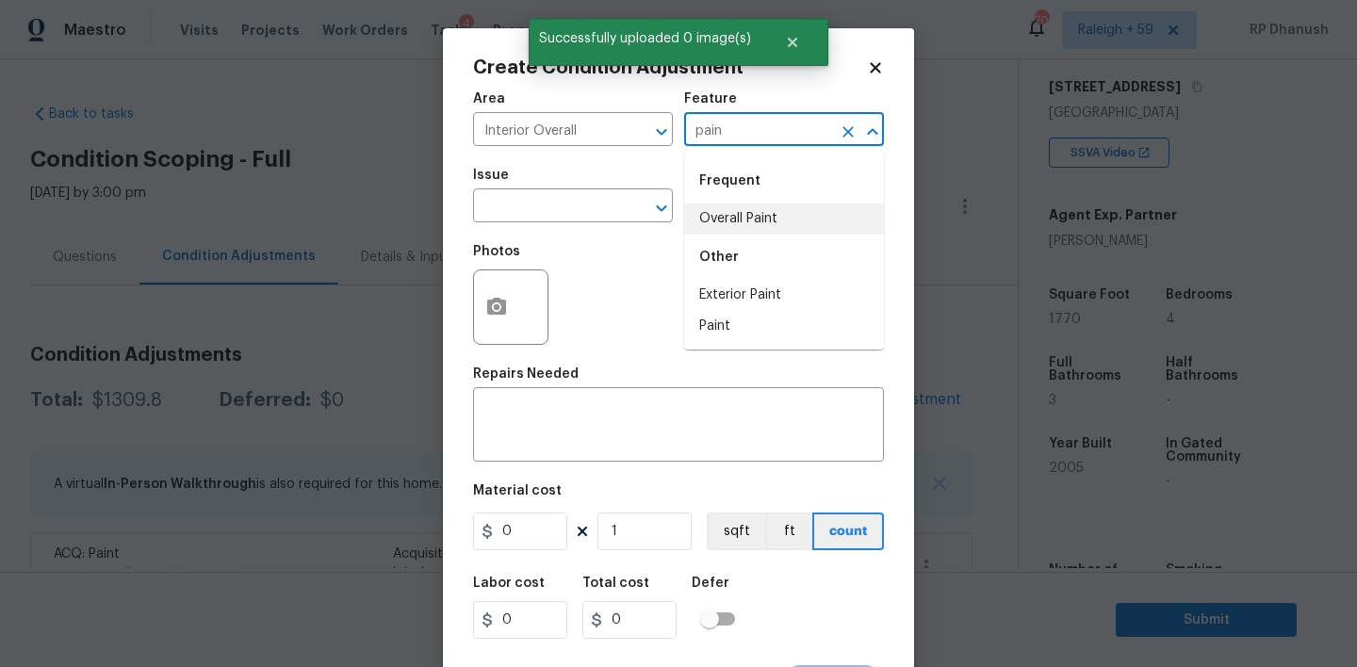
click at [714, 214] on li "Overall Paint" at bounding box center [784, 219] width 200 height 31
type input "Overall Paint"
click at [548, 216] on input "text" at bounding box center [546, 207] width 147 height 29
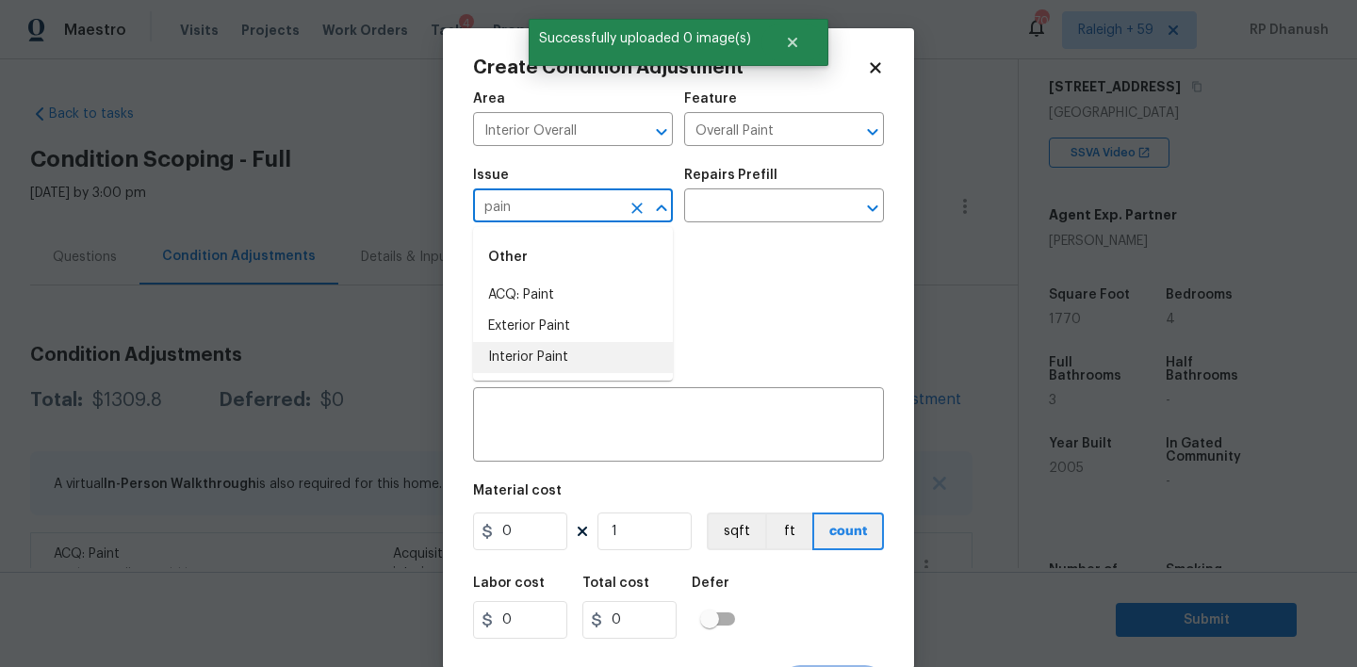
click at [538, 361] on li "Interior Paint" at bounding box center [573, 357] width 200 height 31
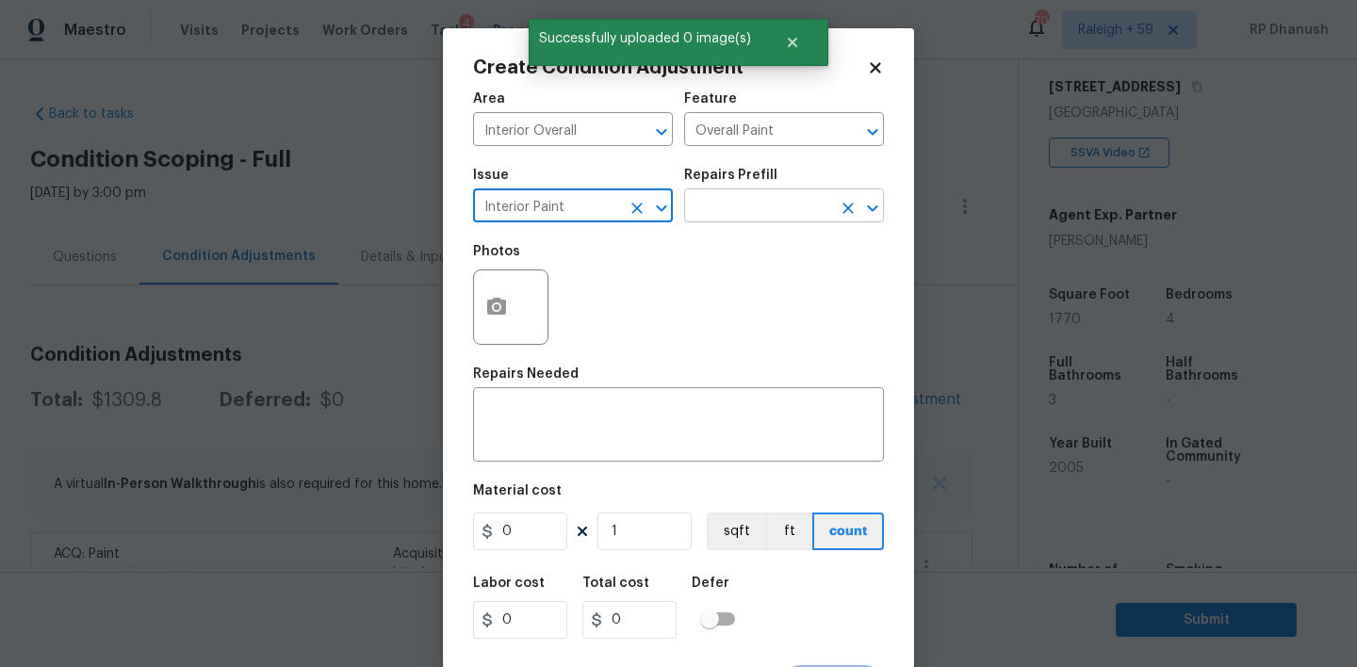
type input "Interior Paint"
click at [772, 204] on input "text" at bounding box center [757, 207] width 147 height 29
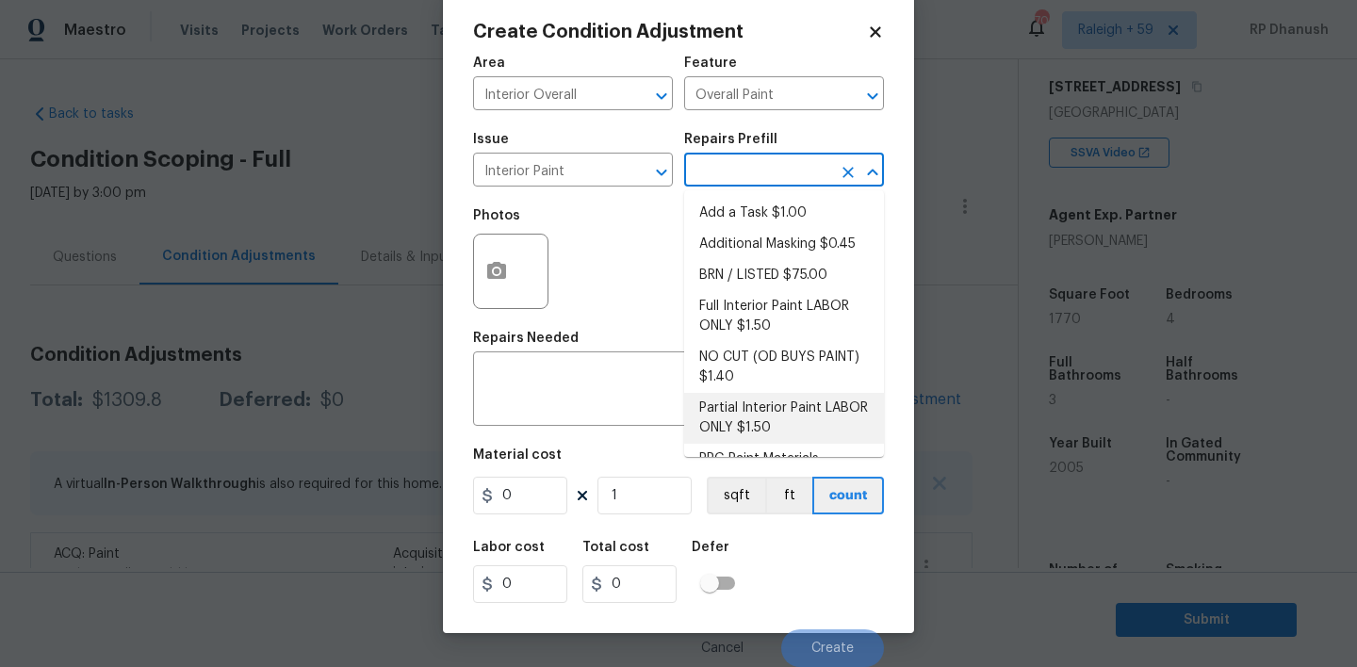
scroll to position [76, 0]
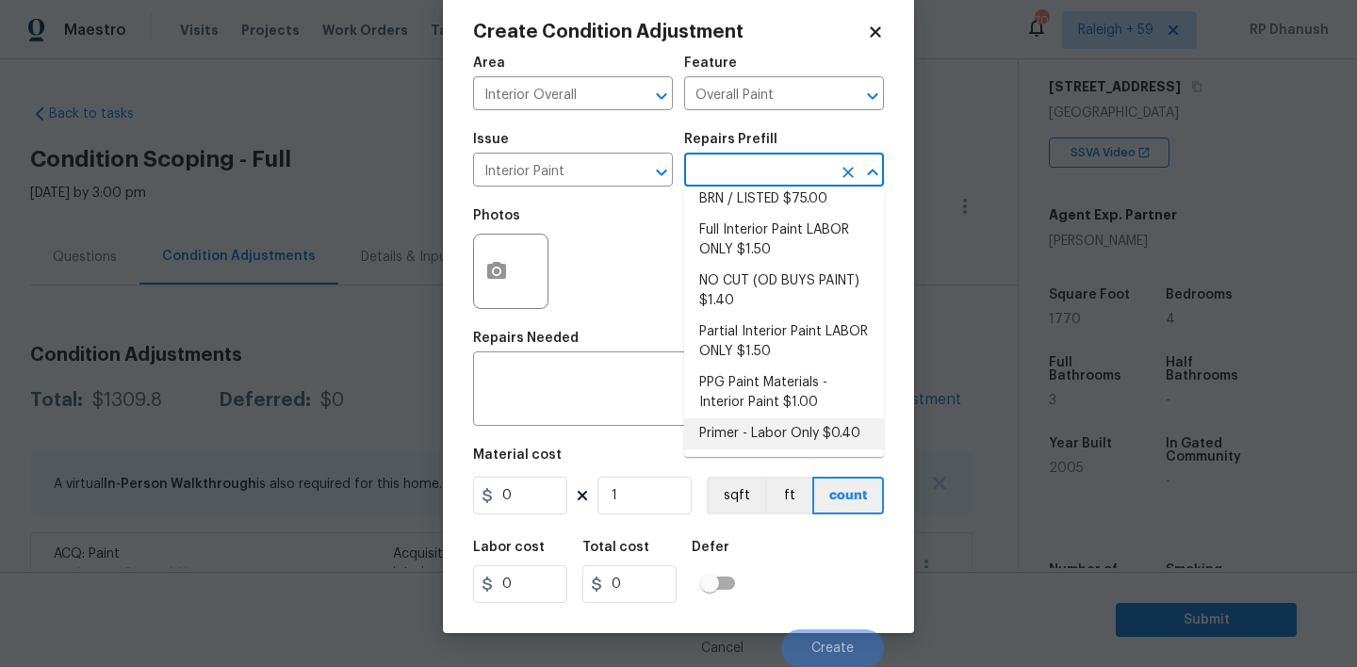
click at [751, 424] on li "Primer - Labor Only $0.40" at bounding box center [784, 433] width 200 height 31
type textarea "Interior primer - PRIMER PROVIDED BY OPENDOOR - All nails, screws, drywall anch…"
type input "0.4"
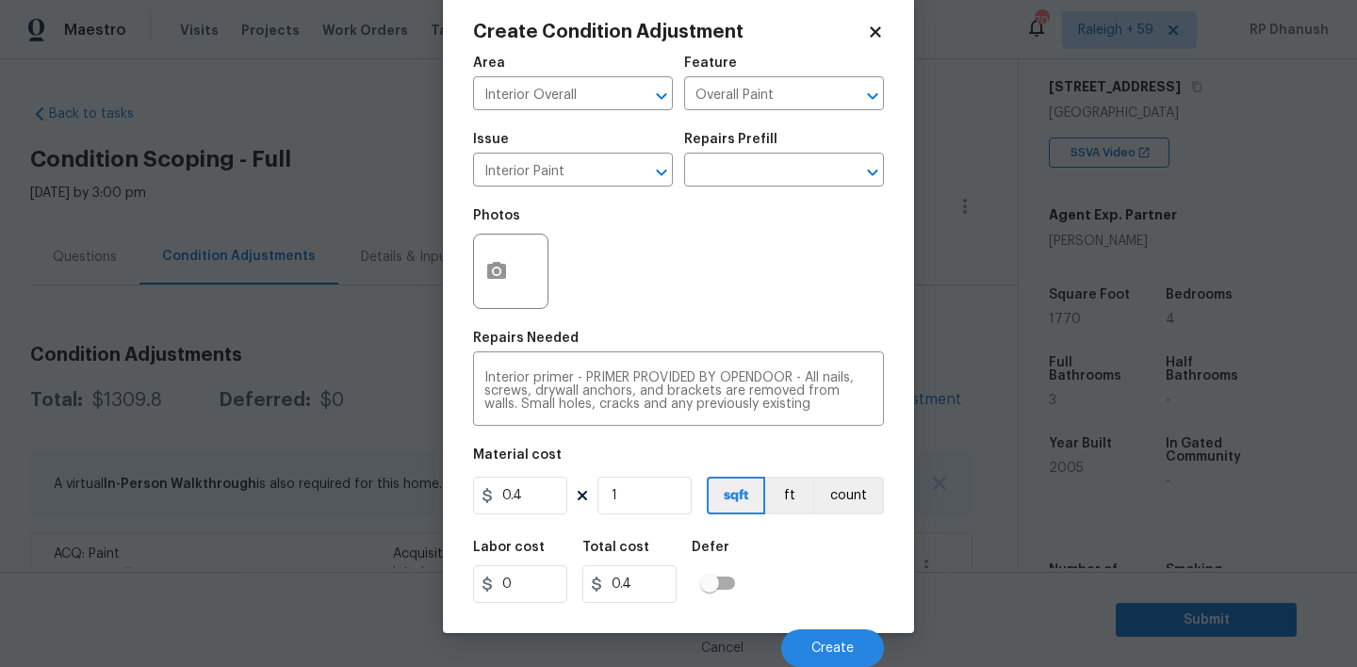
click at [606, 527] on div "Area Interior Overall ​ Feature Overall Paint ​ Issue Interior Paint ​ Repairs …" at bounding box center [678, 356] width 411 height 622
click at [635, 499] on input "1" at bounding box center [644, 496] width 94 height 38
type input "0"
type input "5"
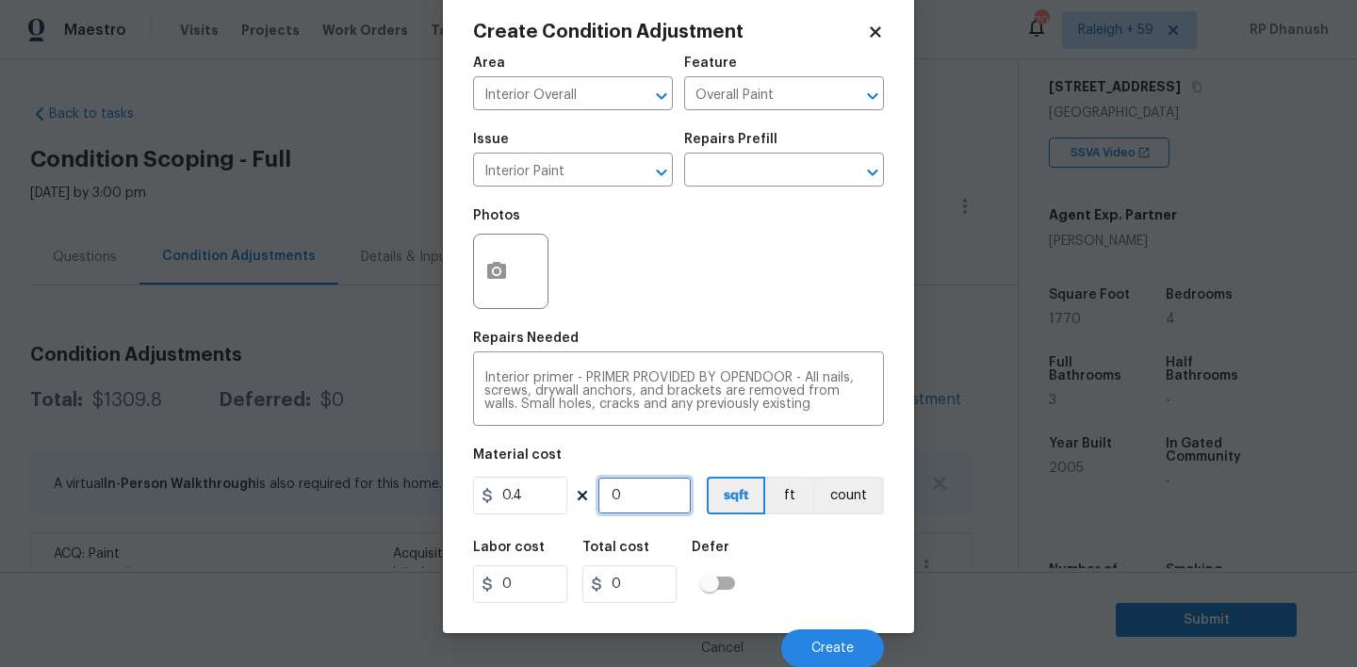
type input "2"
type input "50"
type input "20"
type input "500"
type input "200"
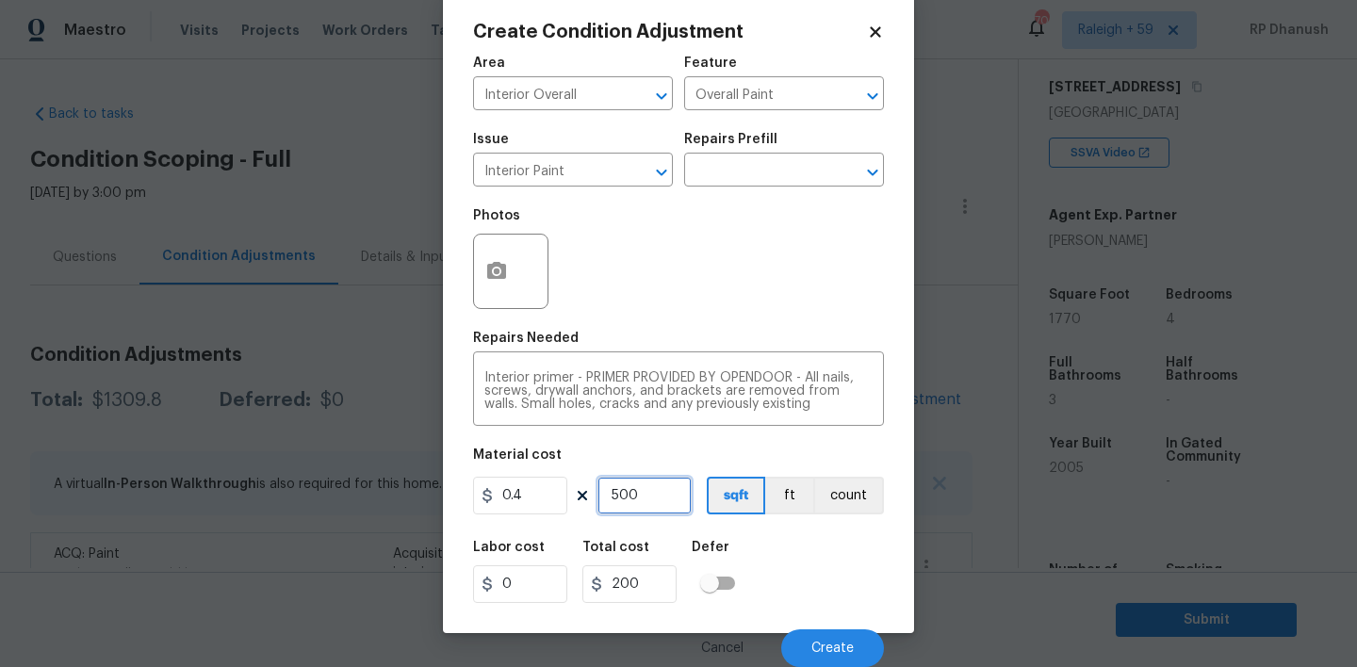
type input "500"
click at [811, 643] on button "Create" at bounding box center [832, 649] width 103 height 38
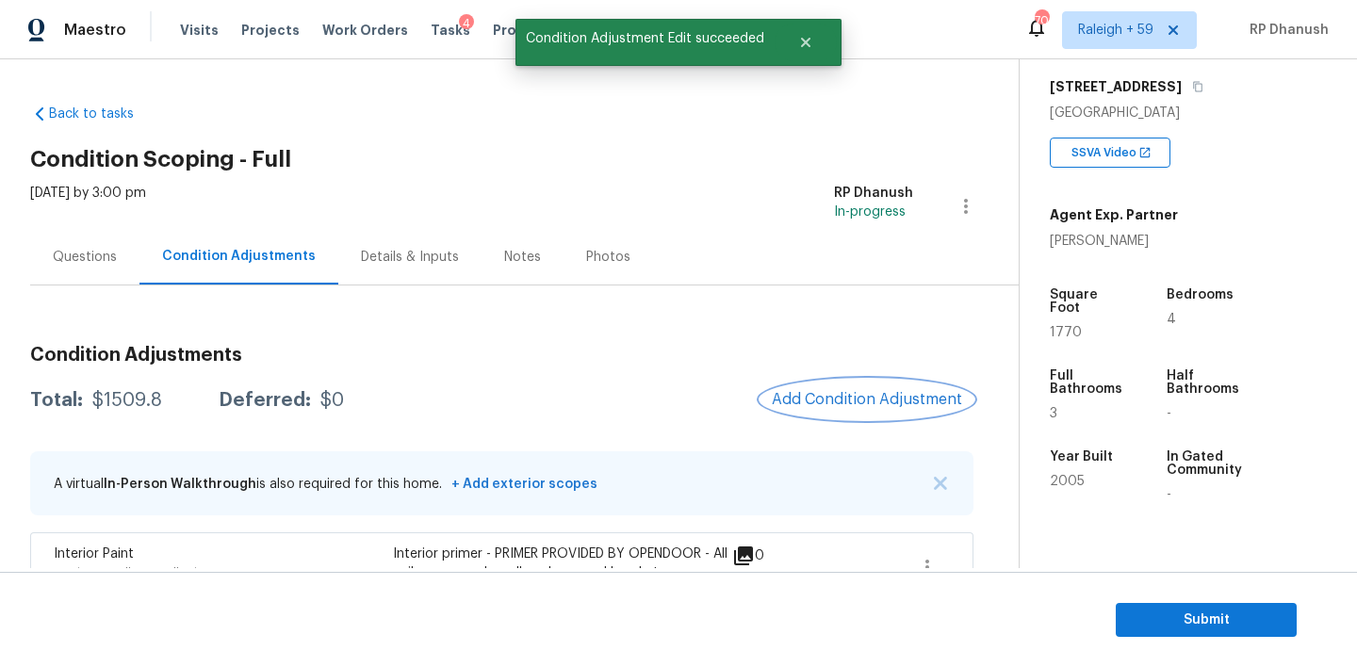
scroll to position [226, 0]
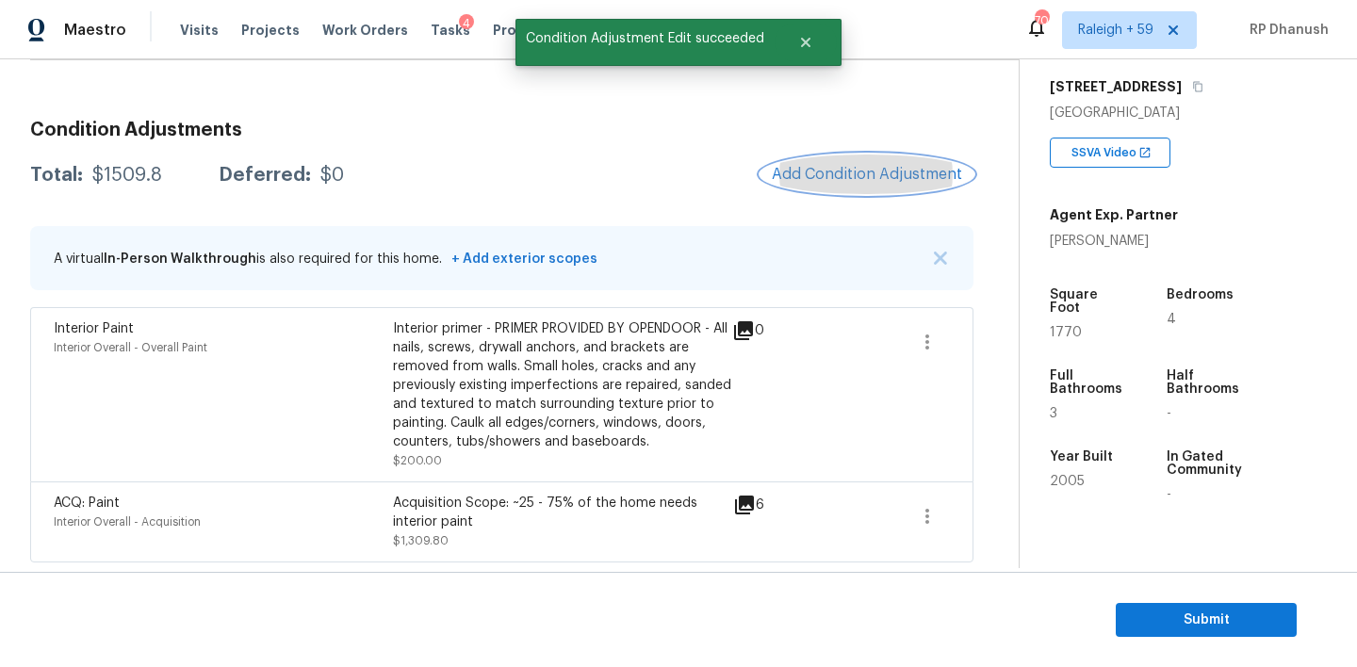
click at [841, 169] on span "Add Condition Adjustment" at bounding box center [867, 174] width 190 height 17
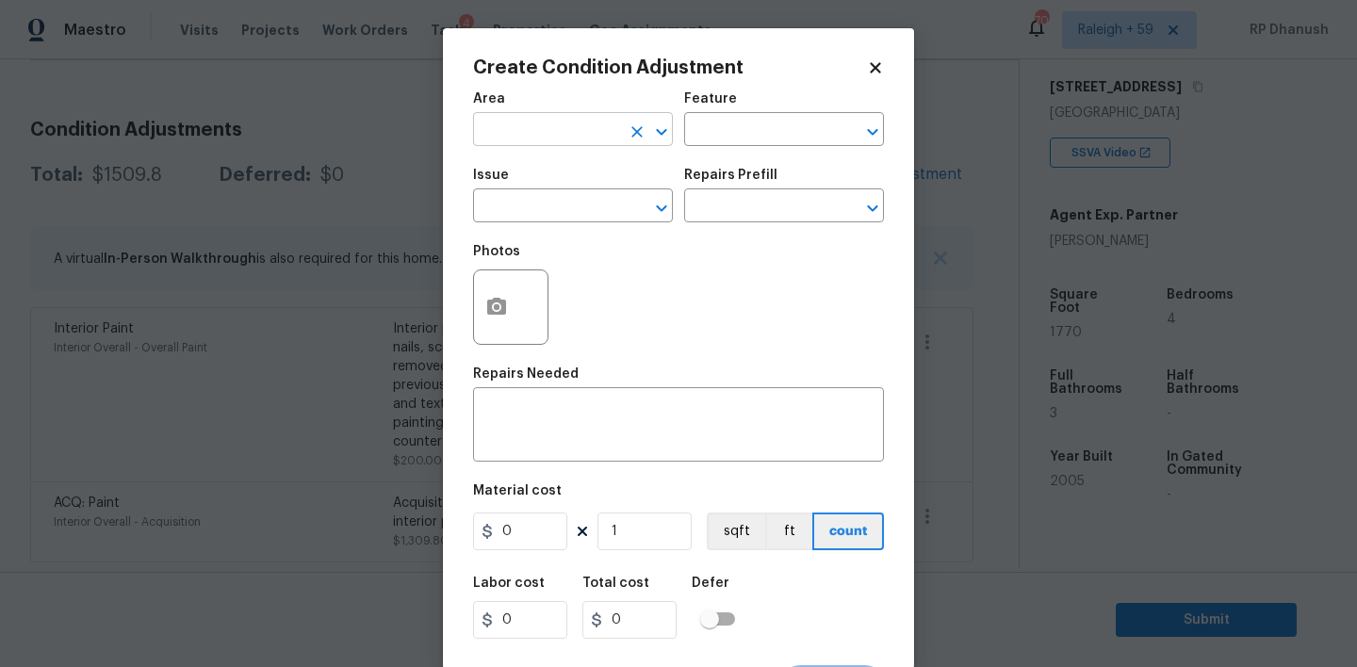
click at [510, 139] on input "text" at bounding box center [546, 131] width 147 height 29
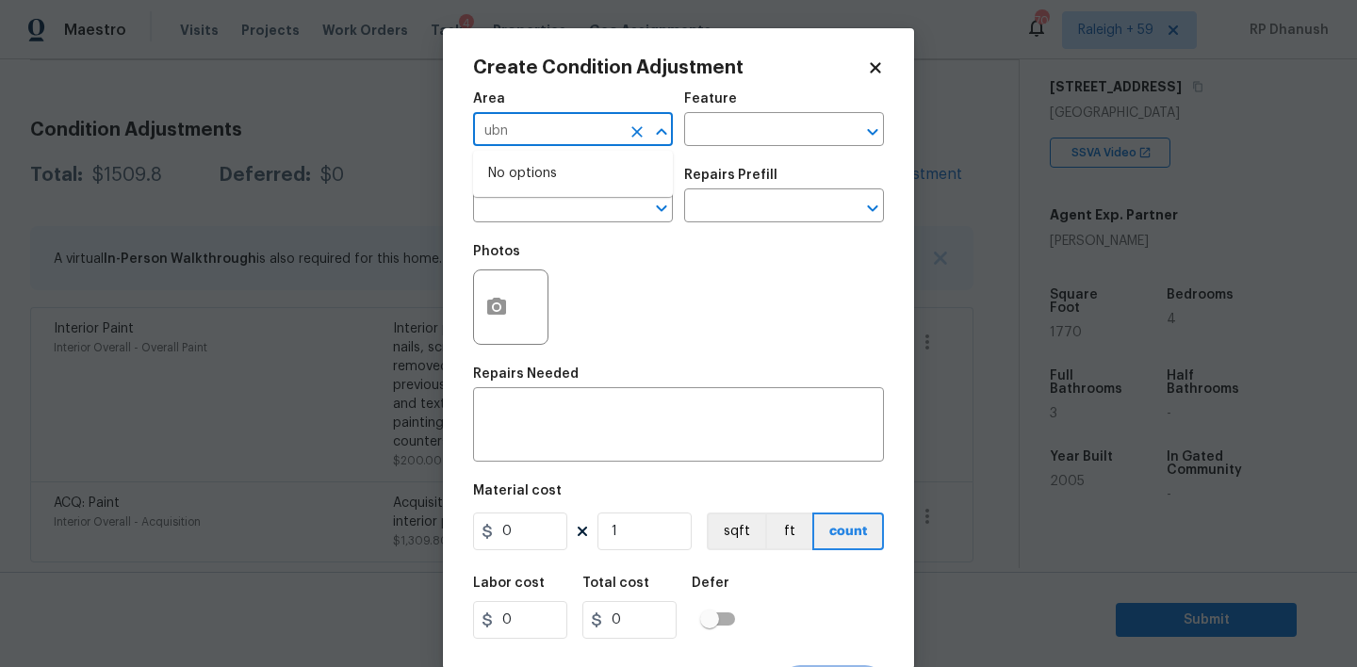
type input "ub"
click at [516, 196] on li "Interior Overall" at bounding box center [573, 204] width 200 height 31
type input "Interior Overall"
click at [794, 130] on input "text" at bounding box center [757, 131] width 147 height 29
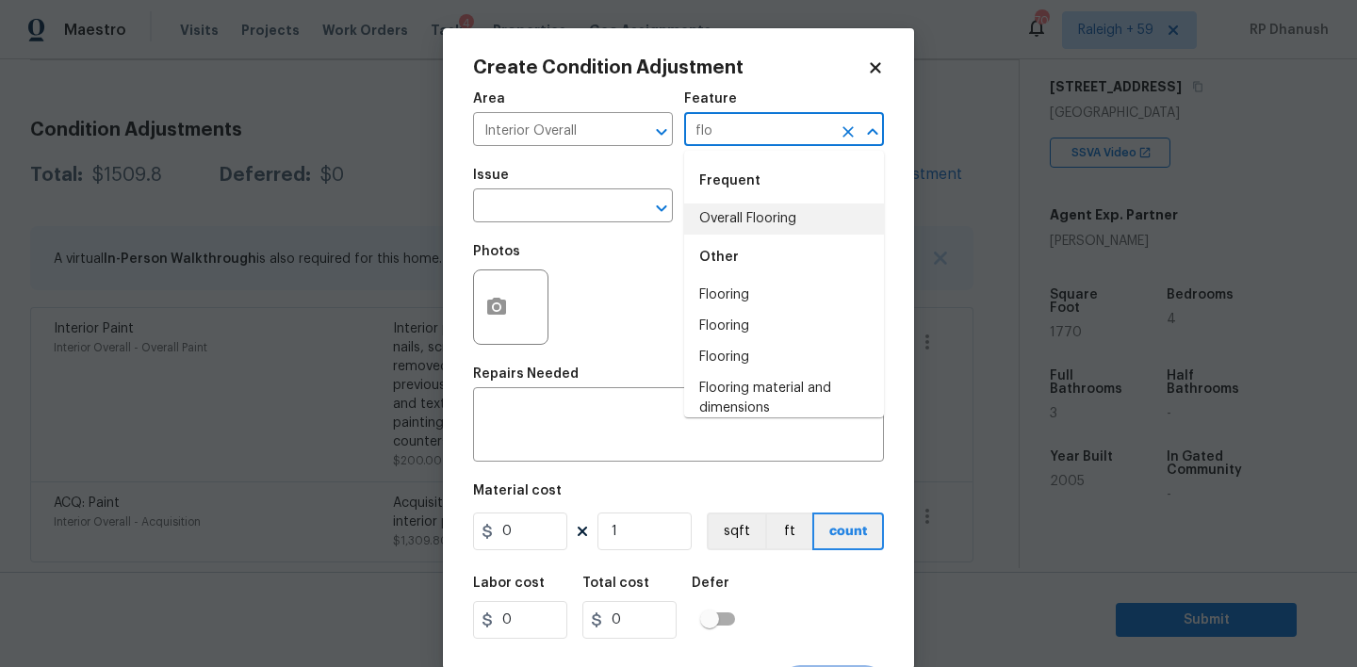
click at [712, 216] on li "Overall Flooring" at bounding box center [784, 219] width 200 height 31
type input "Overall Flooring"
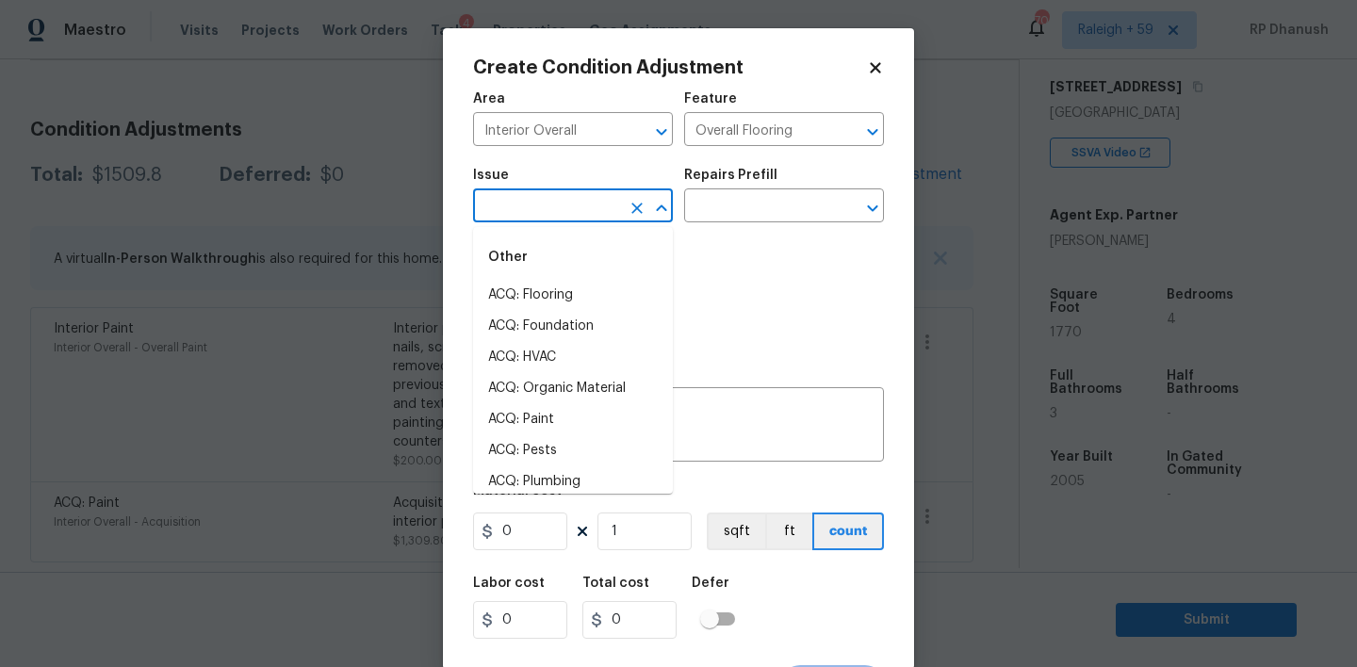
click at [555, 216] on input "text" at bounding box center [546, 207] width 147 height 29
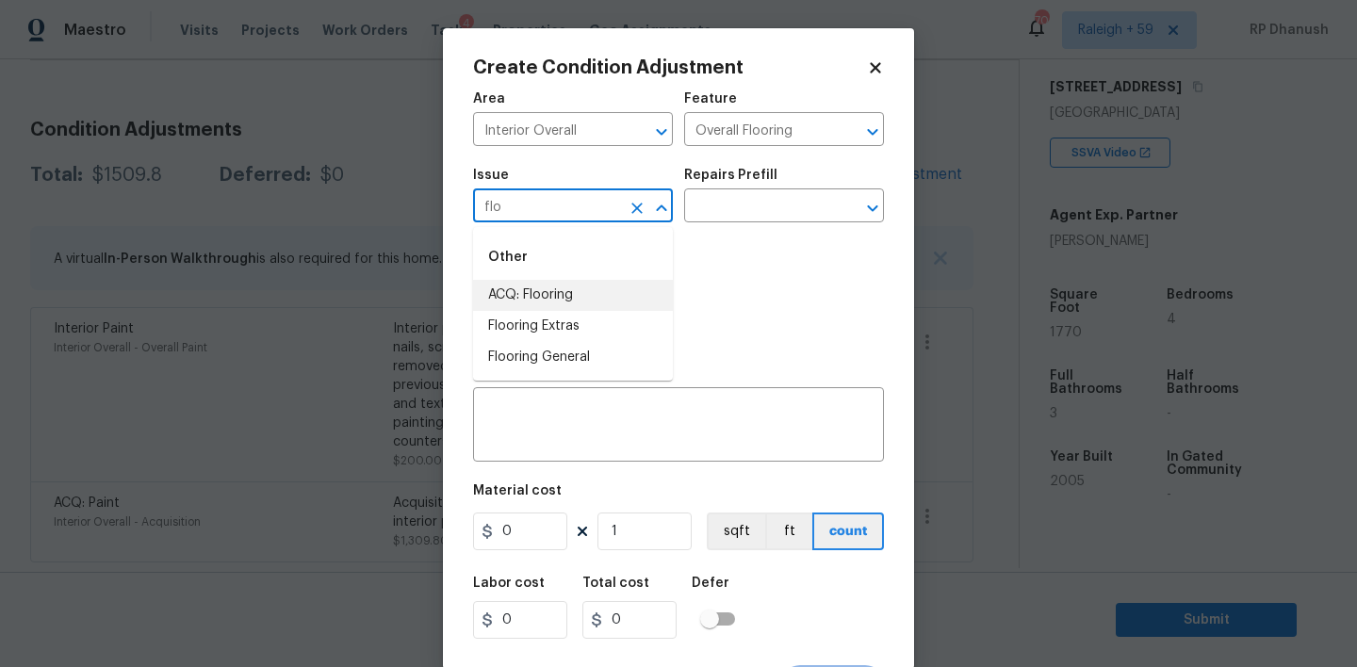
click at [510, 277] on div "Other" at bounding box center [573, 257] width 200 height 45
type input "flo"
click at [795, 193] on input "text" at bounding box center [757, 207] width 147 height 29
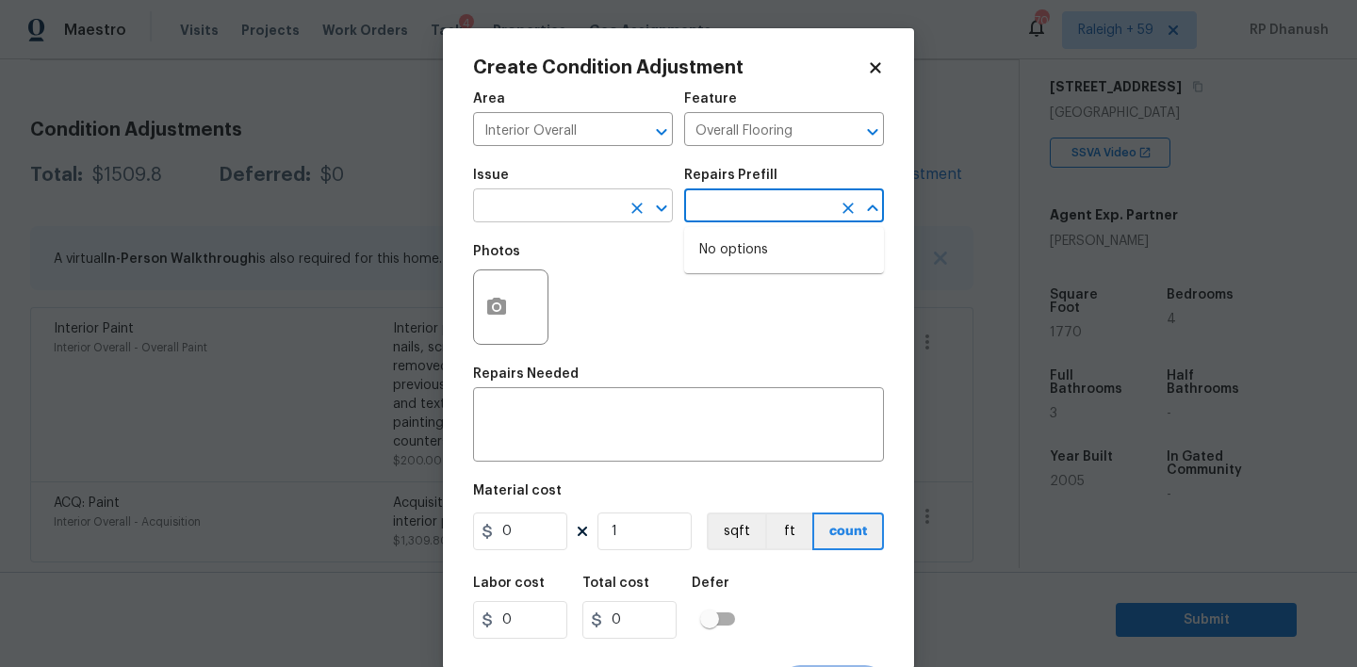
click at [554, 218] on input "text" at bounding box center [546, 207] width 147 height 29
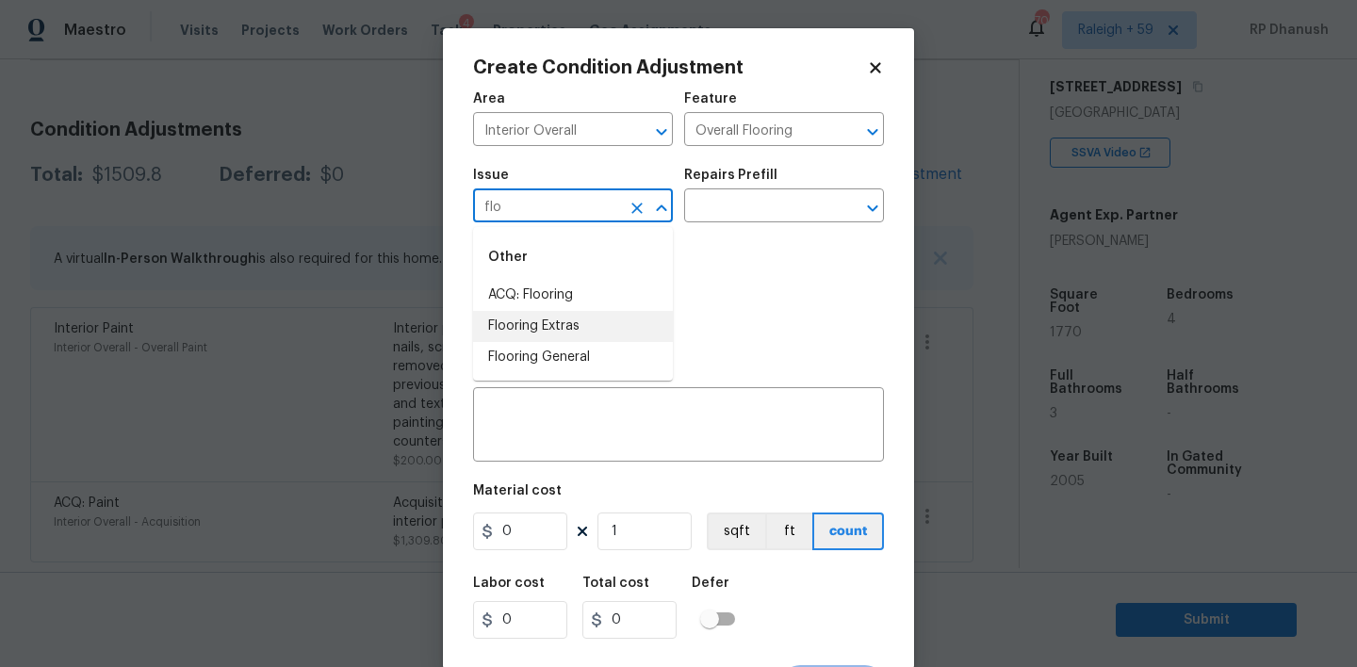
click at [528, 300] on li "ACQ: Flooring" at bounding box center [573, 295] width 200 height 31
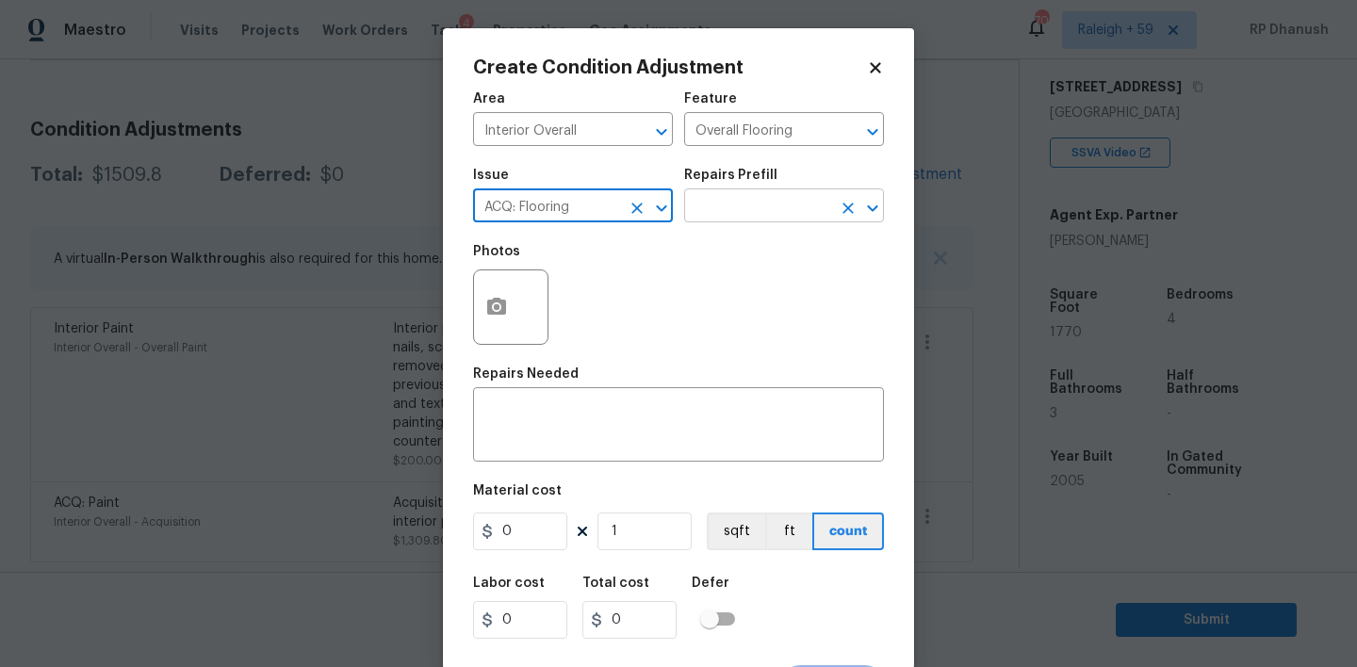
type input "ACQ: Flooring"
click at [778, 194] on input "text" at bounding box center [757, 207] width 147 height 29
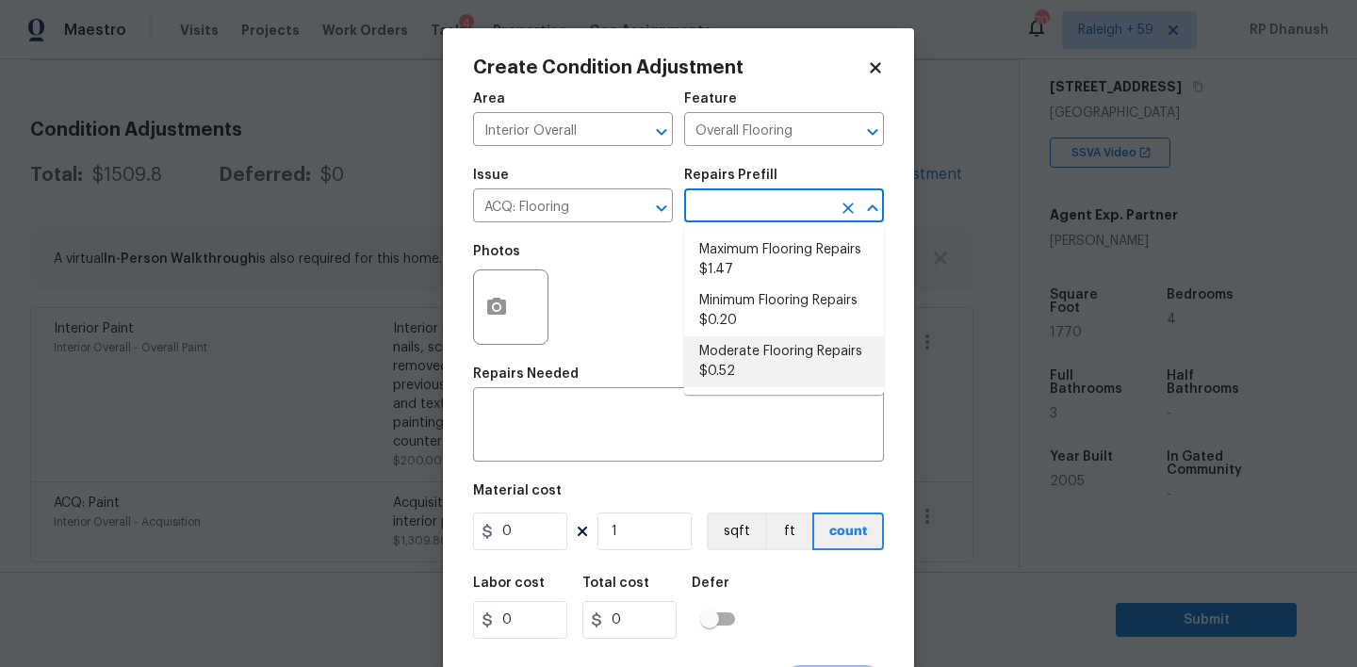
click at [762, 368] on li "Moderate Flooring Repairs $0.52" at bounding box center [784, 361] width 200 height 51
type input "Acquisition"
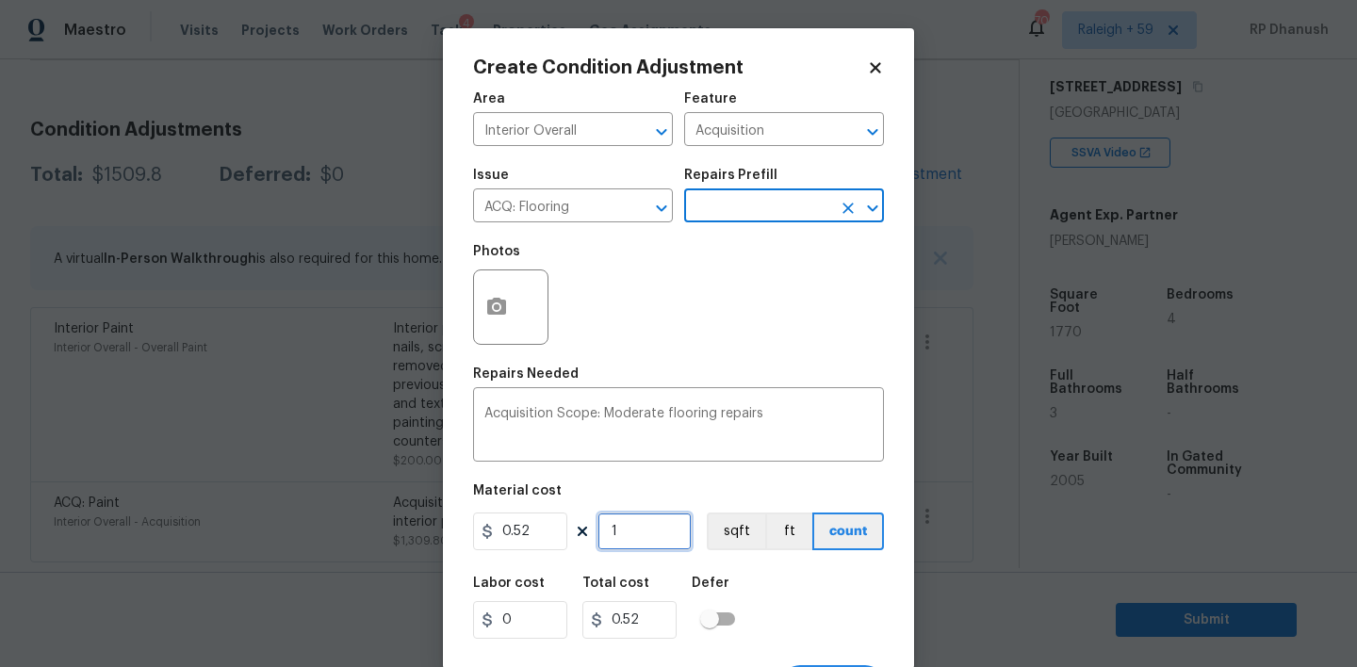
click at [633, 535] on input "1" at bounding box center [644, 532] width 94 height 38
click at [633, 535] on input "1770" at bounding box center [644, 532] width 94 height 38
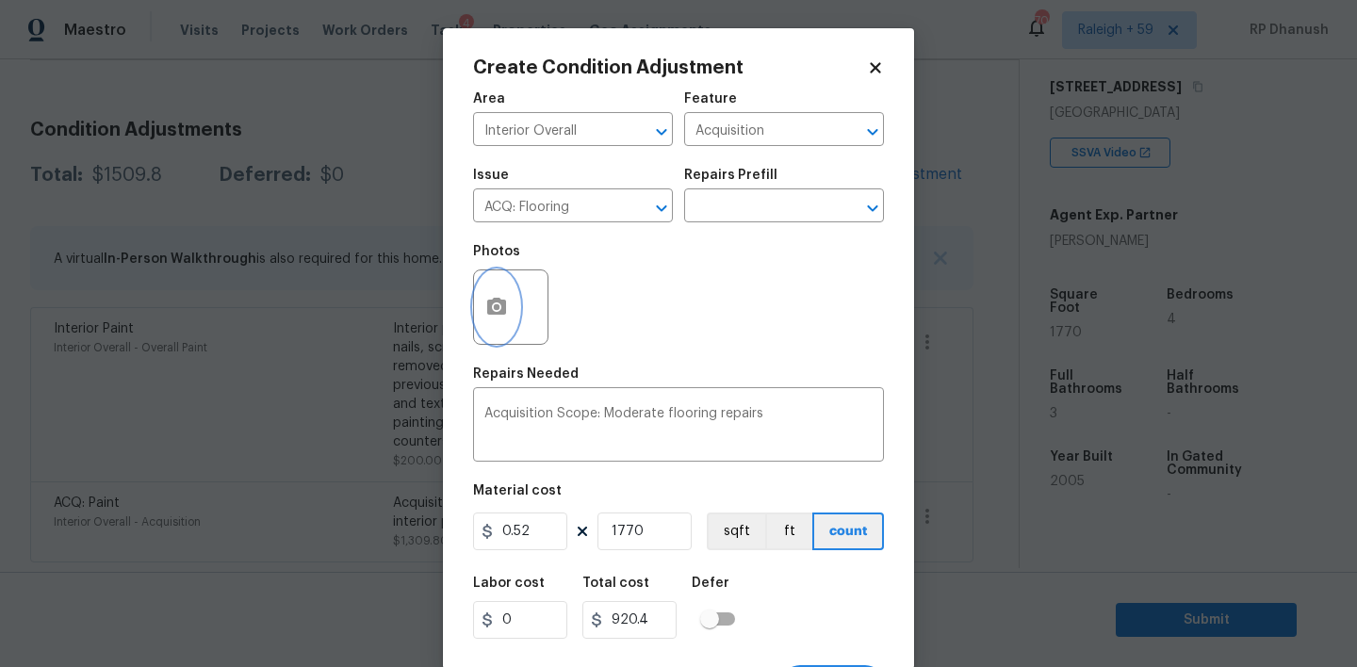
click at [497, 303] on icon "button" at bounding box center [496, 306] width 19 height 17
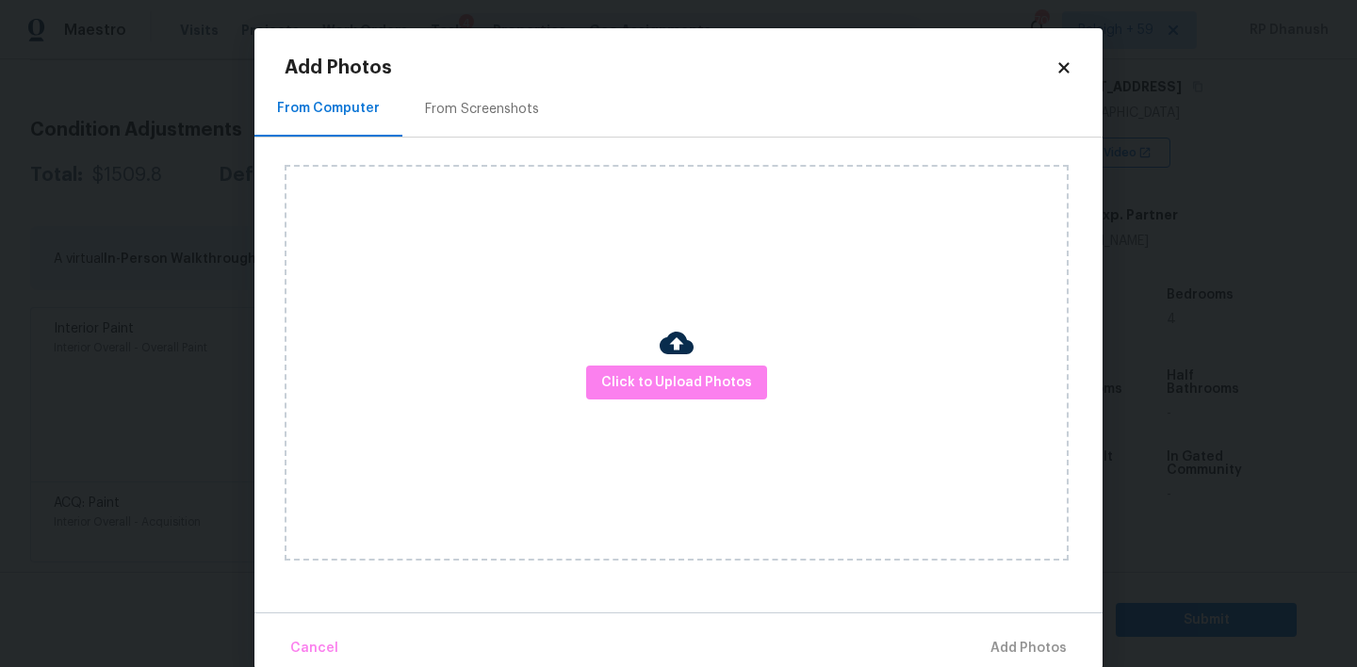
click at [472, 130] on div "From Screenshots" at bounding box center [481, 109] width 159 height 56
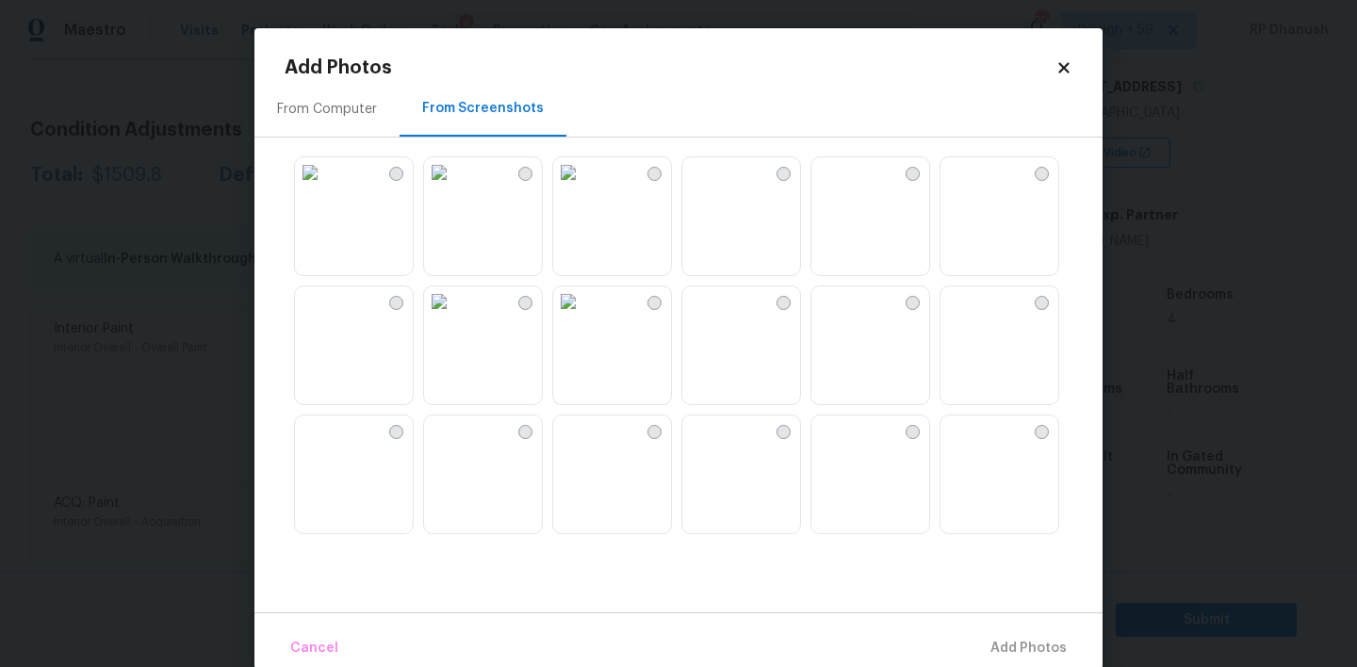
click at [454, 188] on img at bounding box center [439, 172] width 30 height 30
click at [325, 188] on img at bounding box center [310, 172] width 30 height 30
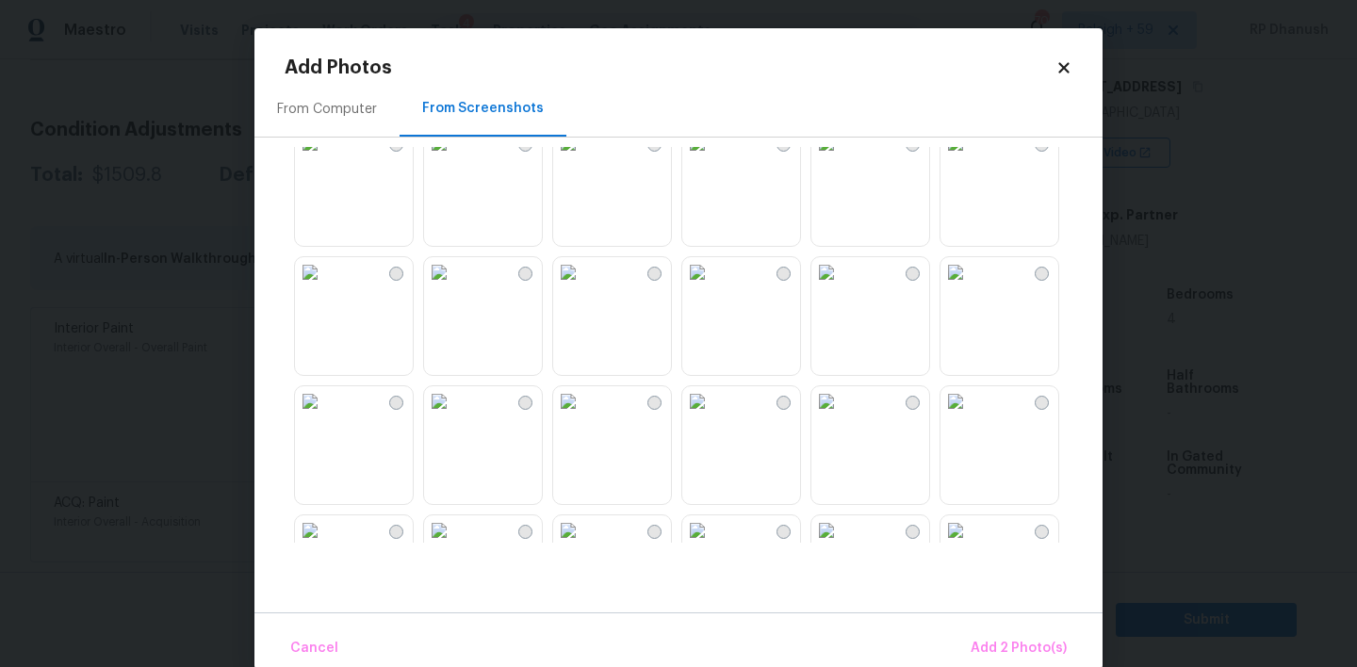
click at [583, 287] on img at bounding box center [568, 272] width 30 height 30
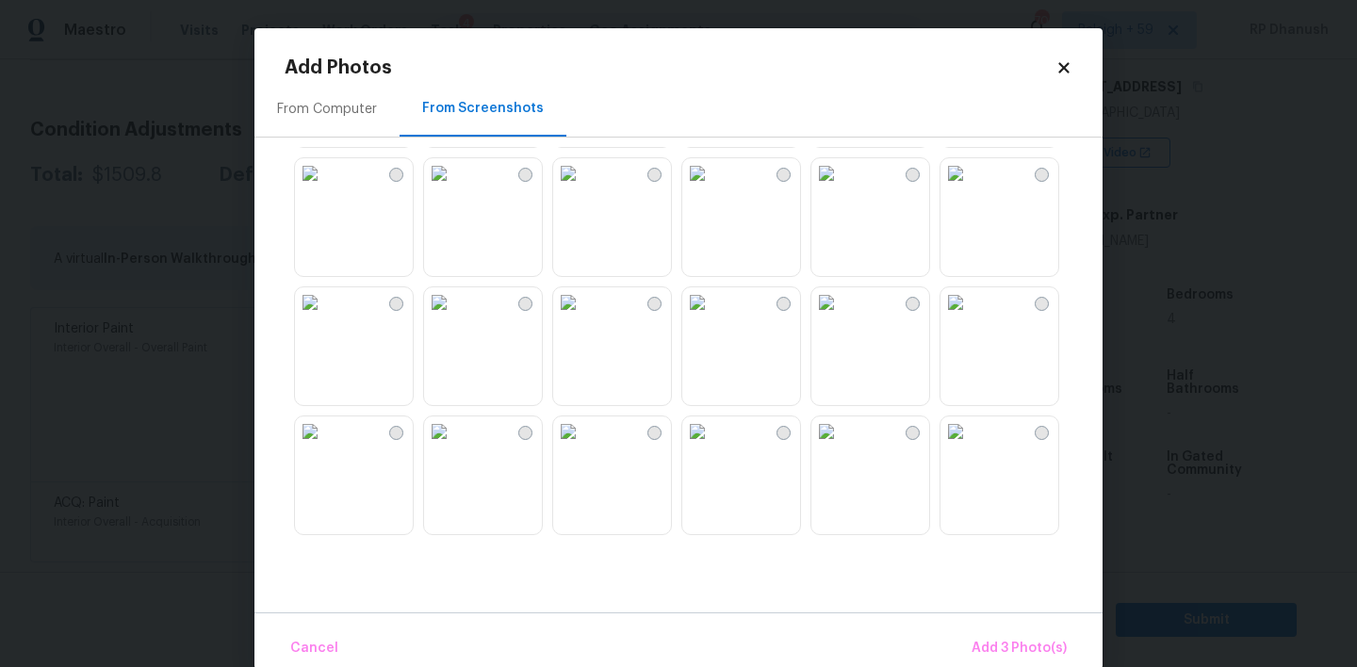
scroll to position [933, 0]
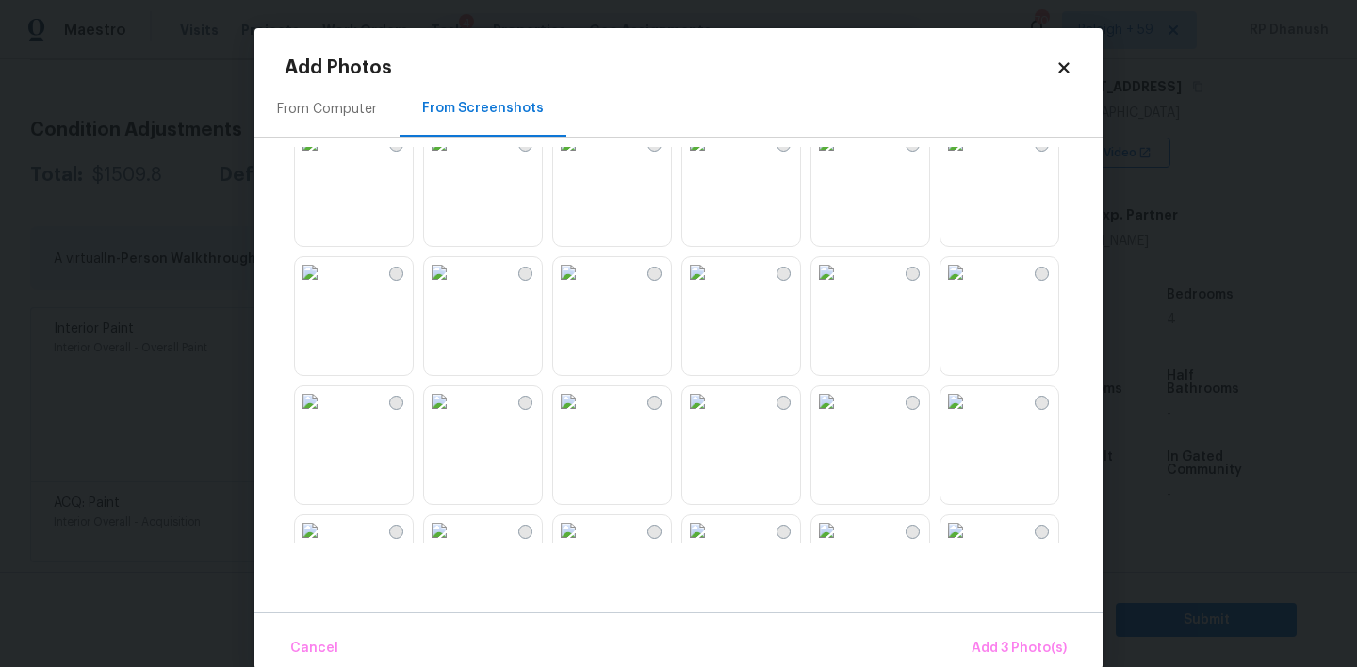
click at [454, 287] on img at bounding box center [439, 272] width 30 height 30
click at [583, 287] on img at bounding box center [568, 272] width 30 height 30
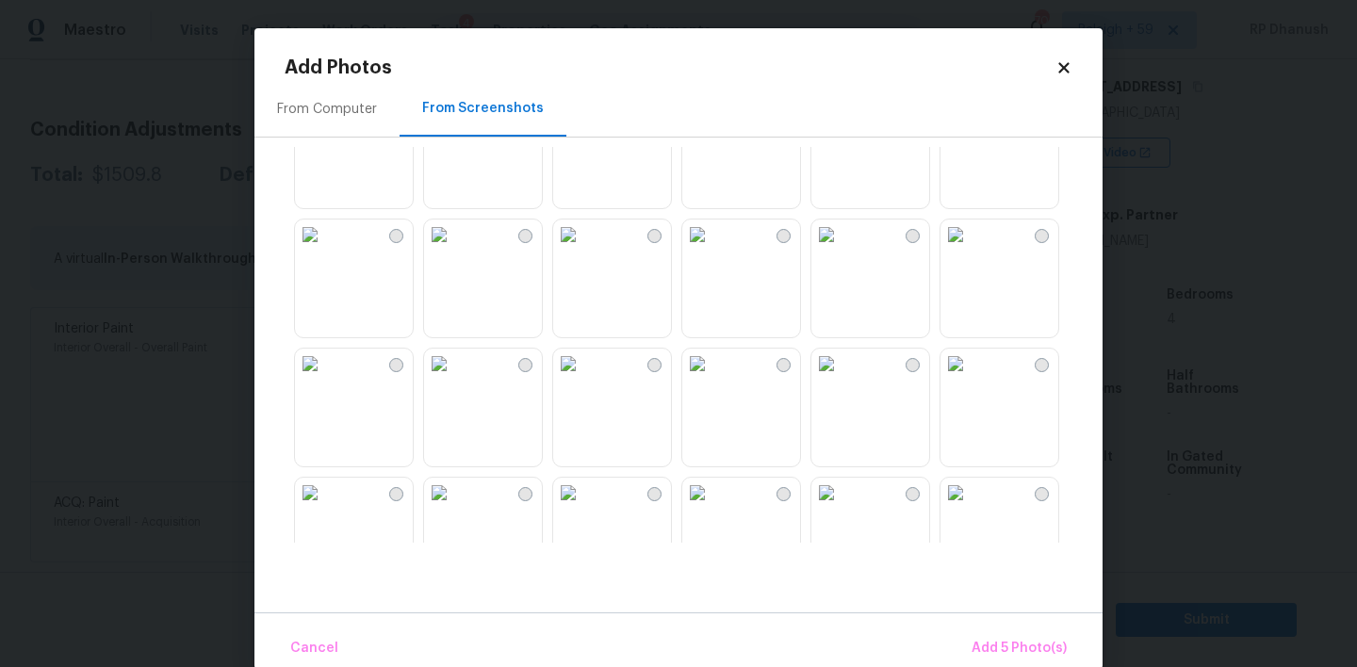
scroll to position [1685, 0]
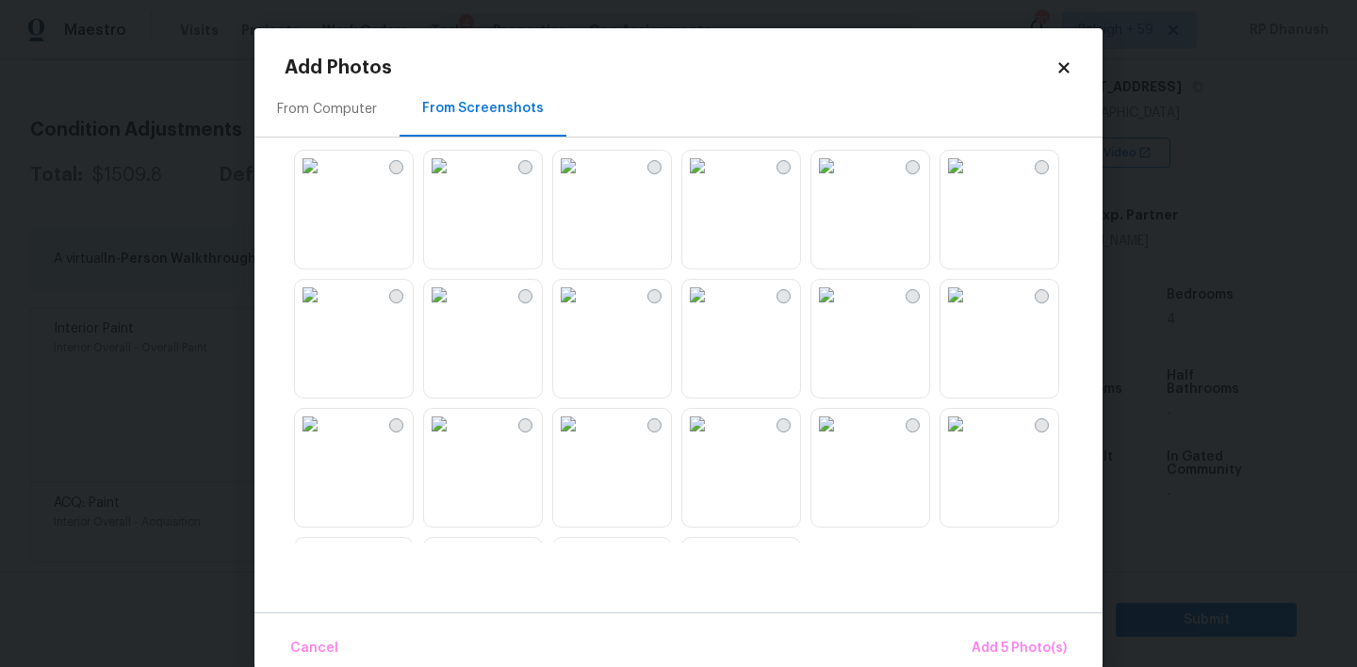
click at [1006, 624] on div "Cancel Add 5 Photo(s)" at bounding box center [678, 641] width 848 height 57
click at [1003, 644] on span "Add 5 Photo(s)" at bounding box center [1019, 649] width 95 height 24
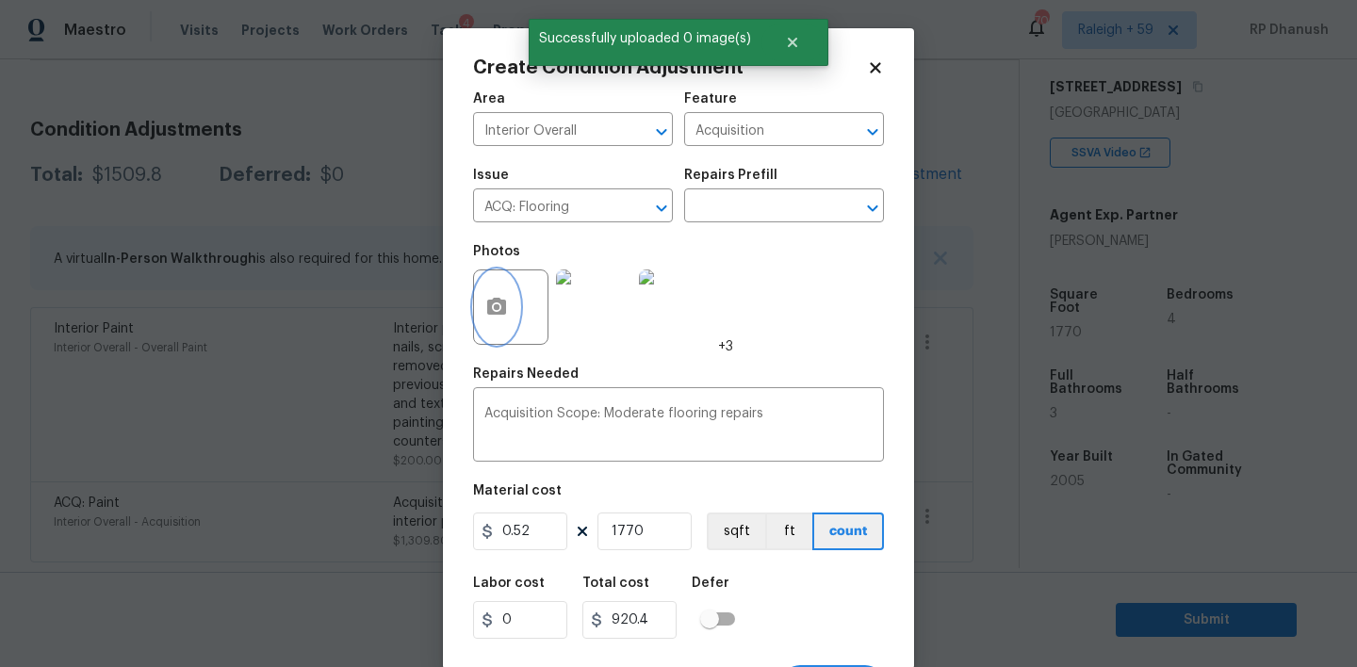
scroll to position [37, 0]
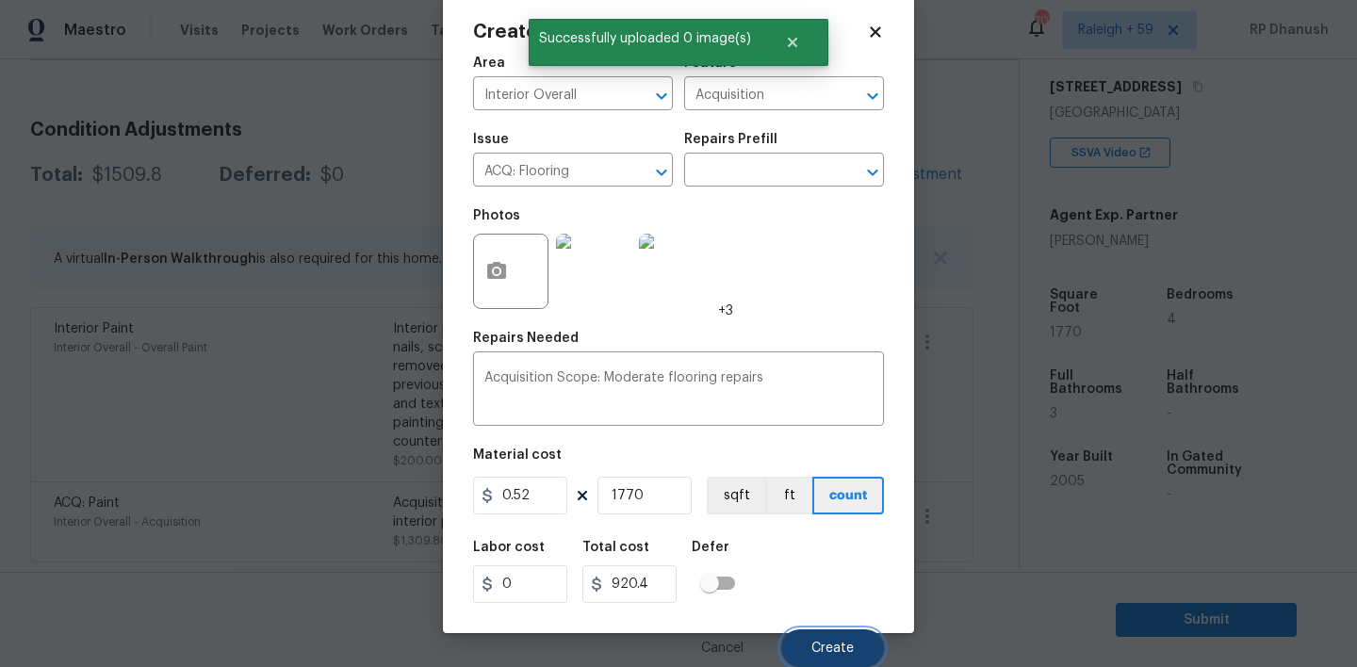
click at [839, 654] on span "Create" at bounding box center [832, 649] width 42 height 14
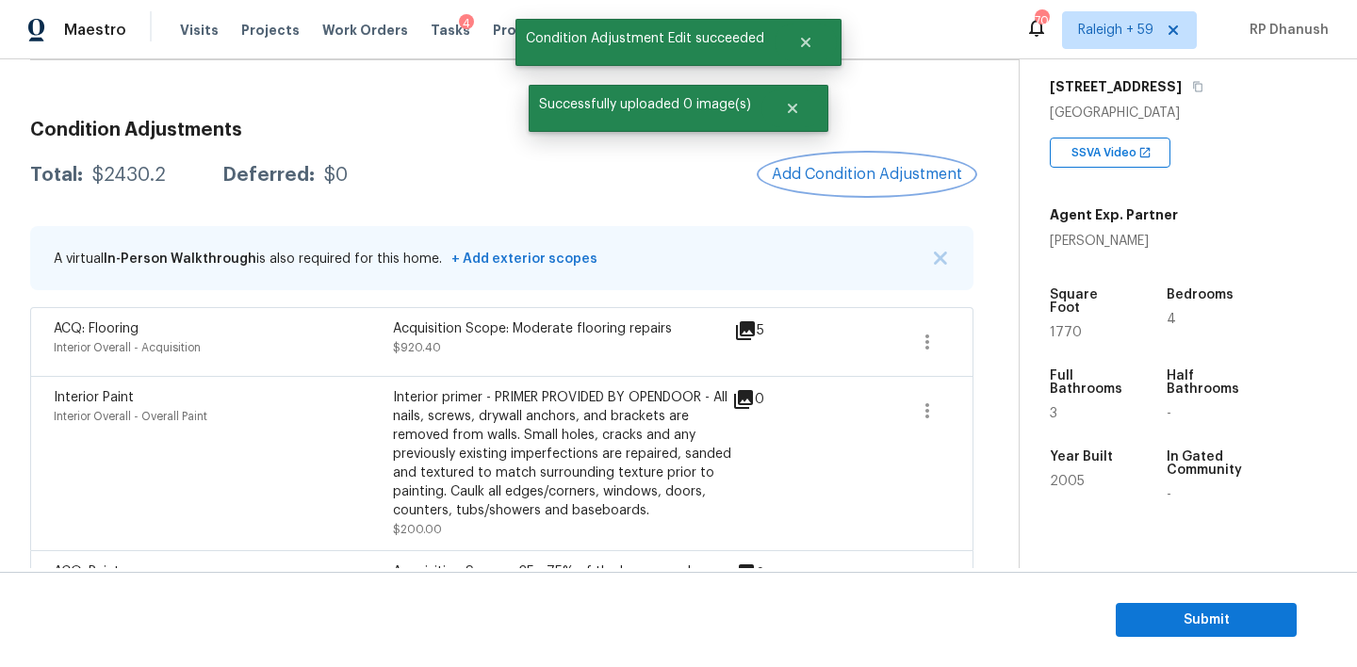
scroll to position [188, 0]
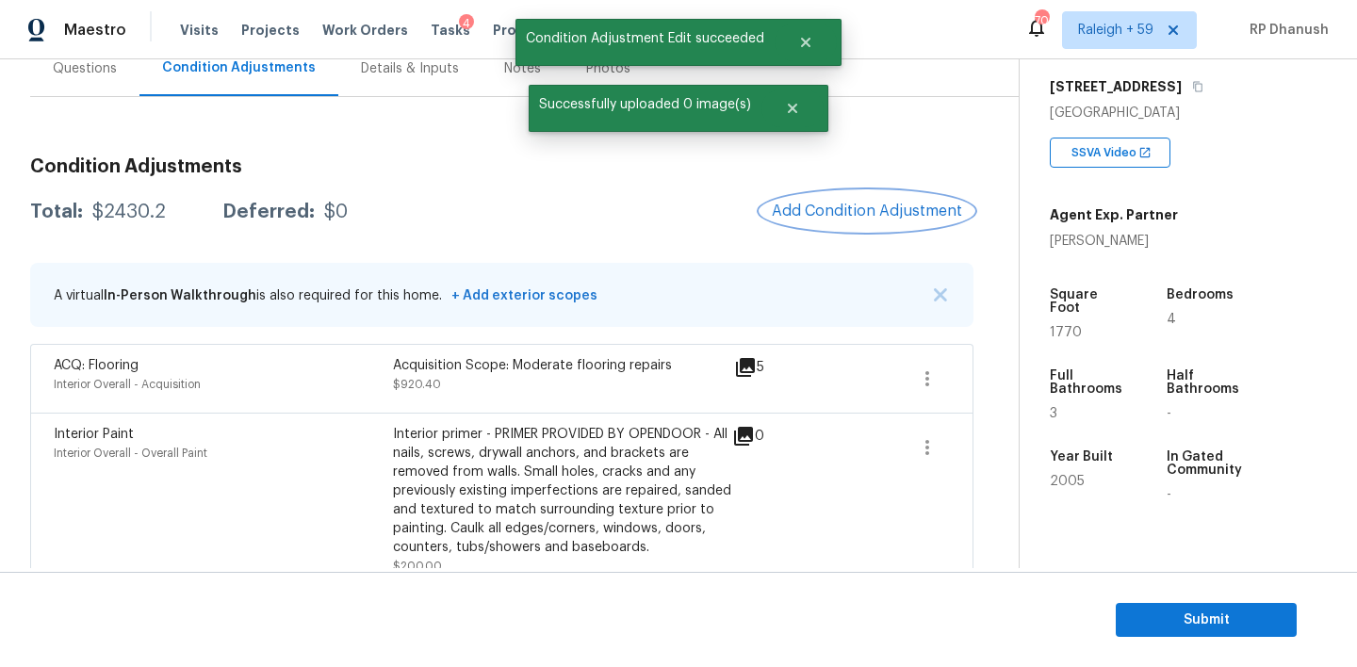
click at [938, 208] on span "Add Condition Adjustment" at bounding box center [867, 211] width 190 height 17
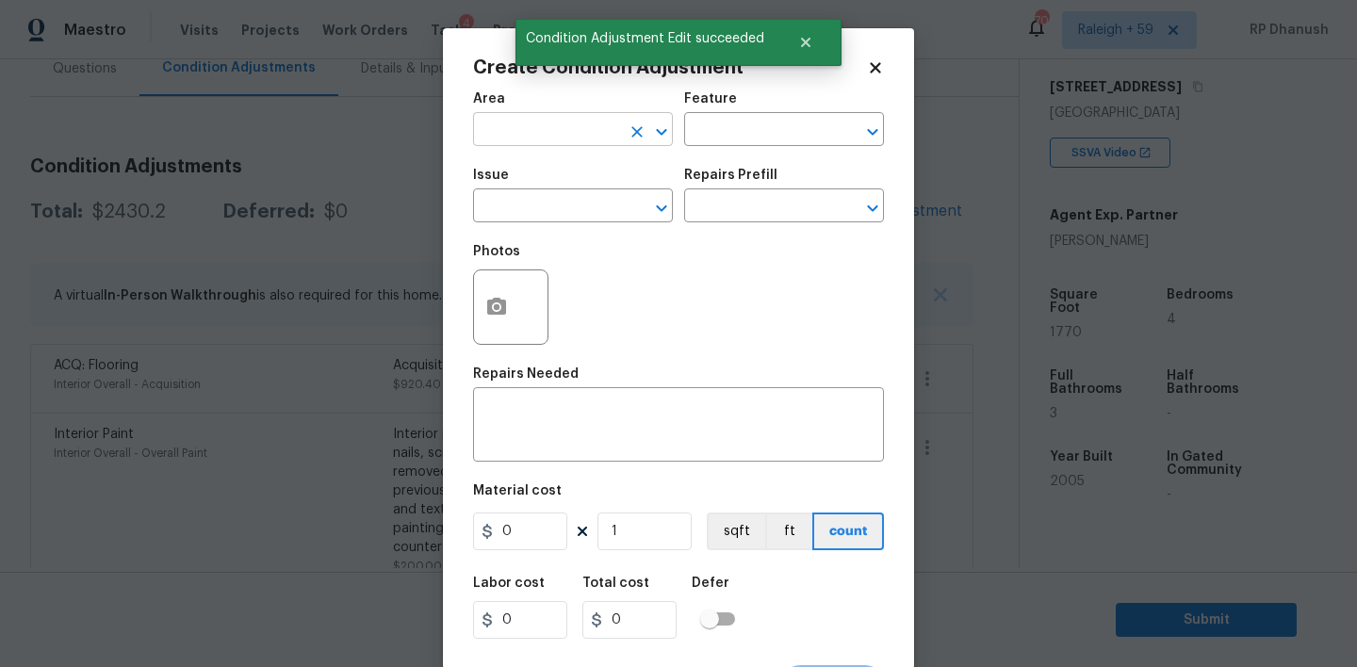
click at [532, 136] on input "text" at bounding box center [546, 131] width 147 height 29
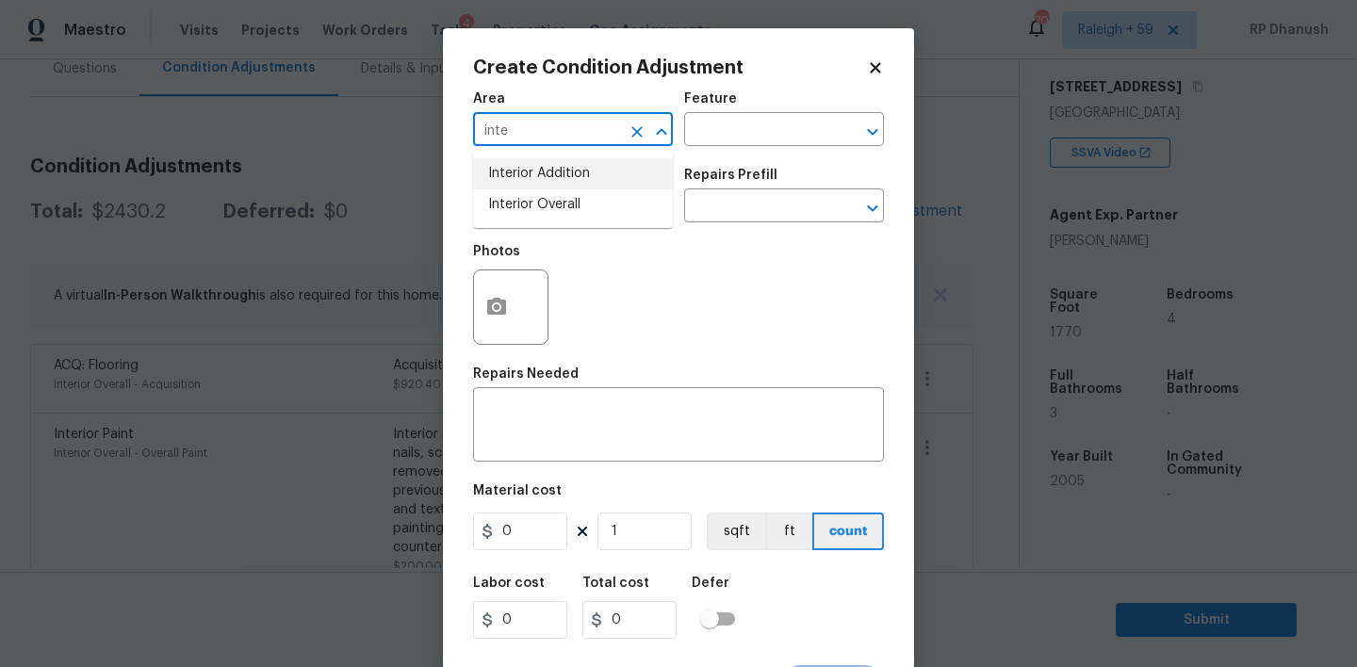
click at [534, 186] on li "Interior Addition" at bounding box center [573, 173] width 200 height 31
click at [628, 133] on icon "Clear" at bounding box center [637, 132] width 19 height 19
click at [556, 221] on ul "Interior Addition Interior Overall" at bounding box center [573, 189] width 200 height 77
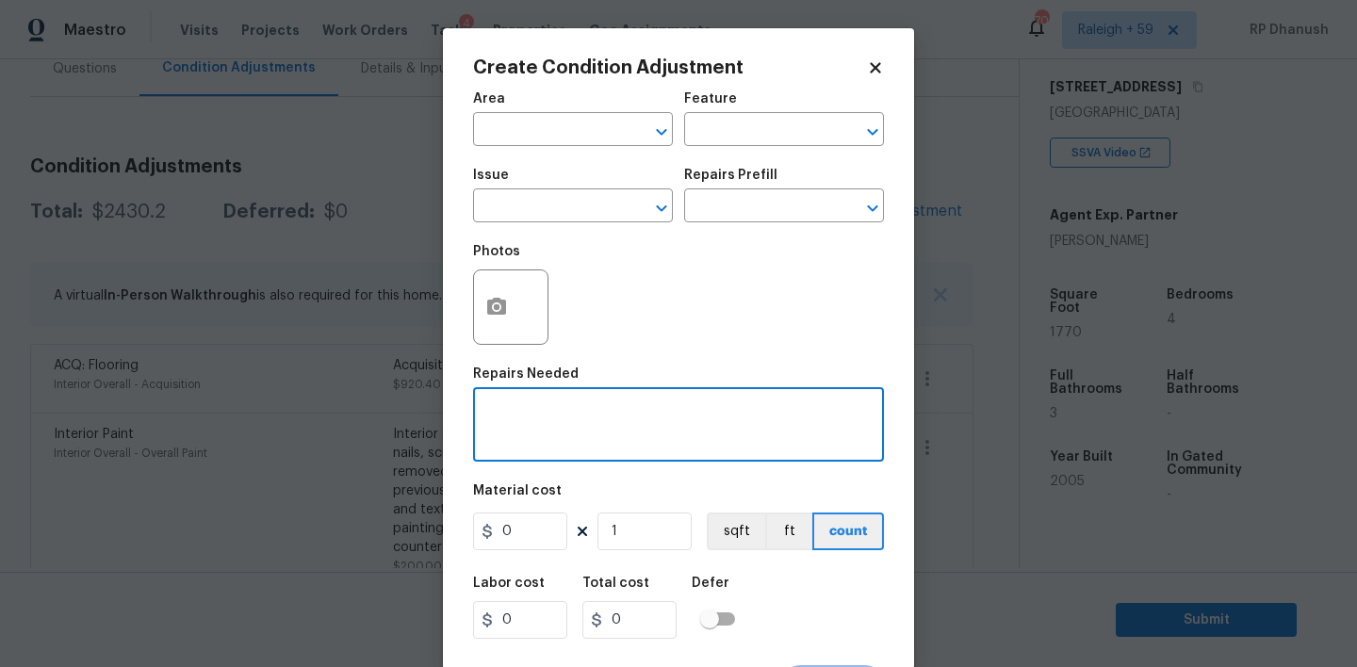
click at [535, 446] on textarea at bounding box center [678, 427] width 388 height 40
click at [527, 142] on input "text" at bounding box center [546, 131] width 147 height 29
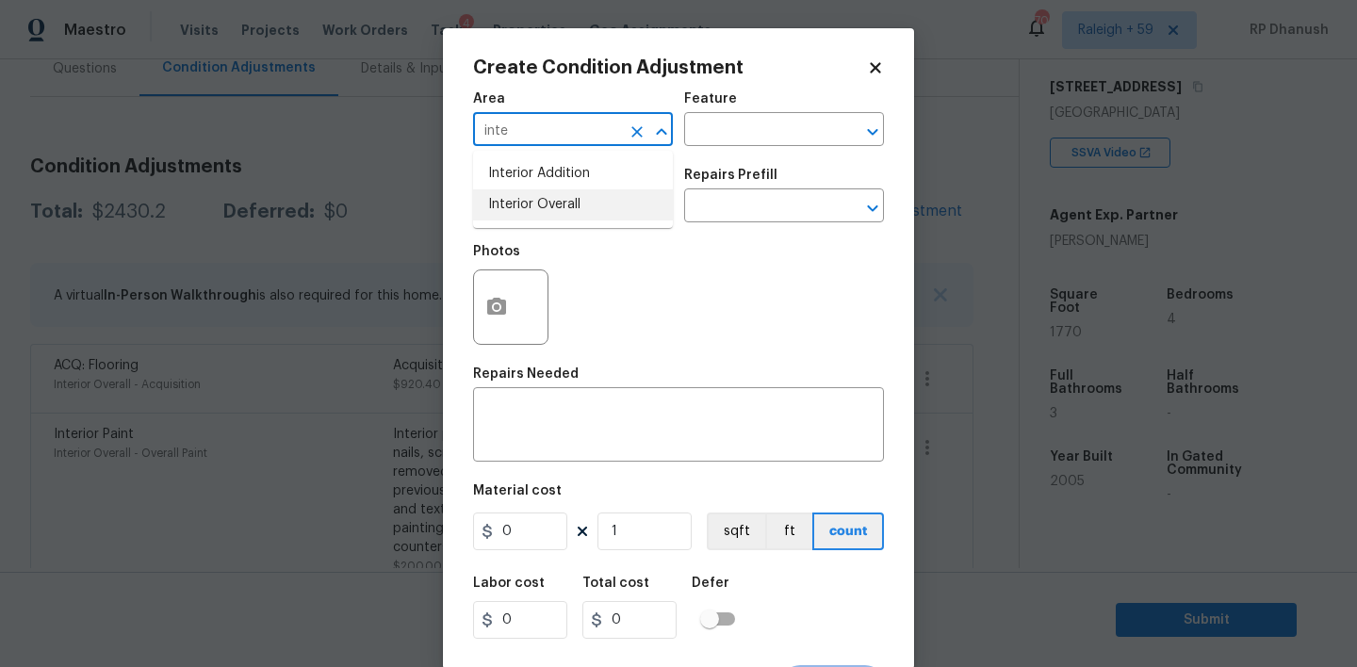
click at [534, 196] on li "Interior Overall" at bounding box center [573, 204] width 200 height 31
click at [534, 409] on textarea at bounding box center [678, 427] width 388 height 40
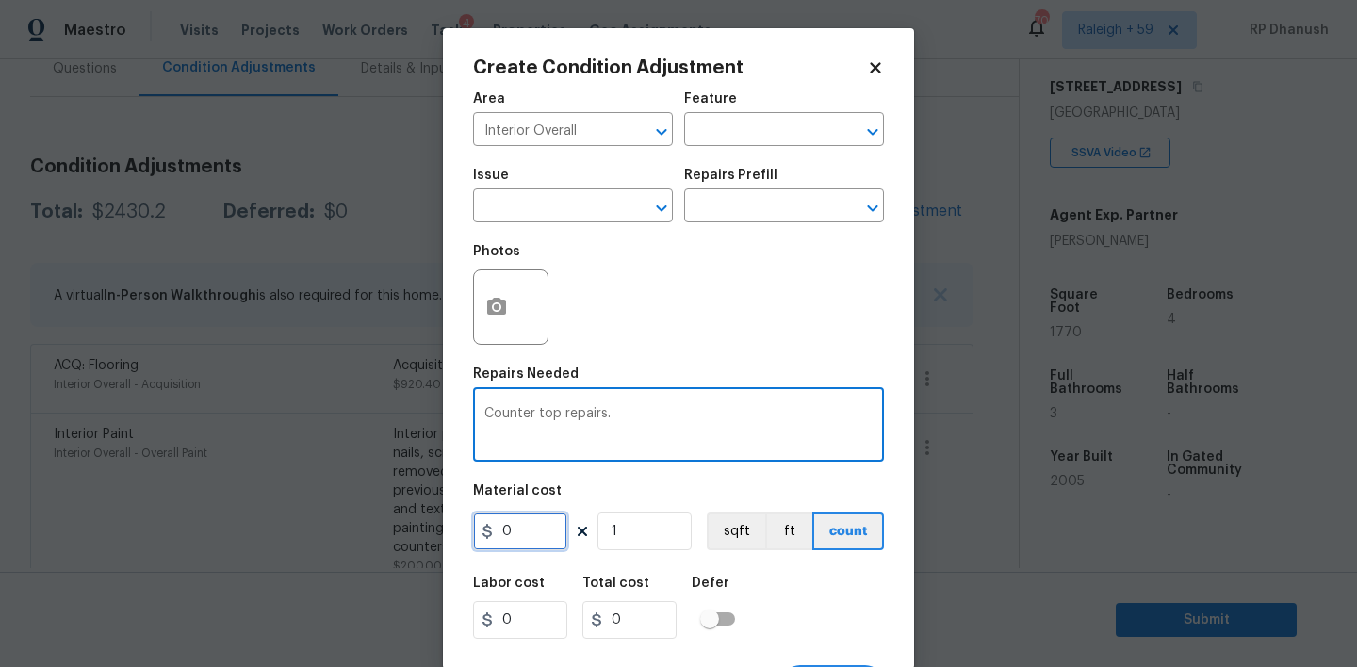
click at [527, 536] on input "0" at bounding box center [520, 532] width 94 height 38
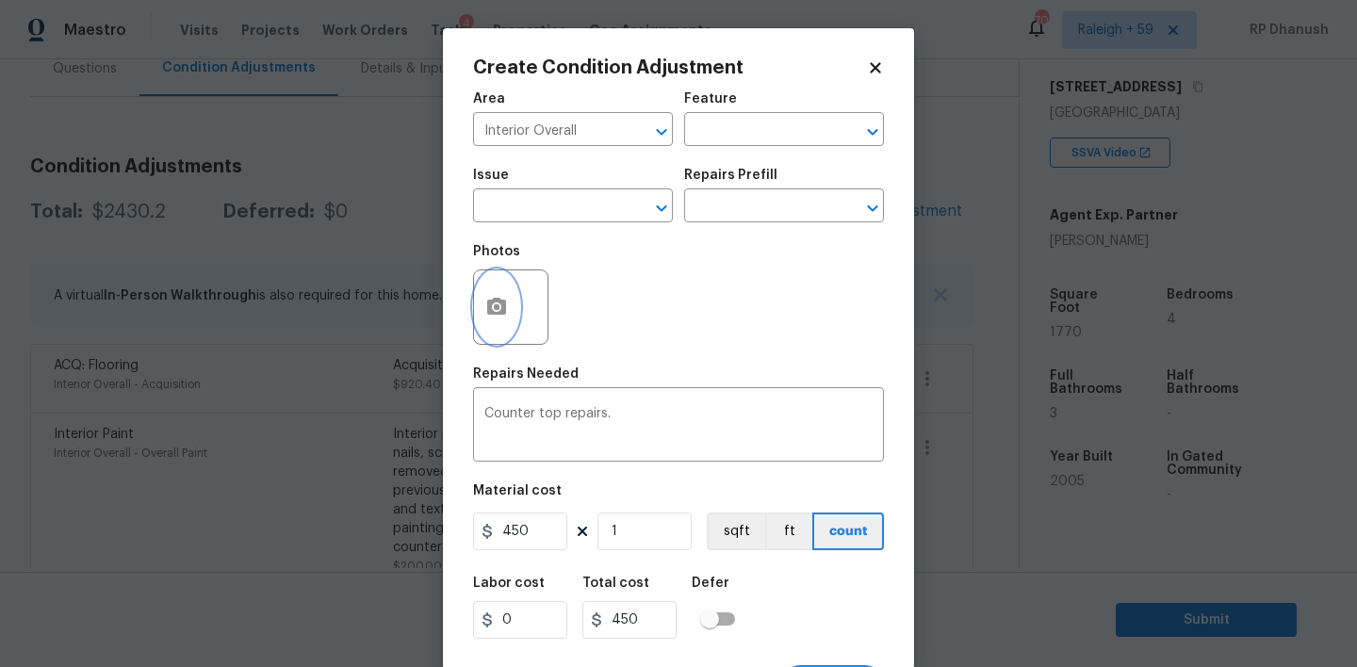
click at [502, 292] on button "button" at bounding box center [496, 307] width 45 height 74
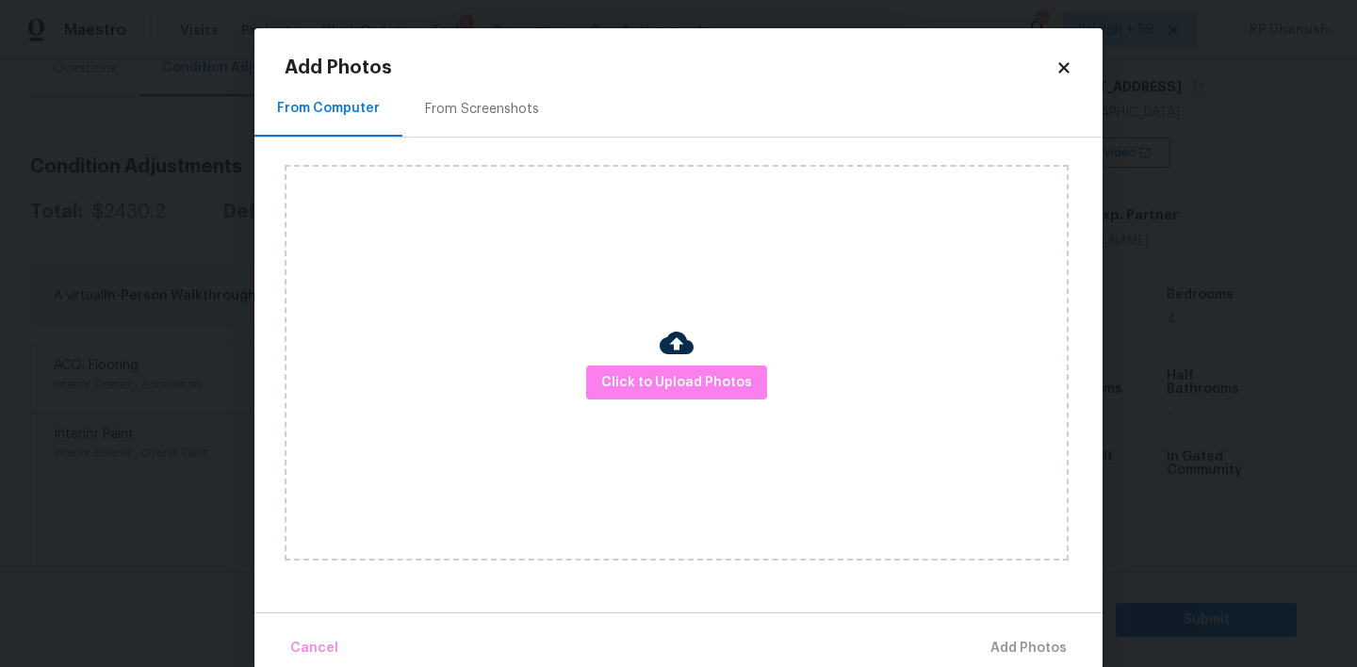
click at [650, 355] on div "Click to Upload Photos" at bounding box center [677, 363] width 784 height 396
click at [650, 360] on div "Click to Upload Photos" at bounding box center [677, 363] width 784 height 396
click at [621, 379] on span "Click to Upload Photos" at bounding box center [676, 383] width 151 height 24
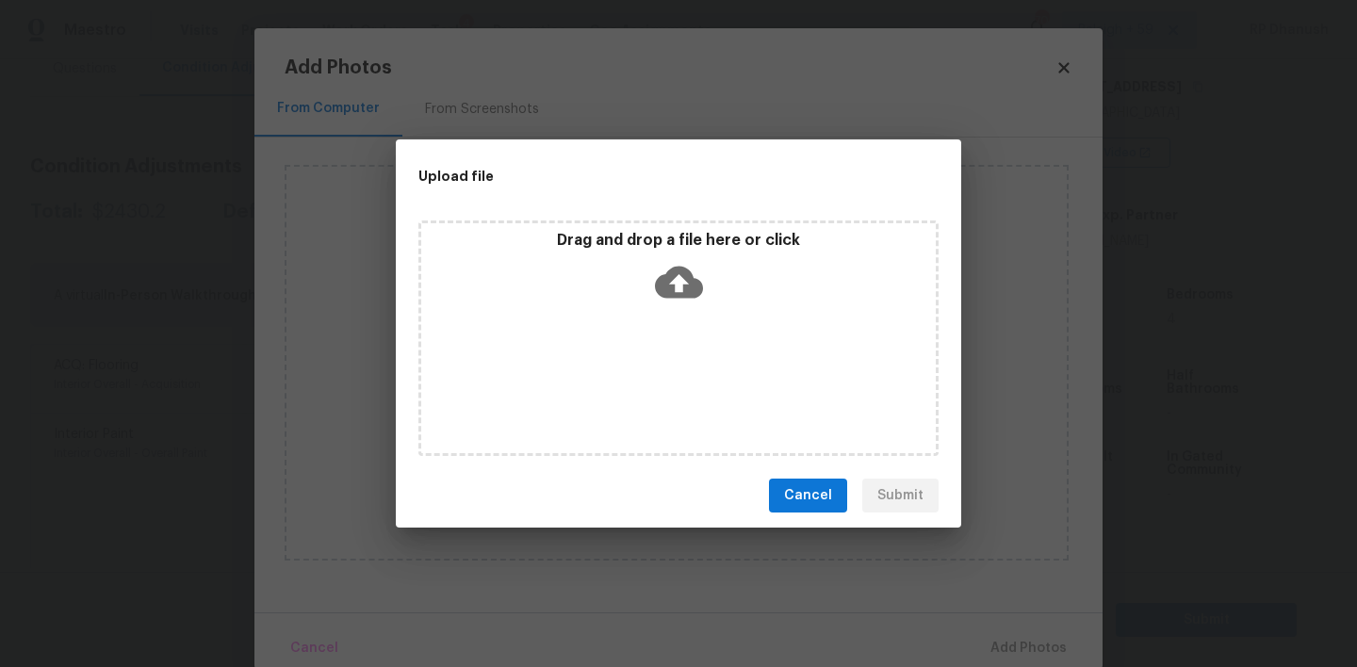
click at [646, 253] on div "Drag and drop a file here or click" at bounding box center [678, 271] width 515 height 81
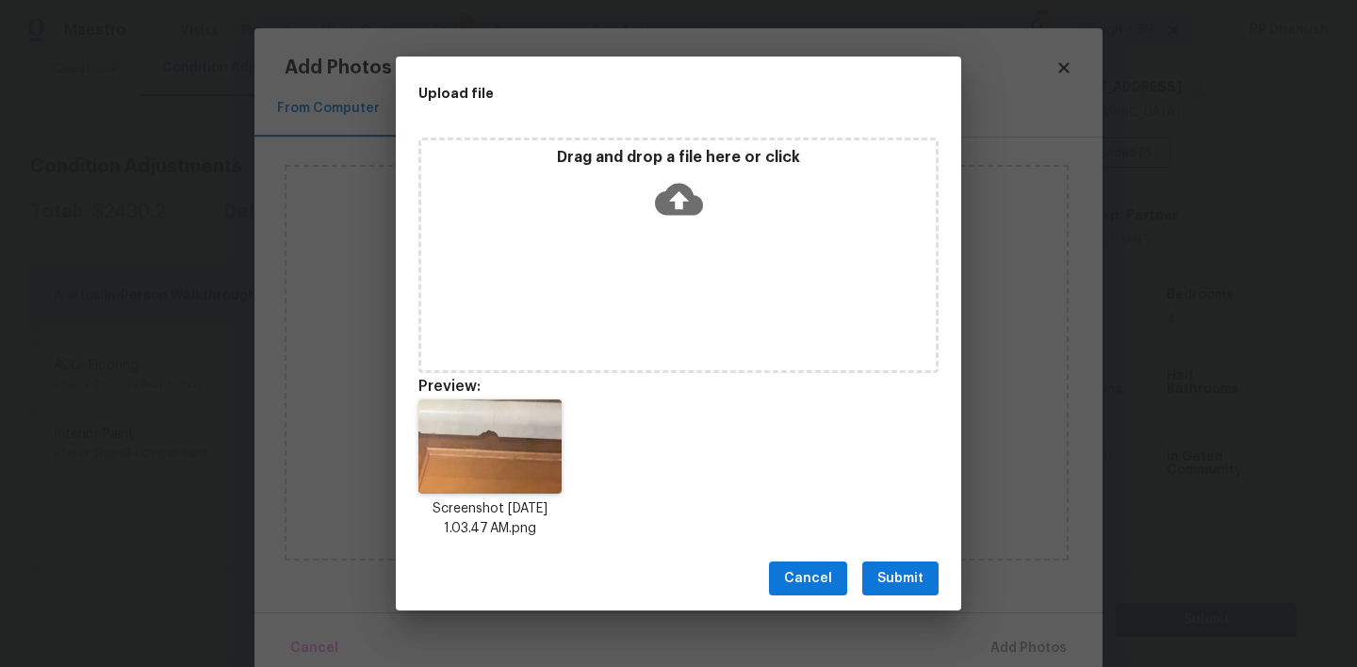
click at [888, 591] on button "Submit" at bounding box center [900, 579] width 76 height 35
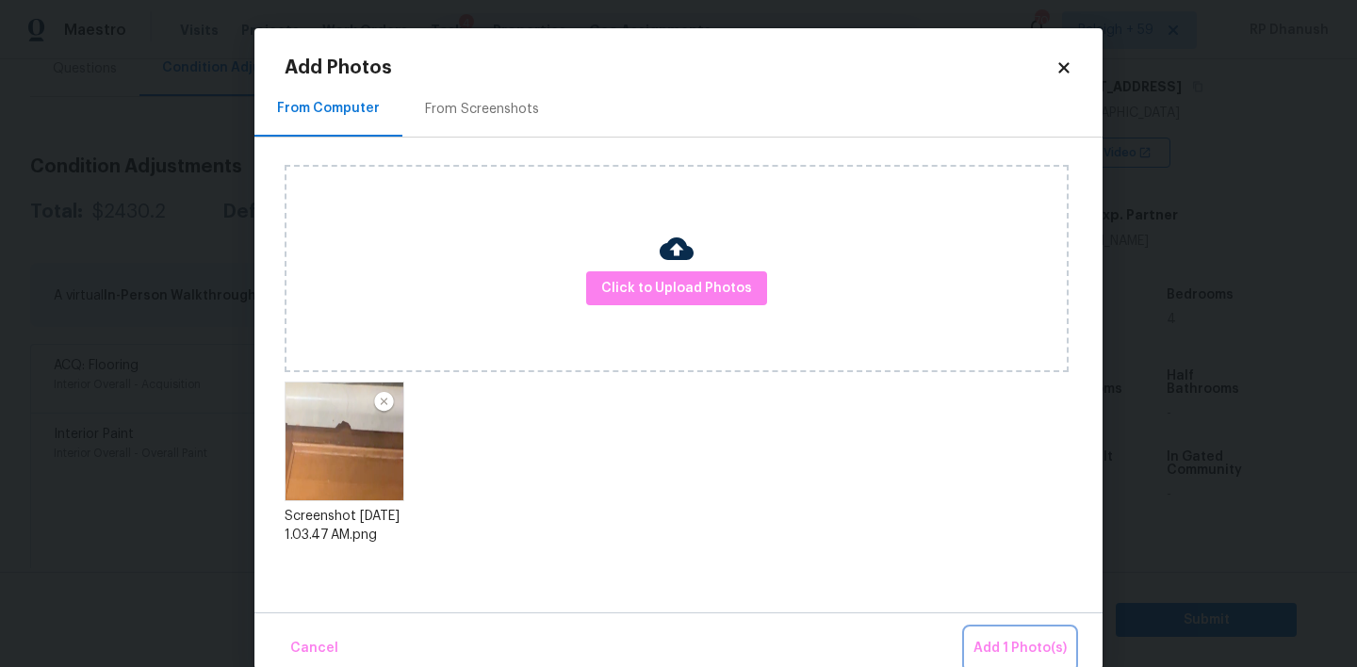
click at [1062, 635] on button "Add 1 Photo(s)" at bounding box center [1020, 649] width 108 height 41
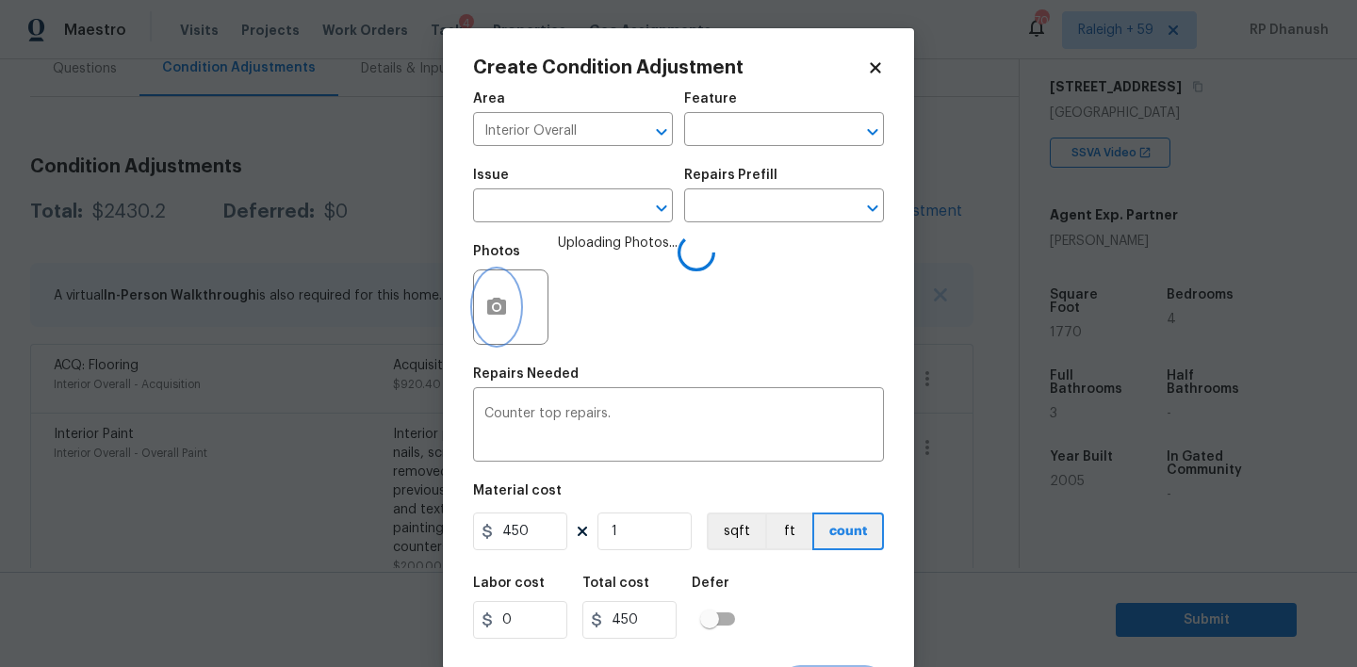
scroll to position [37, 0]
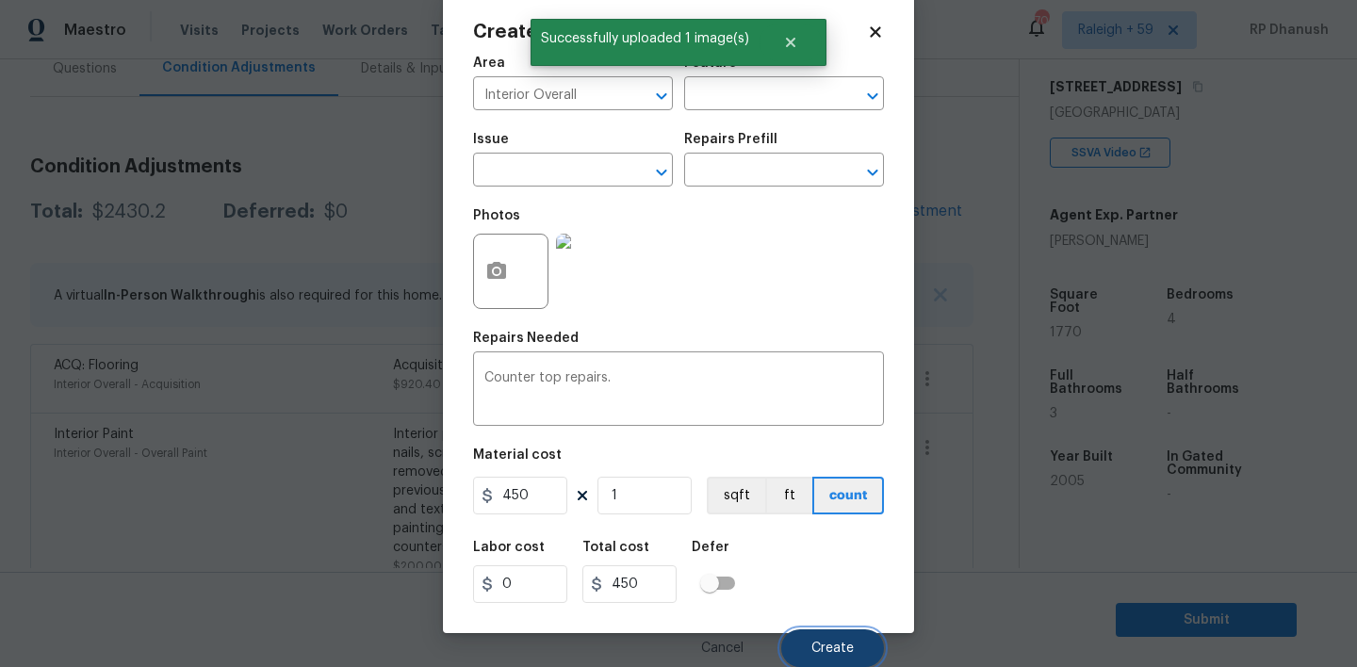
click at [838, 637] on button "Create" at bounding box center [832, 649] width 103 height 38
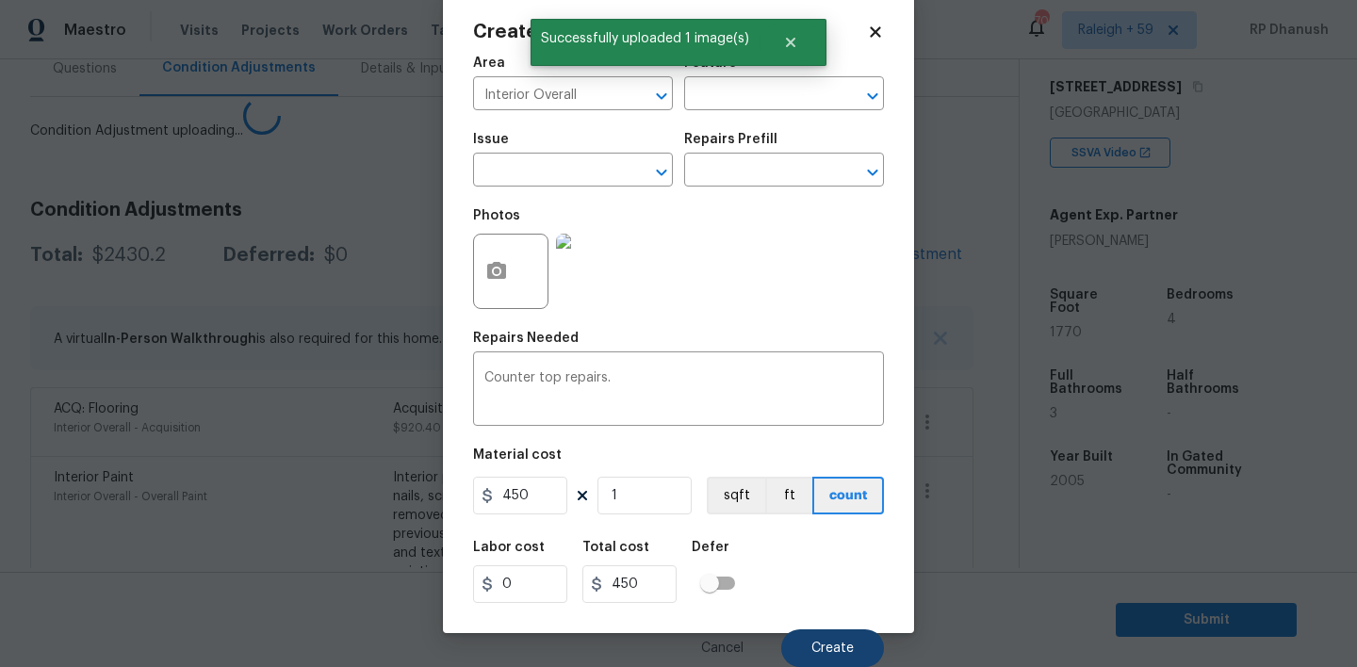
scroll to position [30, 0]
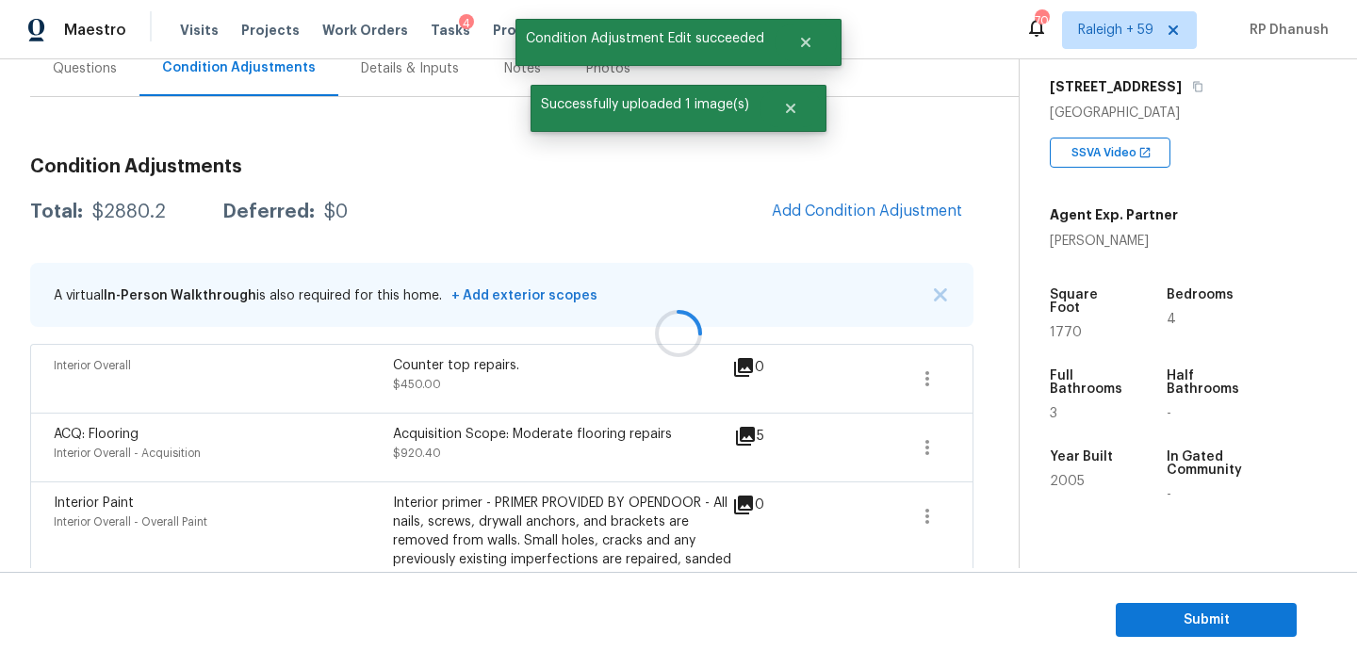
click at [838, 637] on section "Submit" at bounding box center [678, 620] width 1357 height 96
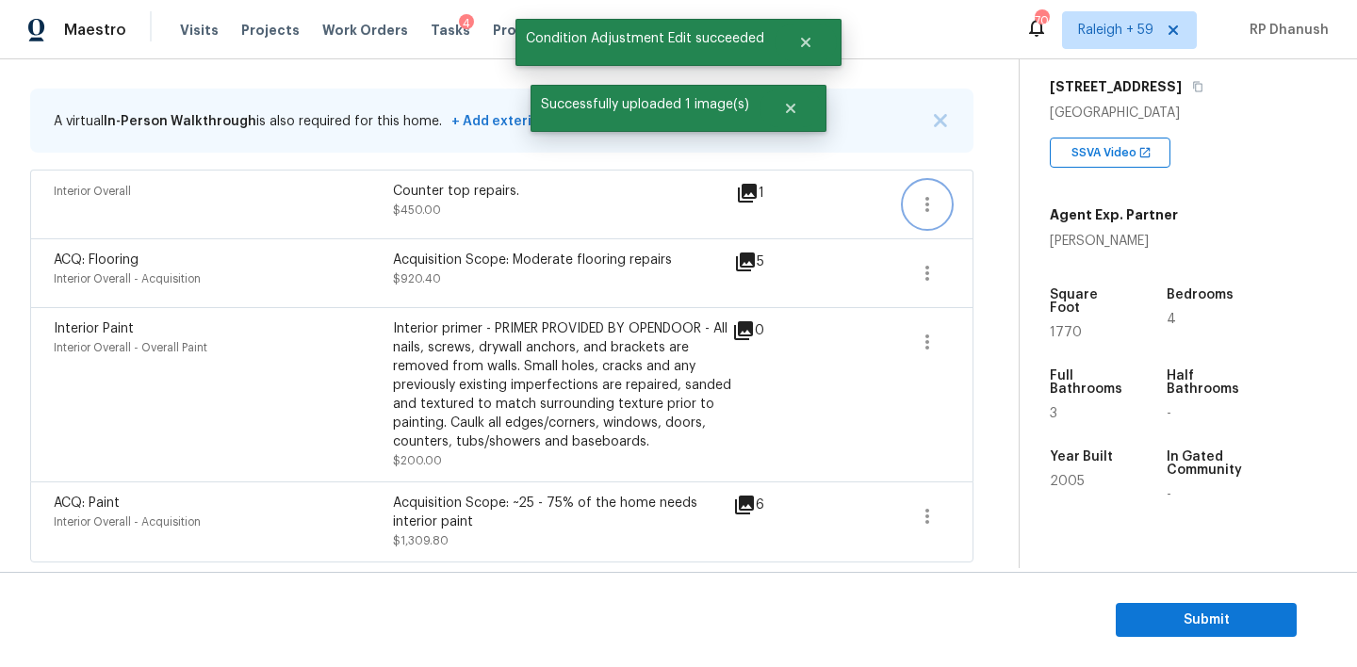
click at [916, 205] on icon "button" at bounding box center [927, 204] width 23 height 23
click at [969, 205] on div "Edit" at bounding box center [1034, 199] width 147 height 19
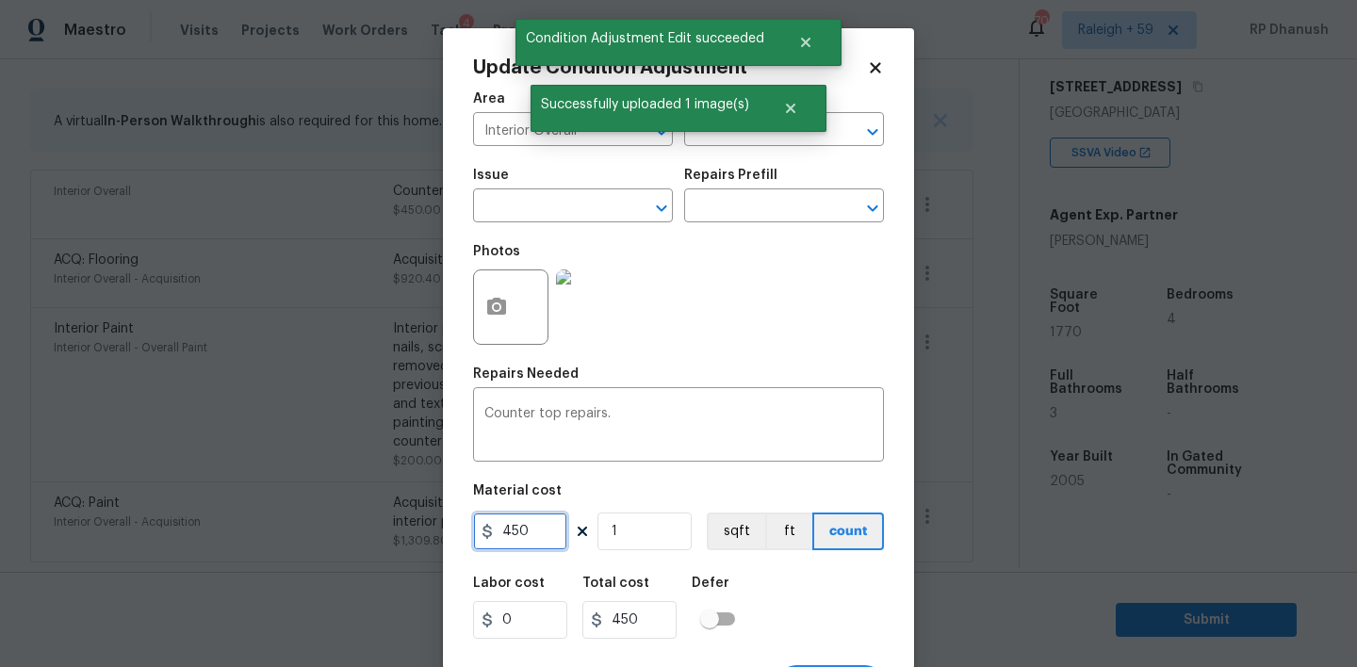
click at [533, 524] on input "450" at bounding box center [520, 532] width 94 height 38
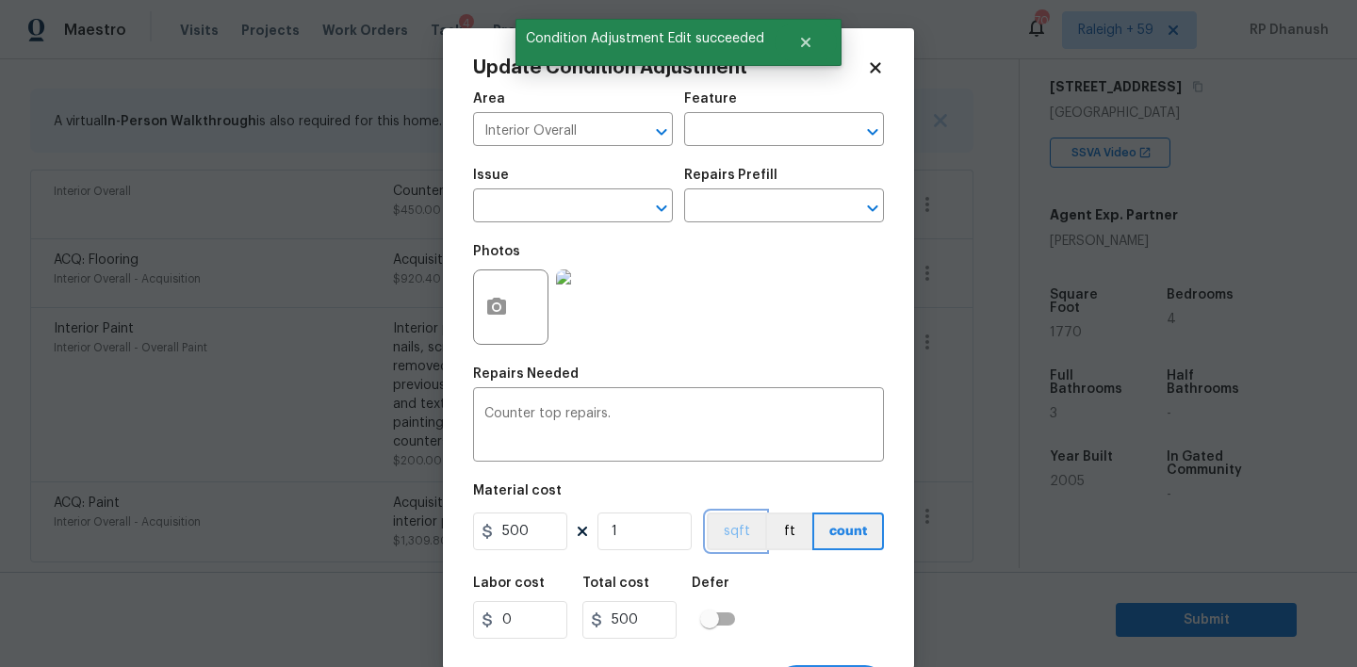
scroll to position [37, 0]
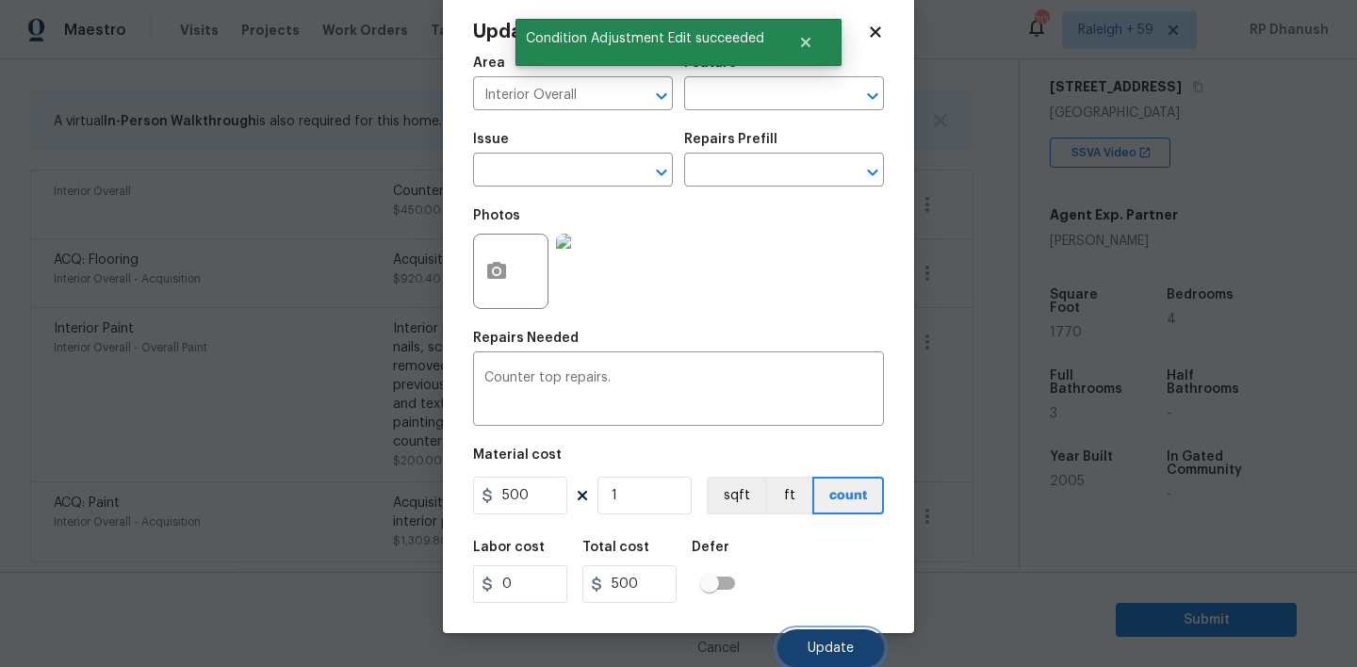
click at [813, 637] on button "Update" at bounding box center [831, 649] width 106 height 38
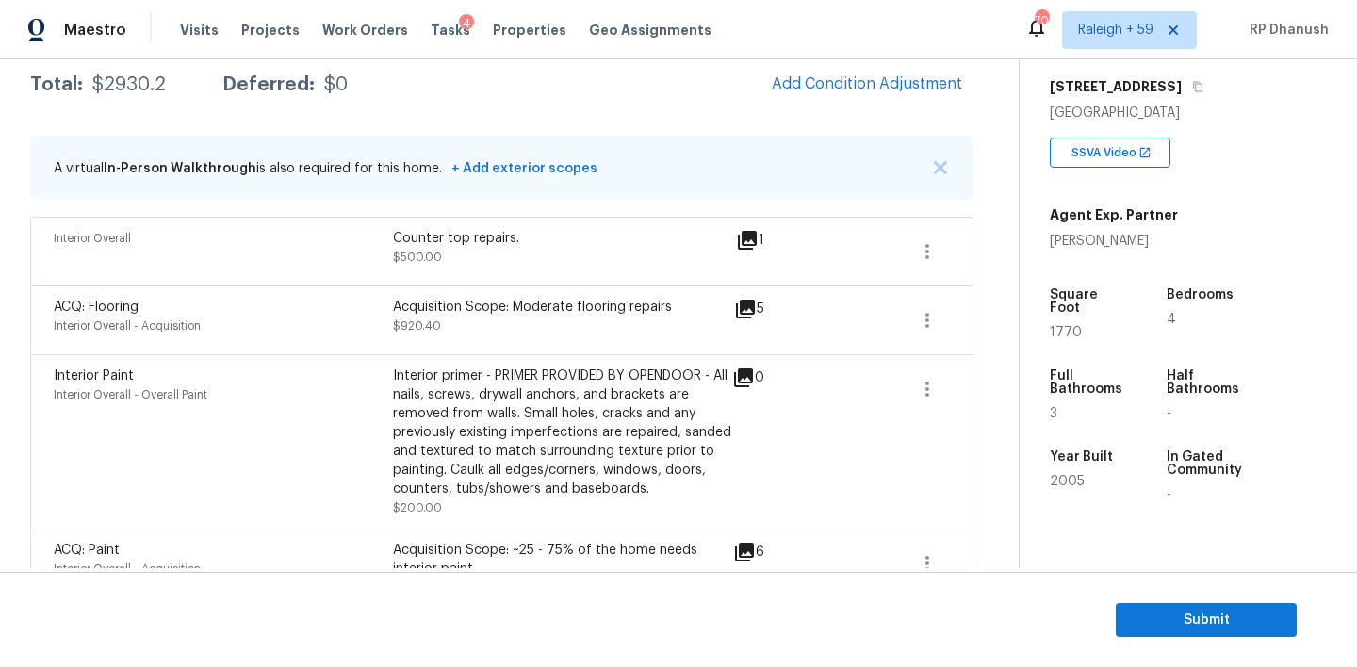
scroll to position [292, 0]
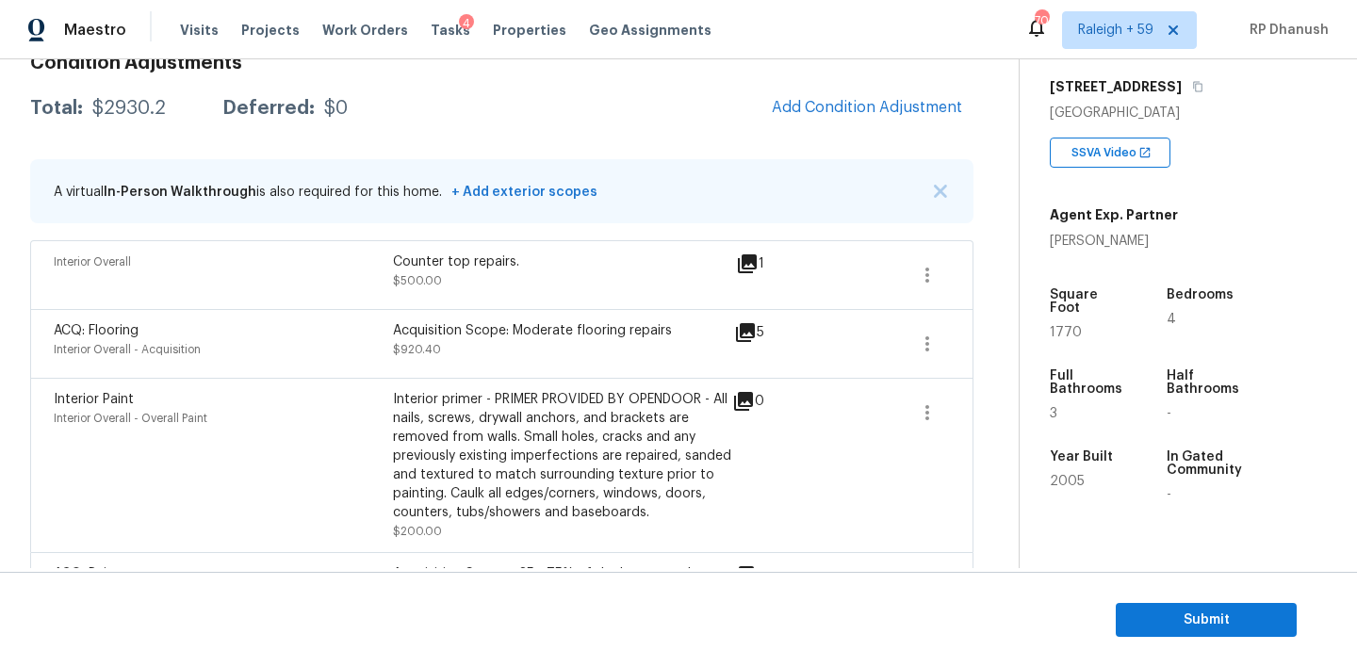
click at [875, 135] on div "Condition Adjustments Total: $2930.2 Deferred: $0 Add Condition Adjustment A vi…" at bounding box center [501, 336] width 943 height 595
click at [861, 88] on button "Add Condition Adjustment" at bounding box center [867, 108] width 213 height 40
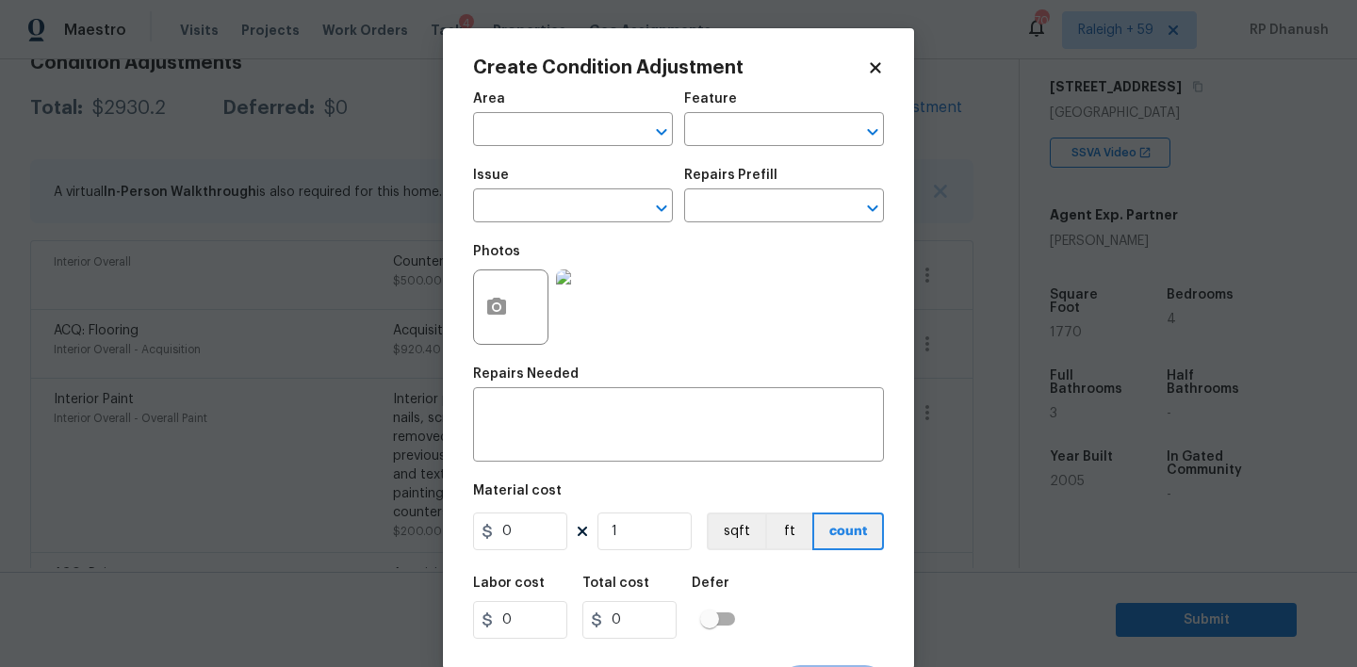
click at [590, 105] on div "Area" at bounding box center [573, 104] width 200 height 25
click at [582, 127] on input "text" at bounding box center [546, 131] width 147 height 29
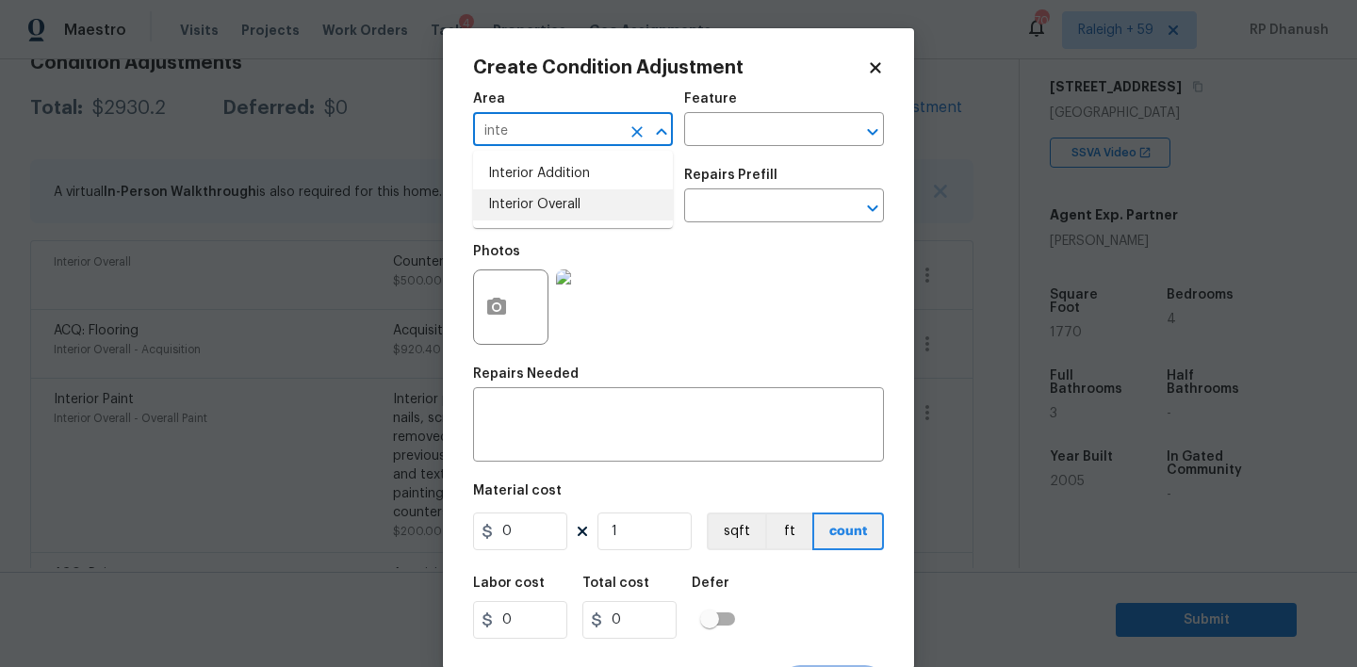
click at [573, 213] on li "Interior Overall" at bounding box center [573, 204] width 200 height 31
click at [679, 152] on div "Area Interior Overall ​ Feature ​" at bounding box center [678, 119] width 411 height 76
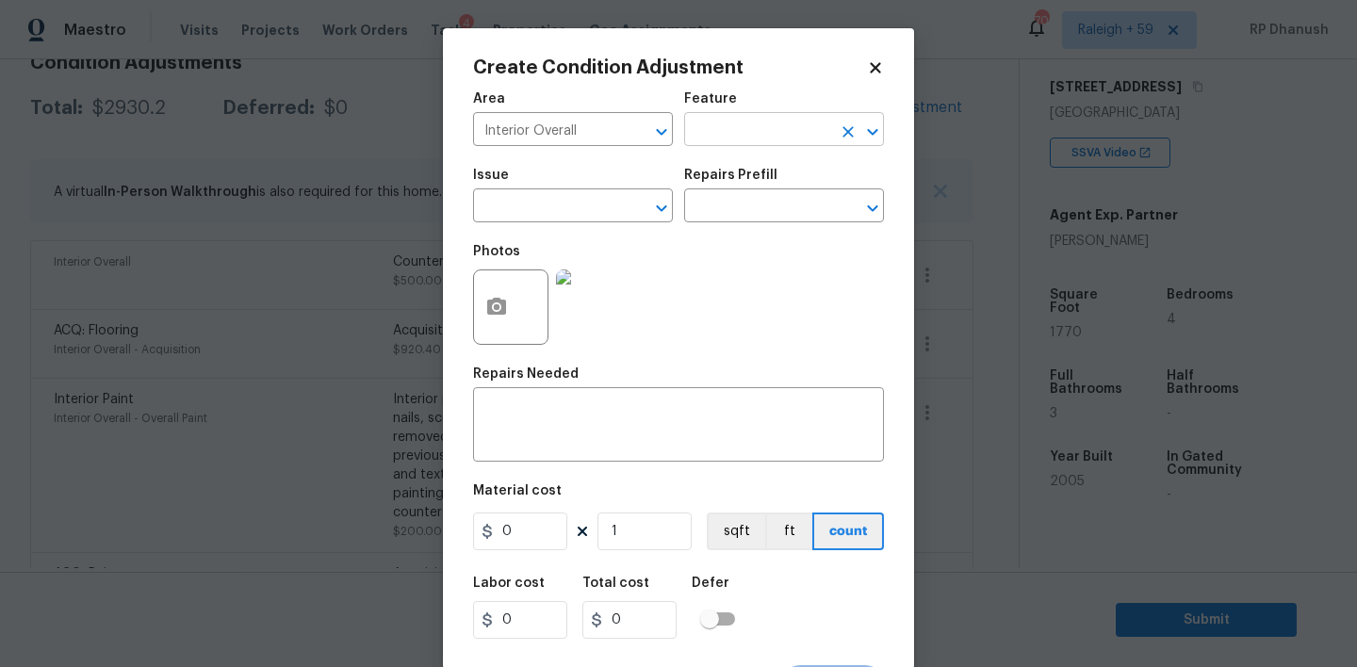
click at [710, 139] on input "text" at bounding box center [757, 131] width 147 height 29
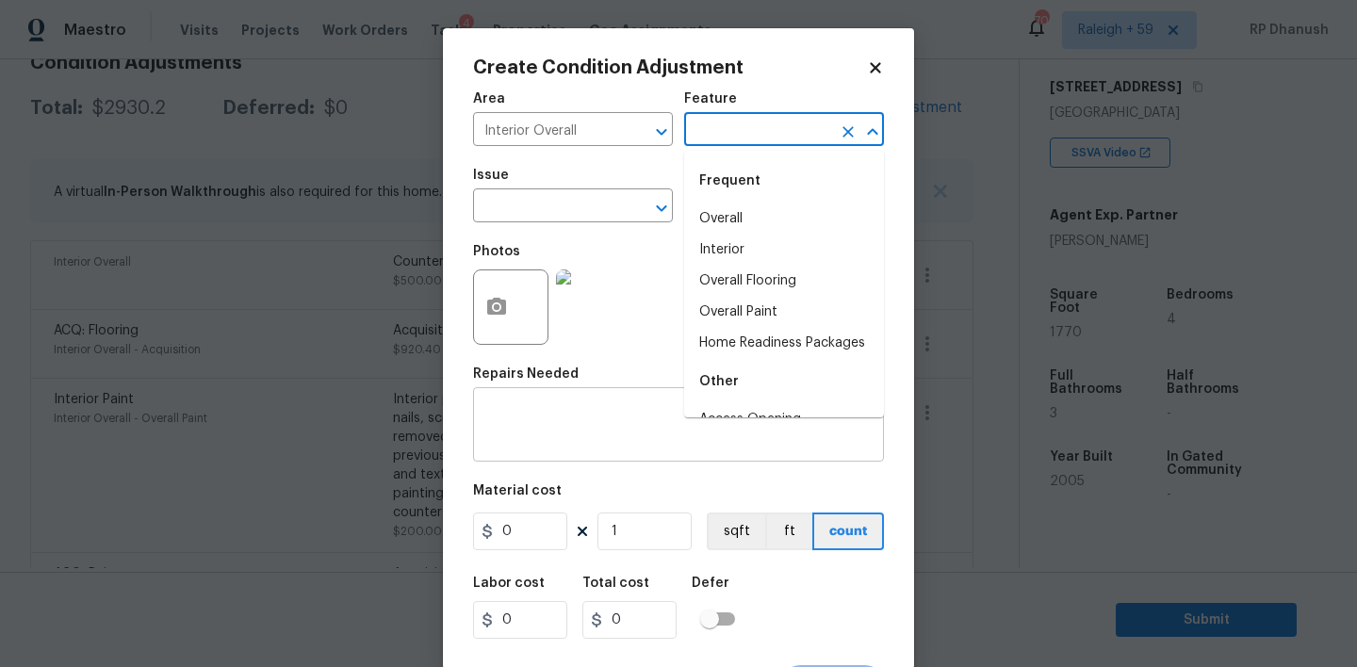
click at [563, 434] on textarea at bounding box center [678, 427] width 388 height 40
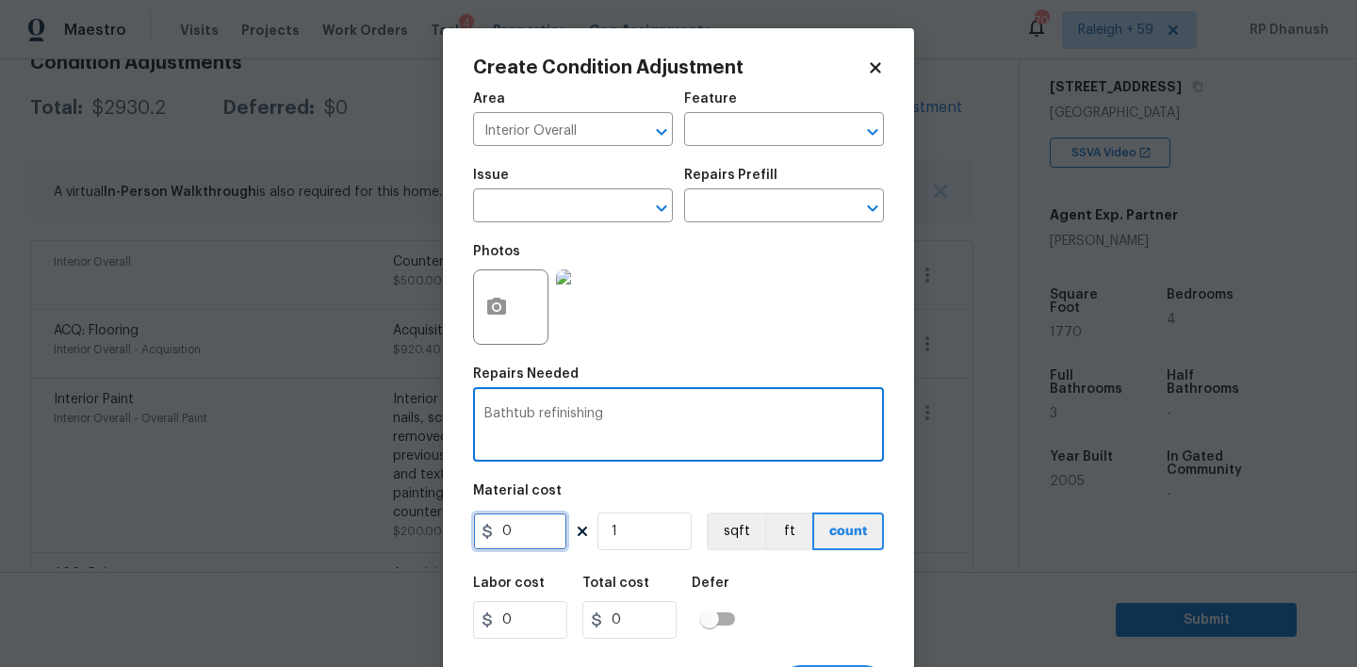
click at [548, 539] on input "0" at bounding box center [520, 532] width 94 height 38
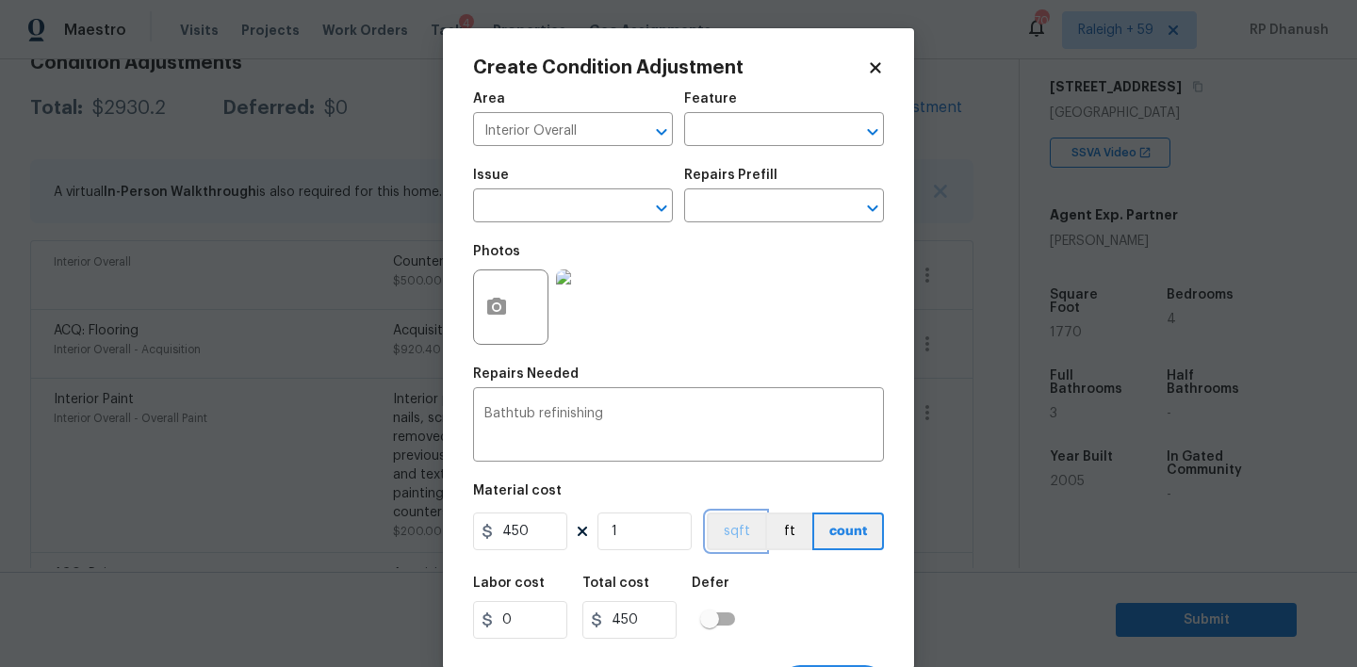
scroll to position [37, 0]
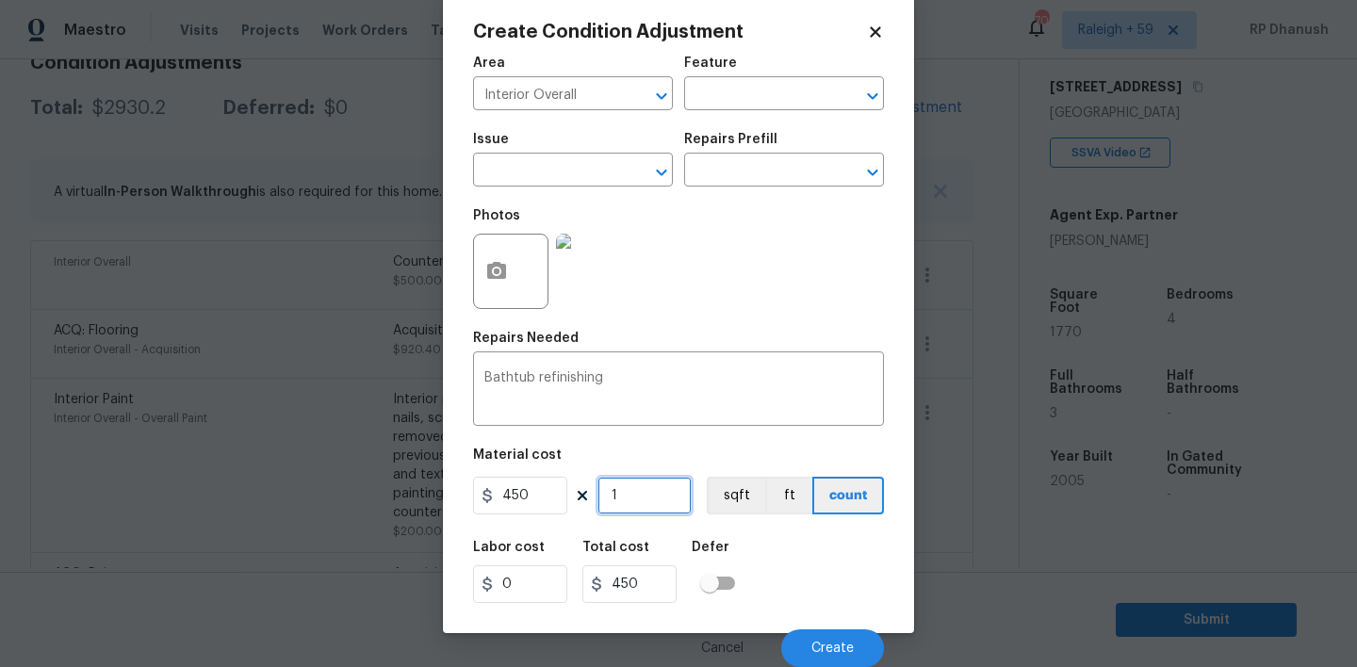
click at [621, 493] on input "1" at bounding box center [644, 496] width 94 height 38
click at [539, 493] on input "450" at bounding box center [520, 496] width 94 height 38
click at [512, 262] on button "button" at bounding box center [496, 272] width 45 height 74
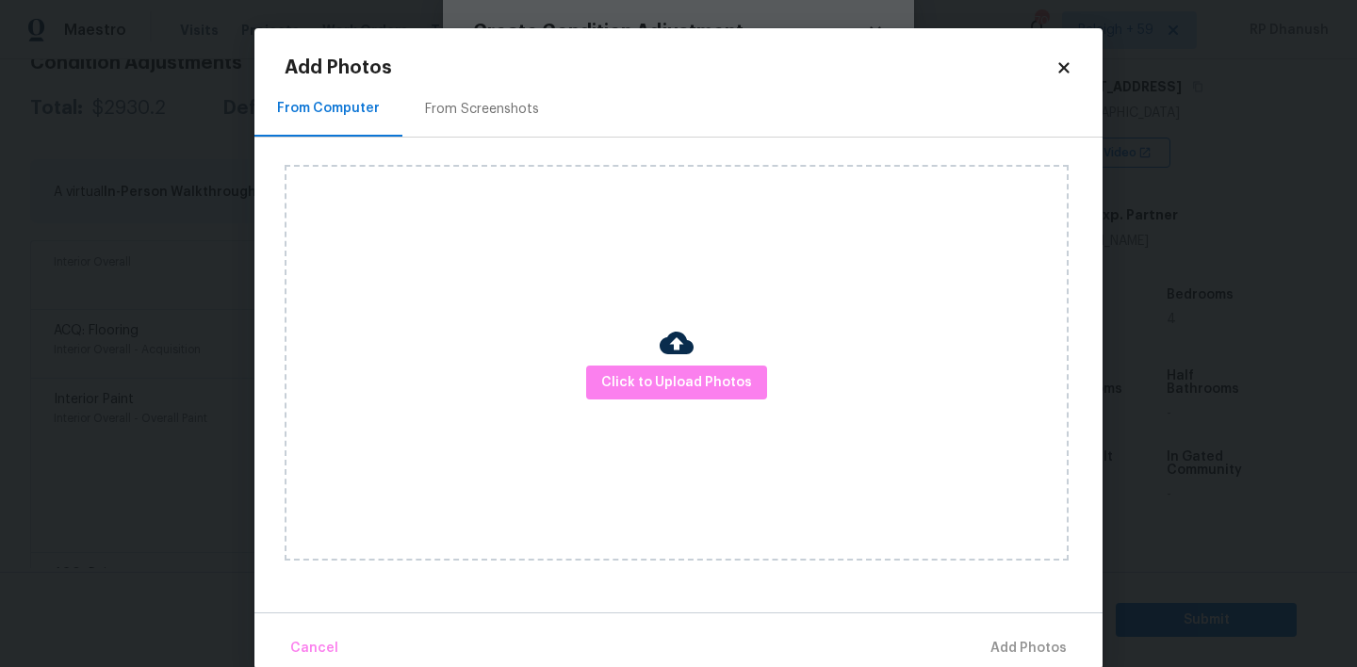
click at [675, 338] on img at bounding box center [677, 343] width 34 height 34
click at [675, 375] on span "Click to Upload Photos" at bounding box center [676, 383] width 151 height 24
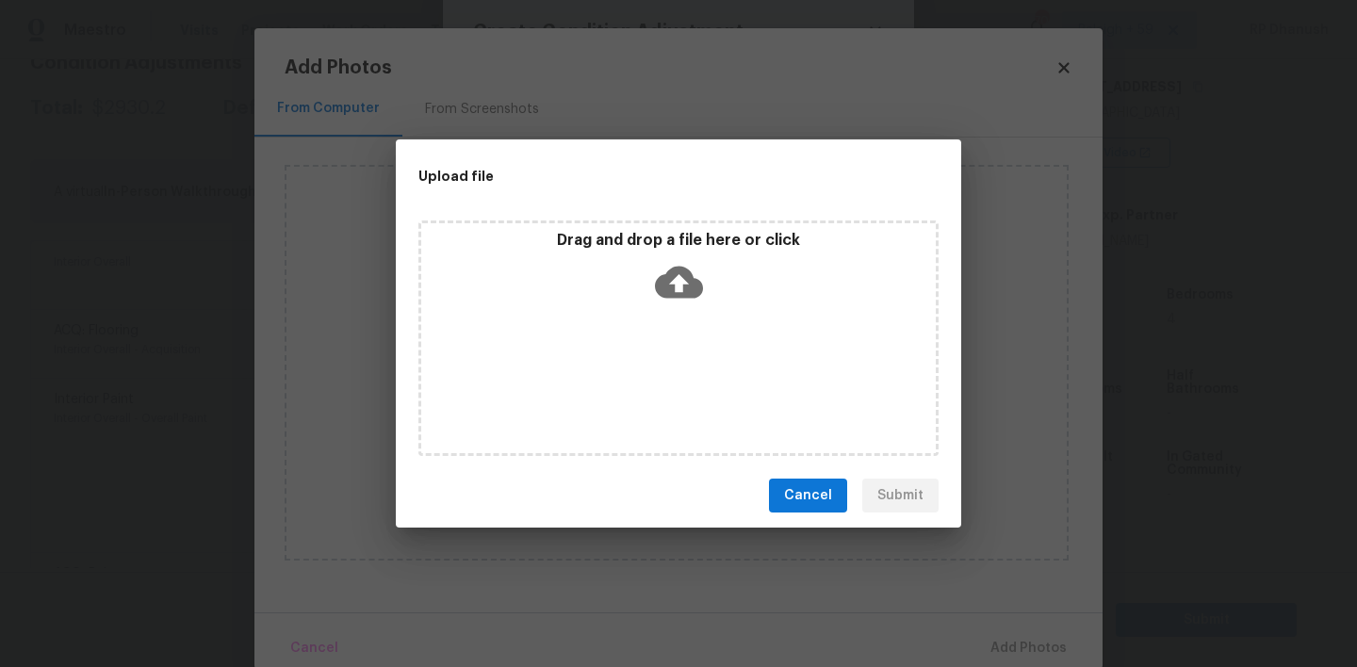
click at [675, 227] on div "Drag and drop a file here or click" at bounding box center [678, 339] width 520 height 236
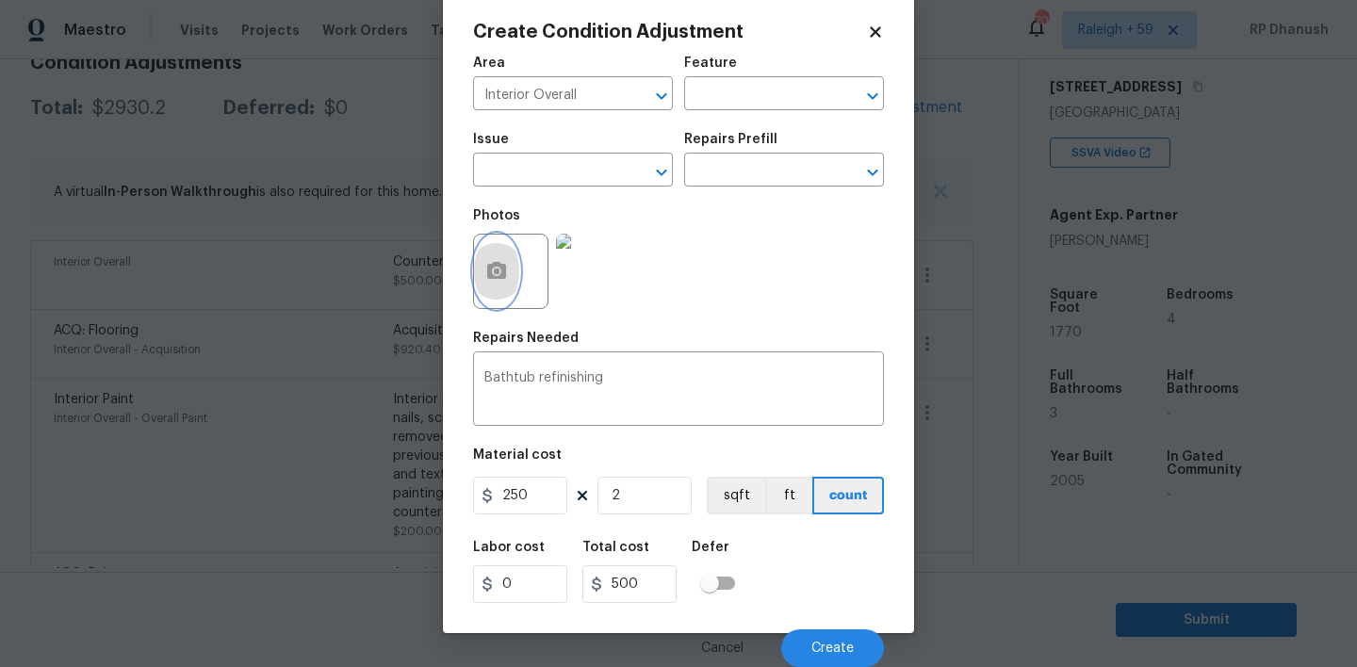
click at [497, 270] on circle "button" at bounding box center [497, 272] width 6 height 6
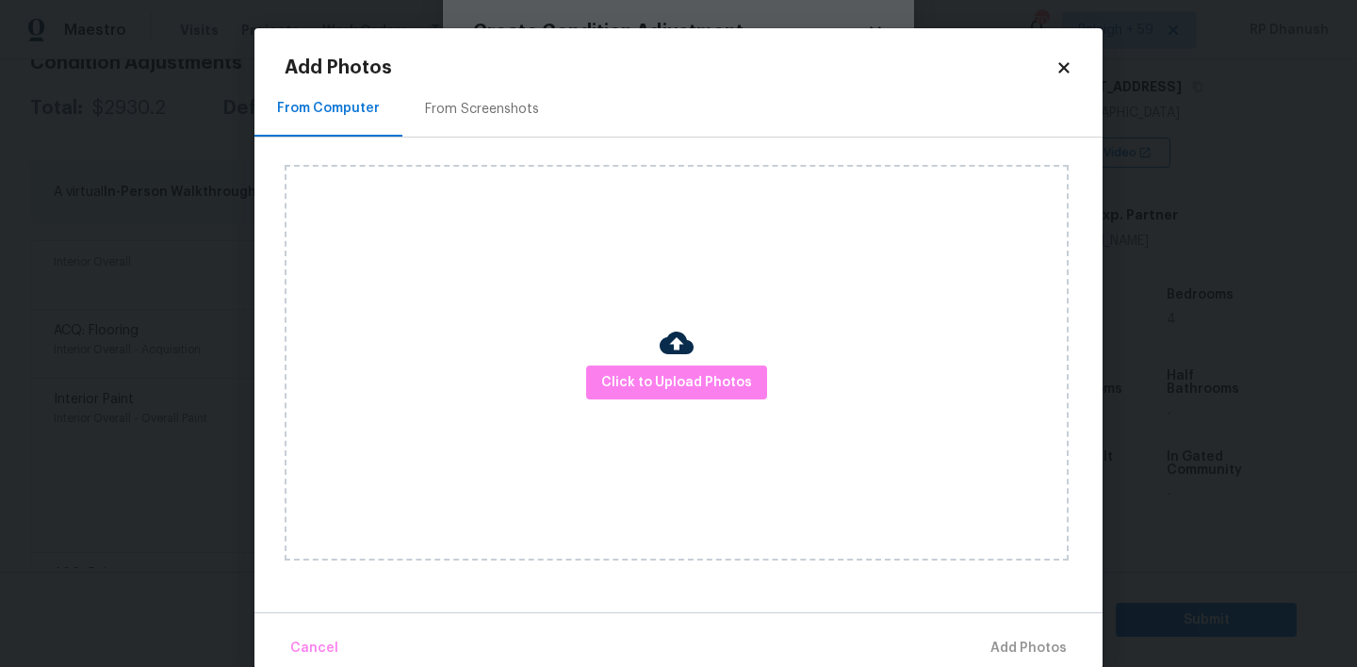
click at [462, 104] on div "From Screenshots" at bounding box center [482, 109] width 114 height 19
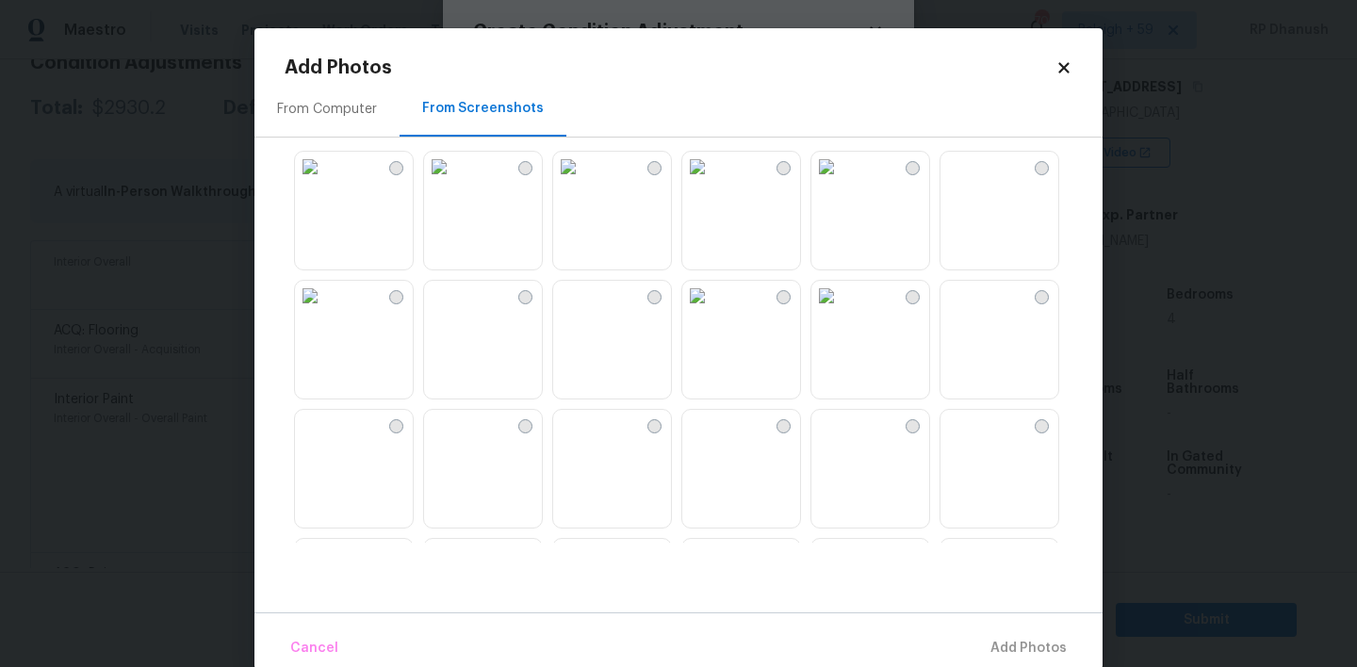
click at [712, 311] on img at bounding box center [697, 296] width 30 height 30
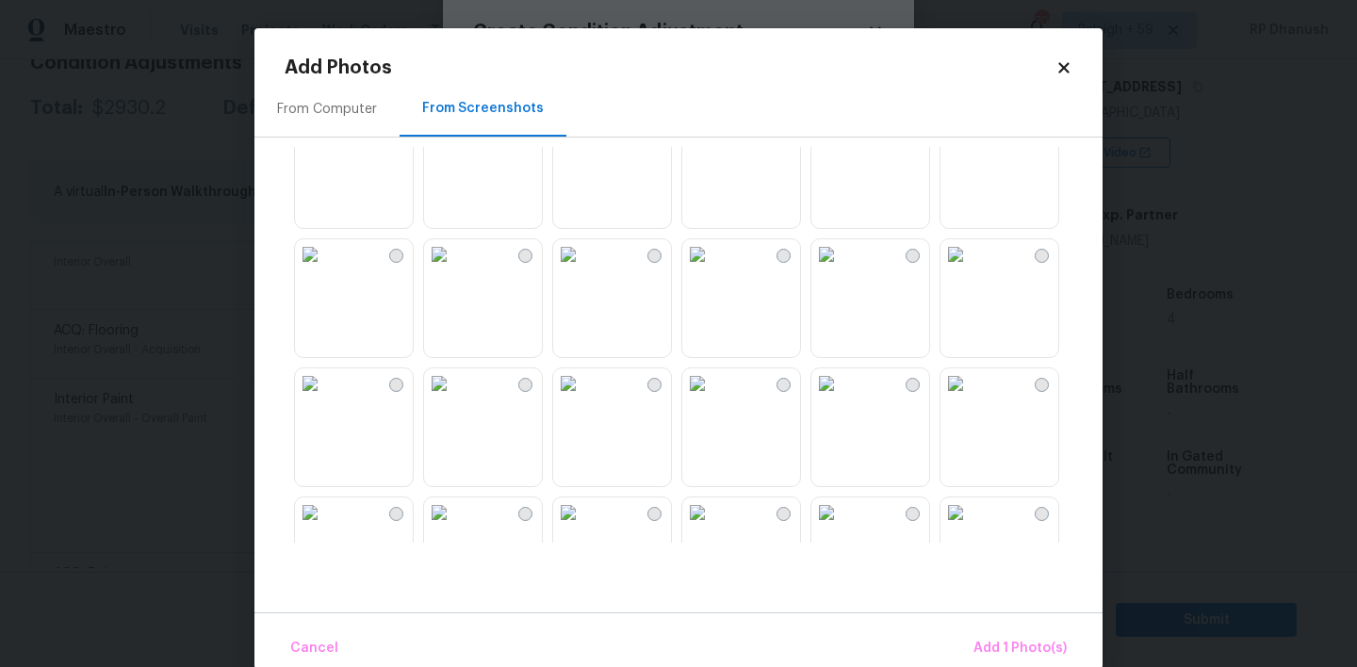
scroll to position [1052, 0]
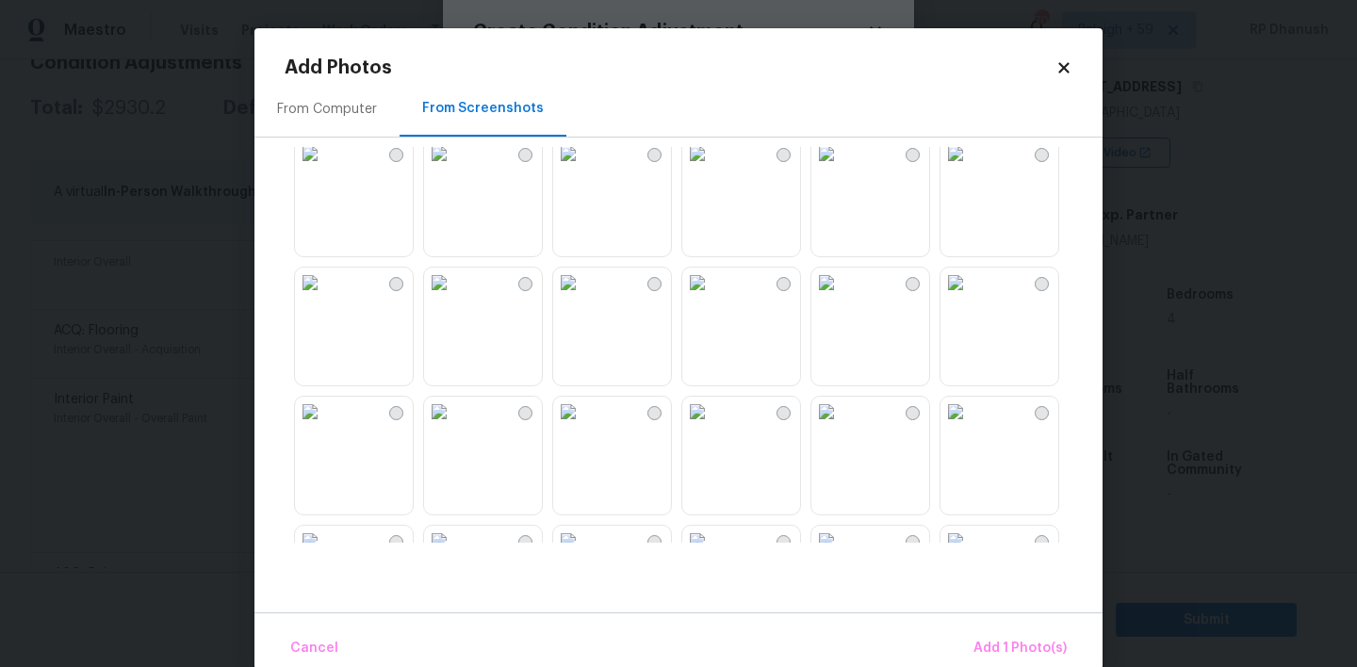
click at [712, 169] on img at bounding box center [697, 154] width 30 height 30
click at [1017, 647] on span "Add 2 Photo(s)" at bounding box center [1019, 649] width 96 height 24
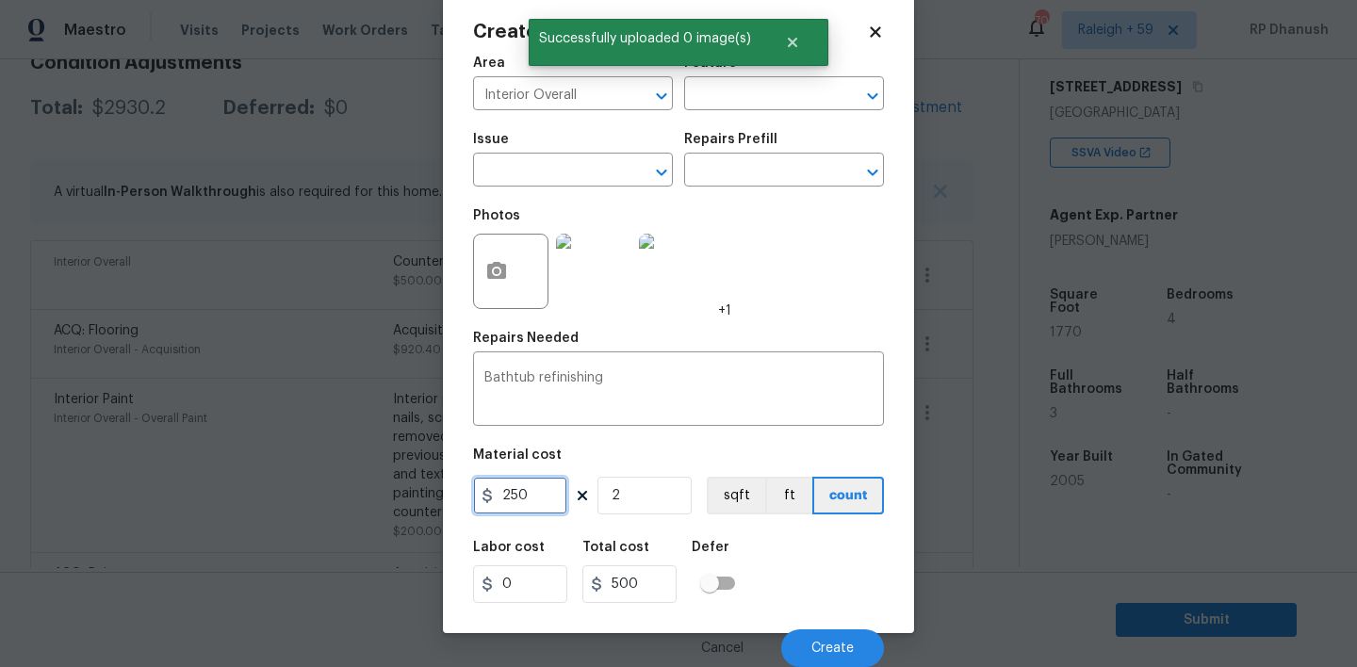
click at [520, 483] on input "250" at bounding box center [520, 496] width 94 height 38
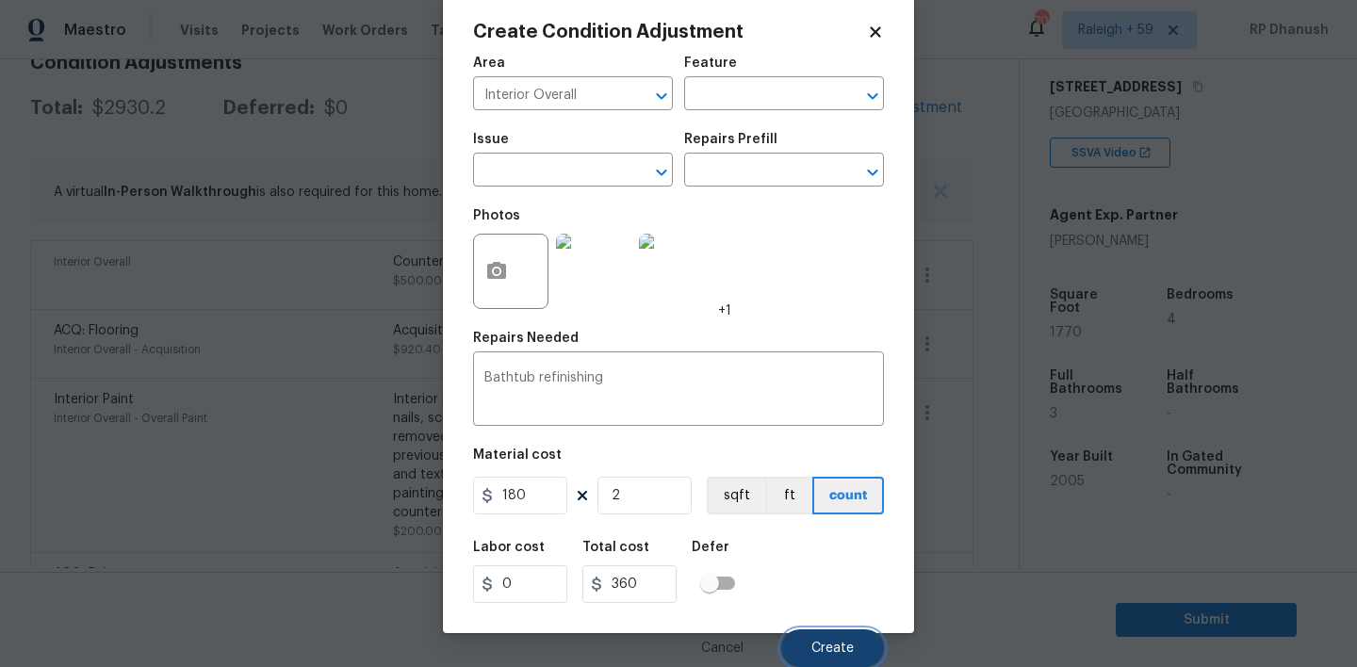
click at [842, 640] on button "Create" at bounding box center [832, 649] width 103 height 38
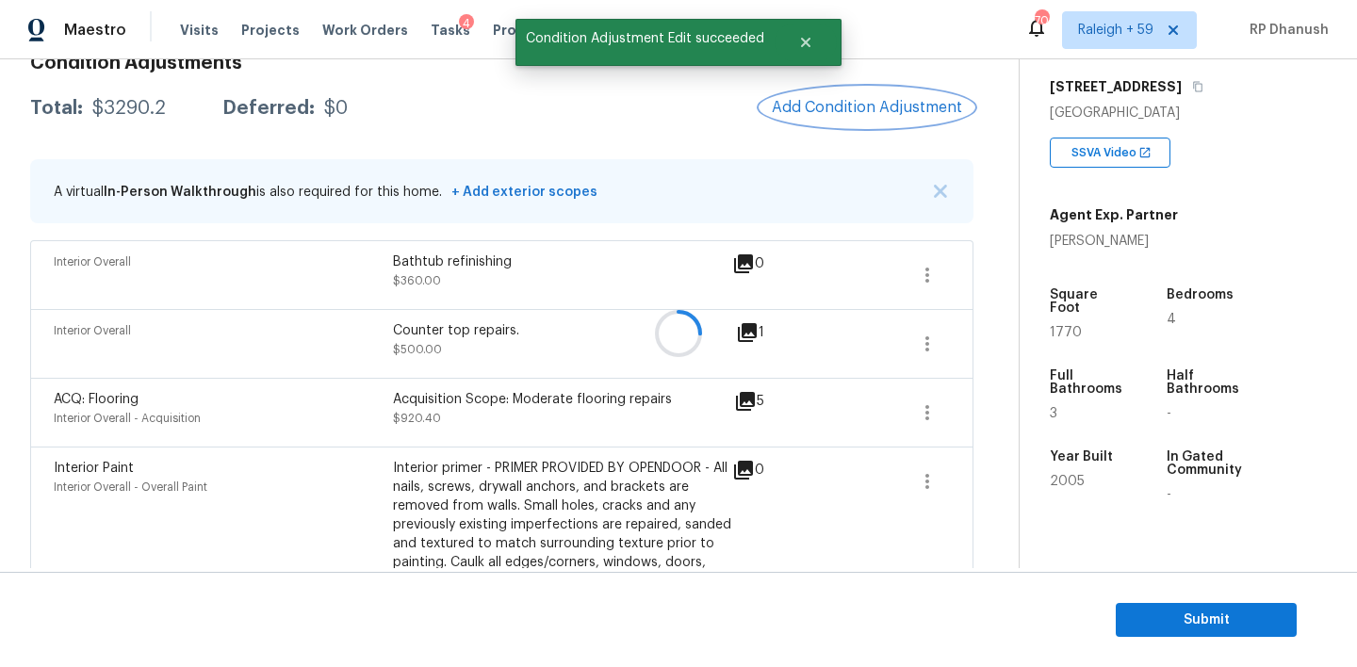
scroll to position [0, 0]
click at [880, 121] on button "Add Condition Adjustment" at bounding box center [867, 108] width 213 height 40
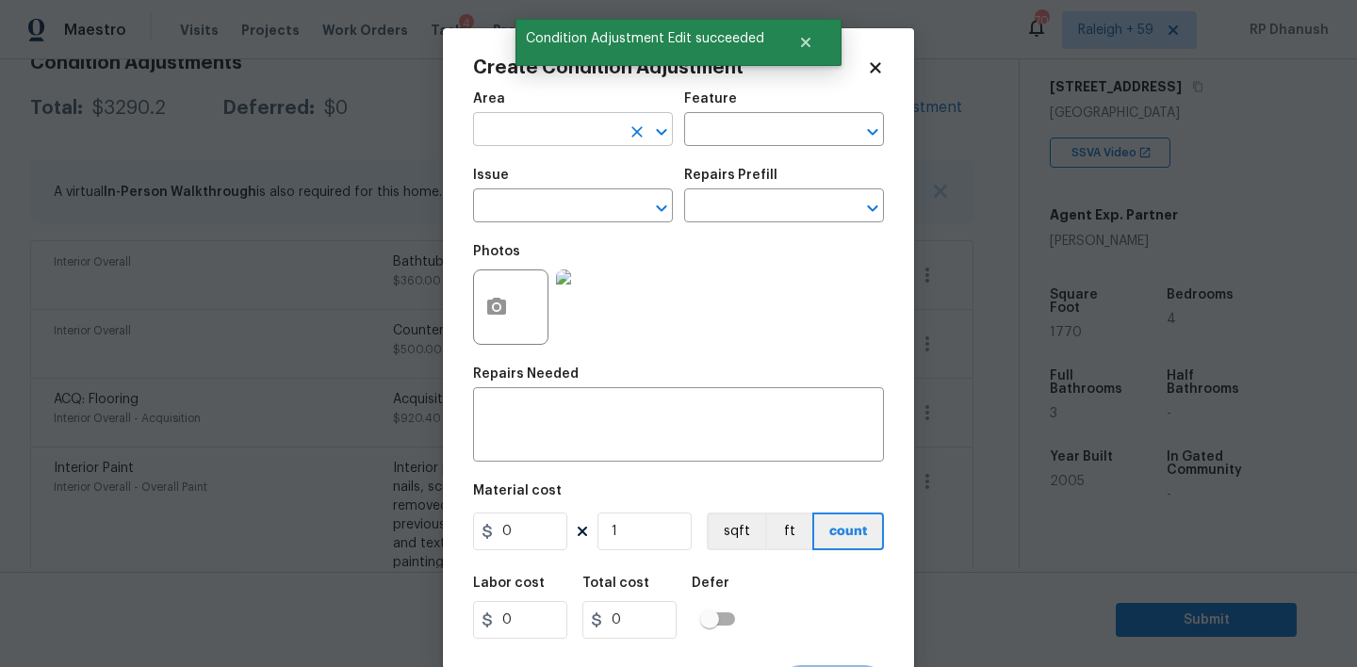
click at [537, 136] on input "text" at bounding box center [546, 131] width 147 height 29
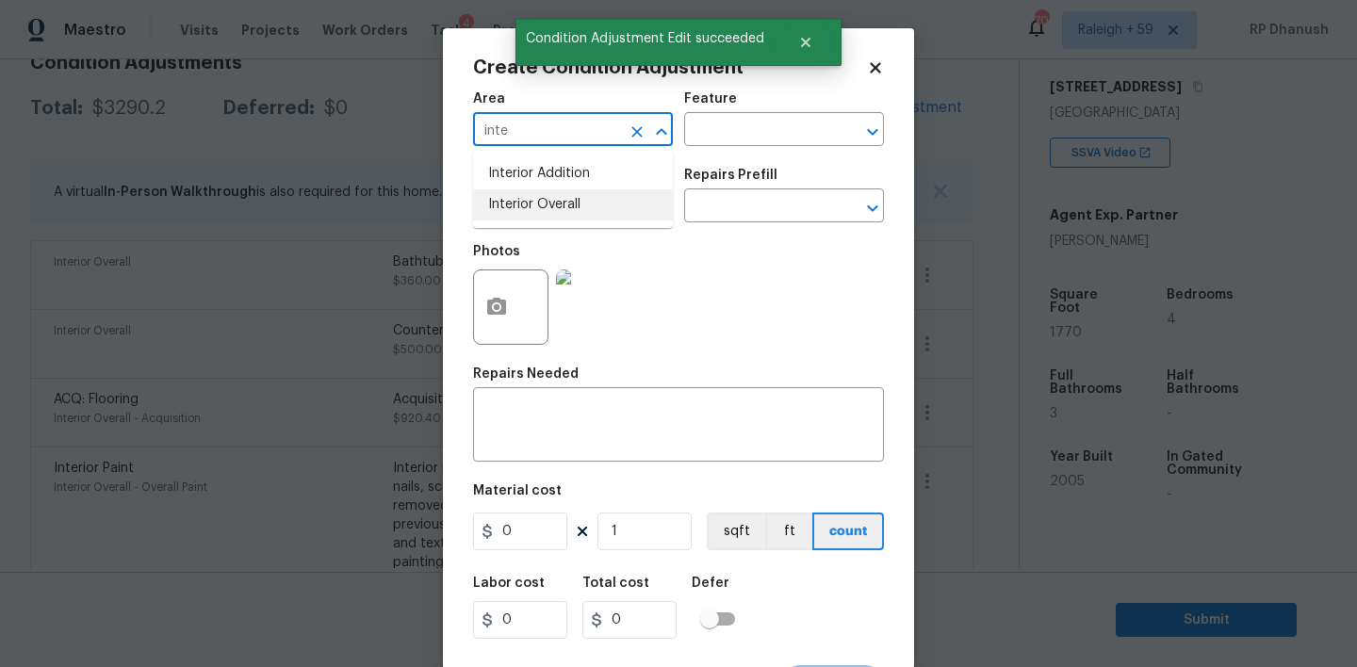
click at [529, 202] on li "Interior Overall" at bounding box center [573, 204] width 200 height 31
click at [529, 445] on textarea at bounding box center [678, 427] width 388 height 40
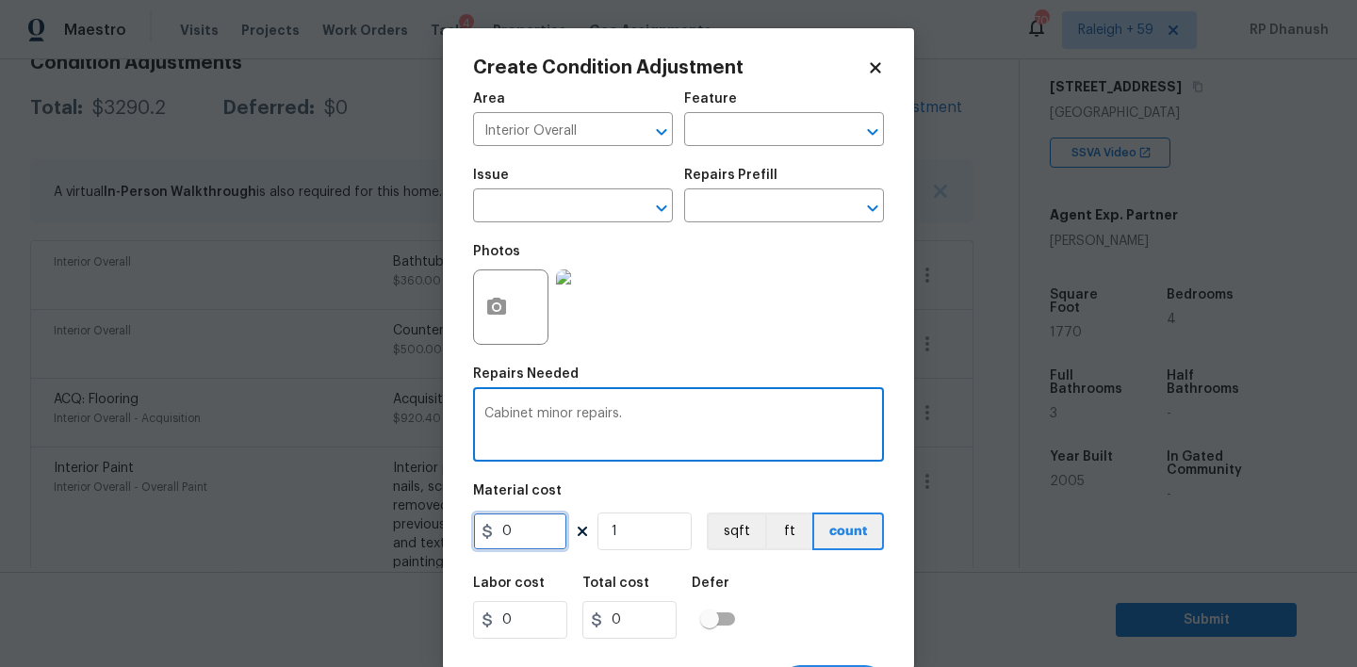
click at [516, 544] on input "0" at bounding box center [520, 532] width 94 height 38
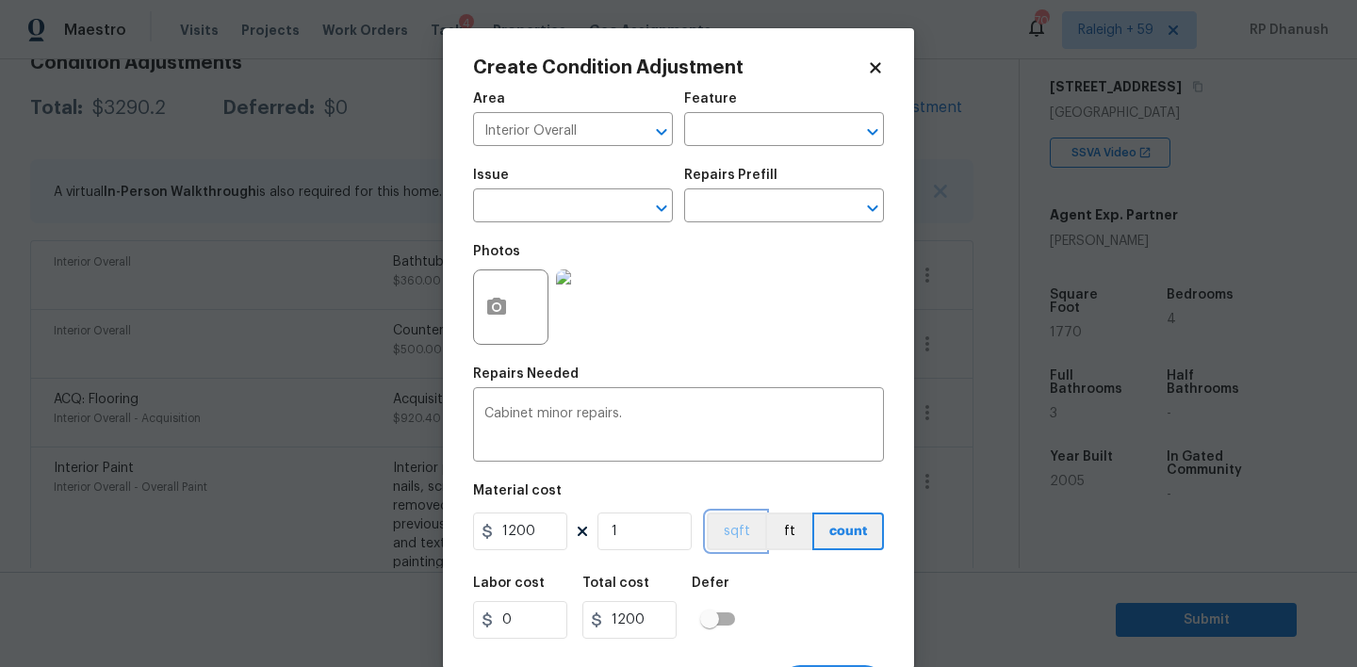
scroll to position [37, 0]
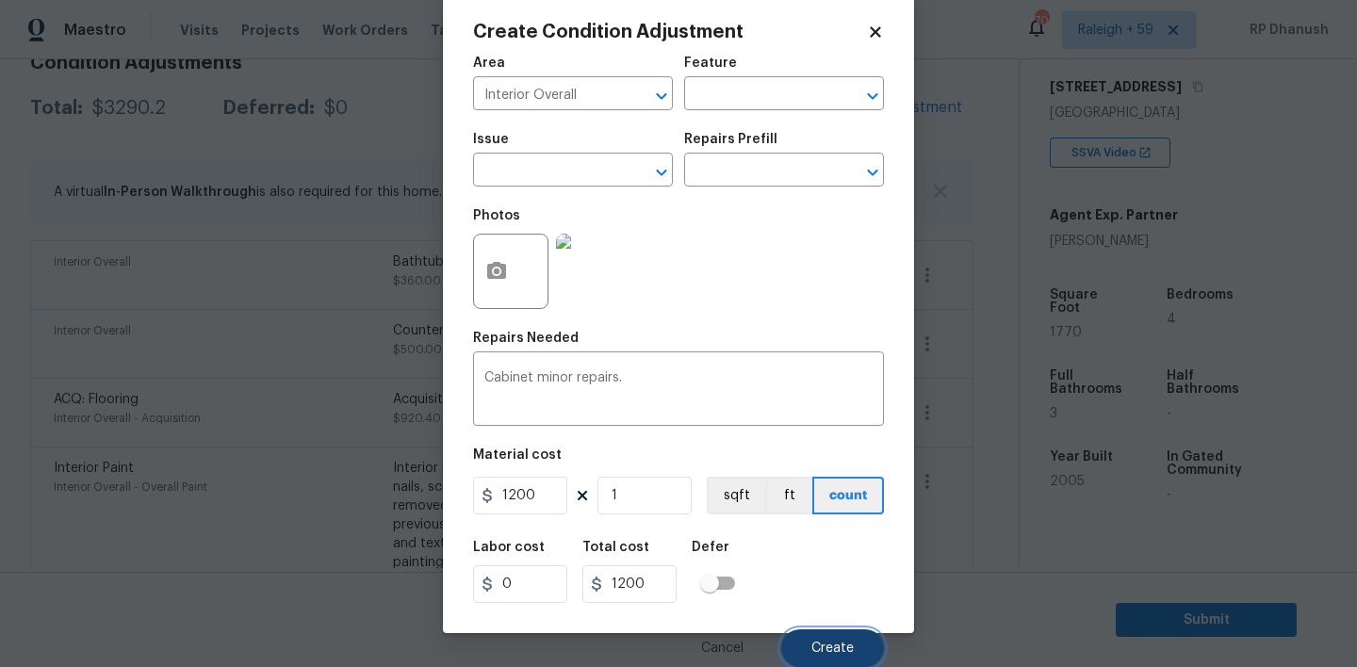
click at [844, 642] on span "Create" at bounding box center [832, 649] width 42 height 14
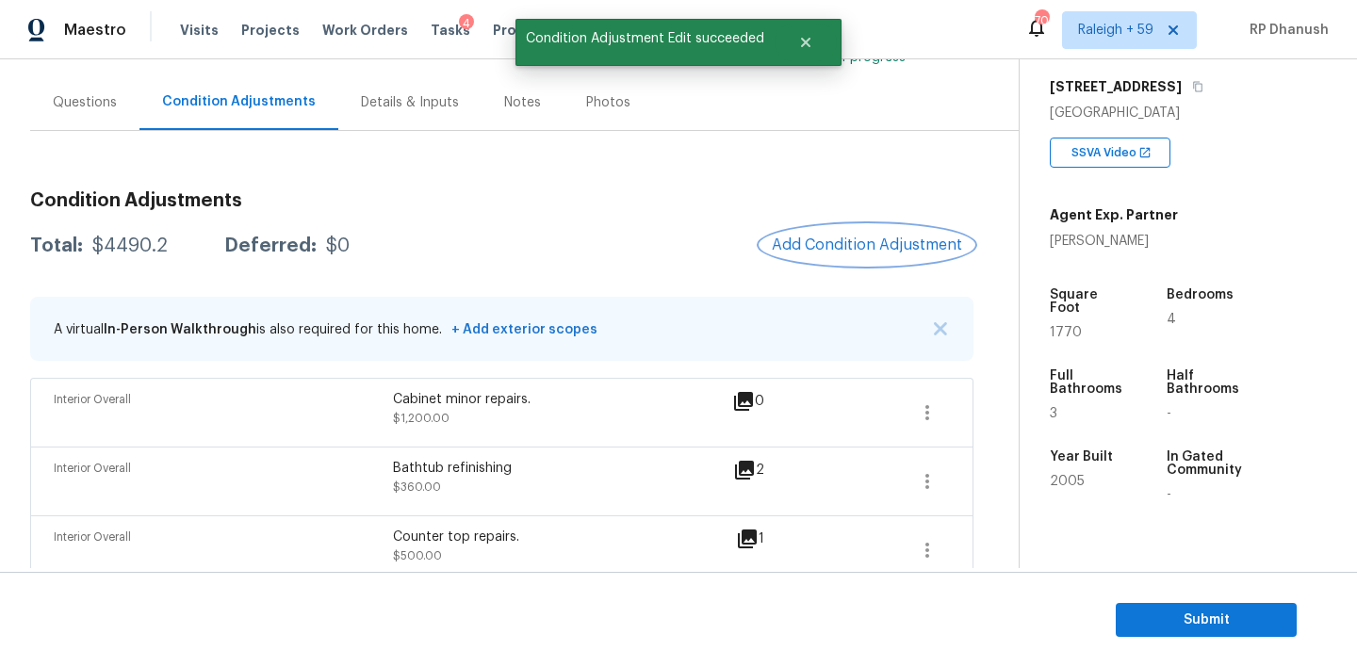
scroll to position [92, 0]
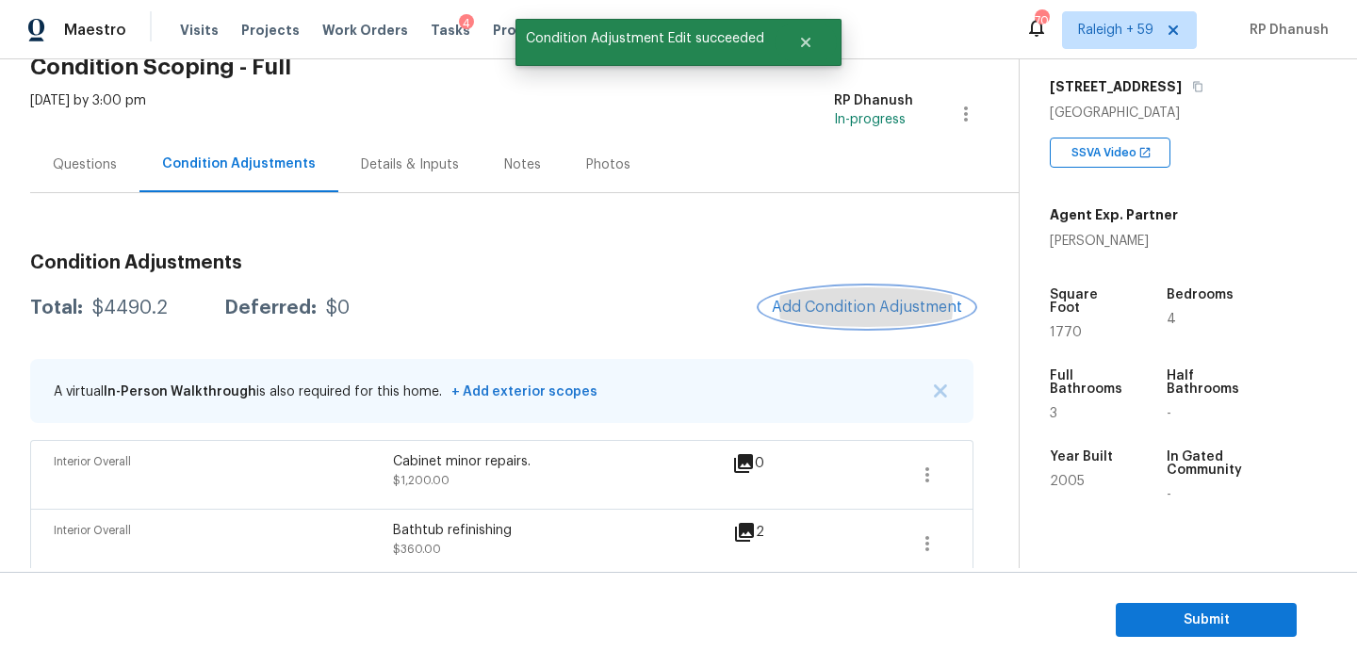
click at [907, 319] on button "Add Condition Adjustment" at bounding box center [867, 307] width 213 height 40
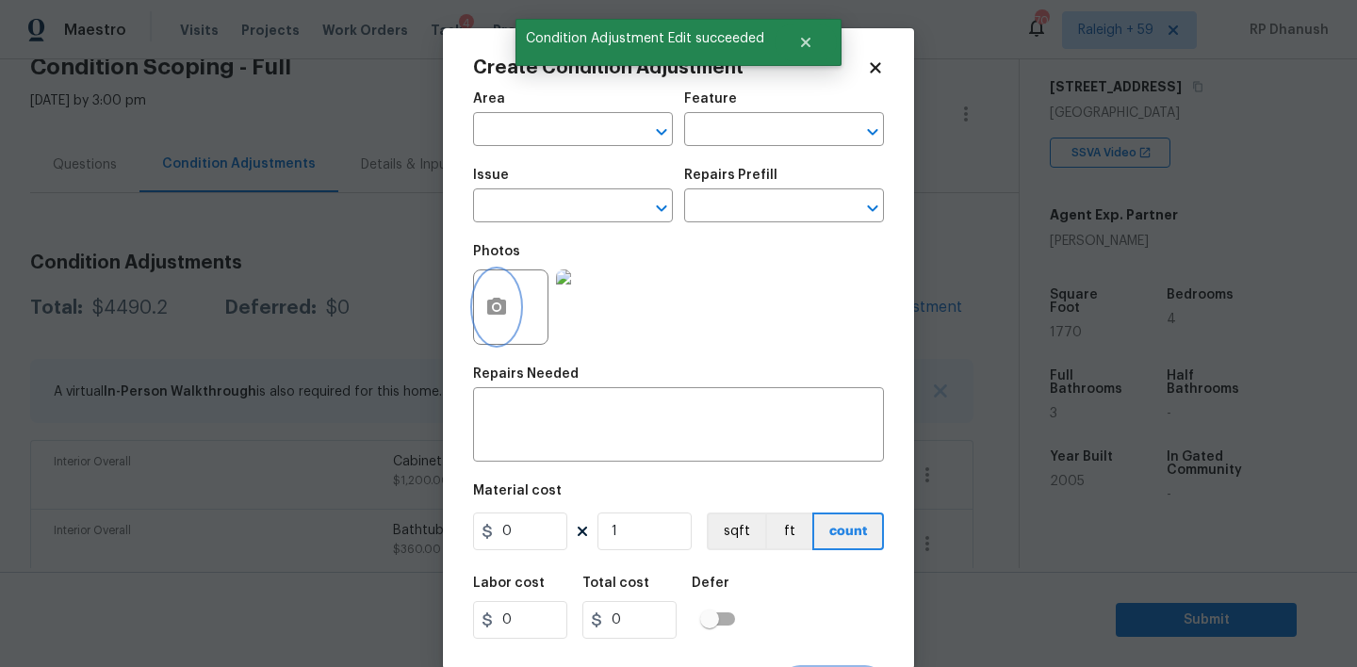
click at [515, 307] on button "button" at bounding box center [496, 307] width 45 height 74
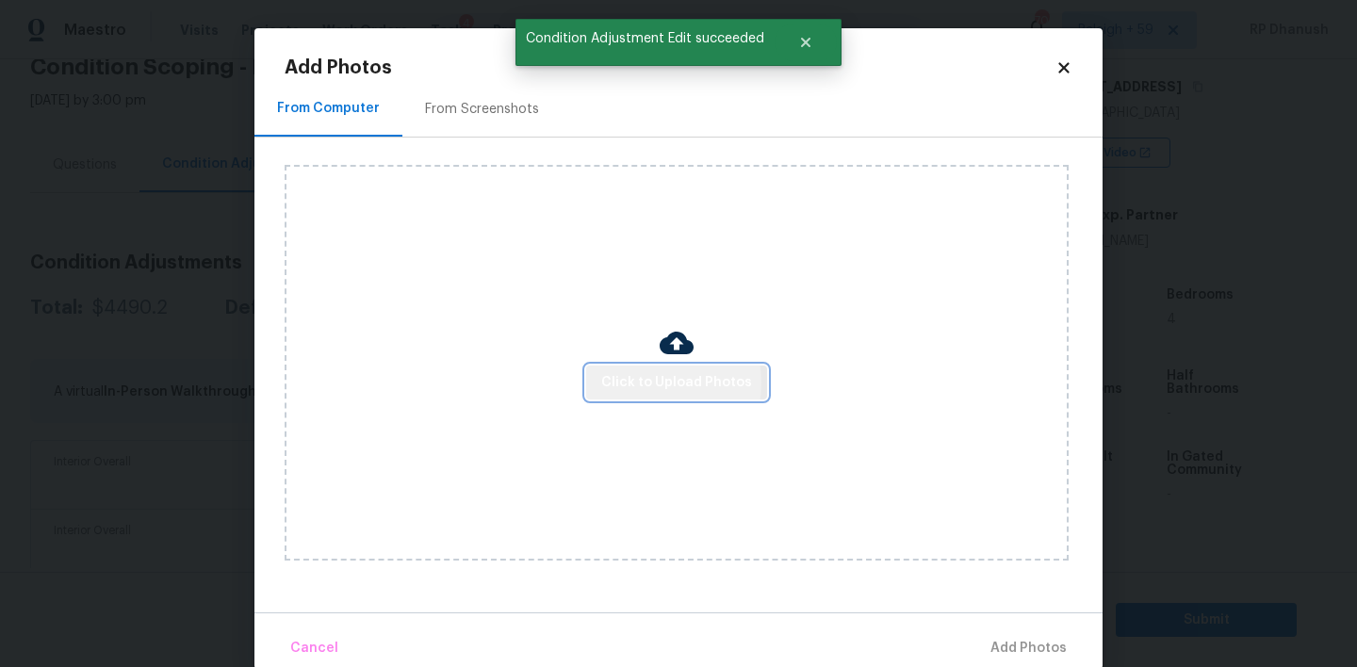
click at [649, 384] on span "Click to Upload Photos" at bounding box center [676, 383] width 151 height 24
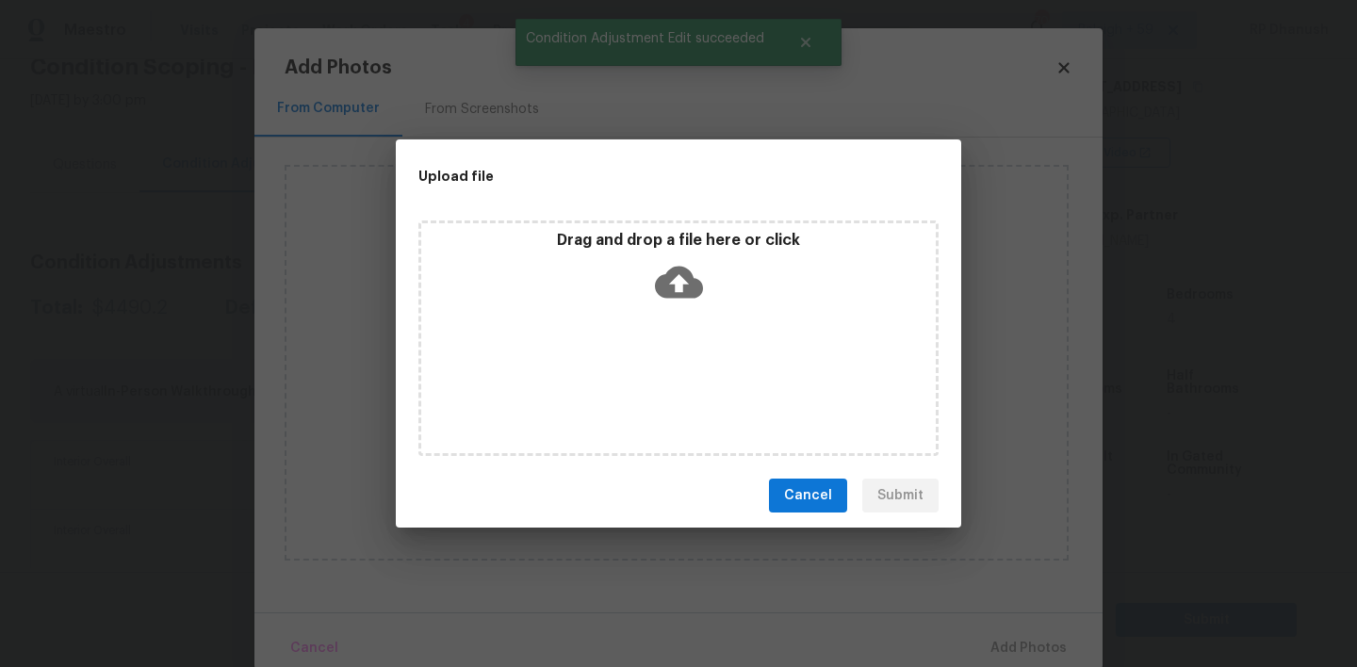
click at [668, 306] on div "Drag and drop a file here or click" at bounding box center [678, 271] width 515 height 81
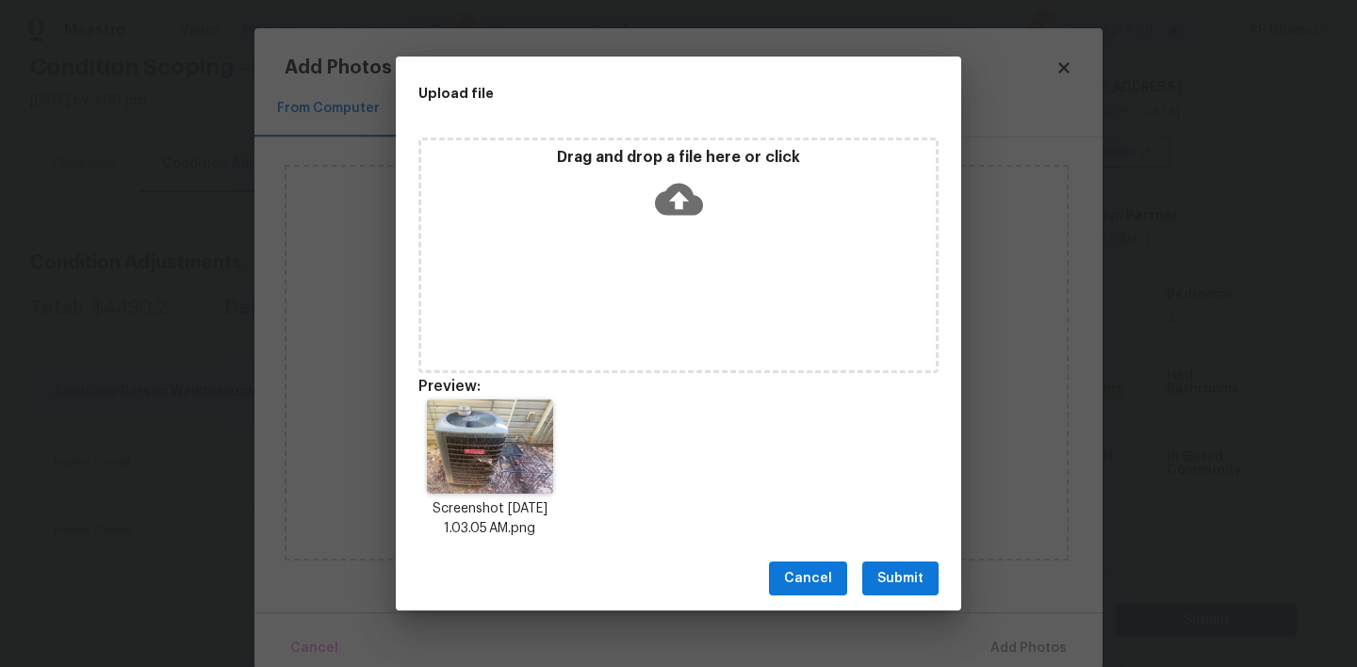
click at [891, 571] on span "Submit" at bounding box center [900, 579] width 46 height 24
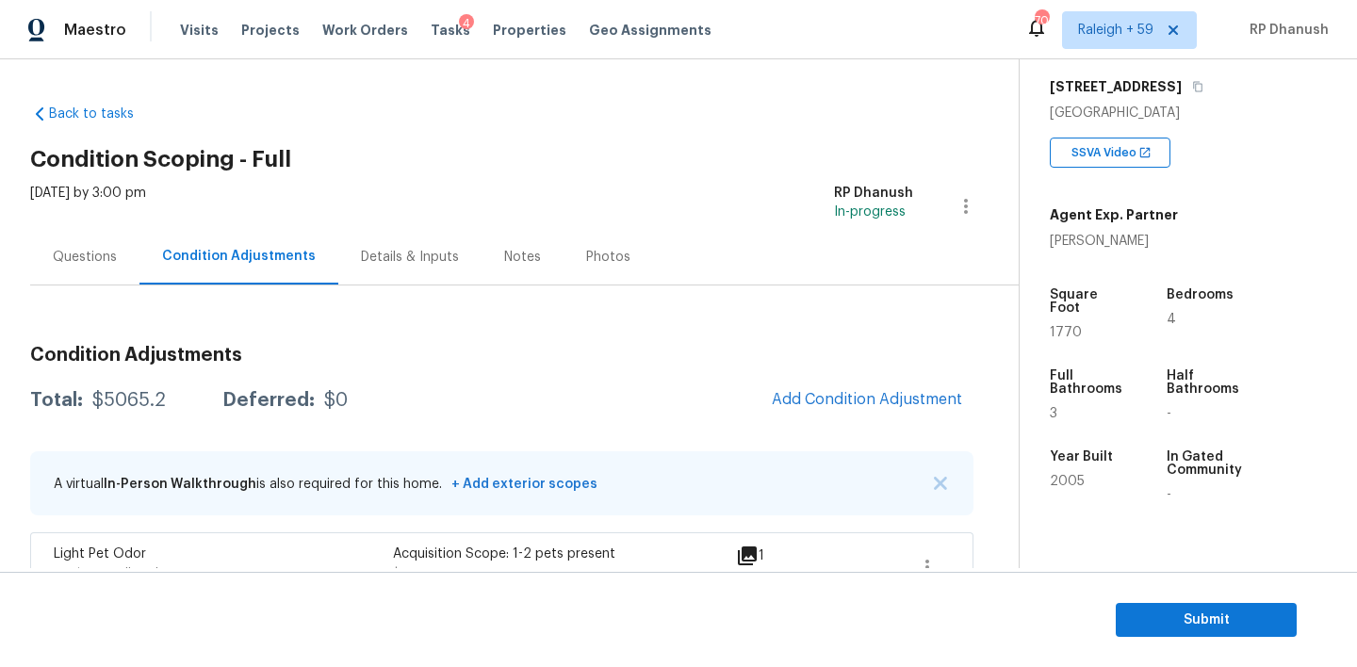
click at [69, 224] on div "[DATE] by 3:00 pm" at bounding box center [88, 206] width 116 height 45
click at [110, 255] on div "Questions" at bounding box center [85, 257] width 64 height 19
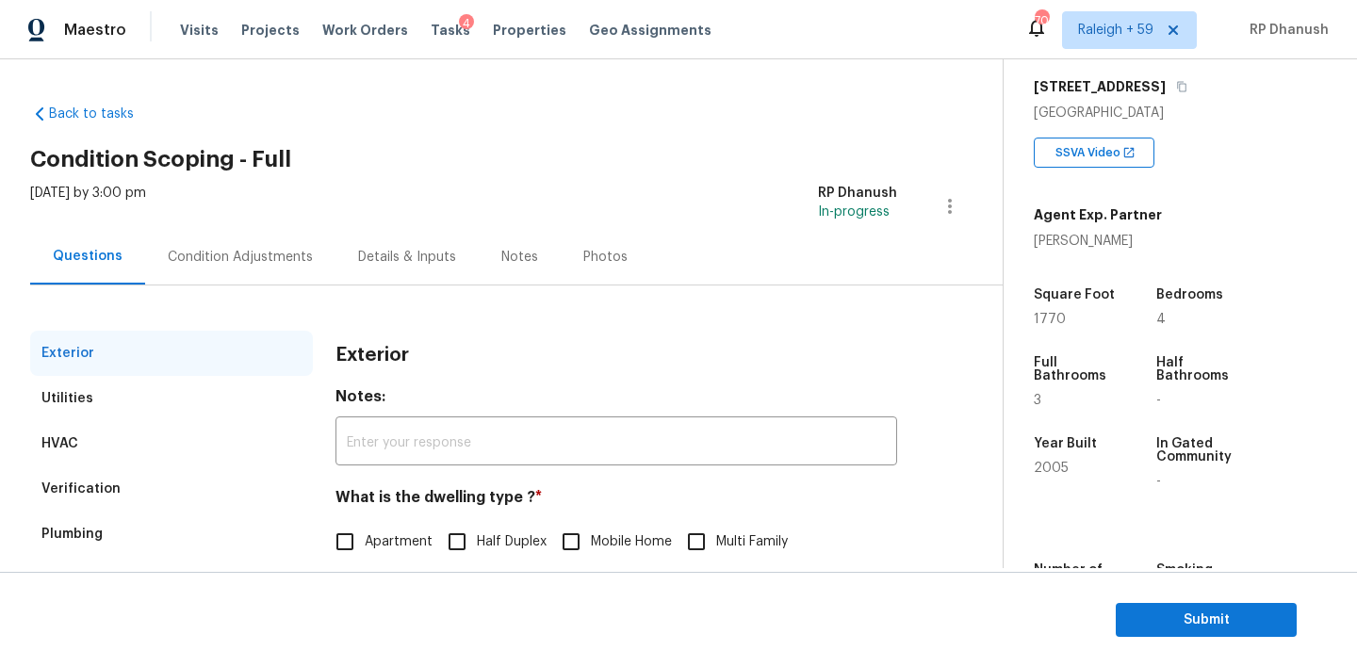
scroll to position [240, 0]
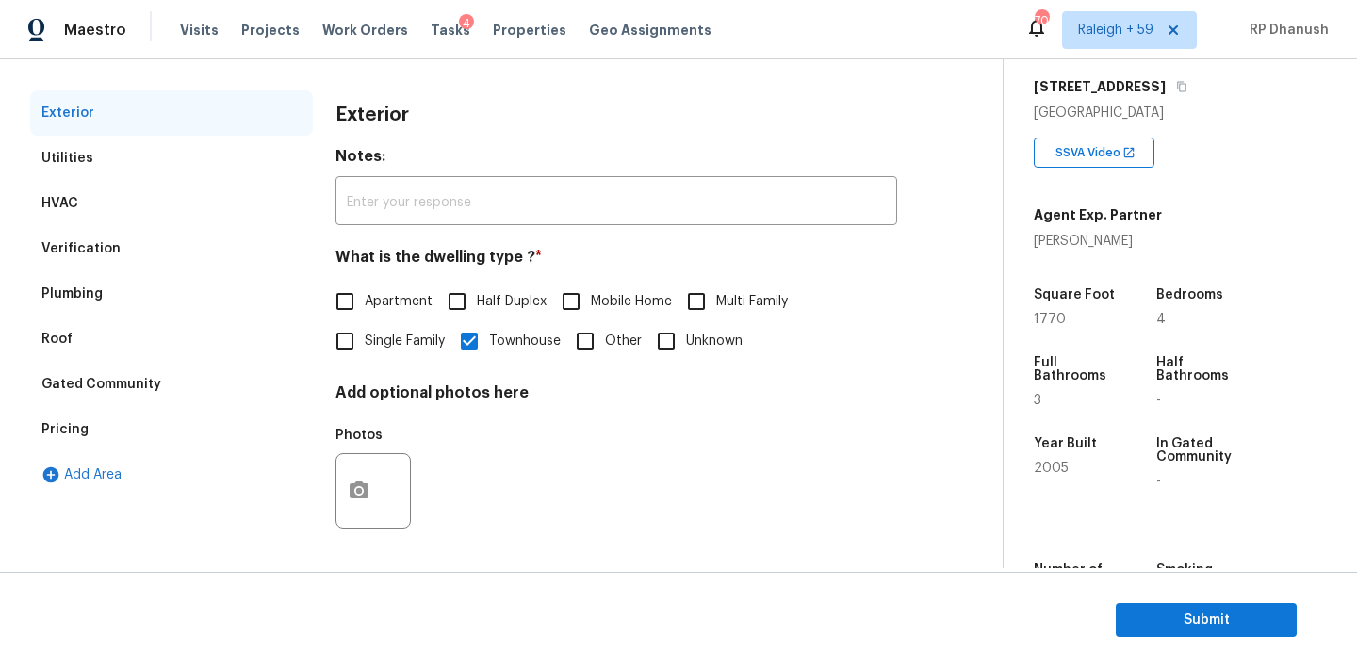
click at [109, 431] on div "Pricing" at bounding box center [171, 429] width 283 height 45
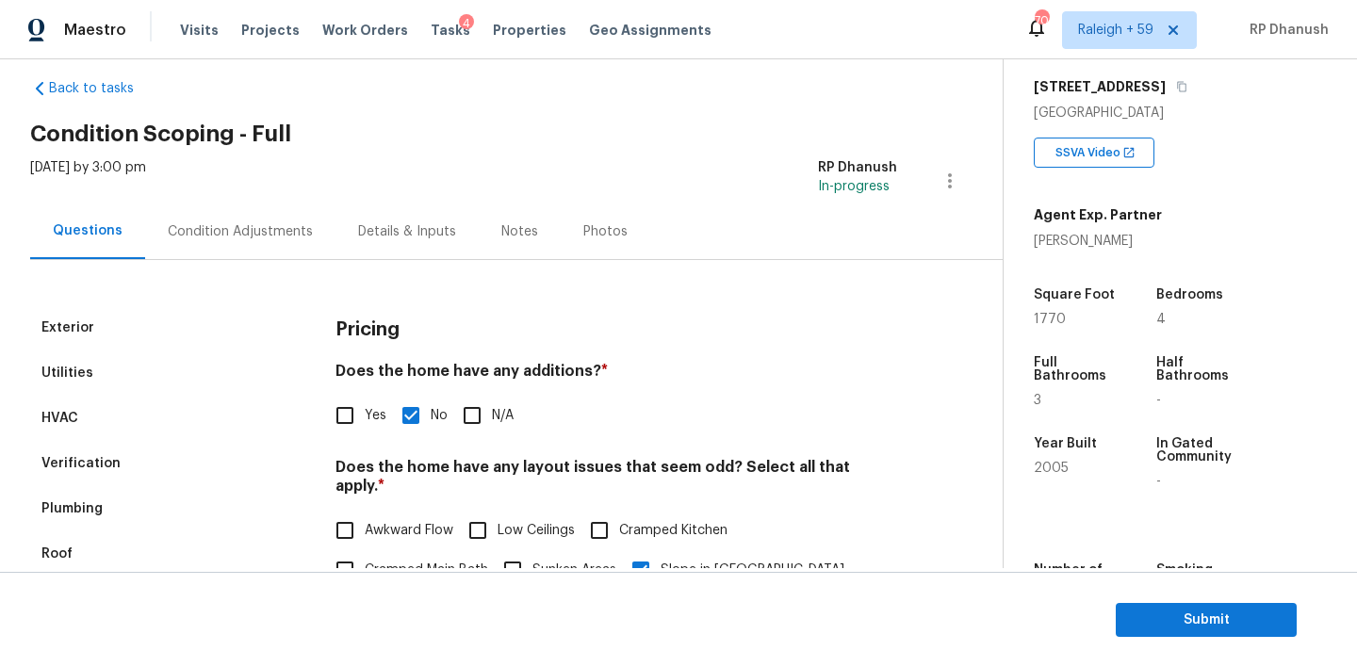
scroll to position [25, 0]
click at [255, 236] on div "Condition Adjustments" at bounding box center [240, 232] width 145 height 19
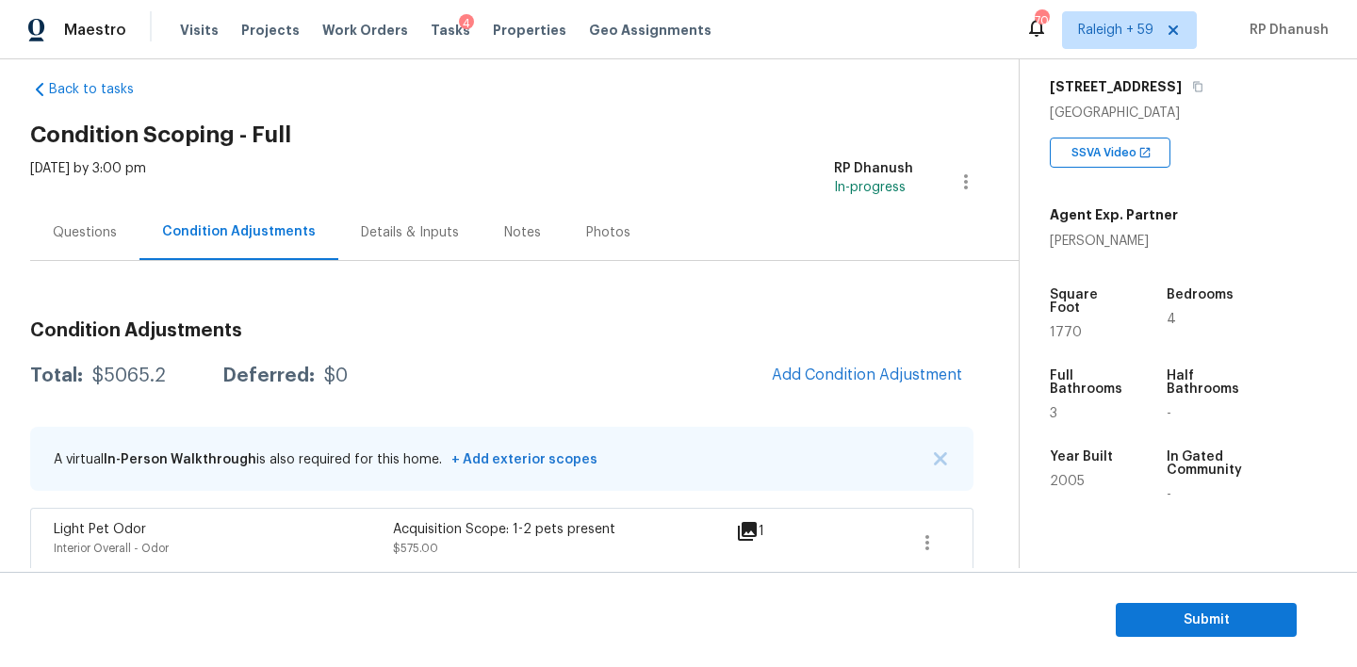
scroll to position [283, 0]
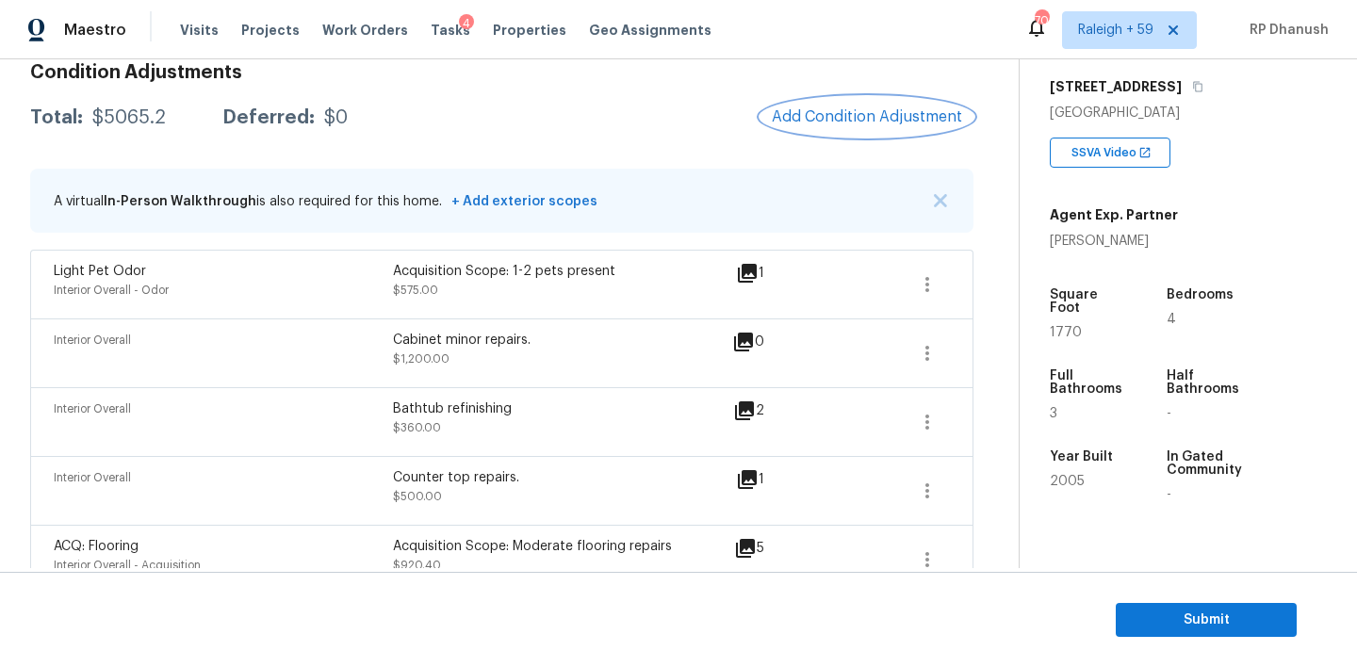
click at [869, 105] on button "Add Condition Adjustment" at bounding box center [867, 117] width 213 height 40
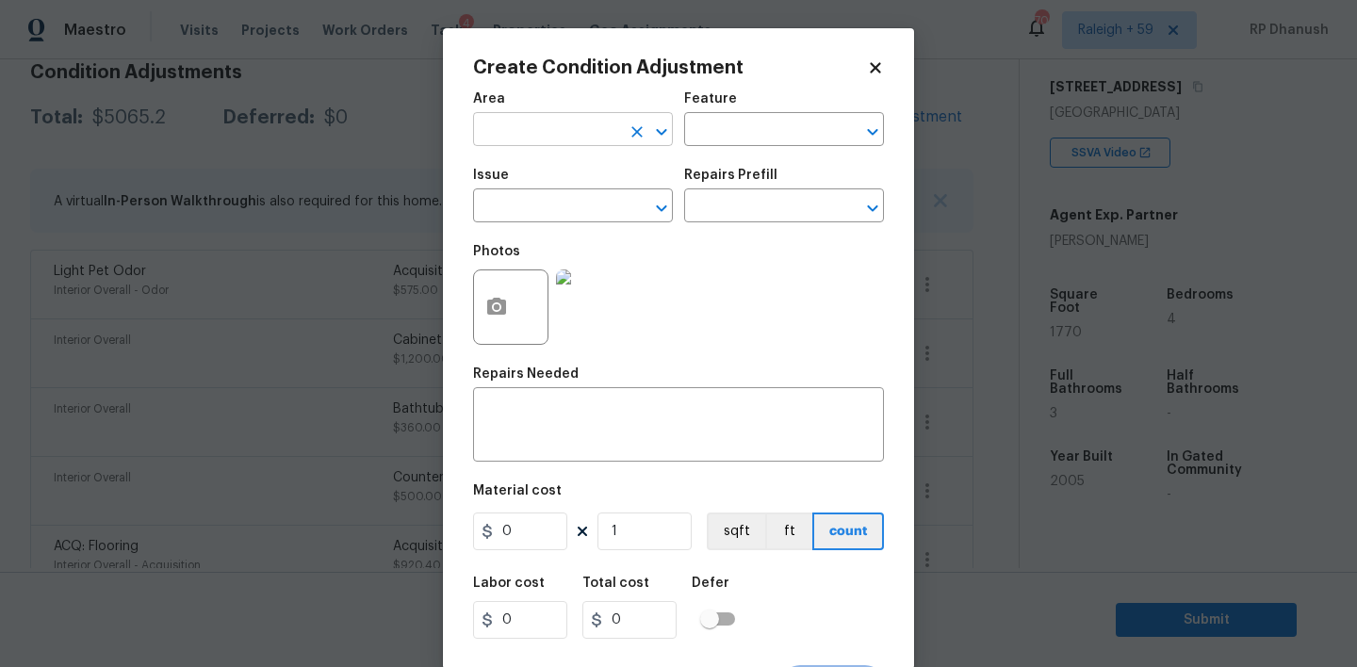
click at [565, 125] on input "text" at bounding box center [546, 131] width 147 height 29
drag, startPoint x: 540, startPoint y: 182, endPoint x: 693, endPoint y: 125, distance: 162.8
click at [540, 182] on li "HVAC" at bounding box center [573, 173] width 200 height 31
type input "HVAC"
click at [757, 123] on input "text" at bounding box center [757, 131] width 147 height 29
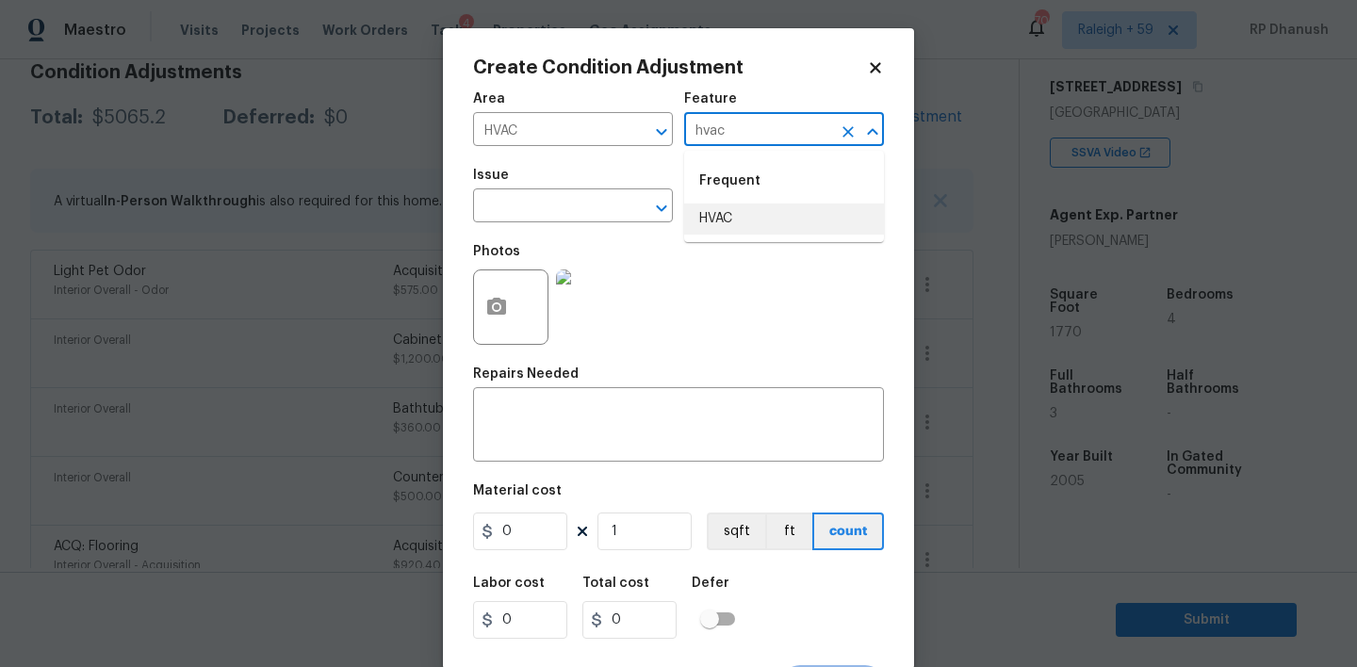
click at [728, 228] on li "HVAC" at bounding box center [784, 219] width 200 height 31
type input "HVAC"
click at [532, 216] on input "text" at bounding box center [546, 207] width 147 height 29
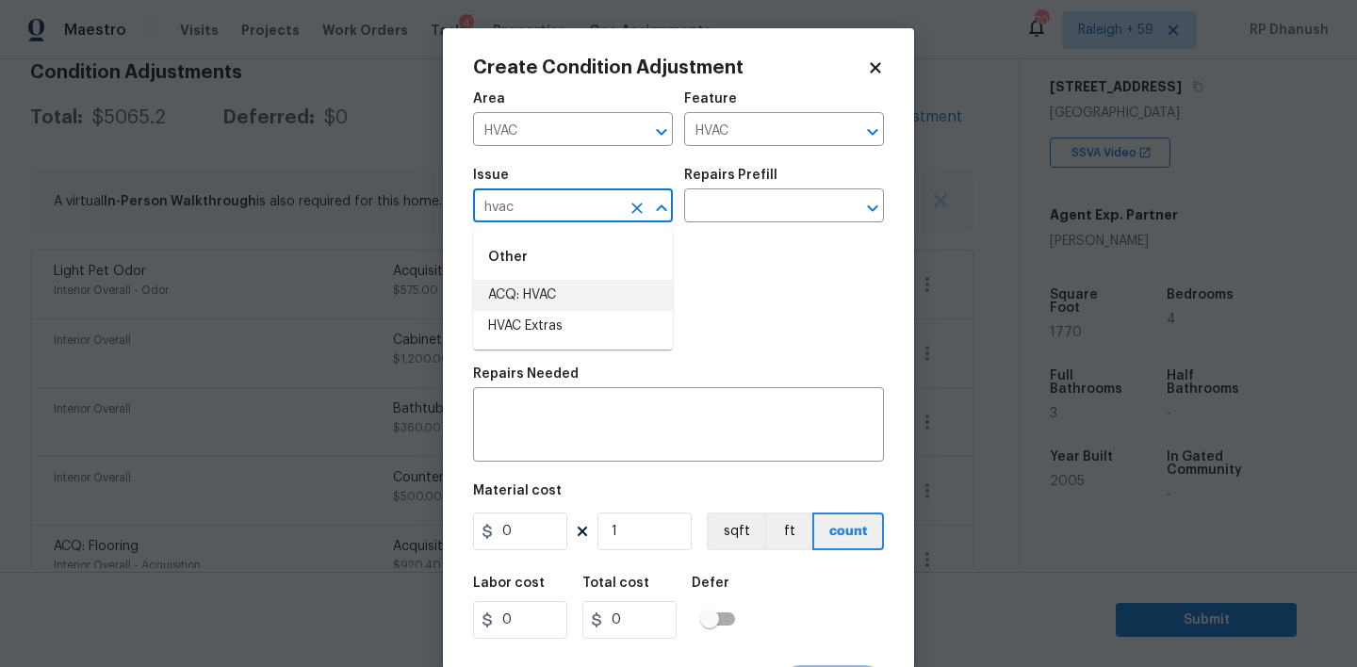
click at [528, 300] on li "ACQ: HVAC" at bounding box center [573, 295] width 200 height 31
type input "ACQ: HVAC"
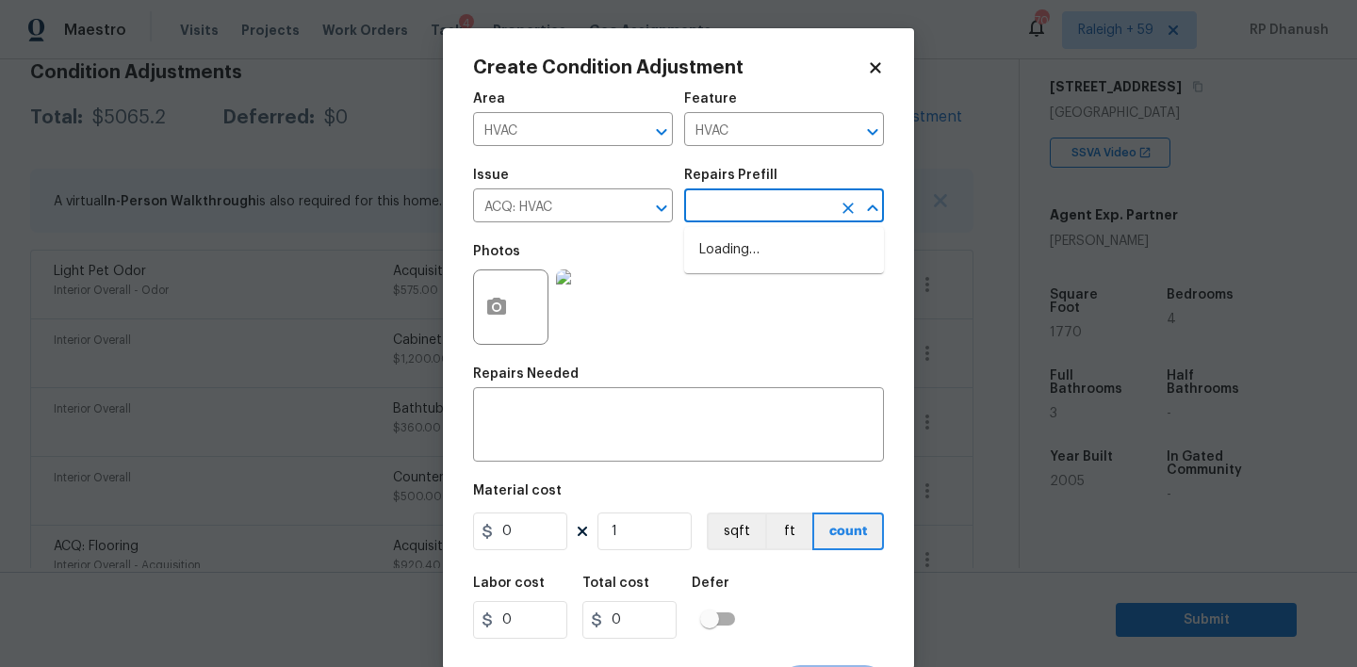
click at [780, 197] on input "text" at bounding box center [757, 207] width 147 height 29
drag, startPoint x: 633, startPoint y: 208, endPoint x: 567, endPoint y: 208, distance: 66.0
click at [632, 208] on icon "Clear" at bounding box center [637, 208] width 19 height 19
click at [567, 208] on input "text" at bounding box center [546, 207] width 147 height 29
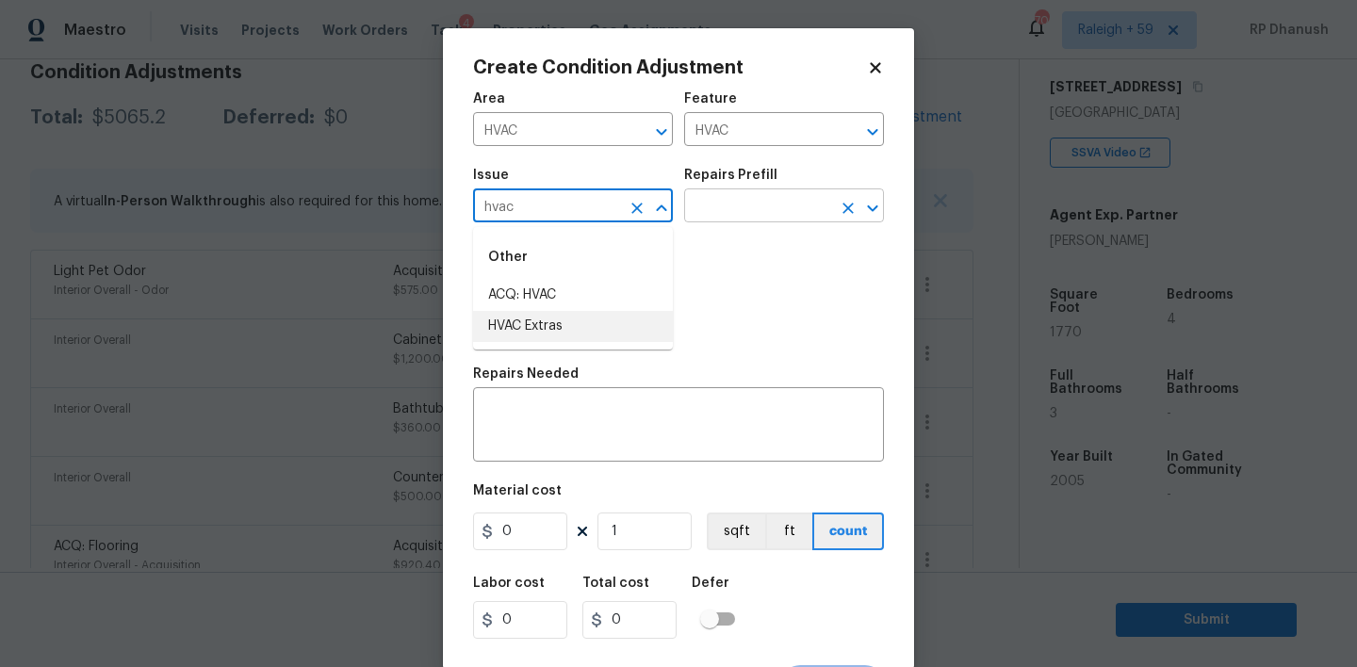
drag, startPoint x: 546, startPoint y: 331, endPoint x: 764, endPoint y: 205, distance: 252.0
click at [546, 331] on li "HVAC Extras" at bounding box center [573, 326] width 200 height 31
type input "HVAC Extras"
click at [765, 205] on input "text" at bounding box center [757, 207] width 147 height 29
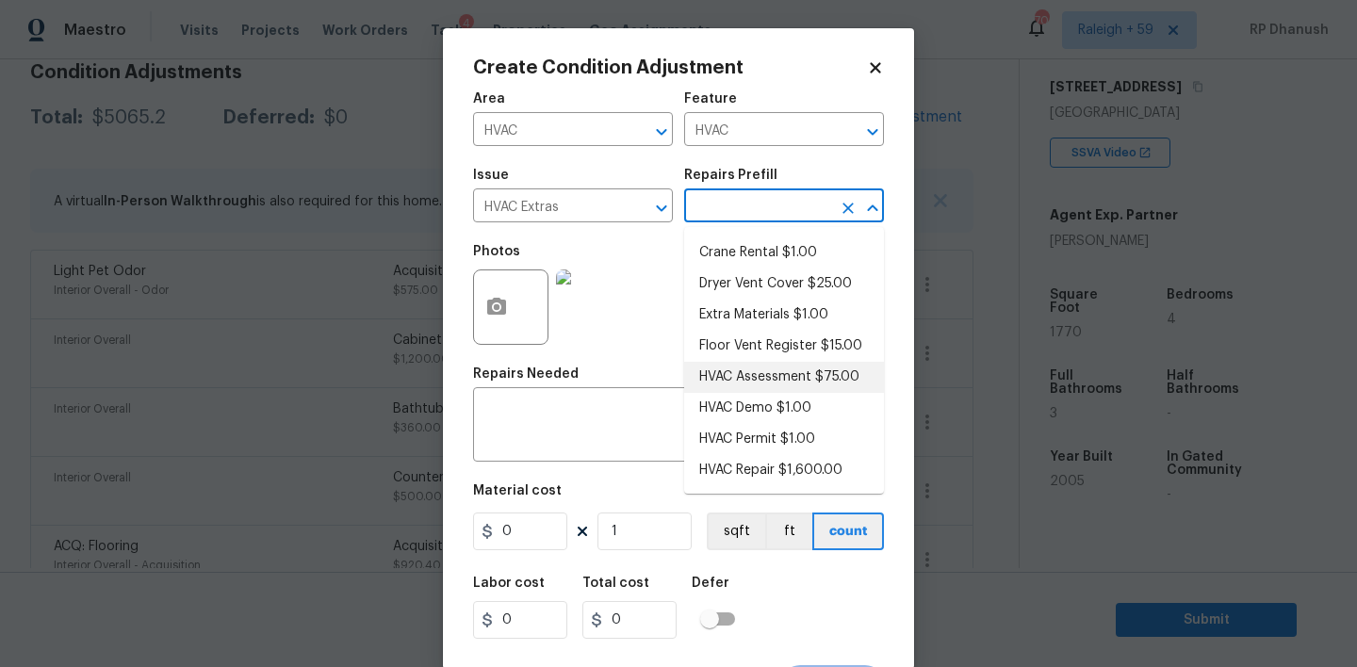
scroll to position [0, 0]
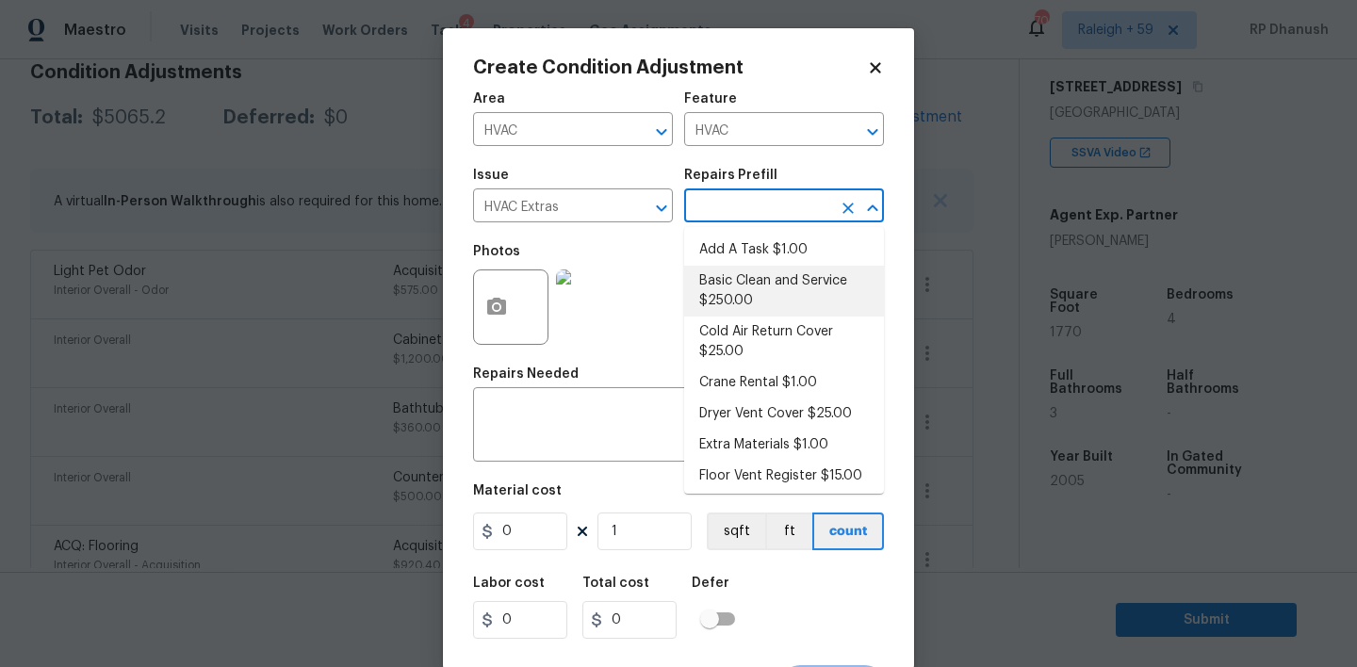
click at [768, 277] on li "Basic Clean and Service $250.00" at bounding box center [784, 291] width 200 height 51
type textarea "General Service HVAC system including: cleaning condenser and evaporator coils,…"
type input "250"
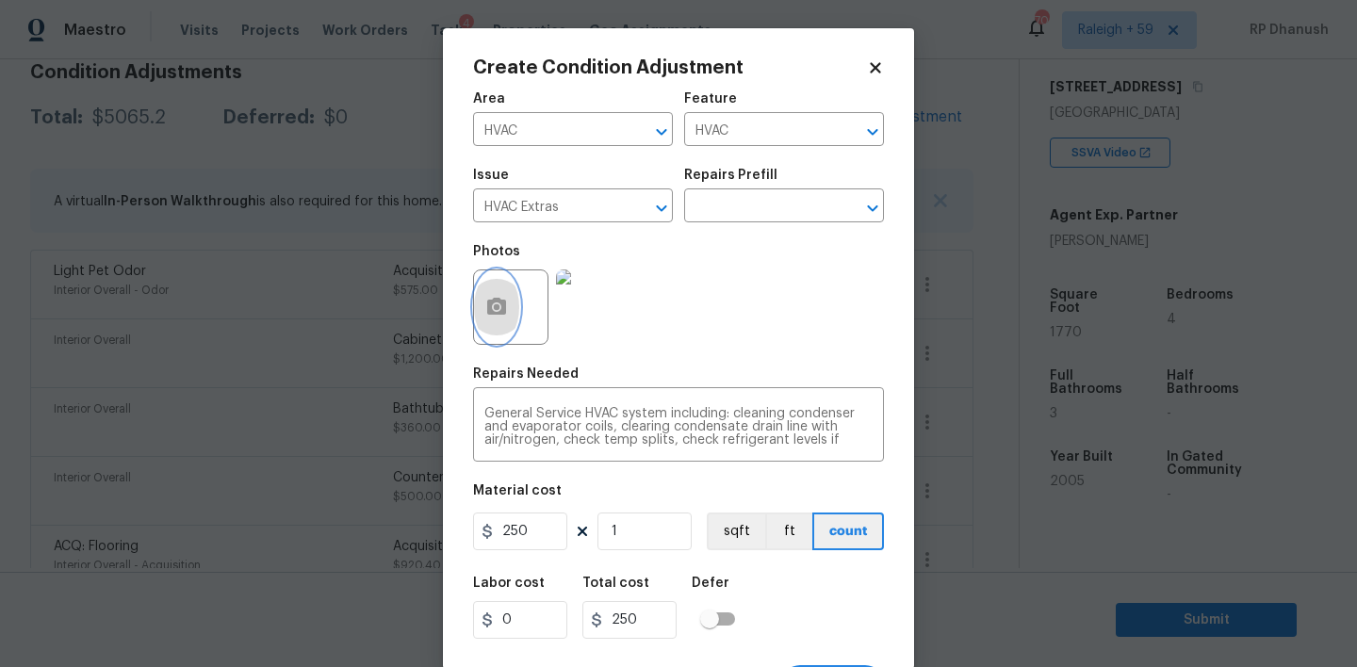
click at [493, 293] on button "button" at bounding box center [496, 307] width 45 height 74
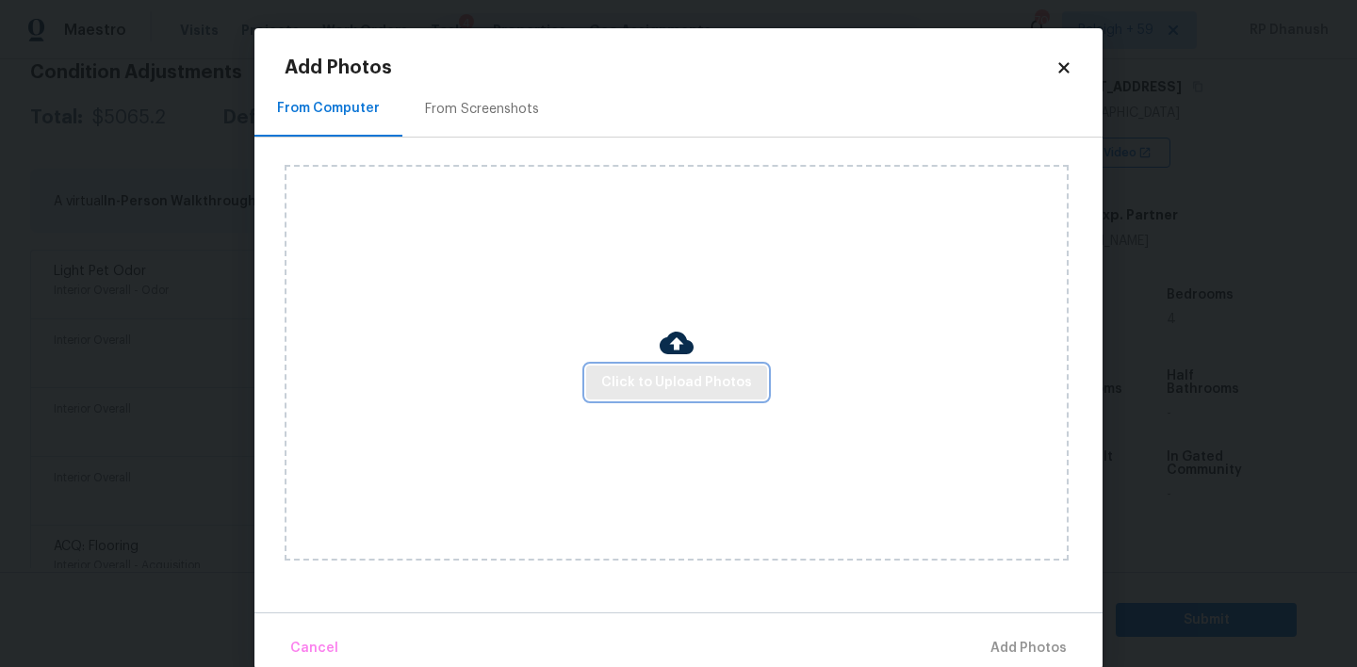
click at [632, 367] on button "Click to Upload Photos" at bounding box center [676, 383] width 181 height 35
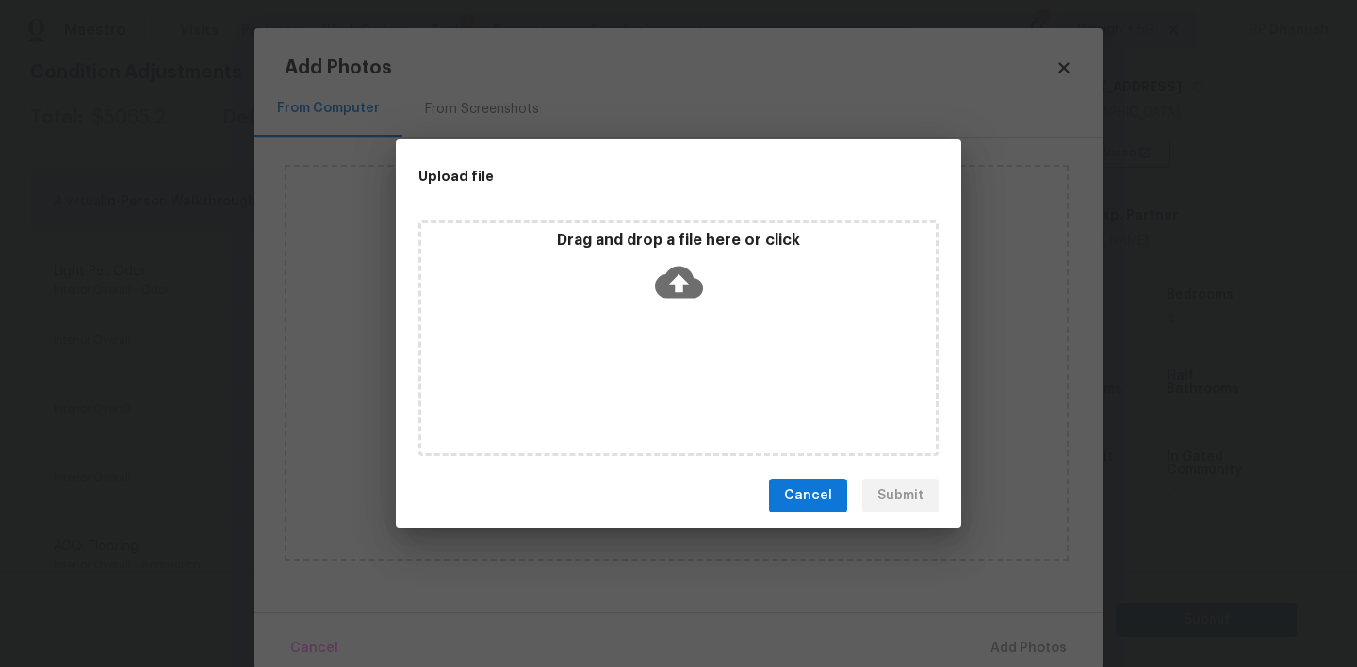
click at [675, 305] on div "Drag and drop a file here or click" at bounding box center [678, 271] width 515 height 81
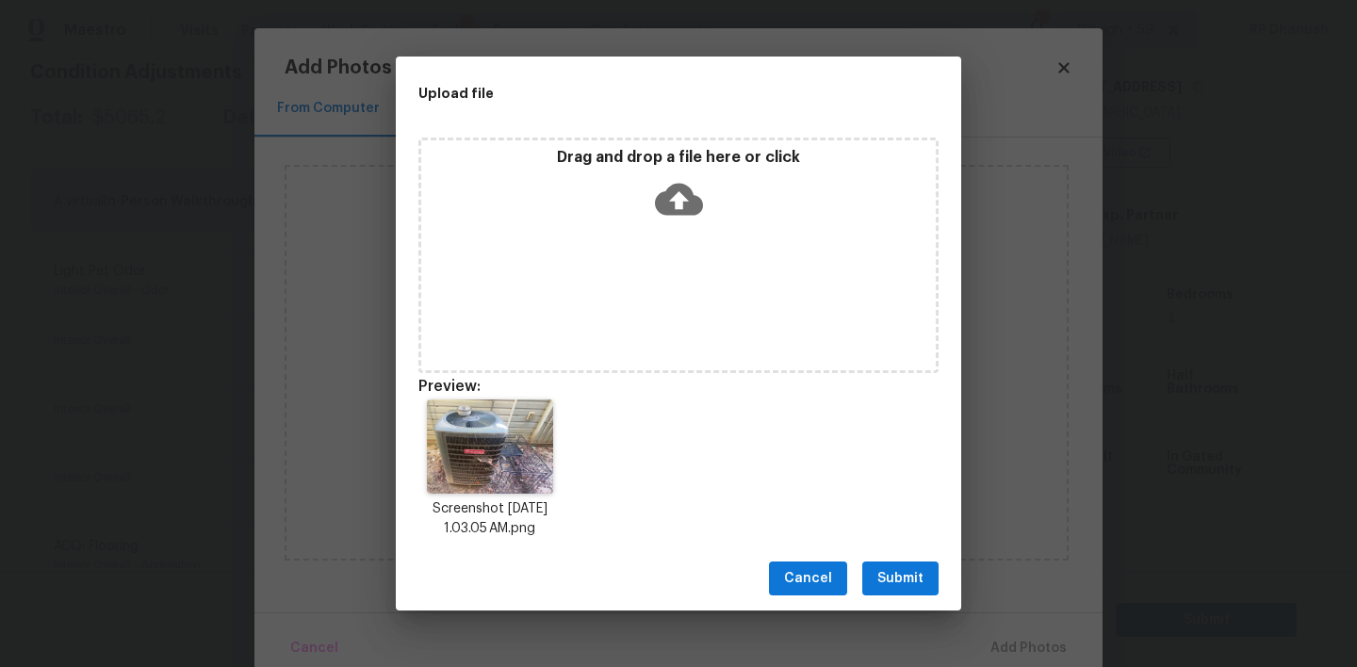
click at [884, 571] on span "Submit" at bounding box center [900, 579] width 46 height 24
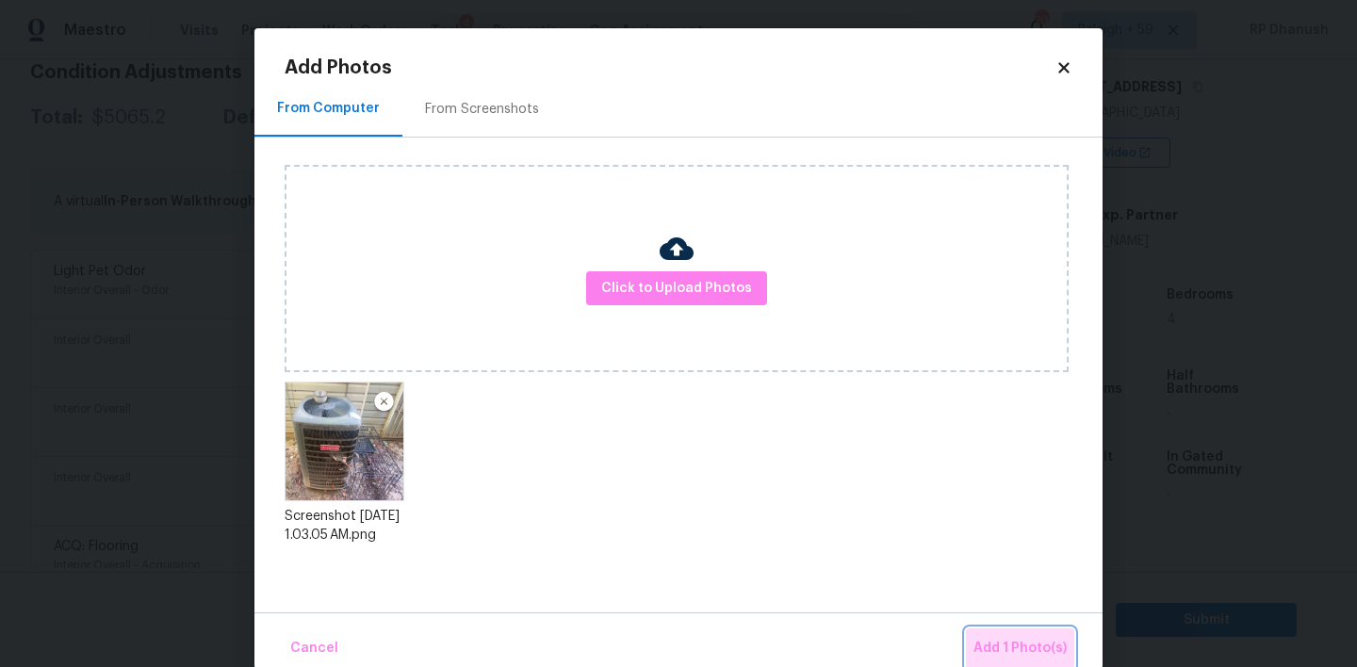
click at [1070, 630] on button "Add 1 Photo(s)" at bounding box center [1020, 649] width 108 height 41
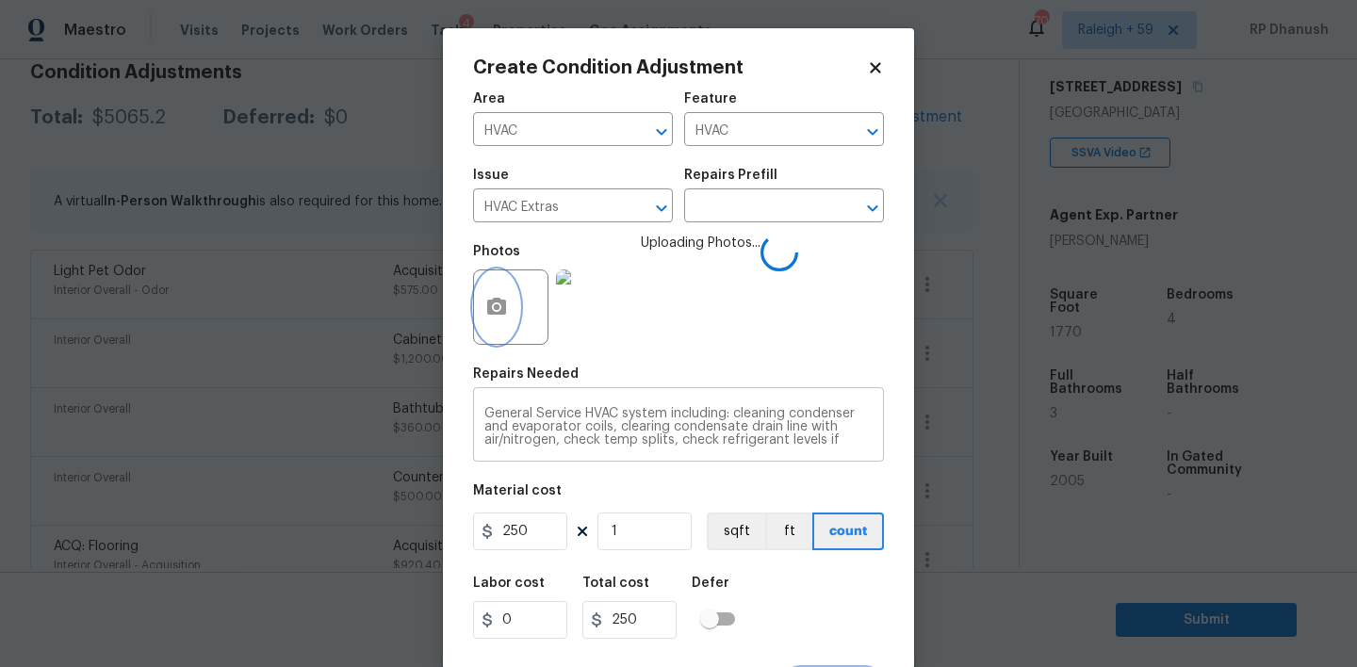
scroll to position [37, 0]
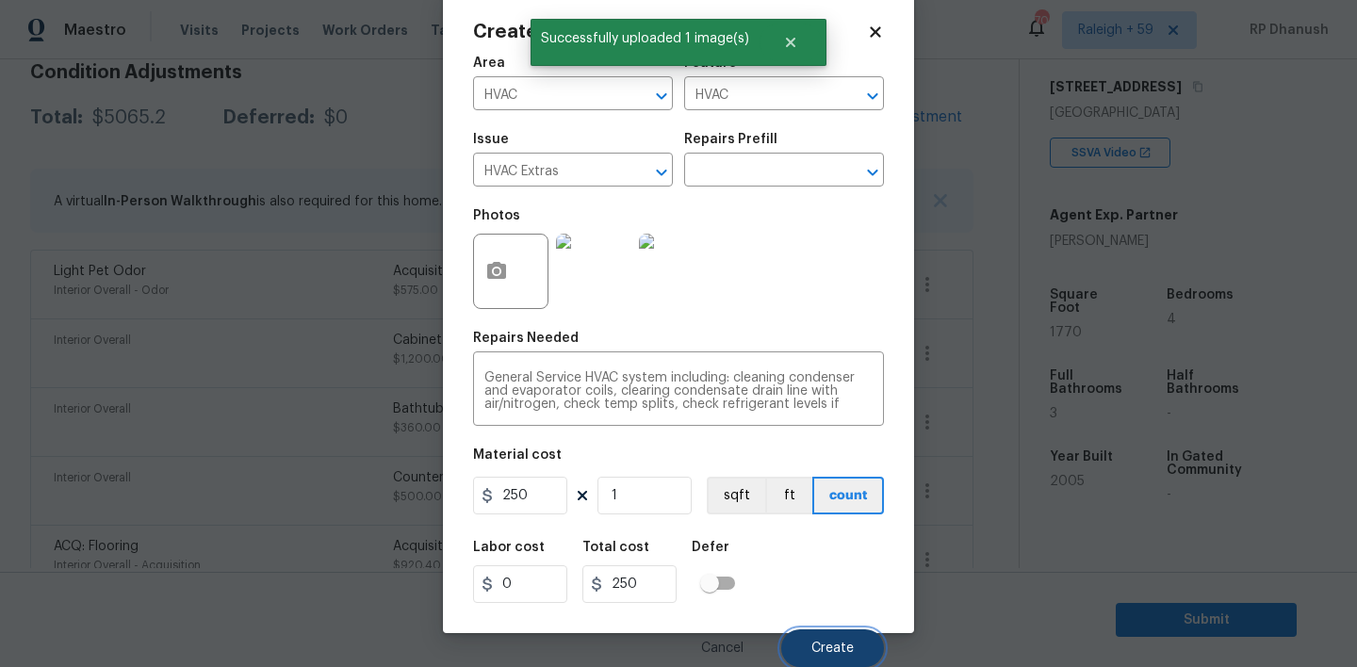
click at [832, 646] on span "Create" at bounding box center [832, 649] width 42 height 14
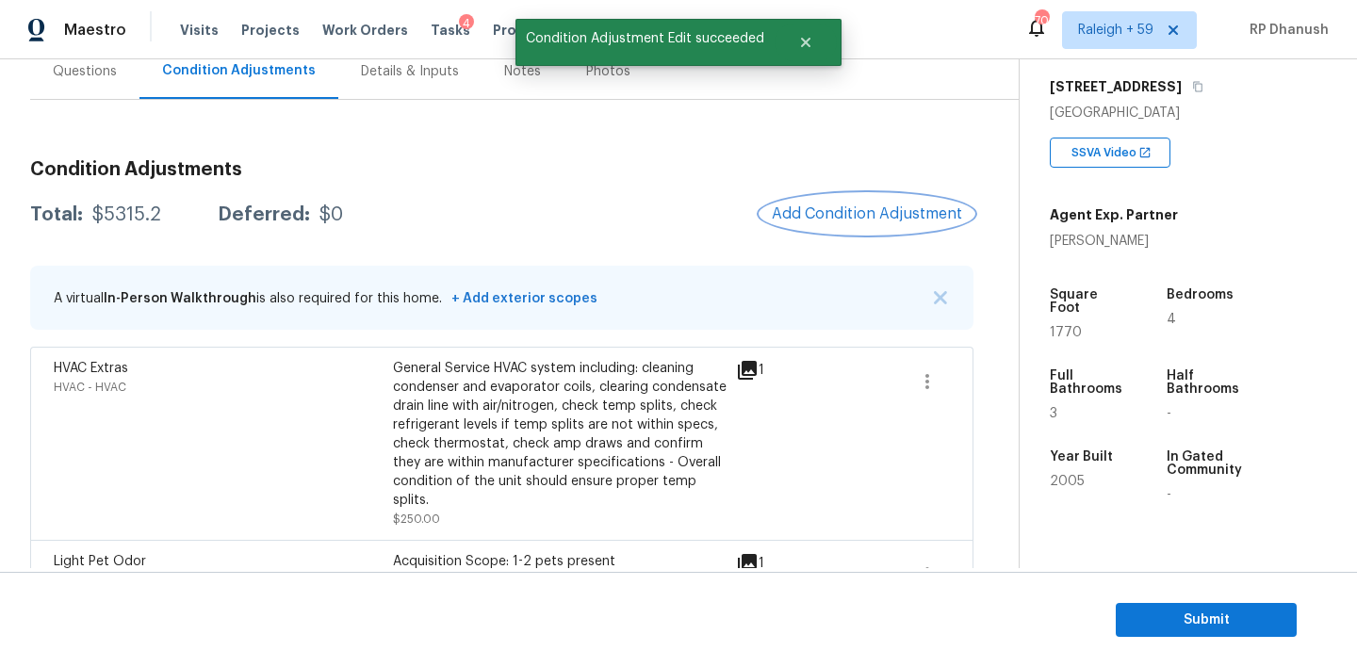
scroll to position [145, 0]
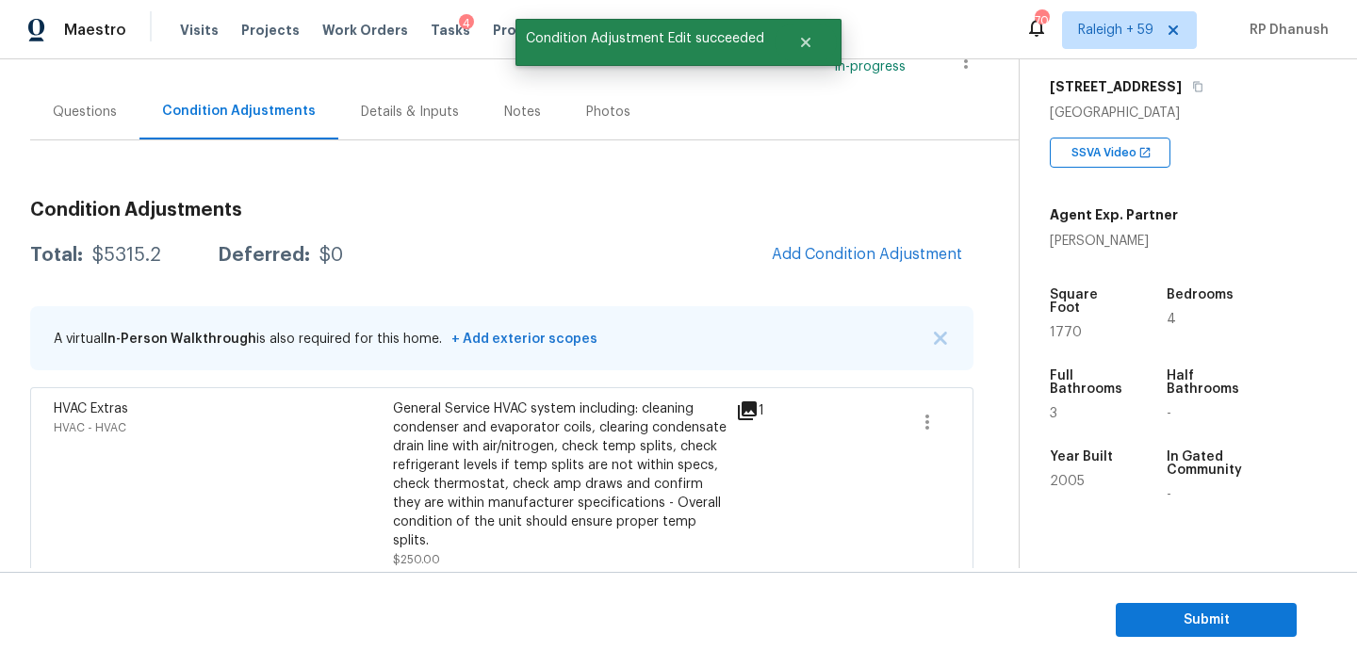
click at [118, 260] on div "$5315.2" at bounding box center [126, 255] width 69 height 19
copy div "$5315.2"
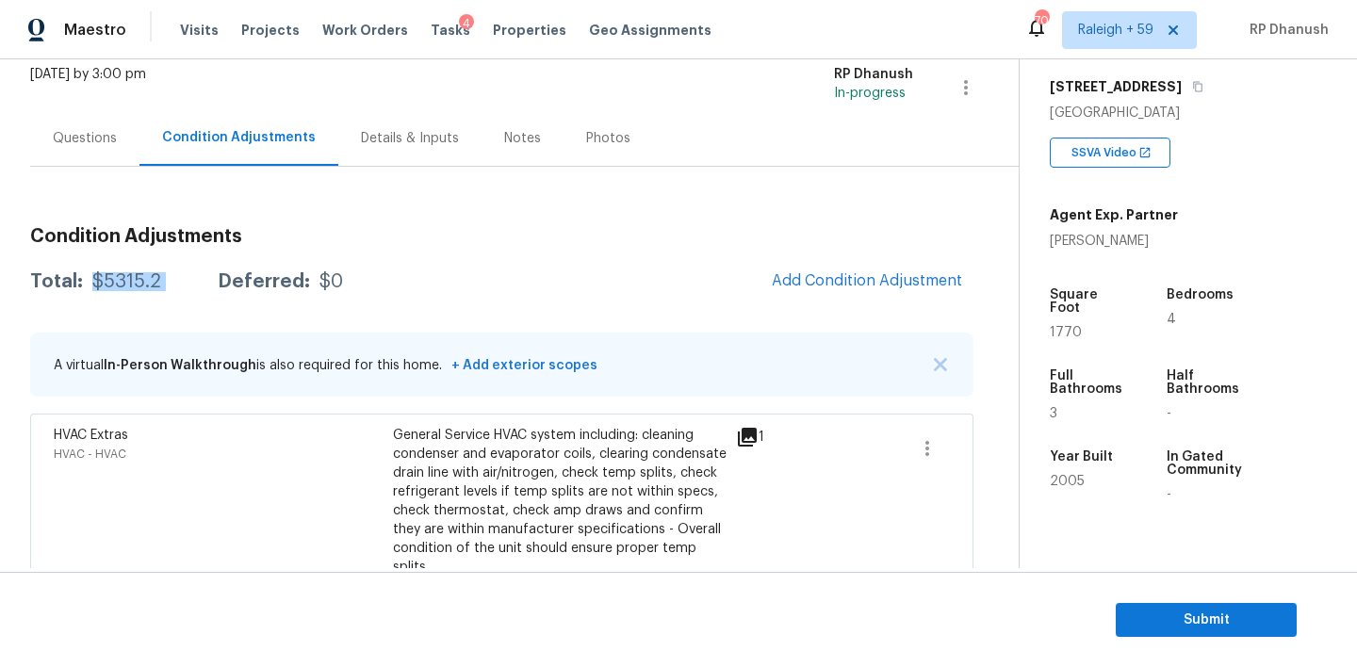
scroll to position [0, 0]
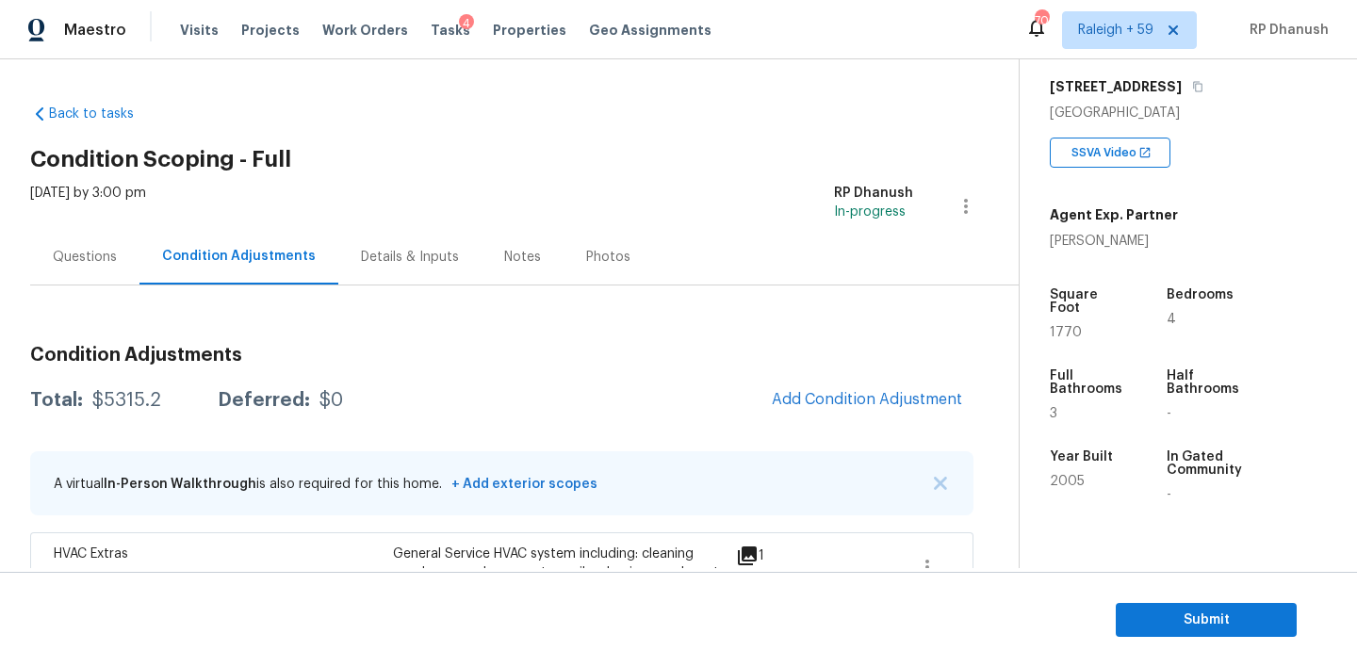
click at [114, 254] on div "Questions" at bounding box center [85, 257] width 64 height 19
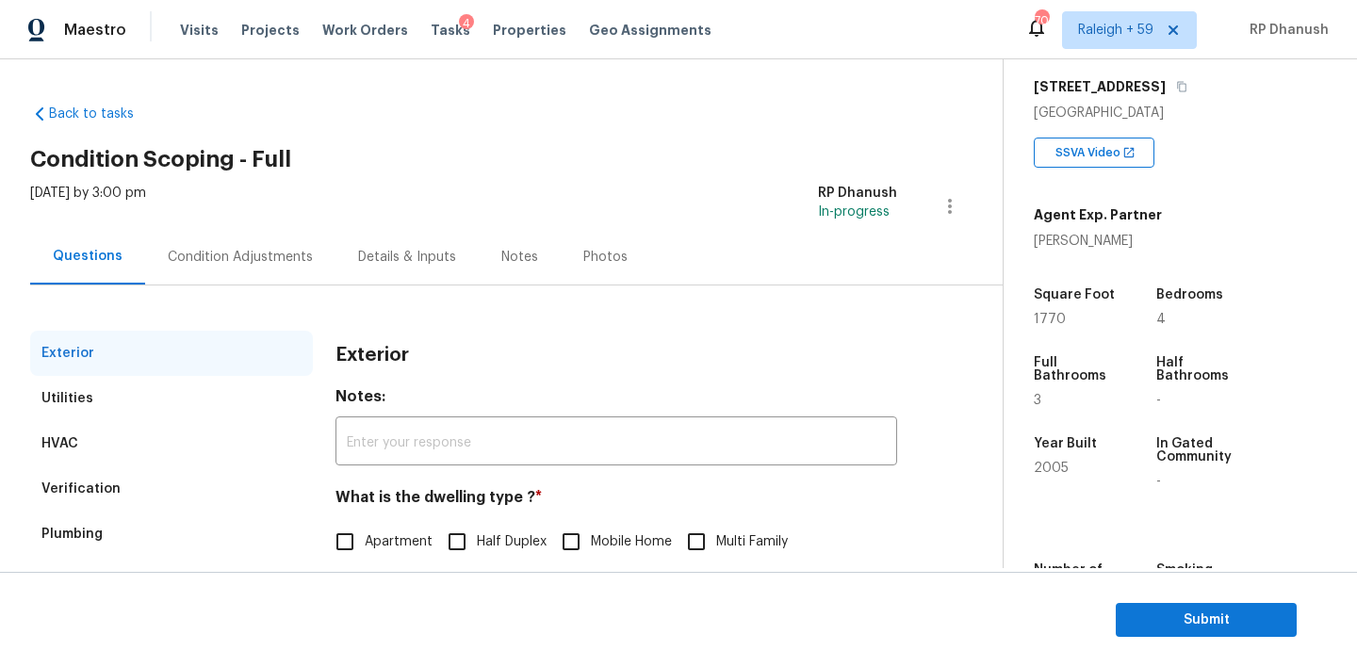
scroll to position [240, 0]
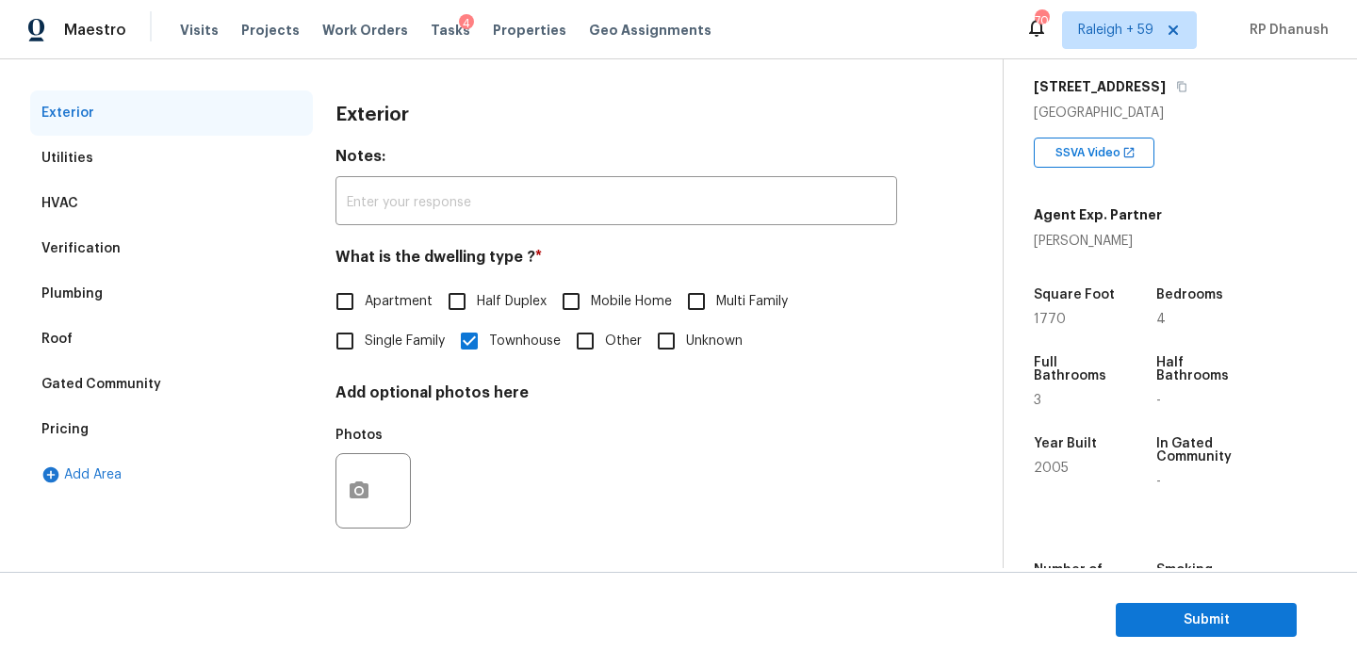
click at [90, 431] on div "Pricing" at bounding box center [171, 429] width 283 height 45
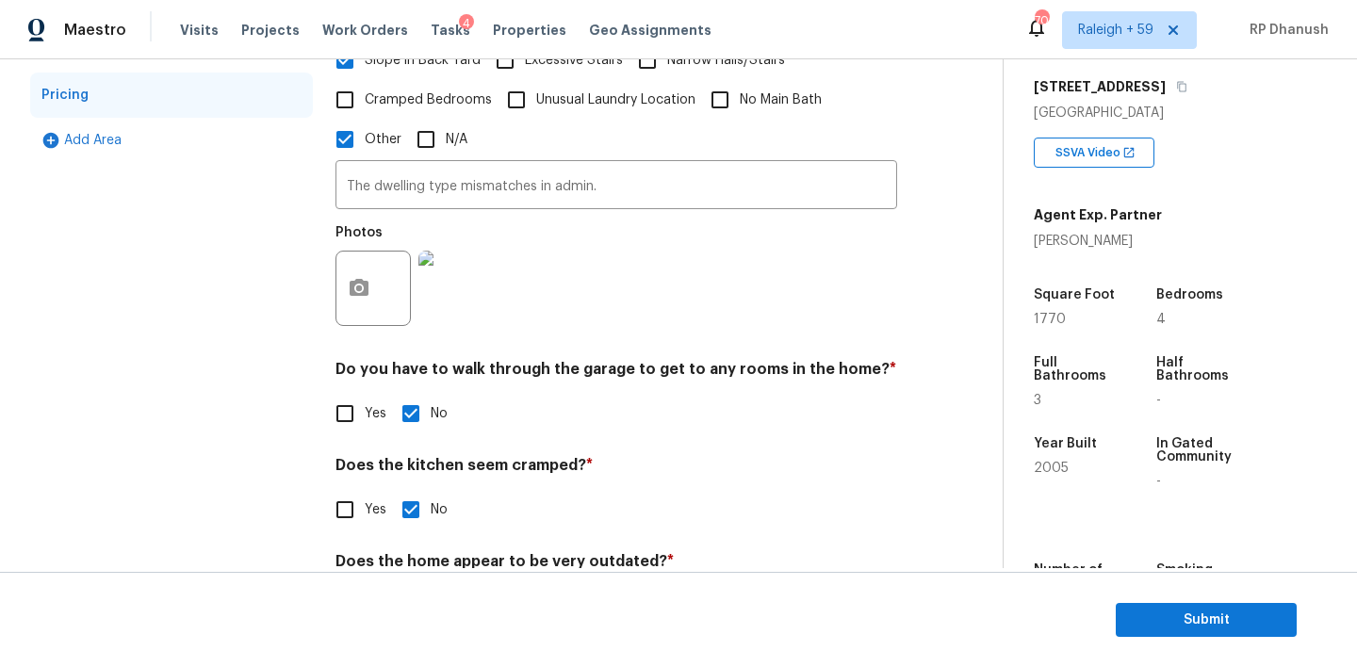
scroll to position [563, 0]
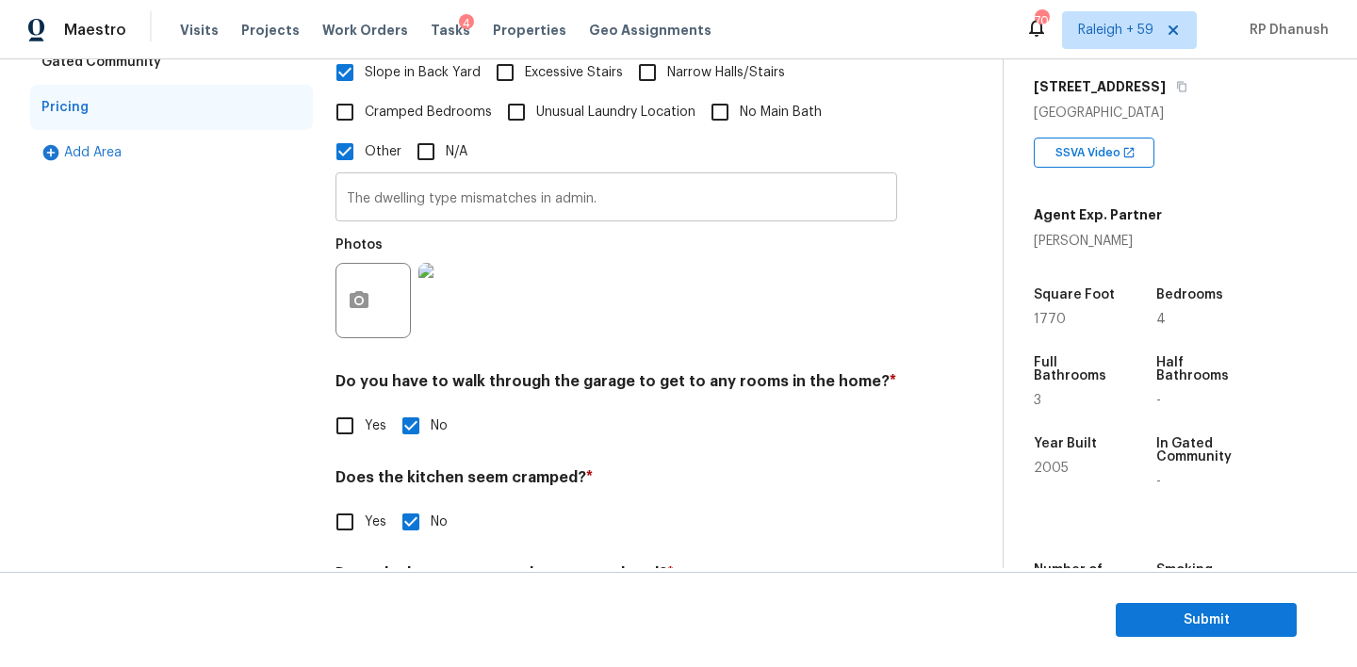
click at [467, 186] on input "The dwelling type mismatches in admin." at bounding box center [617, 199] width 562 height 44
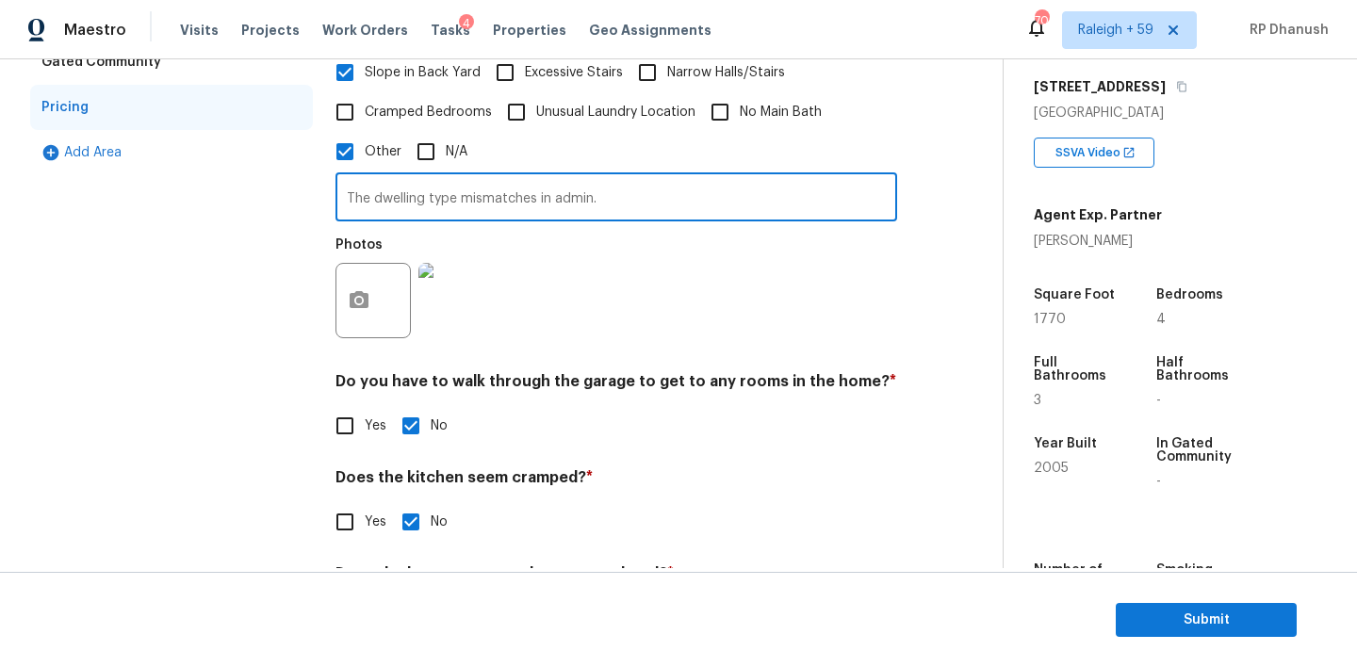
click at [467, 186] on input "The dwelling type mismatches in admin." at bounding box center [617, 199] width 562 height 44
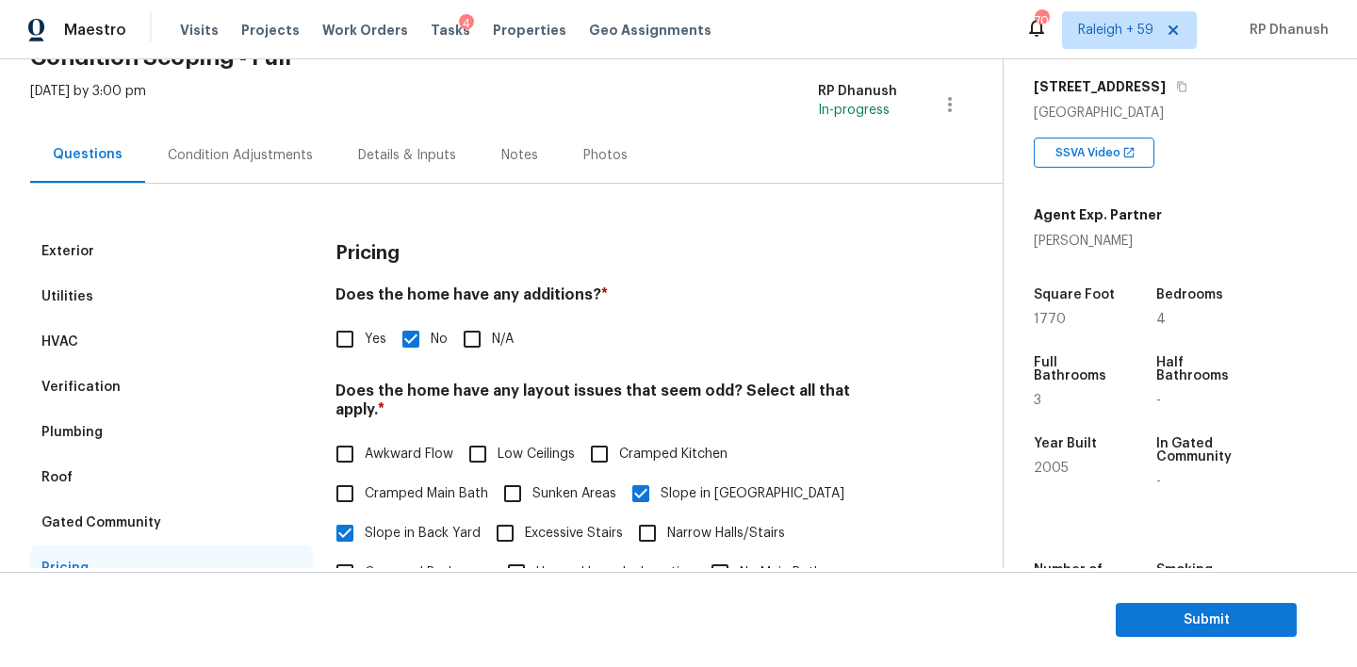
scroll to position [90, 0]
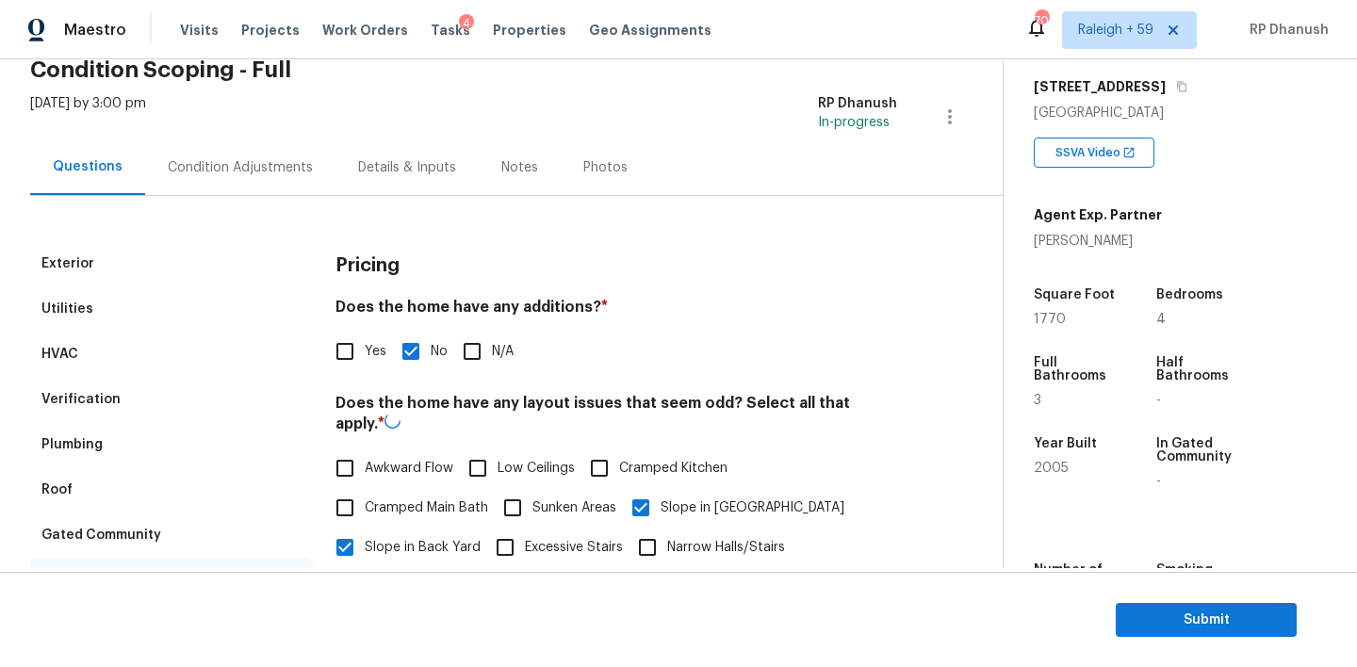
click at [254, 149] on div "Condition Adjustments" at bounding box center [240, 167] width 190 height 56
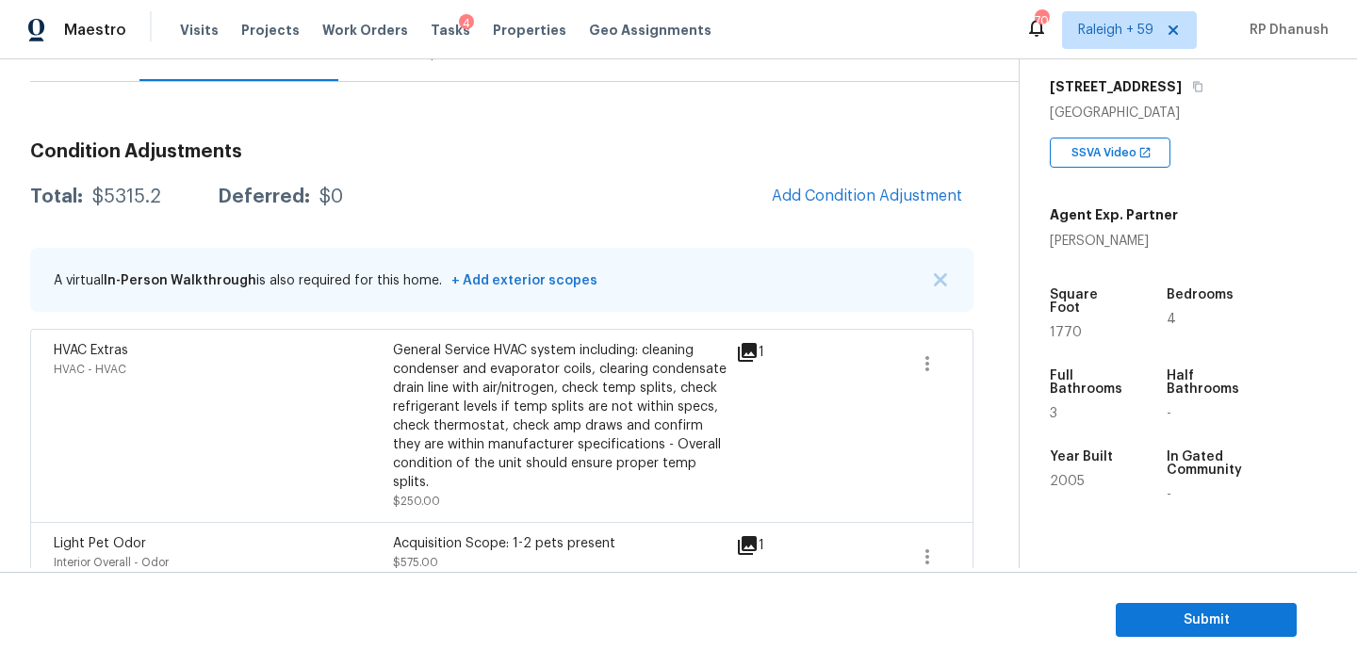
scroll to position [122, 0]
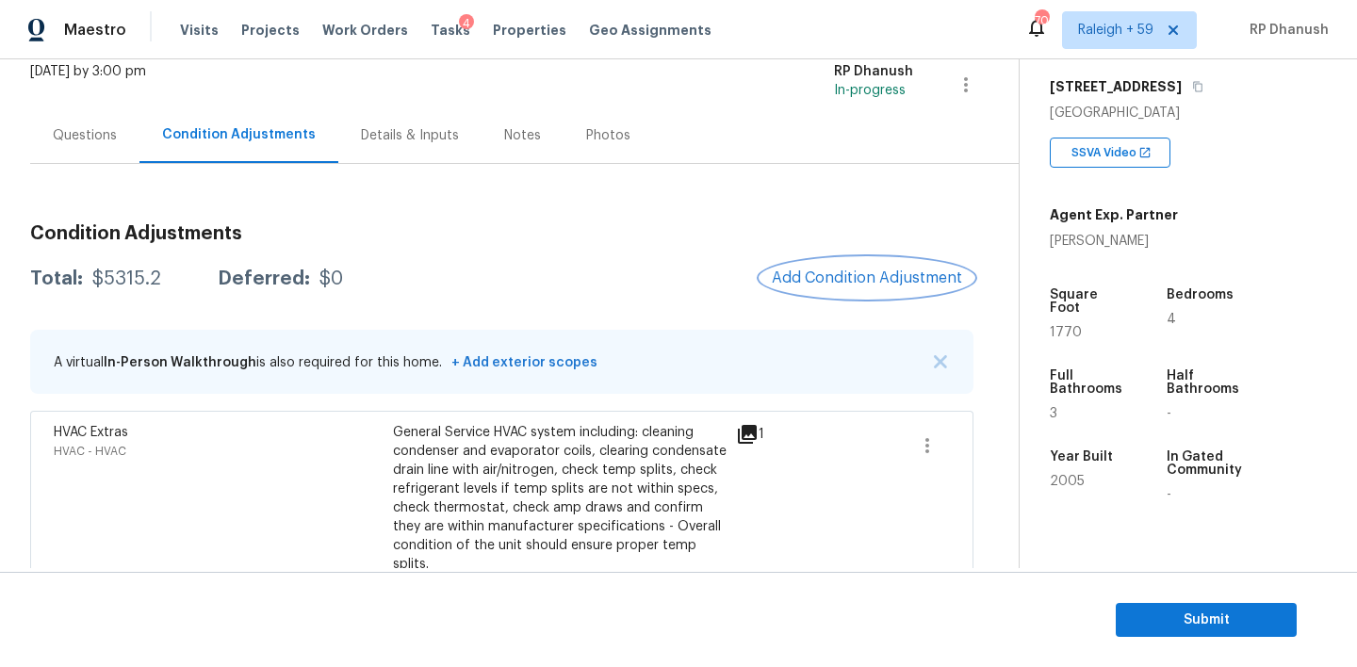
click at [847, 262] on button "Add Condition Adjustment" at bounding box center [867, 278] width 213 height 40
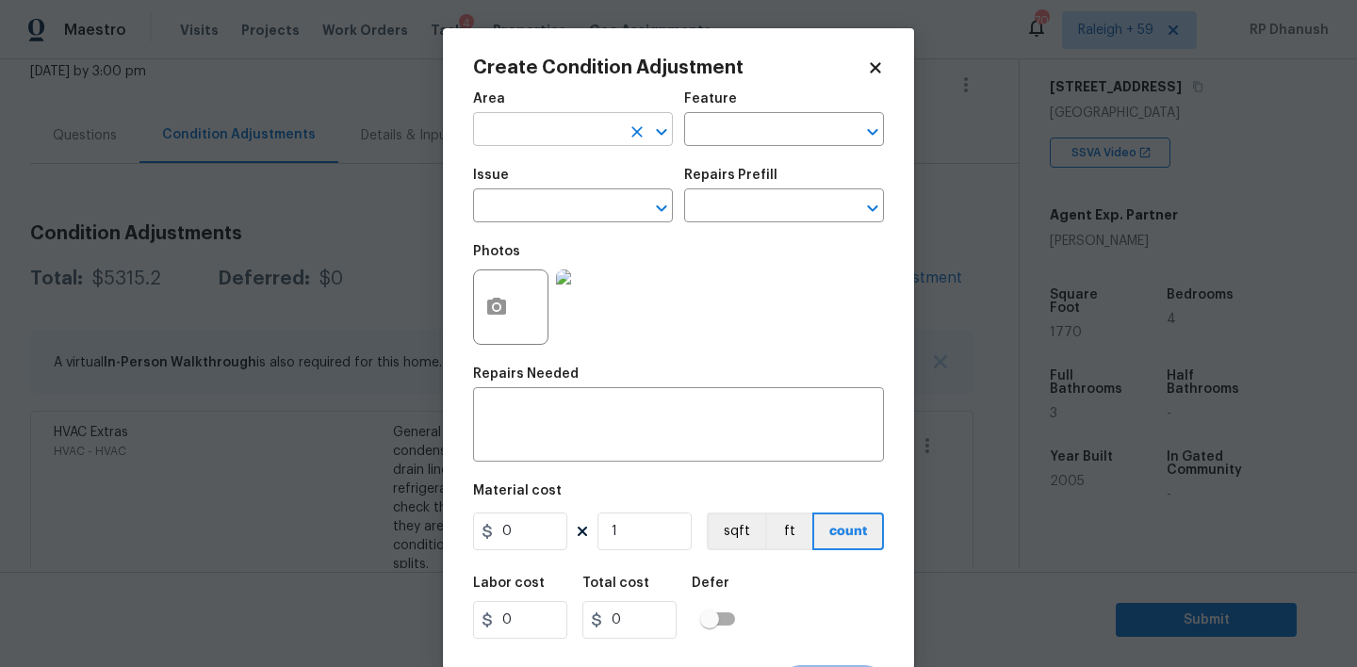
click at [549, 136] on input "text" at bounding box center [546, 131] width 147 height 29
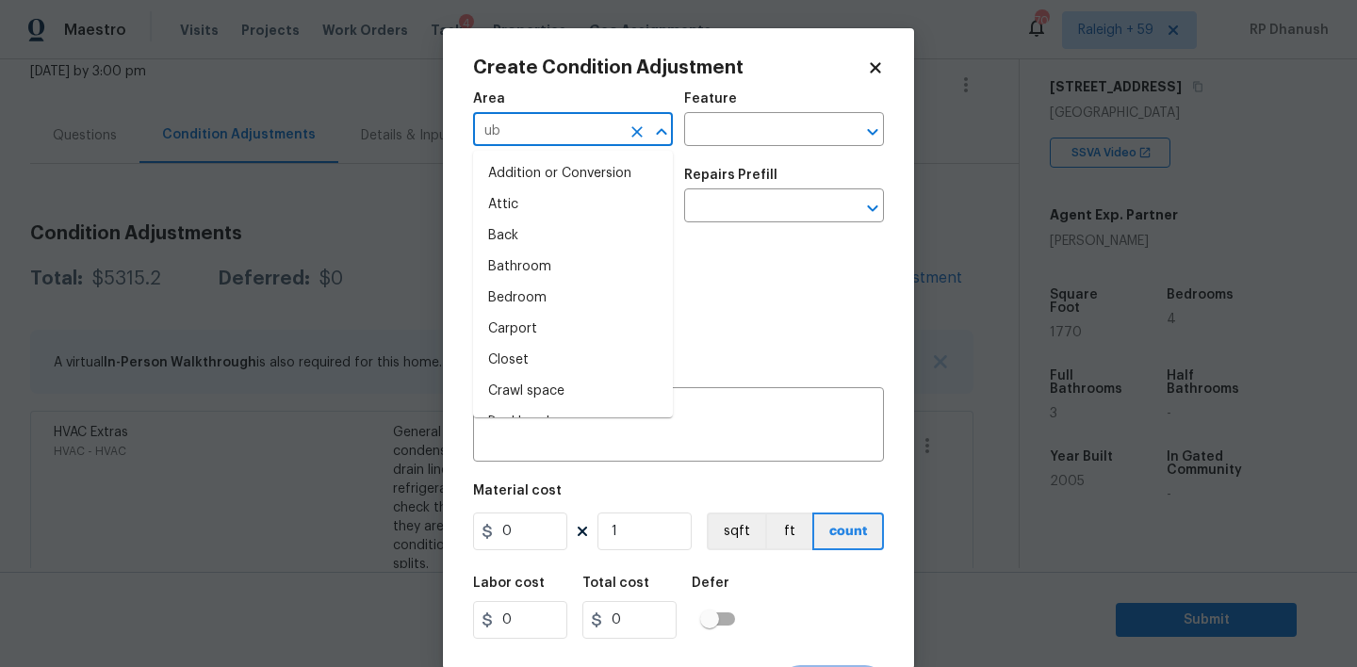
type input "ubt"
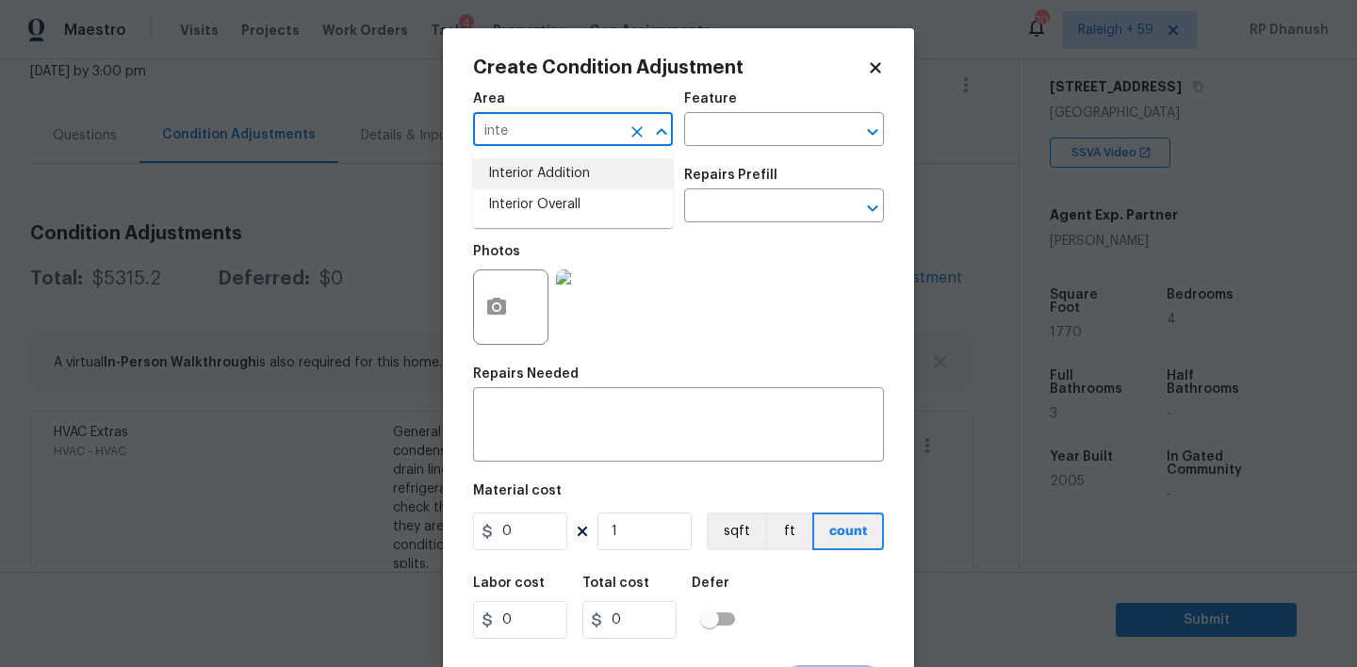
click at [559, 194] on li "Interior Overall" at bounding box center [573, 204] width 200 height 31
type input "Interior Overall"
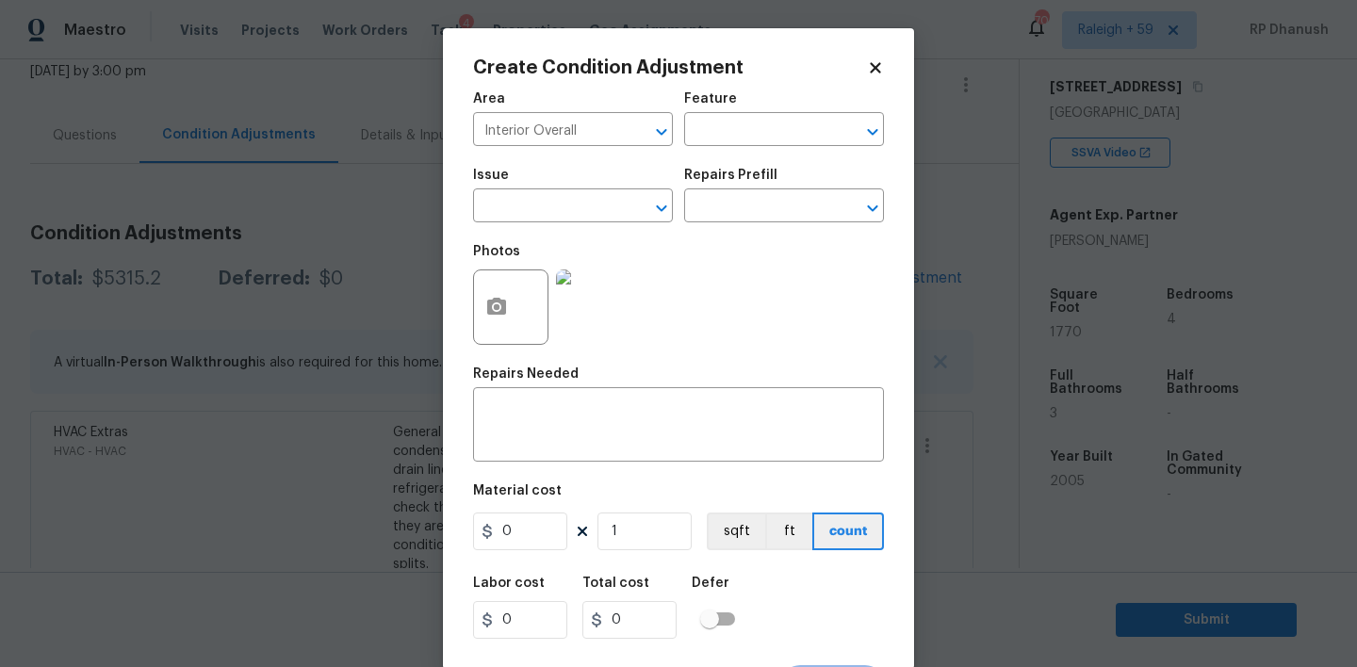
click at [551, 467] on div "Area Interior Overall ​ Feature ​ Issue ​ Repairs Prefill ​ Photos Repairs Need…" at bounding box center [678, 392] width 411 height 622
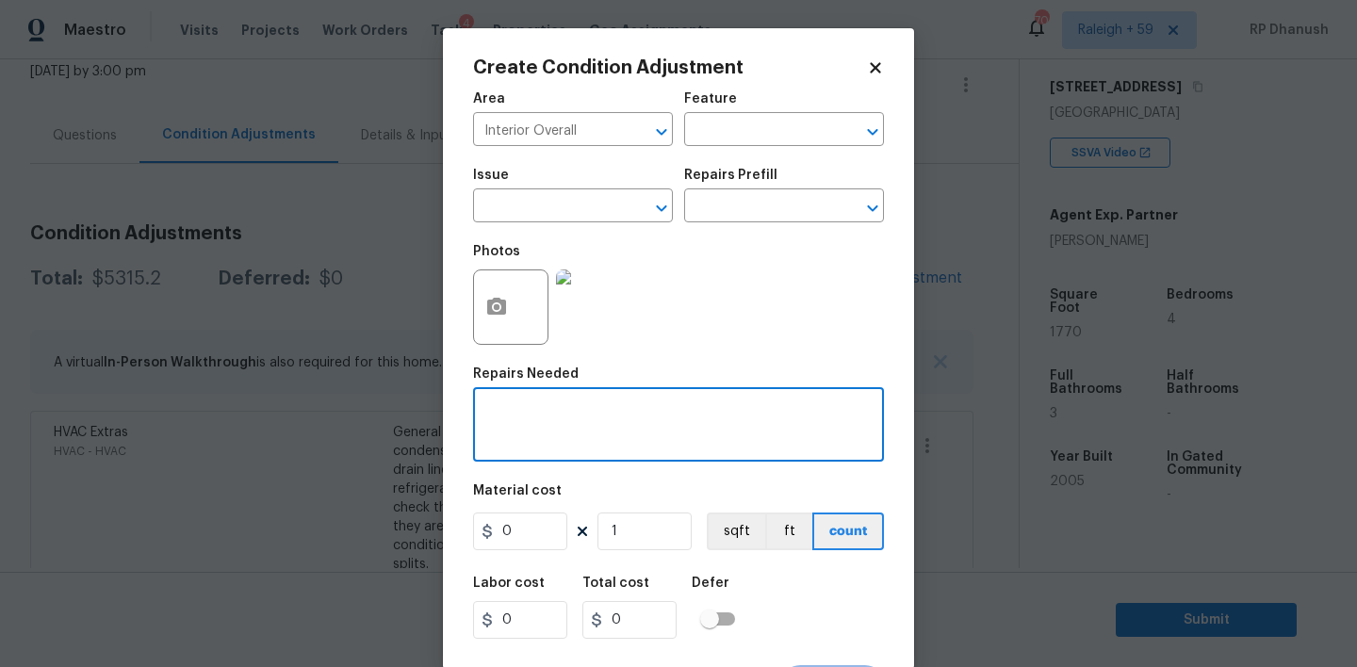
click at [597, 420] on textarea at bounding box center [678, 427] width 388 height 40
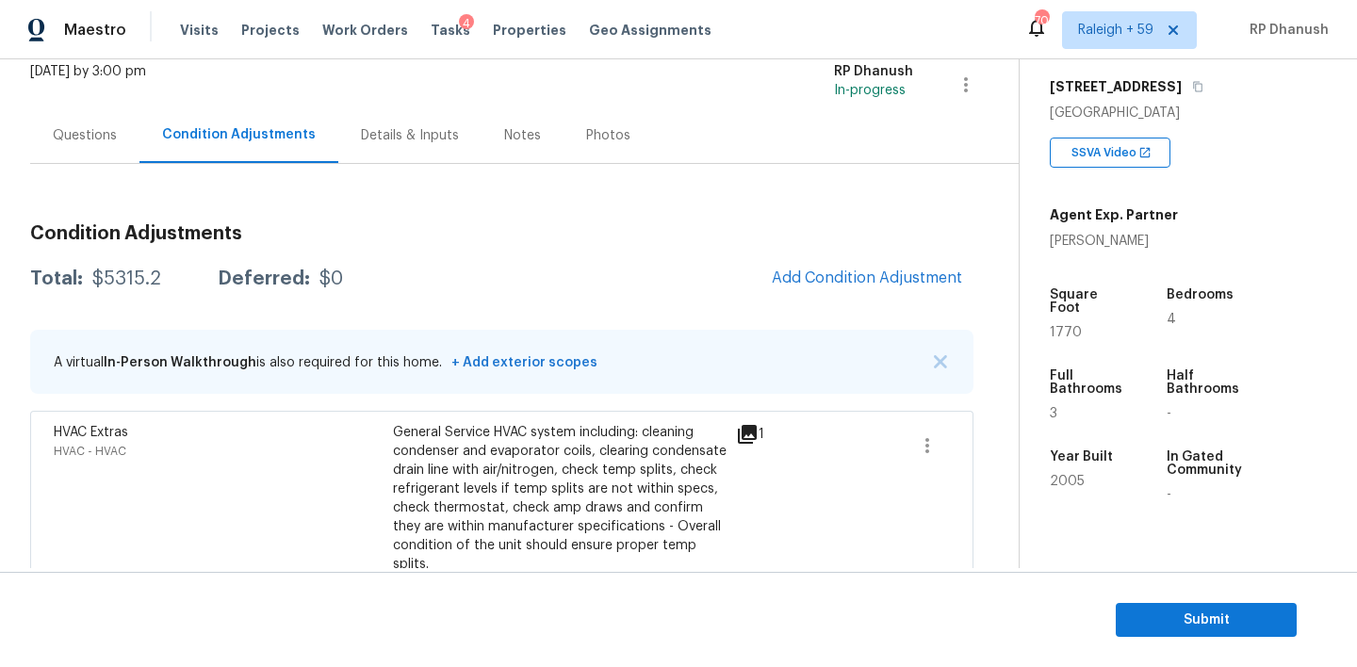
click at [348, 430] on body "Maestro Visits Projects Work Orders Tasks 4 Properties Geo Assignments 701 Rale…" at bounding box center [678, 333] width 1357 height 667
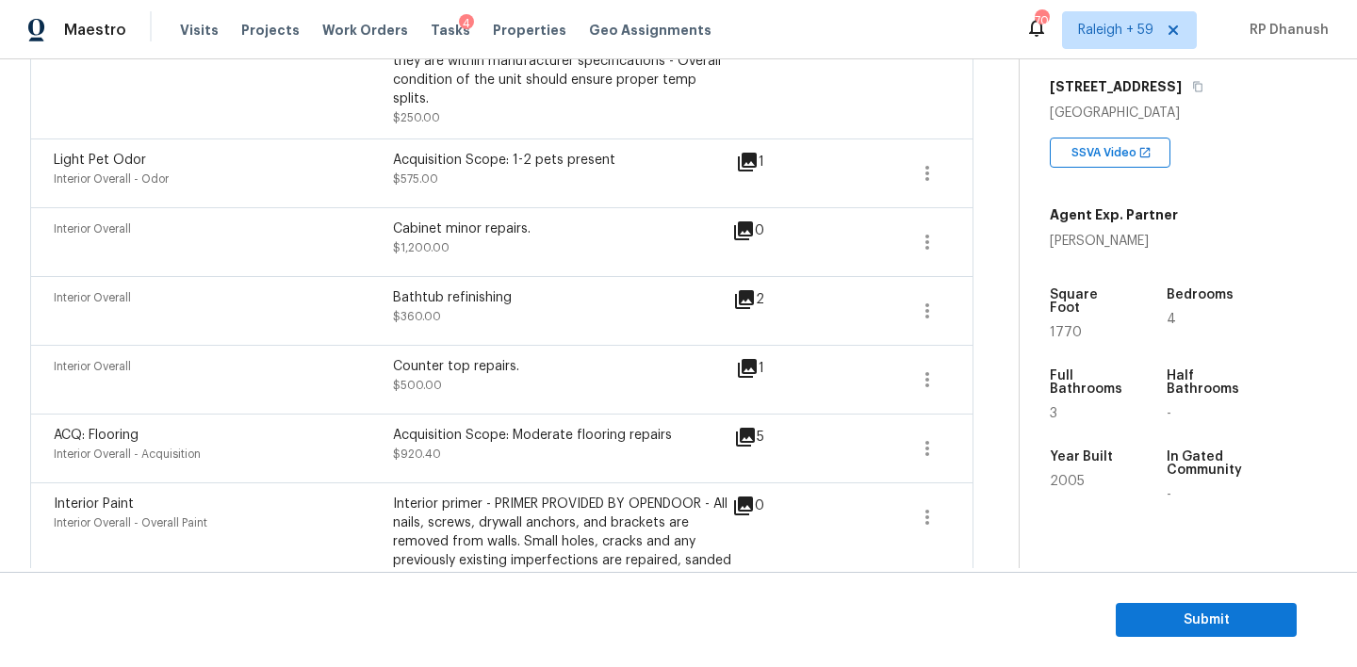
scroll to position [614, 0]
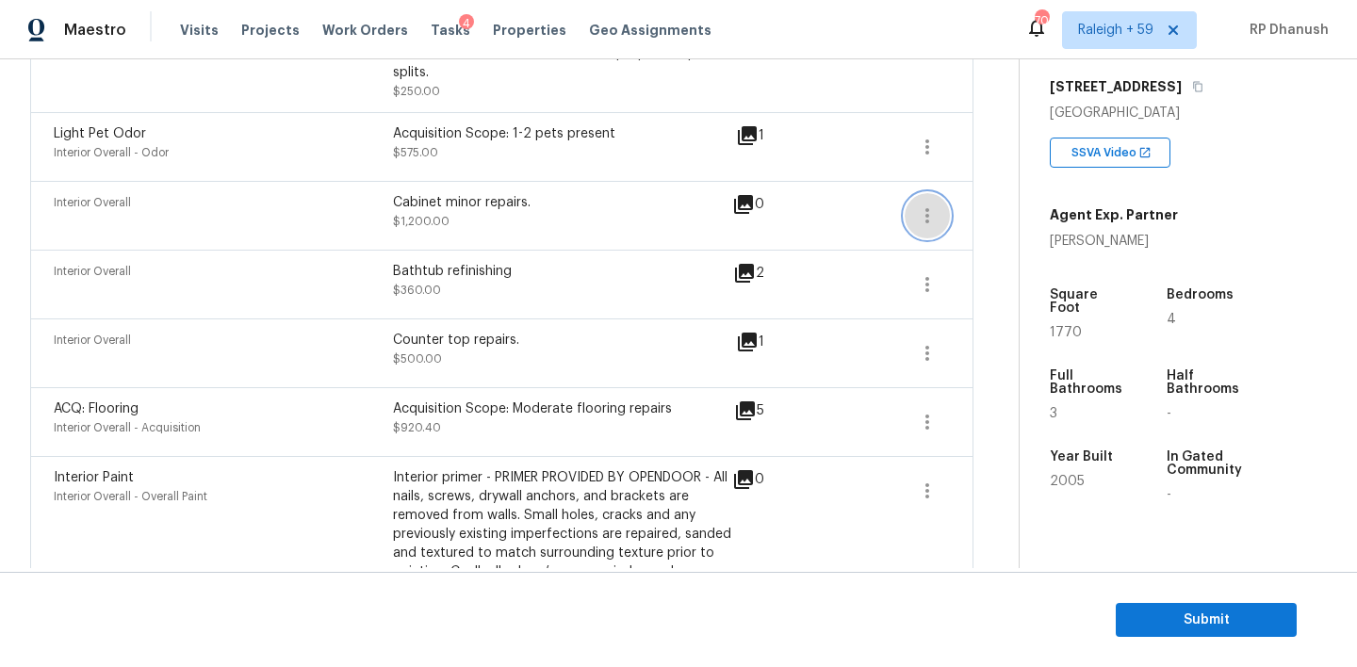
click at [934, 205] on icon "button" at bounding box center [927, 216] width 23 height 23
click at [982, 202] on div "Edit" at bounding box center [1034, 193] width 147 height 19
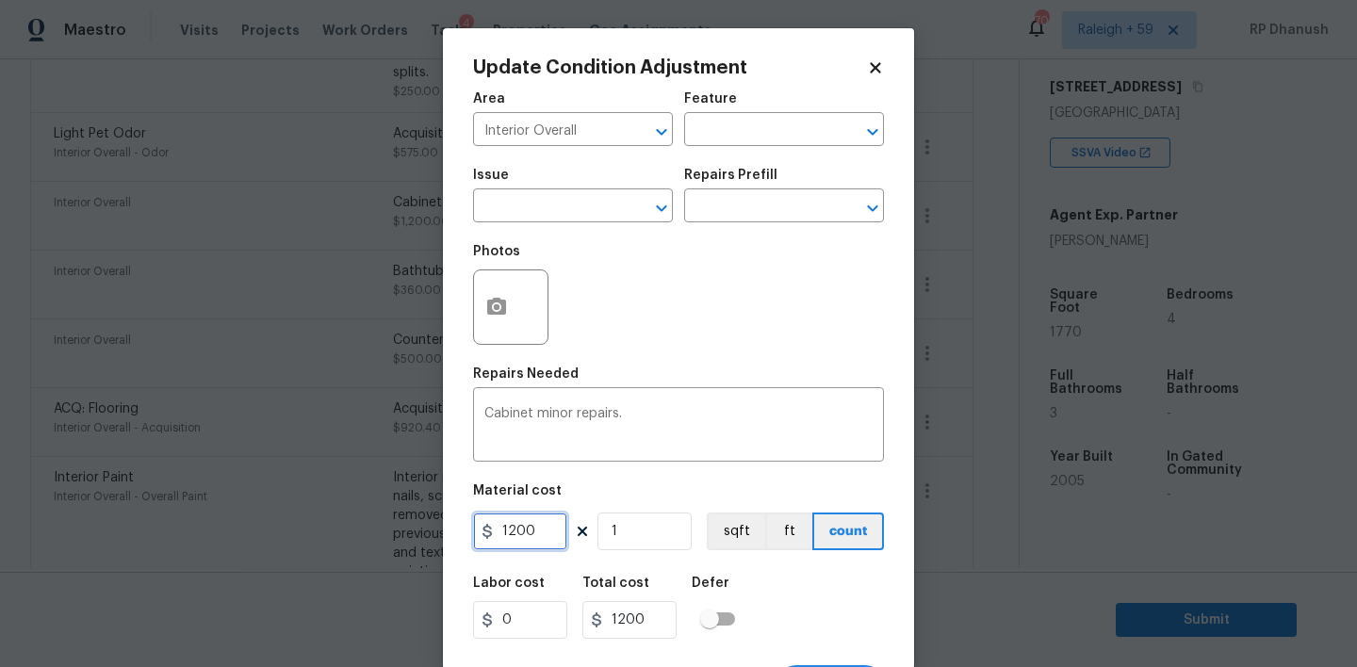
click at [532, 541] on input "1200" at bounding box center [520, 532] width 94 height 38
type input "1400"
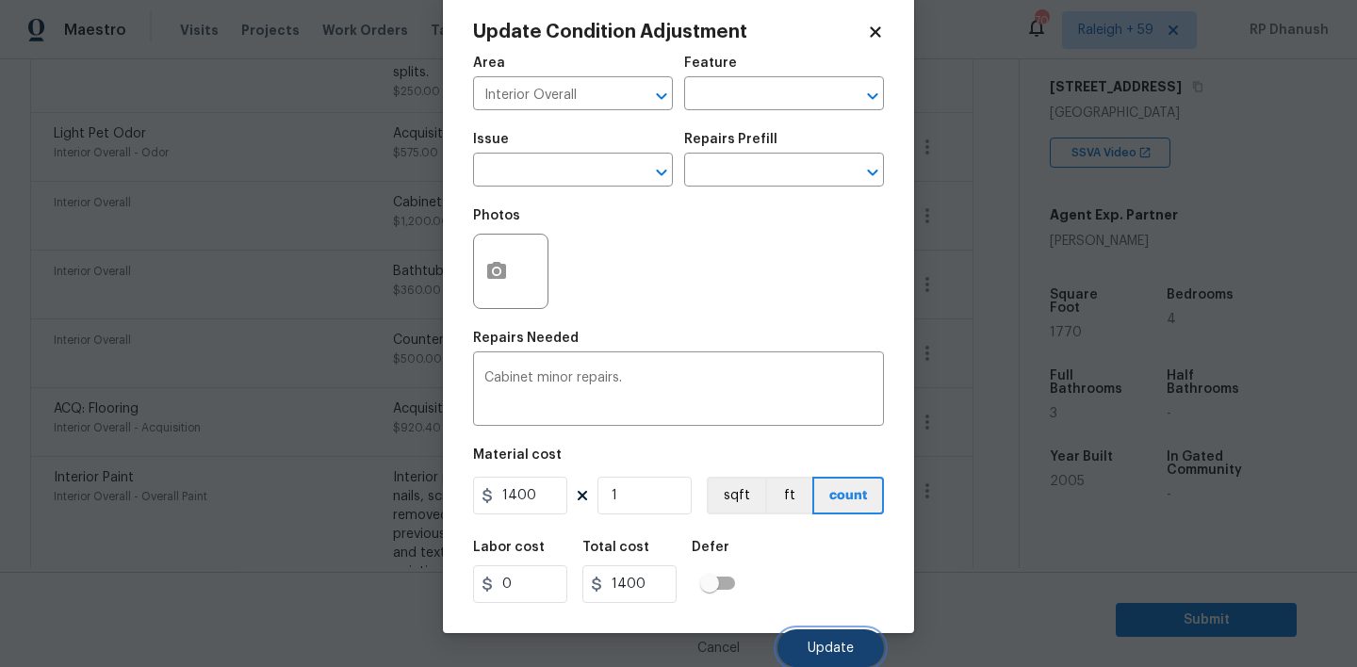
click at [828, 632] on button "Update" at bounding box center [831, 649] width 106 height 38
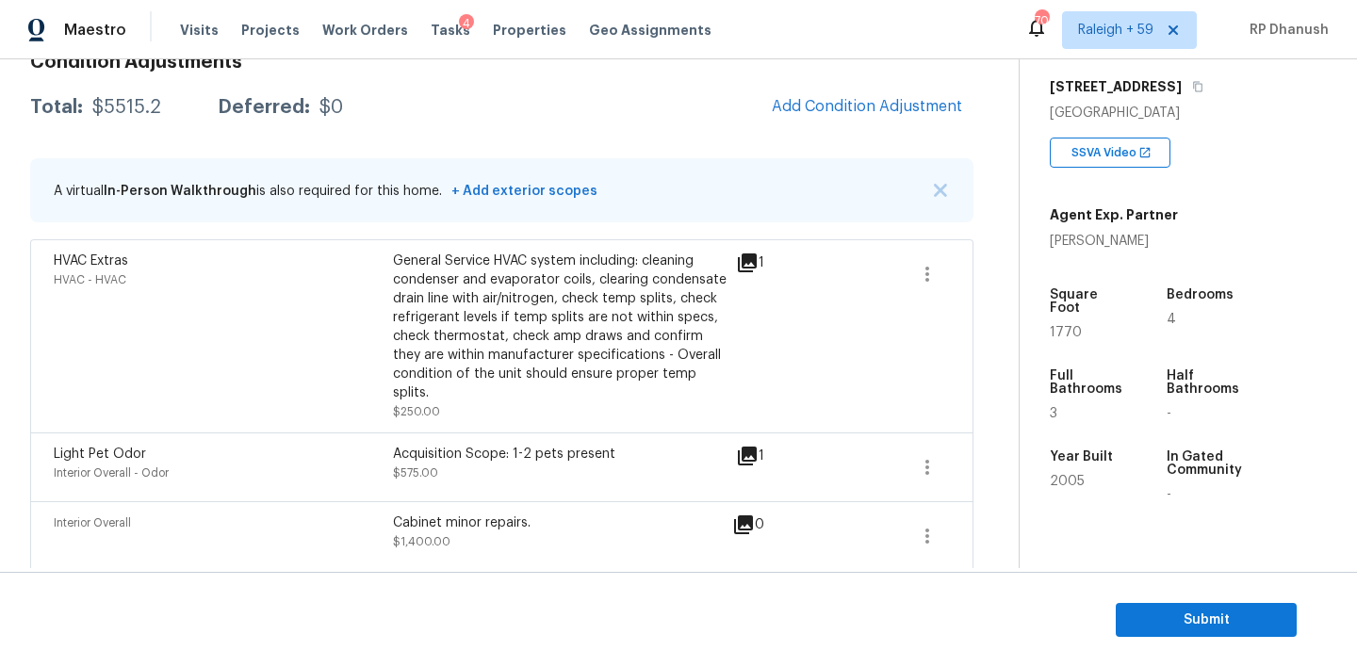
scroll to position [16, 0]
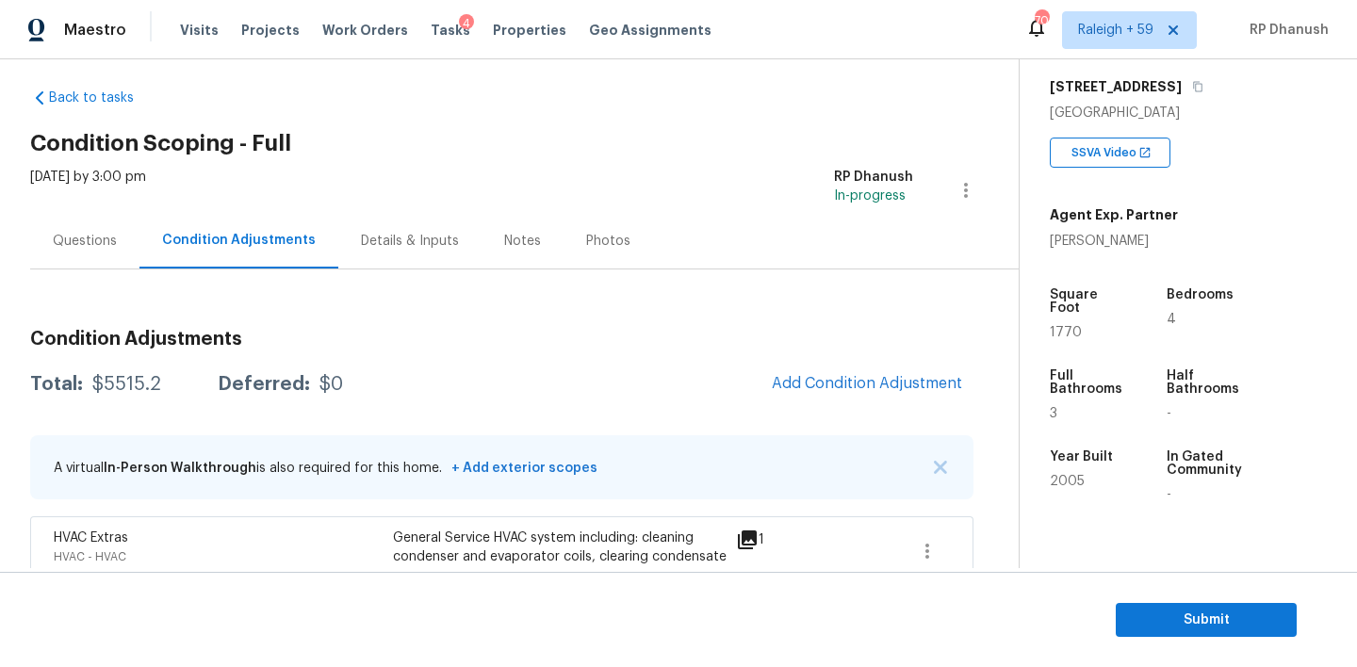
copy div "$5515.2"
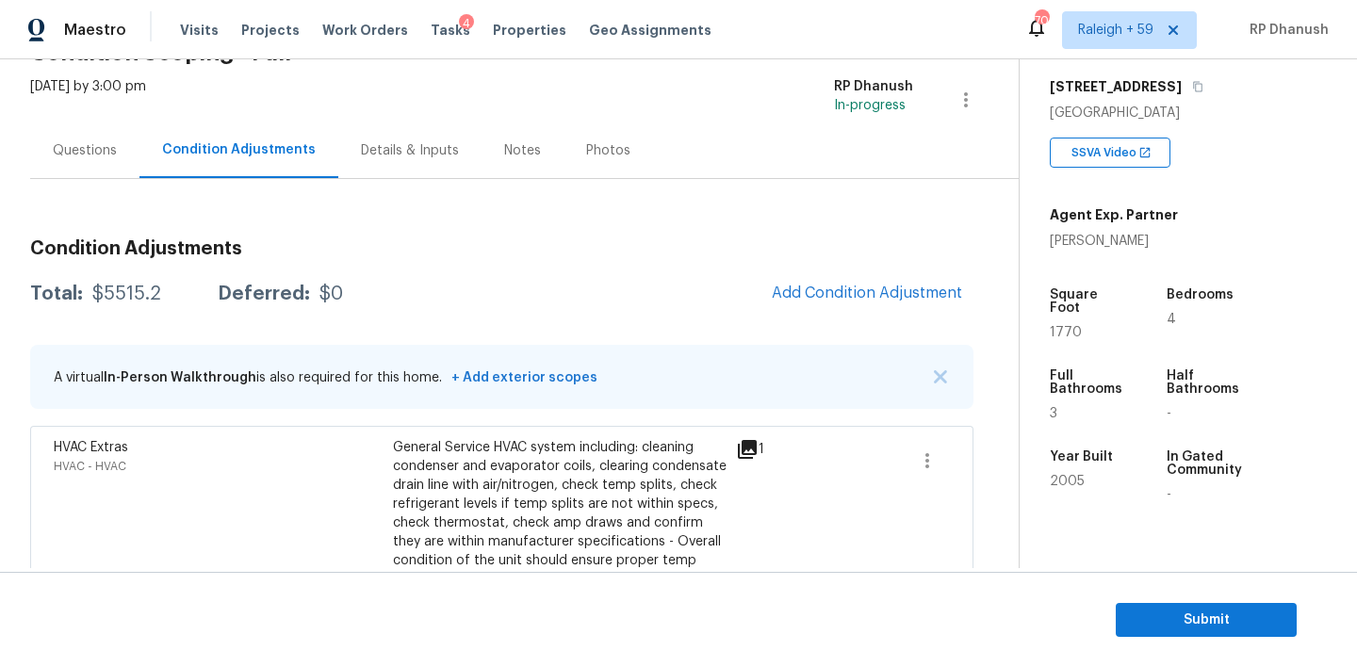
click at [74, 145] on div "Questions" at bounding box center [85, 150] width 64 height 19
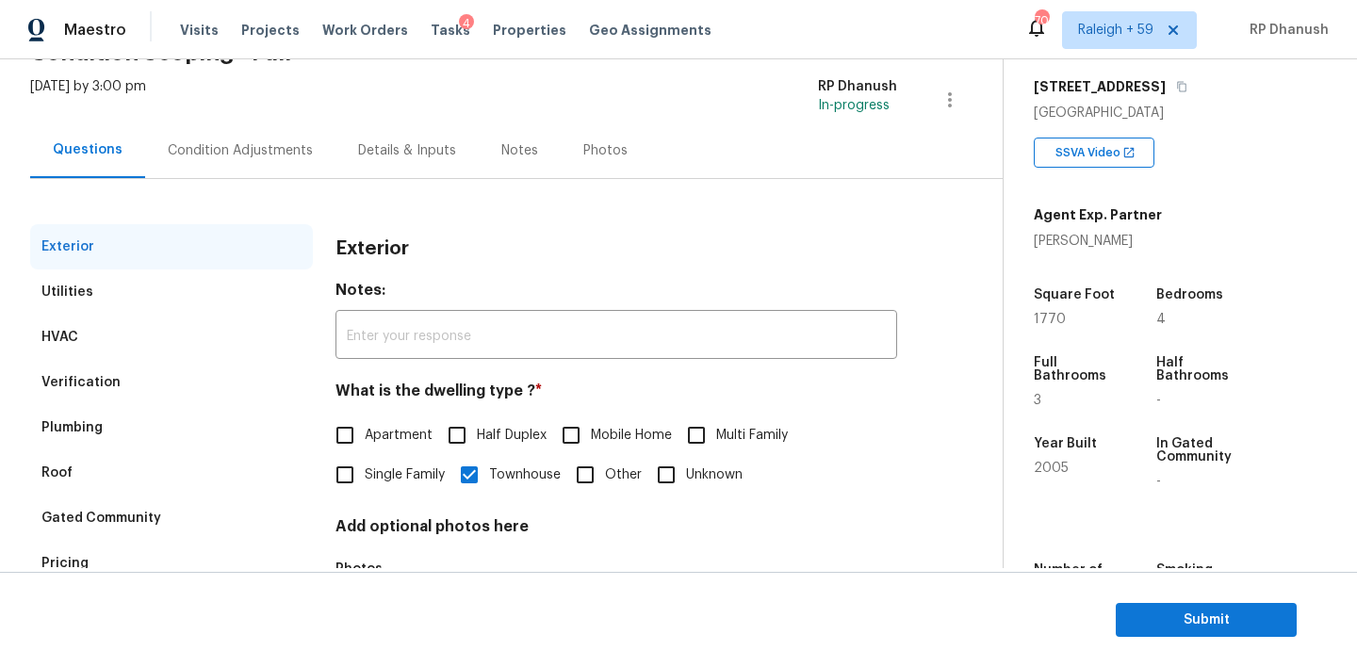
scroll to position [240, 0]
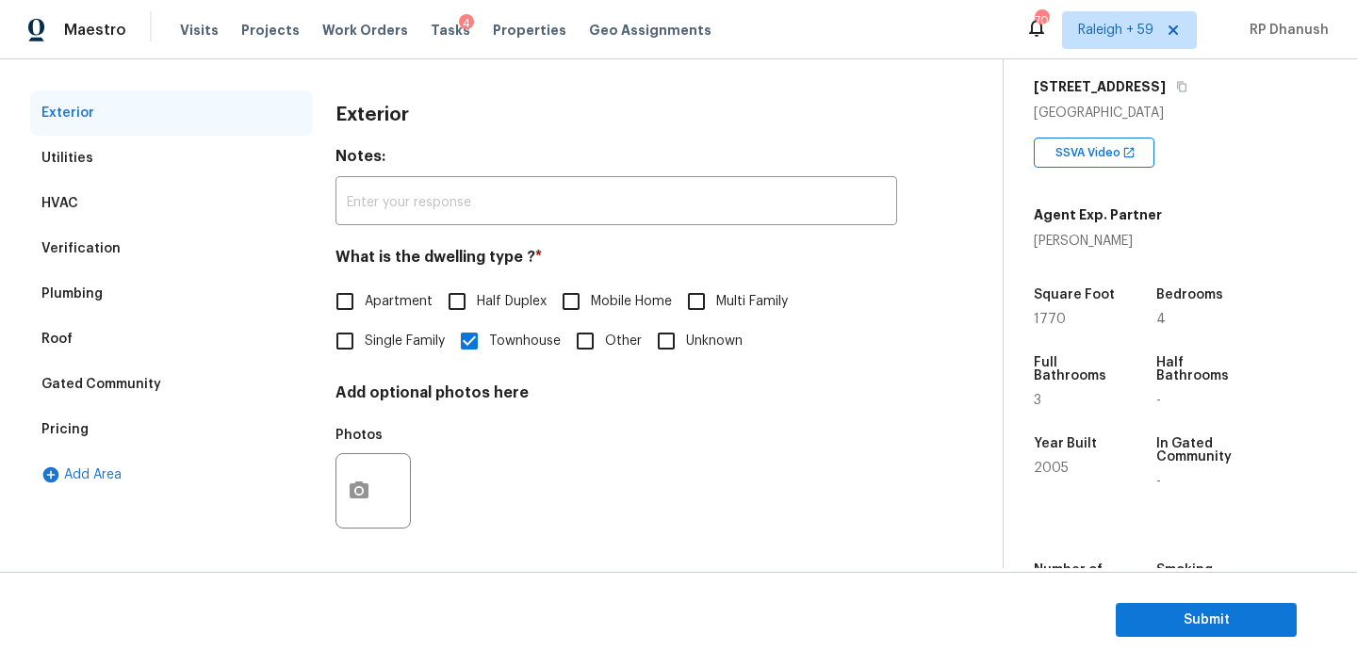
click at [104, 432] on div "Pricing" at bounding box center [171, 429] width 283 height 45
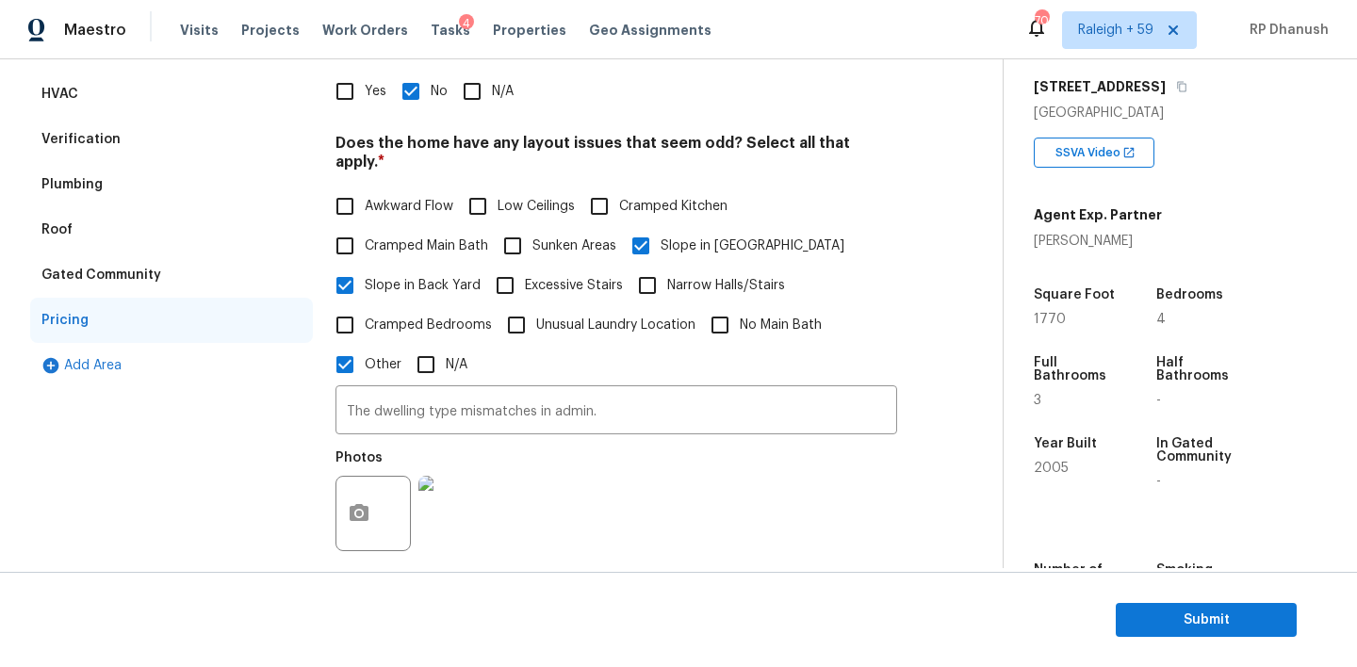
scroll to position [347, 0]
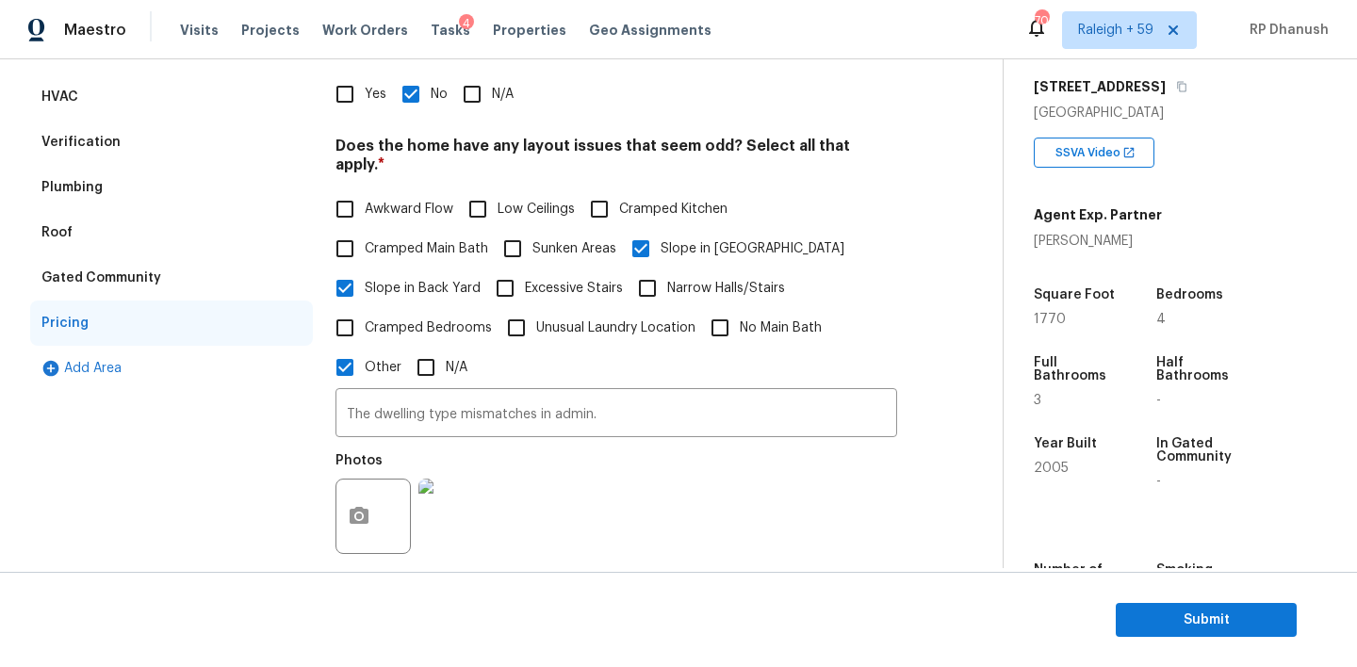
click at [104, 146] on div "Verification" at bounding box center [80, 142] width 79 height 19
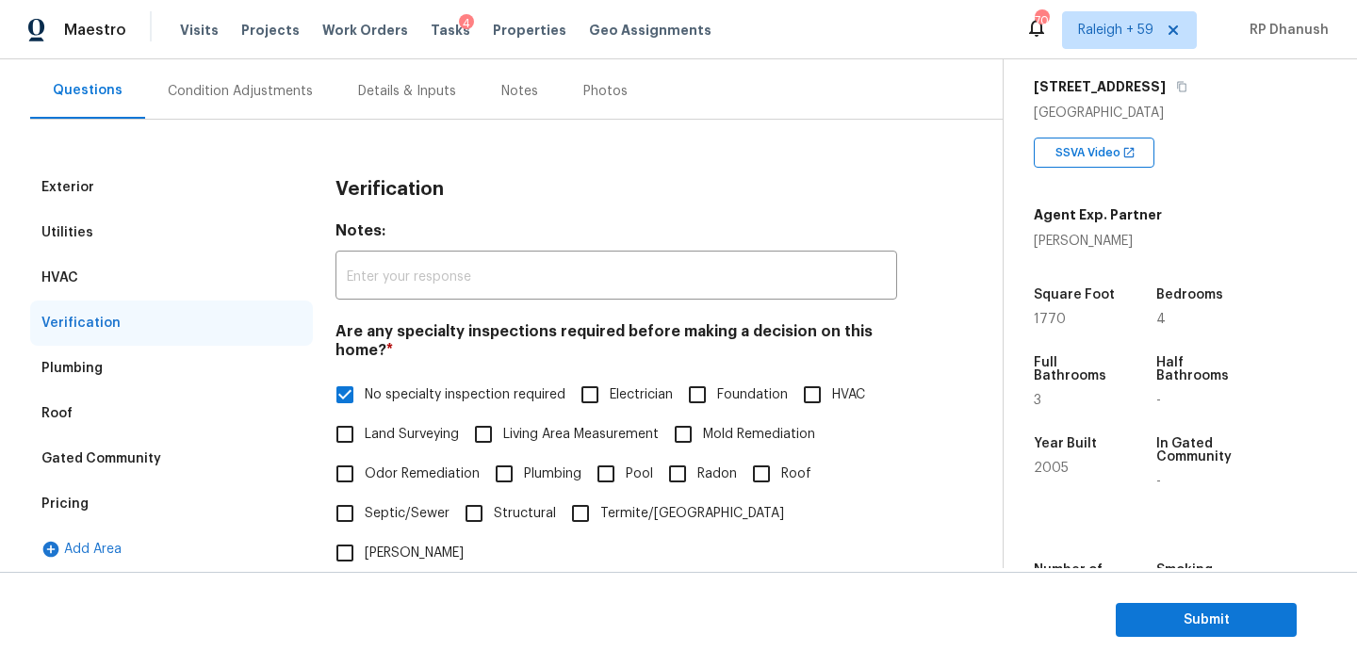
scroll to position [140, 0]
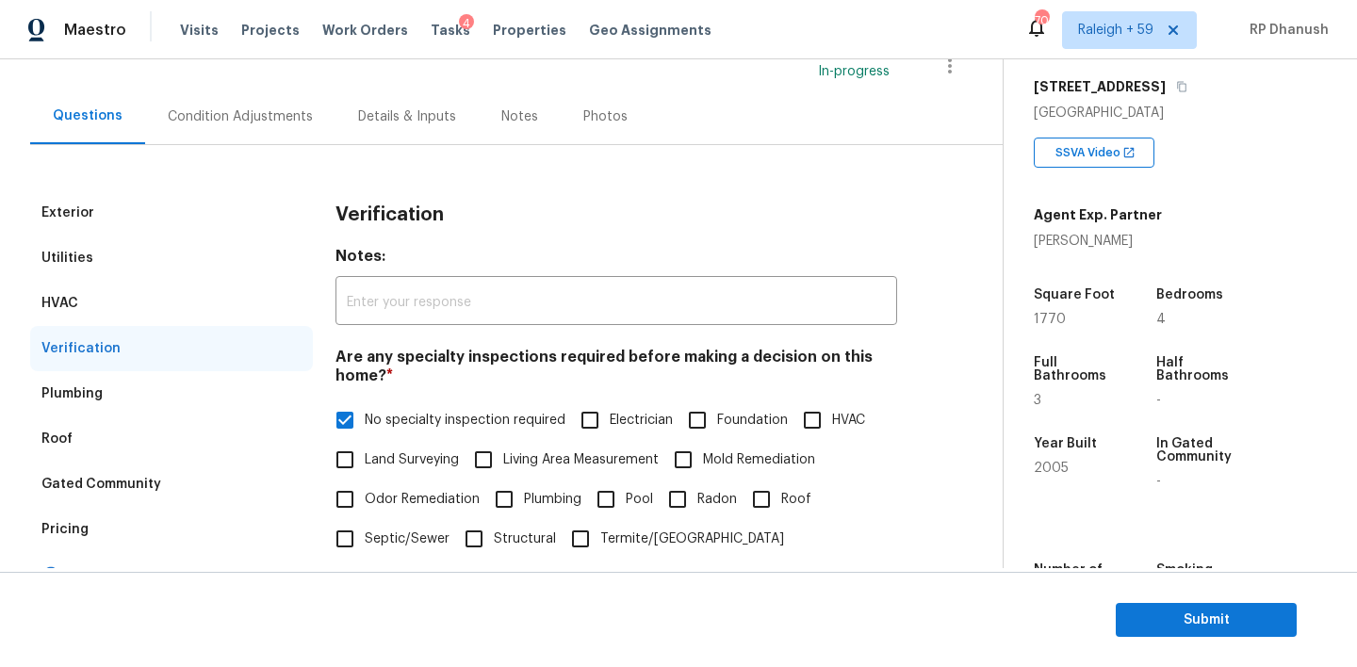
click at [85, 379] on div "Plumbing" at bounding box center [171, 393] width 283 height 45
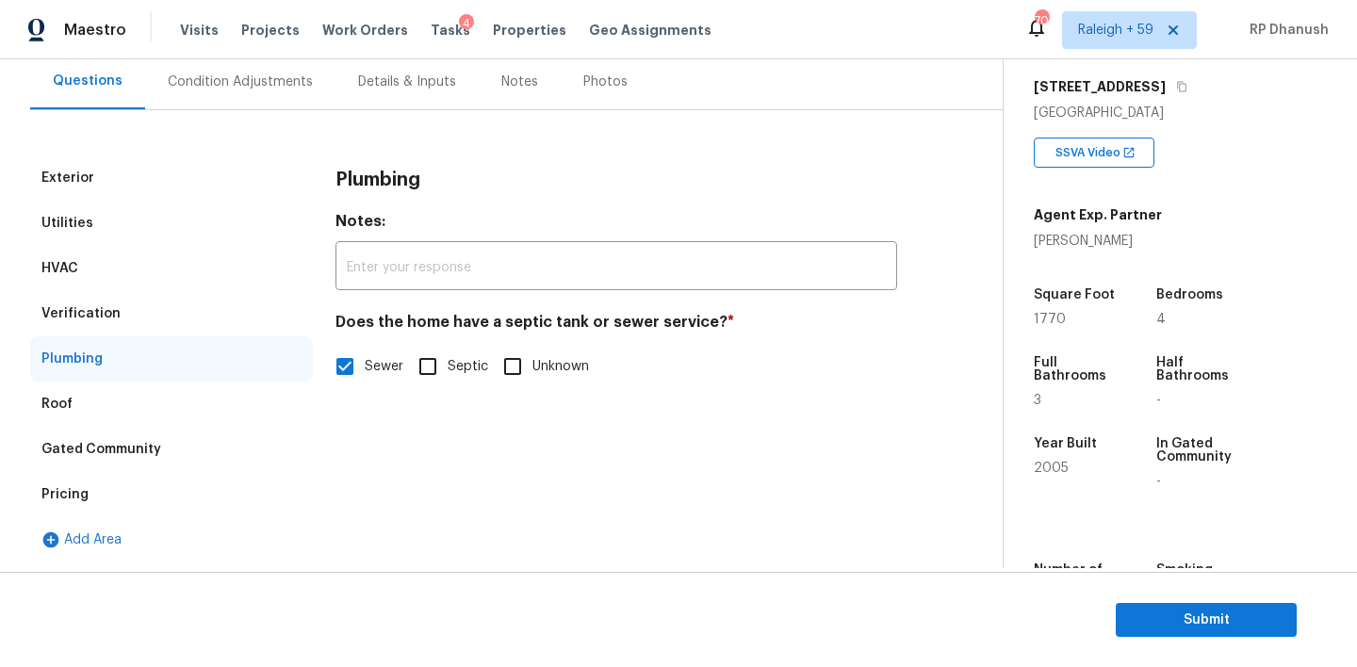
scroll to position [0, 0]
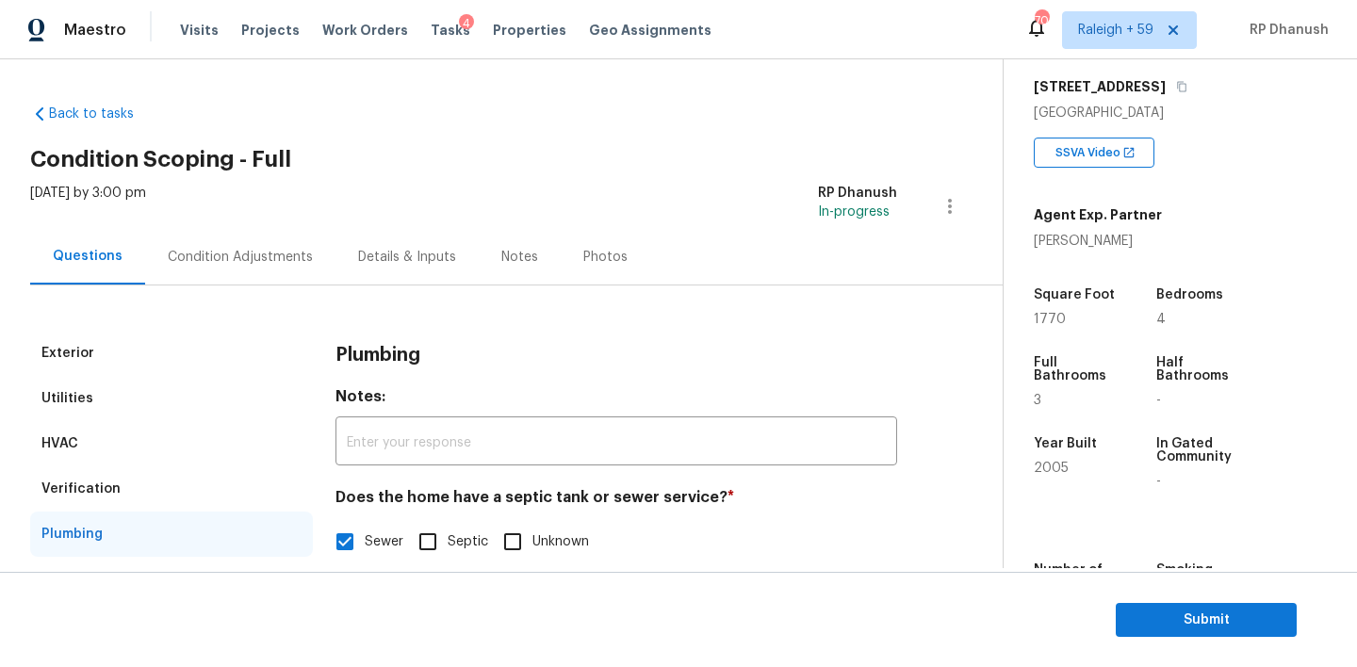
click at [236, 251] on div "Condition Adjustments" at bounding box center [240, 257] width 145 height 19
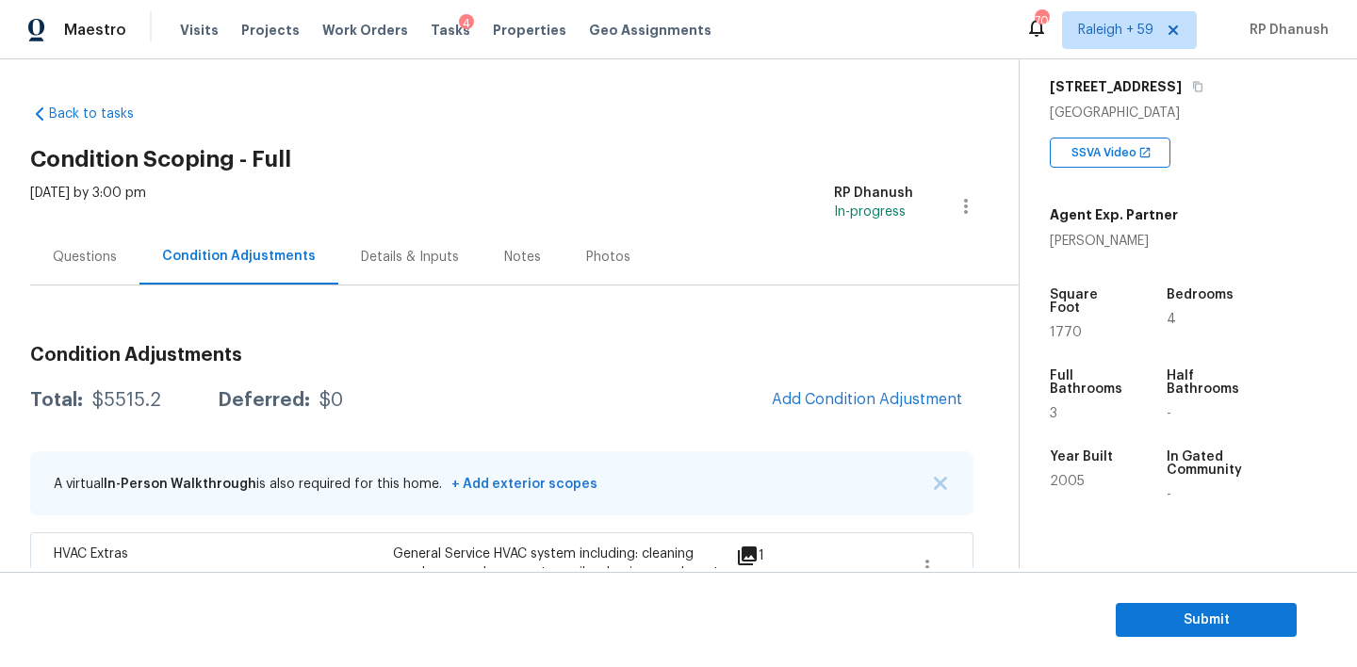
click at [55, 257] on div "Questions" at bounding box center [85, 257] width 64 height 19
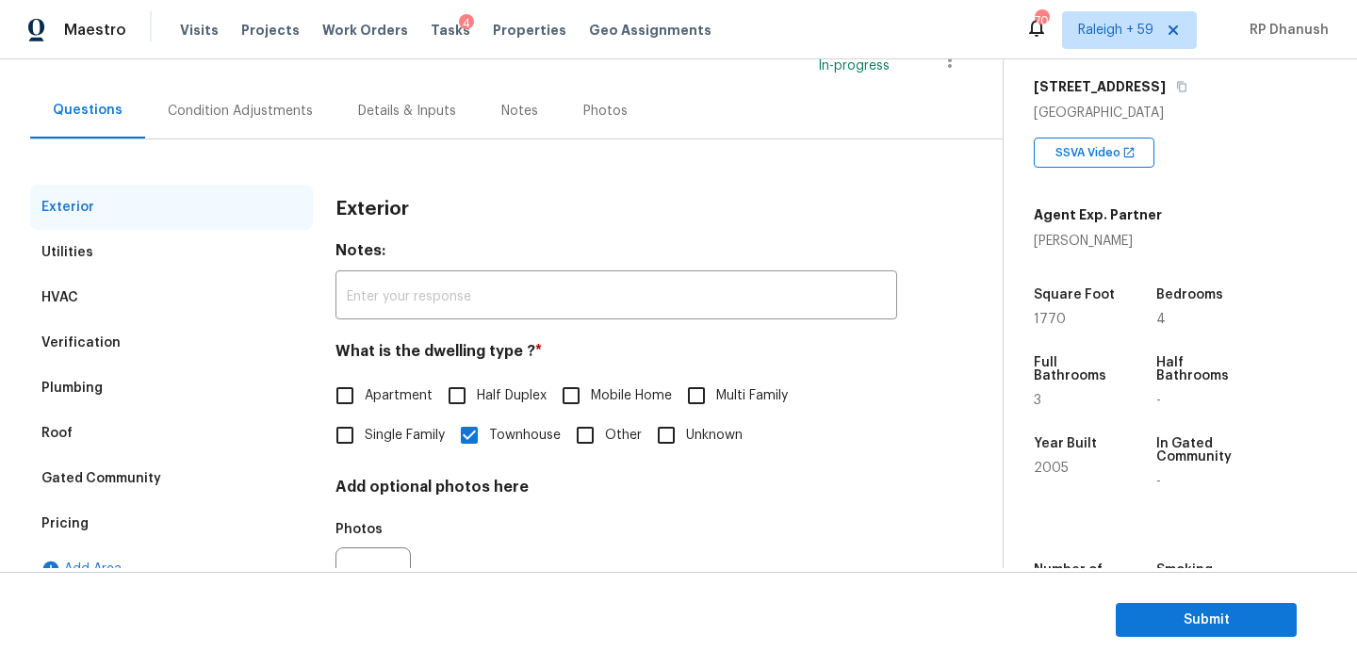
scroll to position [240, 0]
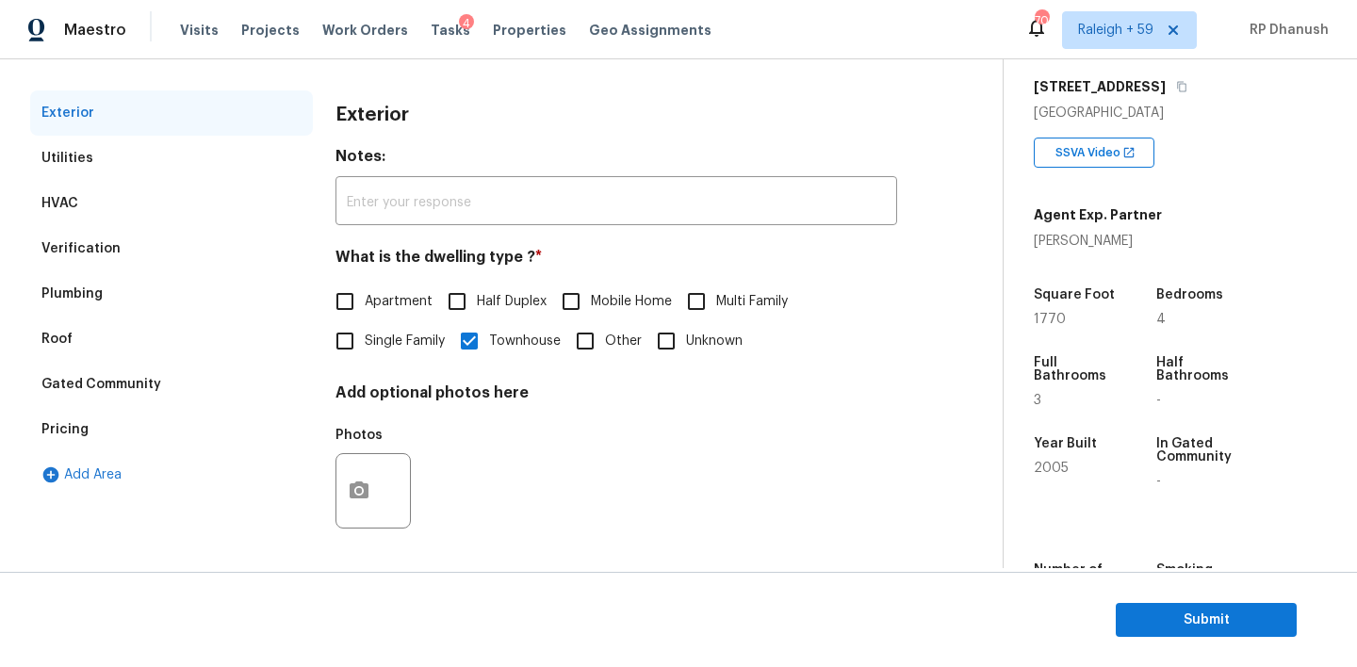
click at [94, 434] on div "Pricing" at bounding box center [171, 429] width 283 height 45
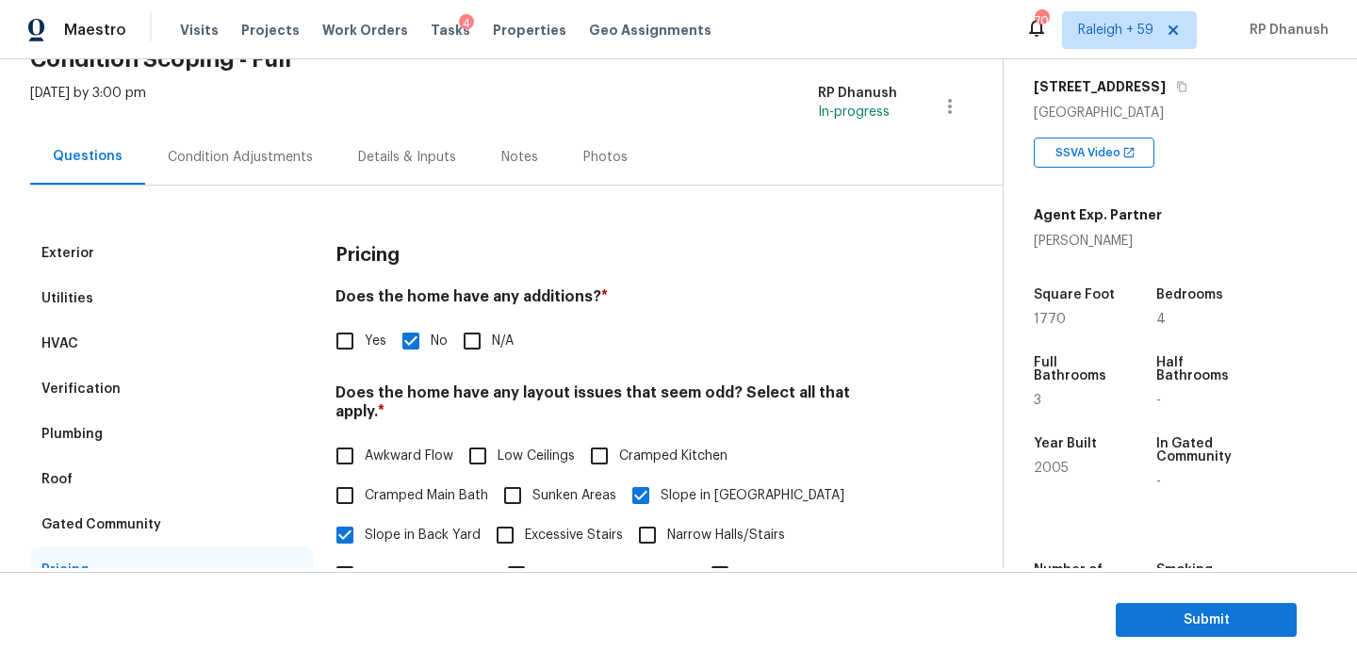
scroll to position [85, 0]
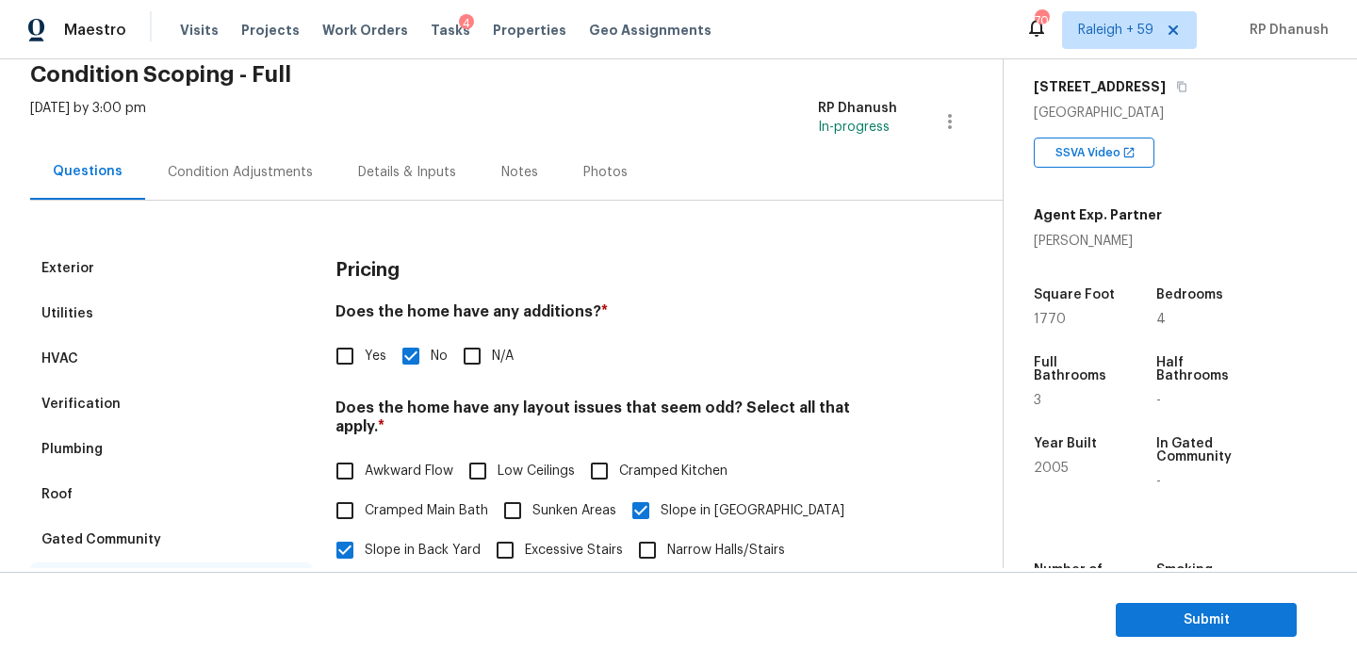
click at [104, 402] on div "Verification" at bounding box center [80, 404] width 79 height 19
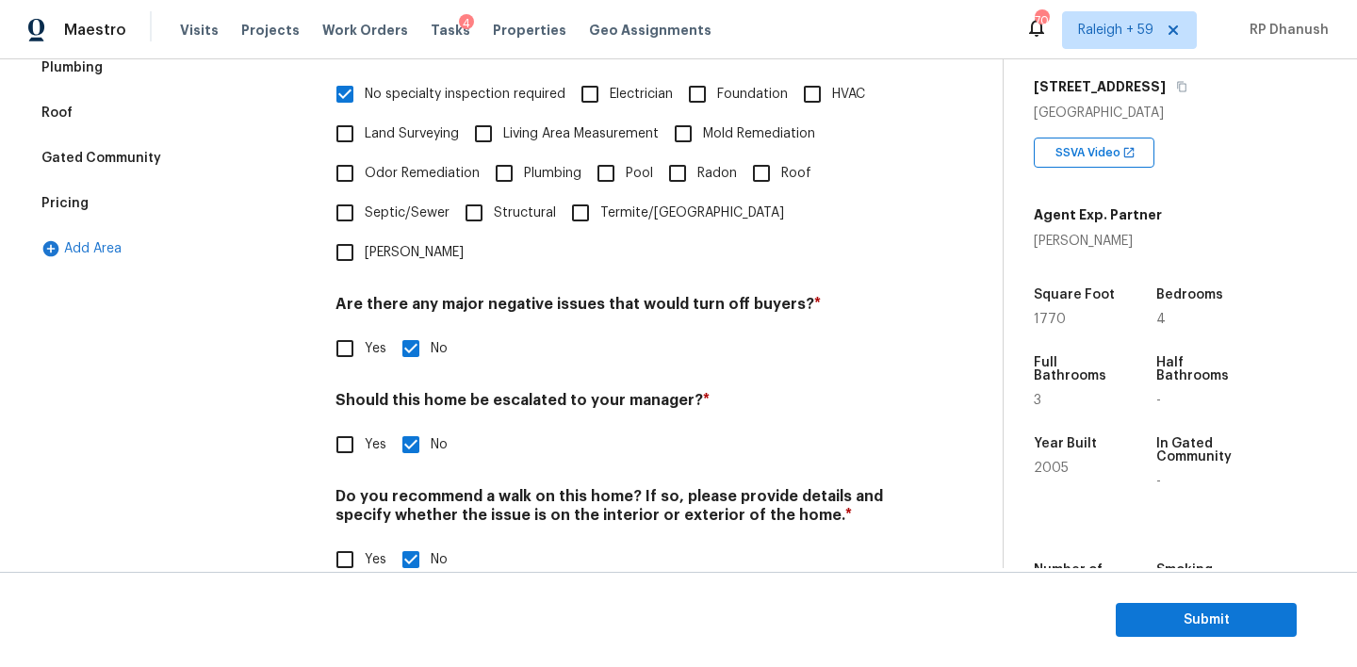
scroll to position [24, 0]
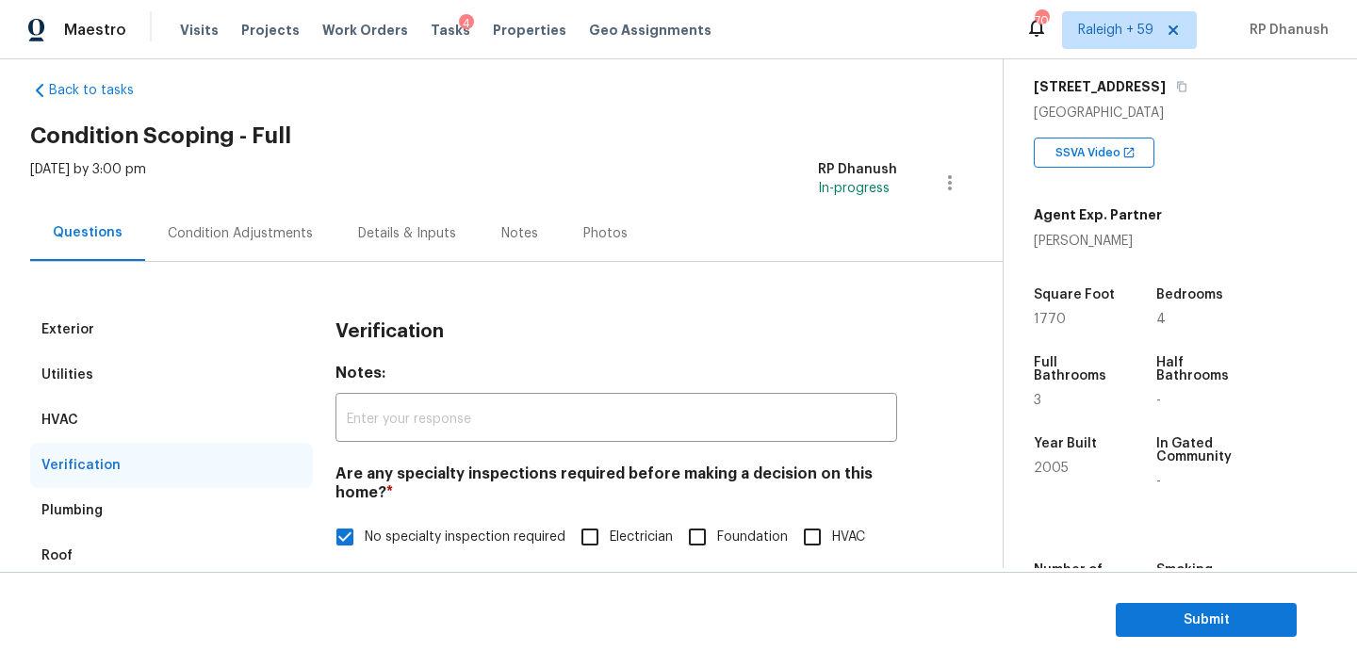
click at [266, 214] on div "Condition Adjustments" at bounding box center [240, 233] width 190 height 56
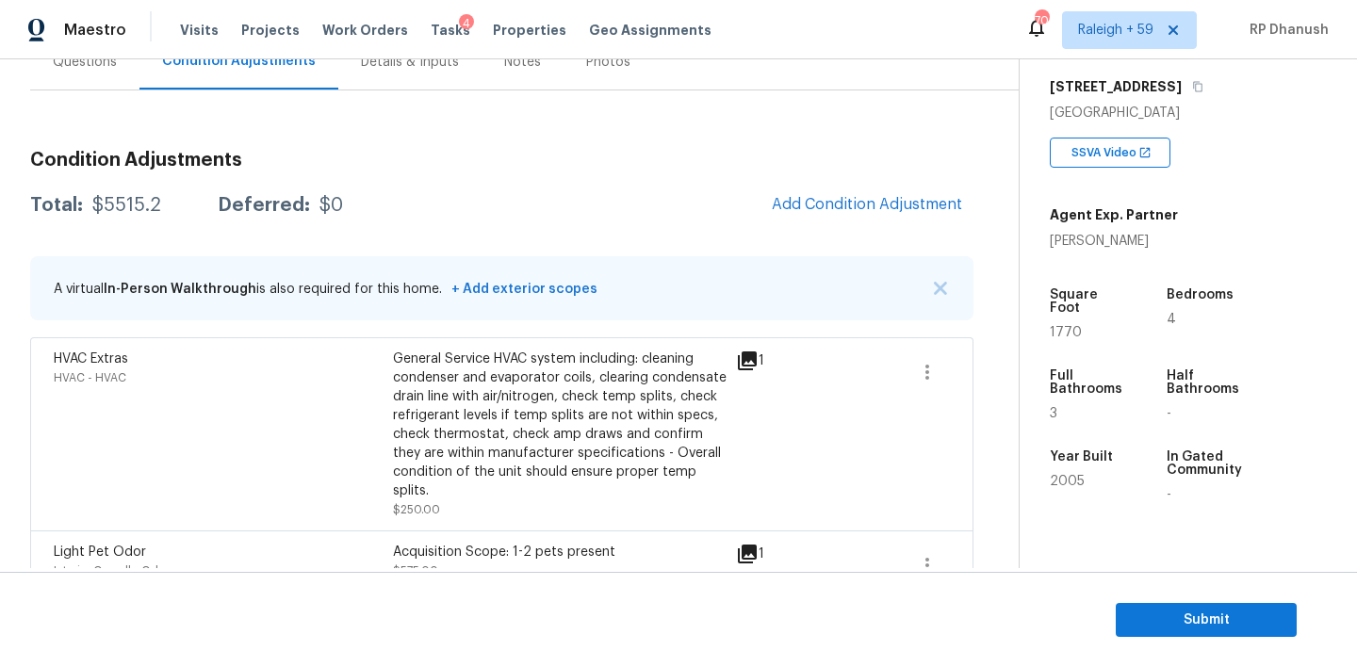
scroll to position [34, 0]
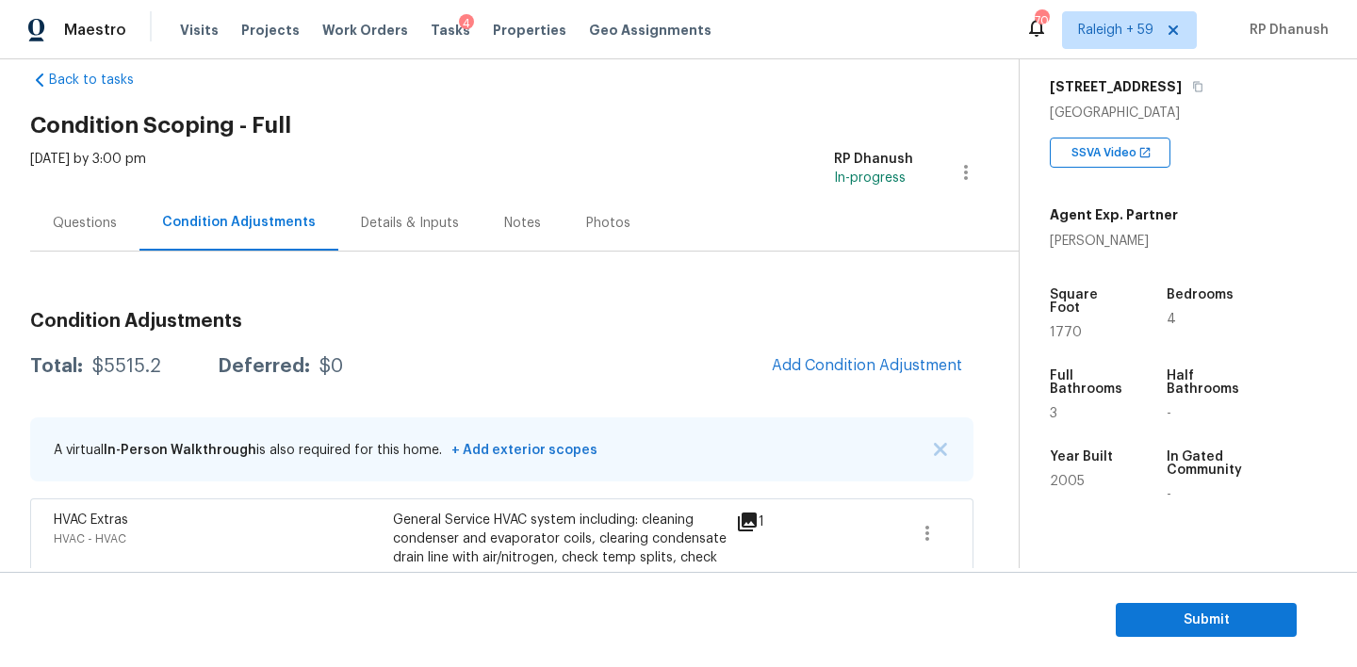
click at [90, 214] on div "Questions" at bounding box center [85, 223] width 64 height 19
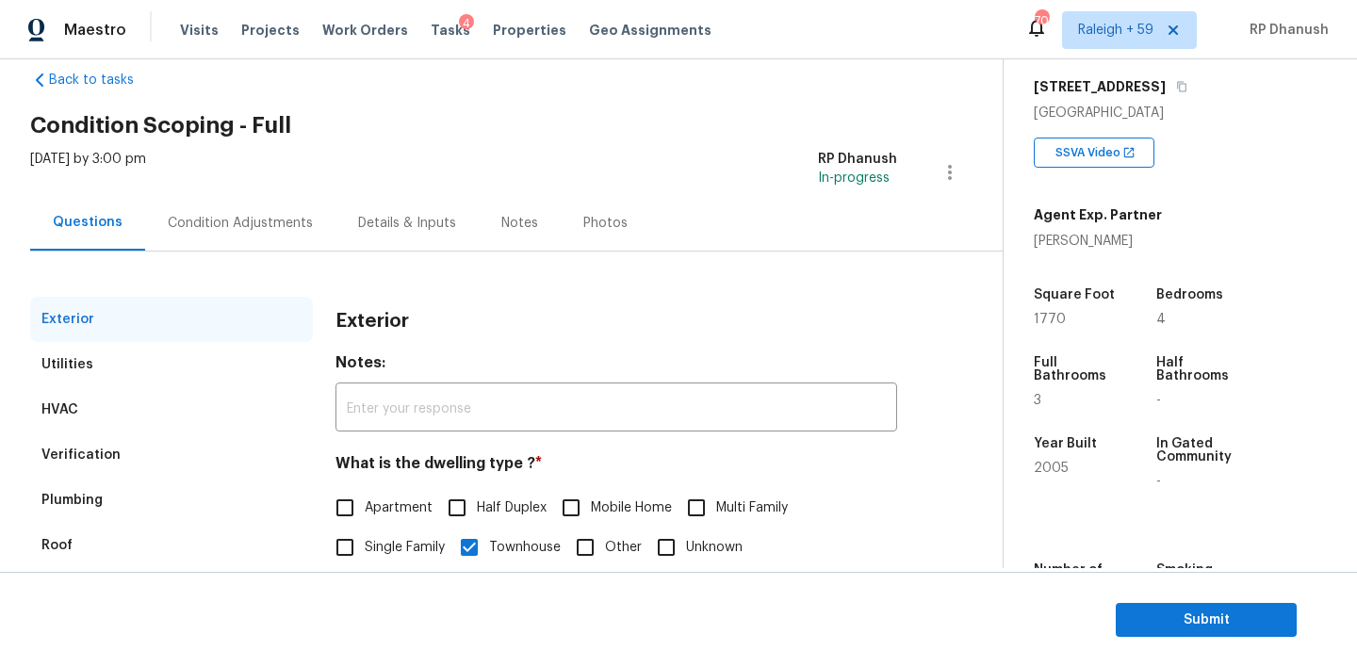
scroll to position [240, 0]
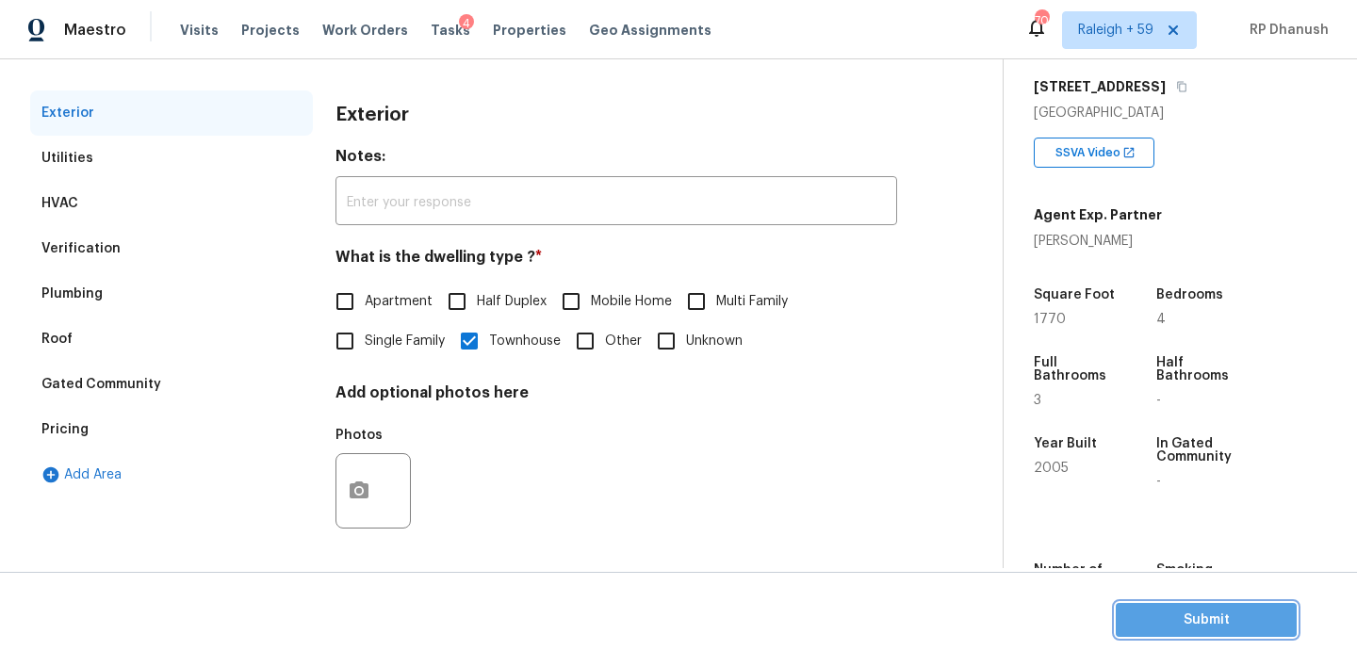
click at [1187, 616] on span "Submit" at bounding box center [1206, 621] width 151 height 24
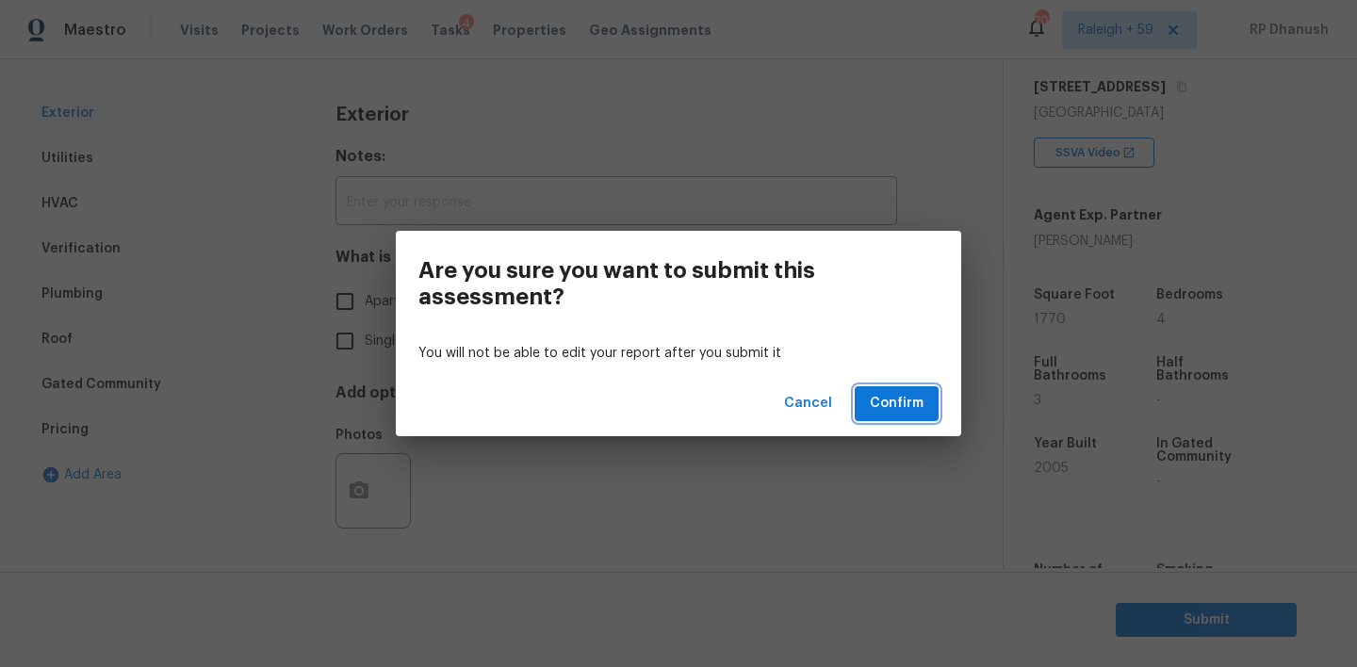
click at [907, 401] on span "Confirm" at bounding box center [897, 404] width 54 height 24
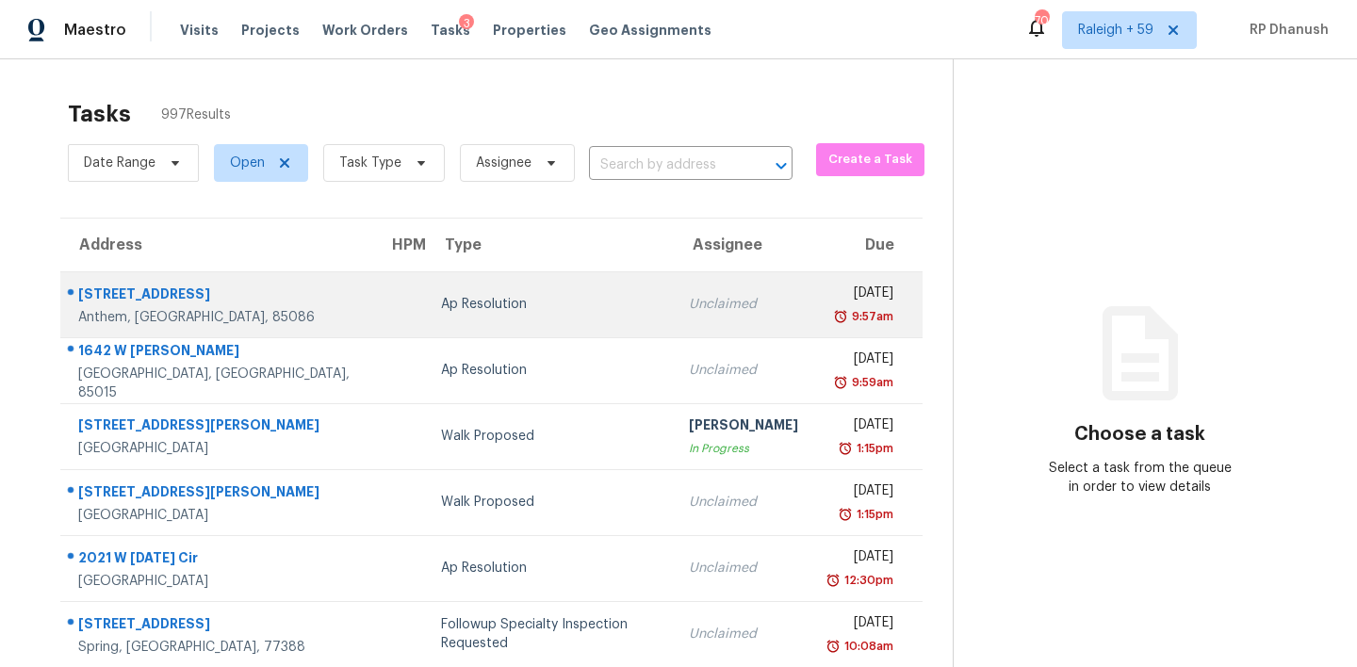
scroll to position [84, 0]
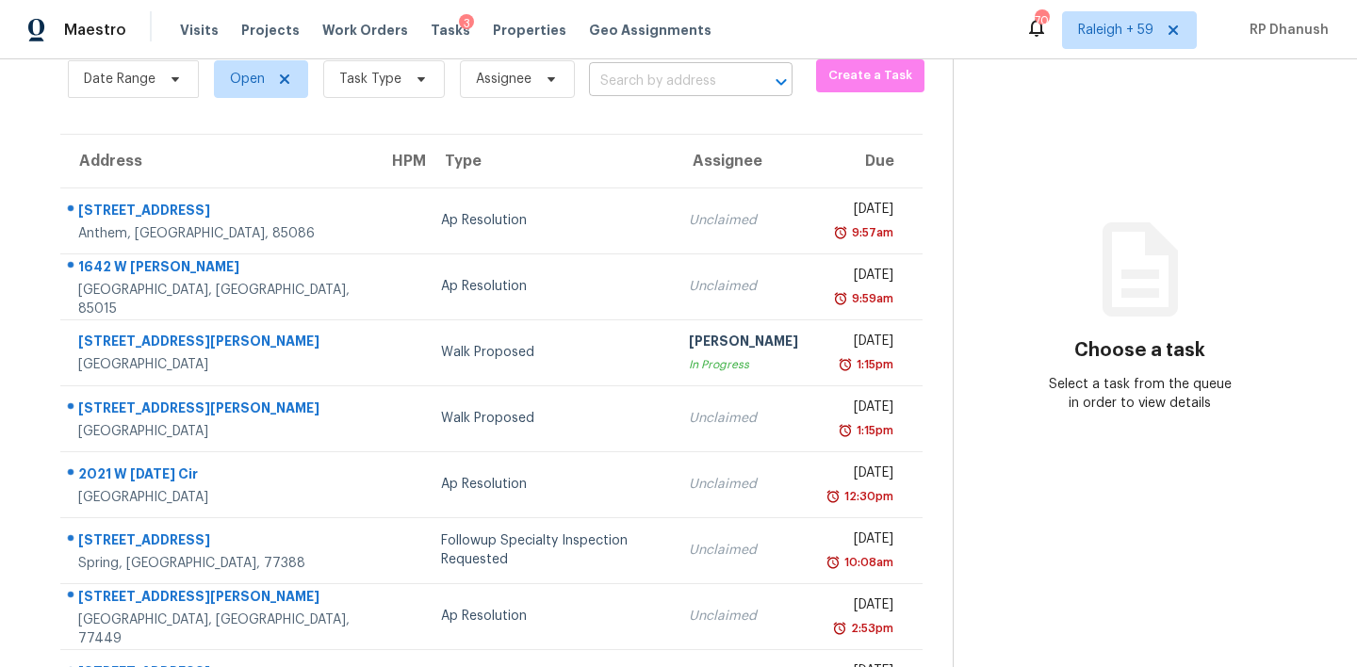
click at [686, 88] on input "text" at bounding box center [664, 81] width 151 height 29
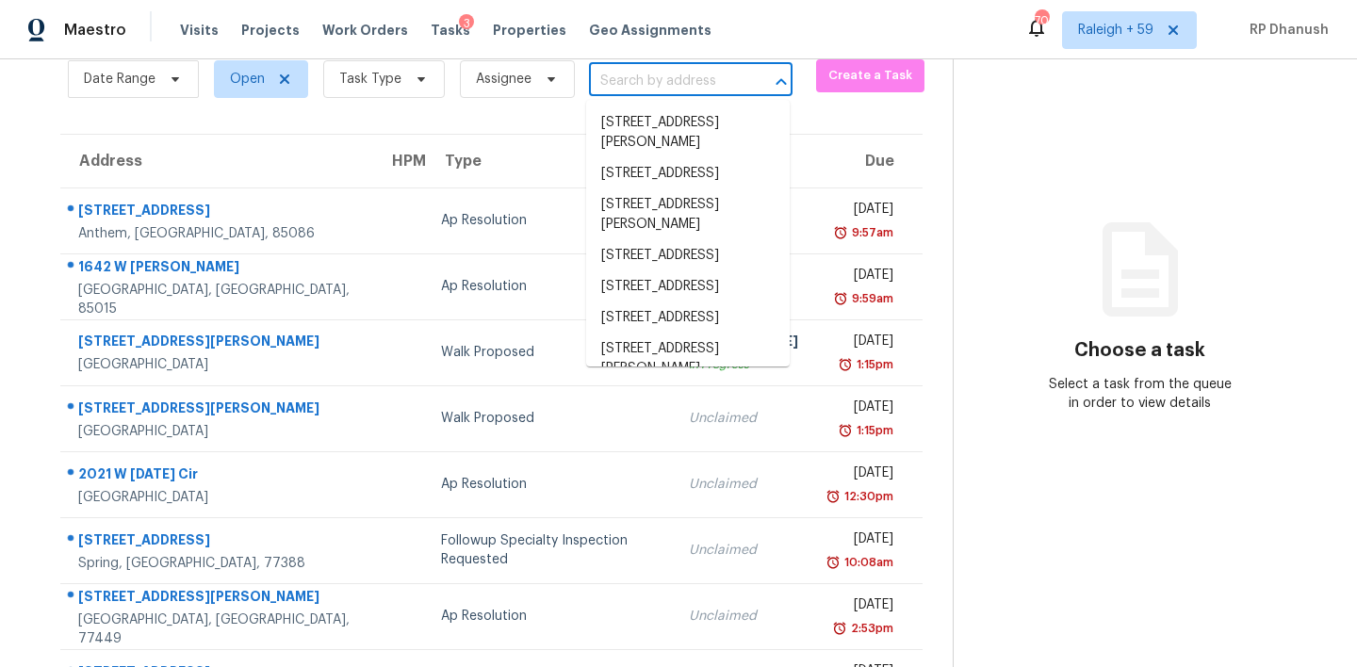
paste input "[STREET_ADDRESS]"
type input "[STREET_ADDRESS]"
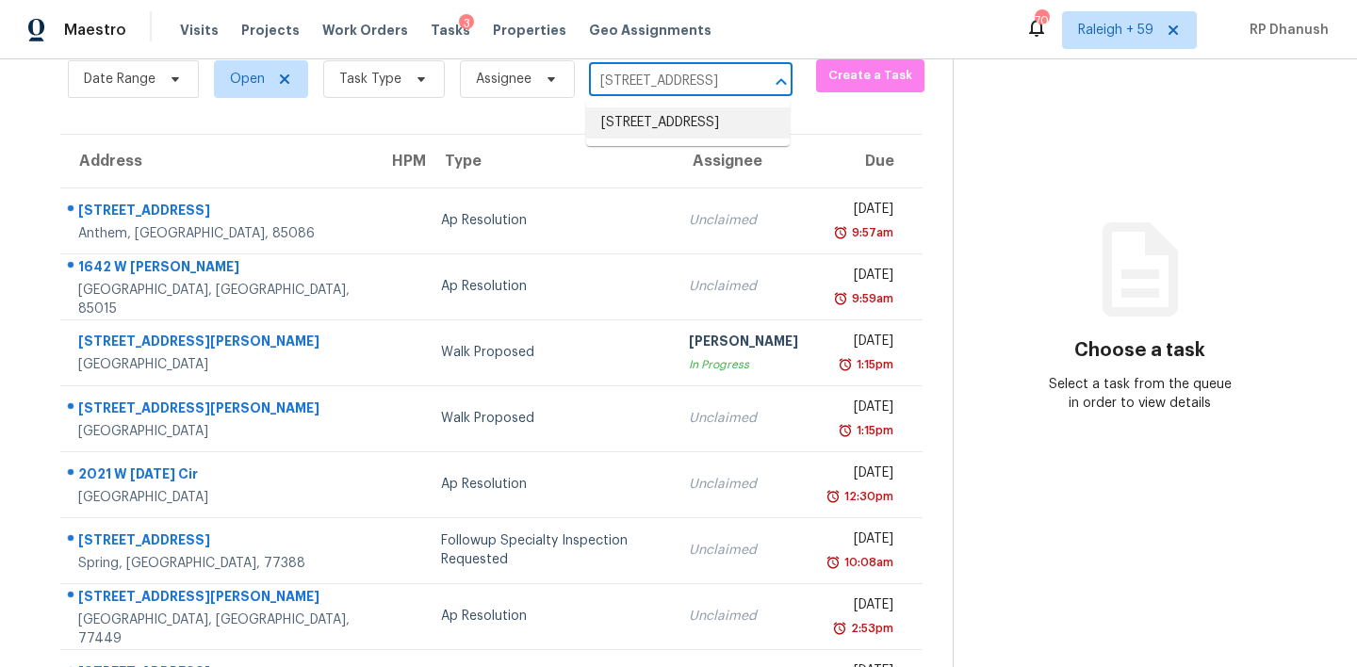
click at [696, 129] on li "[STREET_ADDRESS]" at bounding box center [688, 122] width 204 height 31
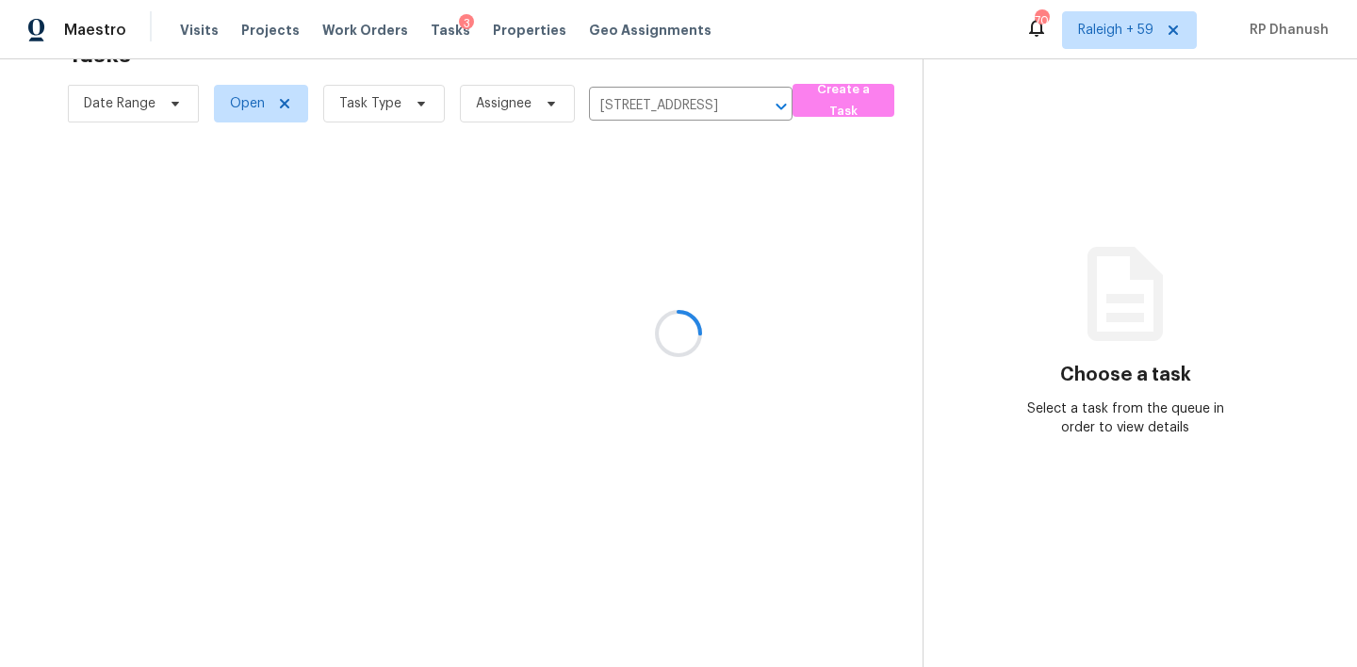
scroll to position [59, 0]
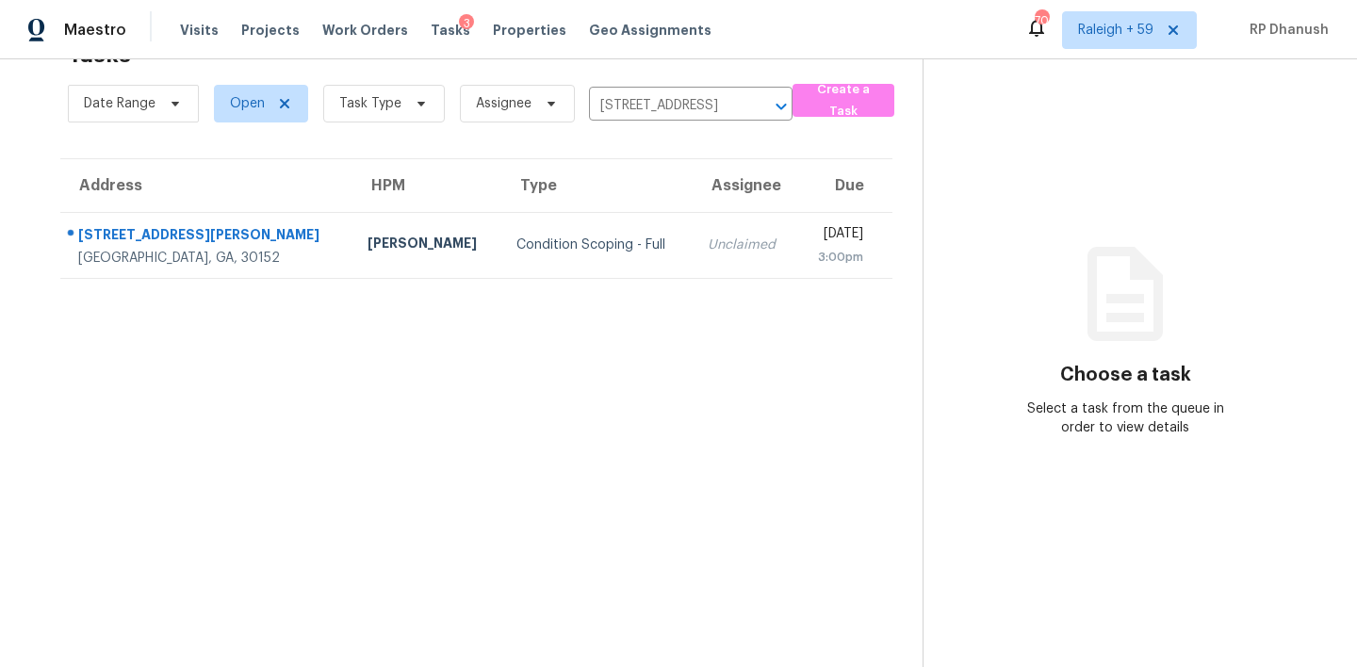
click at [694, 237] on td "Unclaimed" at bounding box center [745, 245] width 105 height 66
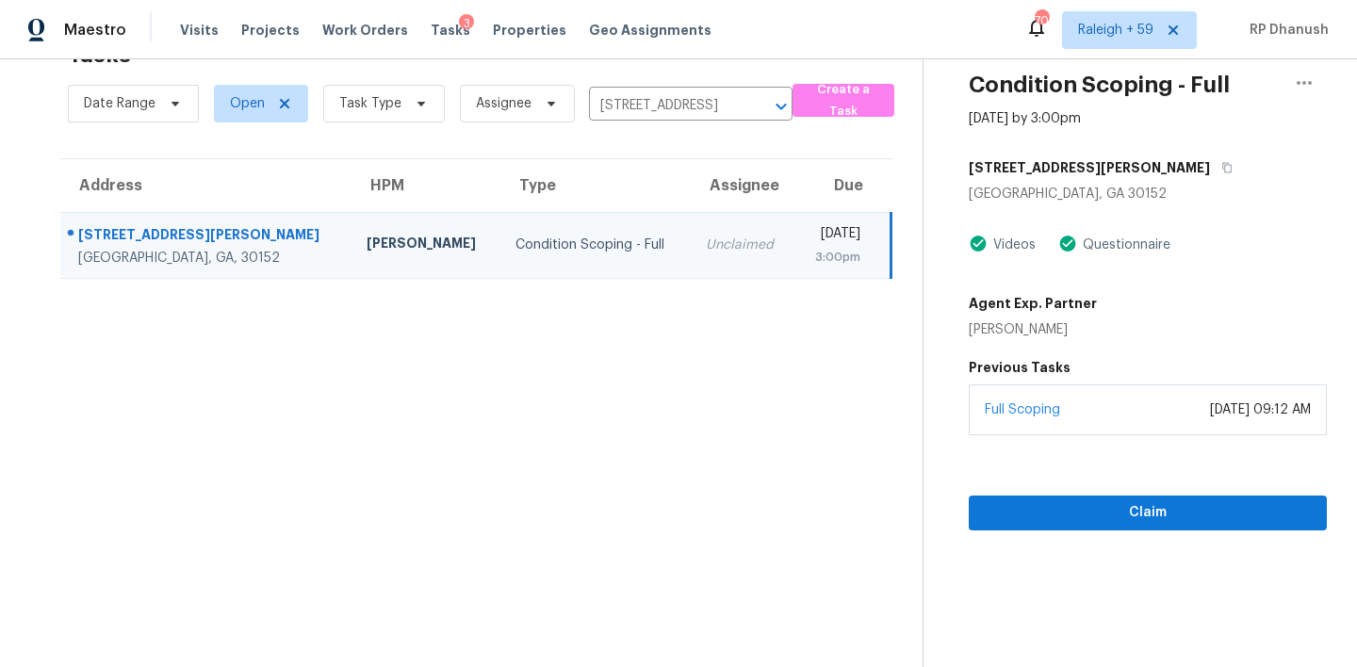
click at [1297, 409] on div "[DATE] 09:12 AM" at bounding box center [1260, 410] width 101 height 19
click at [1224, 527] on button "Claim" at bounding box center [1148, 513] width 358 height 35
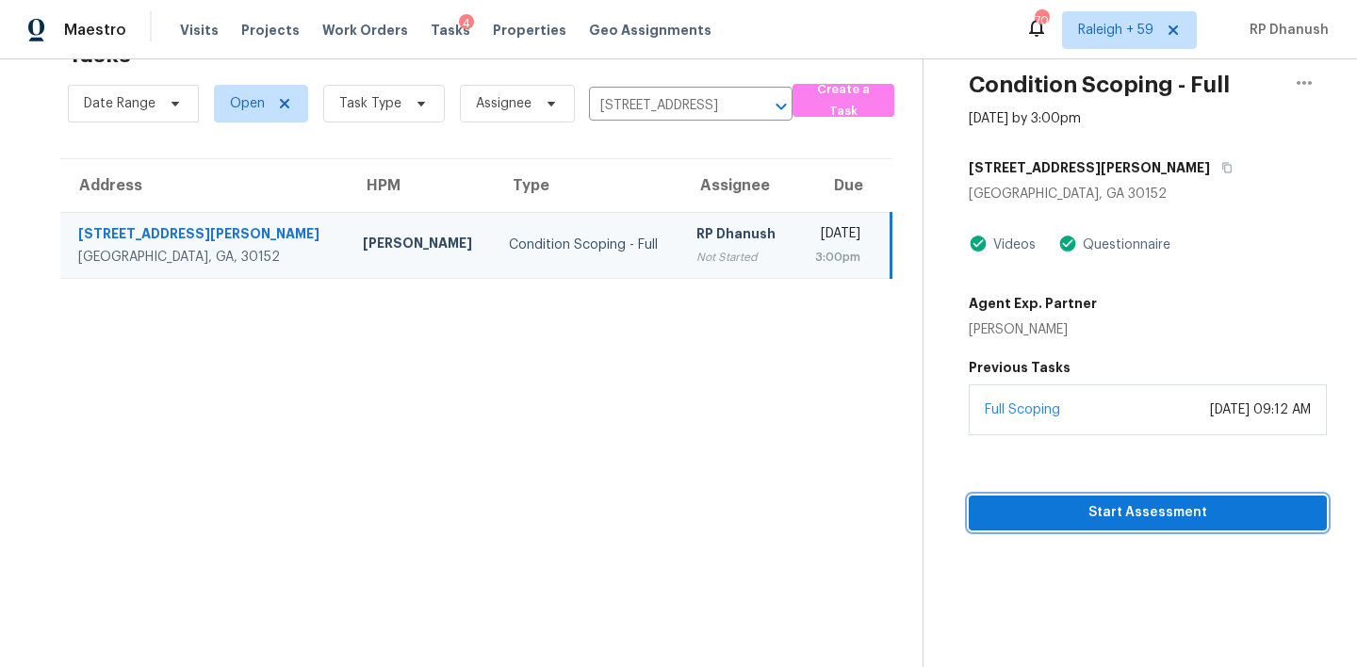
click at [1139, 510] on span "Start Assessment" at bounding box center [1148, 513] width 328 height 24
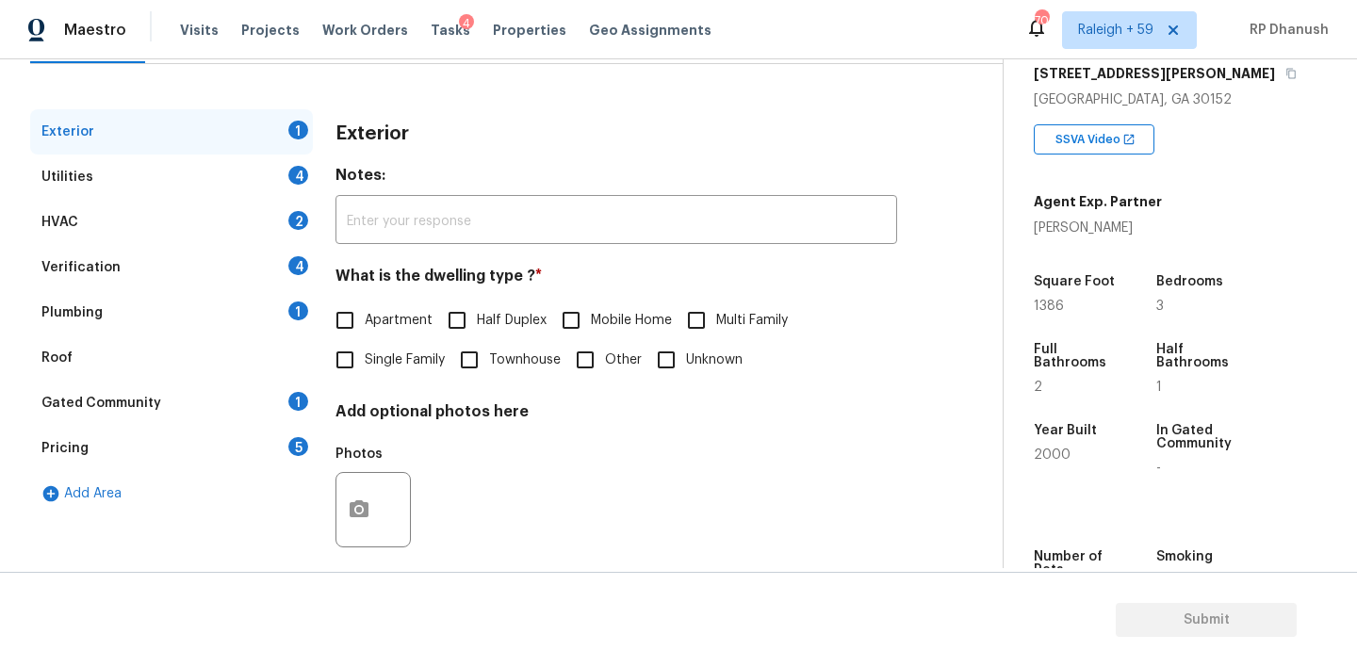
scroll to position [229, 0]
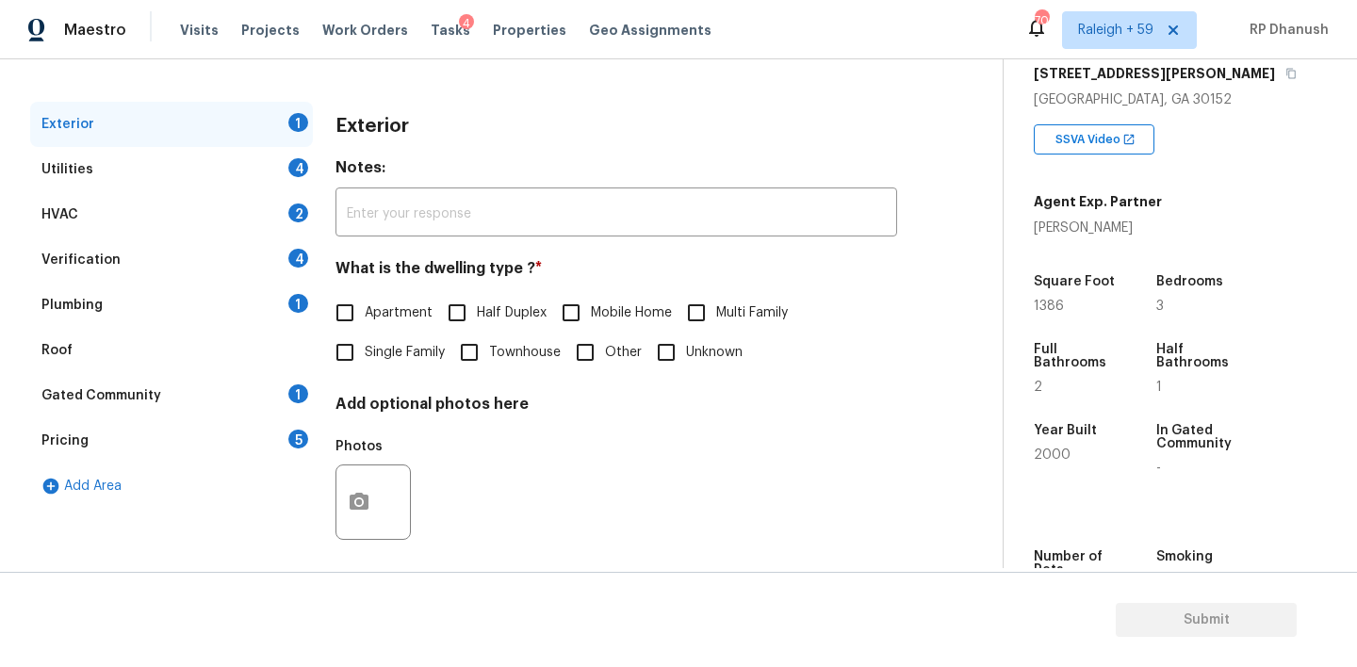
click at [473, 352] on input "Townhouse" at bounding box center [470, 353] width 40 height 40
checkbox input "true"
click at [288, 168] on div "4" at bounding box center [298, 167] width 20 height 19
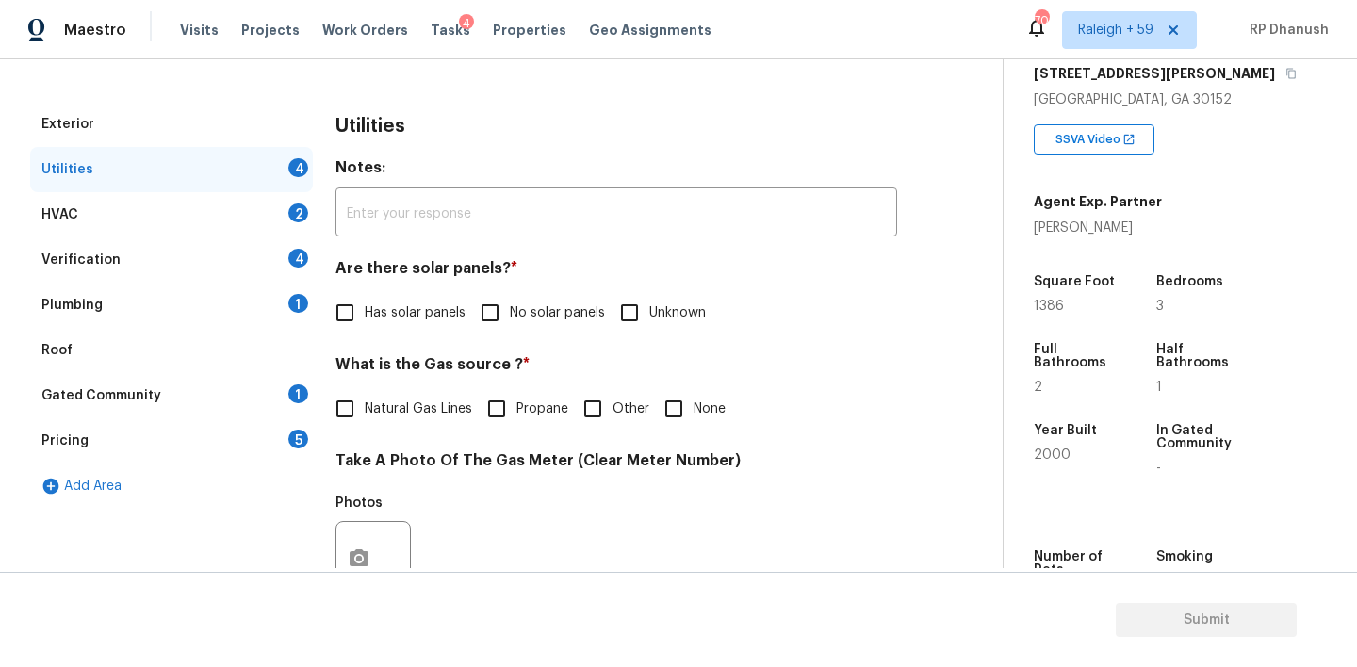
click at [512, 294] on label "No solar panels" at bounding box center [537, 313] width 135 height 40
click at [510, 294] on input "No solar panels" at bounding box center [490, 313] width 40 height 40
checkbox input "true"
click at [389, 423] on label "Natural Gas Lines" at bounding box center [398, 409] width 147 height 40
click at [365, 423] on input "Natural Gas Lines" at bounding box center [345, 409] width 40 height 40
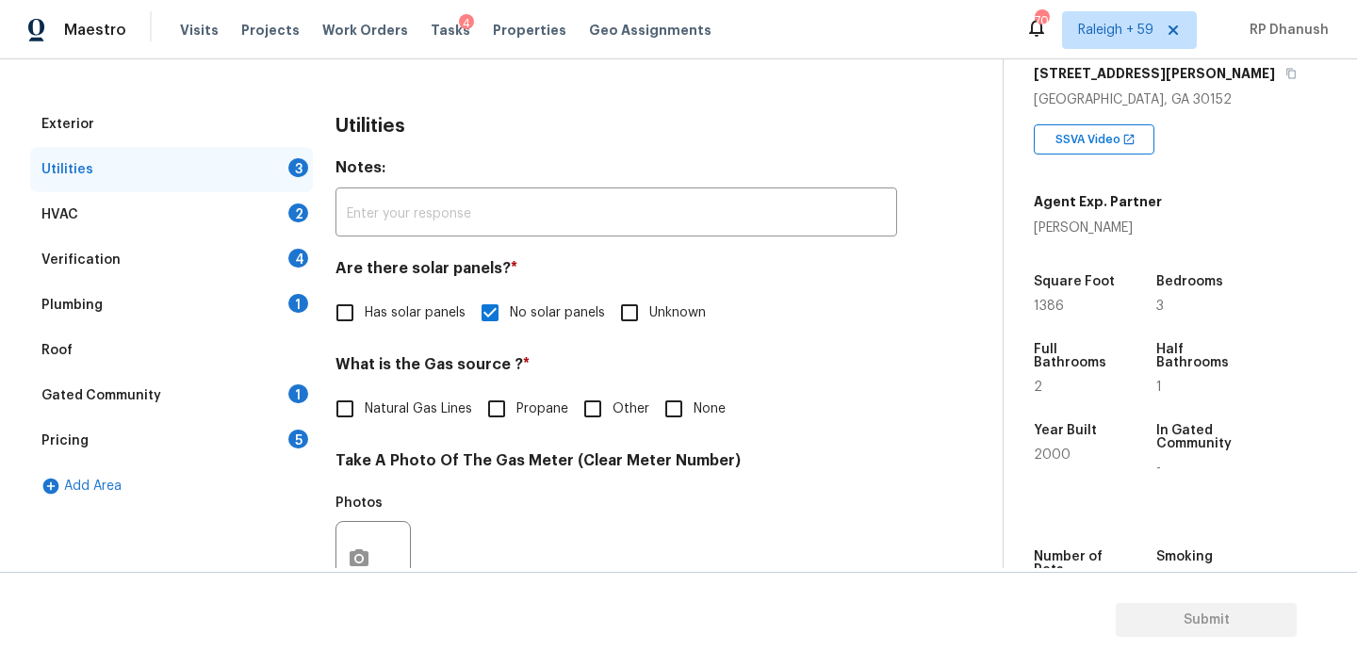
checkbox input "true"
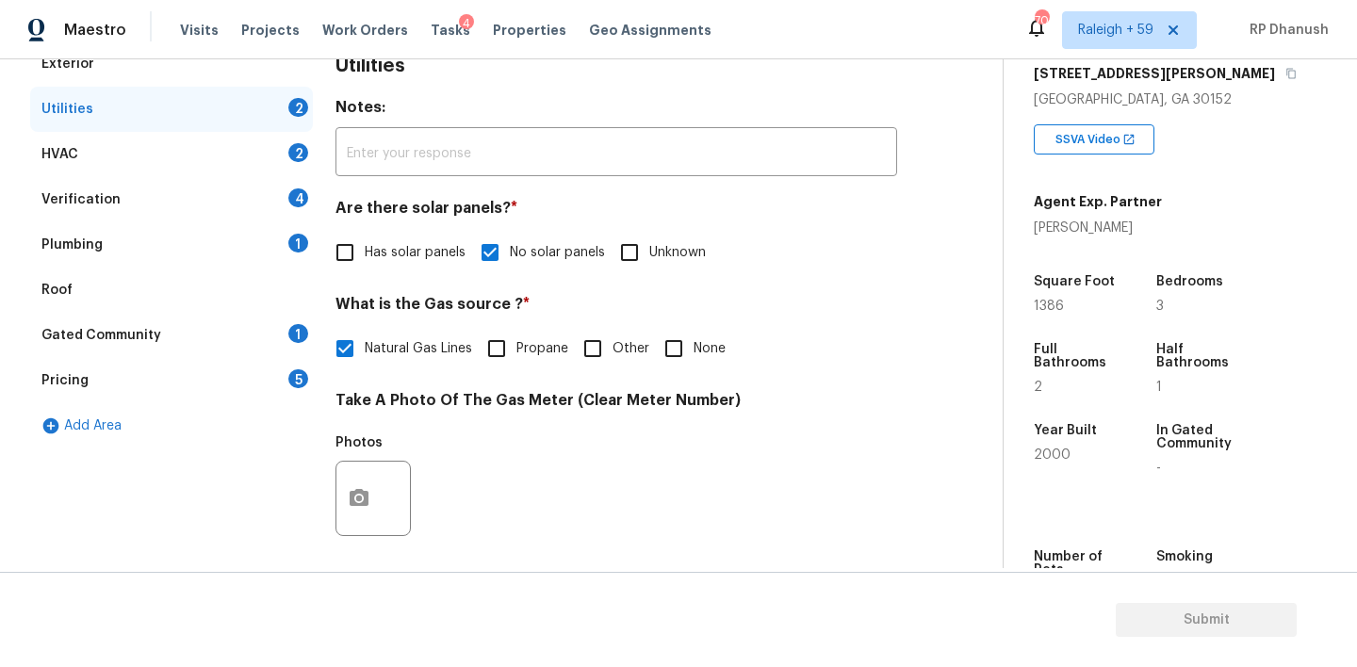
scroll to position [751, 0]
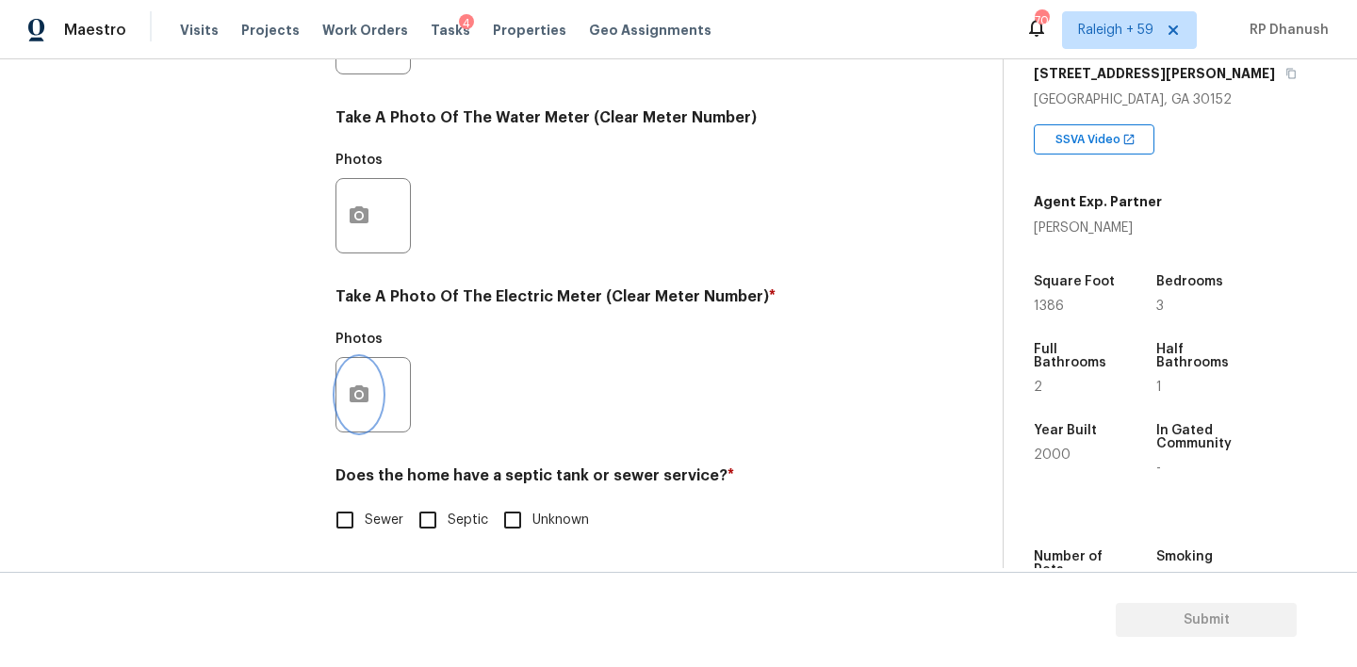
click at [356, 401] on icon "button" at bounding box center [359, 393] width 19 height 17
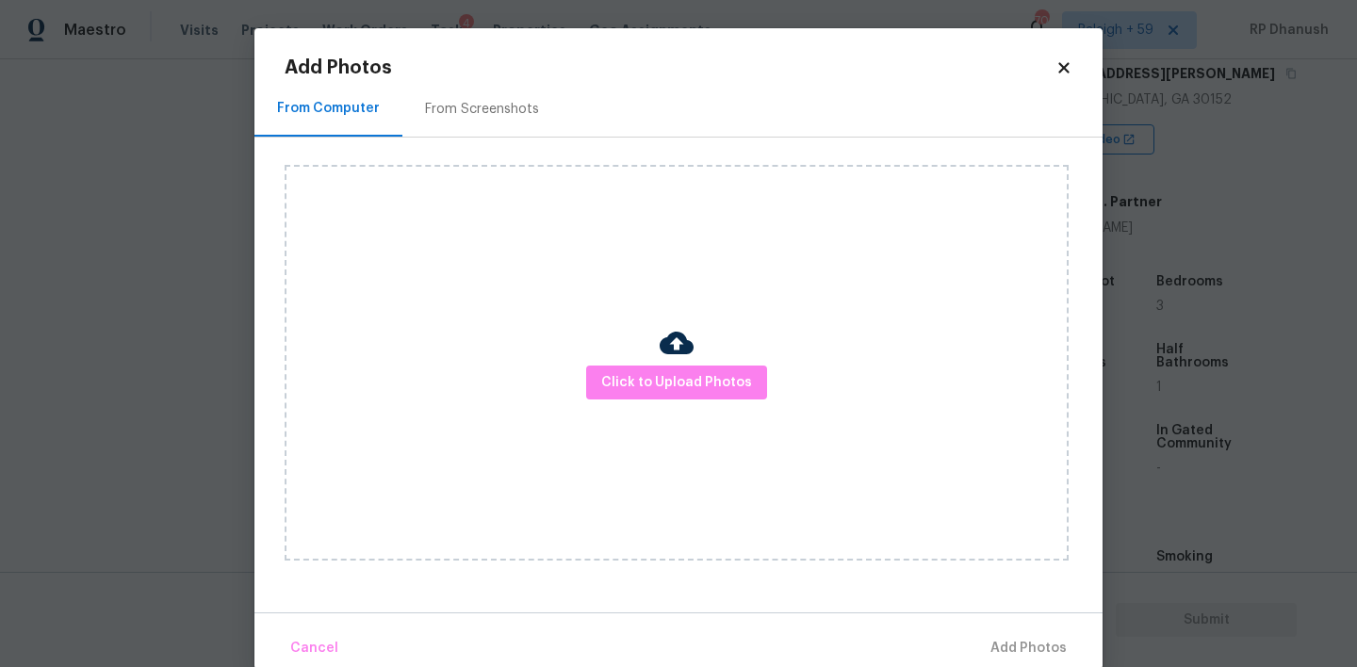
click at [477, 77] on div "Add Photos From Computer From Screenshots Click to Upload Photos Cancel Add Pho…" at bounding box center [679, 363] width 788 height 611
click at [472, 130] on div "From Screenshots" at bounding box center [481, 109] width 159 height 56
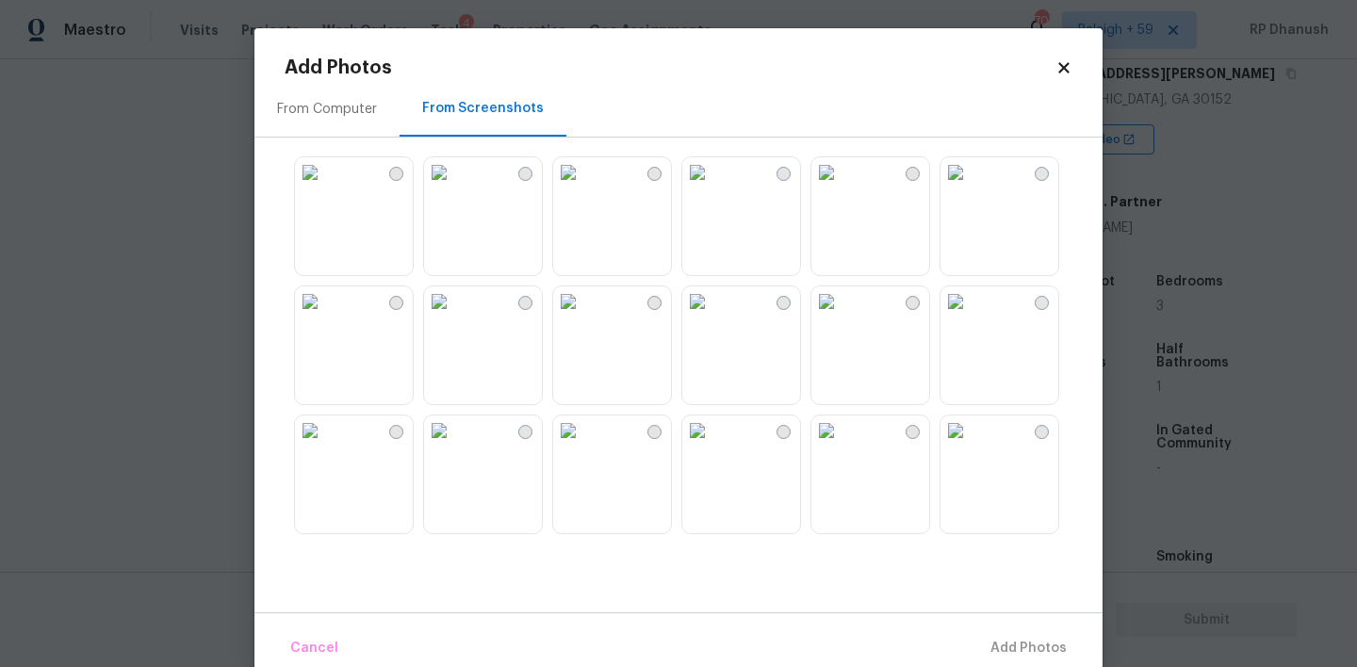
click at [583, 188] on img at bounding box center [568, 172] width 30 height 30
click at [1034, 652] on span "Add 1 Photo(s)" at bounding box center [1020, 649] width 93 height 24
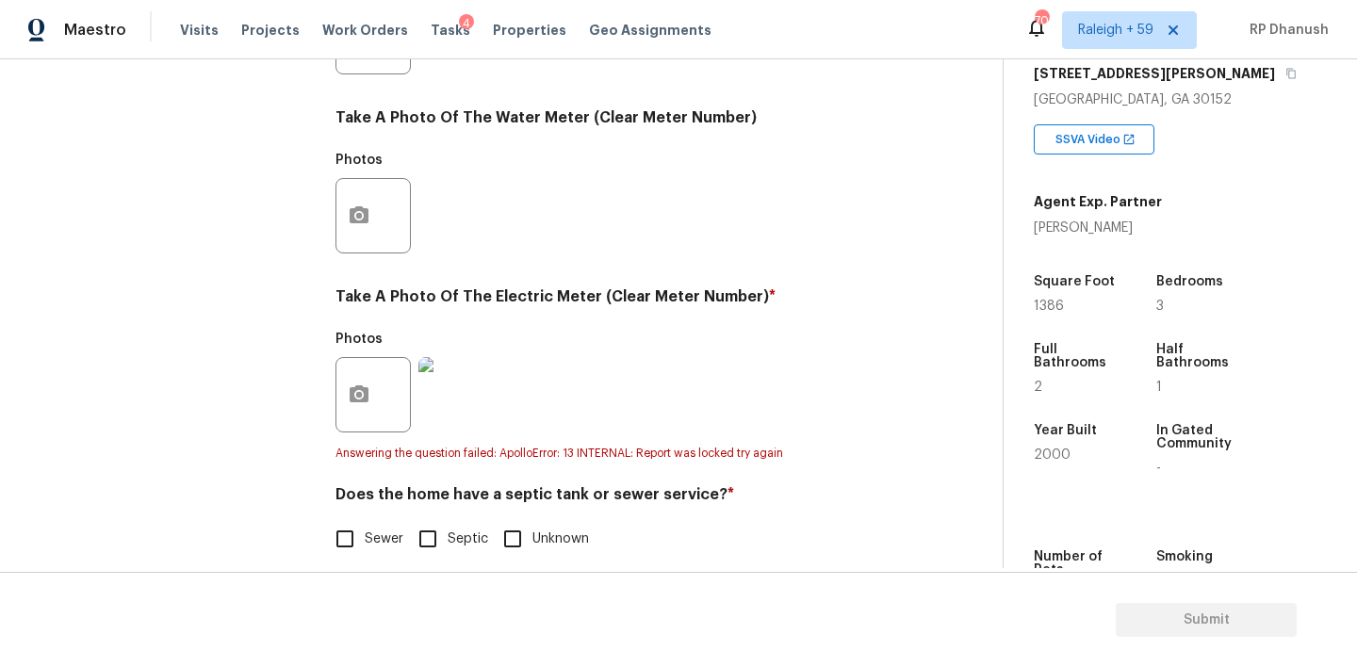
click at [338, 530] on input "Sewer" at bounding box center [345, 539] width 40 height 40
checkbox input "true"
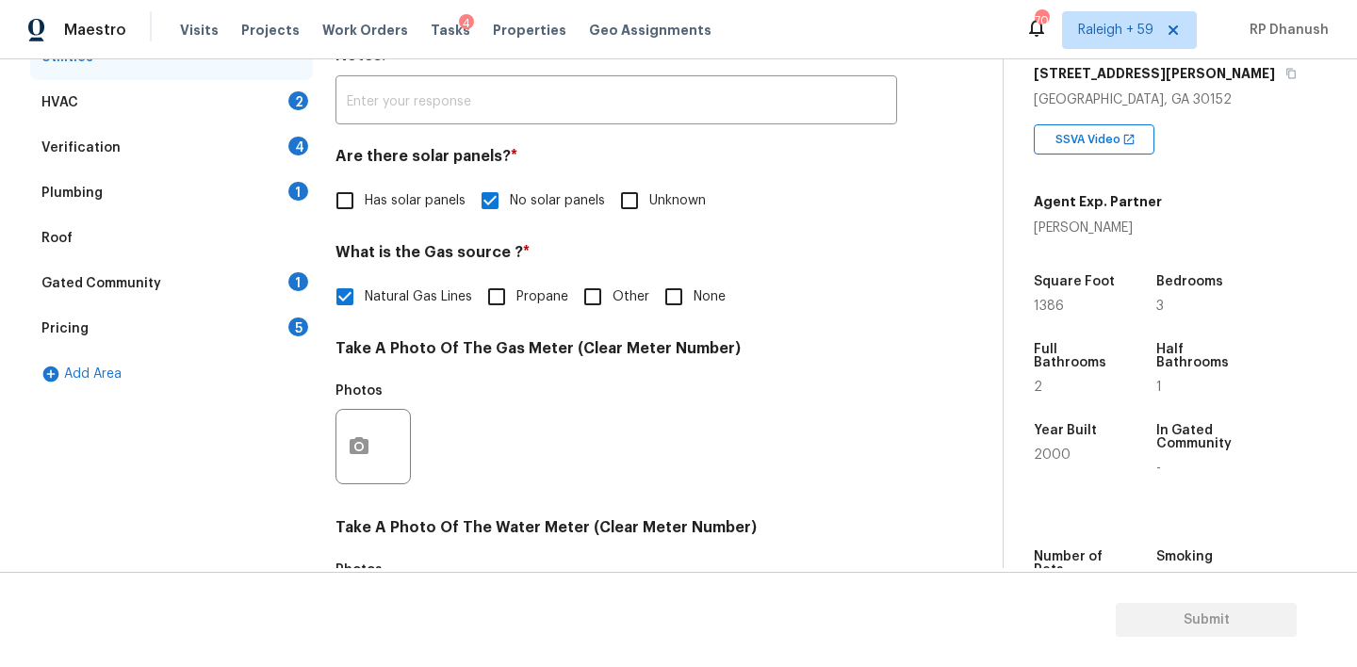
click at [292, 270] on div "Gated Community 1" at bounding box center [171, 283] width 283 height 45
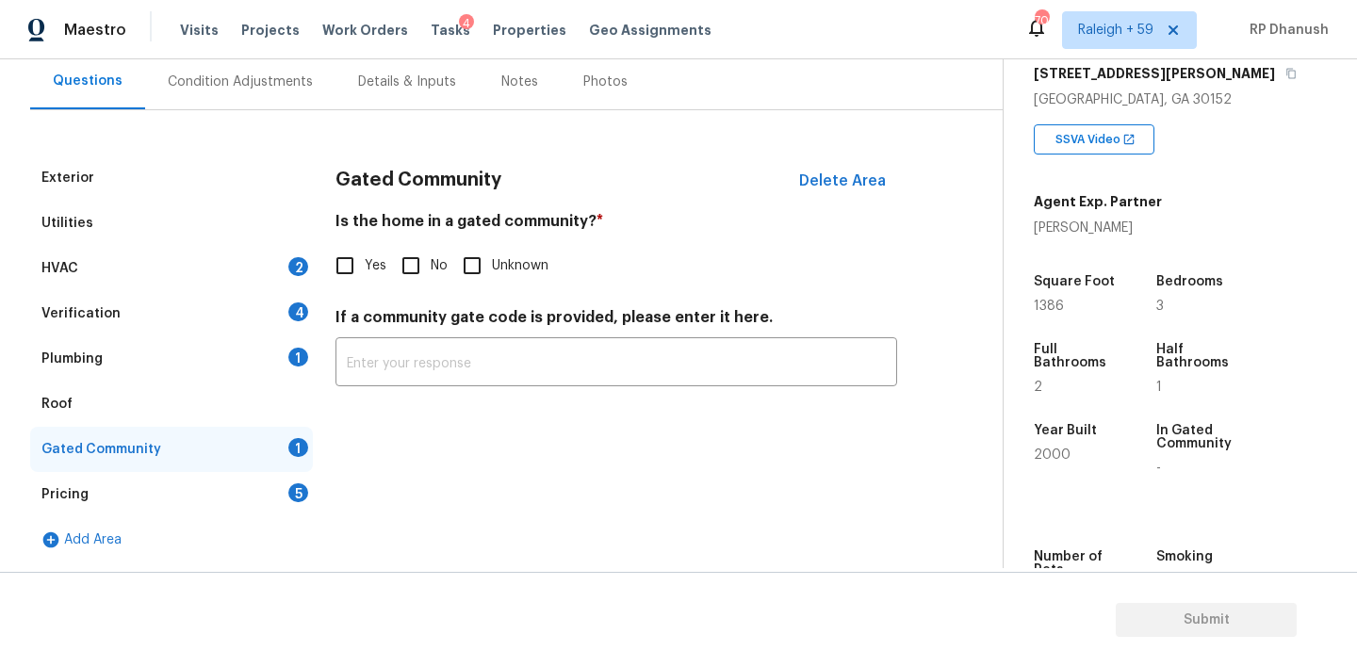
click at [411, 278] on input "No" at bounding box center [411, 266] width 40 height 40
checkbox input "true"
click at [292, 273] on div "2" at bounding box center [298, 266] width 20 height 19
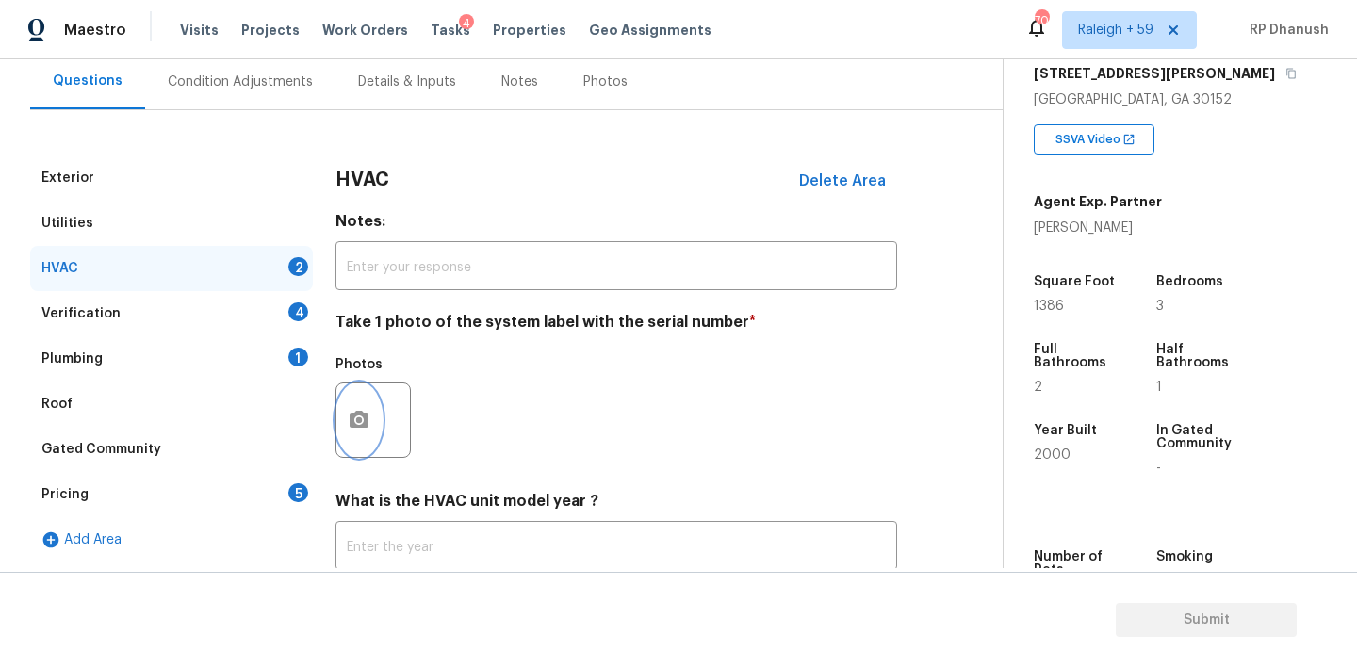
click at [358, 401] on button "button" at bounding box center [358, 421] width 45 height 74
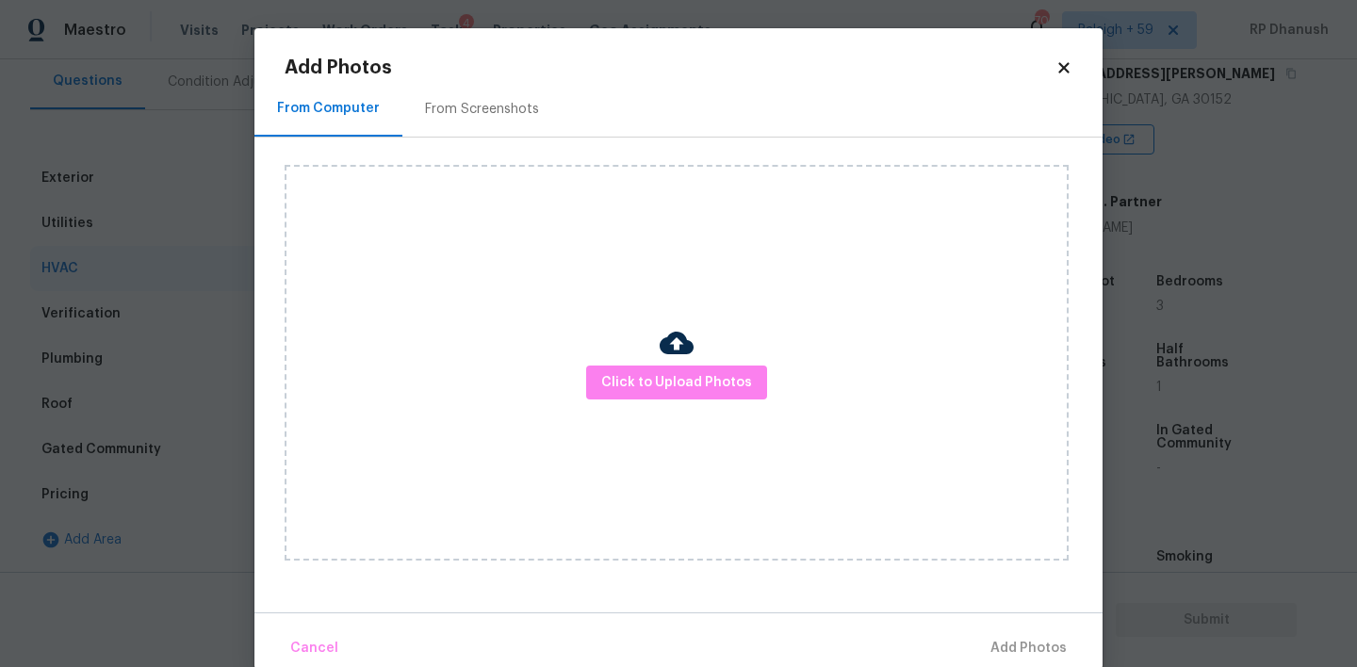
click at [517, 100] on div "From Screenshots" at bounding box center [482, 109] width 114 height 19
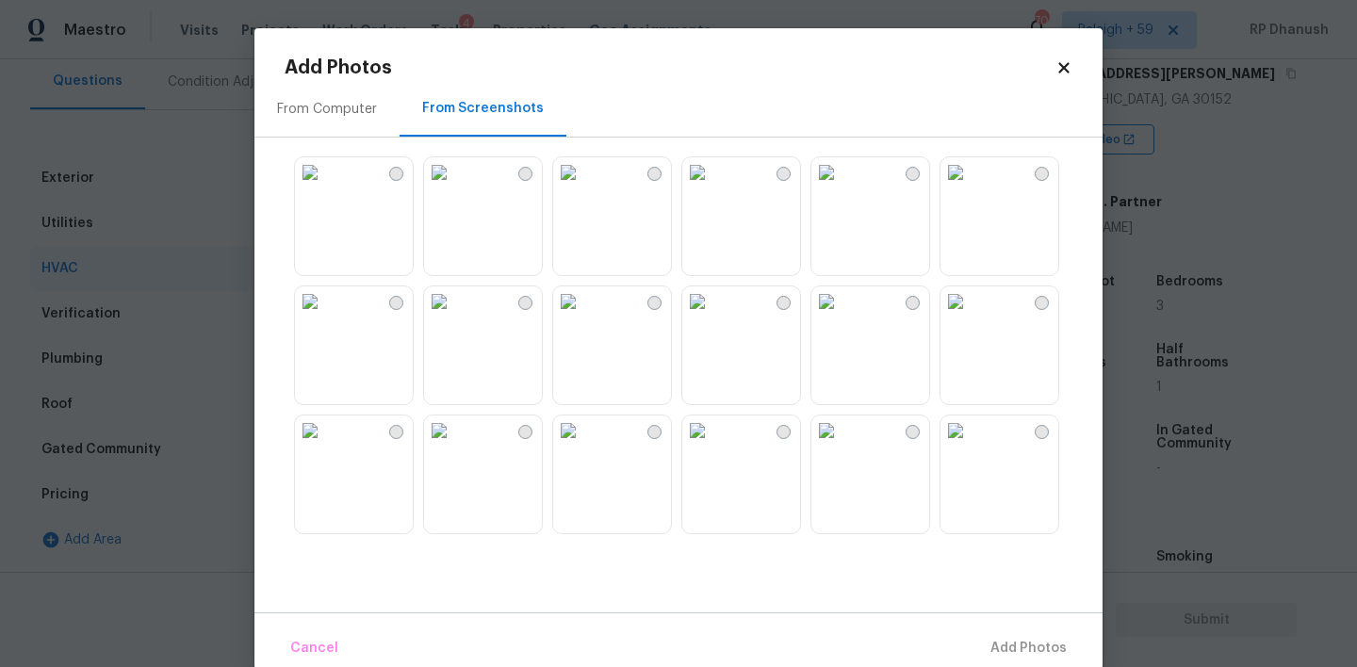
click at [583, 188] on img at bounding box center [568, 172] width 30 height 30
click at [1035, 650] on span "Add 1 Photo(s)" at bounding box center [1020, 649] width 93 height 24
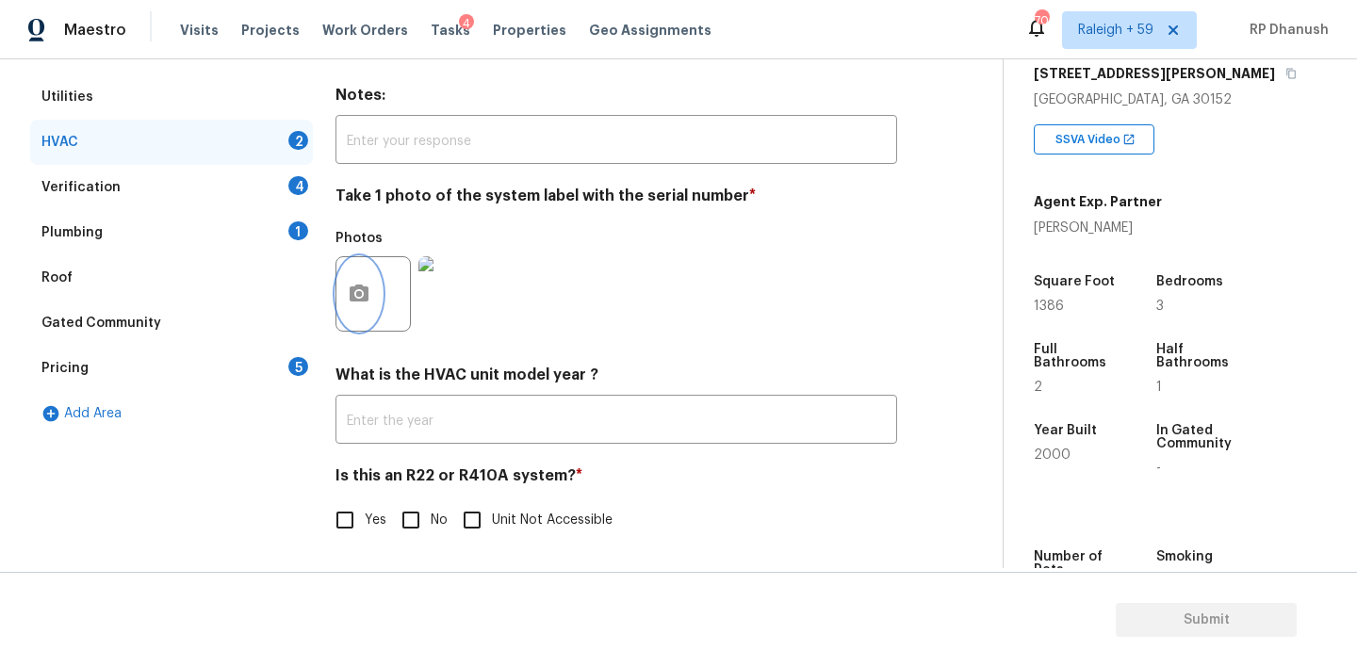
scroll to position [303, 0]
click at [415, 524] on input "No" at bounding box center [411, 520] width 40 height 40
checkbox input "true"
click at [273, 179] on div "Verification 4" at bounding box center [171, 187] width 283 height 45
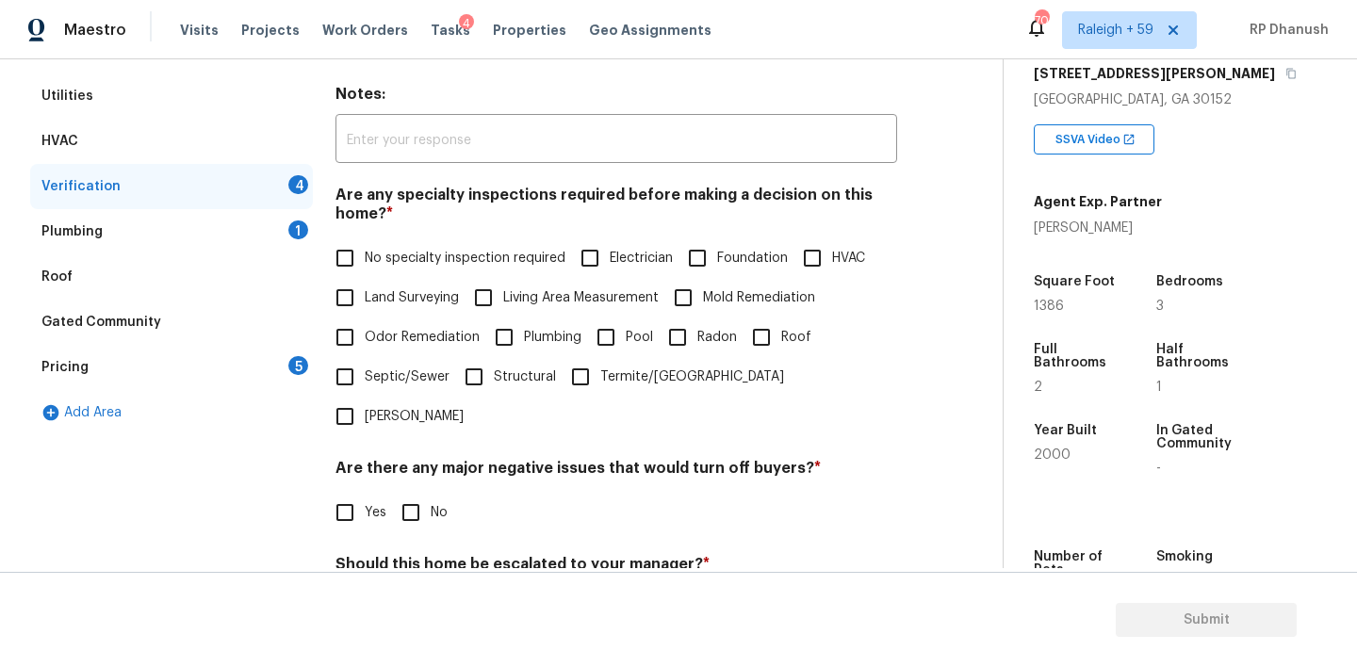
click at [351, 264] on input "No specialty inspection required" at bounding box center [345, 258] width 40 height 40
checkbox input "true"
click at [446, 495] on label "No" at bounding box center [419, 515] width 57 height 40
click at [431, 495] on input "No" at bounding box center [411, 515] width 40 height 40
checkbox input "true"
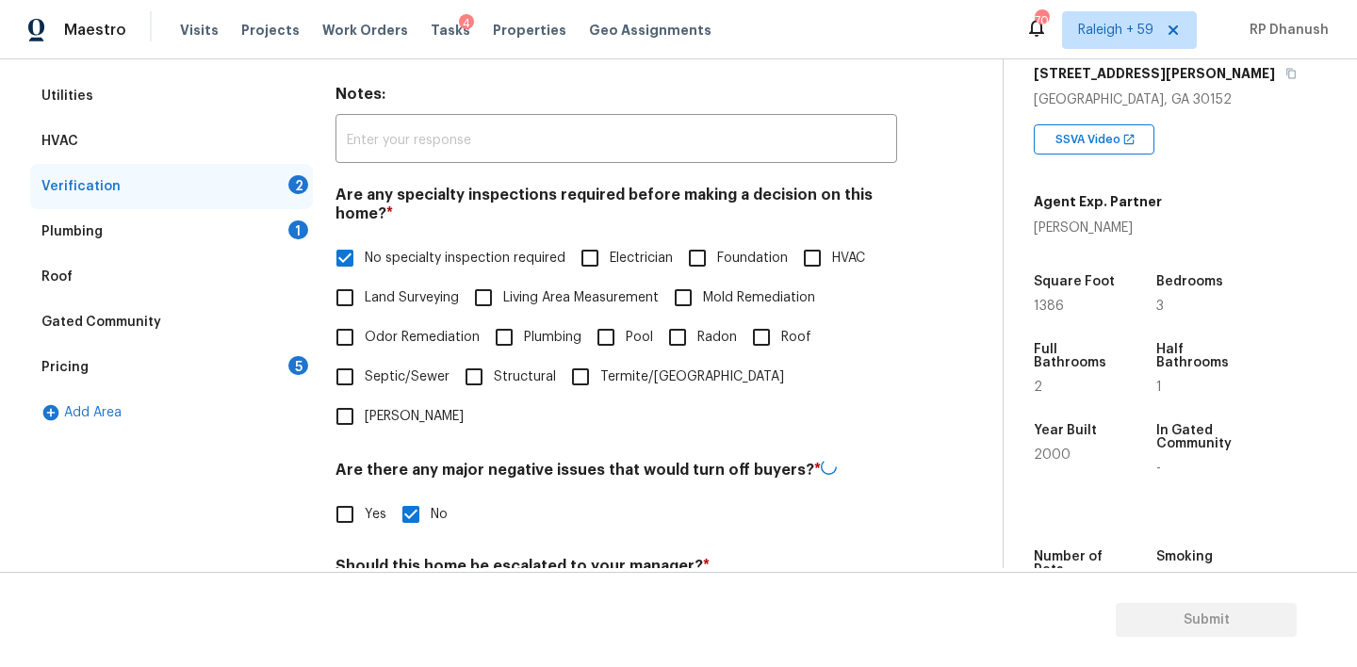
click at [404, 591] on input "No" at bounding box center [411, 611] width 40 height 40
checkbox input "true"
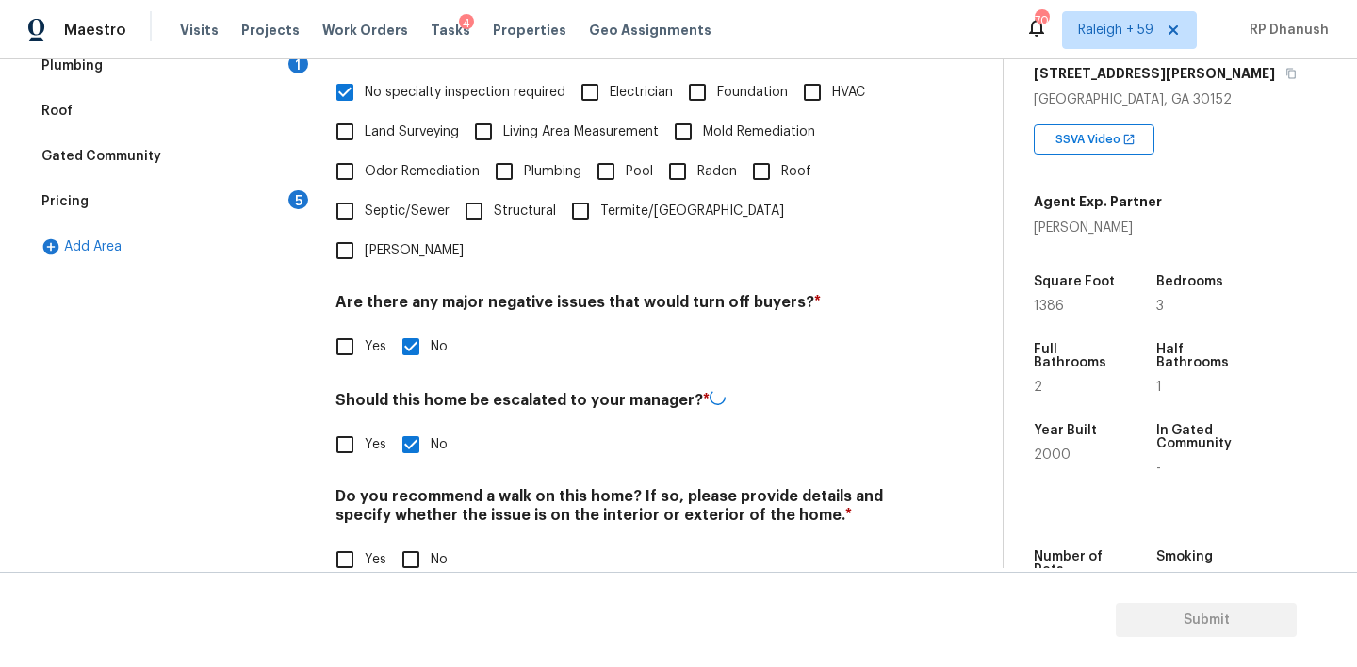
scroll to position [467, 0]
click at [399, 540] on input "No" at bounding box center [411, 560] width 40 height 40
checkbox input "true"
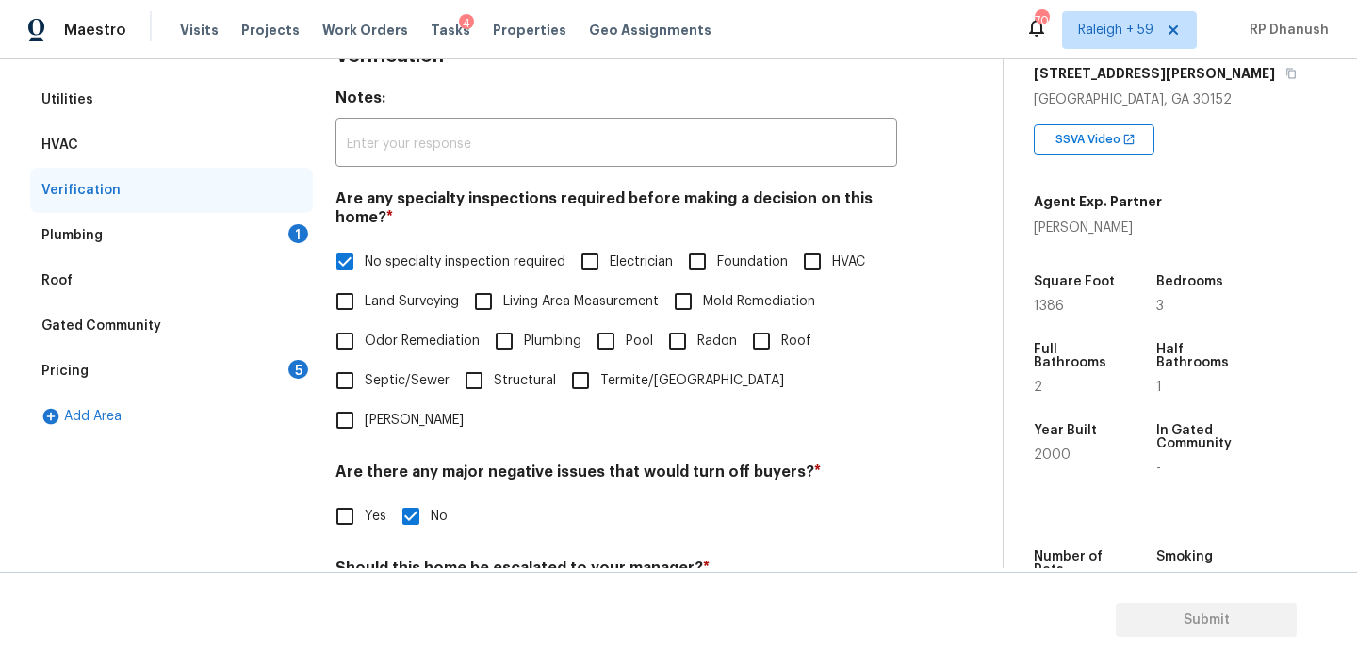
click at [273, 221] on div "Plumbing 1" at bounding box center [171, 235] width 283 height 45
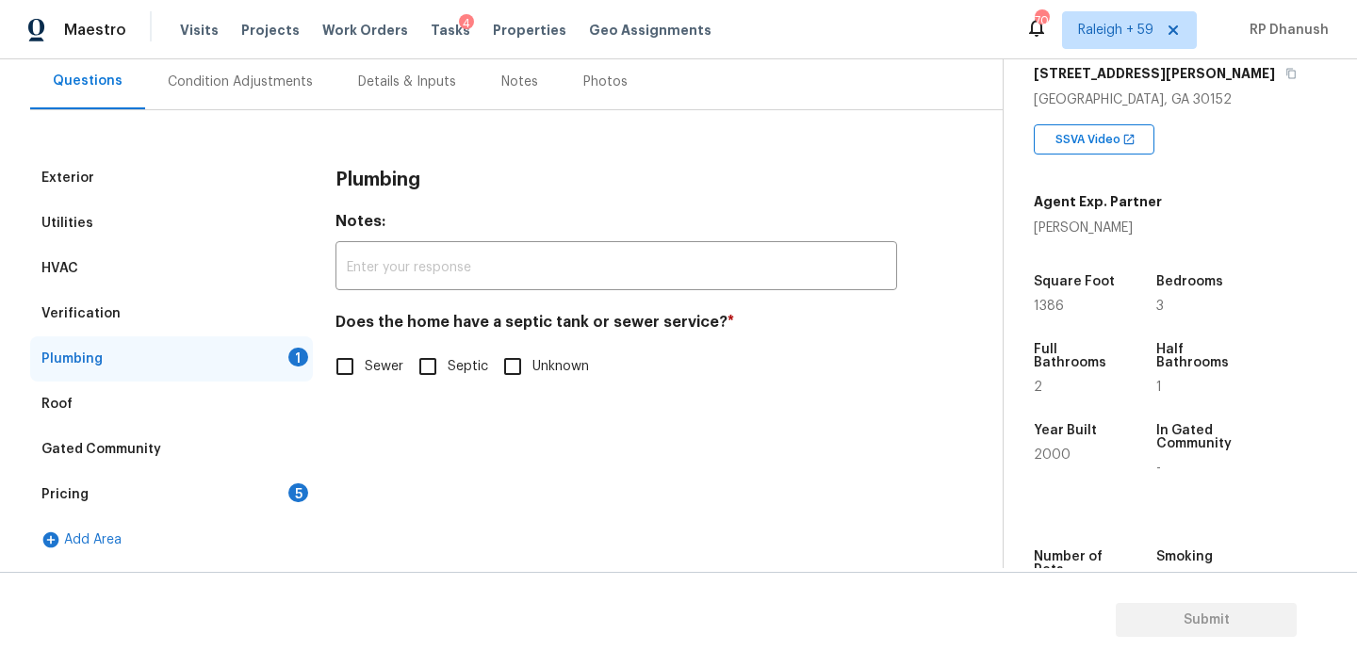
scroll to position [175, 0]
click at [352, 359] on input "Sewer" at bounding box center [345, 367] width 40 height 40
checkbox input "true"
click at [290, 487] on div "5" at bounding box center [298, 492] width 20 height 19
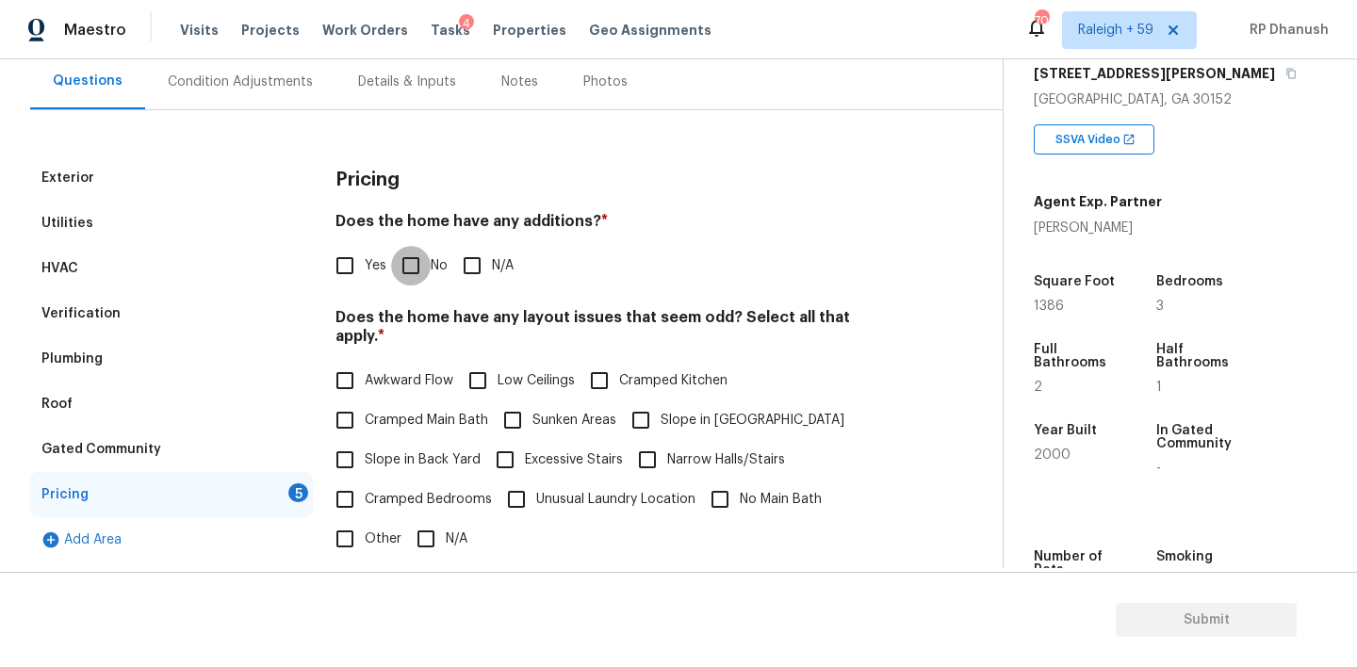
click at [403, 263] on input "No" at bounding box center [411, 266] width 40 height 40
checkbox input "true"
click at [352, 440] on input "Slope in Back Yard" at bounding box center [345, 460] width 40 height 40
checkbox input "true"
click at [688, 411] on span "Slope in [GEOGRAPHIC_DATA]" at bounding box center [753, 421] width 184 height 20
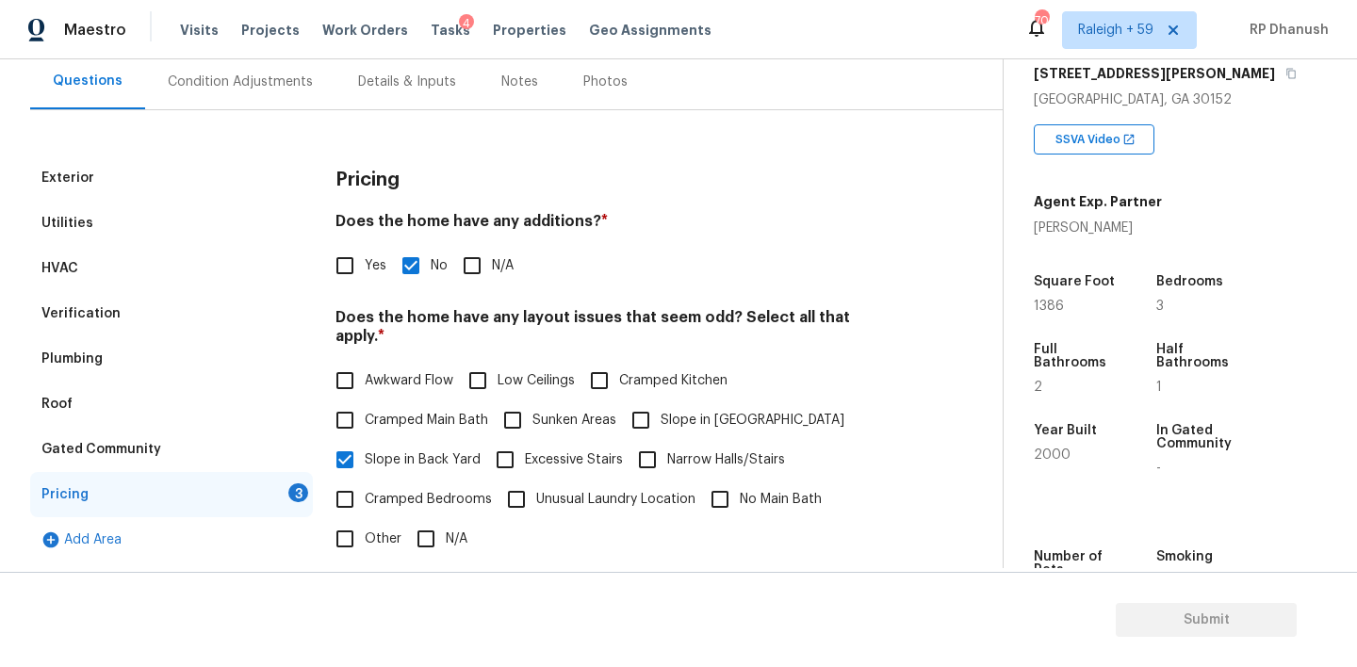
click at [661, 401] on input "Slope in [GEOGRAPHIC_DATA]" at bounding box center [641, 421] width 40 height 40
checkbox input "true"
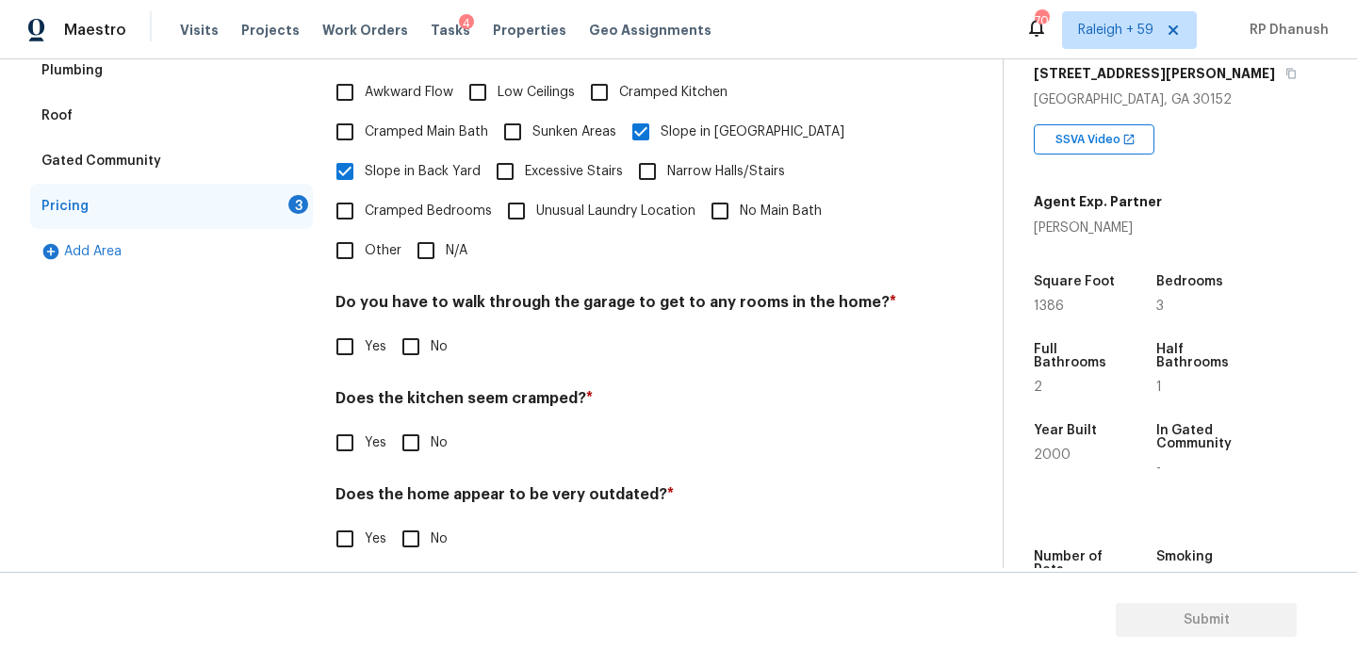
click at [384, 368] on div "Pricing Does the home have any additions? * Yes No N/A Does the home have any l…" at bounding box center [617, 224] width 562 height 714
click at [395, 338] on input "No" at bounding box center [411, 347] width 40 height 40
checkbox input "true"
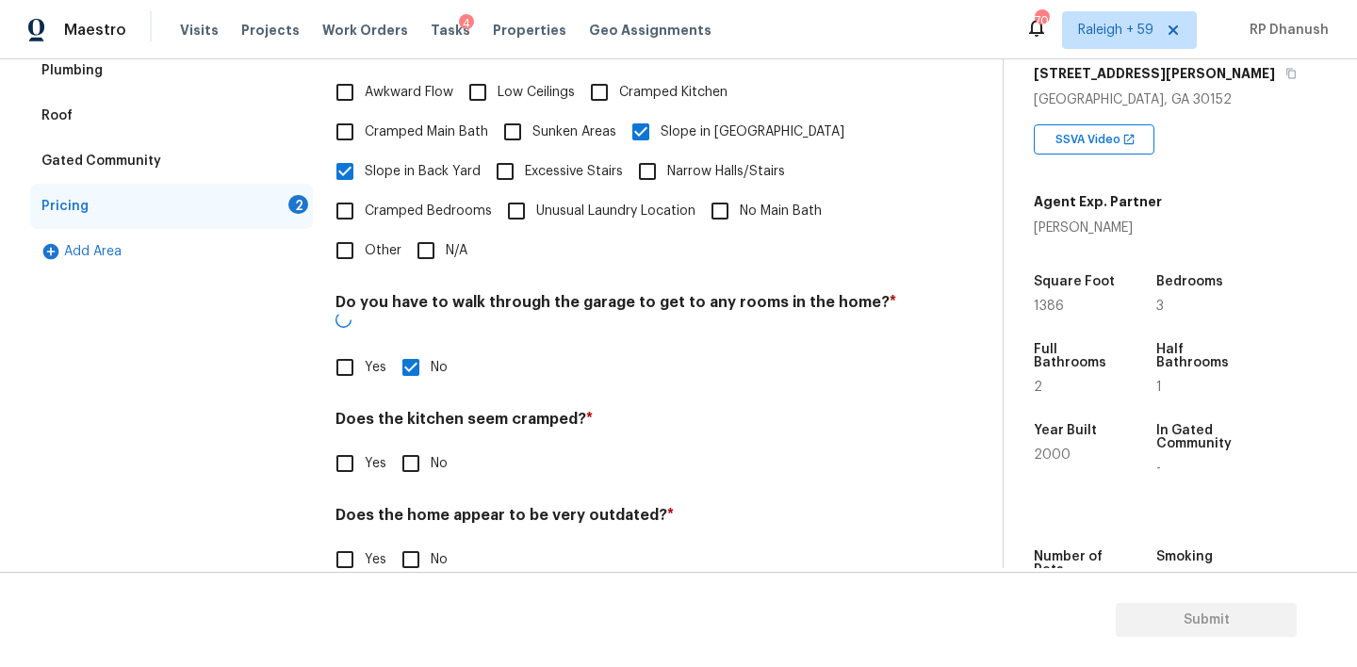
click at [395, 452] on div "Pricing Does the home have any additions? * Yes No N/A Does the home have any l…" at bounding box center [617, 234] width 562 height 735
click at [395, 540] on input "No" at bounding box center [411, 560] width 40 height 40
checkbox input "true"
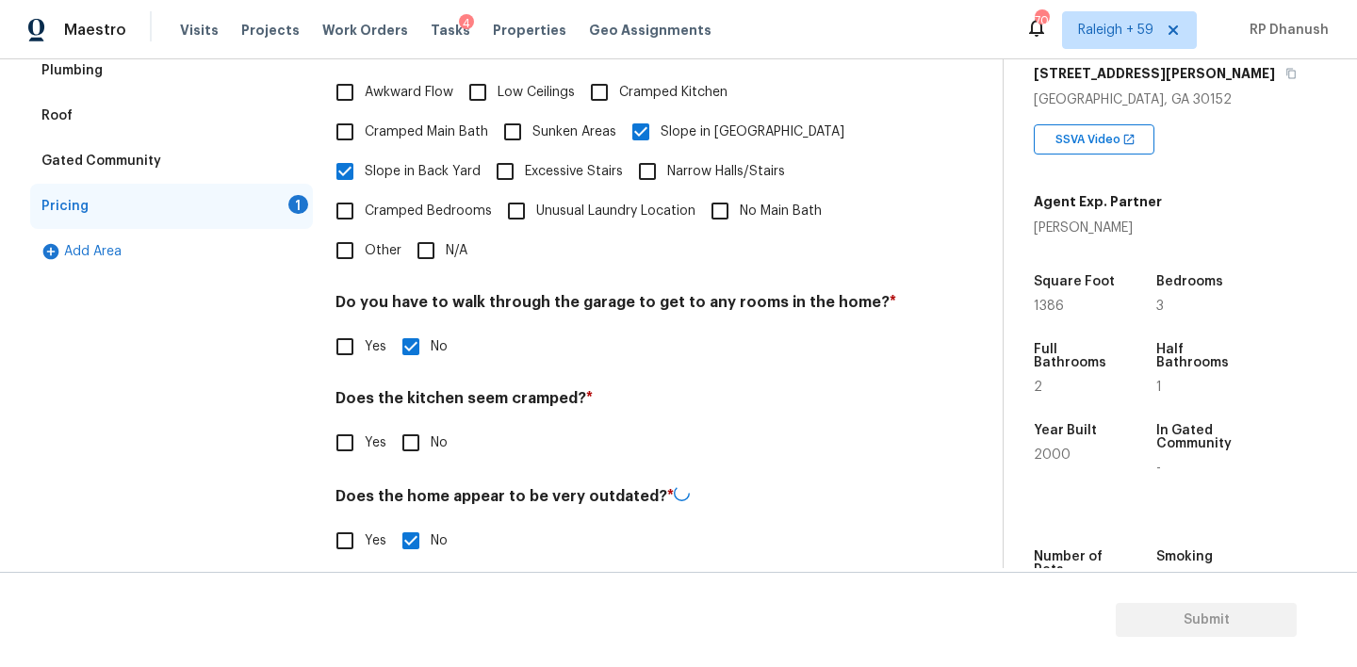
click at [417, 398] on div "Does the kitchen seem cramped? * Yes No" at bounding box center [617, 426] width 562 height 74
click at [413, 423] on input "No" at bounding box center [411, 443] width 40 height 40
checkbox input "true"
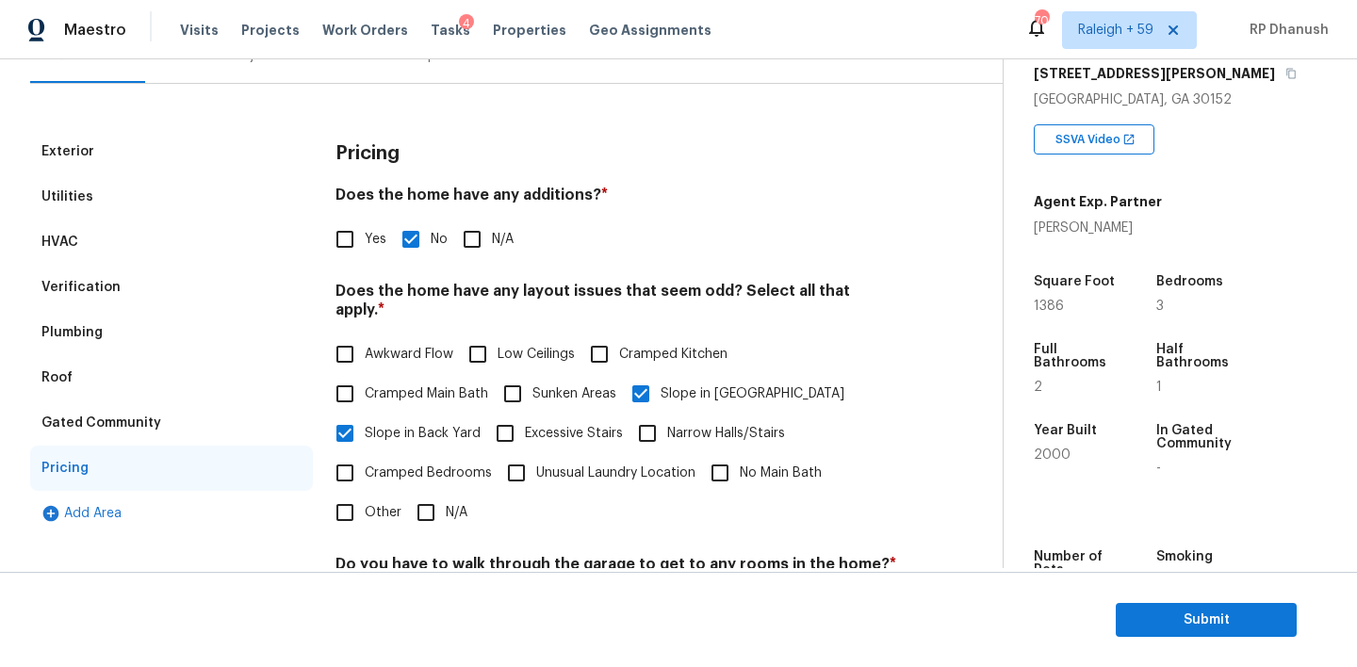
scroll to position [116, 0]
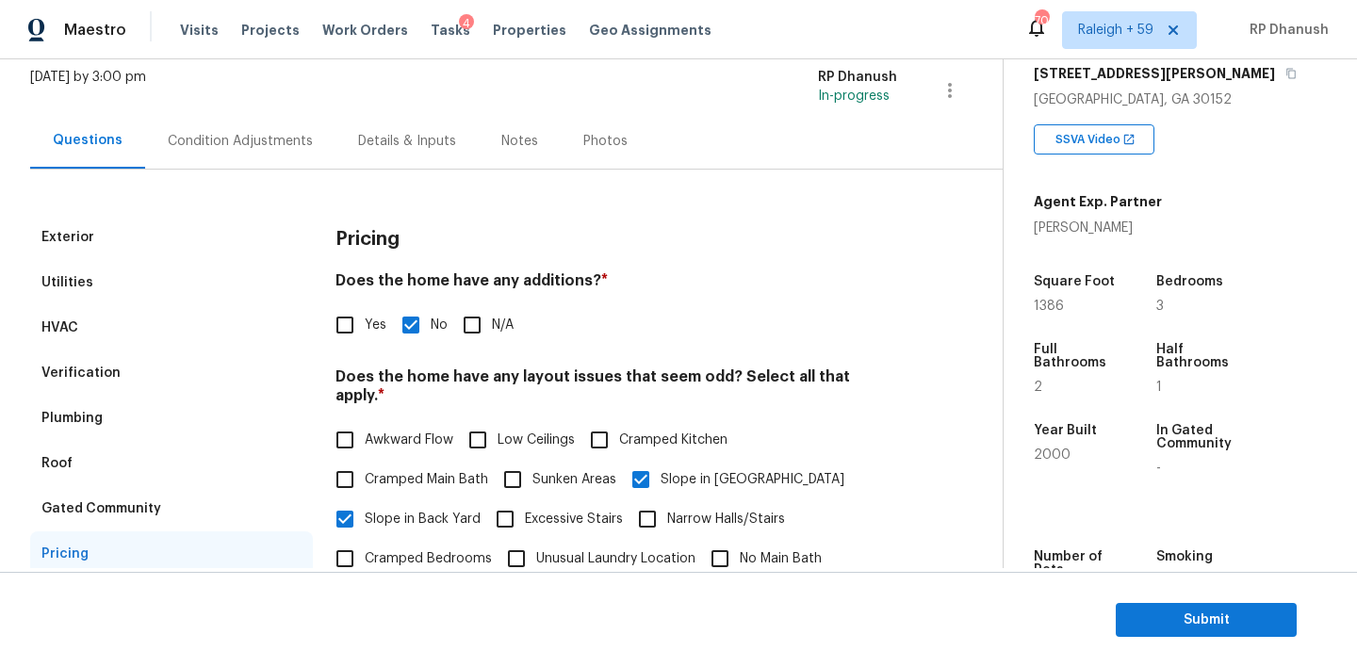
click at [249, 136] on div "Condition Adjustments" at bounding box center [240, 141] width 145 height 19
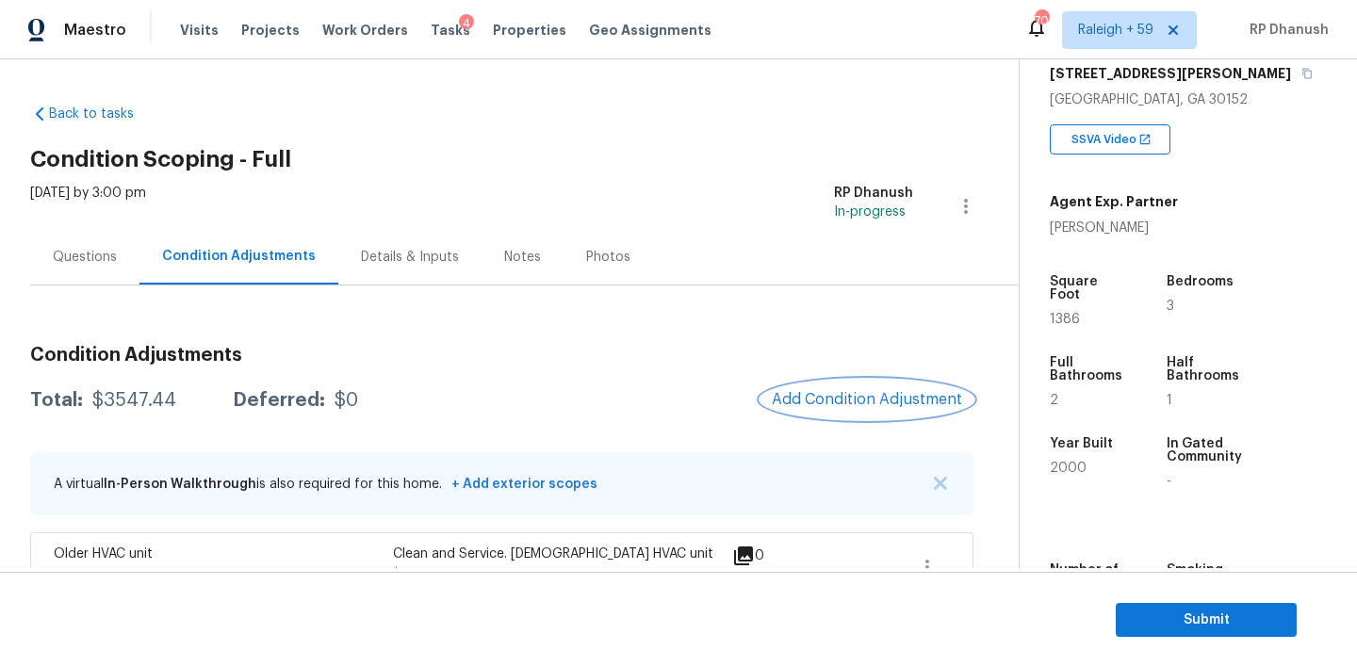
click at [879, 404] on span "Add Condition Adjustment" at bounding box center [867, 399] width 190 height 17
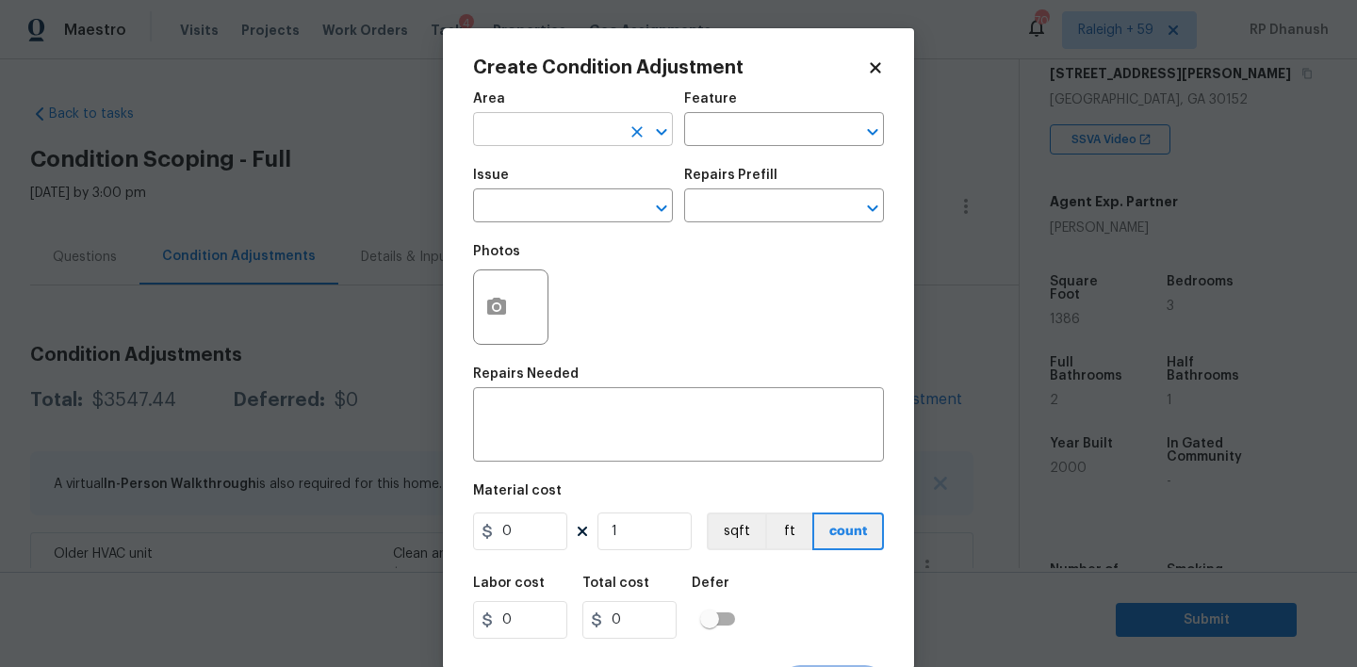
click at [499, 136] on input "text" at bounding box center [546, 131] width 147 height 29
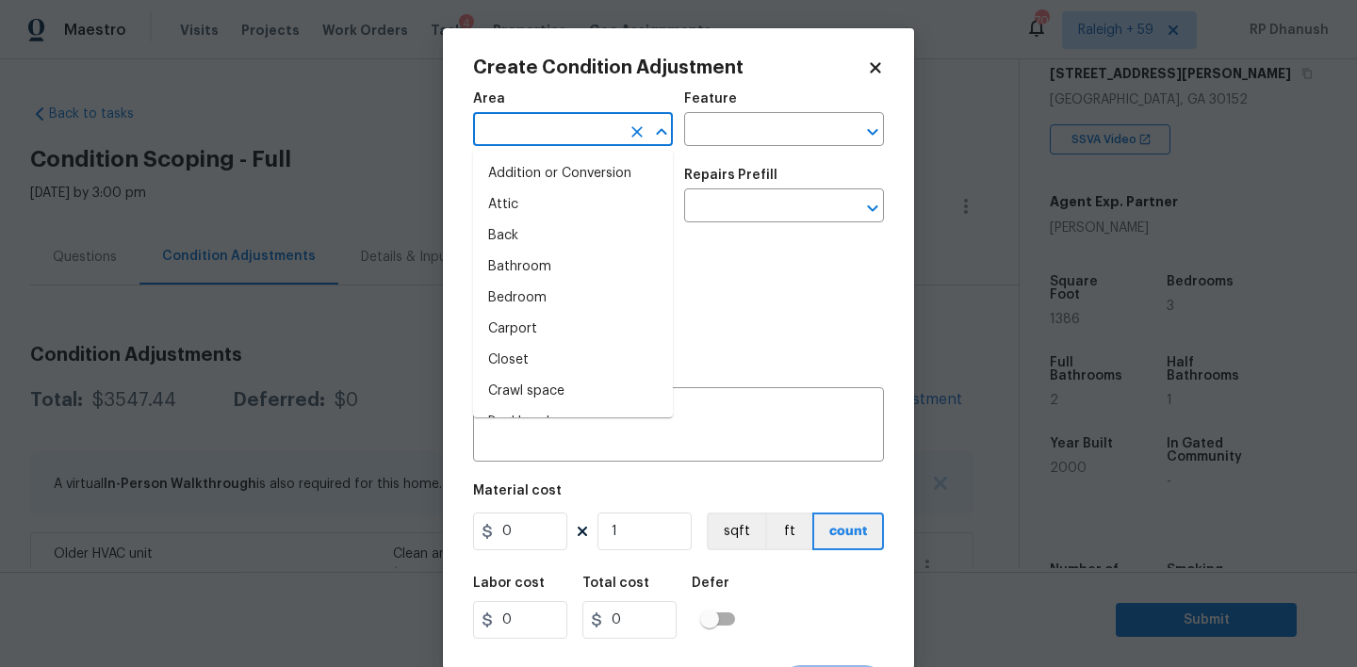
type input "e"
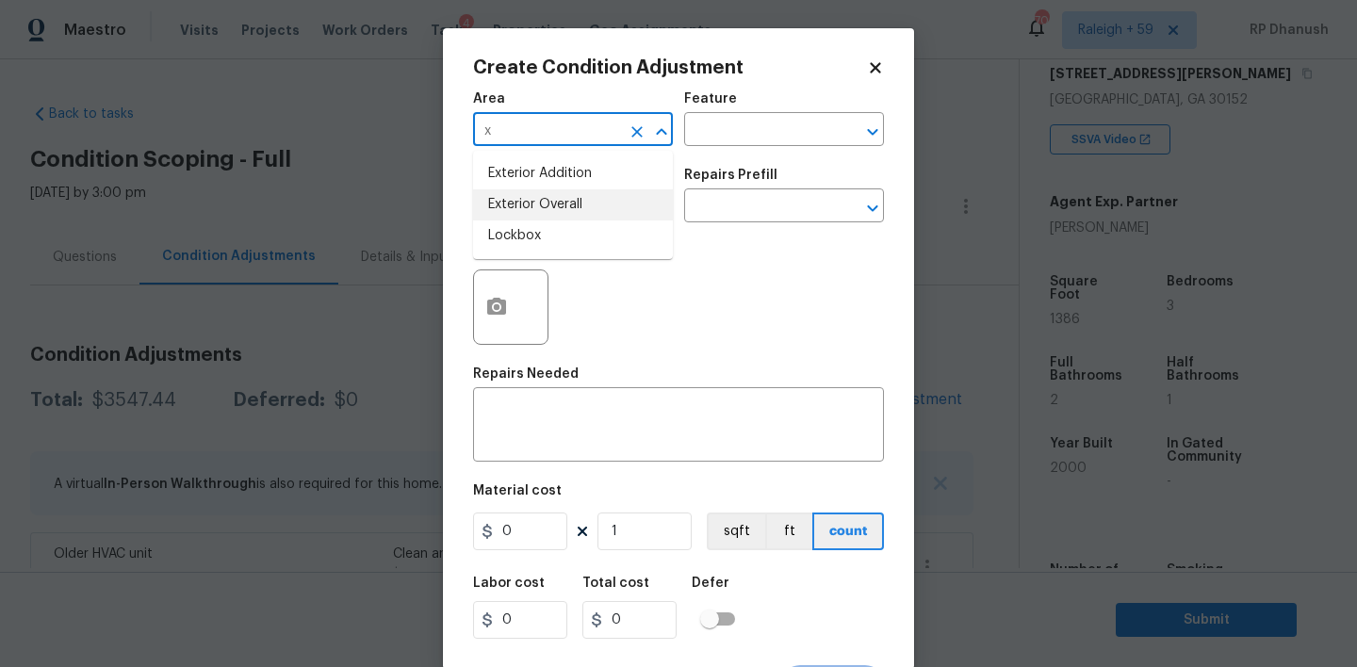
click at [516, 196] on li "Exterior Overall" at bounding box center [573, 204] width 200 height 31
type input "Exterior Overall"
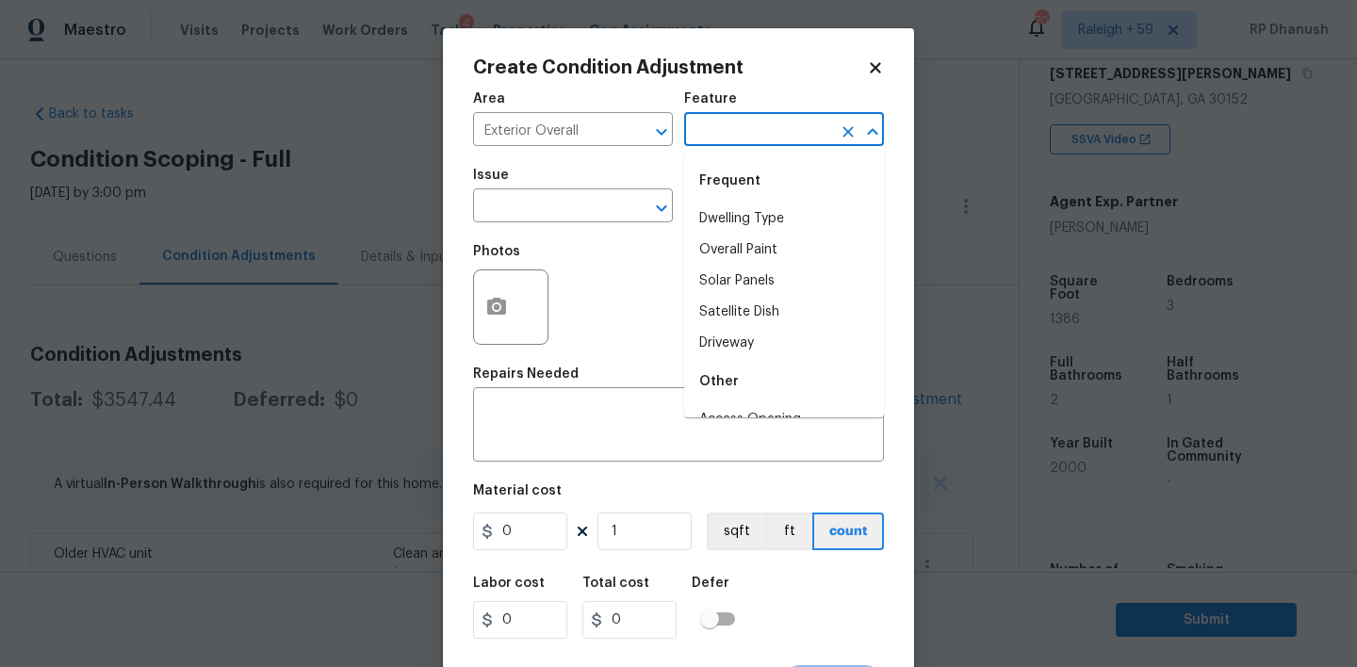
click at [777, 136] on input "text" at bounding box center [757, 131] width 147 height 29
click at [738, 201] on div "Frequent" at bounding box center [784, 180] width 200 height 45
click at [695, 212] on li "Driveway" at bounding box center [784, 219] width 200 height 31
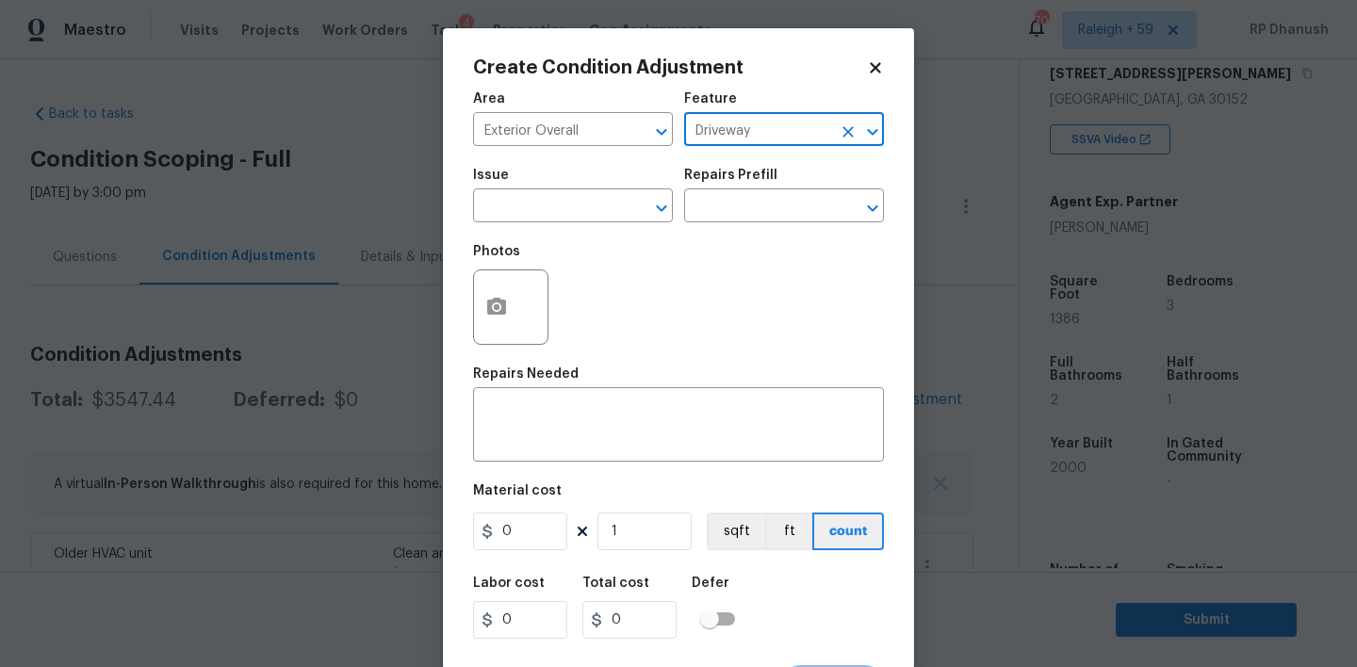
type input "Driveway"
click at [543, 228] on span "Issue ​" at bounding box center [573, 195] width 200 height 76
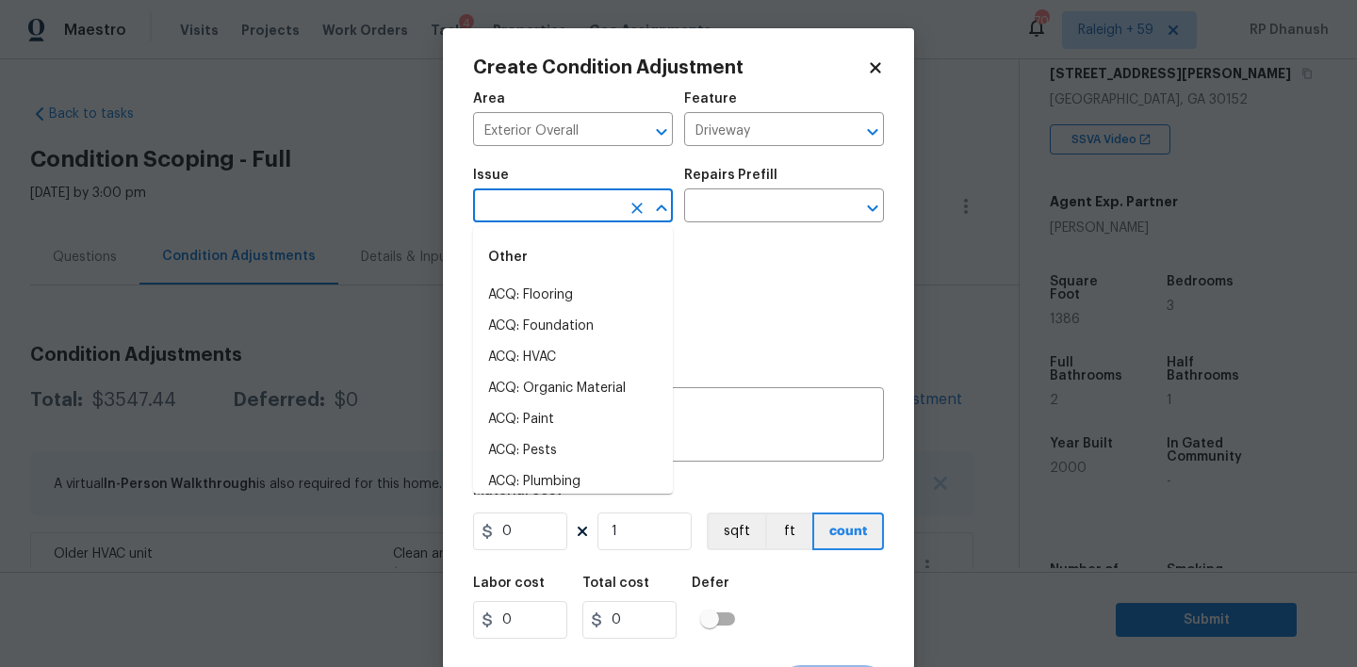
click at [555, 216] on input "text" at bounding box center [546, 207] width 147 height 29
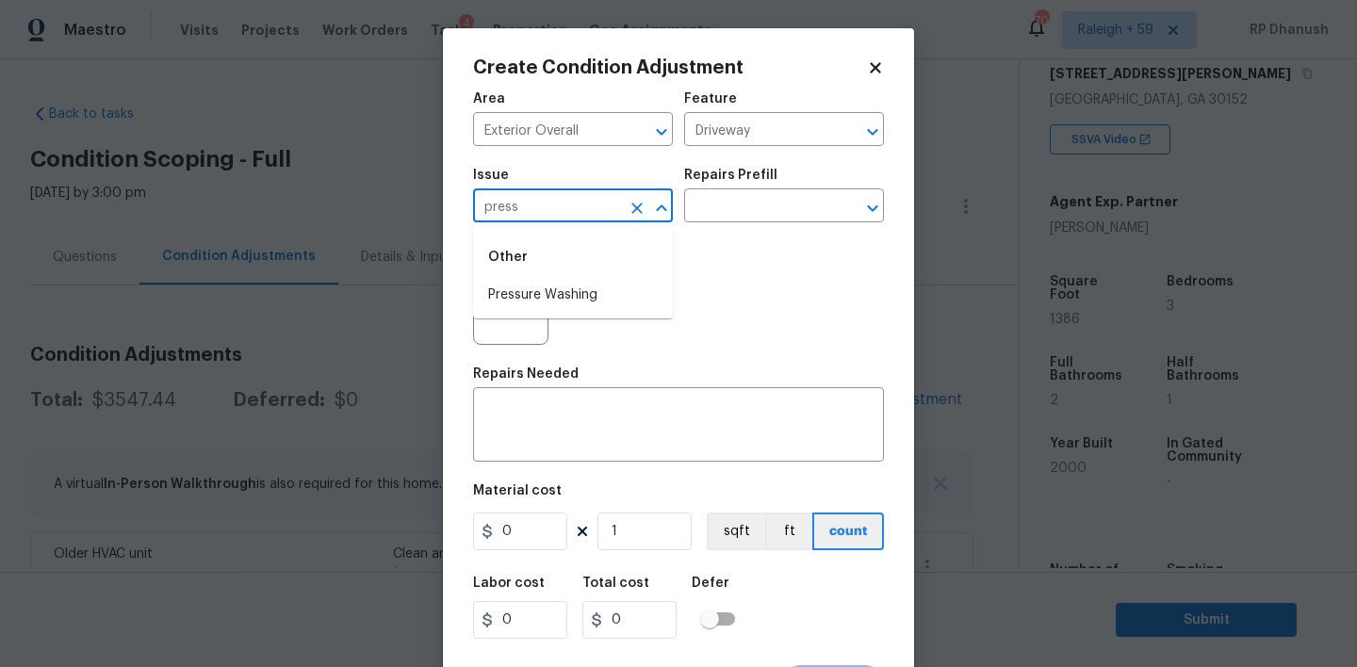
click at [538, 303] on li "Pressure Washing" at bounding box center [573, 295] width 200 height 31
type input "Pressure Washing"
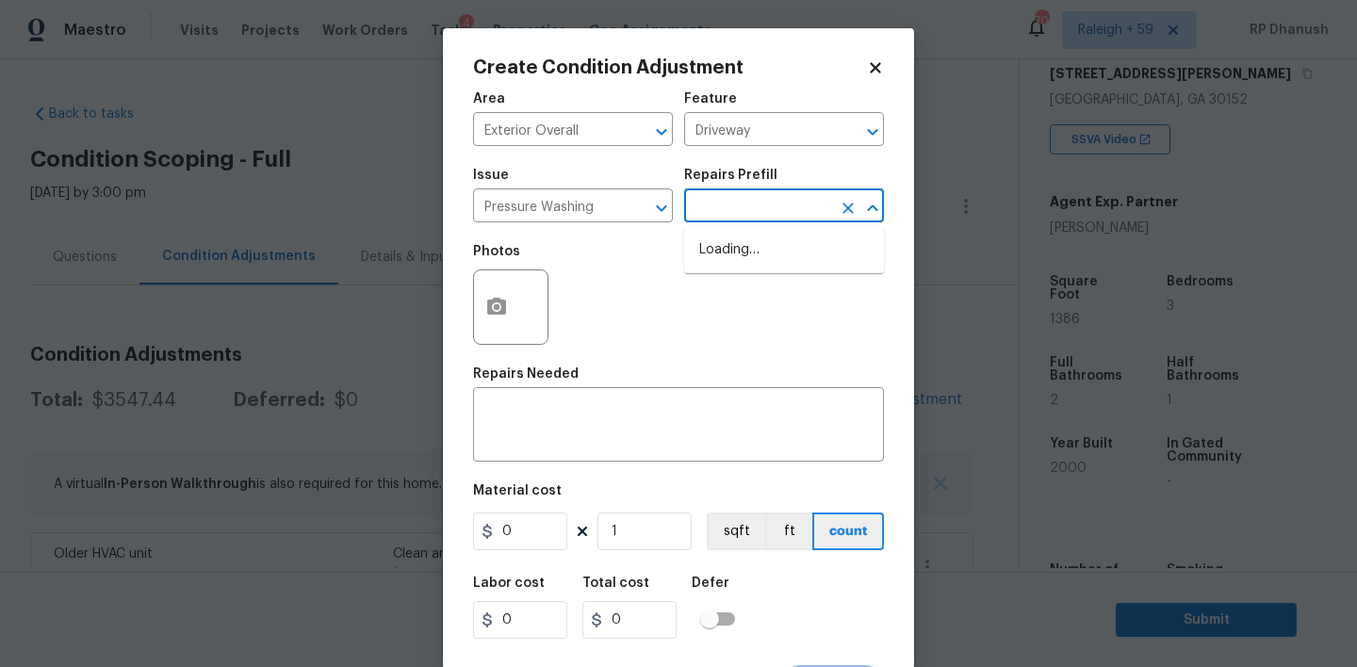
click at [739, 216] on input "text" at bounding box center [757, 207] width 147 height 29
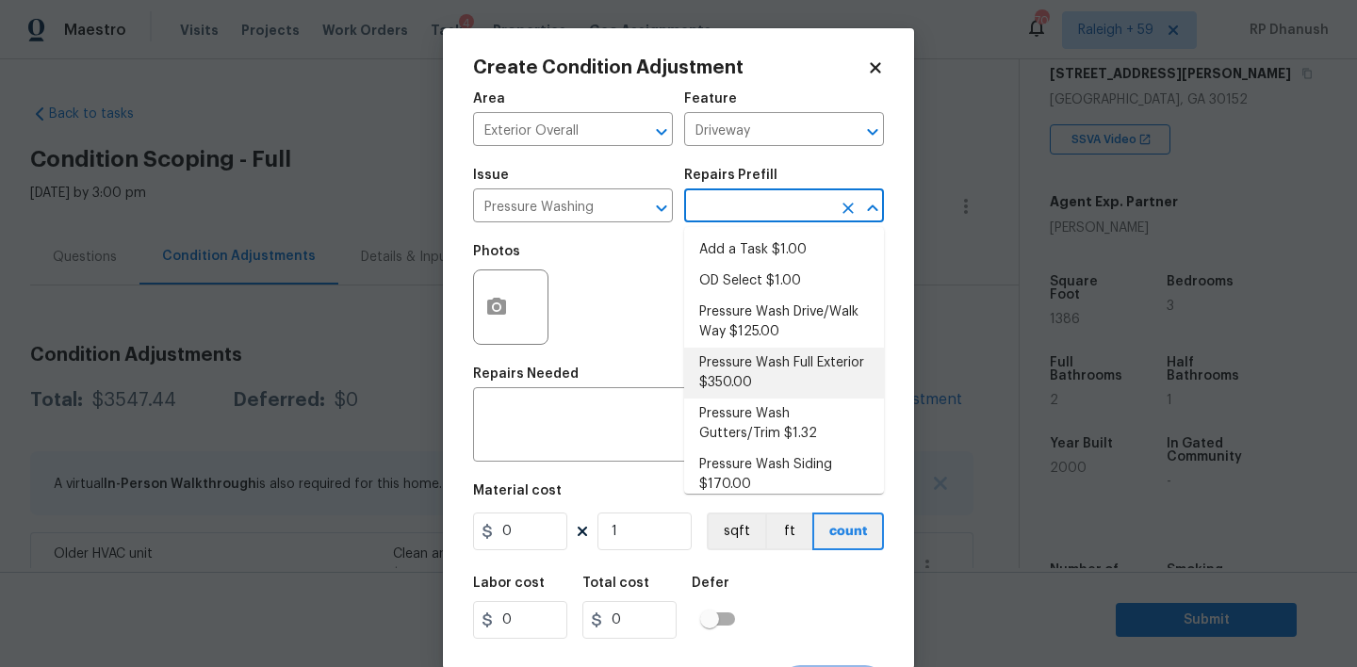
scroll to position [14, 0]
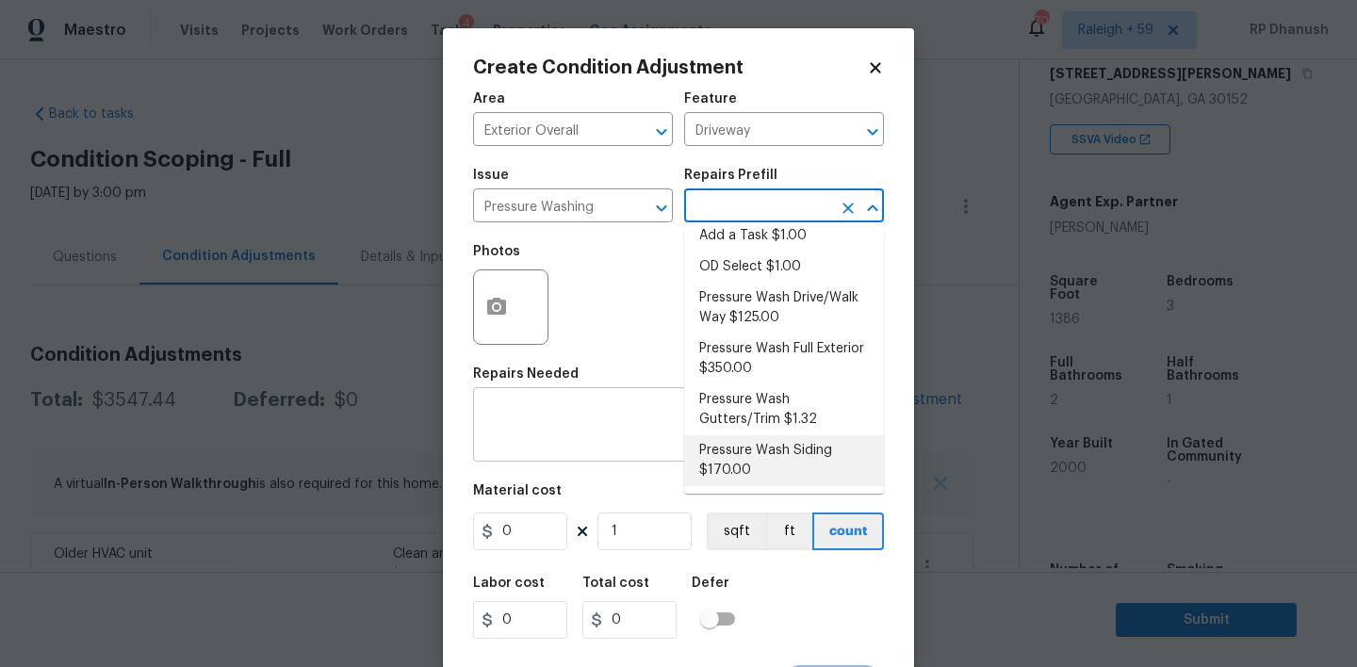
click at [738, 441] on li "Pressure Wash Siding $170.00" at bounding box center [784, 460] width 200 height 51
type input "Siding"
type textarea "Protect areas as needed for pressure washing. Pressure wash the siding on the h…"
type input "170"
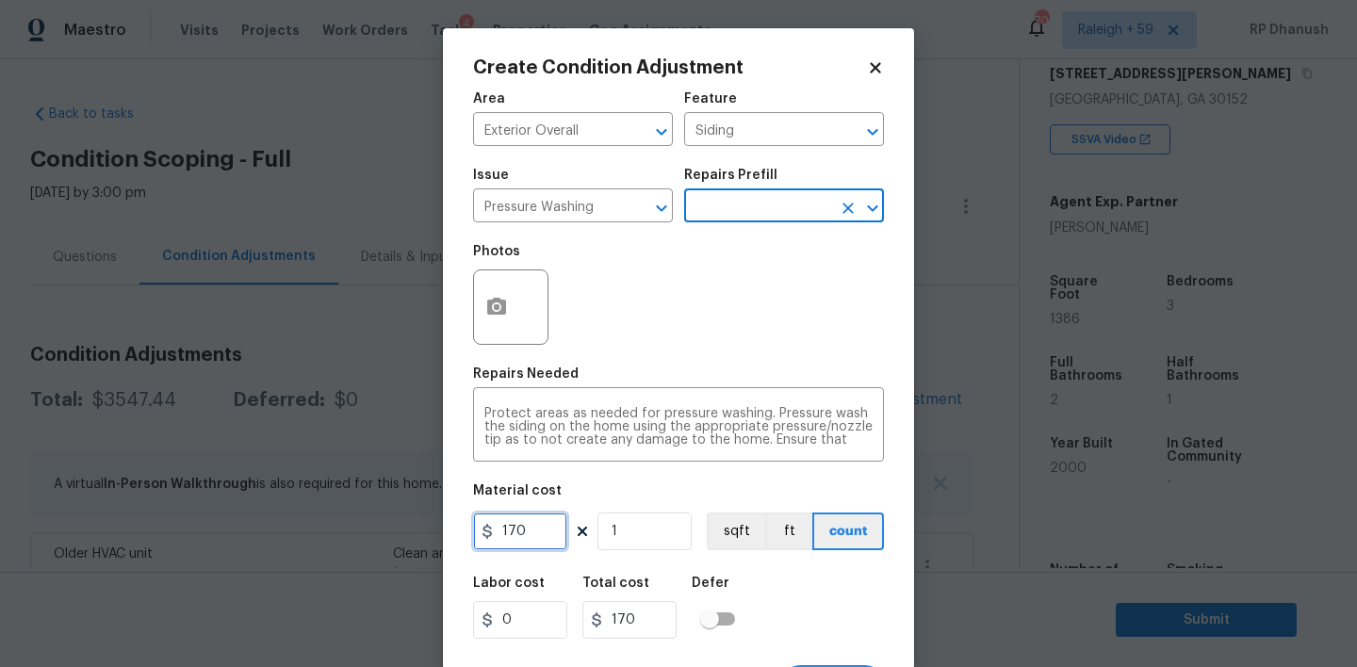
click at [542, 529] on input "170" at bounding box center [520, 532] width 94 height 38
type input "200"
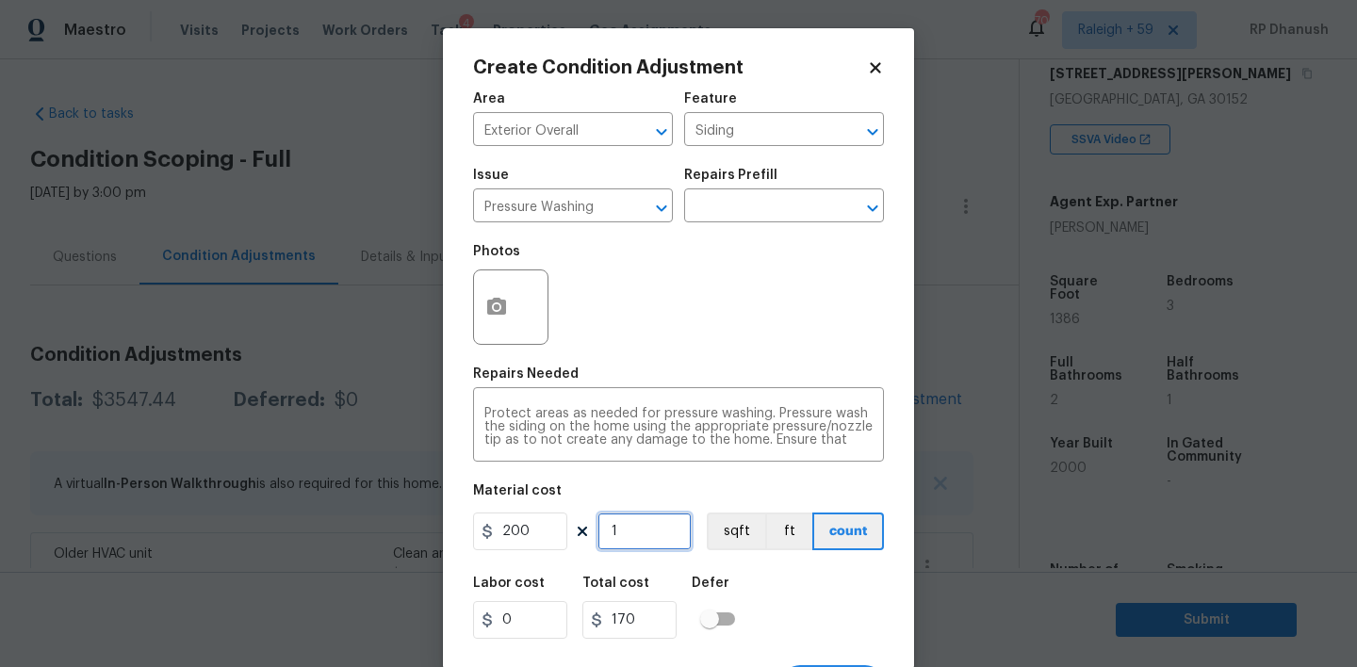
type input "200"
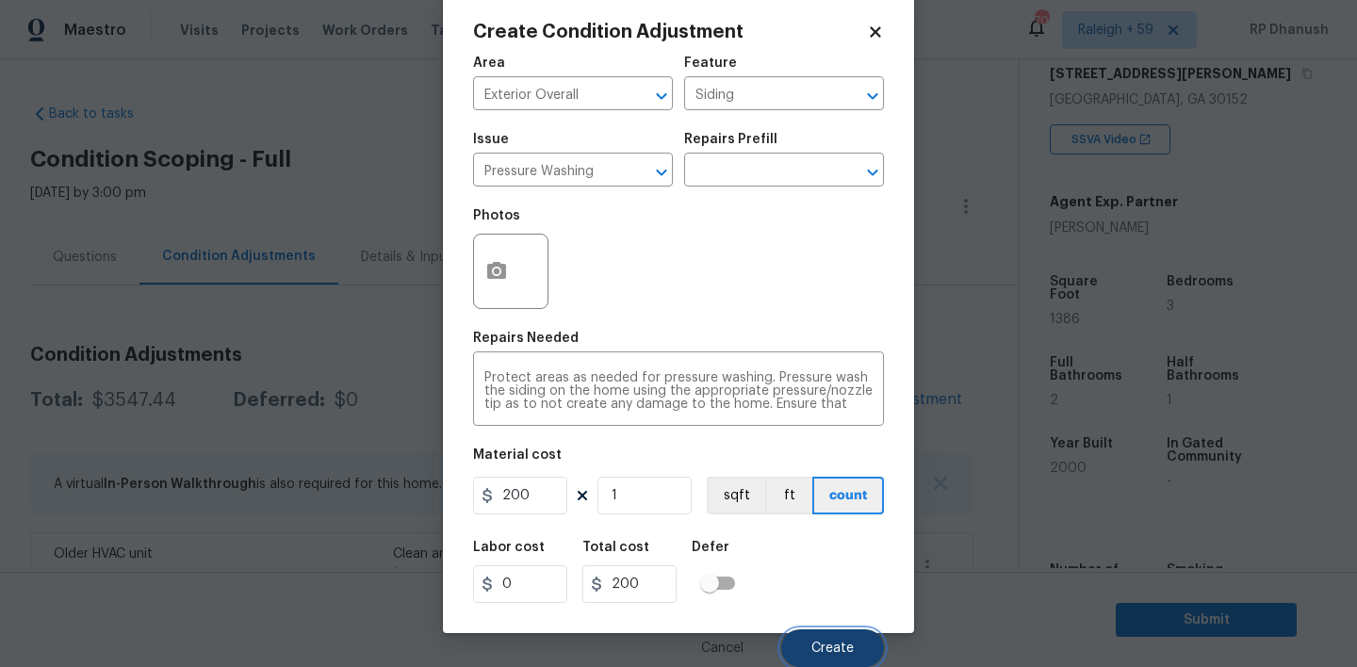
click at [840, 643] on span "Create" at bounding box center [832, 649] width 42 height 14
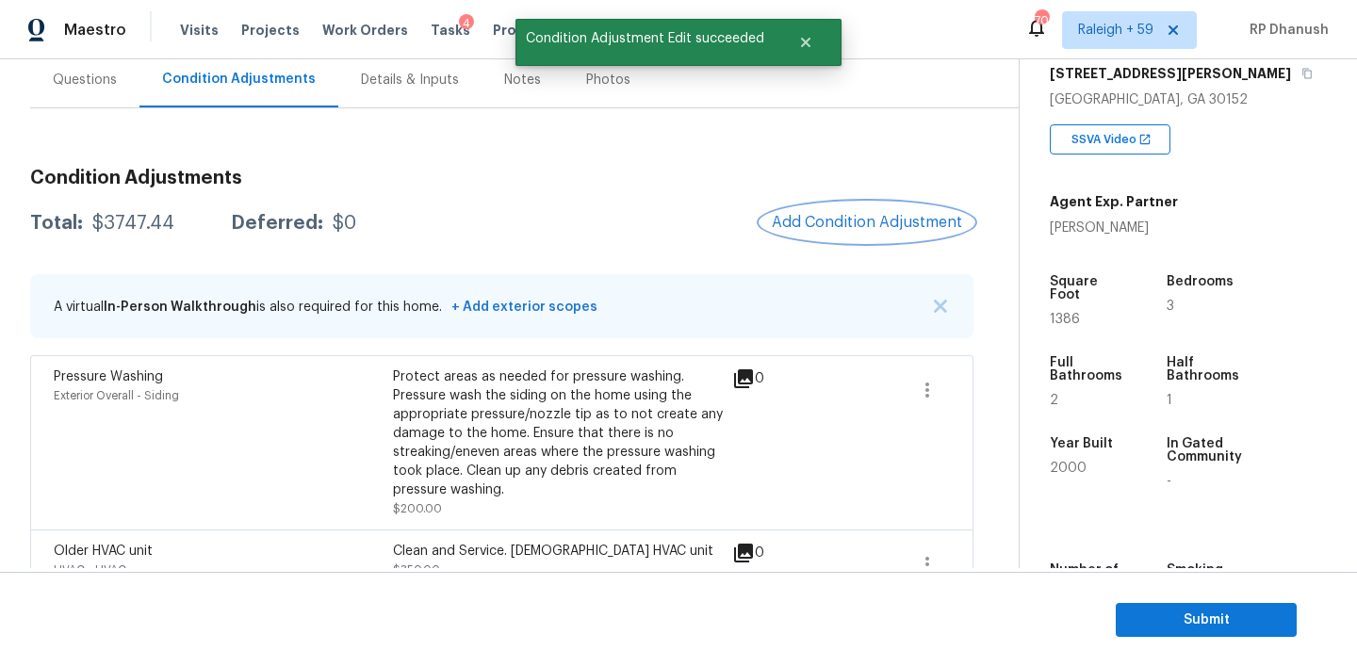
scroll to position [193, 0]
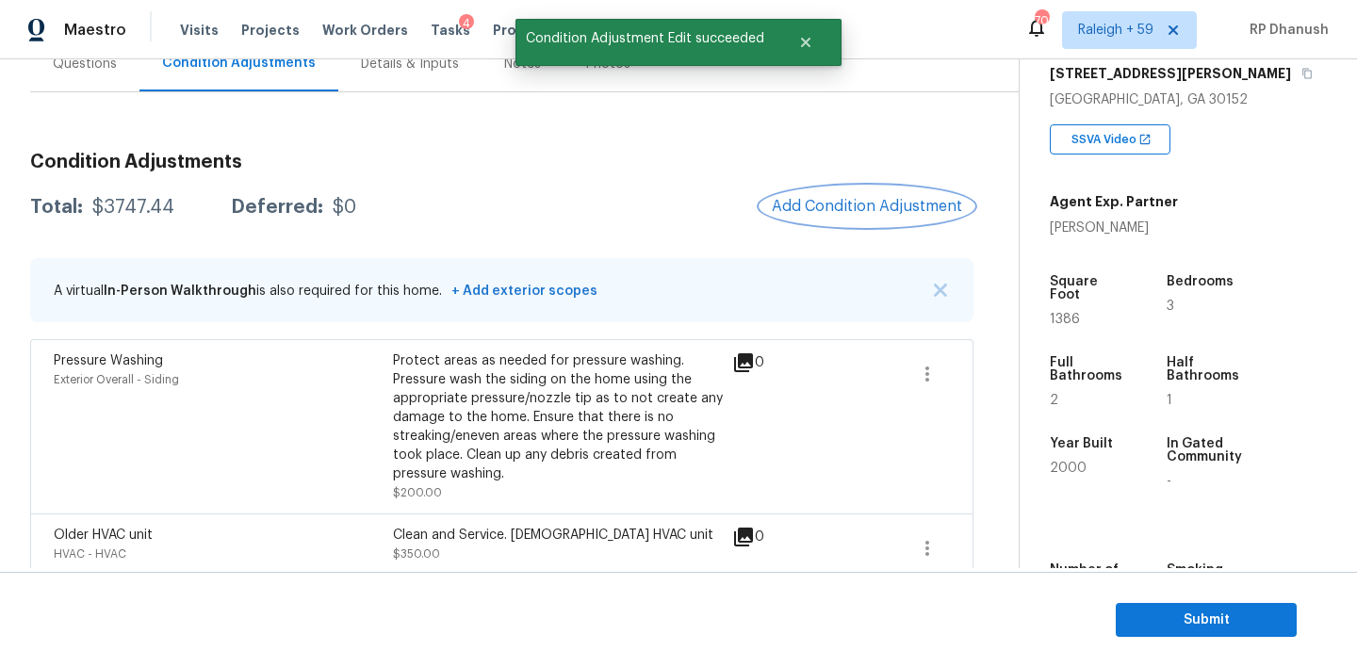
click at [887, 204] on span "Add Condition Adjustment" at bounding box center [867, 206] width 190 height 17
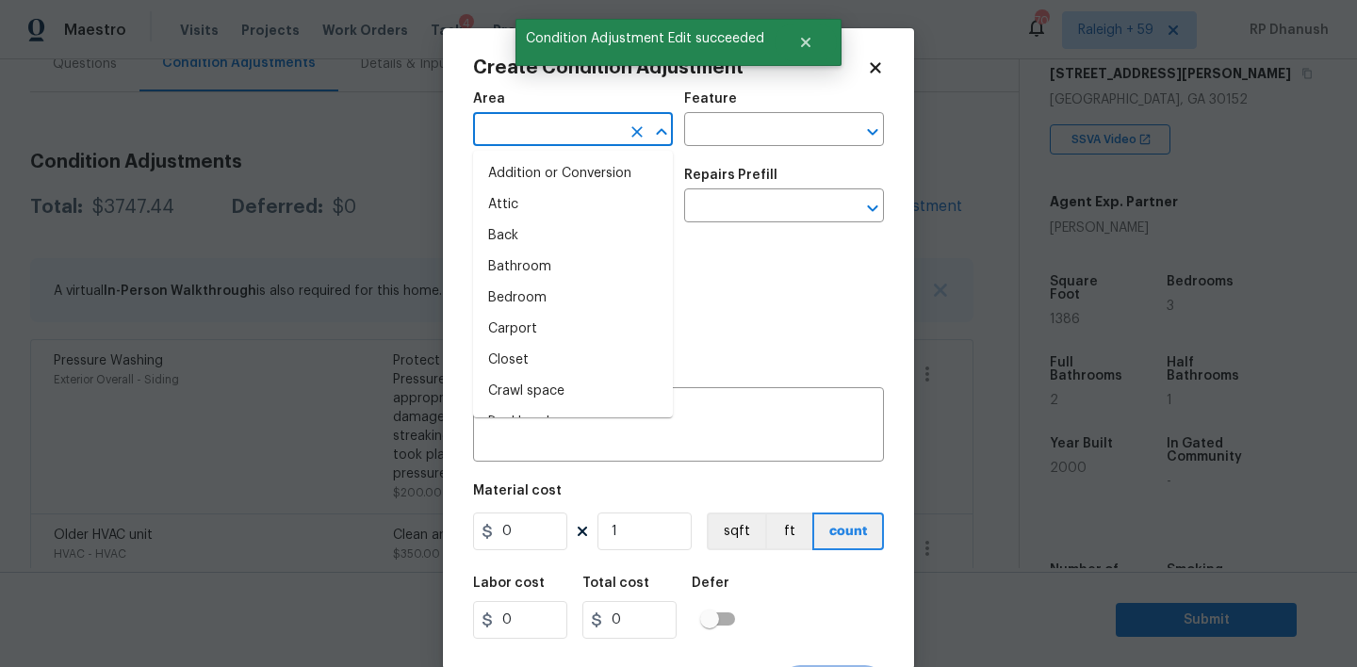
click at [520, 133] on input "text" at bounding box center [546, 131] width 147 height 29
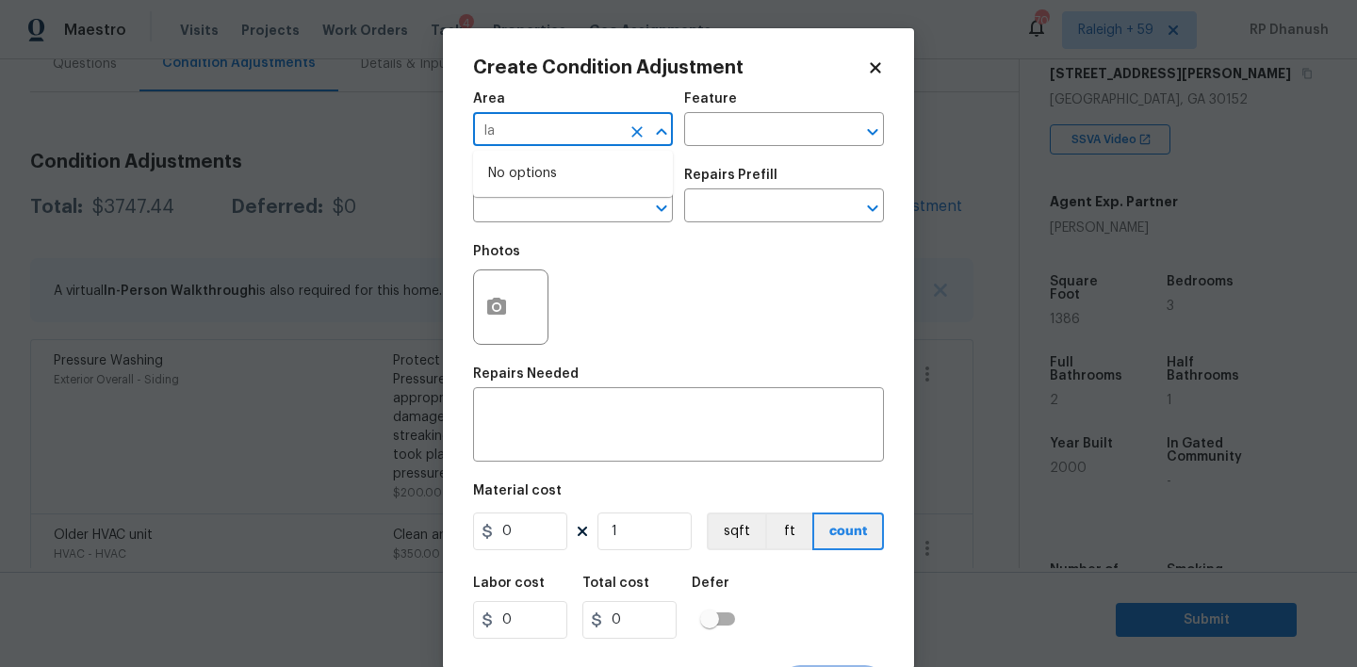
type input "l"
type input "land"
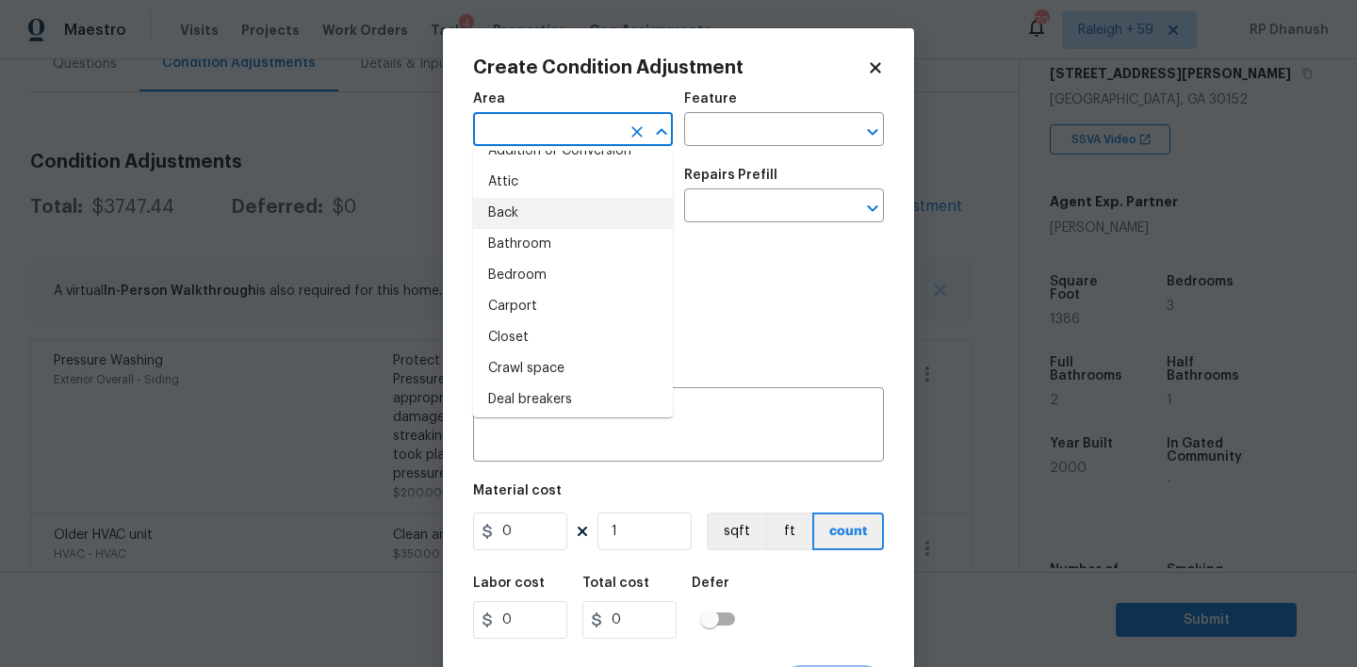
scroll to position [48, 0]
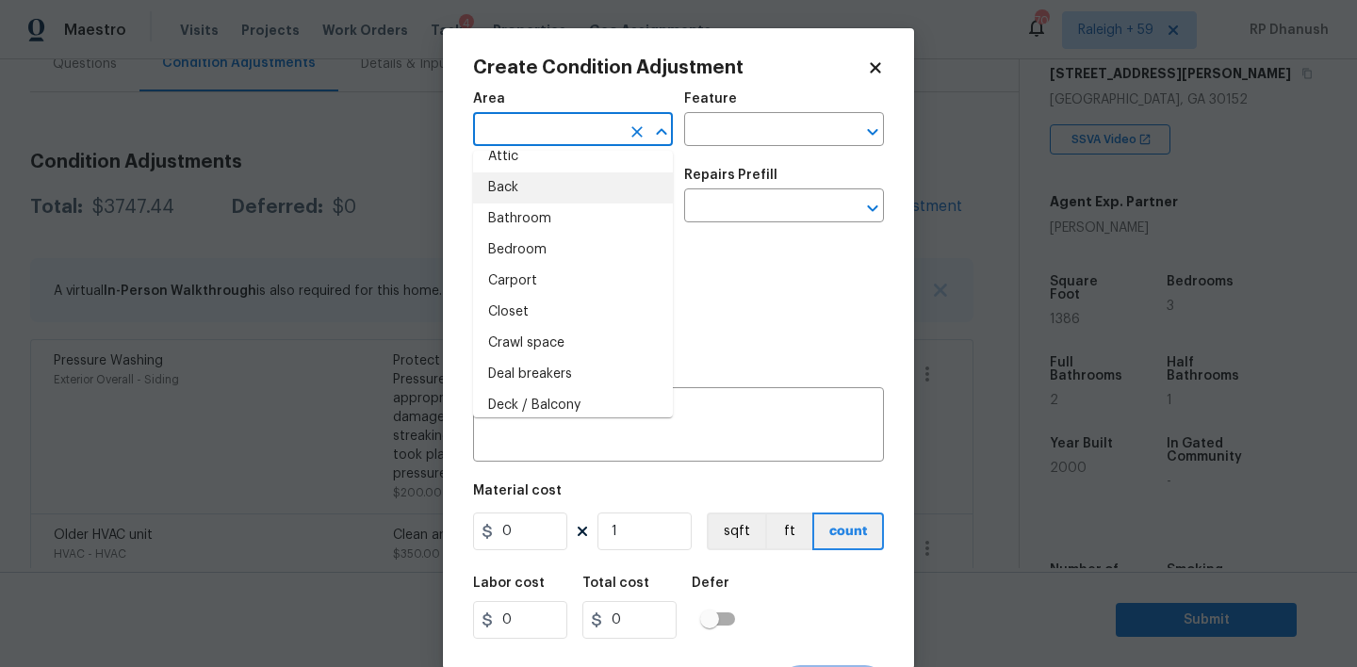
click at [327, 219] on body "Maestro Visits Projects Work Orders Tasks 4 Properties Geo Assignments 701 [GEO…" at bounding box center [678, 333] width 1357 height 667
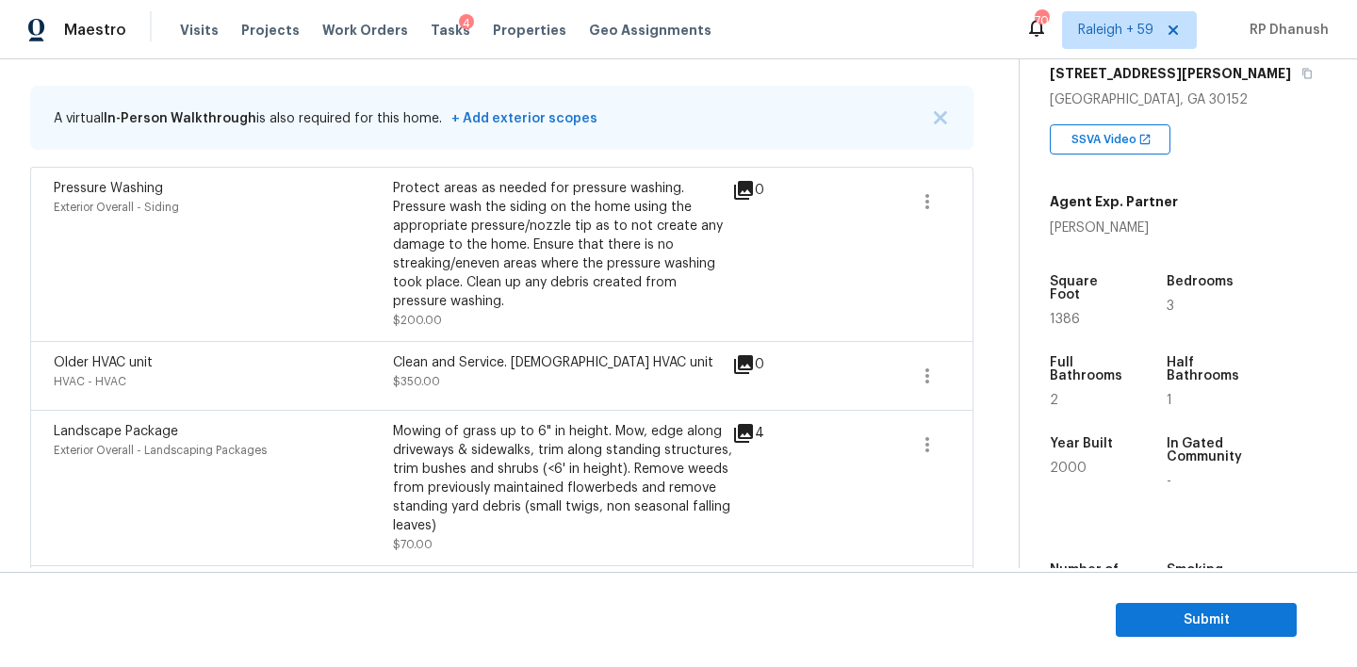
scroll to position [335, 0]
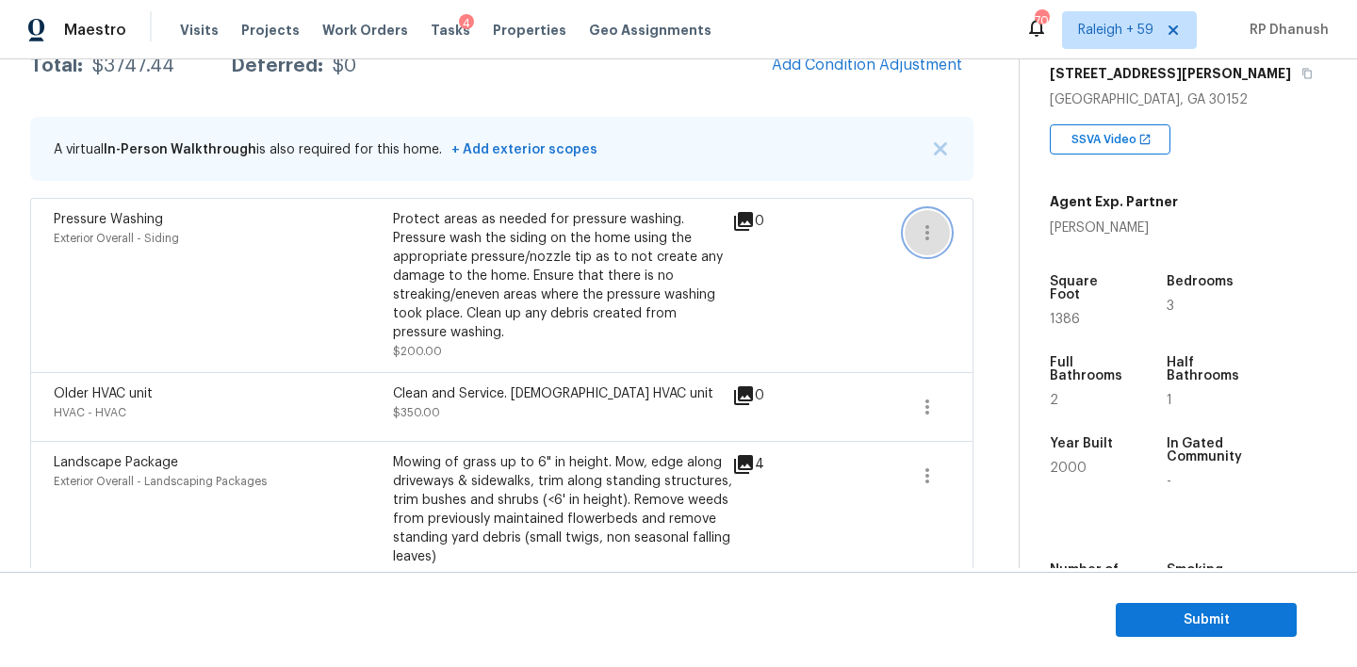
click at [928, 238] on icon "button" at bounding box center [927, 232] width 23 height 23
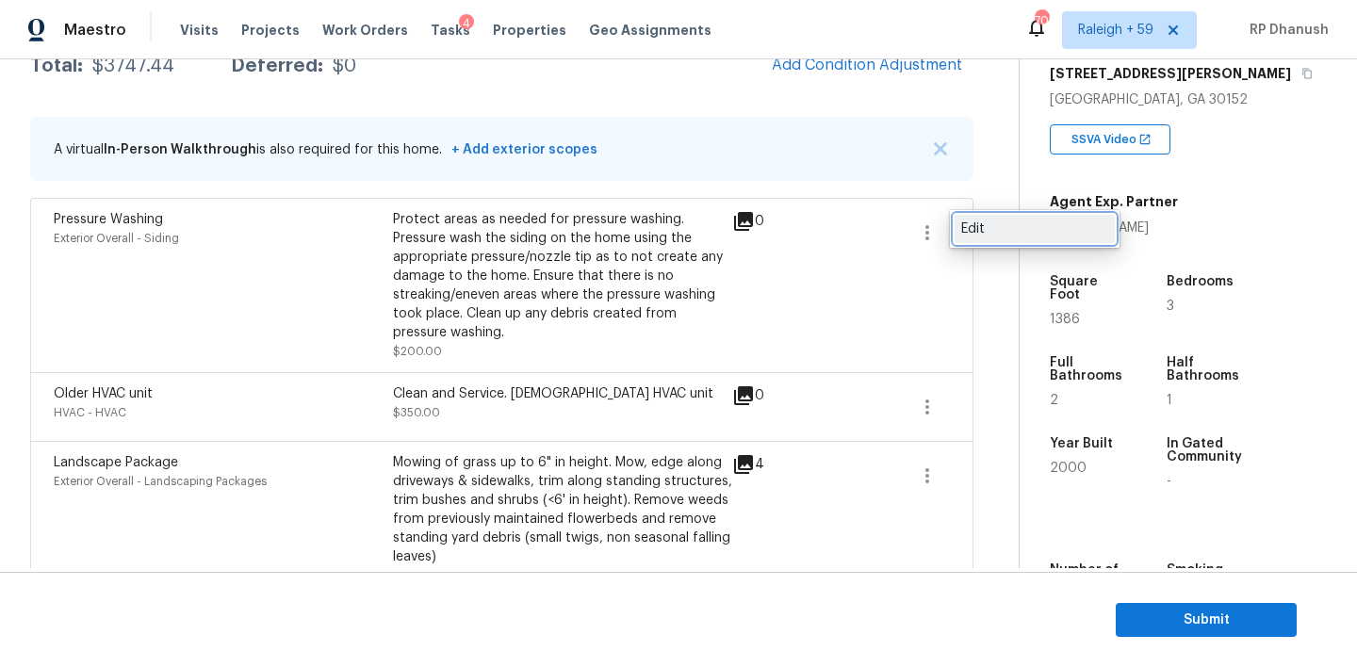
click at [1007, 239] on link "Edit" at bounding box center [1035, 229] width 160 height 28
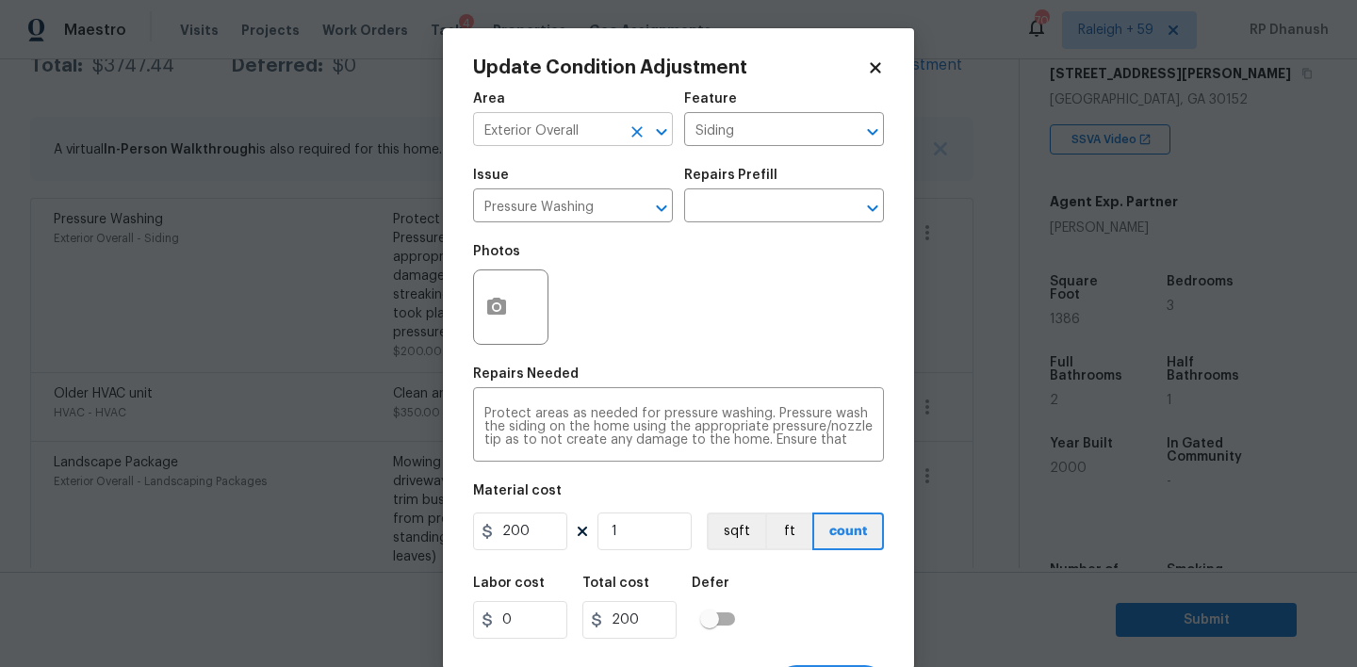
click at [555, 145] on input "Exterior Overall" at bounding box center [546, 131] width 147 height 29
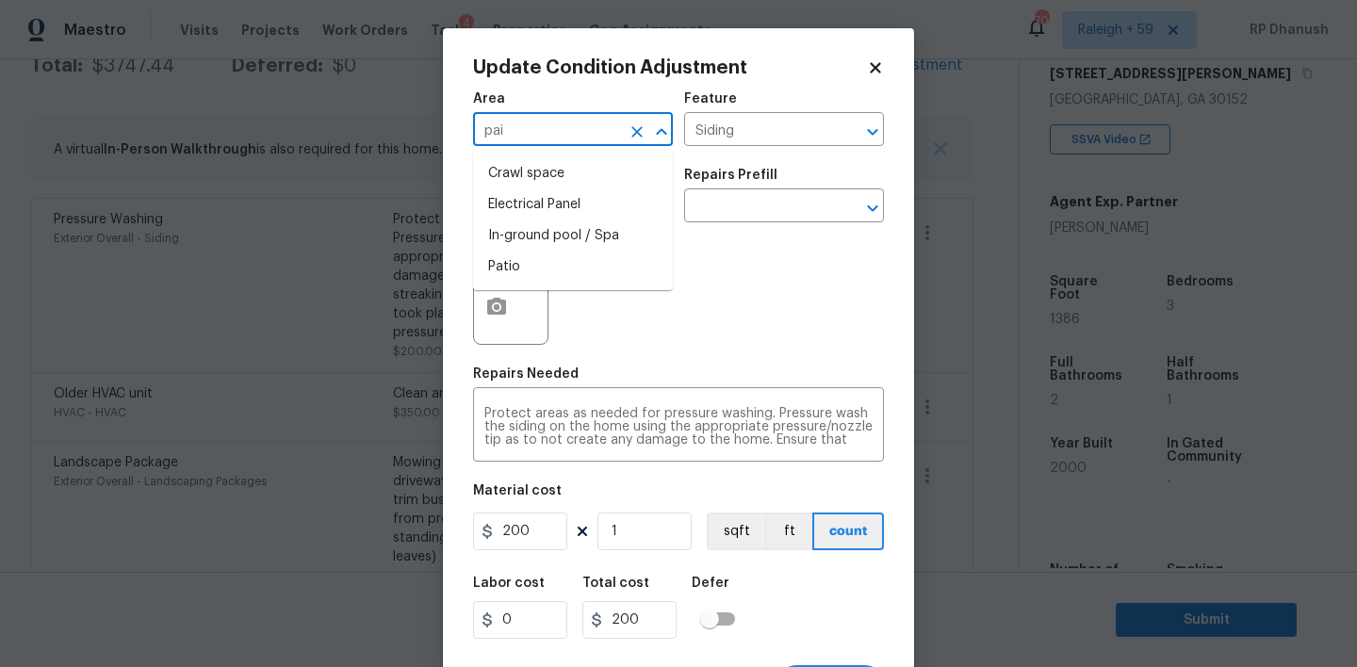
type input "pain"
click at [581, 204] on li "Interior Overall" at bounding box center [573, 204] width 200 height 31
type input "Interior Overall"
click at [762, 154] on div "Area Interior Overall ​ Feature Siding ​" at bounding box center [678, 119] width 411 height 76
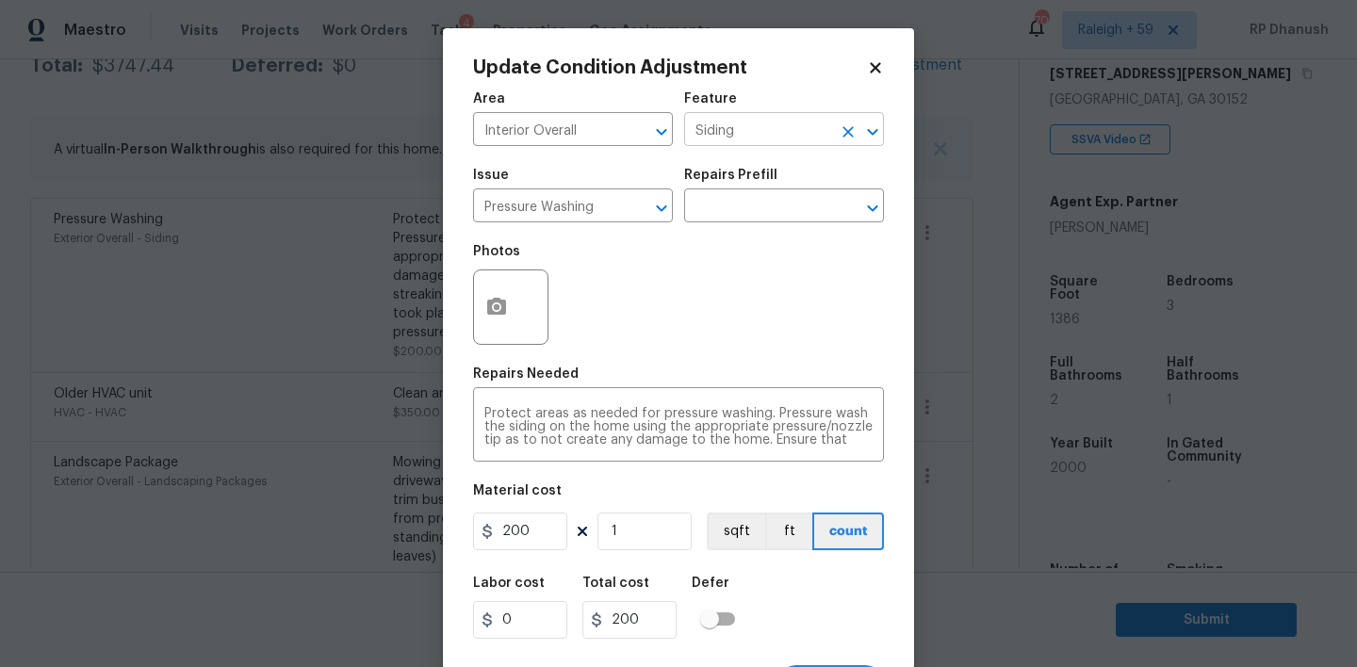
click at [762, 144] on input "Siding" at bounding box center [757, 131] width 147 height 29
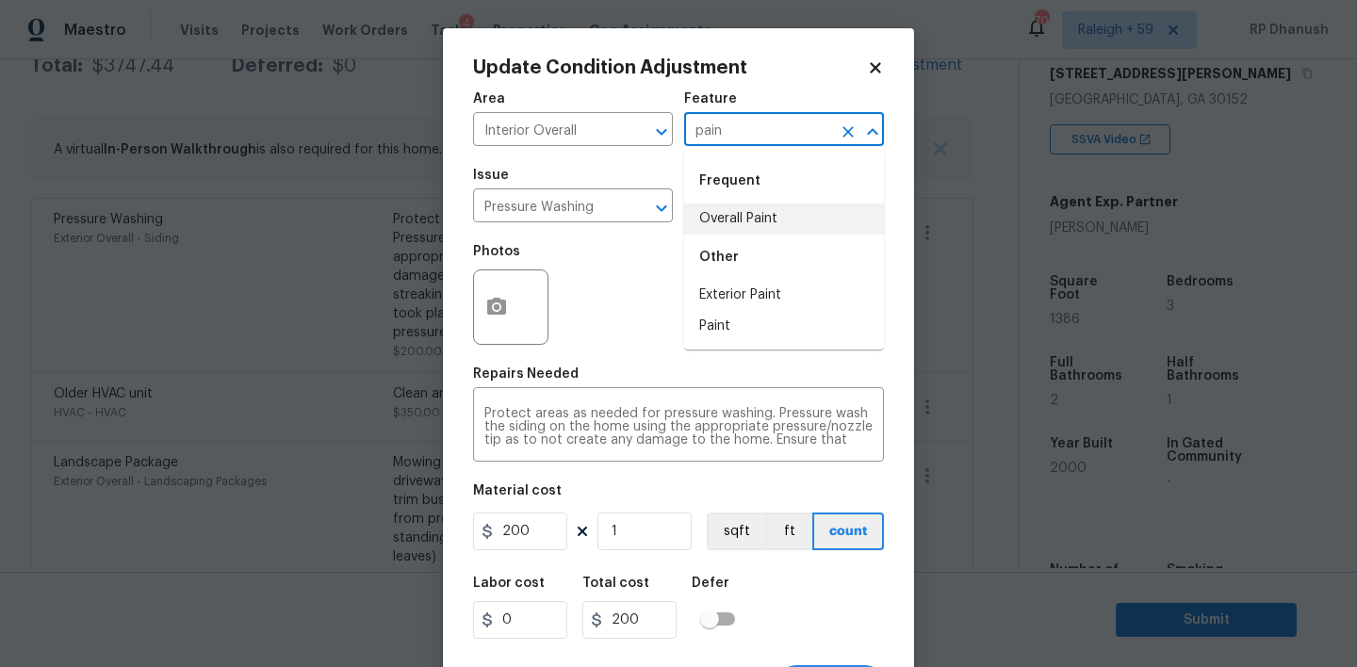
click at [744, 224] on li "Overall Paint" at bounding box center [784, 219] width 200 height 31
type input "Overall Paint"
click at [545, 203] on input "Pressure Washing" at bounding box center [546, 207] width 147 height 29
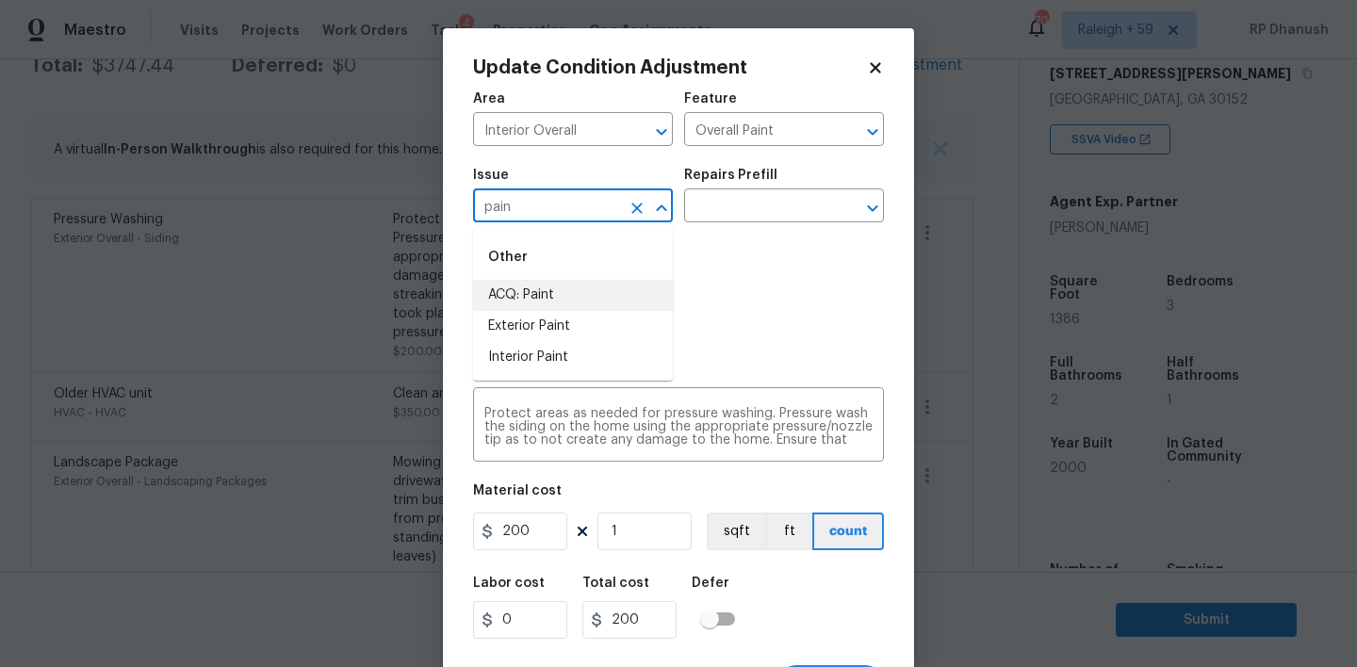
click at [534, 302] on li "ACQ: Paint" at bounding box center [573, 295] width 200 height 31
type input "ACQ: Paint"
click at [752, 217] on input "text" at bounding box center [757, 207] width 147 height 29
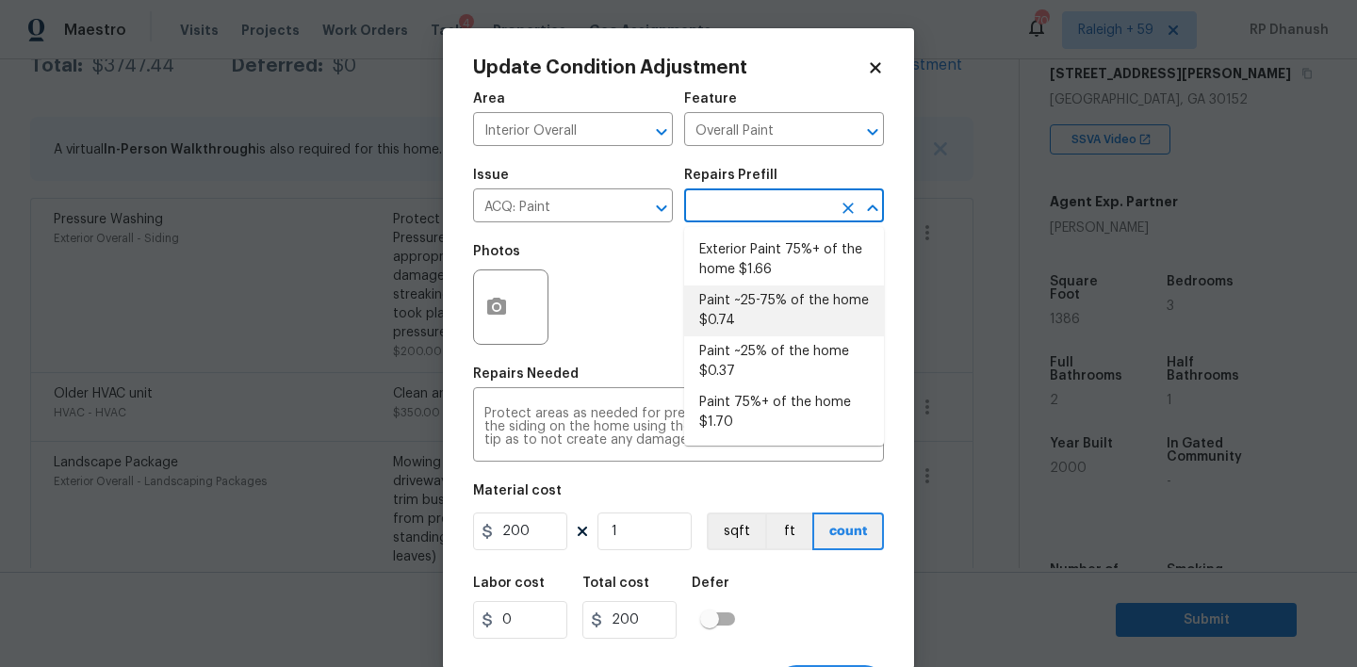
click at [761, 318] on li "Paint ~25-75% of the home $0.74" at bounding box center [784, 311] width 200 height 51
type input "Acquisition"
type textarea "Acquisition Scope: ~25 - 75% of the home needs interior paint"
type input "0.74"
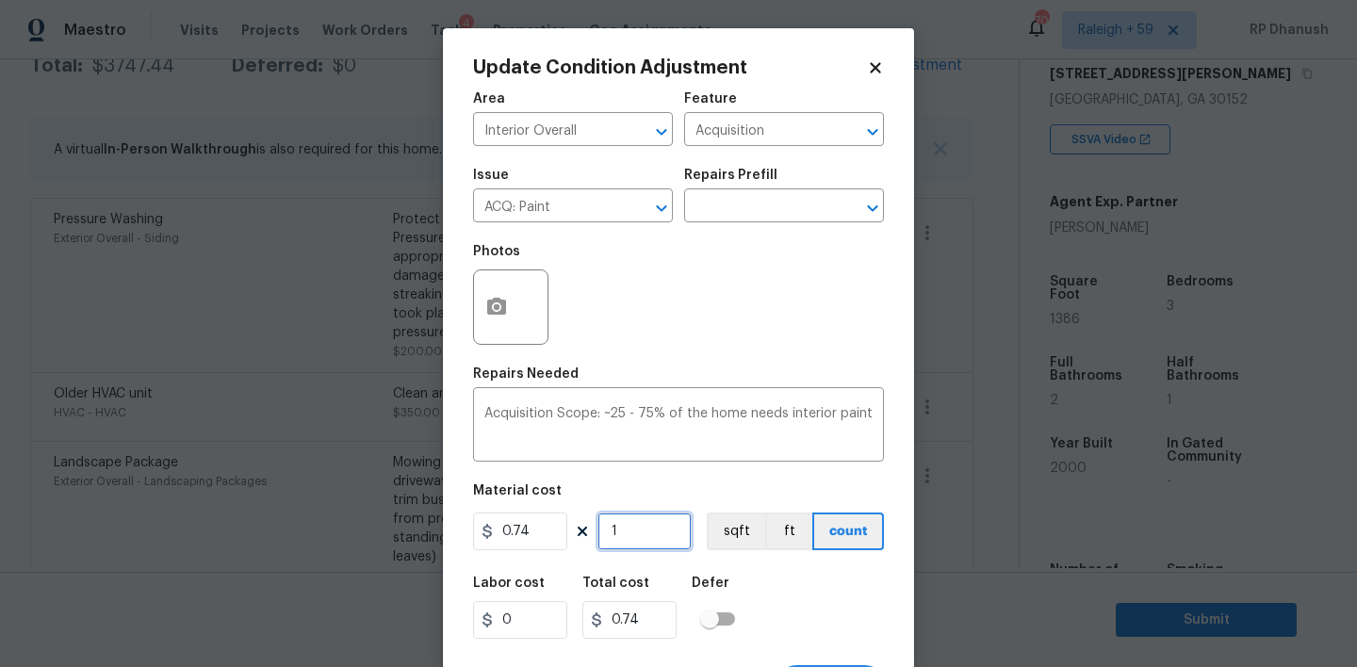
click at [671, 530] on input "1" at bounding box center [644, 532] width 94 height 38
type input "0"
type input "1"
type input "0.74"
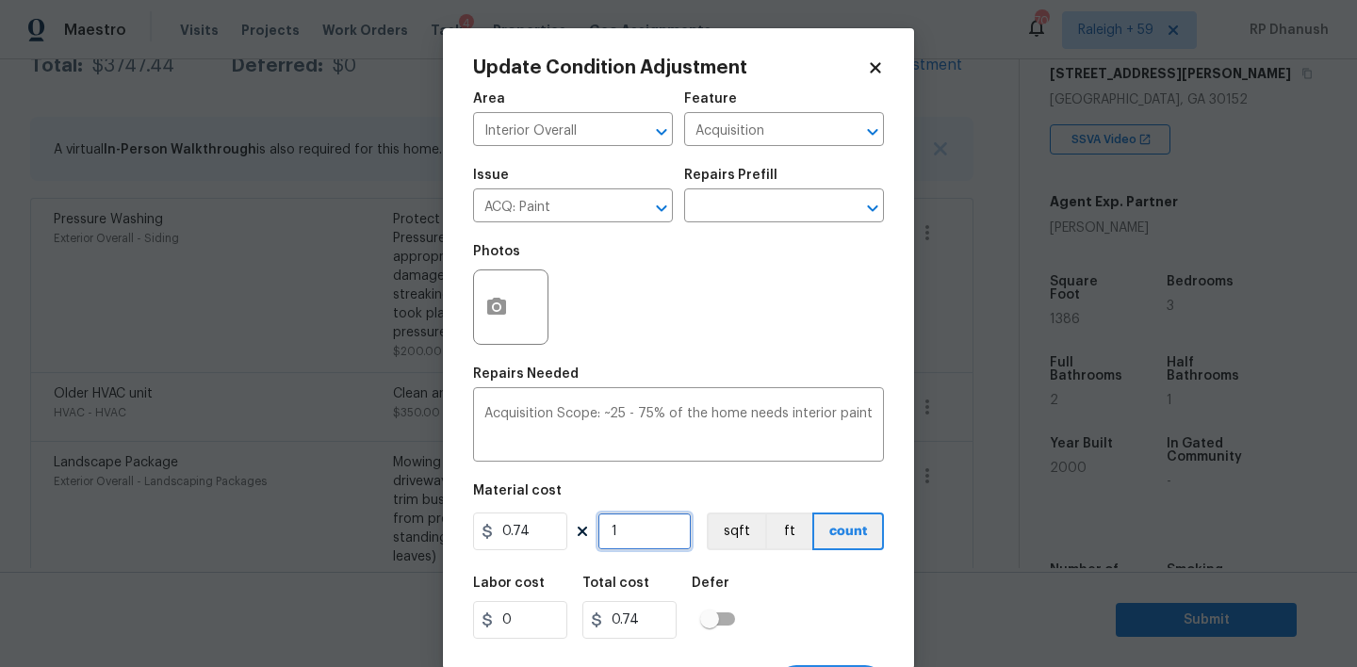
type input "13"
type input "9.62"
type input "138"
type input "102.12"
type input "1386"
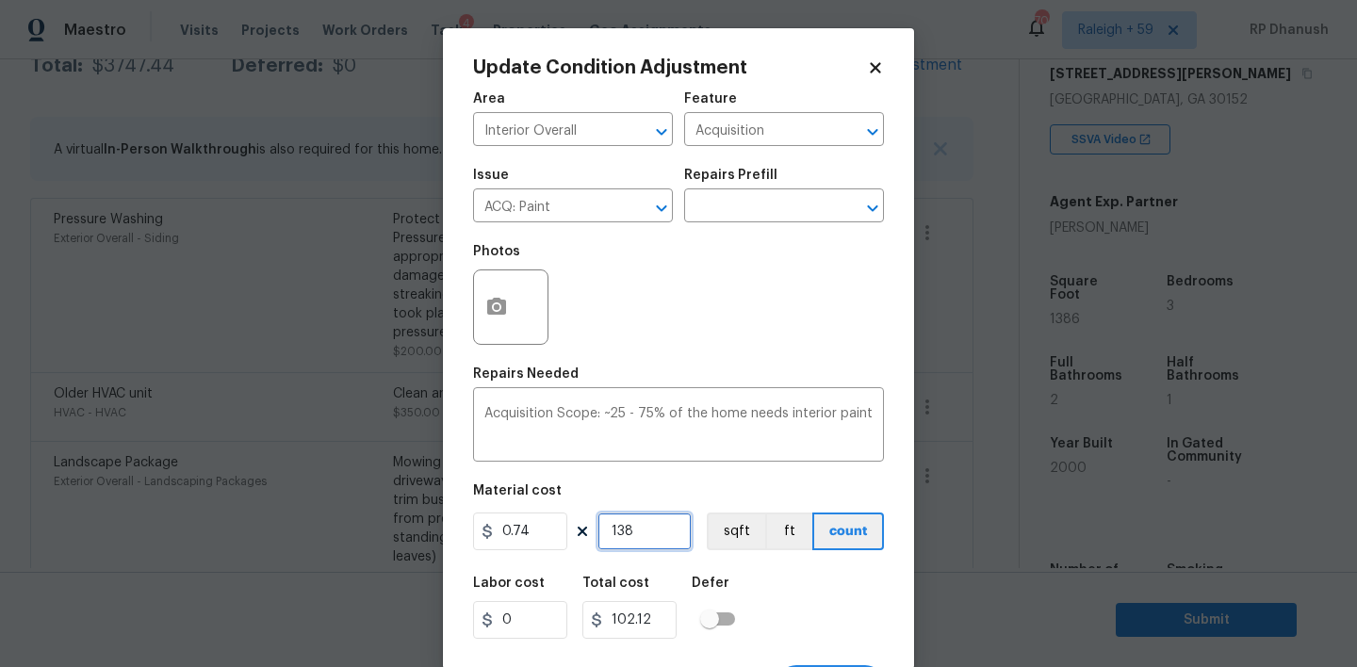
type input "1025.64"
type input "1386"
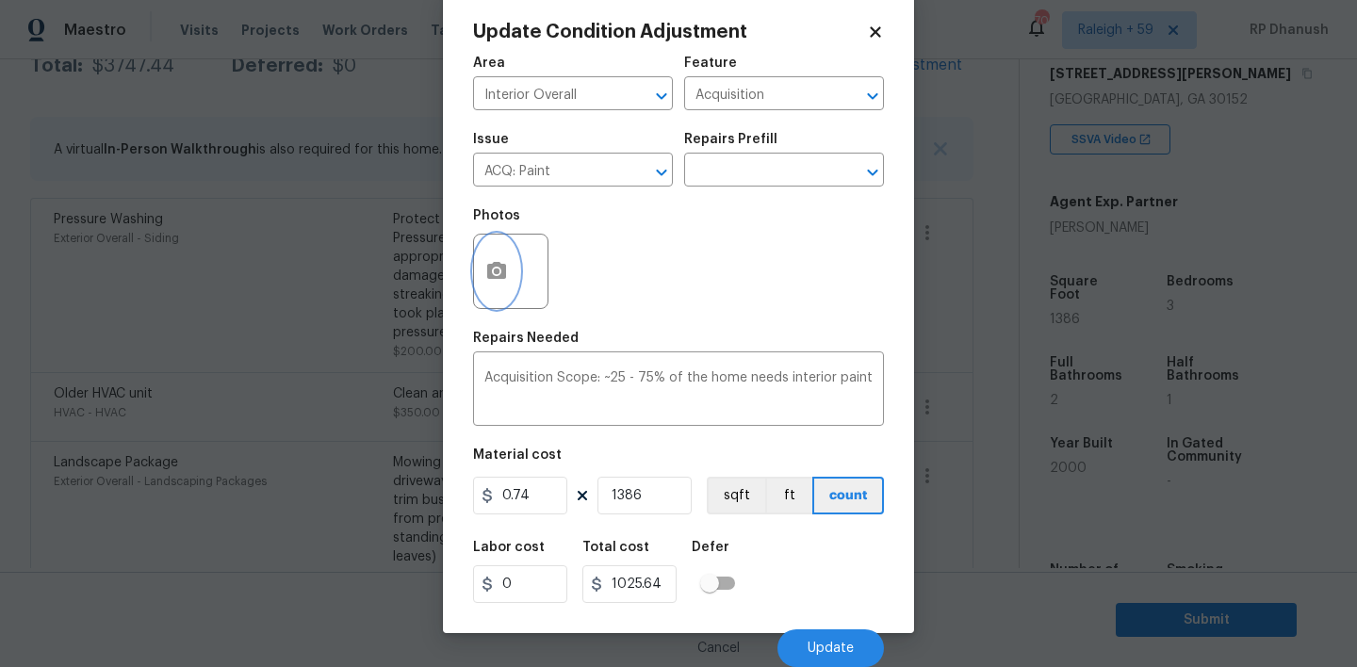
click at [492, 279] on icon "button" at bounding box center [496, 271] width 23 height 23
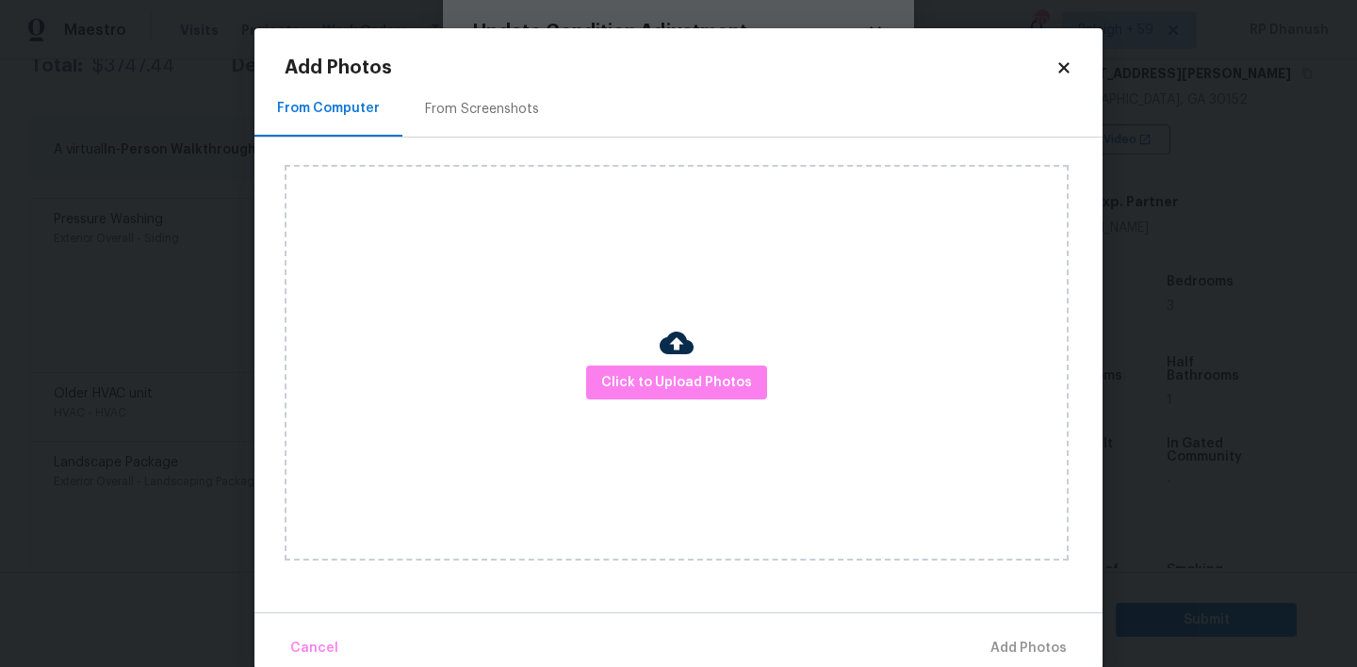
drag, startPoint x: 443, startPoint y: 62, endPoint x: 445, endPoint y: 97, distance: 34.9
click at [443, 62] on h2 "Add Photos" at bounding box center [670, 67] width 771 height 19
click at [449, 127] on div "From Screenshots" at bounding box center [481, 109] width 159 height 56
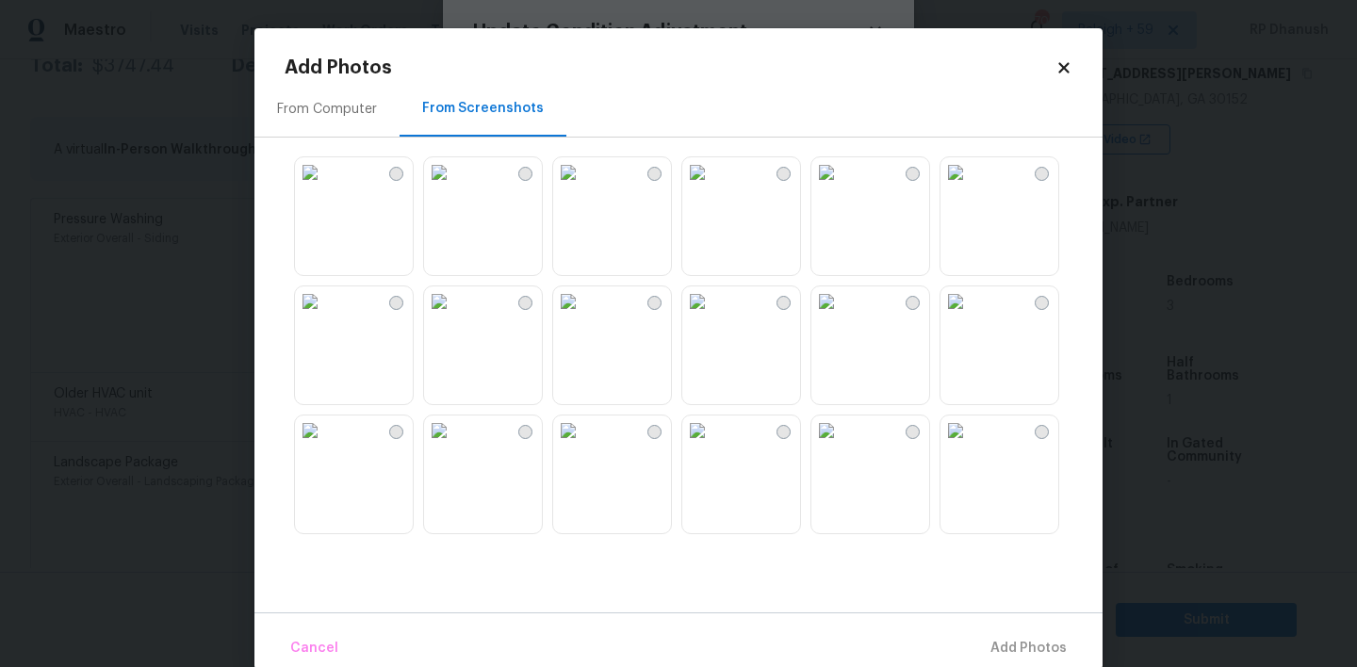
click at [806, 347] on div at bounding box center [694, 345] width 818 height 396
click at [712, 317] on img at bounding box center [697, 301] width 30 height 30
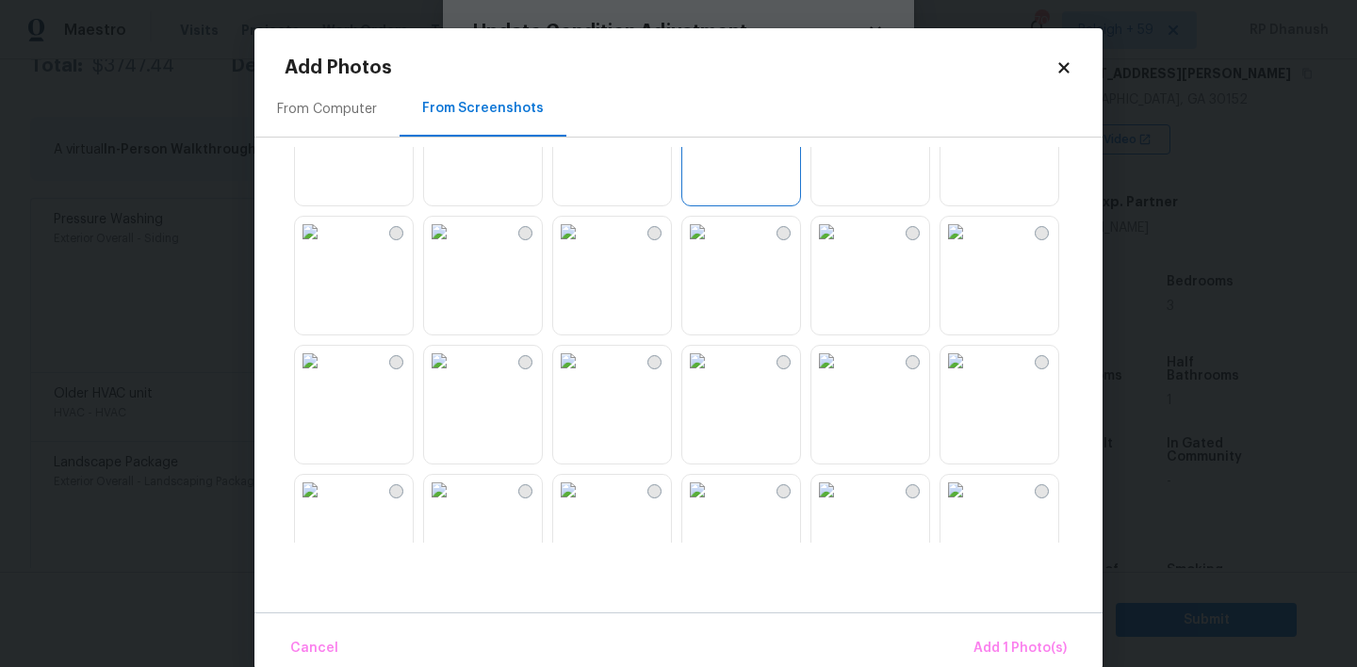
scroll to position [230, 0]
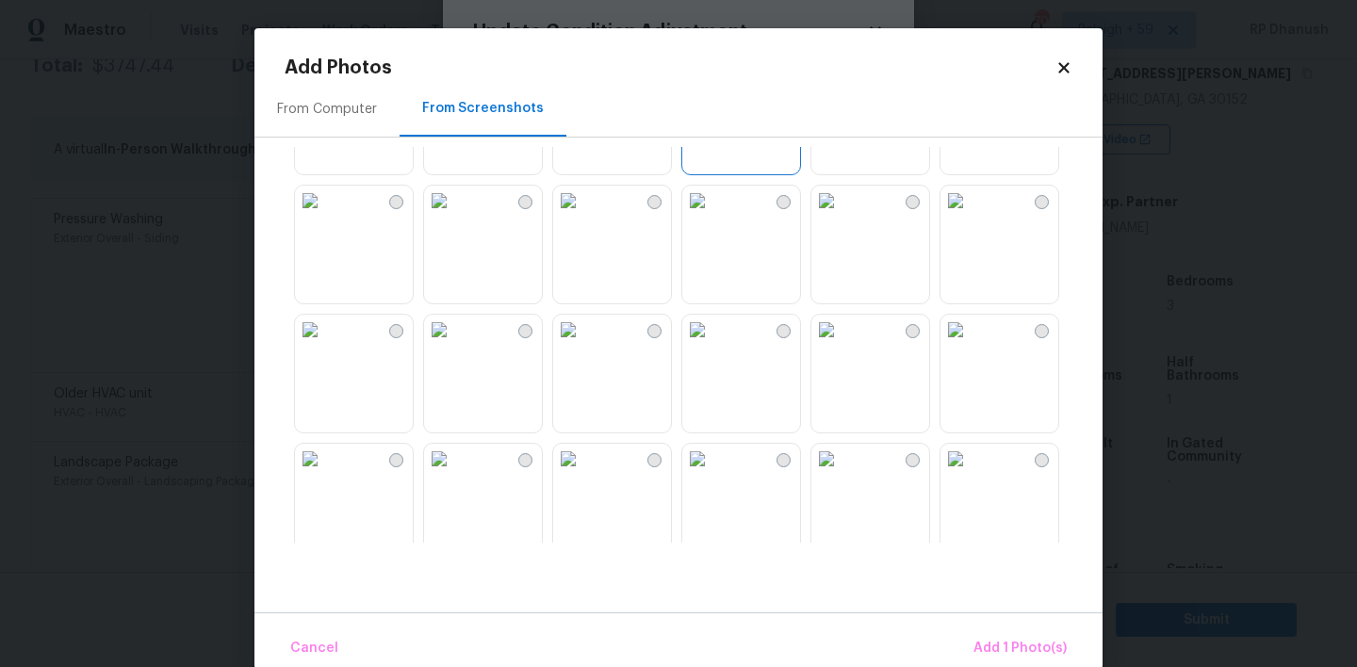
click at [712, 345] on img at bounding box center [697, 330] width 30 height 30
click at [583, 345] on img at bounding box center [568, 330] width 30 height 30
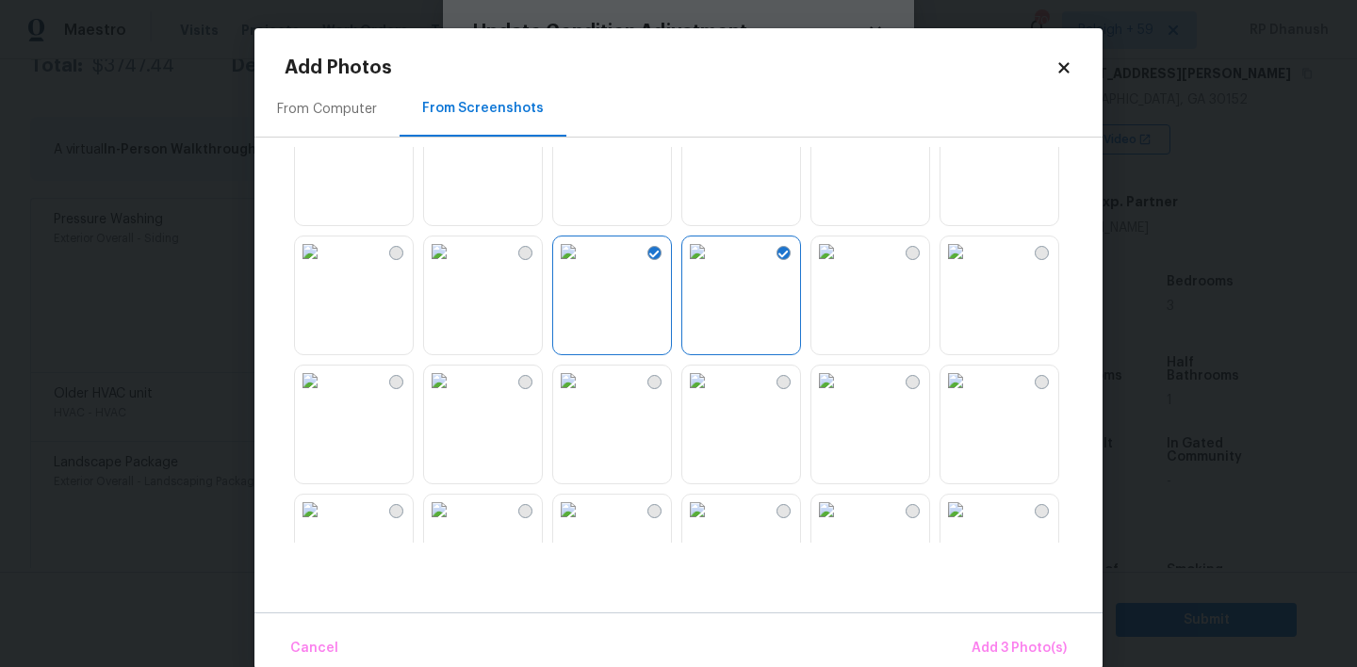
scroll to position [322, 0]
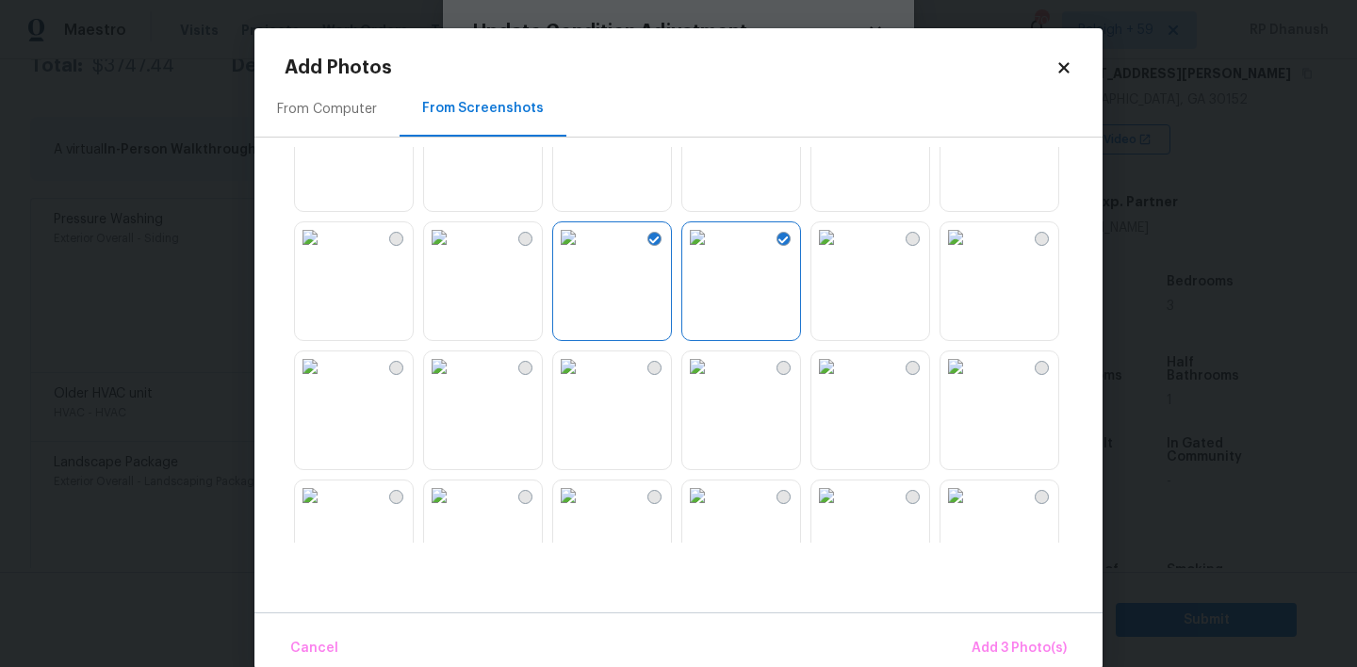
click at [971, 381] on img at bounding box center [956, 367] width 30 height 30
click at [842, 382] on img at bounding box center [826, 367] width 30 height 30
click at [968, 382] on img at bounding box center [956, 367] width 30 height 30
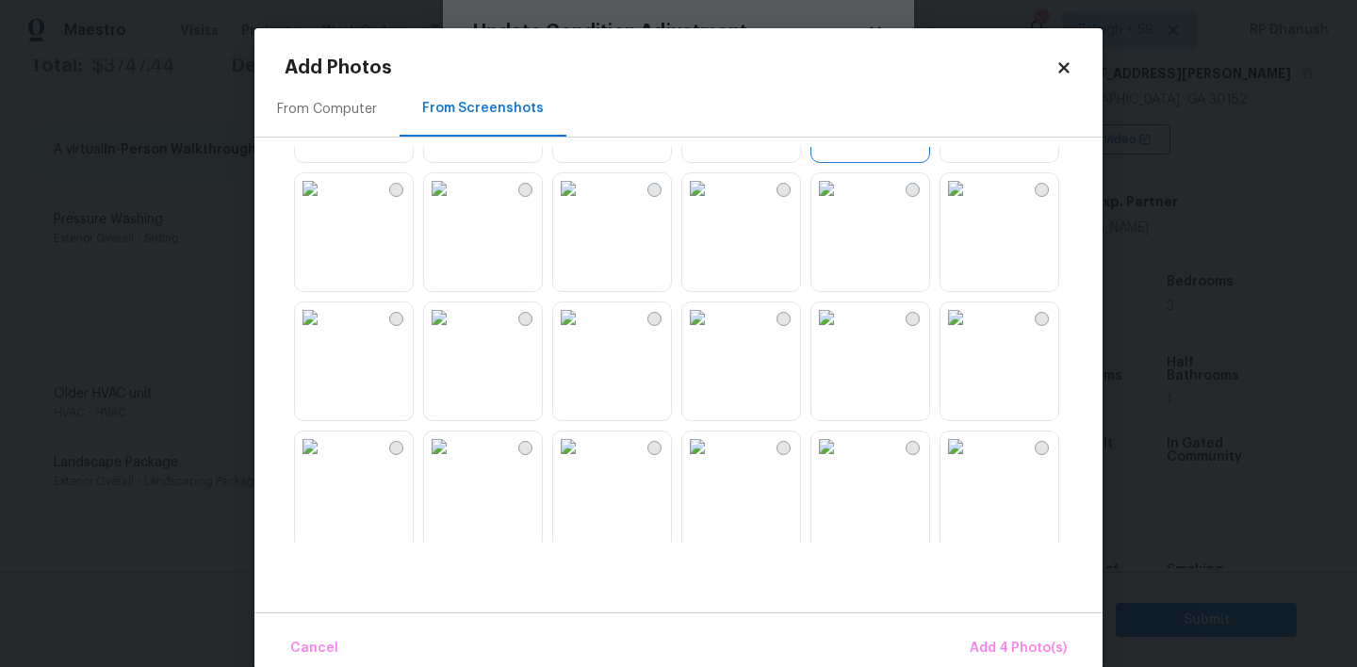
scroll to position [773, 0]
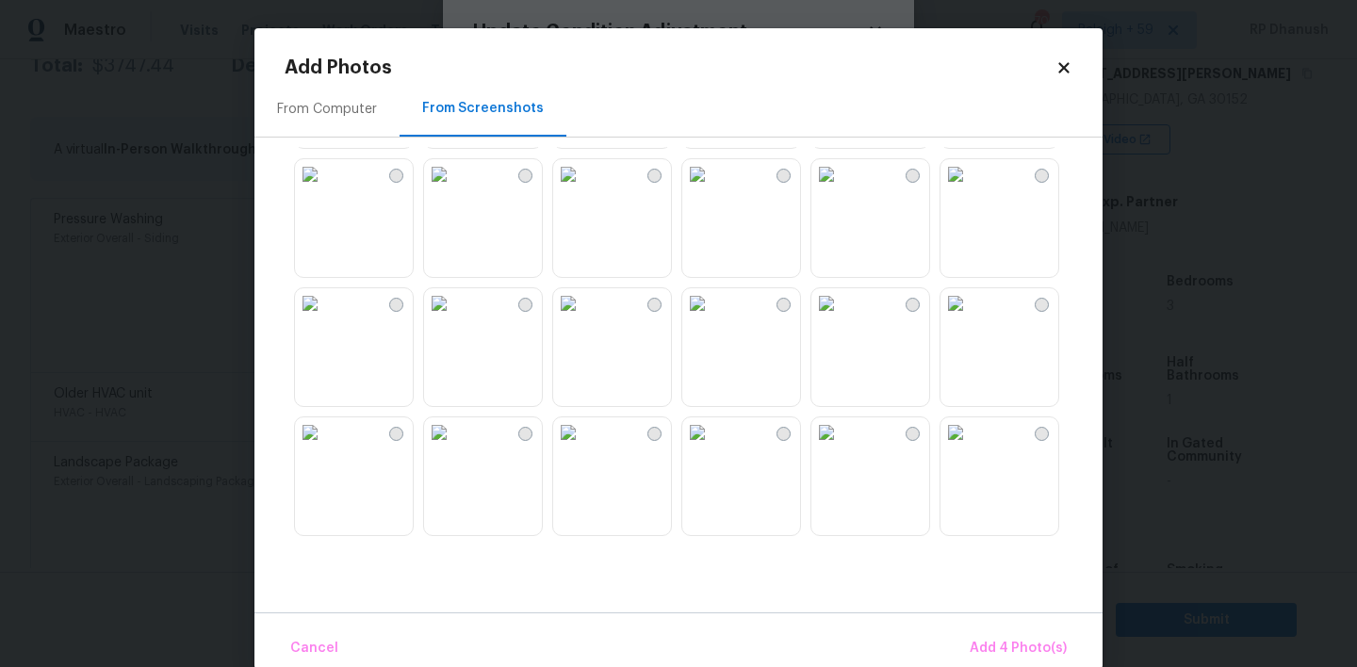
click at [325, 319] on img at bounding box center [310, 303] width 30 height 30
click at [982, 634] on button "Add 5 Photo(s)" at bounding box center [1019, 649] width 110 height 41
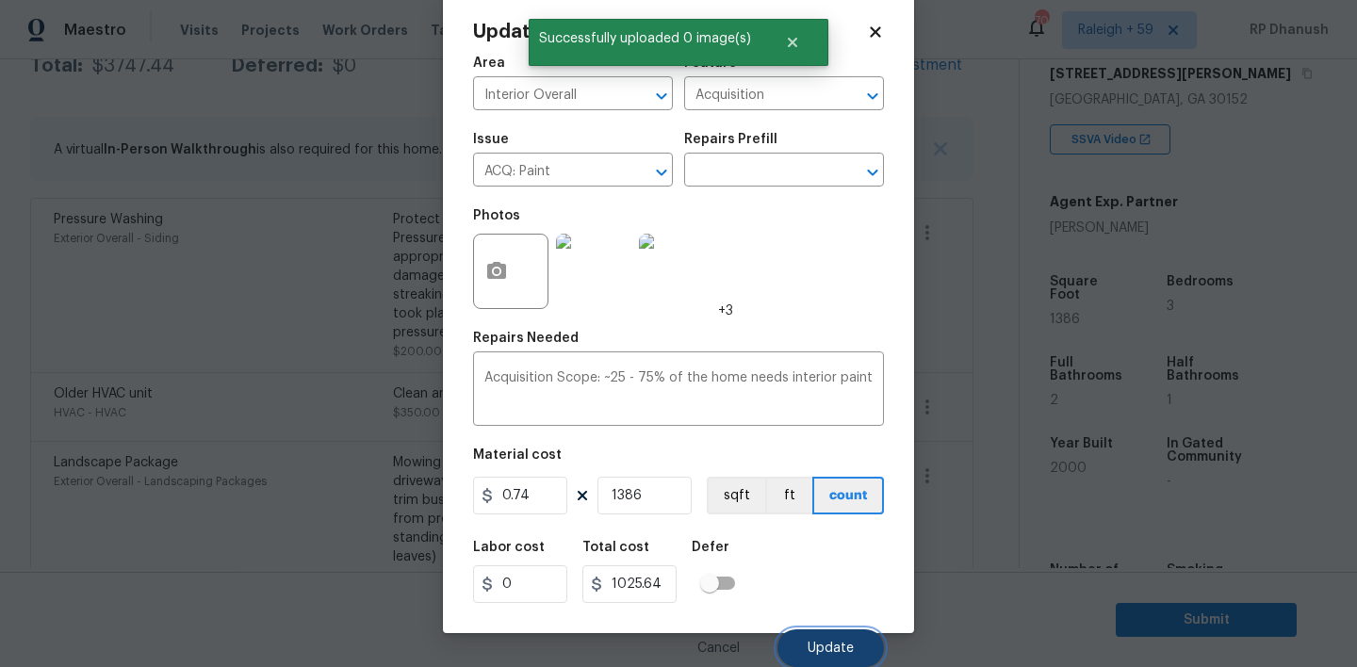
click at [810, 639] on button "Update" at bounding box center [831, 649] width 106 height 38
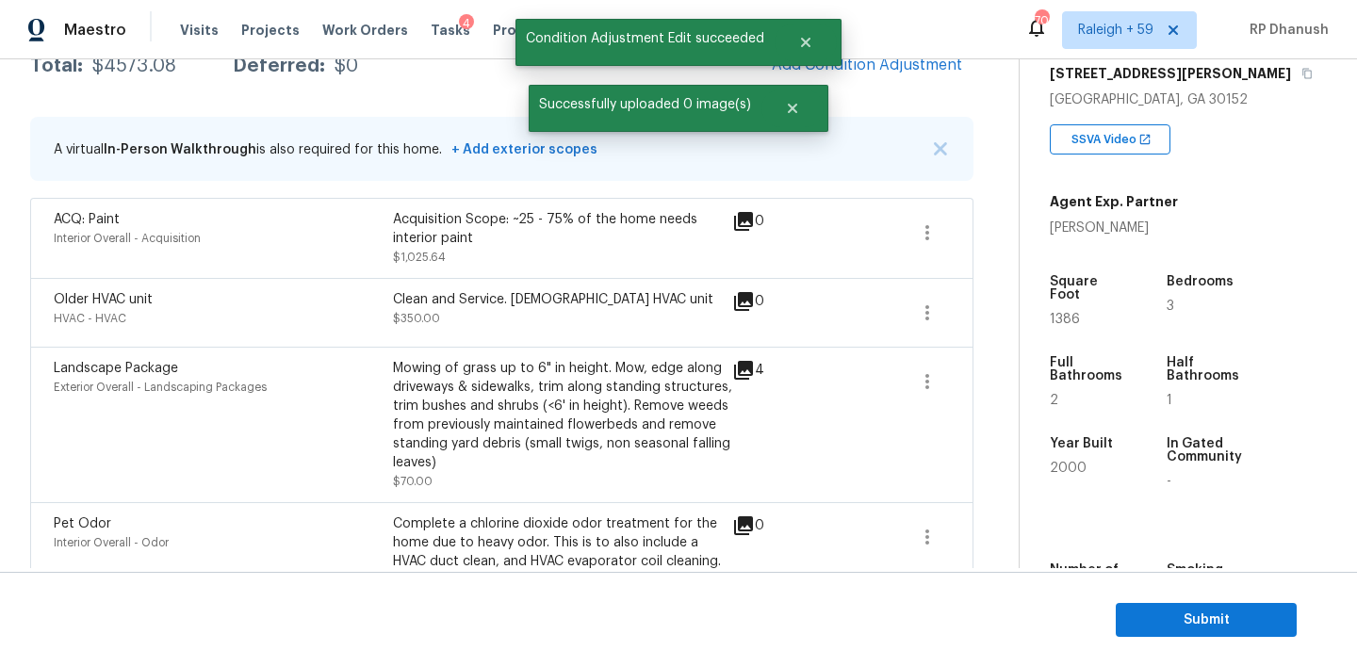
scroll to position [0, 0]
click at [897, 74] on span "Add Condition Adjustment" at bounding box center [867, 65] width 190 height 17
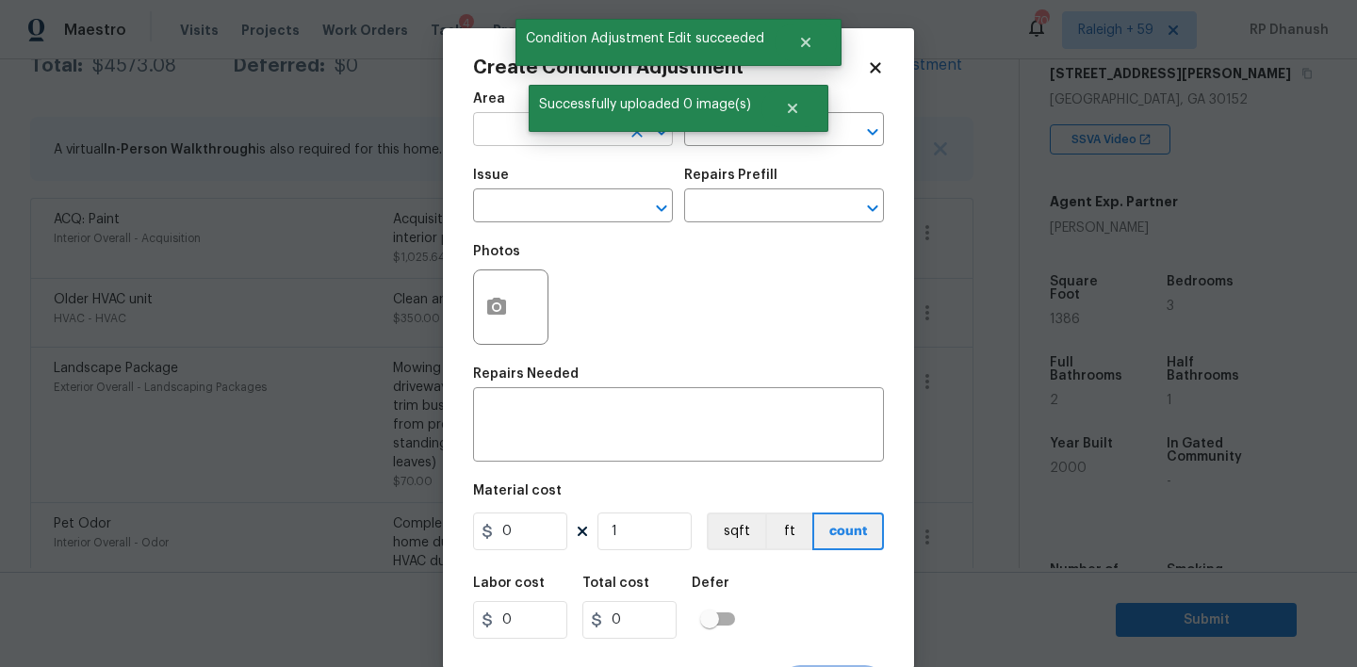
click at [516, 126] on input "text" at bounding box center [546, 131] width 147 height 29
drag, startPoint x: 496, startPoint y: 191, endPoint x: 683, endPoint y: 156, distance: 190.8
click at [496, 191] on li "Interior Overall" at bounding box center [573, 204] width 200 height 31
type input "Interior Overall"
click at [721, 145] on input "text" at bounding box center [757, 131] width 147 height 29
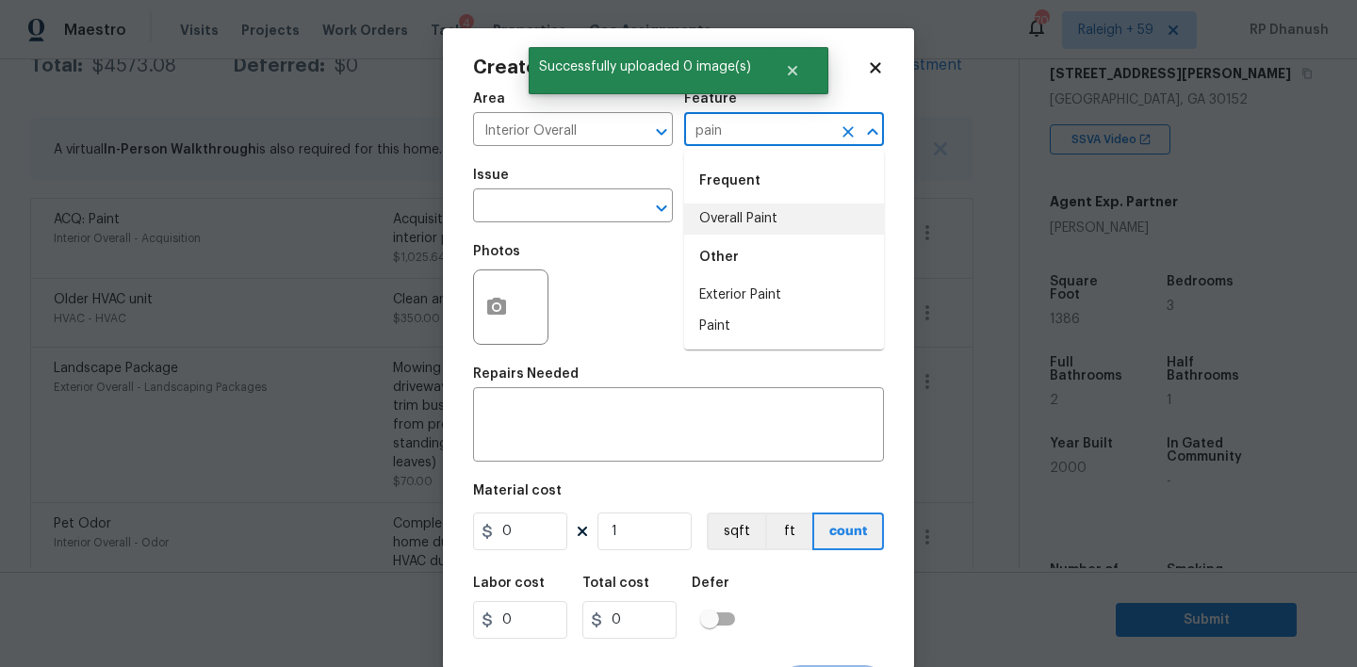
click at [712, 227] on li "Overall Paint" at bounding box center [784, 219] width 200 height 31
type input "Overall Paint"
click at [574, 206] on input "text" at bounding box center [546, 207] width 147 height 29
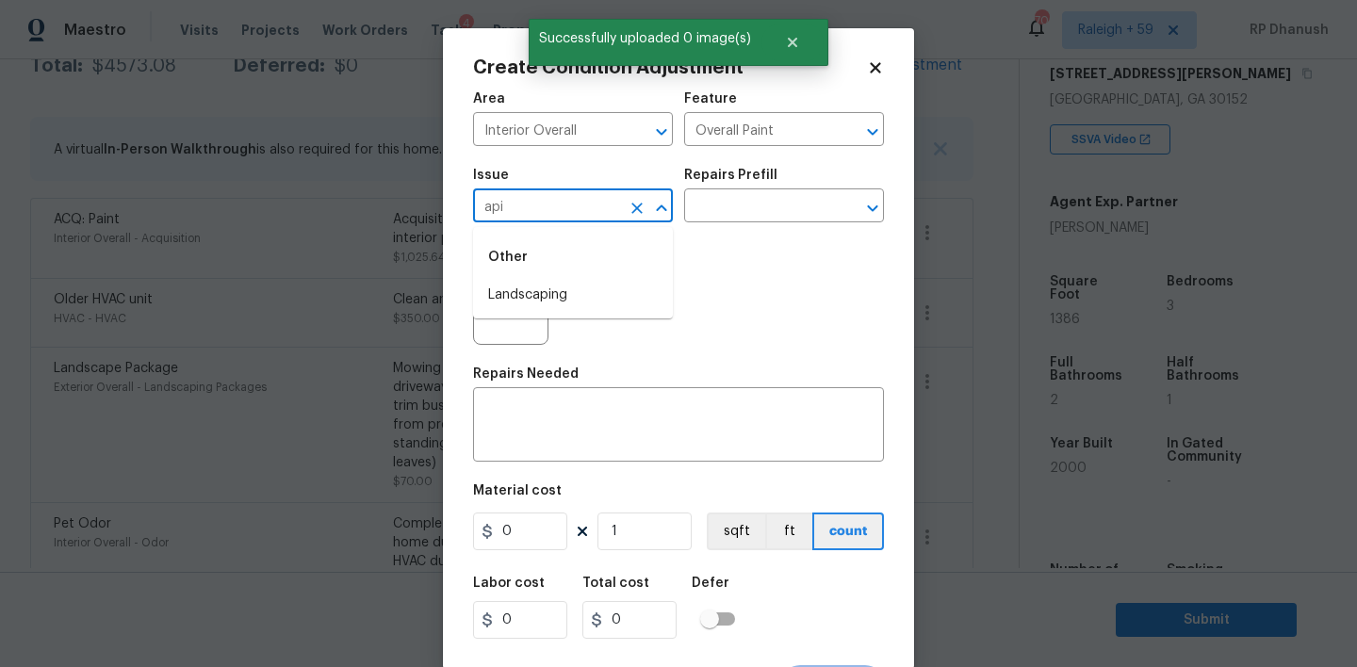
type input "apin"
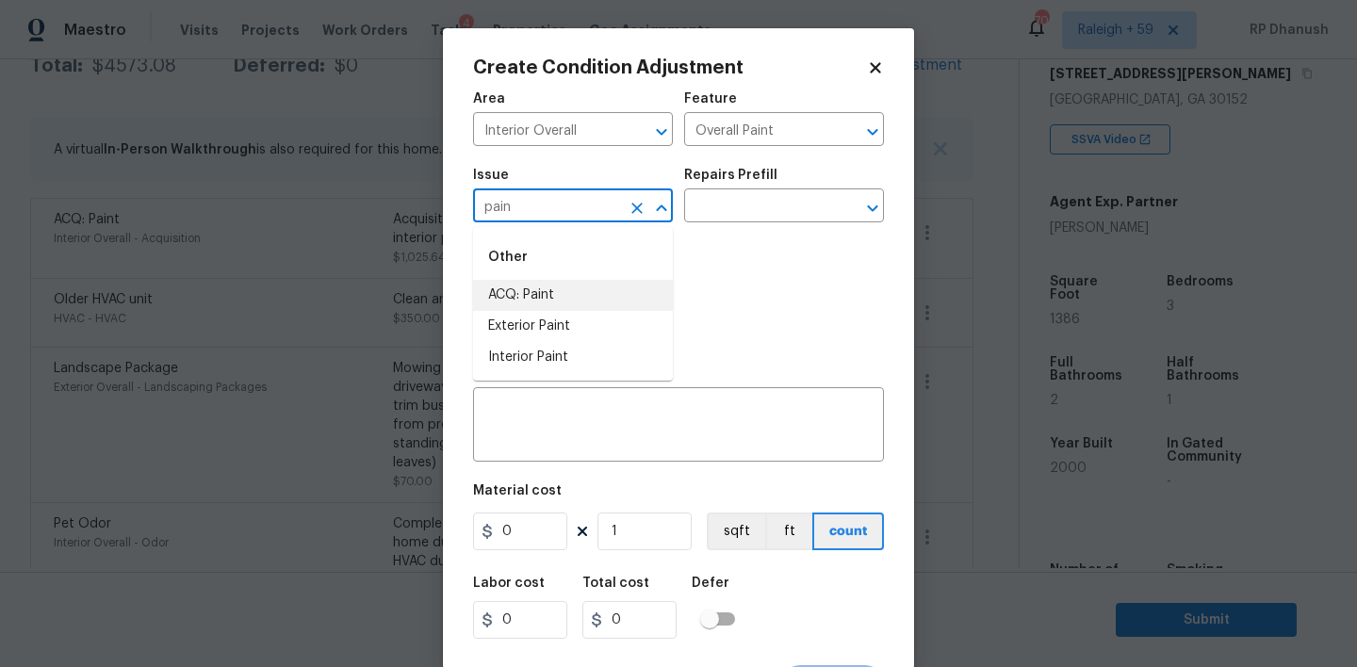
click at [563, 303] on li "ACQ: Paint" at bounding box center [573, 295] width 200 height 31
click at [751, 200] on input "text" at bounding box center [757, 207] width 147 height 29
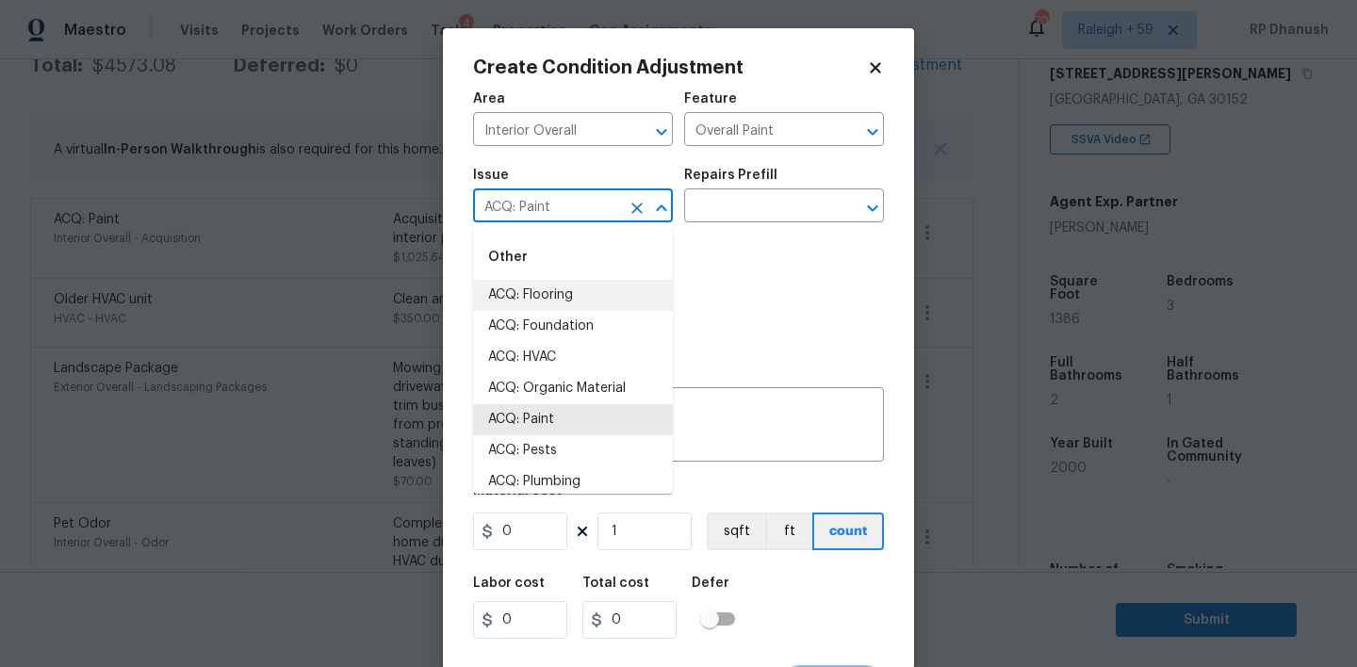
click at [595, 207] on input "ACQ: Paint" at bounding box center [546, 207] width 147 height 29
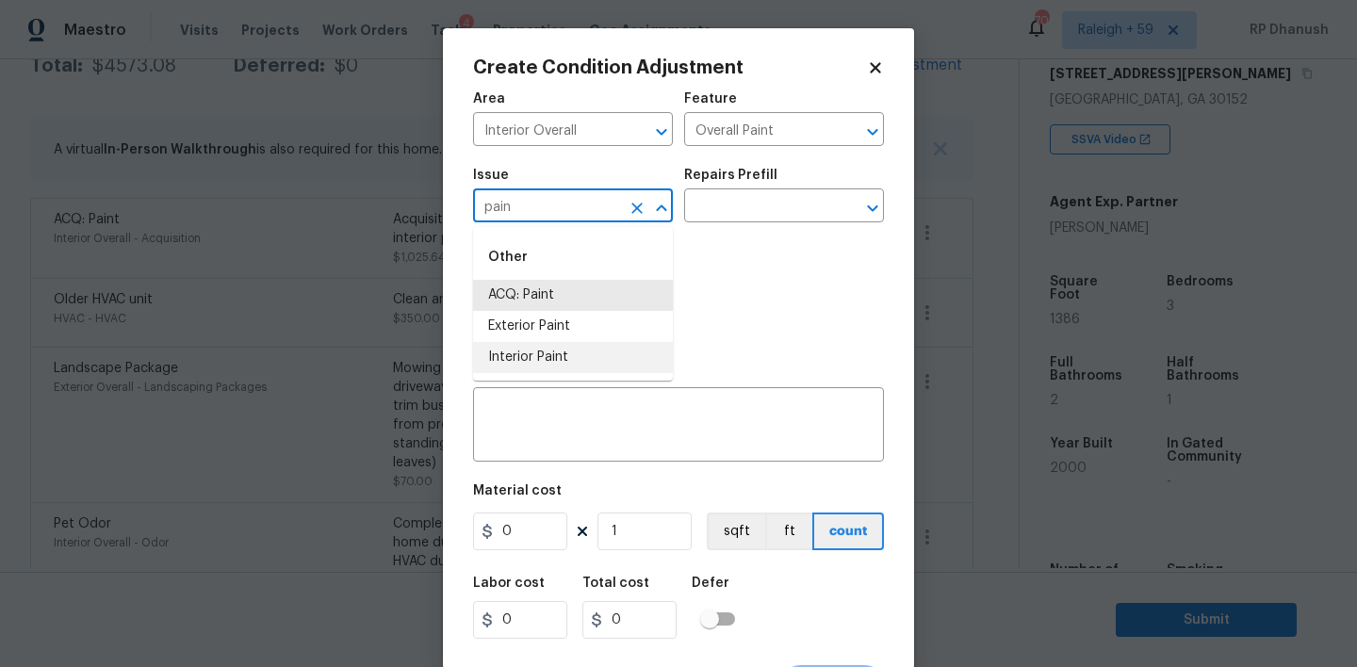
click at [550, 349] on li "Interior Paint" at bounding box center [573, 357] width 200 height 31
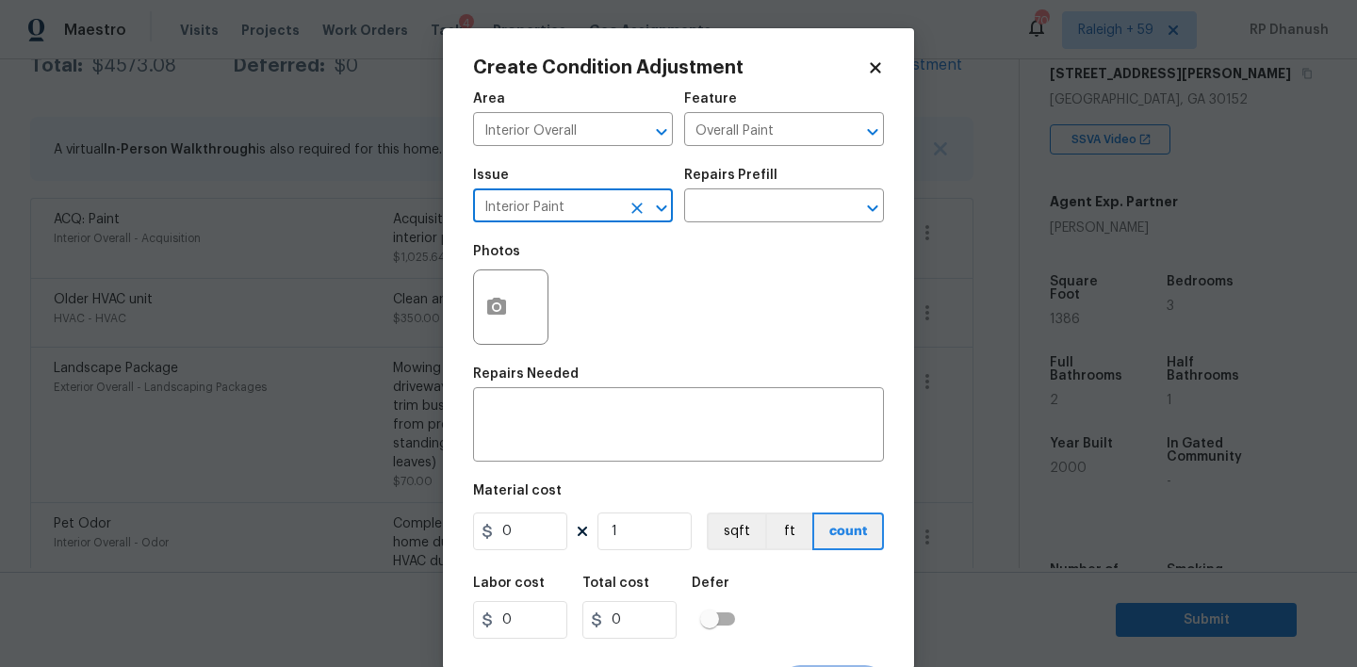
type input "Interior Paint"
click at [631, 299] on div "Photos" at bounding box center [678, 295] width 411 height 123
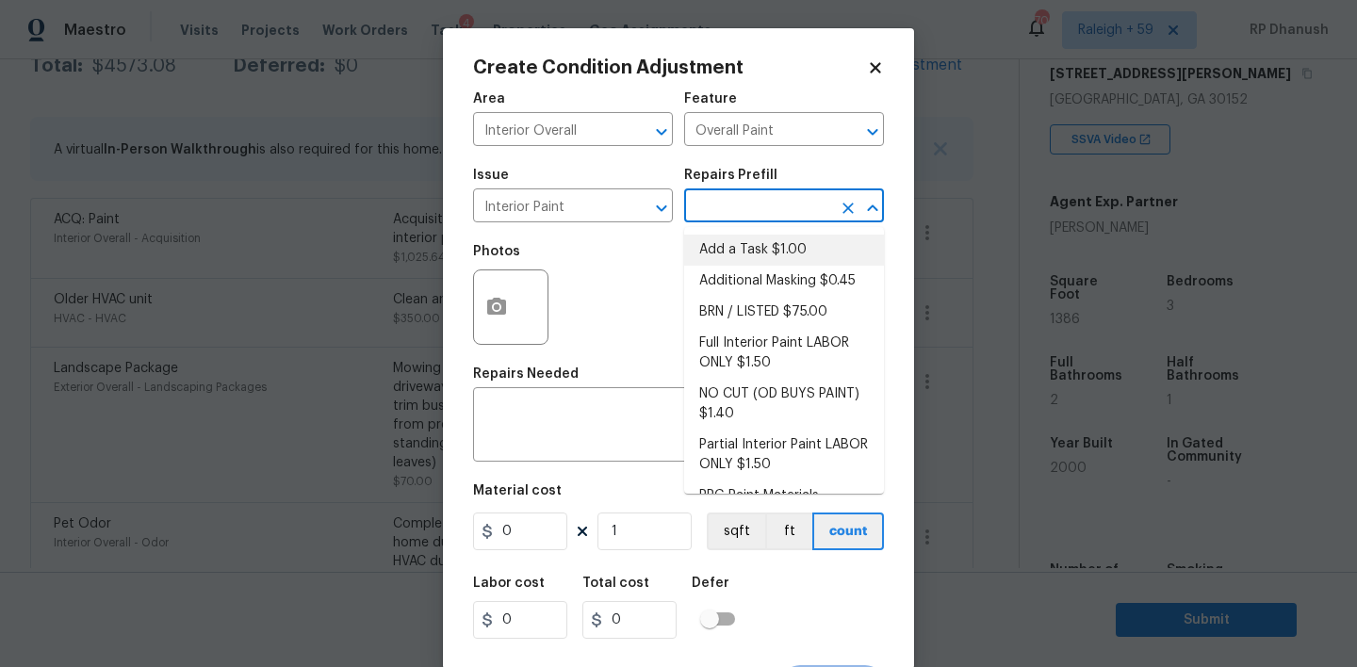
click at [755, 212] on input "text" at bounding box center [757, 207] width 147 height 29
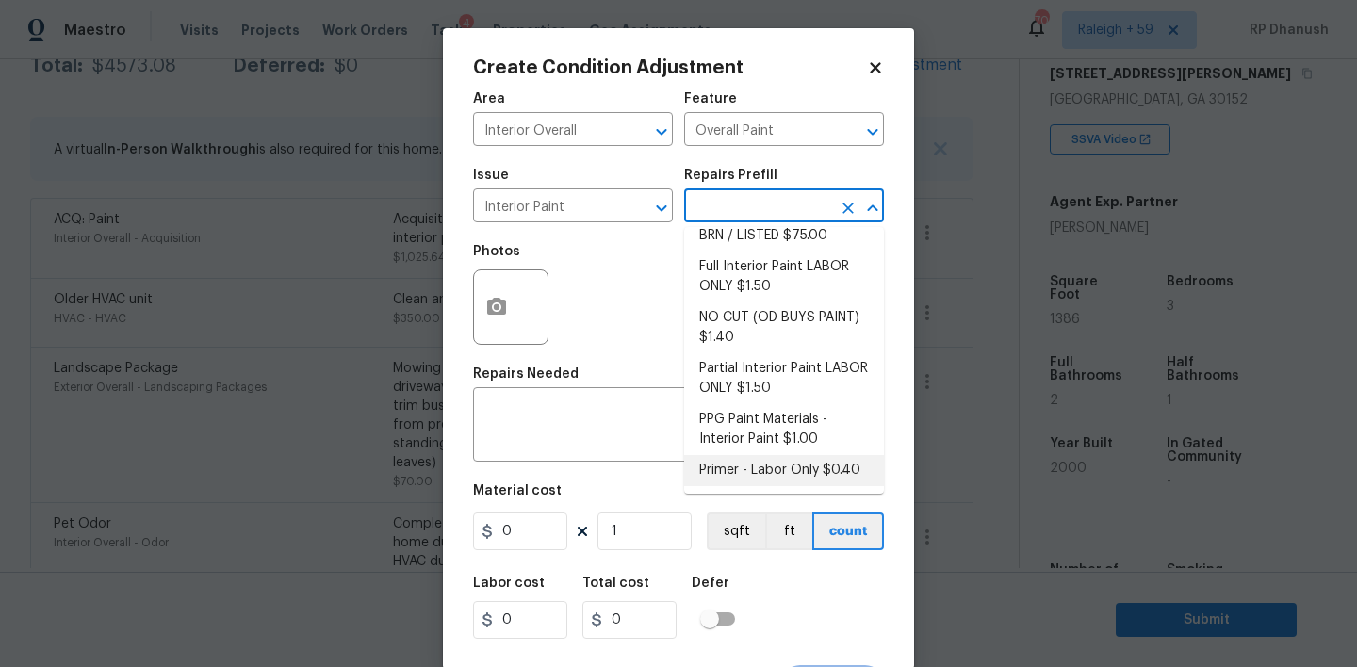
click at [729, 473] on li "Primer - Labor Only $0.40" at bounding box center [784, 470] width 200 height 31
type textarea "Interior primer - PRIMER PROVIDED BY OPENDOOR - All nails, screws, drywall anch…"
type input "0.4"
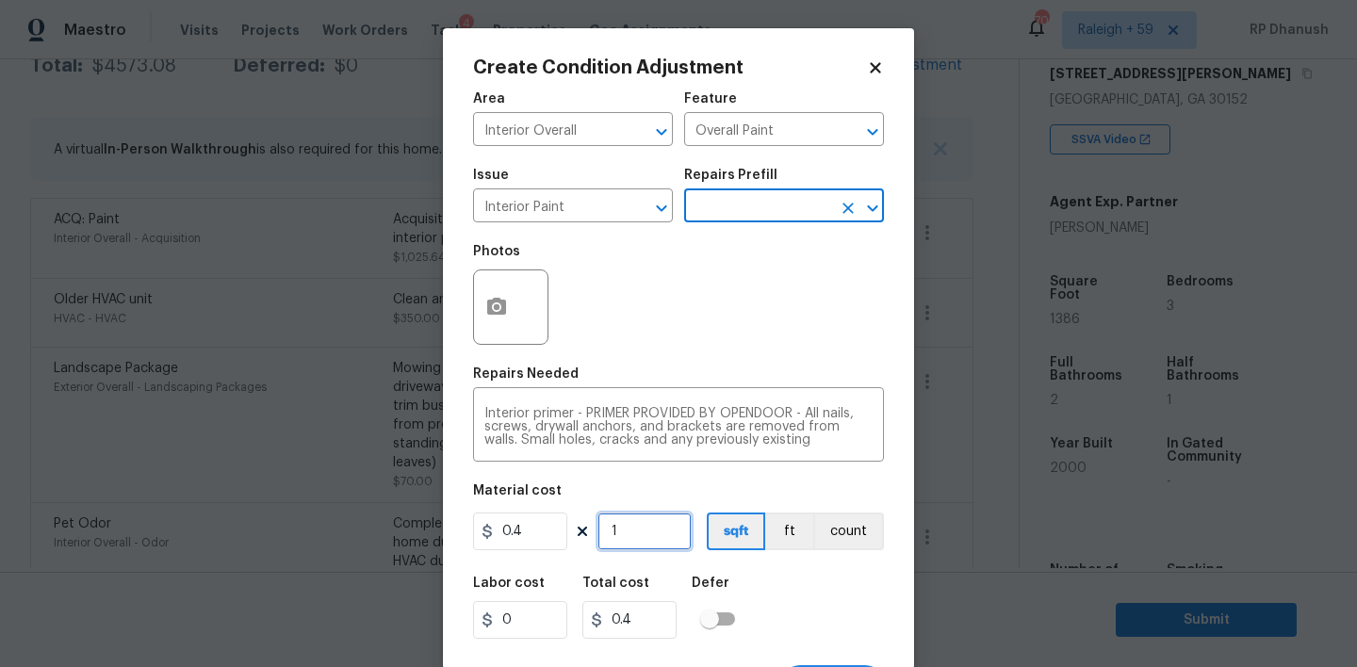
click at [663, 548] on input "1" at bounding box center [644, 532] width 94 height 38
type input "0"
type input "5"
type input "2"
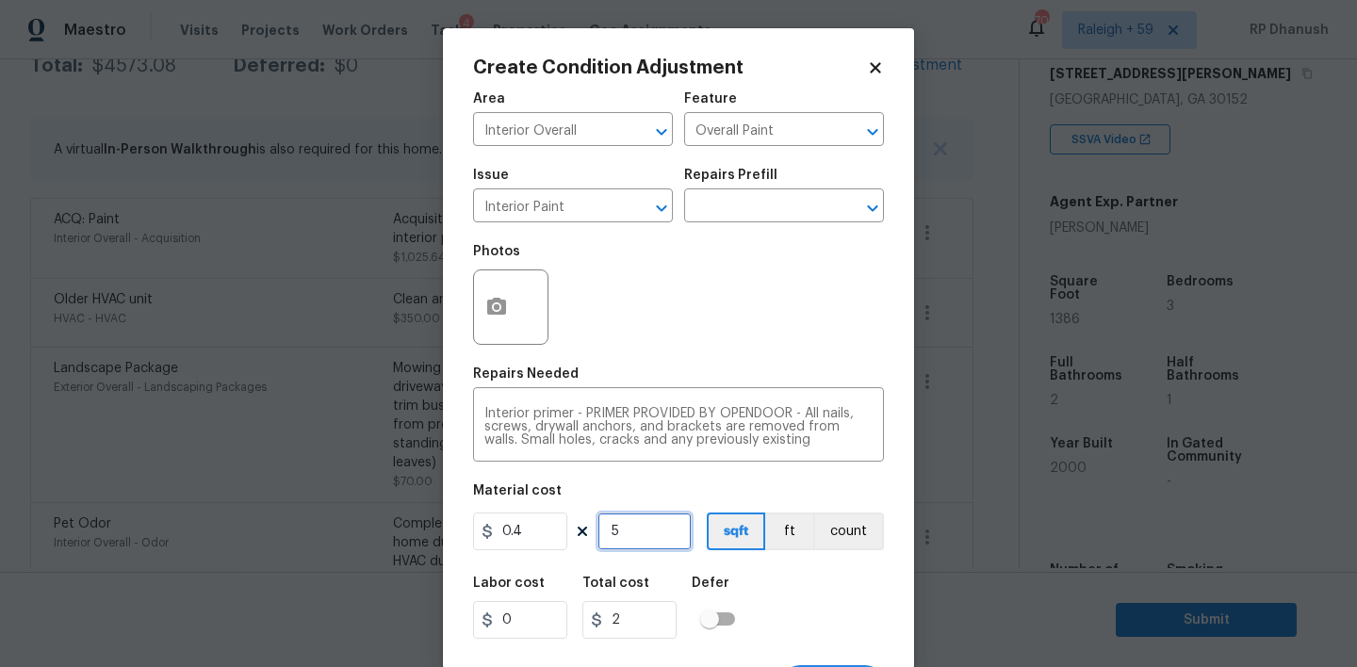
type input "50"
type input "20"
type input "500"
type input "200"
type input "500"
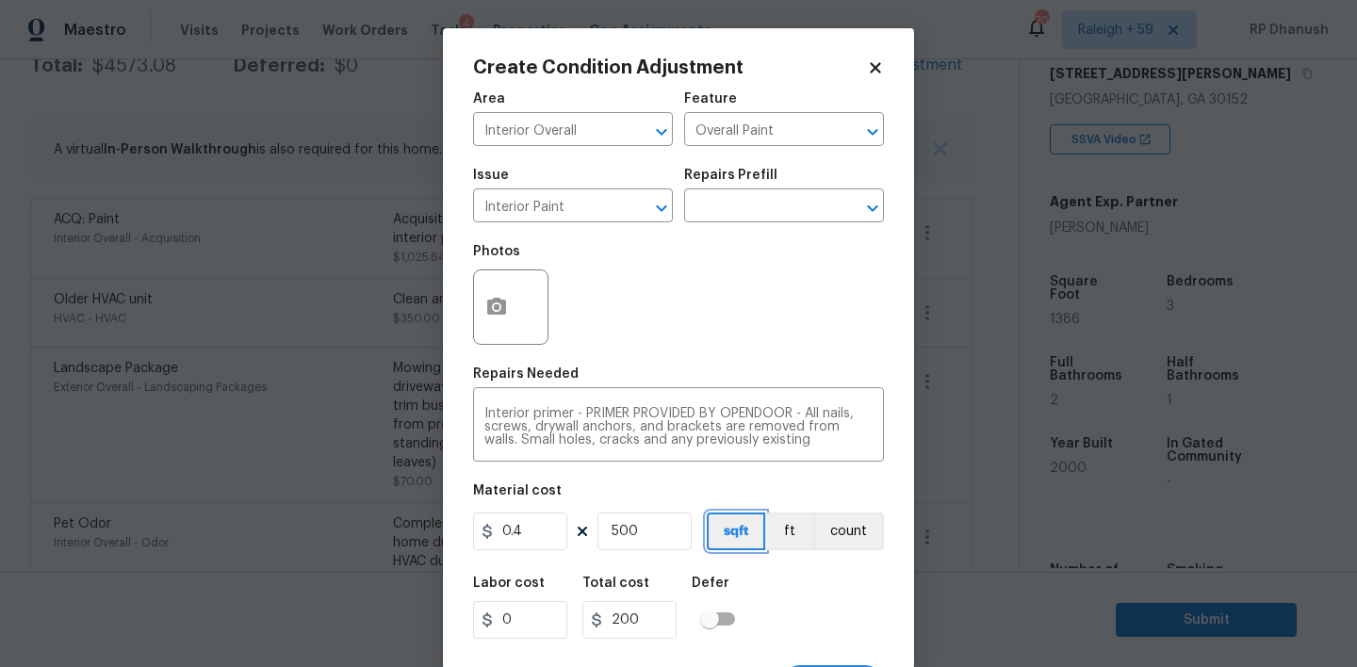
scroll to position [37, 0]
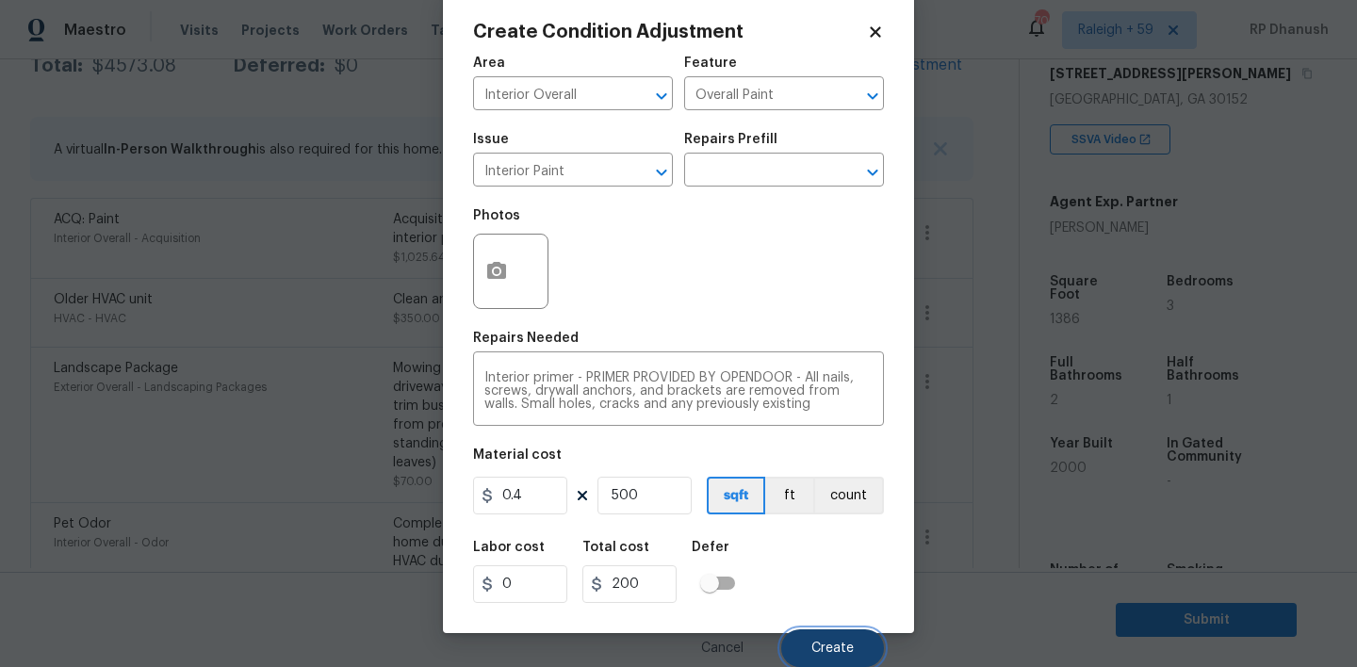
click at [858, 658] on button "Create" at bounding box center [832, 649] width 103 height 38
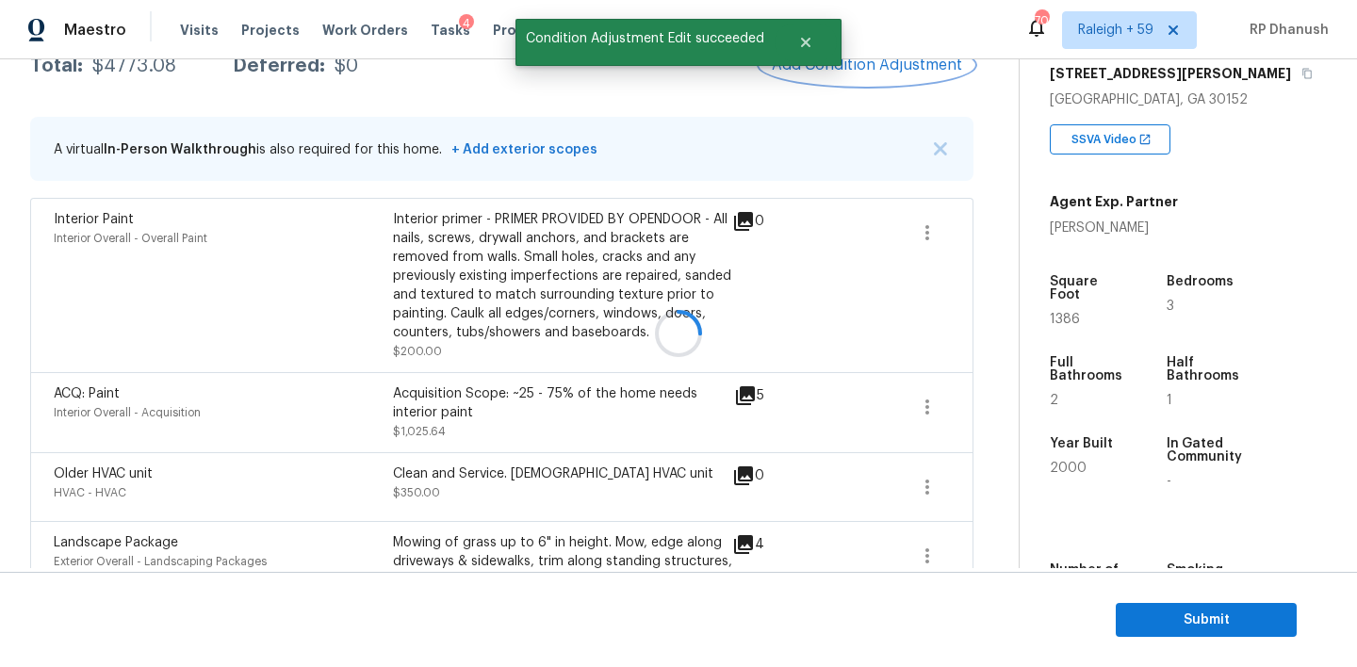
scroll to position [0, 0]
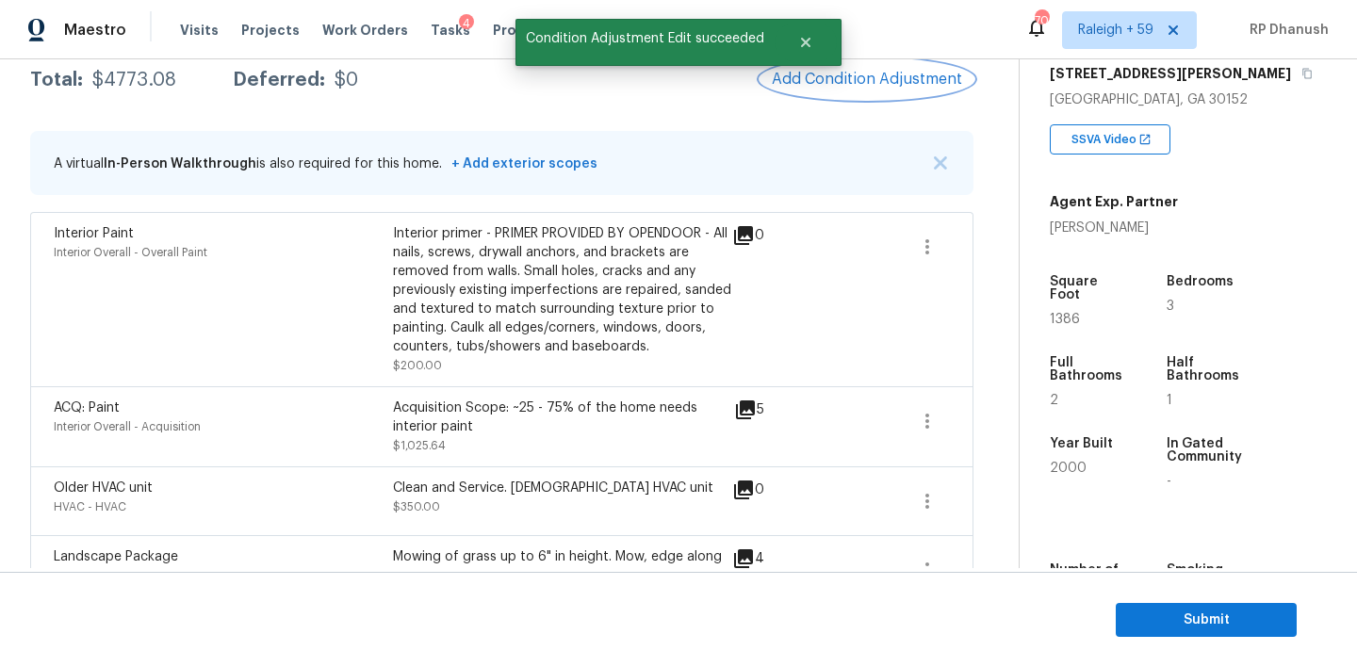
click at [894, 81] on span "Add Condition Adjustment" at bounding box center [867, 79] width 190 height 17
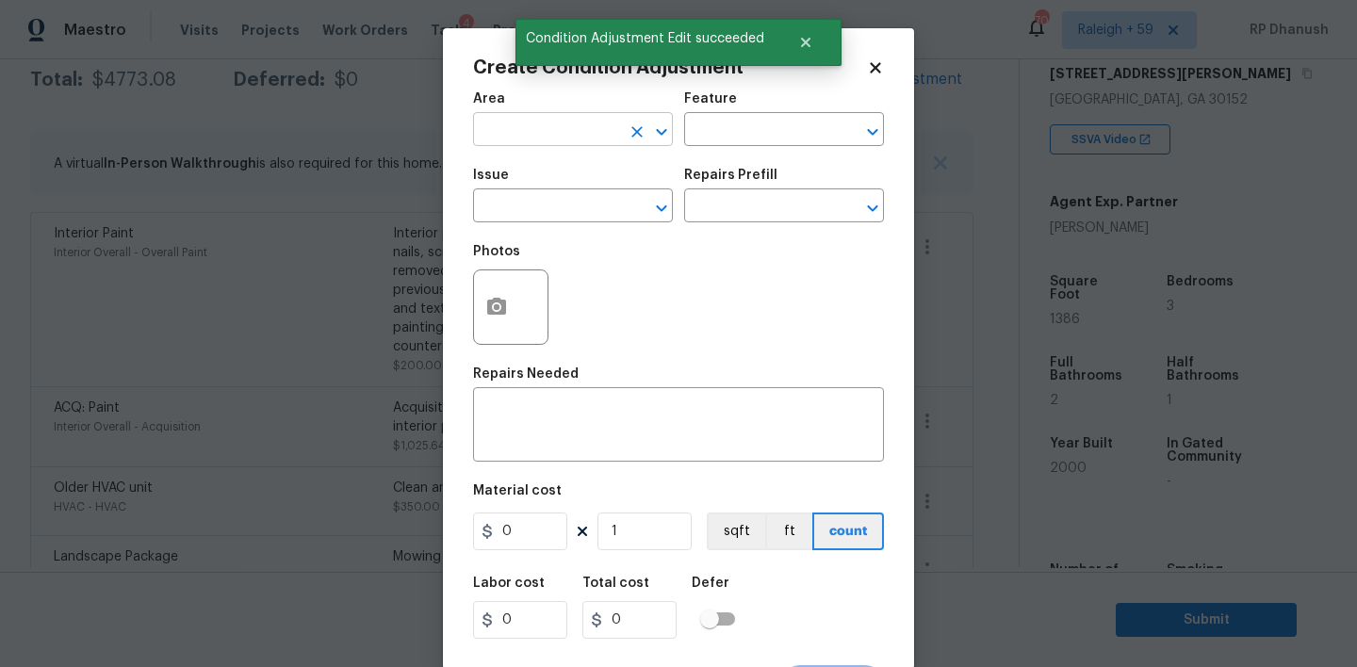
click at [524, 131] on input "text" at bounding box center [546, 131] width 147 height 29
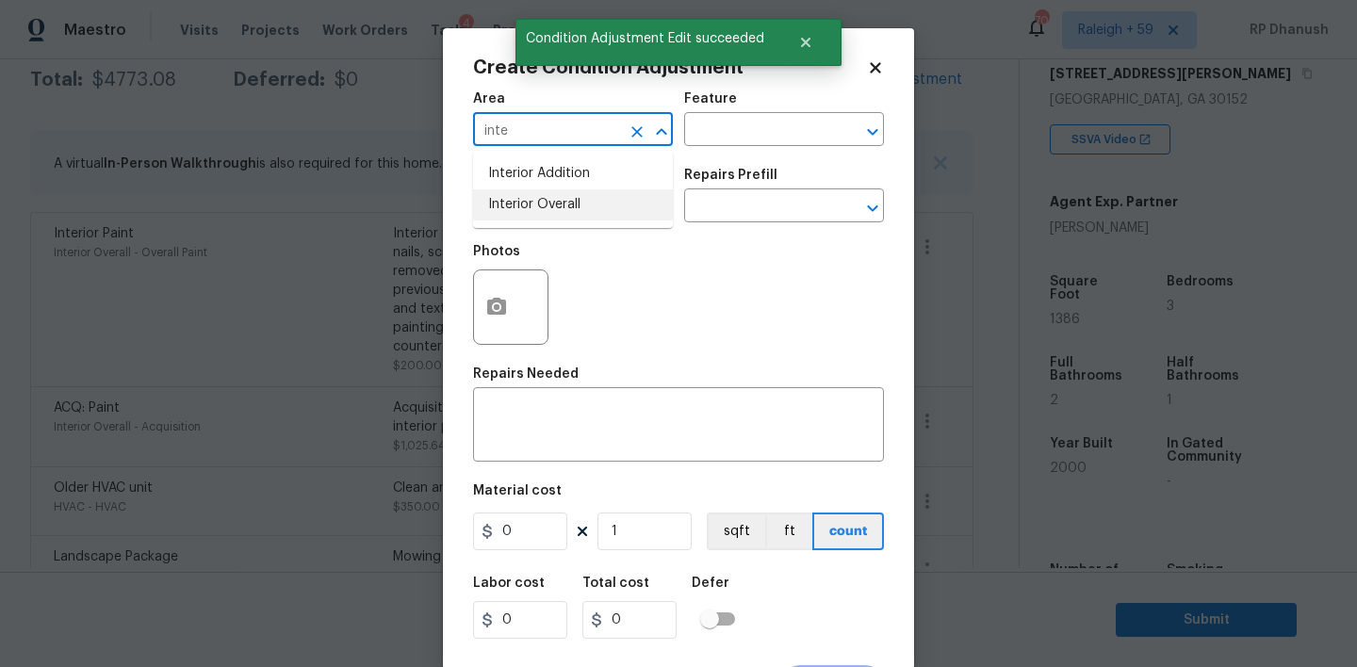
click at [505, 205] on li "Interior Overall" at bounding box center [573, 204] width 200 height 31
type input "Interior Overall"
click at [724, 153] on div "Area Interior Overall ​ Feature ​" at bounding box center [678, 119] width 411 height 76
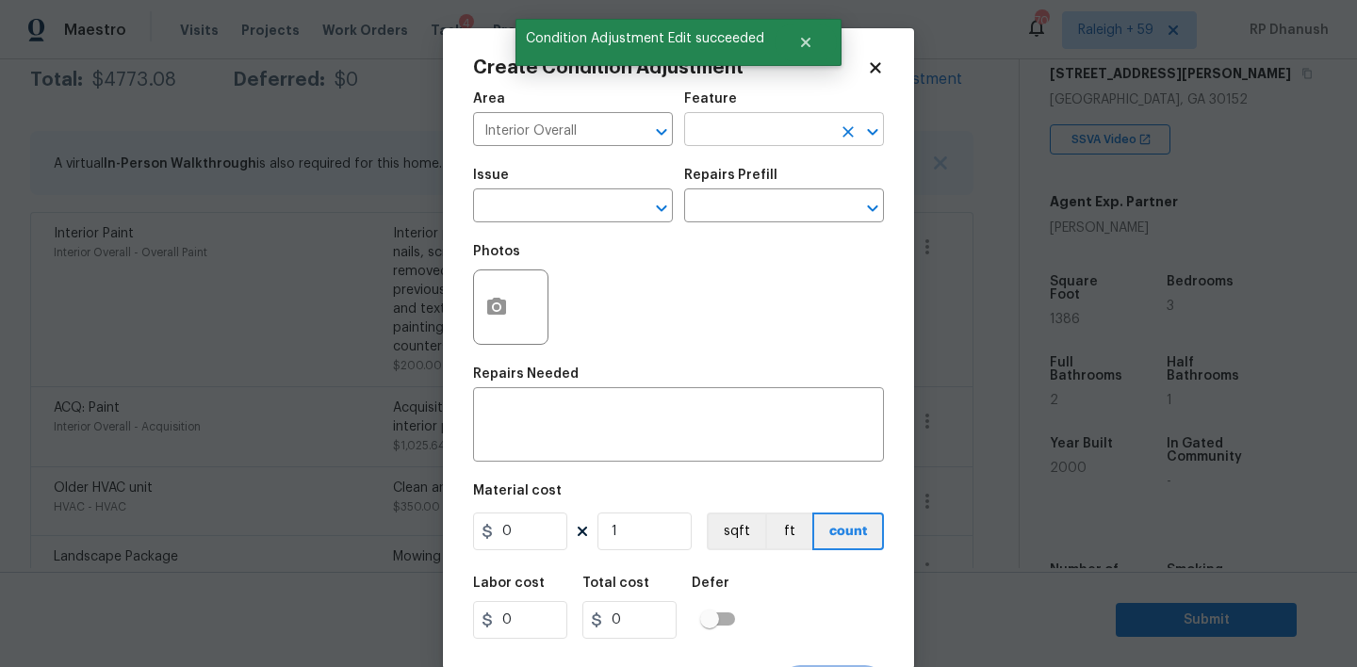
click at [738, 133] on input "text" at bounding box center [757, 131] width 147 height 29
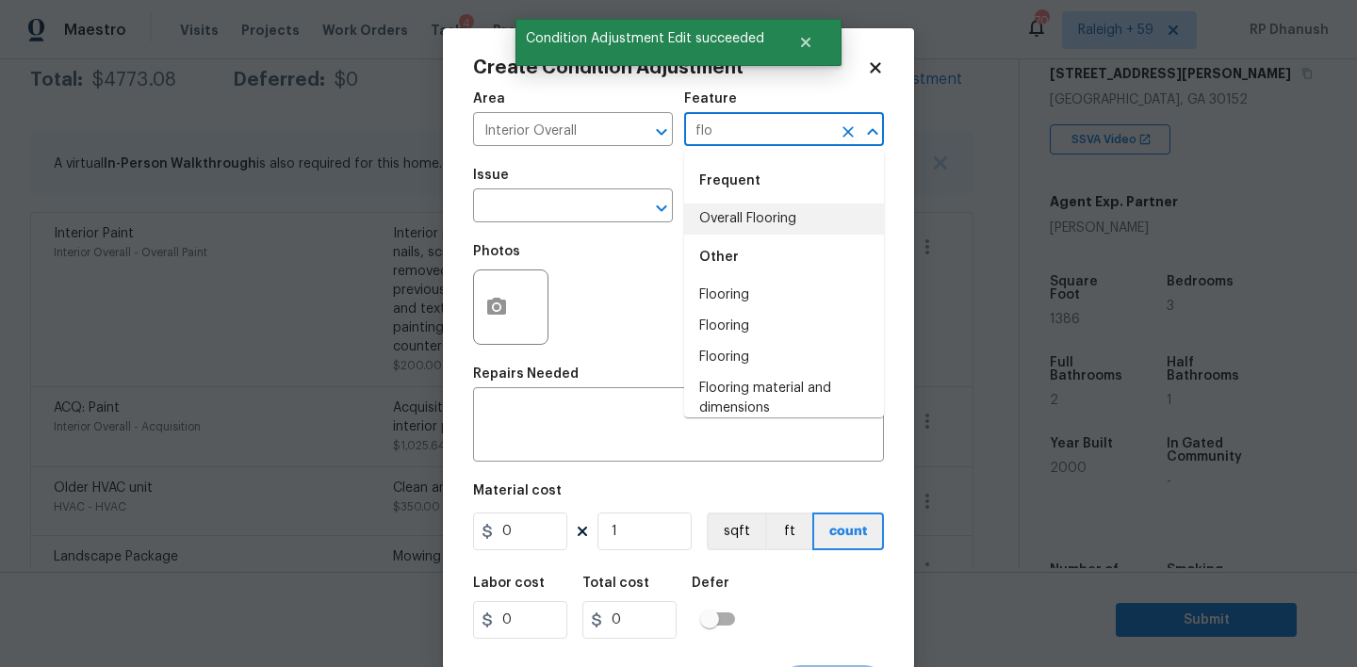
click at [714, 222] on li "Overall Flooring" at bounding box center [784, 219] width 200 height 31
type input "Overall Flooring"
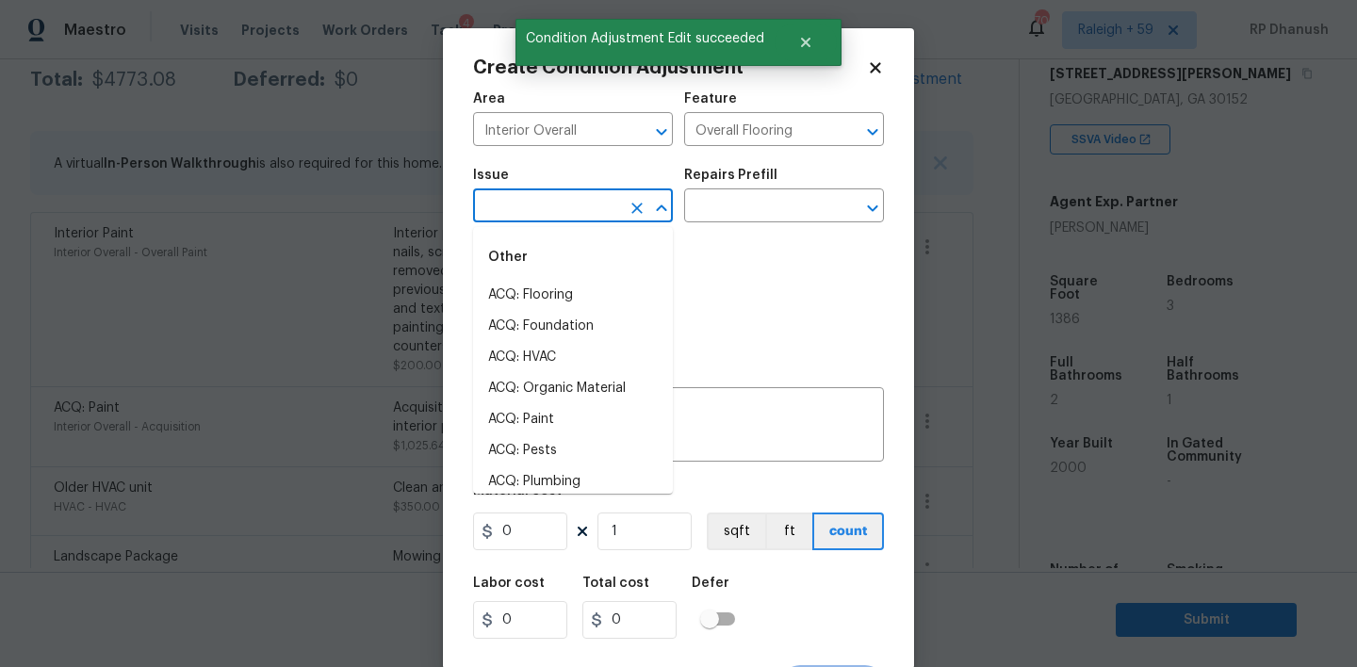
click at [552, 222] on body "Maestro Visits Projects Work Orders Tasks 4 Properties Geo Assignments 701 [GEO…" at bounding box center [678, 333] width 1357 height 667
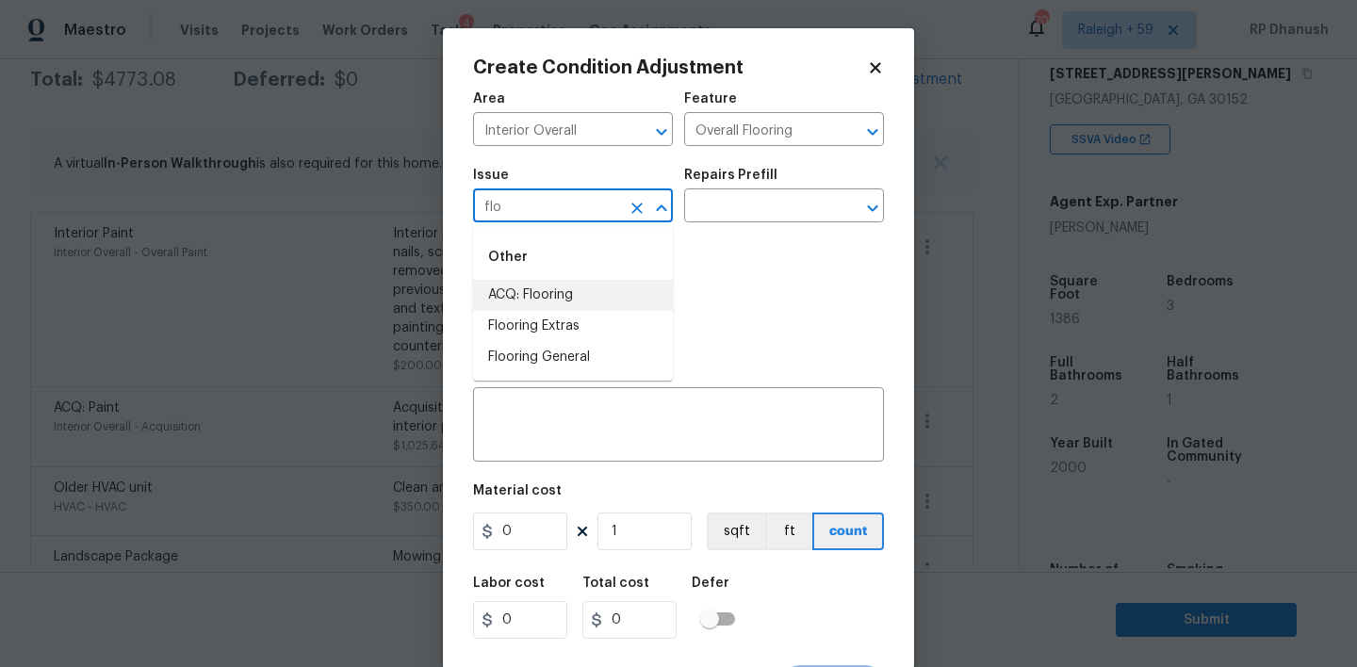
click at [530, 286] on li "ACQ: Flooring" at bounding box center [573, 295] width 200 height 31
type input "ACQ: Flooring"
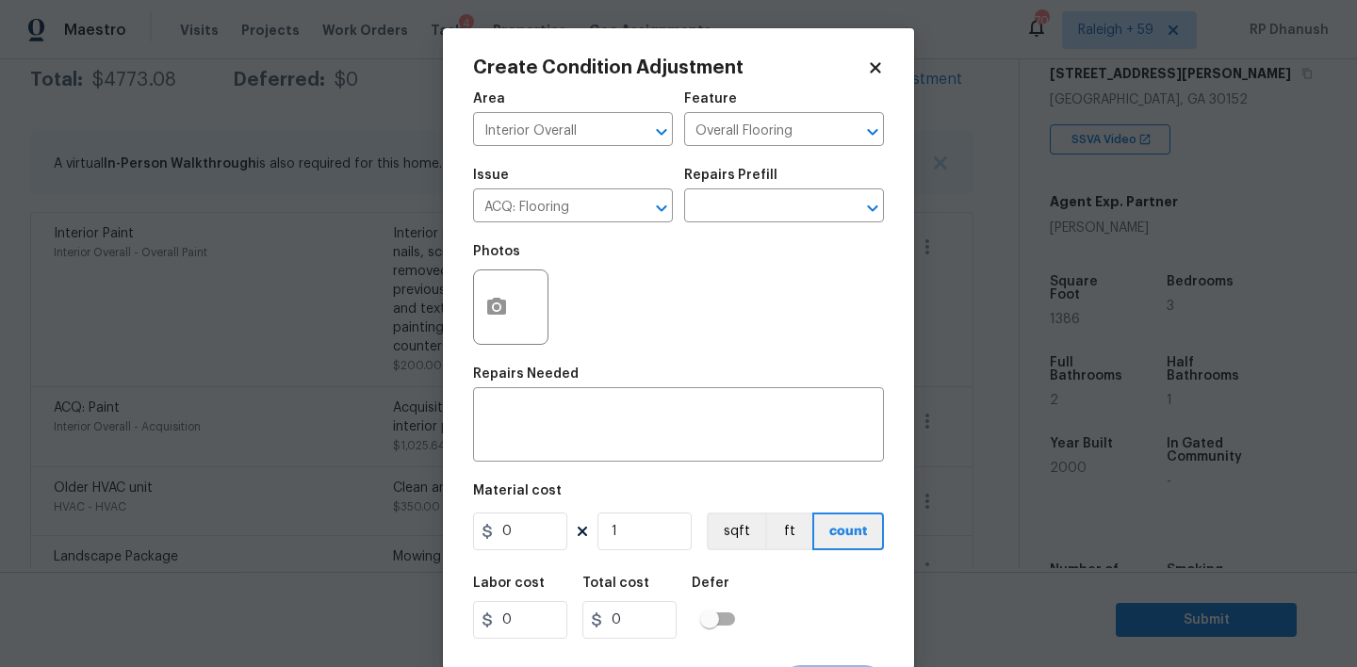
click at [642, 234] on span "Issue ACQ: Flooring ​" at bounding box center [573, 195] width 200 height 76
click at [719, 219] on input "text" at bounding box center [757, 207] width 147 height 29
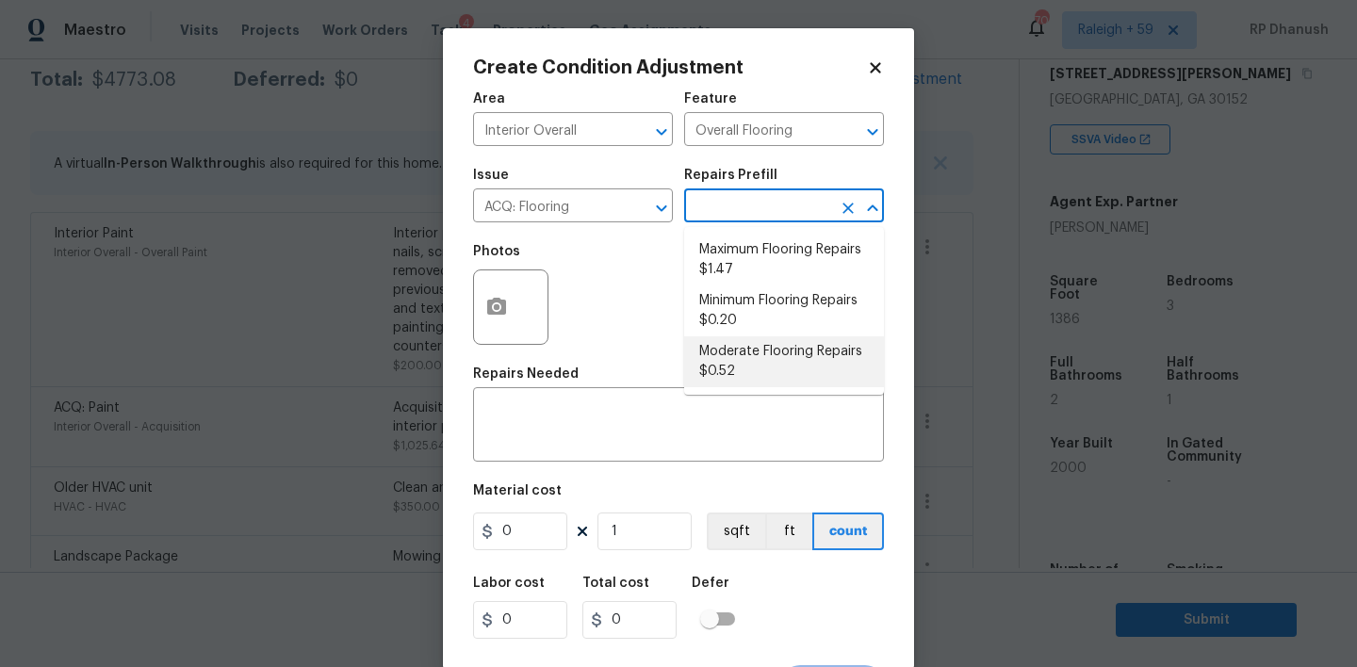
click at [745, 374] on li "Moderate Flooring Repairs $0.52" at bounding box center [784, 361] width 200 height 51
type input "Acquisition"
type textarea "Acquisition Scope: Moderate flooring repairs"
type input "0.52"
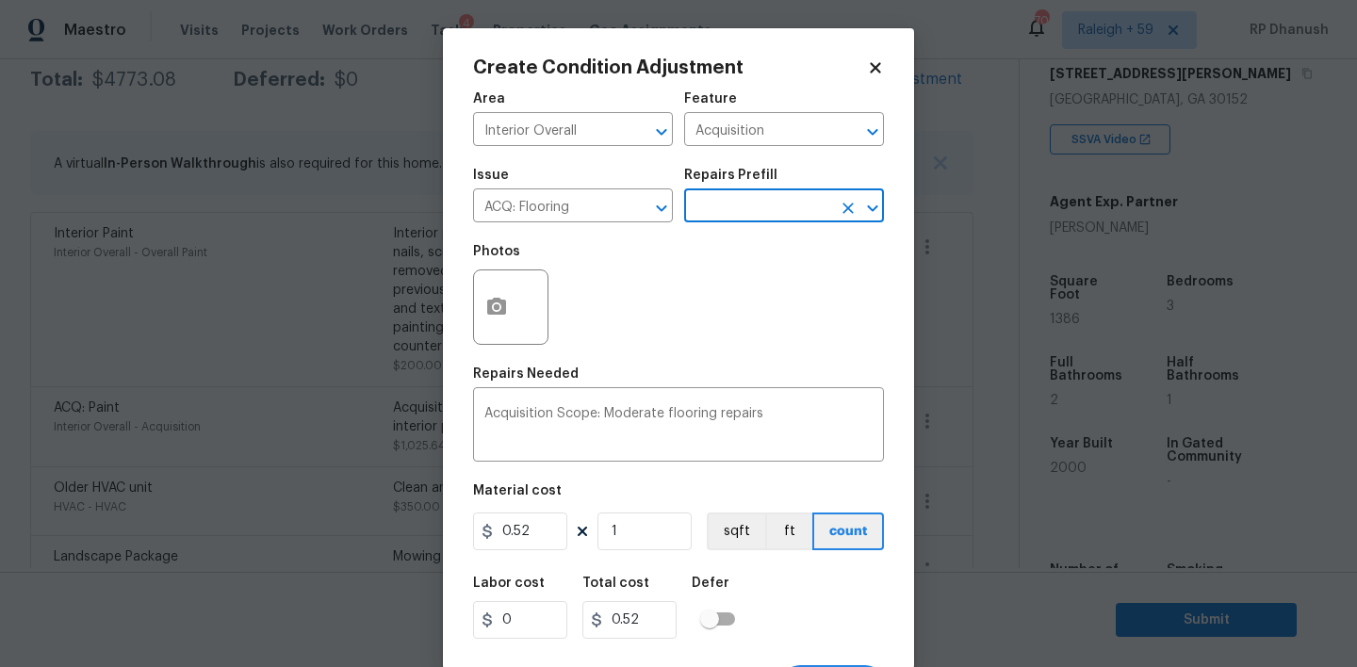
click at [645, 557] on div "Area Interior Overall ​ Feature Acquisition ​ Issue ACQ: Flooring ​ Repairs Pre…" at bounding box center [678, 392] width 411 height 622
click at [647, 526] on input "1" at bounding box center [644, 532] width 94 height 38
type input "0"
paste input "text"
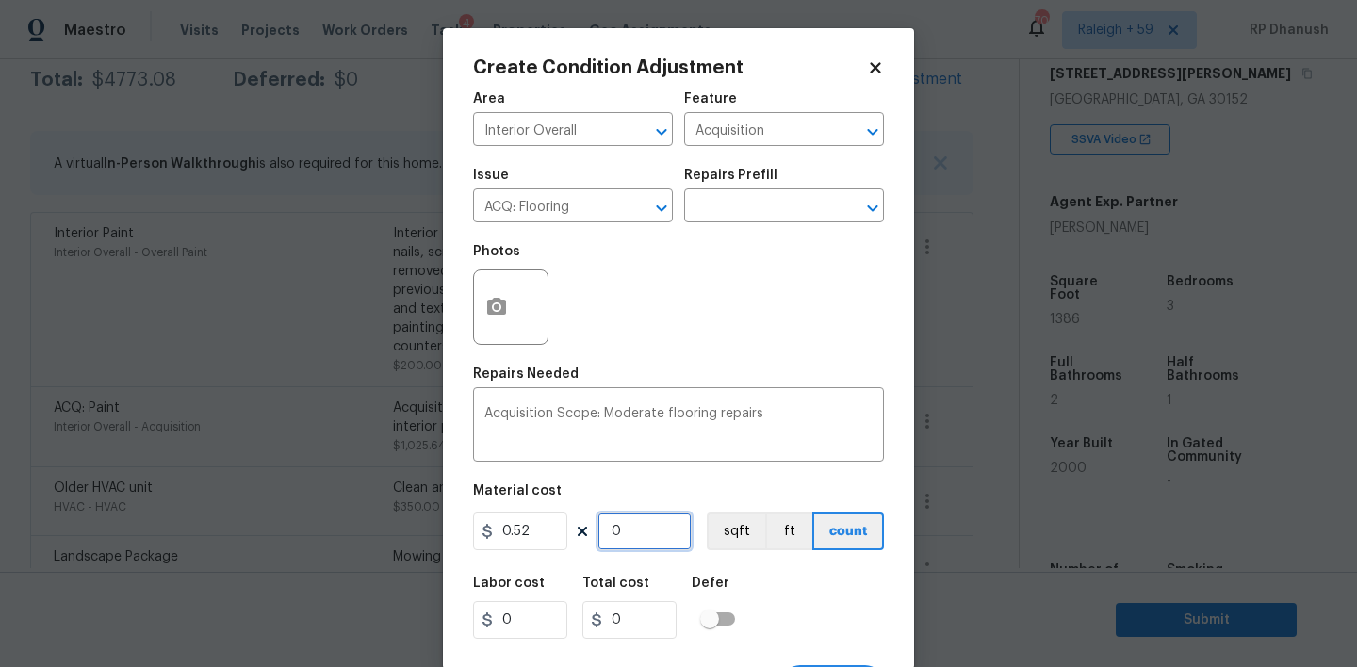
type input "0"
click at [647, 526] on input "0" at bounding box center [644, 532] width 94 height 38
type input "1"
type input "0.52"
type input "13"
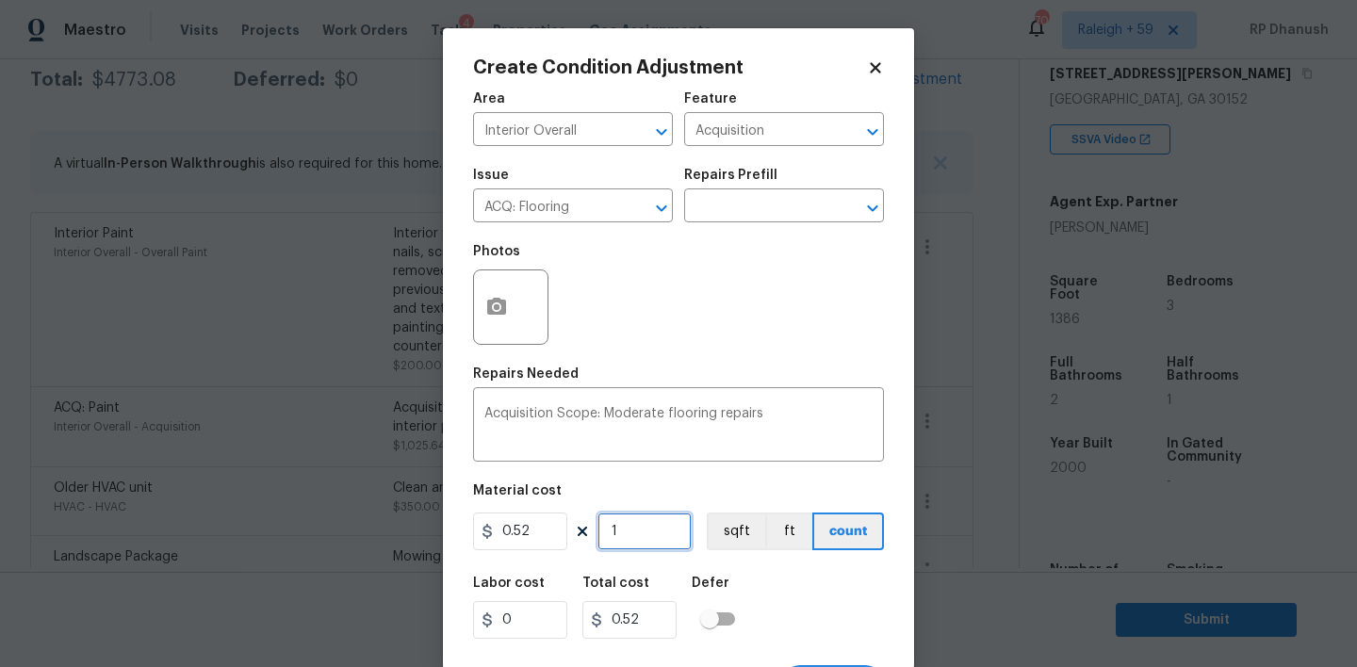
type input "6.76"
type input "138"
type input "71.76"
type input "1386"
type input "720.72"
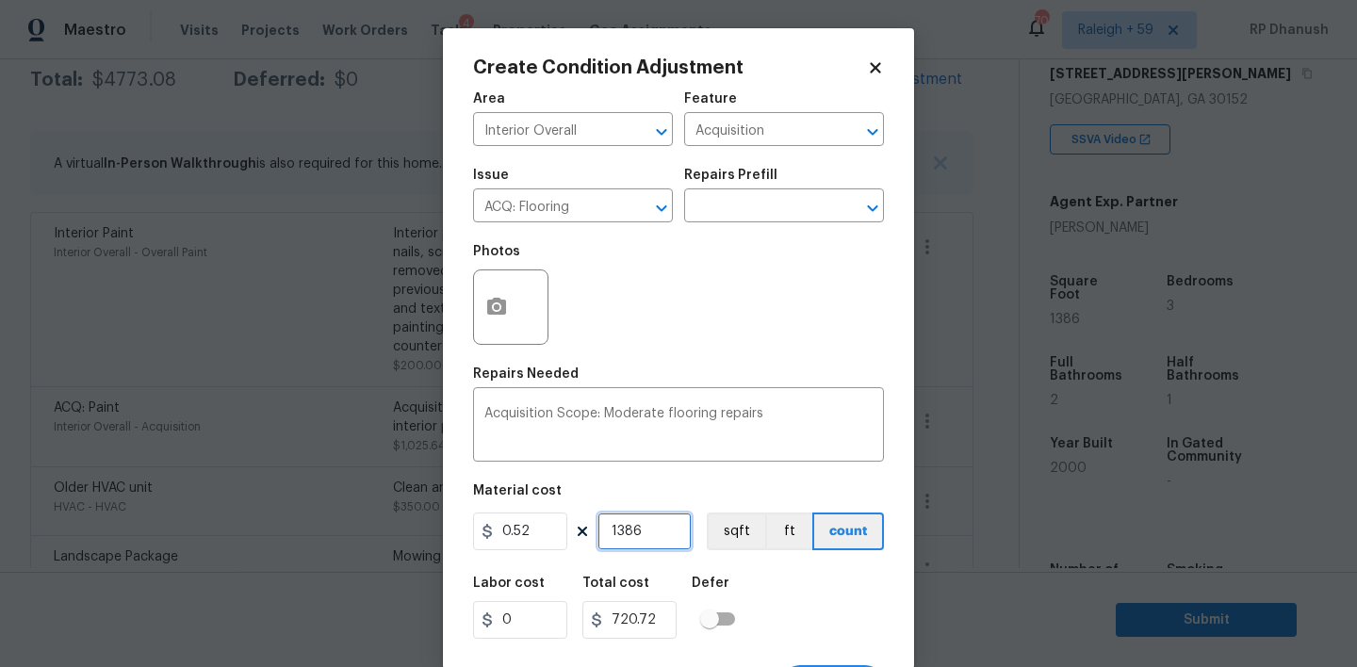
type input "1386"
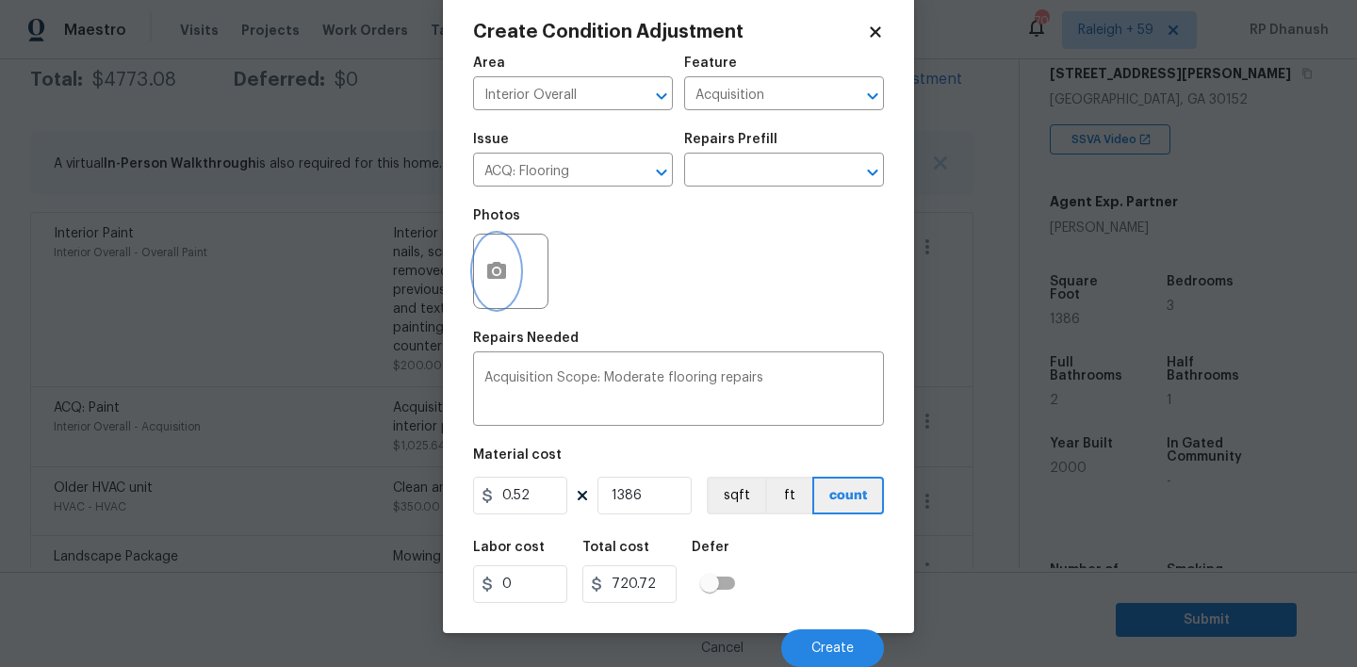
click at [483, 286] on button "button" at bounding box center [496, 272] width 45 height 74
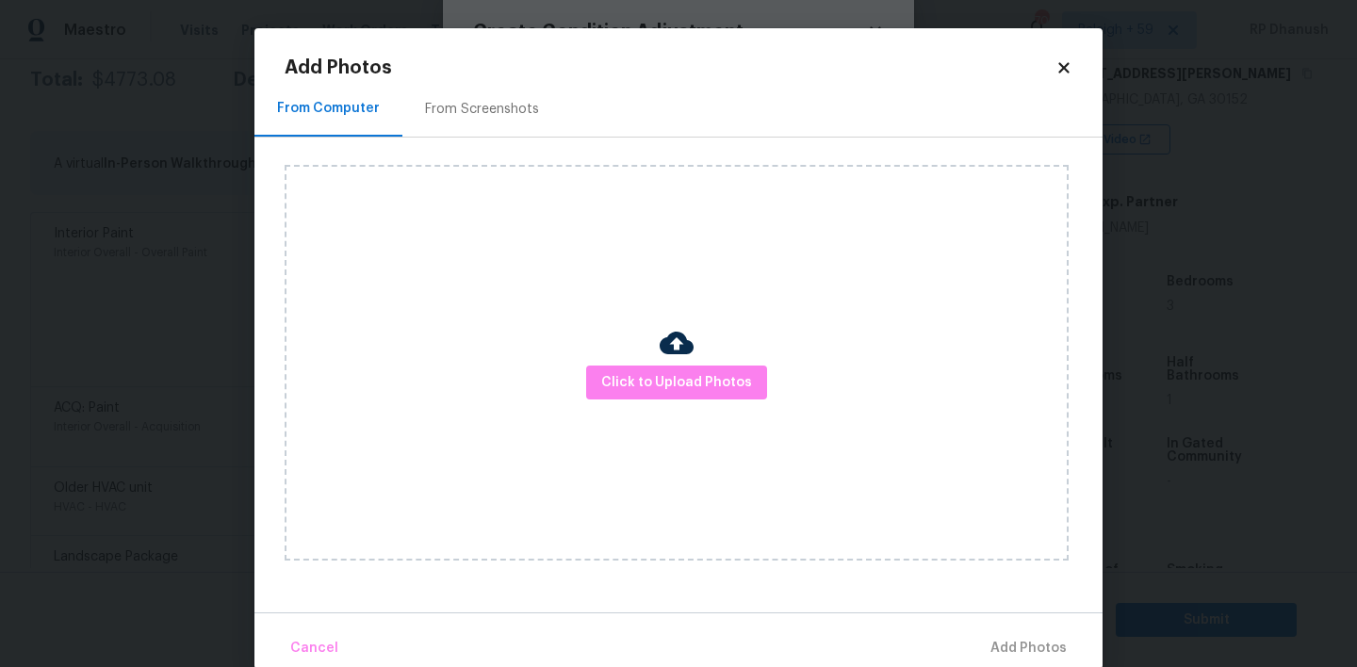
click at [471, 89] on div "From Screenshots" at bounding box center [481, 109] width 159 height 56
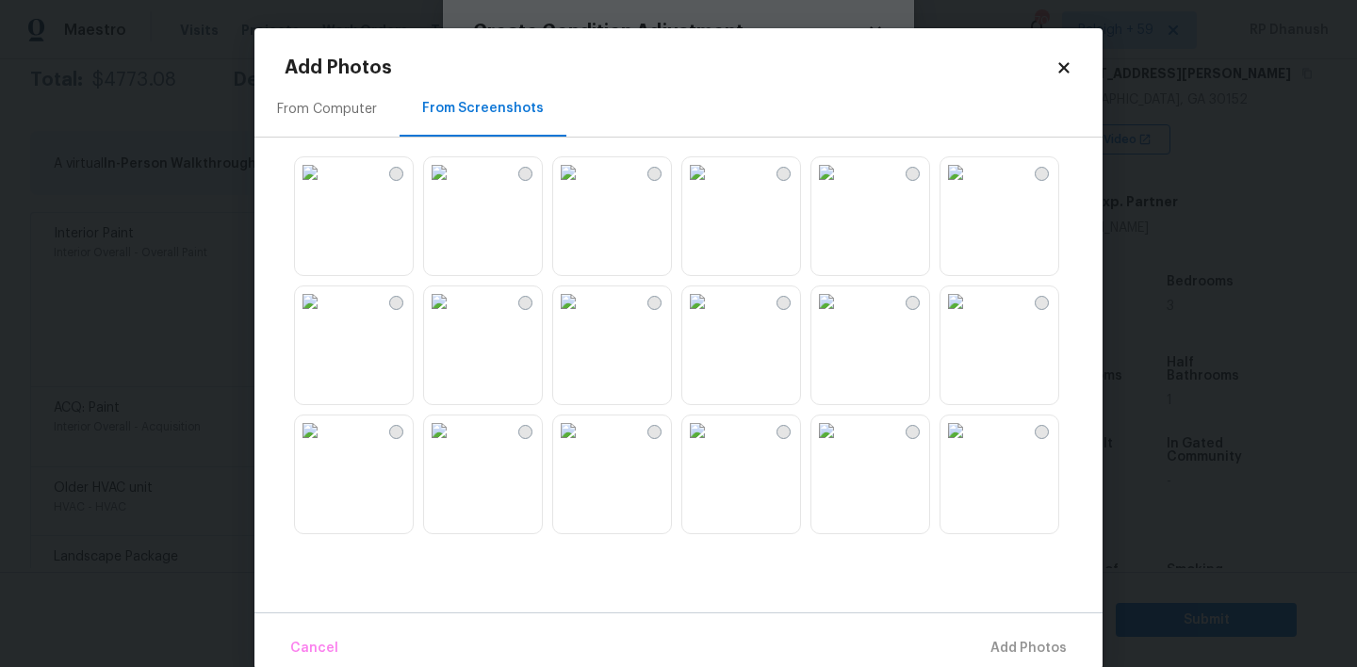
drag, startPoint x: 749, startPoint y: 360, endPoint x: 680, endPoint y: 360, distance: 68.8
click at [712, 317] on img at bounding box center [697, 301] width 30 height 30
click at [583, 317] on img at bounding box center [568, 301] width 30 height 30
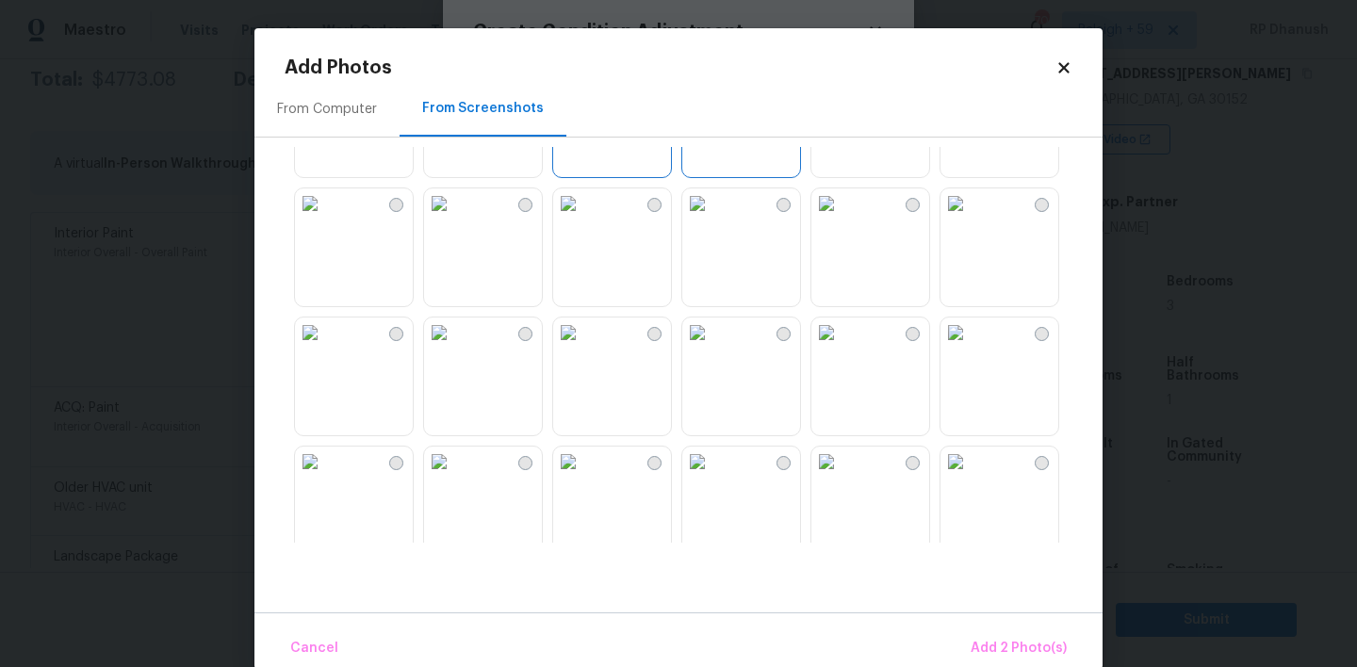
scroll to position [253, 0]
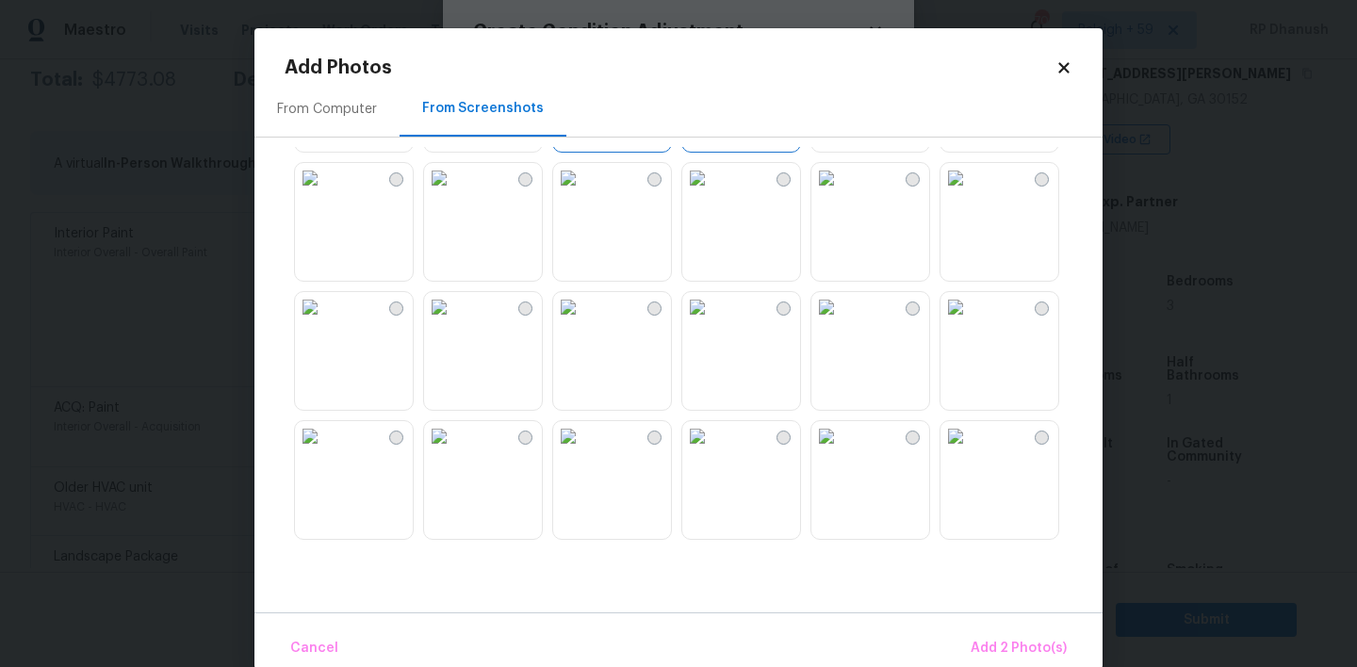
click at [583, 322] on img at bounding box center [568, 307] width 30 height 30
click at [712, 322] on img at bounding box center [697, 307] width 30 height 30
click at [964, 451] on img at bounding box center [956, 436] width 30 height 30
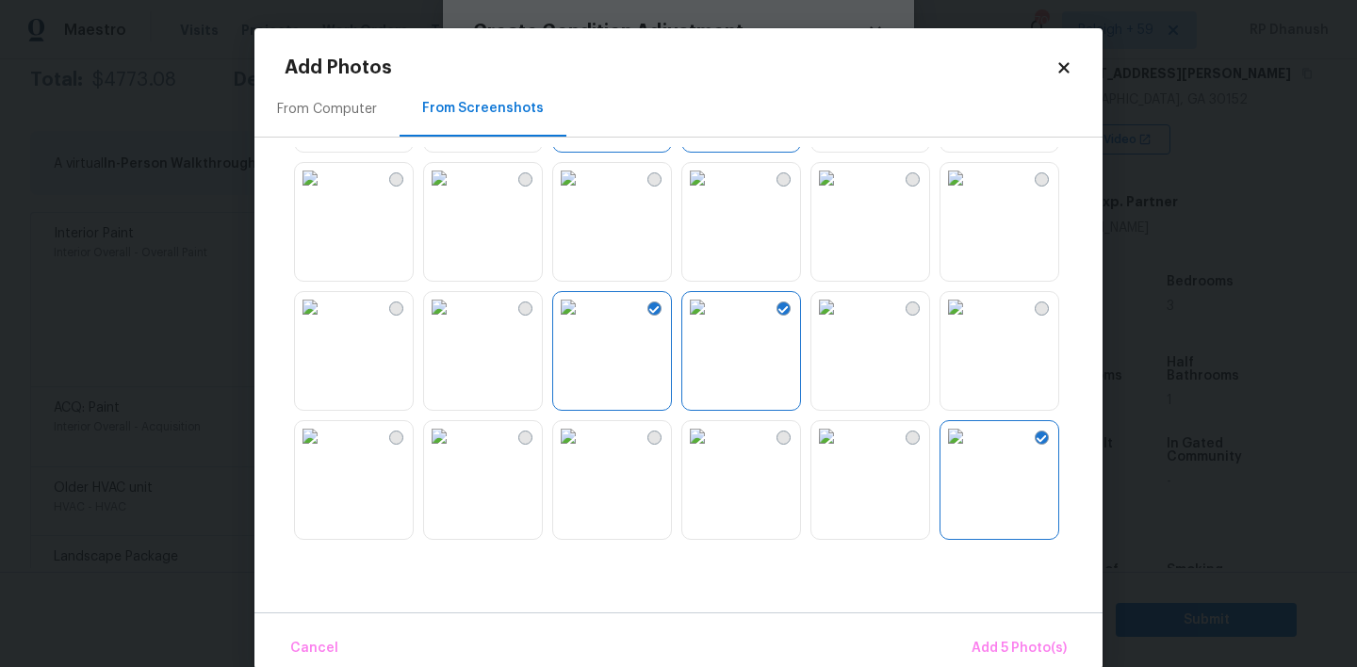
click at [842, 451] on img at bounding box center [826, 436] width 30 height 30
click at [994, 649] on span "Add 6 Photo(s)" at bounding box center [1019, 649] width 96 height 24
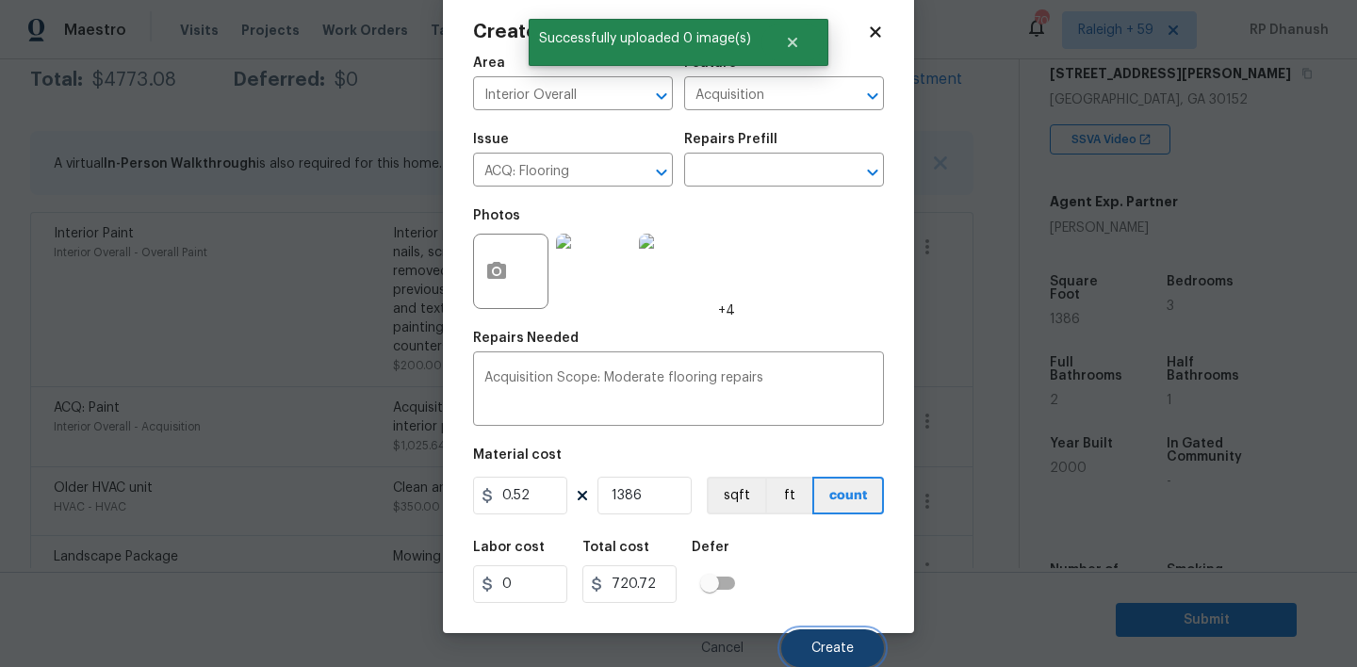
click at [806, 655] on button "Create" at bounding box center [832, 649] width 103 height 38
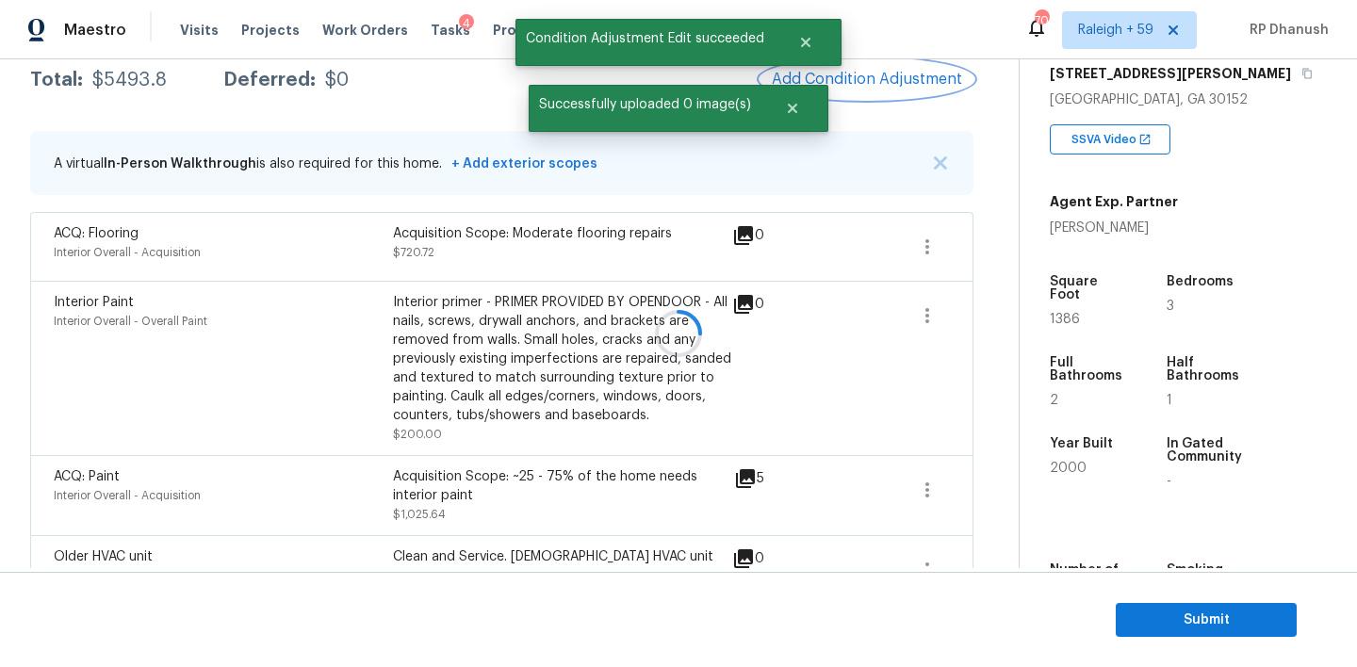
scroll to position [0, 0]
click at [945, 74] on span "Add Condition Adjustment" at bounding box center [867, 79] width 190 height 17
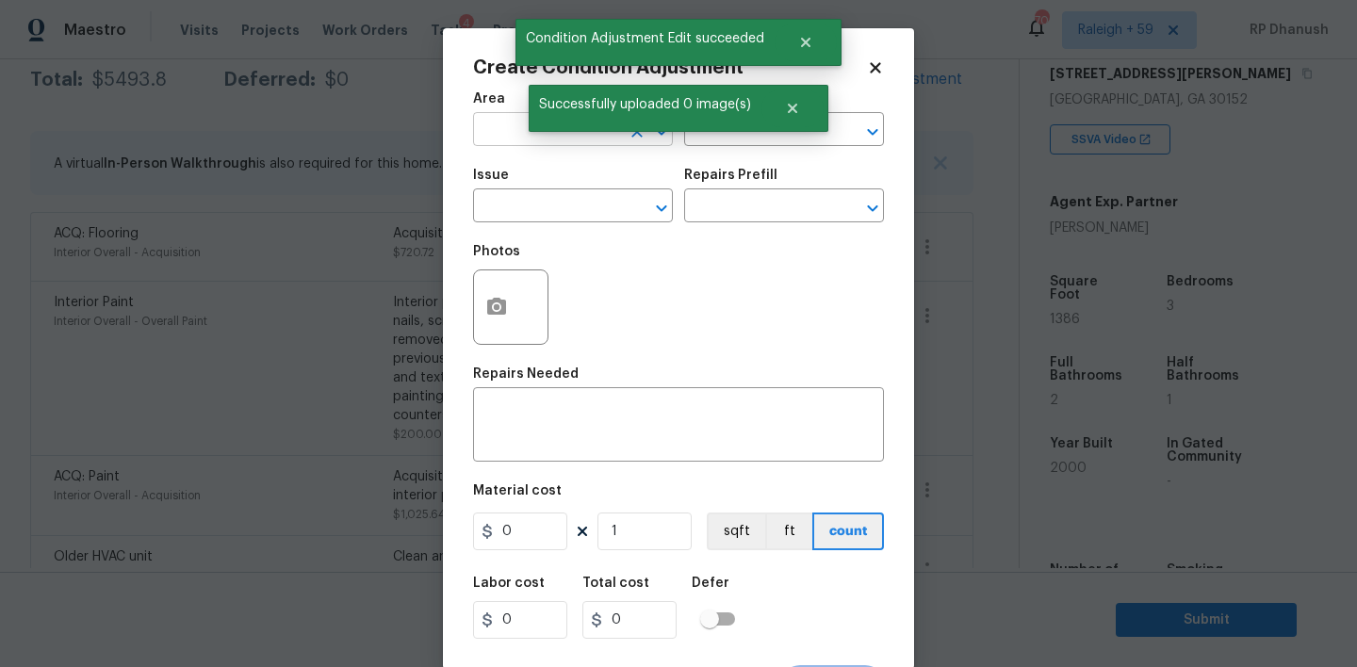
click at [525, 135] on input "text" at bounding box center [546, 131] width 147 height 29
click at [513, 212] on li "Interior Overall" at bounding box center [573, 204] width 200 height 31
type input "Interior Overall"
click at [513, 404] on div "x ​" at bounding box center [678, 427] width 411 height 70
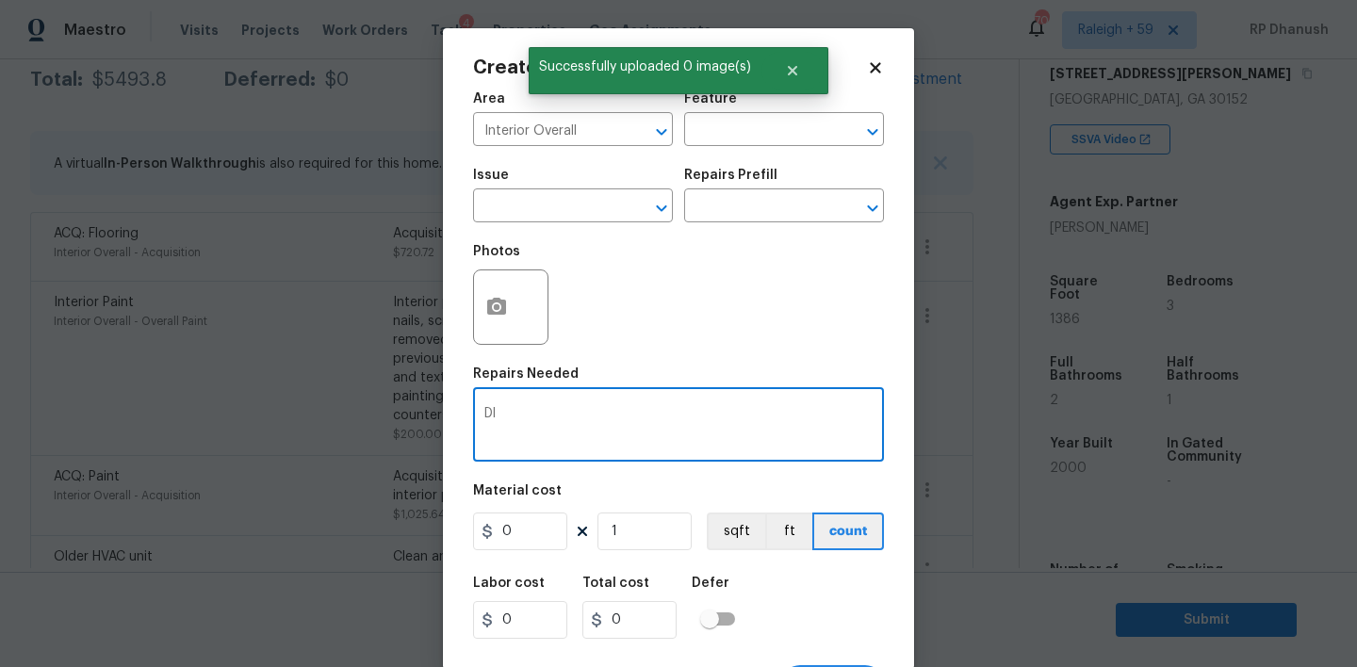
type textarea "D"
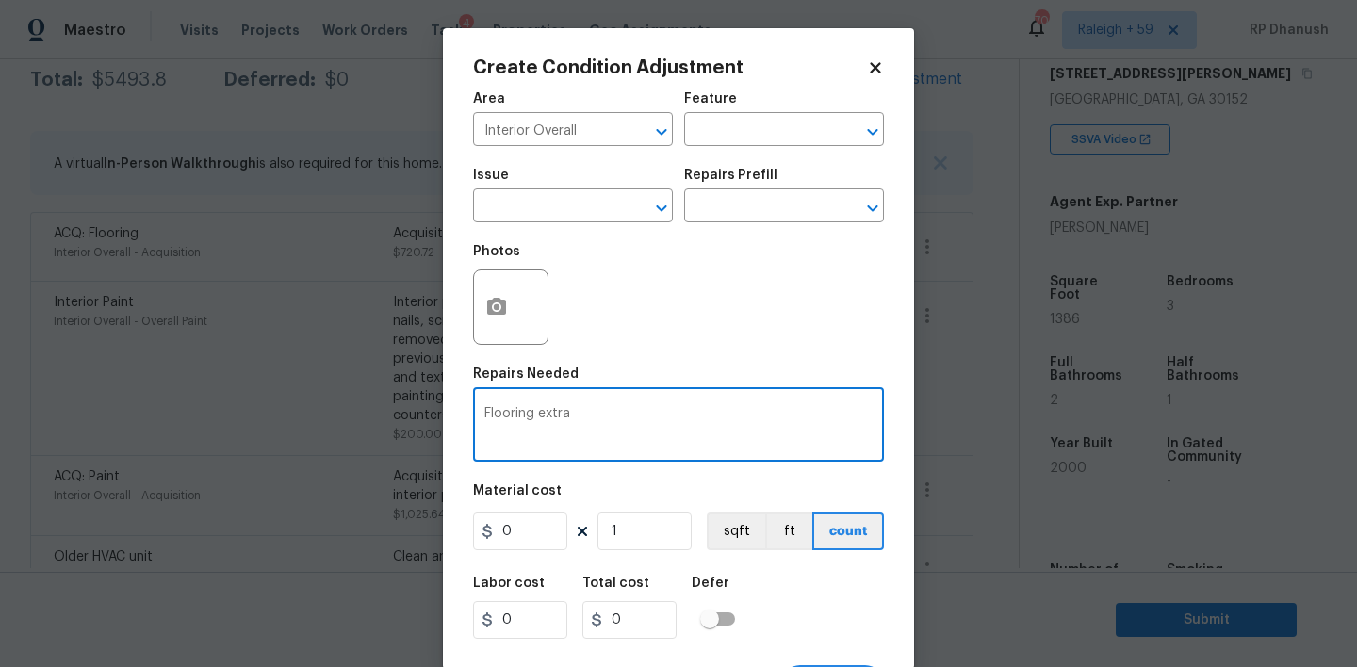
type textarea "Flooring extra"
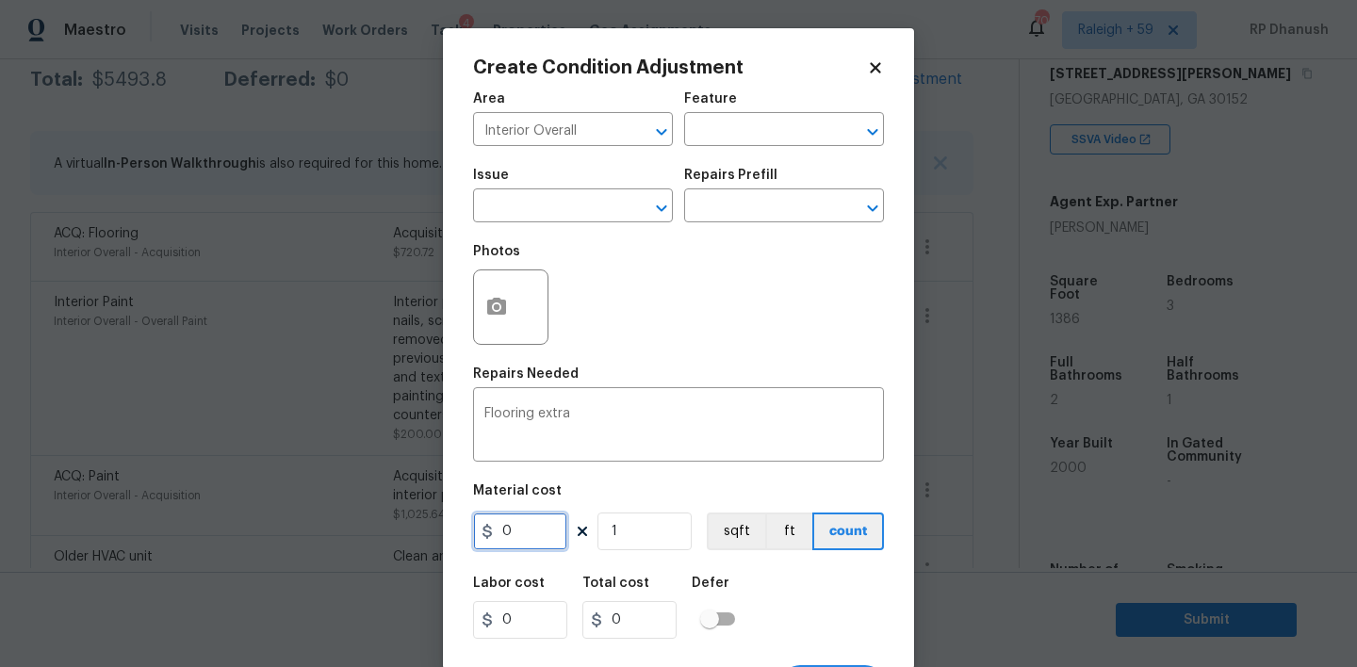
click at [534, 547] on input "0" at bounding box center [520, 532] width 94 height 38
type input "300"
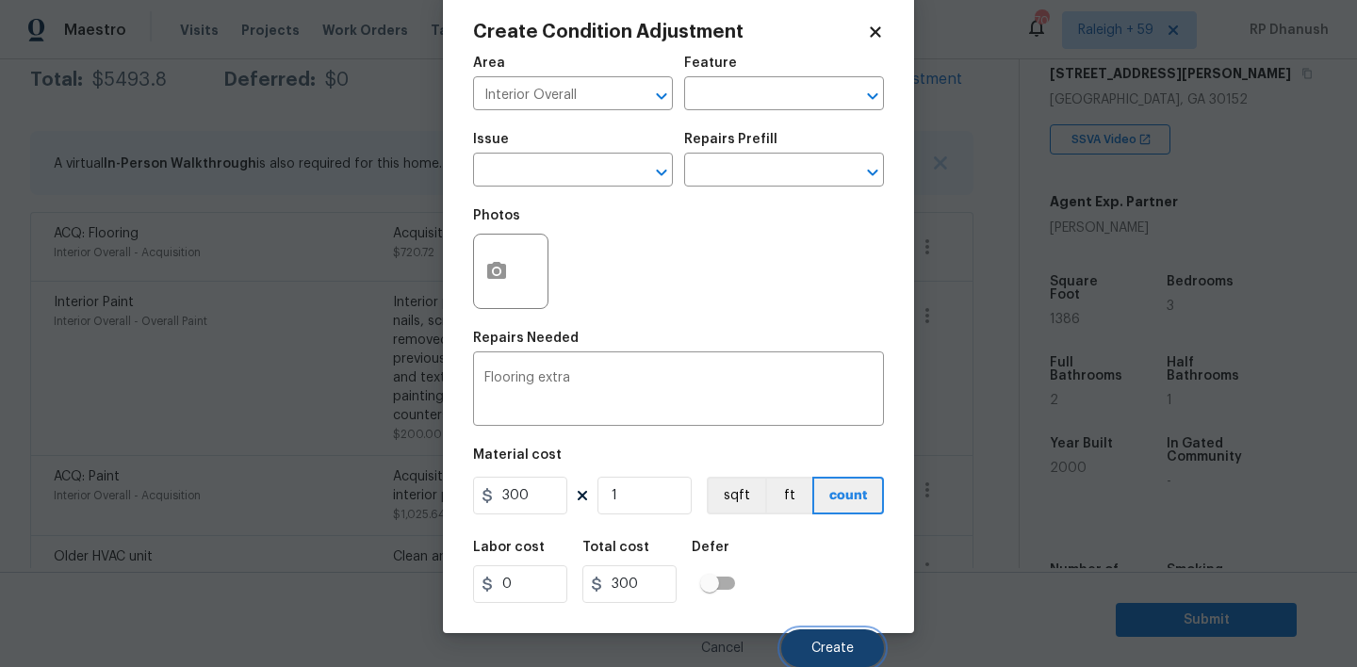
click at [801, 631] on button "Create" at bounding box center [832, 649] width 103 height 38
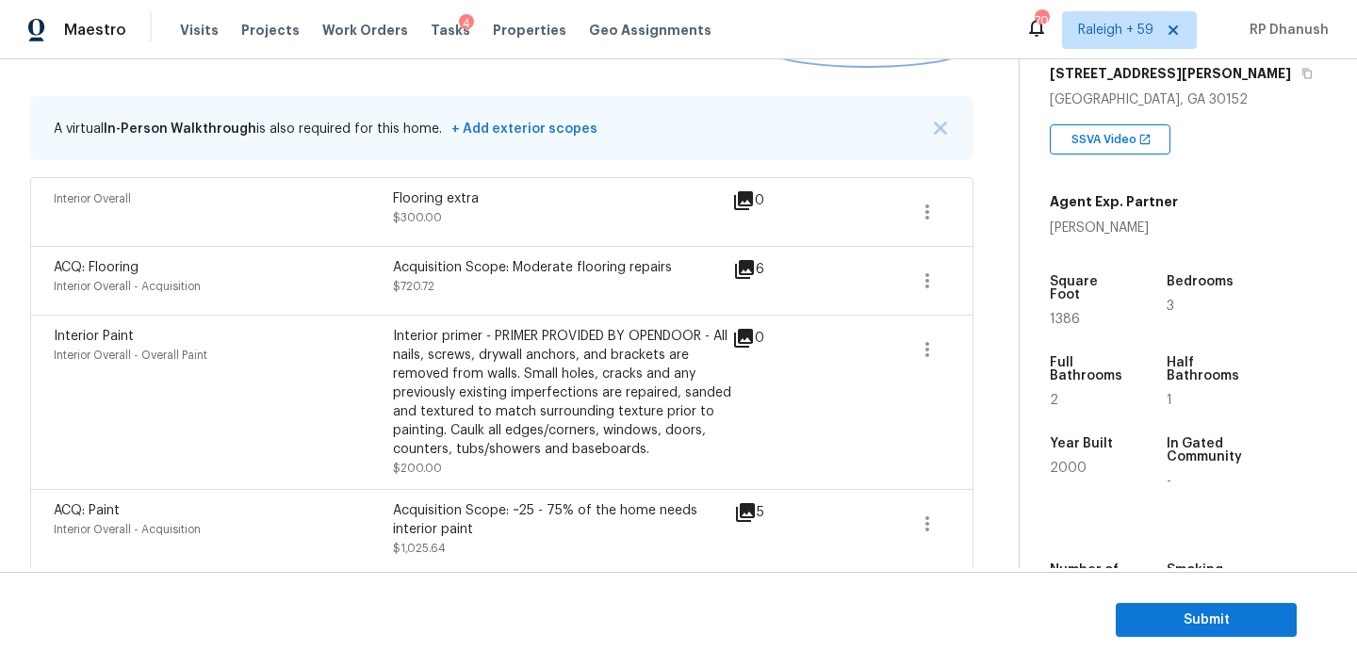
scroll to position [264, 0]
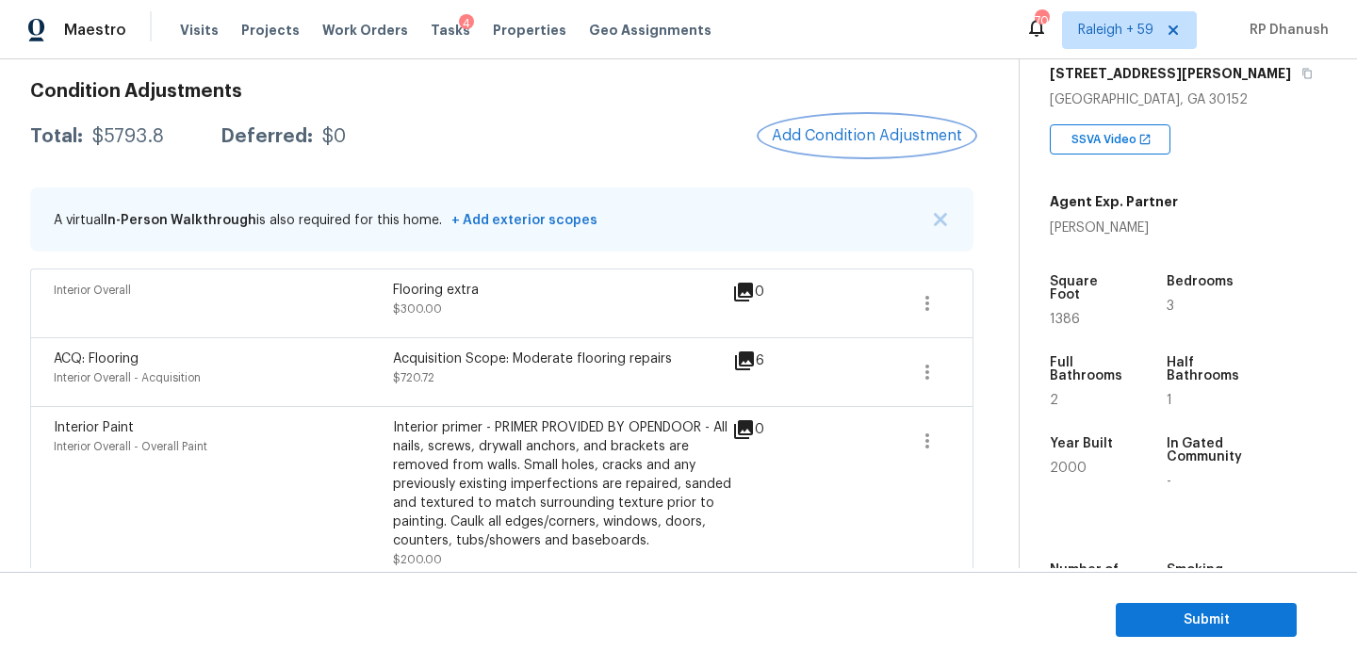
click at [824, 151] on button "Add Condition Adjustment" at bounding box center [867, 136] width 213 height 40
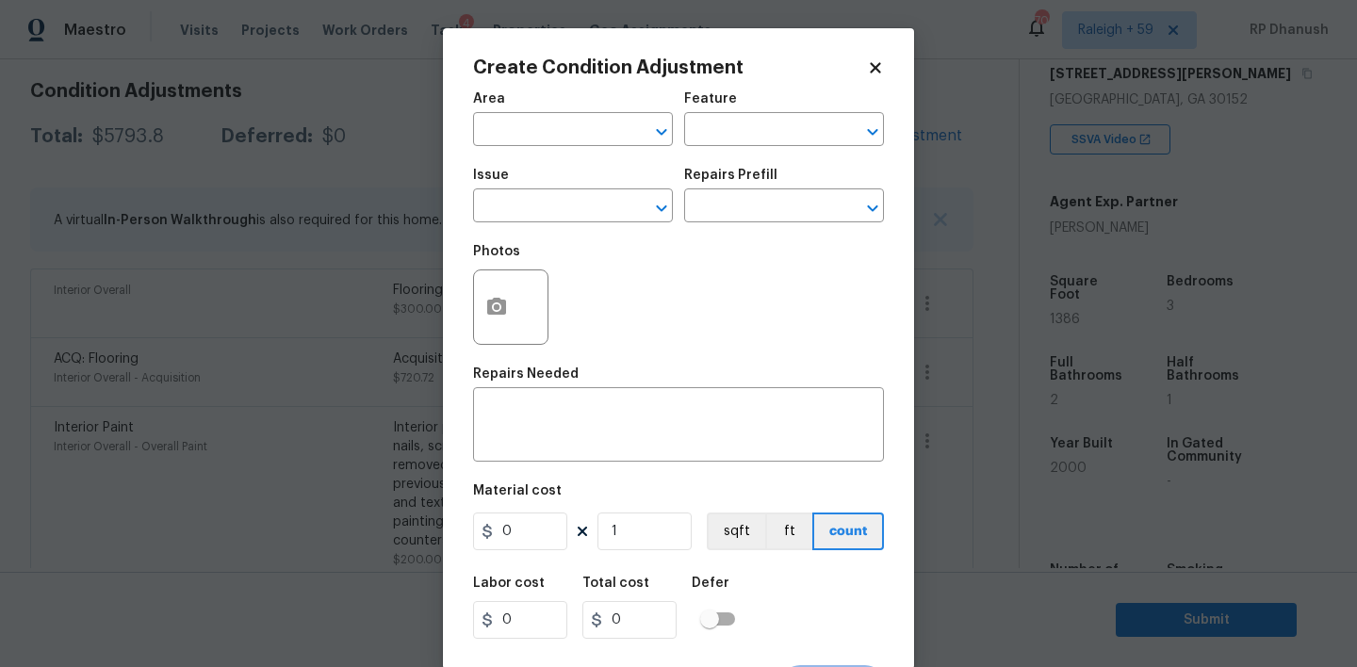
click at [532, 106] on div "Area" at bounding box center [573, 104] width 200 height 25
click at [530, 128] on input "text" at bounding box center [546, 131] width 147 height 29
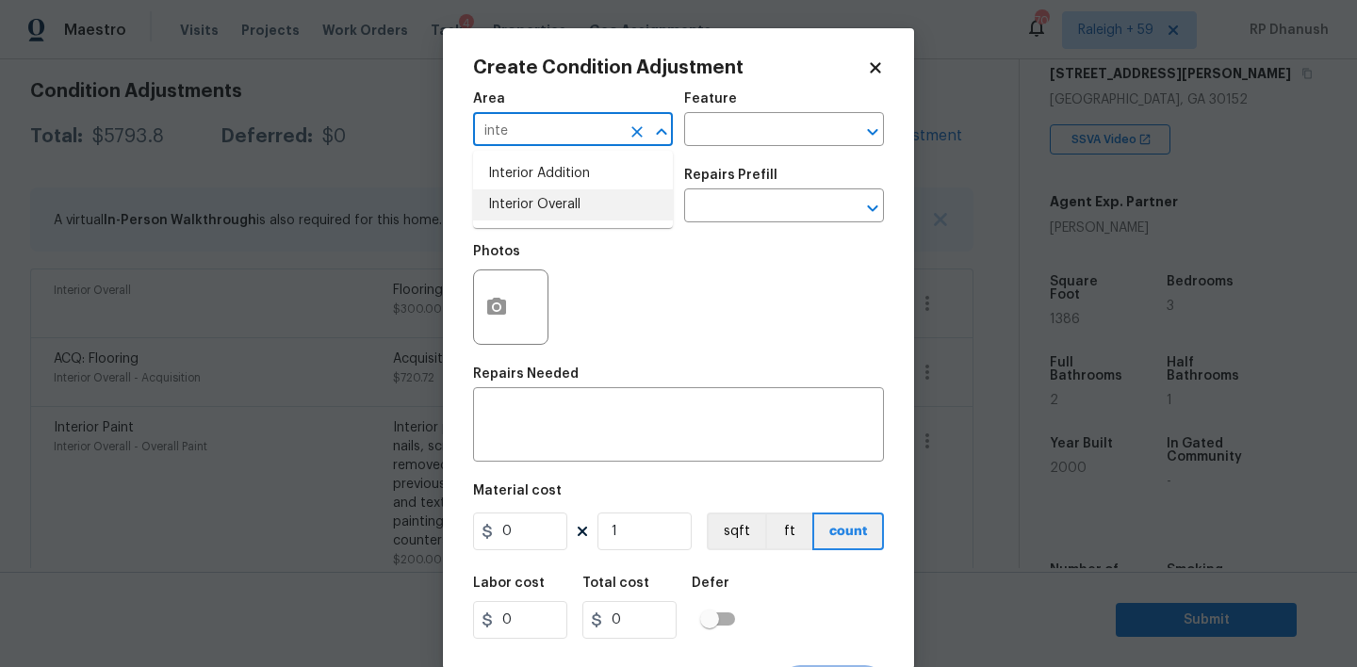
click at [526, 202] on li "Interior Overall" at bounding box center [573, 204] width 200 height 31
type input "Interior Overall"
click at [679, 169] on div "Issue ​ Repairs Prefill ​" at bounding box center [678, 195] width 411 height 76
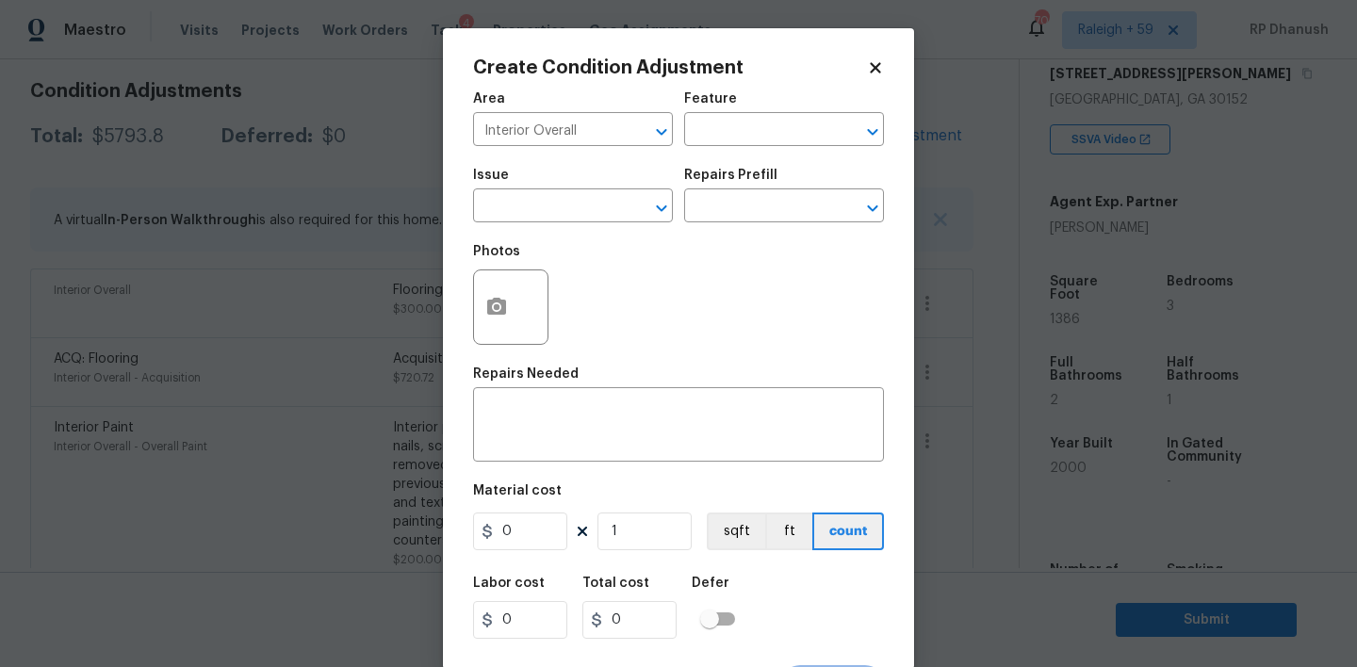
click at [749, 108] on div "Feature" at bounding box center [784, 104] width 200 height 25
click at [745, 124] on input "text" at bounding box center [757, 131] width 147 height 29
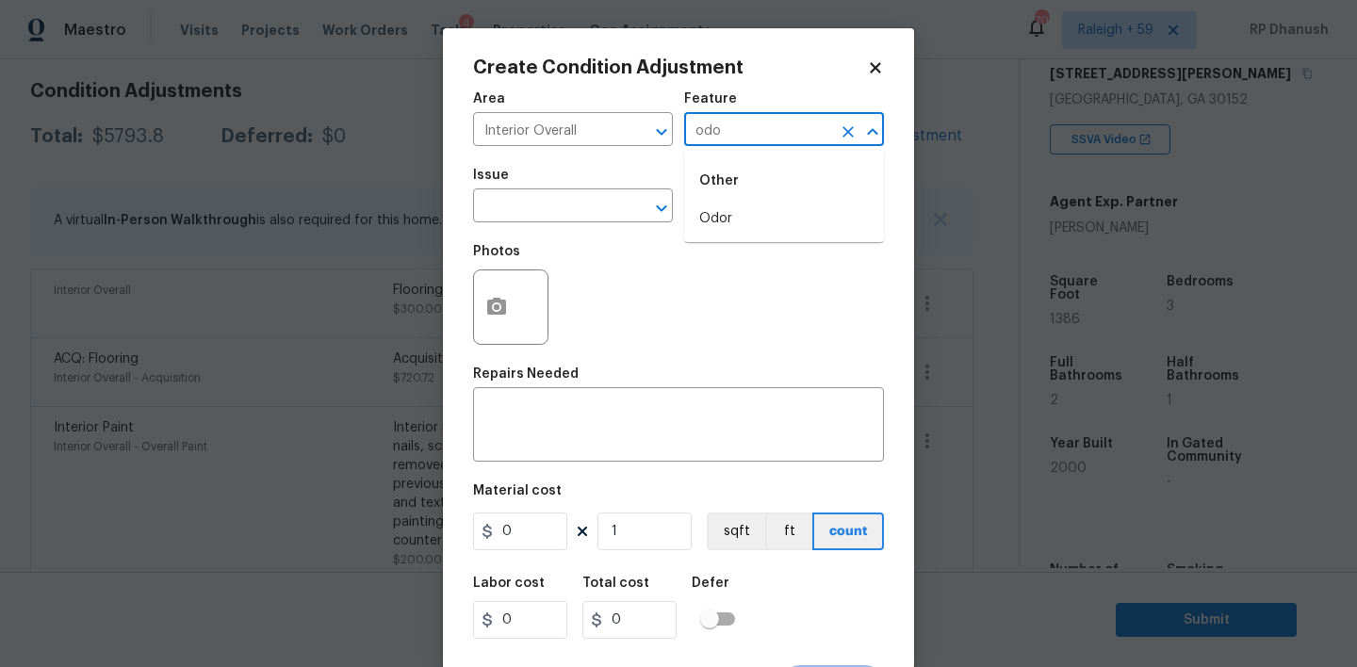
click at [725, 203] on div "Other" at bounding box center [784, 180] width 200 height 45
click at [714, 203] on div "Other" at bounding box center [784, 180] width 200 height 45
click at [744, 225] on li "Odor" at bounding box center [784, 219] width 200 height 31
type input "Odor"
click at [498, 208] on input "text" at bounding box center [546, 207] width 147 height 29
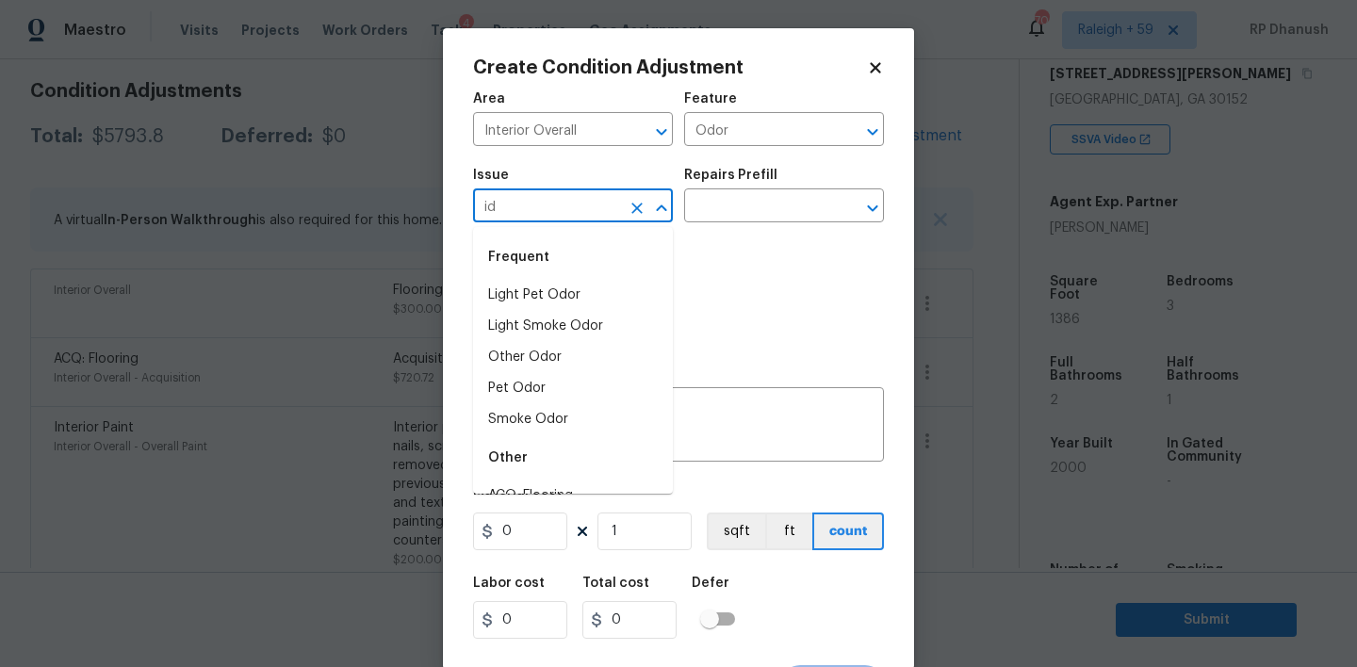
type input "ido"
click at [535, 286] on li "Light Pet Odor" at bounding box center [573, 295] width 200 height 31
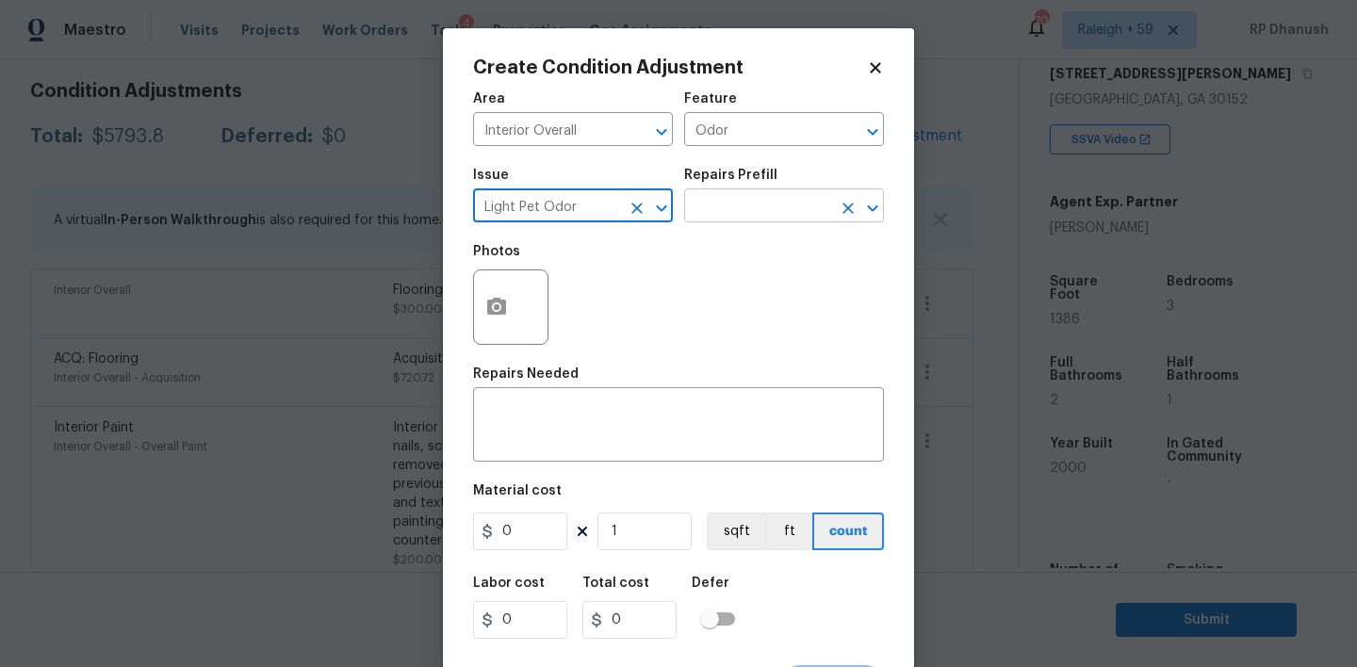
type input "Light Pet Odor"
click at [729, 218] on input "text" at bounding box center [757, 207] width 147 height 29
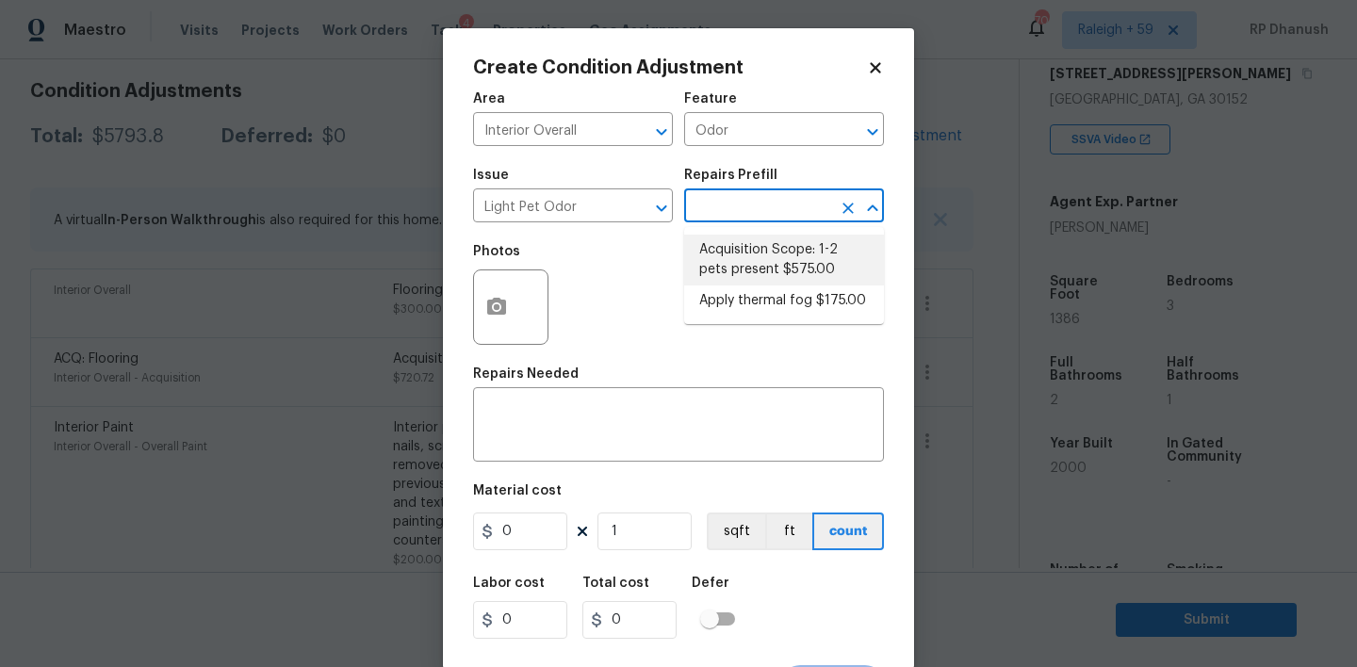
click at [748, 262] on li "Acquisition Scope: 1-2 pets present $575.00" at bounding box center [784, 260] width 200 height 51
type textarea "Acquisition Scope: 1-2 pets present"
type input "575"
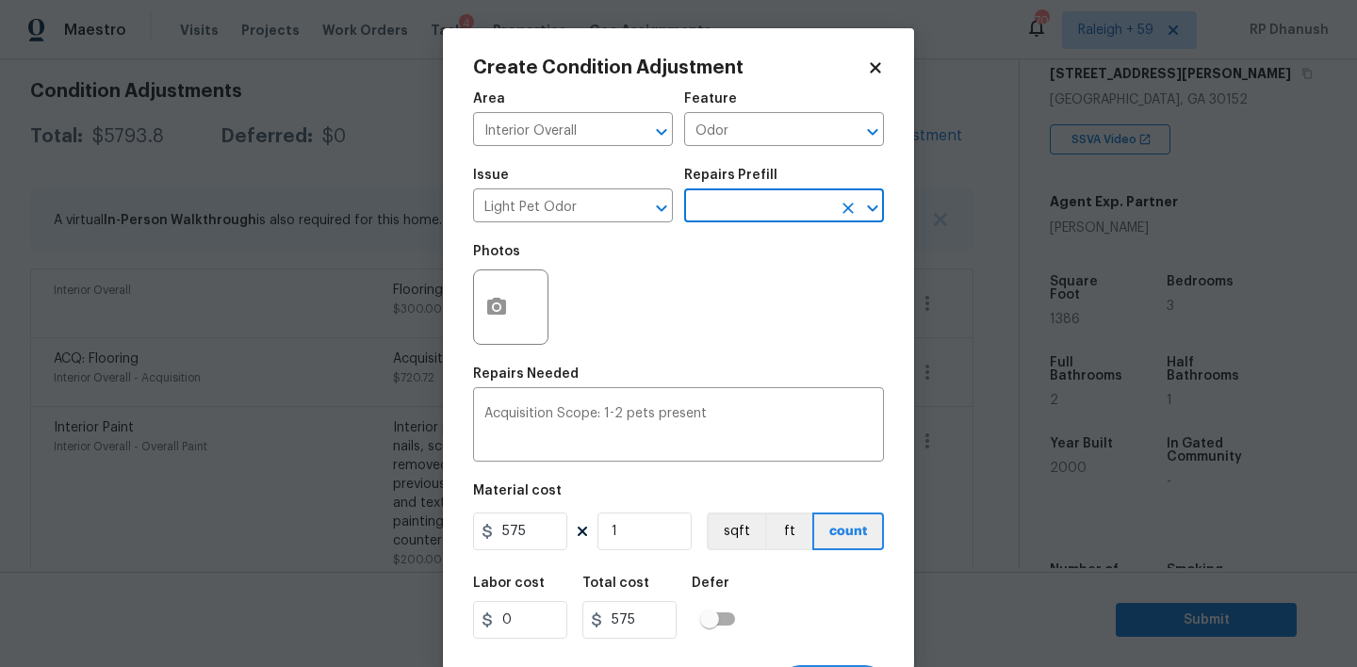
scroll to position [37, 0]
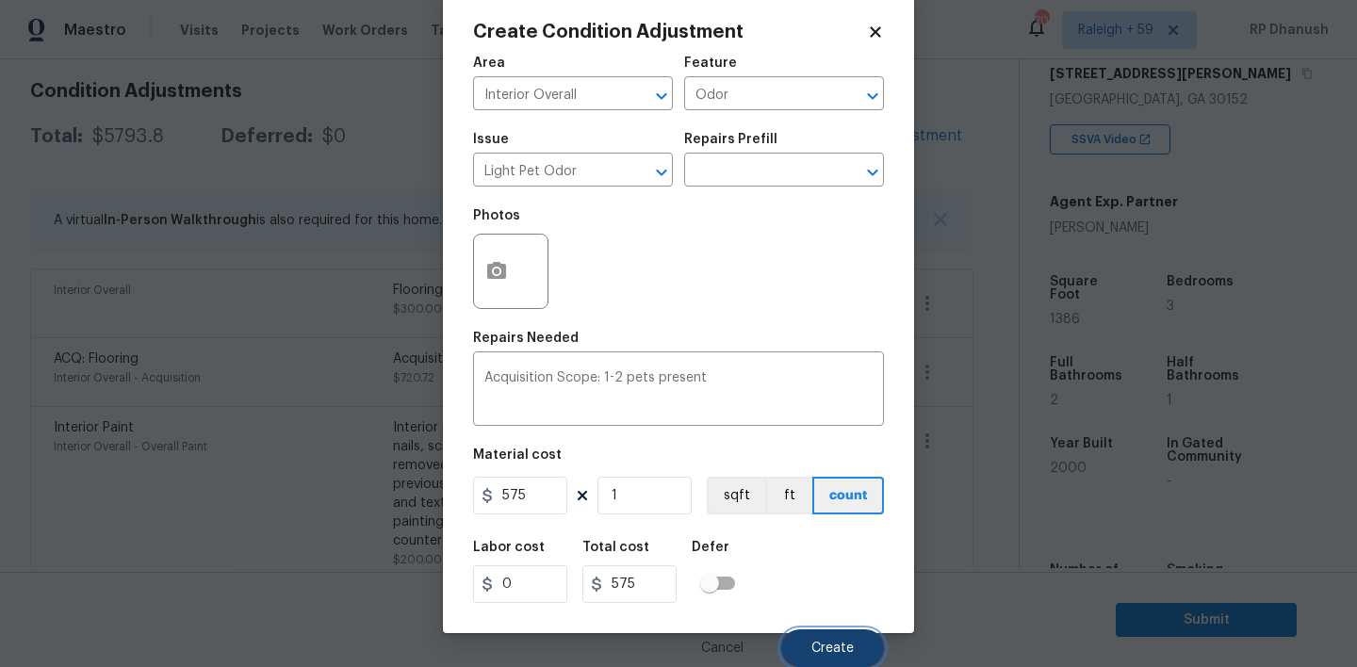
click at [852, 637] on button "Create" at bounding box center [832, 649] width 103 height 38
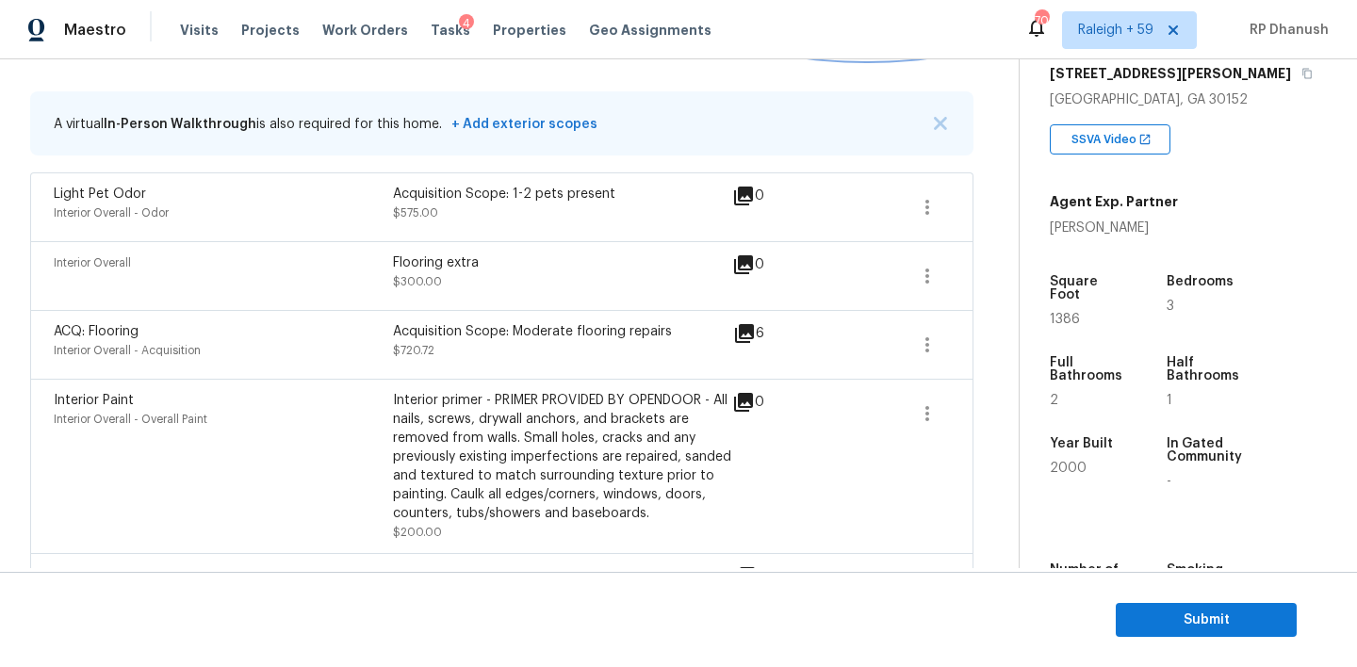
scroll to position [276, 0]
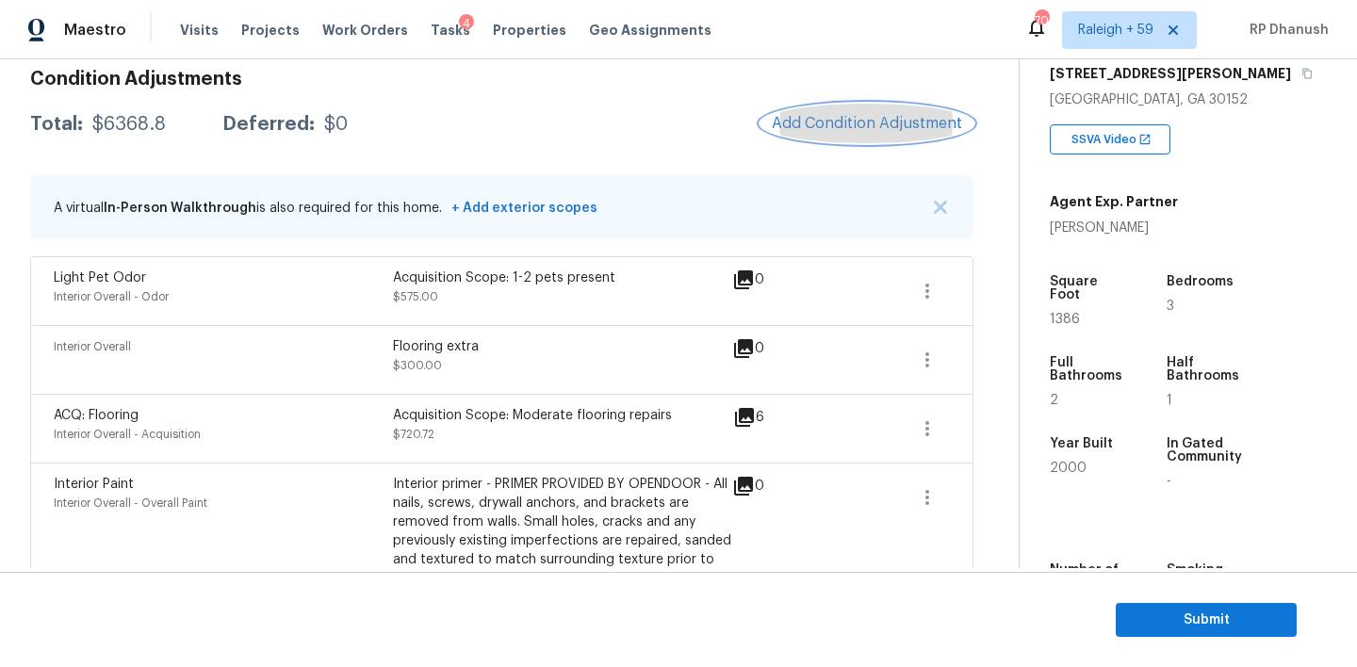
click at [865, 137] on button "Add Condition Adjustment" at bounding box center [867, 124] width 213 height 40
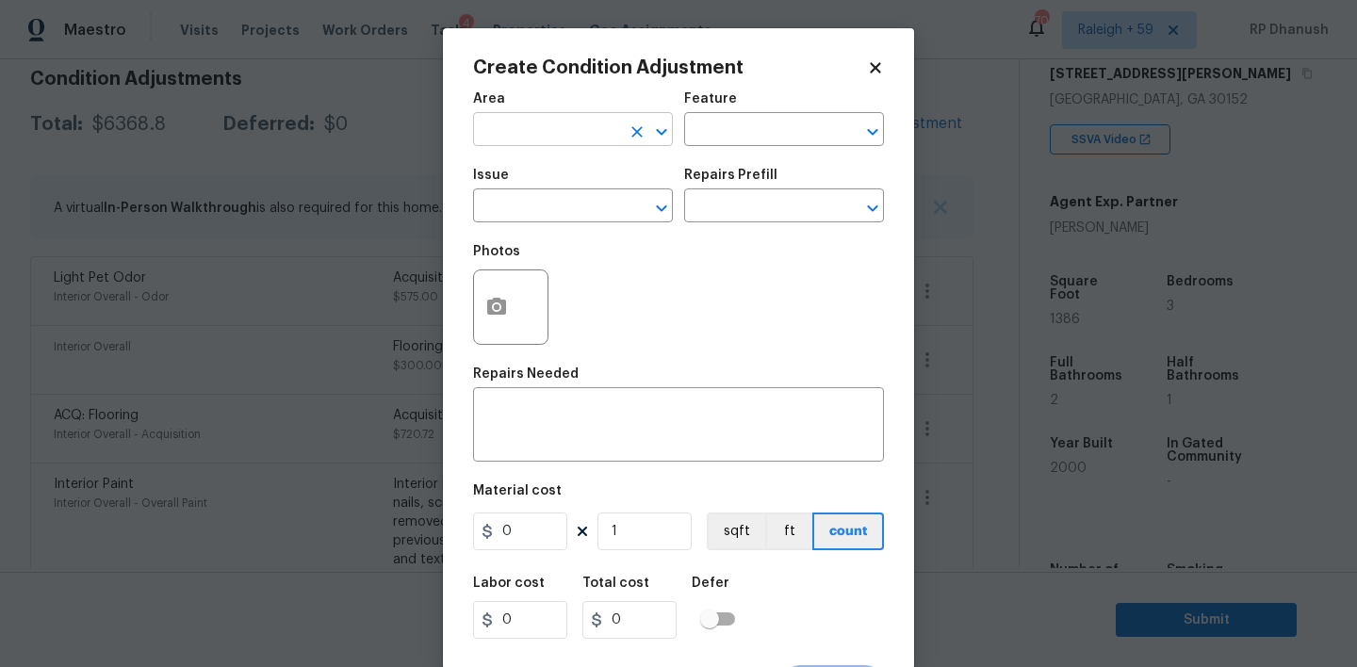
click at [549, 138] on input "text" at bounding box center [546, 131] width 147 height 29
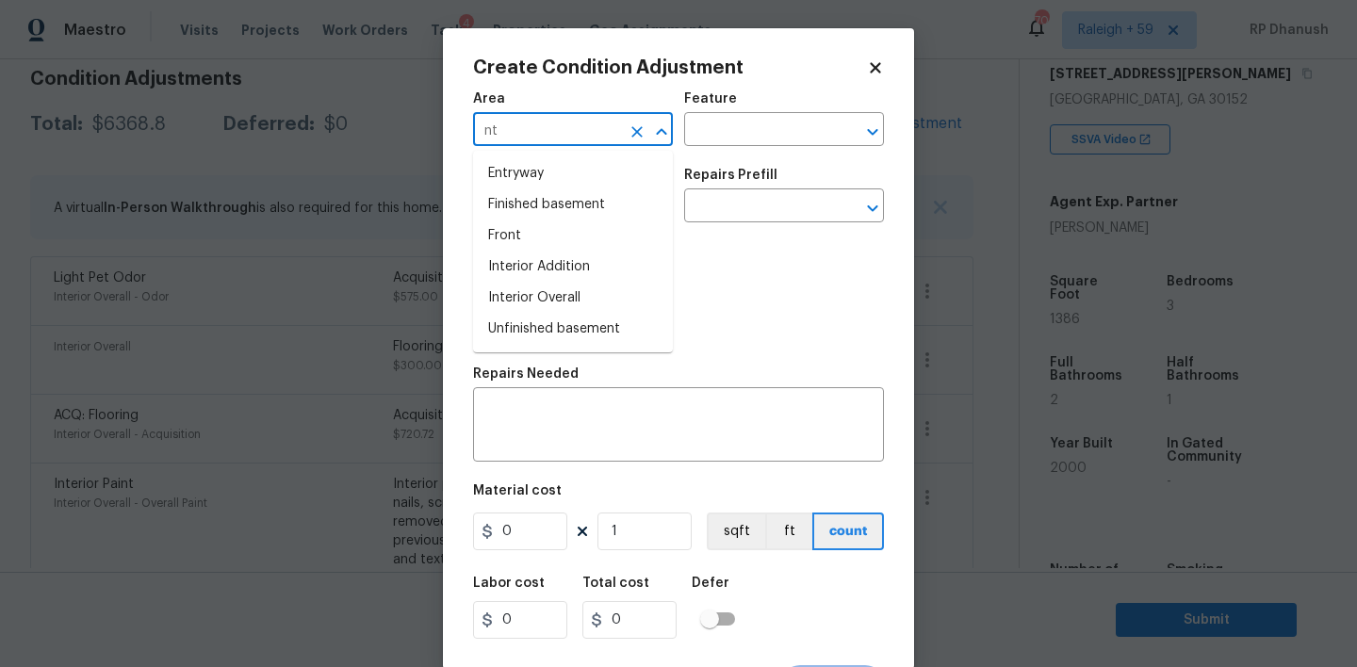
type input "nte"
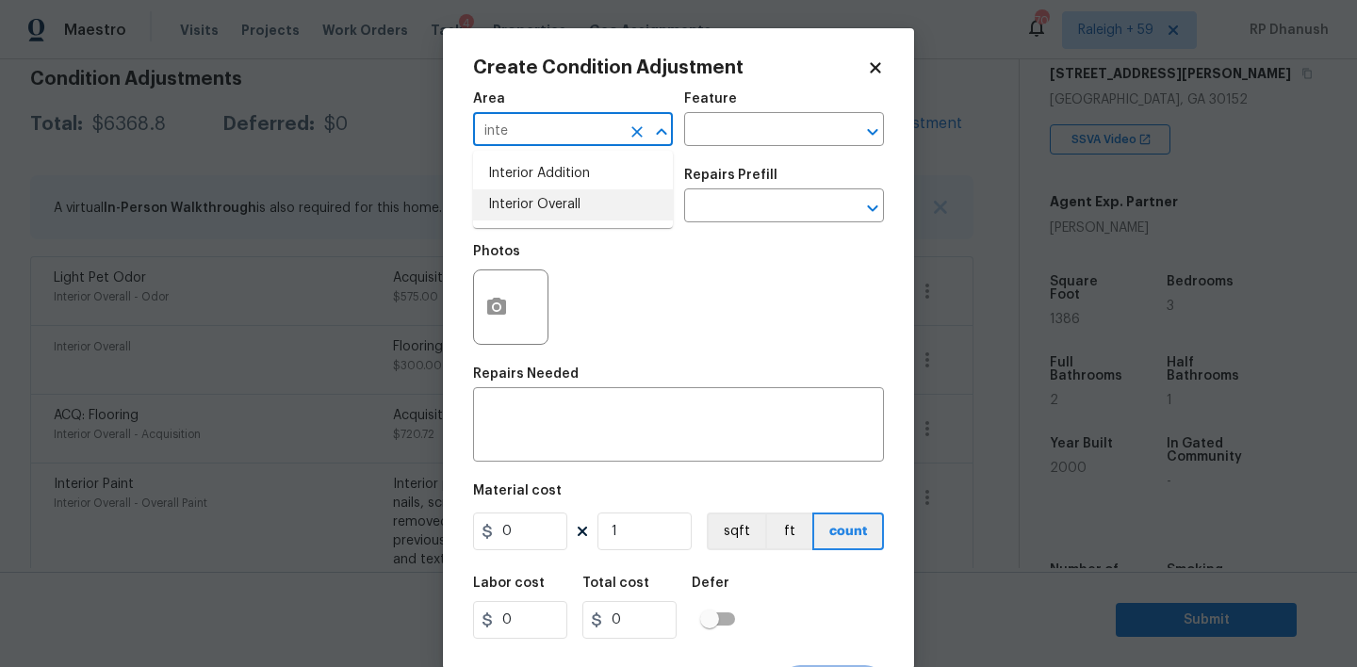
click at [534, 208] on li "Interior Overall" at bounding box center [573, 204] width 200 height 31
type input "Interior Overall"
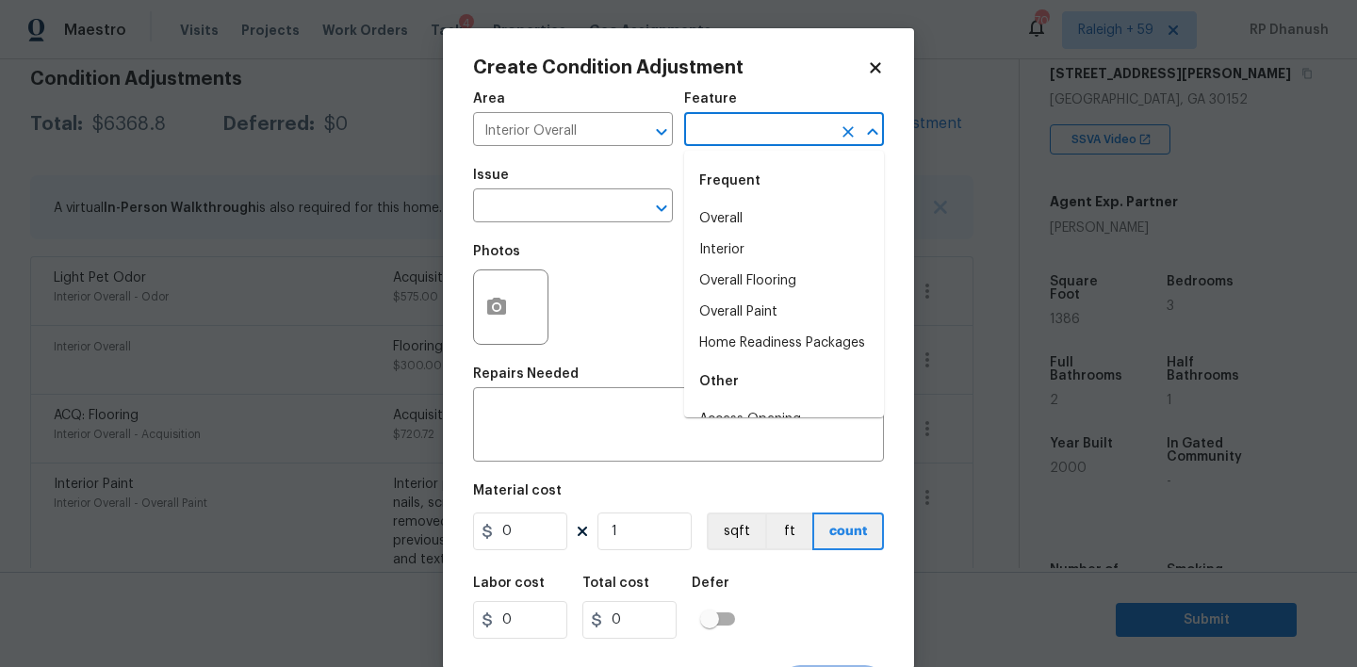
click at [745, 138] on input "text" at bounding box center [757, 131] width 147 height 29
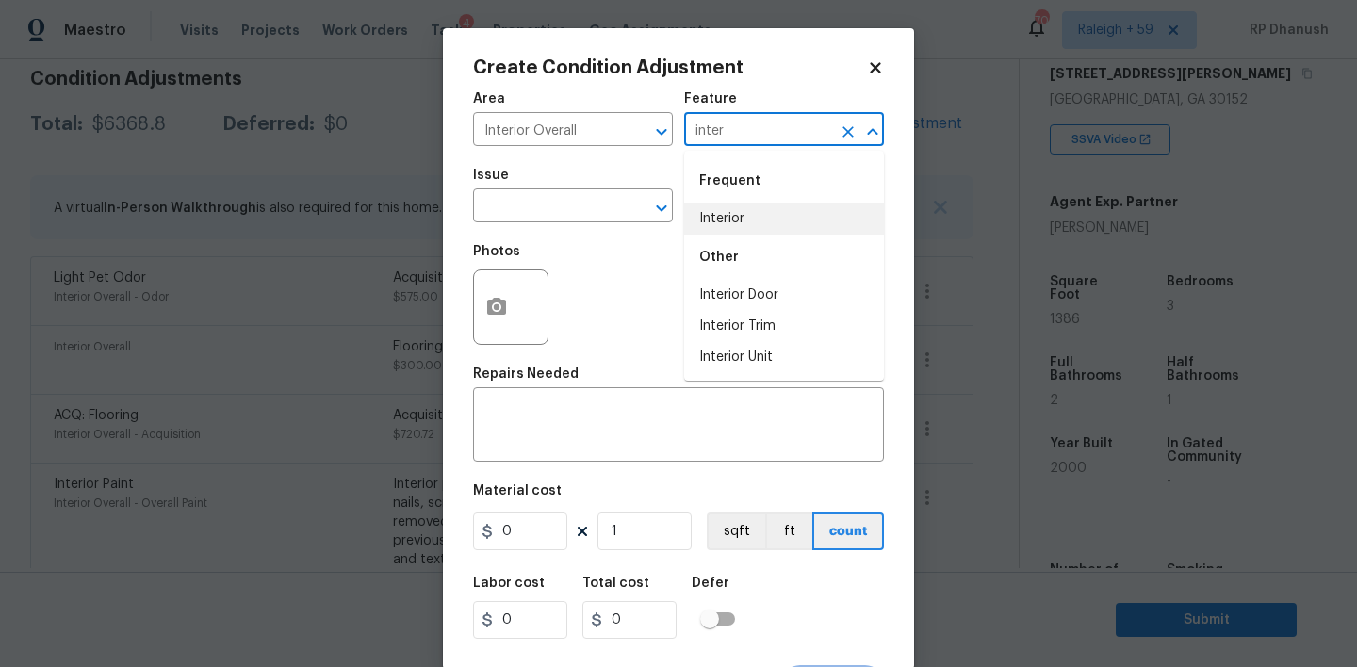
click at [740, 208] on li "Interior" at bounding box center [784, 219] width 200 height 31
type input "Interior"
click at [502, 207] on input "text" at bounding box center [546, 207] width 147 height 29
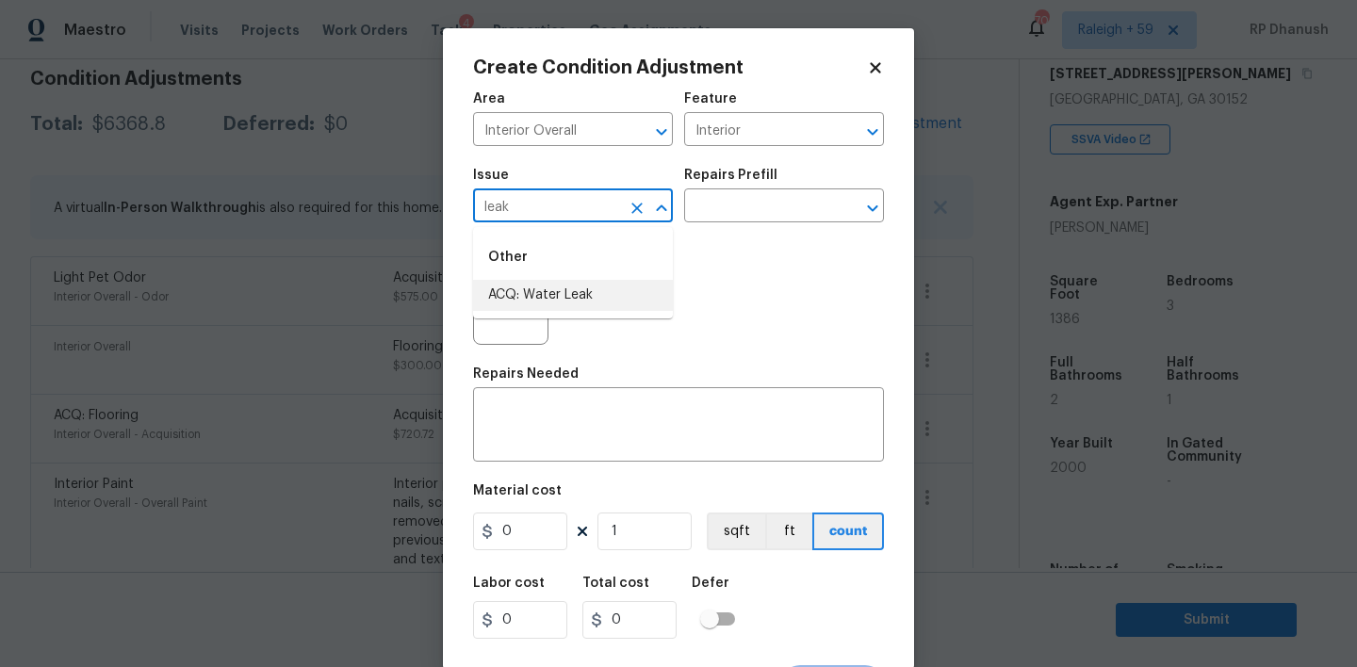
click at [521, 281] on li "ACQ: Water Leak" at bounding box center [573, 295] width 200 height 31
type input "ACQ: Water Leak"
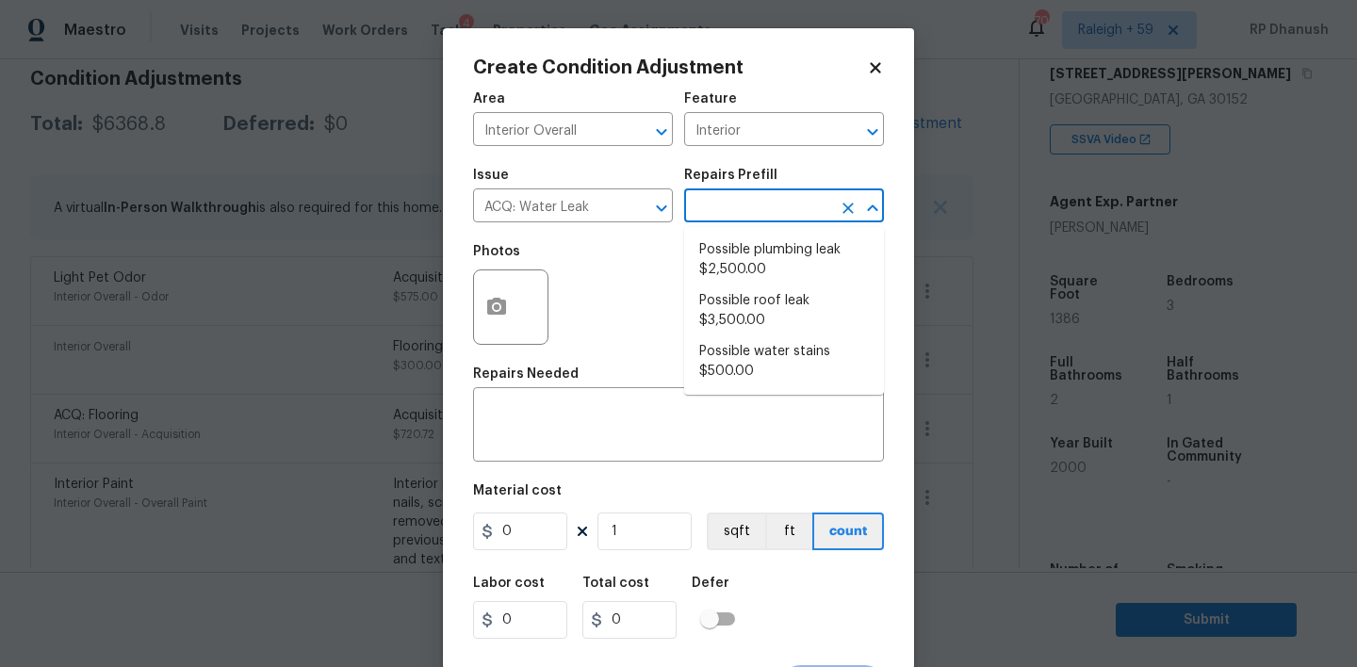
click at [735, 219] on input "text" at bounding box center [757, 207] width 147 height 29
click at [822, 354] on li "Possible water stains $500.00" at bounding box center [784, 361] width 200 height 51
type input "Acquisition"
type textarea "Acquisition Scope: Possible water stains"
type input "500"
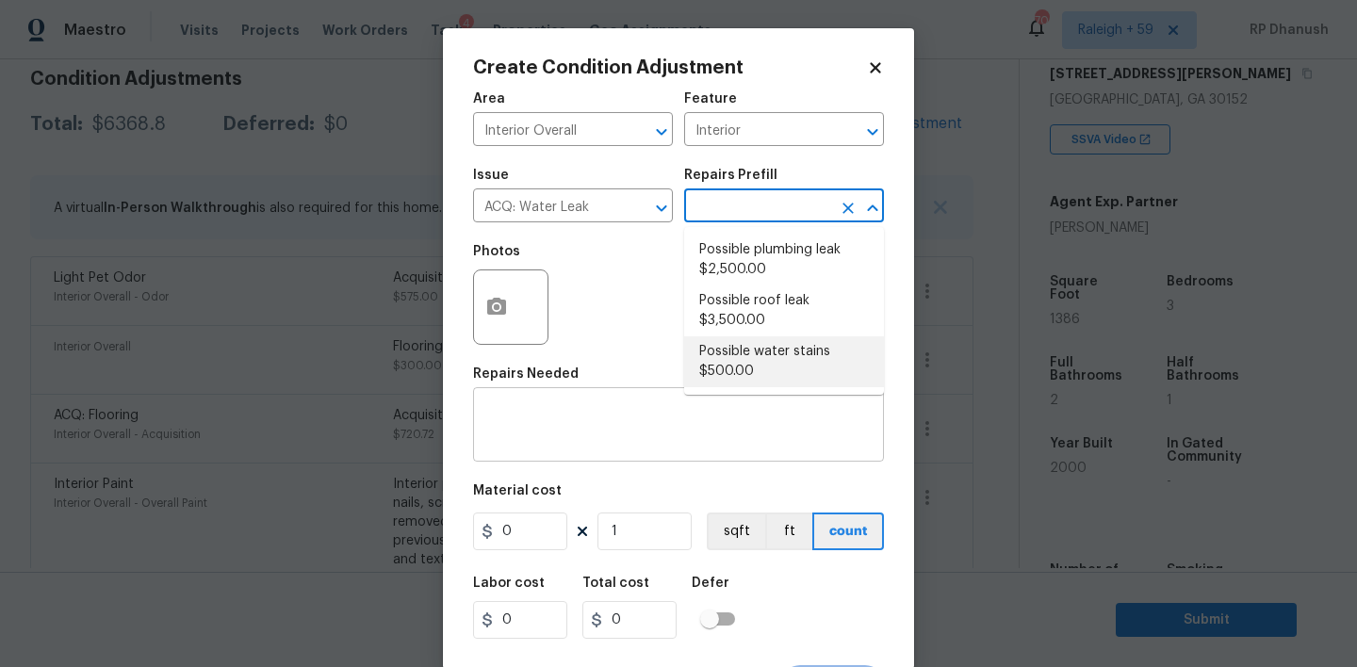
type input "500"
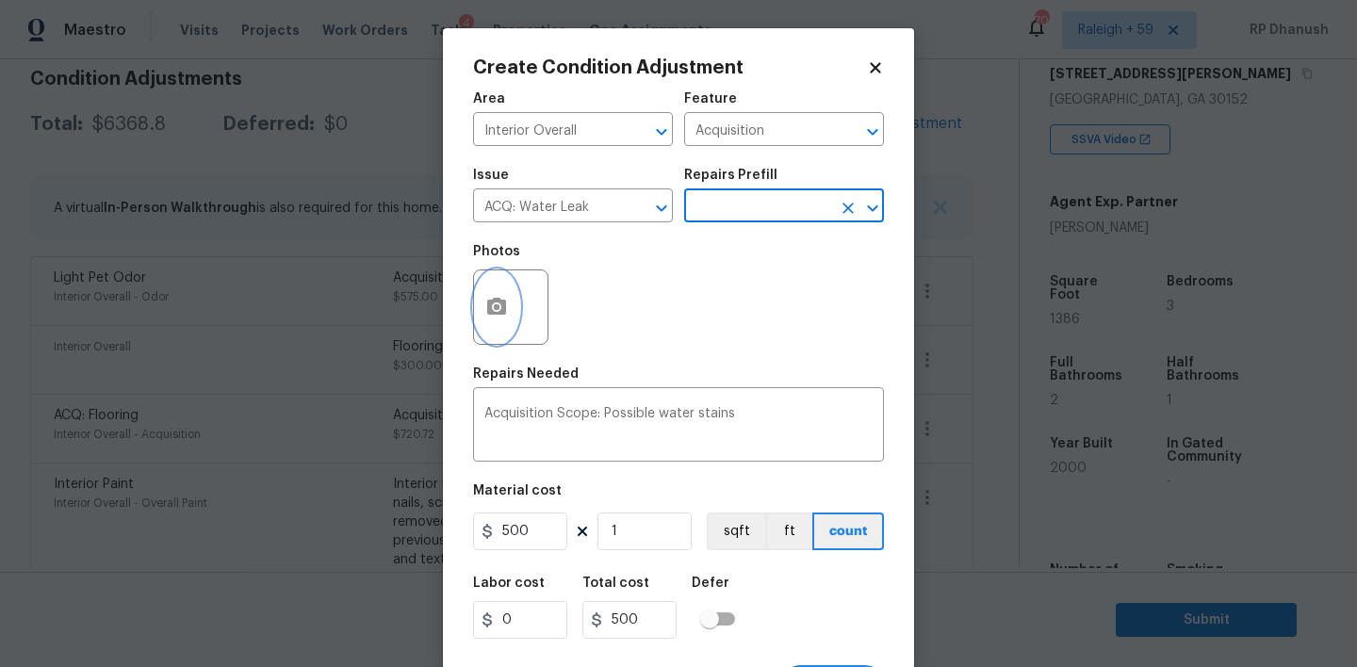
click at [489, 302] on icon "button" at bounding box center [496, 306] width 19 height 17
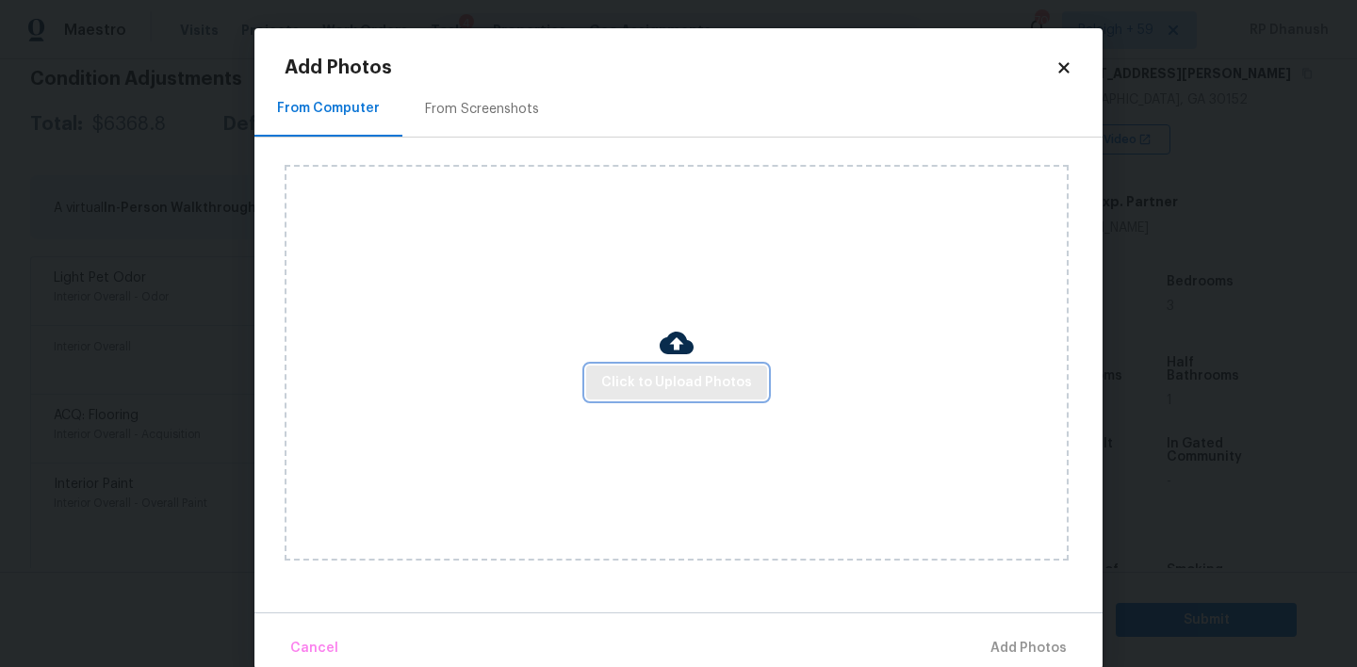
click at [692, 382] on span "Click to Upload Photos" at bounding box center [676, 383] width 151 height 24
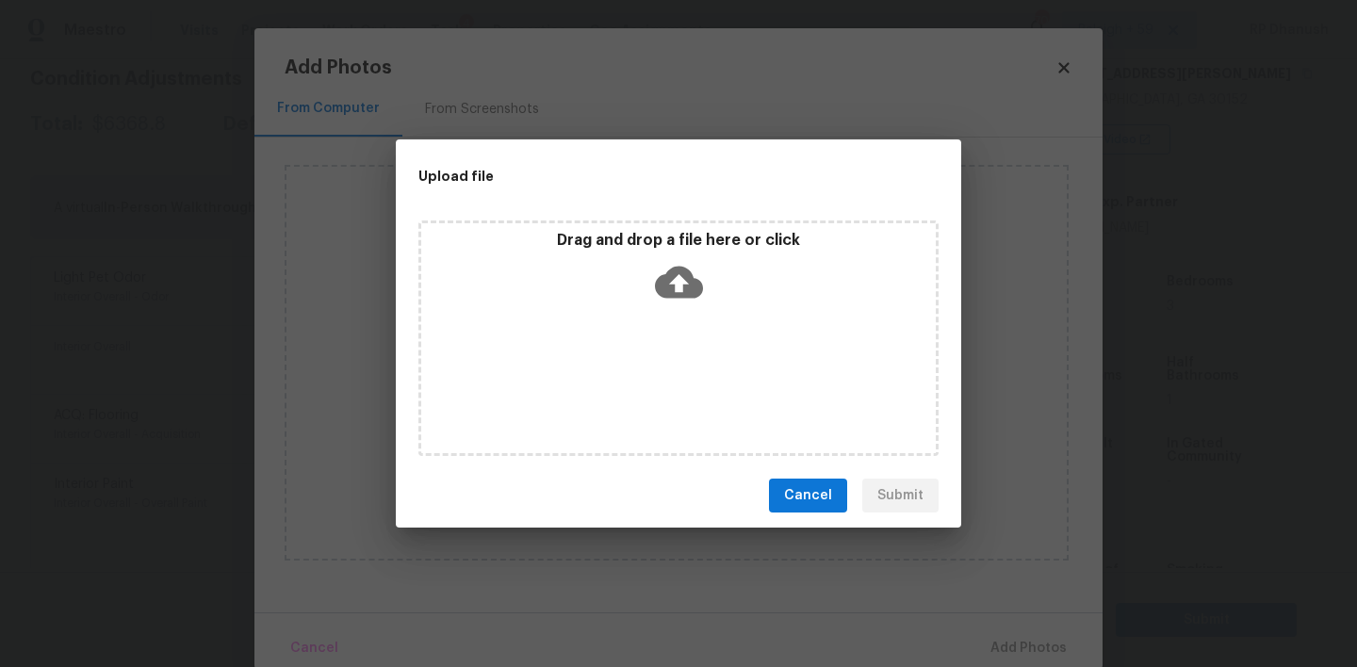
click at [691, 309] on div "Drag and drop a file here or click" at bounding box center [678, 271] width 515 height 81
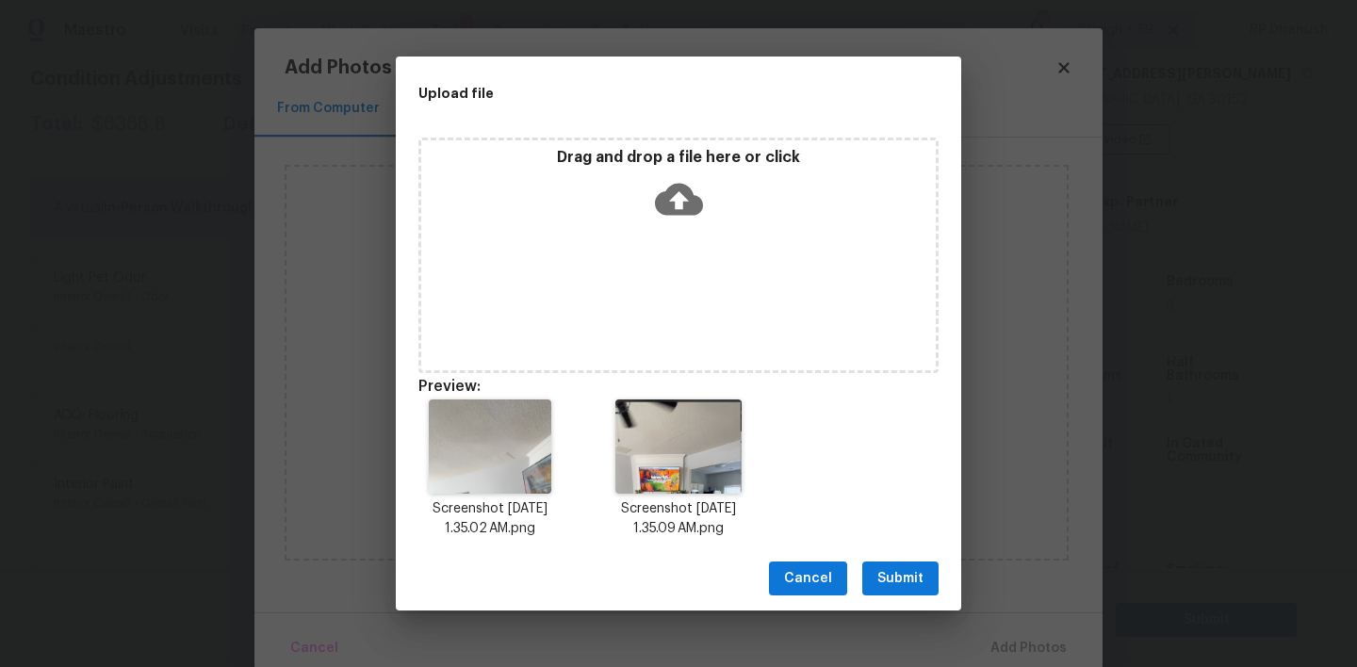
click at [905, 582] on span "Submit" at bounding box center [900, 579] width 46 height 24
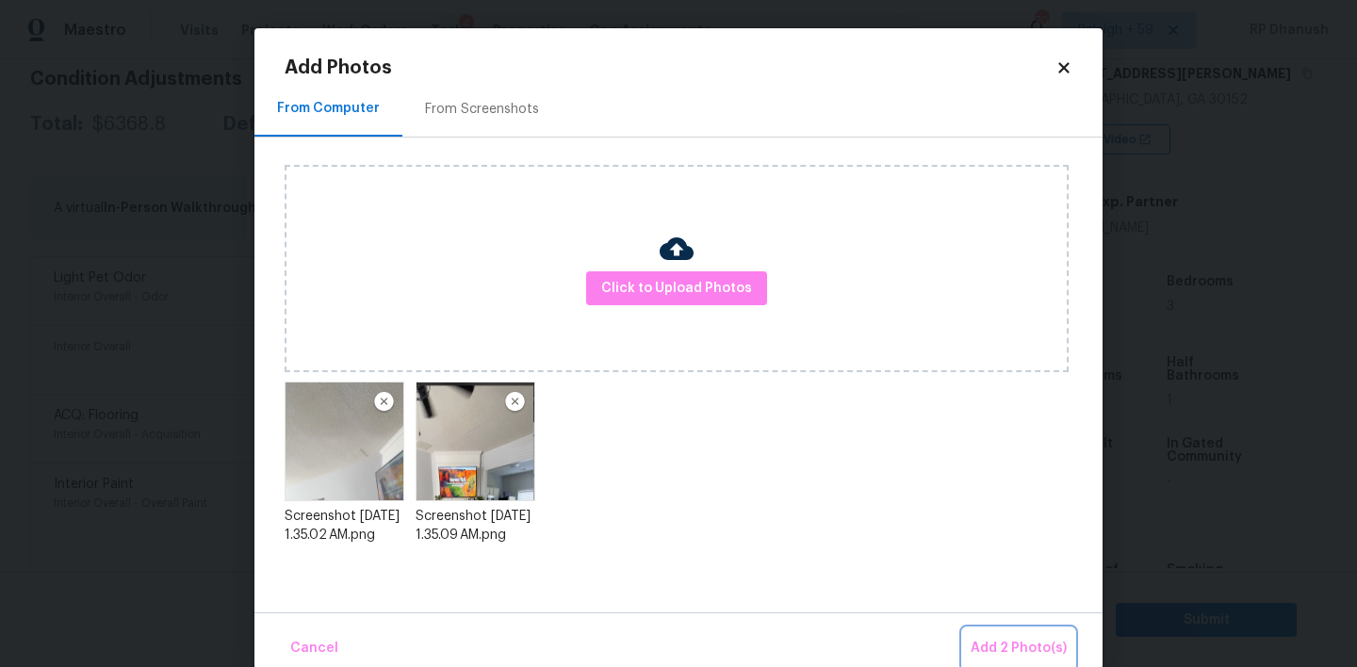
click at [1007, 656] on span "Add 2 Photo(s)" at bounding box center [1019, 649] width 96 height 24
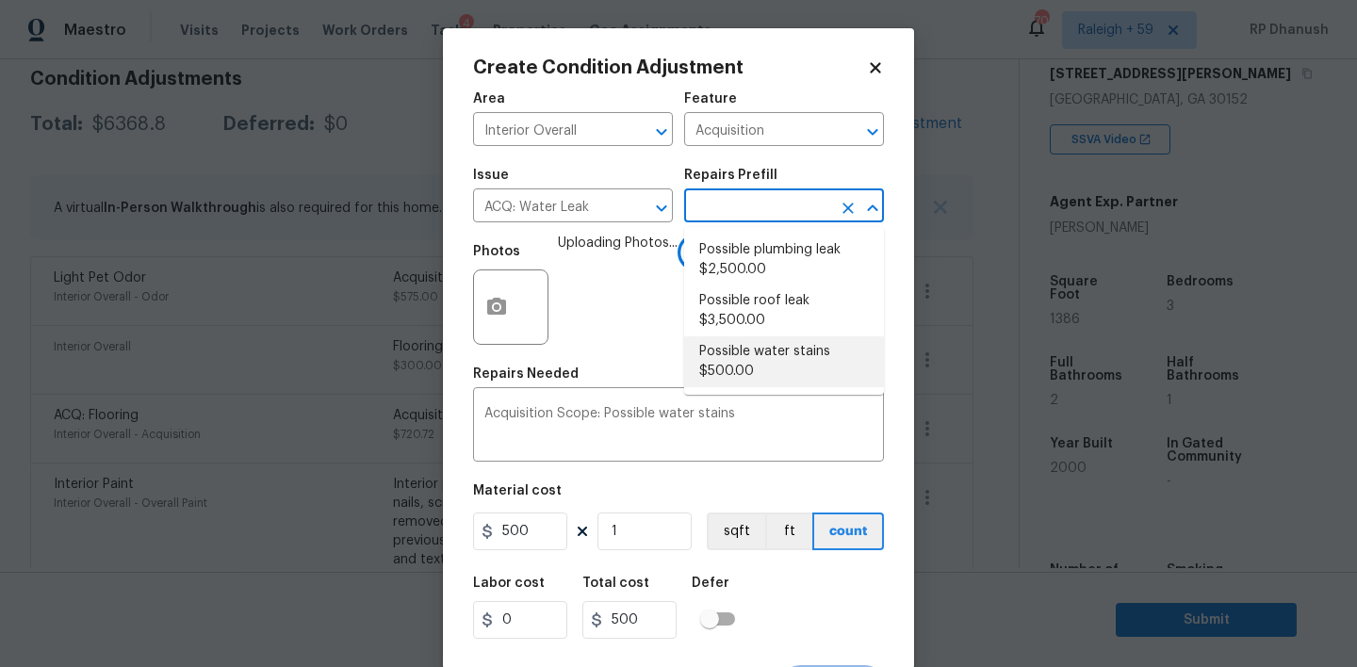
click at [763, 211] on input "text" at bounding box center [757, 207] width 147 height 29
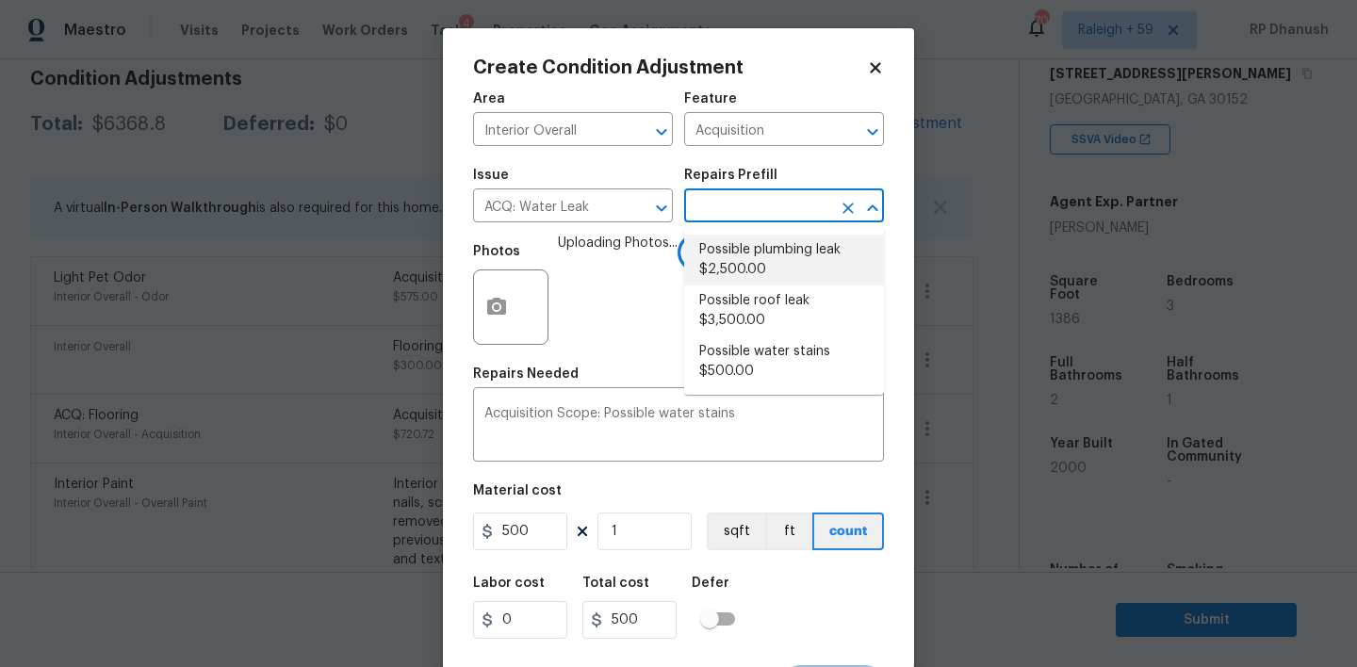
click at [789, 264] on li "Possible plumbing leak $2,500.00" at bounding box center [784, 260] width 200 height 51
type textarea "Acquisition Scope: Possible plumbing leak"
type input "2500"
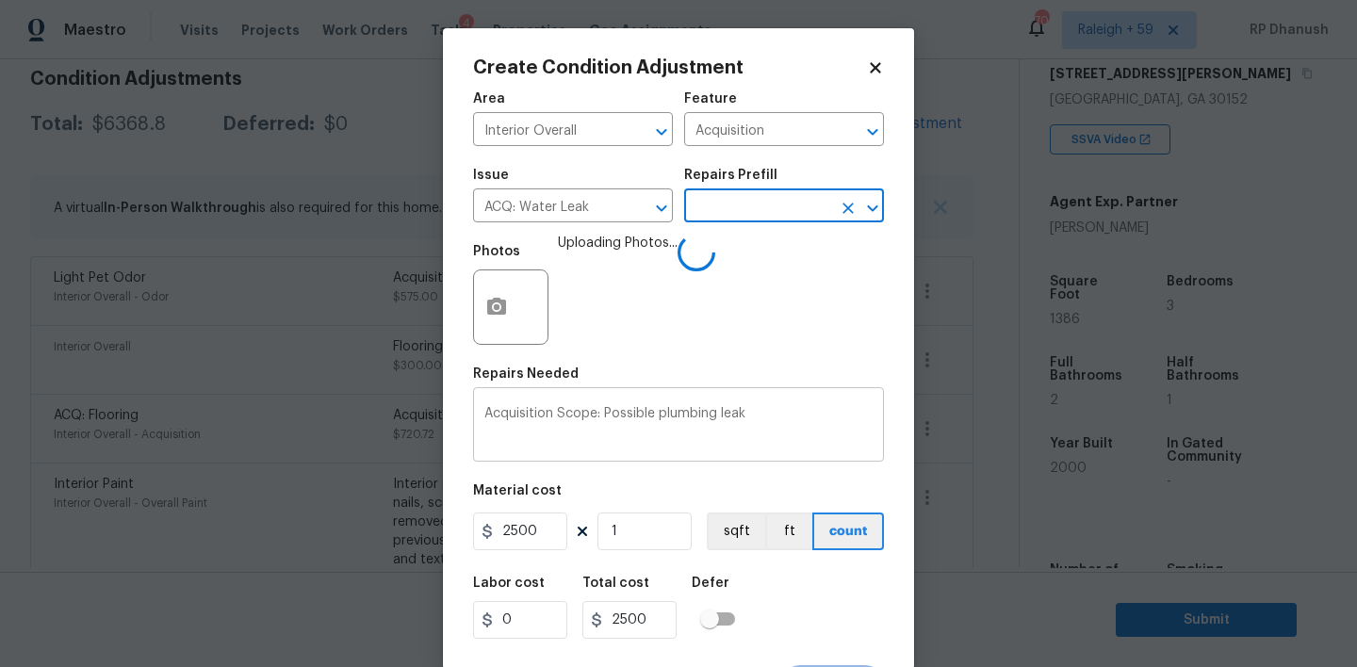
click at [685, 419] on textarea "Acquisition Scope: Possible plumbing leak" at bounding box center [678, 427] width 388 height 40
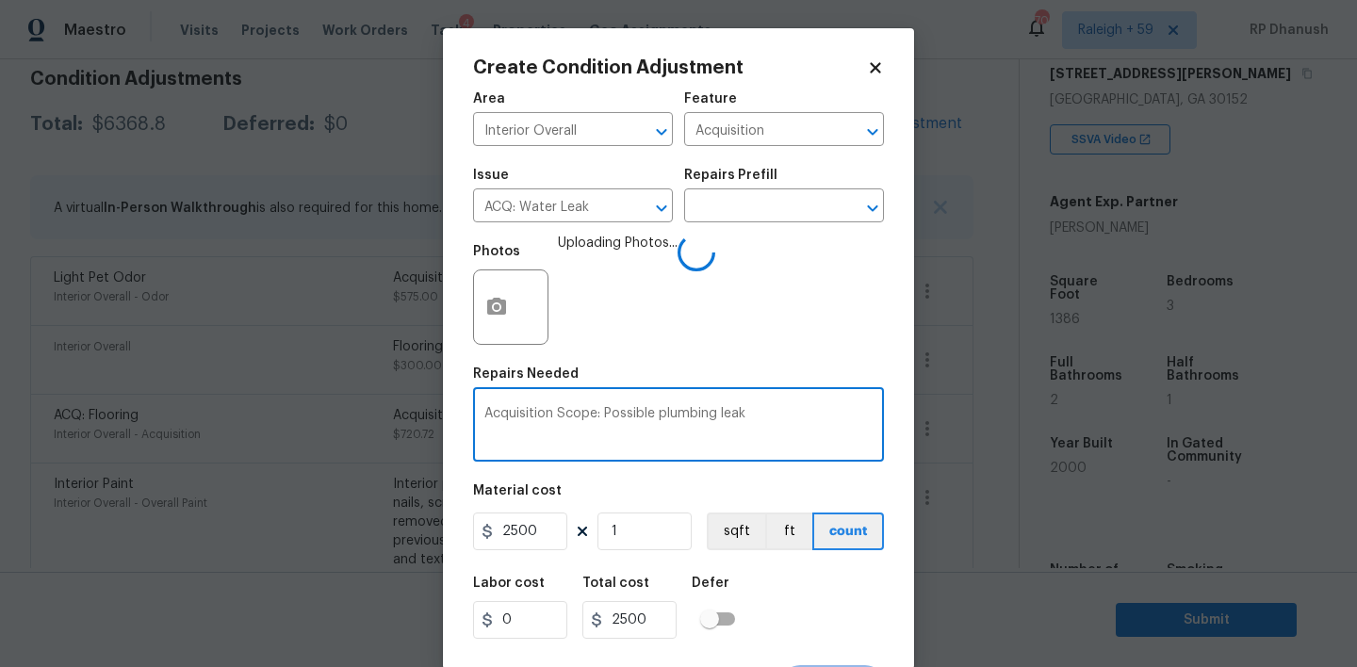
click at [685, 419] on textarea "Acquisition Scope: Possible plumbing leak" at bounding box center [678, 427] width 388 height 40
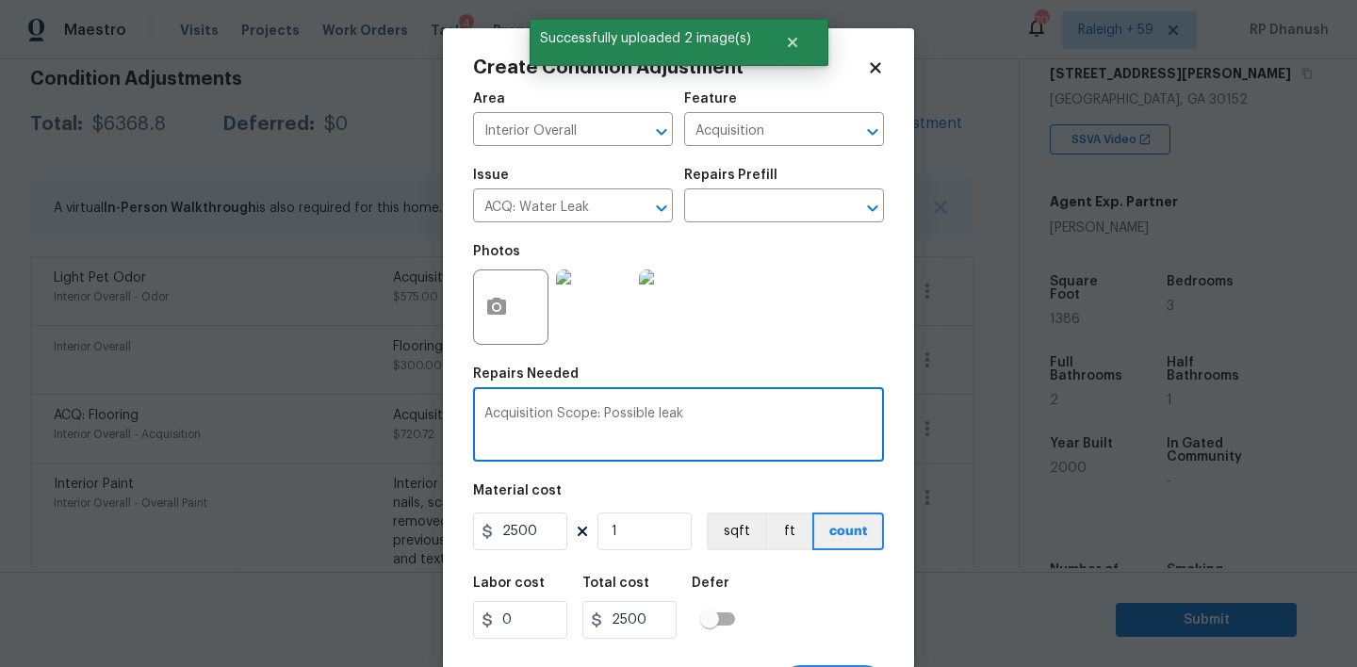
scroll to position [37, 0]
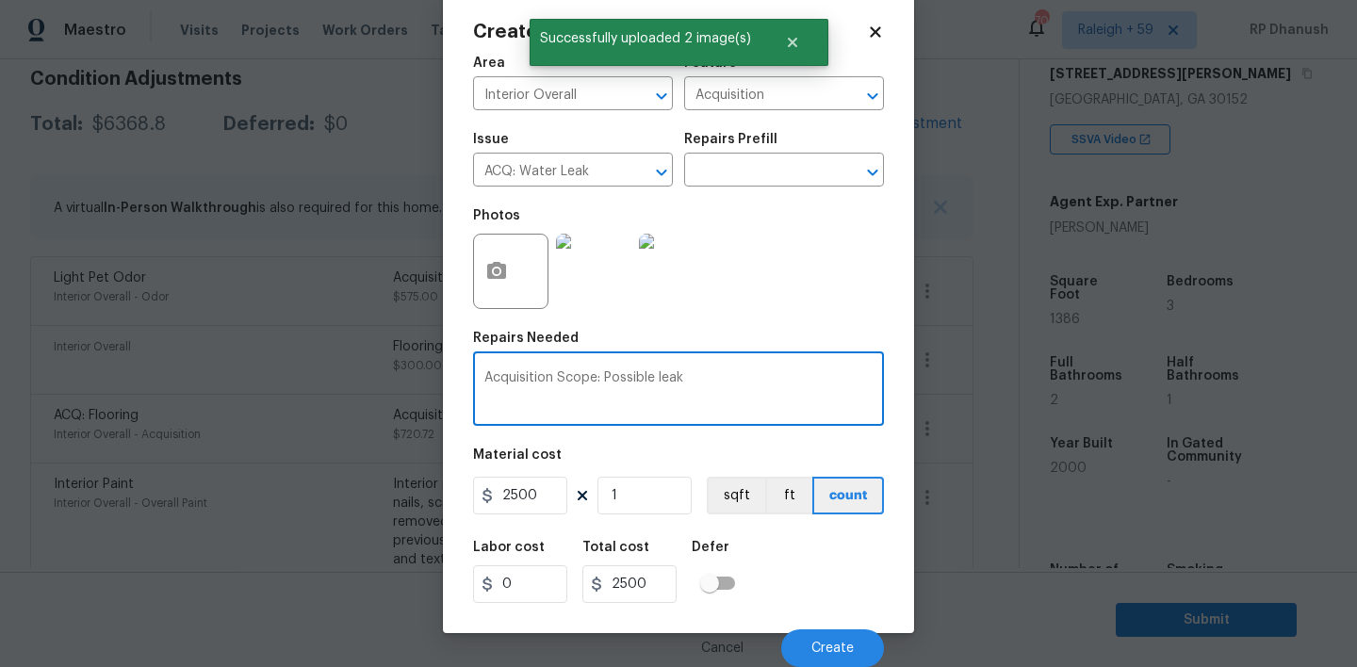
type textarea "Acquisition Scope: Possible leak"
click at [653, 491] on input "1" at bounding box center [644, 496] width 94 height 38
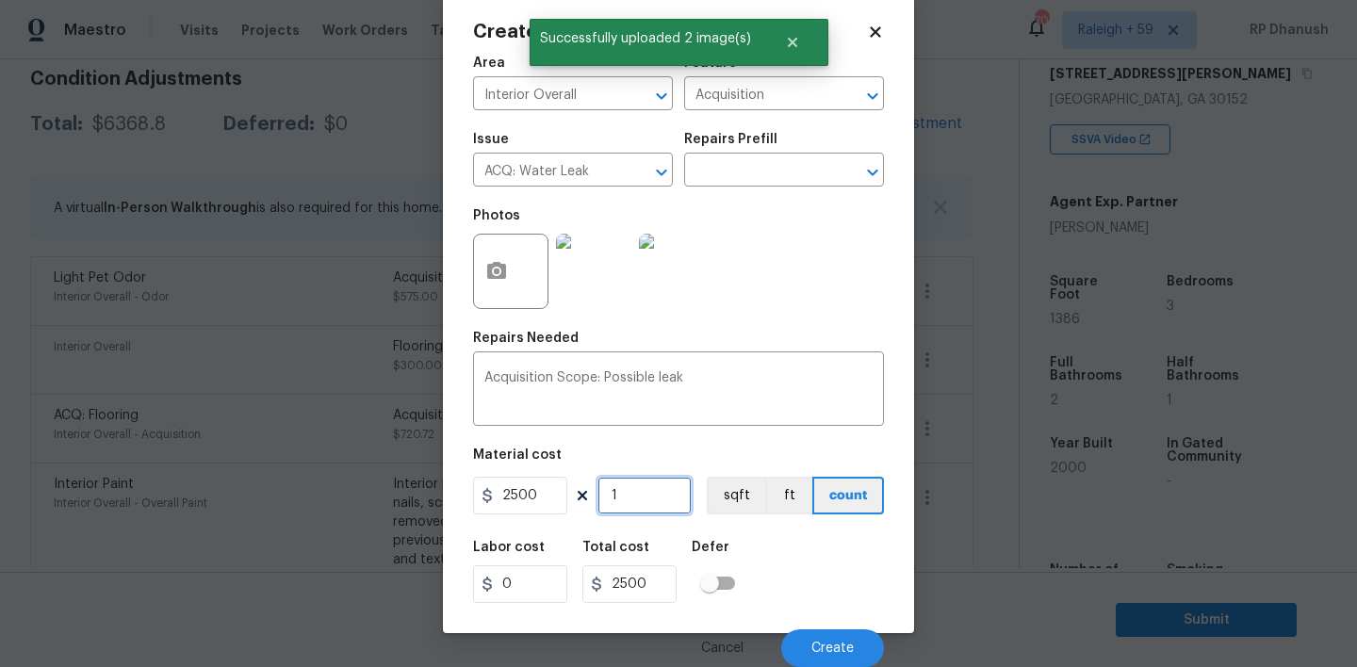
type input "0"
type input "1"
type input "2500"
click at [843, 642] on span "Create" at bounding box center [832, 649] width 42 height 14
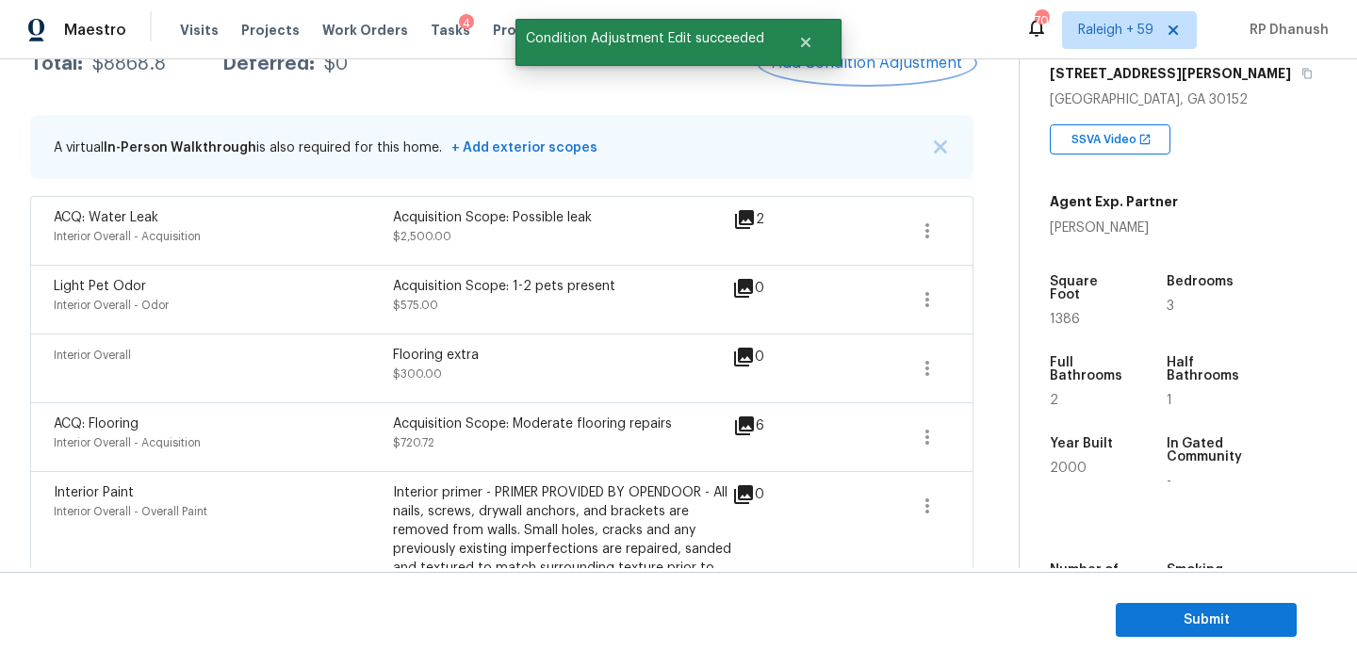
scroll to position [336, 0]
click at [870, 61] on span "Add Condition Adjustment" at bounding box center [867, 64] width 190 height 17
click at [277, 375] on body "Maestro Visits Projects Work Orders Tasks 4 Properties Geo Assignments 701 [GEO…" at bounding box center [678, 333] width 1357 height 667
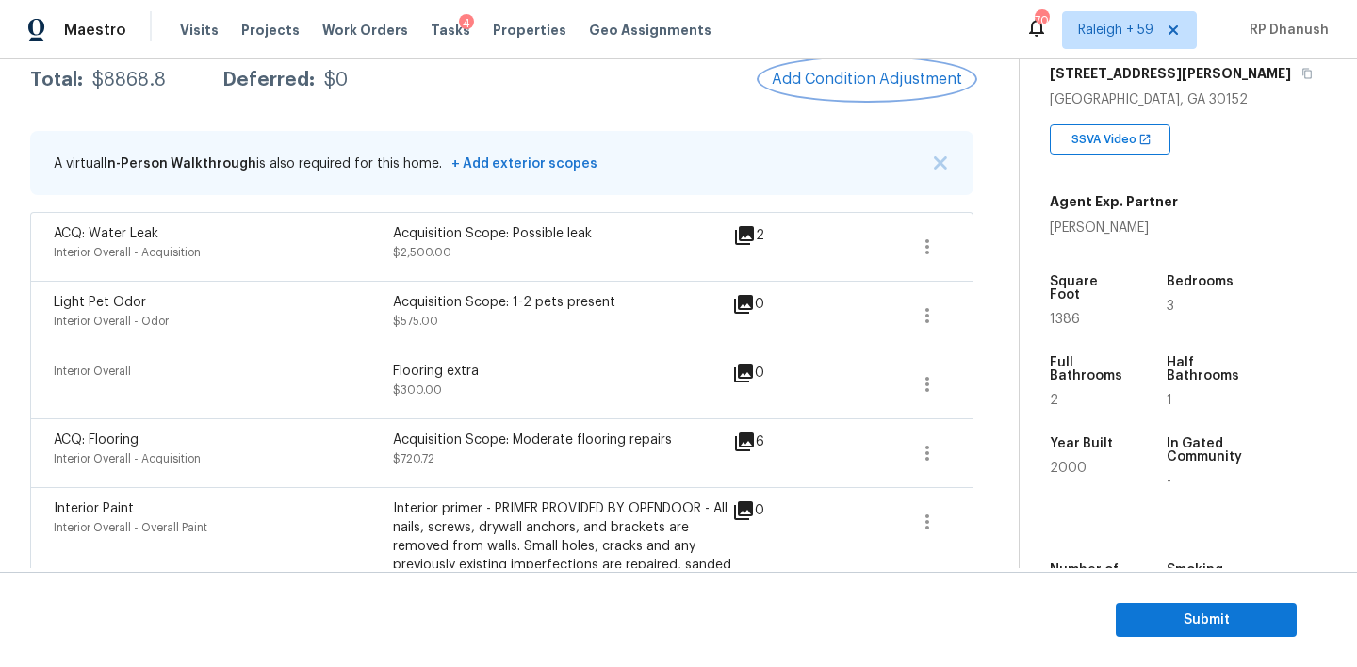
scroll to position [287, 0]
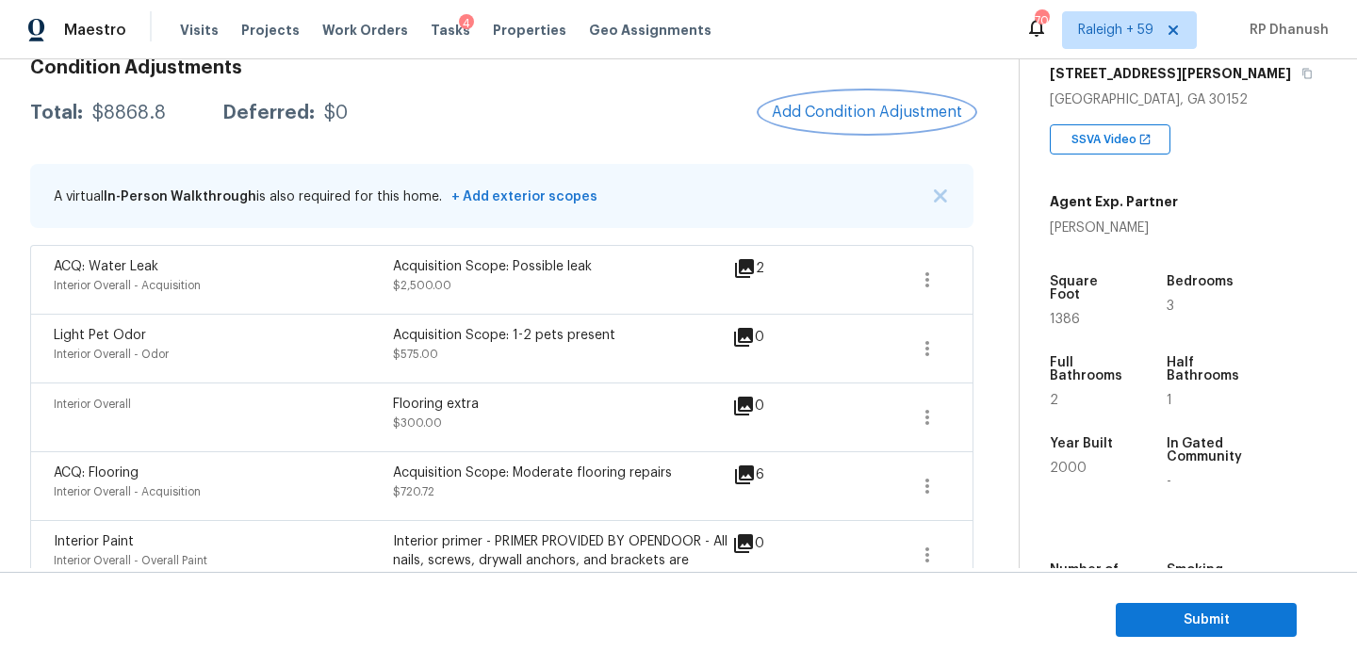
click at [858, 129] on button "Add Condition Adjustment" at bounding box center [867, 112] width 213 height 40
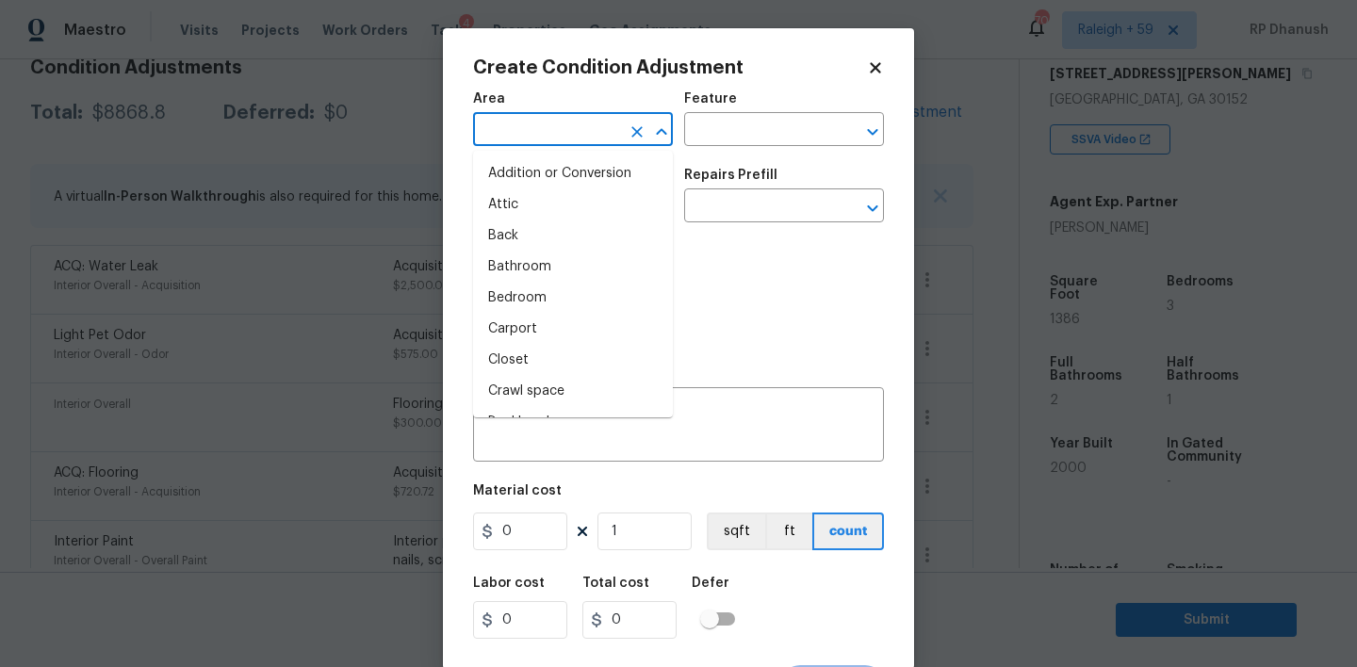
click at [512, 132] on input "text" at bounding box center [546, 131] width 147 height 29
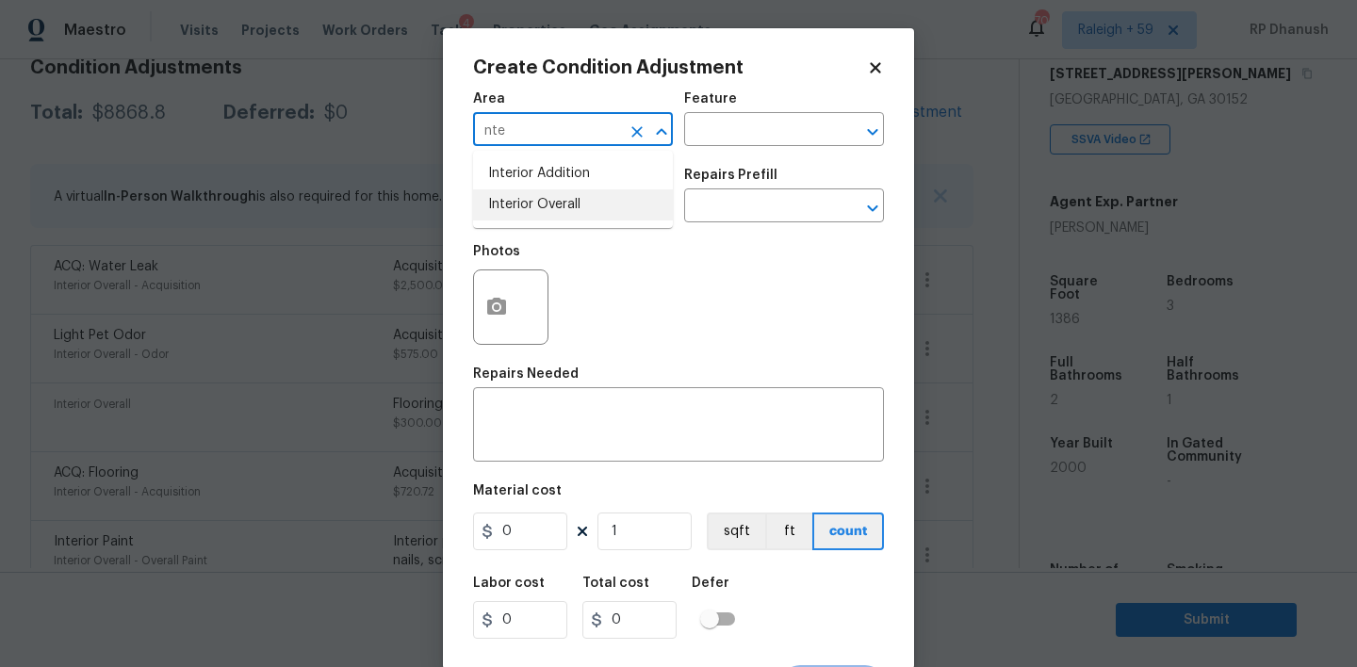
type input "ntex"
click at [532, 202] on li "Interior Overall" at bounding box center [573, 204] width 200 height 31
type input "Interior Overall"
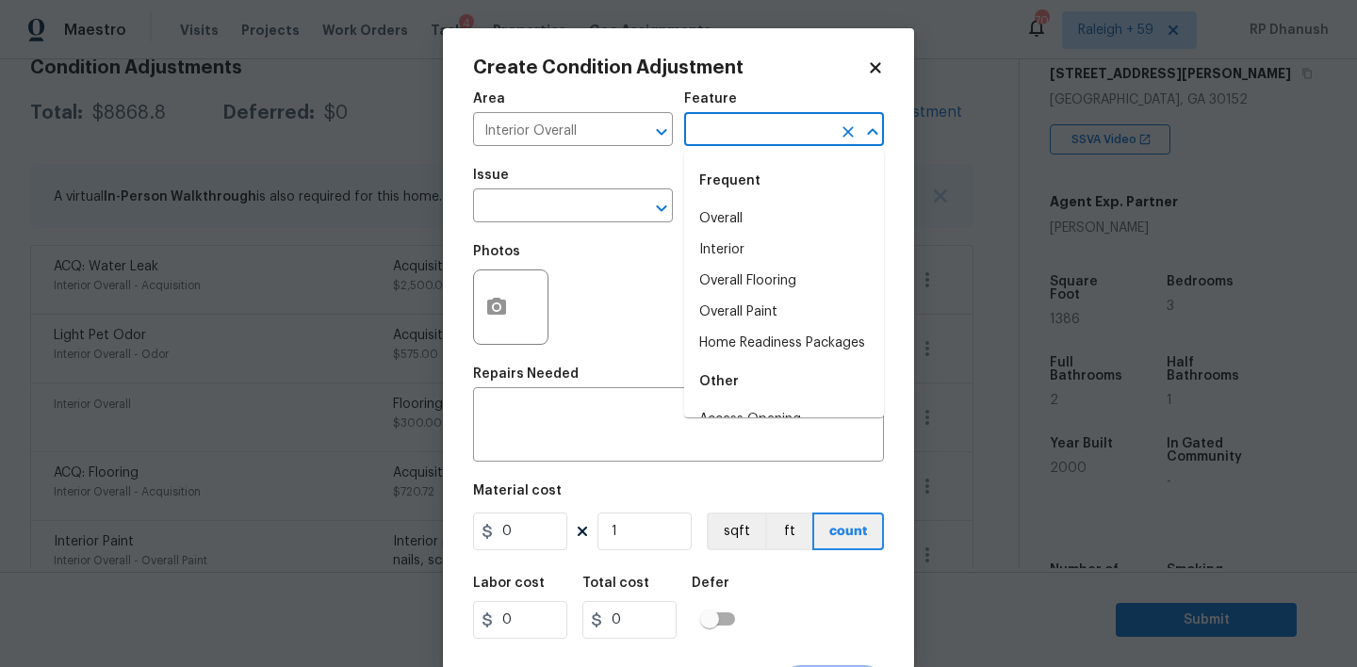
click at [697, 136] on input "text" at bounding box center [757, 131] width 147 height 29
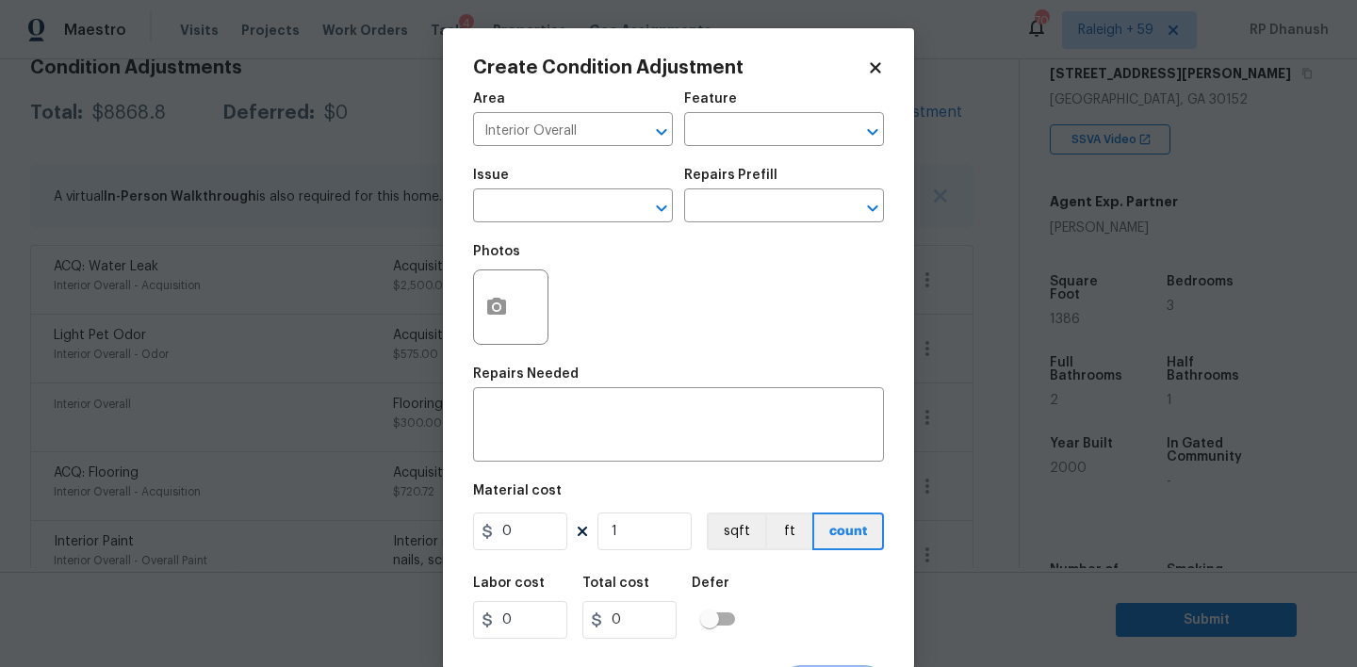
click at [592, 392] on div "Repairs Needed" at bounding box center [678, 380] width 411 height 25
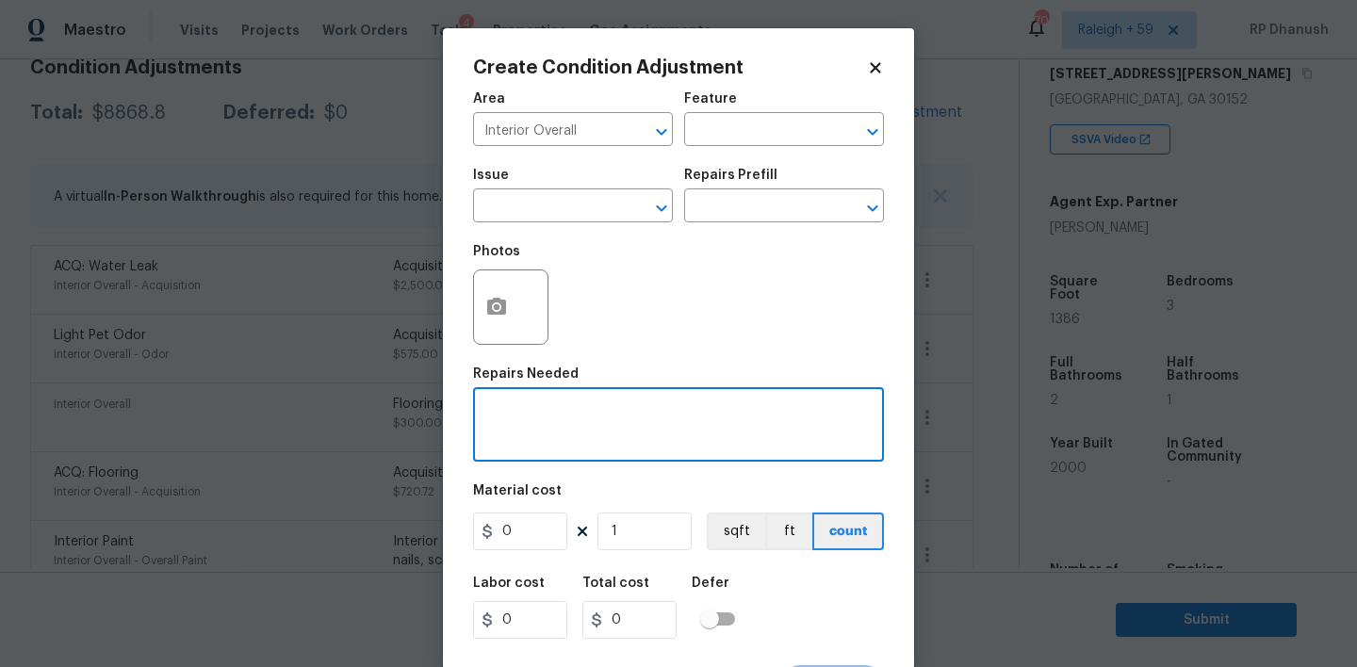
click at [577, 421] on textarea at bounding box center [678, 427] width 388 height 40
type textarea "All bathroom initial cleaning."
click at [551, 536] on input "0" at bounding box center [520, 532] width 94 height 38
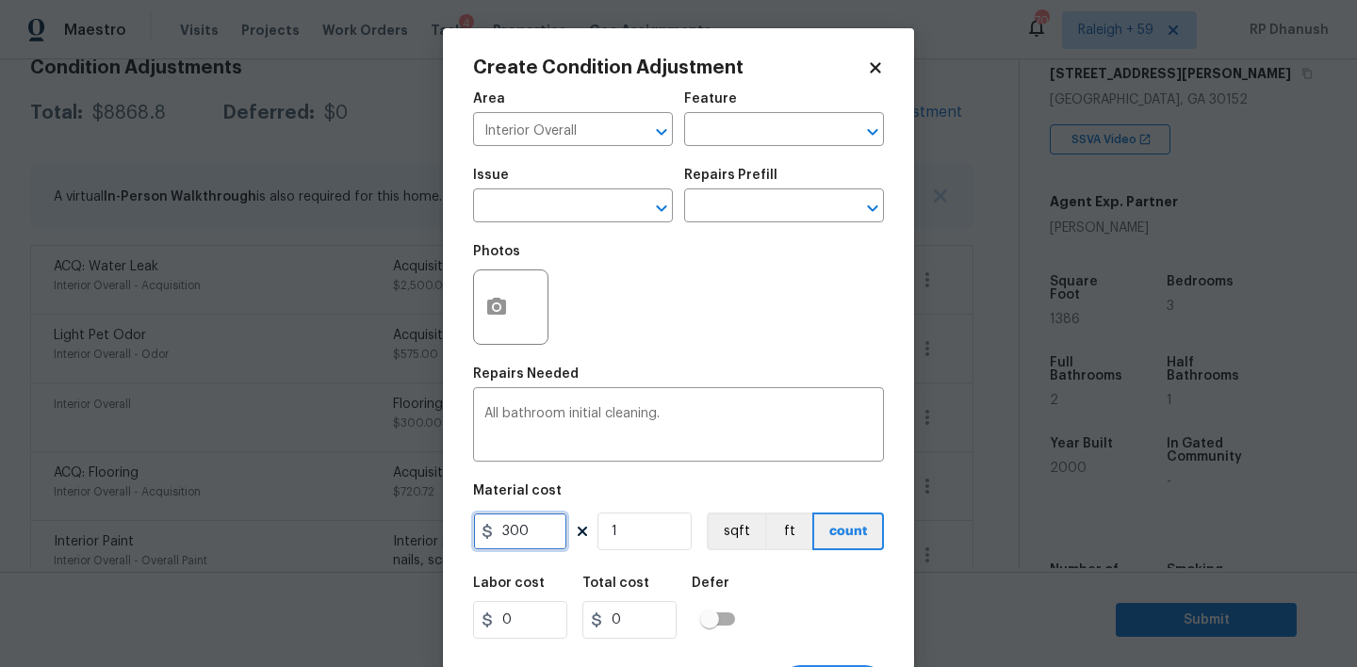
type input "300"
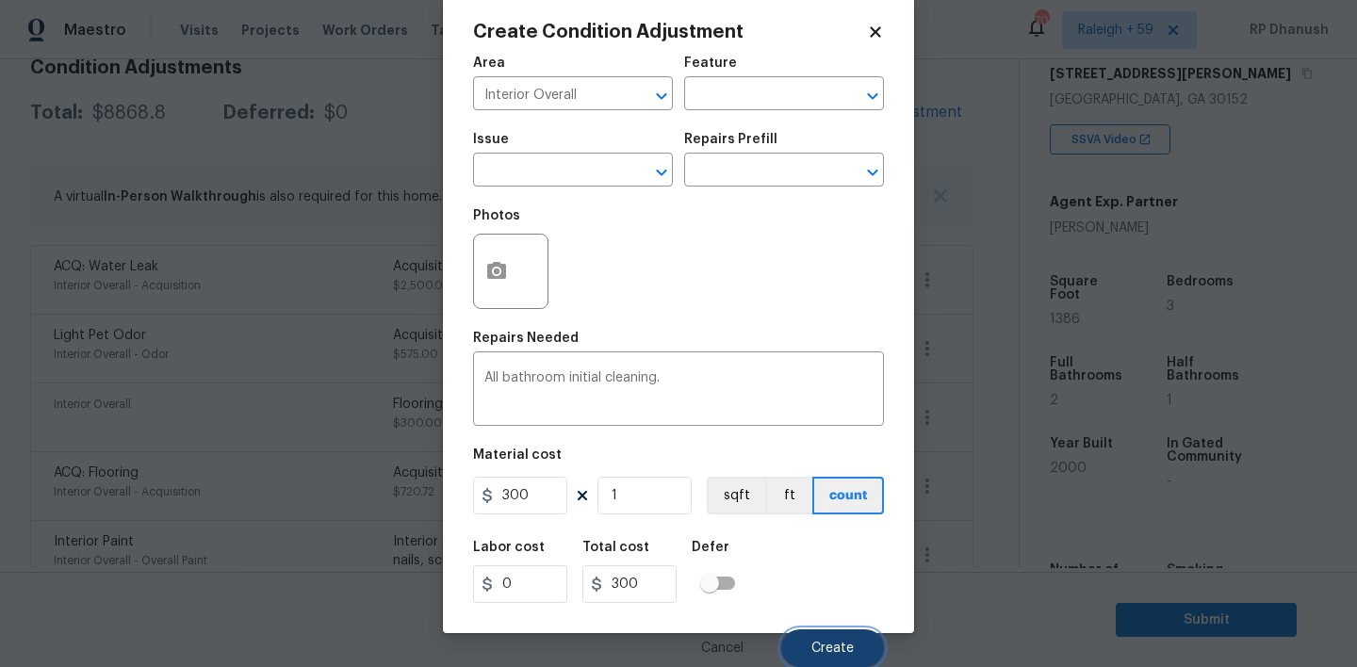
click at [870, 645] on button "Create" at bounding box center [832, 649] width 103 height 38
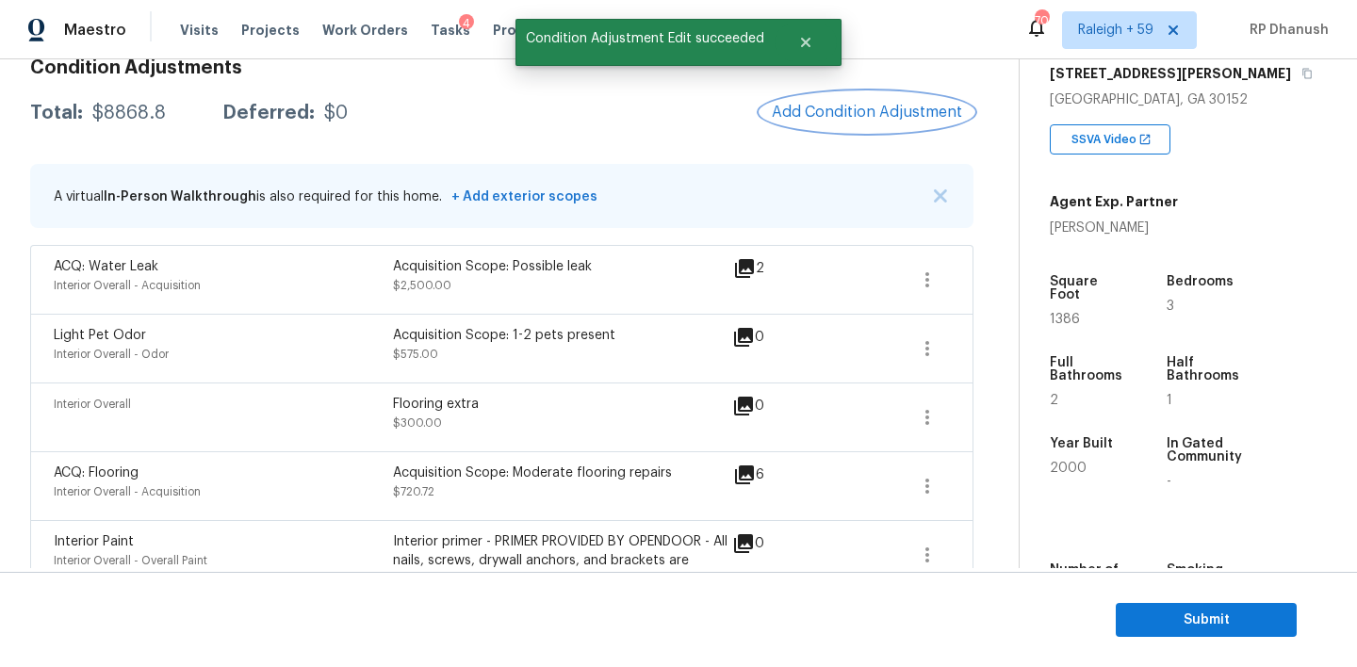
scroll to position [0, 0]
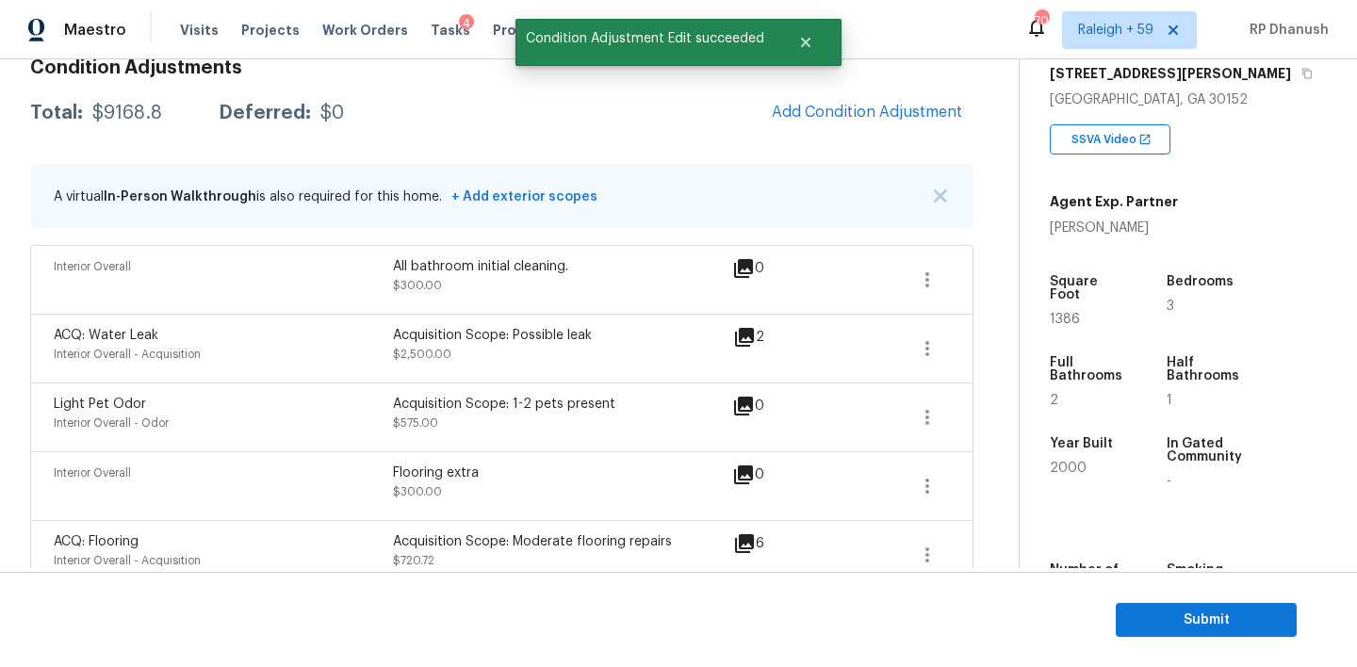
click at [144, 114] on div "$9168.8" at bounding box center [127, 113] width 70 height 19
copy div "$9168.8"
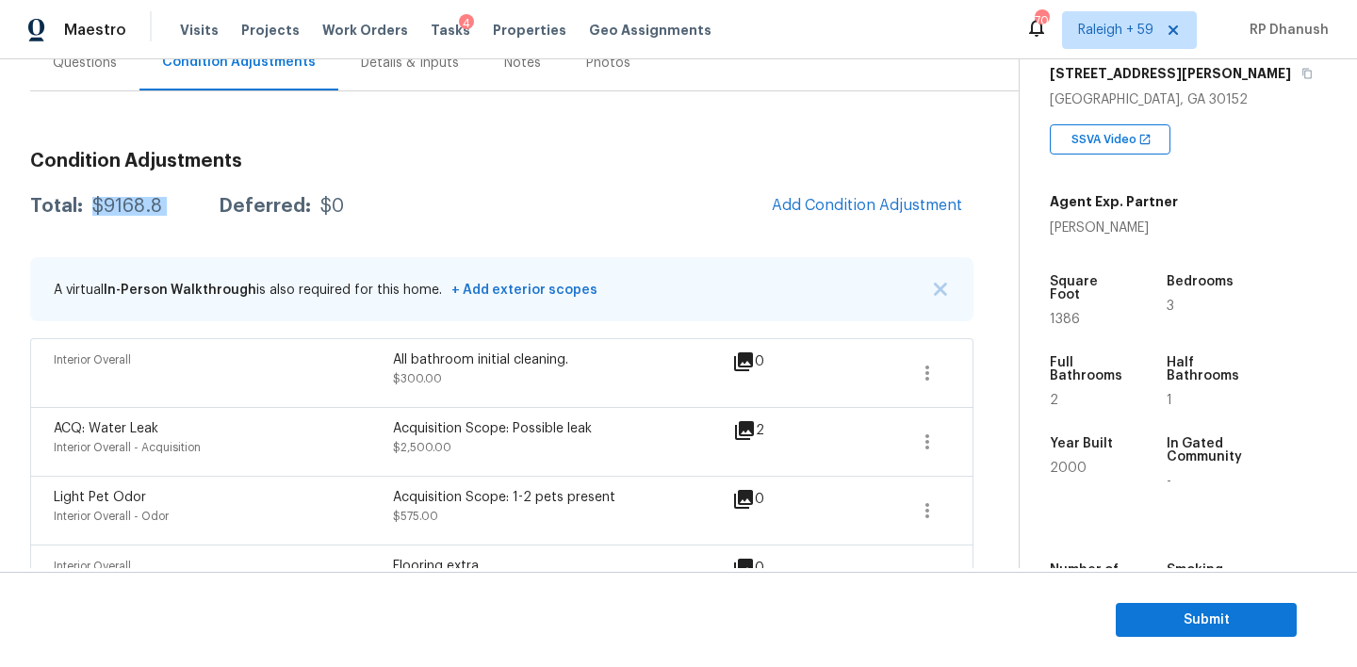
scroll to position [112, 0]
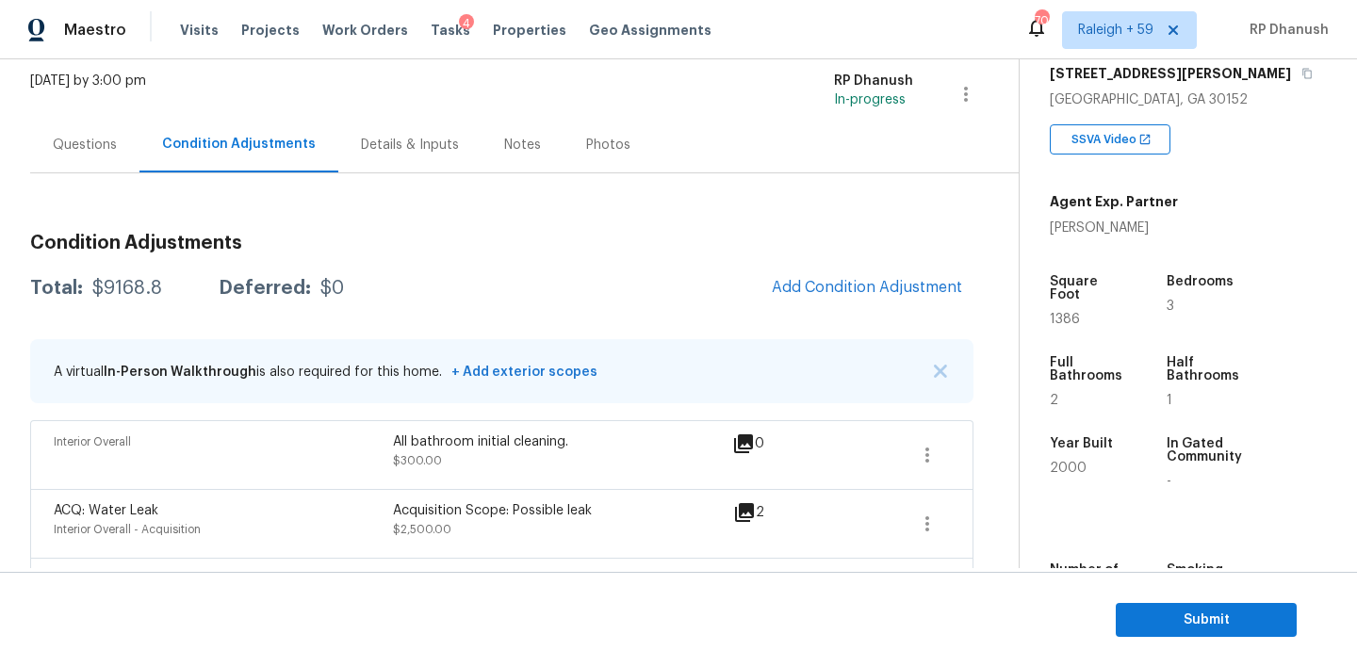
click at [89, 132] on div "Questions" at bounding box center [84, 145] width 109 height 56
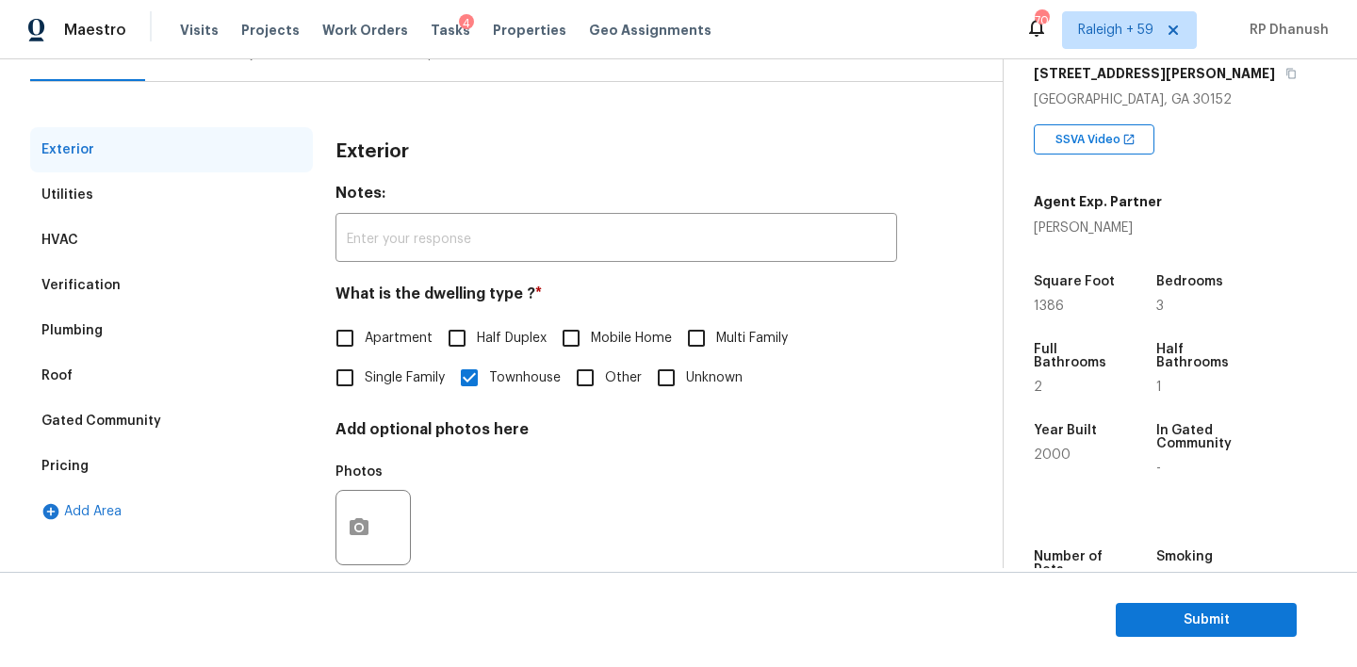
scroll to position [240, 0]
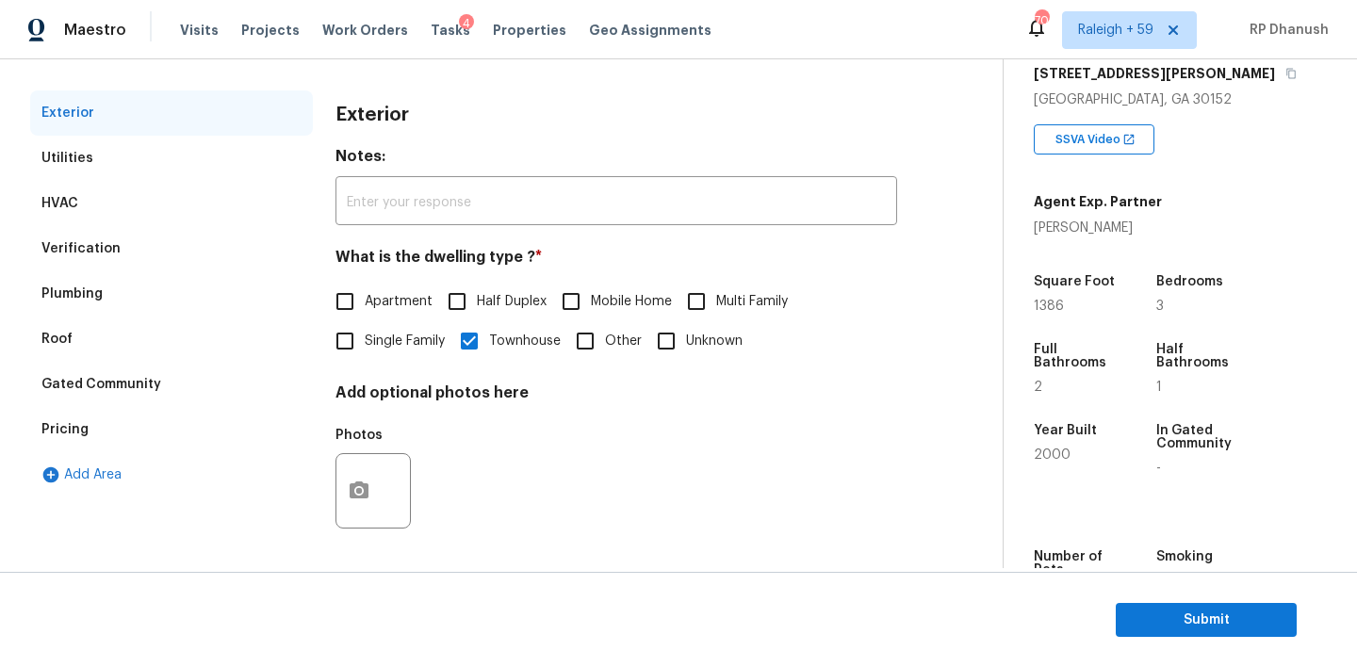
click at [48, 429] on div "Pricing" at bounding box center [64, 429] width 47 height 19
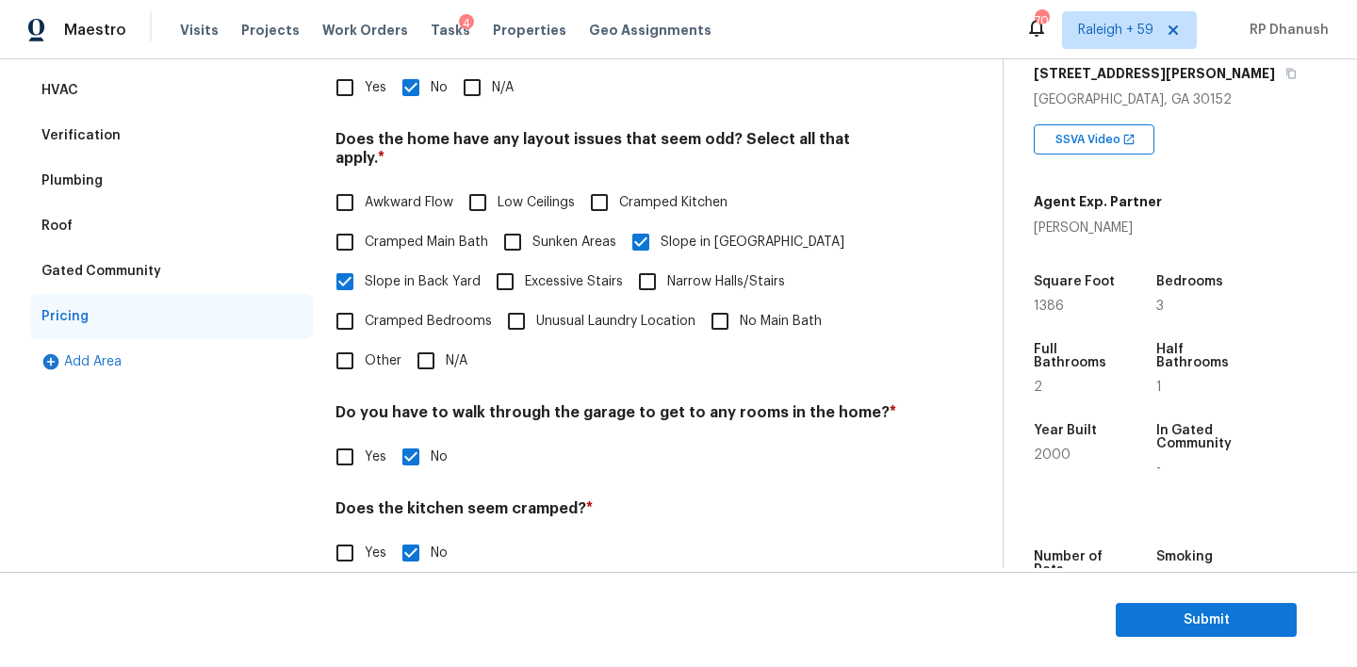
scroll to position [301, 0]
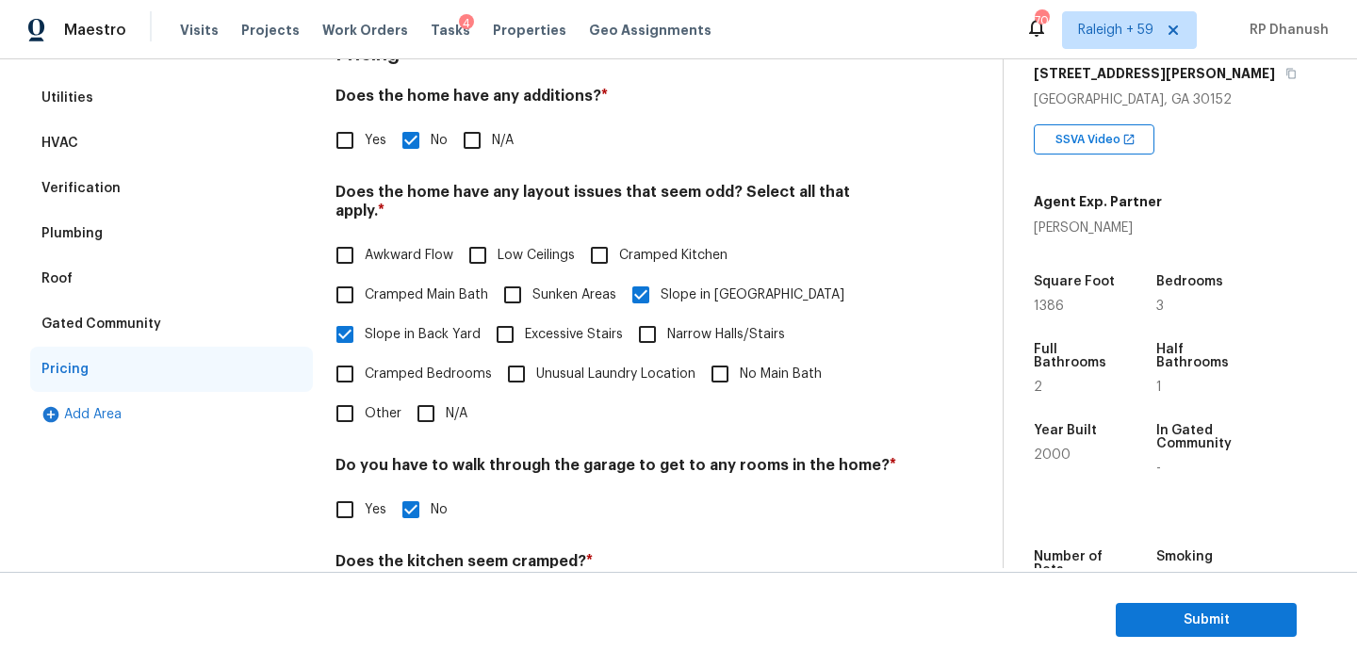
click at [151, 201] on div "Verification" at bounding box center [171, 188] width 283 height 45
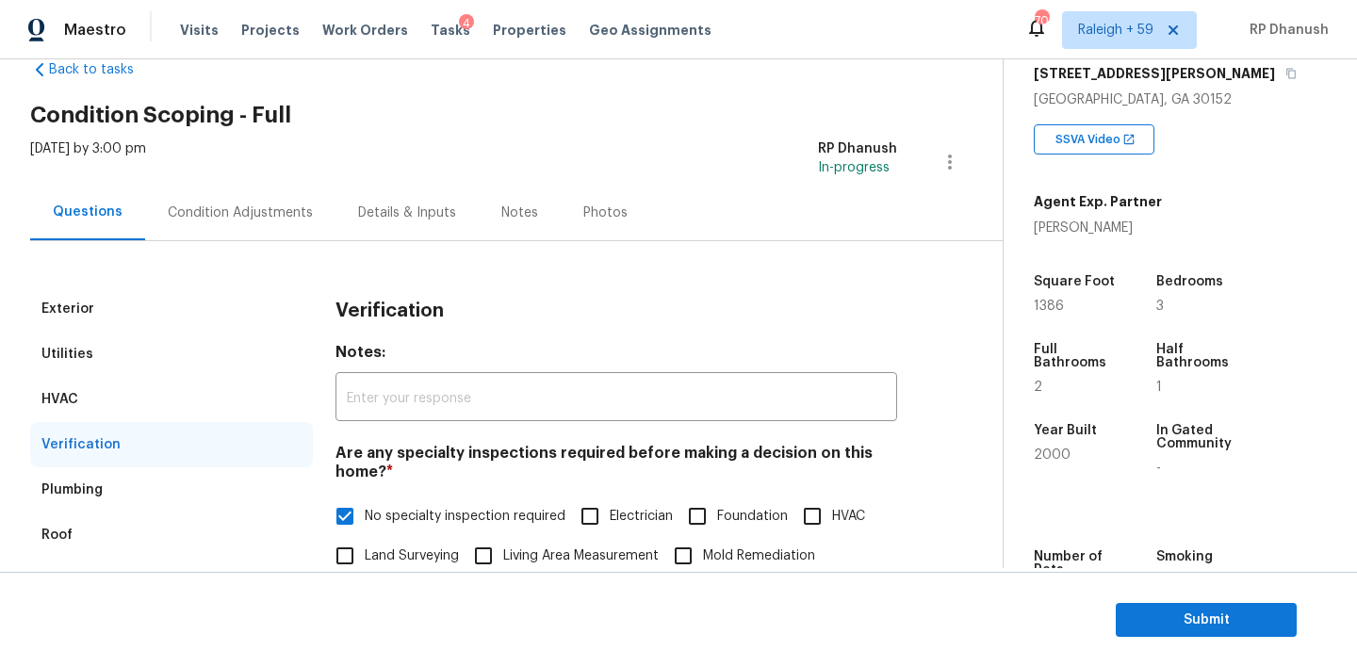
scroll to position [23, 0]
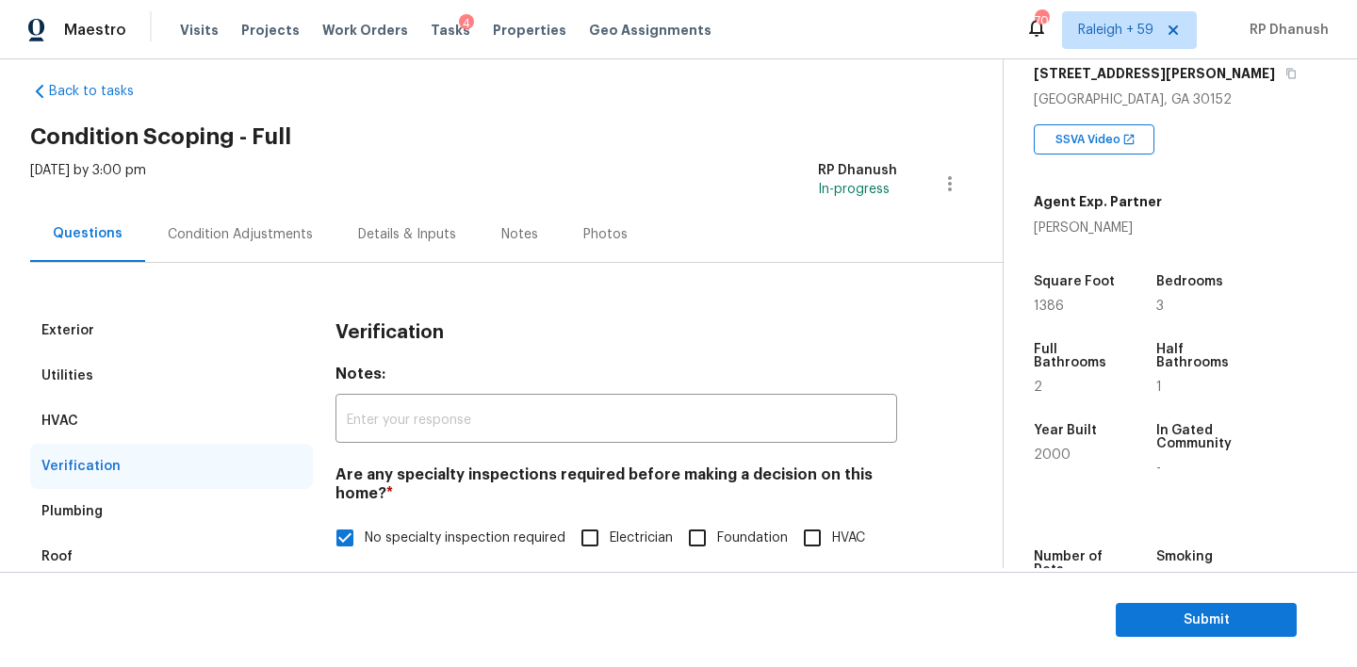
click at [245, 214] on div "Condition Adjustments" at bounding box center [240, 234] width 190 height 56
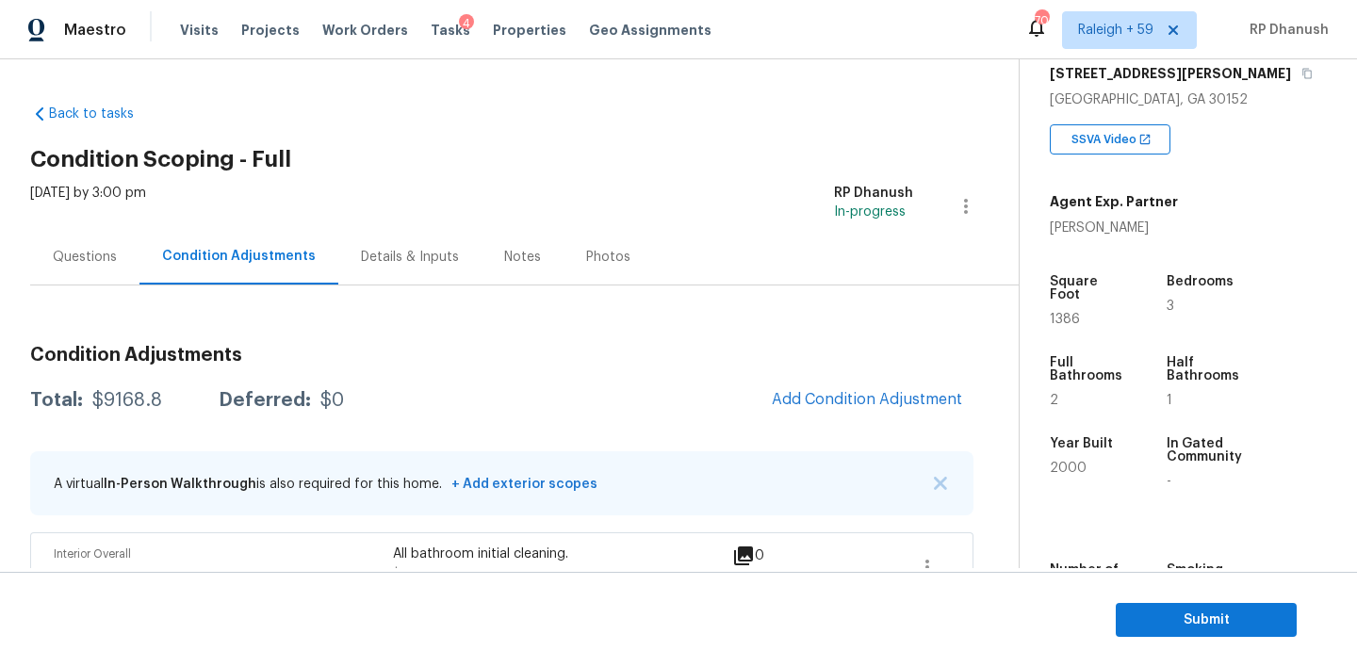
click at [120, 247] on div "Questions" at bounding box center [84, 257] width 109 height 56
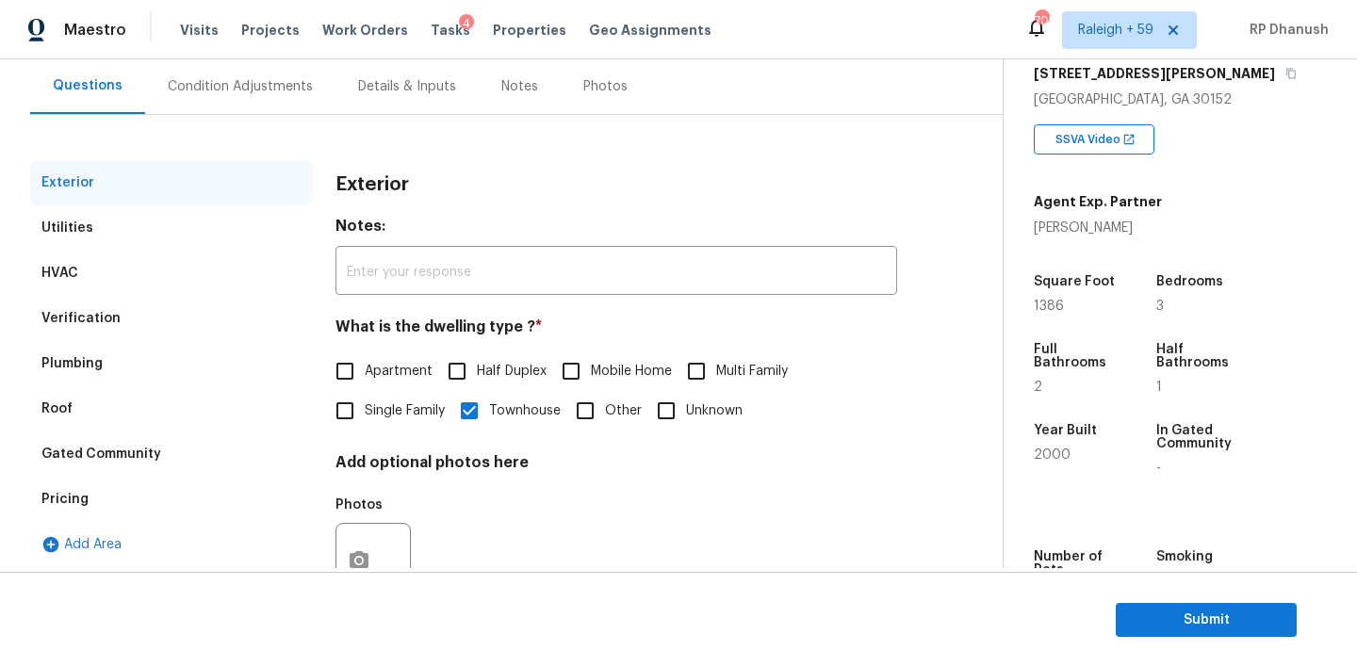
click at [108, 507] on div "Pricing" at bounding box center [171, 499] width 283 height 45
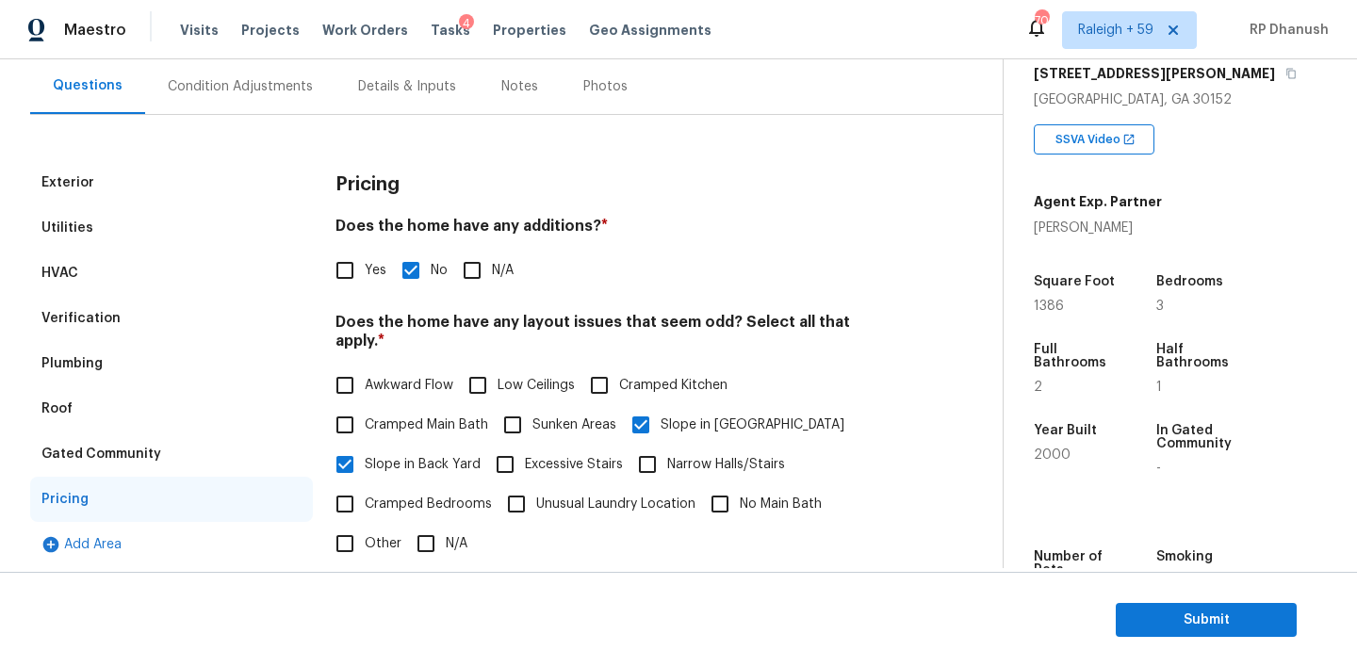
scroll to position [464, 0]
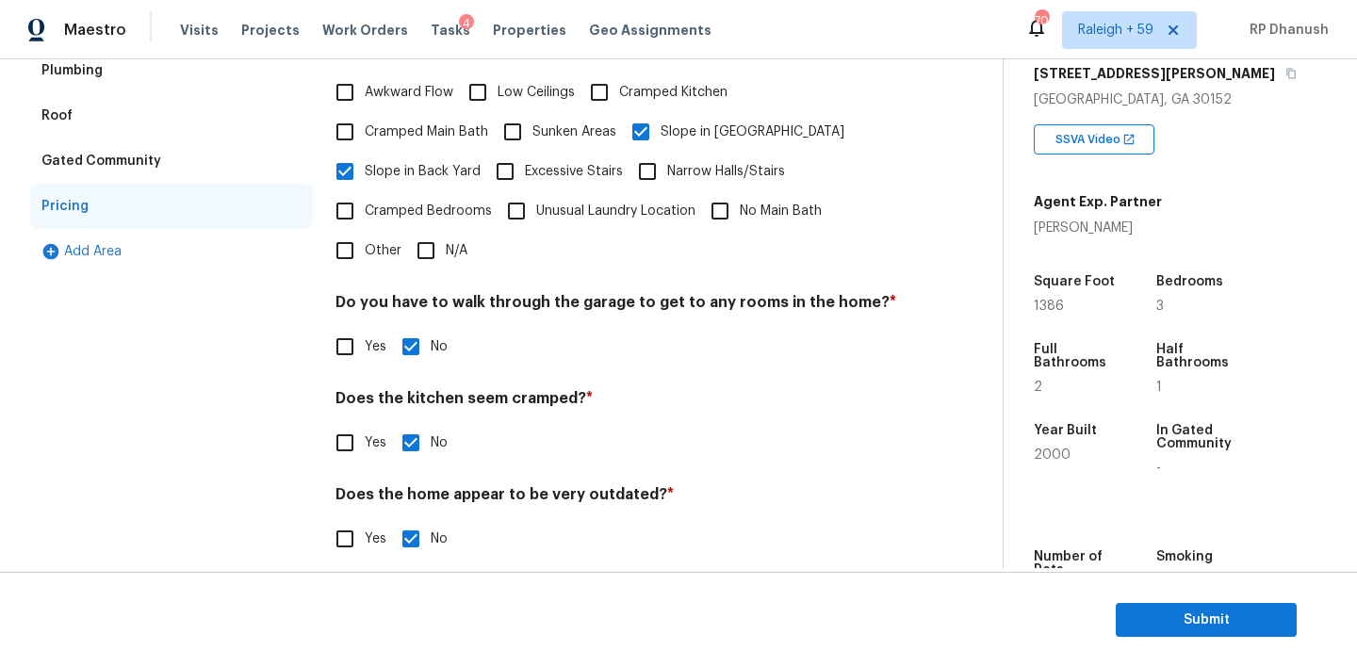
click at [368, 241] on span "Other" at bounding box center [383, 251] width 37 height 20
click at [365, 238] on input "Other" at bounding box center [345, 251] width 40 height 40
checkbox input "true"
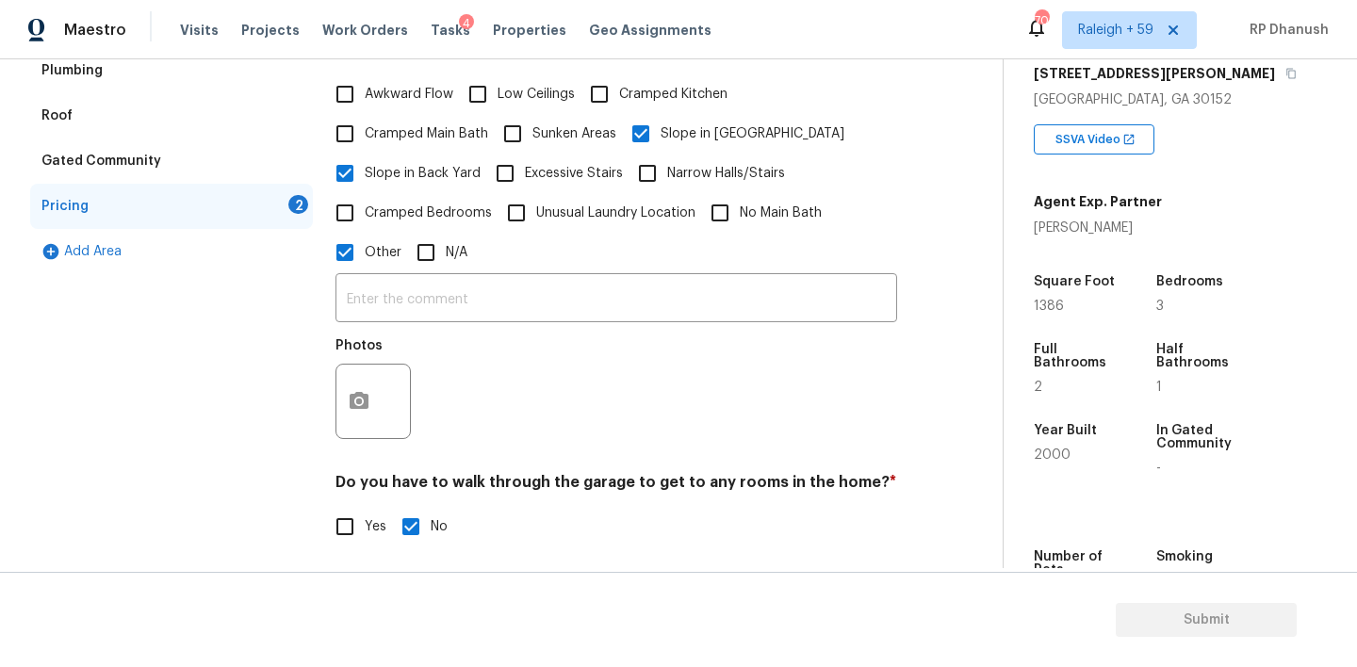
click at [368, 289] on input "text" at bounding box center [617, 300] width 562 height 44
click at [336, 363] on button "button" at bounding box center [358, 400] width 45 height 74
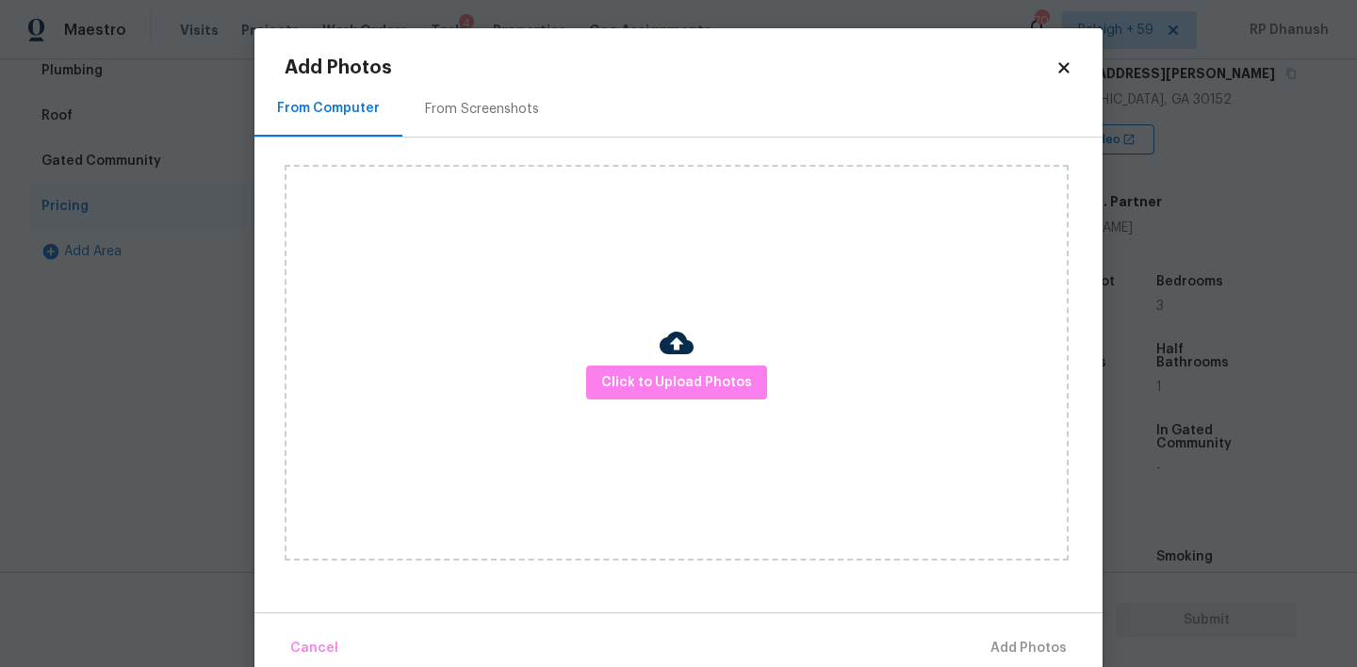
click at [164, 302] on body "Maestro Visits Projects Work Orders Tasks 4 Properties Geo Assignments 701 [GEO…" at bounding box center [678, 333] width 1357 height 667
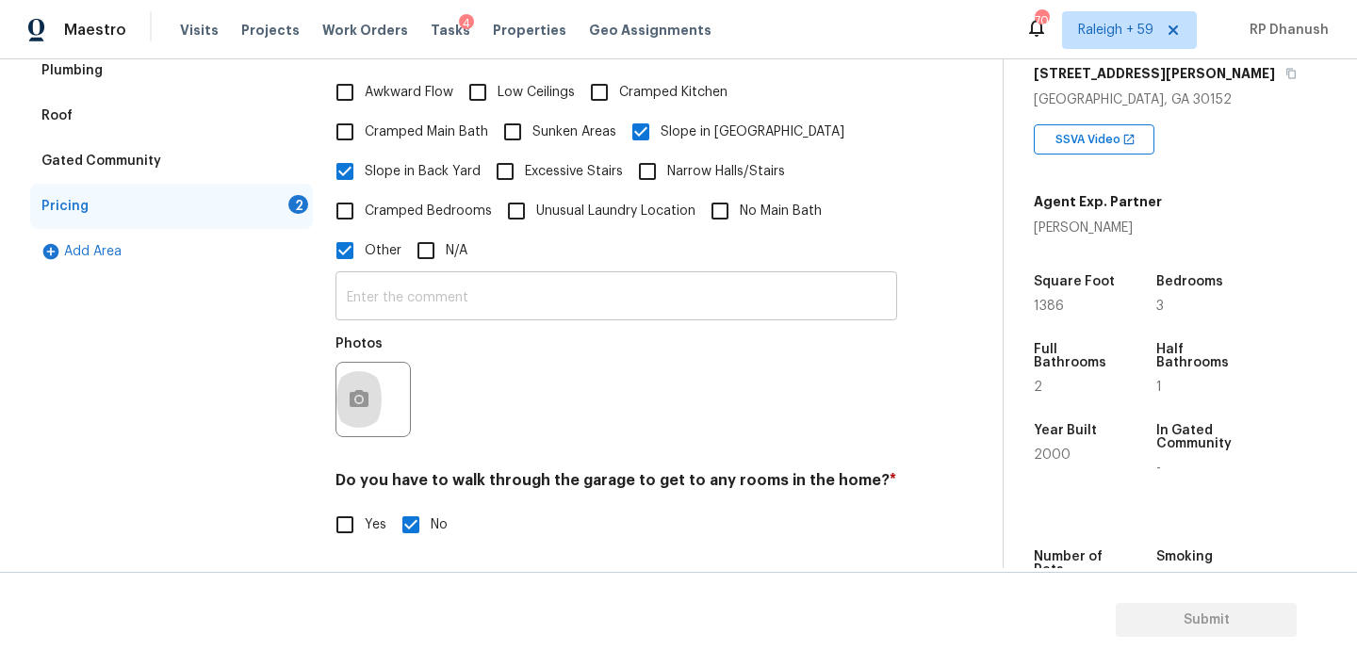
click at [452, 285] on input "text" at bounding box center [617, 298] width 562 height 44
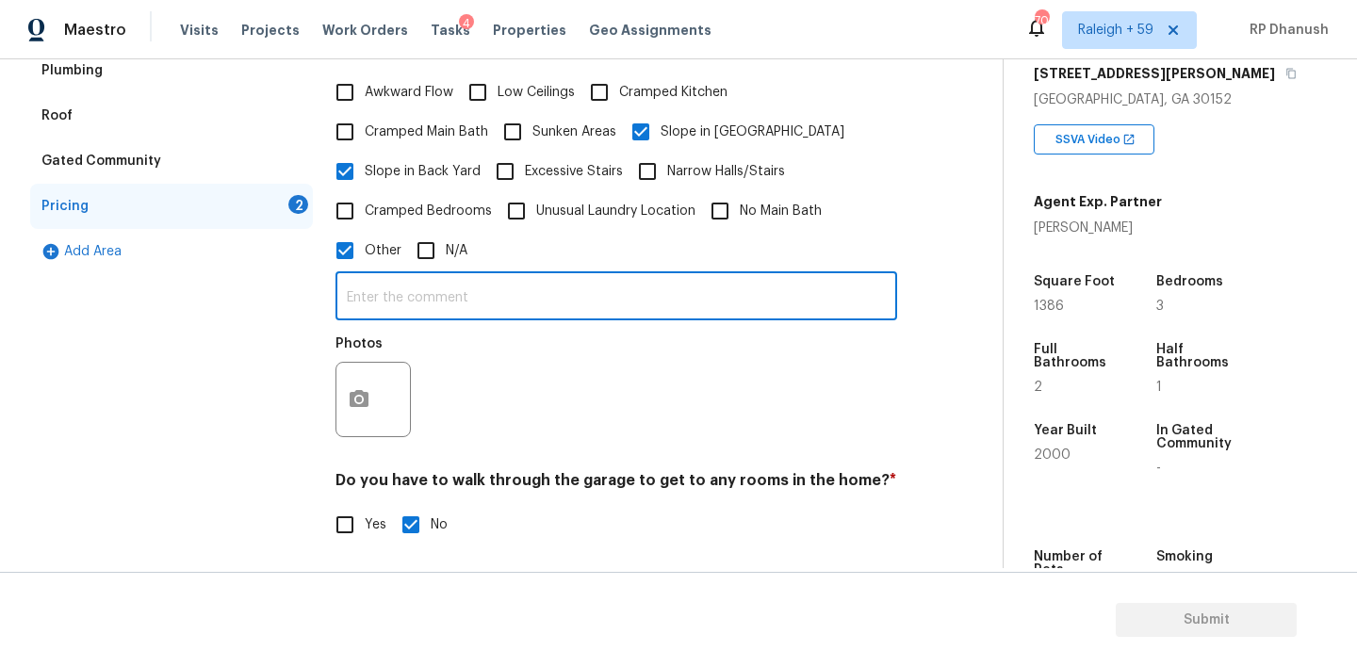
type input "t"
click at [452, 285] on input "The property has" at bounding box center [617, 298] width 562 height 44
type input "The property is located near a lake."
click at [368, 368] on div at bounding box center [373, 399] width 75 height 75
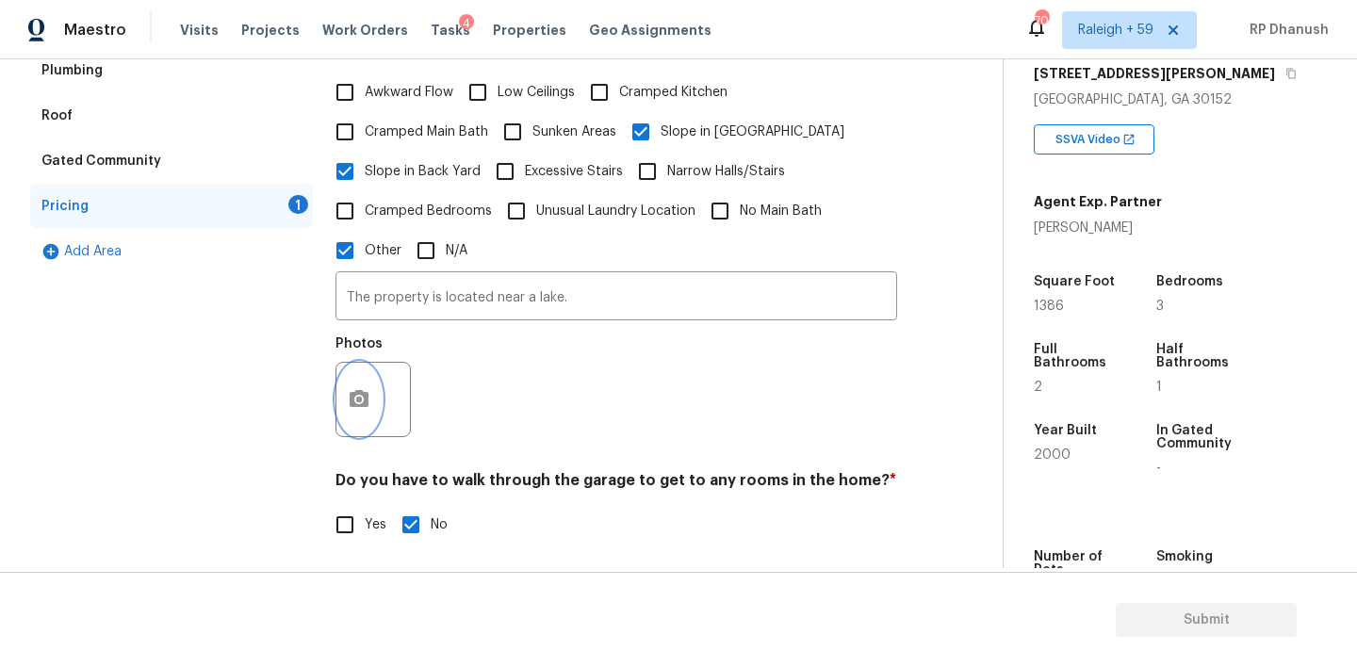
click at [368, 388] on icon "button" at bounding box center [359, 399] width 23 height 23
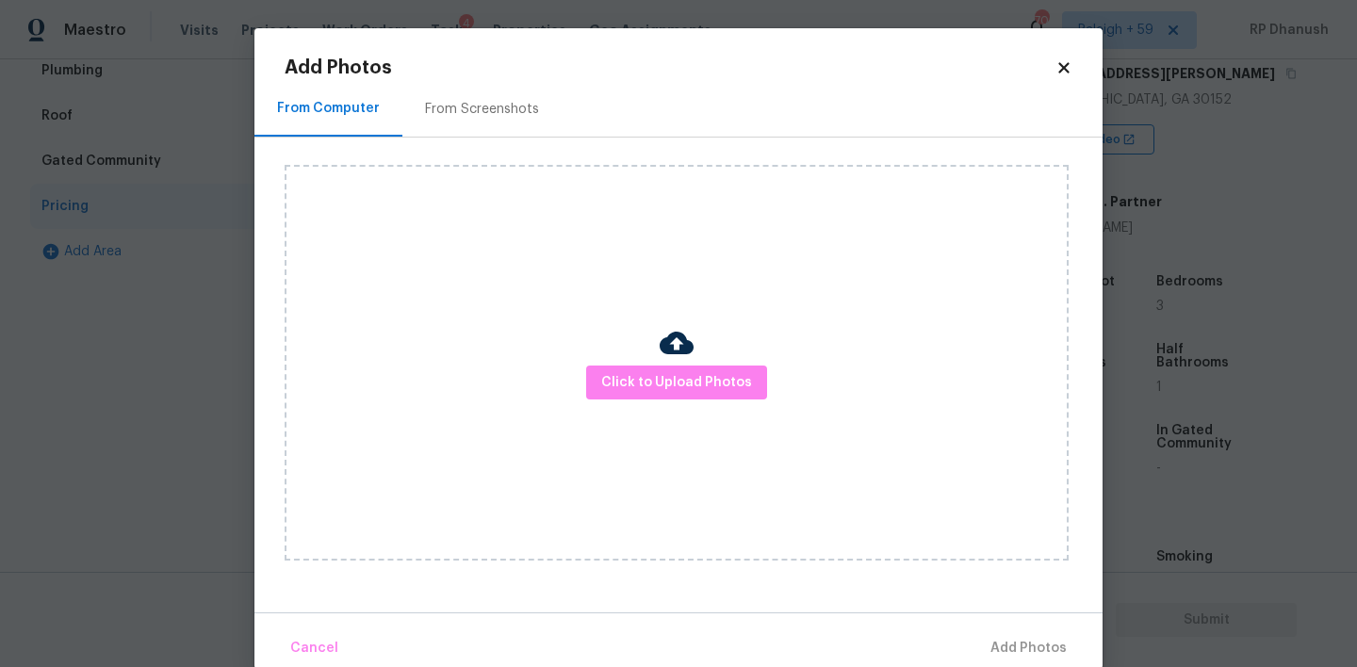
click at [448, 96] on div "From Screenshots" at bounding box center [481, 109] width 159 height 56
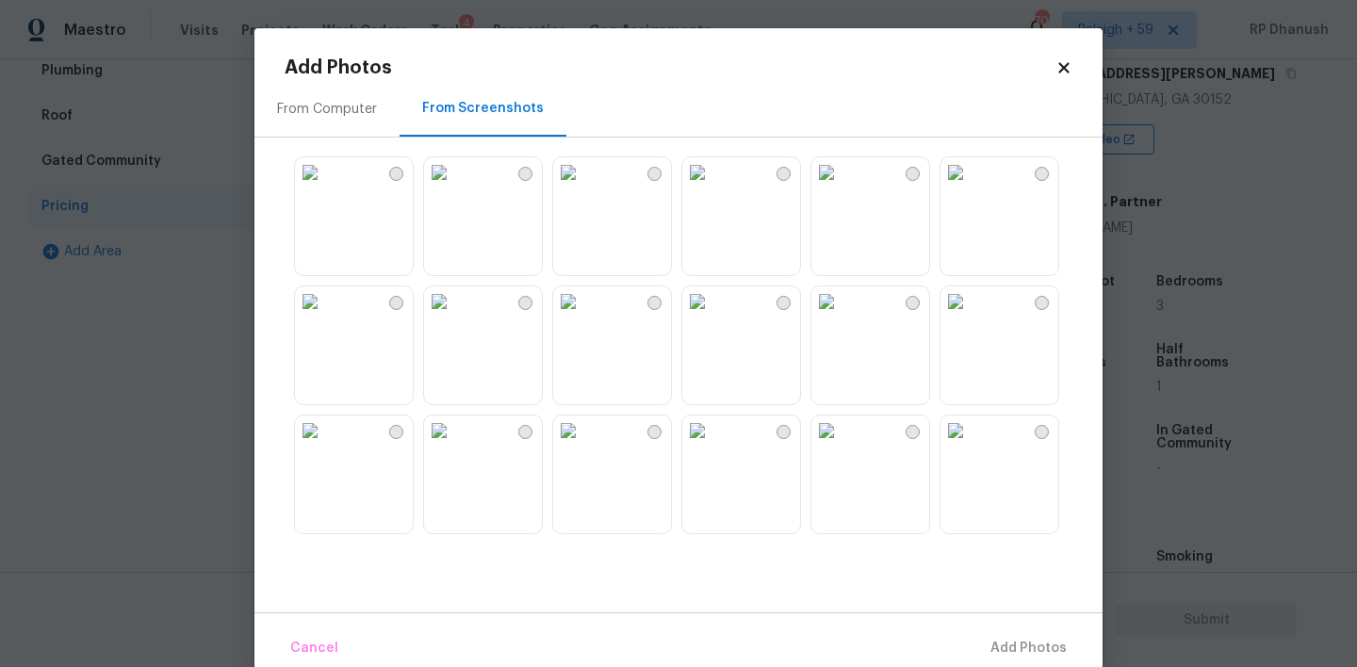
scroll to position [168, 0]
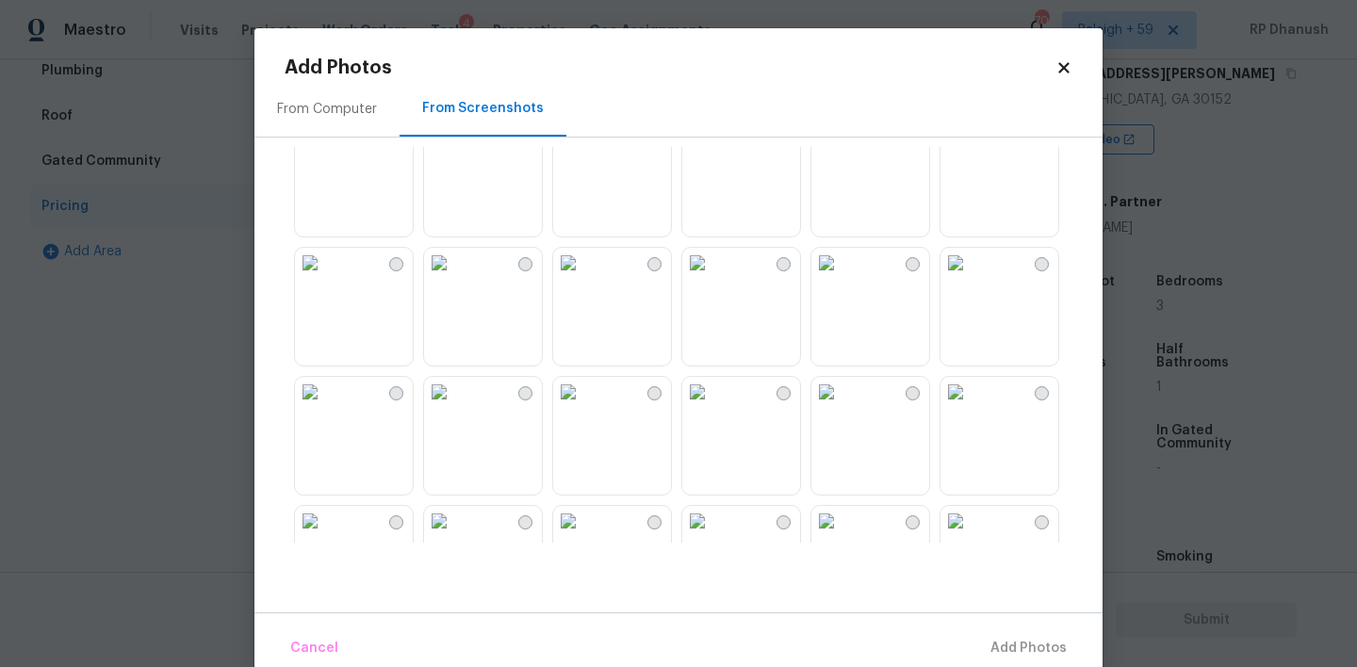
click at [583, 278] on img at bounding box center [568, 263] width 30 height 30
click at [985, 651] on span "Add 1 Photo(s)" at bounding box center [1020, 649] width 93 height 24
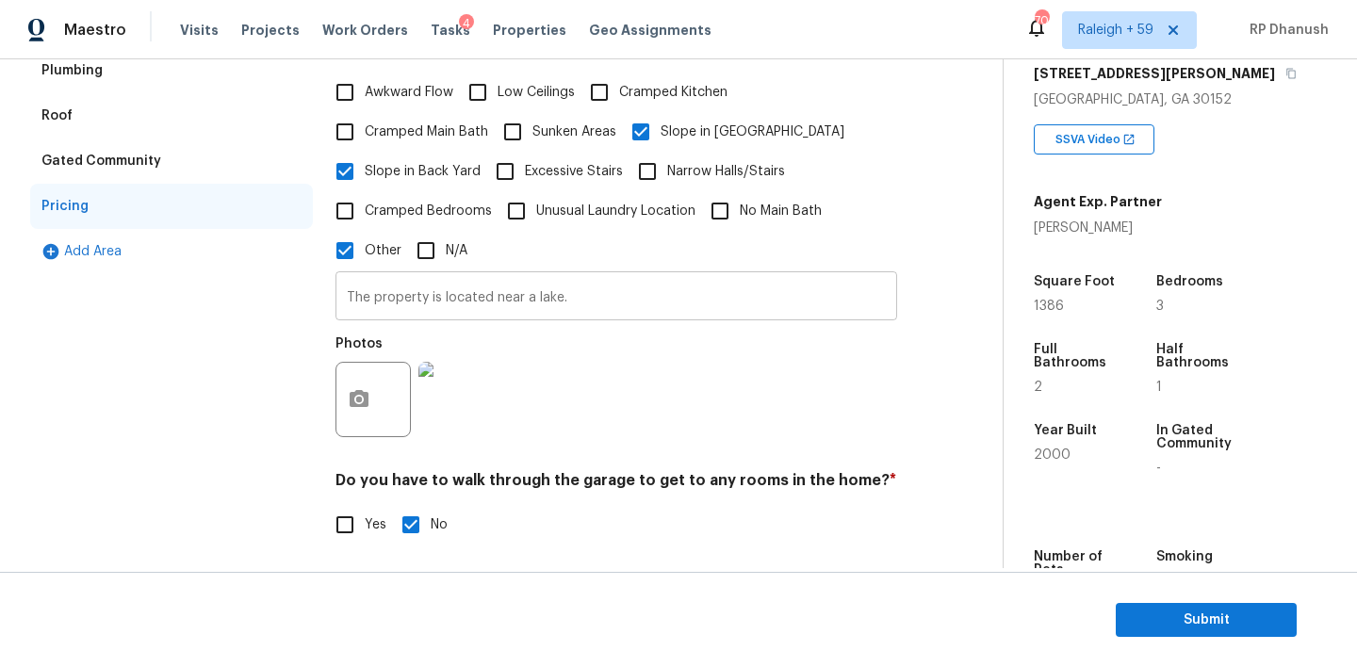
click at [581, 289] on input "The property is located near a lake." at bounding box center [617, 298] width 562 height 44
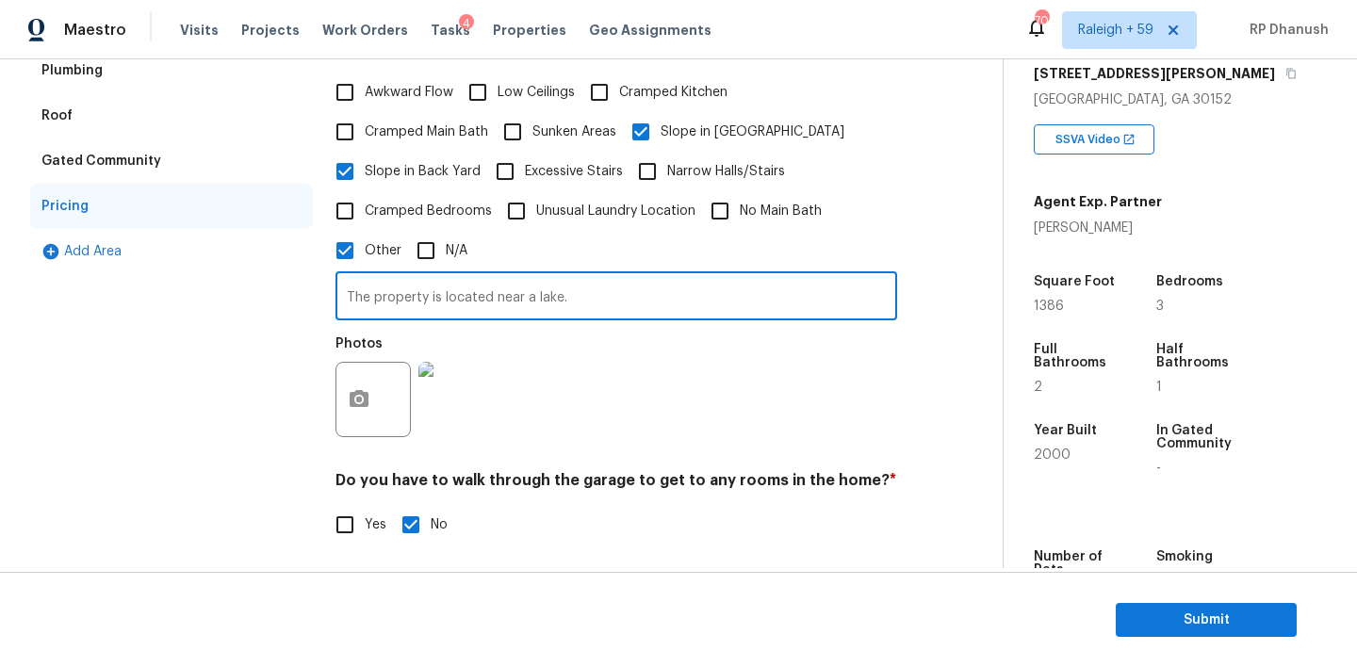
click at [581, 289] on input "The property is located near a lake." at bounding box center [617, 298] width 562 height 44
click at [1241, 598] on section "Submit" at bounding box center [678, 620] width 1357 height 96
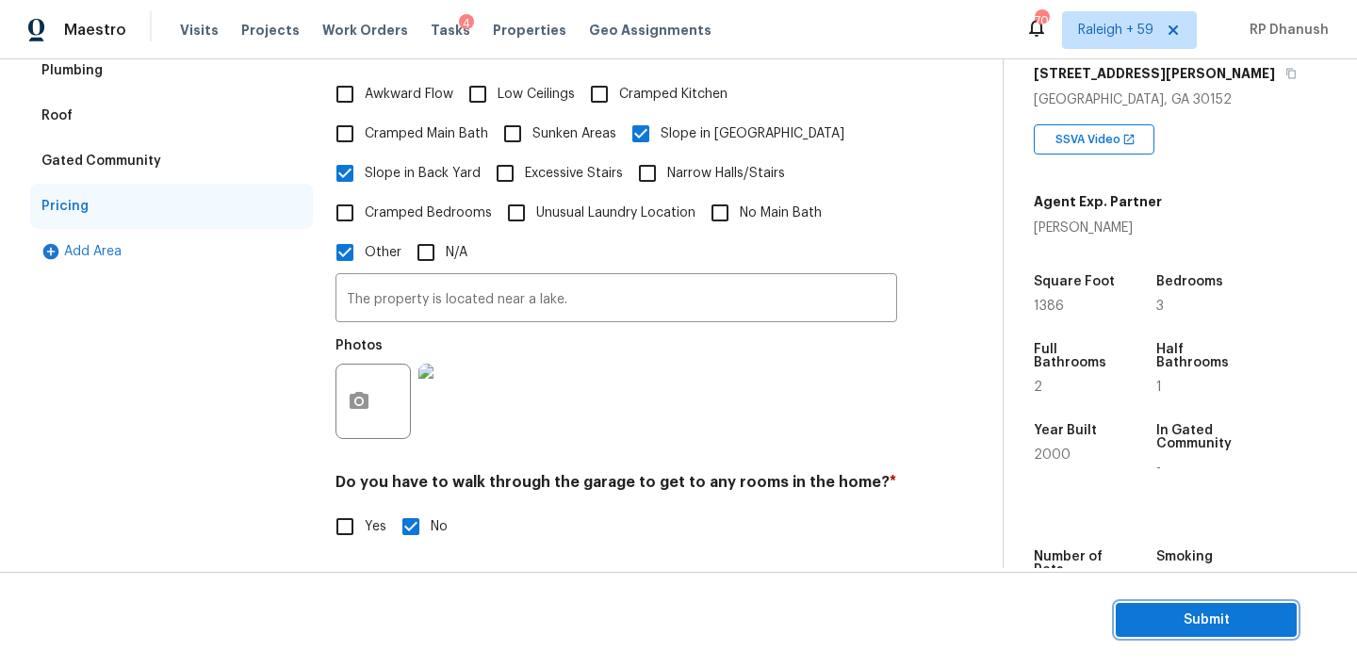
click at [1225, 626] on span "Submit" at bounding box center [1206, 621] width 151 height 24
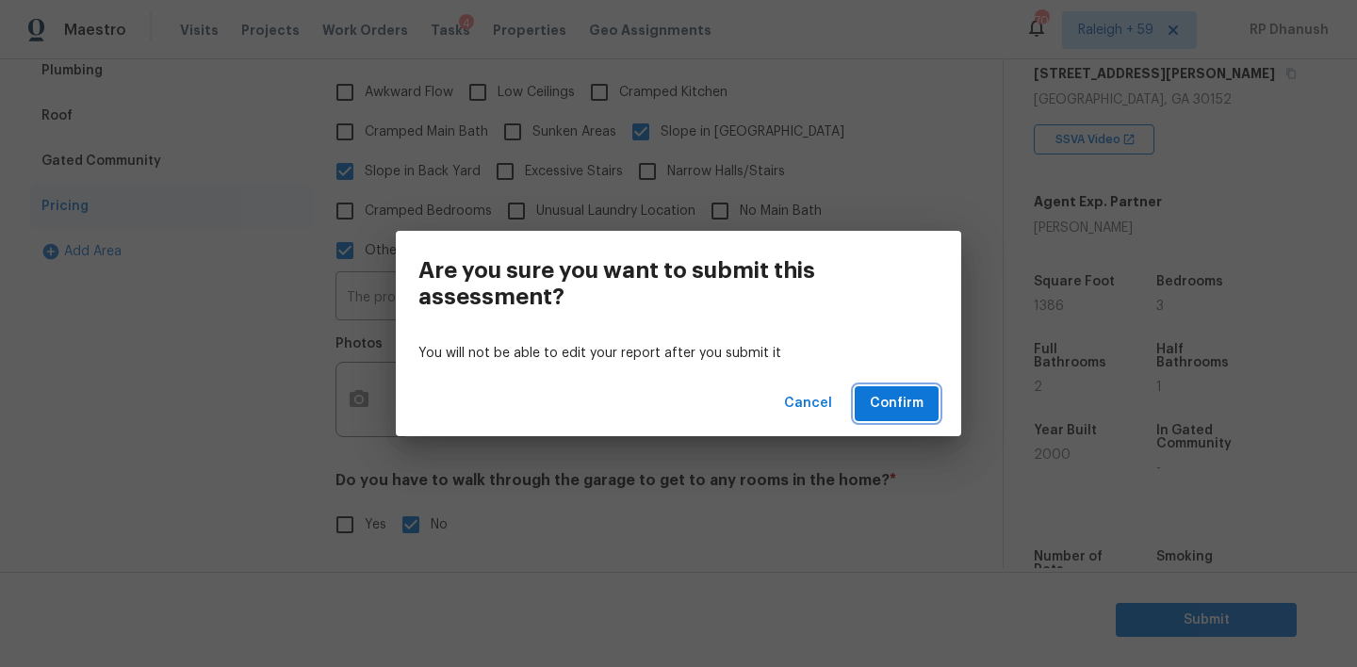
click at [900, 409] on span "Confirm" at bounding box center [897, 404] width 54 height 24
